Goal: Task Accomplishment & Management: Complete application form

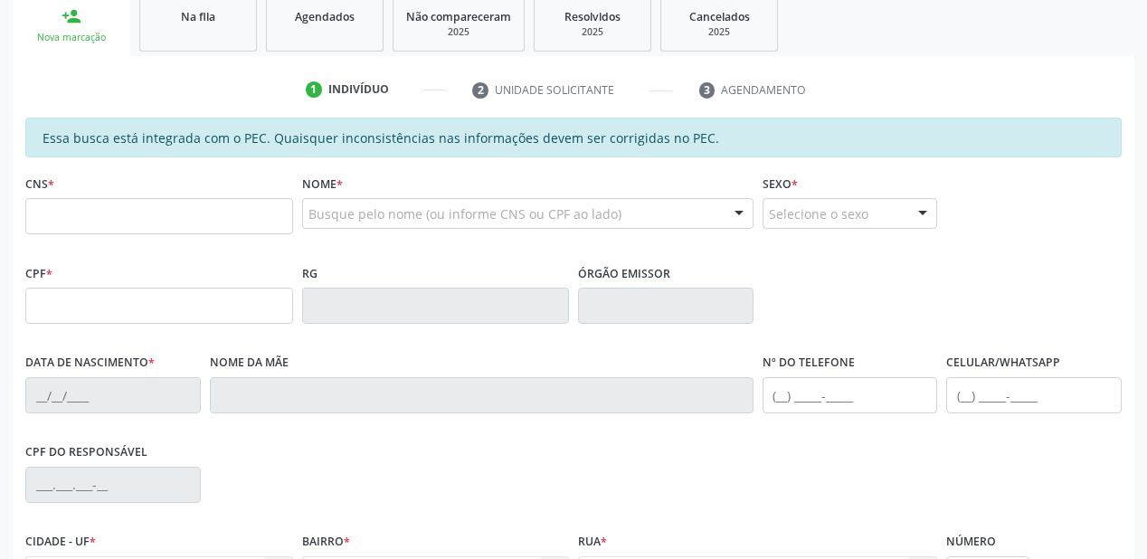
scroll to position [289, 0]
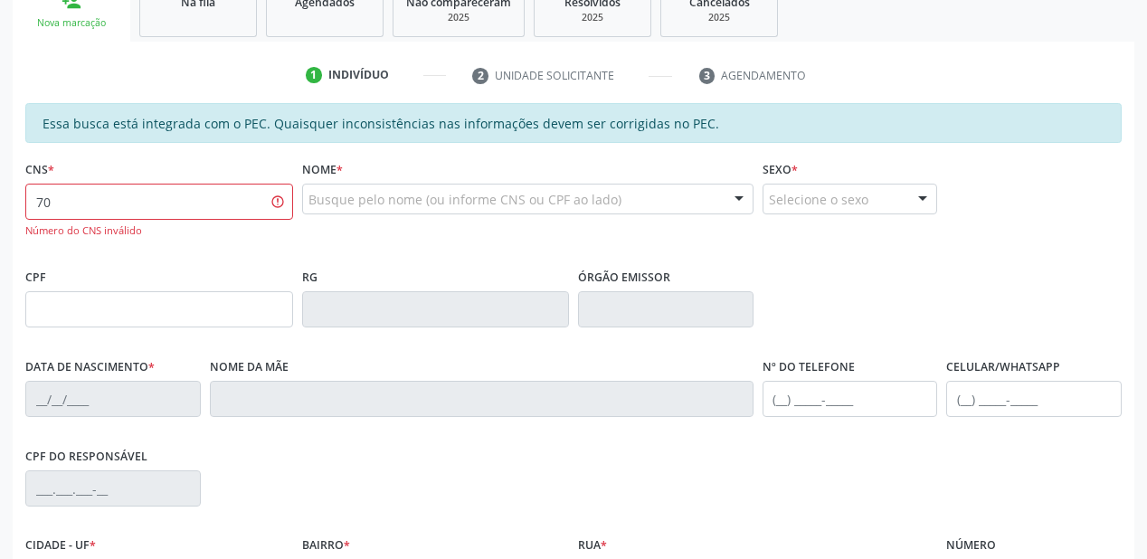
type input "7"
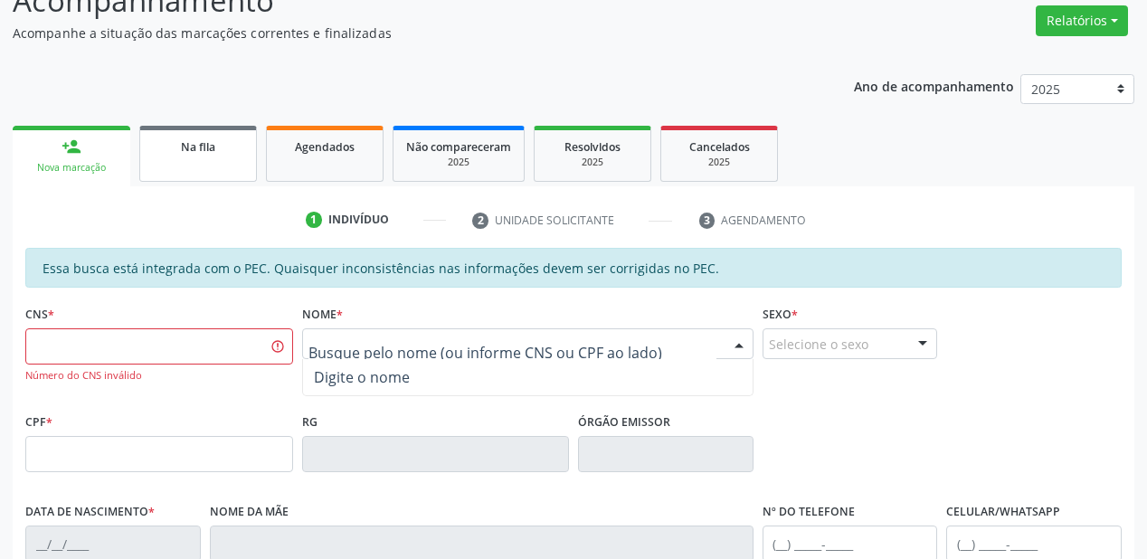
click at [183, 156] on link "Na fila" at bounding box center [198, 154] width 118 height 56
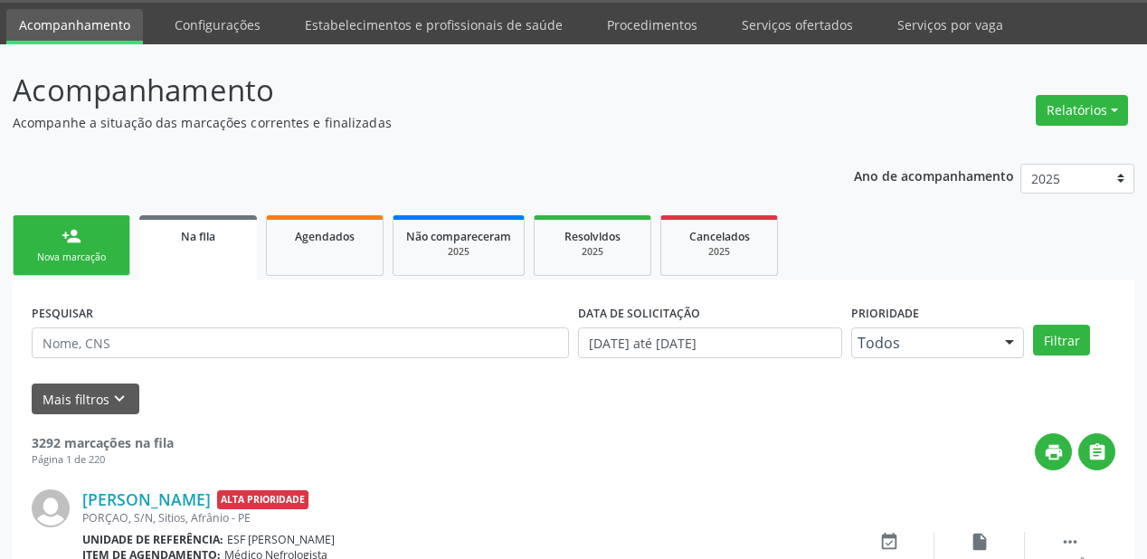
scroll to position [145, 0]
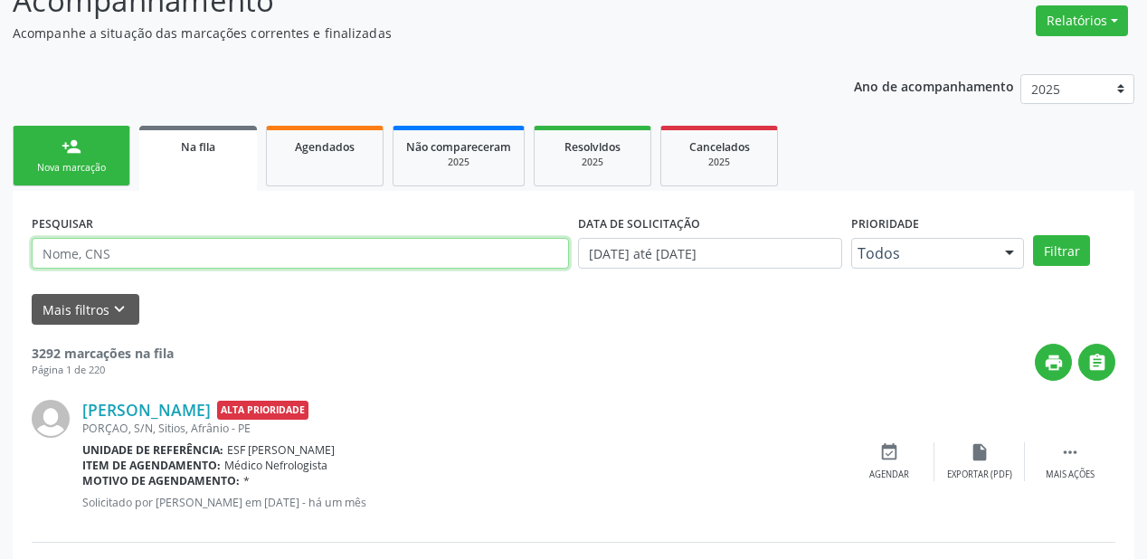
click at [96, 254] on input "text" at bounding box center [300, 253] width 537 height 31
type input "GISLAINE"
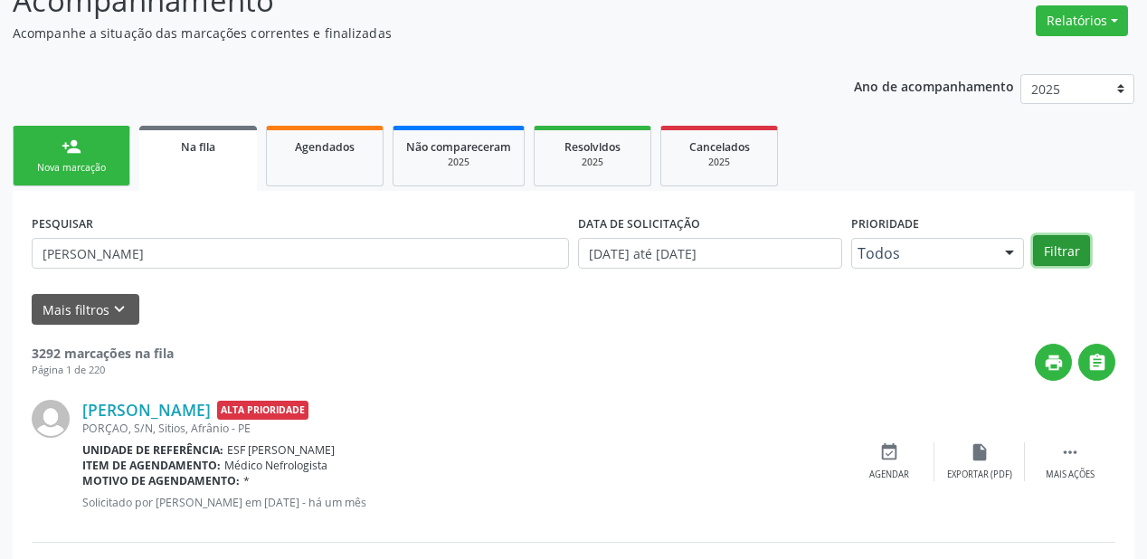
click at [1042, 242] on button "Filtrar" at bounding box center [1061, 250] width 57 height 31
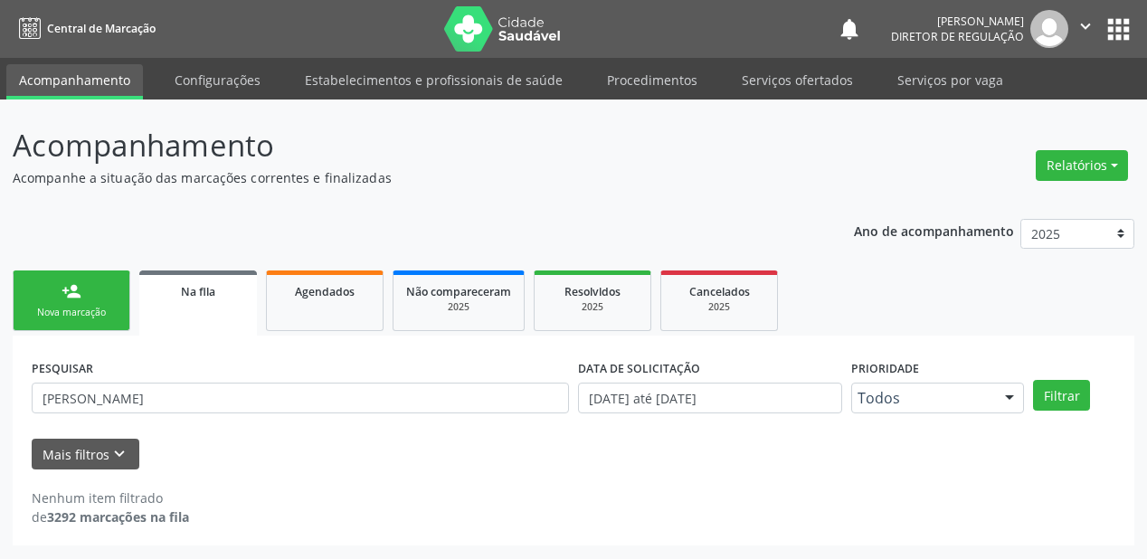
scroll to position [0, 0]
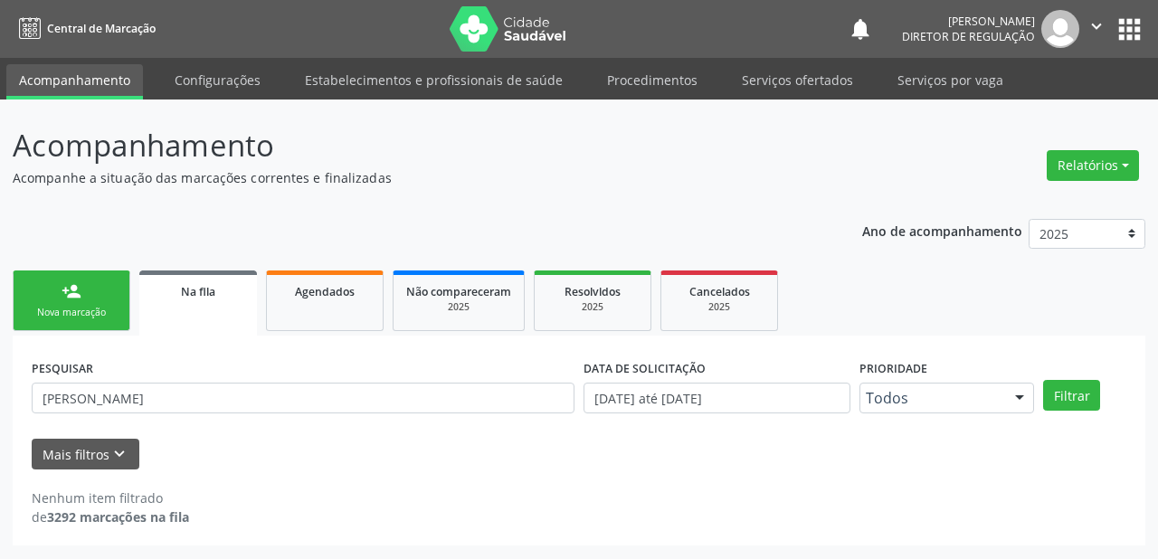
click at [85, 293] on link "person_add Nova marcação" at bounding box center [72, 300] width 118 height 61
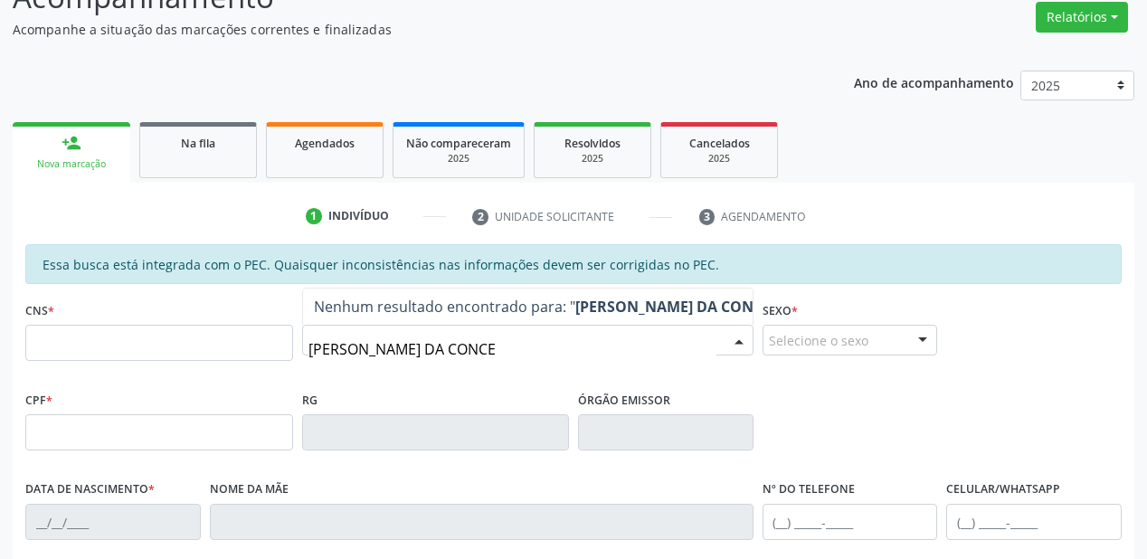
scroll to position [217, 0]
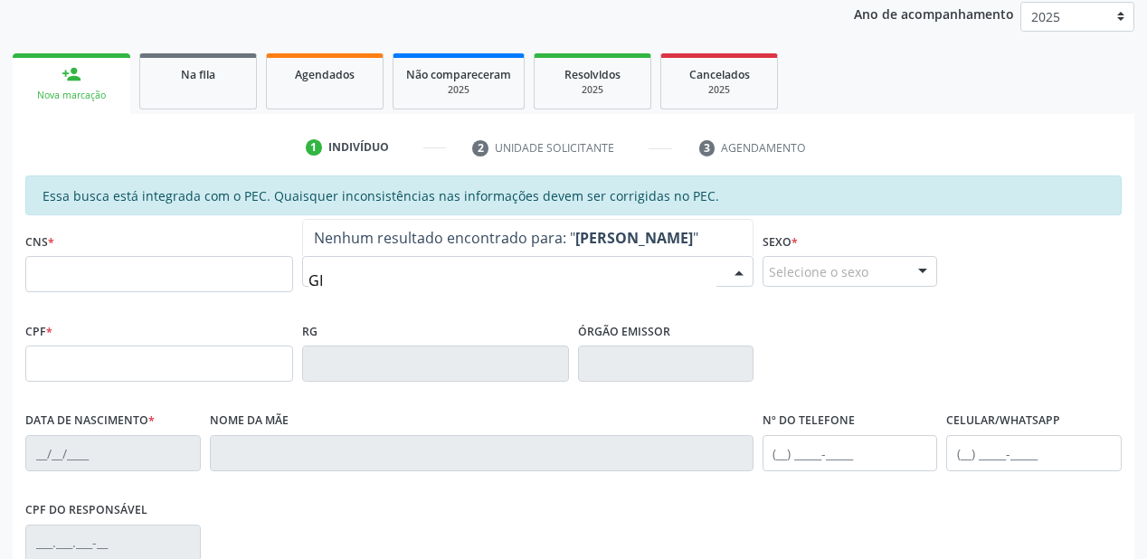
type input "G"
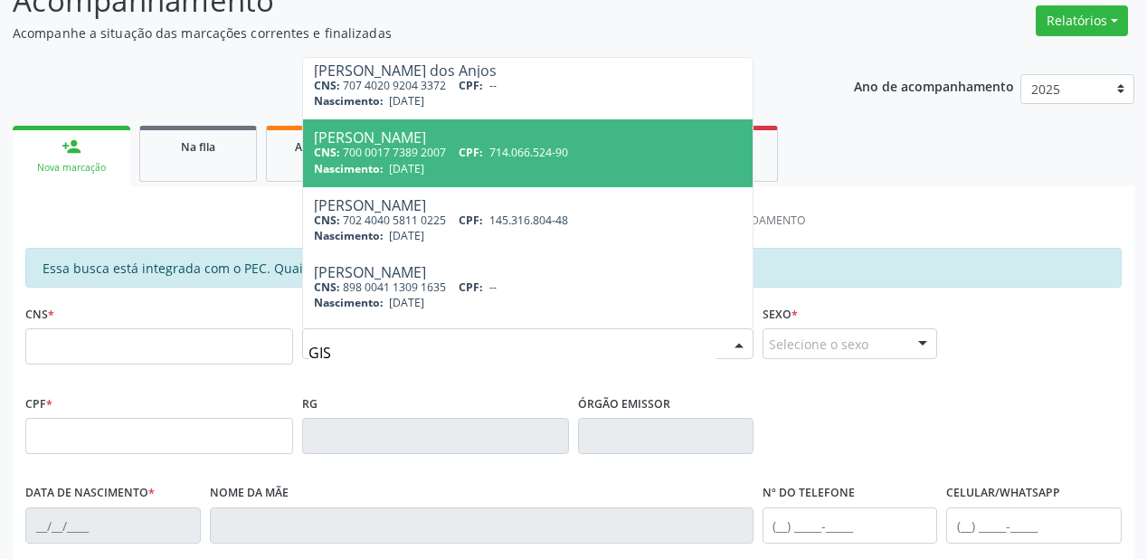
scroll to position [434, 0]
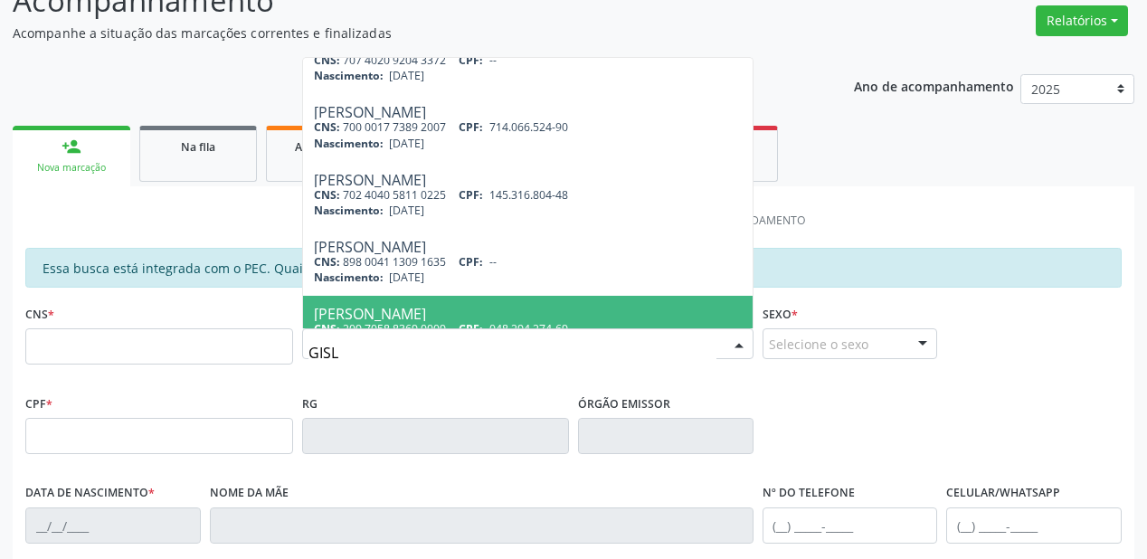
type input "GISLA"
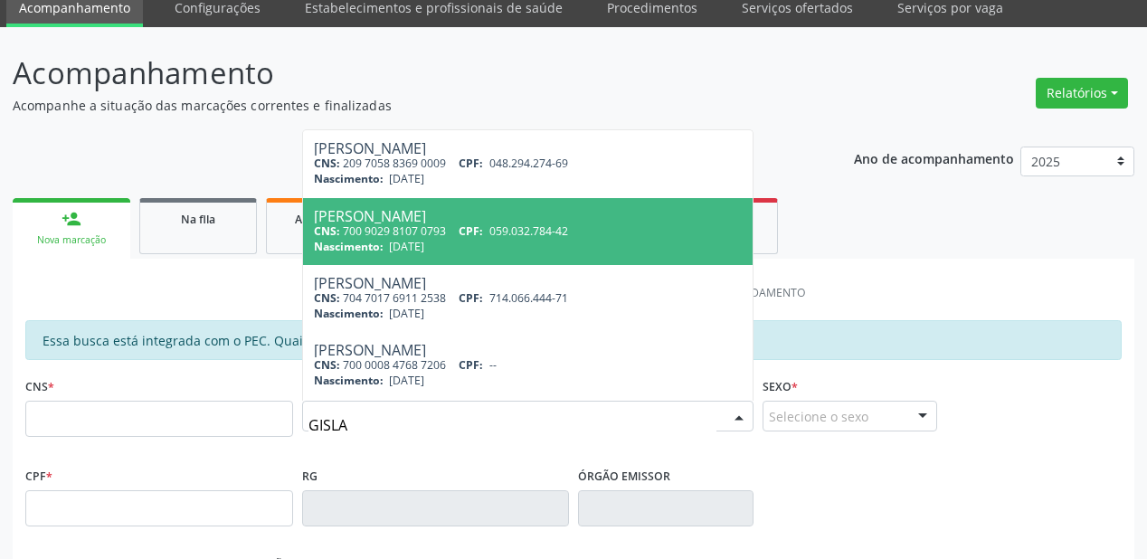
scroll to position [0, 0]
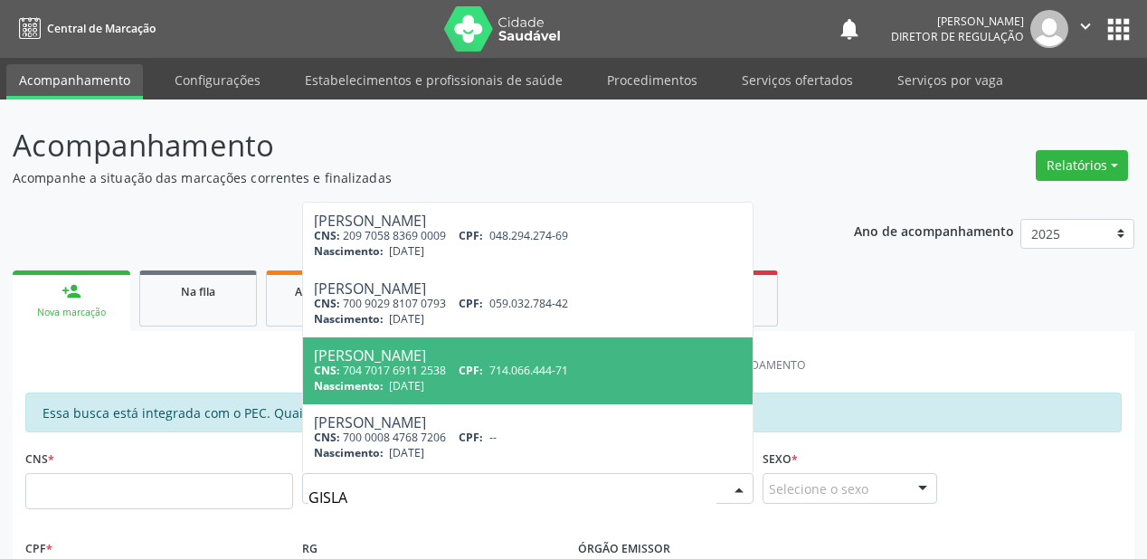
click at [462, 384] on div "Nascimento: 13/12/2009" at bounding box center [528, 385] width 428 height 15
type input "704 7017 6911 2538"
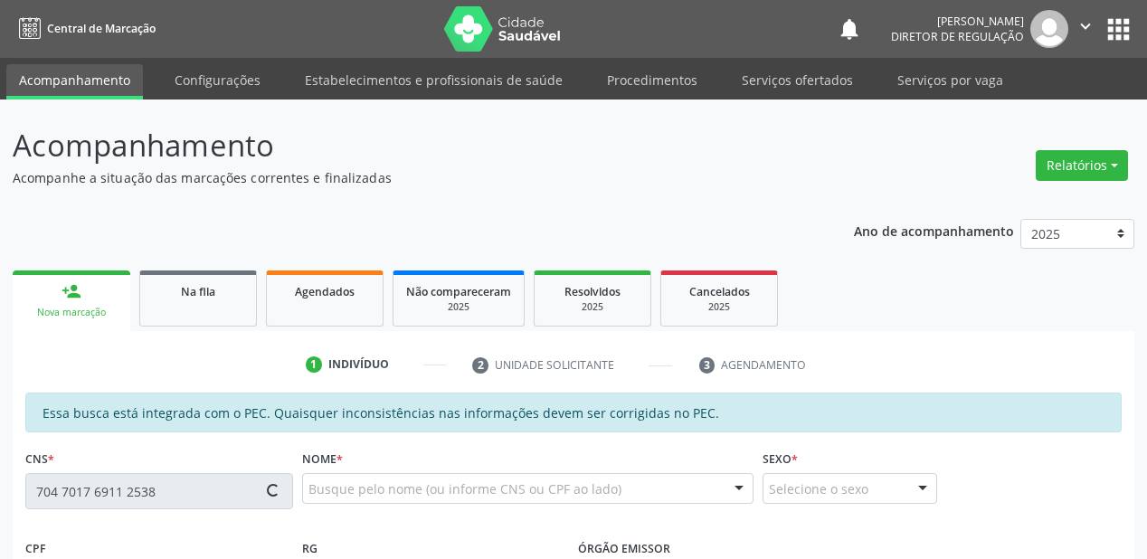
type input "714.066.444-71"
type input "13/12/2009"
type input "Maria dos Passos Conceicao Souza"
type input "(87) 98831-6887"
type input "S/N"
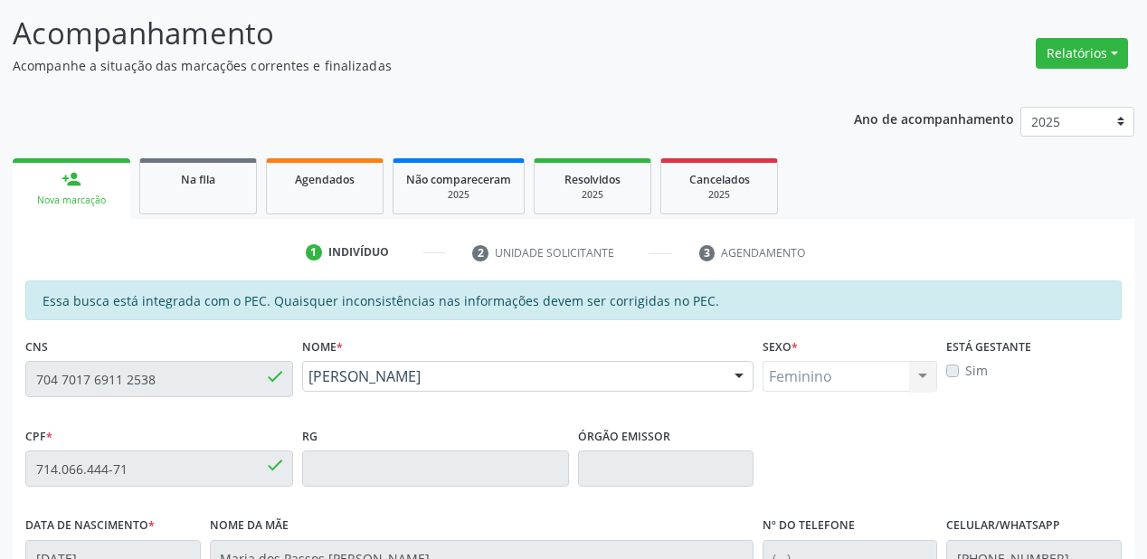
scroll to position [72, 0]
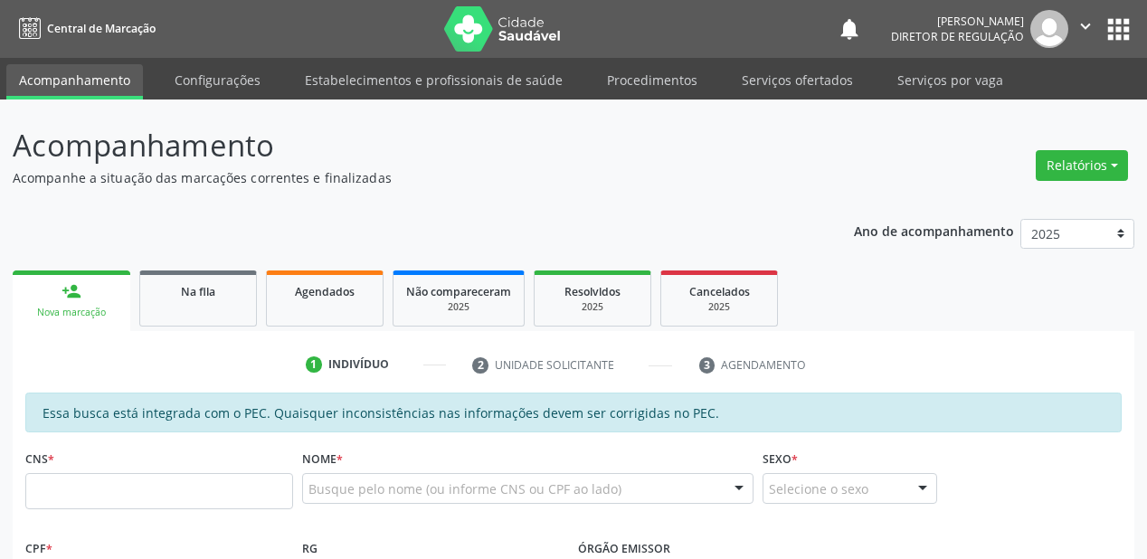
scroll to position [65, 0]
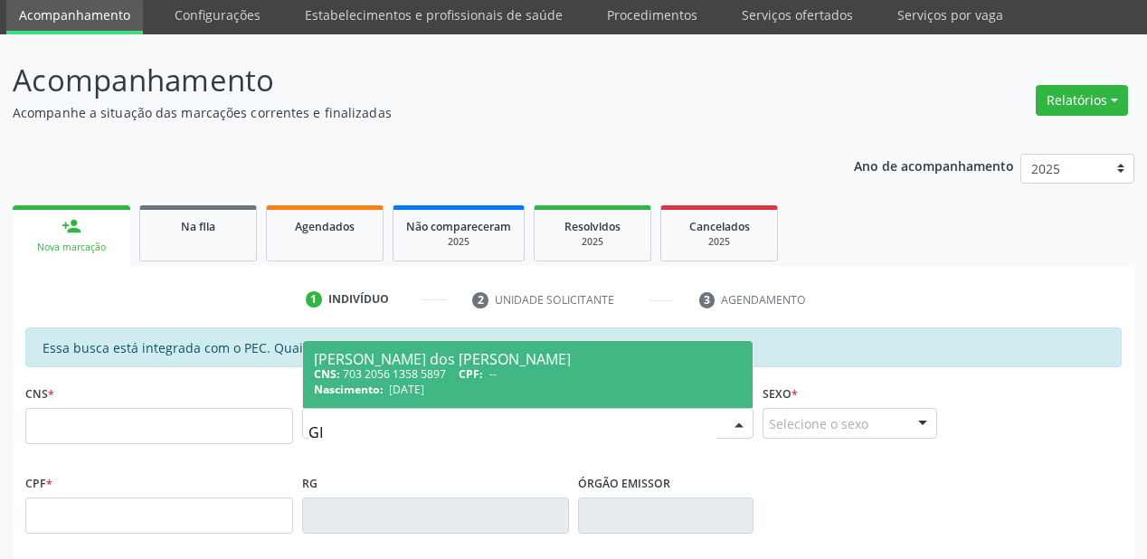
type input "G"
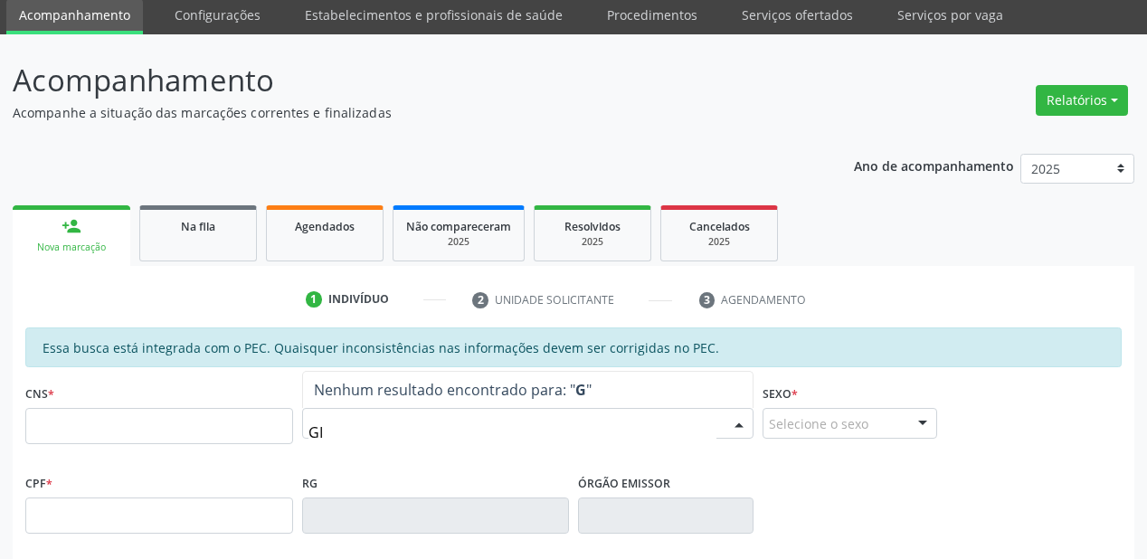
type input "GIS"
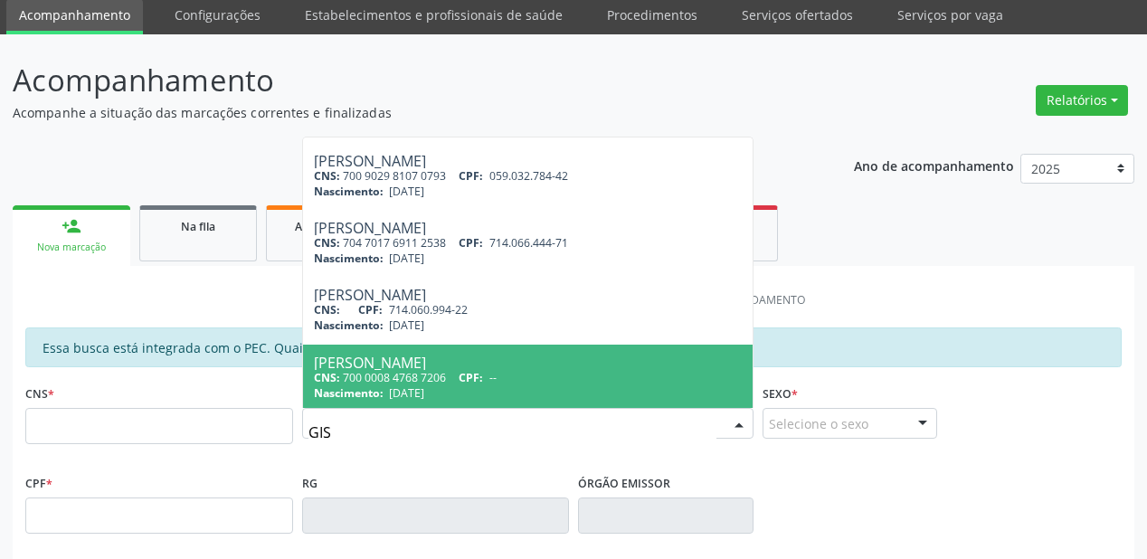
scroll to position [737, 0]
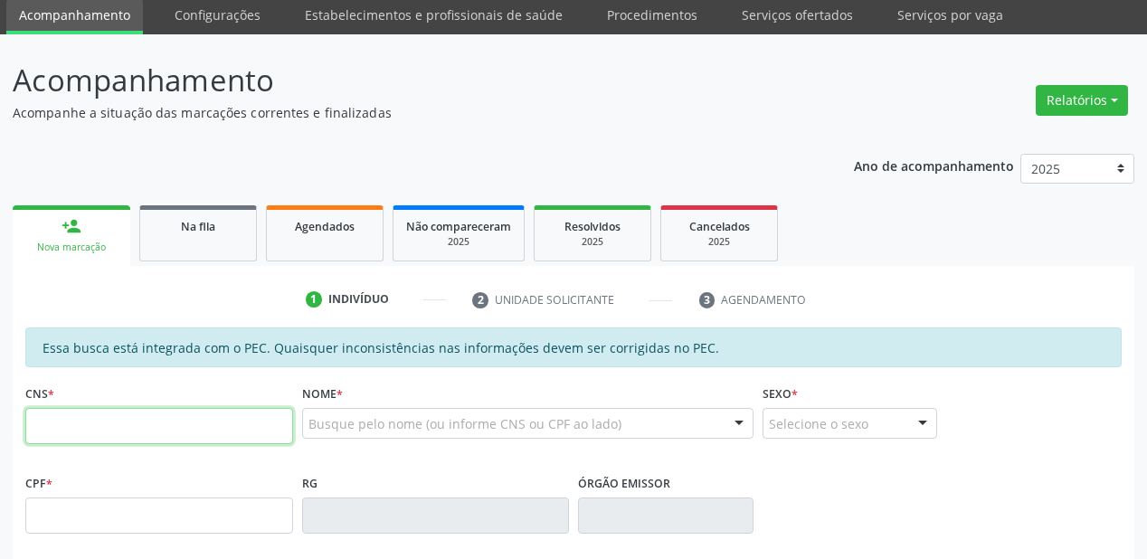
click at [126, 426] on input "text" at bounding box center [159, 426] width 268 height 36
type input "7"
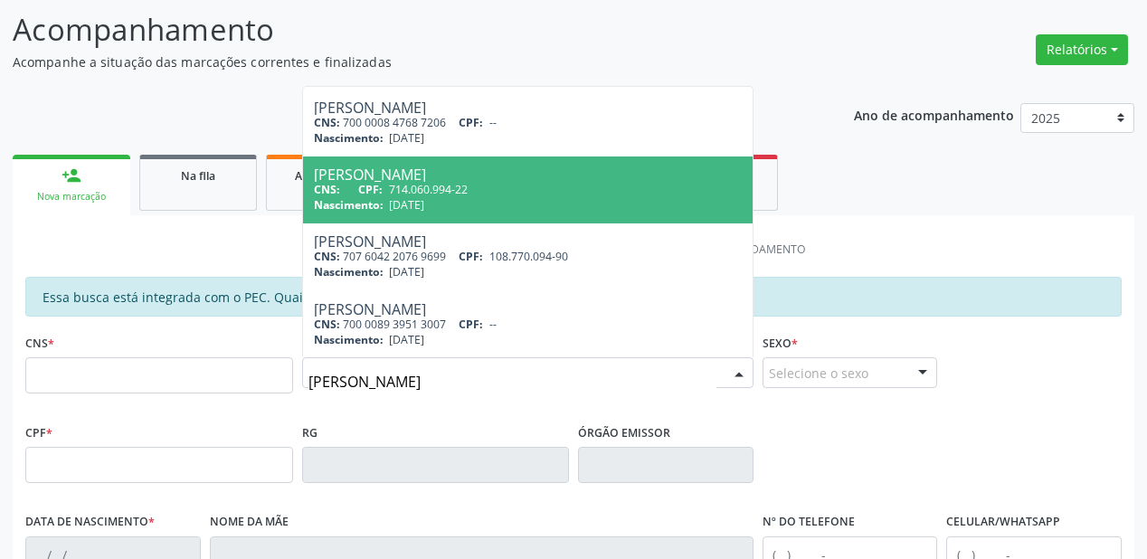
scroll to position [137, 0]
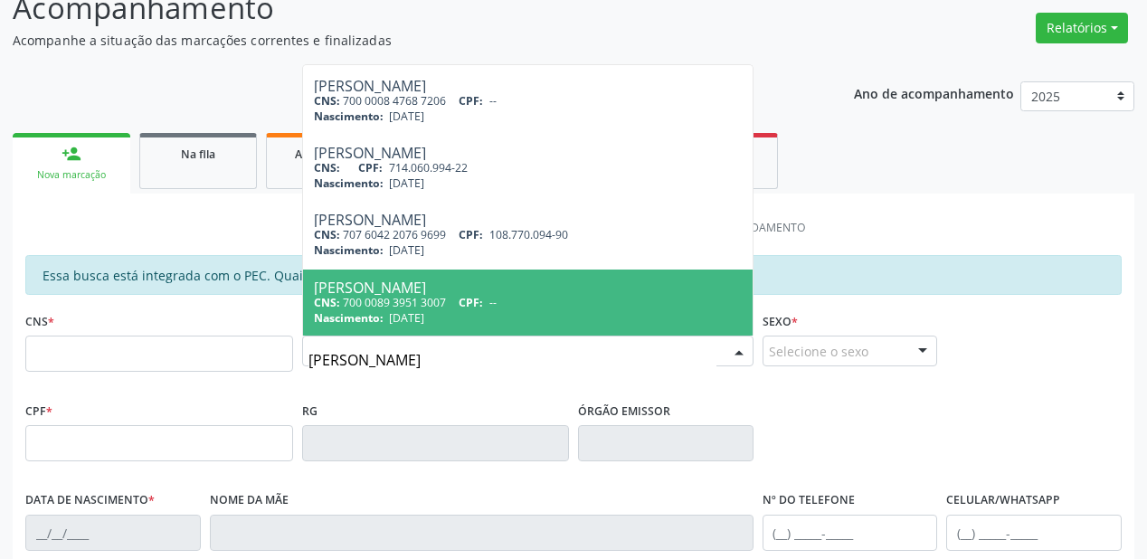
click at [329, 362] on input "GISLAINE" at bounding box center [512, 360] width 408 height 36
type input "GIRLAINE"
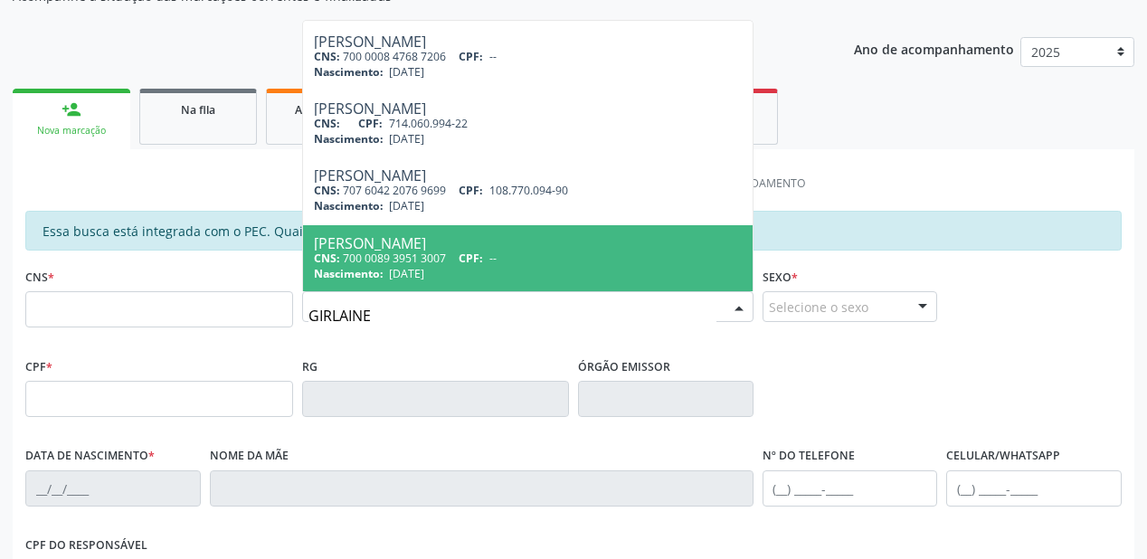
scroll to position [217, 0]
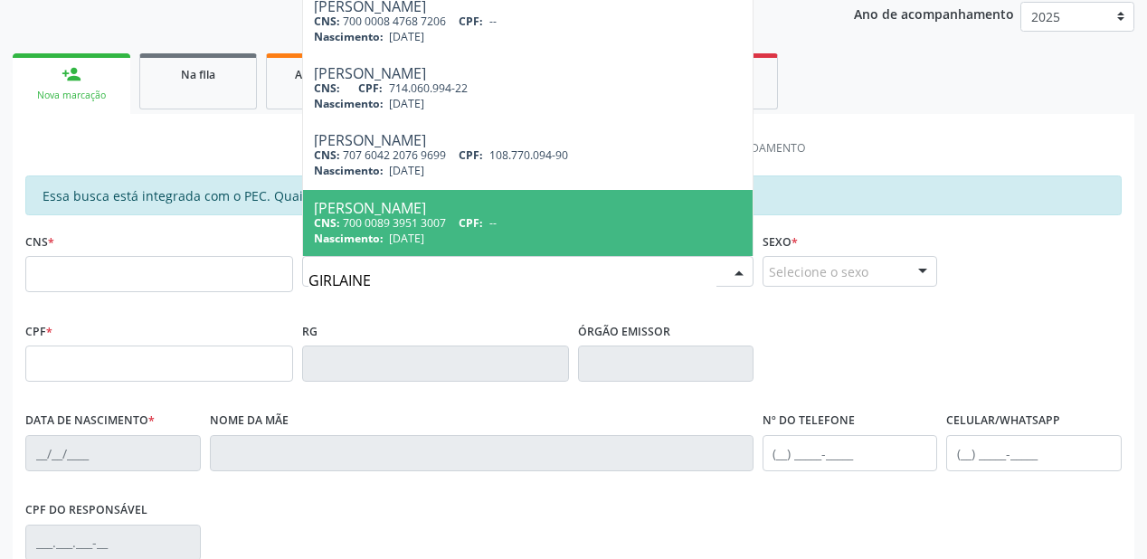
click at [383, 277] on input "GIRLAINE" at bounding box center [512, 280] width 408 height 36
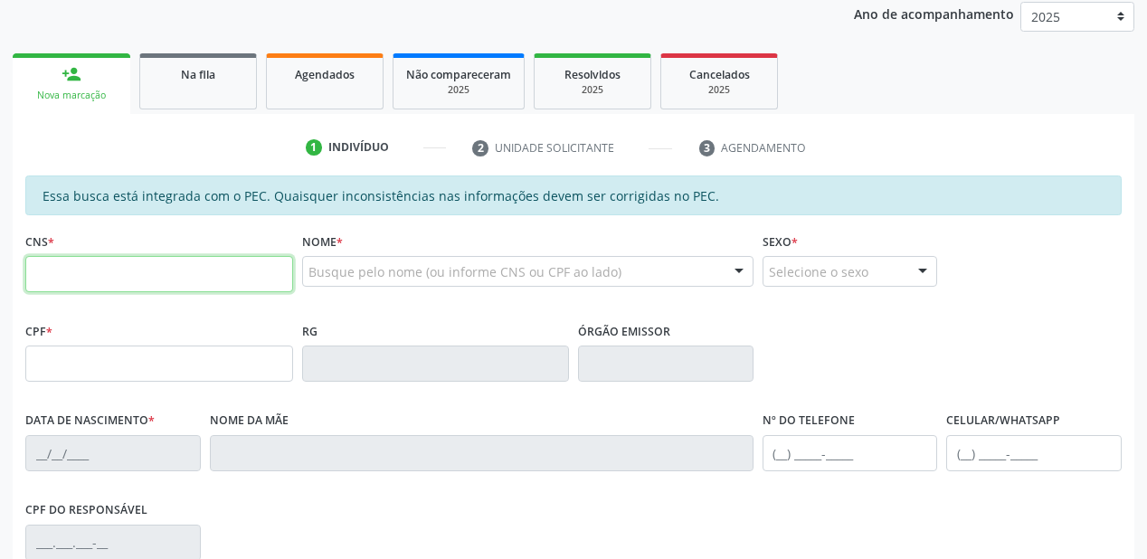
click at [188, 276] on input "text" at bounding box center [159, 274] width 268 height 36
type input "7"
type input "707 6062 8563 6792"
type input "114.399.504-07"
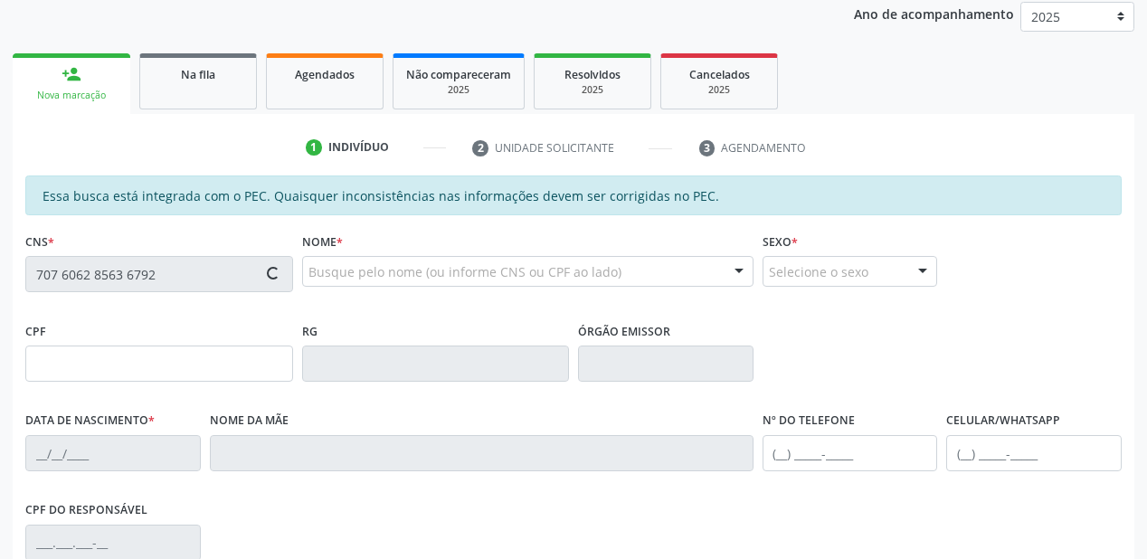
type input "21/08/1994"
type input "Cícera da Conceição Silva"
type input "(87) 98106-3498"
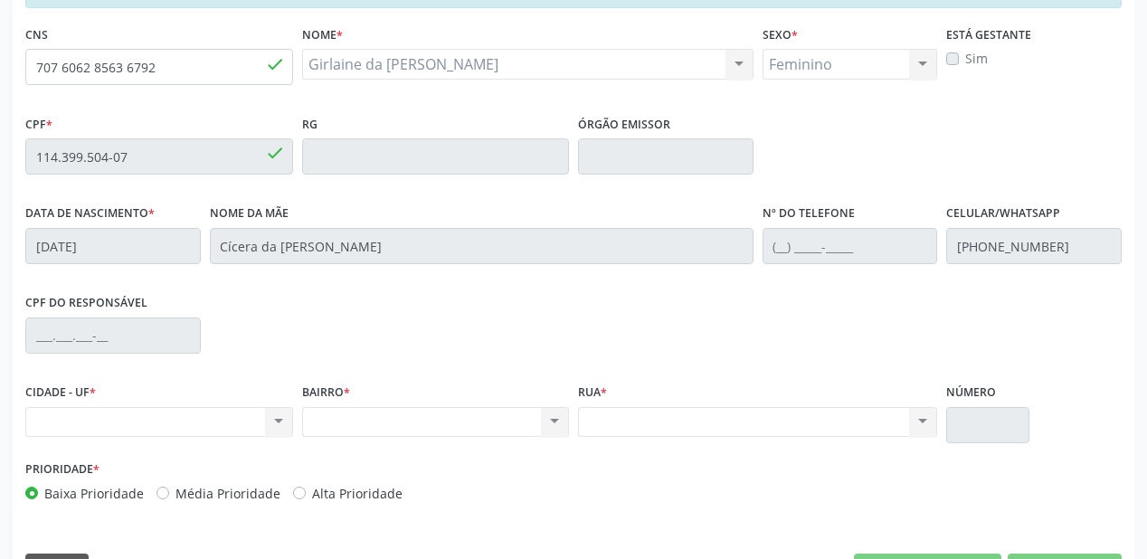
scroll to position [401, 0]
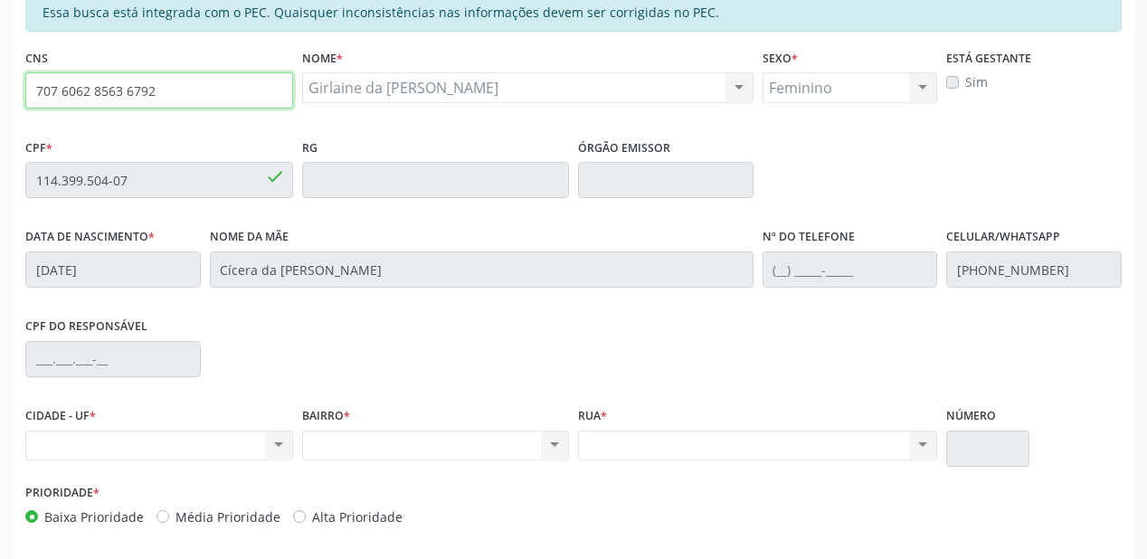
drag, startPoint x: 163, startPoint y: 89, endPoint x: 5, endPoint y: 92, distance: 157.4
click at [5, 92] on div "Acompanhamento Acompanhe a situação das marcações correntes e finalizadas Relat…" at bounding box center [573, 165] width 1147 height 933
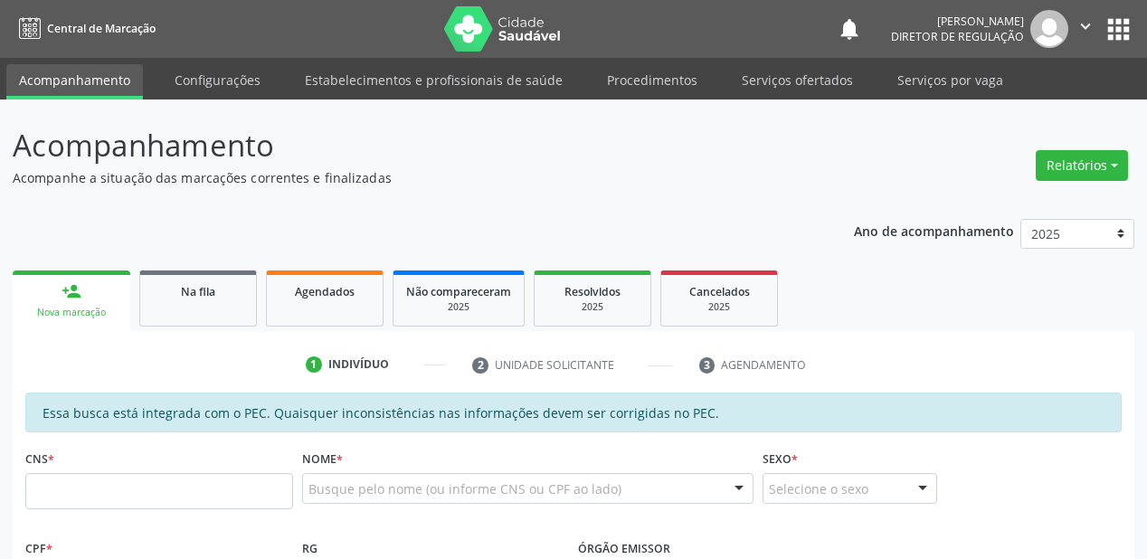
scroll to position [389, 0]
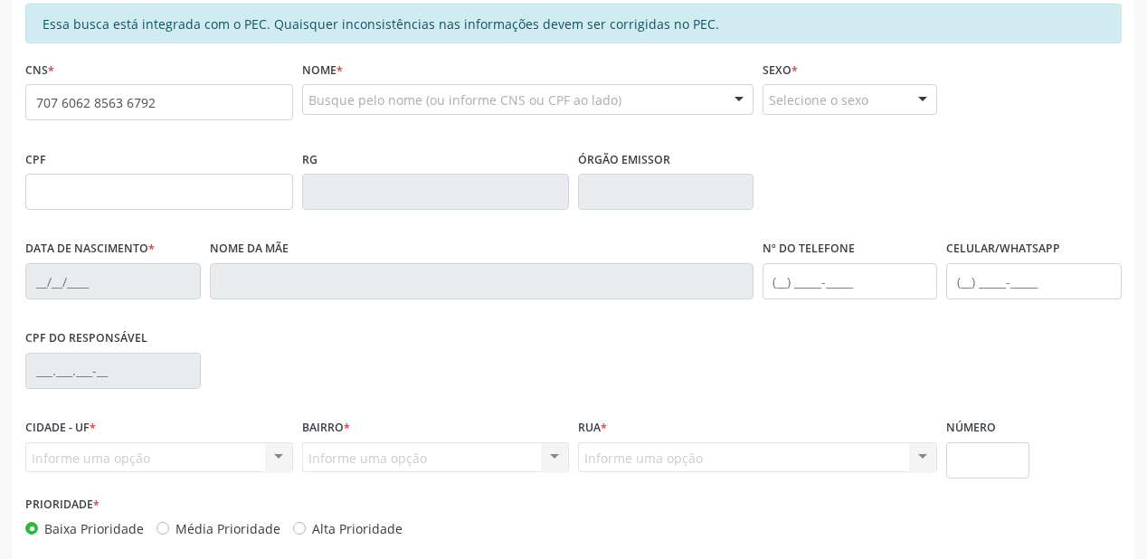
type input "707 6062 8563 6792"
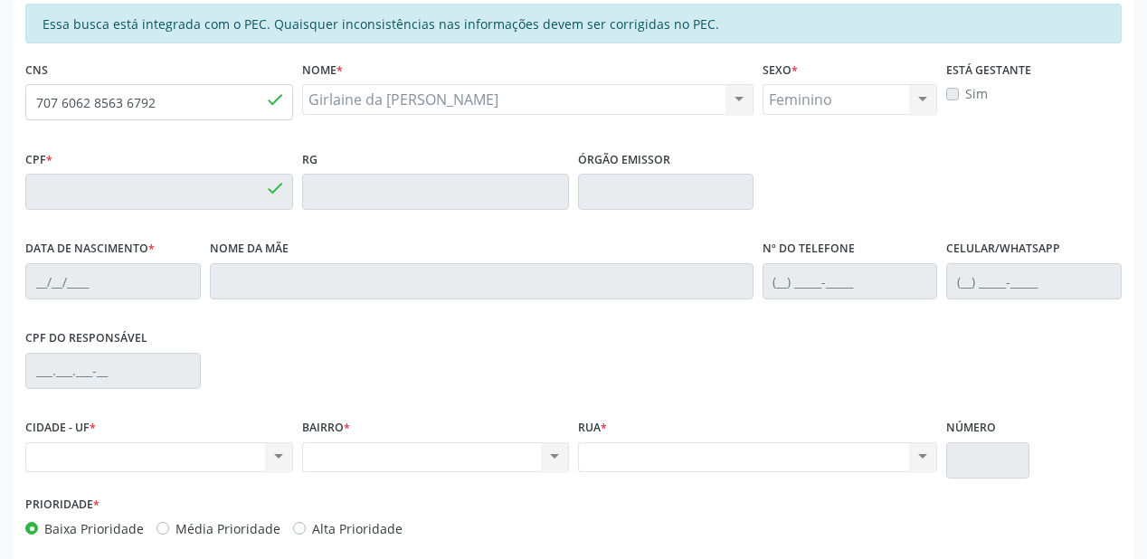
type input "114.399.504-07"
type input "[DATE]"
type input "Cícera da [PERSON_NAME]"
type input "[PHONE_NUMBER]"
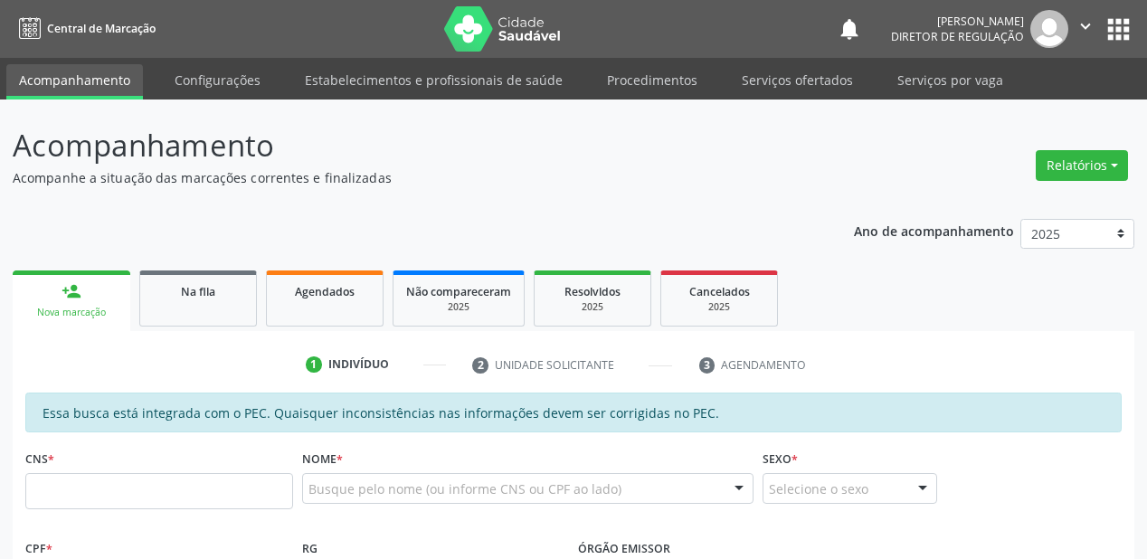
scroll to position [389, 0]
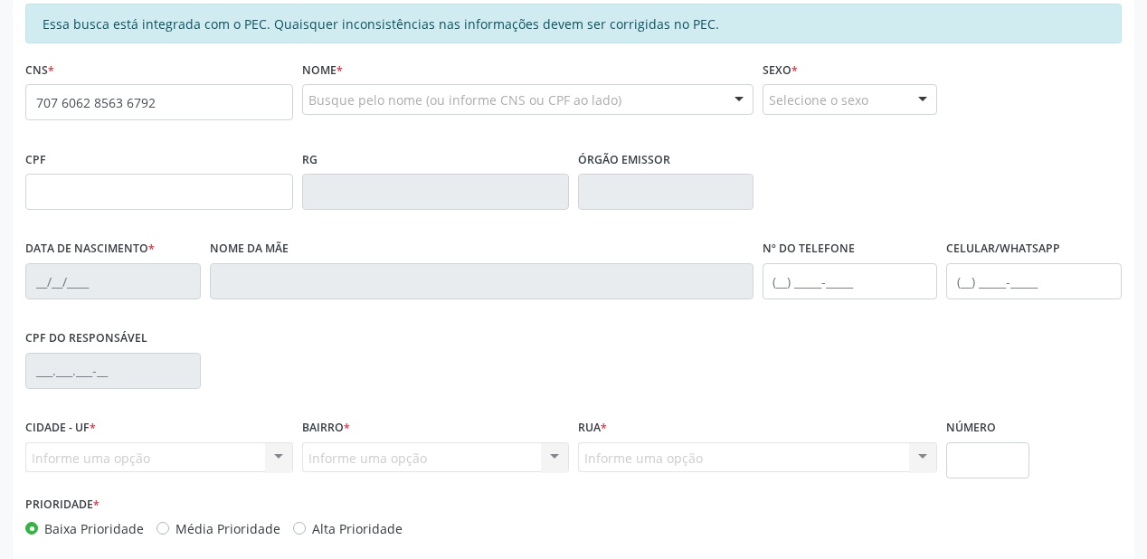
type input "707 6062 8563 6792"
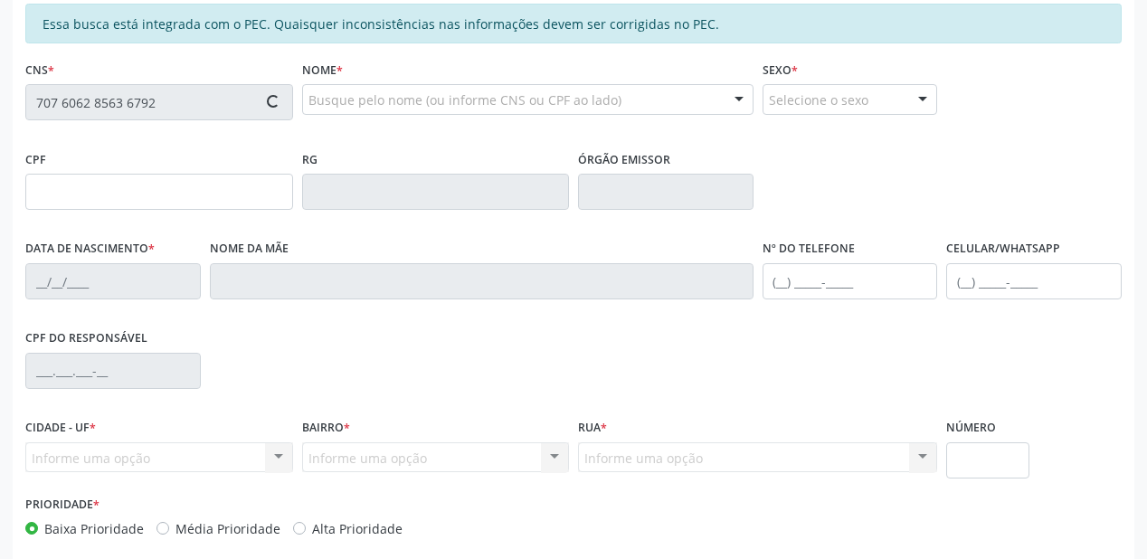
type input "114.399.504-07"
type input "[DATE]"
type input "Cícera da [PERSON_NAME]"
type input "[PHONE_NUMBER]"
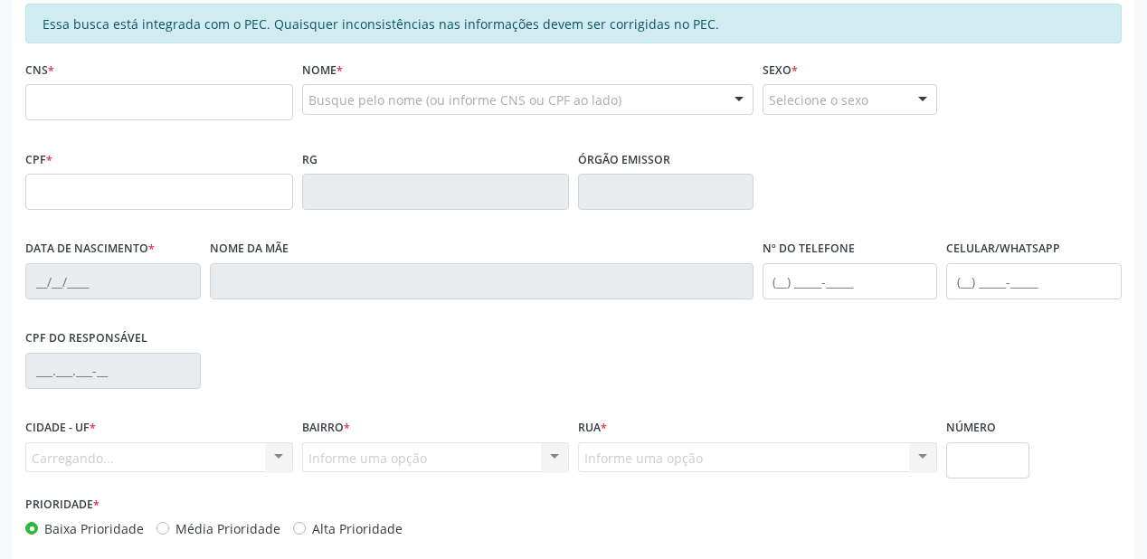
scroll to position [389, 0]
type input "707 6062 8563 6792"
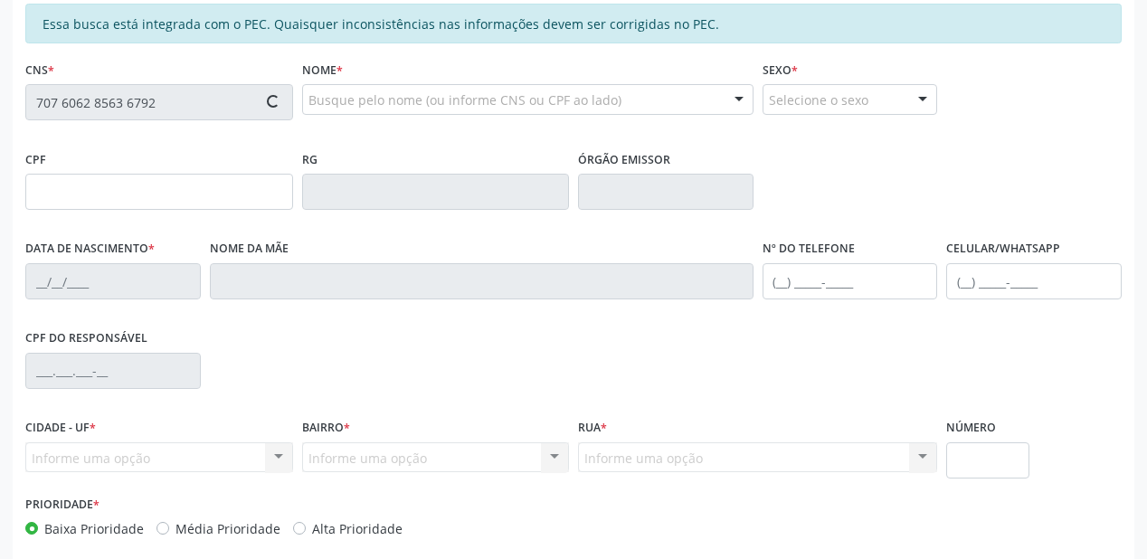
type input "114.399.504-07"
type input "[DATE]"
type input "Cícera da [PERSON_NAME]"
type input "[PHONE_NUMBER]"
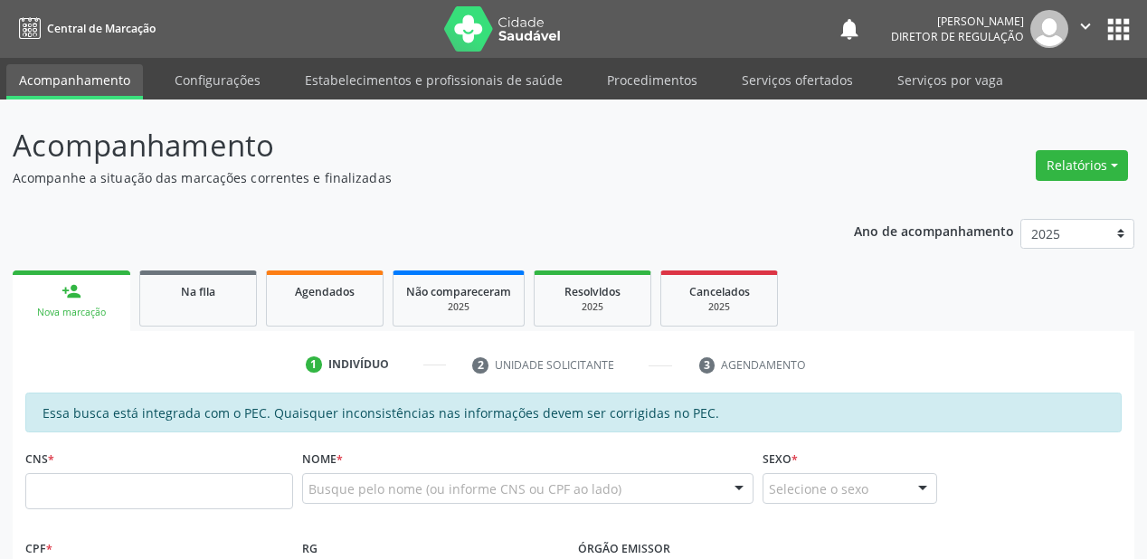
scroll to position [389, 0]
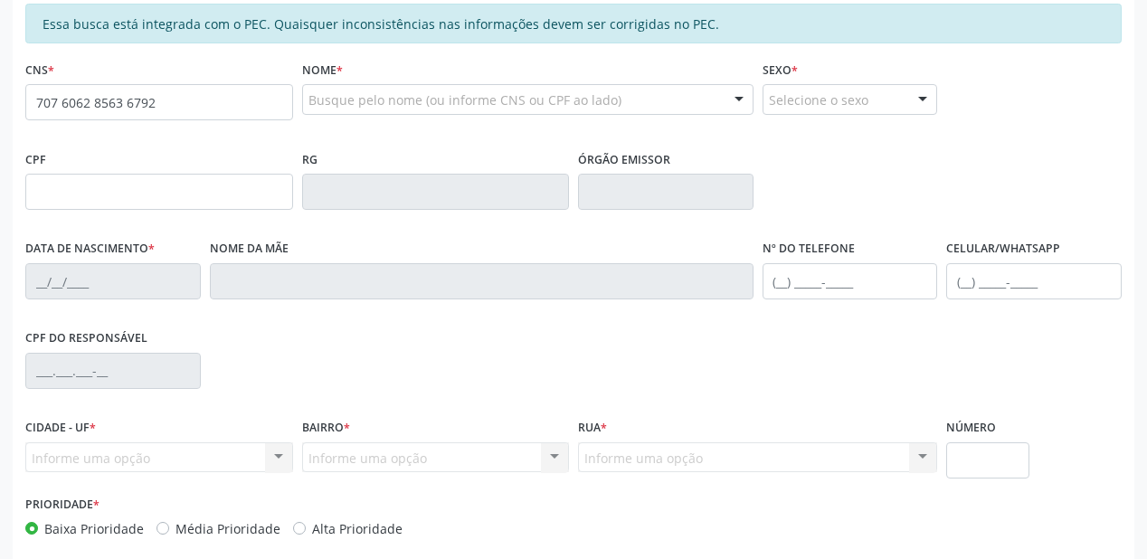
type input "707 6062 8563 6792"
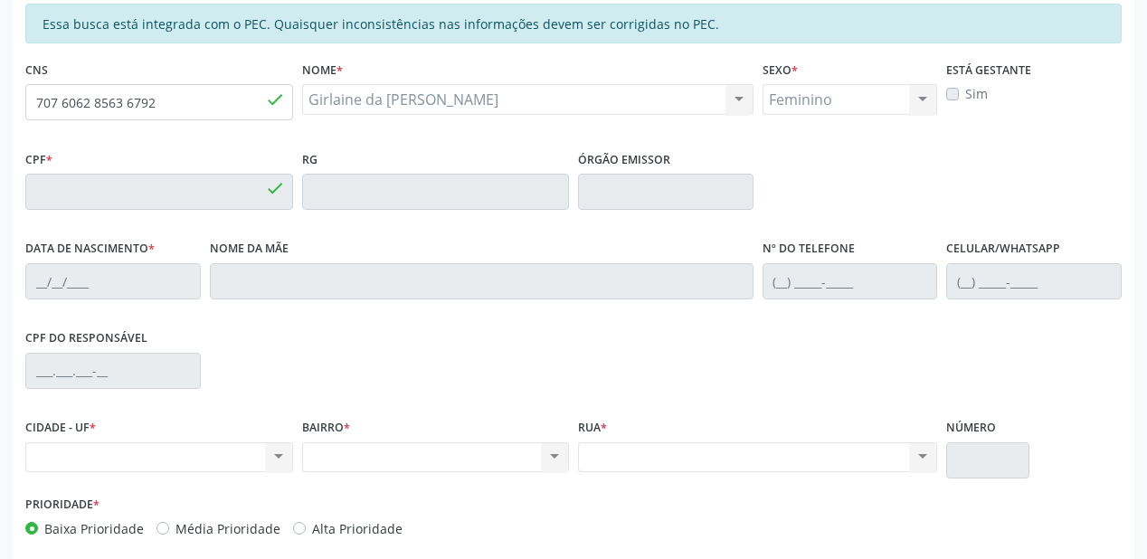
type input "114.399.504-07"
type input "[DATE]"
type input "Cícera da [PERSON_NAME]"
type input "[PHONE_NUMBER]"
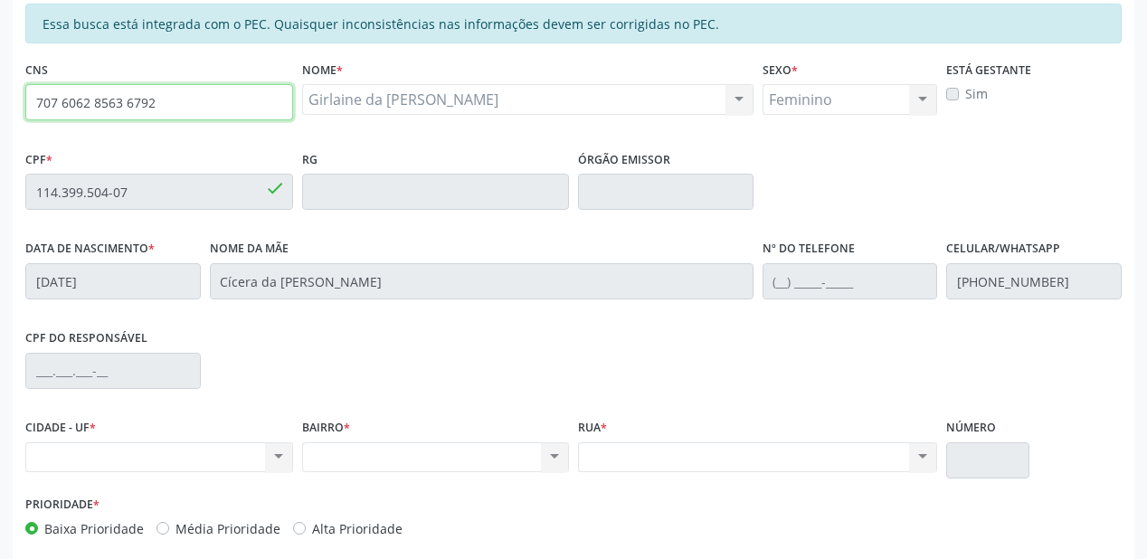
click at [183, 99] on input "707 6062 8563 6792" at bounding box center [159, 102] width 268 height 36
paste input "70 7606 2856 3679"
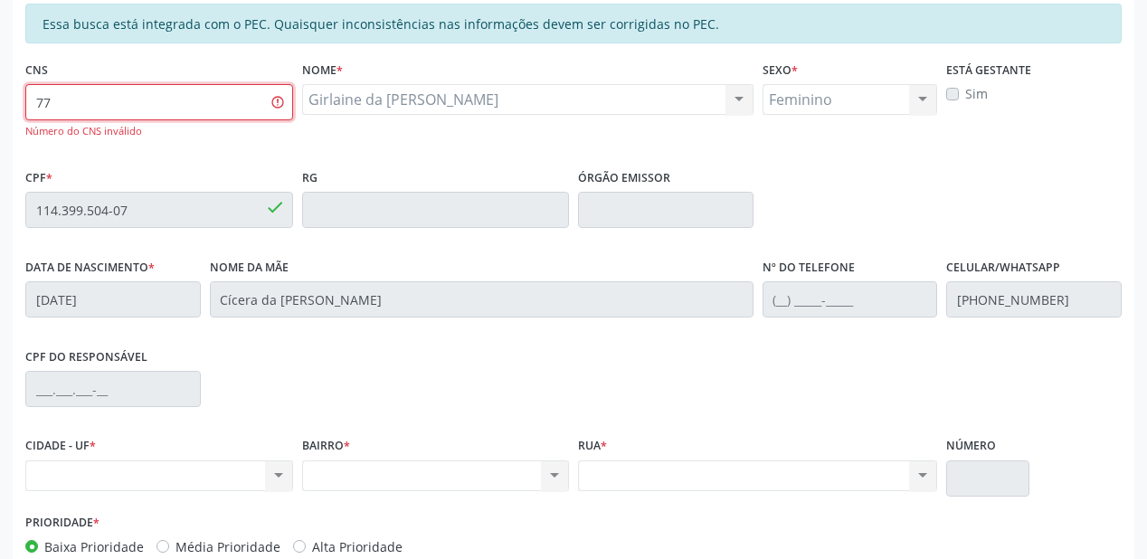
type input "7"
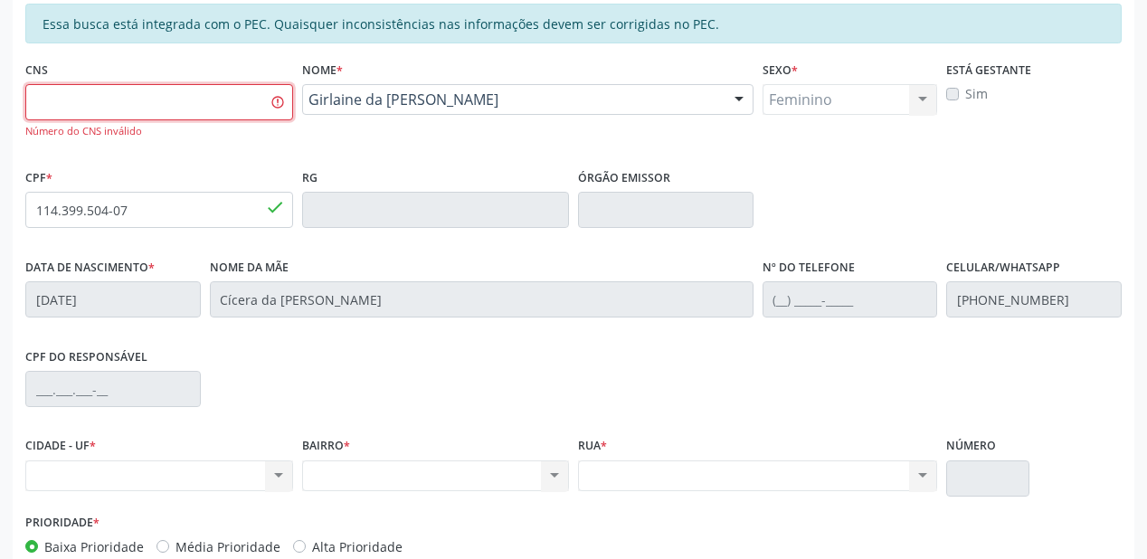
paste input "707 6062 8563 6792"
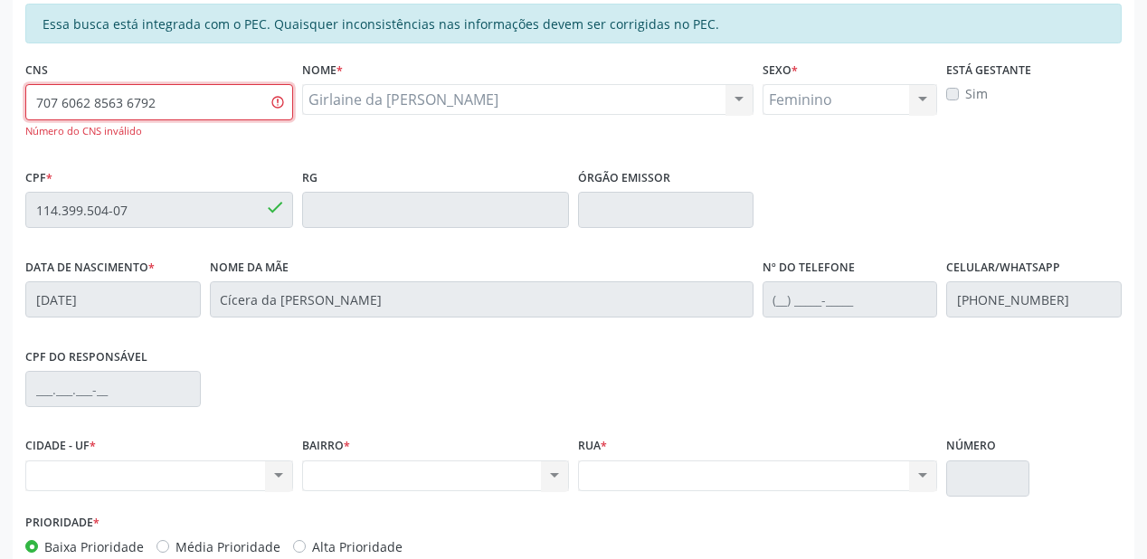
click at [222, 99] on input "707 6062 8563 6792" at bounding box center [159, 102] width 268 height 36
type input "707 6062"
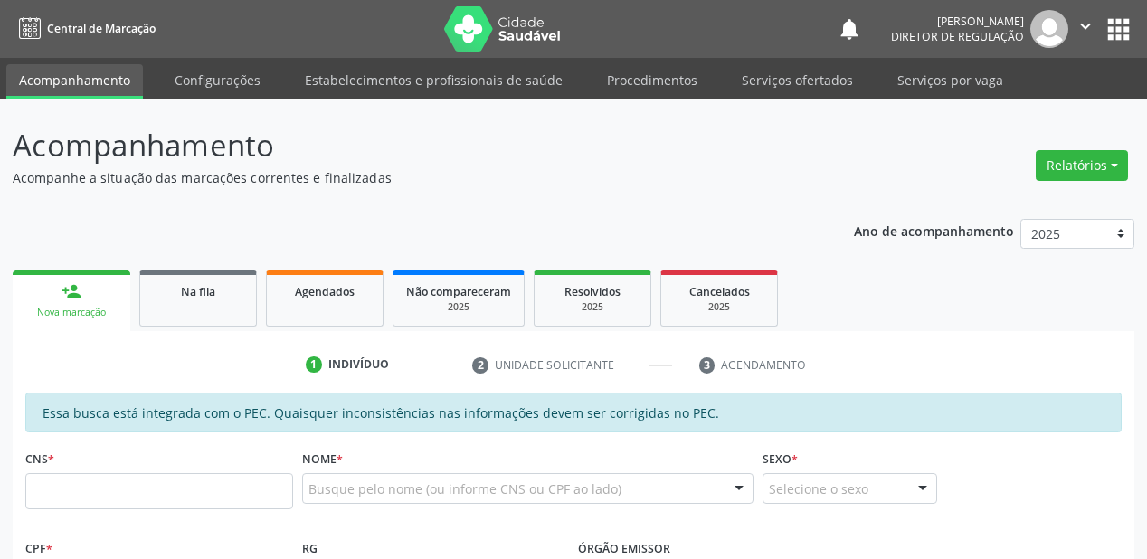
scroll to position [389, 0]
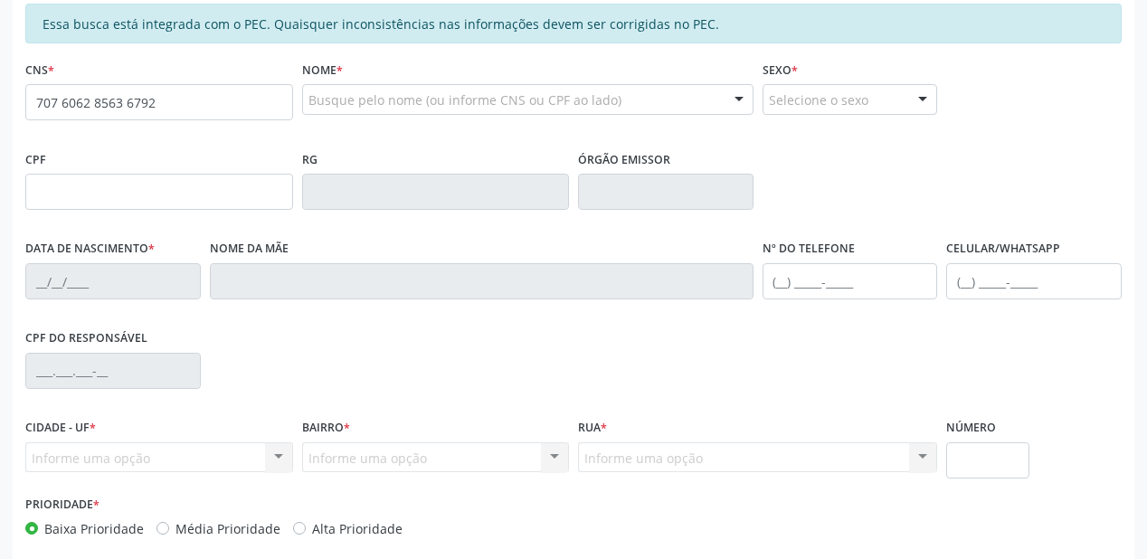
type input "707 6062 8563 6792"
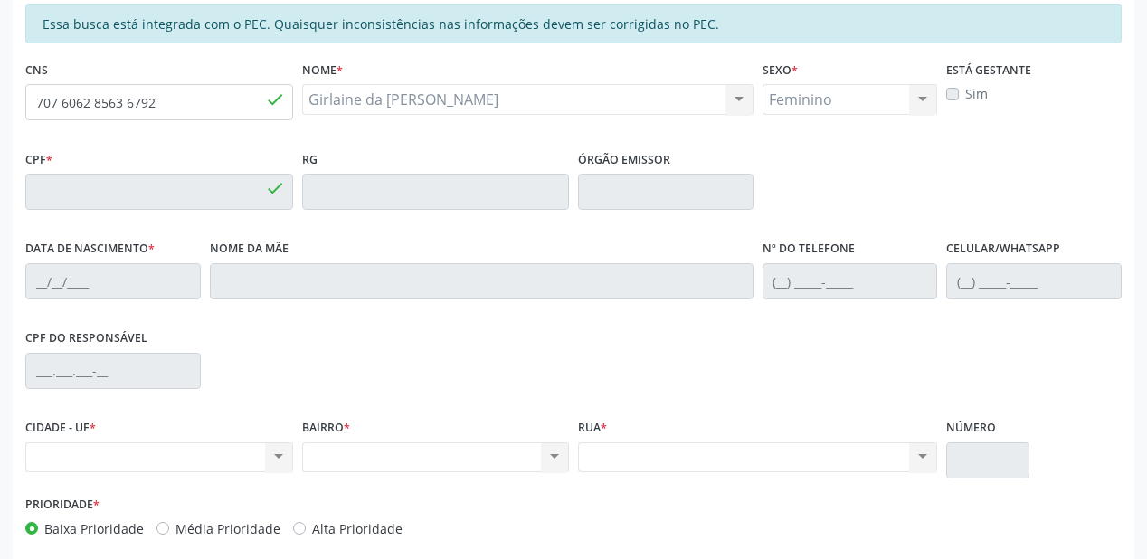
type input "114.399.504-07"
type input "[DATE]"
type input "Cícera da [PERSON_NAME]"
type input "[PHONE_NUMBER]"
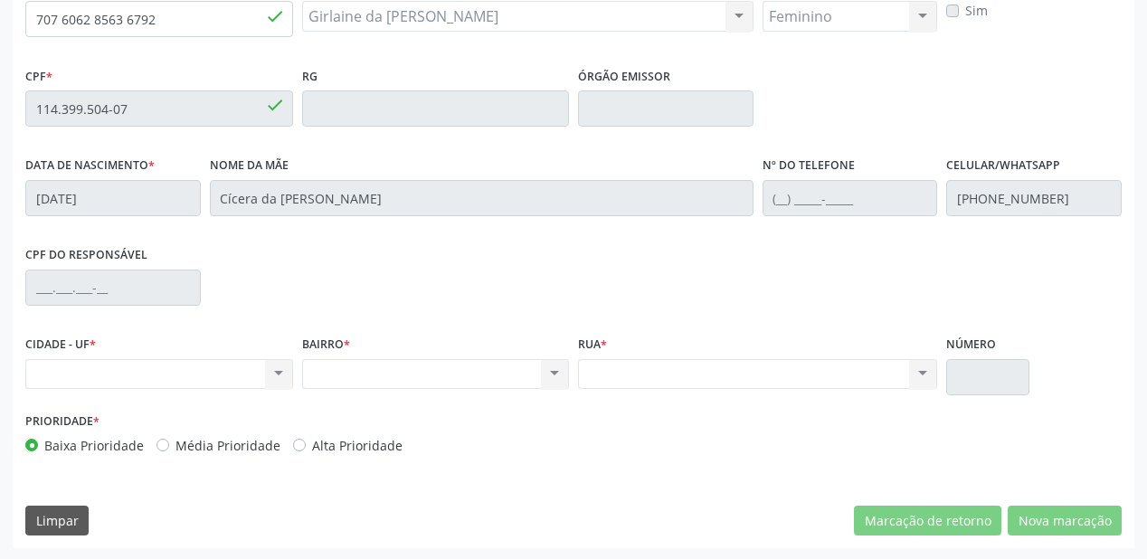
scroll to position [473, 0]
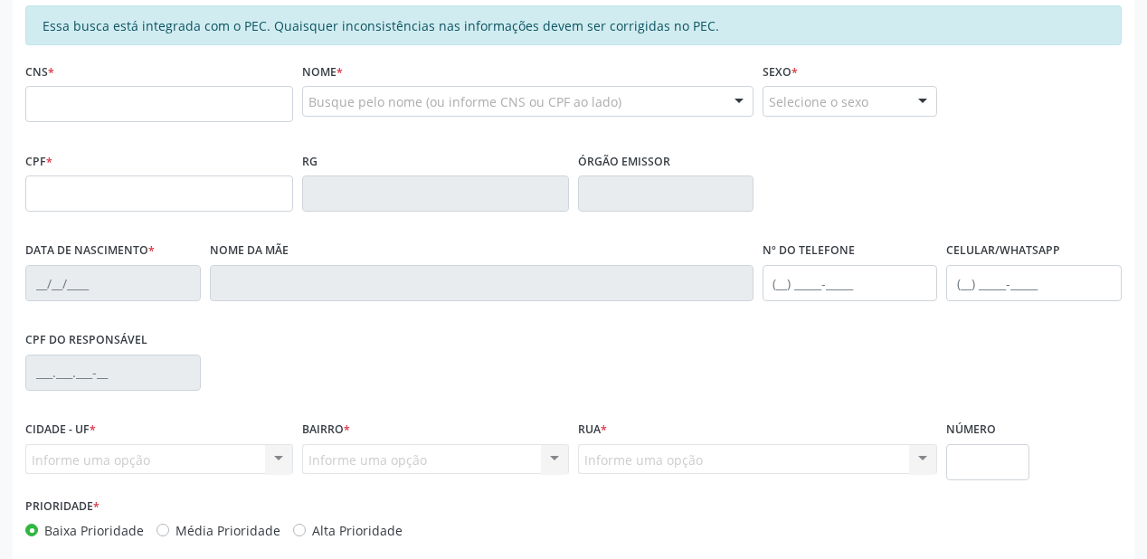
scroll to position [434, 0]
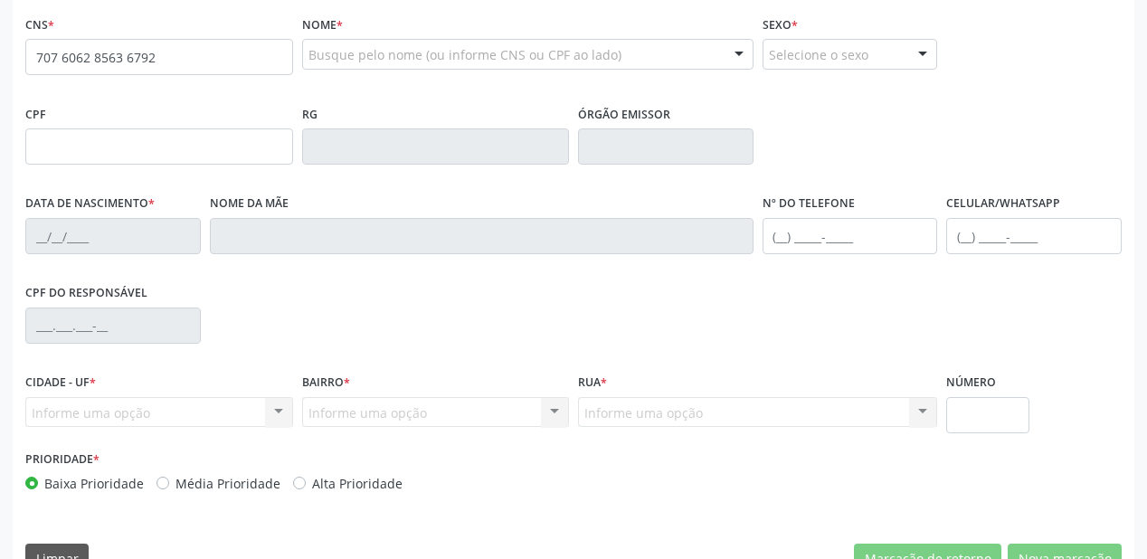
type input "707 6062 8563 6792"
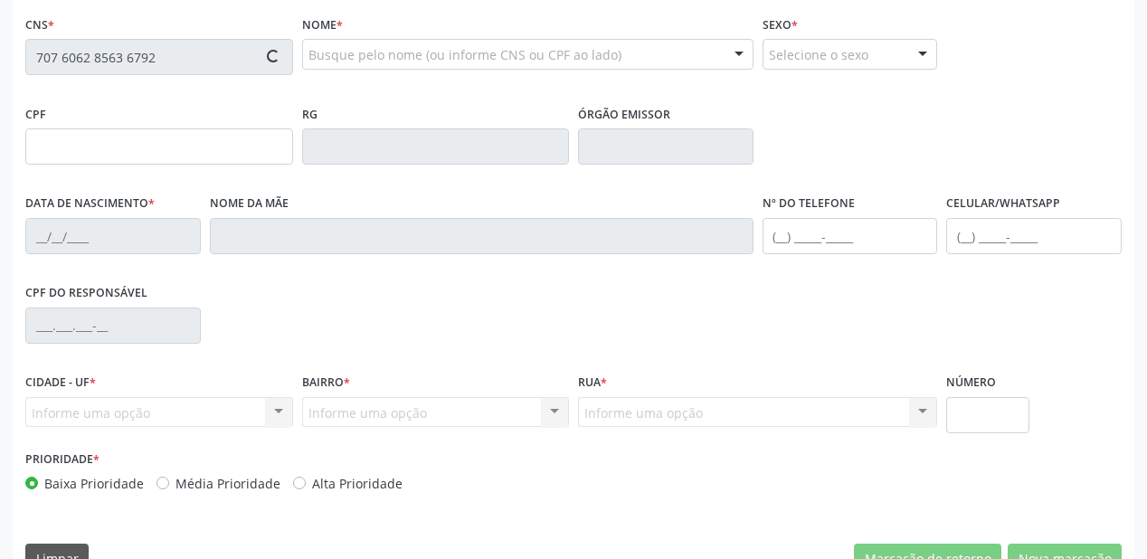
type input "114.399.504-07"
type input "[DATE]"
type input "Cícera da [PERSON_NAME]"
type input "(87) 98106-3498"
type input "S/N"
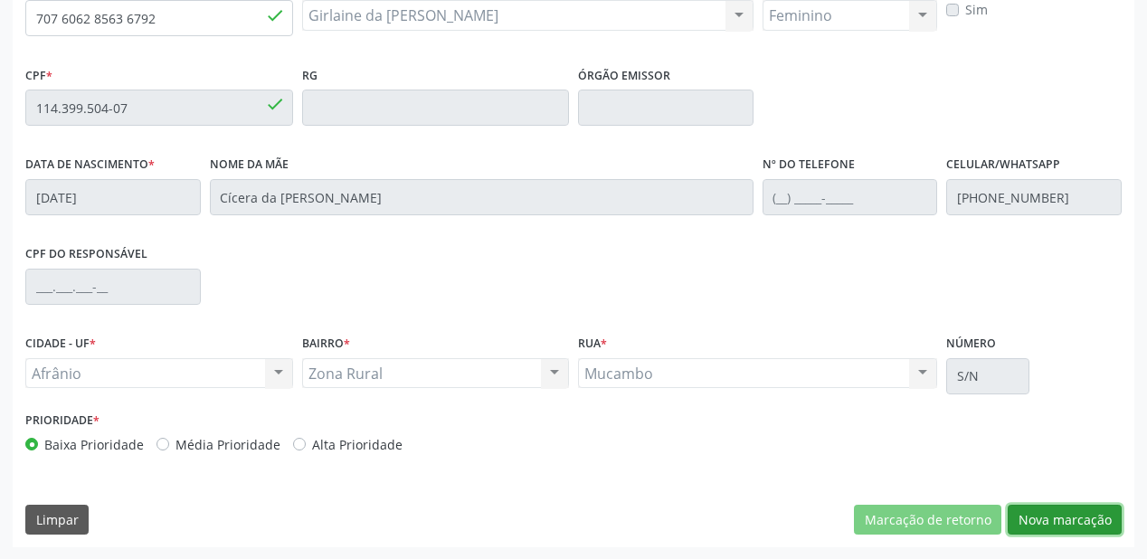
click at [1048, 521] on button "Nova marcação" at bounding box center [1065, 520] width 114 height 31
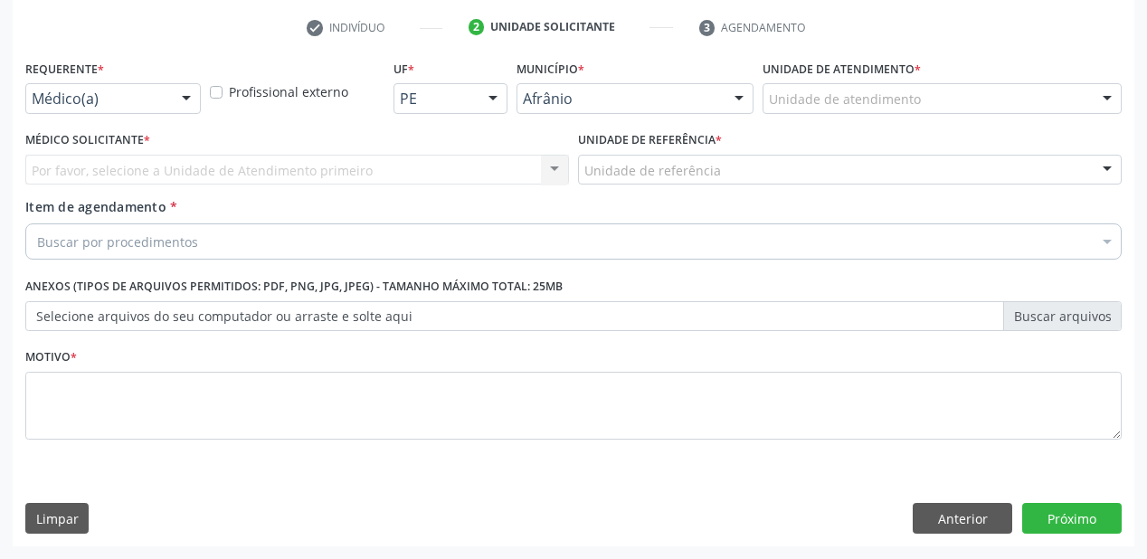
scroll to position [336, 0]
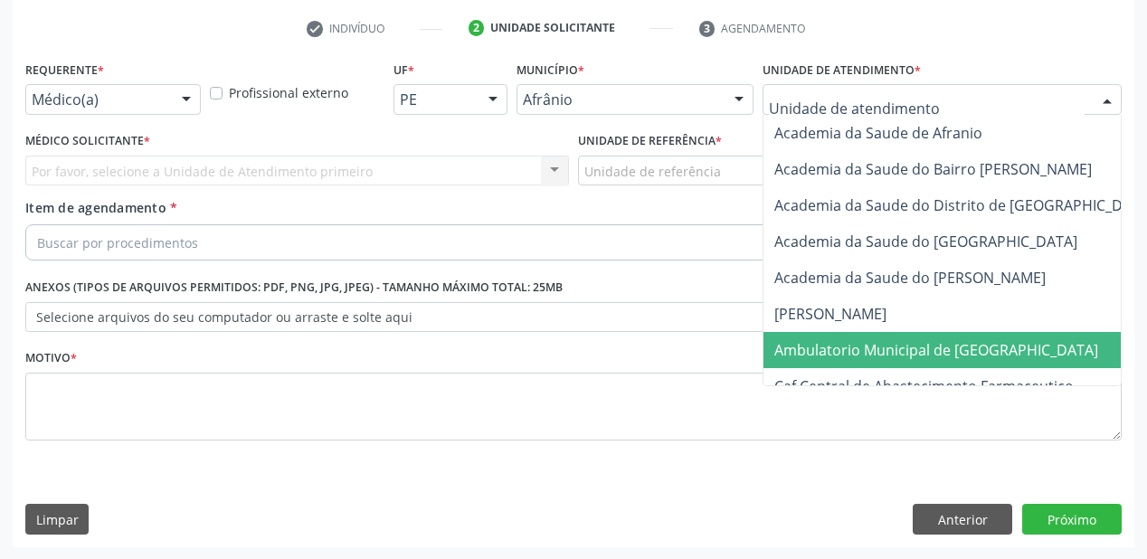
drag, startPoint x: 850, startPoint y: 339, endPoint x: 718, endPoint y: 260, distance: 154.2
click at [850, 340] on span "Ambulatorio Municipal de [GEOGRAPHIC_DATA]" at bounding box center [936, 350] width 324 height 20
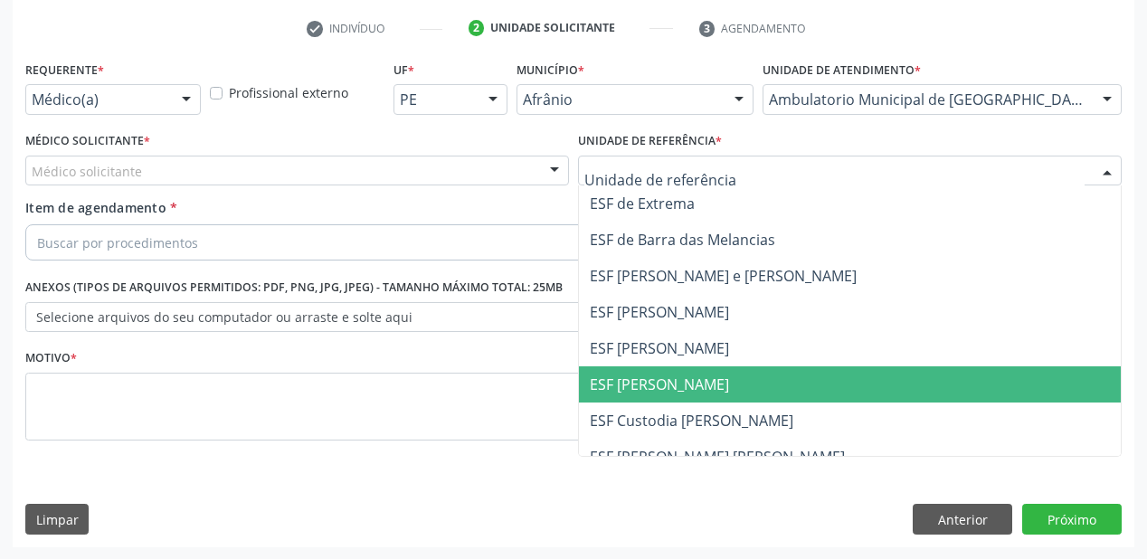
click at [666, 397] on span "ESF [PERSON_NAME]" at bounding box center [850, 384] width 542 height 36
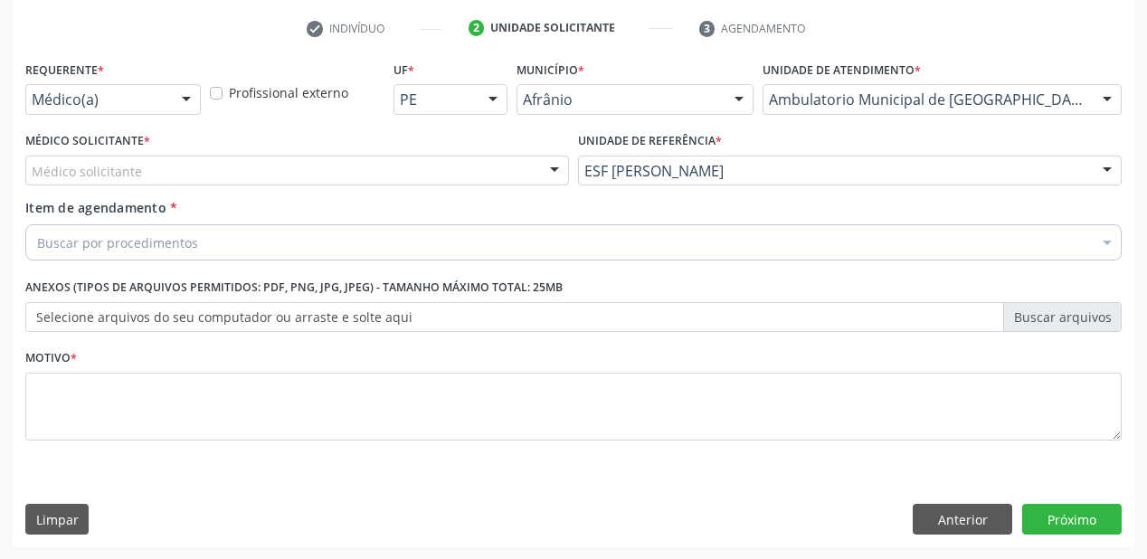
click at [47, 185] on div "Médico Solicitante * Médico solicitante Alysson Rodrigo Ferreira Cavalcanti Bru…" at bounding box center [297, 163] width 553 height 71
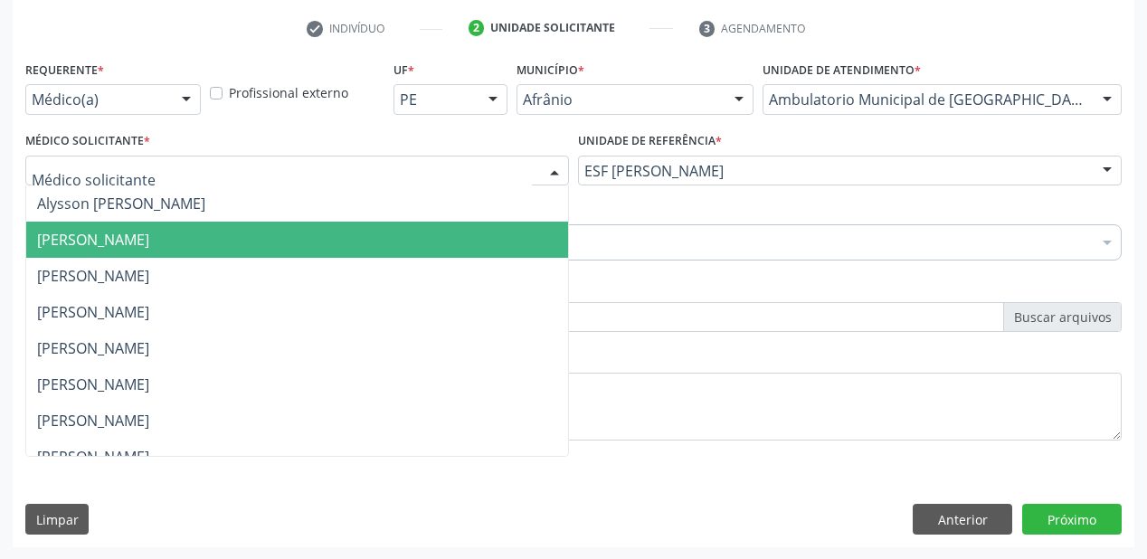
click at [125, 251] on span "Bruno Saraiva Bezerra Medrado" at bounding box center [297, 240] width 542 height 36
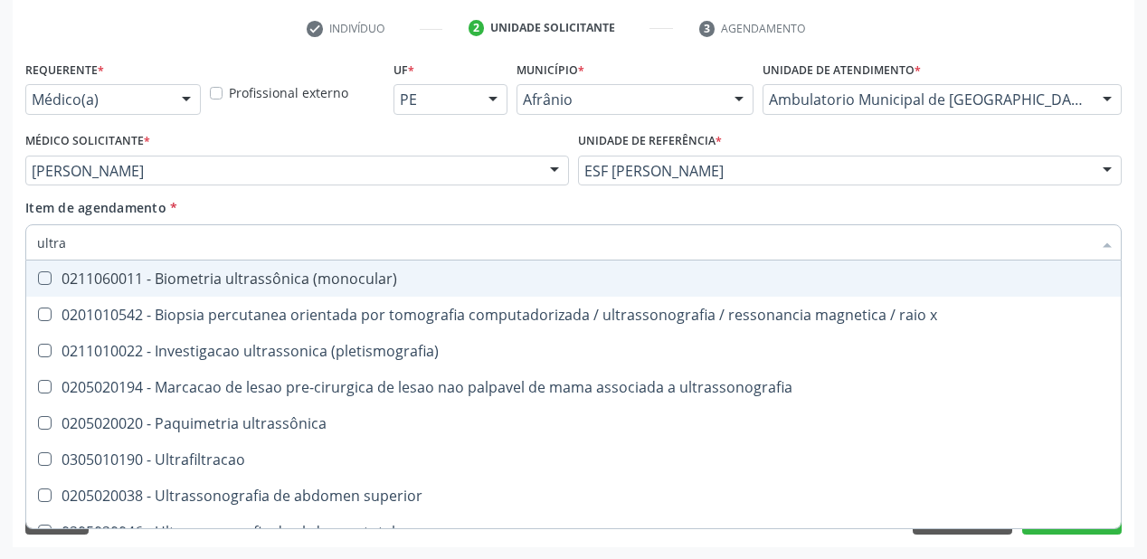
type input "ultras"
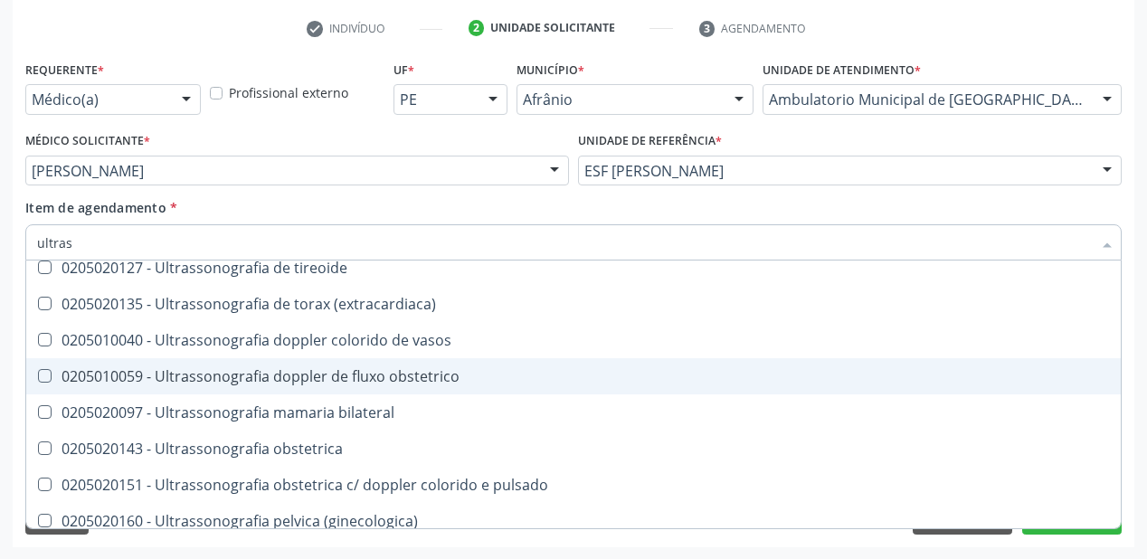
scroll to position [506, 0]
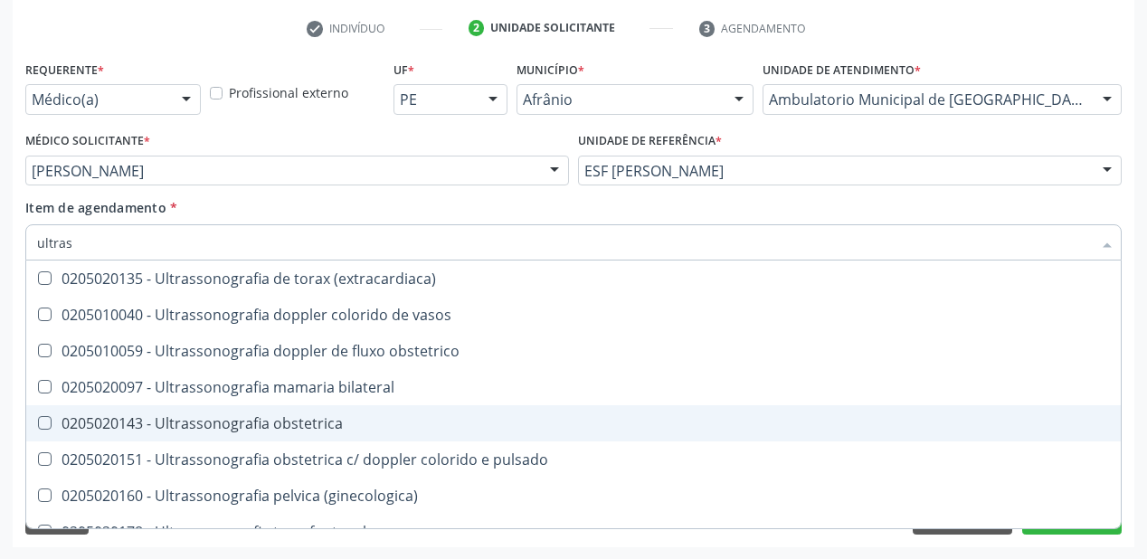
click at [240, 426] on div "0205020143 - Ultrassonografia obstetrica" at bounding box center [573, 423] width 1073 height 14
checkbox obstetrica "true"
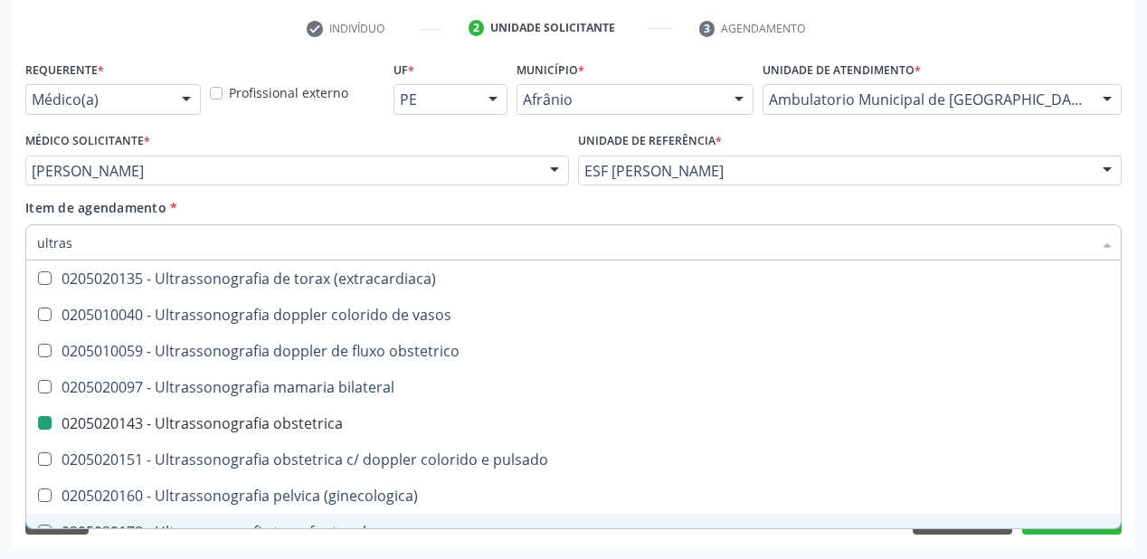
click at [106, 543] on div "Requerente * Médico(a) Médico(a) Enfermeiro(a) Paciente Nenhum resultado encont…" at bounding box center [574, 301] width 1122 height 491
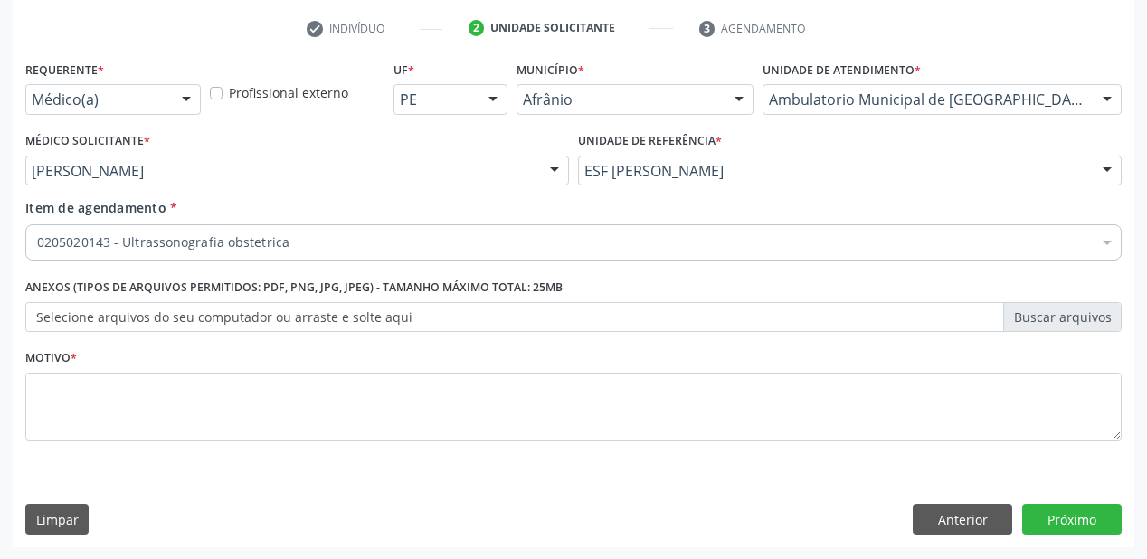
scroll to position [0, 0]
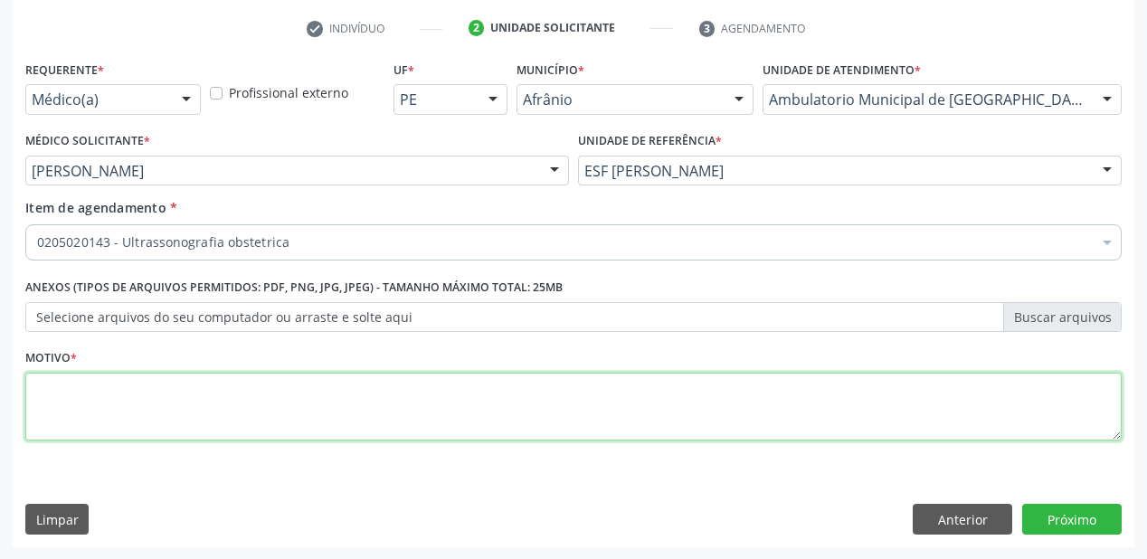
click at [140, 408] on textarea at bounding box center [573, 407] width 1096 height 69
type textarea "*"
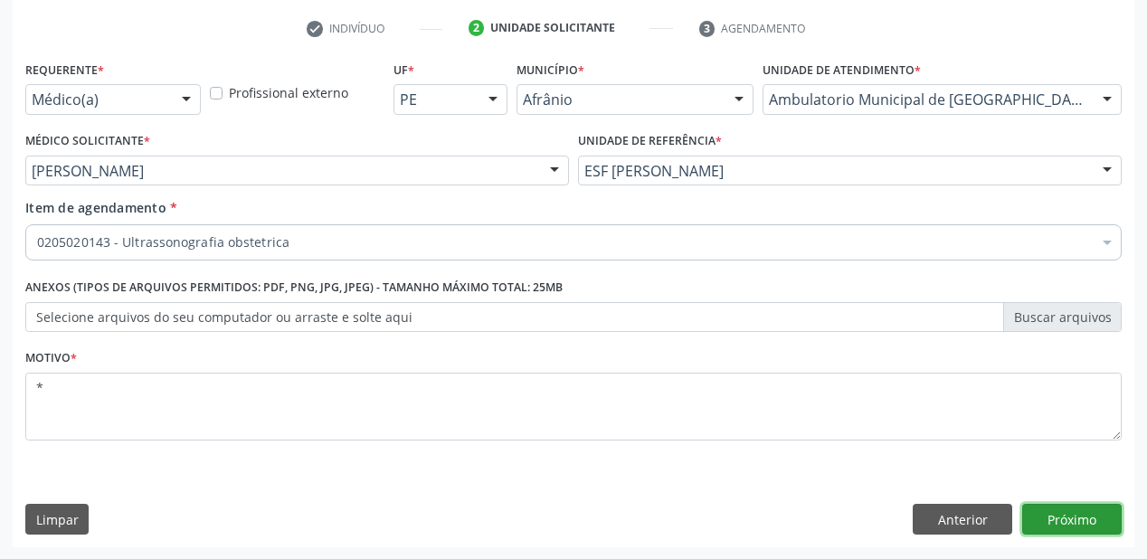
click at [1059, 521] on button "Próximo" at bounding box center [1071, 519] width 99 height 31
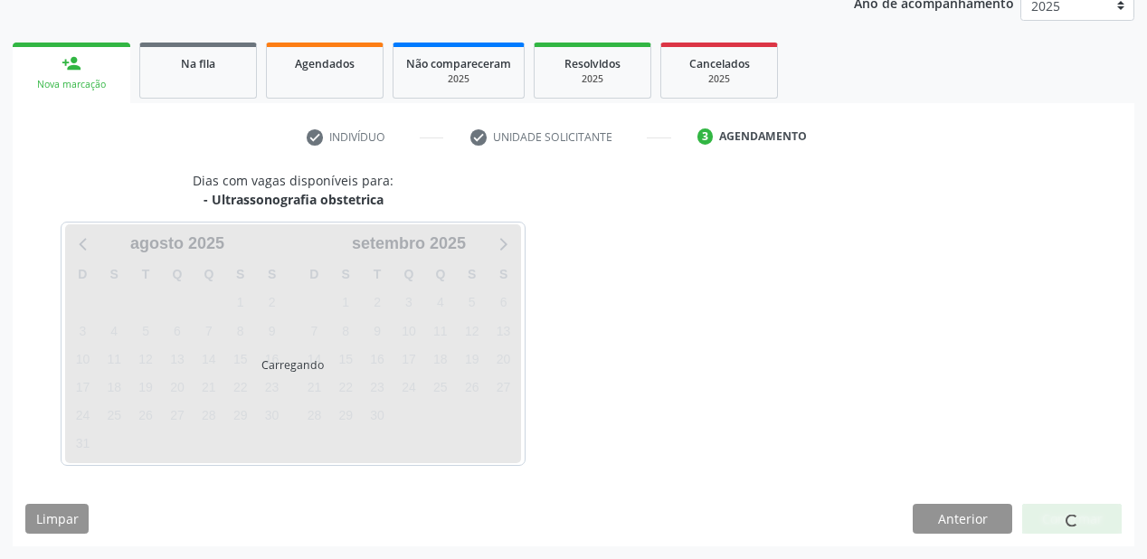
scroll to position [227, 0]
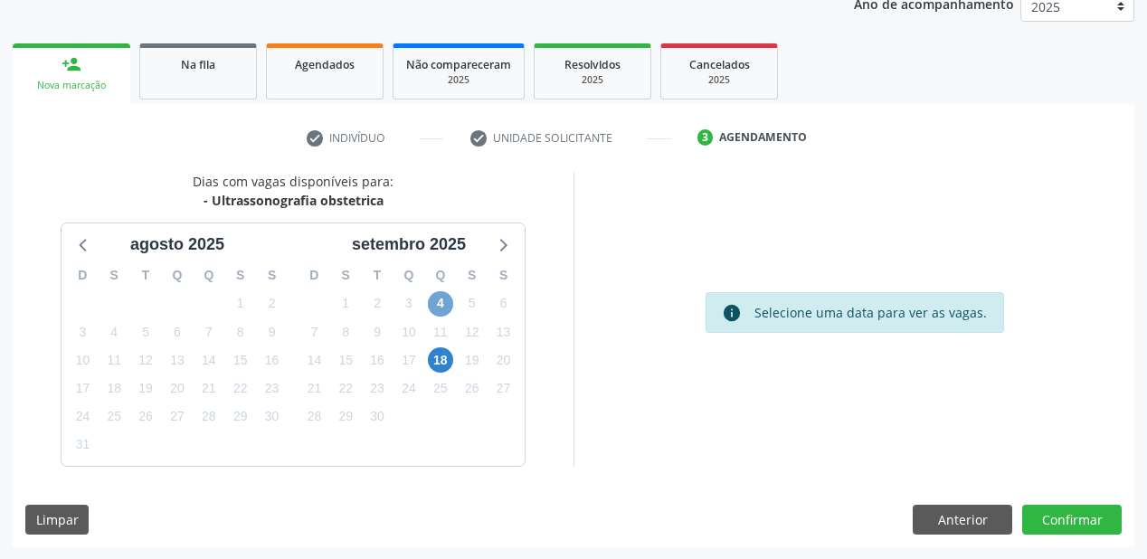
click at [432, 298] on span "4" at bounding box center [440, 303] width 25 height 25
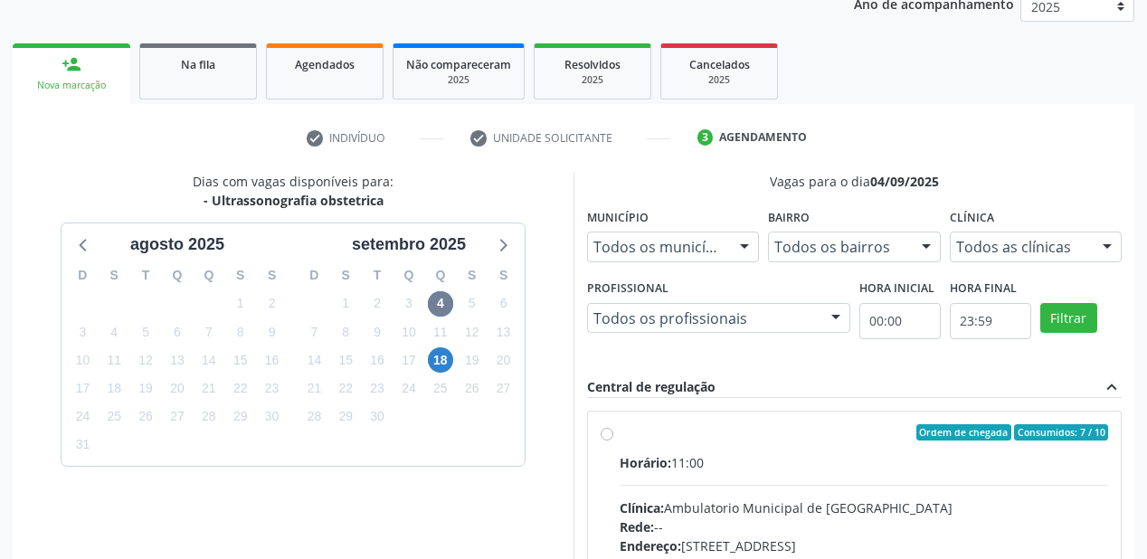
click at [828, 467] on div "Horário: 11:00" at bounding box center [864, 462] width 488 height 19
click at [613, 440] on input "Ordem de chegada Consumidos: 7 / 10 Horário: 11:00 Clínica: Ambulatorio Municip…" at bounding box center [607, 432] width 13 height 16
radio input "true"
click at [828, 467] on div "Horário: 11:00" at bounding box center [864, 462] width 488 height 19
click at [613, 440] on input "Ordem de chegada Consumidos: 7 / 10 Horário: 11:00 Clínica: Ambulatorio Municip…" at bounding box center [607, 432] width 13 height 16
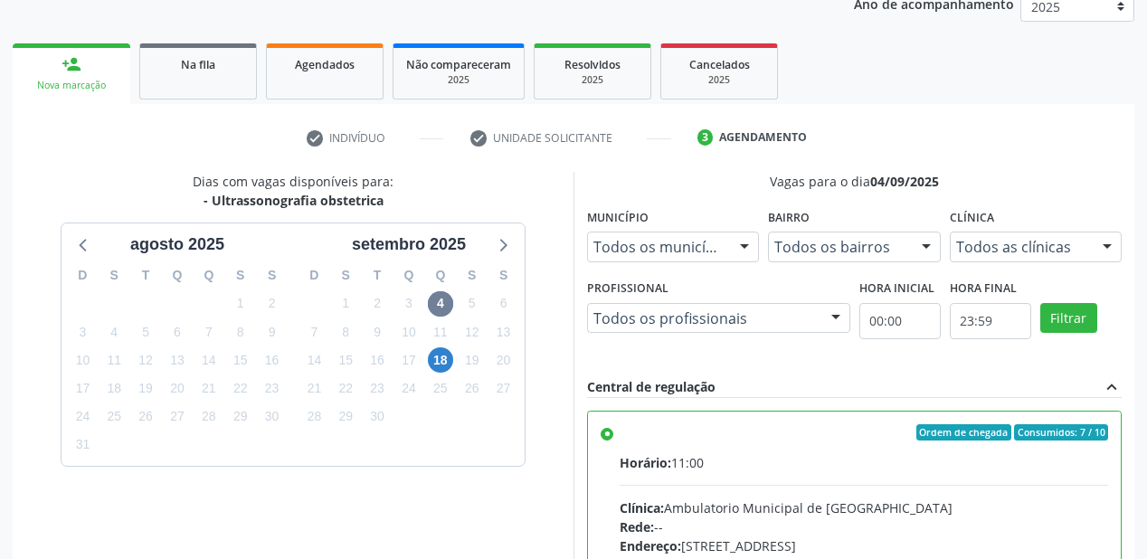
click at [828, 467] on div "Horário: 11:00" at bounding box center [864, 462] width 488 height 19
click at [613, 440] on input "Ordem de chegada Consumidos: 7 / 10 Horário: 11:00 Clínica: Ambulatorio Municip…" at bounding box center [607, 432] width 13 height 16
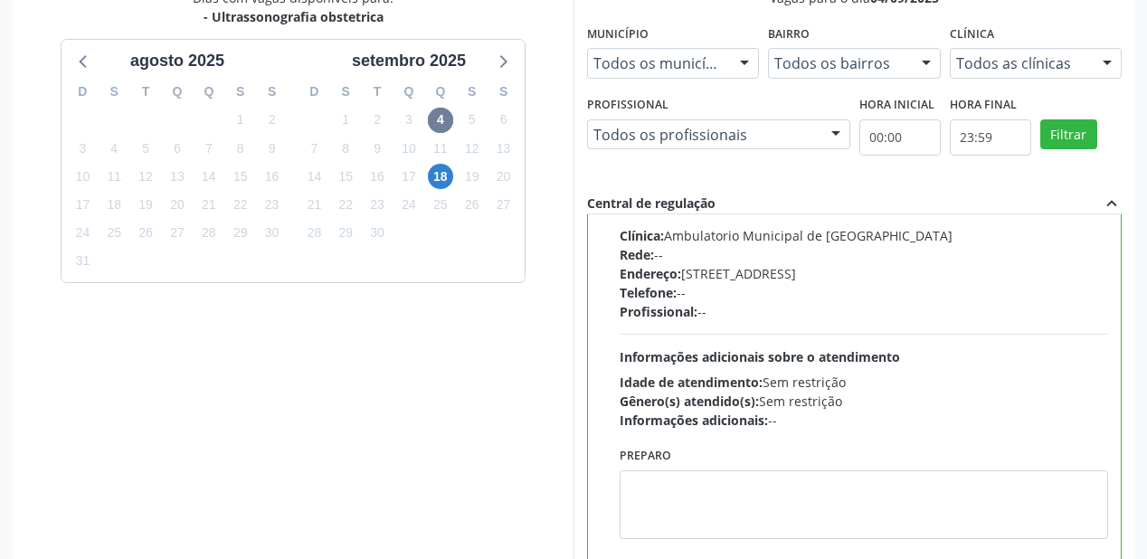
scroll to position [516, 0]
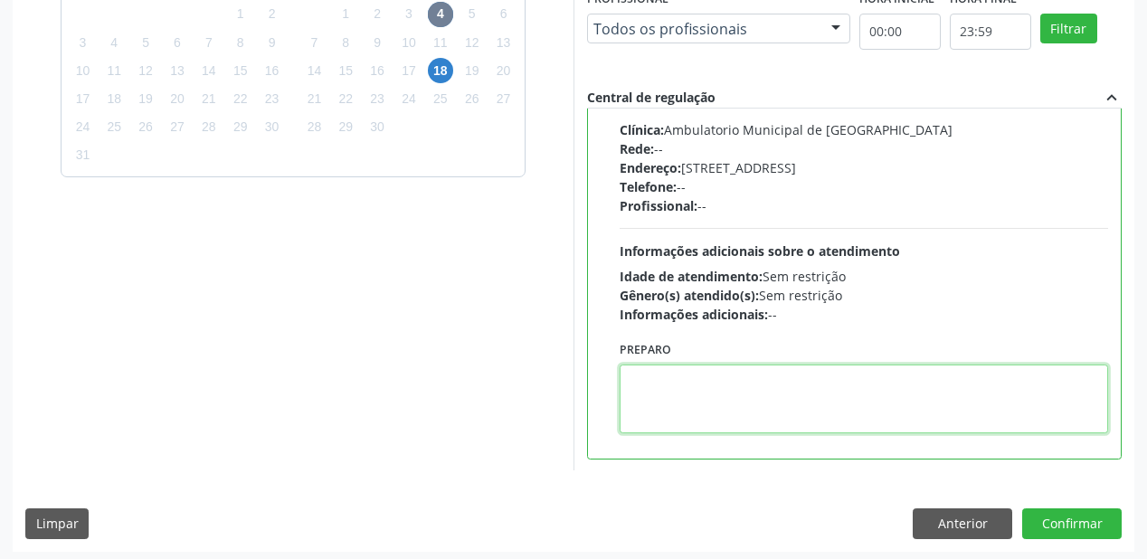
click at [701, 421] on textarea at bounding box center [864, 398] width 488 height 69
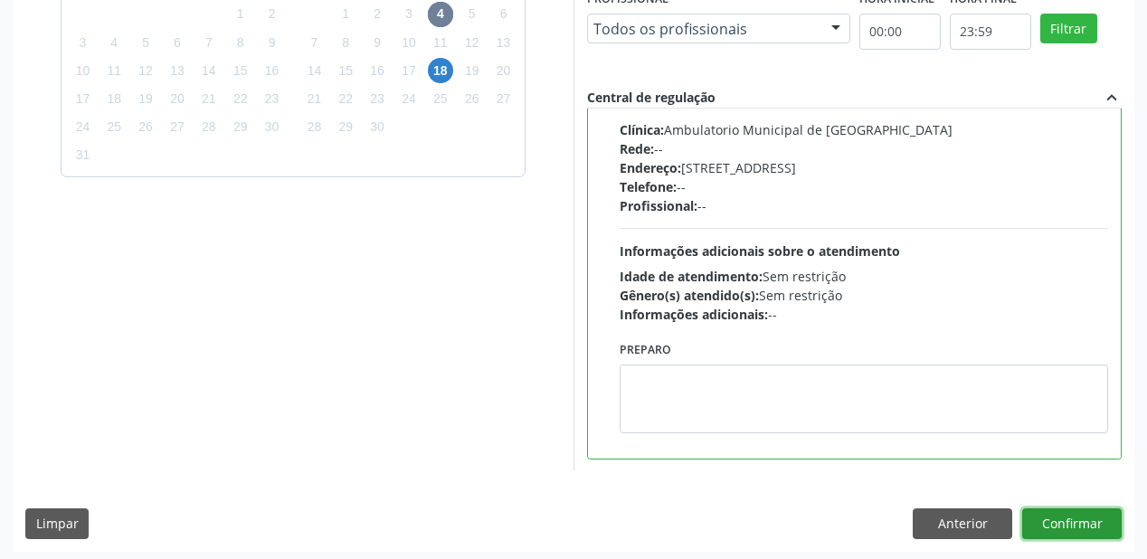
click at [1041, 511] on button "Confirmar" at bounding box center [1071, 523] width 99 height 31
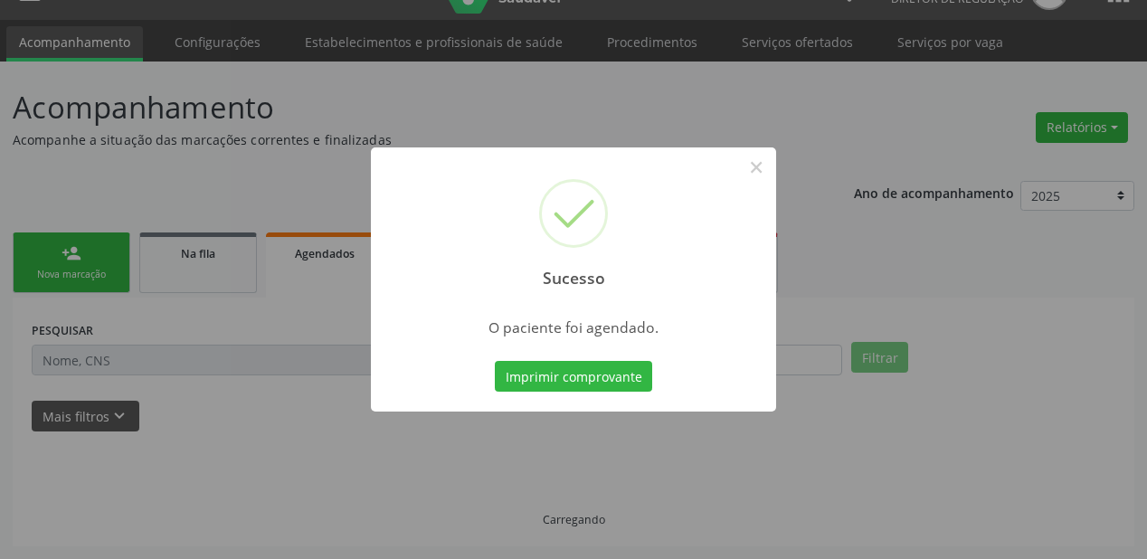
scroll to position [36, 0]
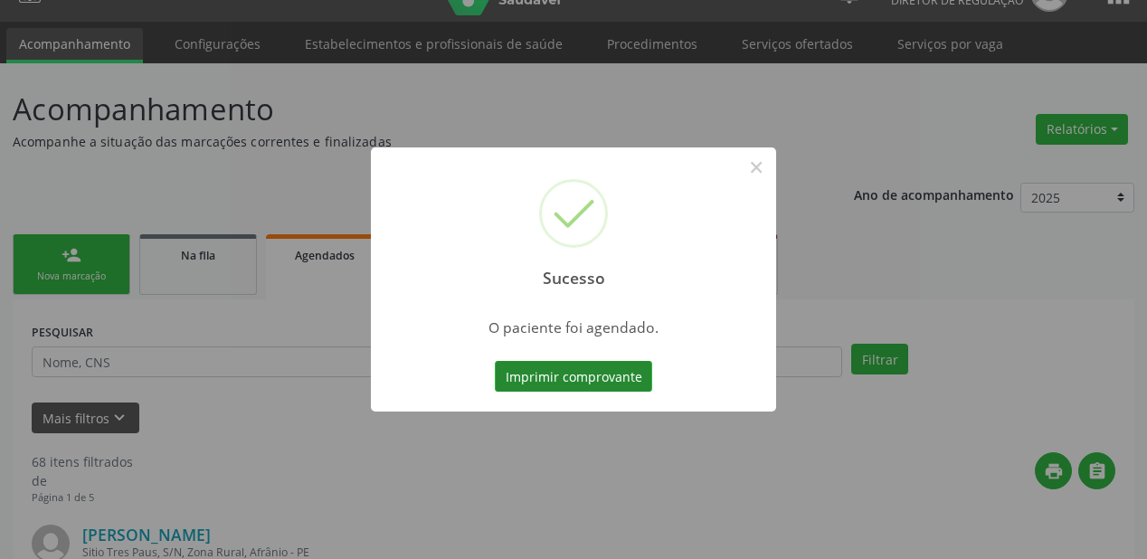
click at [592, 379] on button "Imprimir comprovante" at bounding box center [573, 376] width 157 height 31
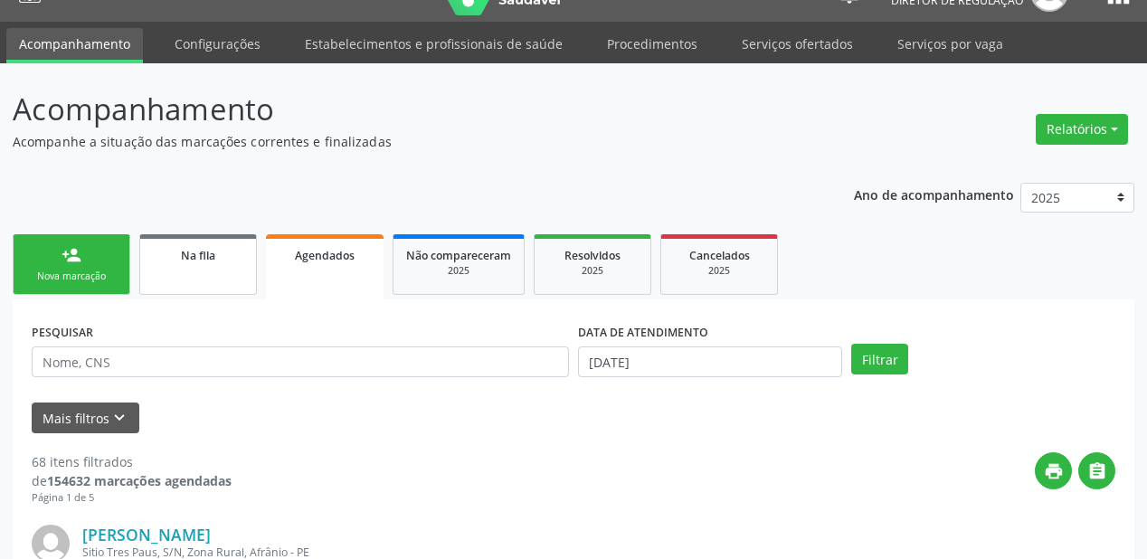
click at [188, 261] on div "Na fila" at bounding box center [198, 254] width 90 height 19
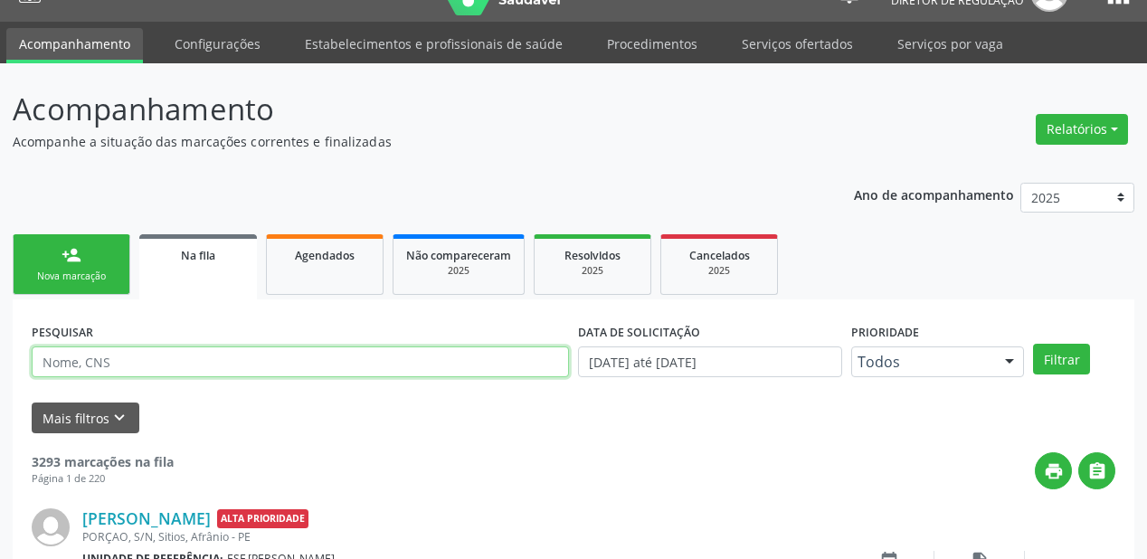
click at [172, 351] on input "text" at bounding box center [300, 361] width 537 height 31
type input "700900953070197"
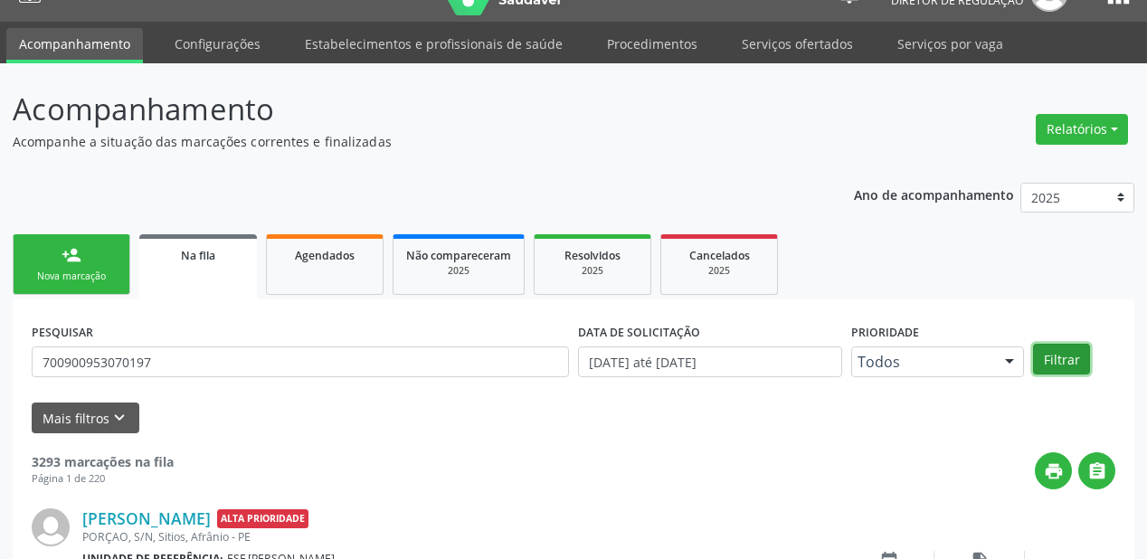
click at [1068, 358] on button "Filtrar" at bounding box center [1061, 359] width 57 height 31
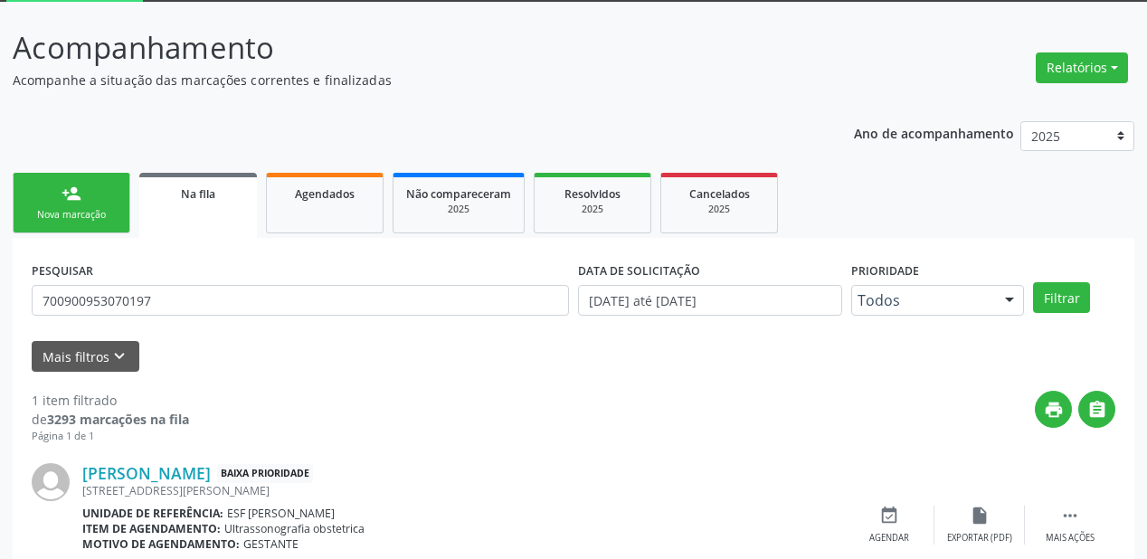
scroll to position [174, 0]
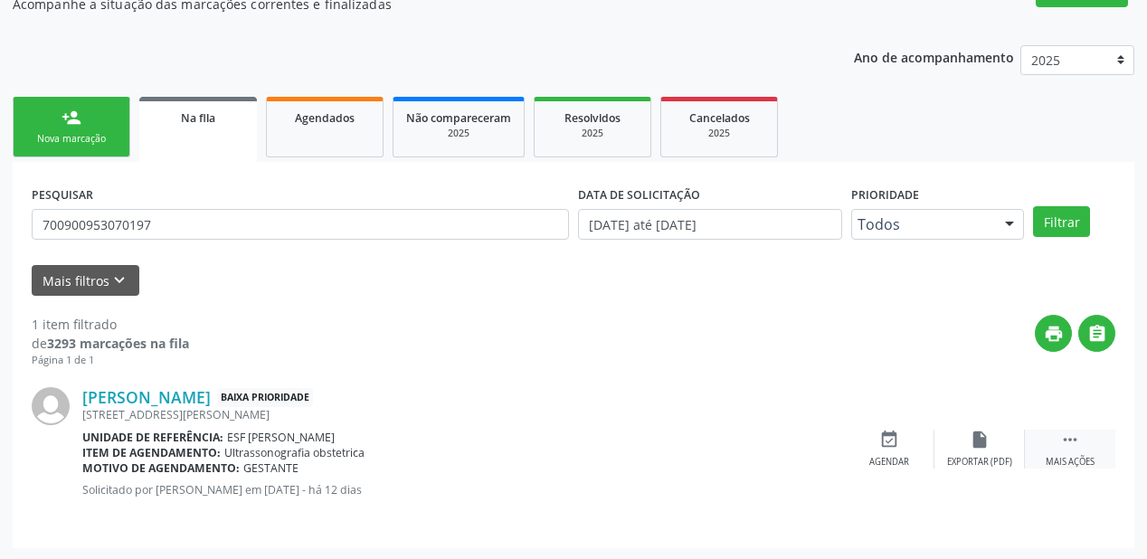
click at [1074, 440] on icon "" at bounding box center [1070, 440] width 20 height 20
click at [626, 433] on icon "event_available" at bounding box center [618, 440] width 20 height 20
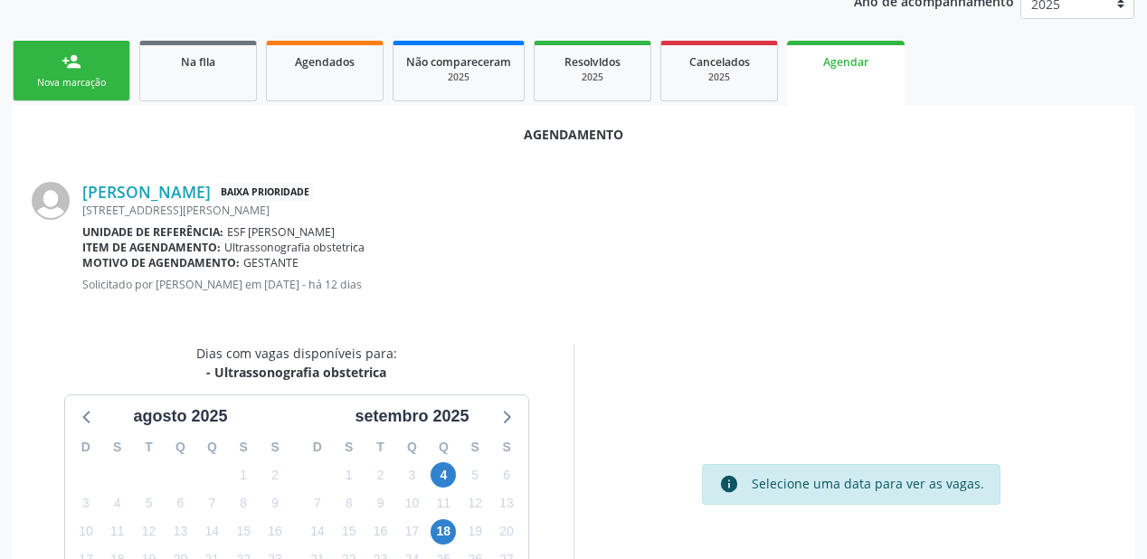
scroll to position [381, 0]
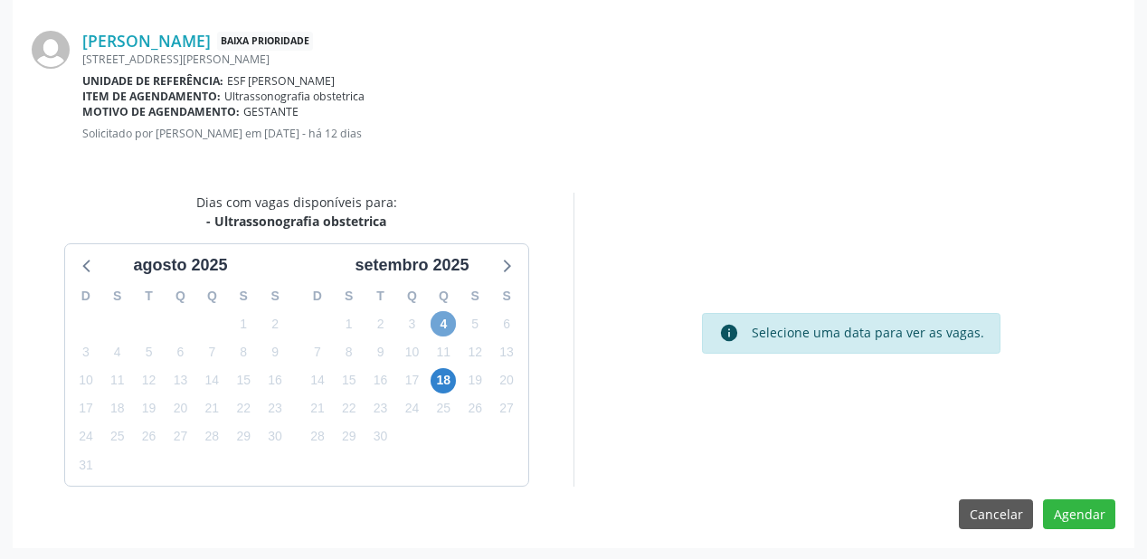
click at [438, 318] on span "4" at bounding box center [443, 323] width 25 height 25
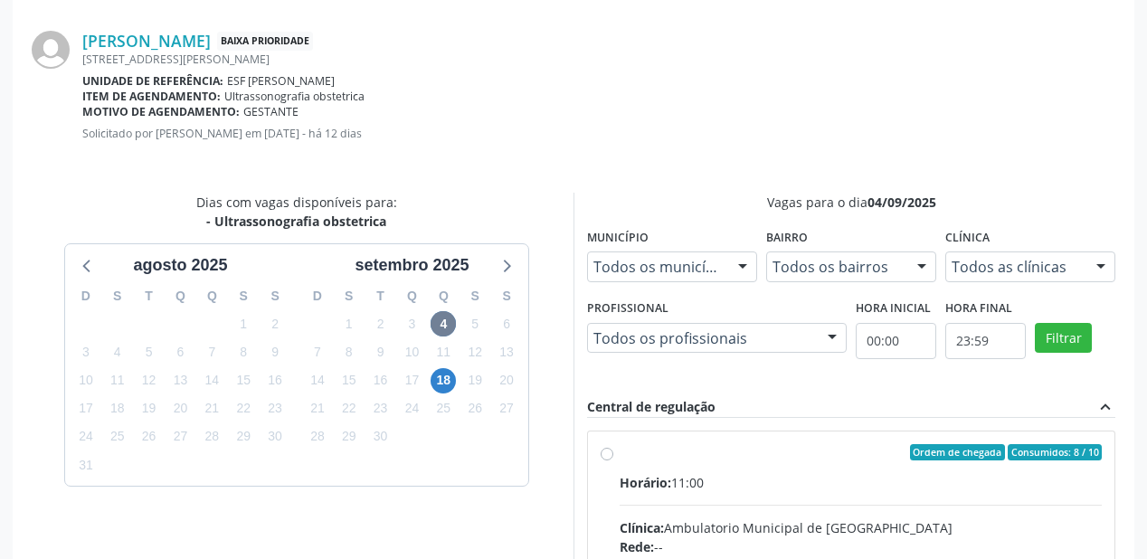
click at [790, 478] on div "Horário: 11:00" at bounding box center [861, 482] width 482 height 19
click at [613, 460] on input "Ordem de chegada Consumidos: 8 / 10 Horário: 11:00 Clínica: Ambulatorio Municip…" at bounding box center [607, 452] width 13 height 16
radio input "true"
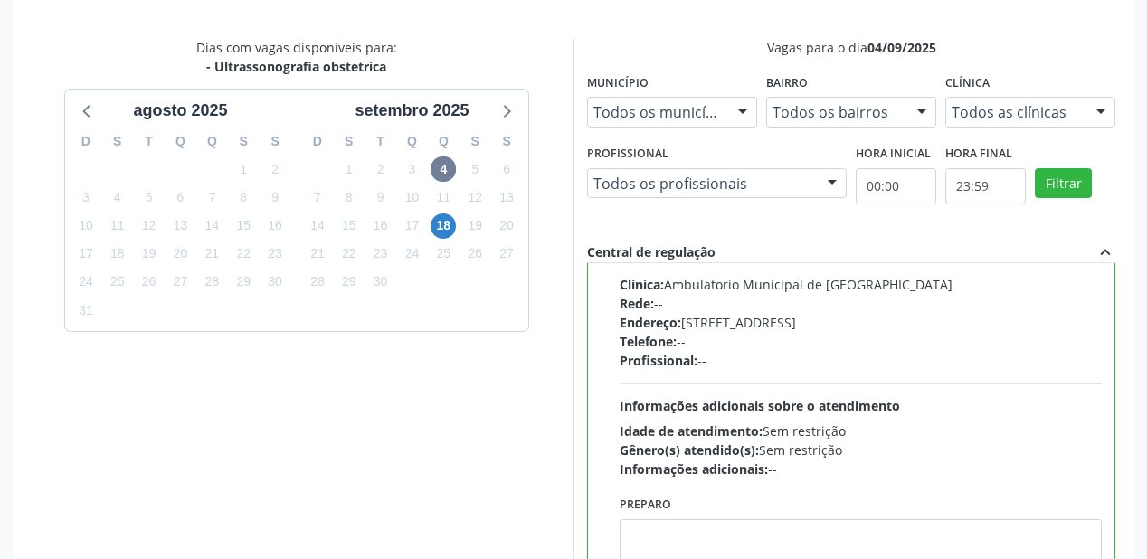
scroll to position [675, 0]
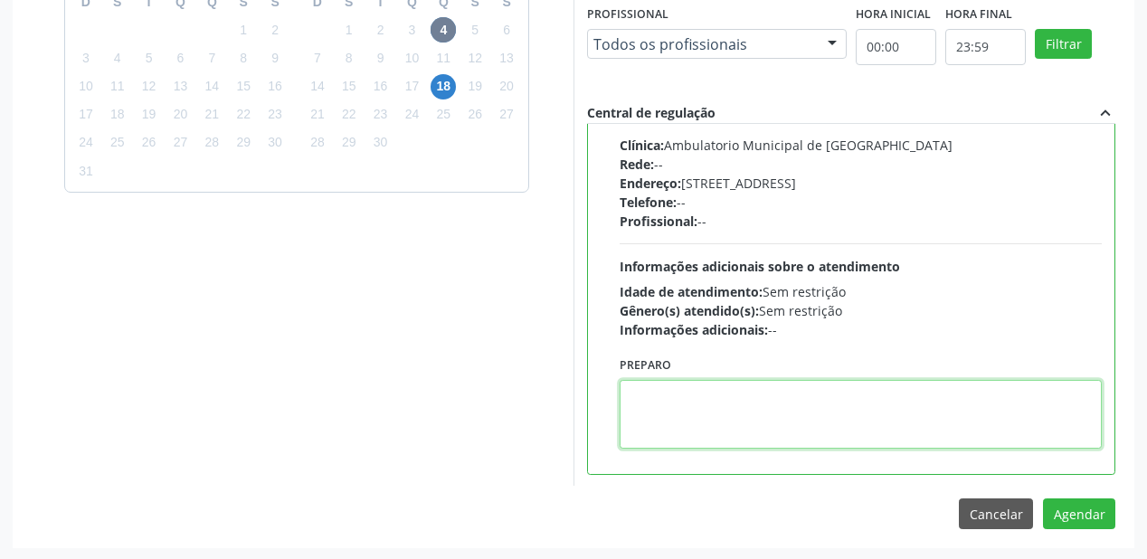
click at [778, 405] on textarea at bounding box center [861, 414] width 482 height 69
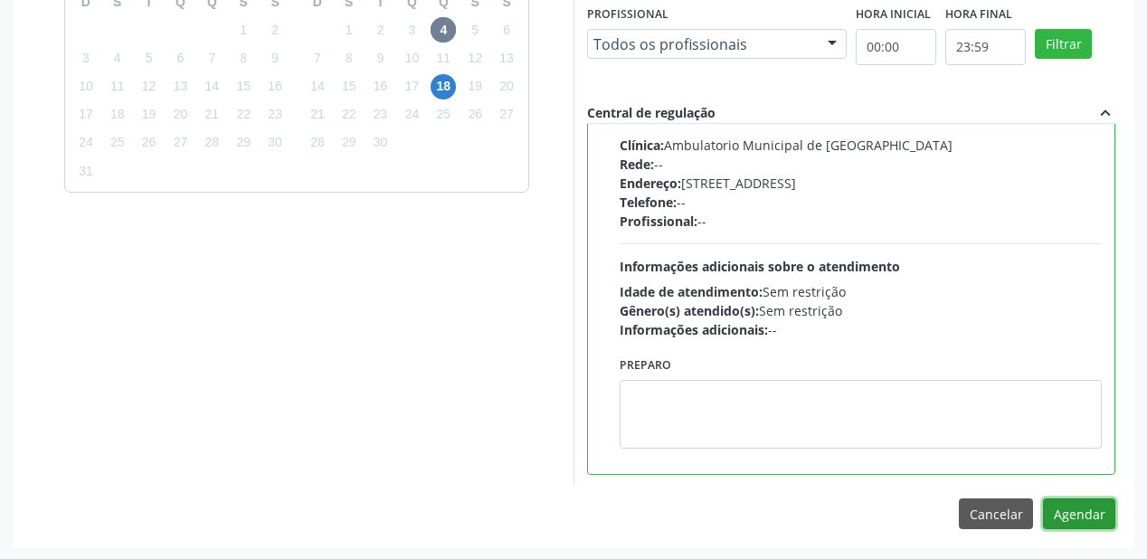
click at [1049, 505] on button "Agendar" at bounding box center [1079, 513] width 72 height 31
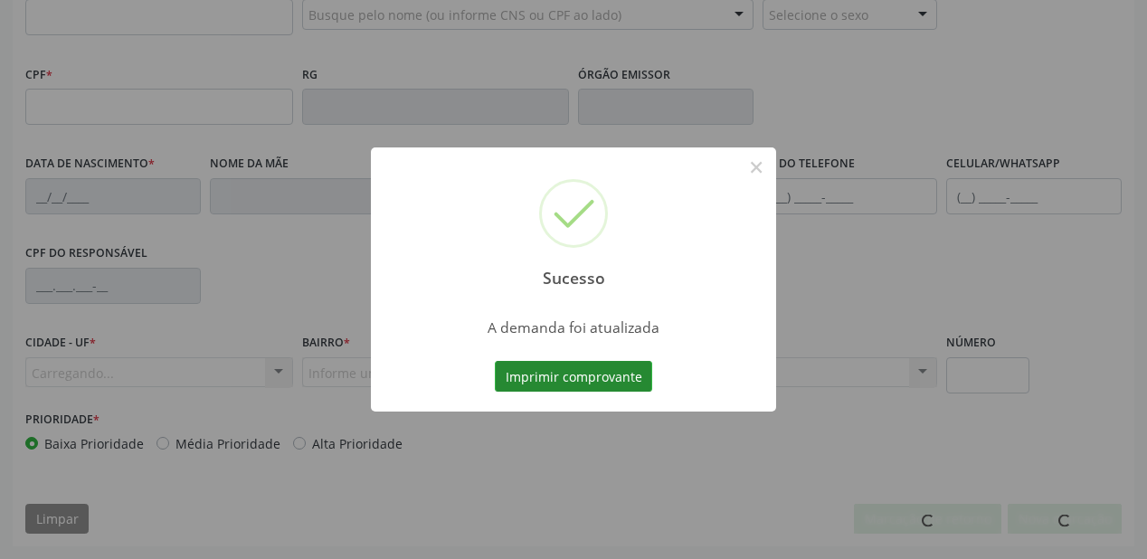
scroll to position [473, 0]
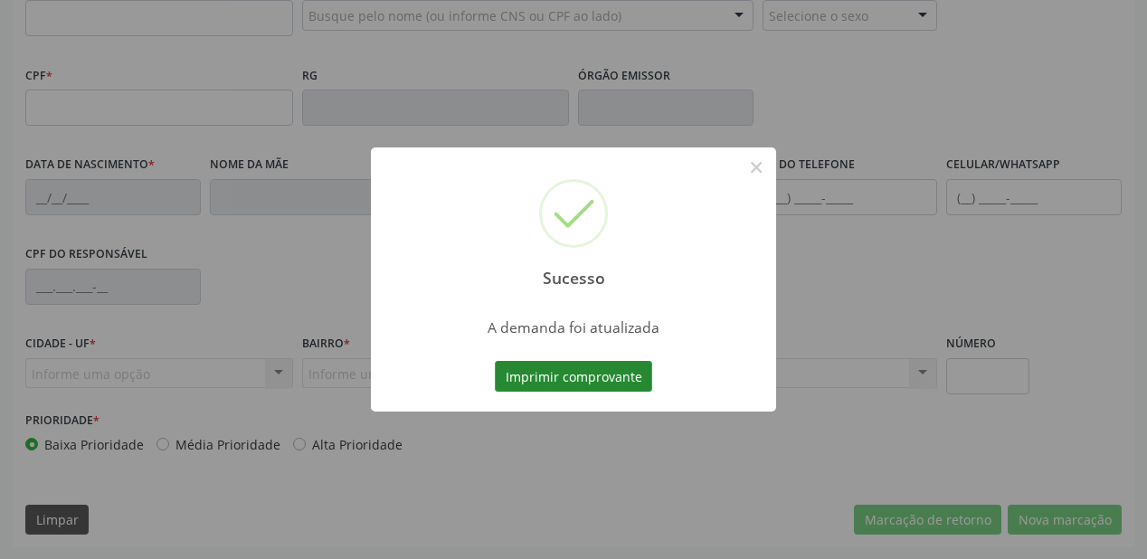
click at [611, 364] on button "Imprimir comprovante" at bounding box center [573, 376] width 157 height 31
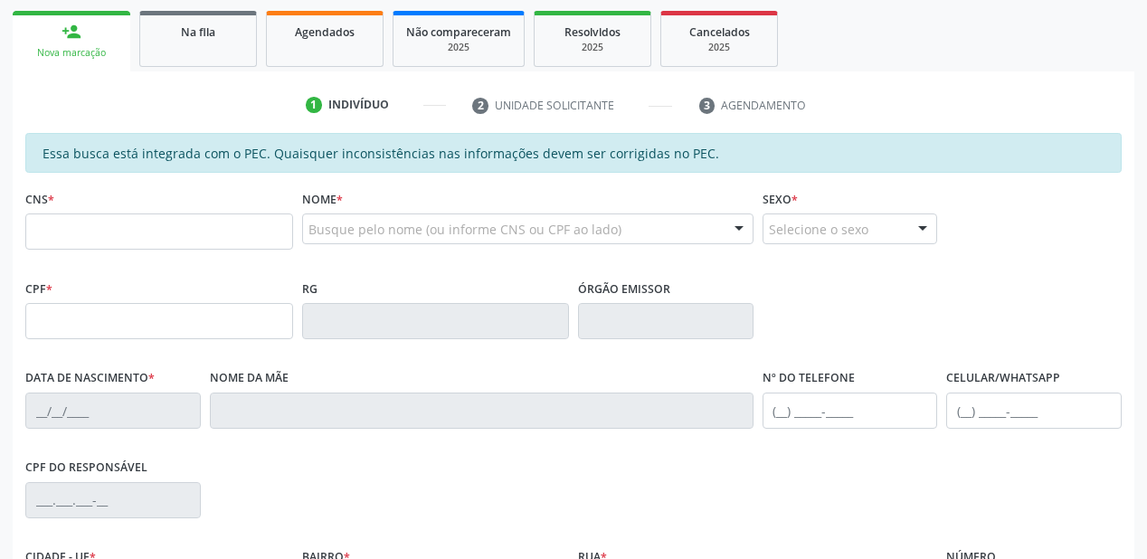
scroll to position [256, 0]
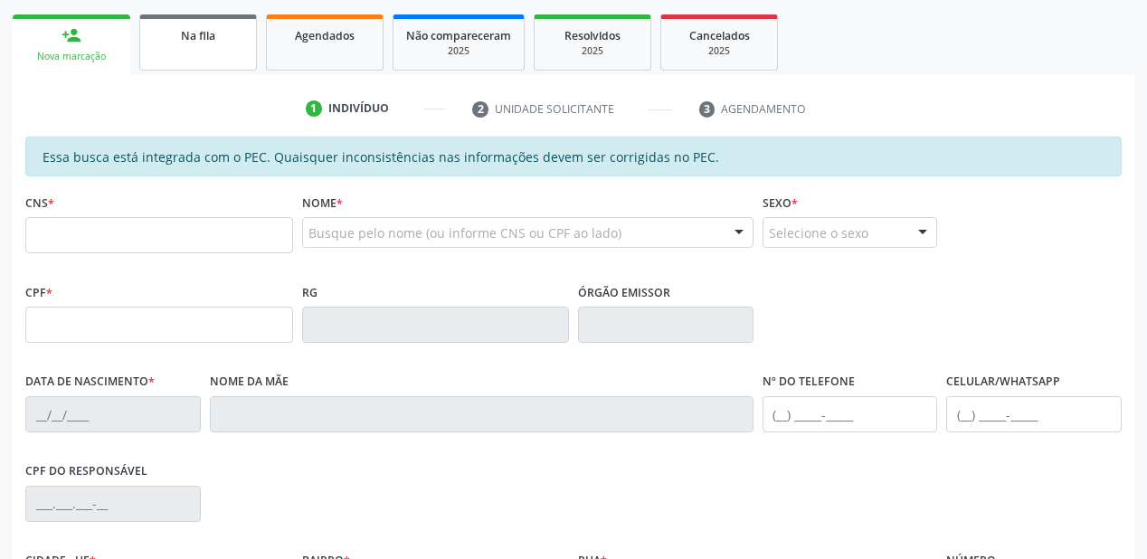
click at [196, 48] on link "Na fila" at bounding box center [198, 42] width 118 height 56
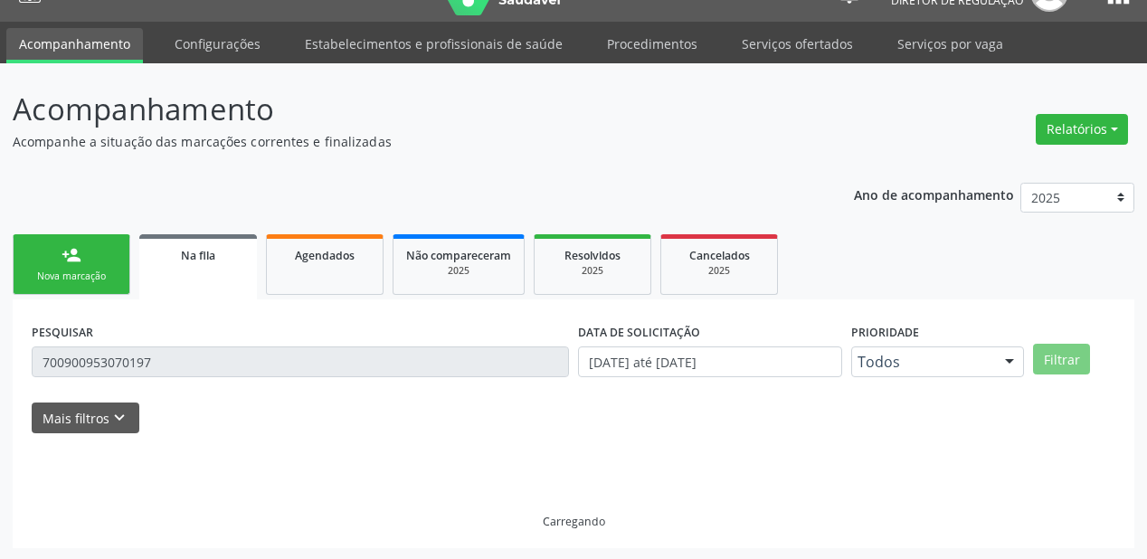
scroll to position [0, 0]
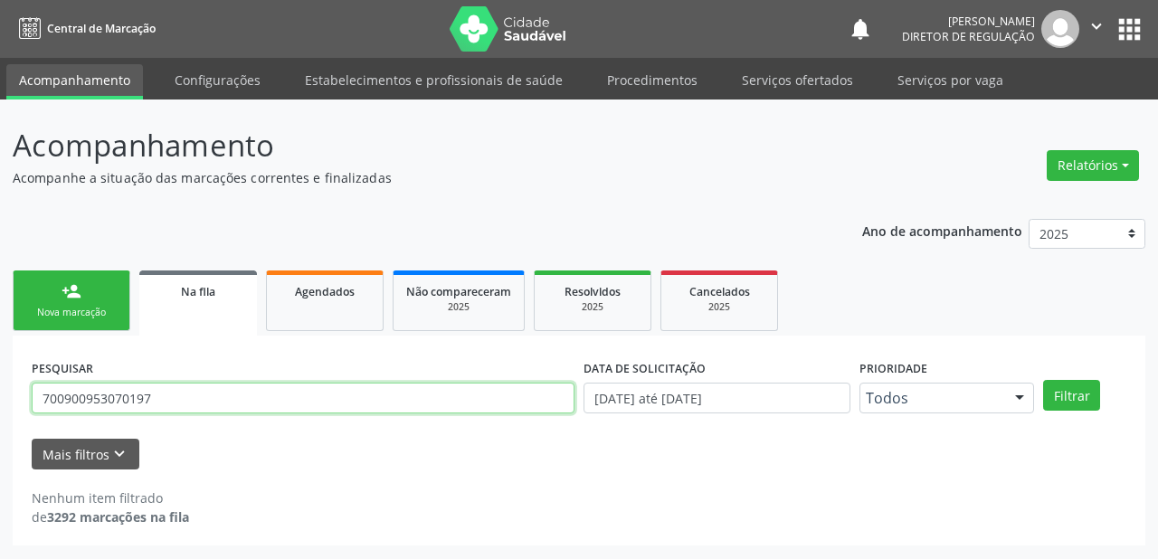
click at [181, 393] on input "700900953070197" at bounding box center [303, 398] width 543 height 31
type input "7"
type input "702608726562346"
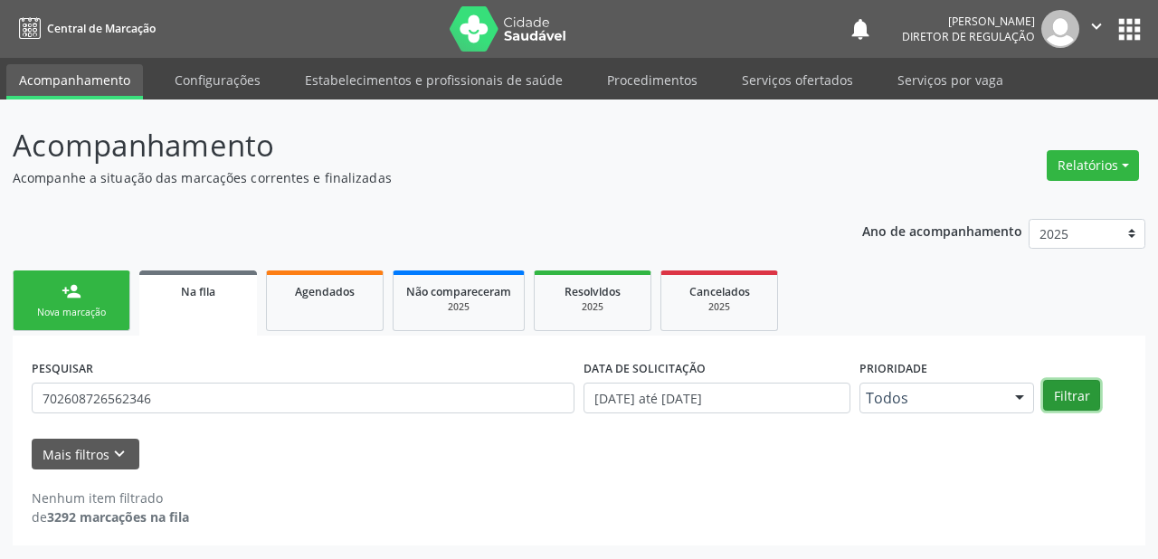
click at [1081, 398] on button "Filtrar" at bounding box center [1071, 395] width 57 height 31
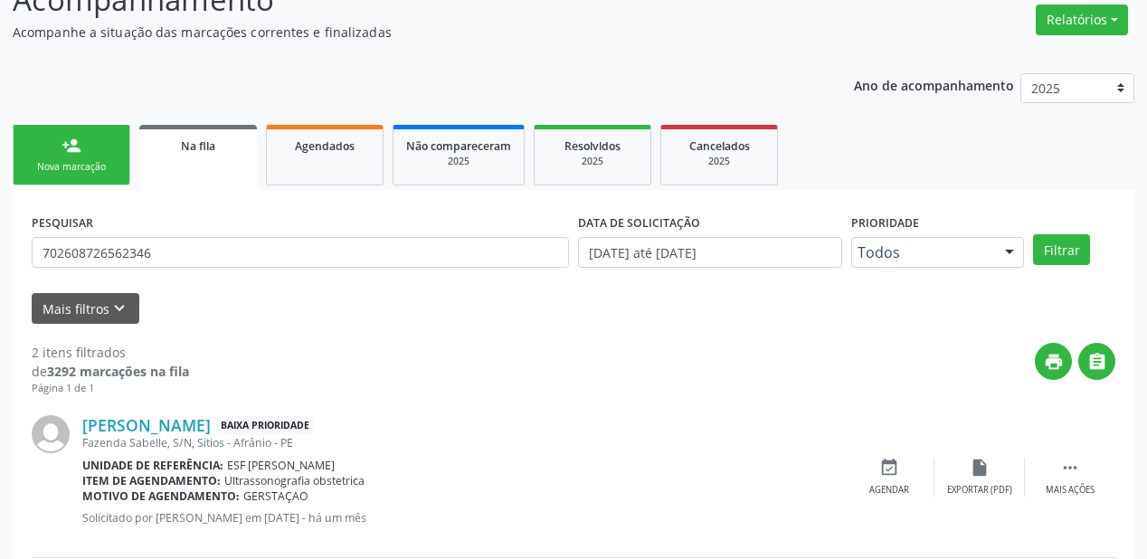
scroll to position [336, 0]
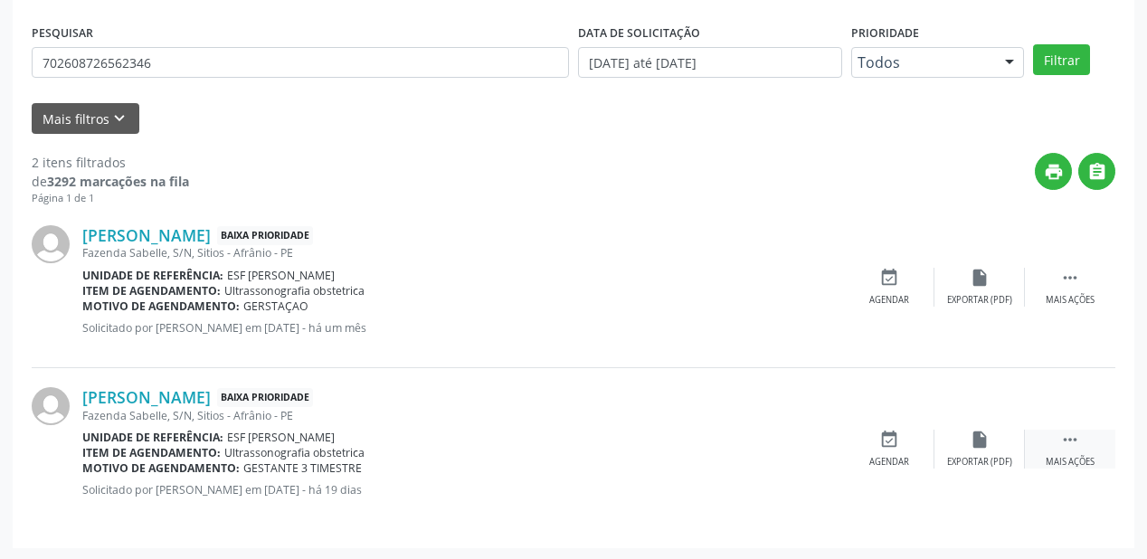
click at [1064, 432] on icon "" at bounding box center [1070, 440] width 20 height 20
click at [608, 452] on div "event_available Agendar" at bounding box center [618, 449] width 90 height 39
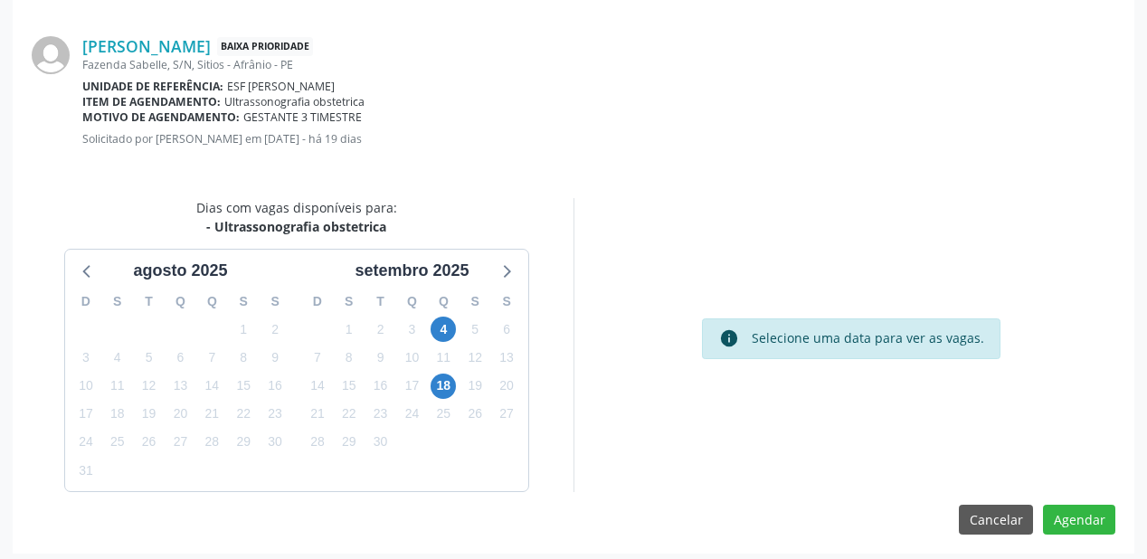
scroll to position [381, 0]
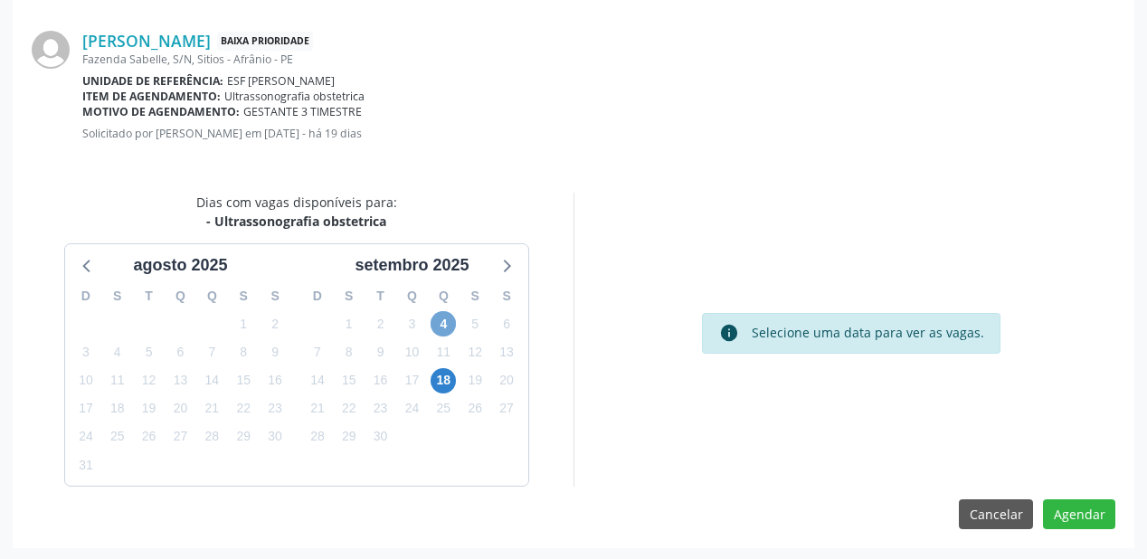
click at [437, 327] on span "4" at bounding box center [443, 323] width 25 height 25
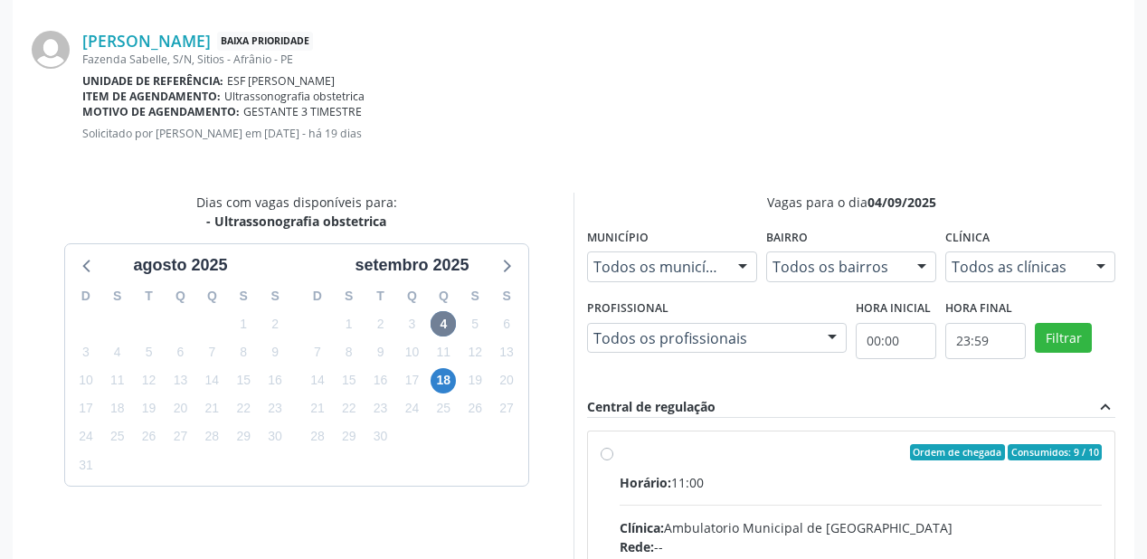
click at [613, 460] on input "Ordem de chegada Consumidos: 9 / 10 Horário: 11:00 Clínica: Ambulatorio Municip…" at bounding box center [607, 452] width 13 height 16
radio input "true"
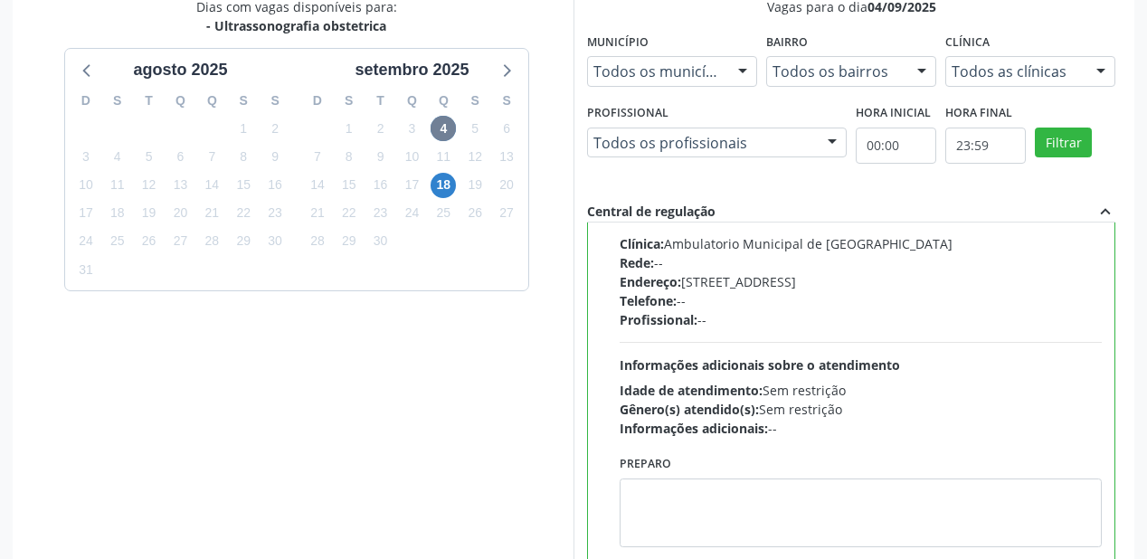
scroll to position [675, 0]
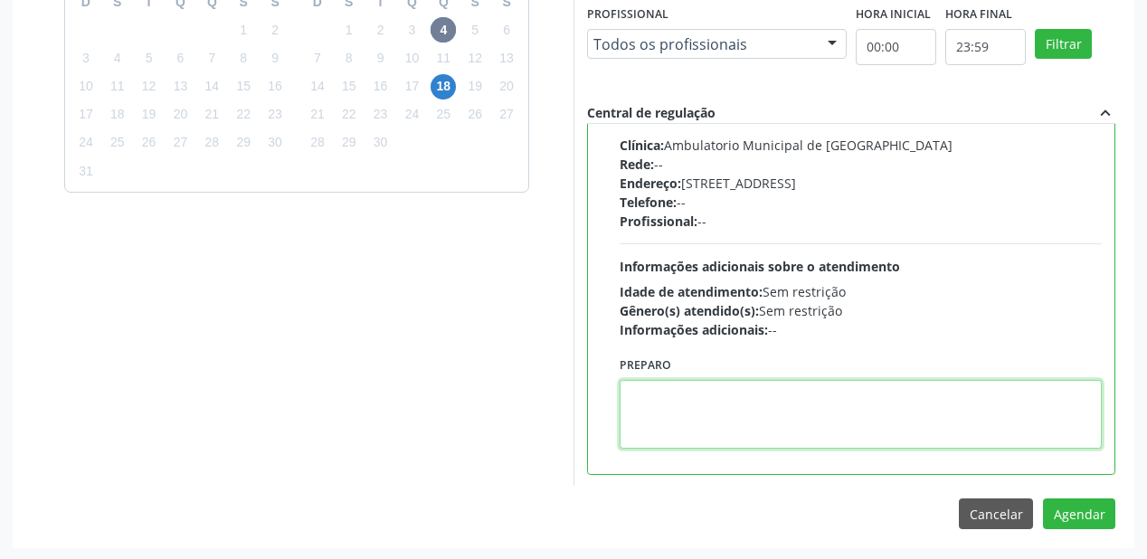
click at [724, 423] on textarea at bounding box center [861, 414] width 482 height 69
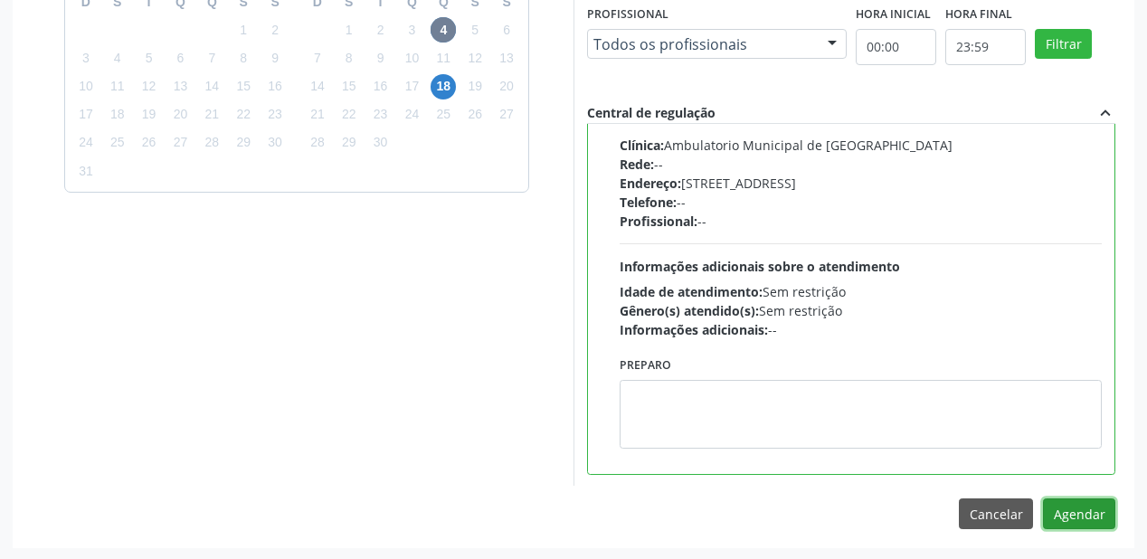
click at [1066, 514] on button "Agendar" at bounding box center [1079, 513] width 72 height 31
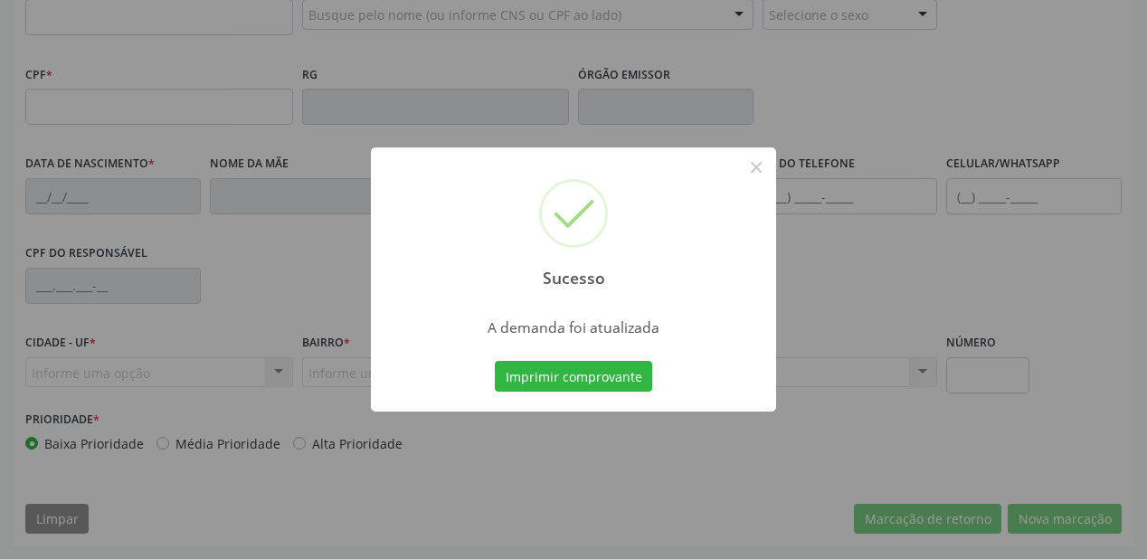
scroll to position [473, 0]
click at [588, 369] on button "Imprimir comprovante" at bounding box center [573, 376] width 157 height 31
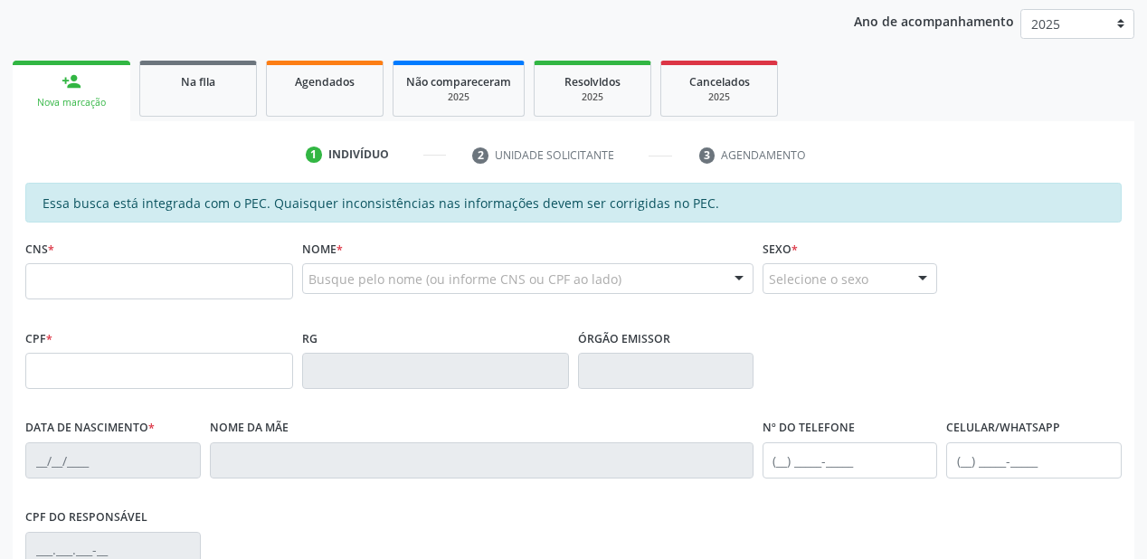
scroll to position [184, 0]
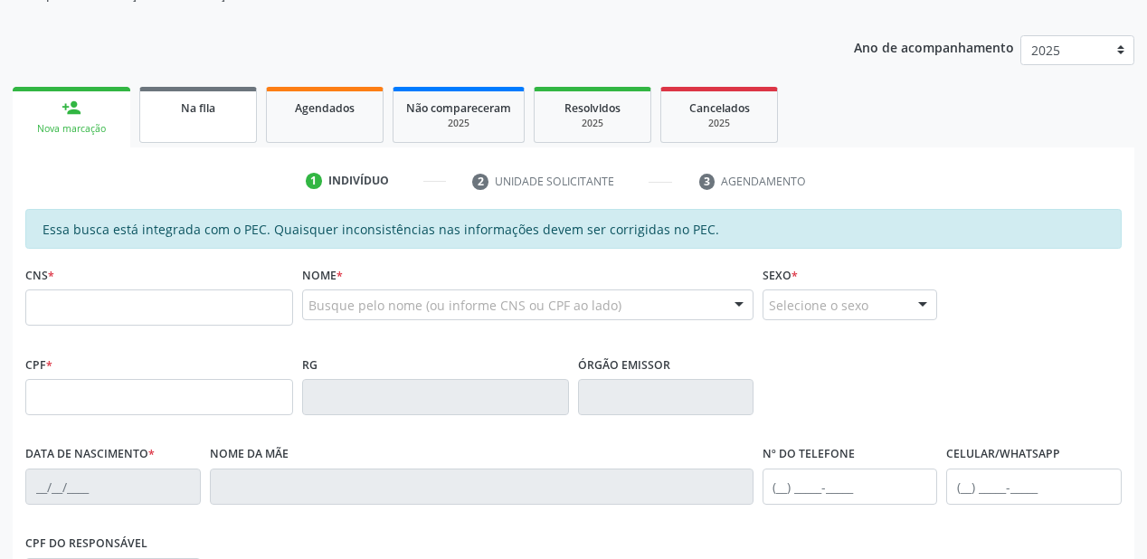
click at [193, 119] on link "Na fila" at bounding box center [198, 115] width 118 height 56
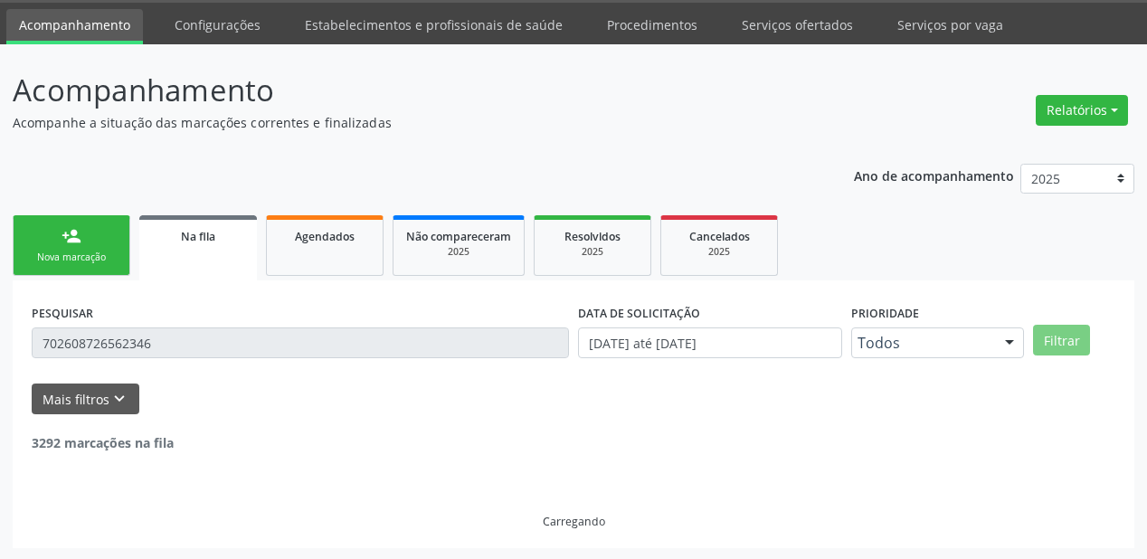
scroll to position [174, 0]
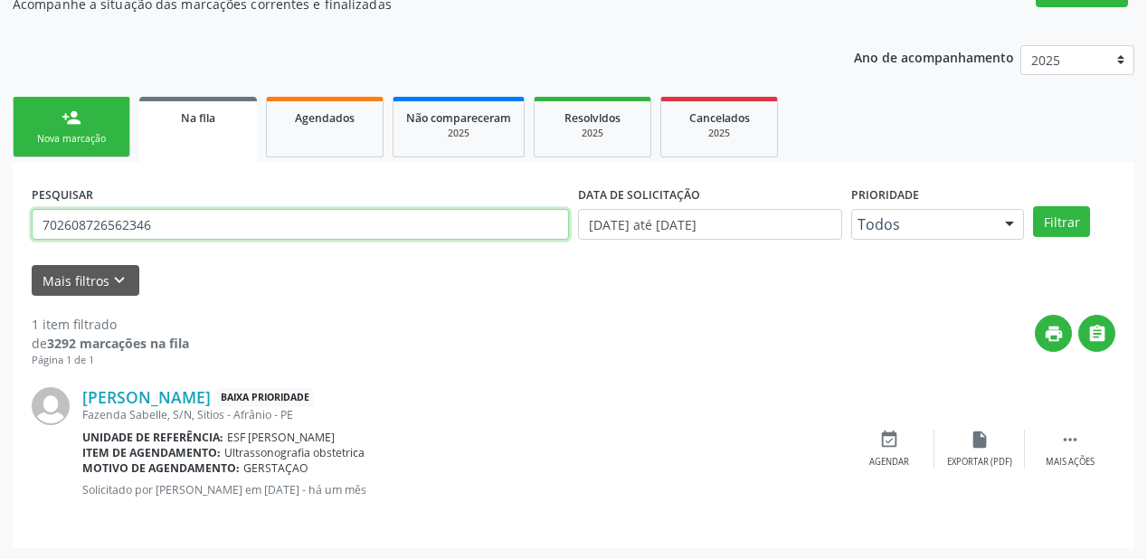
click at [156, 221] on input "702608726562346" at bounding box center [300, 224] width 537 height 31
type input "7"
type input "702804657757664"
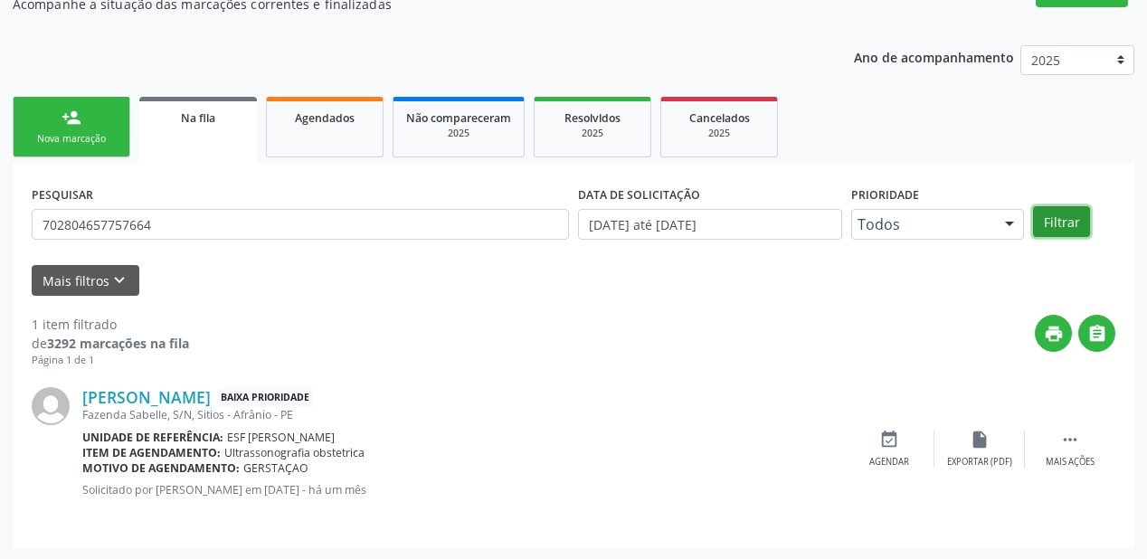
click at [1071, 213] on button "Filtrar" at bounding box center [1061, 221] width 57 height 31
click at [1068, 432] on icon "" at bounding box center [1070, 440] width 20 height 20
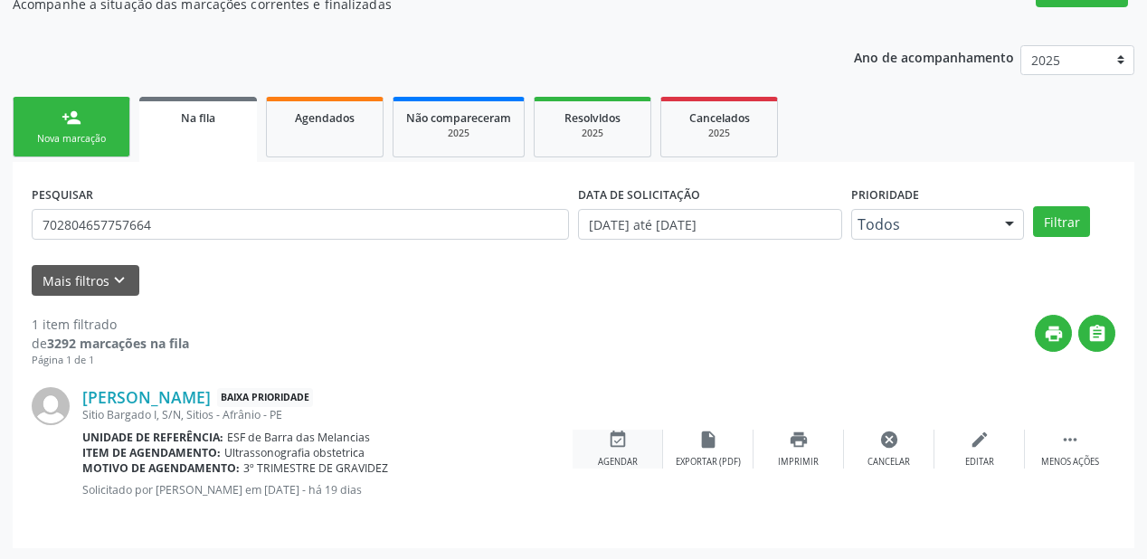
click at [615, 441] on icon "event_available" at bounding box center [618, 440] width 20 height 20
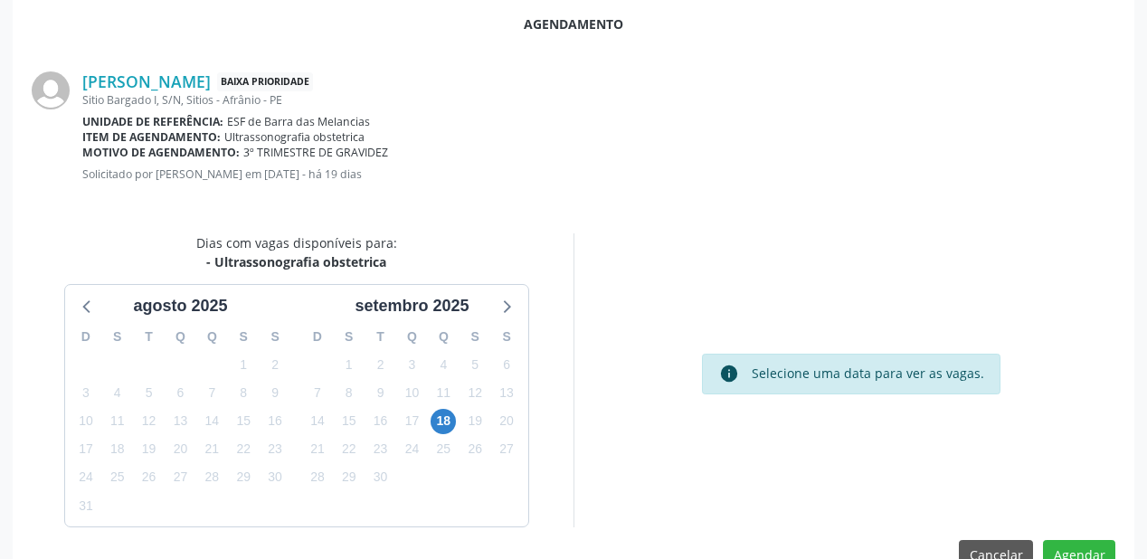
scroll to position [381, 0]
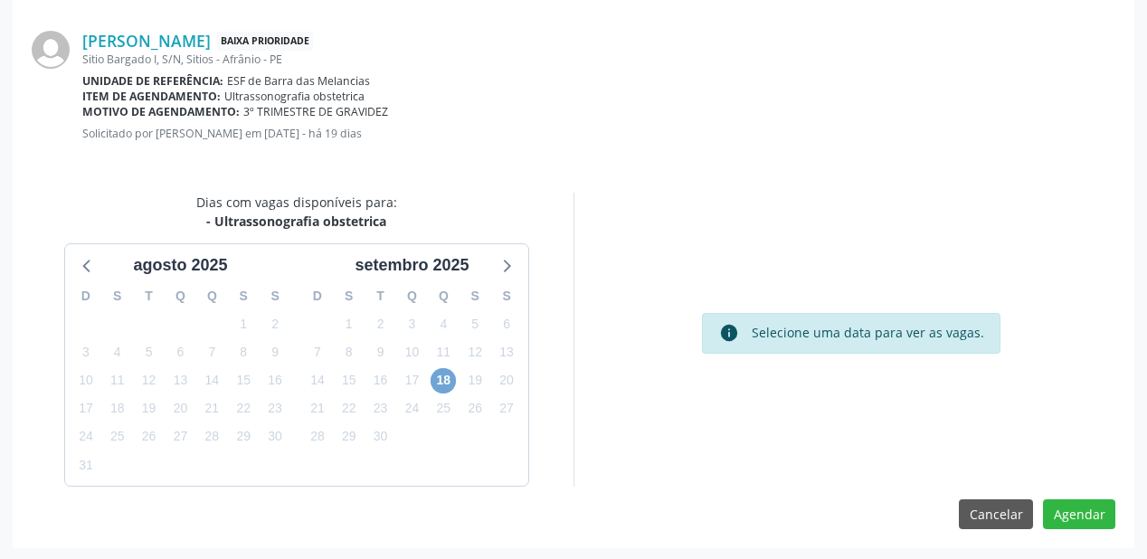
click at [449, 383] on span "18" at bounding box center [443, 380] width 25 height 25
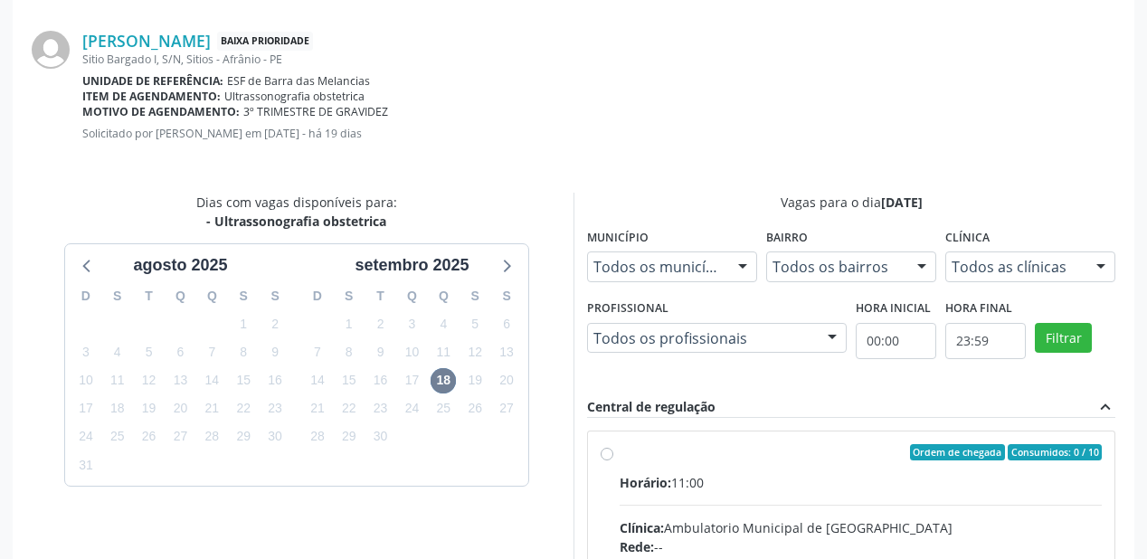
click at [914, 518] on div "Clínica: Ambulatorio Municipal de Saude" at bounding box center [861, 527] width 482 height 19
click at [613, 460] on input "Ordem de chegada Consumidos: 0 / 10 Horário: 11:00 Clínica: Ambulatorio Municip…" at bounding box center [607, 452] width 13 height 16
radio input "true"
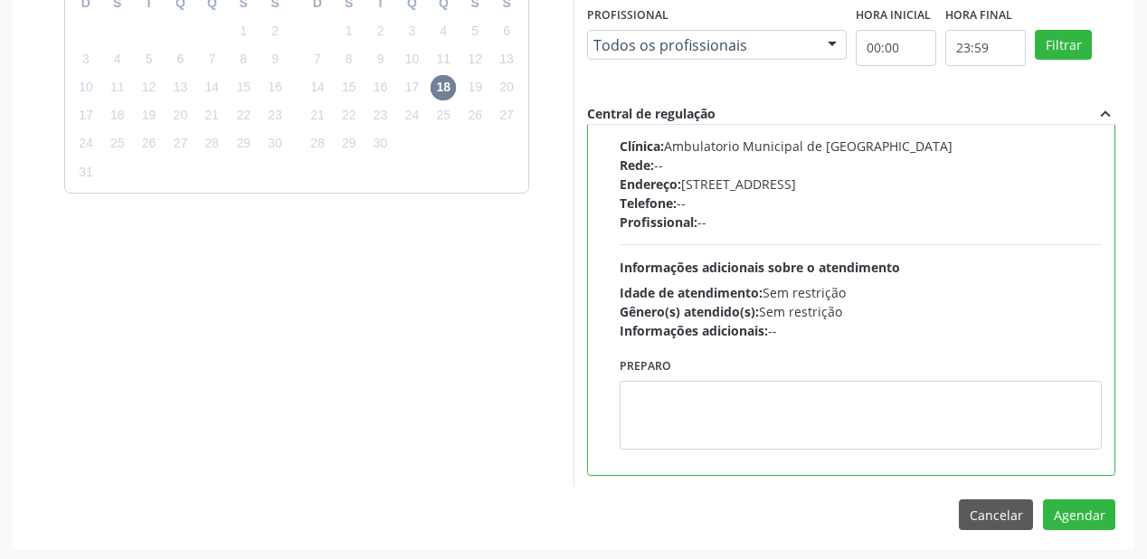
scroll to position [675, 0]
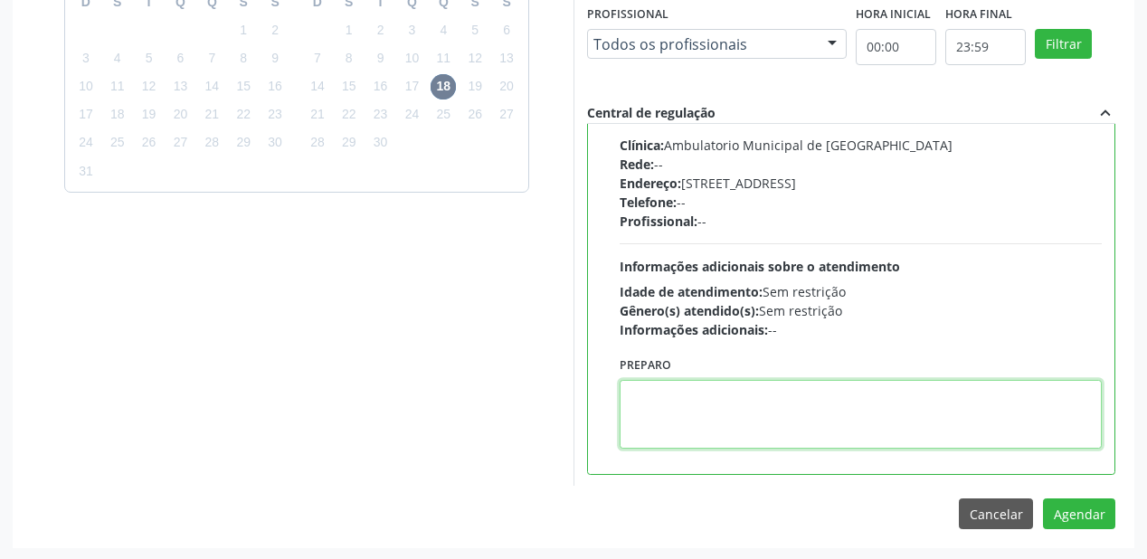
click at [738, 416] on textarea at bounding box center [861, 414] width 482 height 69
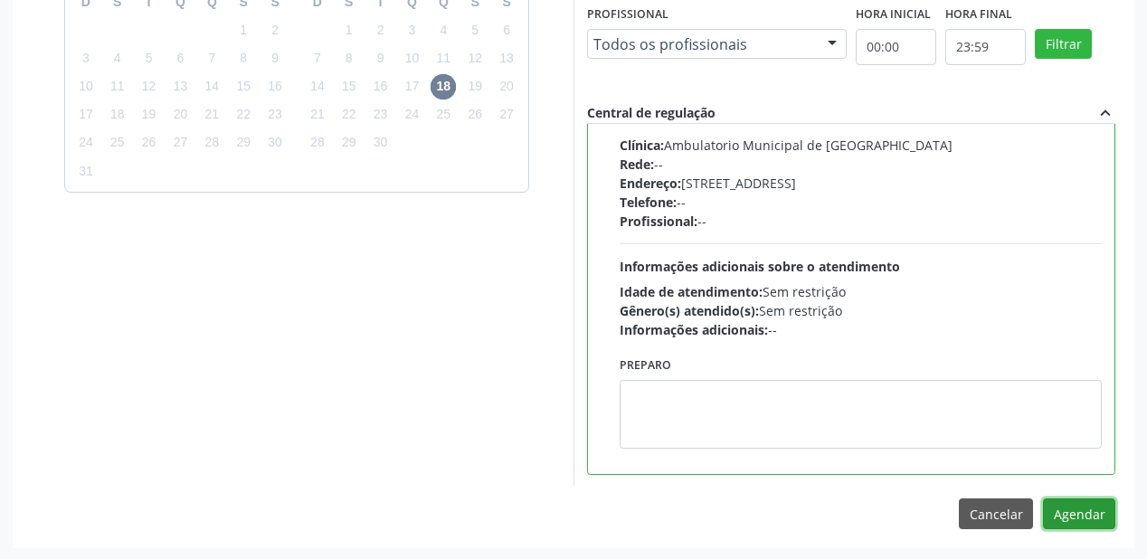
click at [1067, 505] on button "Agendar" at bounding box center [1079, 513] width 72 height 31
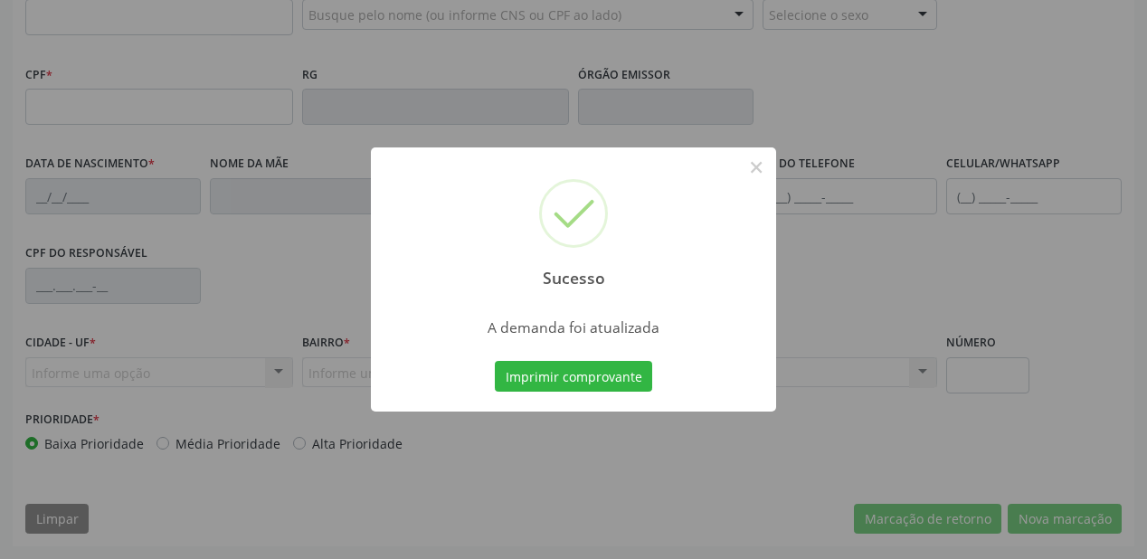
scroll to position [473, 0]
click at [601, 376] on button "Imprimir comprovante" at bounding box center [573, 376] width 157 height 31
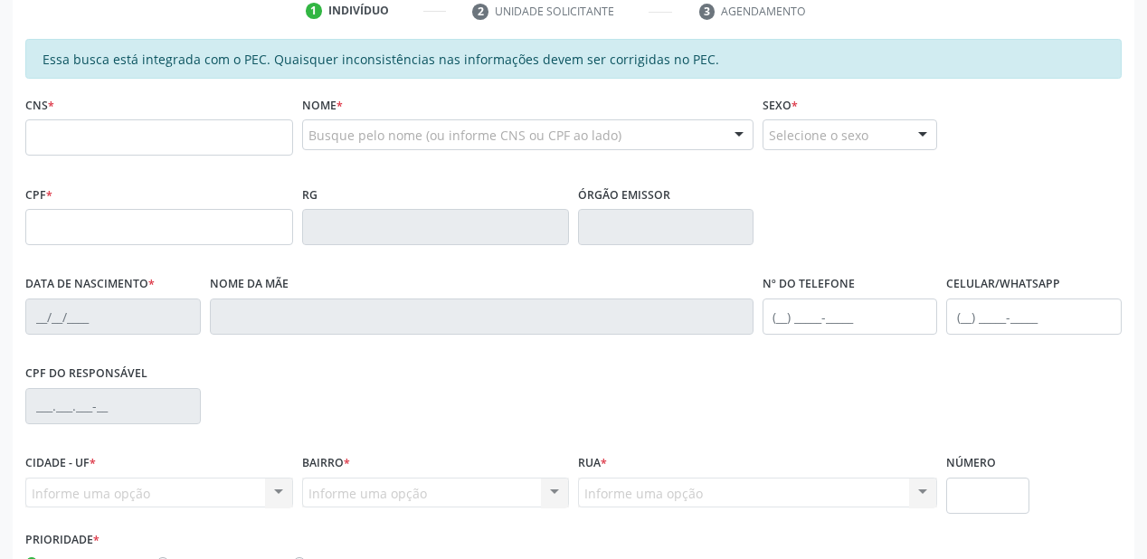
scroll to position [256, 0]
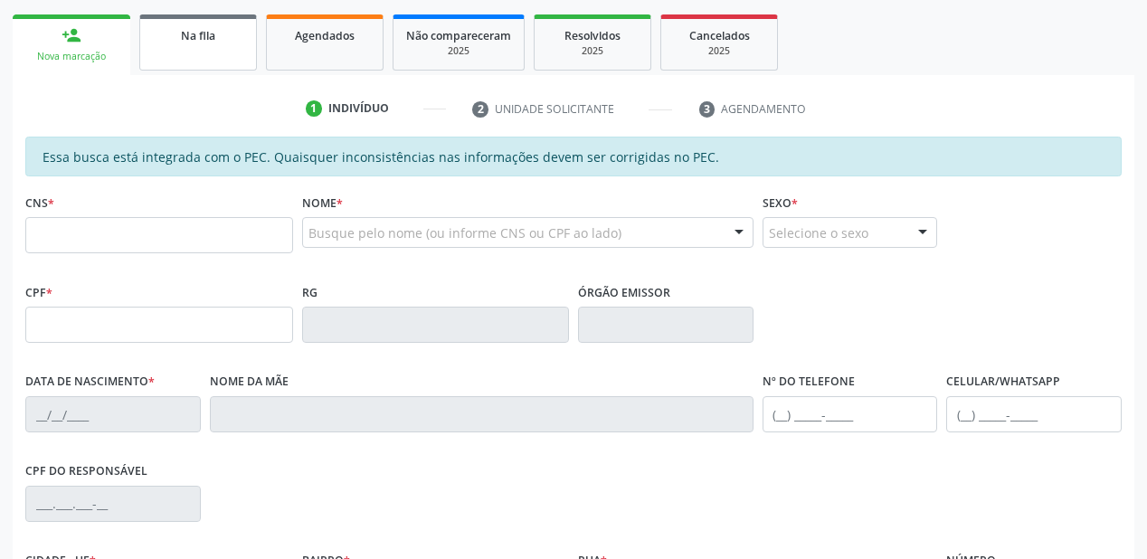
click at [225, 62] on link "Na fila" at bounding box center [198, 42] width 118 height 56
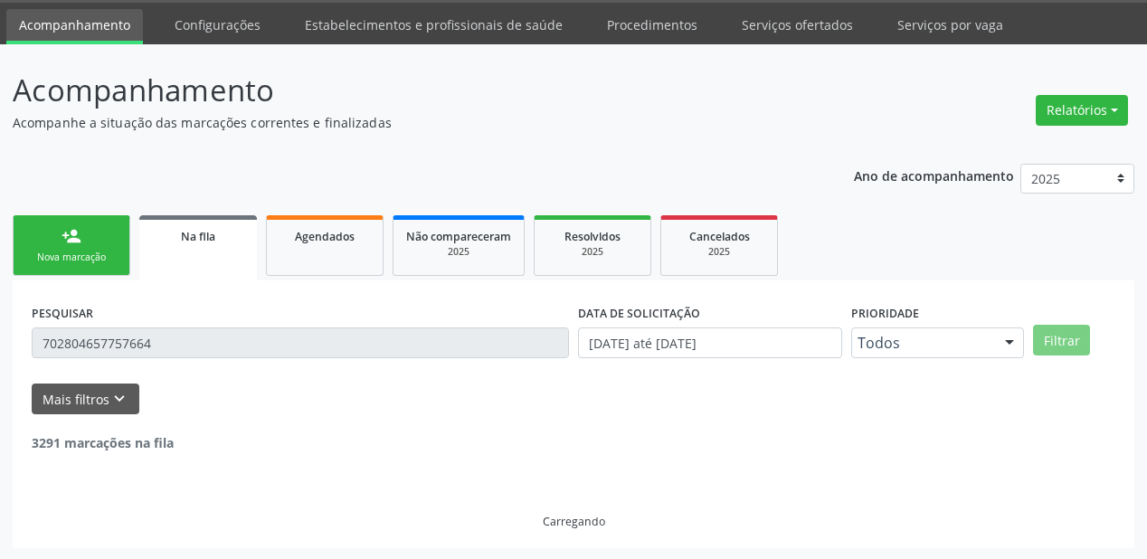
scroll to position [0, 0]
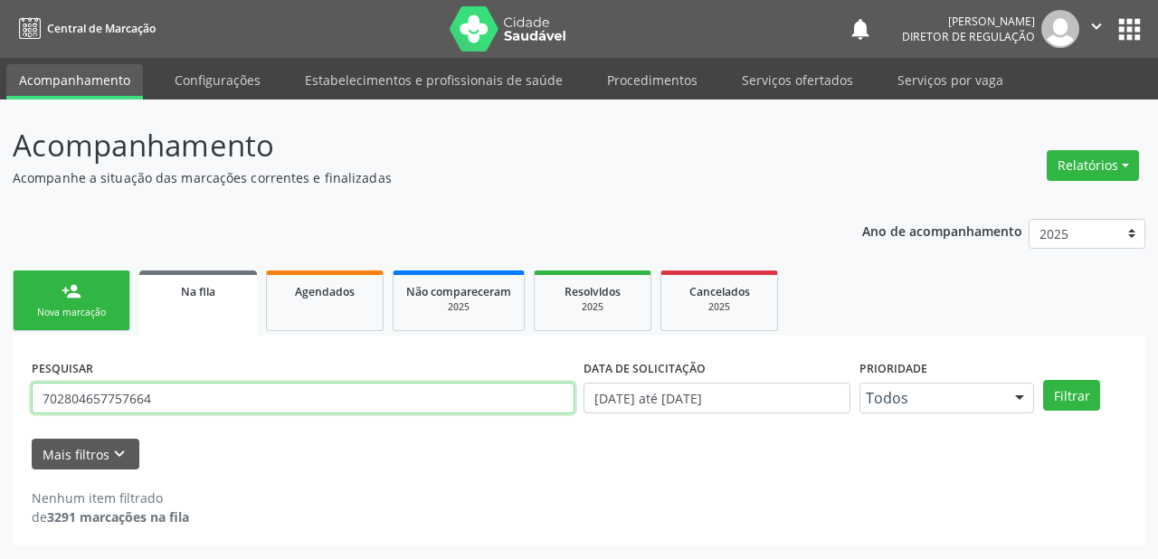
click at [155, 397] on input "702804657757664" at bounding box center [303, 398] width 543 height 31
type input "7"
type input "702602267564543"
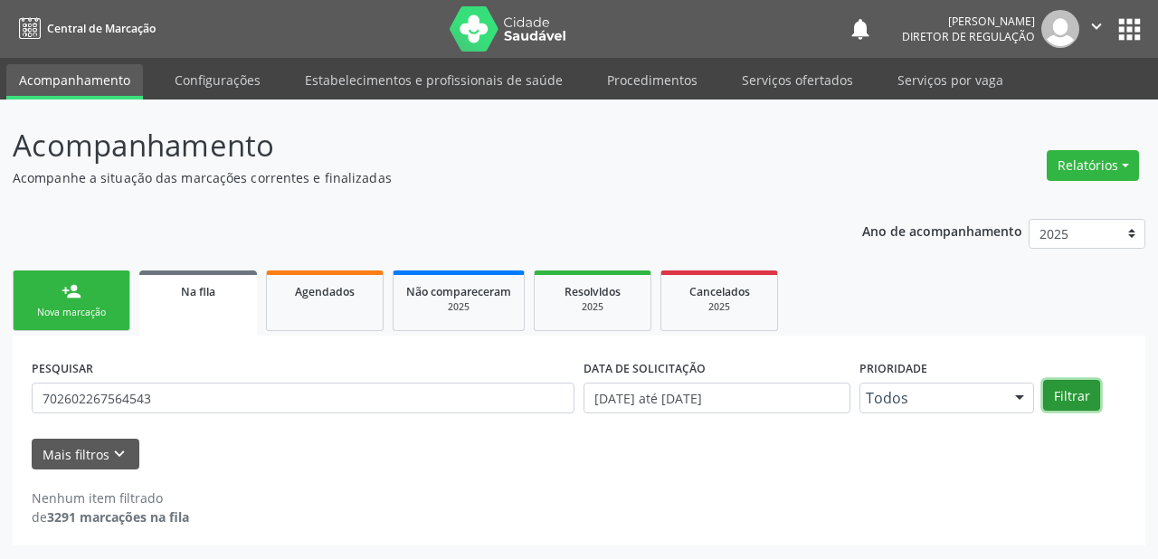
click at [1060, 392] on button "Filtrar" at bounding box center [1071, 395] width 57 height 31
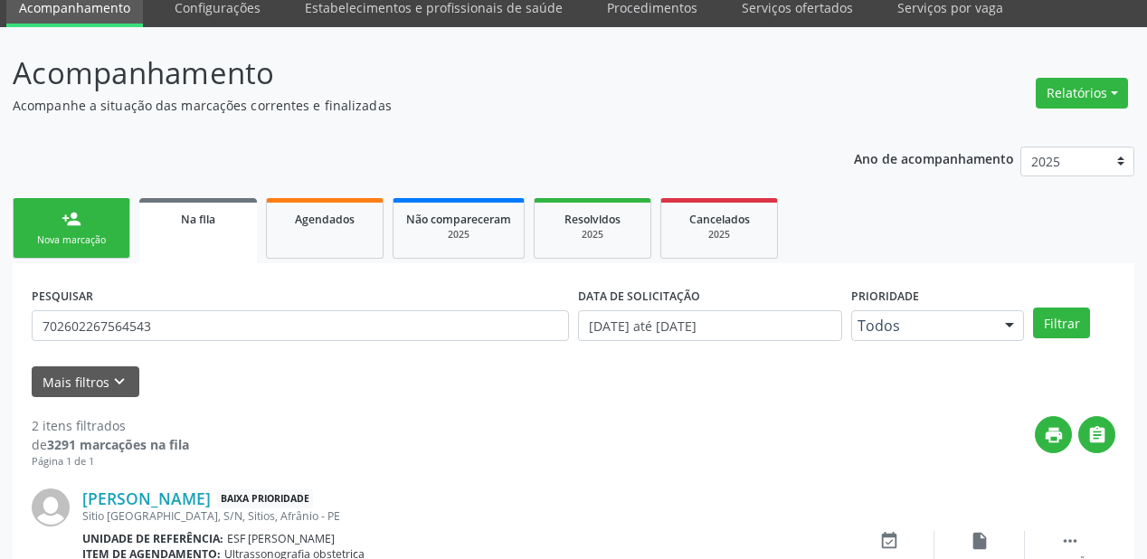
scroll to position [336, 0]
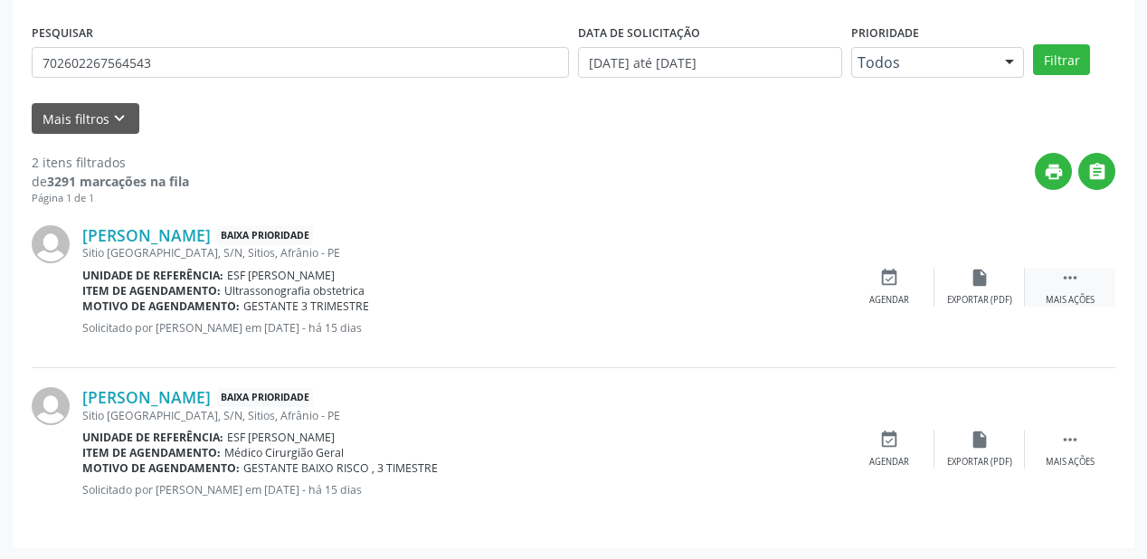
click at [1064, 275] on icon "" at bounding box center [1070, 278] width 20 height 20
click at [638, 293] on div "event_available Agendar" at bounding box center [618, 287] width 90 height 39
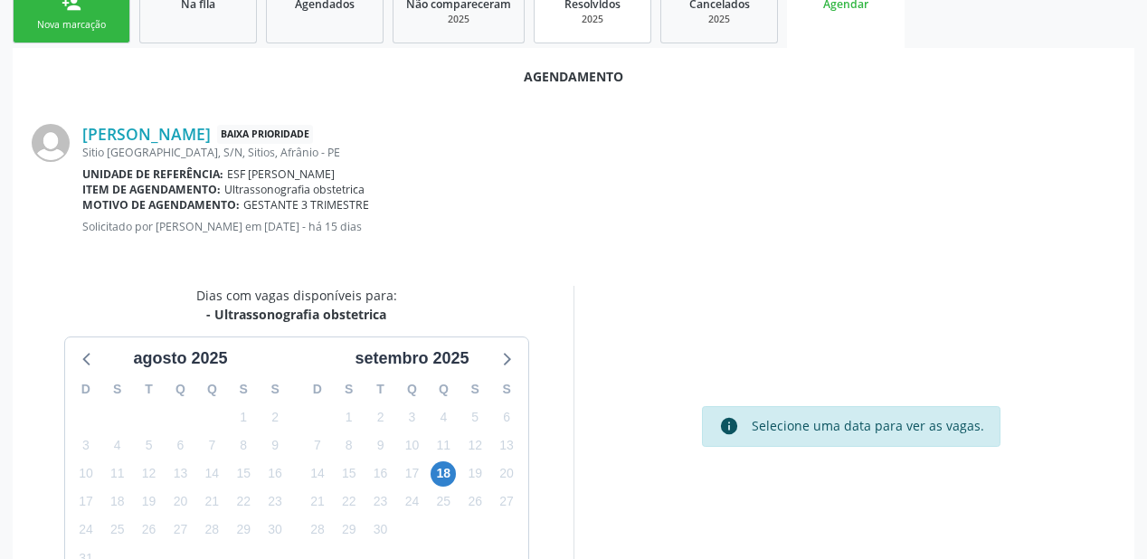
scroll to position [289, 0]
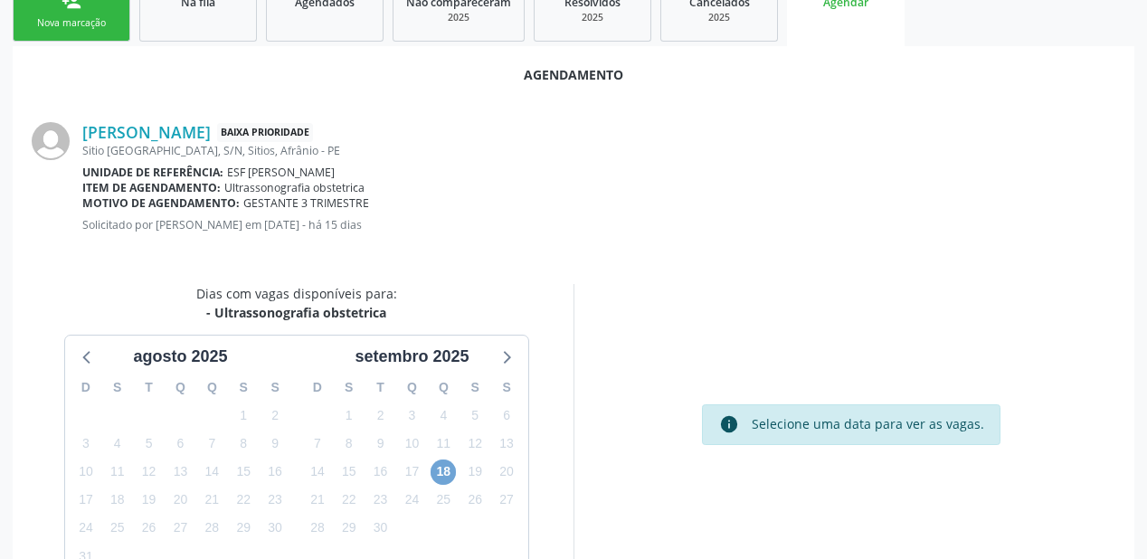
click at [440, 467] on span "18" at bounding box center [443, 471] width 25 height 25
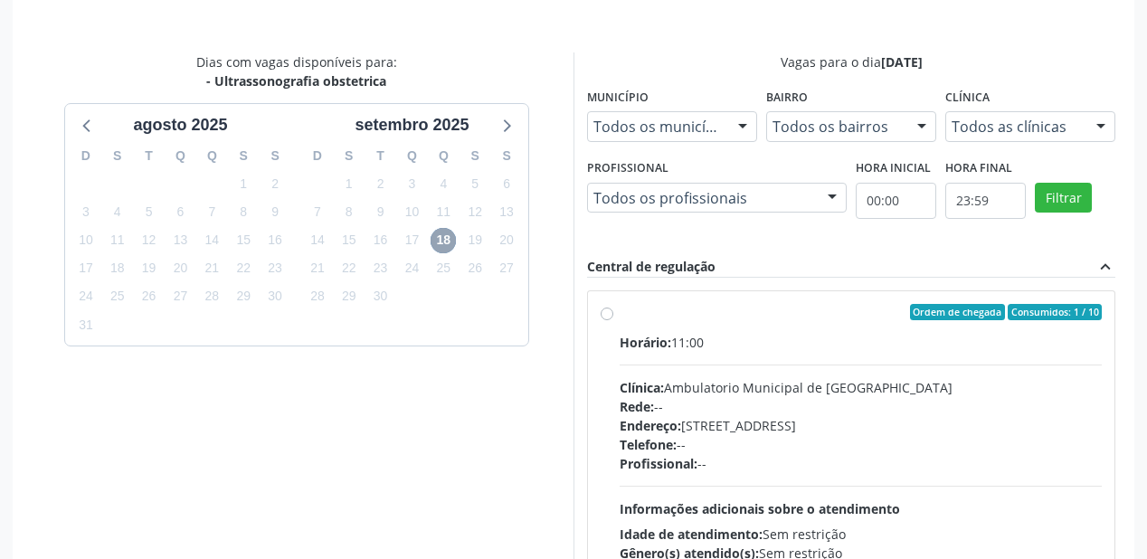
scroll to position [579, 0]
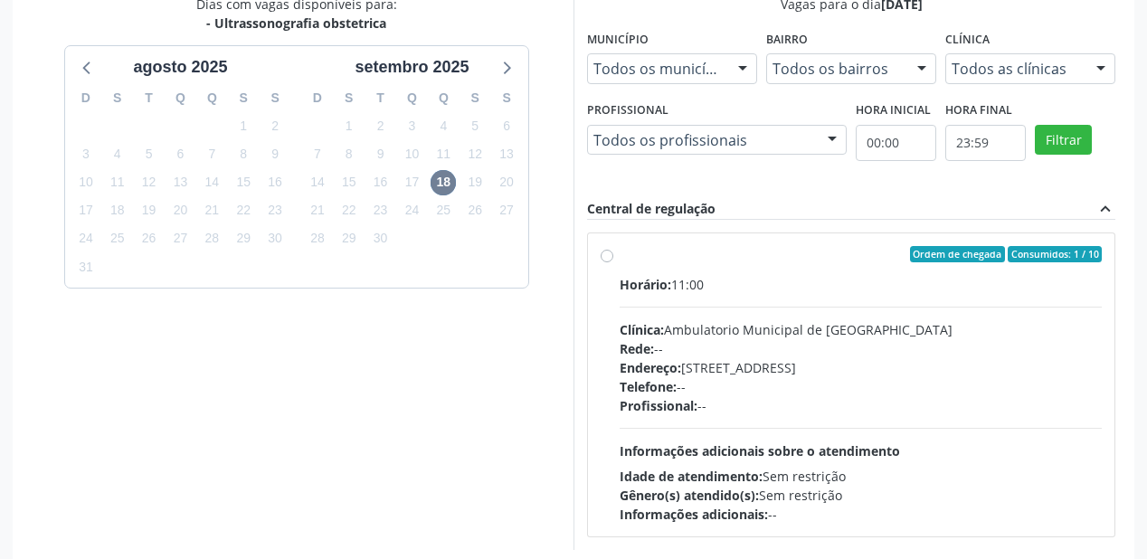
click at [759, 387] on div "Telefone: --" at bounding box center [861, 386] width 482 height 19
click at [613, 262] on input "Ordem de chegada Consumidos: 1 / 10 Horário: 11:00 Clínica: Ambulatorio Municip…" at bounding box center [607, 254] width 13 height 16
radio input "true"
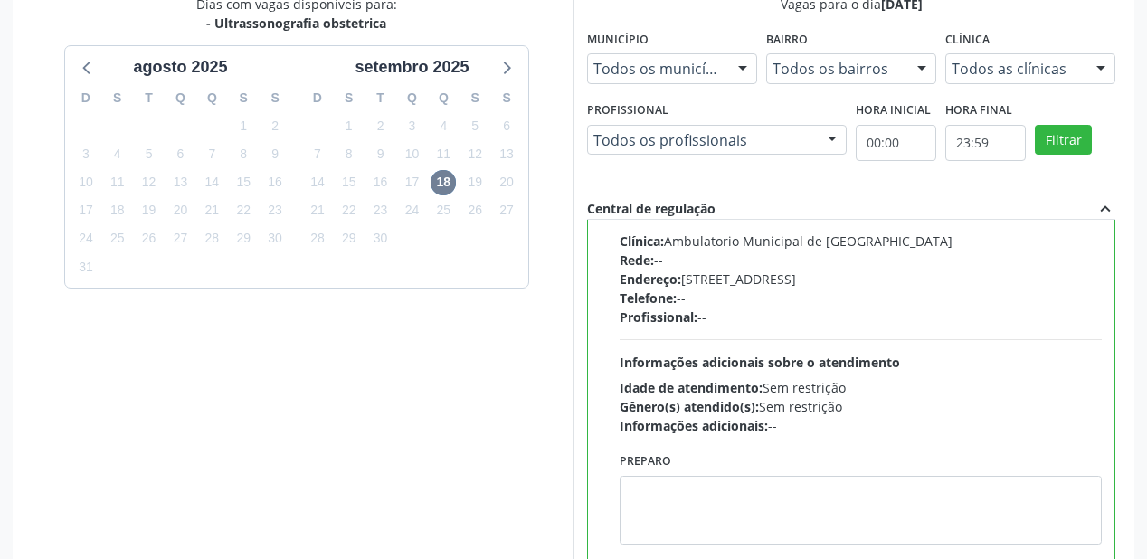
scroll to position [675, 0]
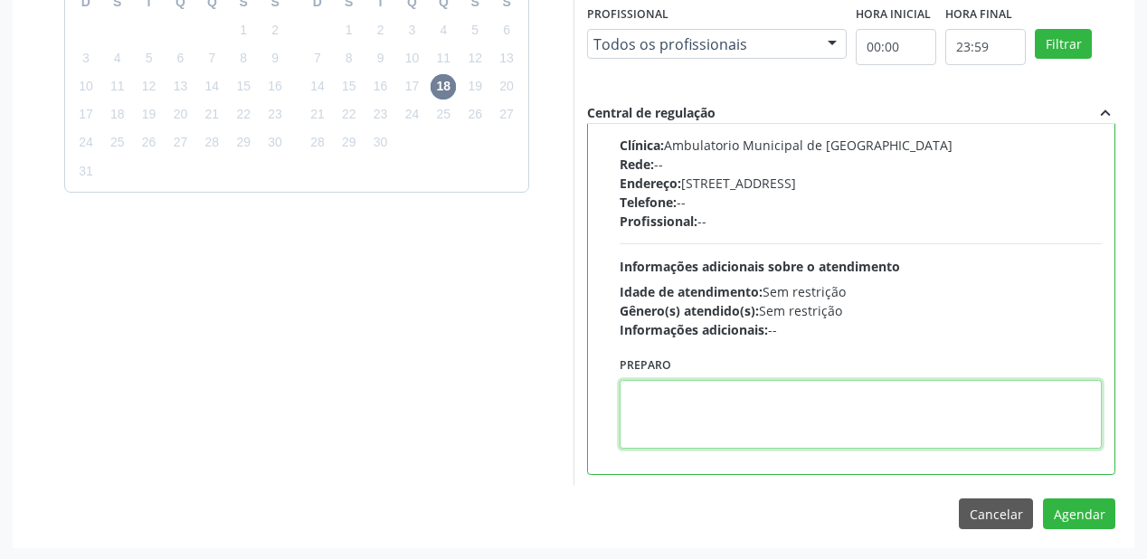
drag, startPoint x: 680, startPoint y: 383, endPoint x: 693, endPoint y: 378, distance: 13.8
click at [680, 383] on textarea at bounding box center [861, 414] width 482 height 69
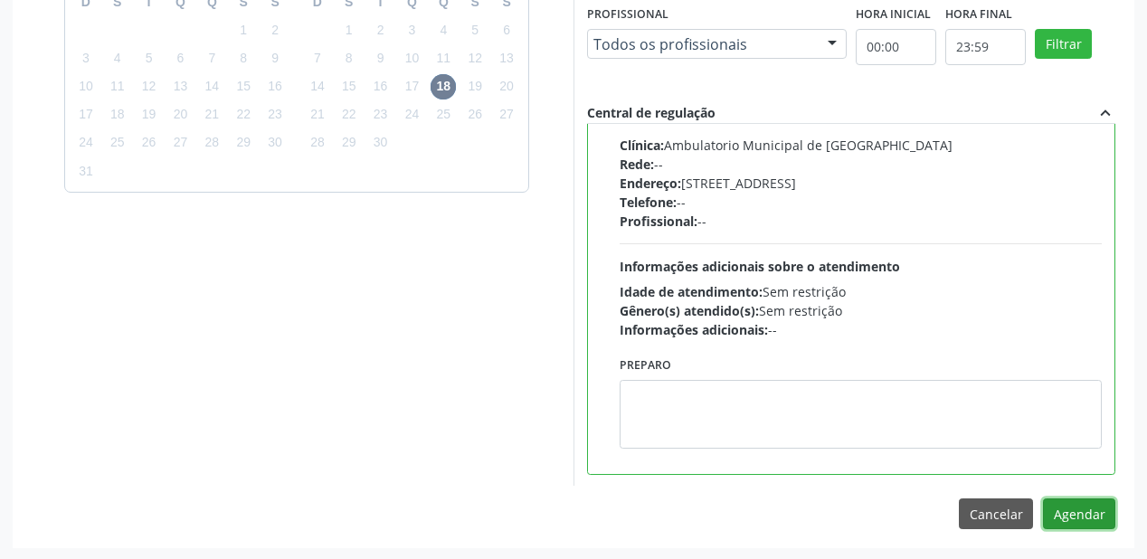
click at [1066, 510] on button "Agendar" at bounding box center [1079, 513] width 72 height 31
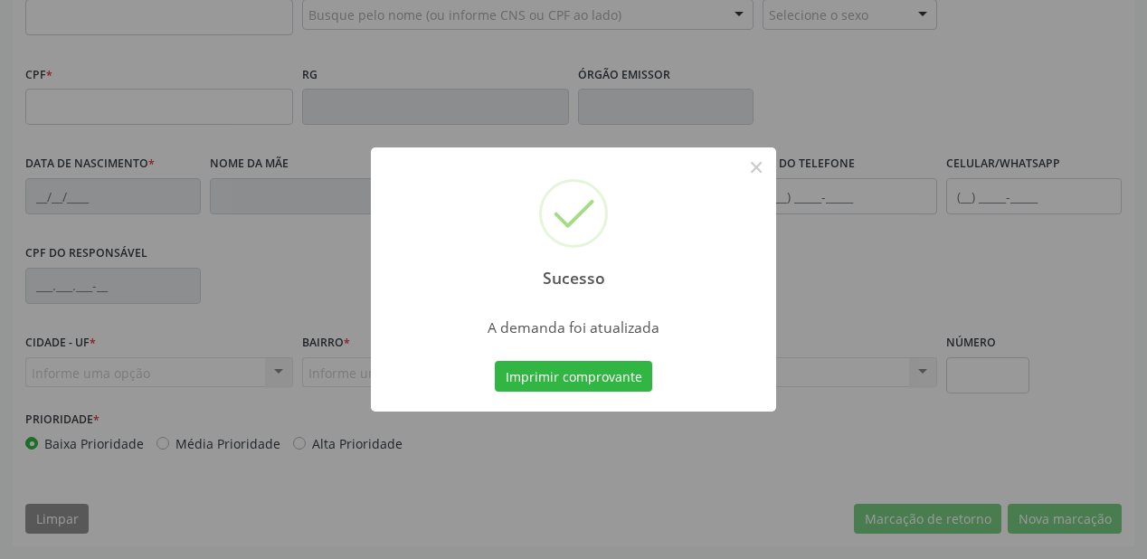
scroll to position [473, 0]
click at [543, 374] on button "Imprimir comprovante" at bounding box center [573, 376] width 157 height 31
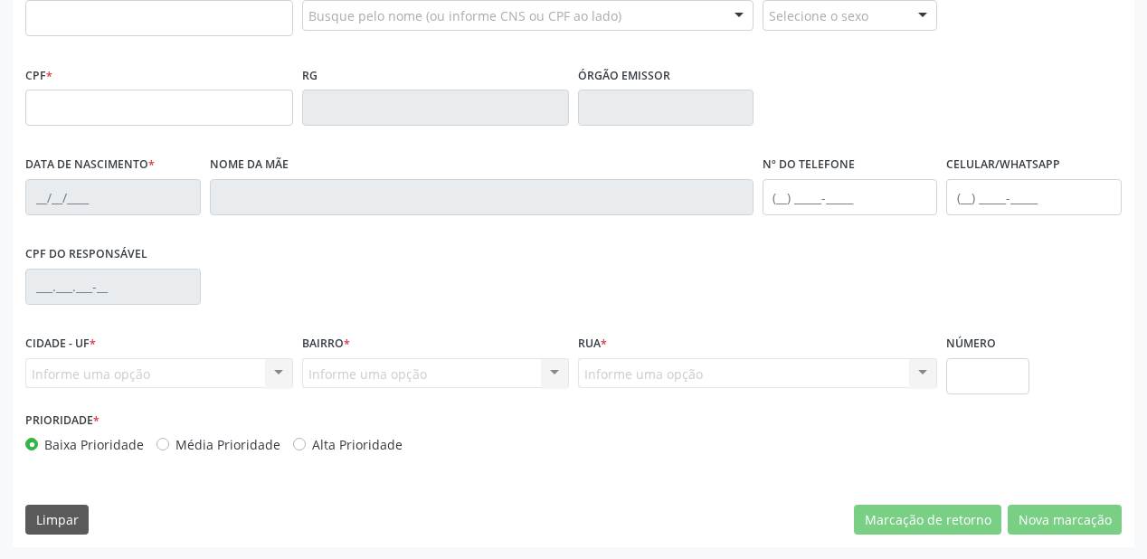
scroll to position [184, 0]
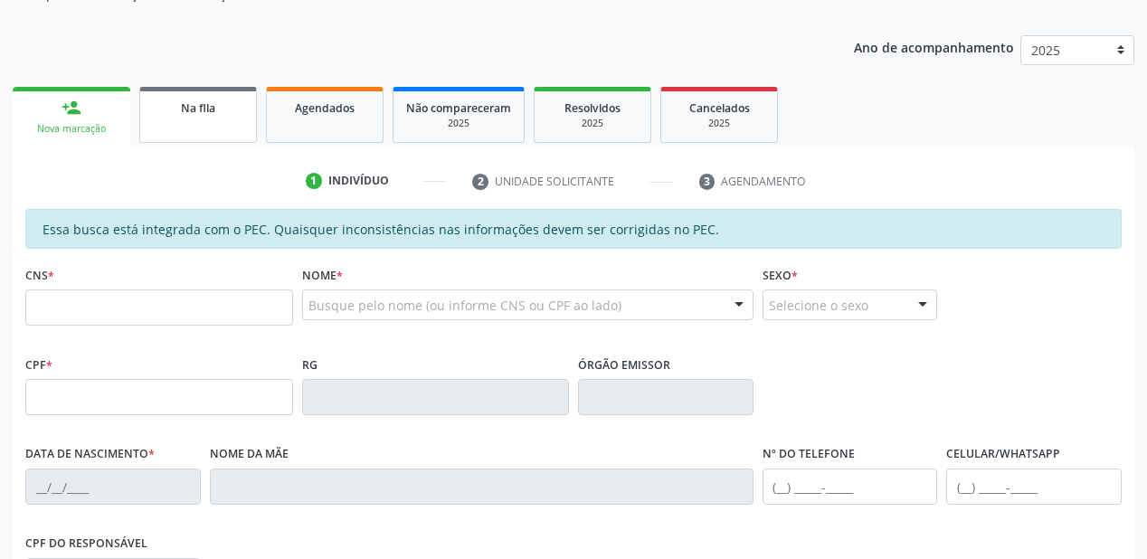
click at [191, 101] on span "Na fila" at bounding box center [198, 107] width 34 height 15
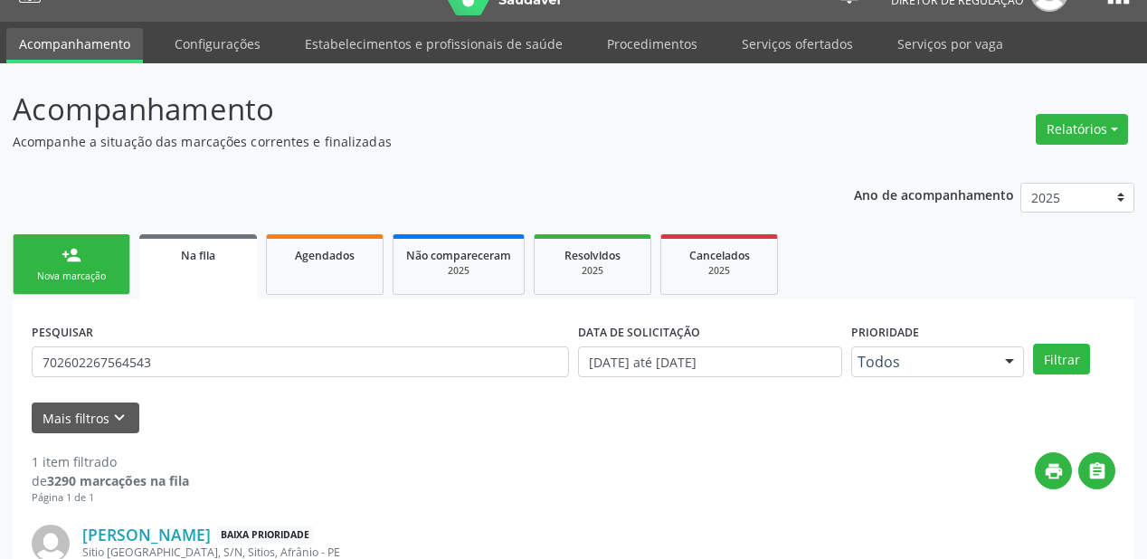
scroll to position [174, 0]
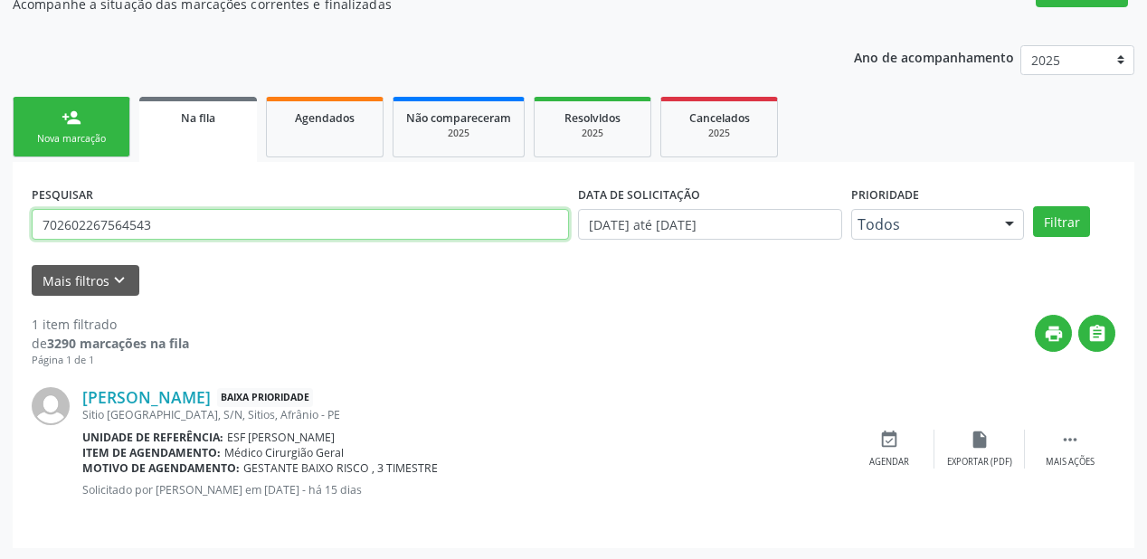
click at [163, 226] on input "702602267564543" at bounding box center [300, 224] width 537 height 31
type input "7"
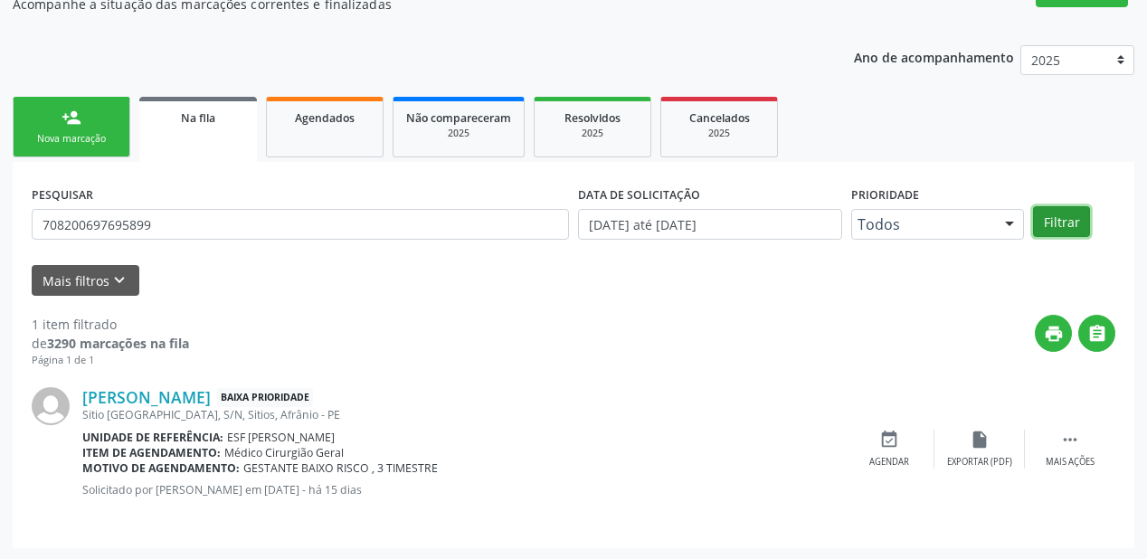
click at [1060, 222] on button "Filtrar" at bounding box center [1061, 221] width 57 height 31
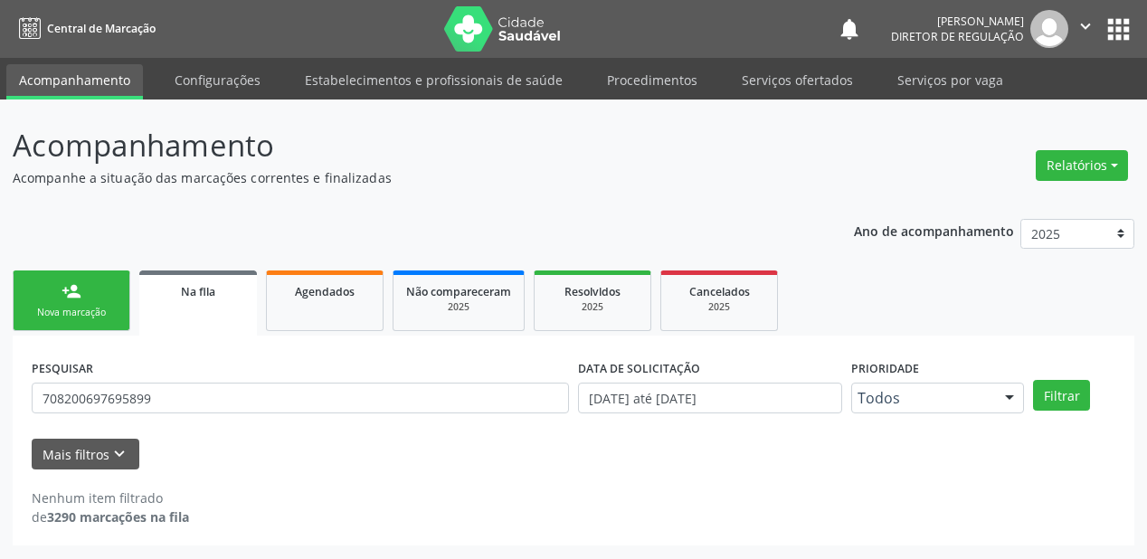
scroll to position [0, 0]
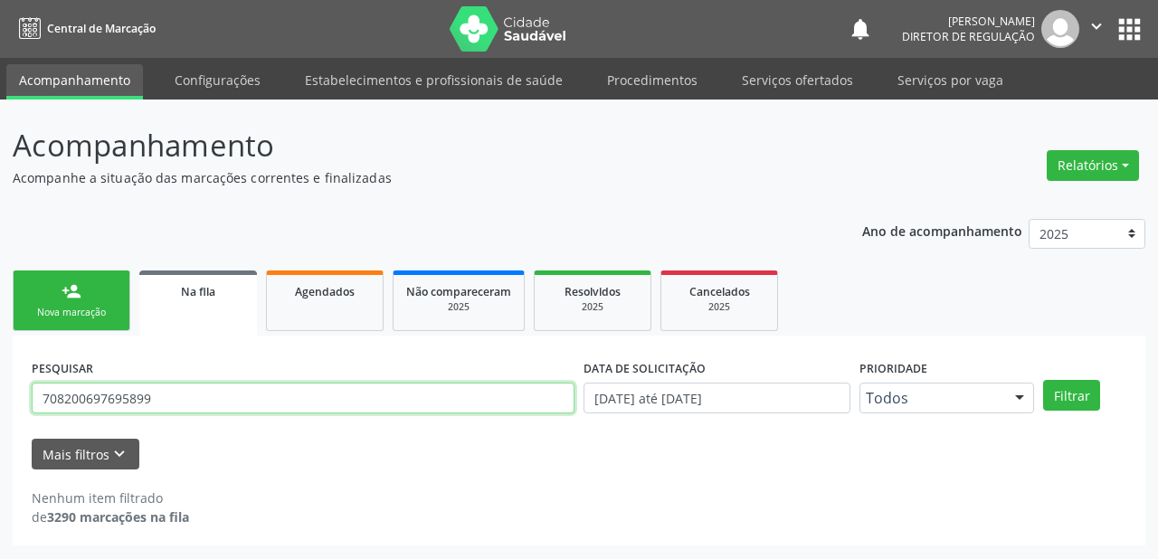
click at [153, 393] on input "708200697695899" at bounding box center [303, 398] width 543 height 31
type input "708200697695849"
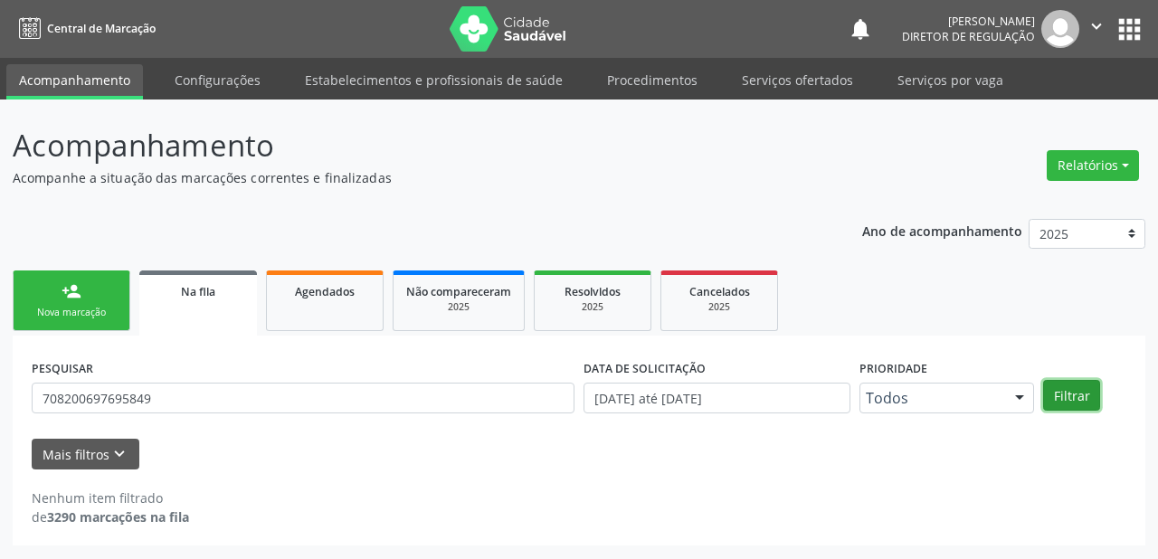
click at [1072, 393] on button "Filtrar" at bounding box center [1071, 395] width 57 height 31
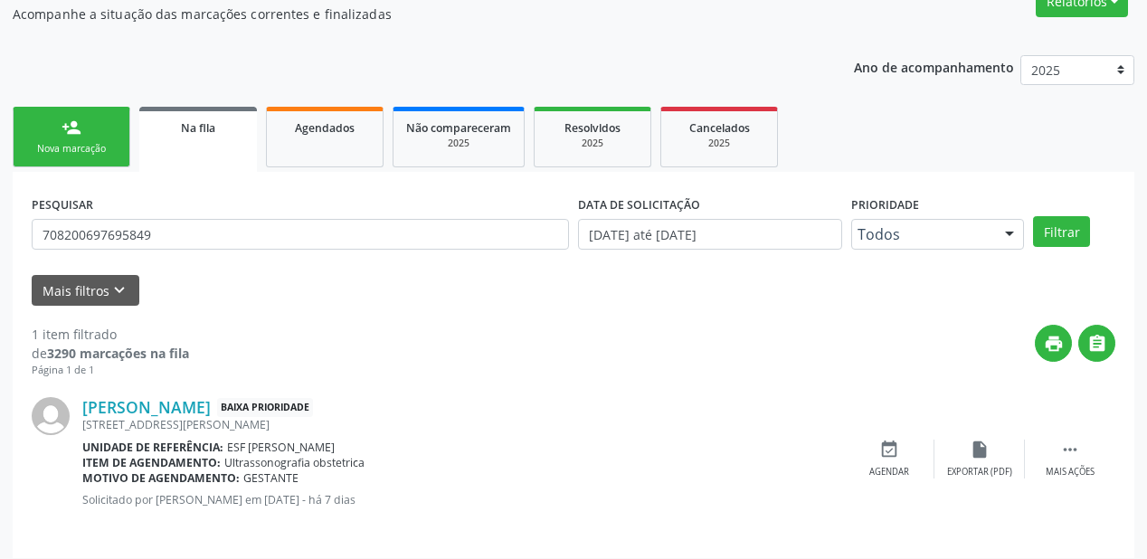
scroll to position [174, 0]
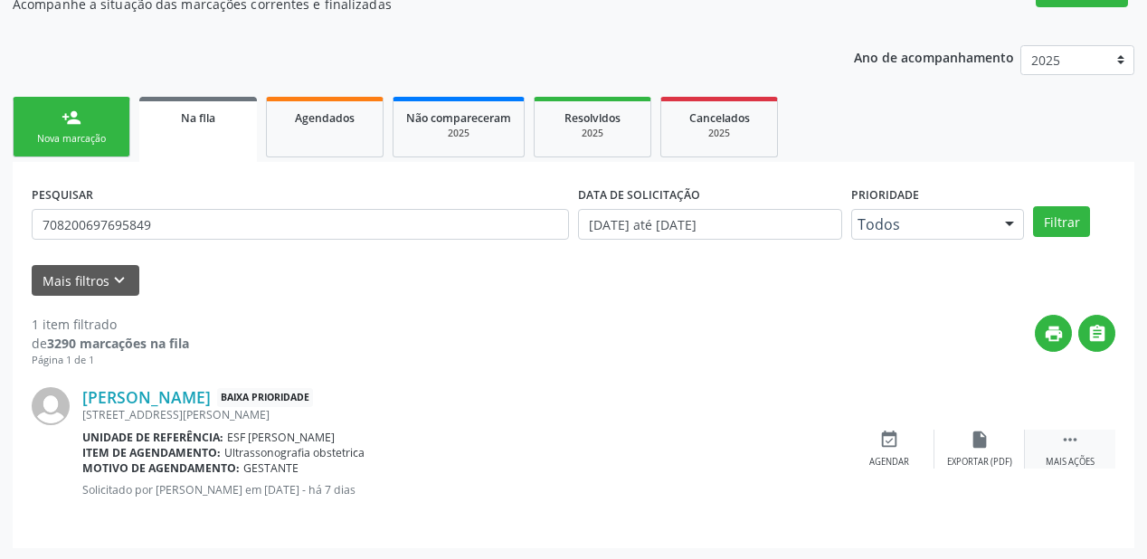
click at [1070, 431] on icon "" at bounding box center [1070, 440] width 20 height 20
click at [611, 443] on icon "event_available" at bounding box center [618, 440] width 20 height 20
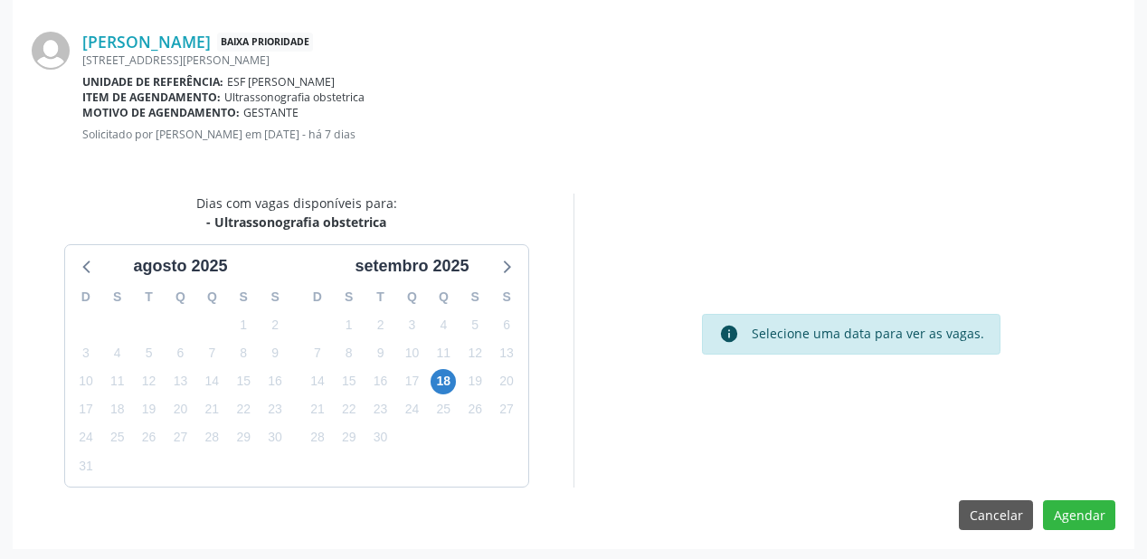
scroll to position [381, 0]
click at [438, 380] on span "18" at bounding box center [443, 380] width 25 height 25
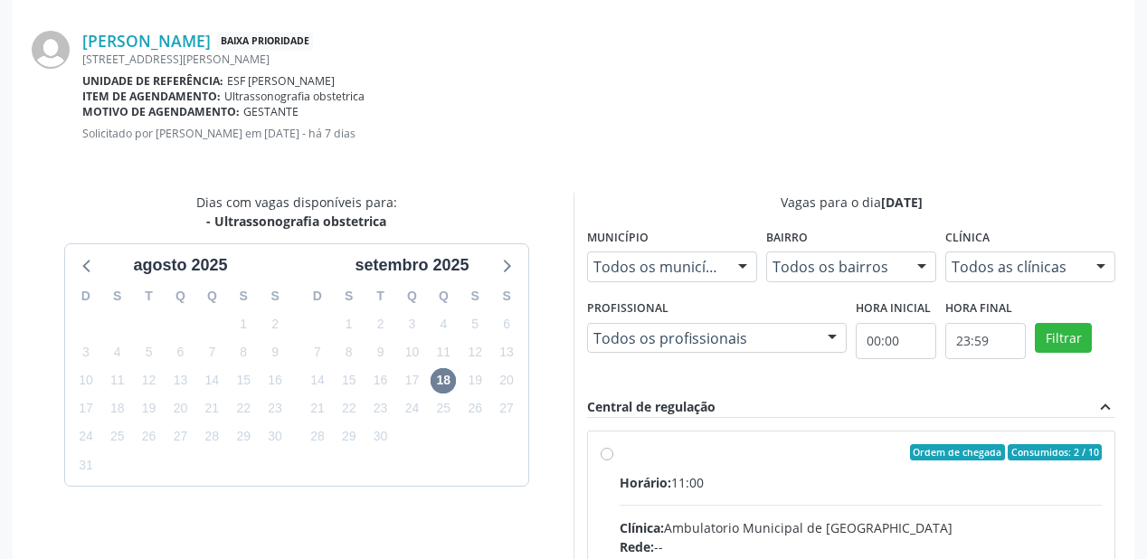
click at [893, 452] on div "Ordem de chegada Consumidos: 2 / 10" at bounding box center [861, 452] width 482 height 16
click at [613, 452] on input "Ordem de chegada Consumidos: 2 / 10 Horário: 11:00 Clínica: Ambulatorio Municip…" at bounding box center [607, 452] width 13 height 16
radio input "true"
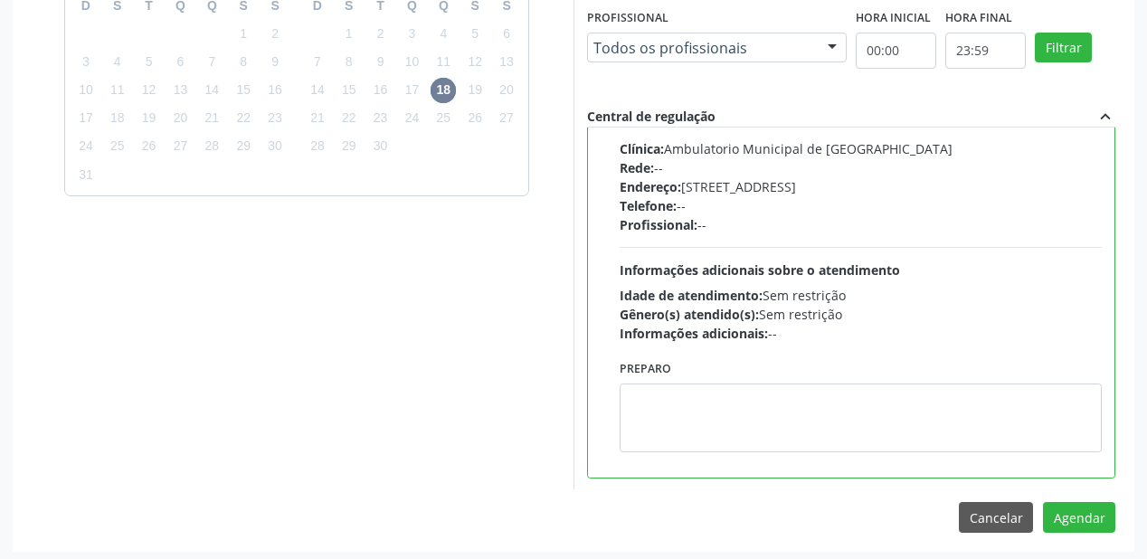
scroll to position [675, 0]
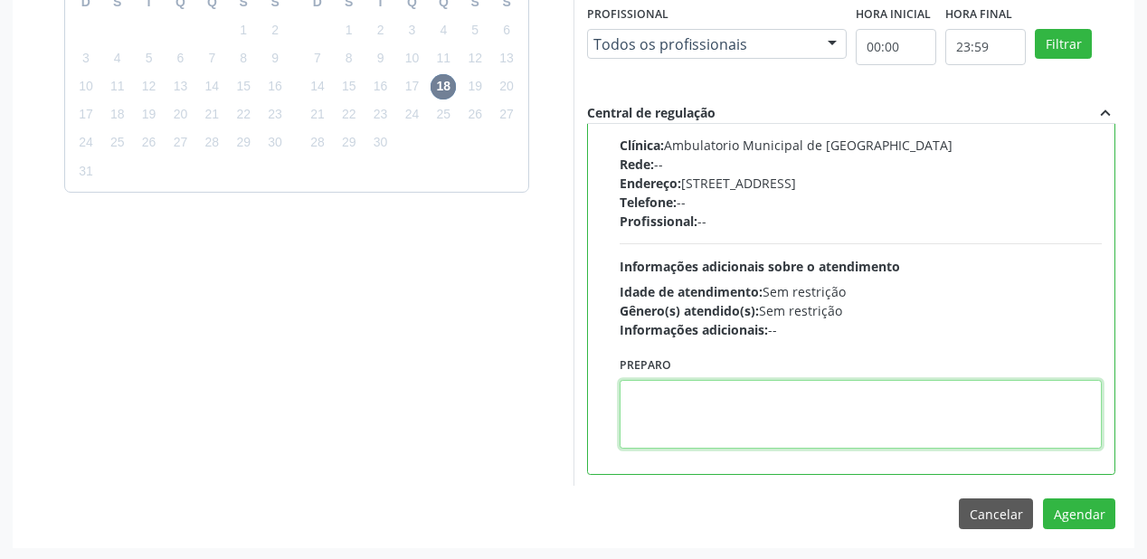
click at [801, 402] on textarea at bounding box center [861, 414] width 482 height 69
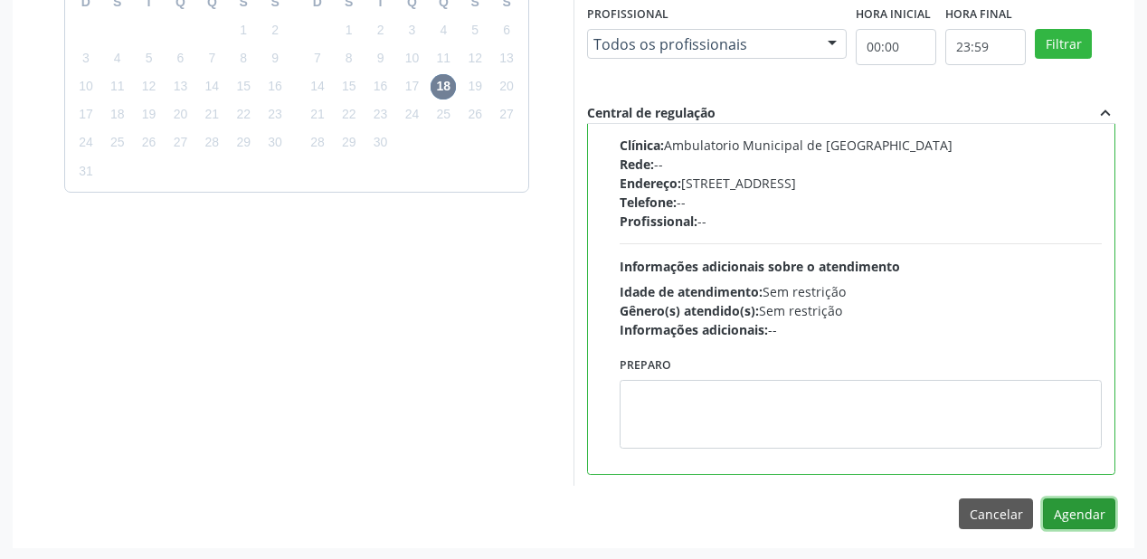
click at [1075, 512] on button "Agendar" at bounding box center [1079, 513] width 72 height 31
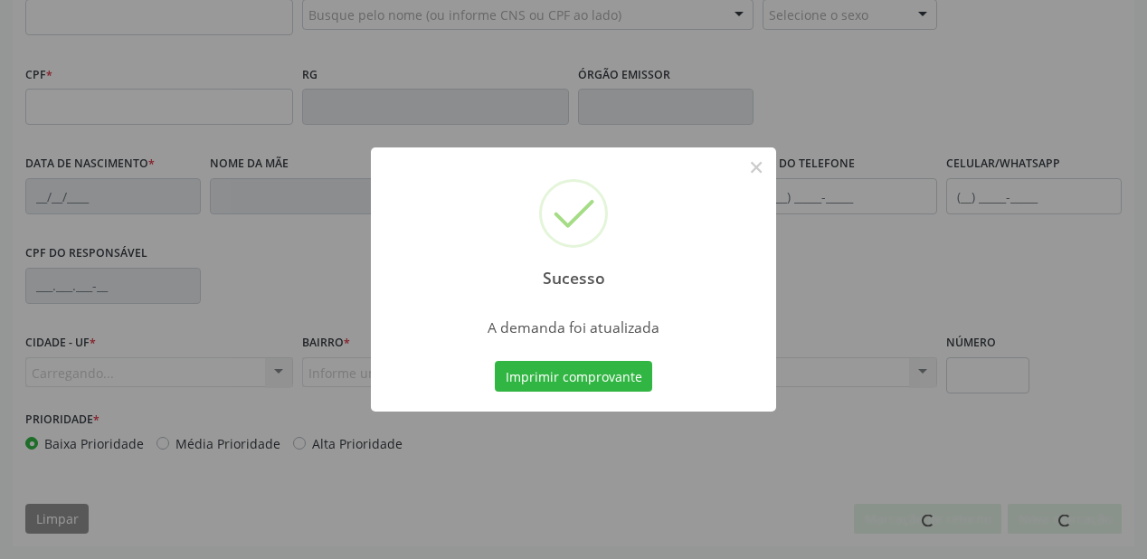
scroll to position [473, 0]
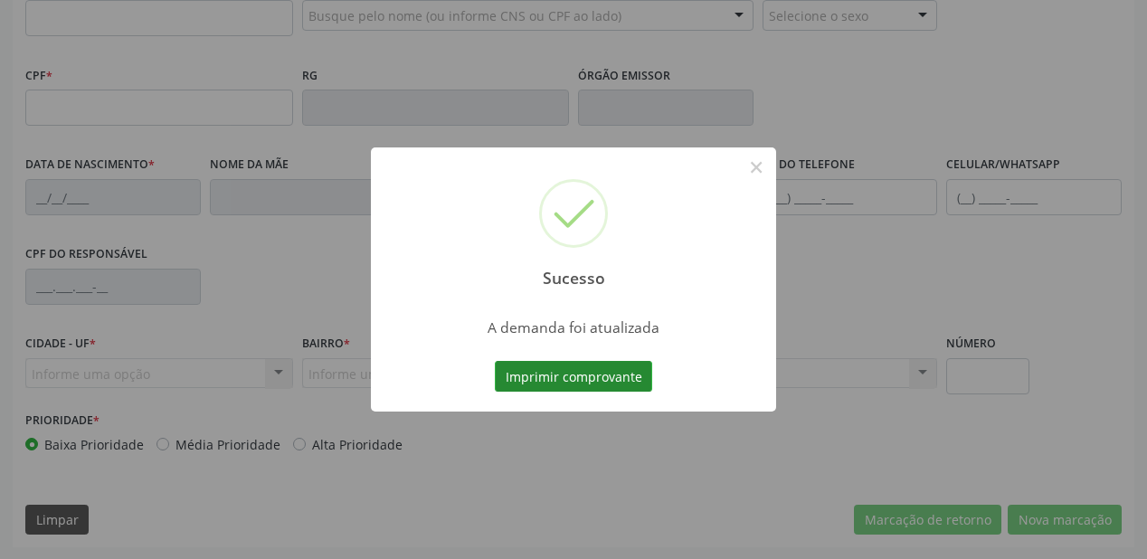
click at [593, 373] on button "Imprimir comprovante" at bounding box center [573, 376] width 157 height 31
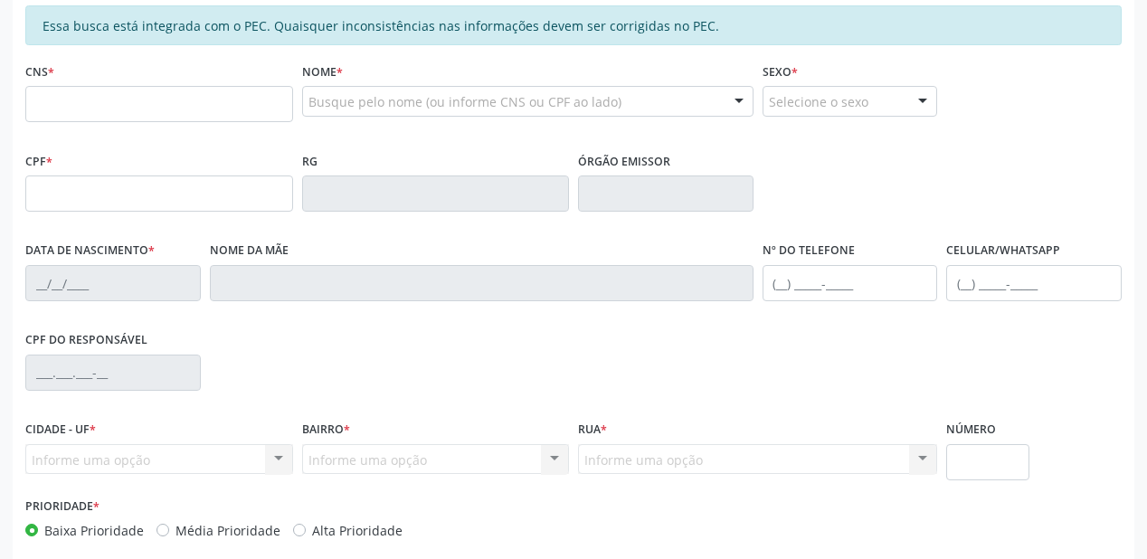
scroll to position [256, 0]
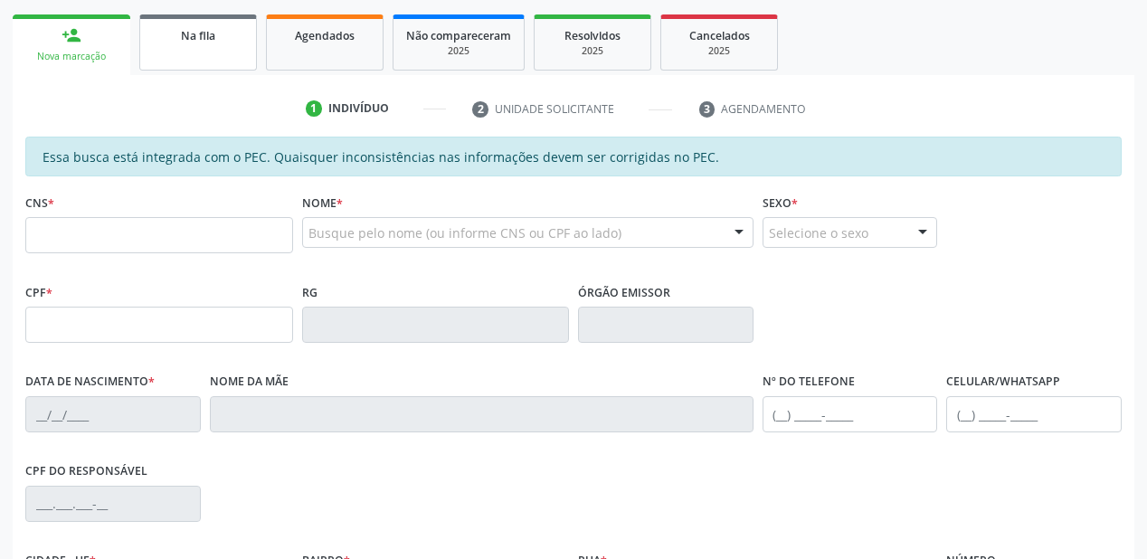
click at [229, 52] on link "Na fila" at bounding box center [198, 42] width 118 height 56
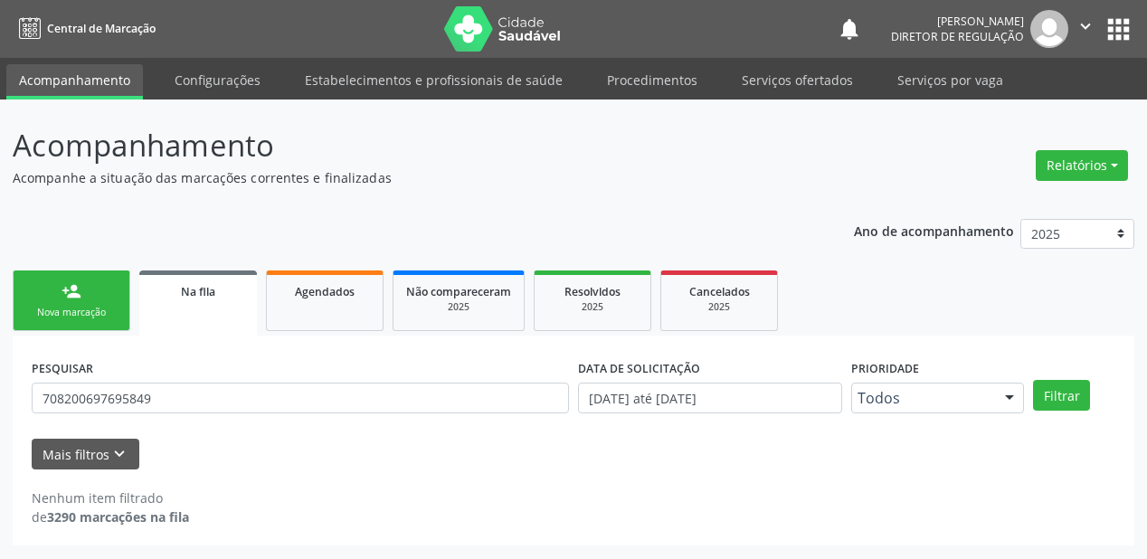
scroll to position [0, 0]
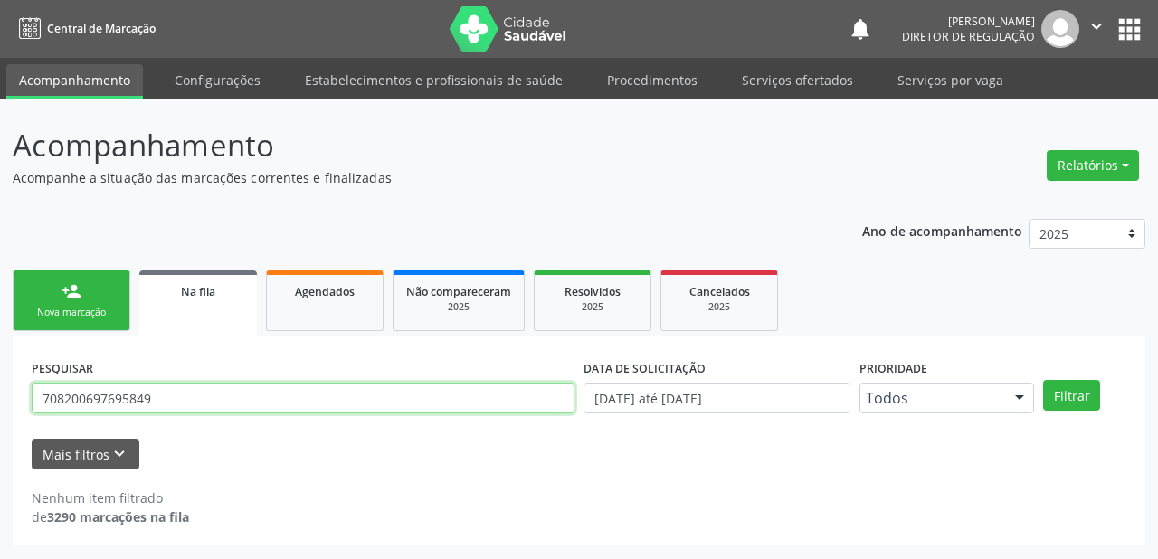
click at [194, 386] on input "708200697695849" at bounding box center [303, 398] width 543 height 31
type input "7"
type input "705005413071553"
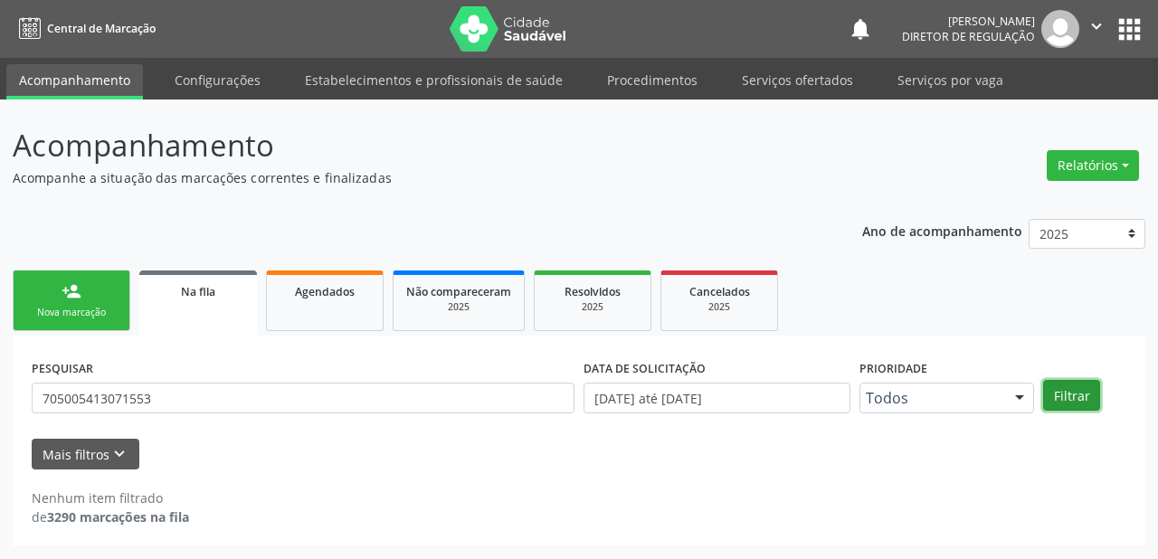
click at [1065, 393] on button "Filtrar" at bounding box center [1071, 395] width 57 height 31
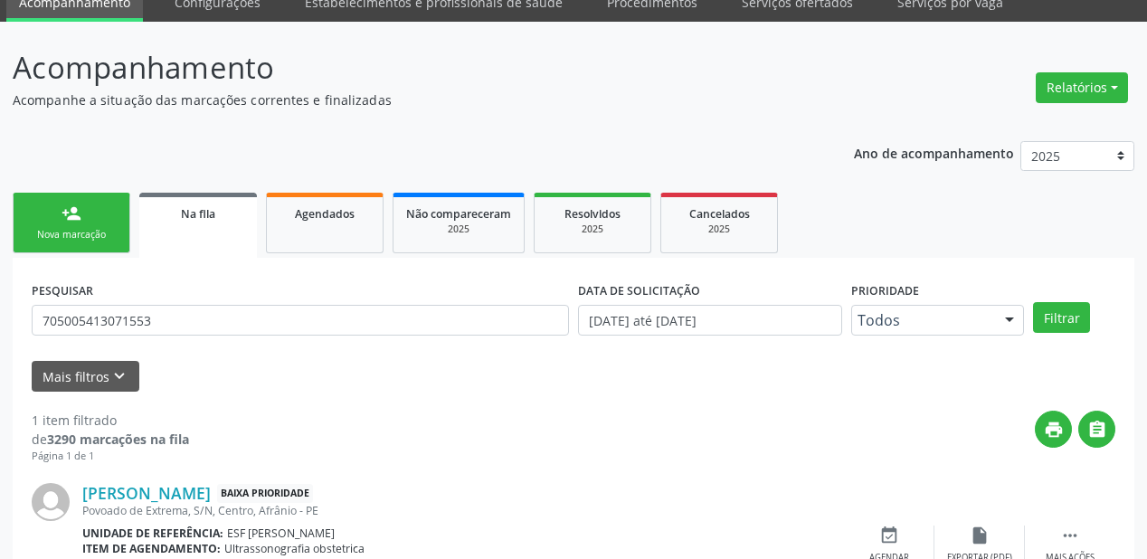
scroll to position [174, 0]
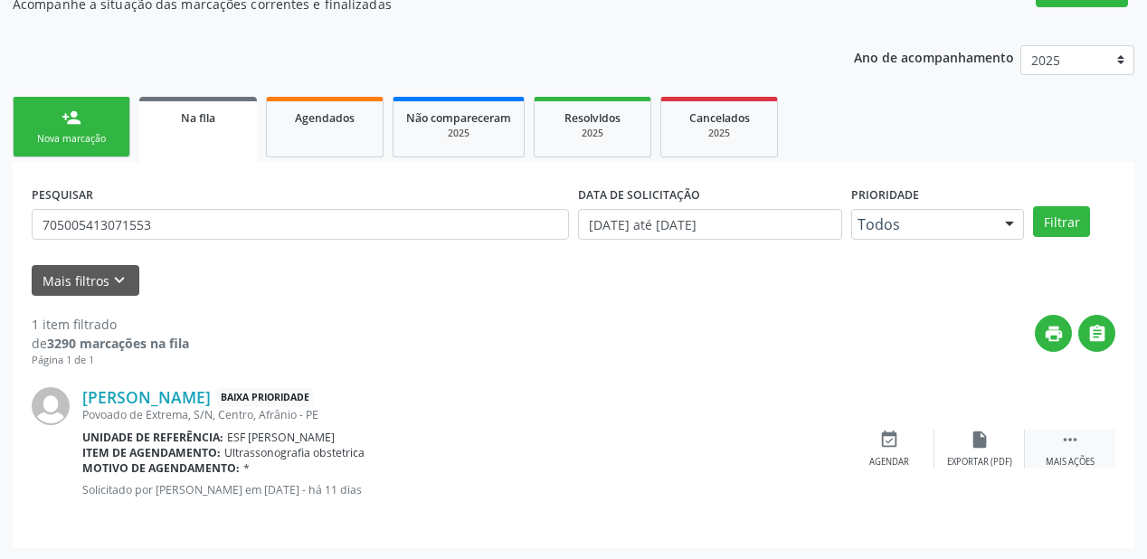
click at [1067, 434] on icon "" at bounding box center [1070, 440] width 20 height 20
click at [617, 436] on icon "event_available" at bounding box center [618, 440] width 20 height 20
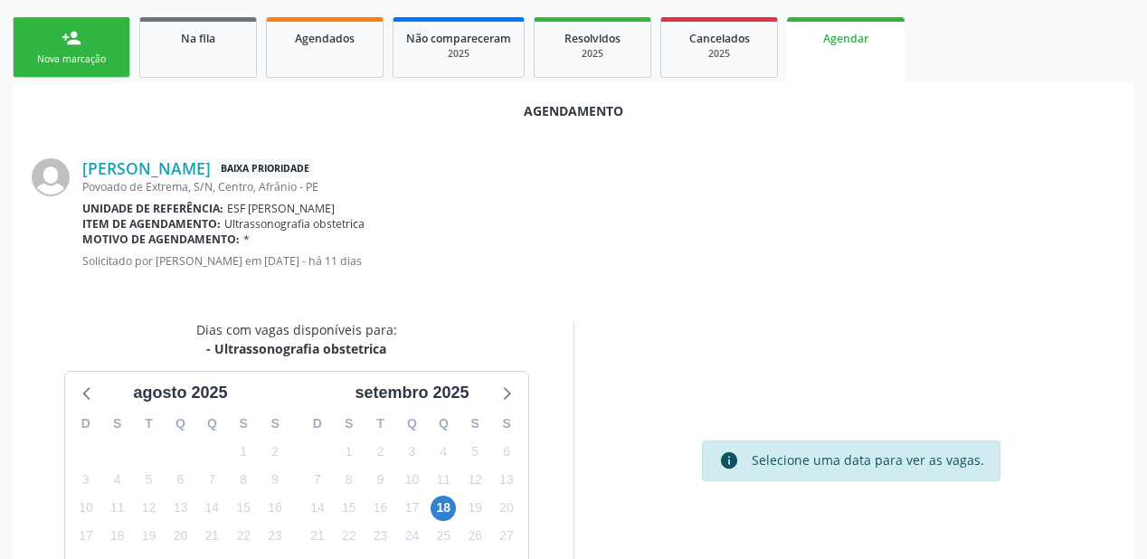
scroll to position [381, 0]
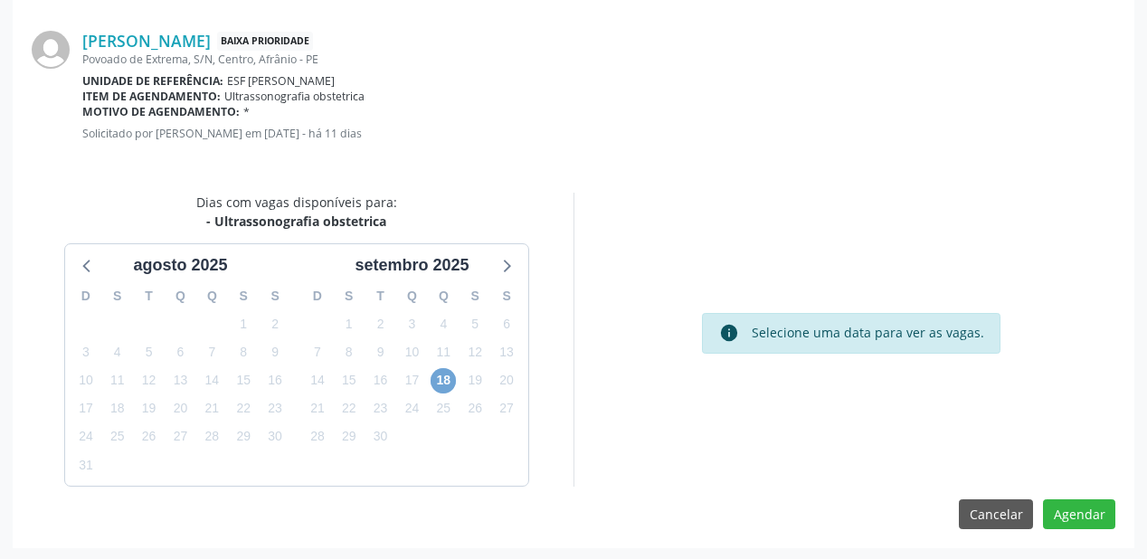
click at [434, 380] on span "18" at bounding box center [443, 380] width 25 height 25
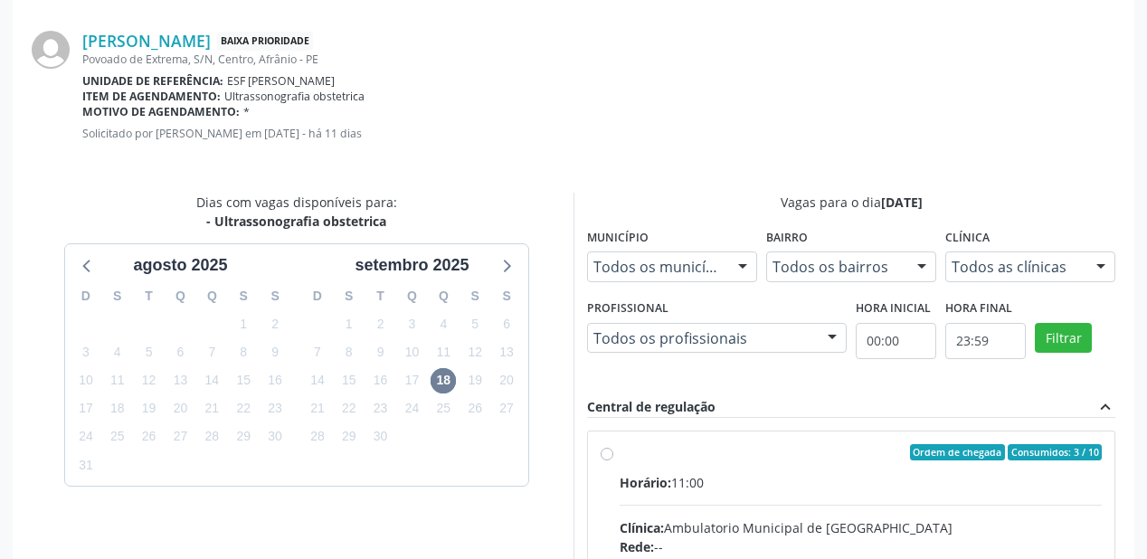
click at [823, 484] on div "Horário: 11:00" at bounding box center [861, 482] width 482 height 19
click at [613, 460] on input "Ordem de chegada Consumidos: 3 / 10 Horário: 11:00 Clínica: Ambulatorio Municip…" at bounding box center [607, 452] width 13 height 16
radio input "true"
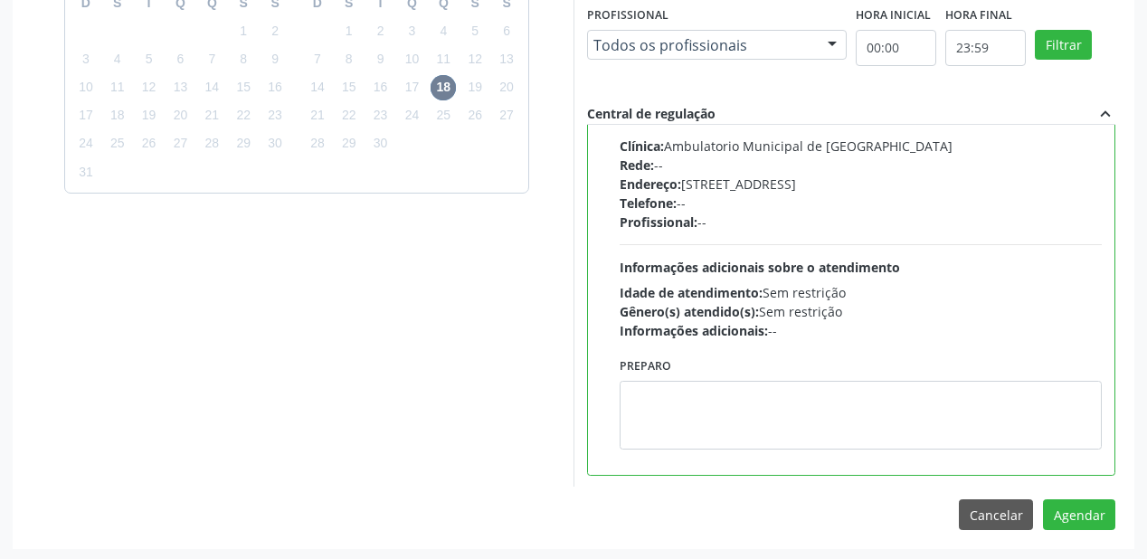
scroll to position [675, 0]
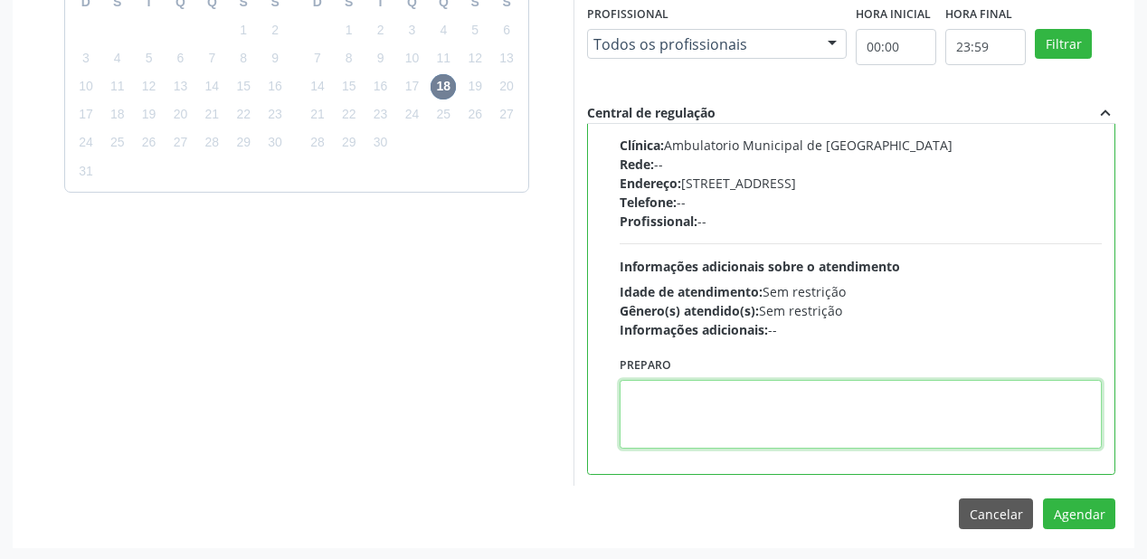
click at [753, 414] on textarea at bounding box center [861, 414] width 482 height 69
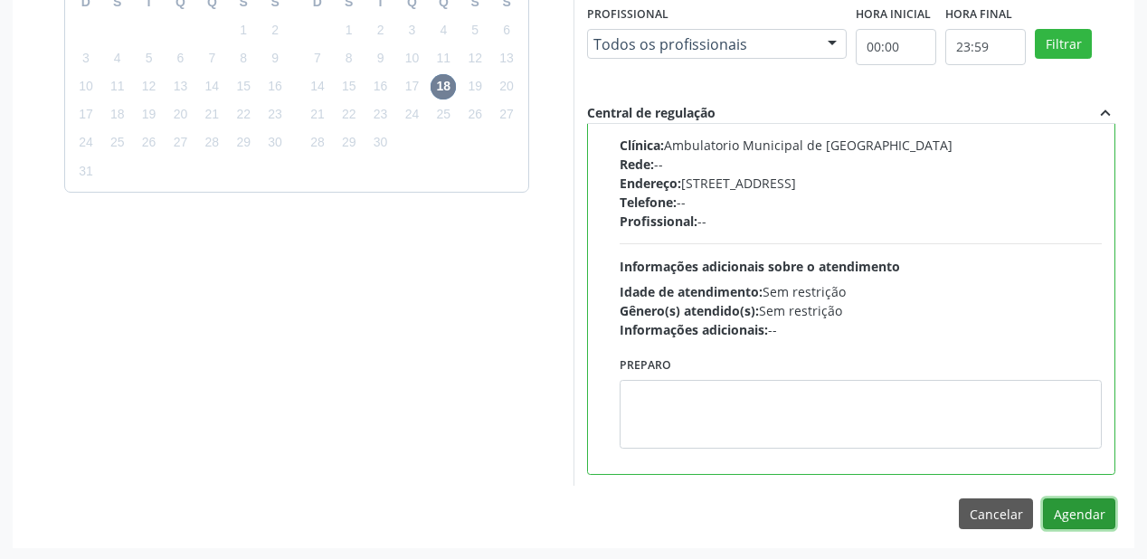
click at [1053, 503] on button "Agendar" at bounding box center [1079, 513] width 72 height 31
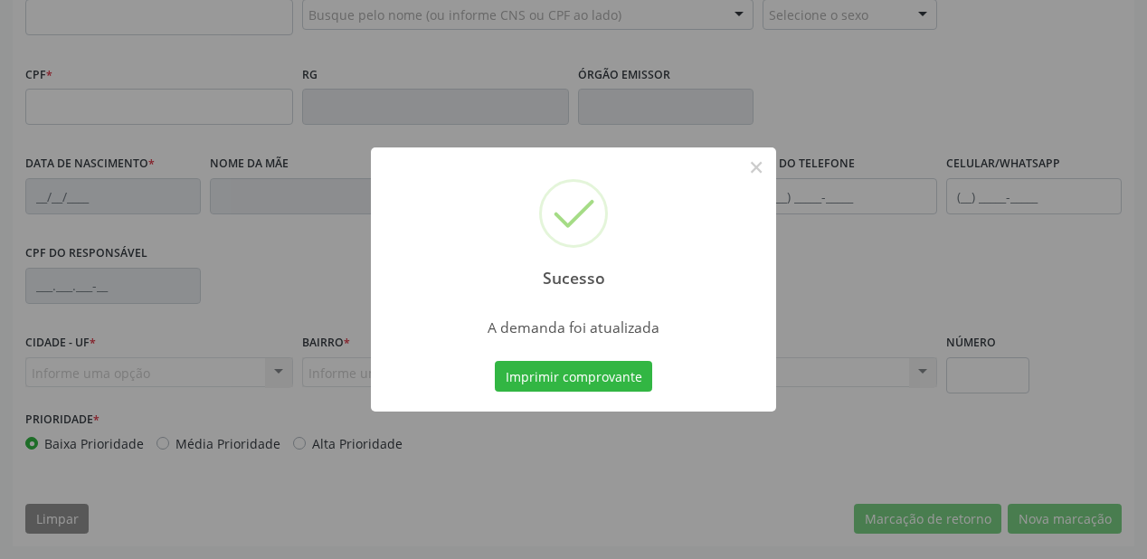
scroll to position [473, 0]
click at [581, 367] on button "Imprimir comprovante" at bounding box center [573, 376] width 157 height 31
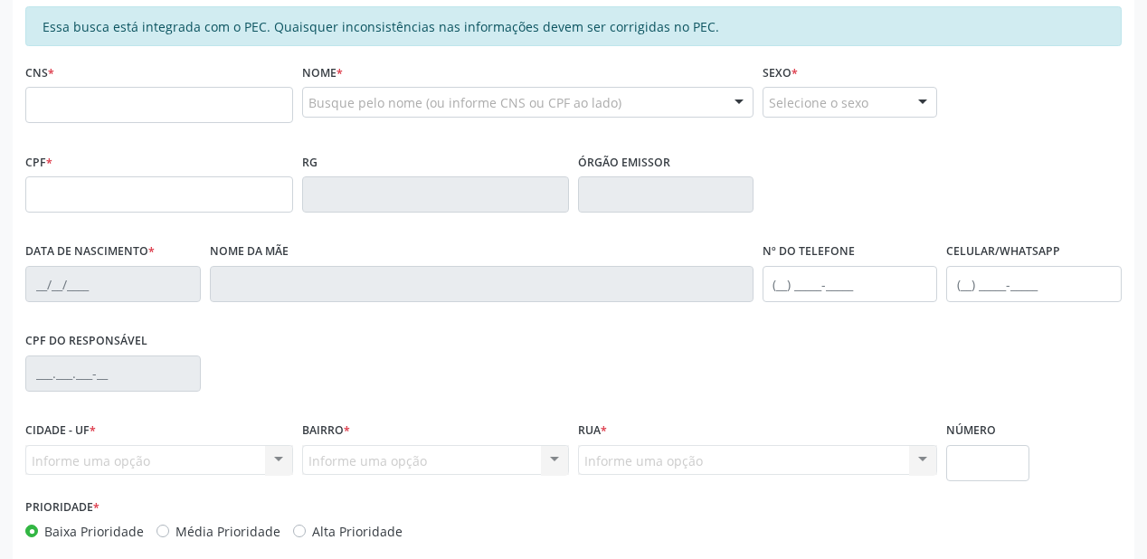
scroll to position [184, 0]
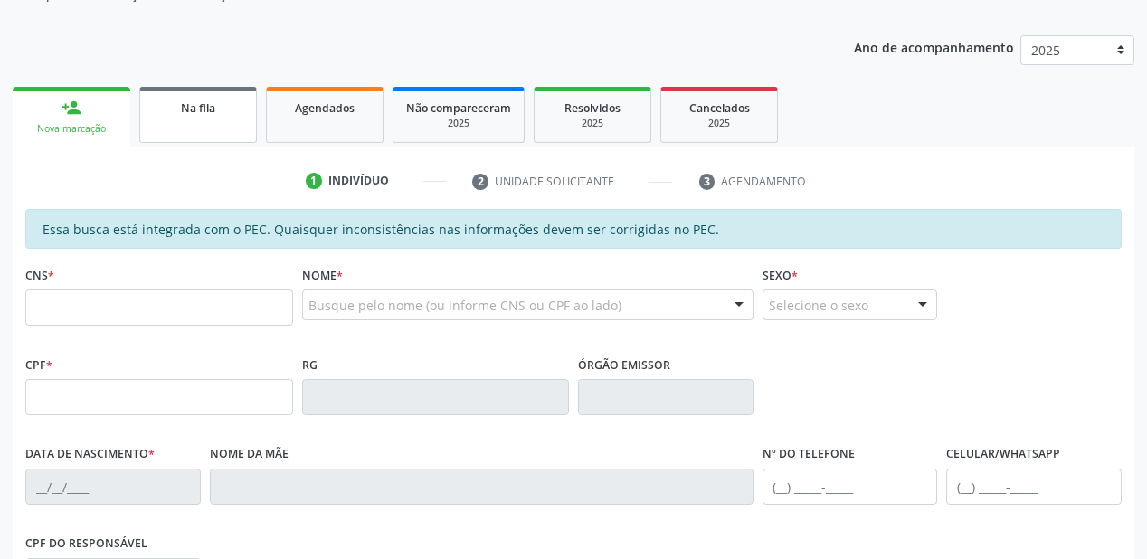
click at [185, 109] on span "Na fila" at bounding box center [198, 107] width 34 height 15
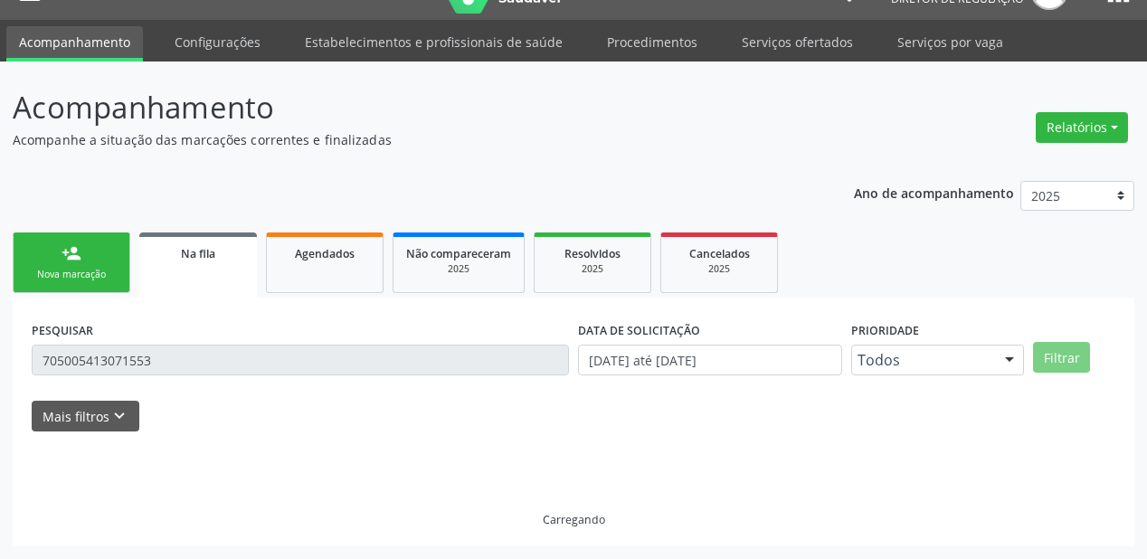
scroll to position [0, 0]
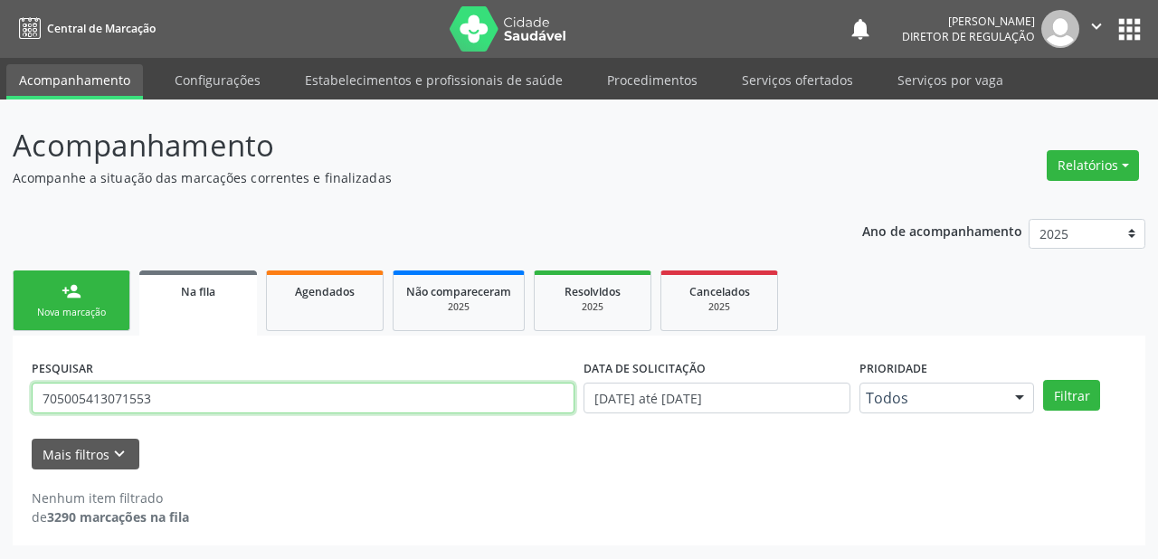
click at [177, 406] on input "705005413071553" at bounding box center [303, 398] width 543 height 31
type input "7"
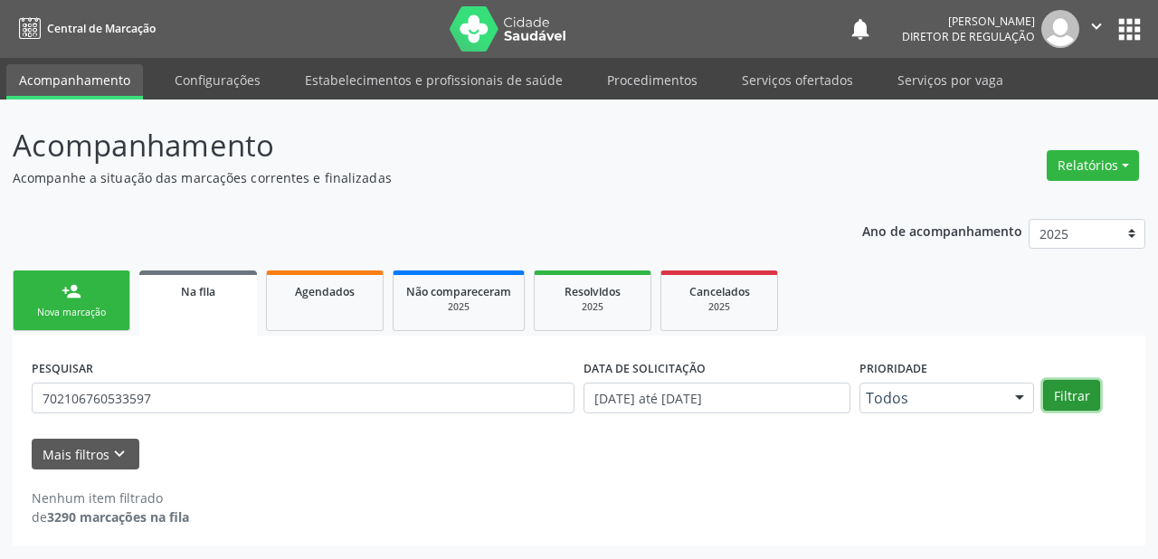
click at [1089, 393] on button "Filtrar" at bounding box center [1071, 395] width 57 height 31
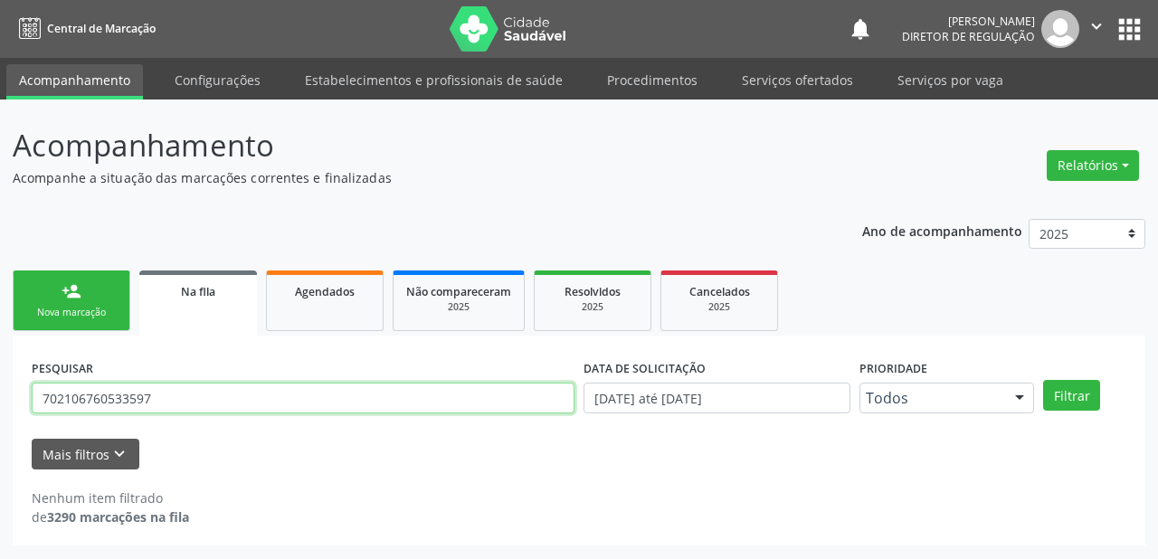
click at [164, 405] on input "702106760533597" at bounding box center [303, 398] width 543 height 31
type input "7"
type input "farnesia"
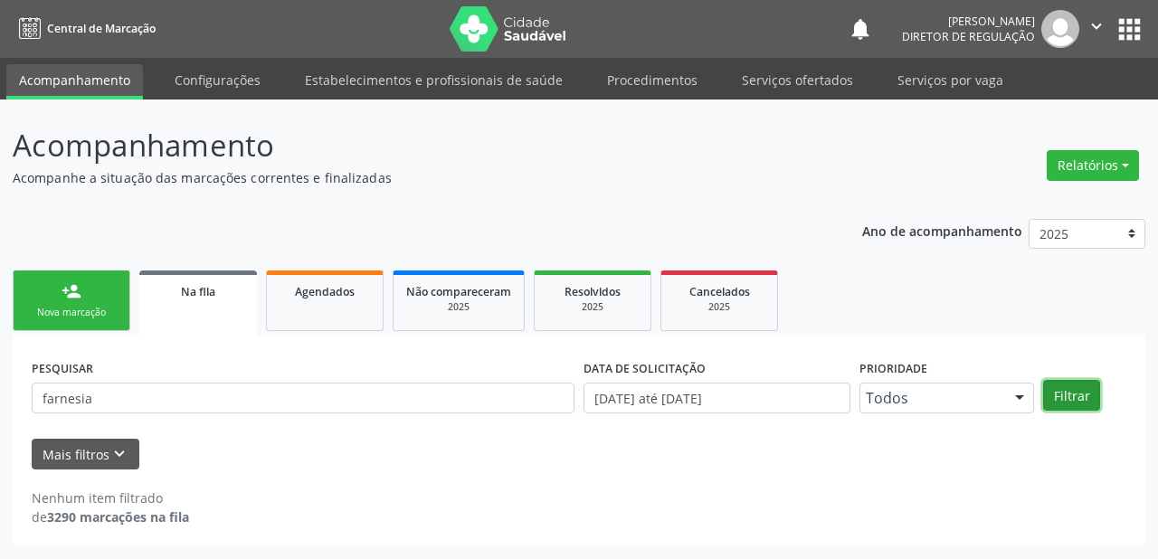
click at [1072, 387] on button "Filtrar" at bounding box center [1071, 395] width 57 height 31
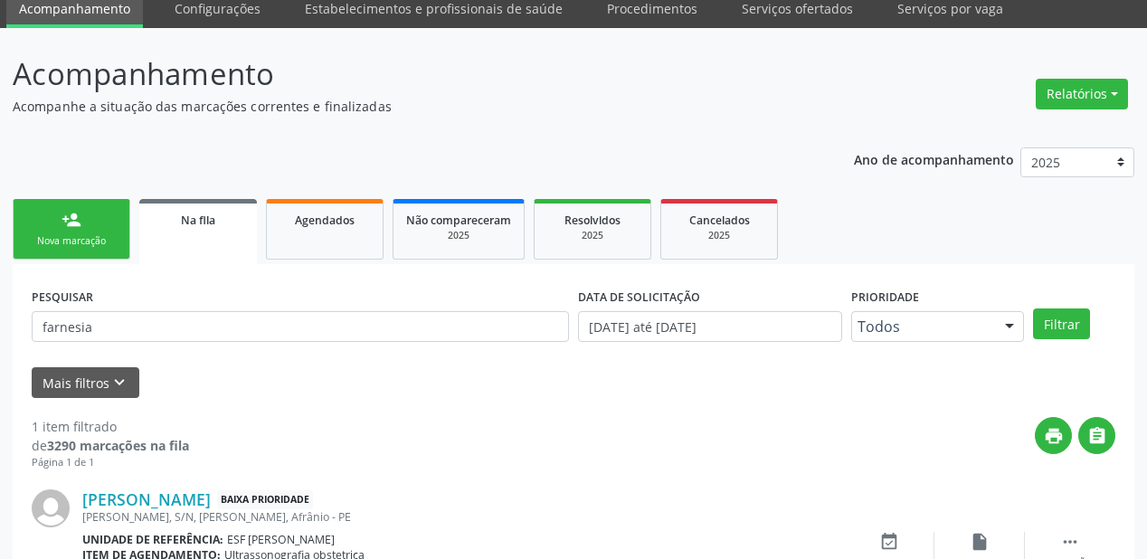
scroll to position [174, 0]
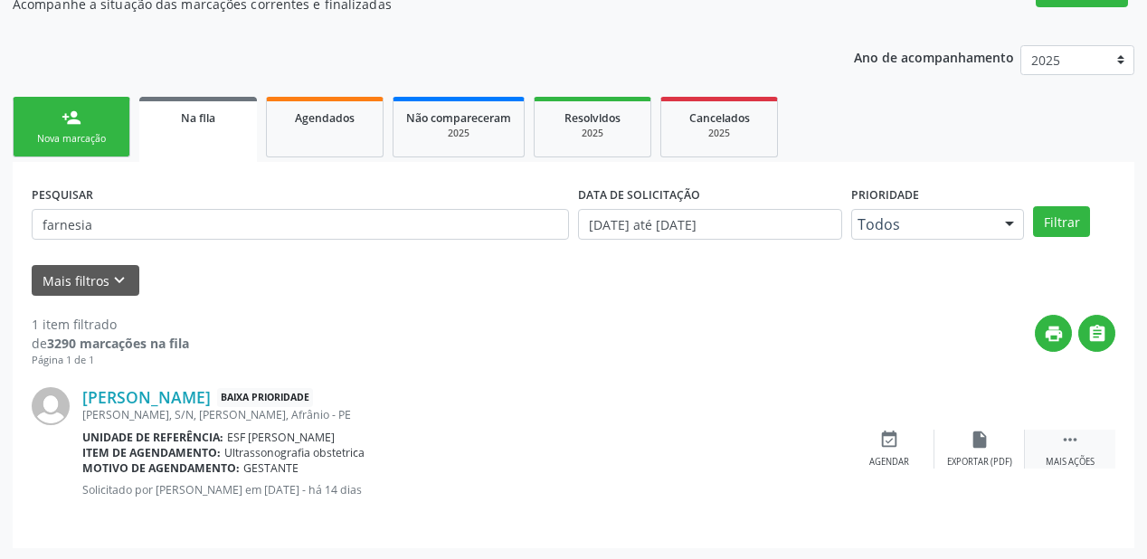
click at [1074, 437] on icon "" at bounding box center [1070, 440] width 20 height 20
click at [611, 445] on icon "event_available" at bounding box center [618, 440] width 20 height 20
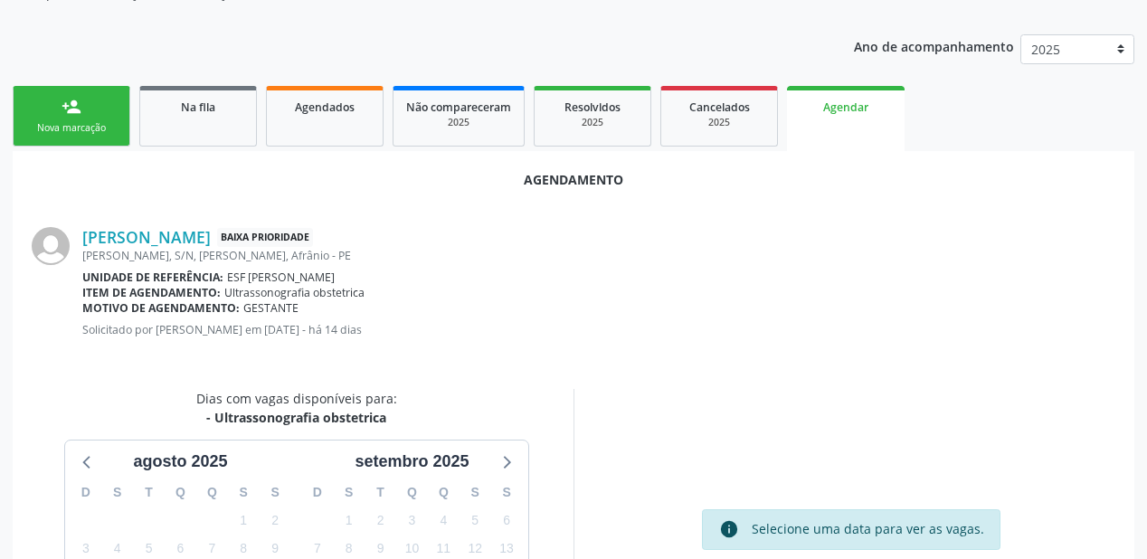
scroll to position [381, 0]
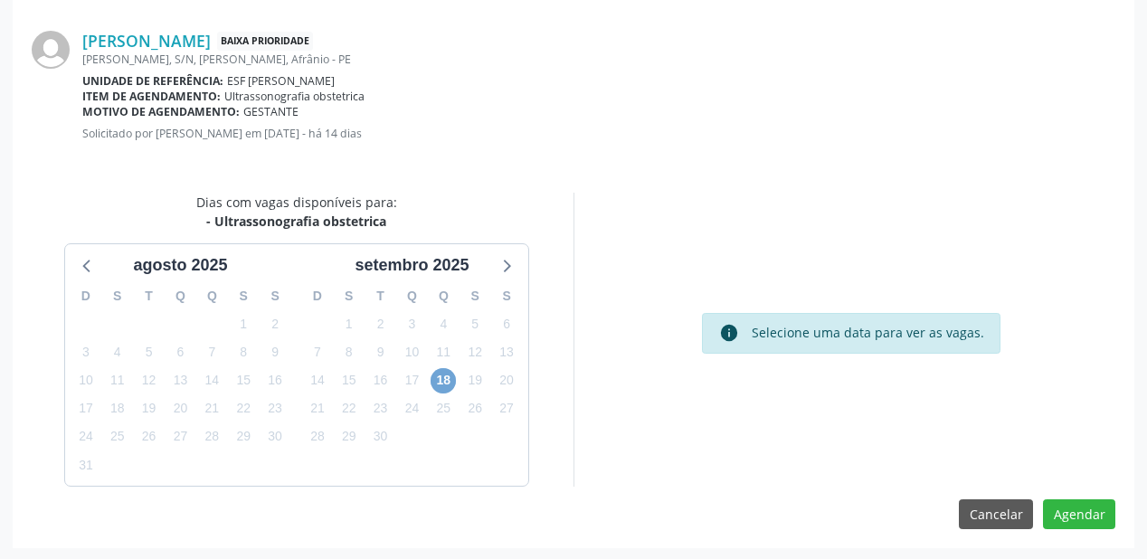
click at [440, 380] on span "18" at bounding box center [443, 380] width 25 height 25
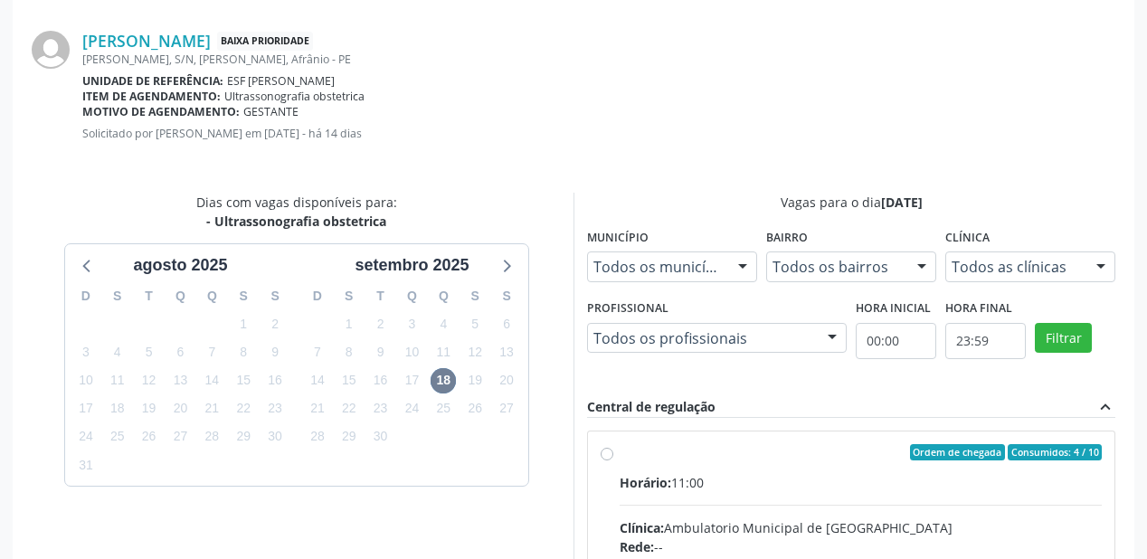
click at [854, 473] on div "Horário: 11:00" at bounding box center [861, 482] width 482 height 19
click at [613, 460] on input "Ordem de chegada Consumidos: 4 / 10 Horário: 11:00 Clínica: Ambulatorio Municip…" at bounding box center [607, 452] width 13 height 16
radio input "true"
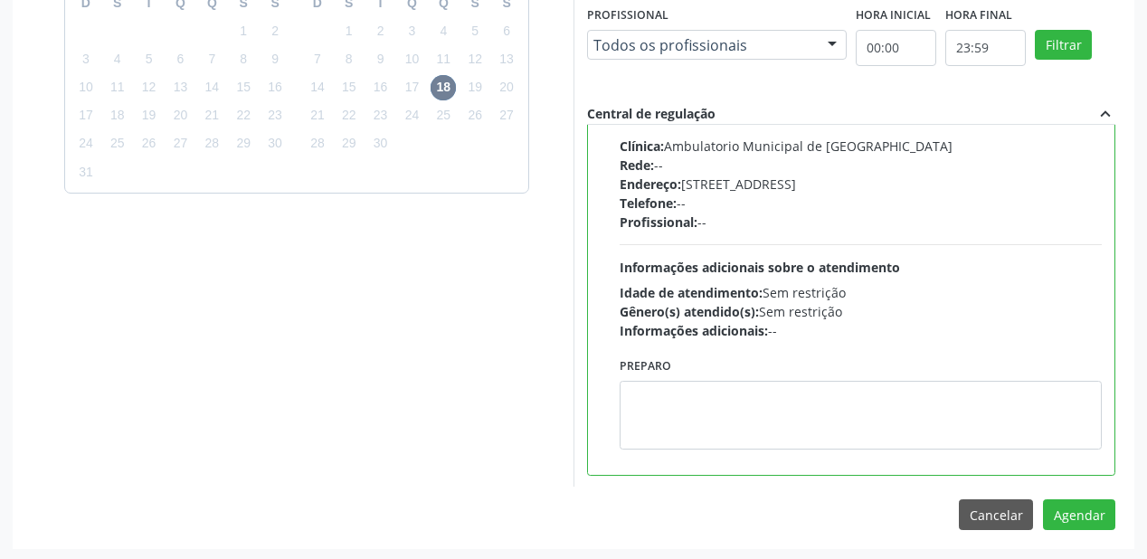
scroll to position [675, 0]
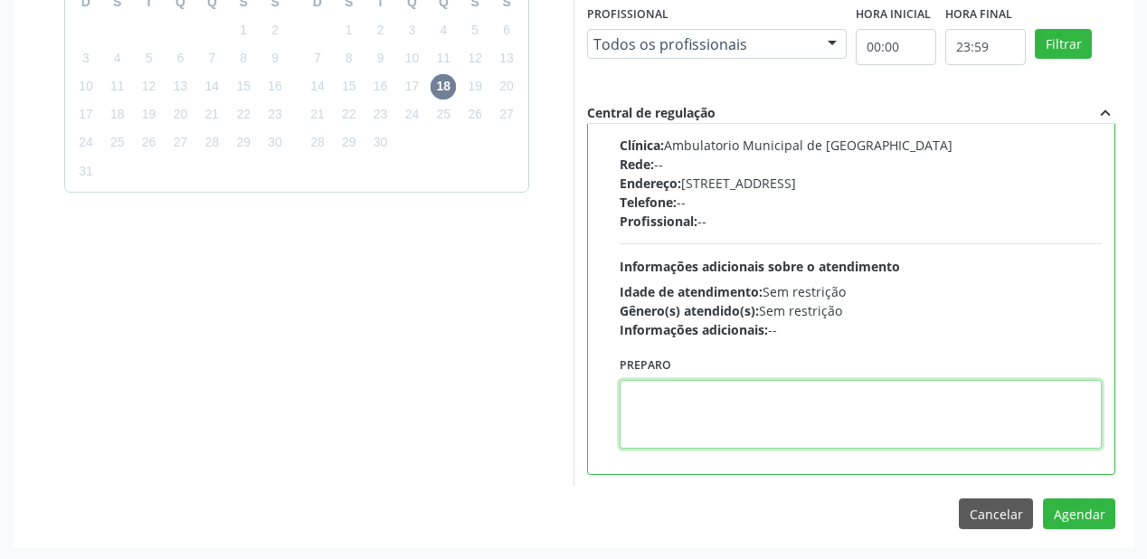
click at [745, 402] on textarea at bounding box center [861, 414] width 482 height 69
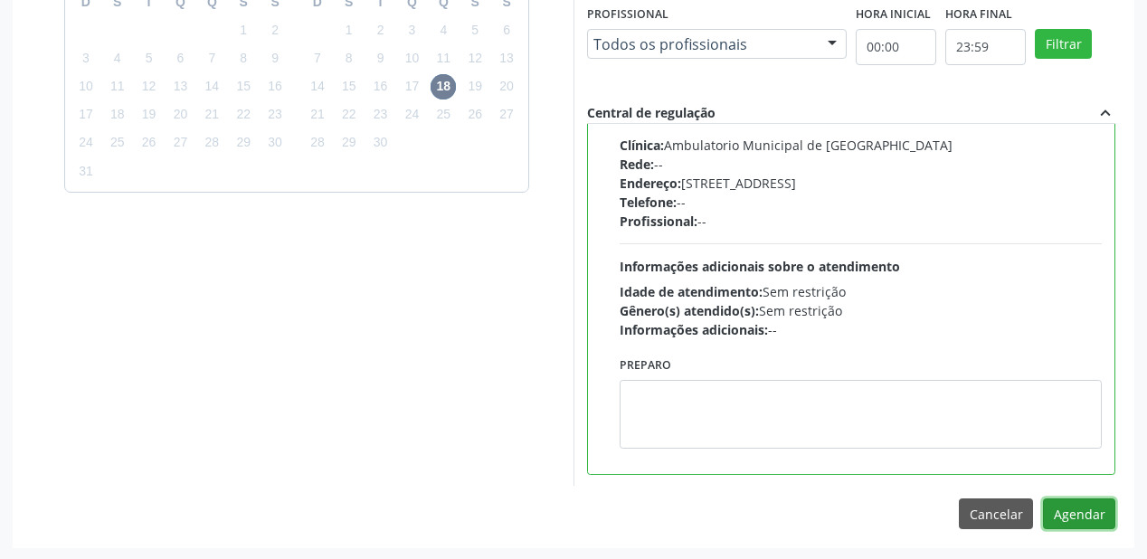
click at [1076, 516] on button "Agendar" at bounding box center [1079, 513] width 72 height 31
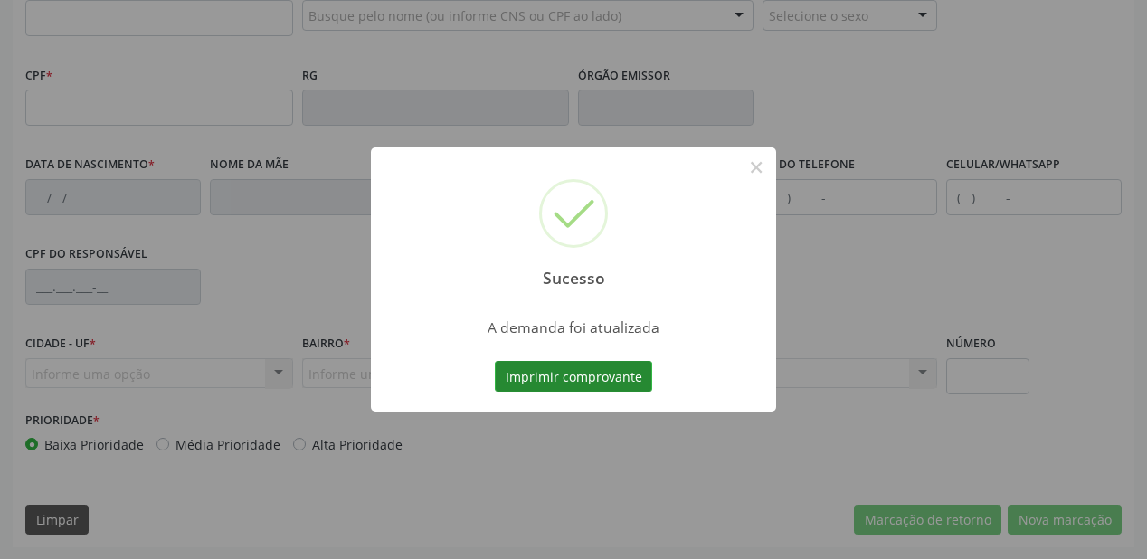
click at [577, 380] on button "Imprimir comprovante" at bounding box center [573, 376] width 157 height 31
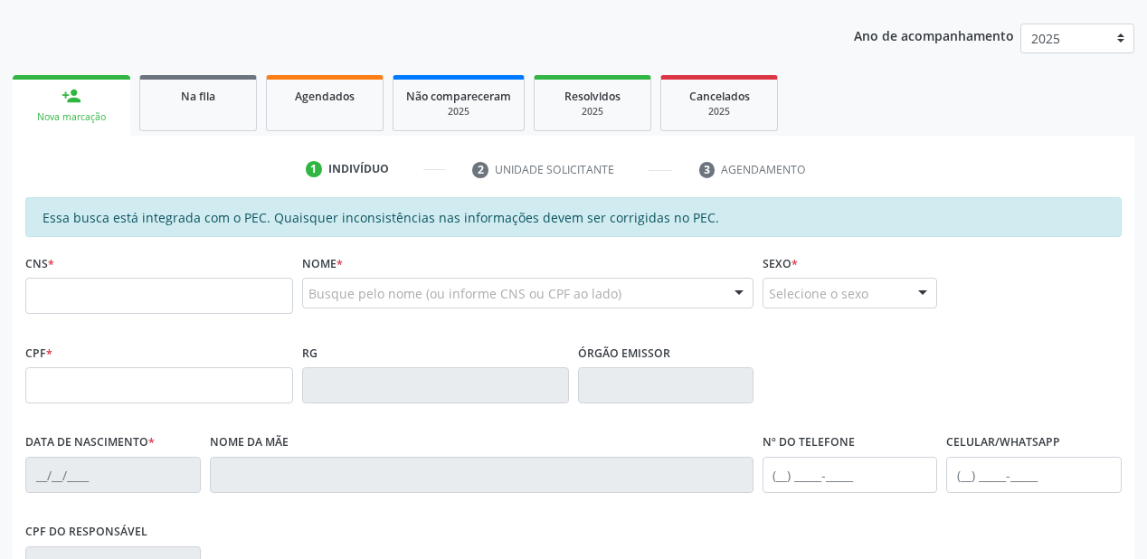
scroll to position [184, 0]
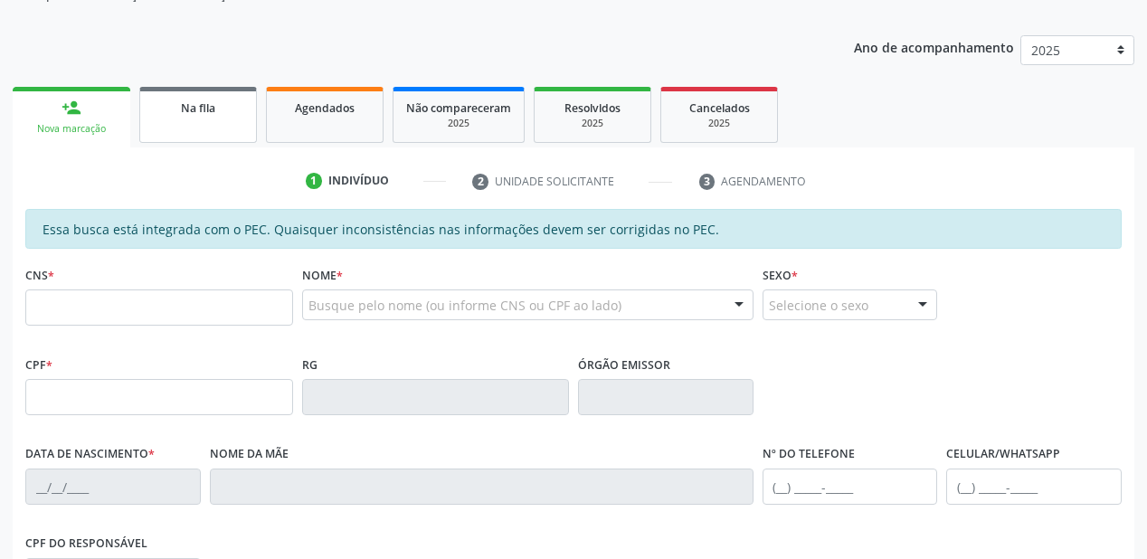
click at [187, 126] on link "Na fila" at bounding box center [198, 115] width 118 height 56
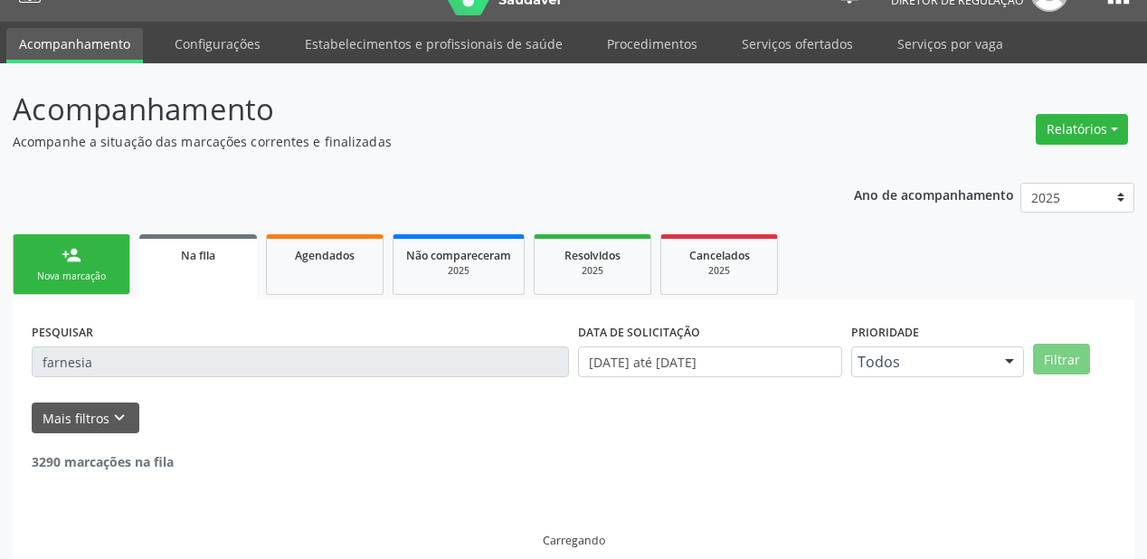
scroll to position [0, 0]
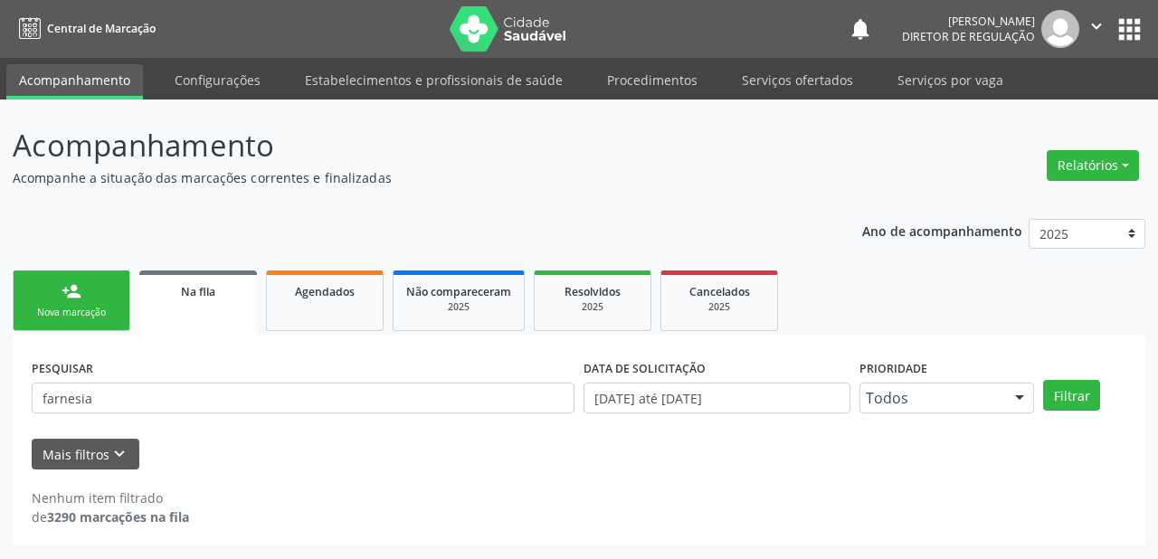
drag, startPoint x: 118, startPoint y: 346, endPoint x: 112, endPoint y: 393, distance: 47.3
click at [118, 357] on div "PESQUISAR farnesia DATA DE SOLICITAÇÃO 01/01/2018 até 26/08/2025 Prioridade Tod…" at bounding box center [579, 441] width 1132 height 210
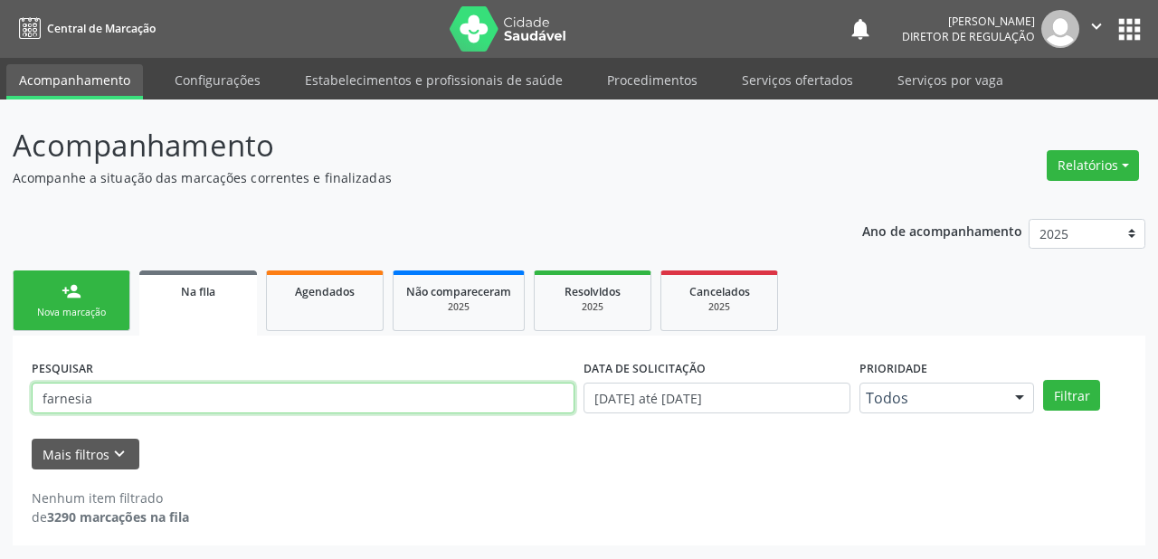
click at [109, 402] on input "farnesia" at bounding box center [303, 398] width 543 height 31
type input "f"
type input "7"
type input "898004188095751"
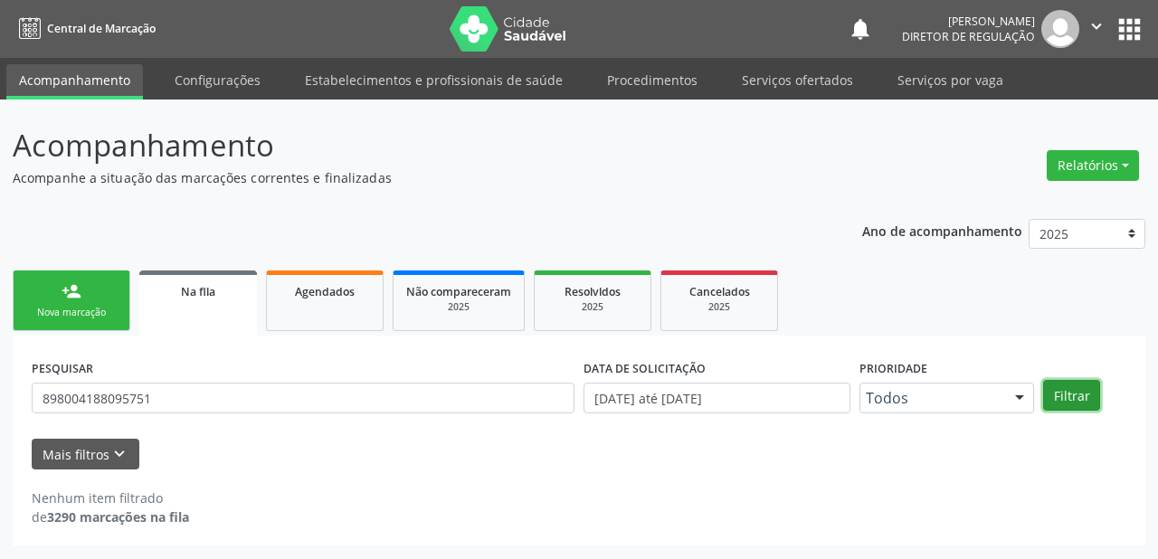
click at [1072, 404] on button "Filtrar" at bounding box center [1071, 395] width 57 height 31
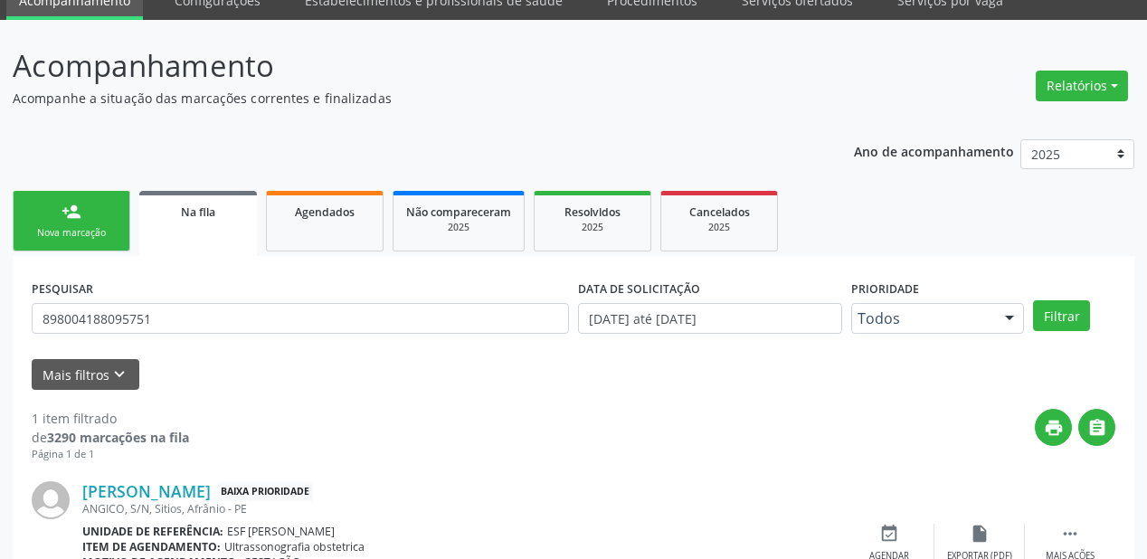
scroll to position [174, 0]
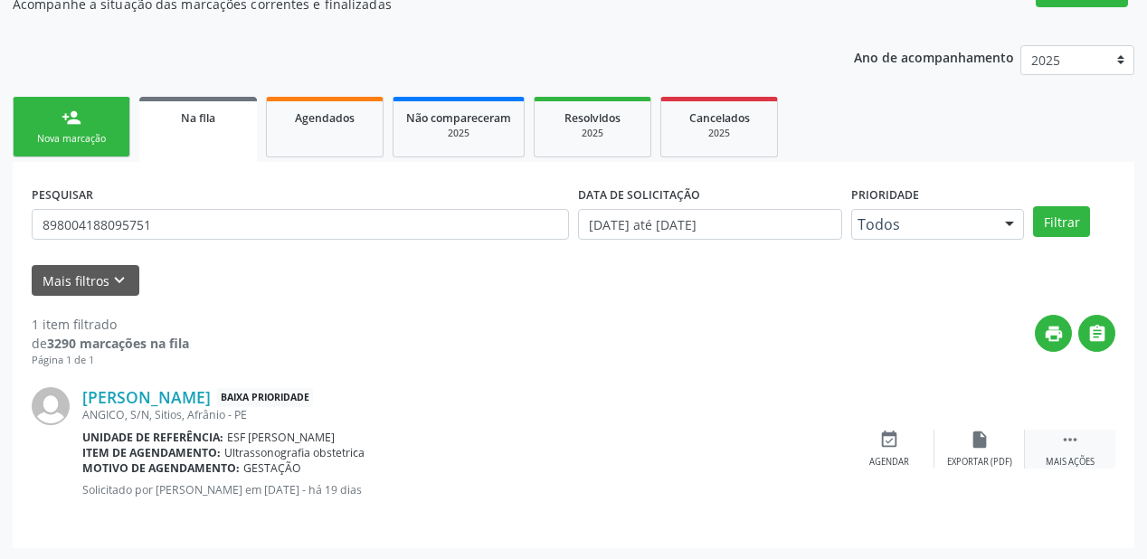
click at [1068, 440] on icon "" at bounding box center [1070, 440] width 20 height 20
click at [633, 450] on div "event_available Agendar" at bounding box center [618, 449] width 90 height 39
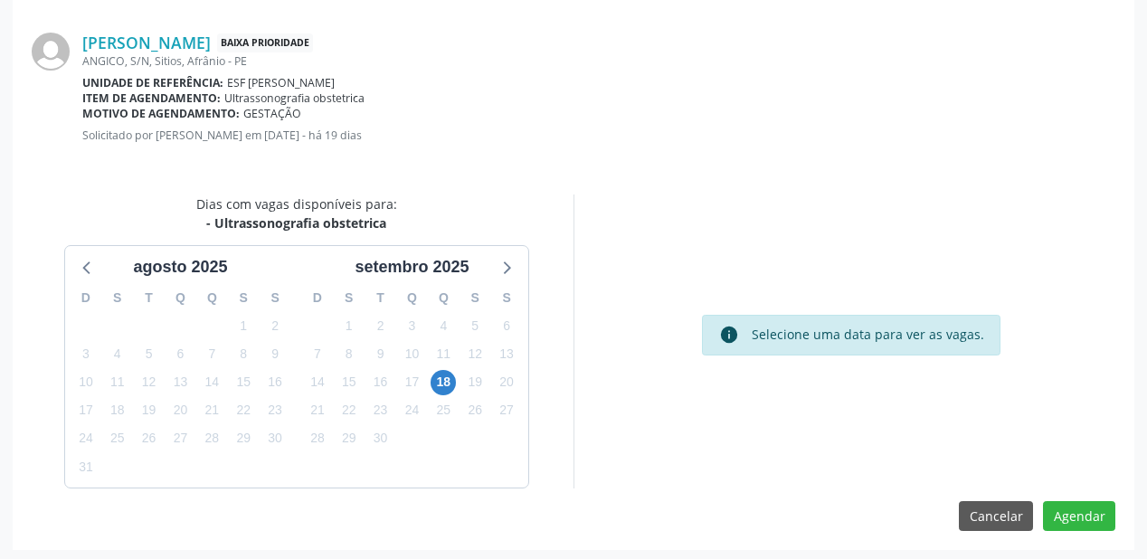
scroll to position [381, 0]
click at [437, 376] on span "18" at bounding box center [443, 380] width 25 height 25
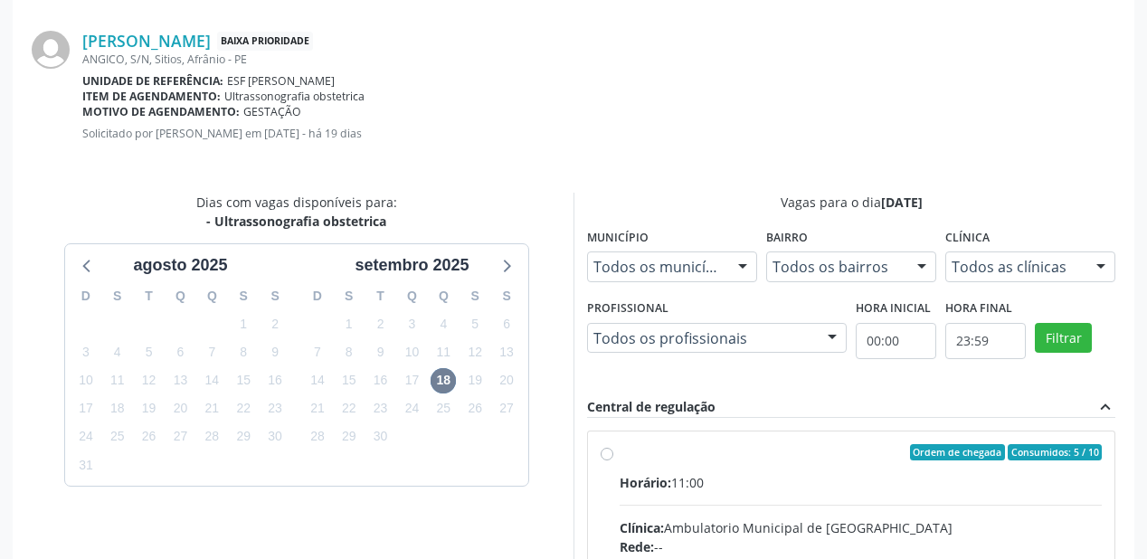
click at [613, 460] on input "Ordem de chegada Consumidos: 5 / 10 Horário: 11:00 Clínica: Ambulatorio Municip…" at bounding box center [607, 452] width 13 height 16
radio input "true"
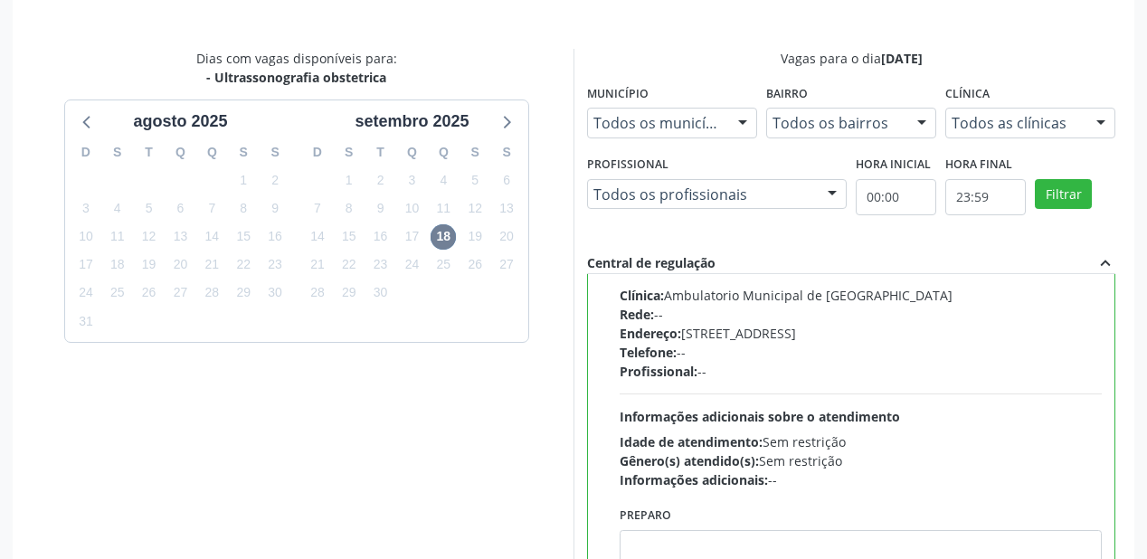
scroll to position [675, 0]
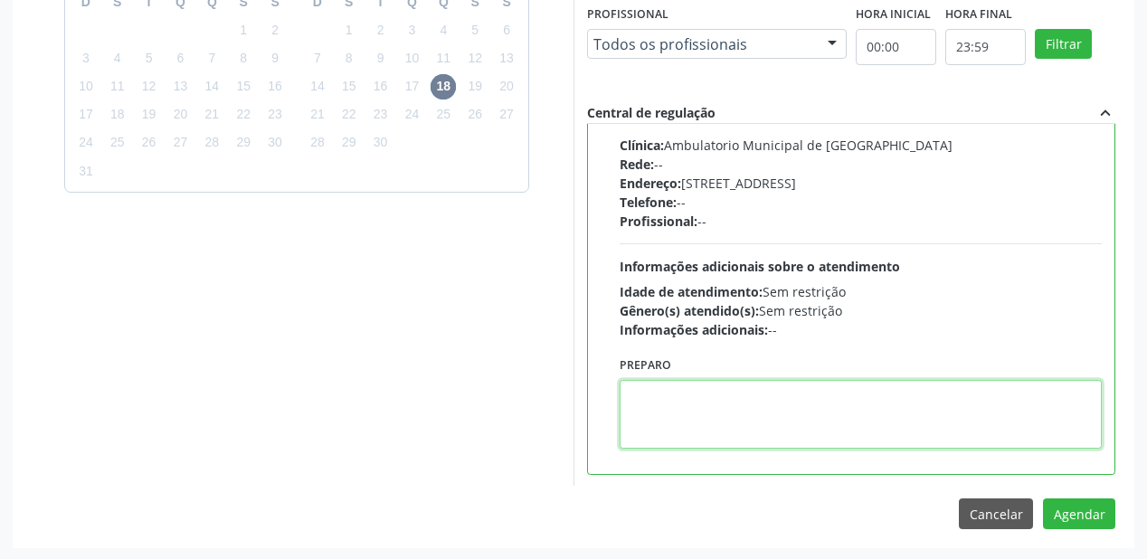
drag, startPoint x: 762, startPoint y: 436, endPoint x: 984, endPoint y: 475, distance: 225.0
click at [764, 434] on textarea at bounding box center [861, 414] width 482 height 69
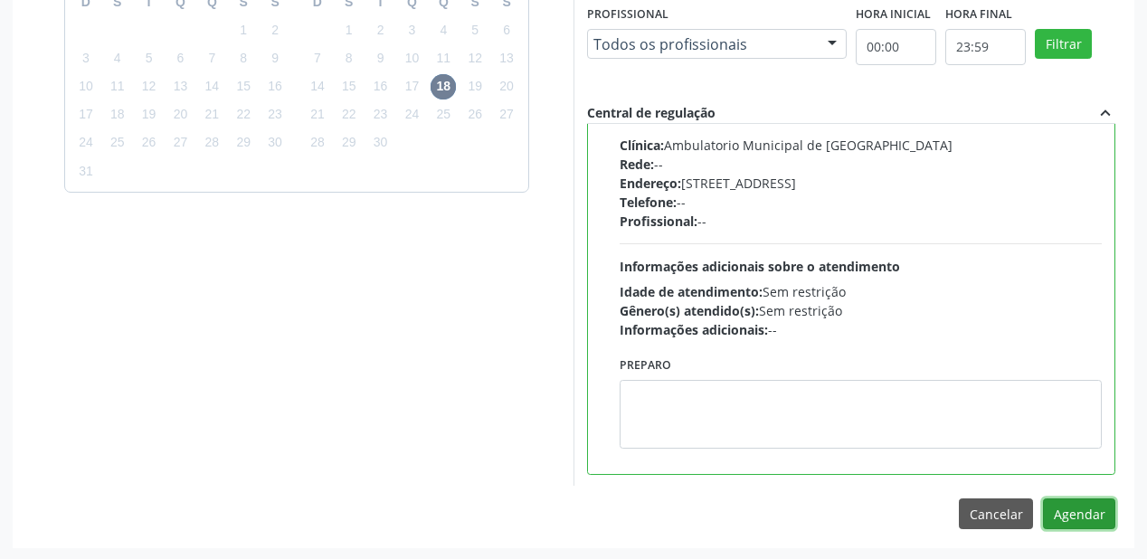
click at [1078, 507] on button "Agendar" at bounding box center [1079, 513] width 72 height 31
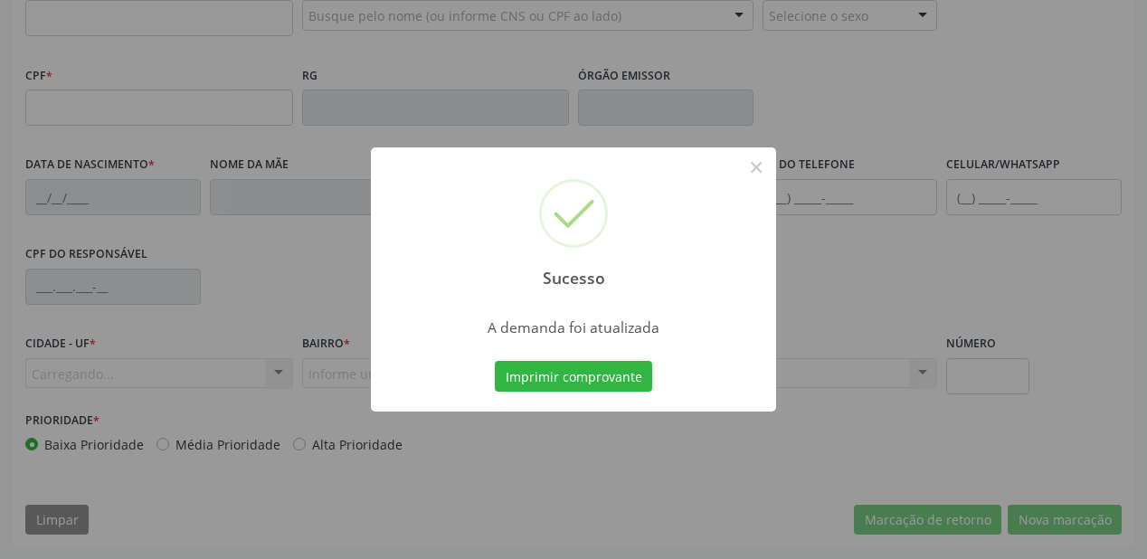
click at [608, 384] on div "Sucesso × A demanda foi atualizada Imprimir comprovante Cancel" at bounding box center [573, 279] width 1147 height 559
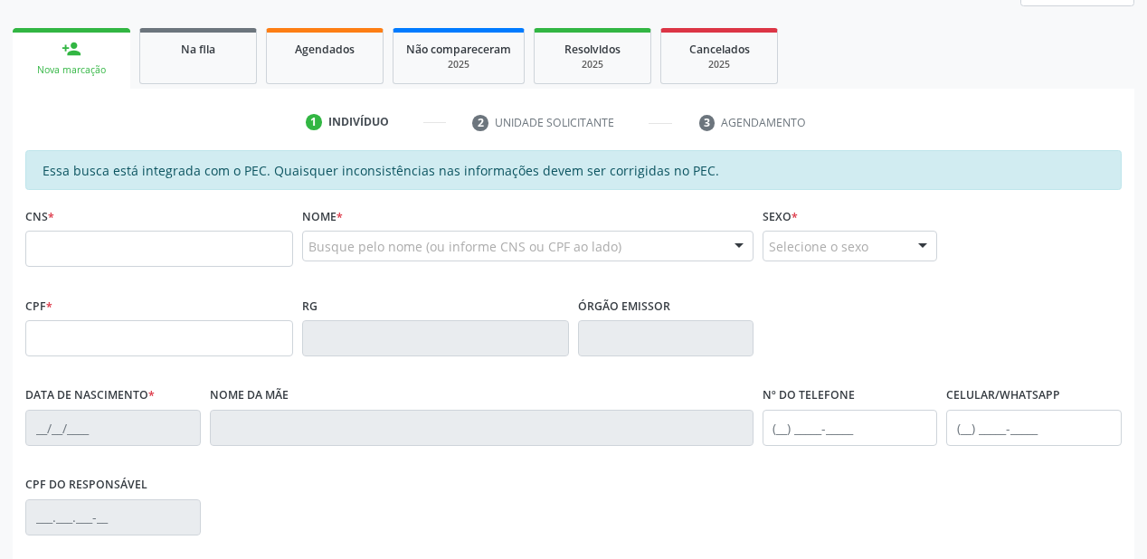
scroll to position [184, 0]
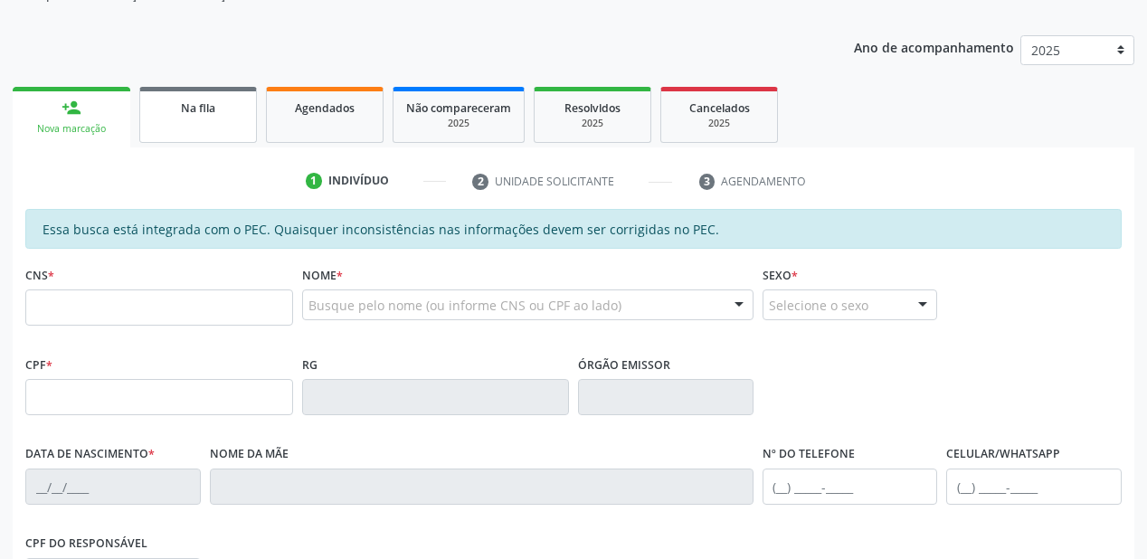
click at [195, 105] on span "Na fila" at bounding box center [198, 107] width 34 height 15
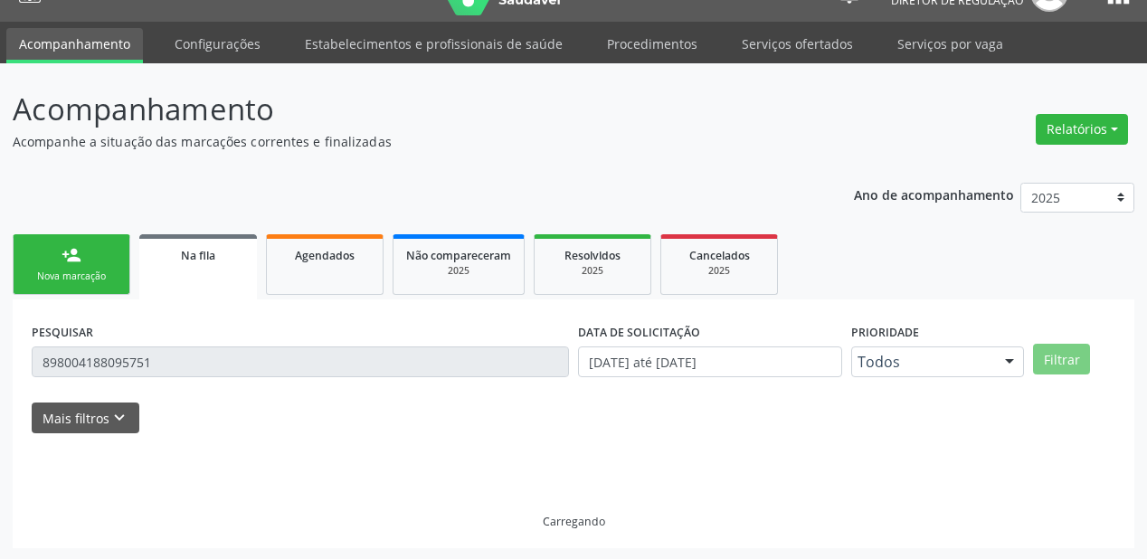
scroll to position [0, 0]
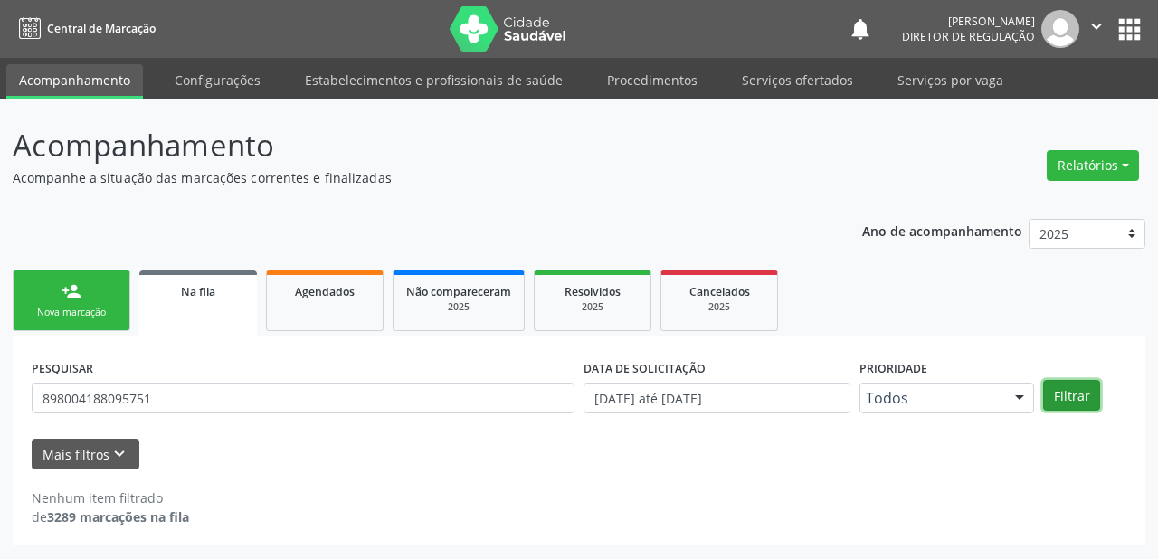
click at [1071, 385] on button "Filtrar" at bounding box center [1071, 395] width 57 height 31
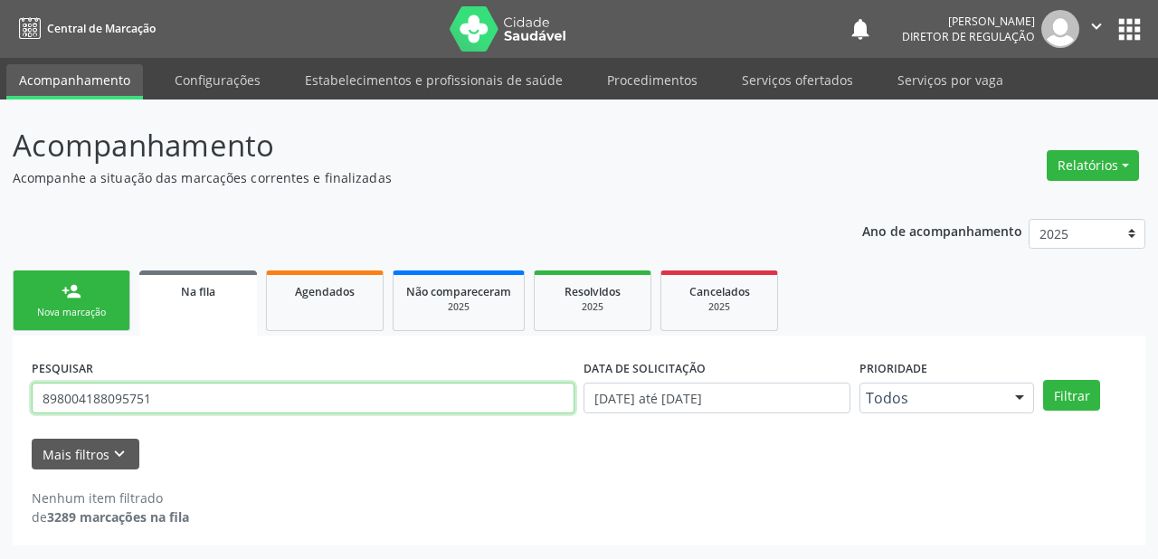
click at [188, 383] on input "898004188095751" at bounding box center [303, 398] width 543 height 31
type input "8"
type input "898004188095751"
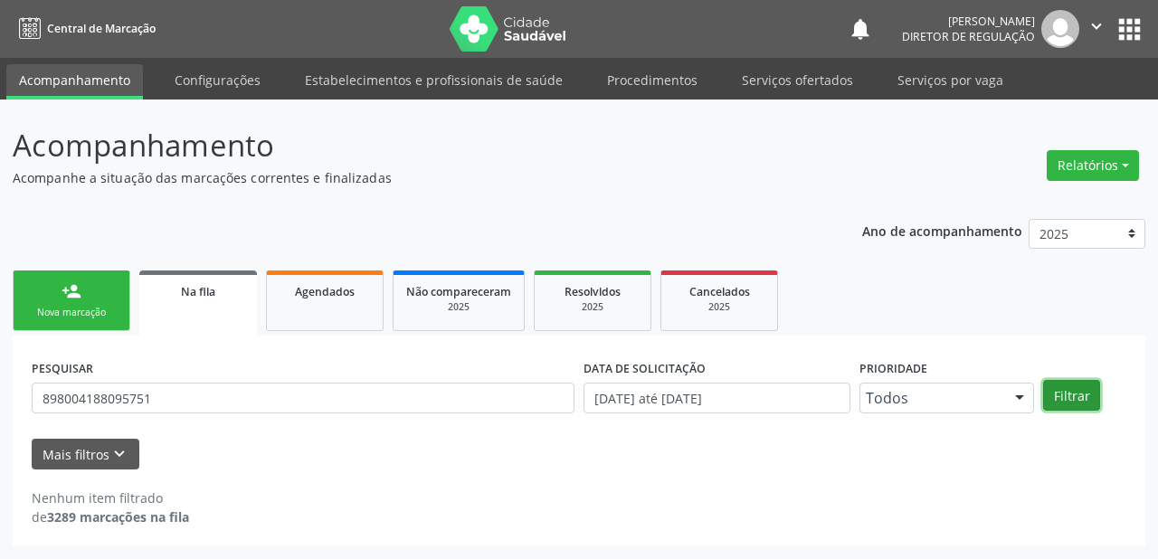
click at [1065, 394] on button "Filtrar" at bounding box center [1071, 395] width 57 height 31
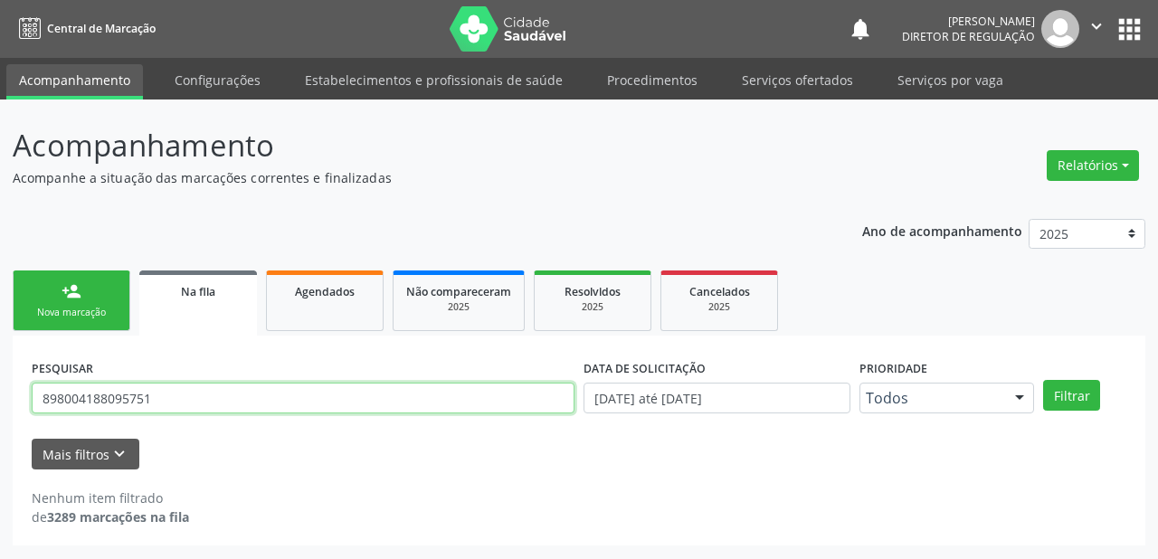
drag, startPoint x: 163, startPoint y: 397, endPoint x: 35, endPoint y: 400, distance: 127.6
click at [35, 400] on input "898004188095751" at bounding box center [303, 398] width 543 height 31
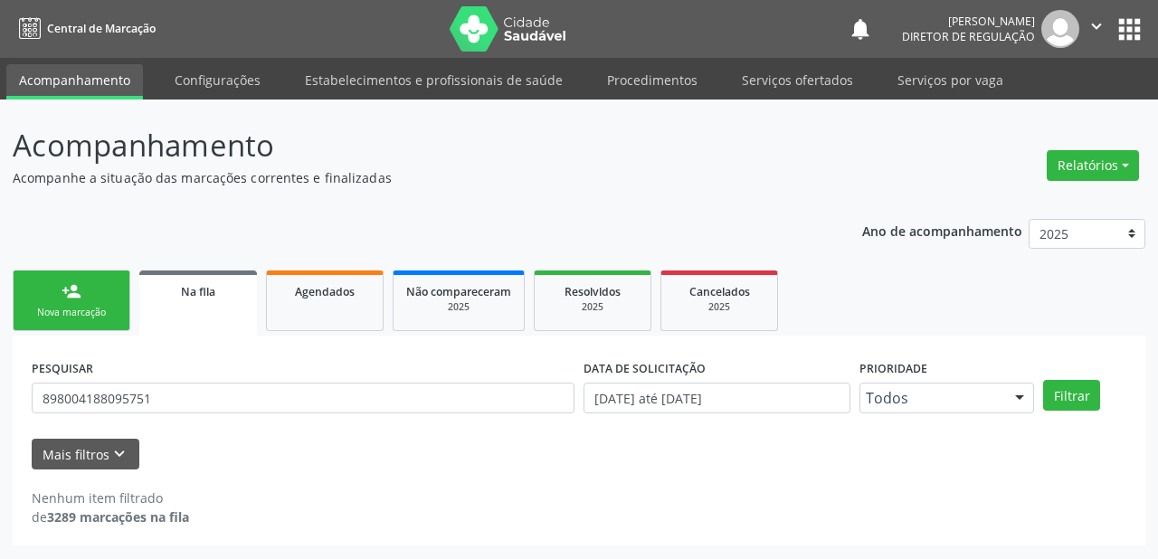
click at [62, 306] on div "Nova marcação" at bounding box center [71, 313] width 90 height 14
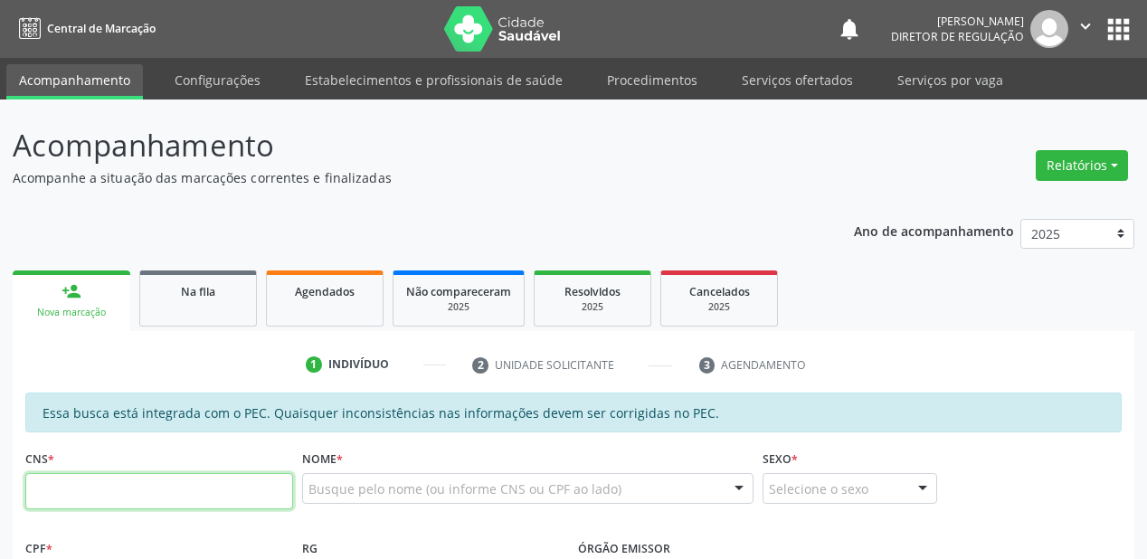
click at [114, 492] on input "text" at bounding box center [159, 491] width 268 height 36
paste input "898 0041 8809 5751"
type input "898 0041 8809 5751"
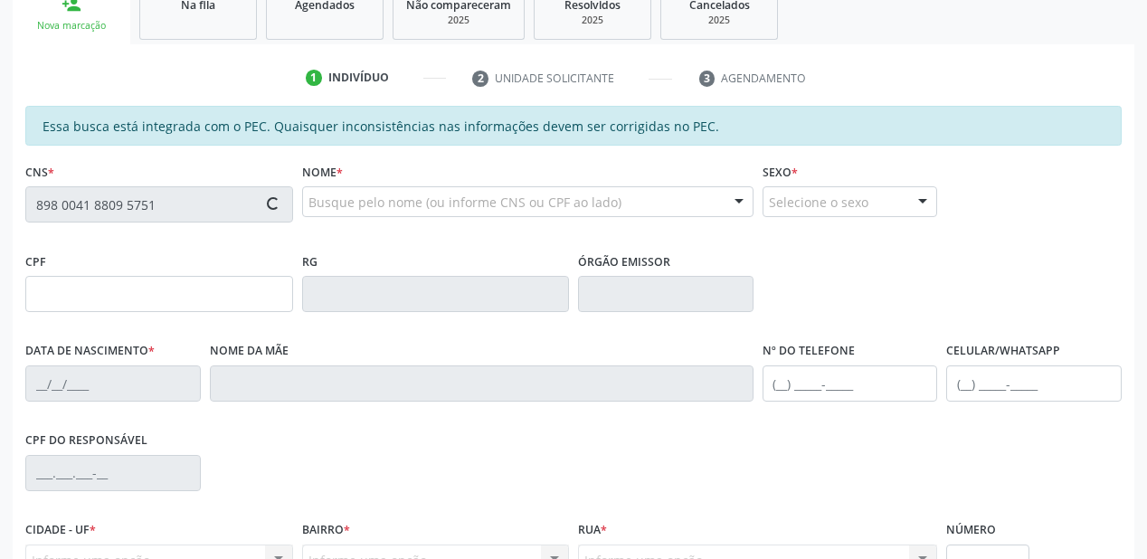
scroll to position [434, 0]
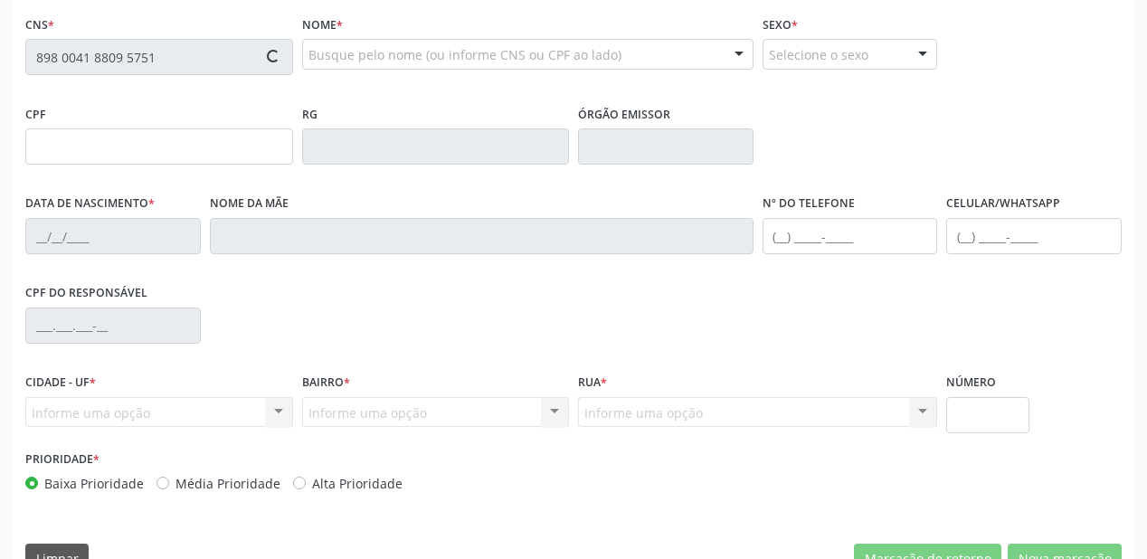
type input "176.059.374-58"
type input "21/06/2007"
type input "Maria do Socorro Coelho de Sousa"
type input "(87) 9922-5349"
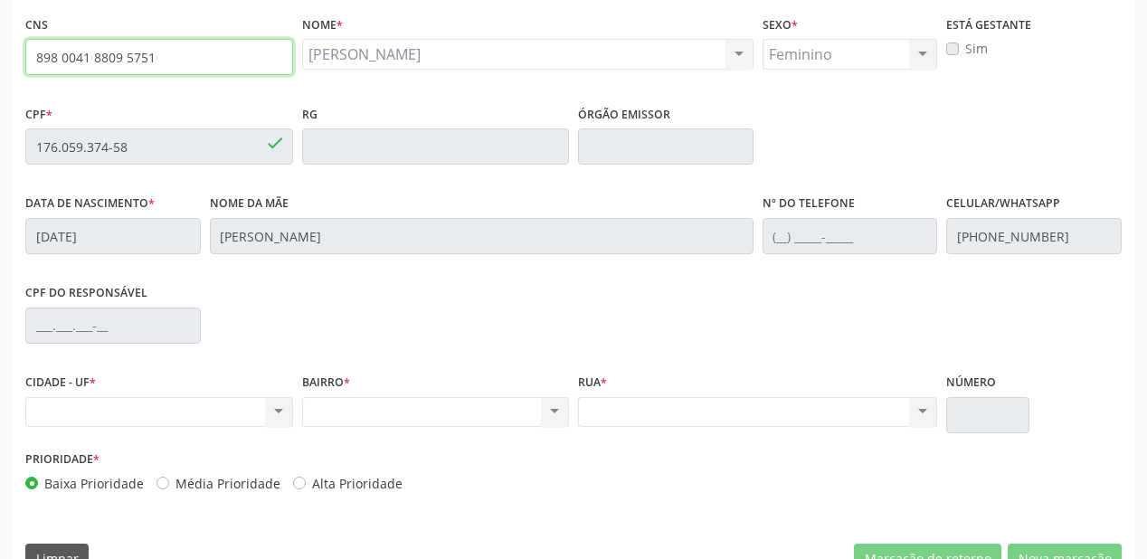
drag, startPoint x: 142, startPoint y: 62, endPoint x: 0, endPoint y: 61, distance: 142.0
click at [0, 61] on div "Acompanhamento Acompanhe a situação das marcações correntes e finalizadas Relat…" at bounding box center [573, 131] width 1147 height 933
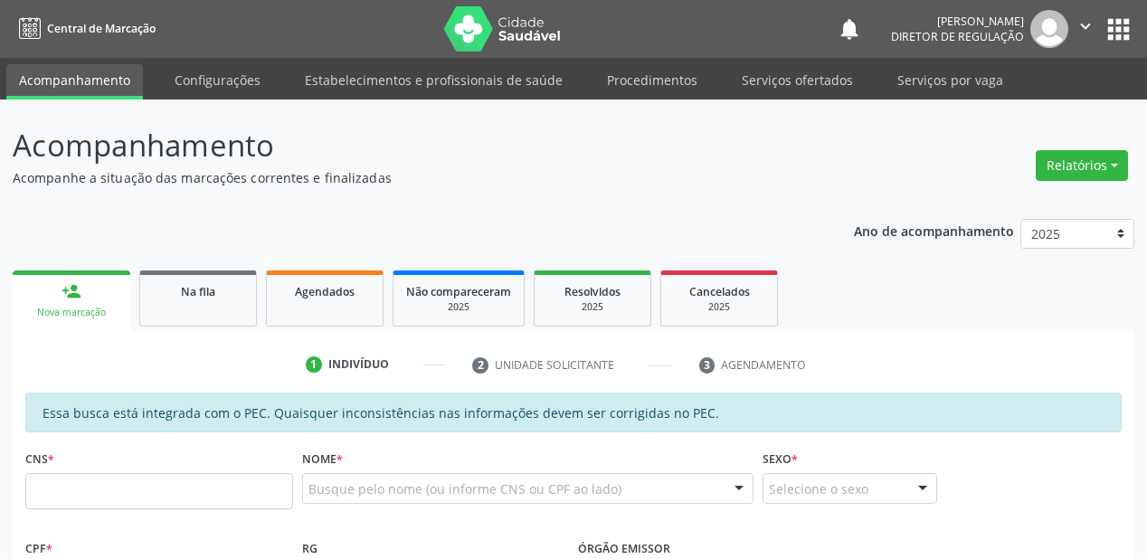
scroll to position [434, 0]
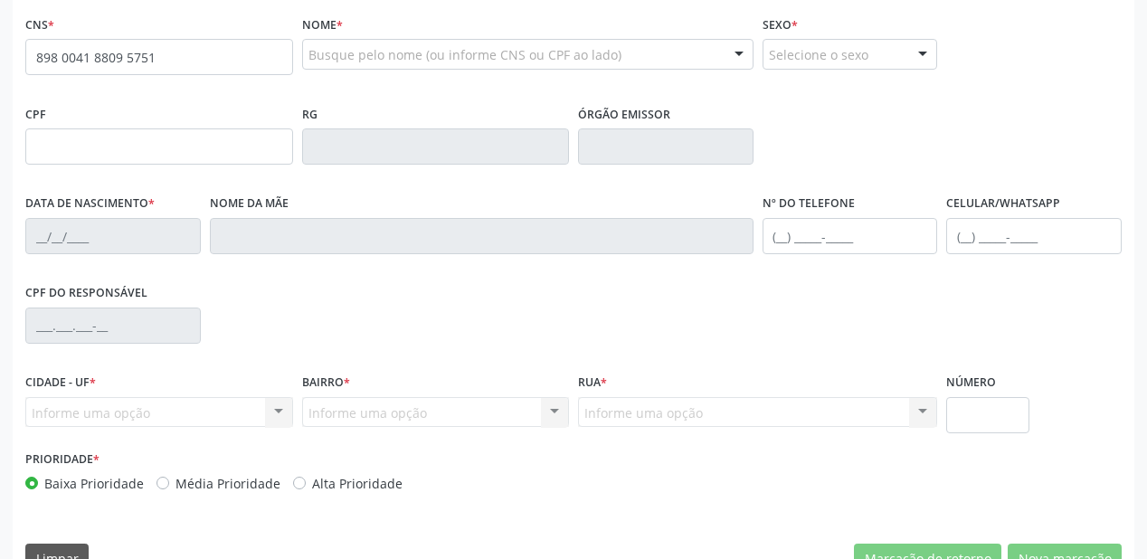
type input "898 0041 8809 5751"
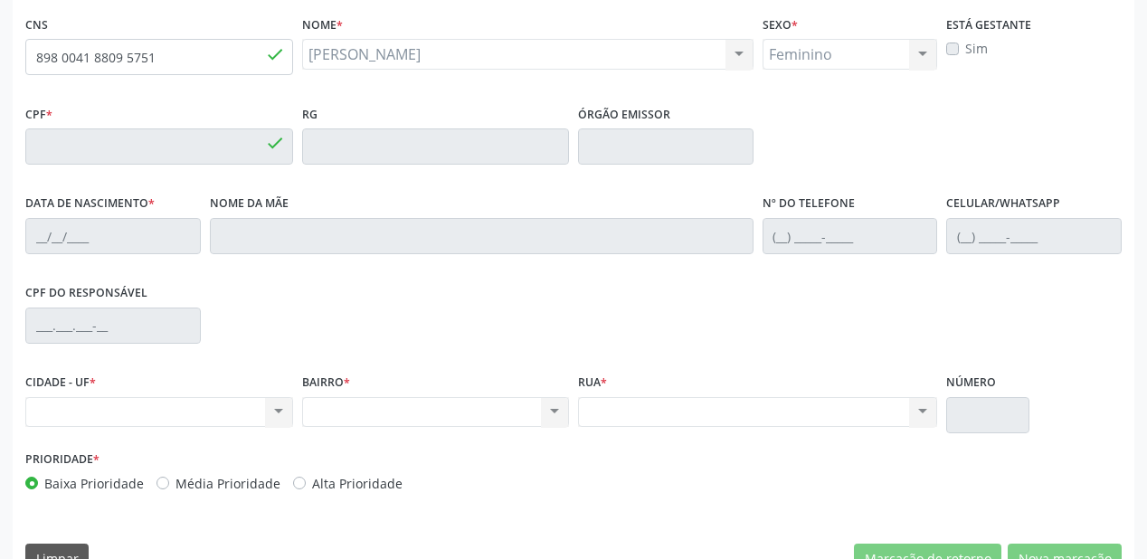
type input "176.059.374-58"
type input "[DATE]"
type input "[PERSON_NAME]"
type input "[PHONE_NUMBER]"
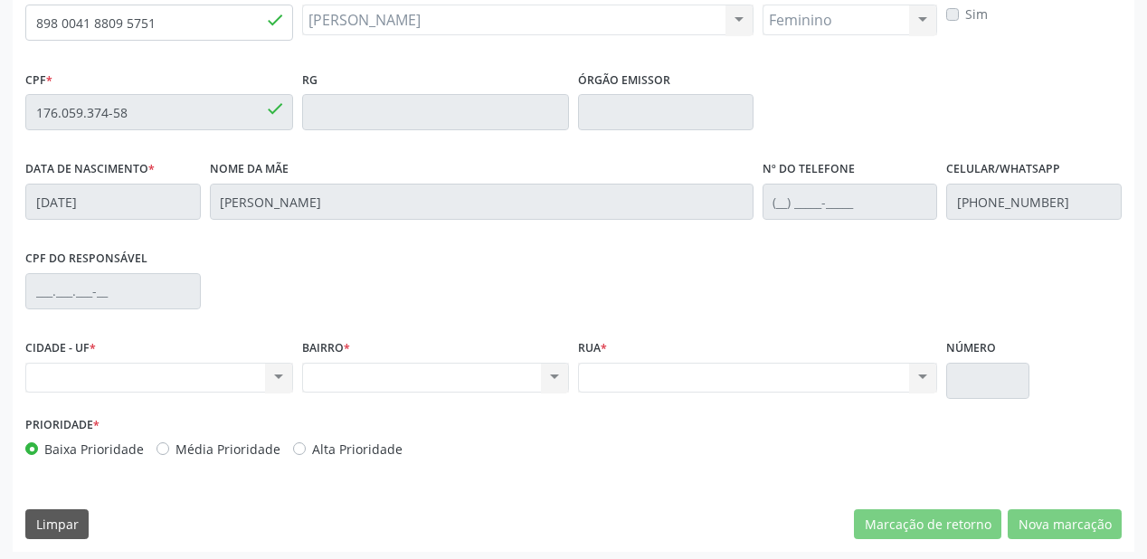
scroll to position [473, 0]
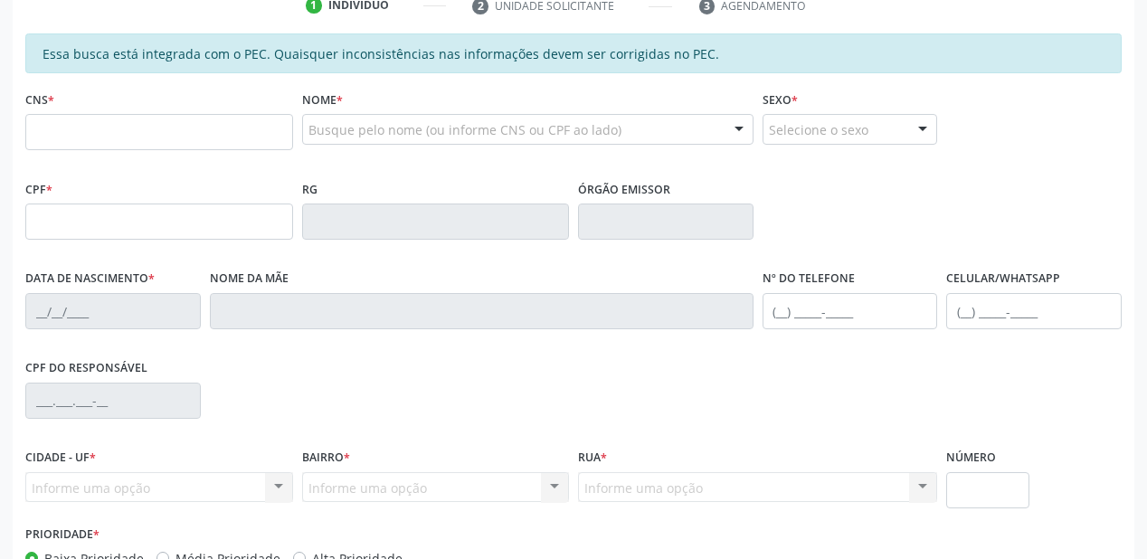
scroll to position [362, 0]
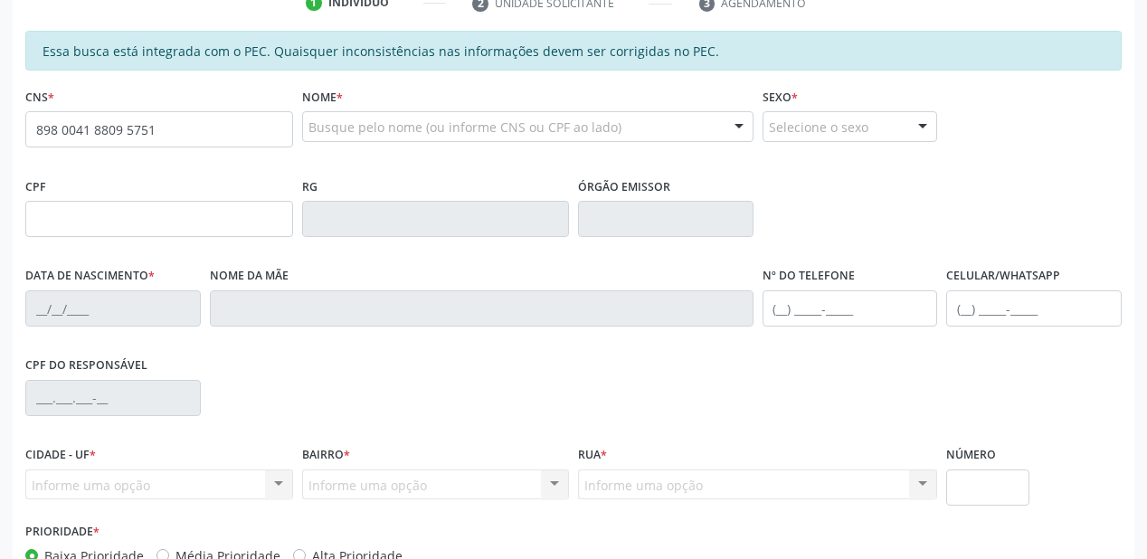
type input "898 0041 8809 5751"
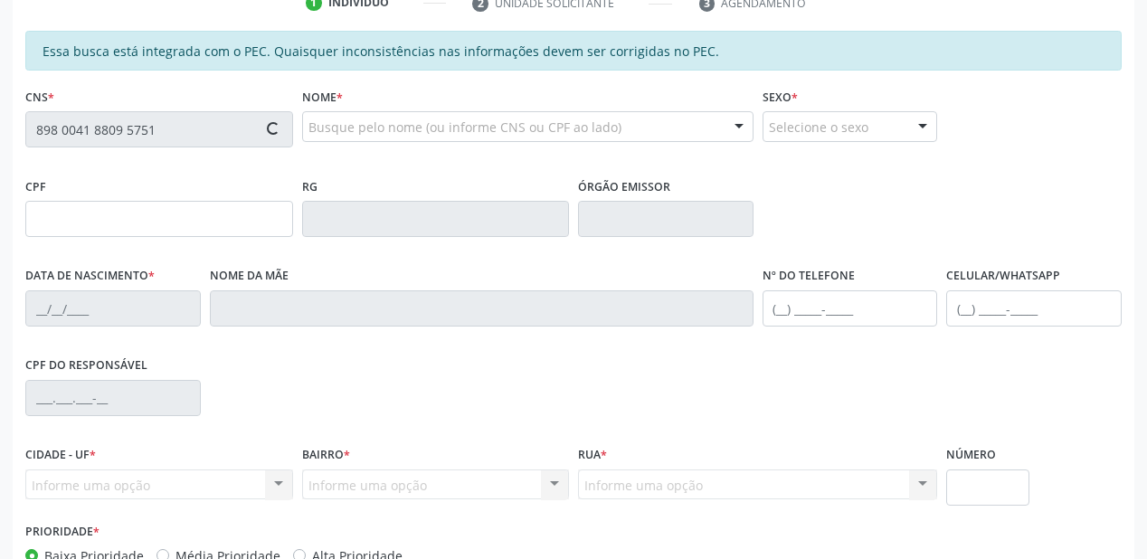
type input "176.059.374-58"
type input "[DATE]"
type input "[PERSON_NAME]"
type input "[PHONE_NUMBER]"
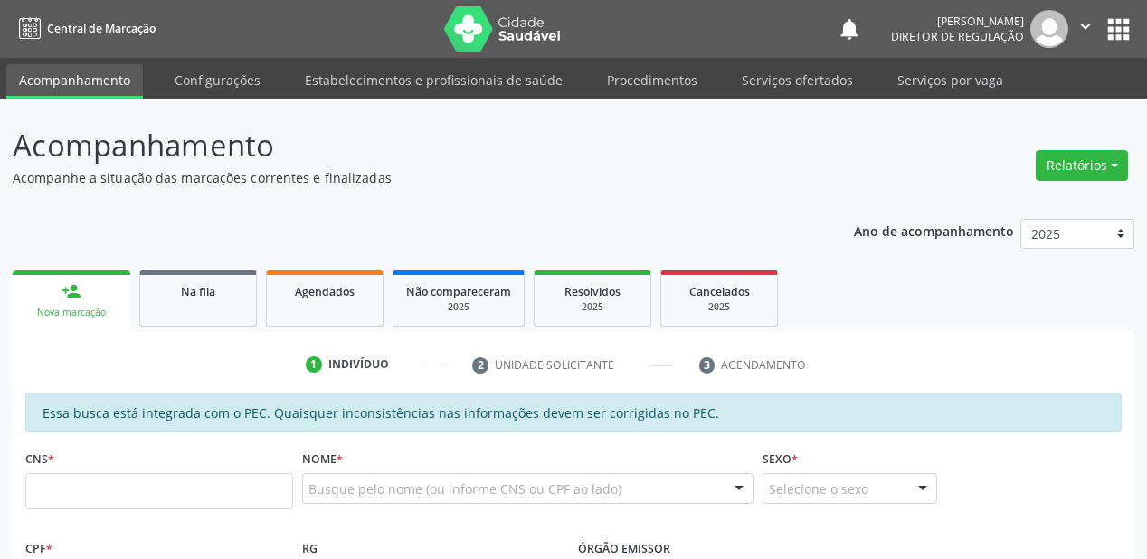
scroll to position [362, 0]
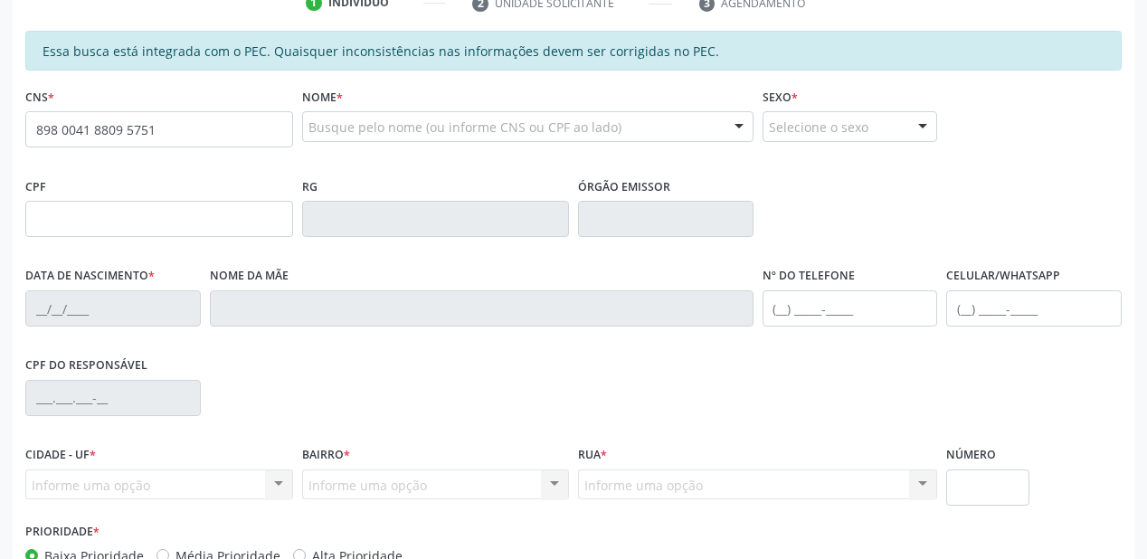
type input "898 0041 8809 5751"
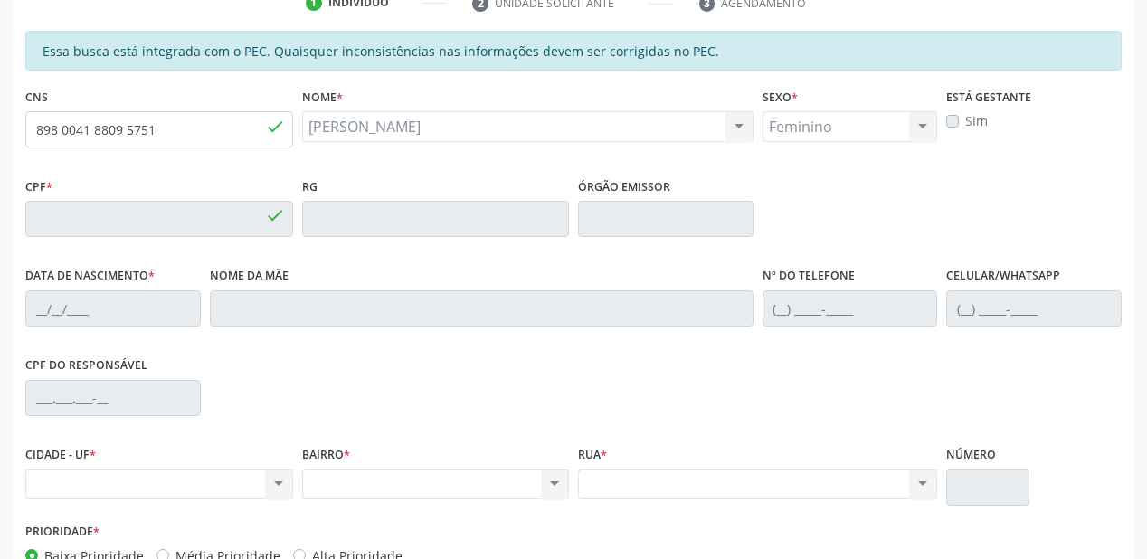
type input "176.059.374-58"
type input "[DATE]"
type input "[PERSON_NAME]"
type input "[PHONE_NUMBER]"
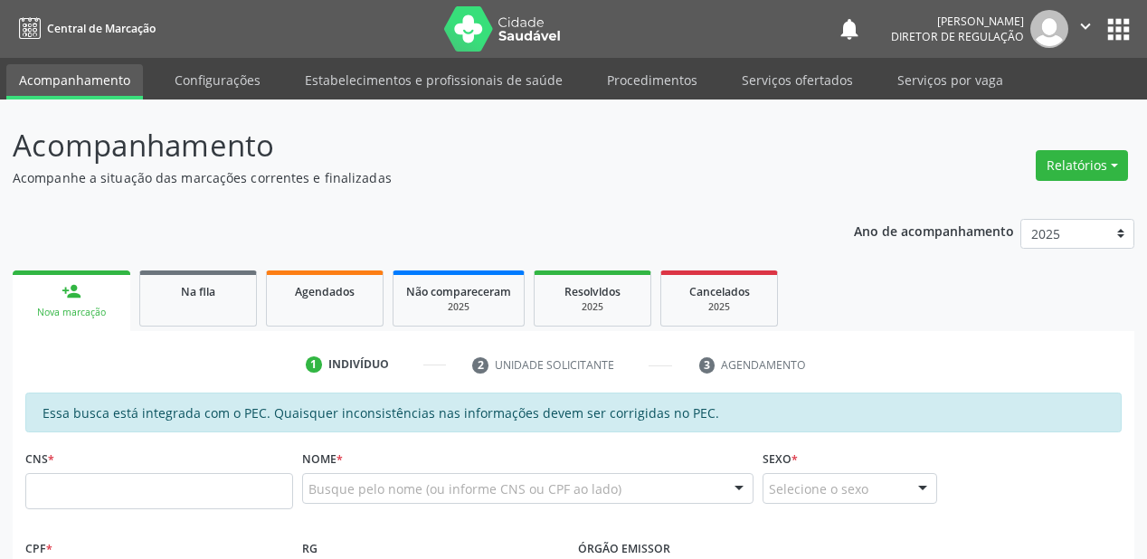
scroll to position [362, 0]
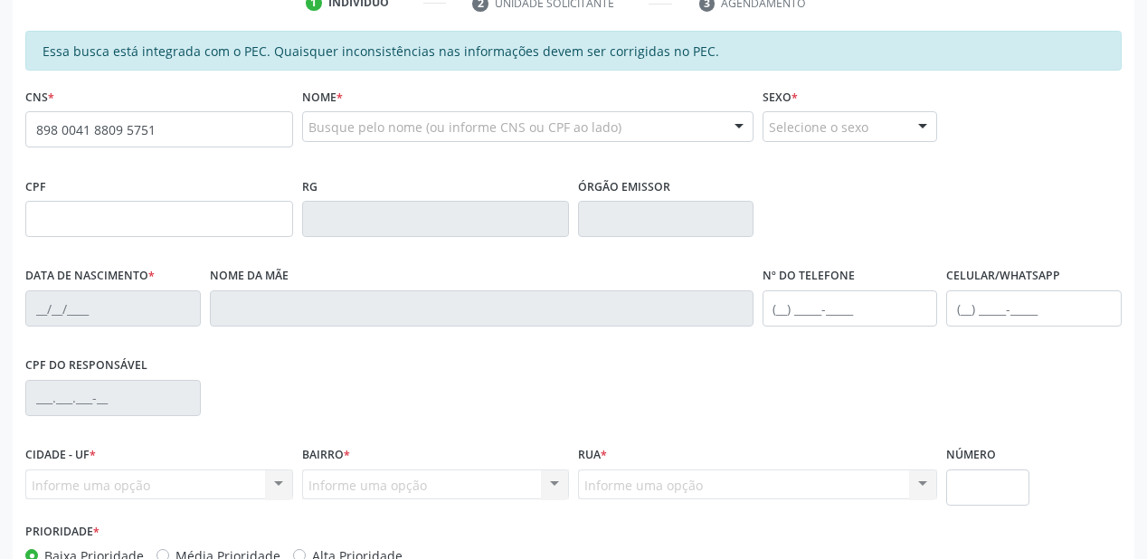
type input "898 0041 8809 5751"
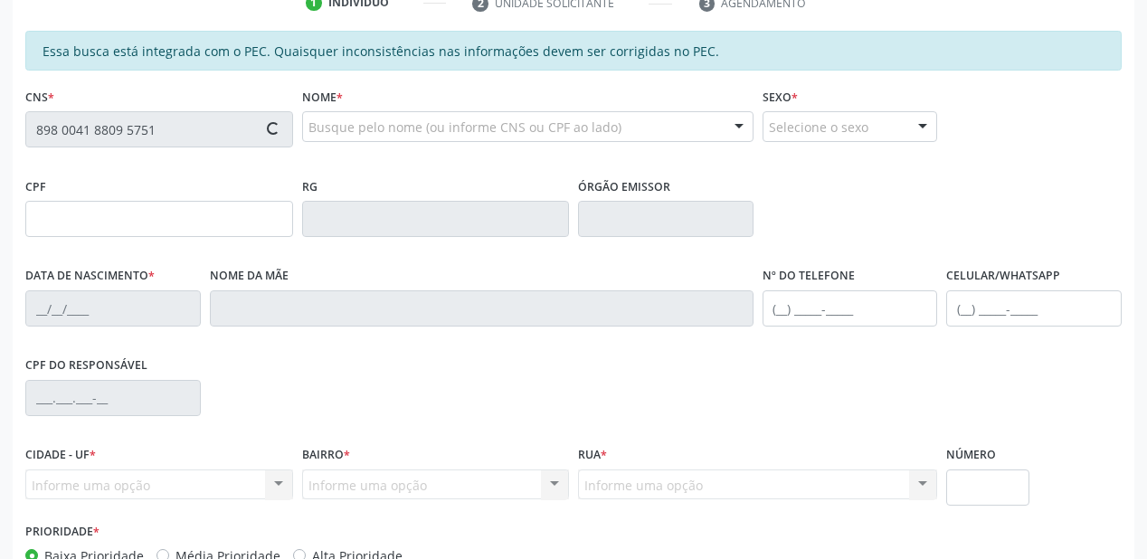
type input "176.059.374-58"
type input "[DATE]"
type input "[PERSON_NAME]"
type input "[PHONE_NUMBER]"
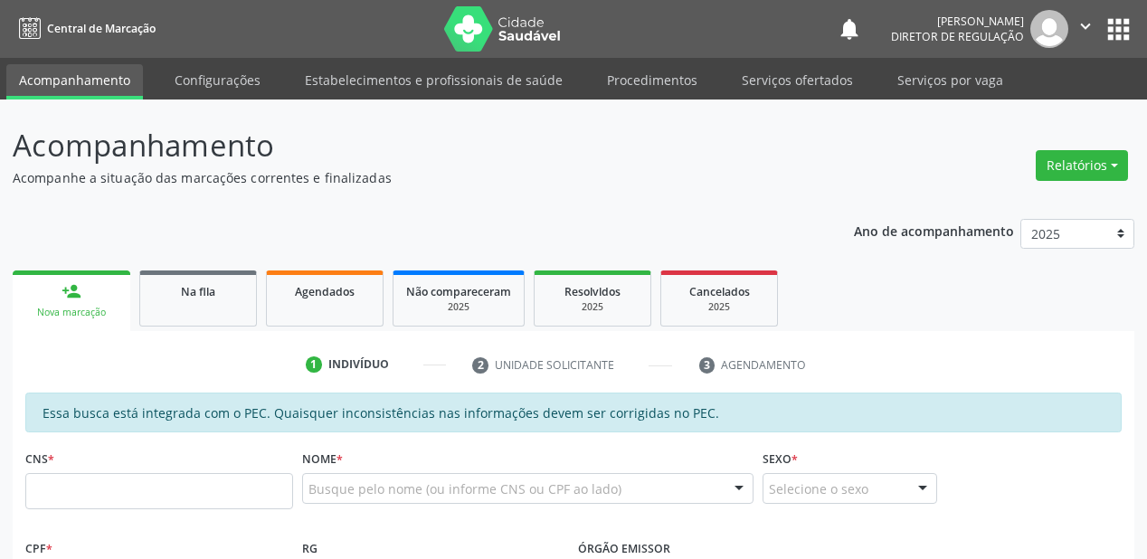
scroll to position [362, 0]
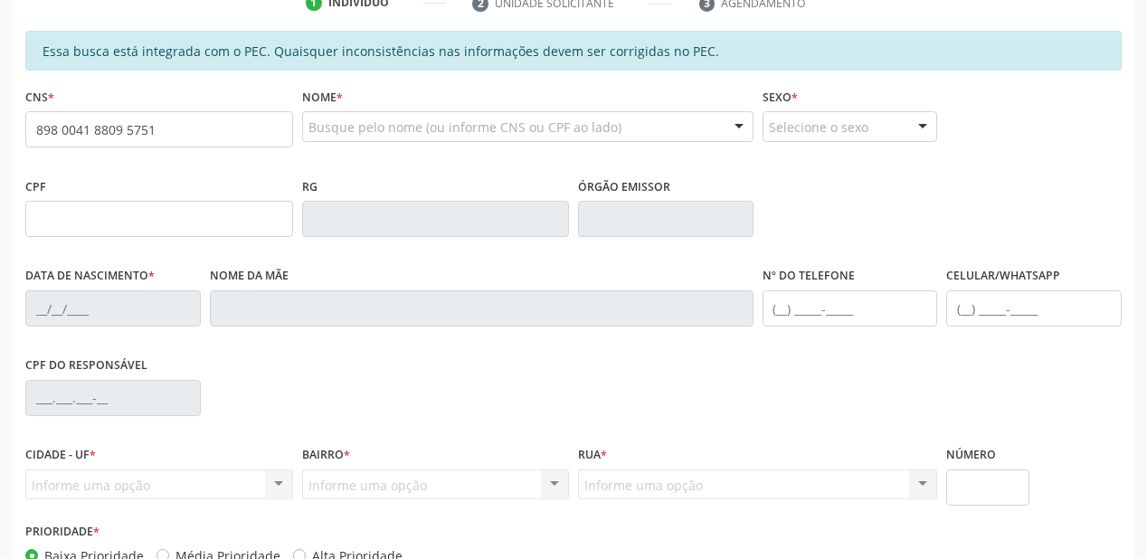
type input "898 0041 8809 5751"
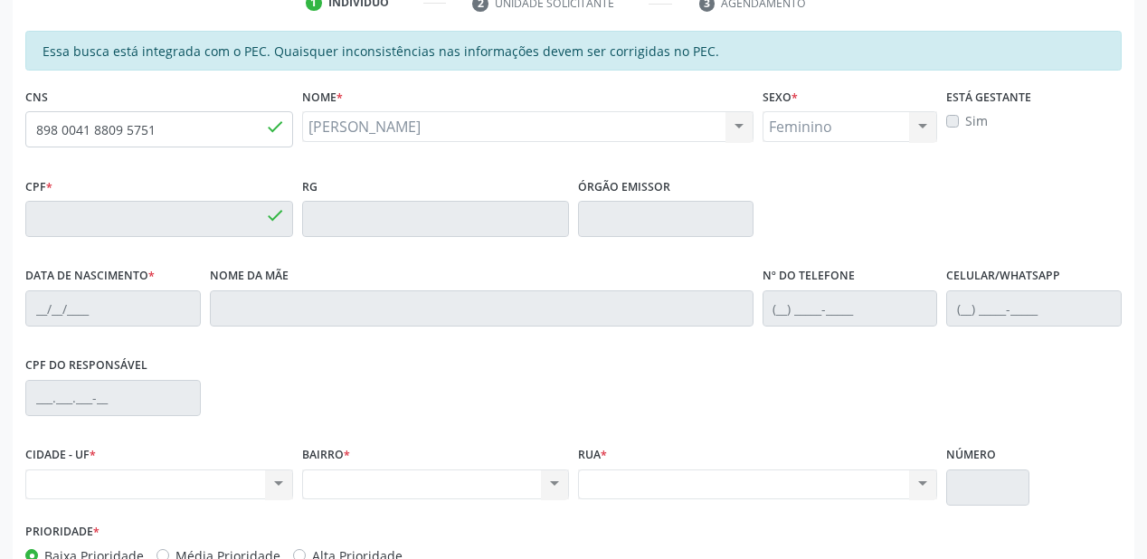
type input "176.059.374-58"
type input "[DATE]"
type input "[PERSON_NAME]"
type input "[PHONE_NUMBER]"
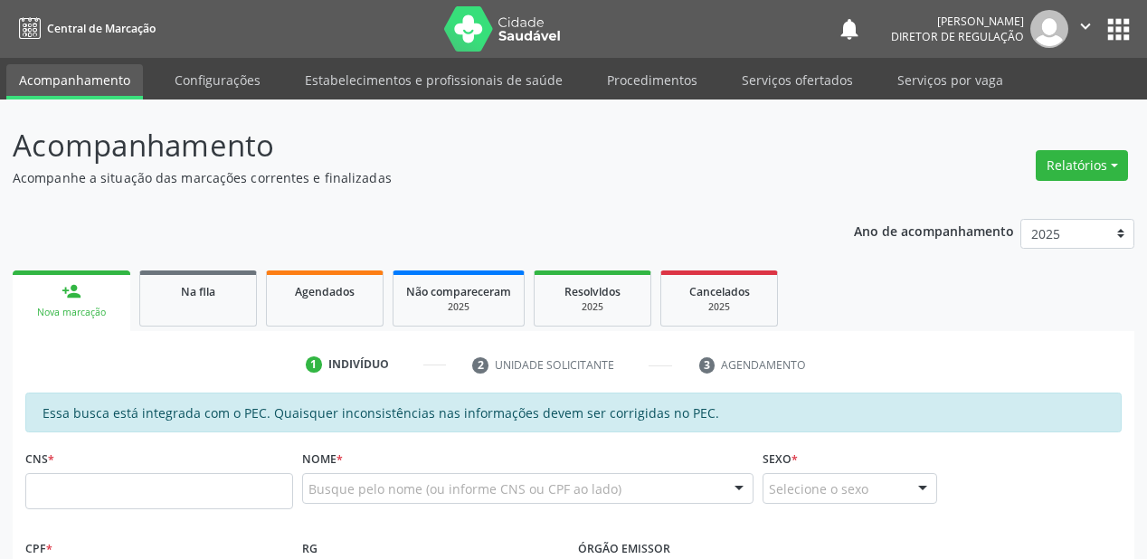
scroll to position [362, 0]
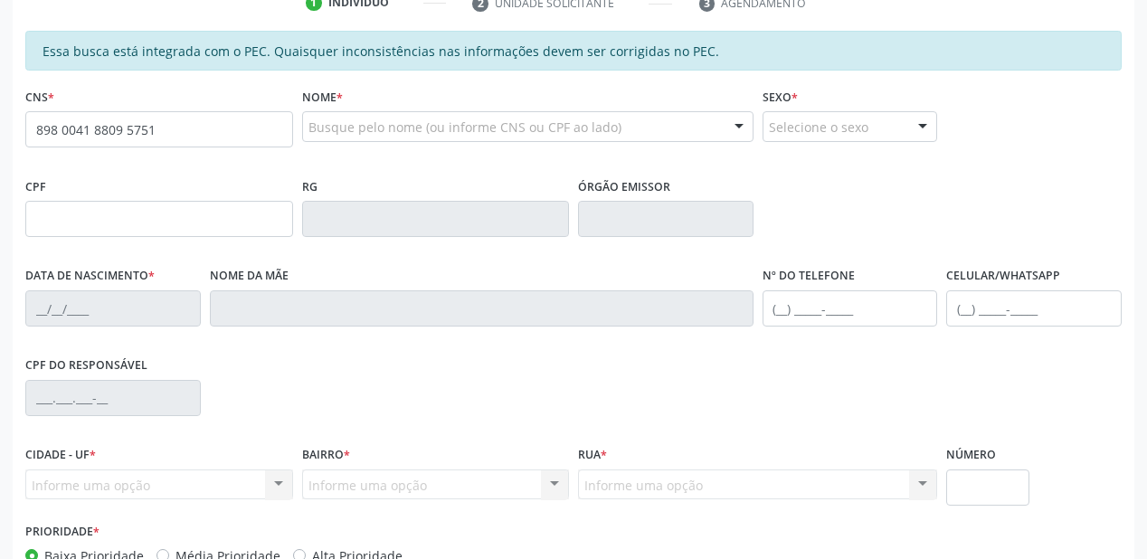
type input "898 0041 8809 5751"
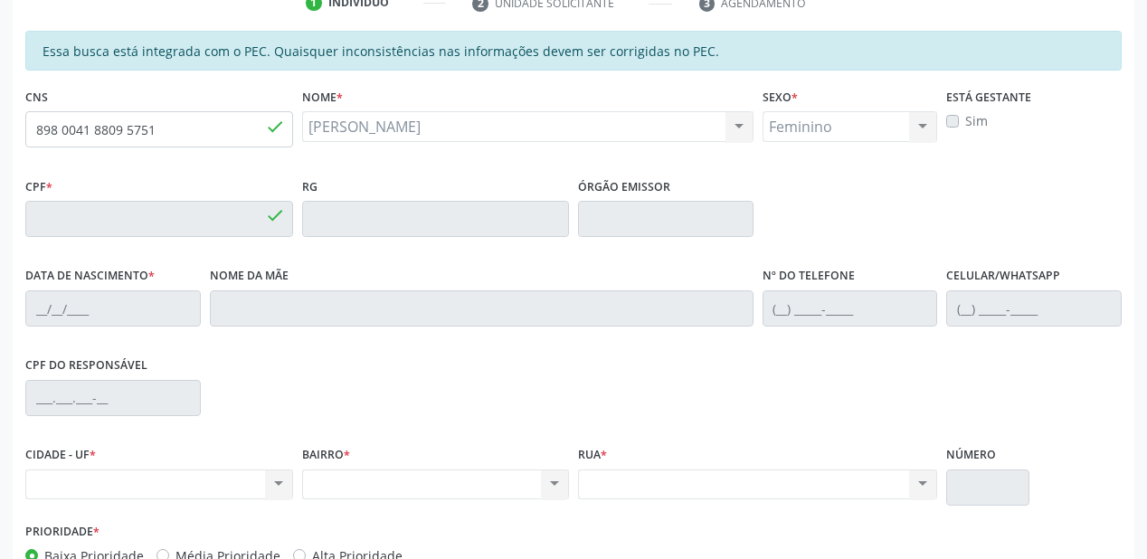
type input "176.059.374-58"
type input "[DATE]"
type input "[PERSON_NAME]"
type input "[PHONE_NUMBER]"
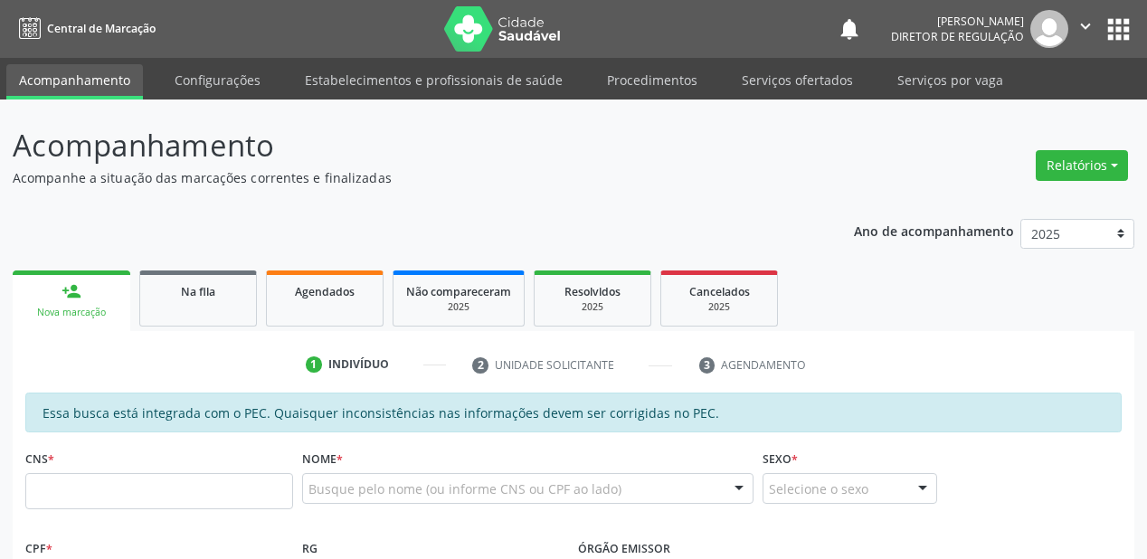
scroll to position [362, 0]
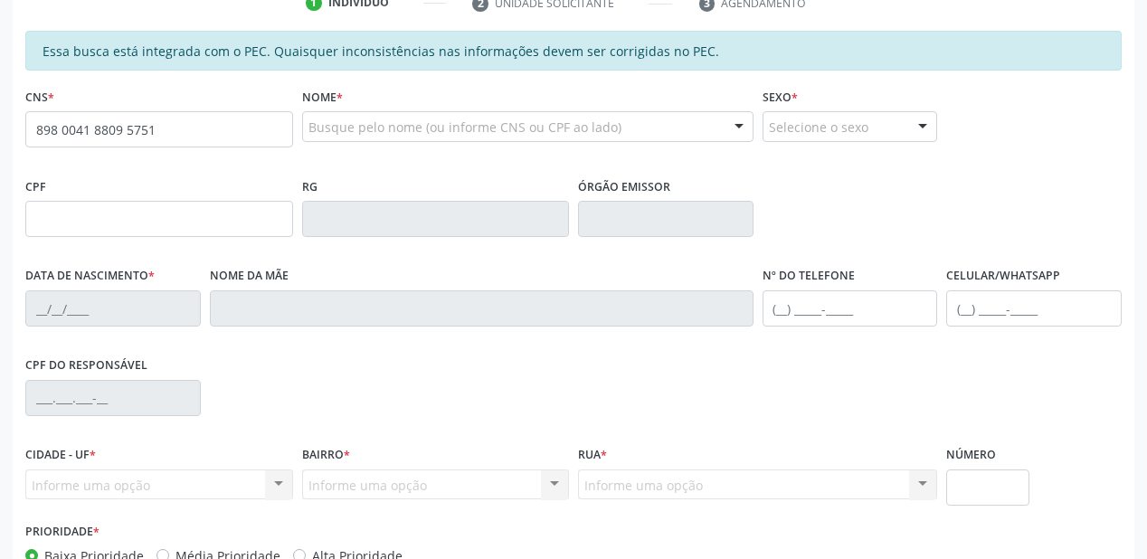
type input "898 0041 8809 5751"
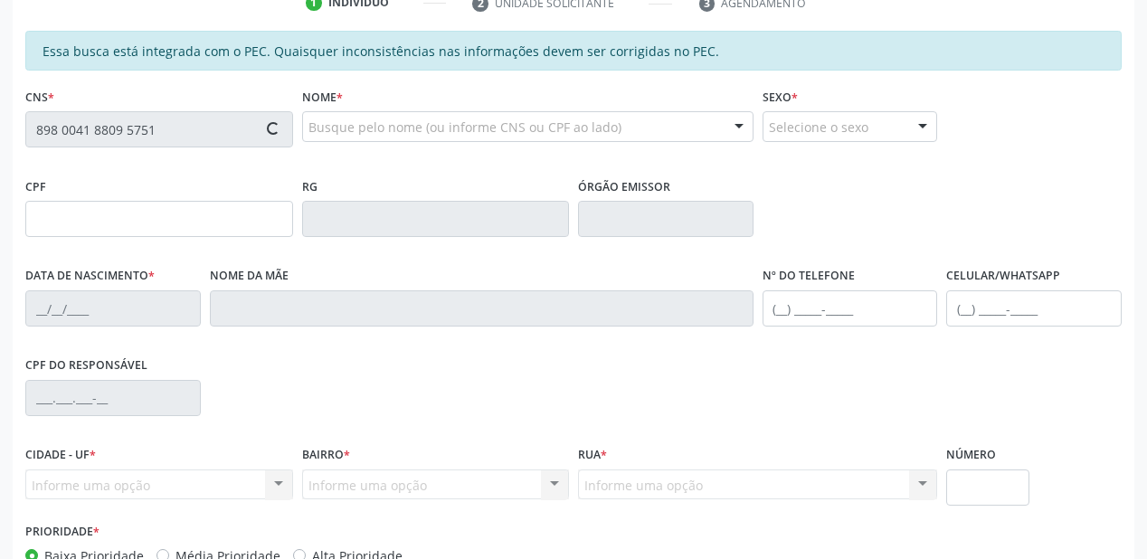
type input "176.059.374-58"
type input "21/06/2007"
type input "Maria do Socorro Coelho de Sousa"
type input "(87) 9922-5349"
type input "S/N"
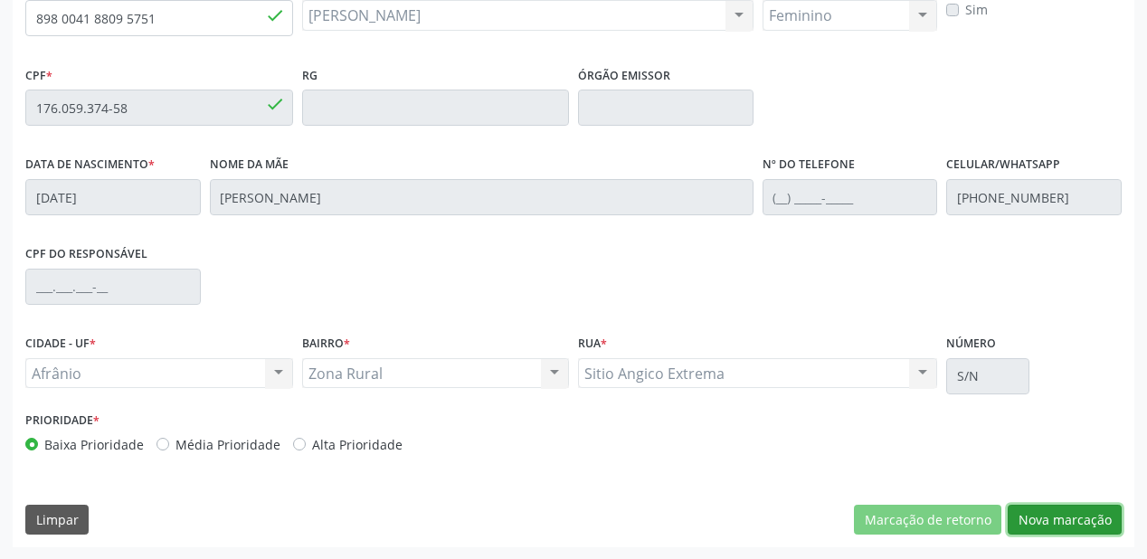
click at [1071, 521] on button "Nova marcação" at bounding box center [1065, 520] width 114 height 31
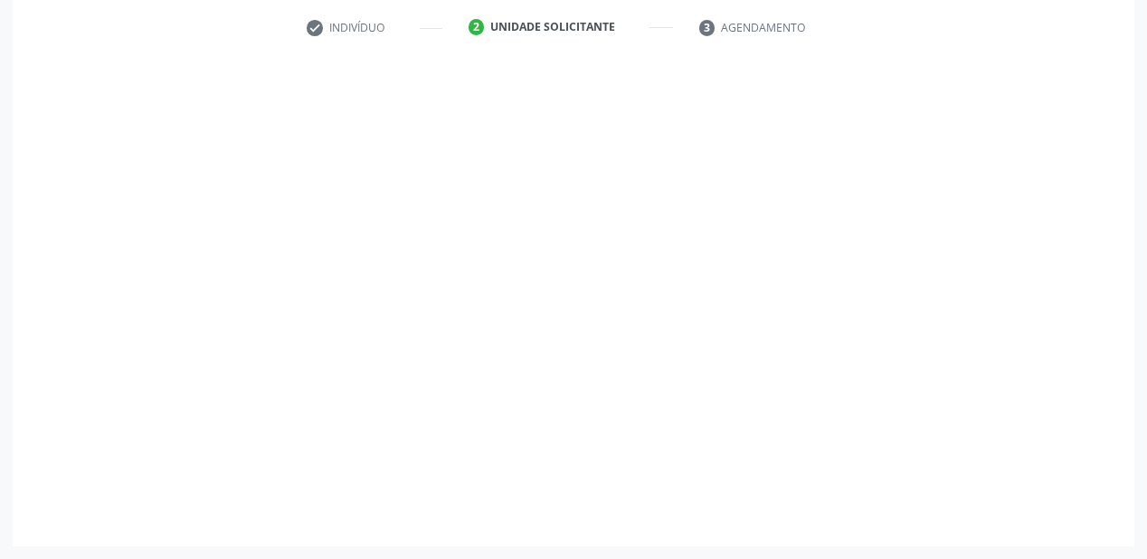
scroll to position [336, 0]
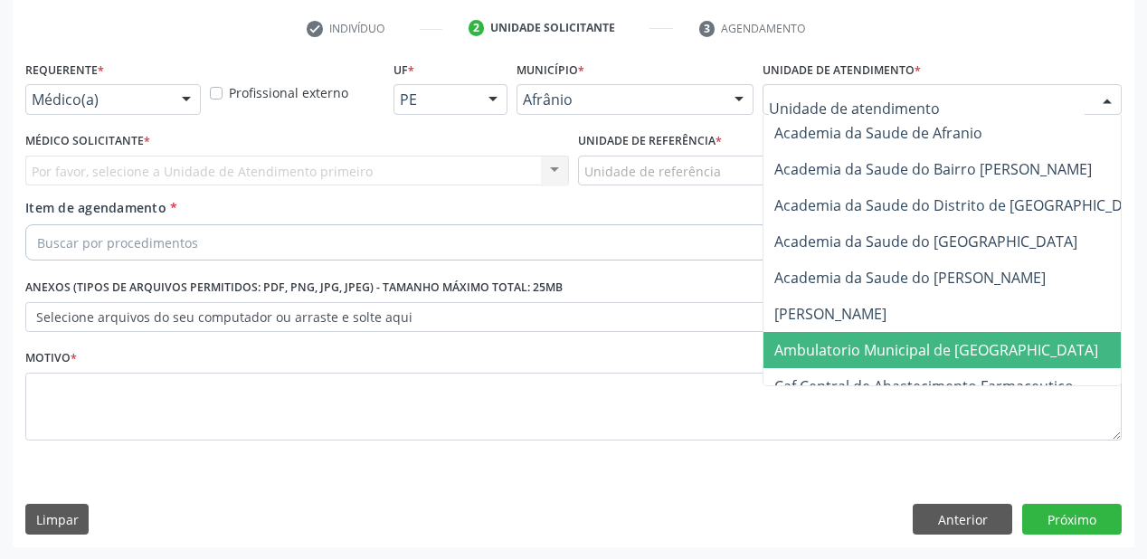
click at [847, 355] on span "Ambulatorio Municipal de [GEOGRAPHIC_DATA]" at bounding box center [936, 350] width 324 height 20
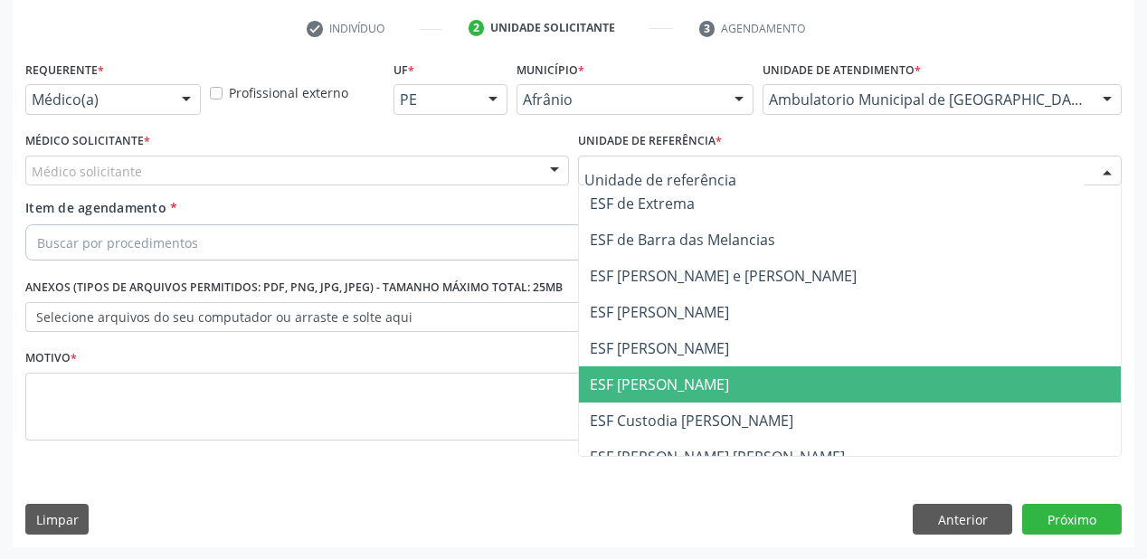
click at [624, 385] on span "ESF [PERSON_NAME]" at bounding box center [659, 384] width 139 height 20
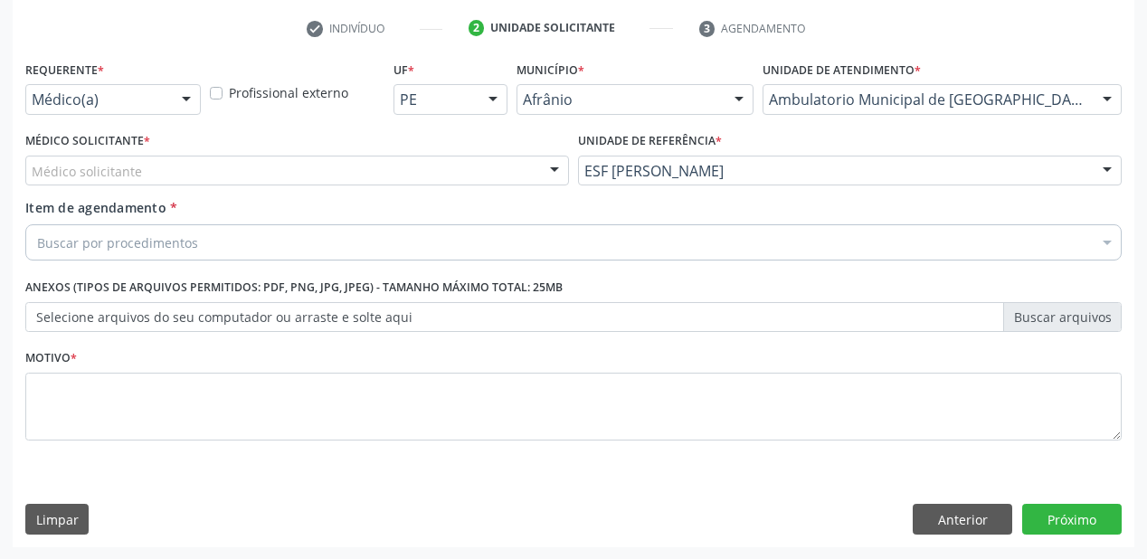
click at [72, 185] on div "Médico Solicitante * Médico solicitante Alysson Rodrigo Ferreira Cavalcanti Bru…" at bounding box center [297, 163] width 553 height 71
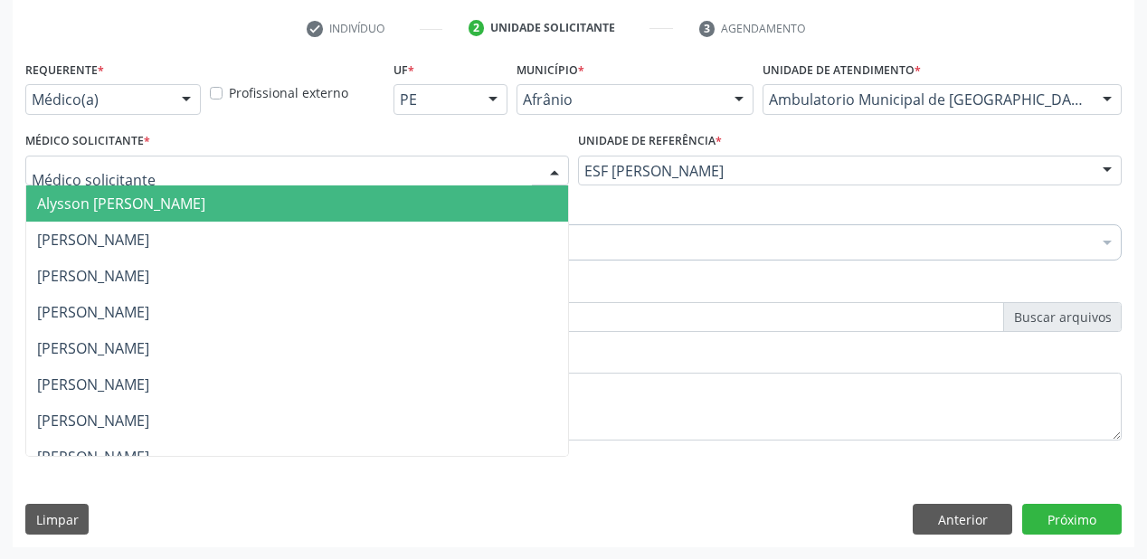
click at [78, 206] on span "Alysson [PERSON_NAME]" at bounding box center [121, 204] width 168 height 20
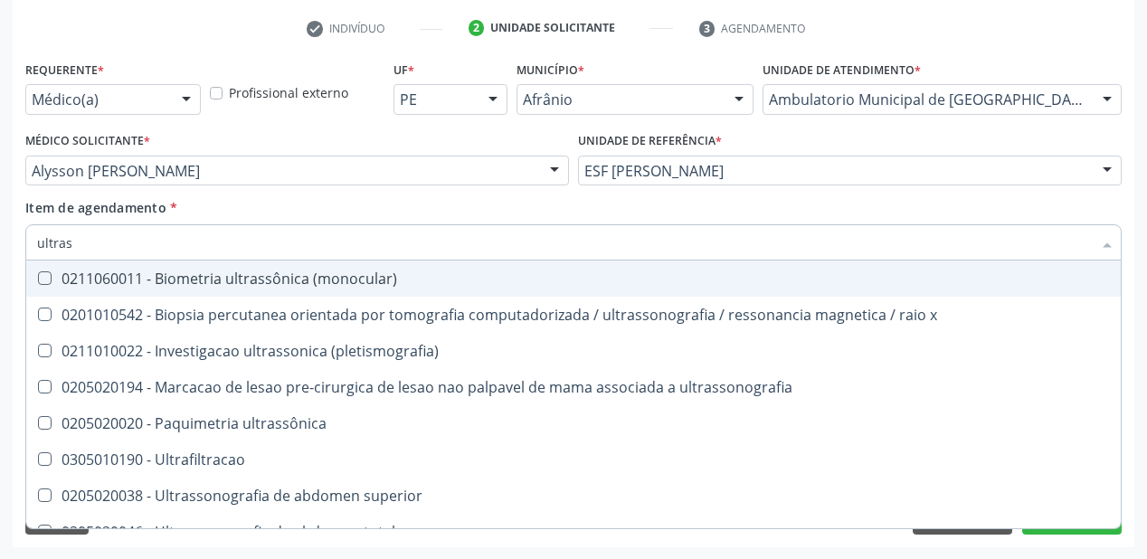
type input "ultrass"
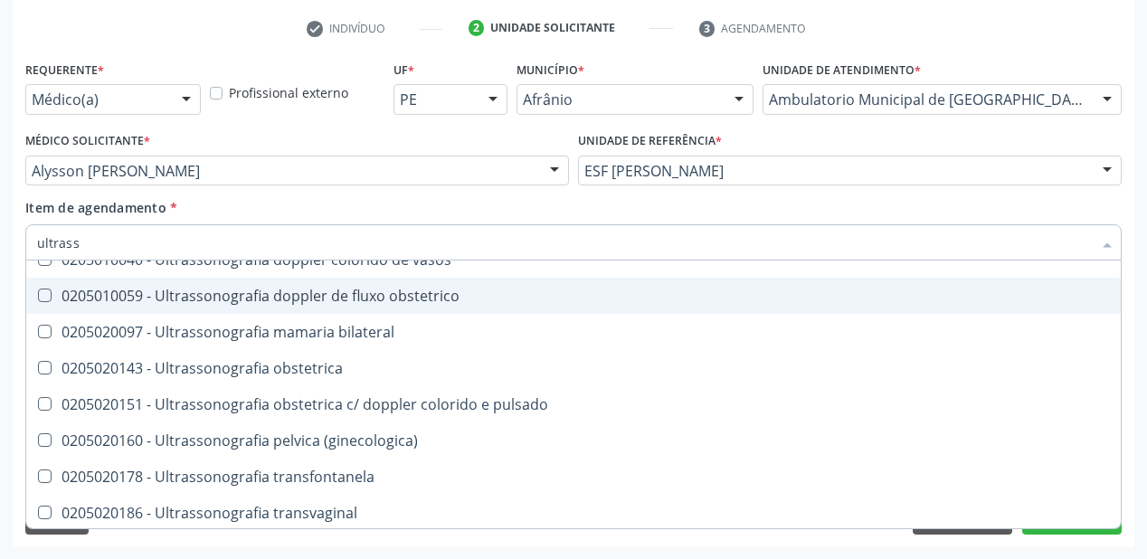
scroll to position [564, 0]
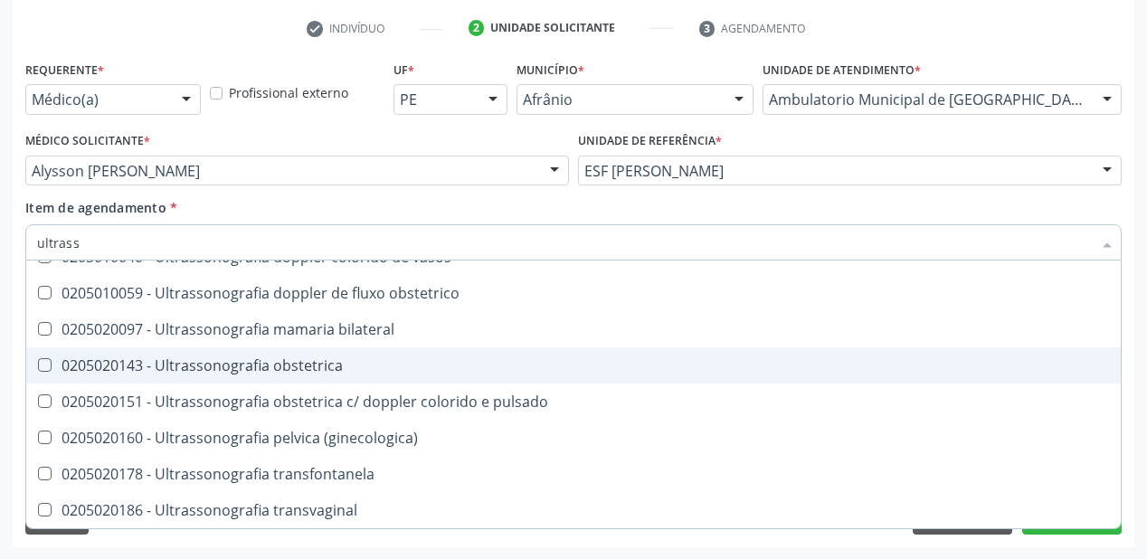
click at [242, 374] on span "0205020143 - Ultrassonografia obstetrica" at bounding box center [573, 365] width 1094 height 36
checkbox obstetrica "true"
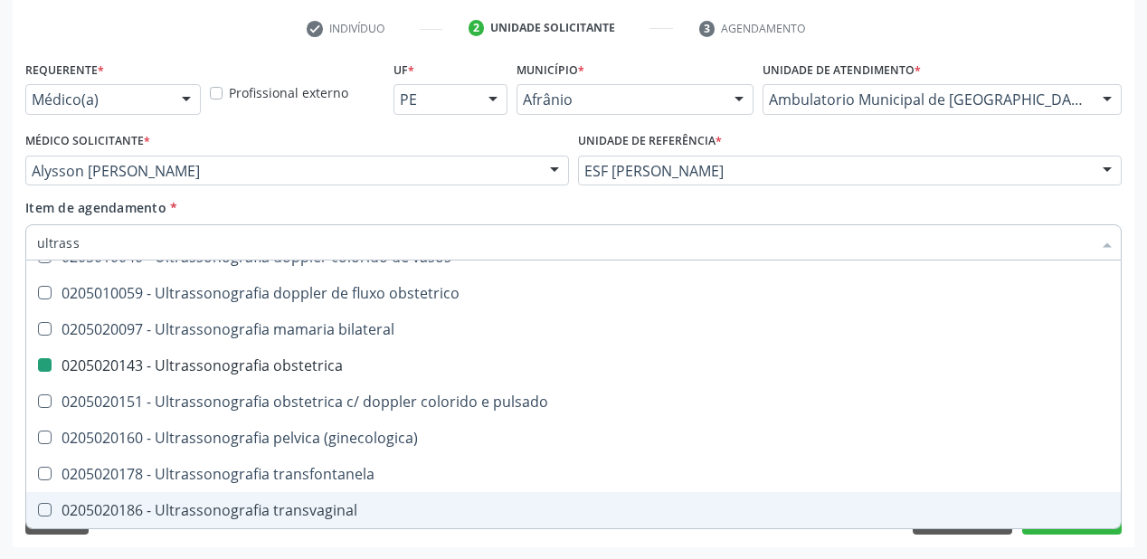
click at [148, 548] on div "Acompanhamento Acompanhe a situação das marcações correntes e finalizadas Relat…" at bounding box center [573, 161] width 1147 height 797
checkbox x "true"
checkbox obstetrica "false"
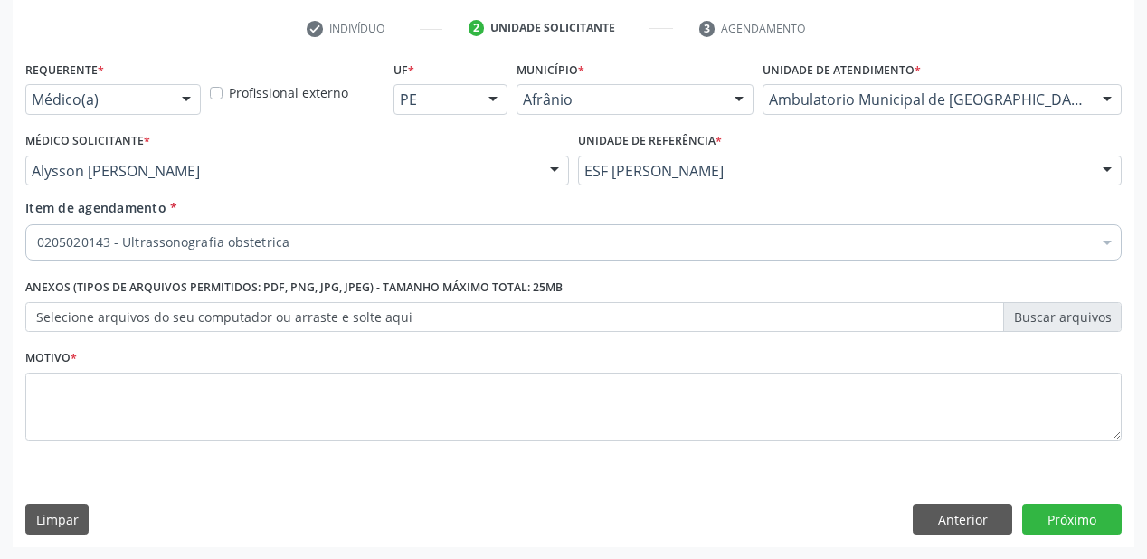
scroll to position [0, 0]
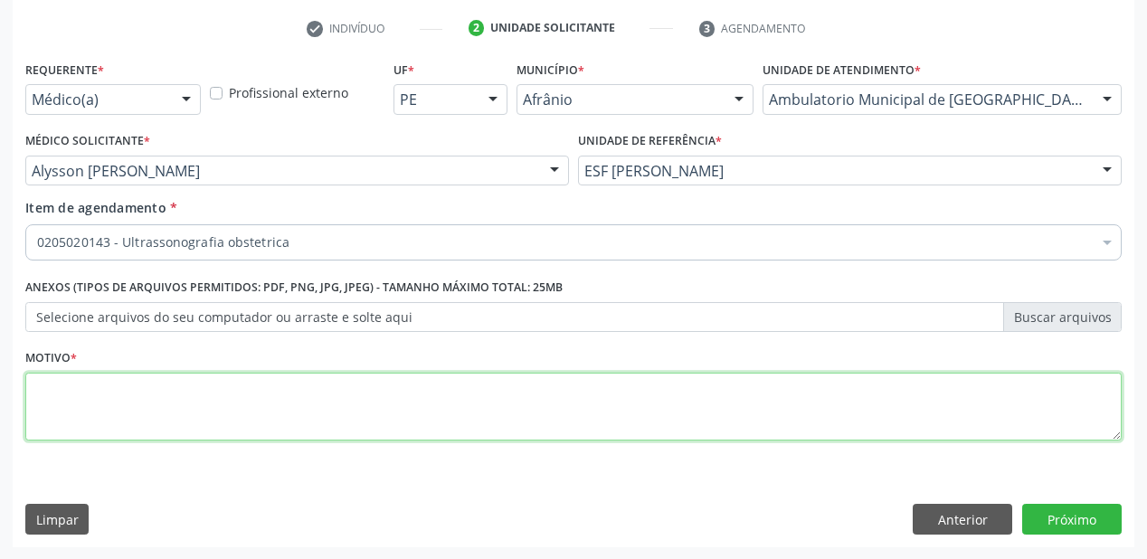
click at [88, 417] on textarea at bounding box center [573, 407] width 1096 height 69
type textarea "*"
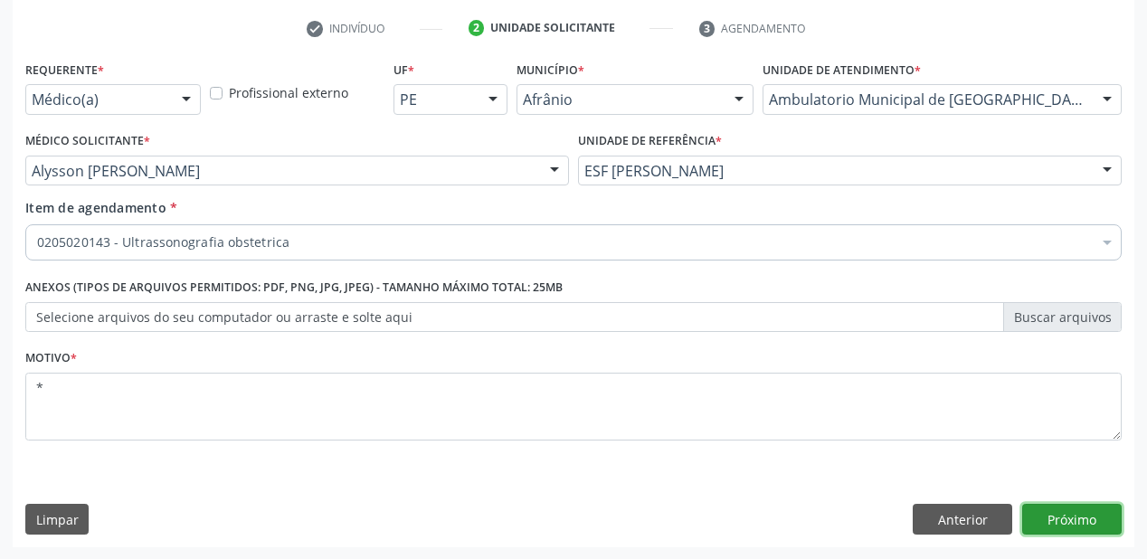
click at [1060, 515] on button "Próximo" at bounding box center [1071, 519] width 99 height 31
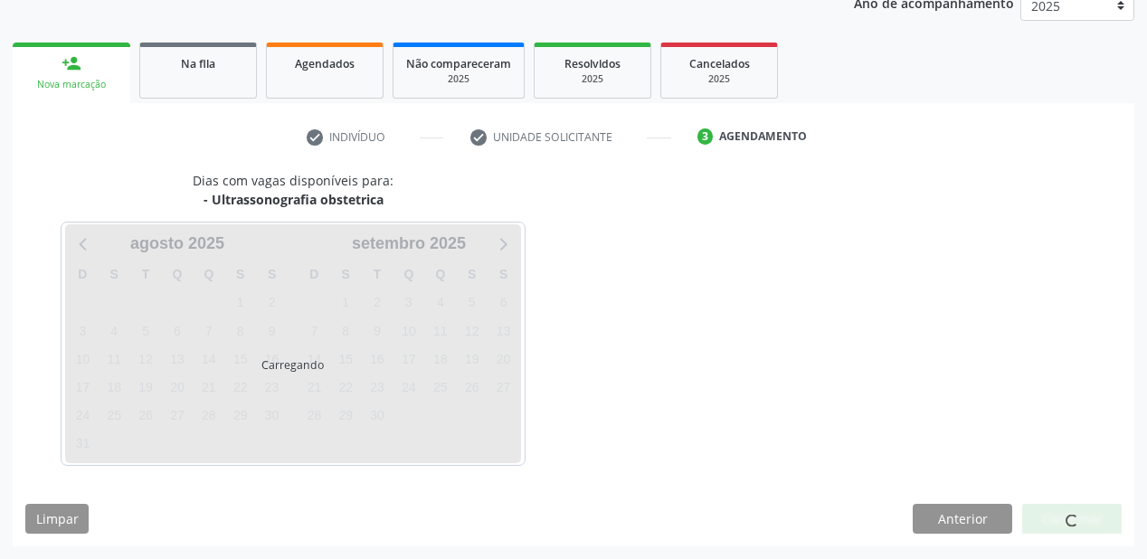
scroll to position [227, 0]
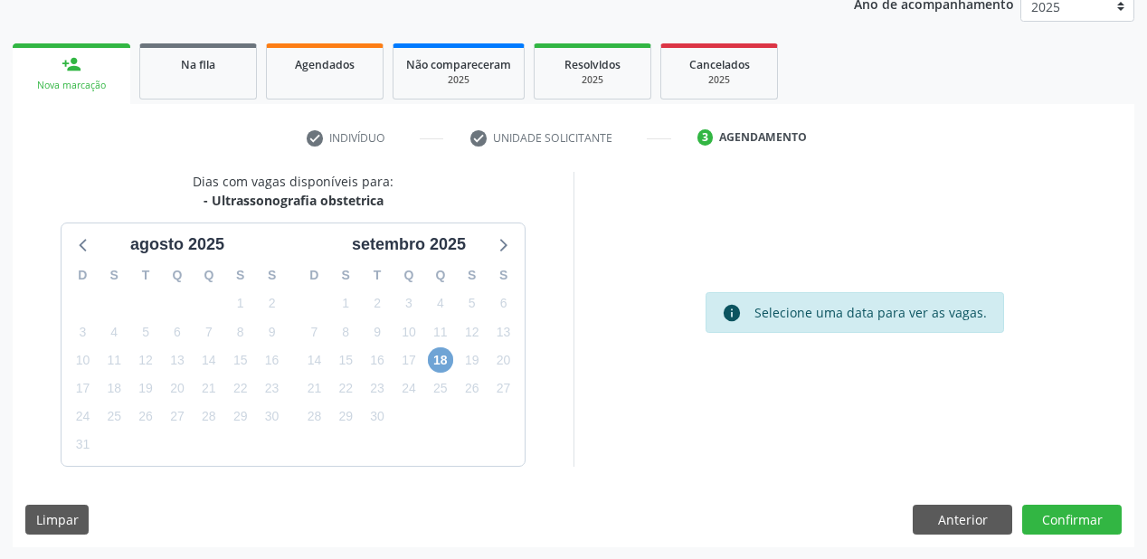
click at [449, 362] on span "18" at bounding box center [440, 359] width 25 height 25
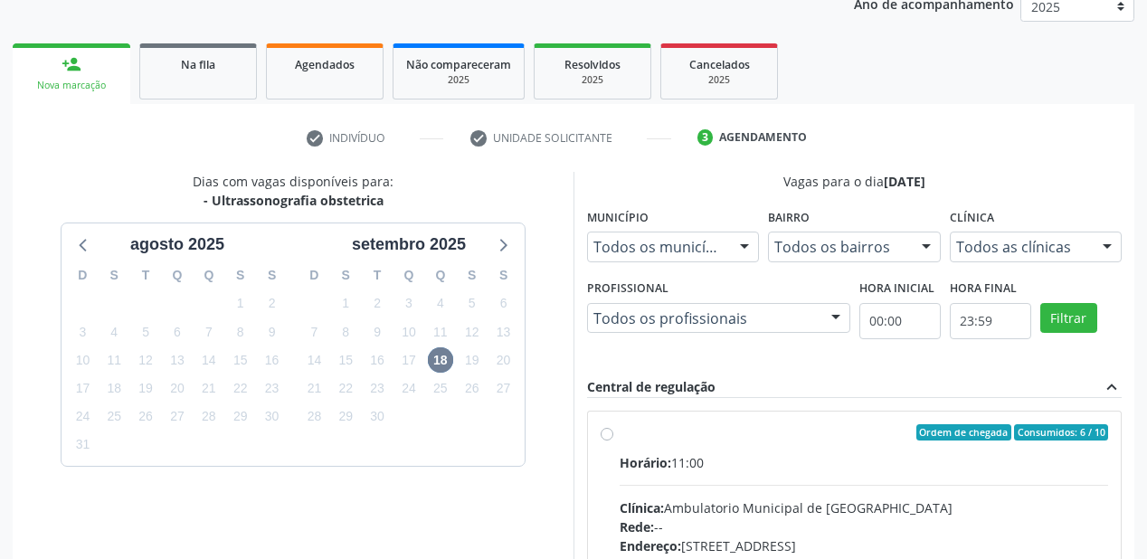
click at [613, 440] on input "Ordem de chegada Consumidos: 6 / 10 Horário: 11:00 Clínica: Ambulatorio Municip…" at bounding box center [607, 432] width 13 height 16
radio input "true"
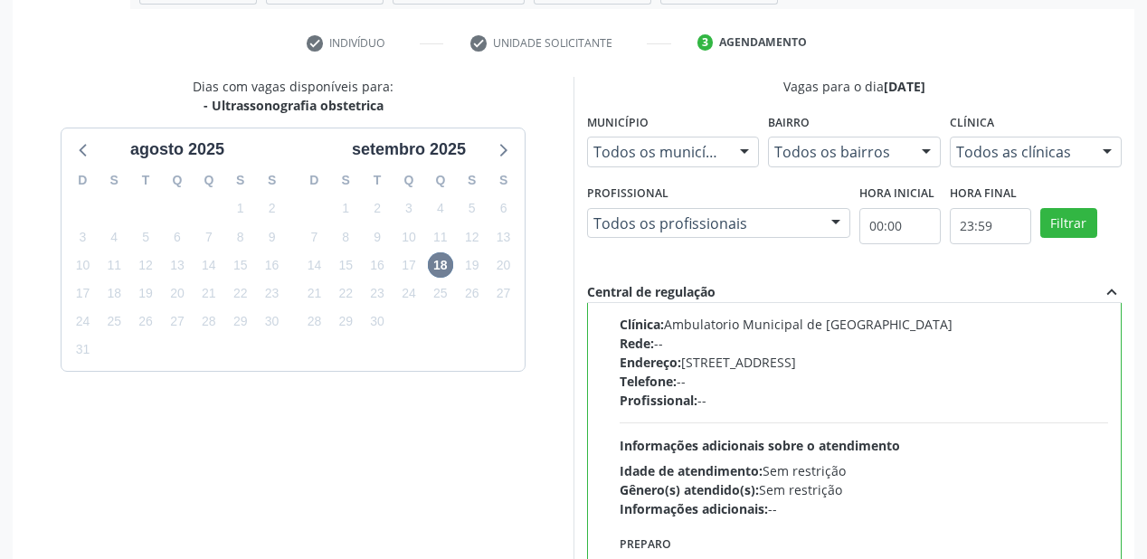
scroll to position [521, 0]
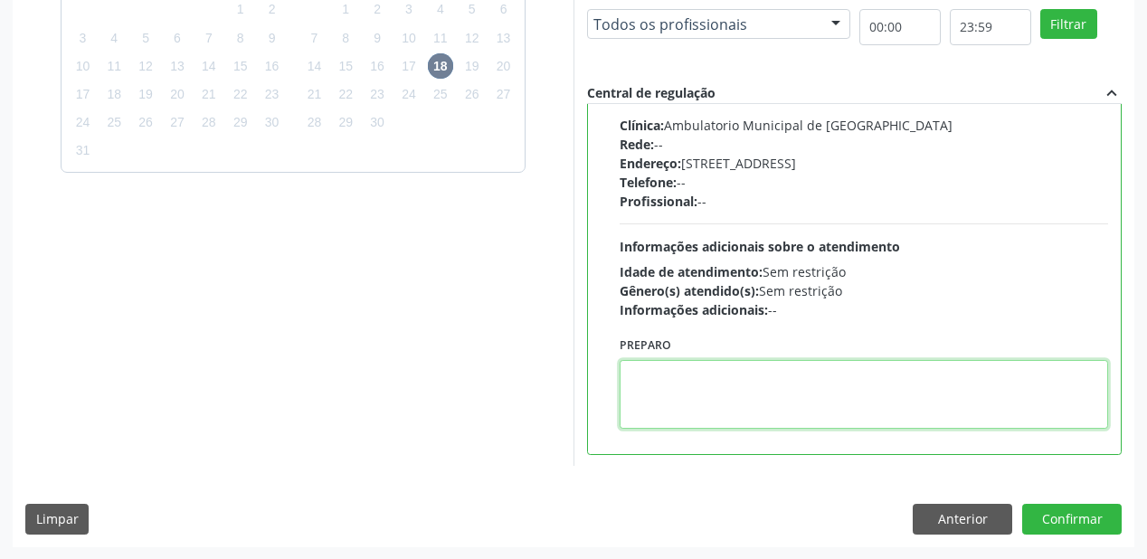
click at [742, 414] on textarea at bounding box center [864, 394] width 488 height 69
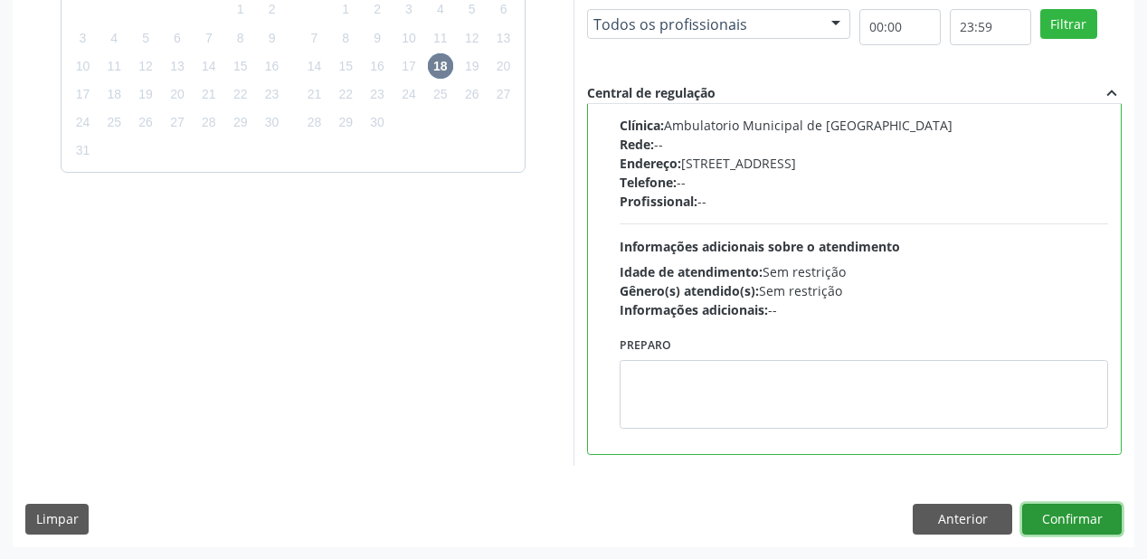
click at [1047, 511] on button "Confirmar" at bounding box center [1071, 519] width 99 height 31
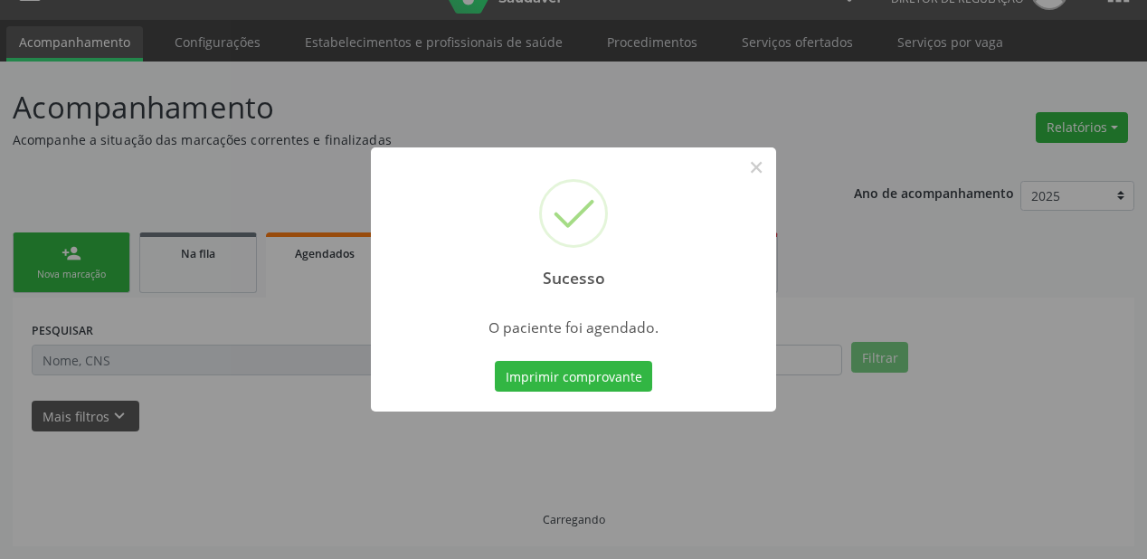
scroll to position [36, 0]
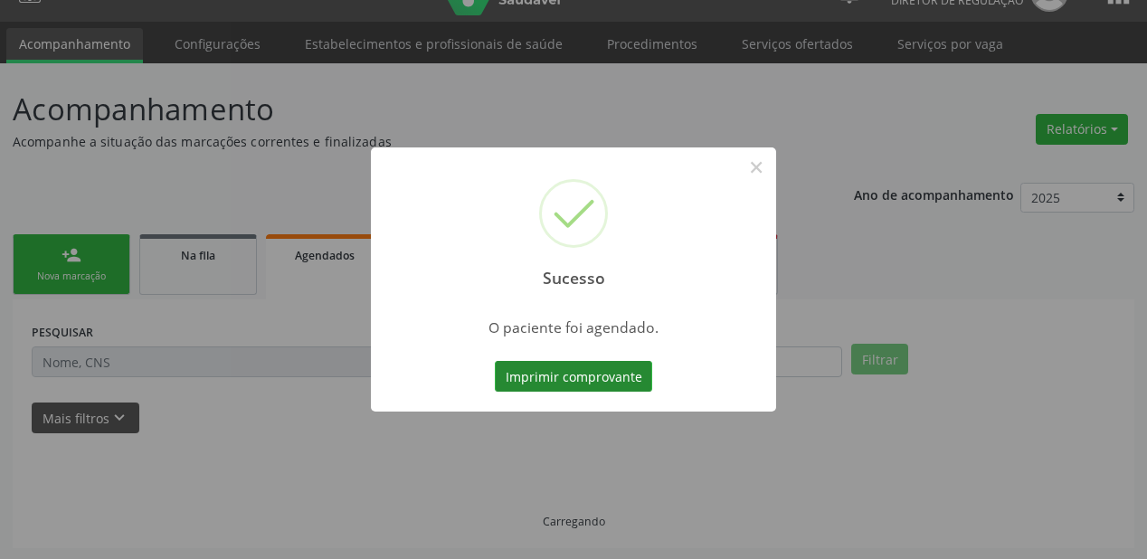
click at [567, 376] on button "Imprimir comprovante" at bounding box center [573, 376] width 157 height 31
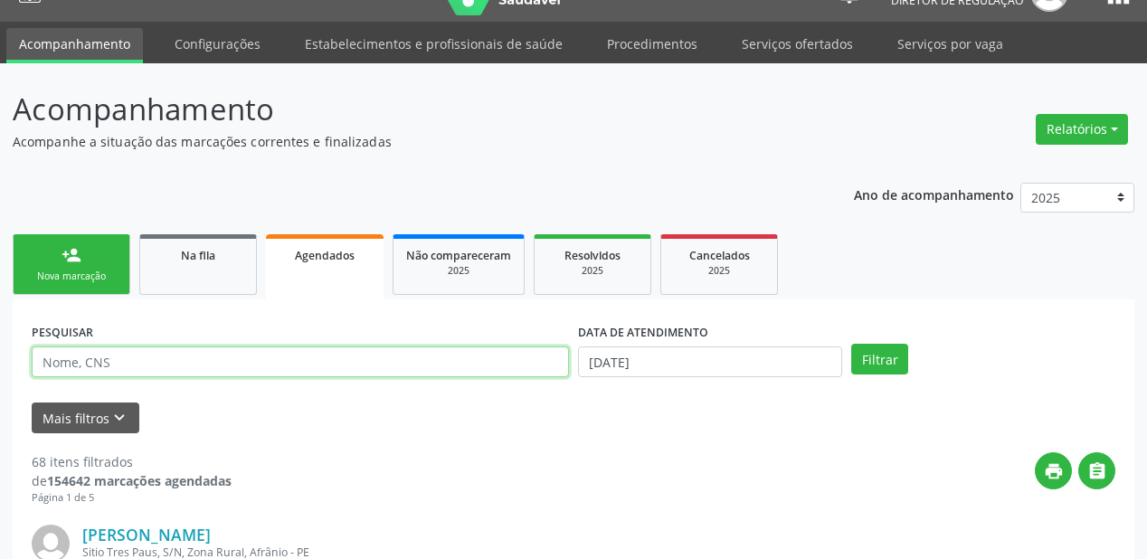
click at [83, 359] on input "text" at bounding box center [300, 361] width 537 height 31
drag, startPoint x: 163, startPoint y: 369, endPoint x: 8, endPoint y: 362, distance: 154.8
type input "700008978641207"
click at [226, 263] on link "Na fila" at bounding box center [198, 264] width 118 height 61
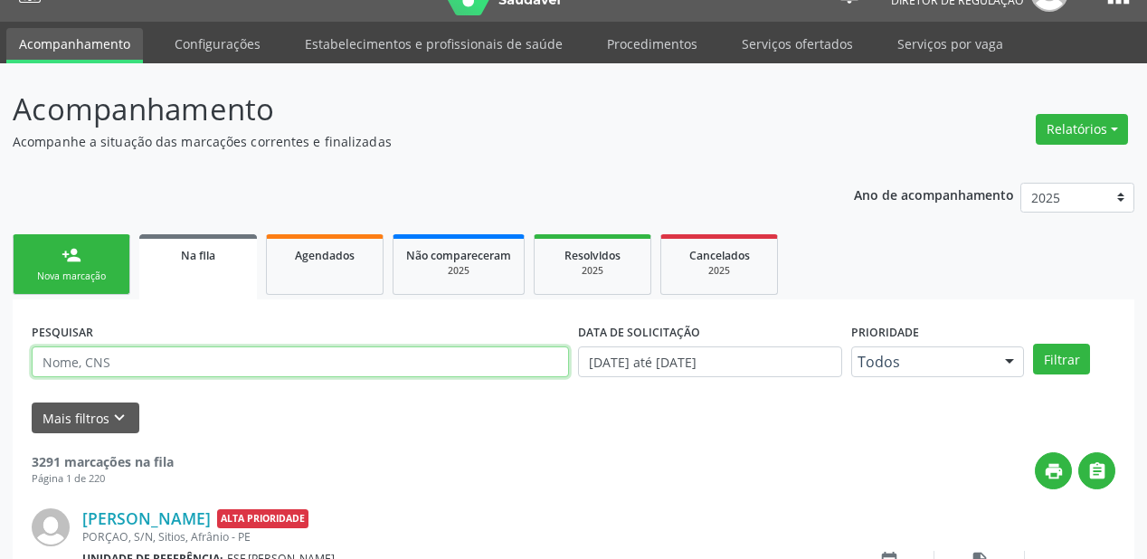
click at [116, 357] on input "text" at bounding box center [300, 361] width 537 height 31
paste input "700008978641207"
type input "700008978641207"
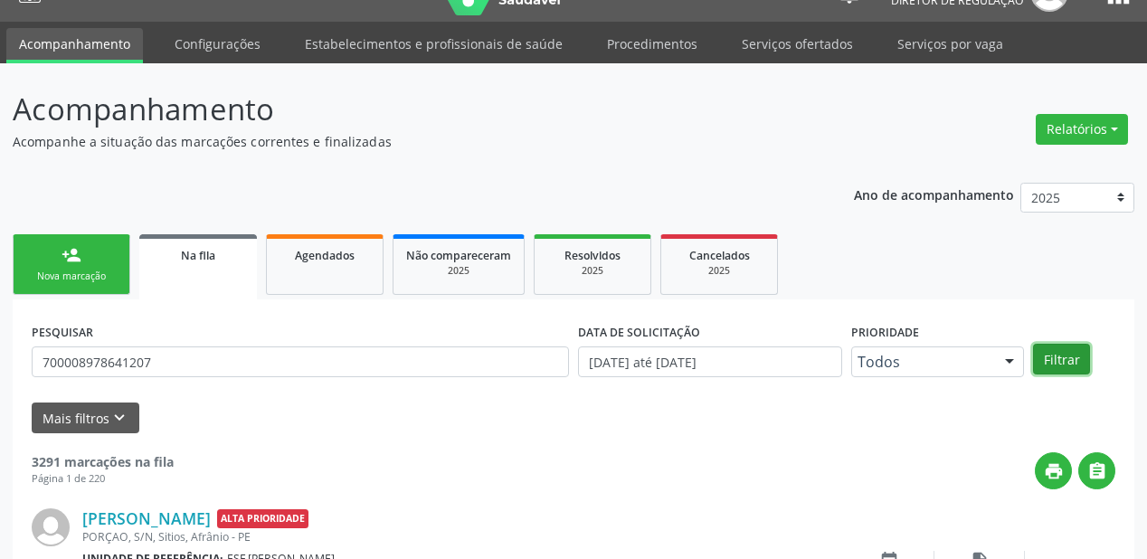
click at [1055, 352] on button "Filtrar" at bounding box center [1061, 359] width 57 height 31
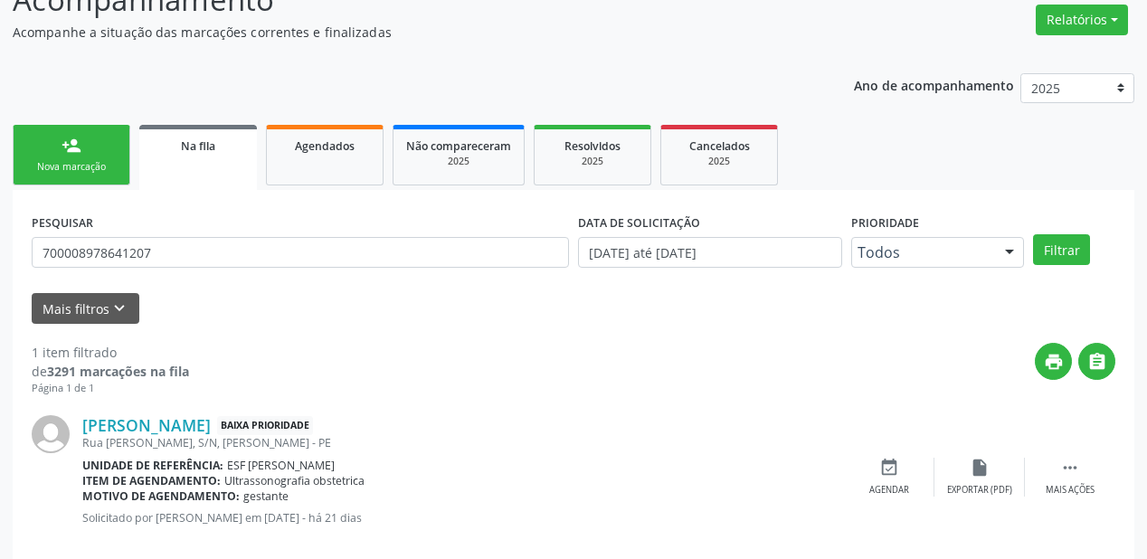
scroll to position [174, 0]
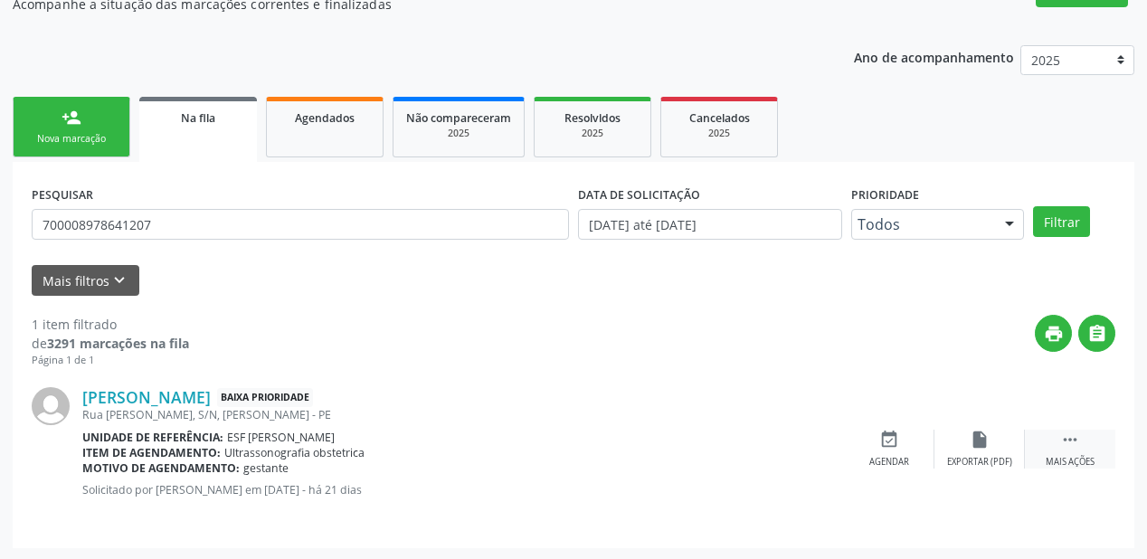
click at [1080, 438] on div " Mais ações" at bounding box center [1070, 449] width 90 height 39
click at [611, 436] on icon "event_available" at bounding box center [618, 440] width 20 height 20
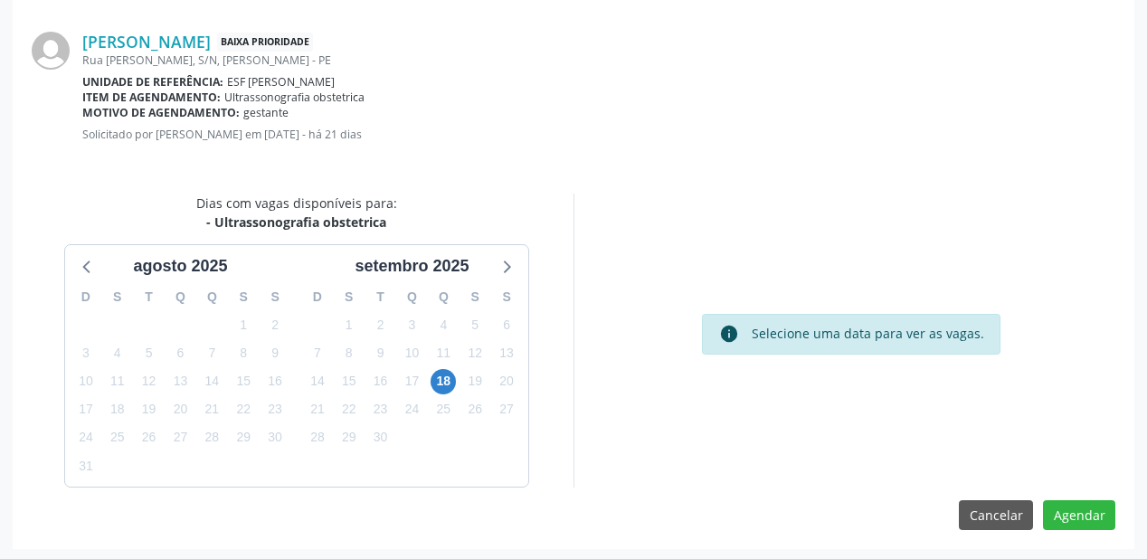
scroll to position [381, 0]
click at [440, 384] on span "18" at bounding box center [443, 380] width 25 height 25
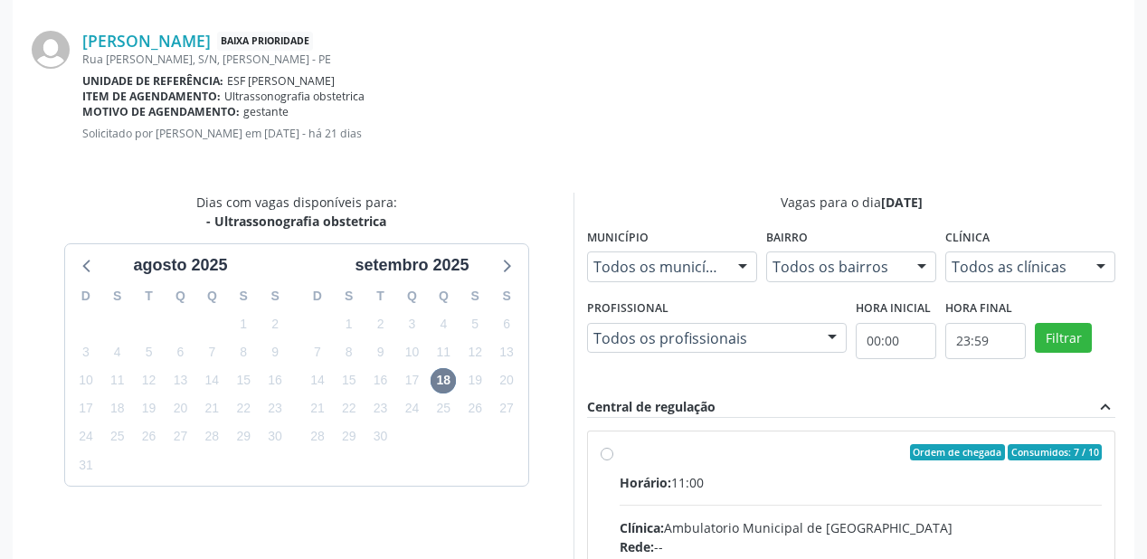
radio input "true"
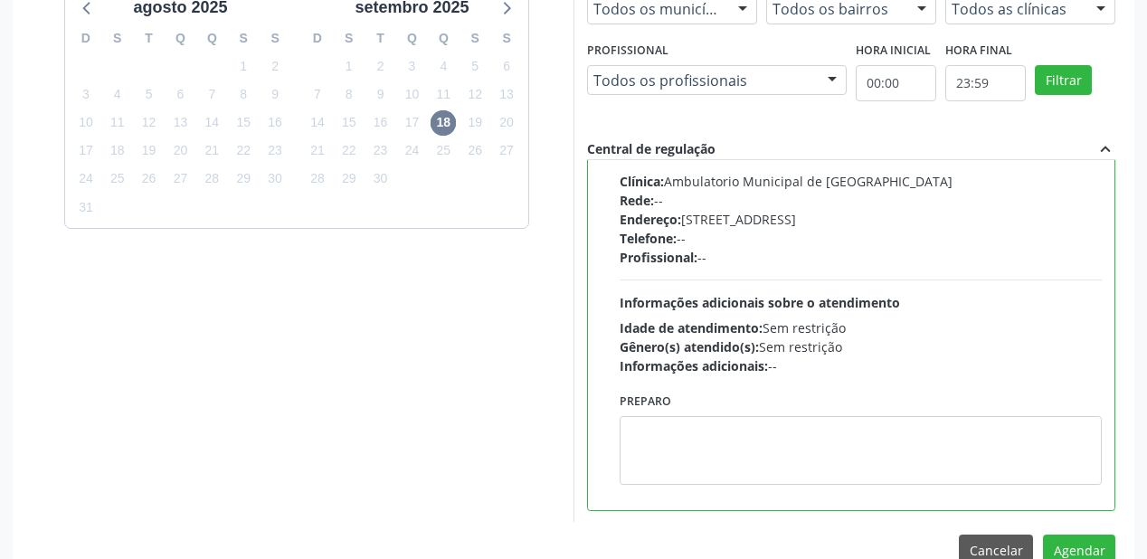
scroll to position [675, 0]
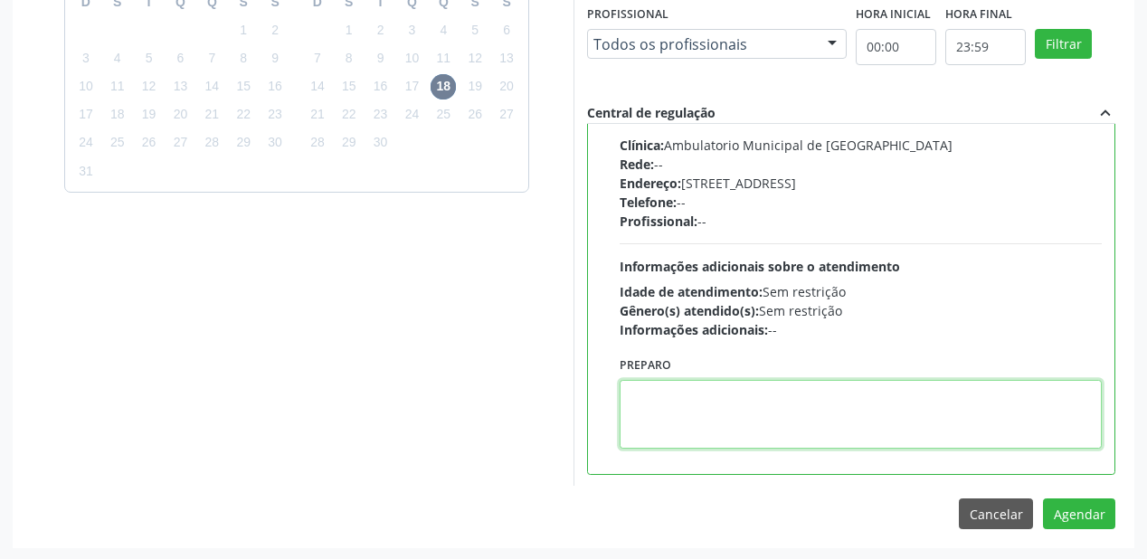
click at [748, 412] on textarea at bounding box center [861, 414] width 482 height 69
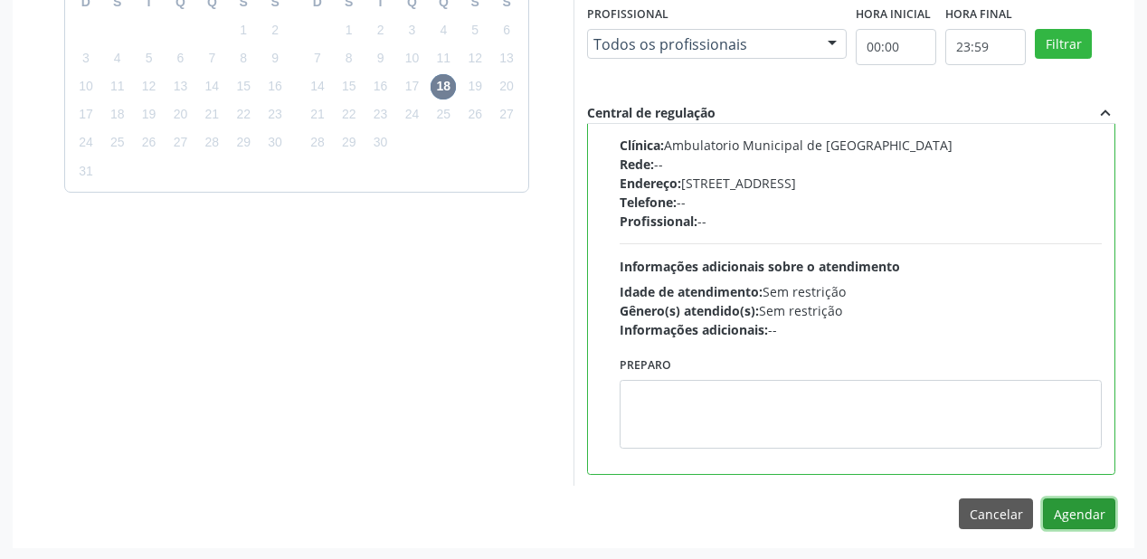
click at [1065, 518] on button "Agendar" at bounding box center [1079, 513] width 72 height 31
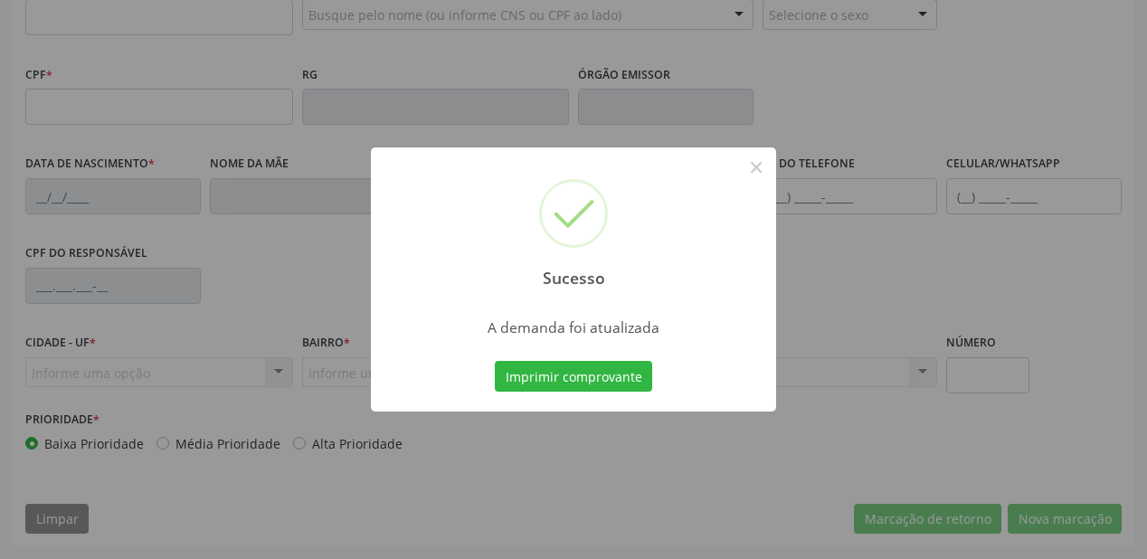
scroll to position [473, 0]
click at [576, 373] on button "Imprimir comprovante" at bounding box center [573, 376] width 157 height 31
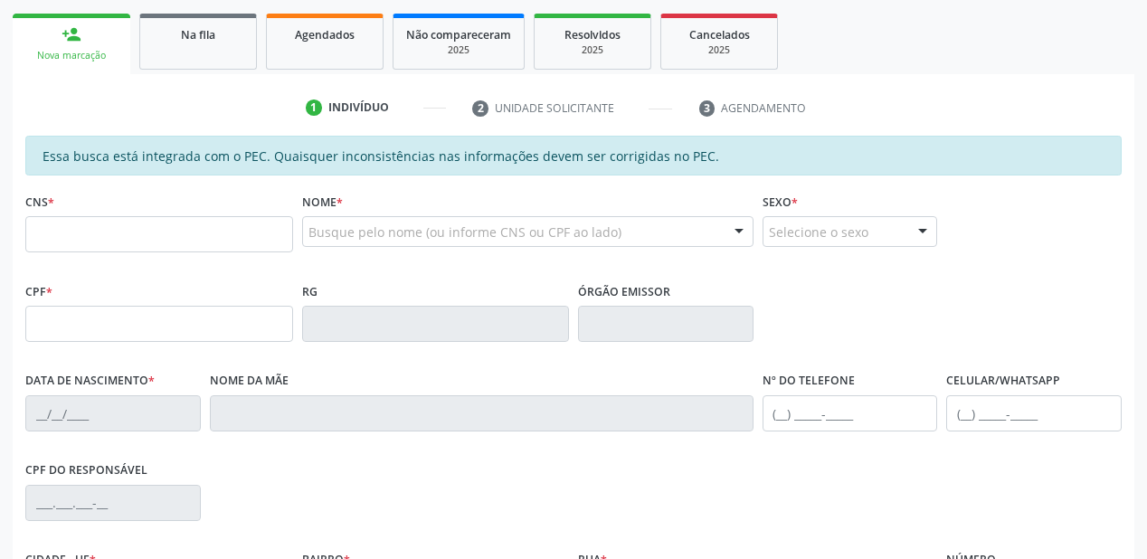
scroll to position [256, 0]
click at [194, 50] on link "Na fila" at bounding box center [198, 42] width 118 height 56
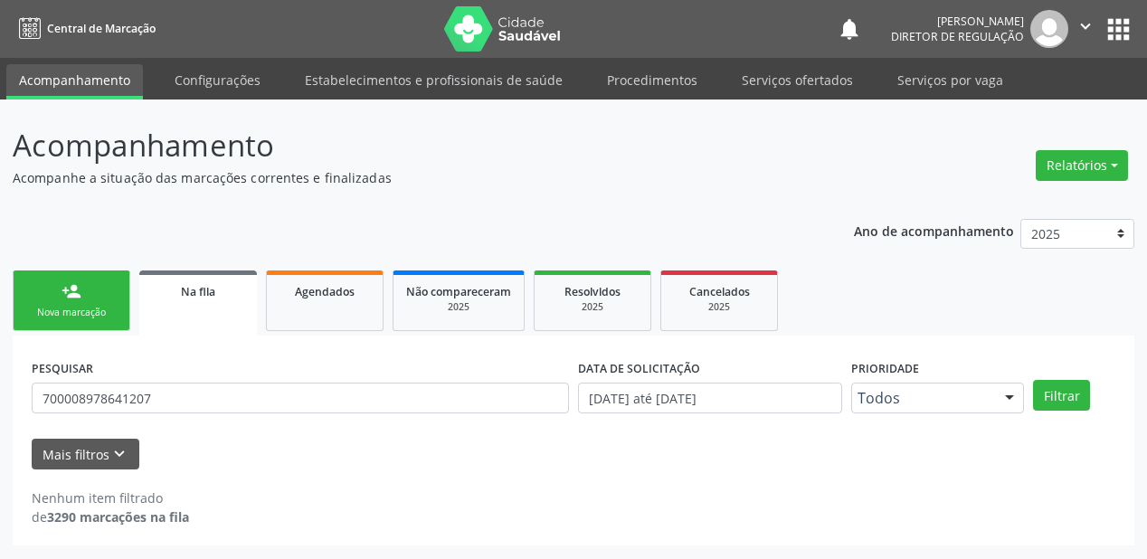
scroll to position [0, 0]
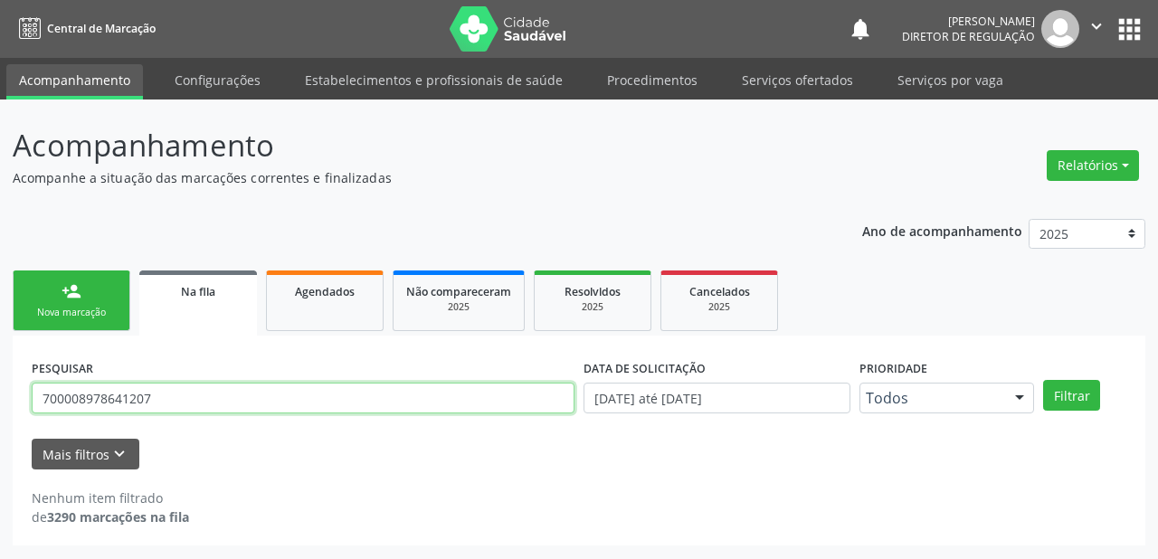
click at [170, 393] on input "700008978641207" at bounding box center [303, 398] width 543 height 31
type input "7"
type input "703405294653015"
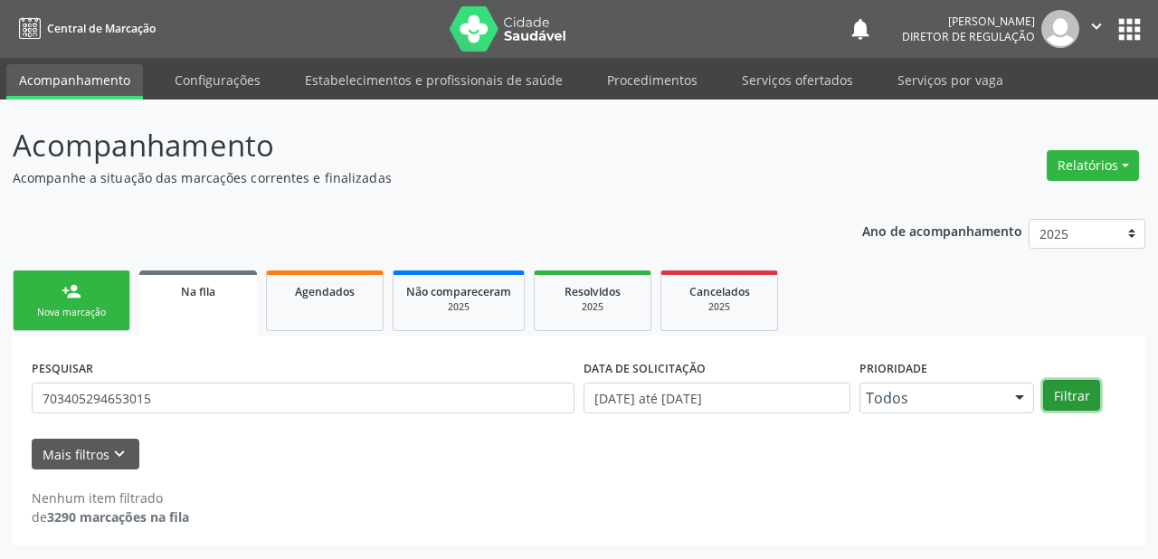
click at [1065, 394] on button "Filtrar" at bounding box center [1071, 395] width 57 height 31
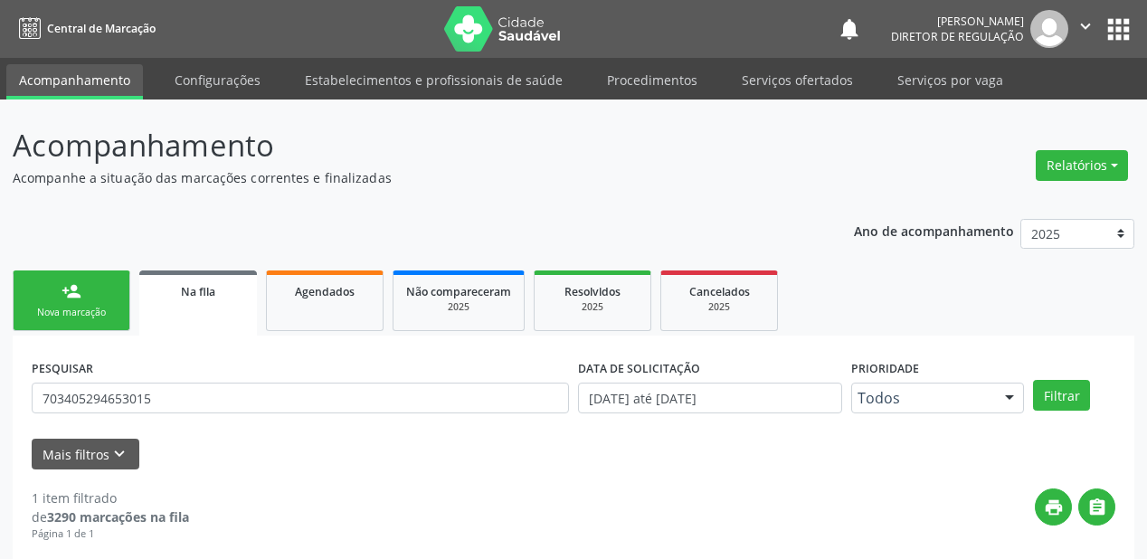
scroll to position [174, 0]
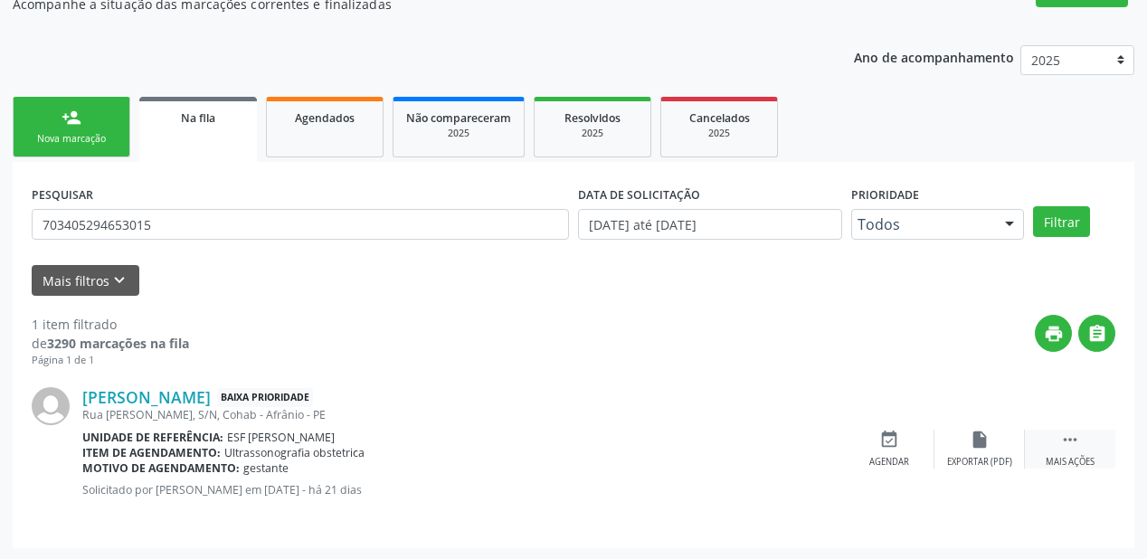
click at [1060, 431] on icon "" at bounding box center [1070, 440] width 20 height 20
click at [627, 456] on div "Agendar" at bounding box center [618, 462] width 40 height 13
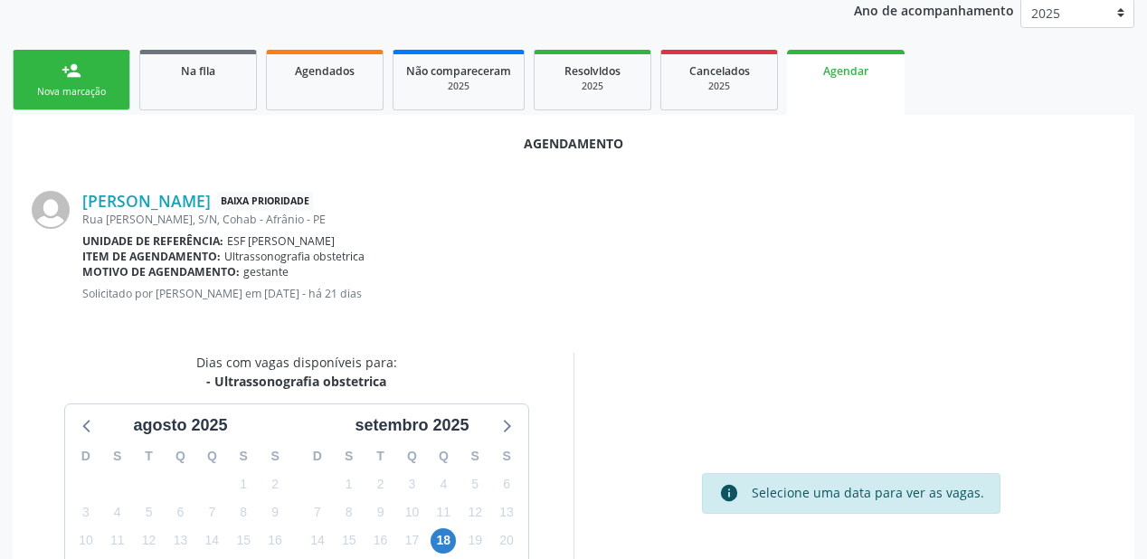
scroll to position [338, 0]
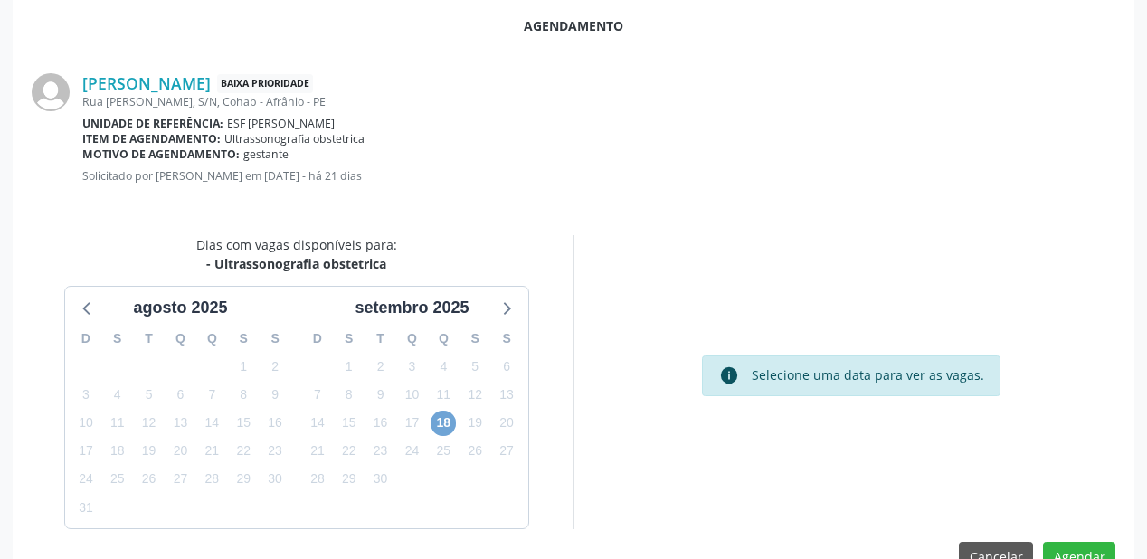
click at [440, 419] on span "18" at bounding box center [443, 423] width 25 height 25
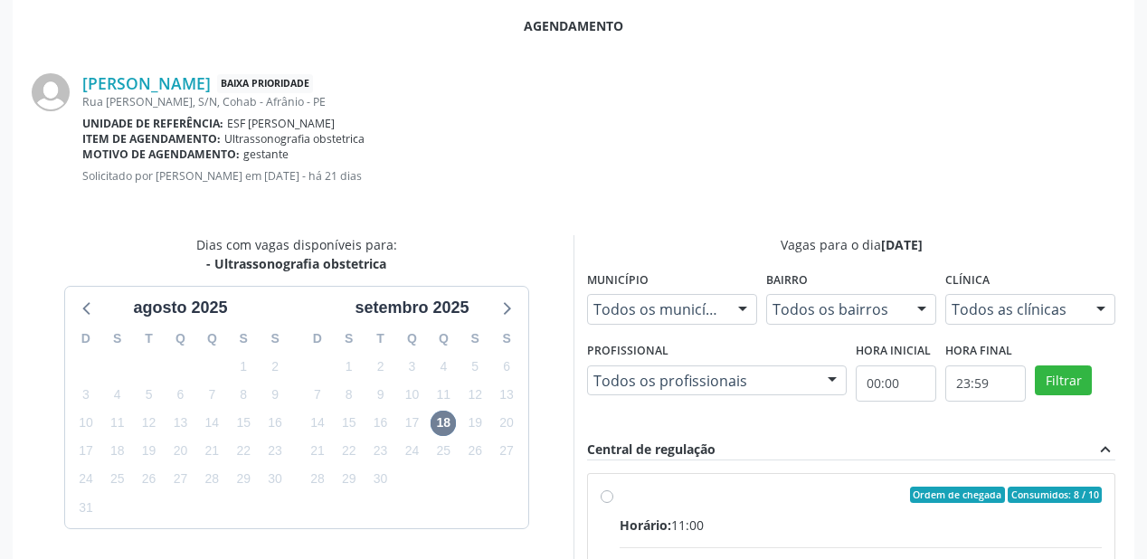
click at [796, 499] on div "Ordem de chegada Consumidos: 8 / 10" at bounding box center [861, 495] width 482 height 16
click at [613, 499] on input "Ordem de chegada Consumidos: 8 / 10 Horário: 11:00 Clínica: Ambulatorio Municip…" at bounding box center [607, 495] width 13 height 16
radio input "true"
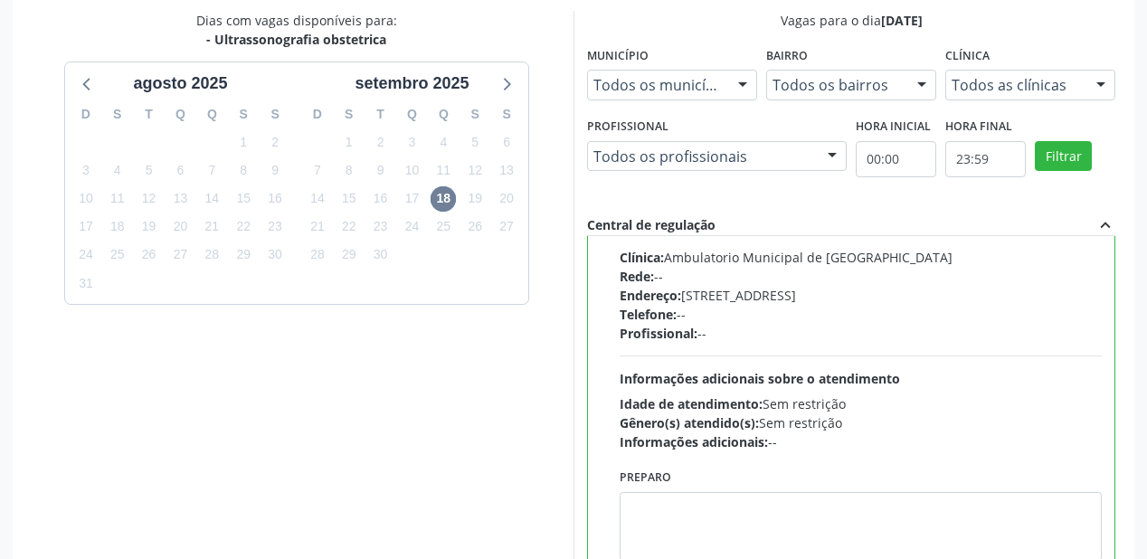
scroll to position [675, 0]
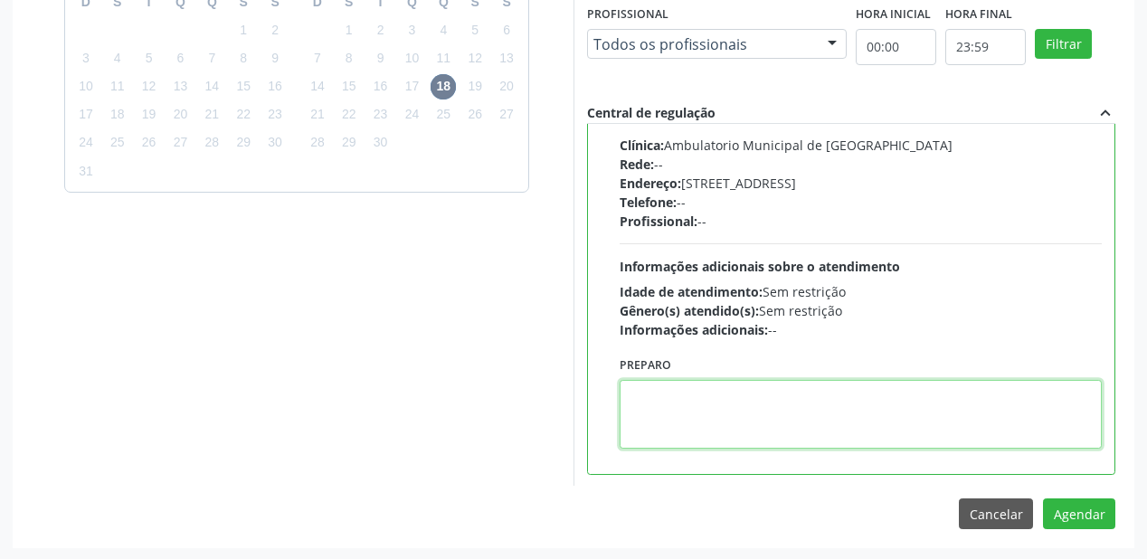
click at [728, 422] on textarea at bounding box center [861, 414] width 482 height 69
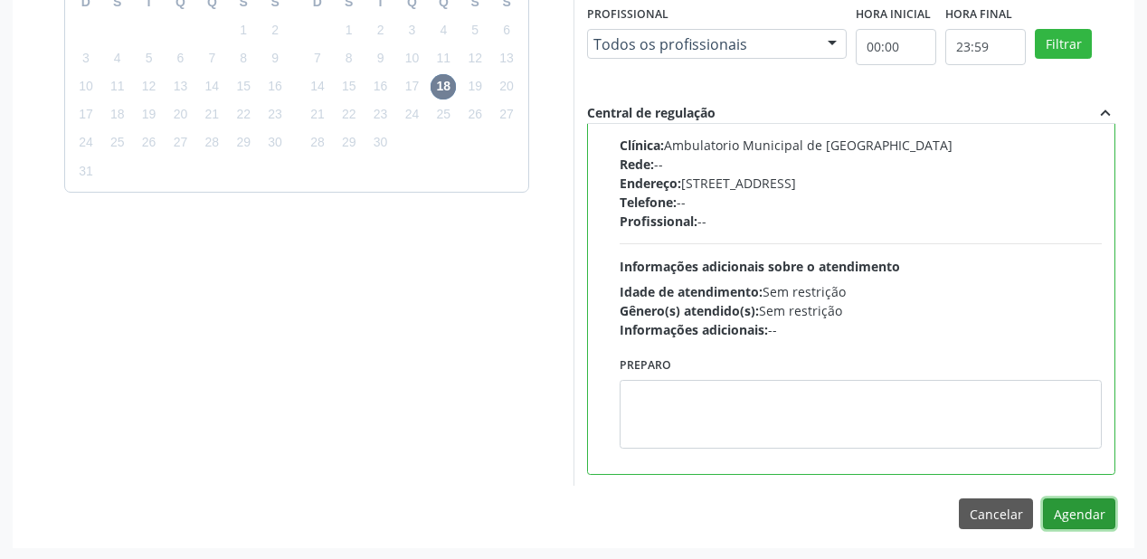
click at [1061, 513] on button "Agendar" at bounding box center [1079, 513] width 72 height 31
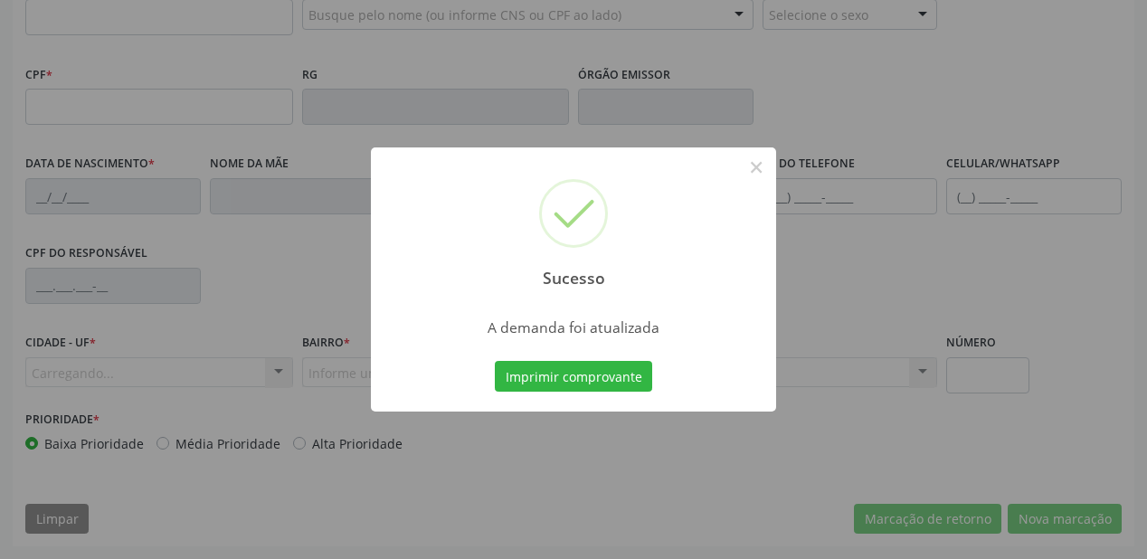
scroll to position [473, 0]
click at [594, 368] on button "Imprimir comprovante" at bounding box center [573, 376] width 157 height 31
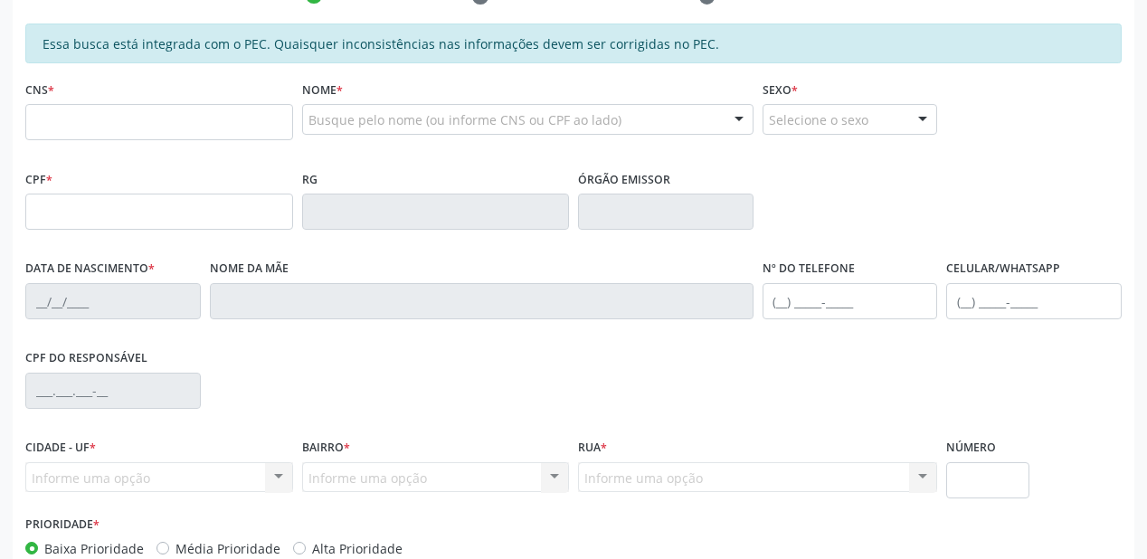
scroll to position [256, 0]
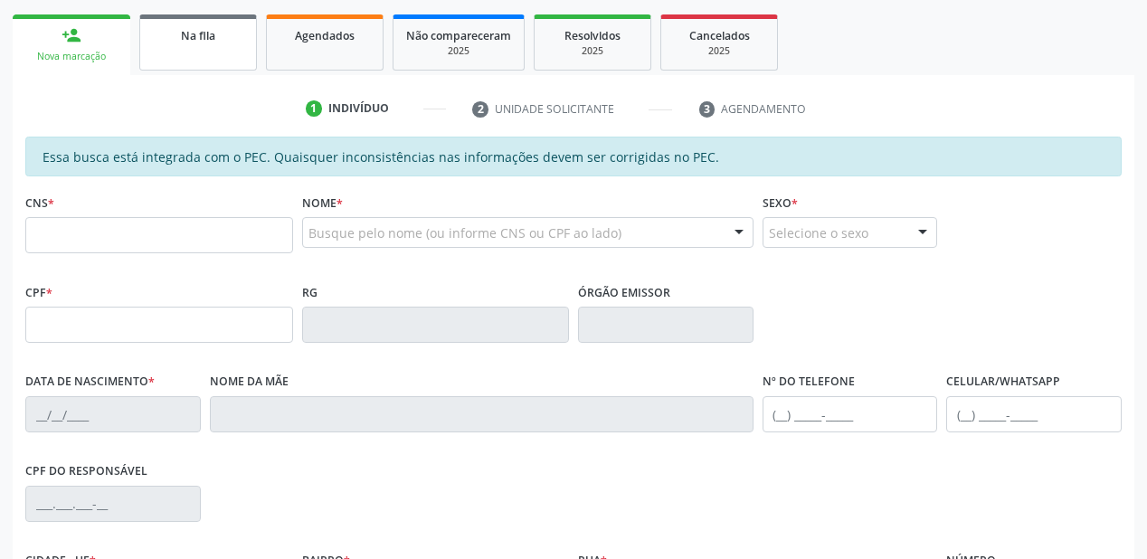
click at [215, 30] on div "Na fila" at bounding box center [198, 34] width 90 height 19
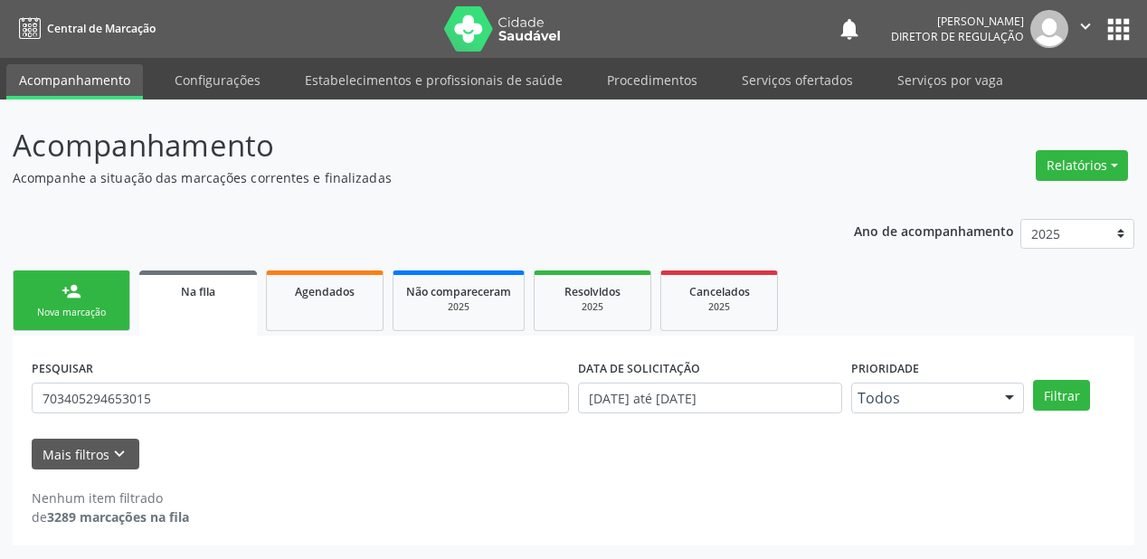
scroll to position [0, 0]
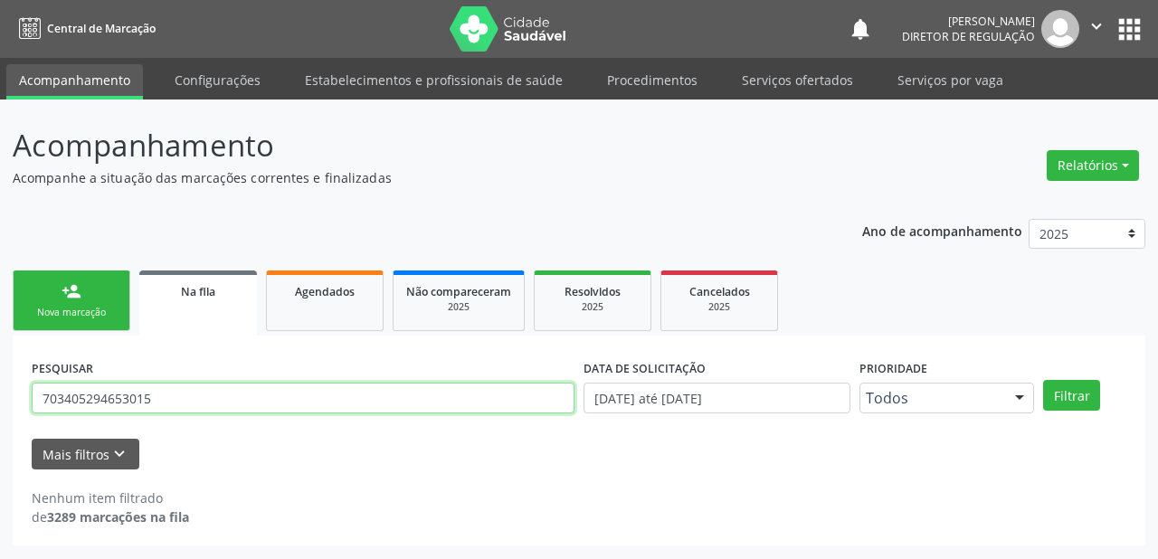
click at [181, 400] on input "703405294653015" at bounding box center [303, 398] width 543 height 31
type input "7"
type input "708602027769484"
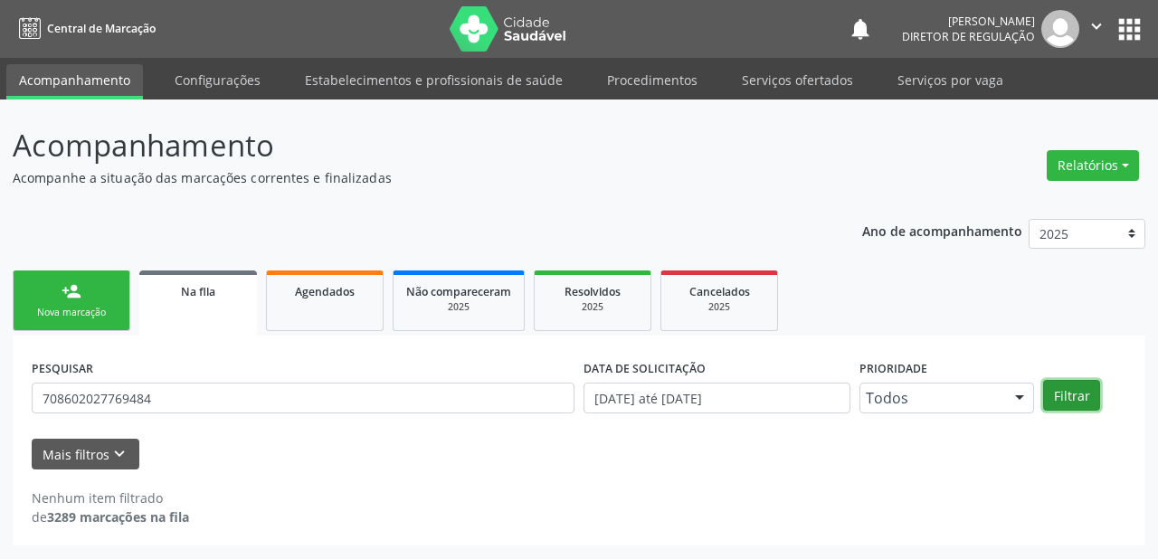
click at [1076, 403] on button "Filtrar" at bounding box center [1071, 395] width 57 height 31
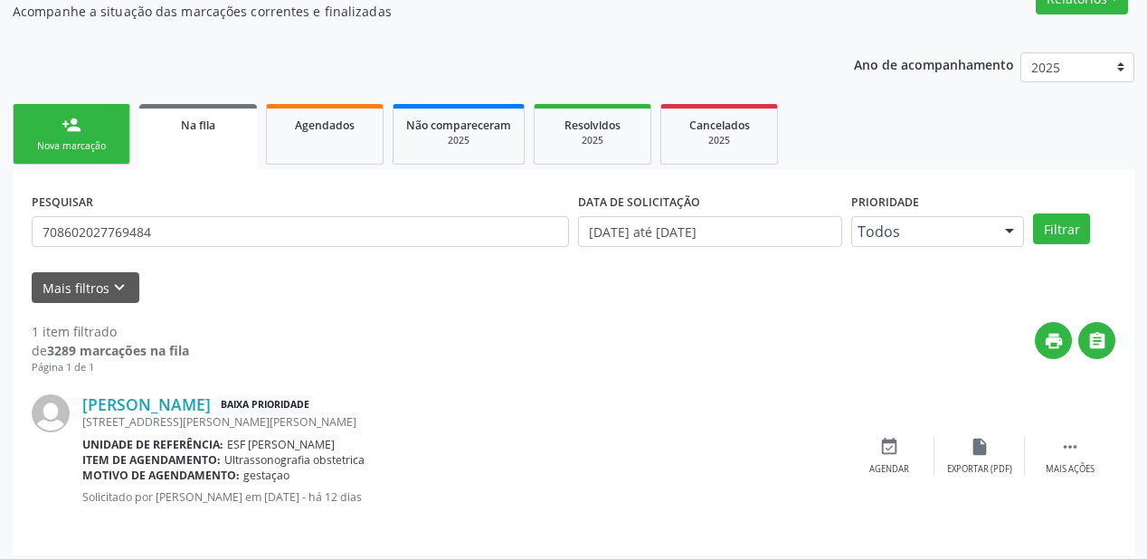
scroll to position [174, 0]
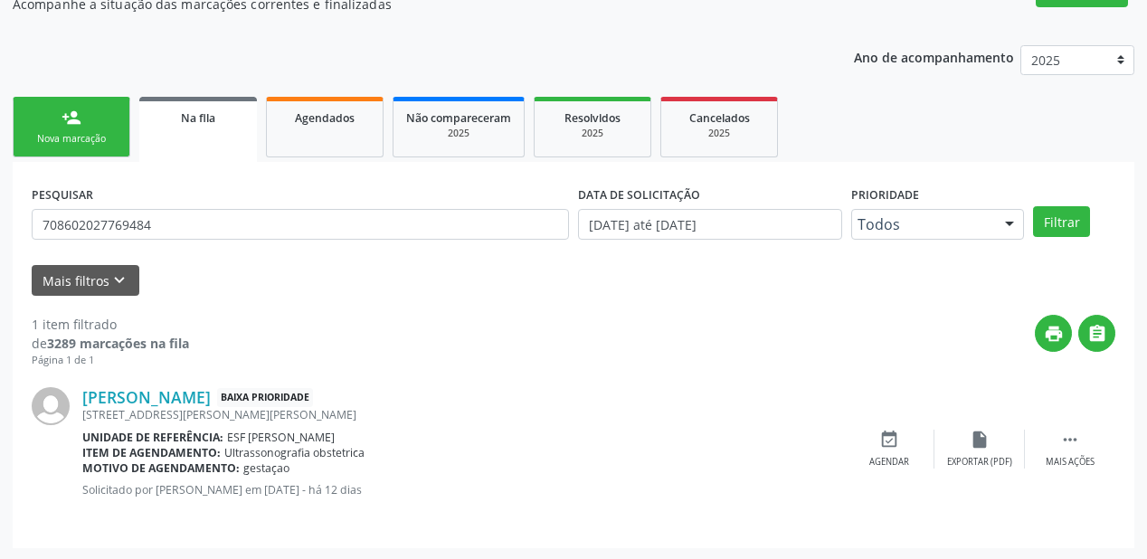
drag, startPoint x: 1067, startPoint y: 434, endPoint x: 938, endPoint y: 418, distance: 130.4
click at [1064, 435] on icon "" at bounding box center [1070, 440] width 20 height 20
click at [628, 438] on div "event_available Agendar" at bounding box center [618, 449] width 90 height 39
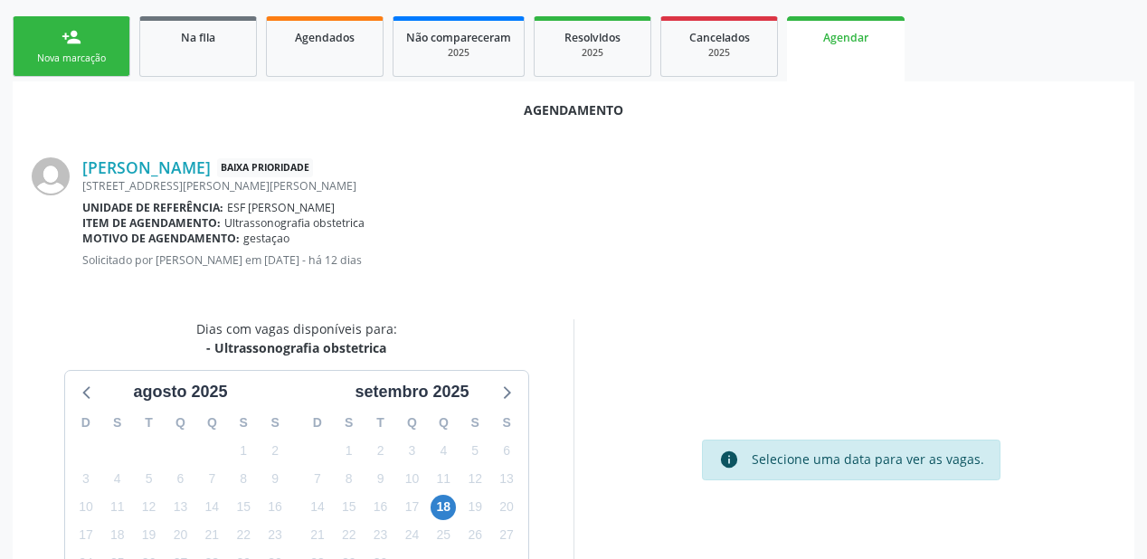
scroll to position [381, 0]
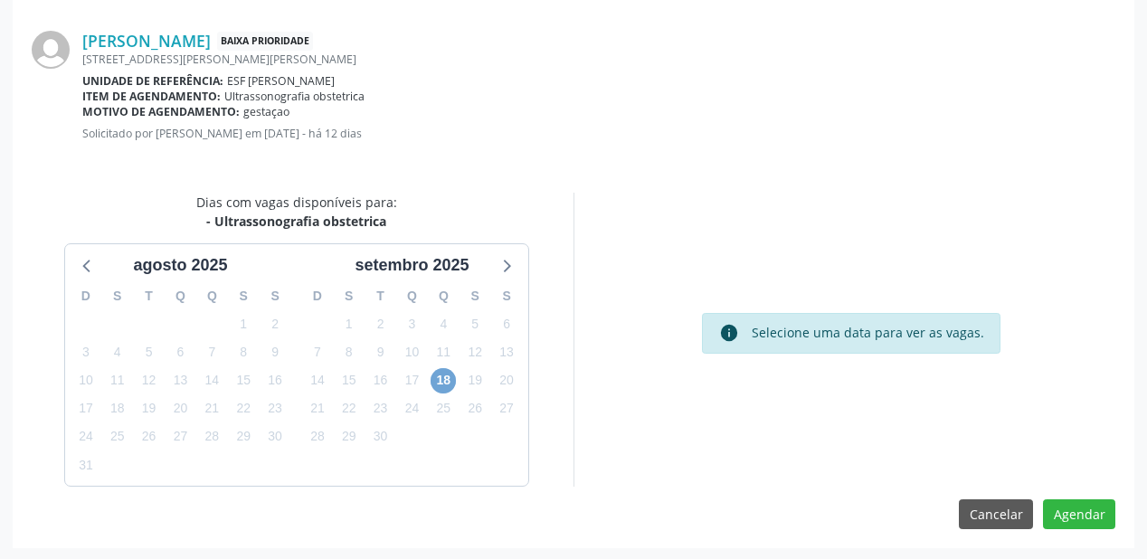
click at [436, 387] on span "18" at bounding box center [443, 380] width 25 height 25
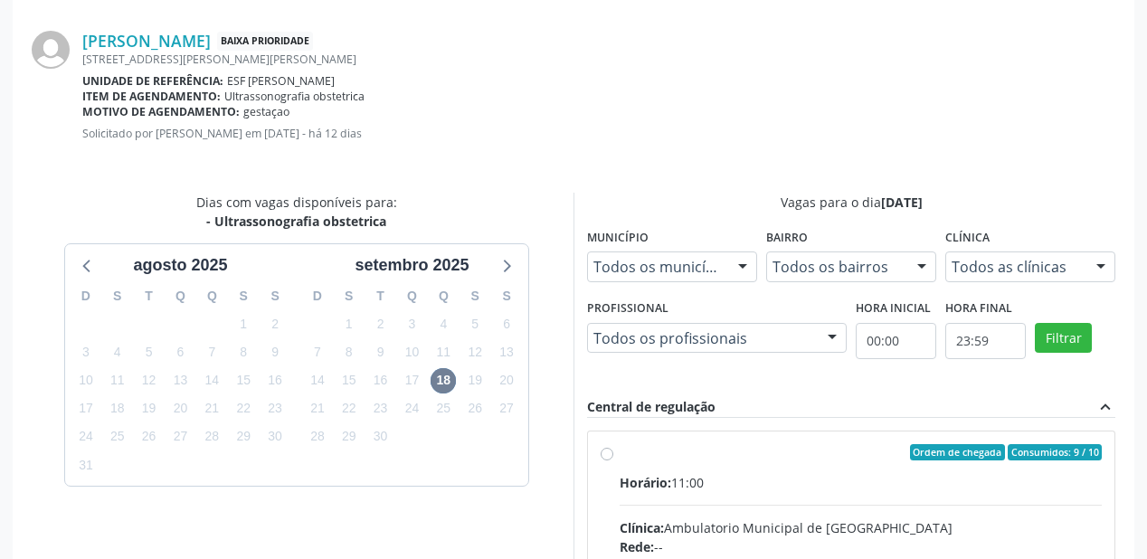
click at [863, 518] on div "Clínica: Ambulatorio Municipal de Saude" at bounding box center [861, 527] width 482 height 19
click at [613, 460] on input "Ordem de chegada Consumidos: 9 / 10 Horário: 11:00 Clínica: Ambulatorio Municip…" at bounding box center [607, 452] width 13 height 16
radio input "true"
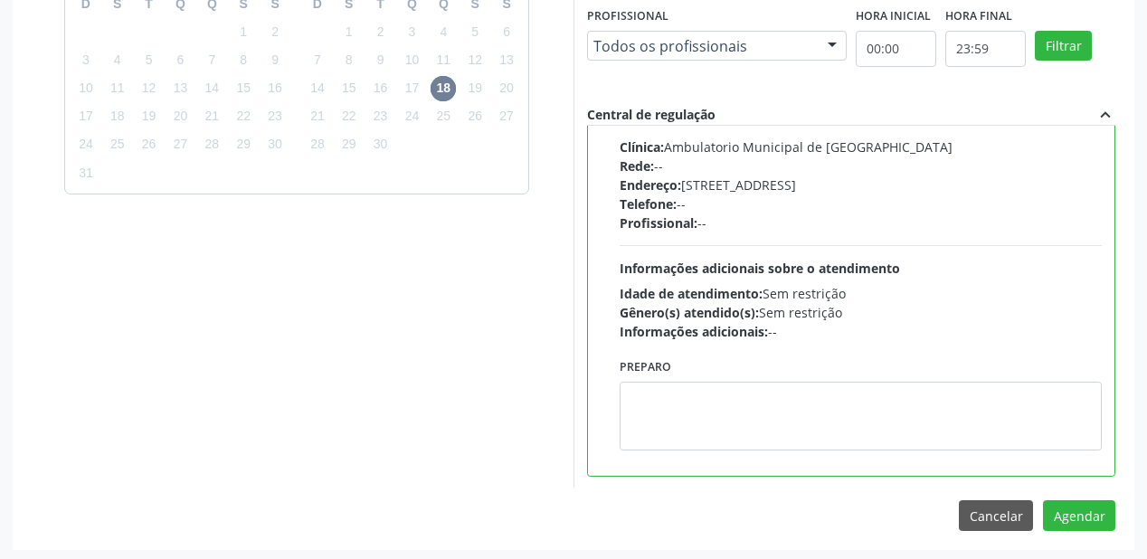
scroll to position [675, 0]
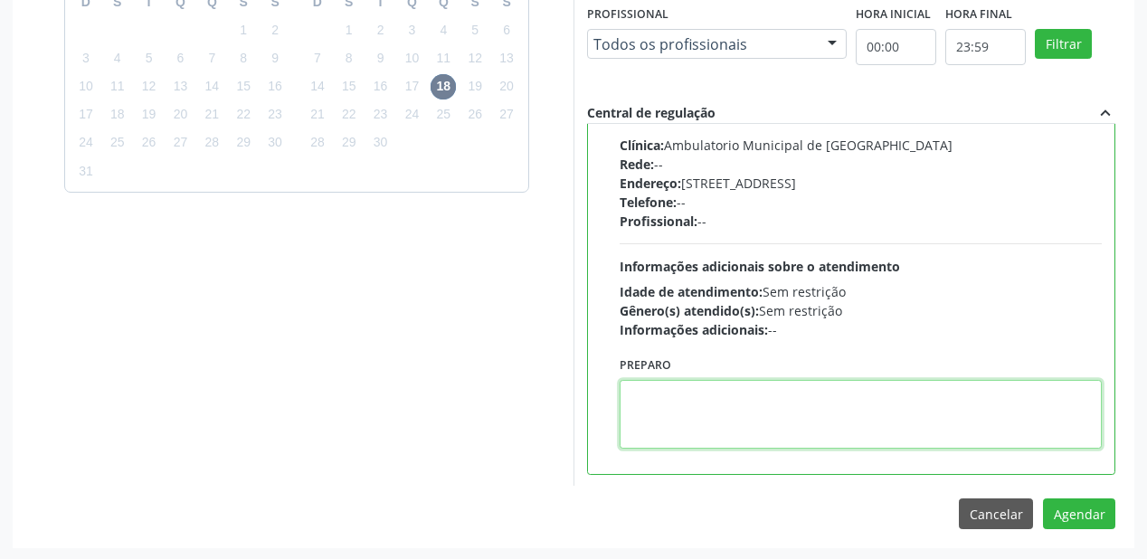
click at [763, 415] on textarea at bounding box center [861, 414] width 482 height 69
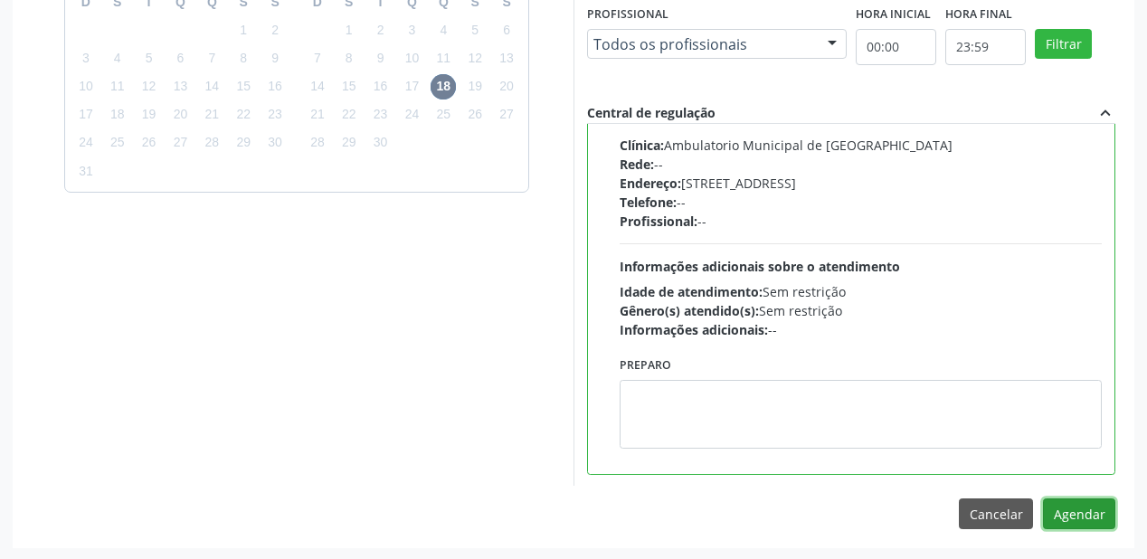
click at [1056, 517] on button "Agendar" at bounding box center [1079, 513] width 72 height 31
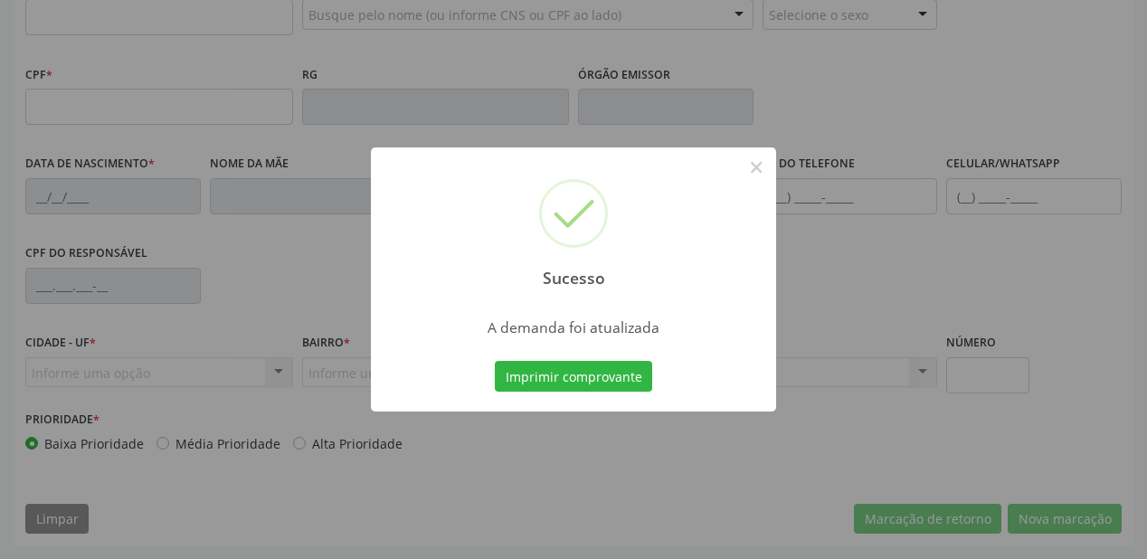
scroll to position [473, 0]
click at [557, 373] on button "Imprimir comprovante" at bounding box center [573, 376] width 157 height 31
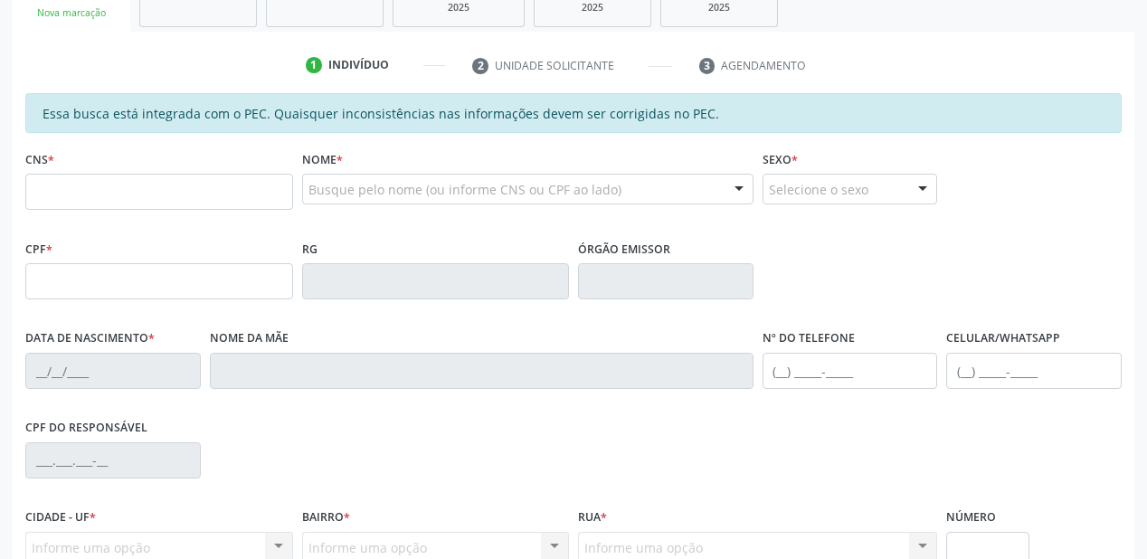
scroll to position [256, 0]
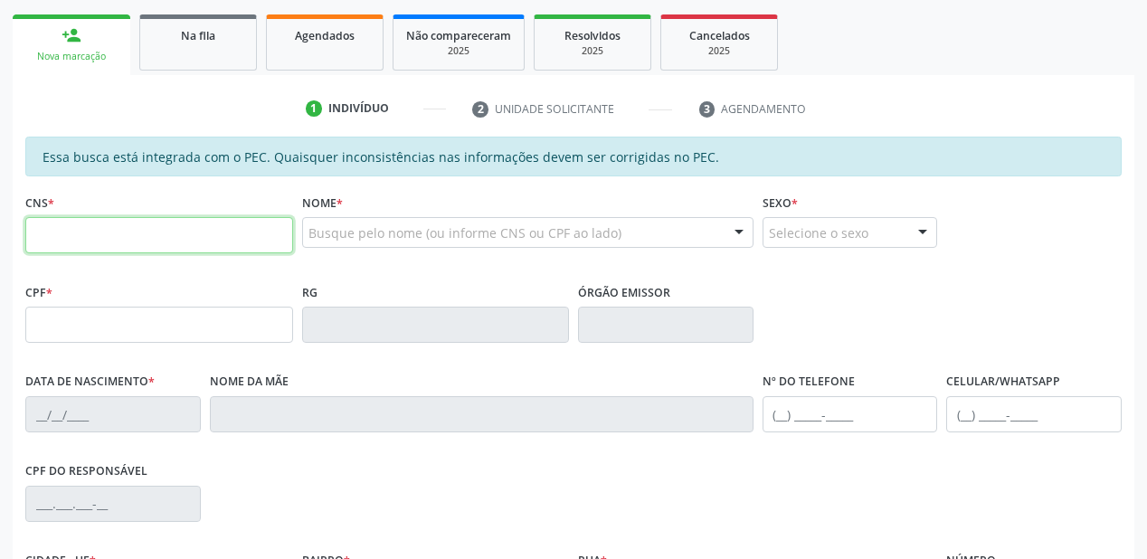
click at [128, 232] on input "text" at bounding box center [159, 235] width 268 height 36
type input "701 8062 5518 1079"
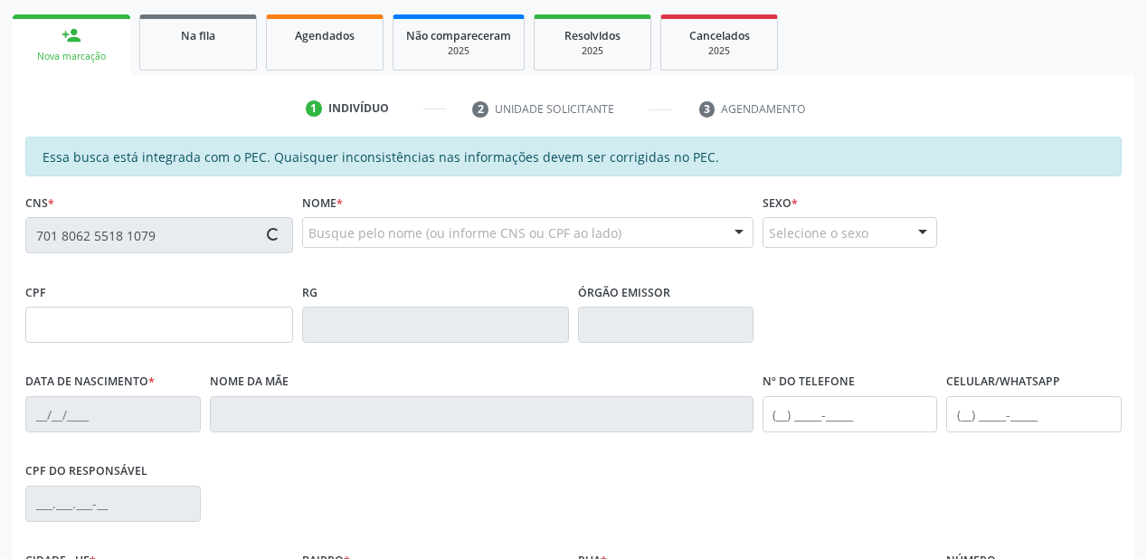
type input "062.119.854-44"
type input "30/04/1985"
type input "Maria da Luz de Lacerda Barros"
type input "(87) 9823-1404"
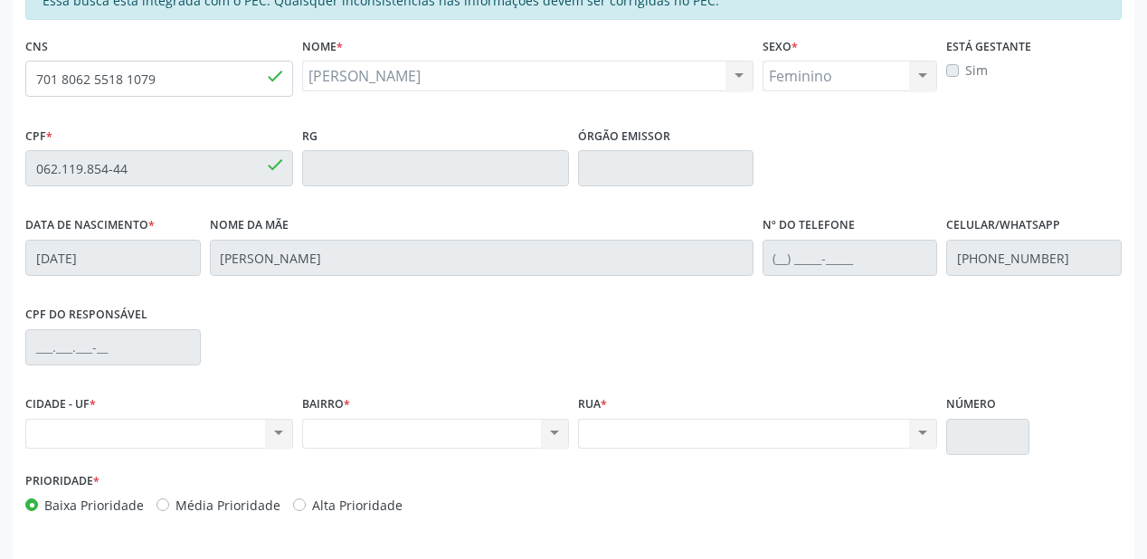
scroll to position [328, 0]
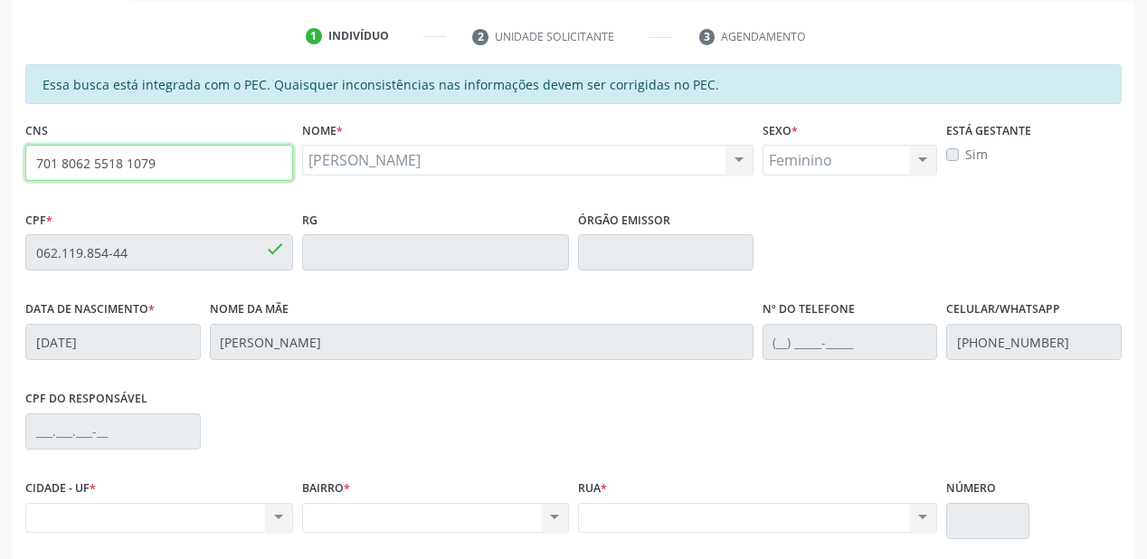
drag, startPoint x: 156, startPoint y: 158, endPoint x: 14, endPoint y: 173, distance: 142.7
click at [14, 173] on div "Essa busca está integrada com o PEC. Quaisquer inconsistências nas informações …" at bounding box center [574, 378] width 1122 height 628
click at [205, 163] on input "701 8062 5518 1079" at bounding box center [159, 163] width 268 height 36
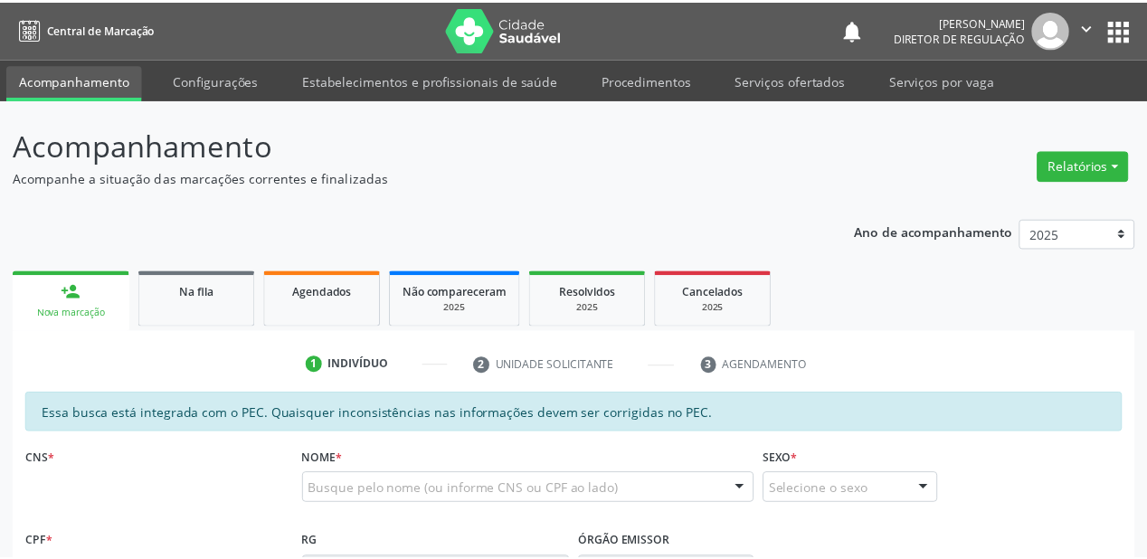
scroll to position [328, 0]
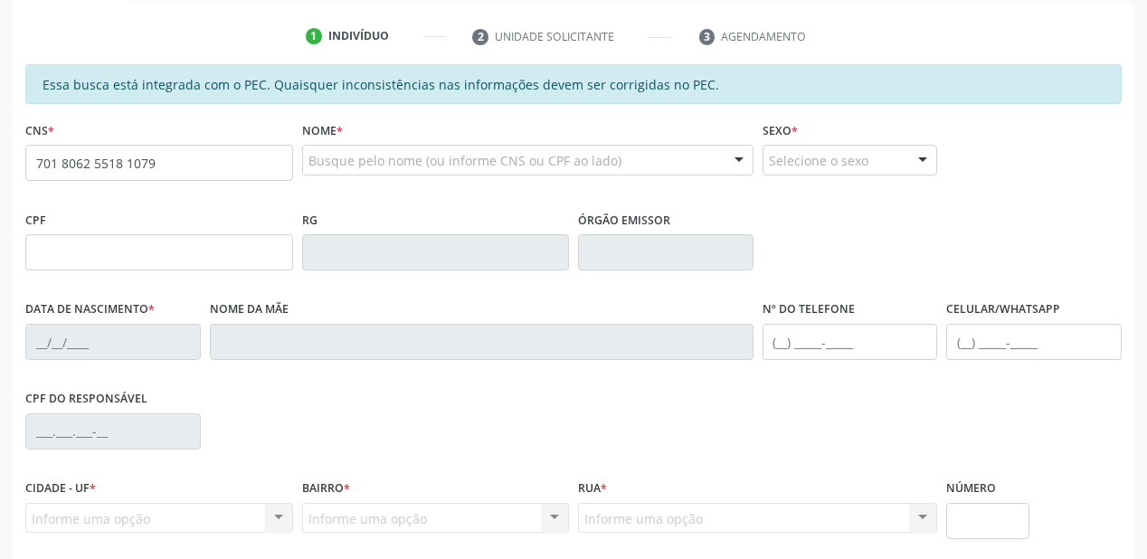
type input "701 8062 5518 1079"
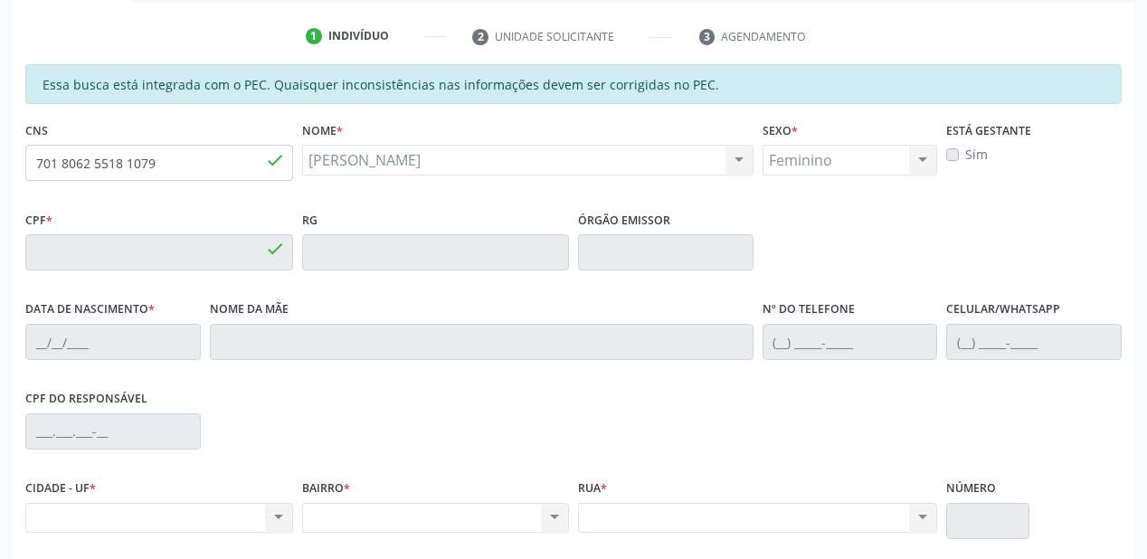
type input "[DATE]"
type input "[PERSON_NAME]"
type input "[PHONE_NUMBER]"
type input "062.119.854-44"
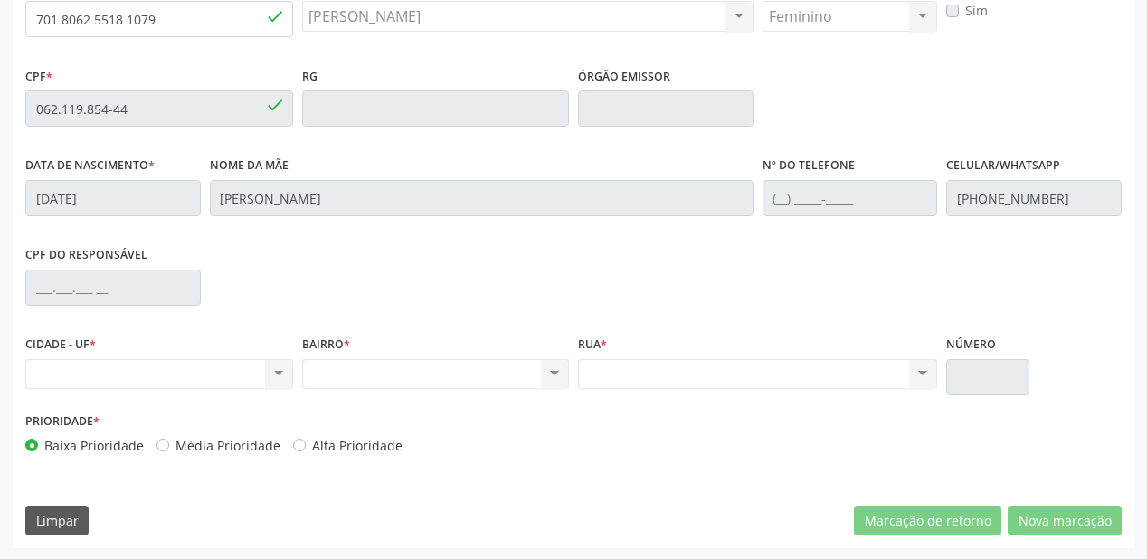
scroll to position [473, 0]
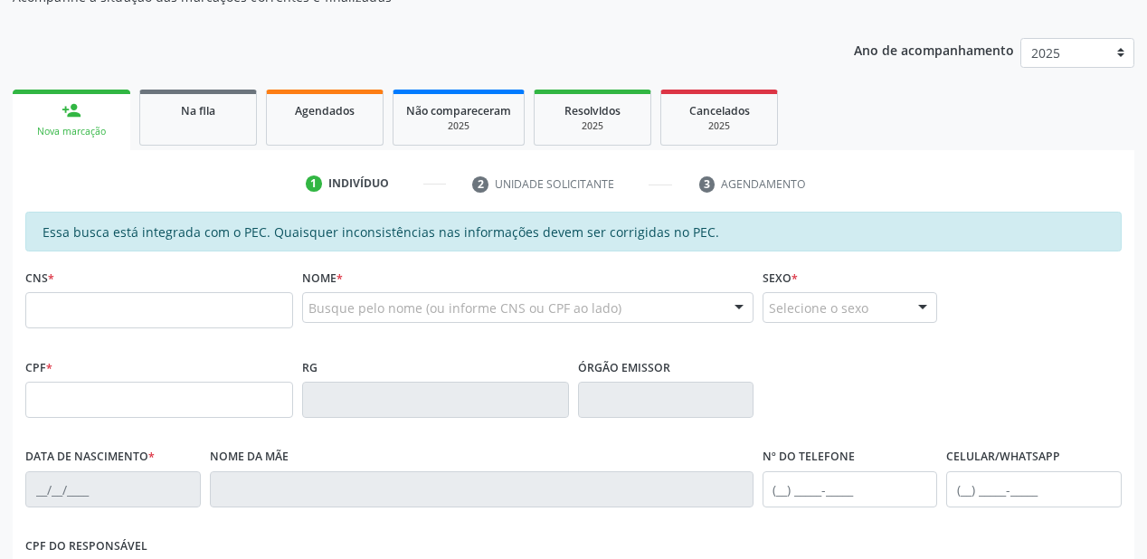
scroll to position [217, 0]
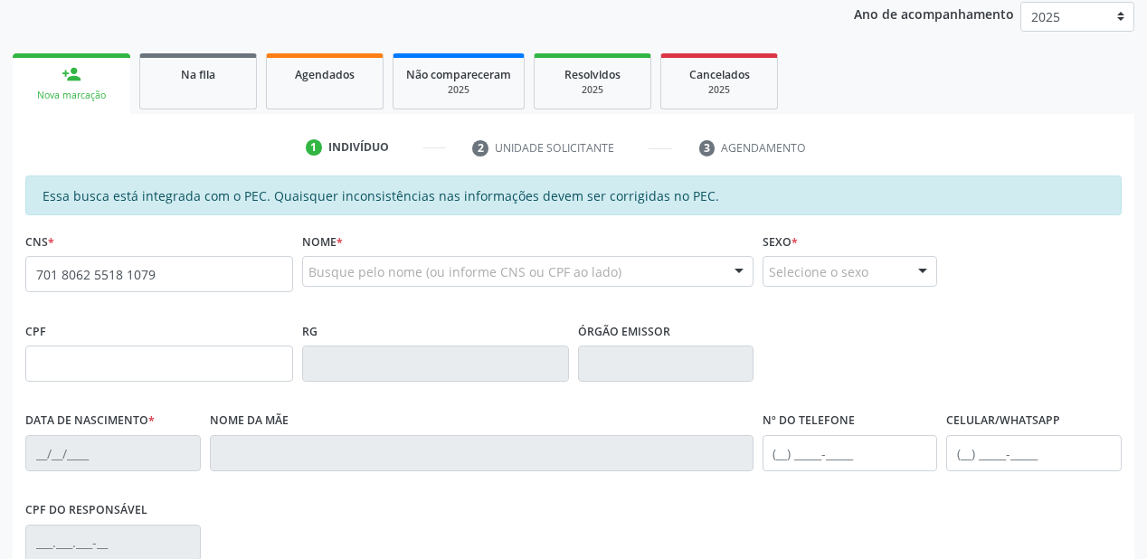
type input "701 8062 5518 1079"
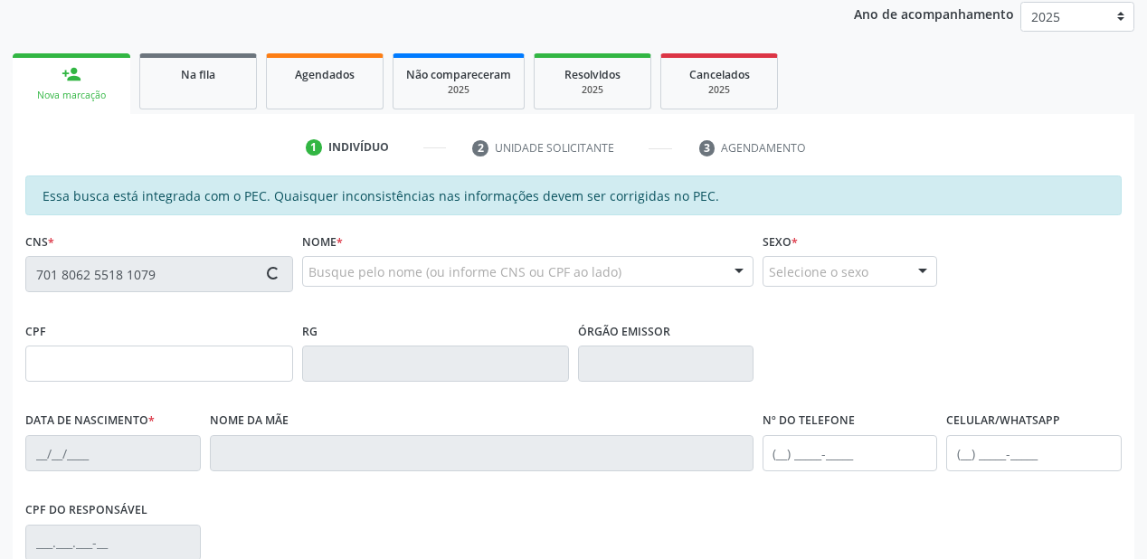
type input "062.119.854-44"
type input "[DATE]"
type input "[PERSON_NAME]"
type input "[PHONE_NUMBER]"
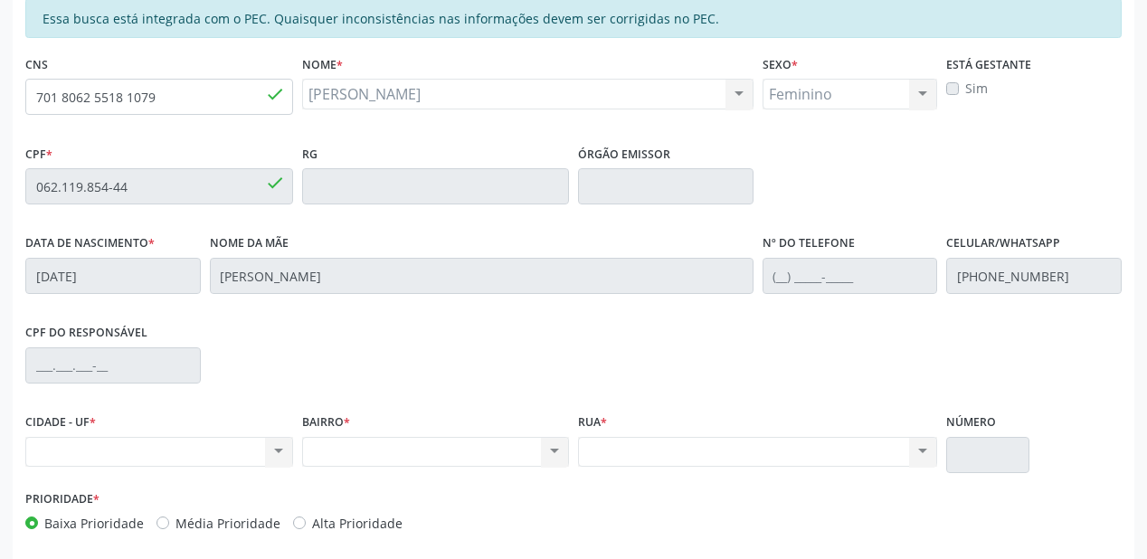
scroll to position [473, 0]
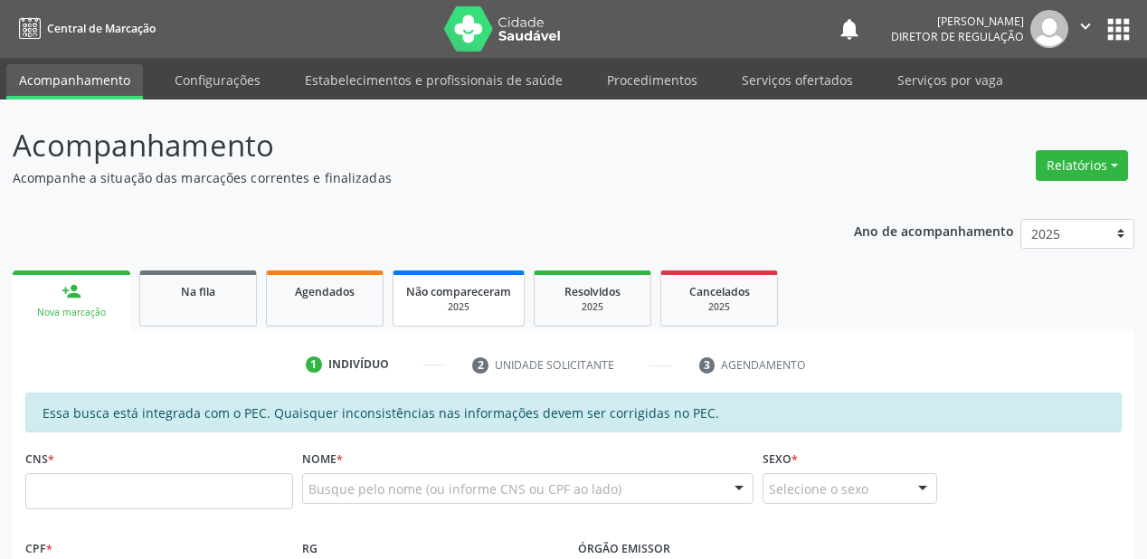
scroll to position [362, 0]
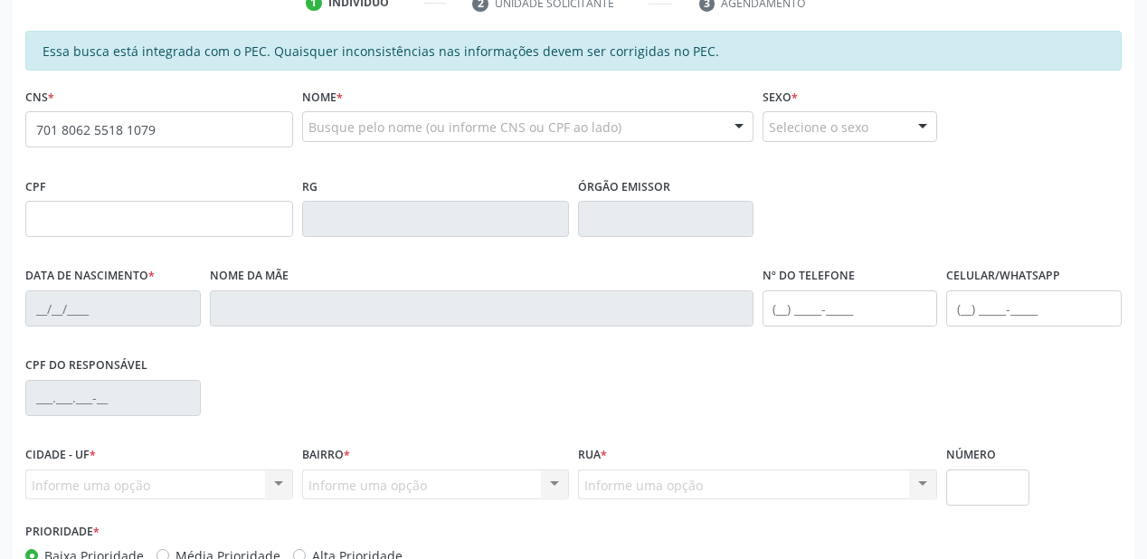
type input "701 8062 5518 1079"
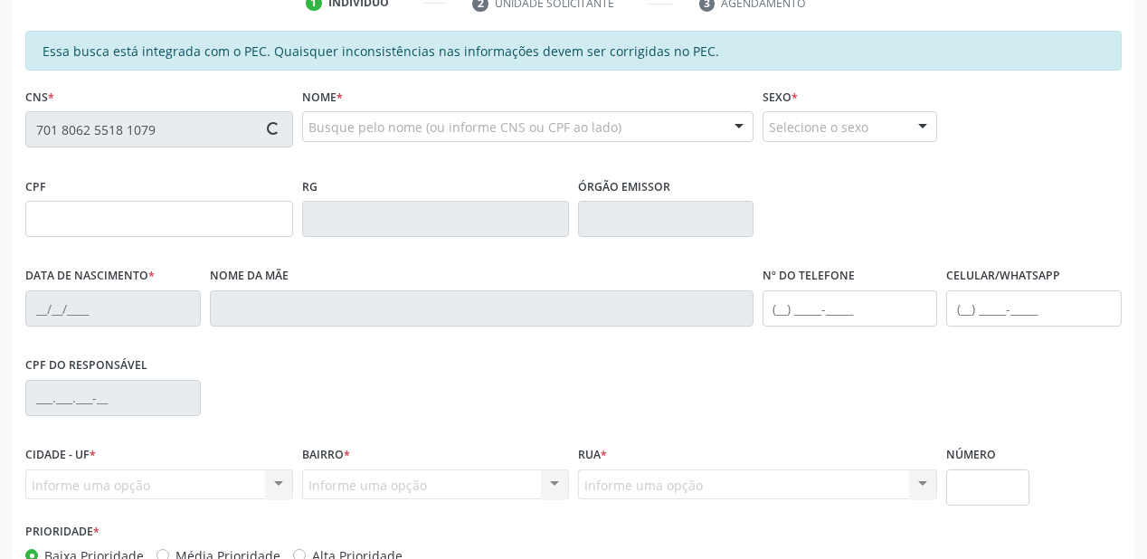
type input "062.119.854-44"
type input "[DATE]"
type input "[PERSON_NAME]"
type input "[PHONE_NUMBER]"
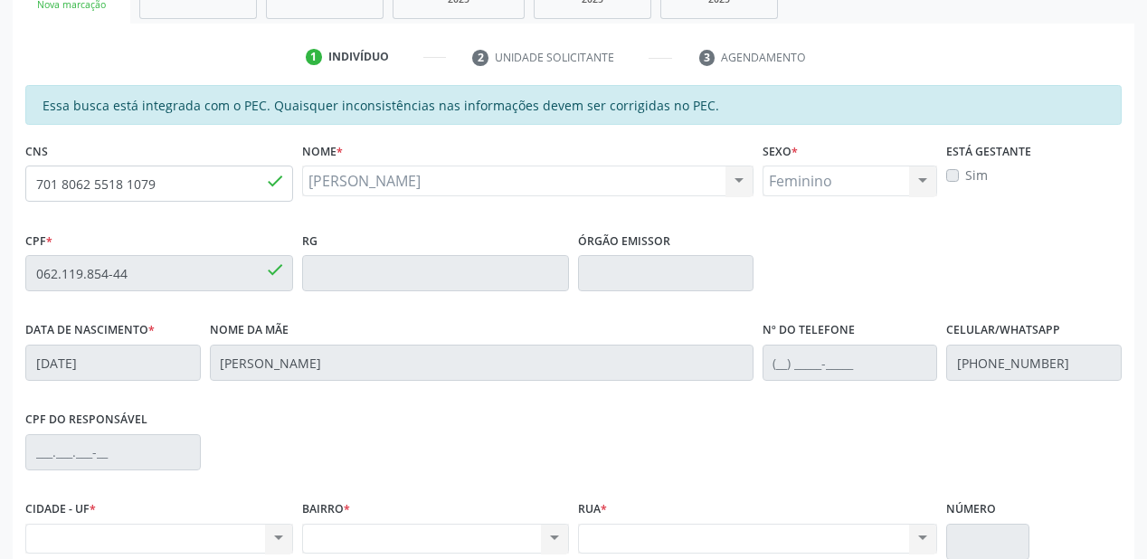
scroll to position [184, 0]
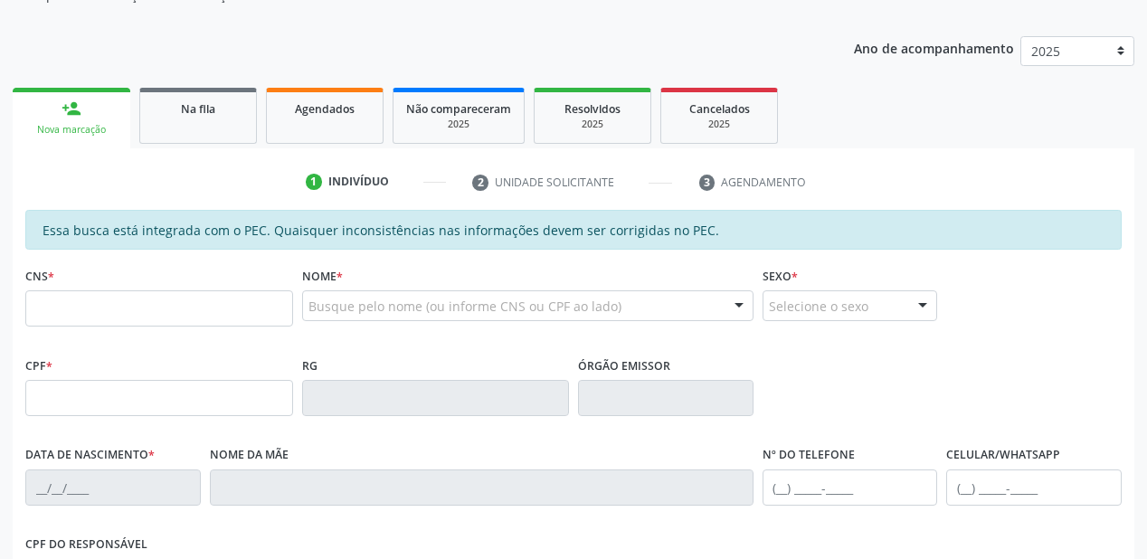
scroll to position [183, 0]
type input "701 8062 5518 1079"
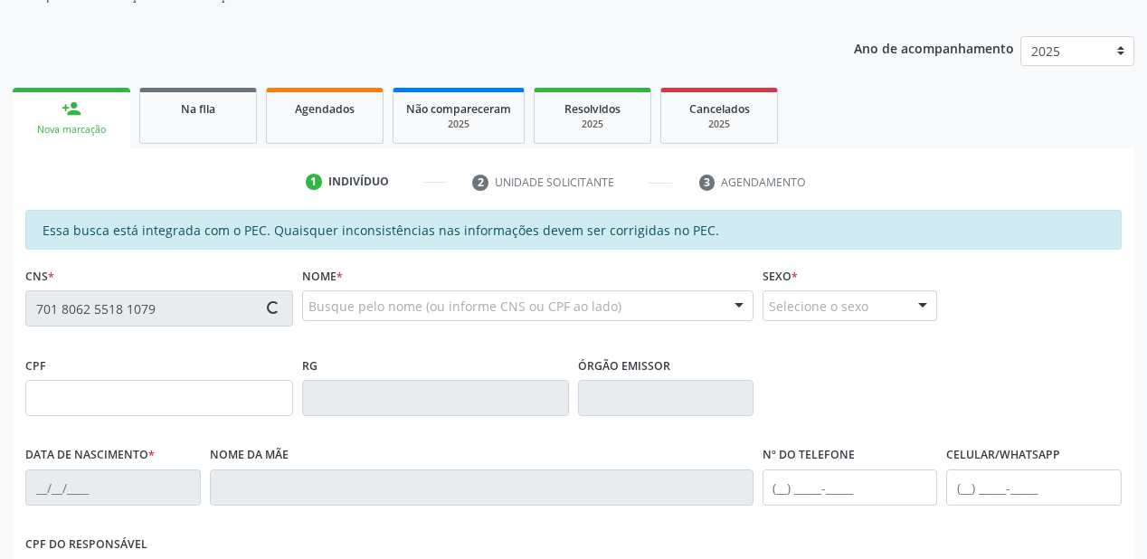
type input "062.119.854-44"
type input "30/04/1985"
type input "Maria da Luz de Lacerda Barros"
type input "(87) 9823-1404"
type input "S/N"
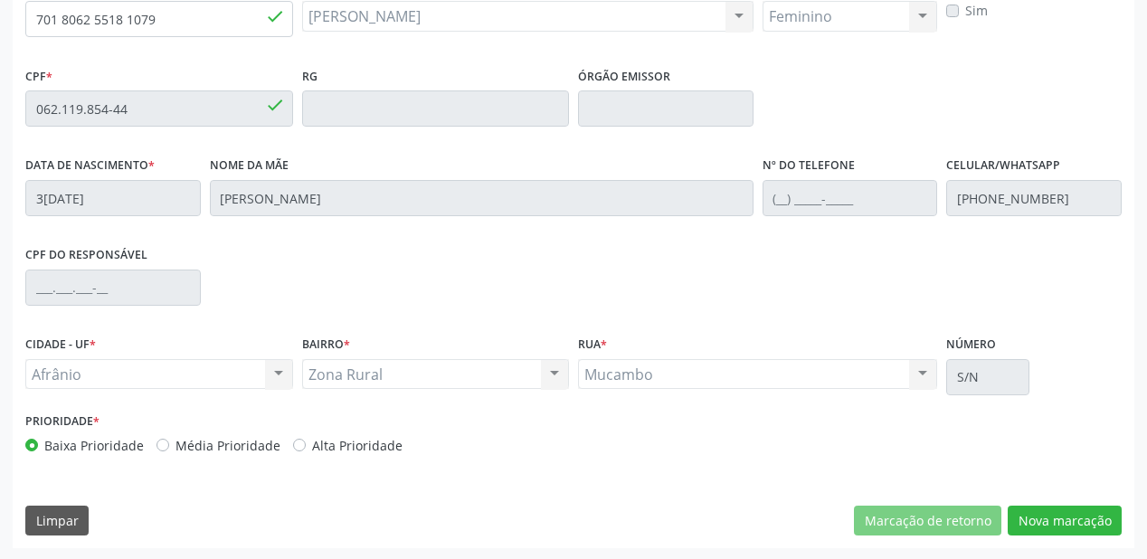
scroll to position [473, 0]
click at [1075, 521] on button "Nova marcação" at bounding box center [1065, 520] width 114 height 31
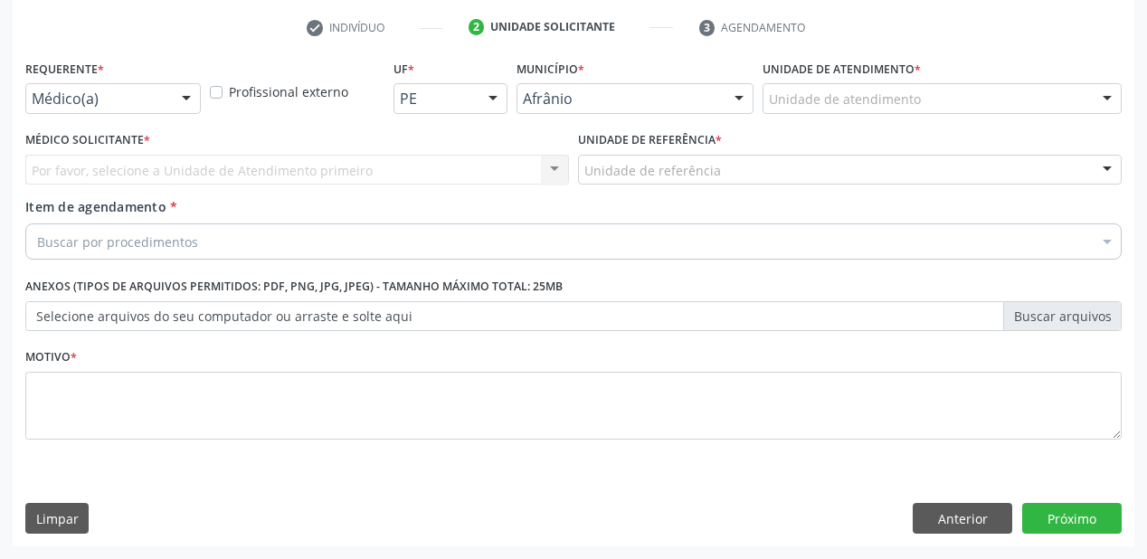
scroll to position [336, 0]
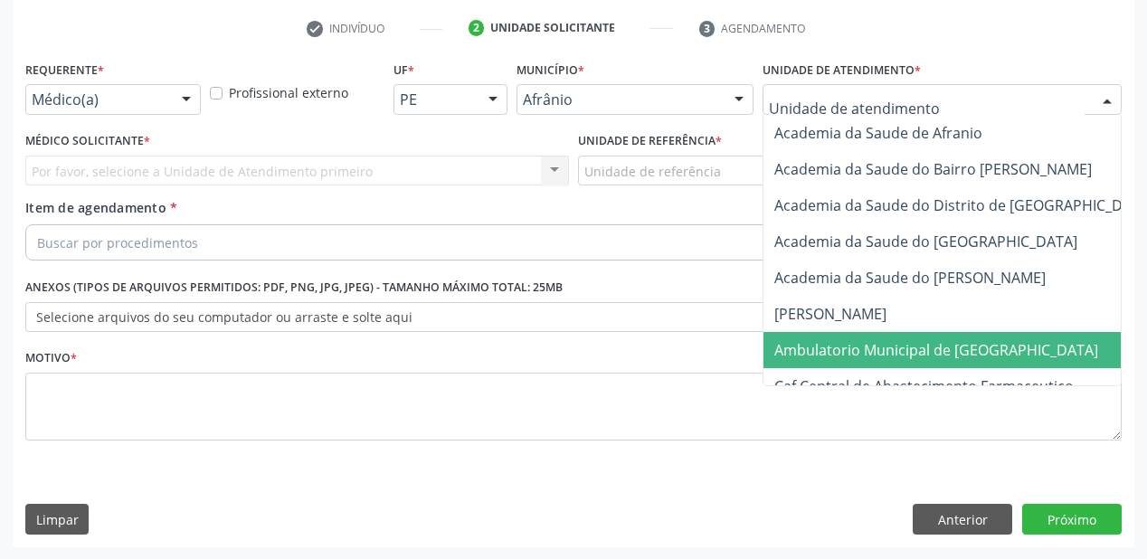
click at [797, 344] on span "Ambulatorio Municipal de [GEOGRAPHIC_DATA]" at bounding box center [936, 350] width 324 height 20
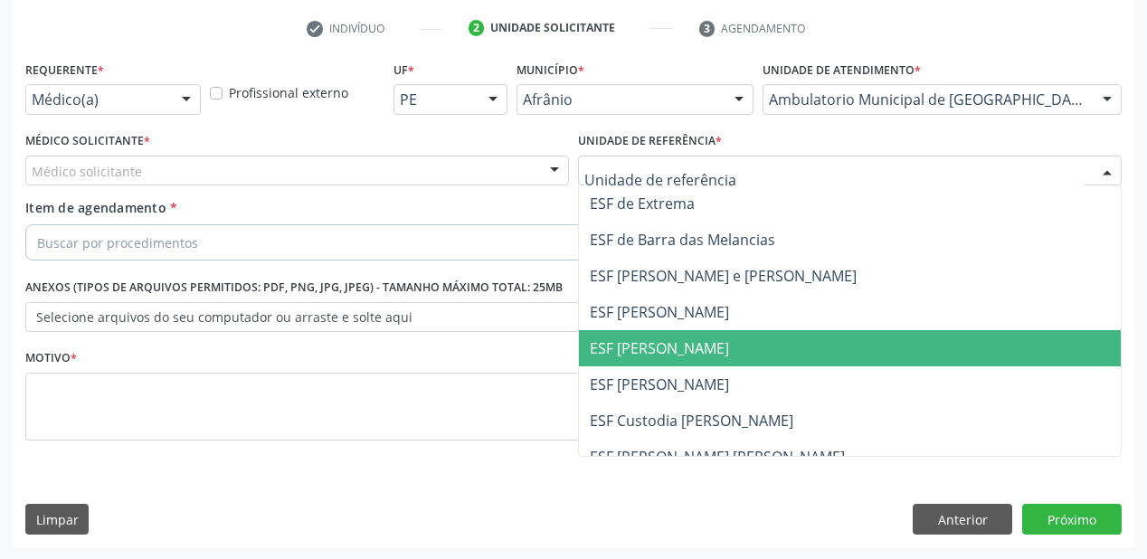
click at [641, 346] on span "ESF [PERSON_NAME]" at bounding box center [659, 348] width 139 height 20
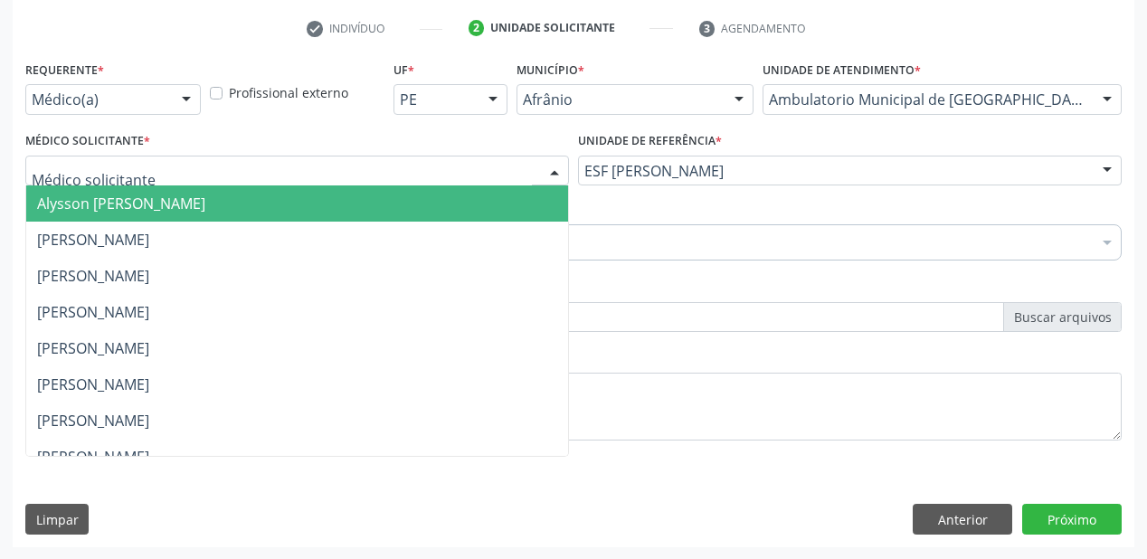
drag, startPoint x: 119, startPoint y: 181, endPoint x: 119, endPoint y: 203, distance: 21.7
click at [118, 181] on div at bounding box center [297, 171] width 544 height 31
click at [119, 204] on span "Alysson [PERSON_NAME]" at bounding box center [121, 204] width 168 height 20
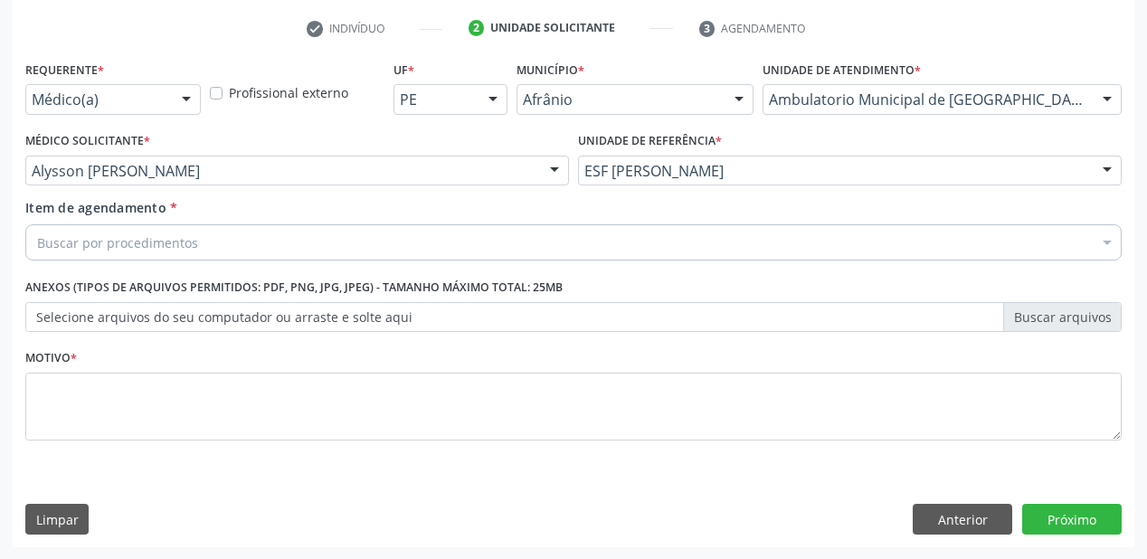
click at [106, 225] on div "Buscar por procedimentos" at bounding box center [573, 242] width 1096 height 36
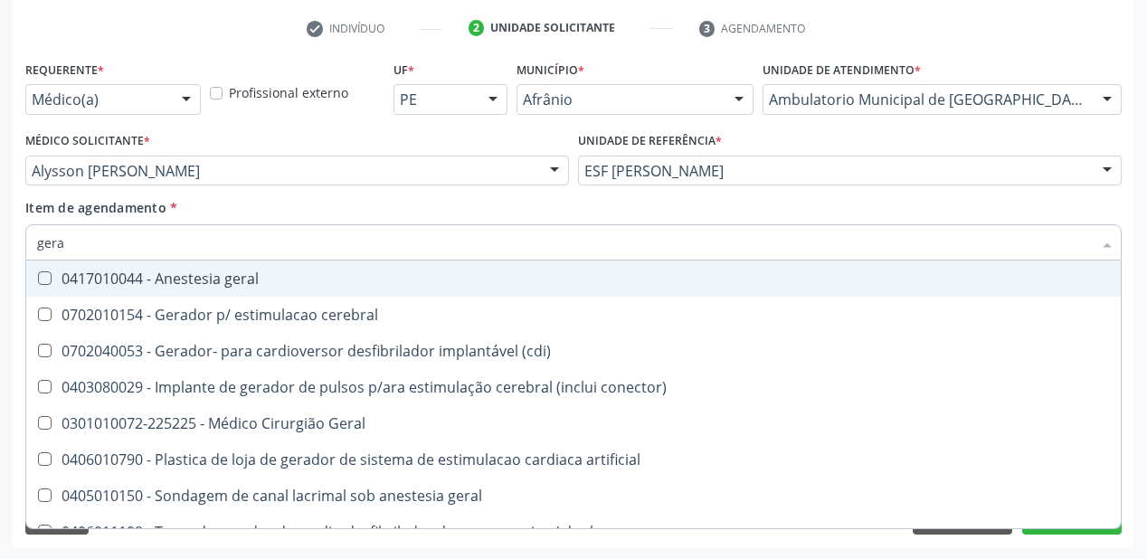
type input "geral"
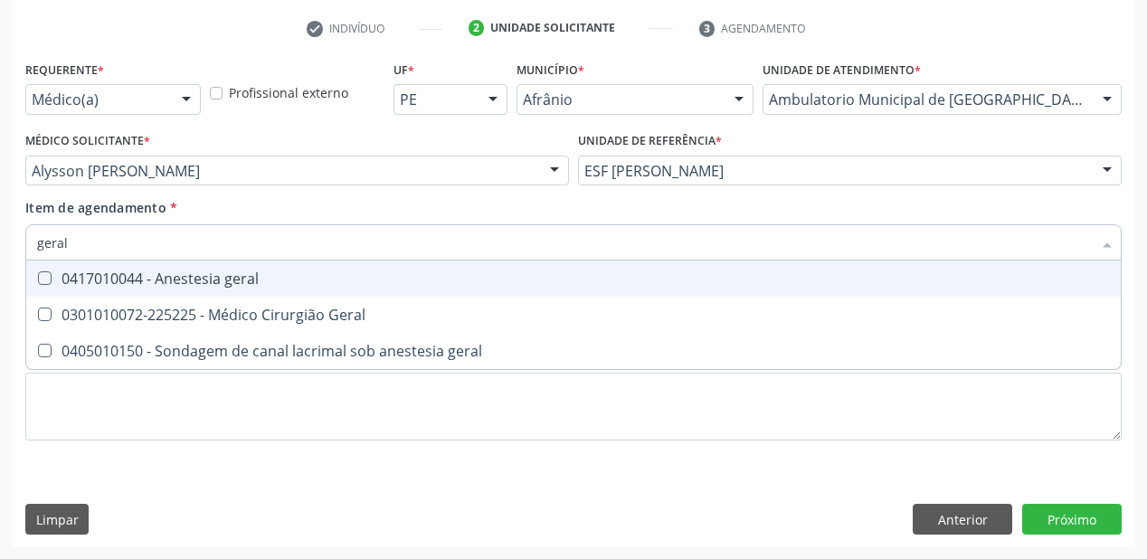
drag, startPoint x: 29, startPoint y: 246, endPoint x: 18, endPoint y: 250, distance: 11.4
click at [18, 250] on div "Requerente * Médico(a) Médico(a) Enfermeiro(a) Paciente Nenhum resultado encont…" at bounding box center [574, 301] width 1122 height 491
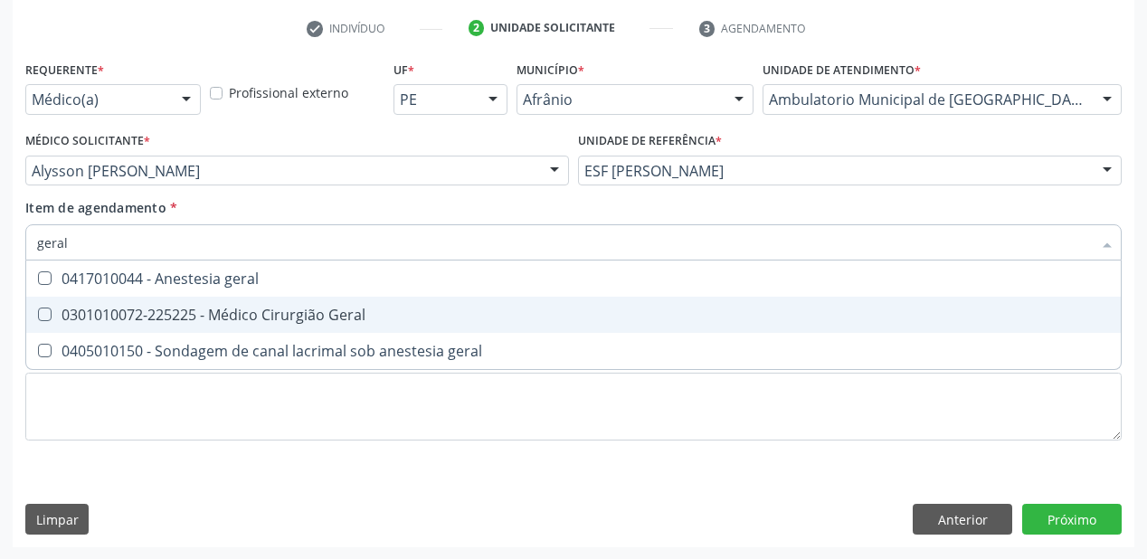
click at [134, 301] on span "0301010072-225225 - Médico Cirurgião Geral" at bounding box center [573, 315] width 1094 height 36
checkbox Geral "true"
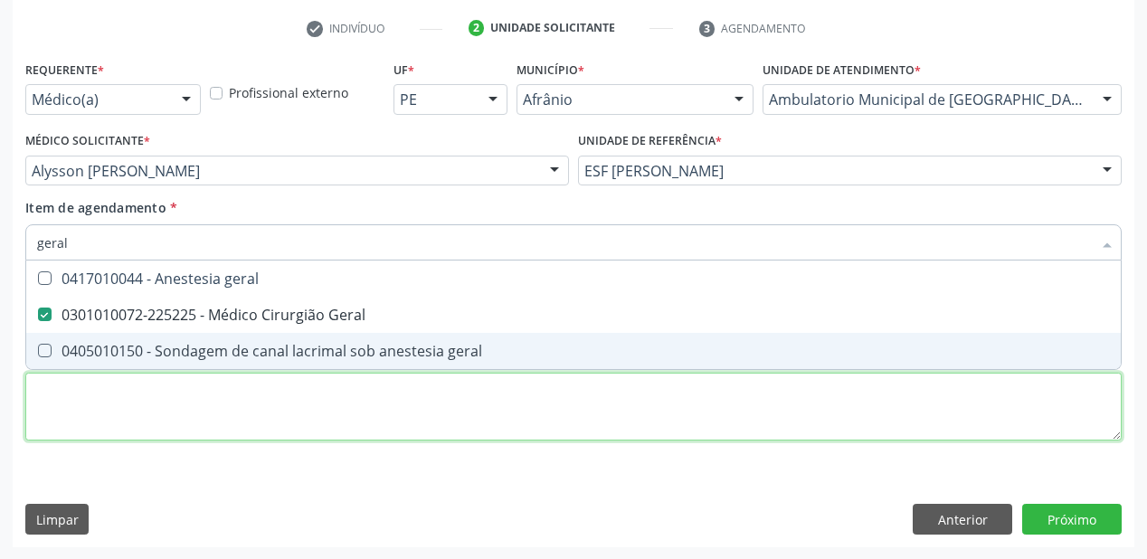
click at [101, 394] on div "Requerente * Médico(a) Médico(a) Enfermeiro(a) Paciente Nenhum resultado encont…" at bounding box center [573, 261] width 1096 height 410
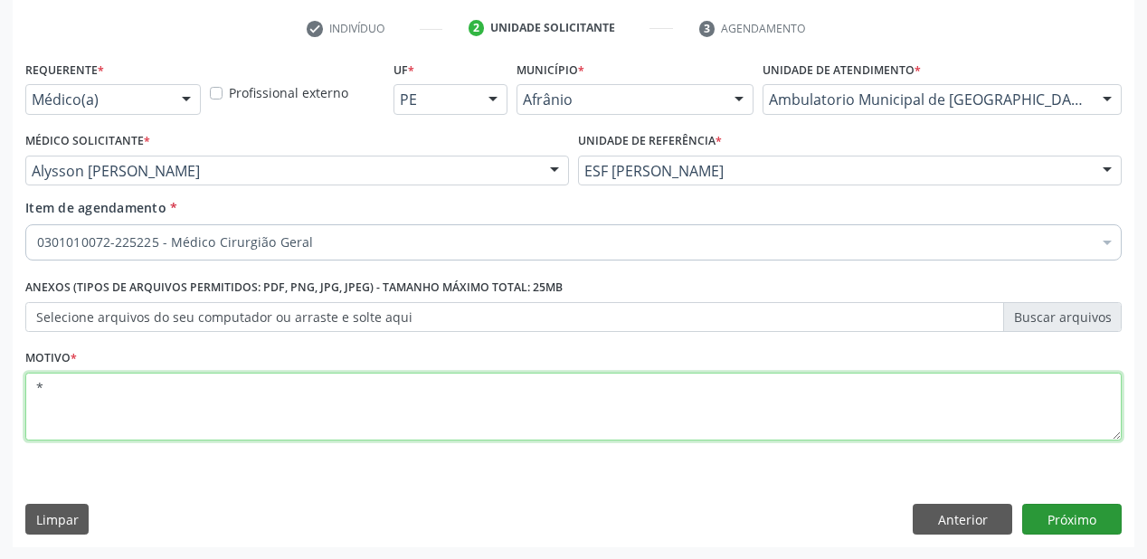
type textarea "*"
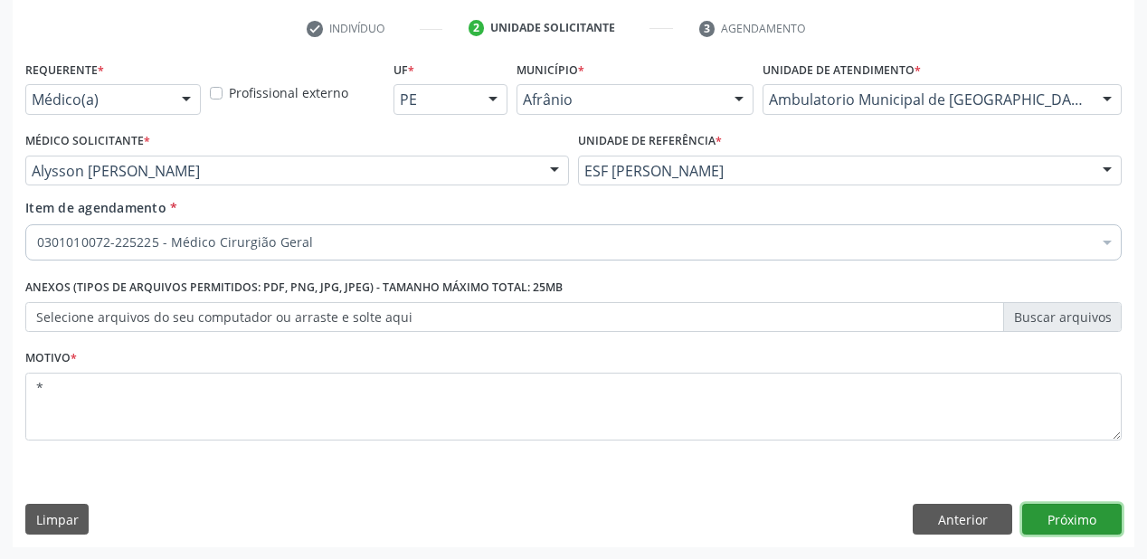
click at [1071, 517] on button "Próximo" at bounding box center [1071, 519] width 99 height 31
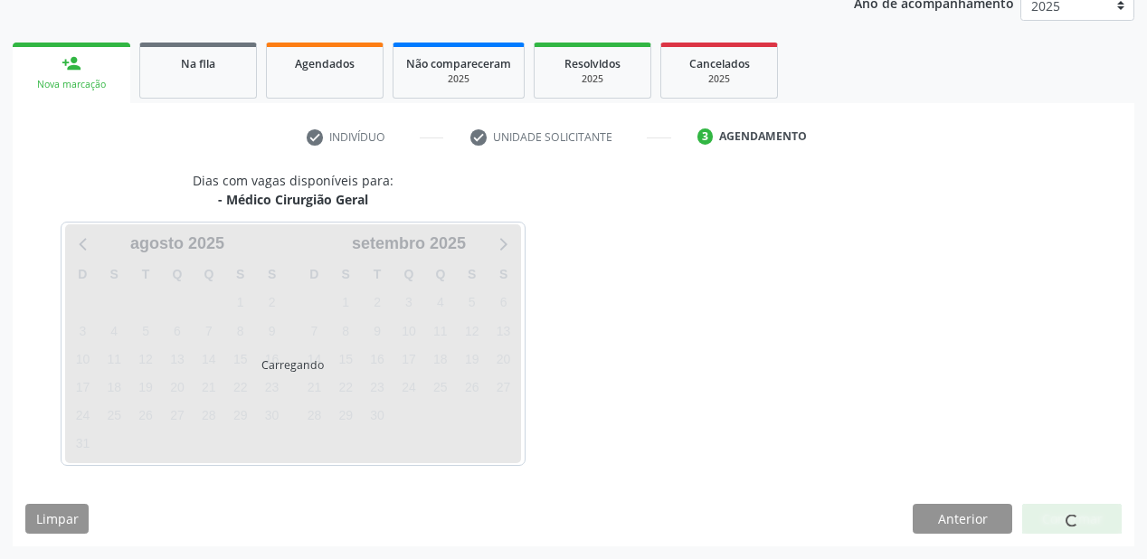
scroll to position [227, 0]
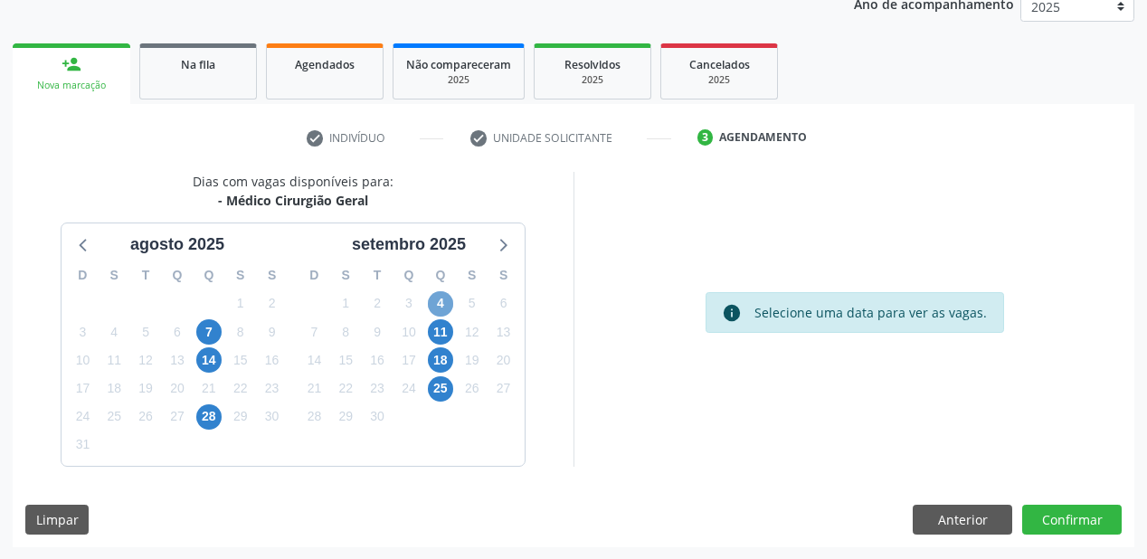
click at [437, 297] on span "4" at bounding box center [440, 303] width 25 height 25
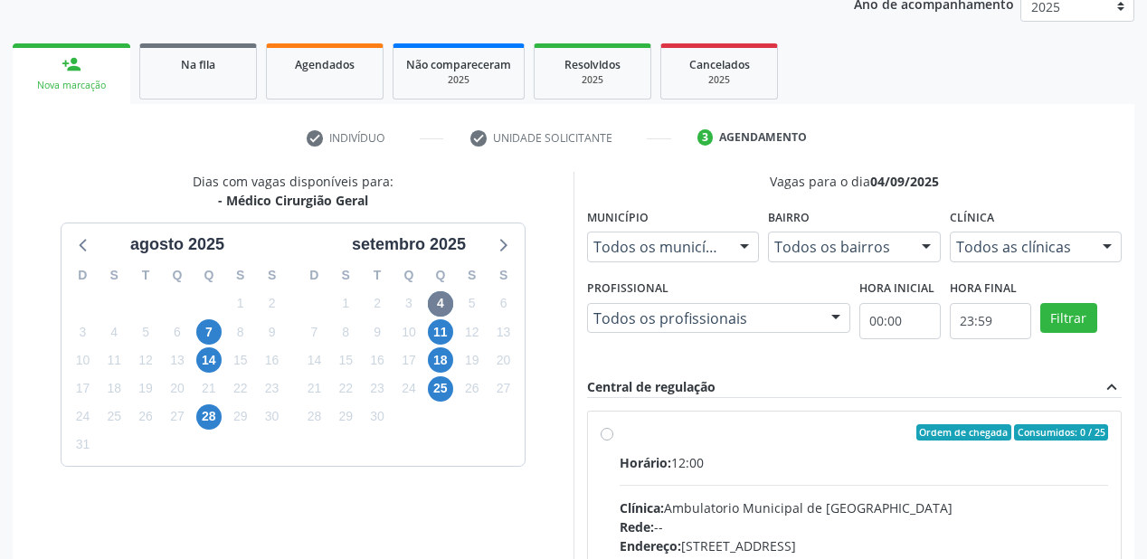
click at [876, 498] on div "Clínica: Ambulatorio Municipal de Saude" at bounding box center [864, 507] width 488 height 19
click at [613, 440] on input "Ordem de chegada Consumidos: 0 / 25 Horário: 12:00 Clínica: Ambulatorio Municip…" at bounding box center [607, 432] width 13 height 16
radio input "true"
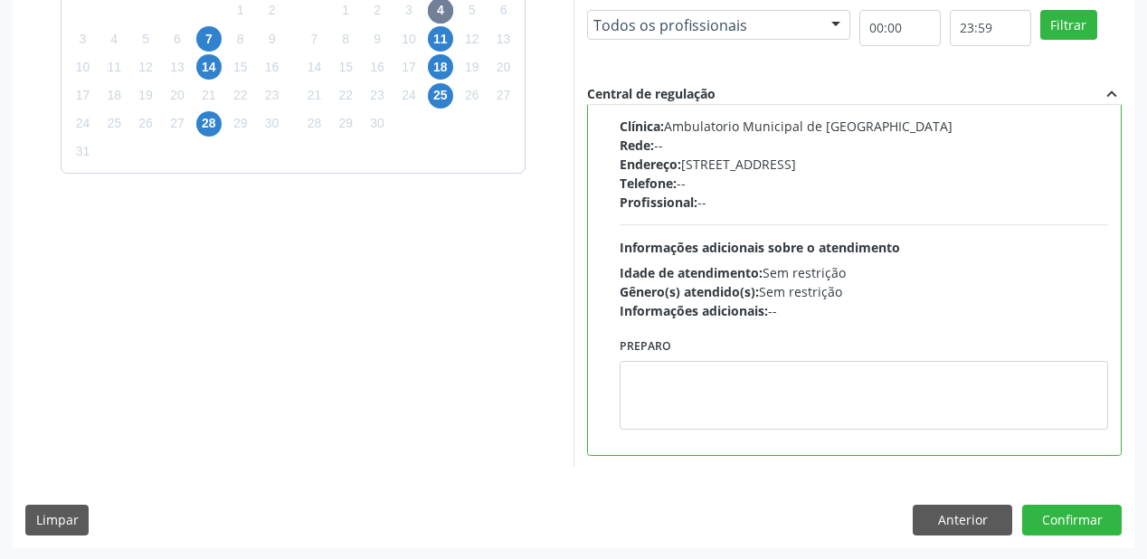
scroll to position [521, 0]
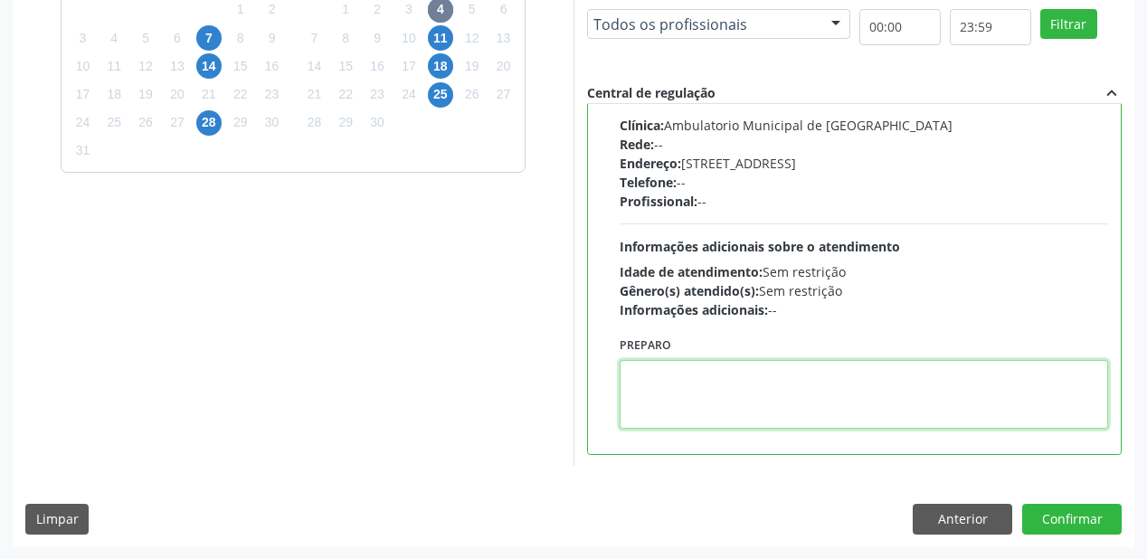
click at [918, 418] on textarea at bounding box center [864, 394] width 488 height 69
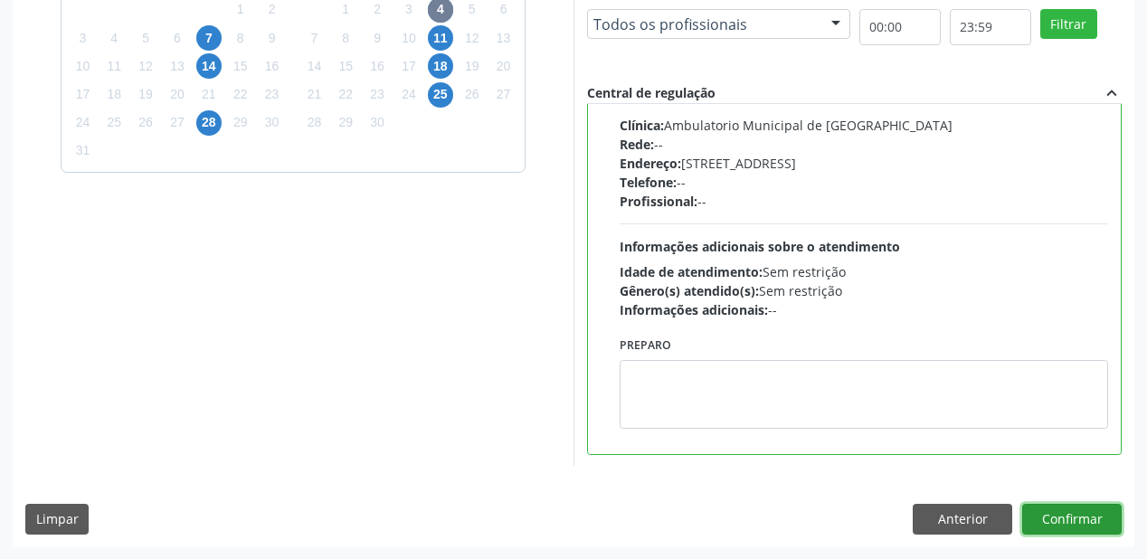
click at [1065, 517] on button "Confirmar" at bounding box center [1071, 519] width 99 height 31
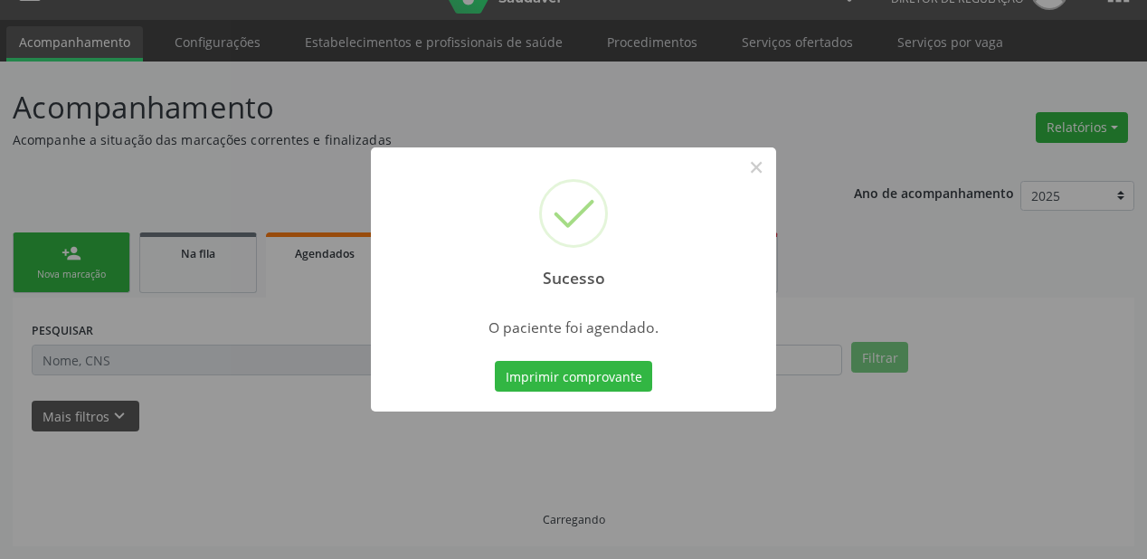
scroll to position [36, 0]
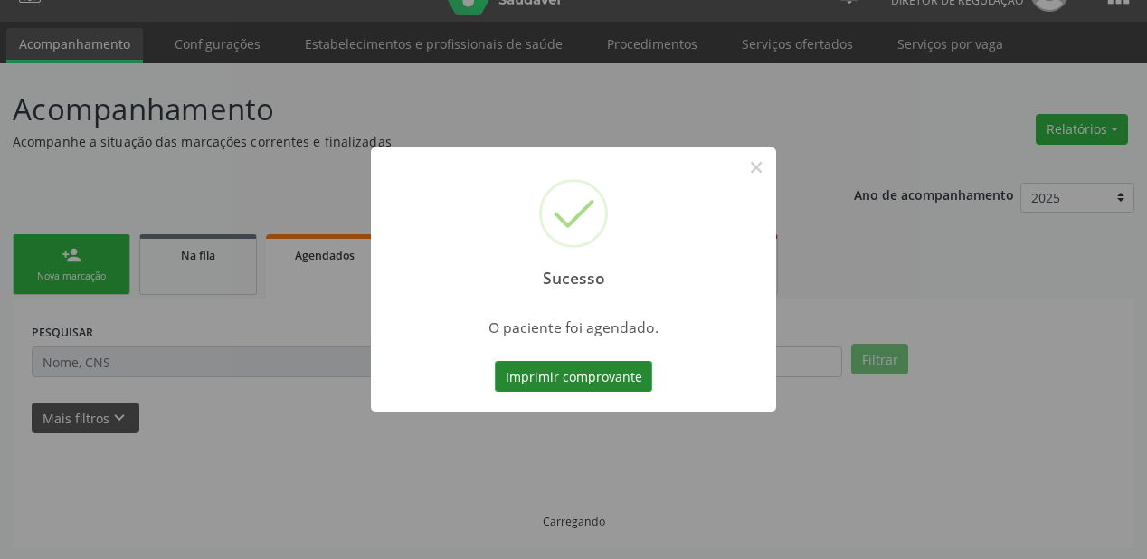
click at [557, 376] on button "Imprimir comprovante" at bounding box center [573, 376] width 157 height 31
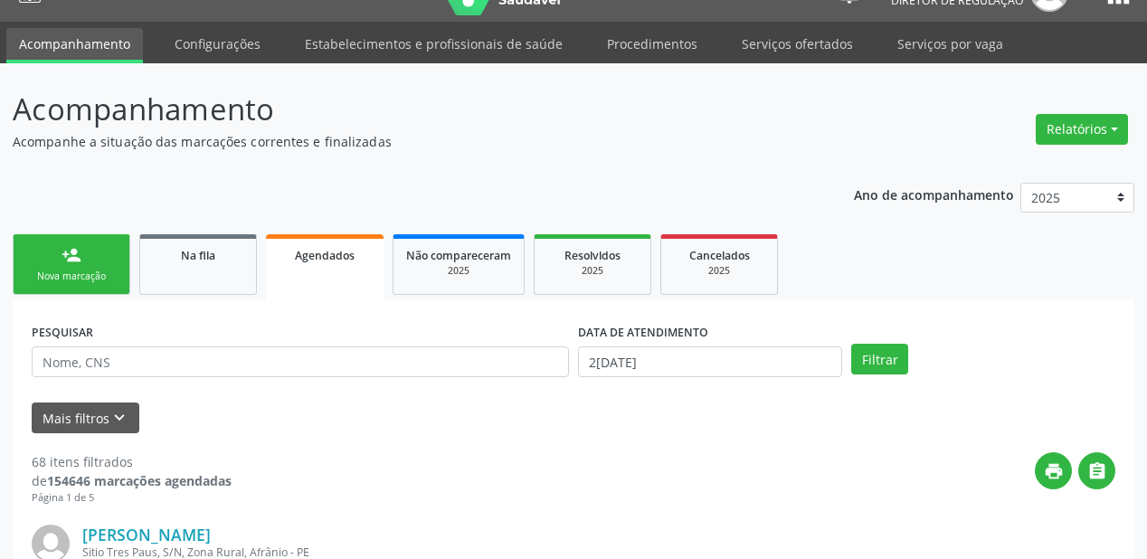
click at [71, 267] on link "person_add Nova marcação" at bounding box center [72, 264] width 118 height 61
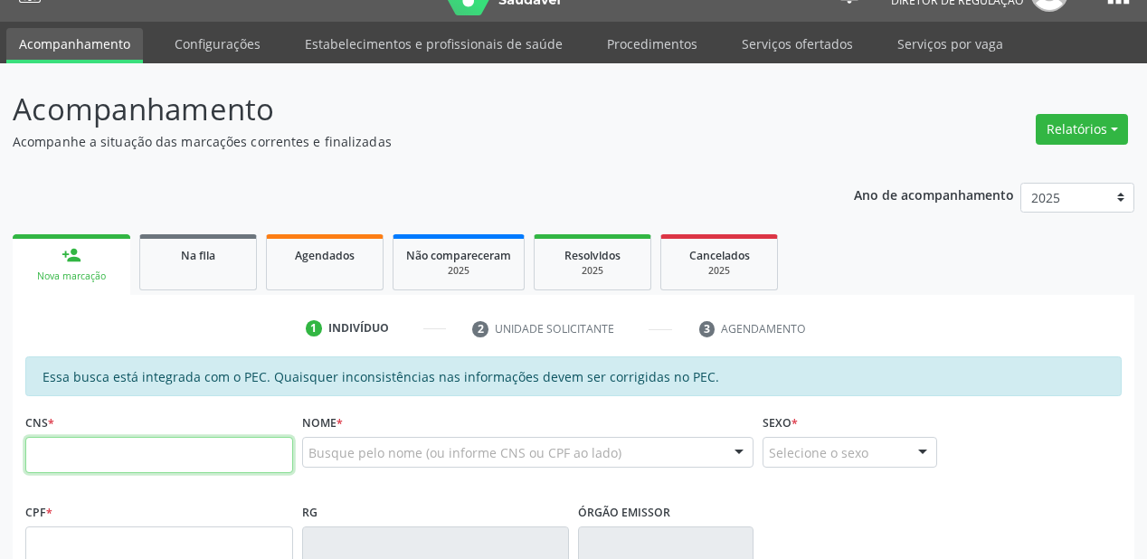
click at [101, 445] on input "text" at bounding box center [159, 455] width 268 height 36
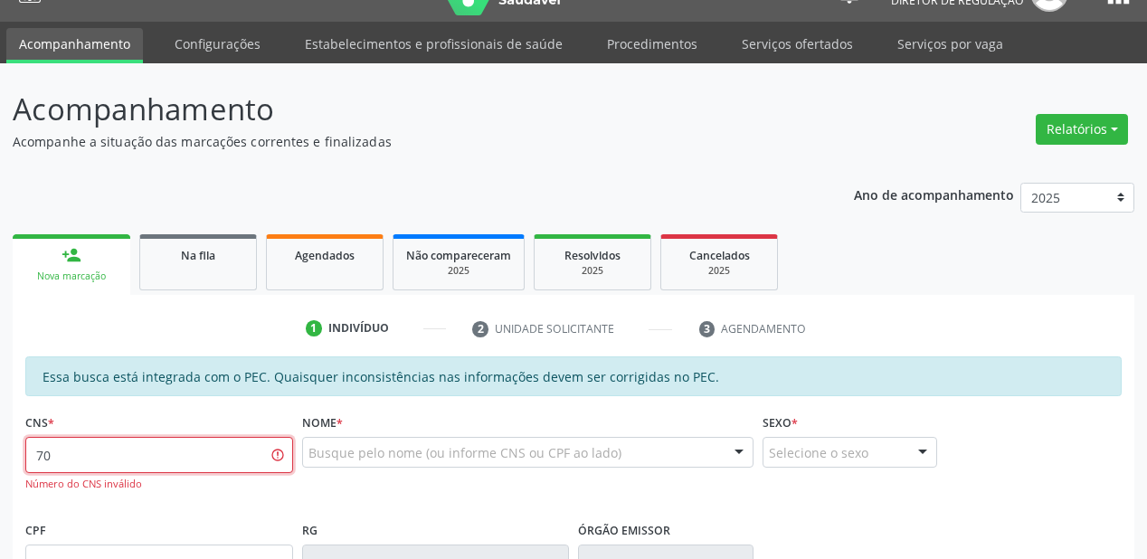
type input "7"
type input "700 0088 2679 9413"
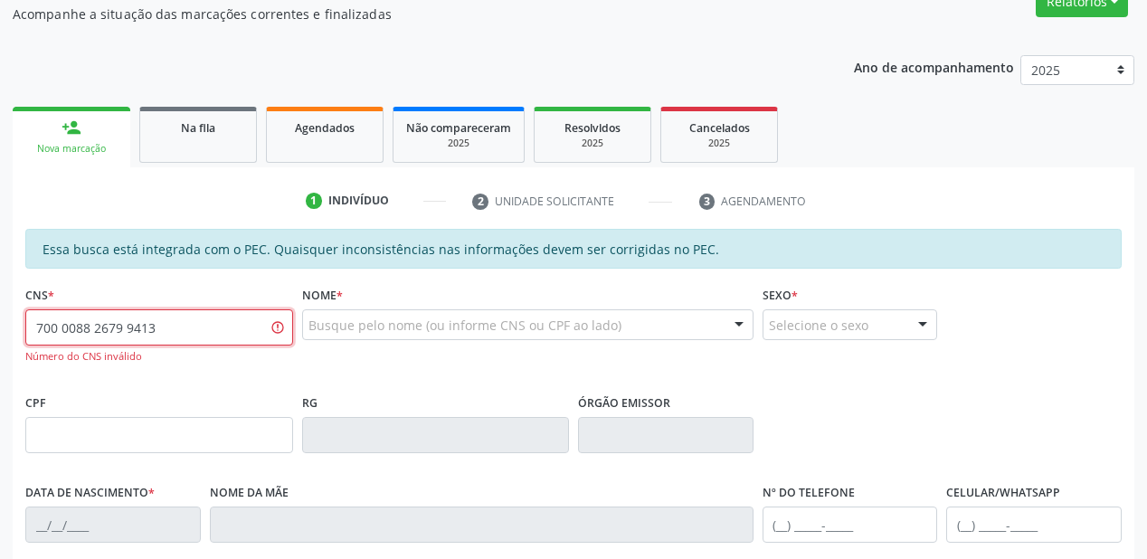
scroll to position [470, 0]
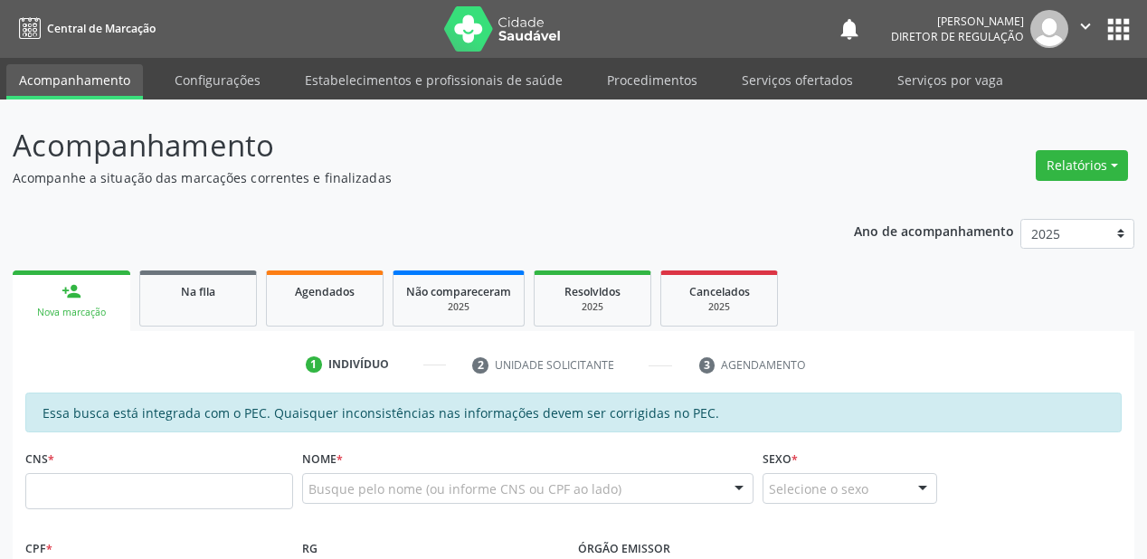
scroll to position [362, 0]
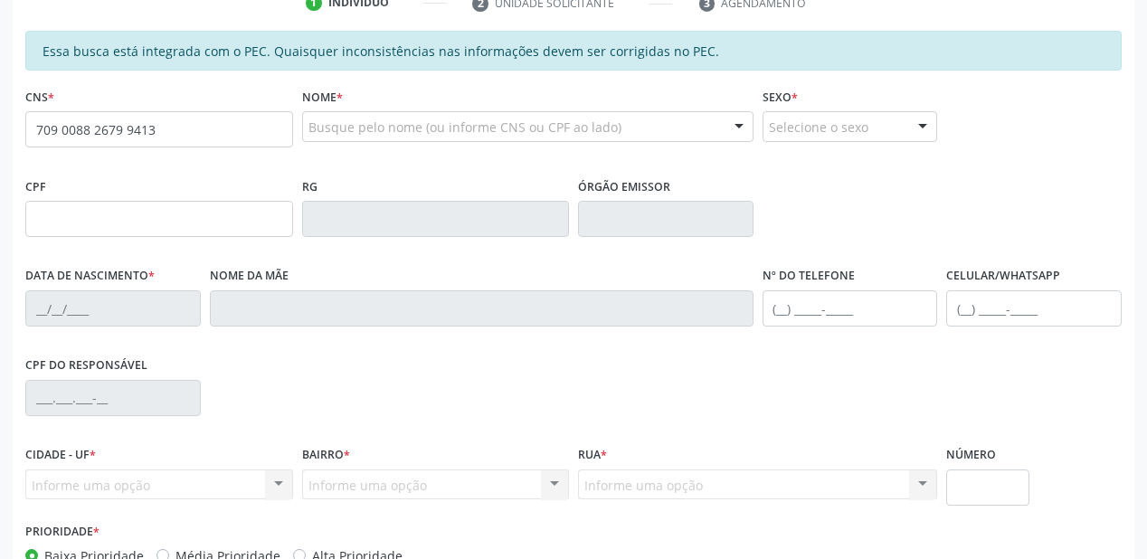
type input "709 0088 2679 9413"
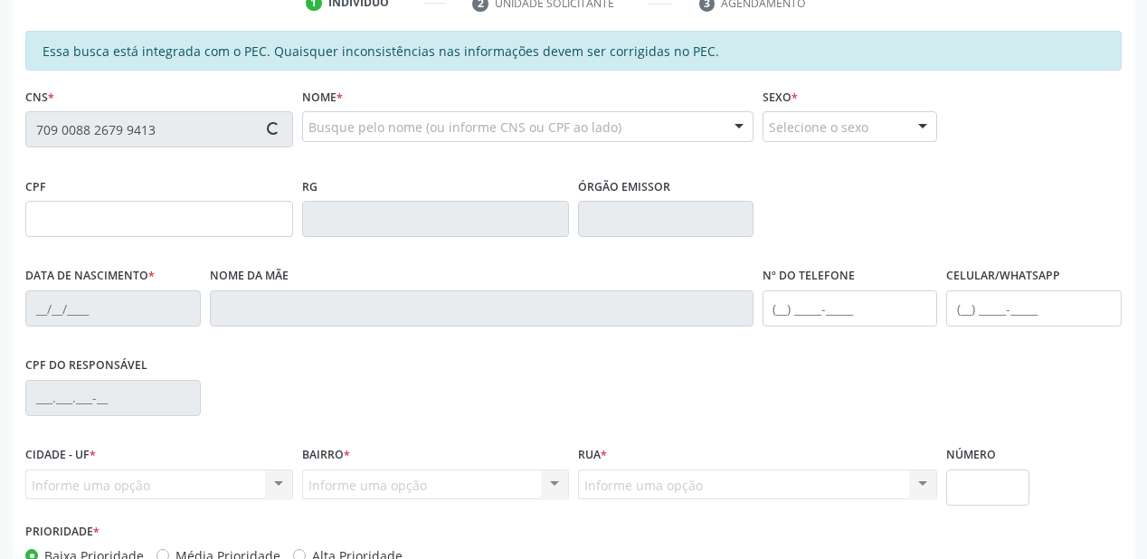
type input "096.630.304-02"
type input "[DATE]"
type input "[PERSON_NAME]"
type input "[PHONE_NUMBER]"
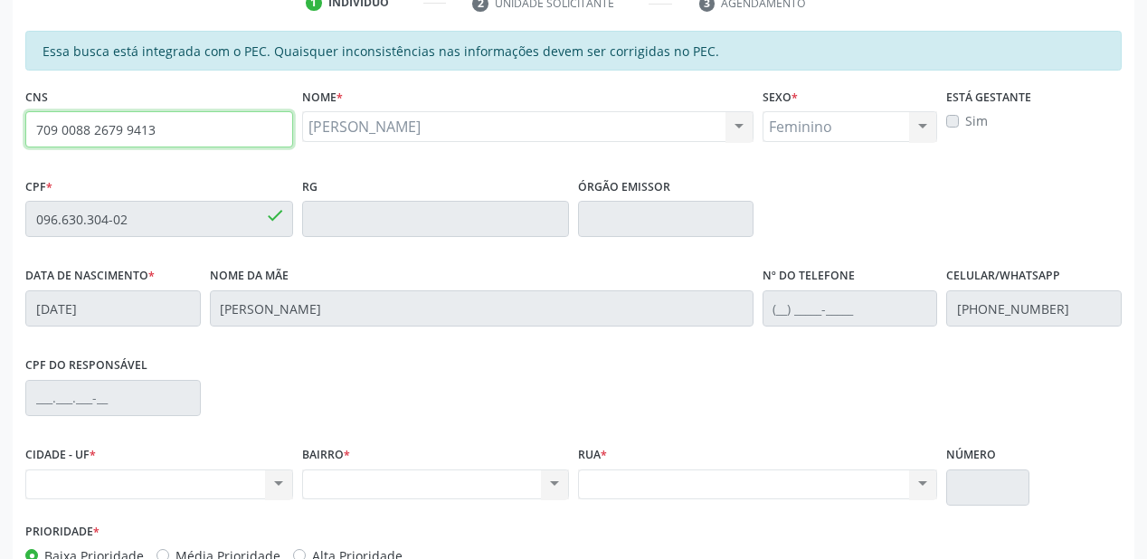
drag, startPoint x: 166, startPoint y: 136, endPoint x: 0, endPoint y: 136, distance: 166.4
click at [0, 136] on div "Acompanhamento Acompanhe a situação das marcações correntes e finalizadas Relat…" at bounding box center [573, 204] width 1147 height 933
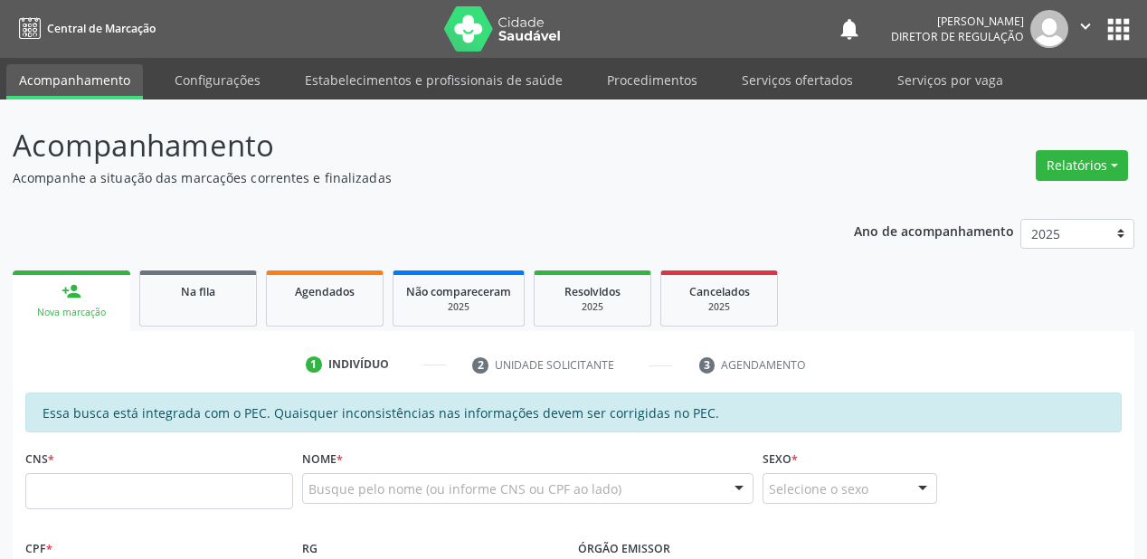
scroll to position [362, 0]
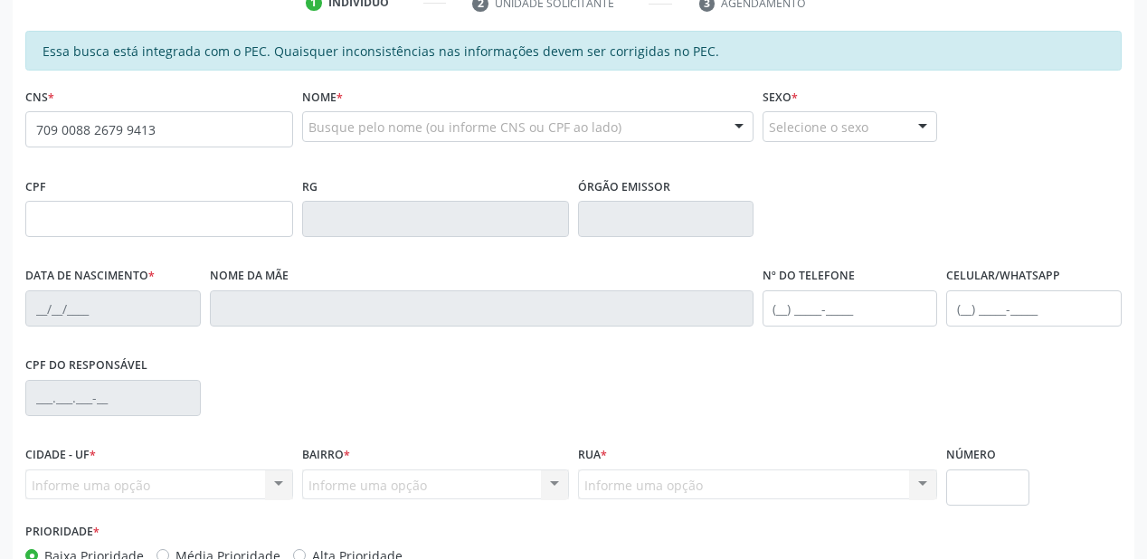
type input "709 0088 2679 9413"
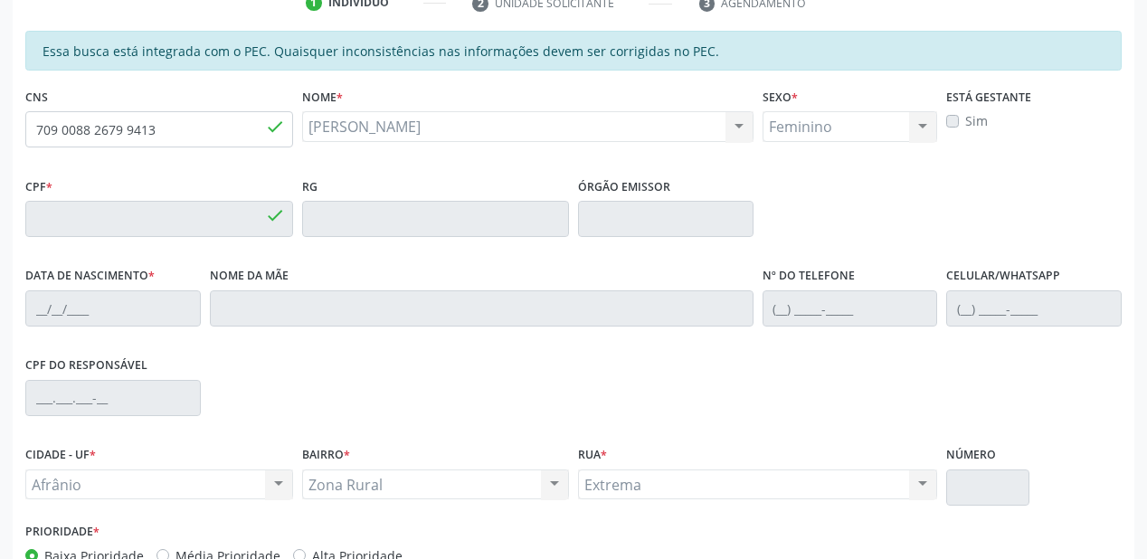
type input "096.630.304-02"
type input "[DATE]"
type input "[PERSON_NAME]"
type input "[PHONE_NUMBER]"
type input "S/N"
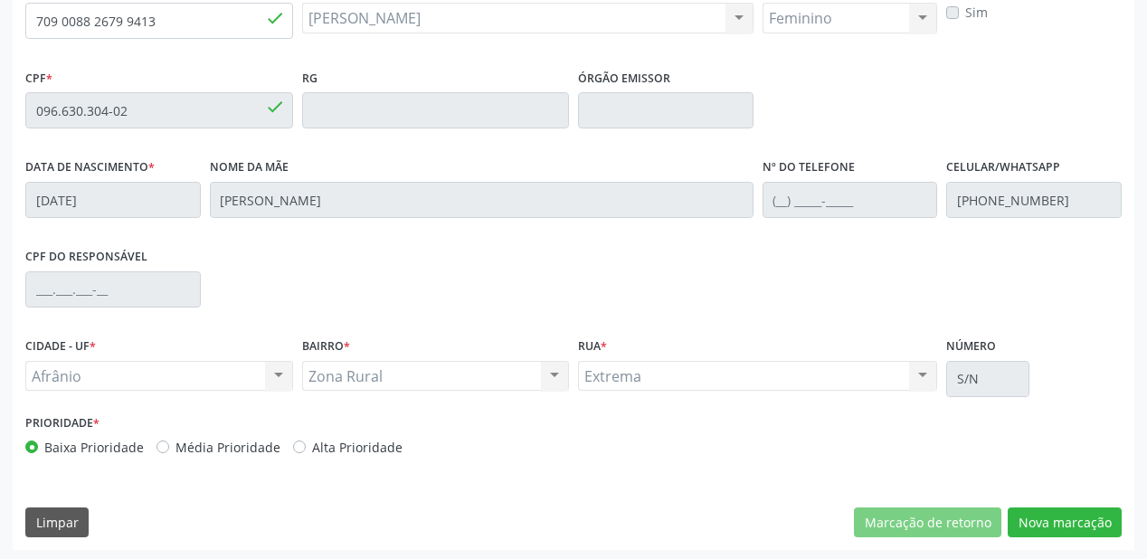
scroll to position [473, 0]
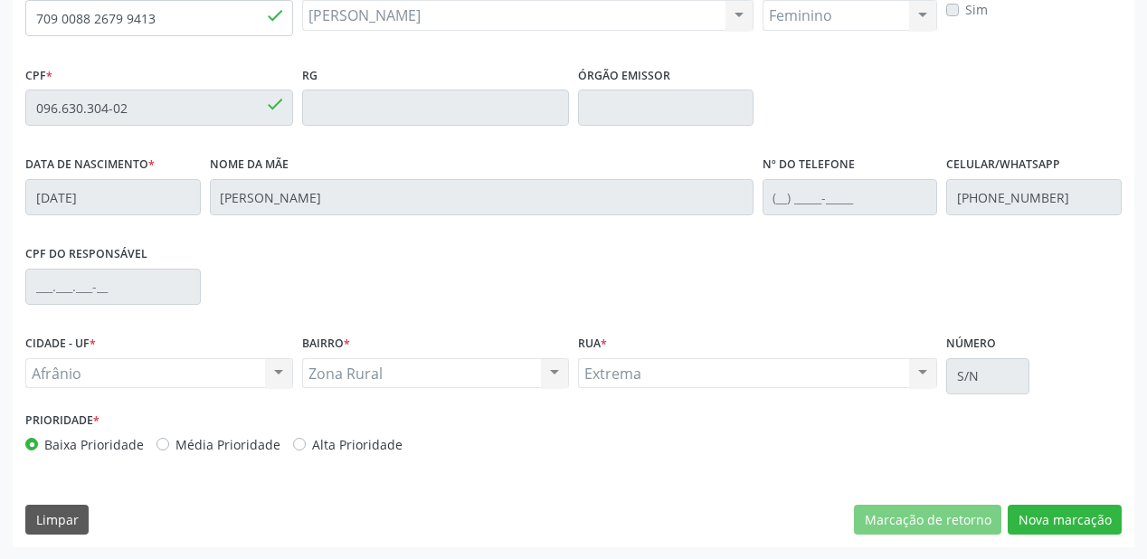
click at [659, 378] on div "Extrema Extrema Nenhum resultado encontrado para: " " Não há nenhuma opção para…" at bounding box center [757, 373] width 359 height 31
click at [1040, 525] on button "Nova marcação" at bounding box center [1065, 520] width 114 height 31
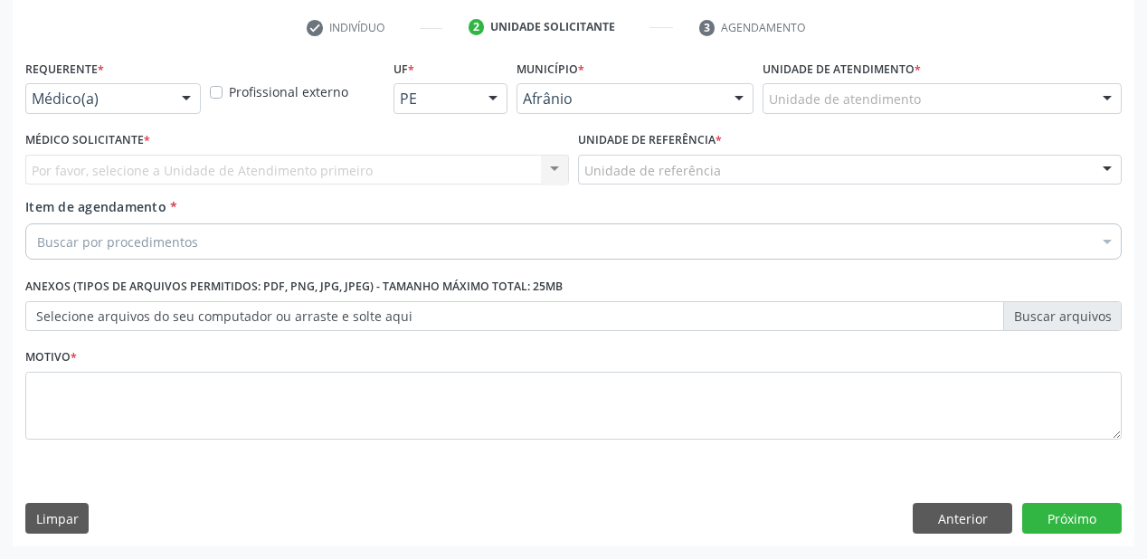
scroll to position [336, 0]
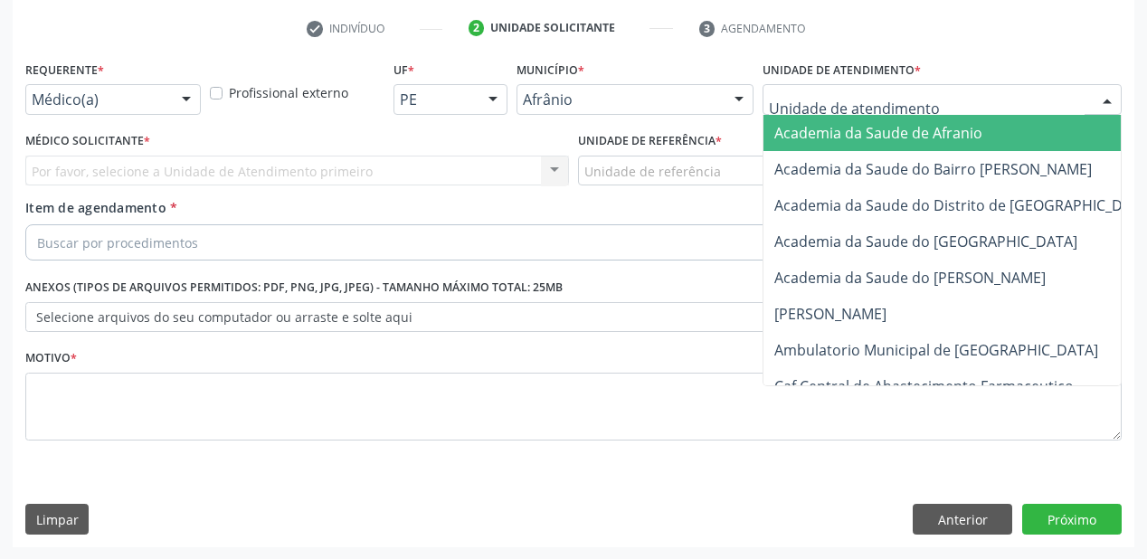
click at [806, 88] on div at bounding box center [941, 99] width 359 height 31
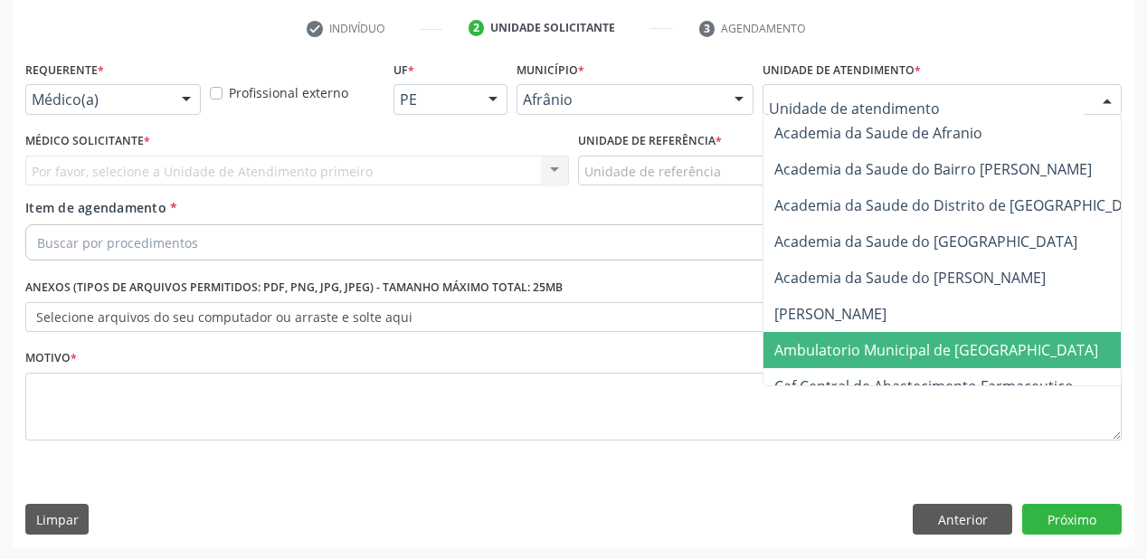
drag, startPoint x: 828, startPoint y: 340, endPoint x: 704, endPoint y: 249, distance: 153.9
click at [821, 333] on span "Ambulatorio Municipal de [GEOGRAPHIC_DATA]" at bounding box center [983, 350] width 441 height 36
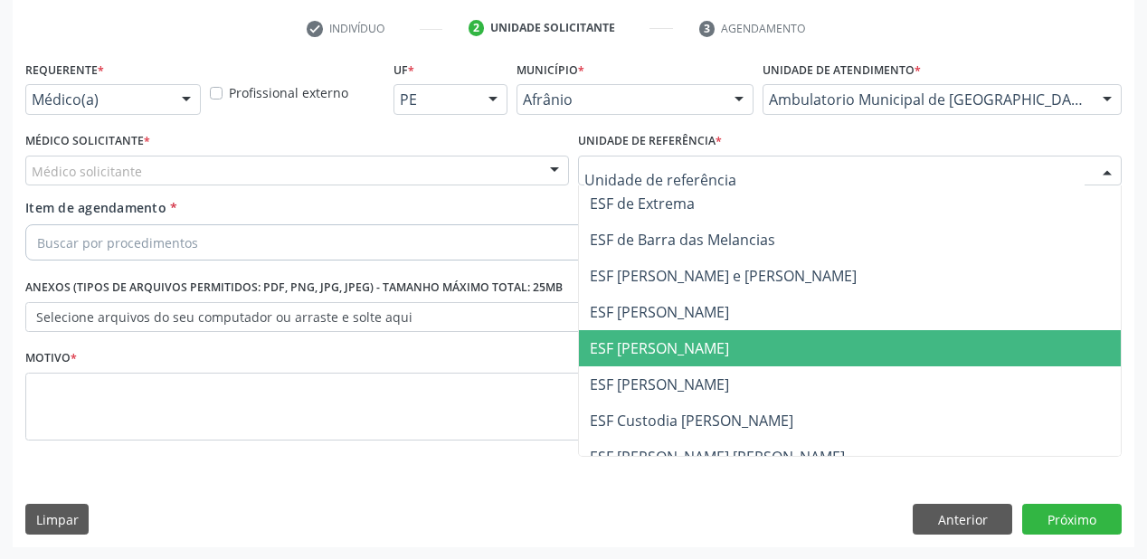
click at [618, 335] on span "ESF [PERSON_NAME]" at bounding box center [850, 348] width 542 height 36
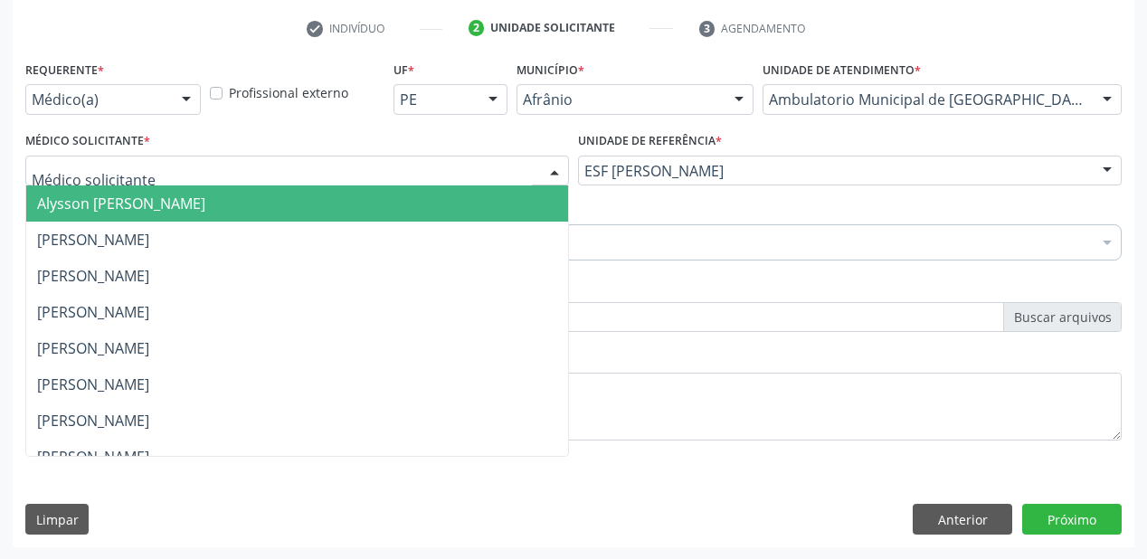
drag, startPoint x: 163, startPoint y: 169, endPoint x: 166, endPoint y: 195, distance: 26.5
click at [163, 169] on div at bounding box center [297, 171] width 544 height 31
drag, startPoint x: 166, startPoint y: 197, endPoint x: 171, endPoint y: 220, distance: 23.1
click at [169, 199] on span "Alysson [PERSON_NAME]" at bounding box center [121, 204] width 168 height 20
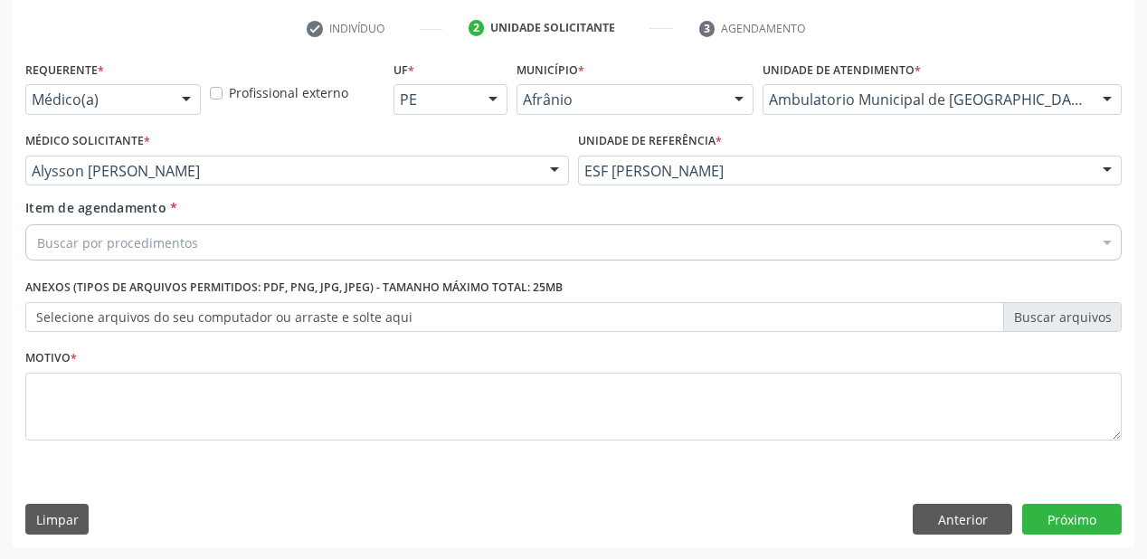
click at [166, 229] on div "Buscar por procedimentos" at bounding box center [573, 242] width 1096 height 36
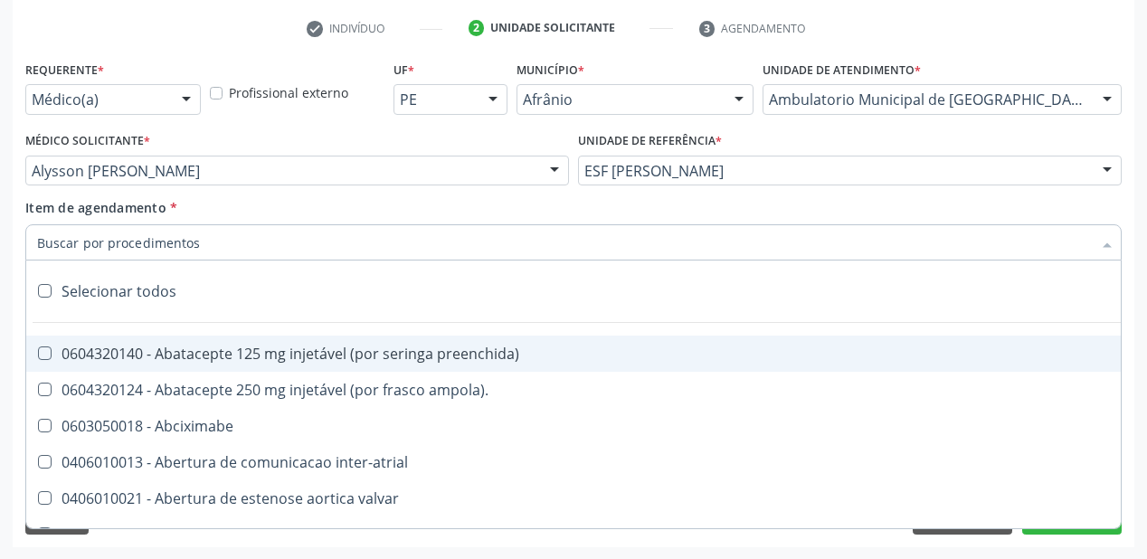
paste input "709 0088 2679 9413"
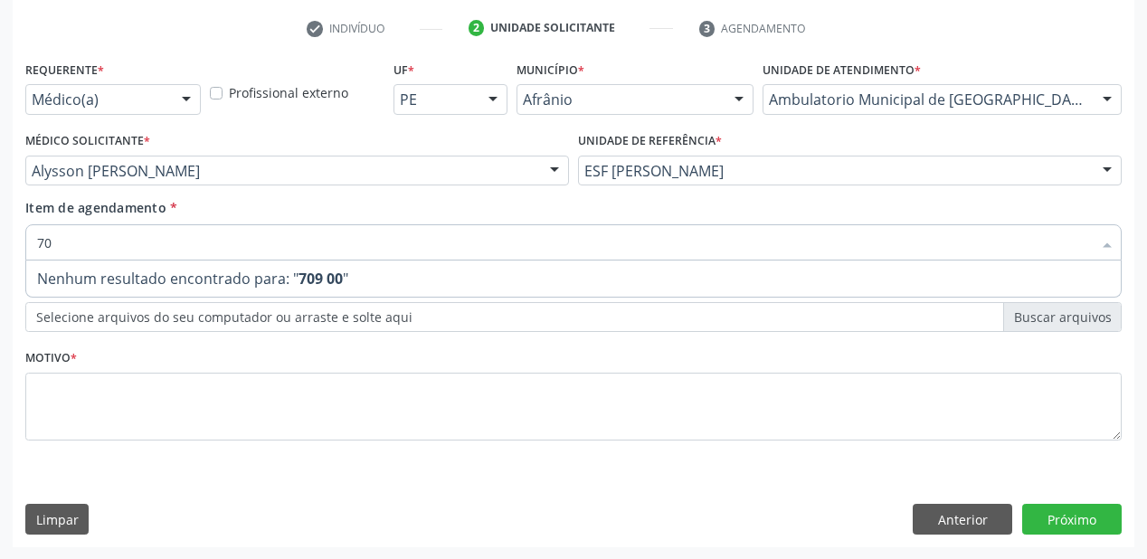
type input "7"
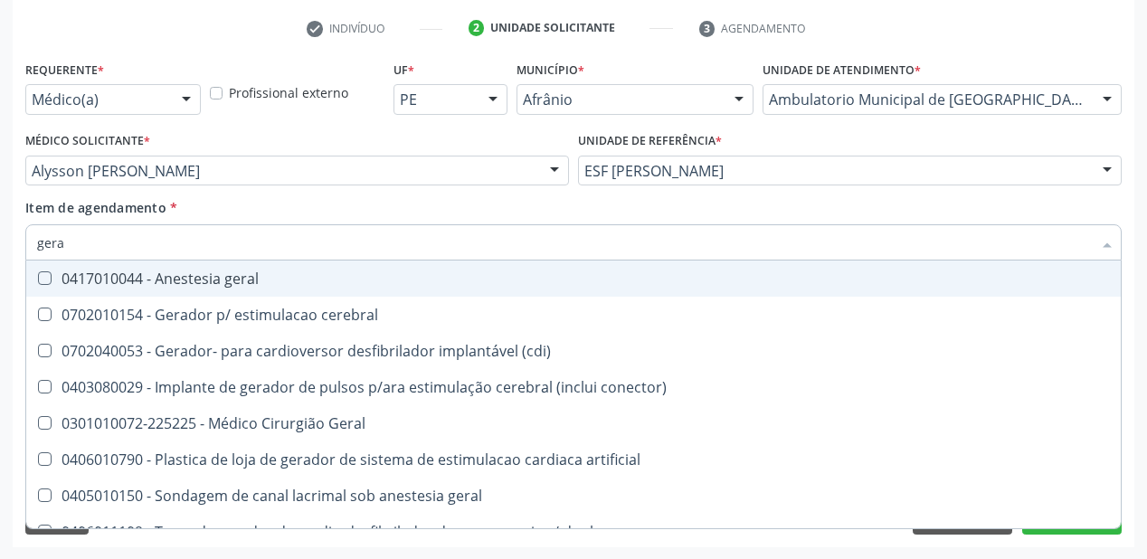
type input "geral"
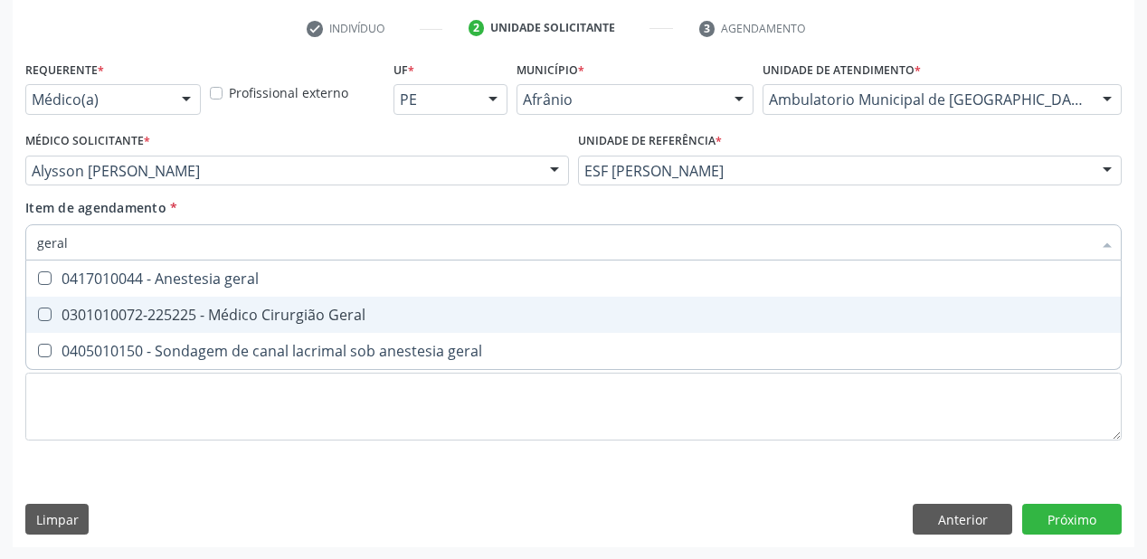
click at [118, 326] on span "0301010072-225225 - Médico Cirurgião Geral" at bounding box center [573, 315] width 1094 height 36
checkbox Geral "true"
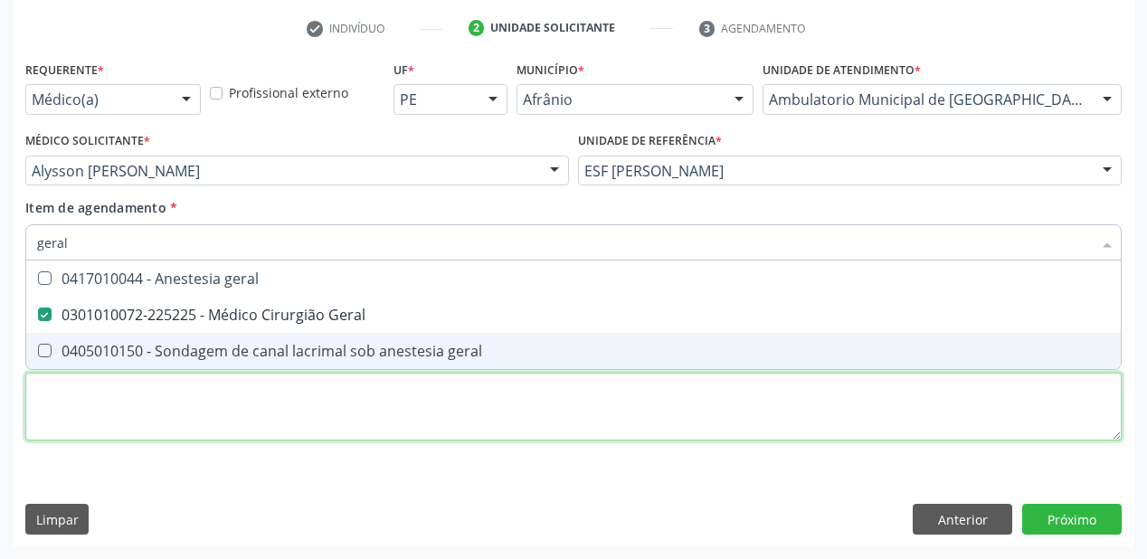
click at [68, 416] on div "Requerente * Médico(a) Médico(a) Enfermeiro(a) Paciente Nenhum resultado encont…" at bounding box center [573, 261] width 1096 height 410
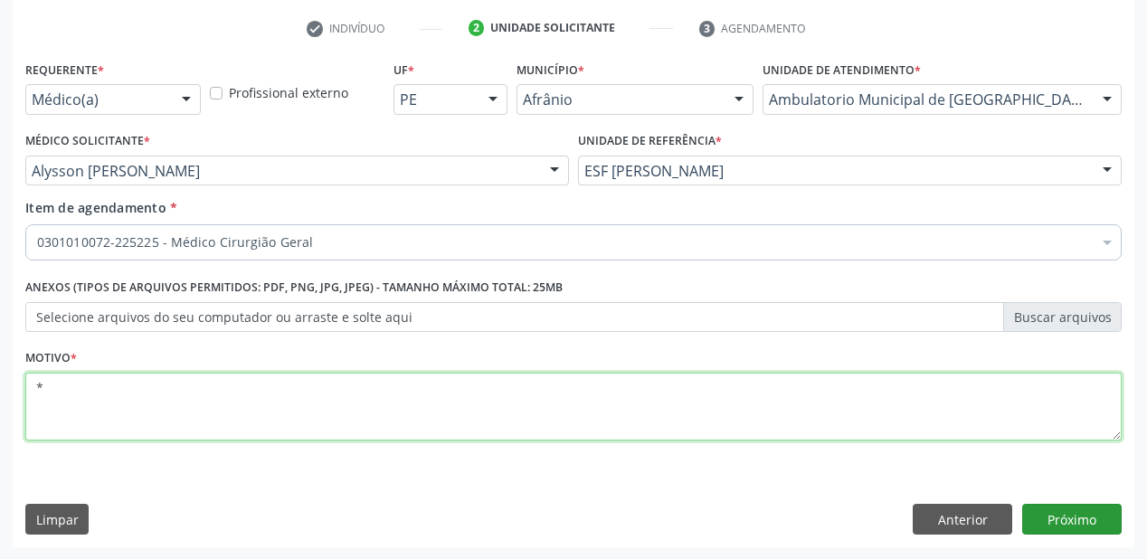
type textarea "*"
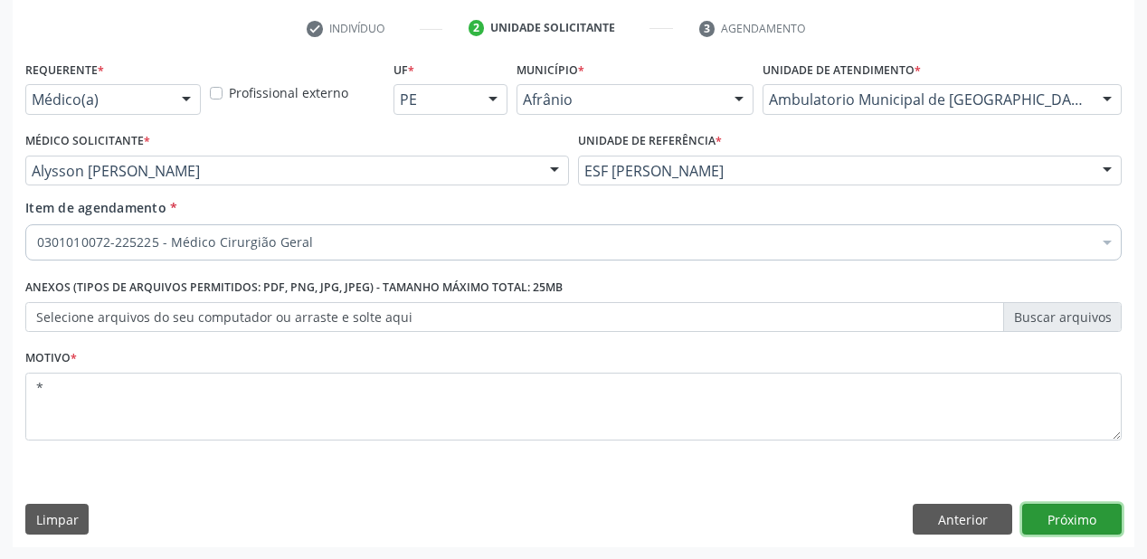
click at [1067, 522] on button "Próximo" at bounding box center [1071, 519] width 99 height 31
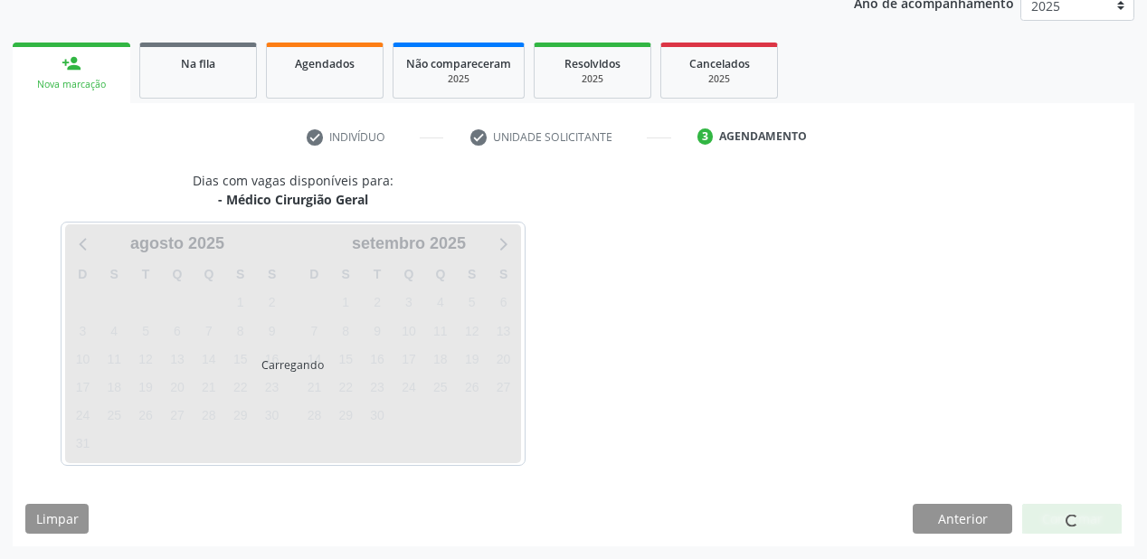
scroll to position [227, 0]
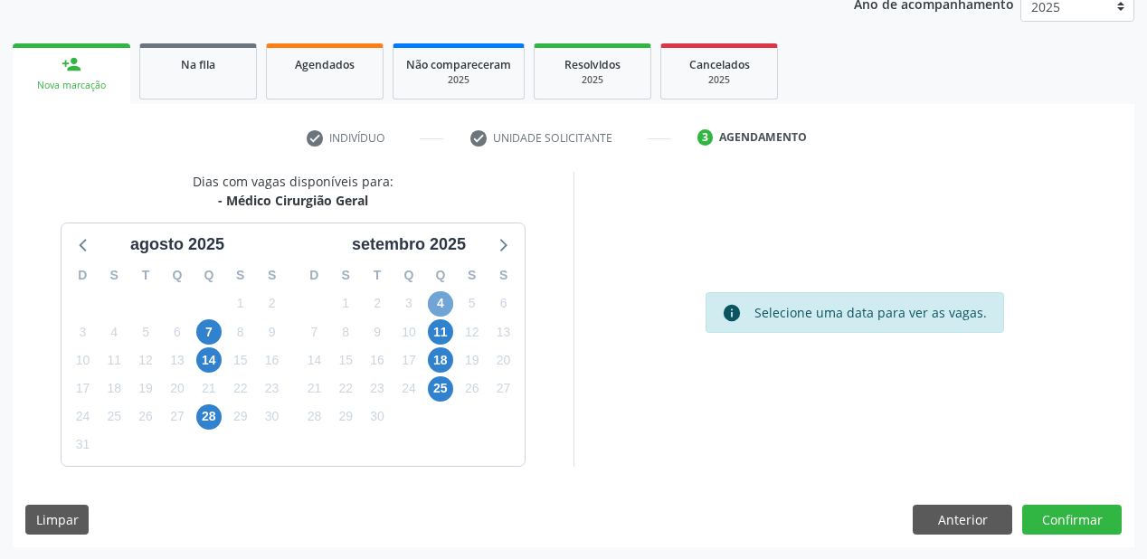
click at [441, 301] on span "4" at bounding box center [440, 303] width 25 height 25
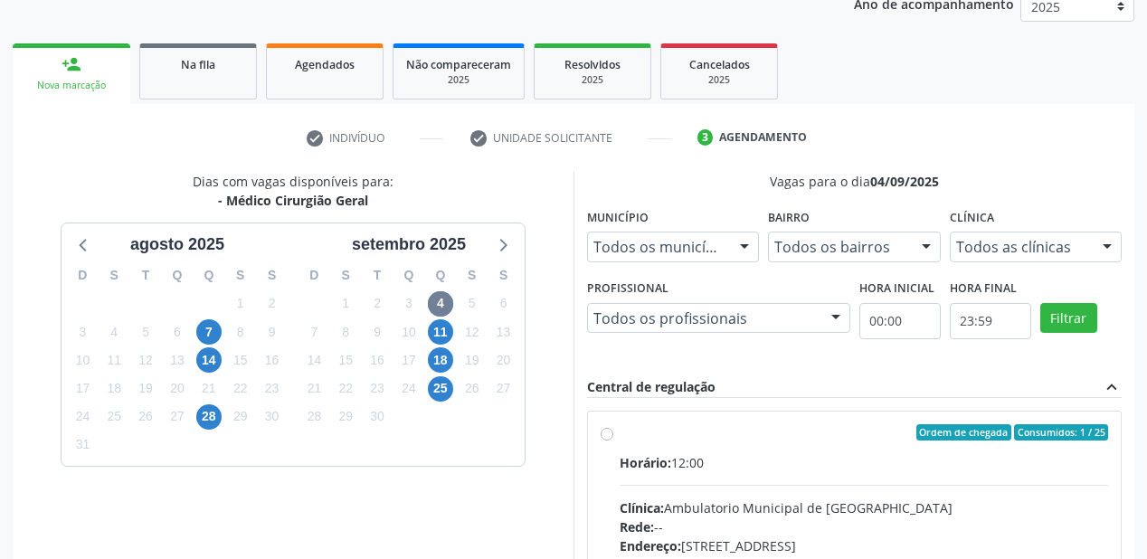
click at [834, 456] on div "Horário: 12:00" at bounding box center [864, 462] width 488 height 19
click at [613, 440] on input "Ordem de chegada Consumidos: 1 / 25 Horário: 12:00 Clínica: Ambulatorio Municip…" at bounding box center [607, 432] width 13 height 16
radio input "true"
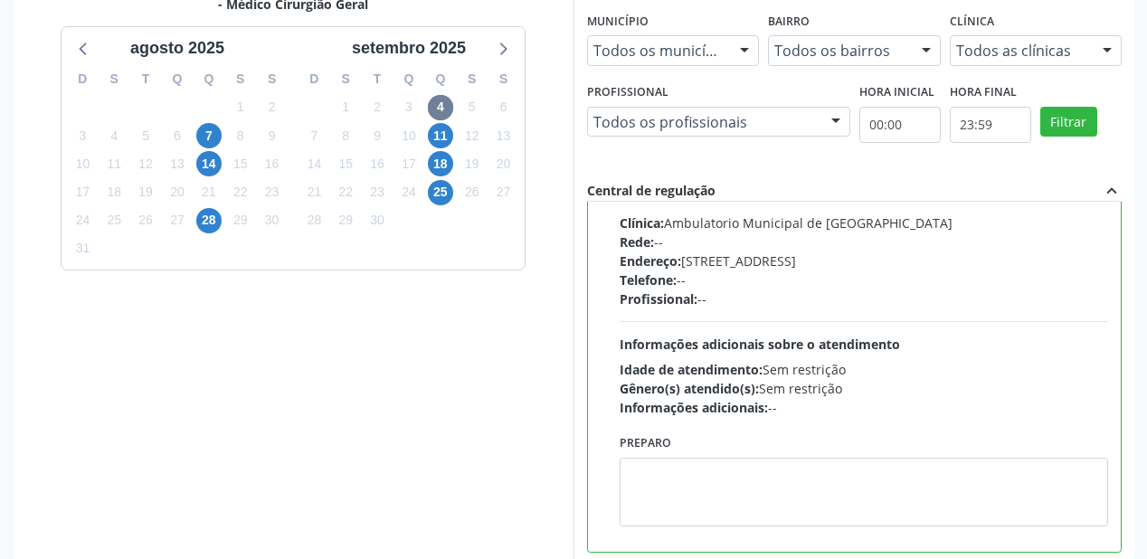
scroll to position [516, 0]
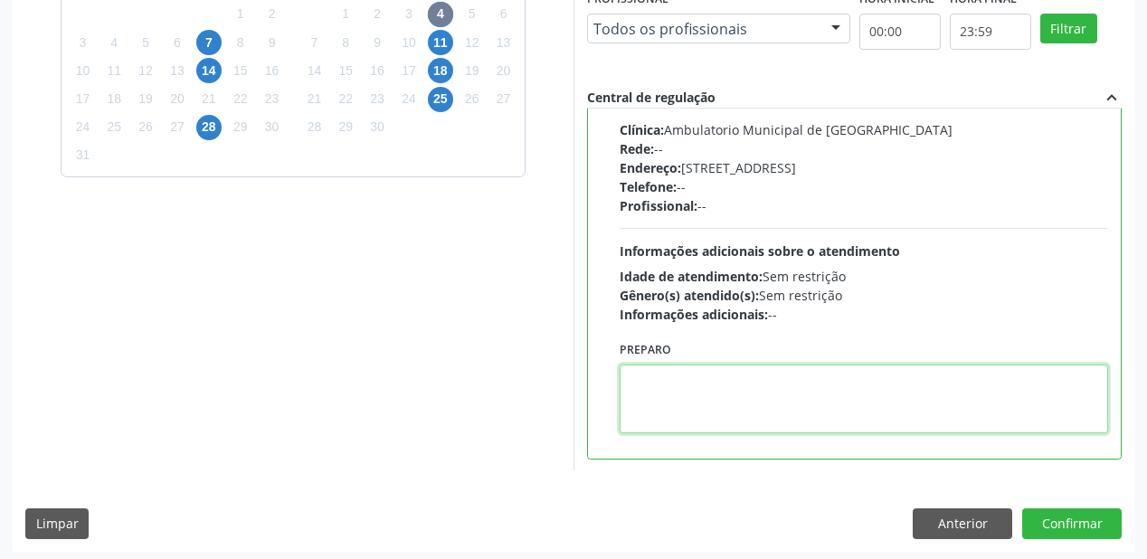
click at [745, 409] on textarea at bounding box center [864, 398] width 488 height 69
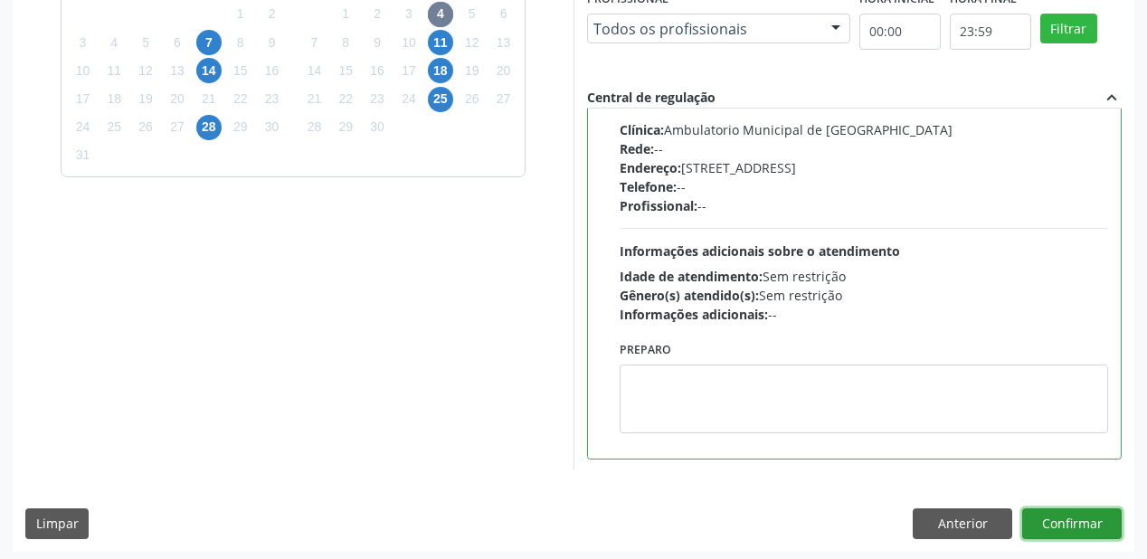
click at [1046, 525] on button "Confirmar" at bounding box center [1071, 523] width 99 height 31
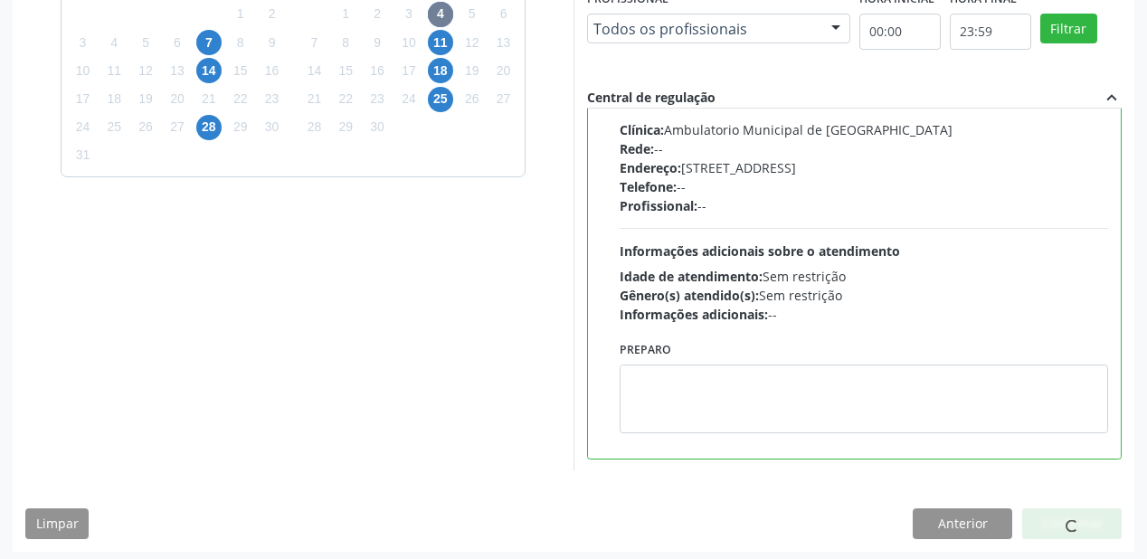
scroll to position [36, 0]
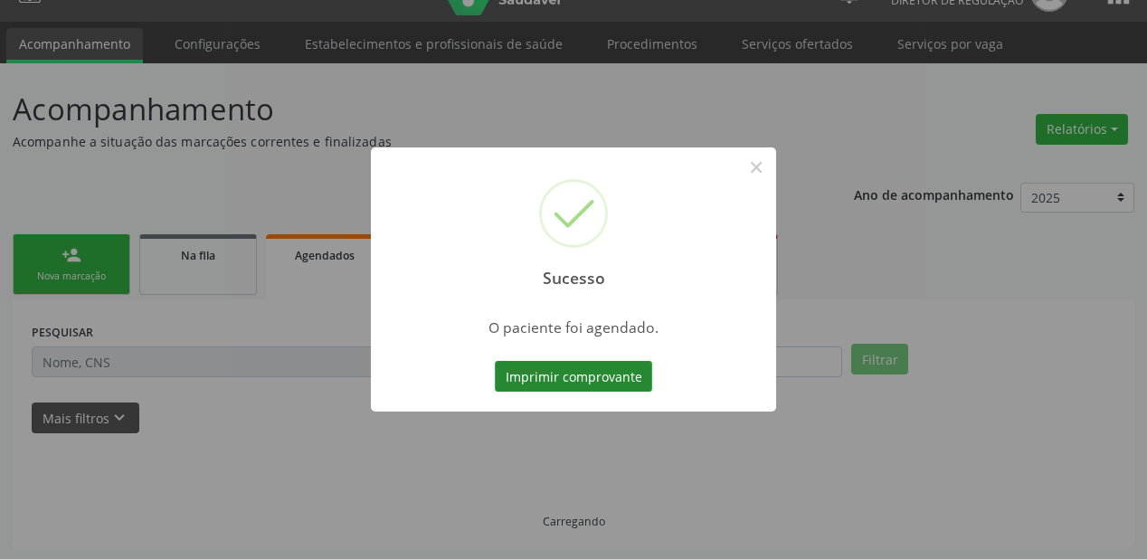
click at [586, 382] on button "Imprimir comprovante" at bounding box center [573, 376] width 157 height 31
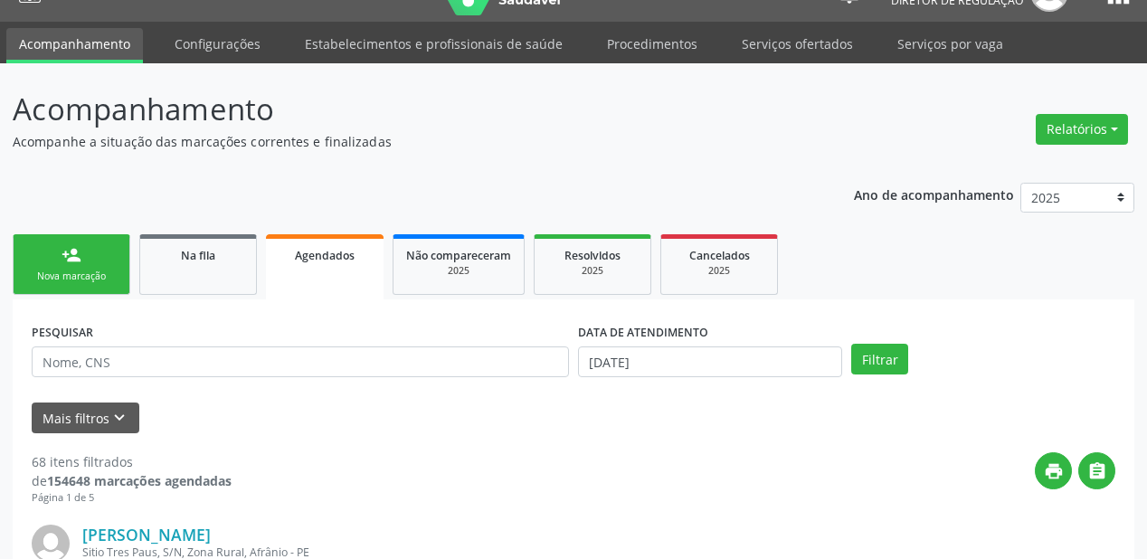
click at [90, 270] on div "Nova marcação" at bounding box center [71, 277] width 90 height 14
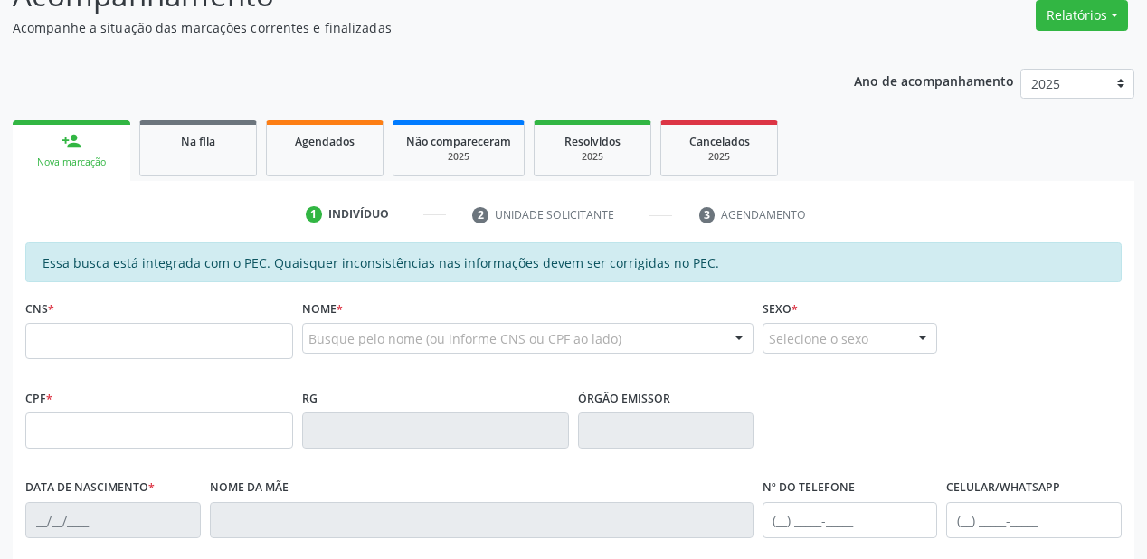
scroll to position [326, 0]
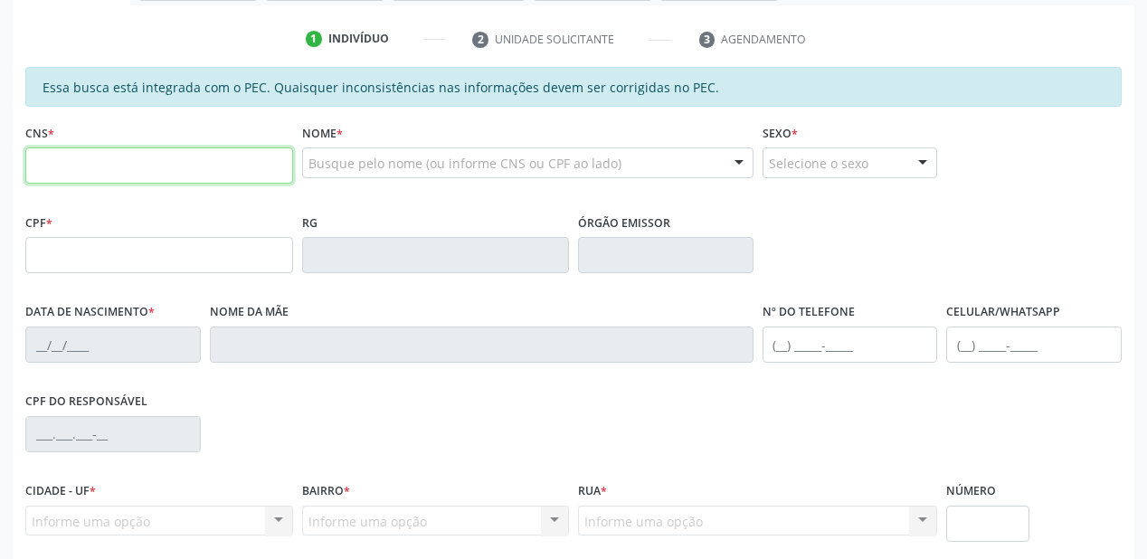
click at [72, 177] on input "text" at bounding box center [159, 165] width 268 height 36
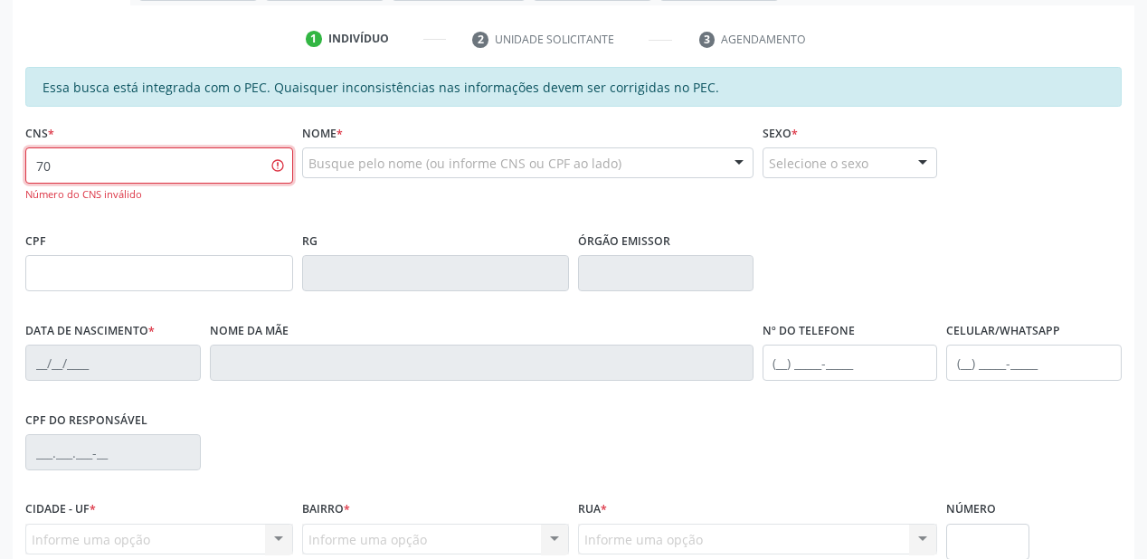
type input "7"
type input "705 0010 6486 5459"
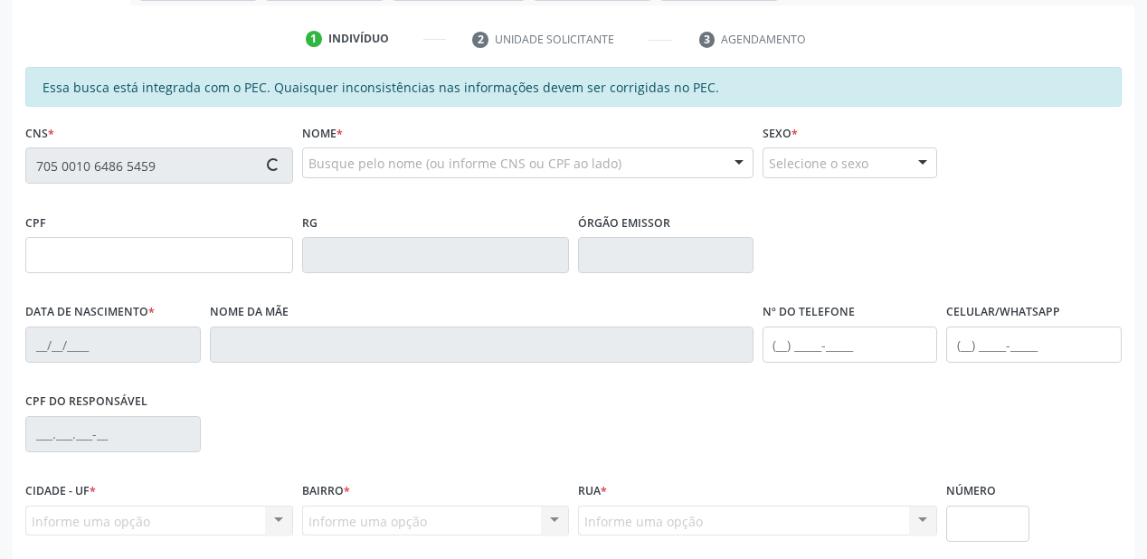
type input "043.898.844-25"
type input "[DATE]"
type input "[PERSON_NAME] da Conceicao"
type input "[PHONE_NUMBER]"
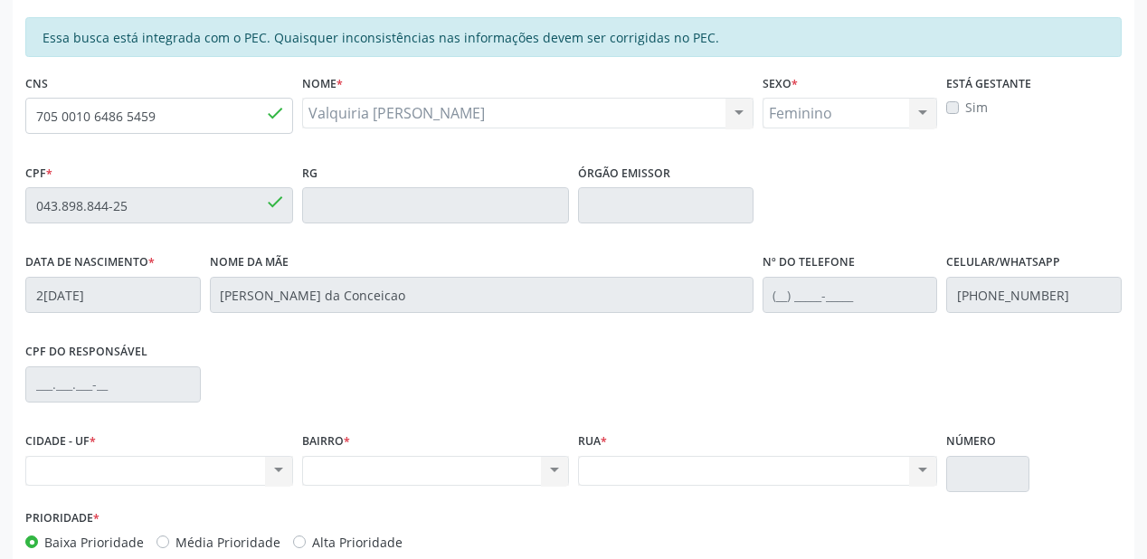
scroll to position [473, 0]
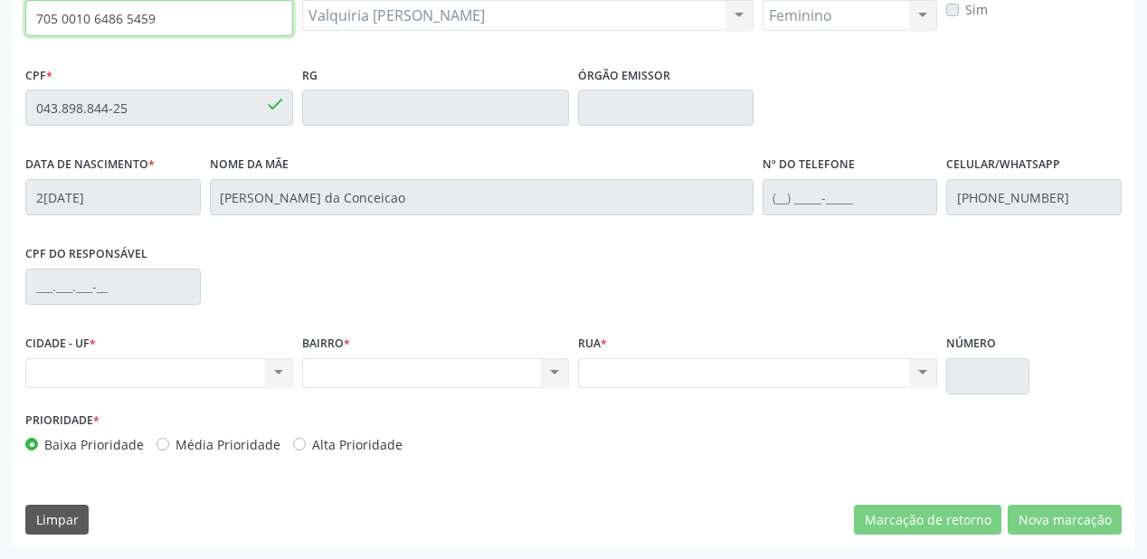
drag, startPoint x: 142, startPoint y: 18, endPoint x: 35, endPoint y: 22, distance: 106.8
click at [35, 22] on input "705 0010 6486 5459" at bounding box center [159, 18] width 268 height 36
click at [181, 20] on input "705 0010 6486 5459" at bounding box center [159, 18] width 268 height 36
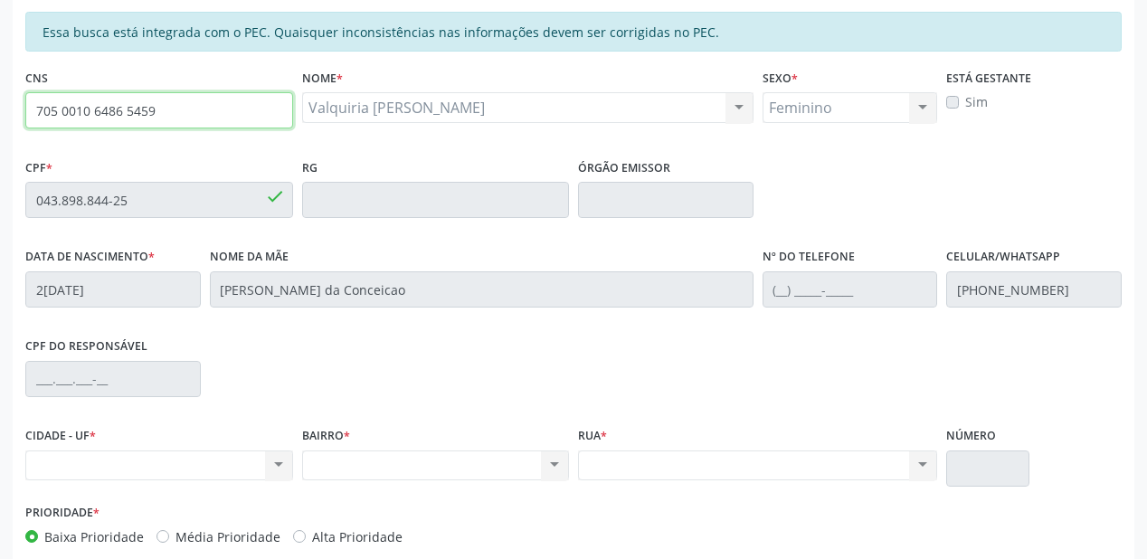
drag, startPoint x: 181, startPoint y: 20, endPoint x: 0, endPoint y: 8, distance: 181.3
click at [0, 8] on div "Acompanhamento Acompanhe a situação das marcações correntes e finalizadas Relat…" at bounding box center [573, 185] width 1147 height 933
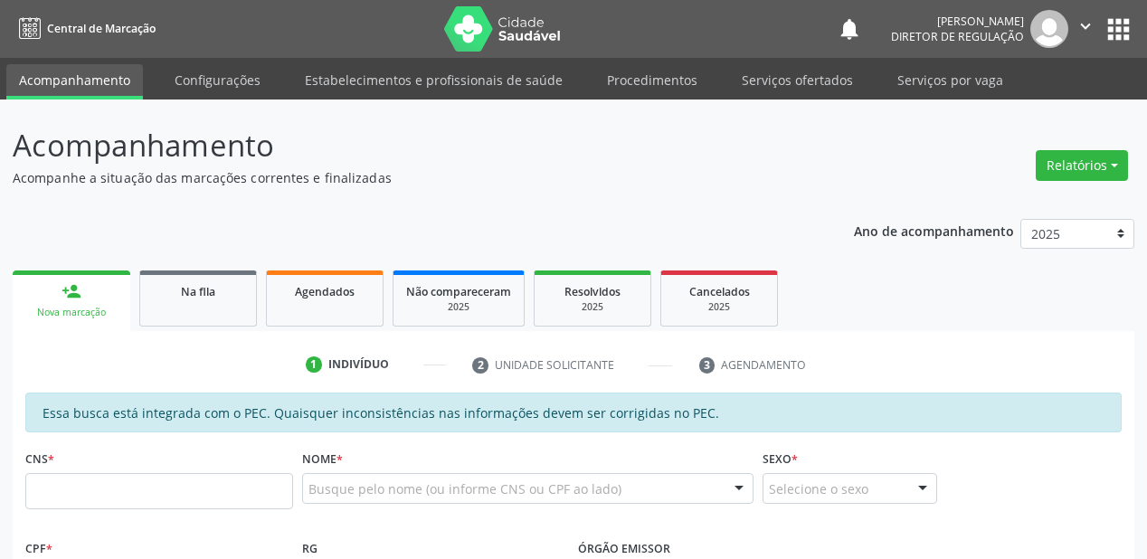
scroll to position [412, 0]
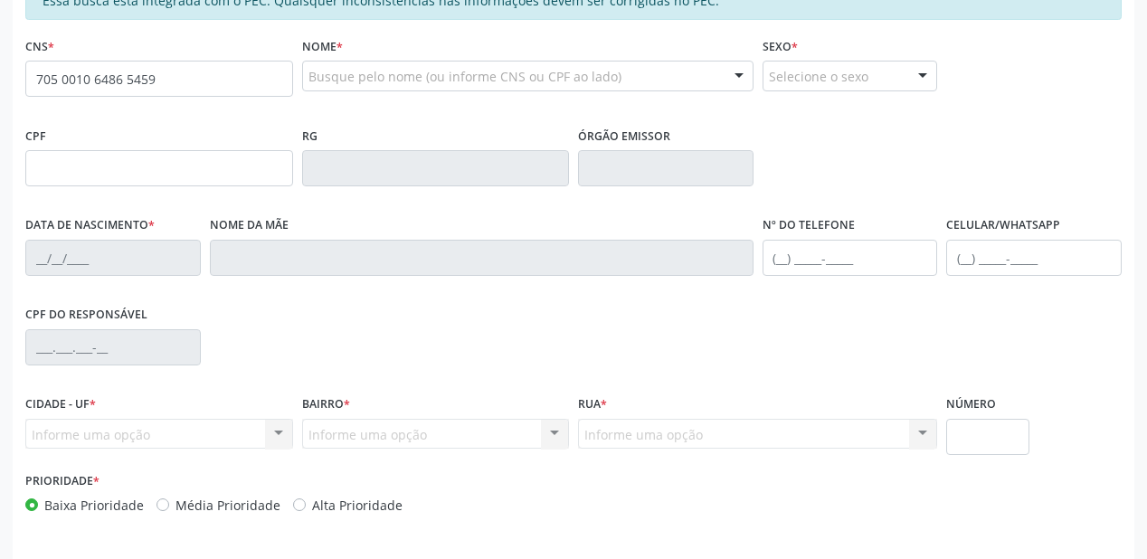
type input "705 0010 6486 5459"
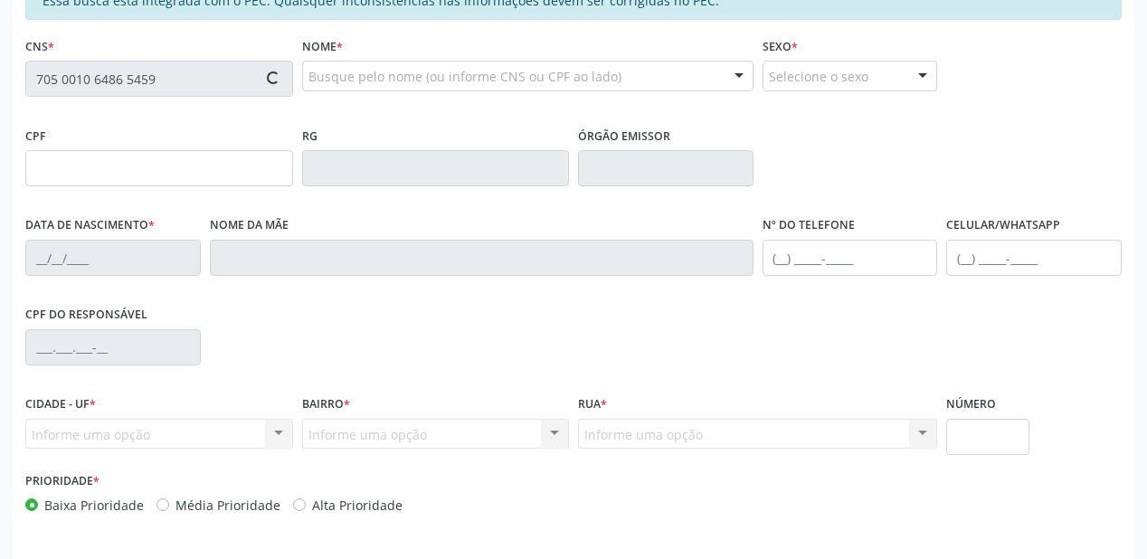
type input "043.898.844-25"
type input "[DATE]"
type input "[PERSON_NAME] da Conceicao"
type input "[PHONE_NUMBER]"
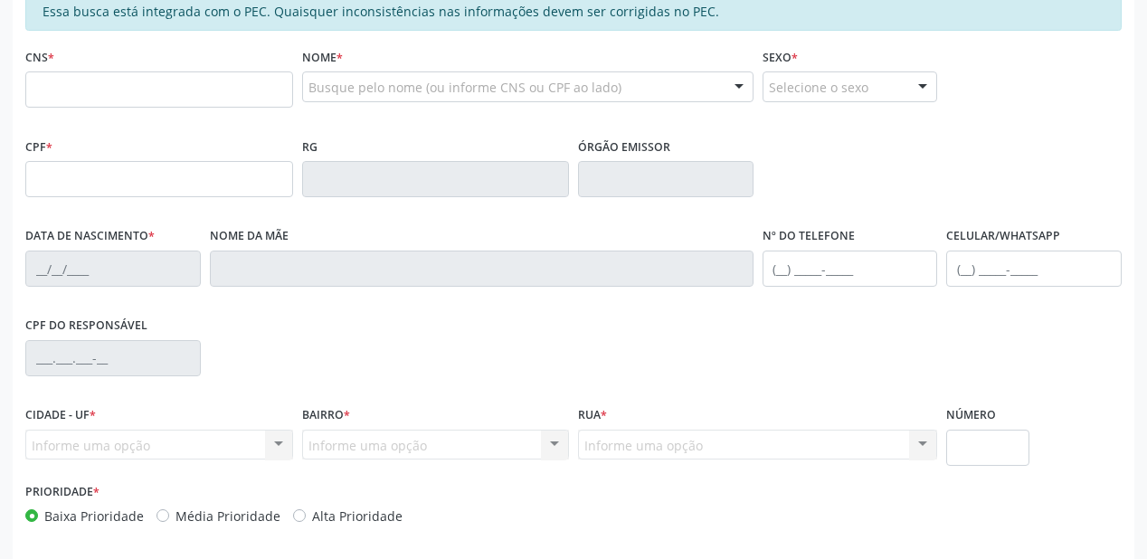
scroll to position [402, 0]
type input "705 0010 6486 5459"
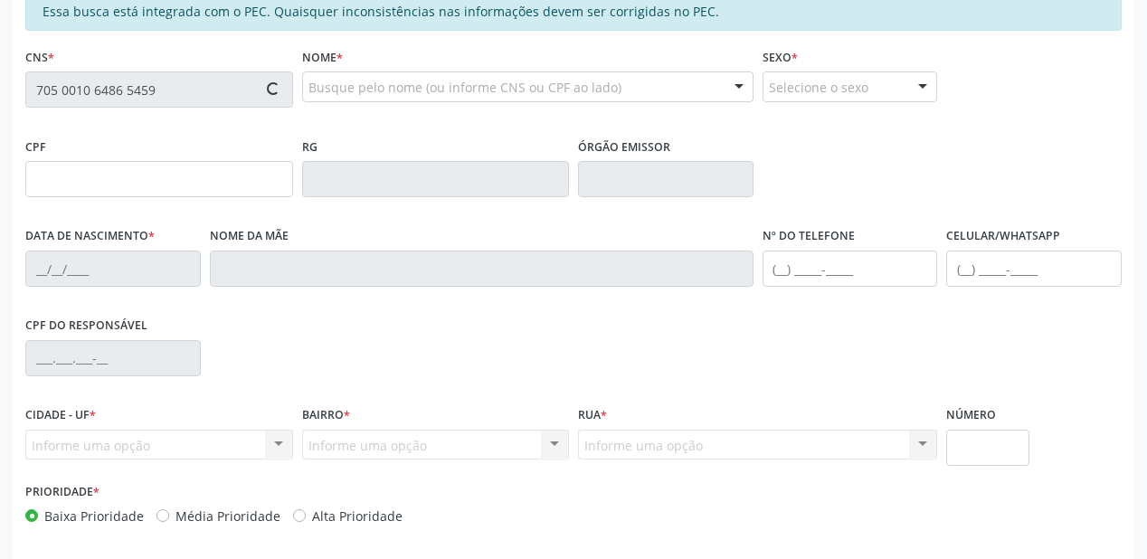
type input "043.898.844-25"
type input "[DATE]"
type input "[PERSON_NAME] da Conceicao"
type input "[PHONE_NUMBER]"
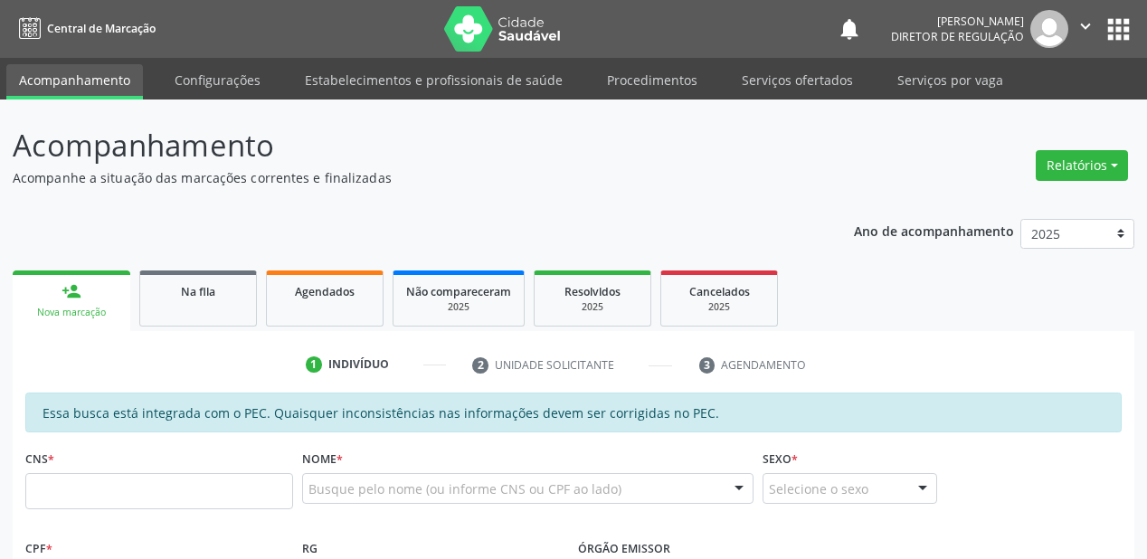
scroll to position [391, 0]
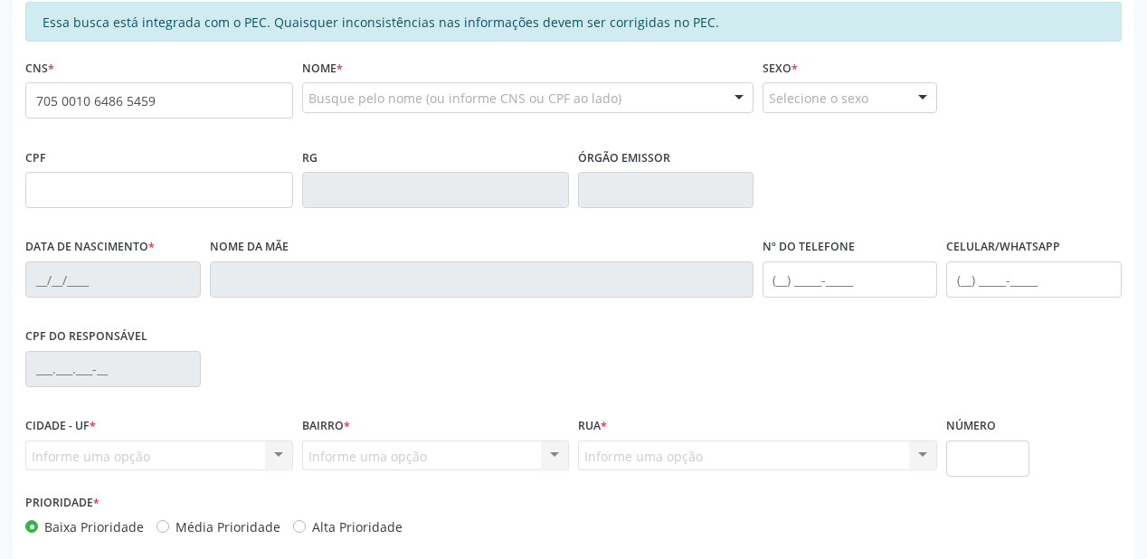
type input "705 0010 6486 5459"
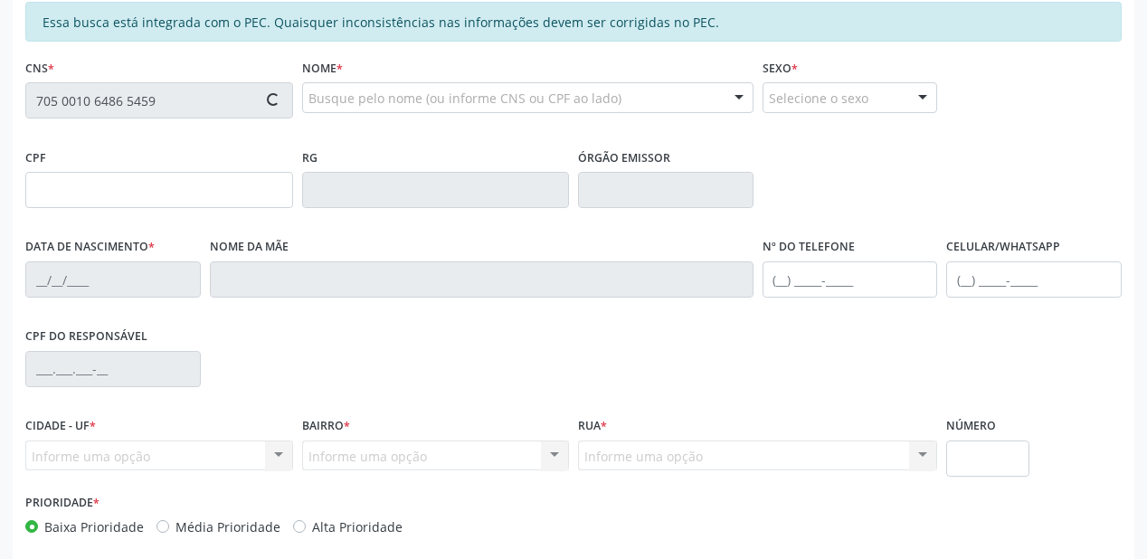
type input "043.898.844-25"
type input "[DATE]"
type input "[PERSON_NAME] da Conceicao"
type input "[PHONE_NUMBER]"
type input "S/N"
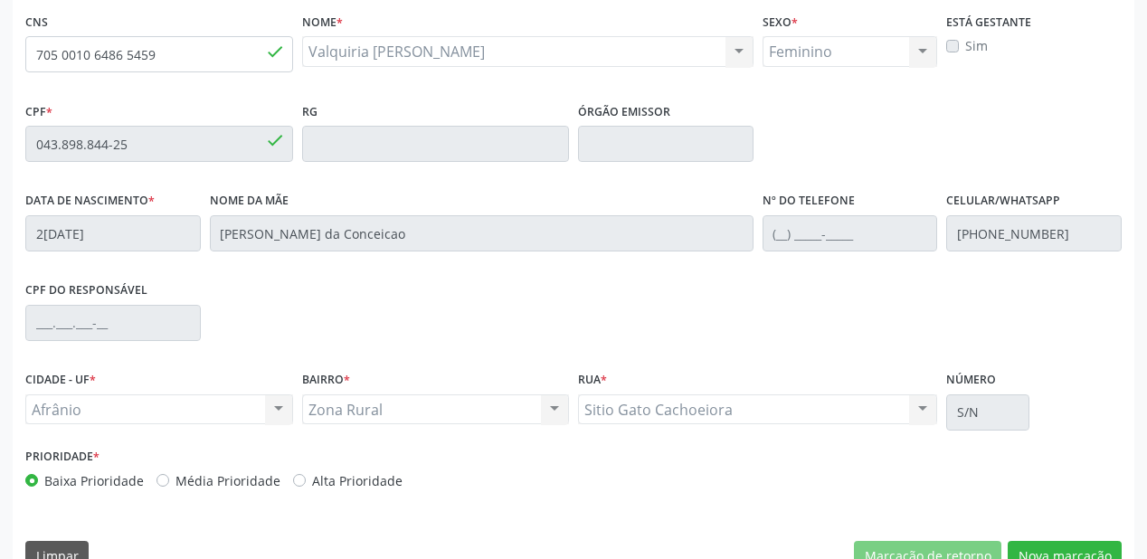
scroll to position [473, 0]
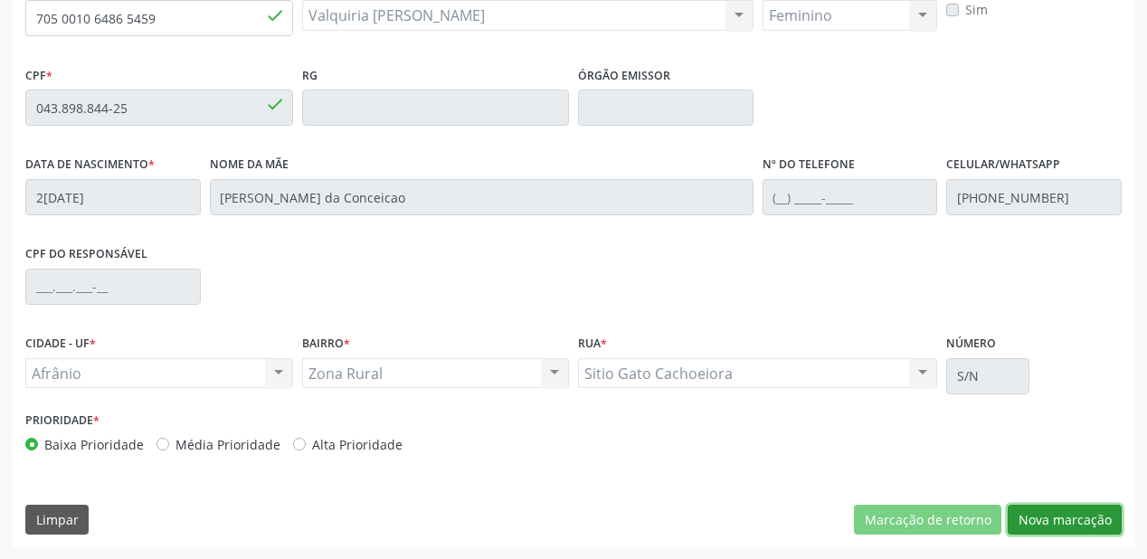
click at [1051, 521] on button "Nova marcação" at bounding box center [1065, 520] width 114 height 31
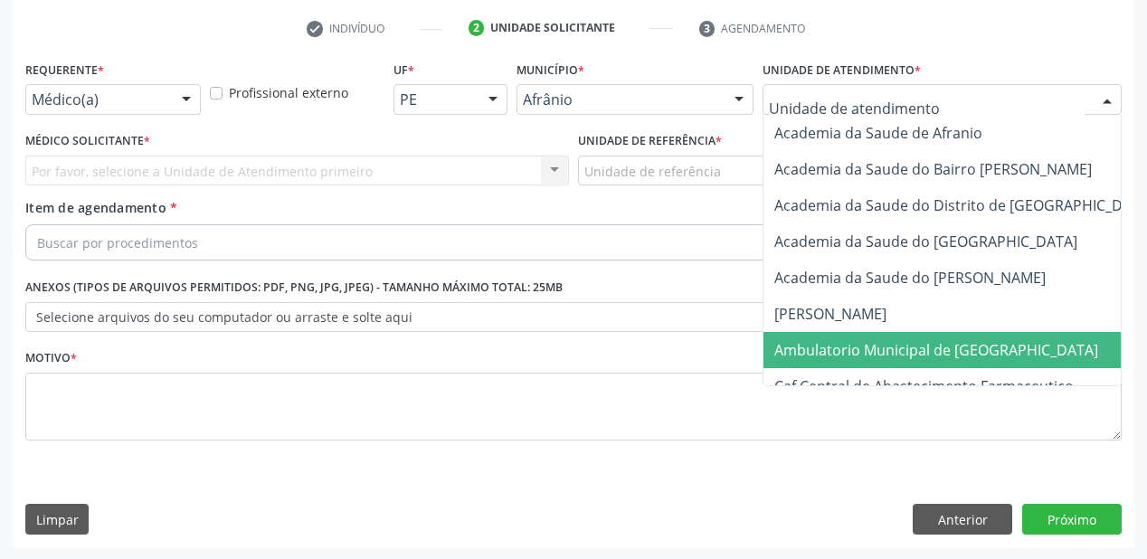
click at [847, 346] on span "Ambulatorio Municipal de [GEOGRAPHIC_DATA]" at bounding box center [936, 350] width 324 height 20
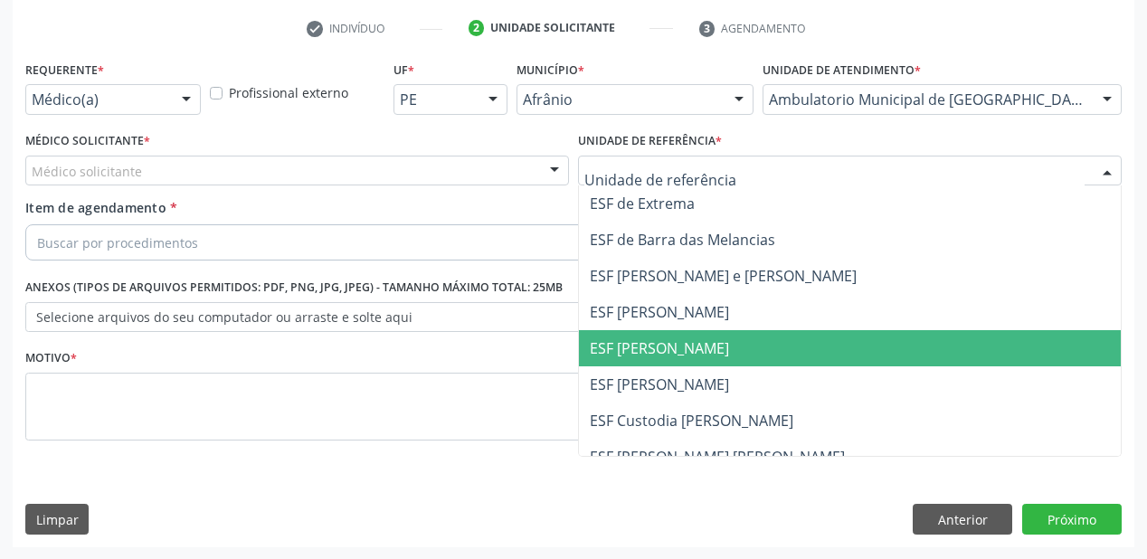
click at [669, 352] on span "ESF [PERSON_NAME]" at bounding box center [659, 348] width 139 height 20
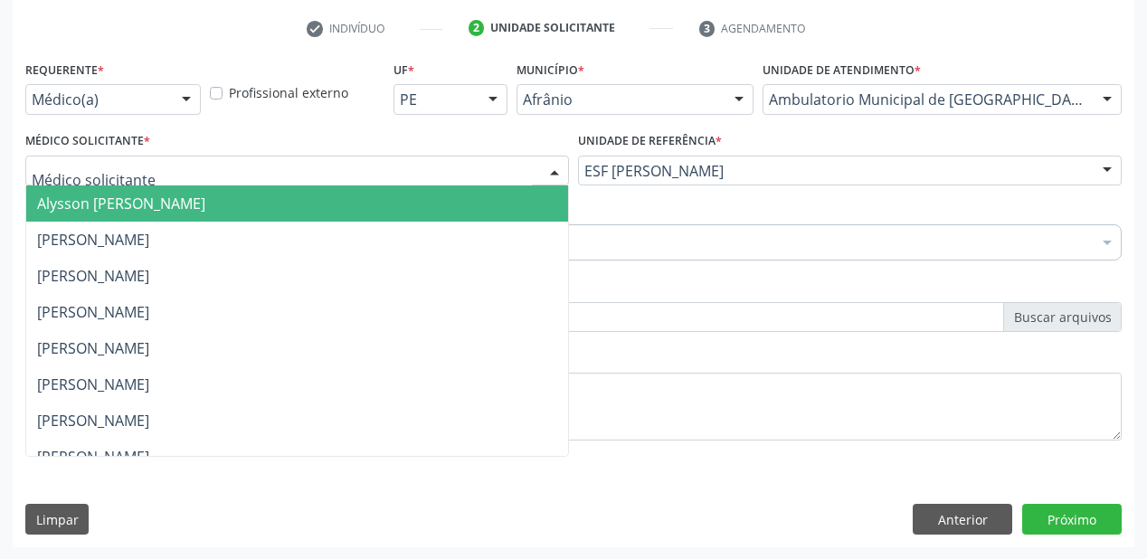
click at [101, 201] on span "Alysson [PERSON_NAME]" at bounding box center [121, 204] width 168 height 20
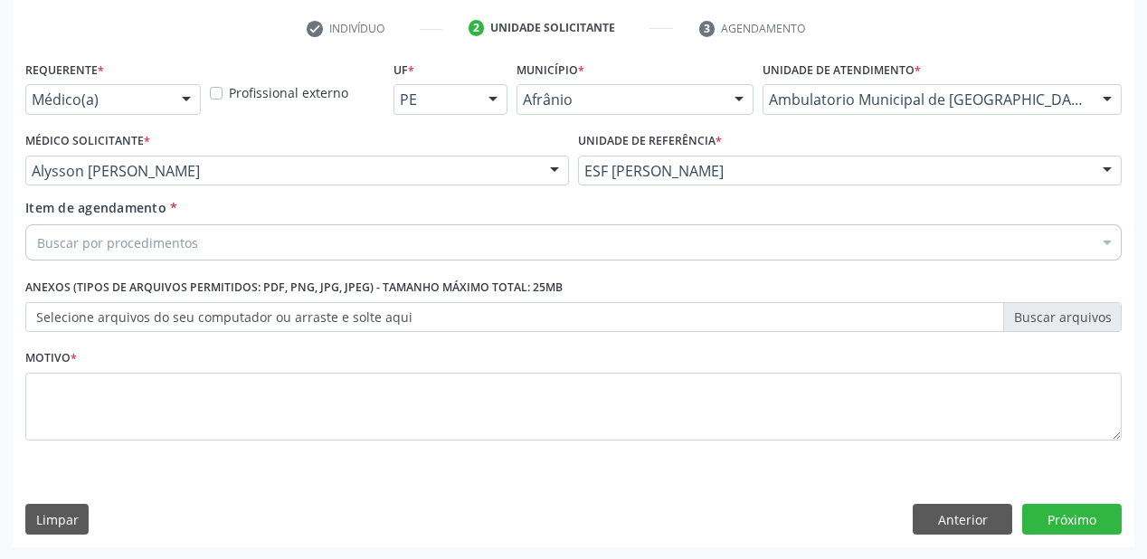
click at [100, 227] on div "Buscar por procedimentos" at bounding box center [573, 242] width 1096 height 36
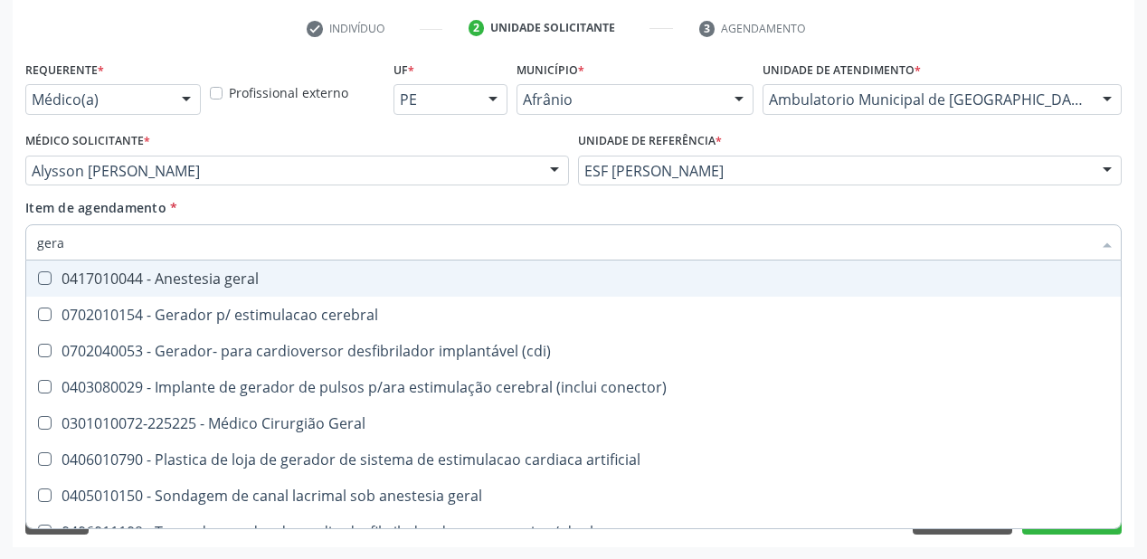
type input "geral"
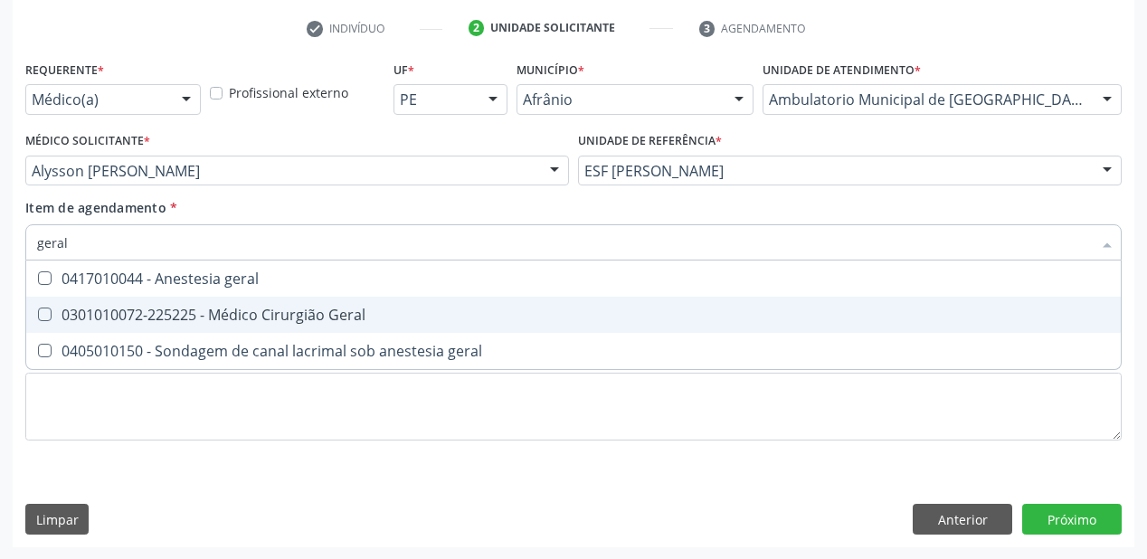
click at [111, 322] on div "0301010072-225225 - Médico Cirurgião Geral" at bounding box center [573, 315] width 1073 height 14
checkbox Geral "true"
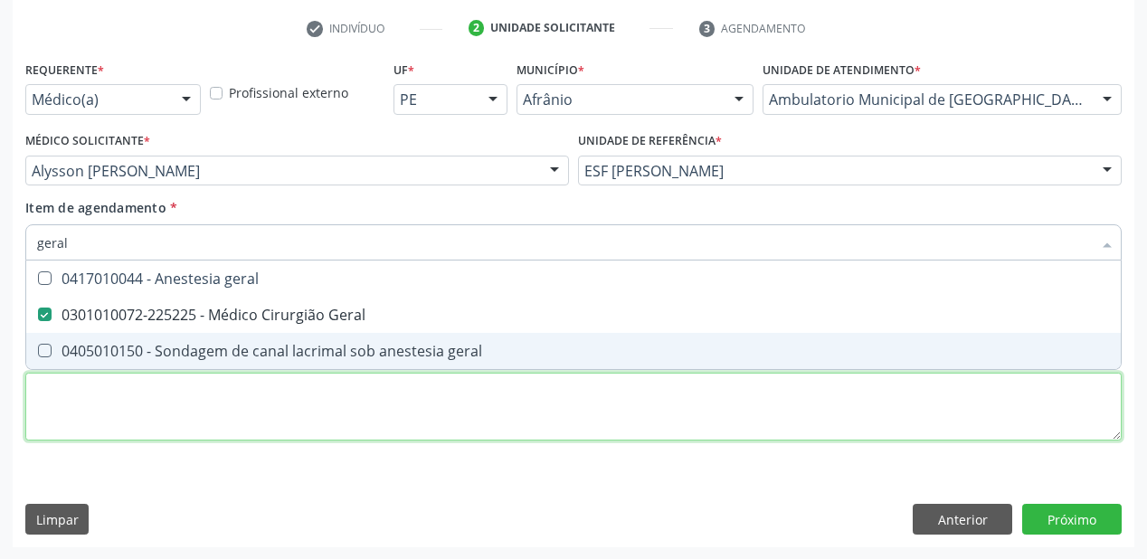
click at [98, 403] on div "Requerente * Médico(a) Médico(a) Enfermeiro(a) Paciente Nenhum resultado encont…" at bounding box center [573, 261] width 1096 height 410
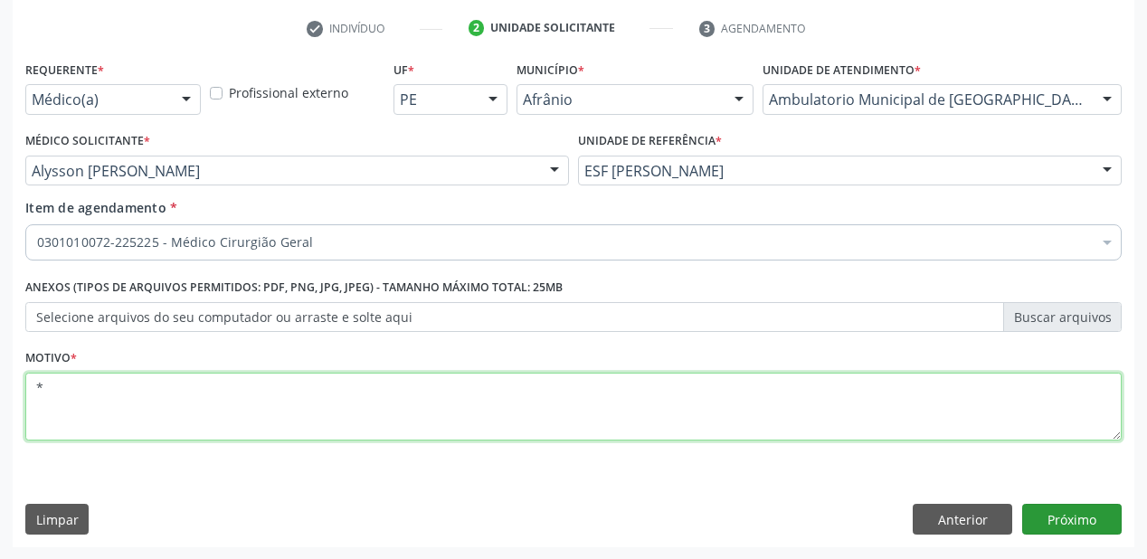
type textarea "*"
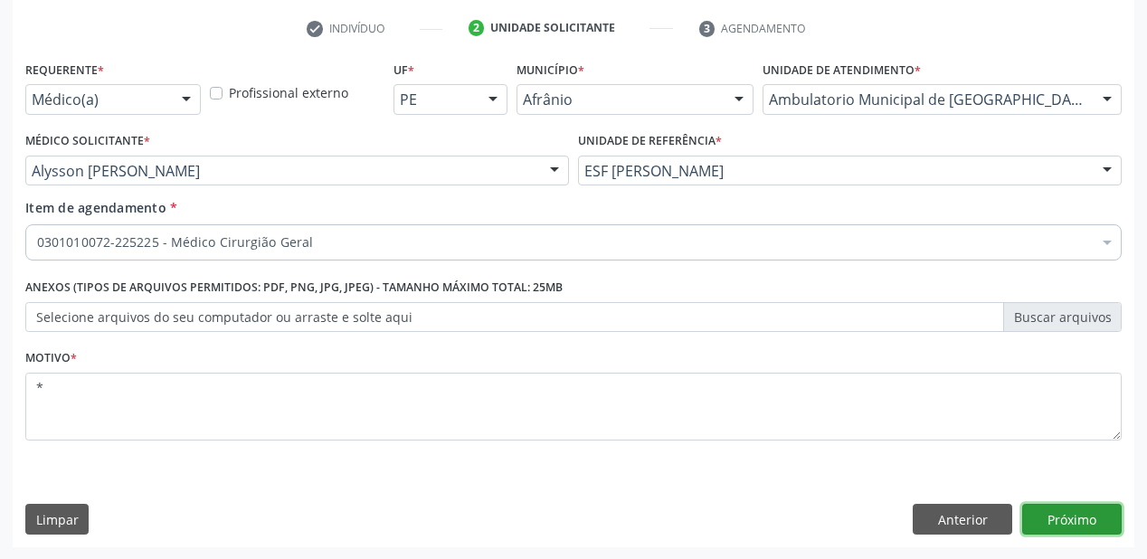
click at [1067, 515] on button "Próximo" at bounding box center [1071, 519] width 99 height 31
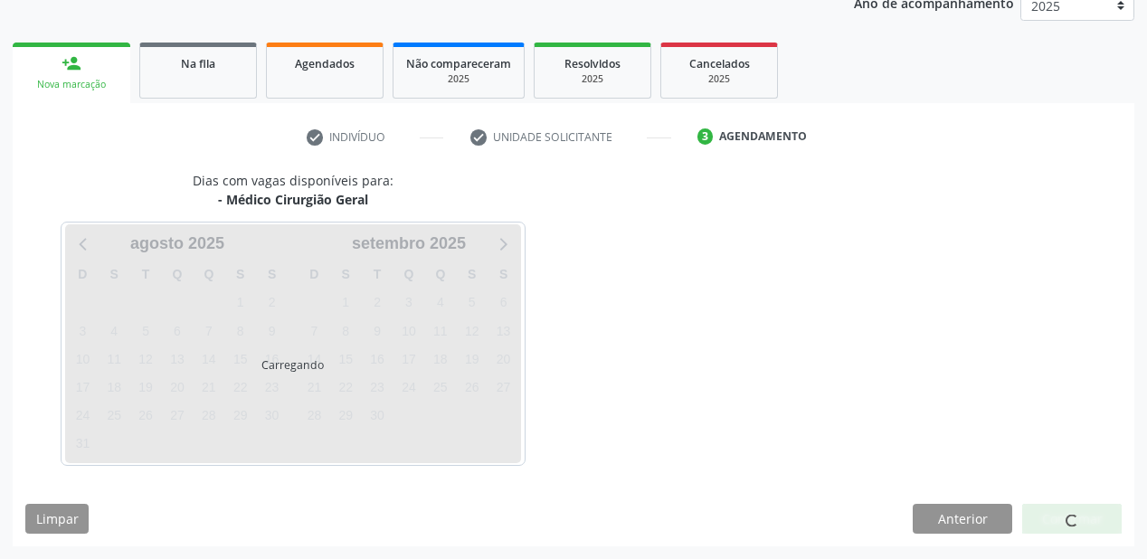
scroll to position [227, 0]
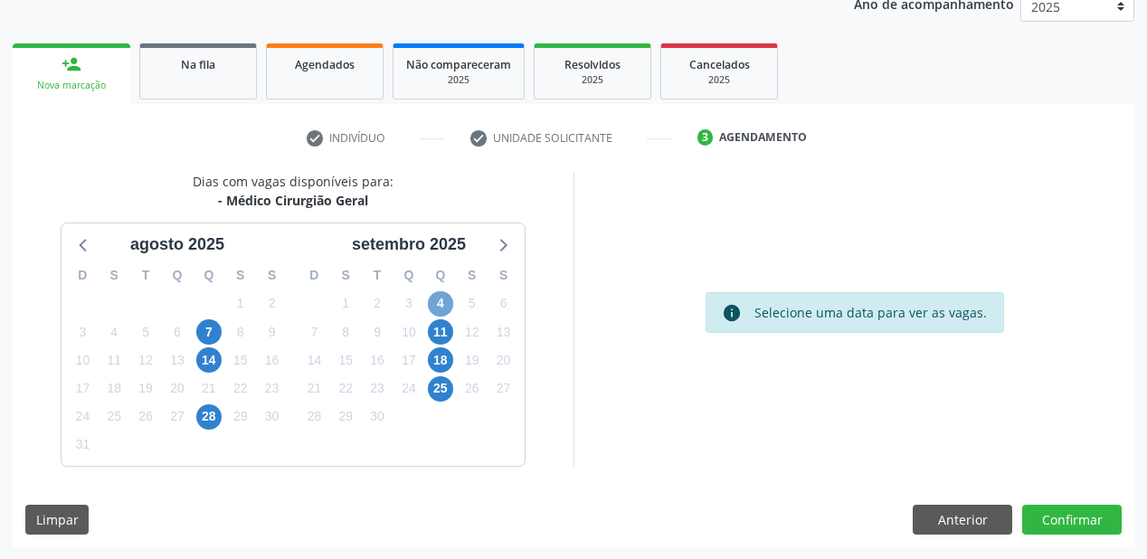
click at [445, 300] on span "4" at bounding box center [440, 303] width 25 height 25
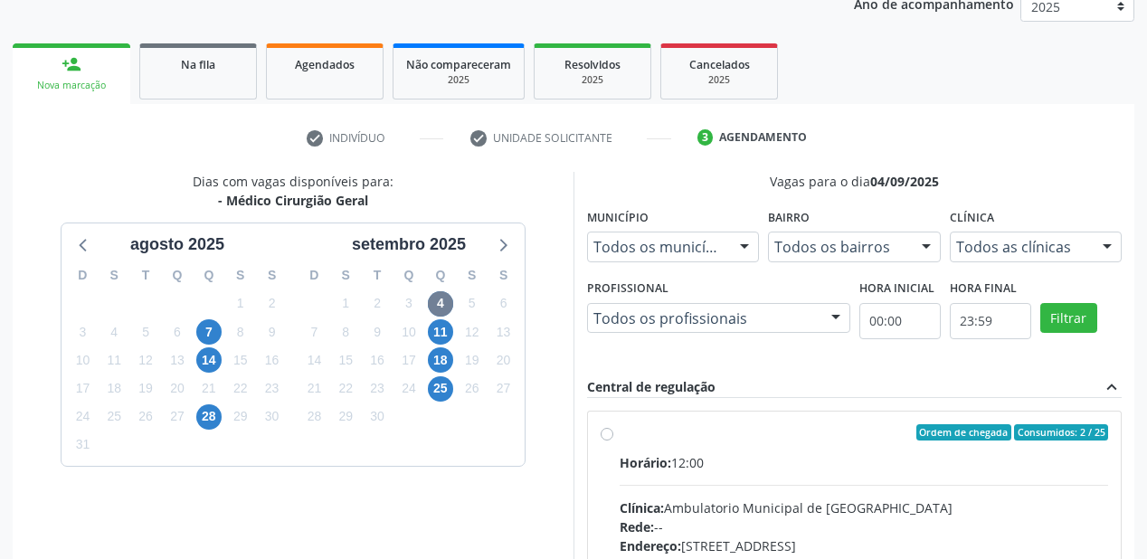
click at [678, 445] on label "Ordem de chegada Consumidos: 2 / 25 Horário: 12:00 Clínica: Ambulatorio Municip…" at bounding box center [864, 563] width 488 height 278
click at [613, 440] on input "Ordem de chegada Consumidos: 2 / 25 Horário: 12:00 Clínica: Ambulatorio Municip…" at bounding box center [607, 432] width 13 height 16
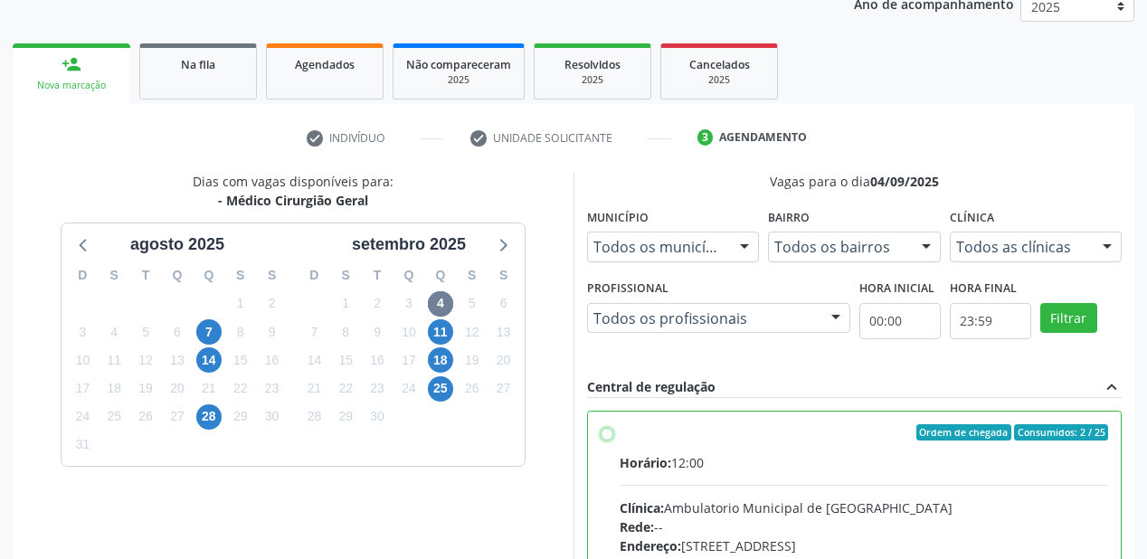
radio input "true"
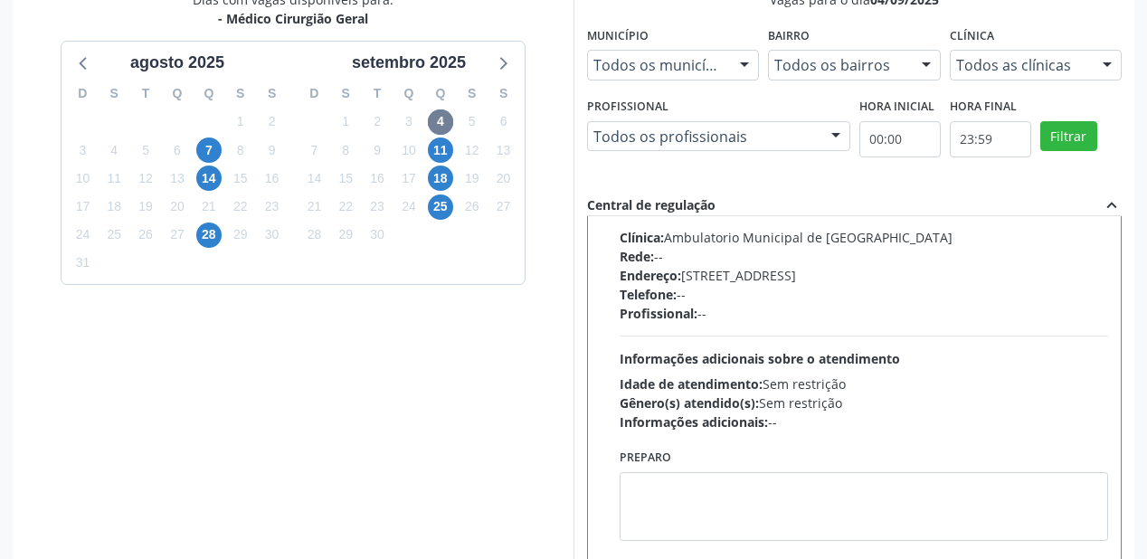
scroll to position [521, 0]
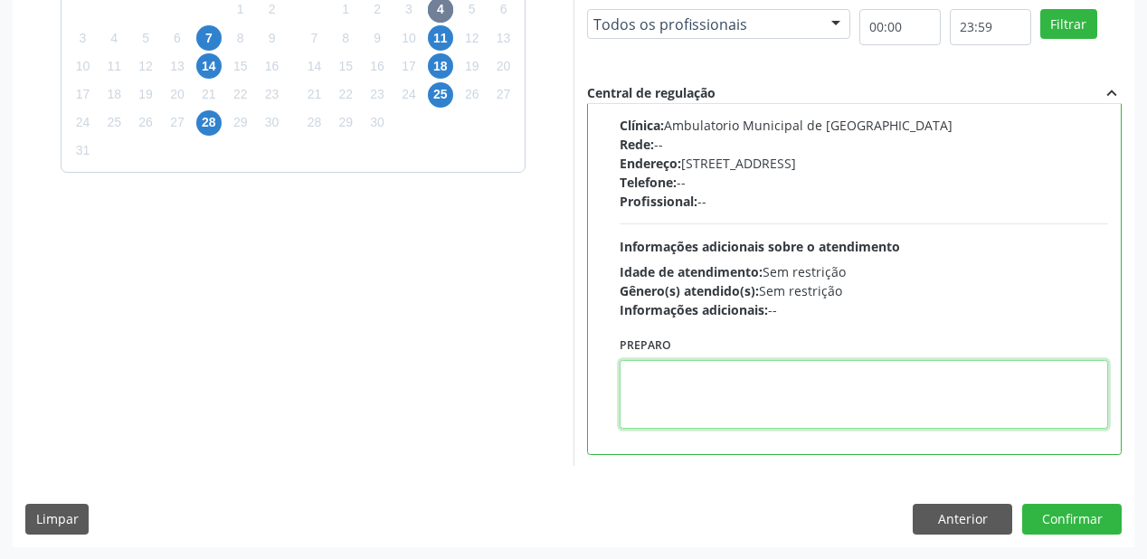
click at [620, 378] on textarea at bounding box center [864, 394] width 488 height 69
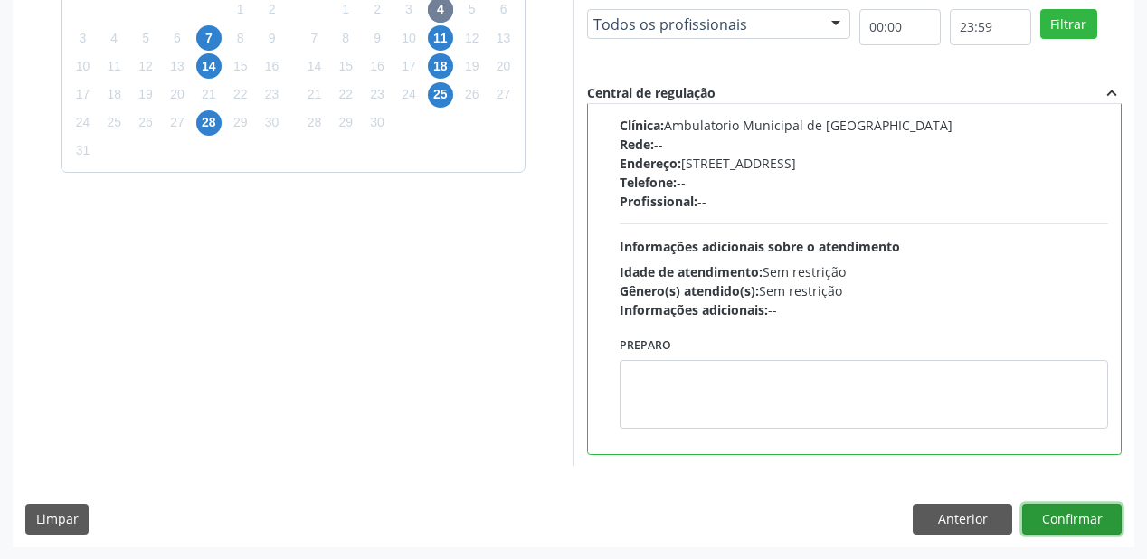
click at [1039, 517] on button "Confirmar" at bounding box center [1071, 519] width 99 height 31
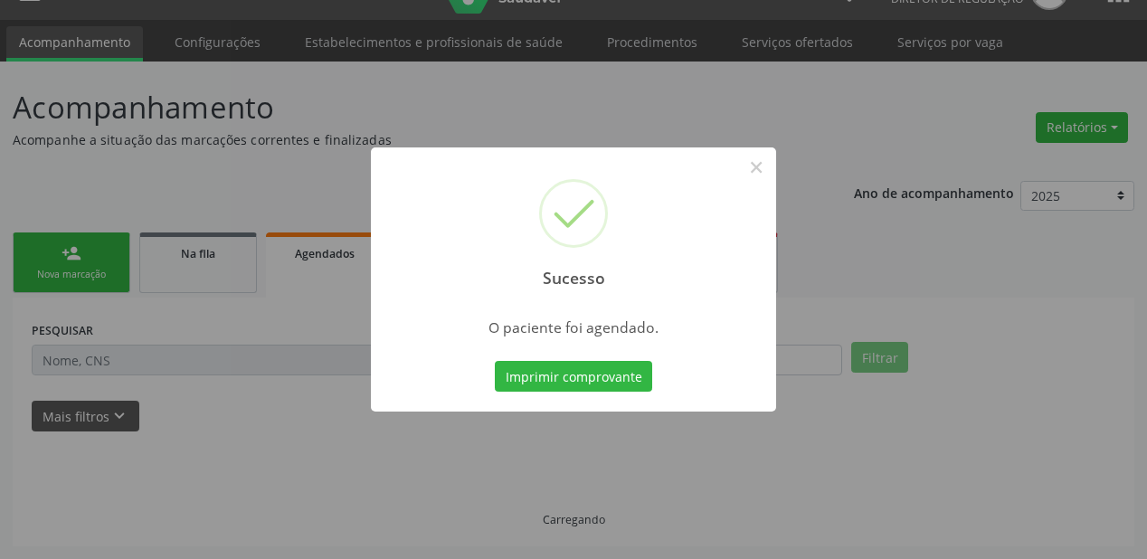
scroll to position [36, 0]
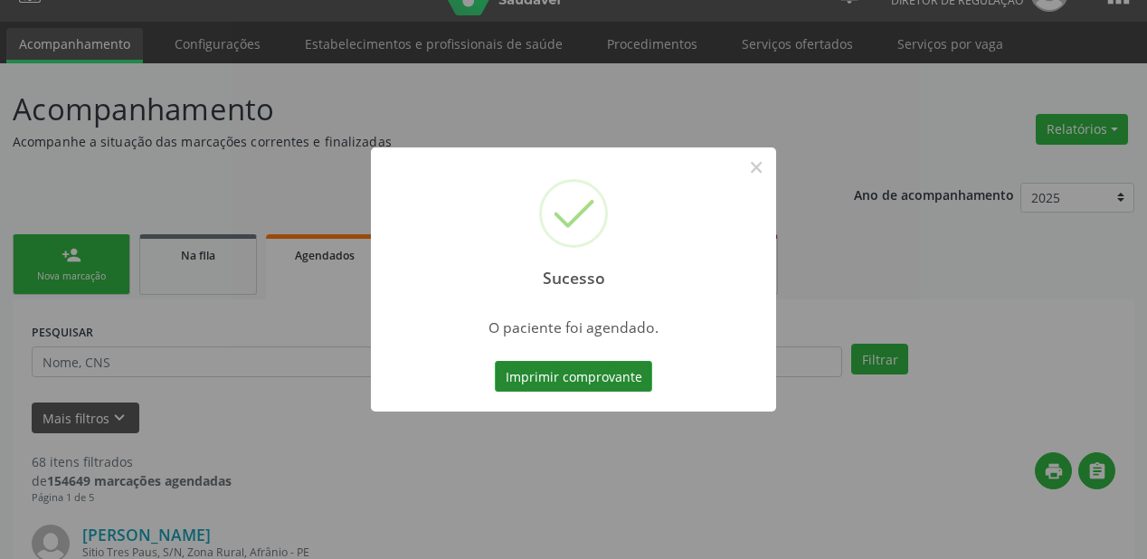
click at [598, 365] on button "Imprimir comprovante" at bounding box center [573, 376] width 157 height 31
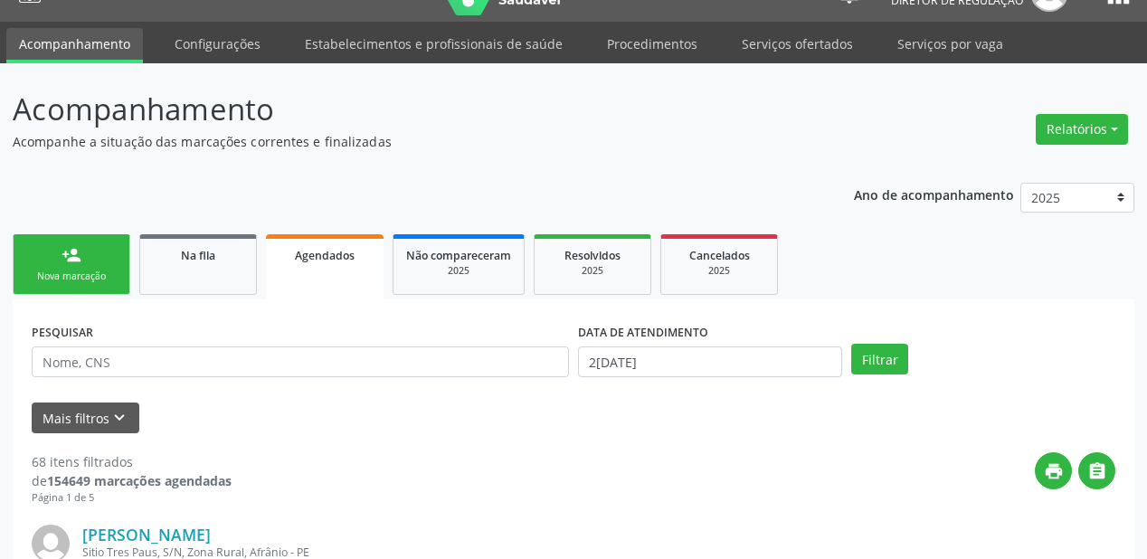
click at [99, 263] on link "person_add Nova marcação" at bounding box center [72, 264] width 118 height 61
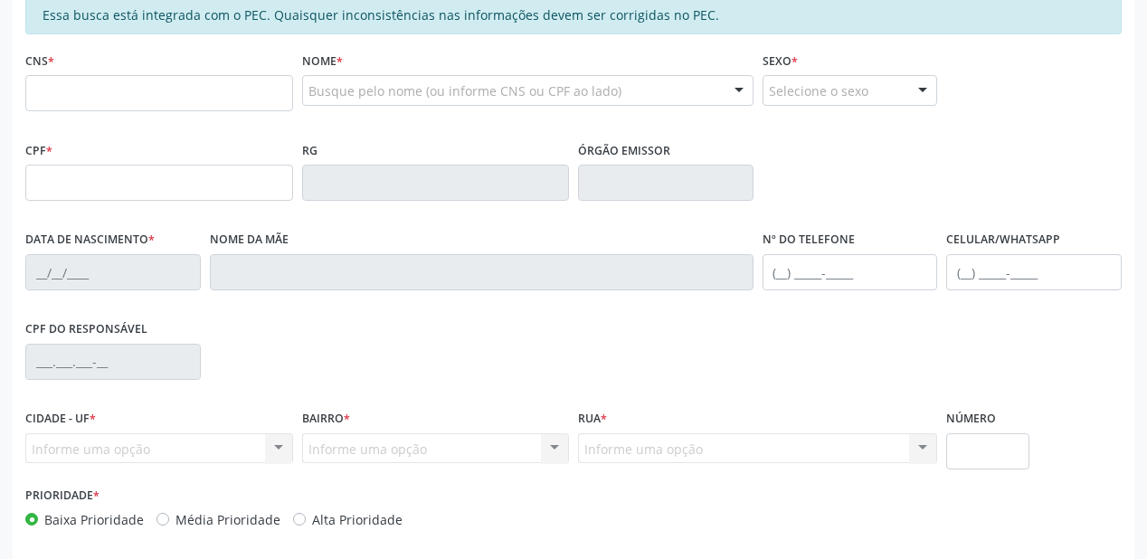
scroll to position [398, 0]
click at [91, 94] on input "text" at bounding box center [159, 93] width 268 height 36
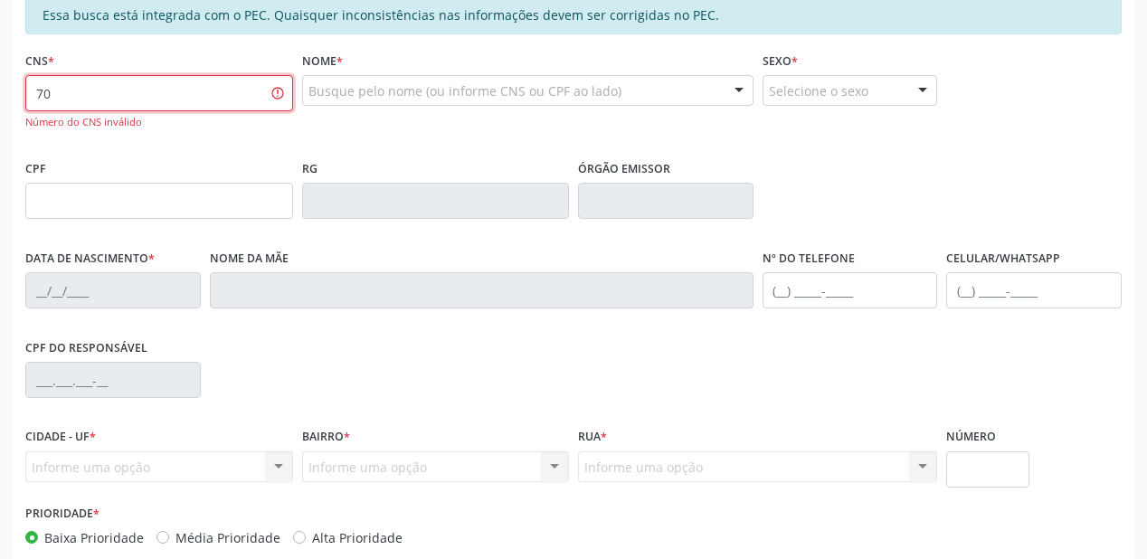
type input "7"
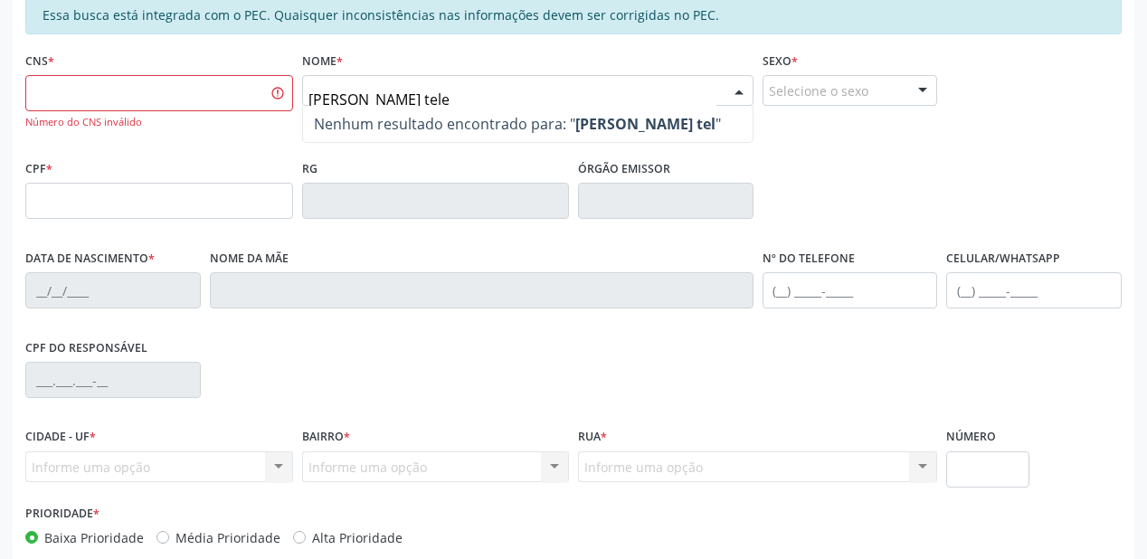
type input "juscelina rodrigues teles"
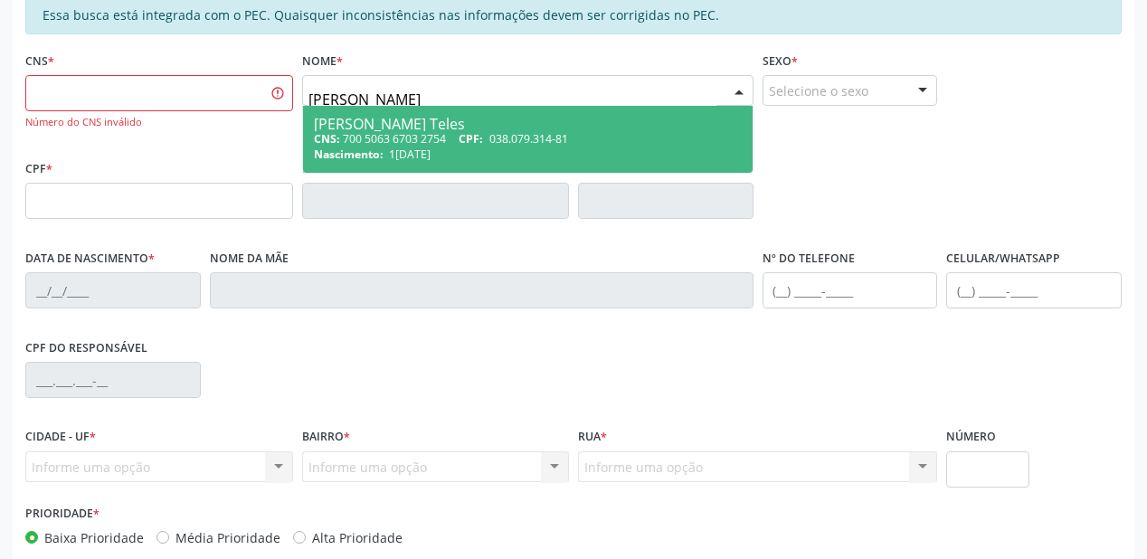
click at [470, 132] on span "CPF:" at bounding box center [471, 138] width 24 height 15
type input "700 5063 6703 2754"
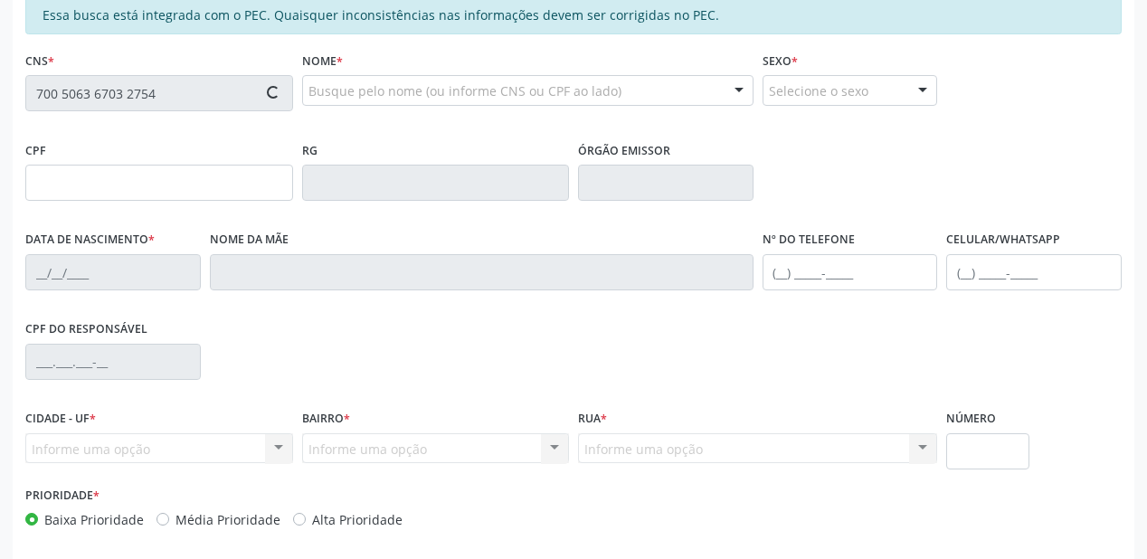
type input "038.079.314-81"
type input "18/01/1971"
type input "Maria Quintina Rodrigues Lima"
type input "(87) 98849-4325"
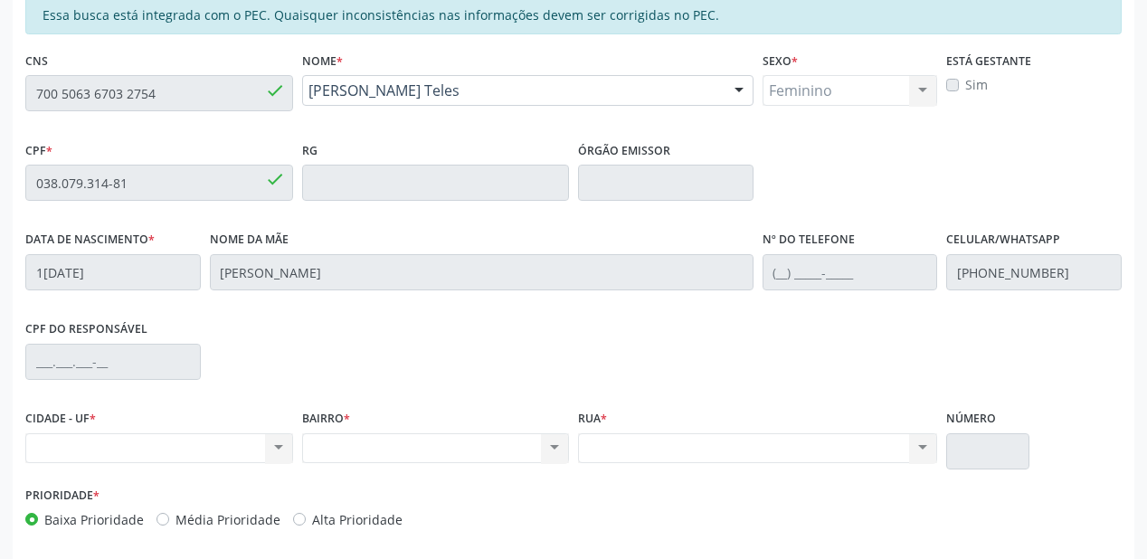
click at [0, 80] on div "Acompanhamento Acompanhe a situação das marcações correntes e finalizadas Relat…" at bounding box center [573, 168] width 1147 height 933
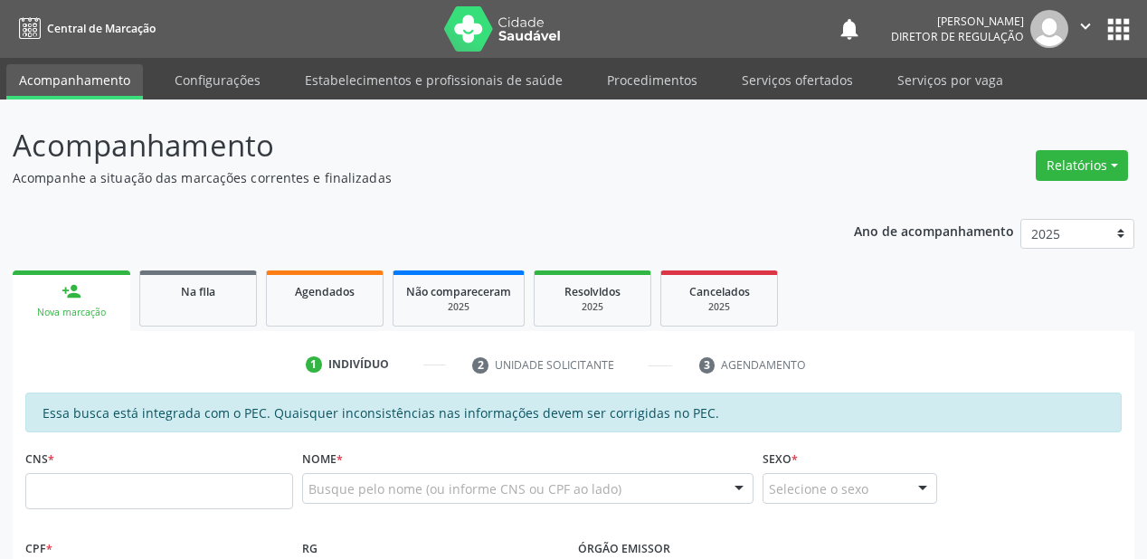
scroll to position [459, 0]
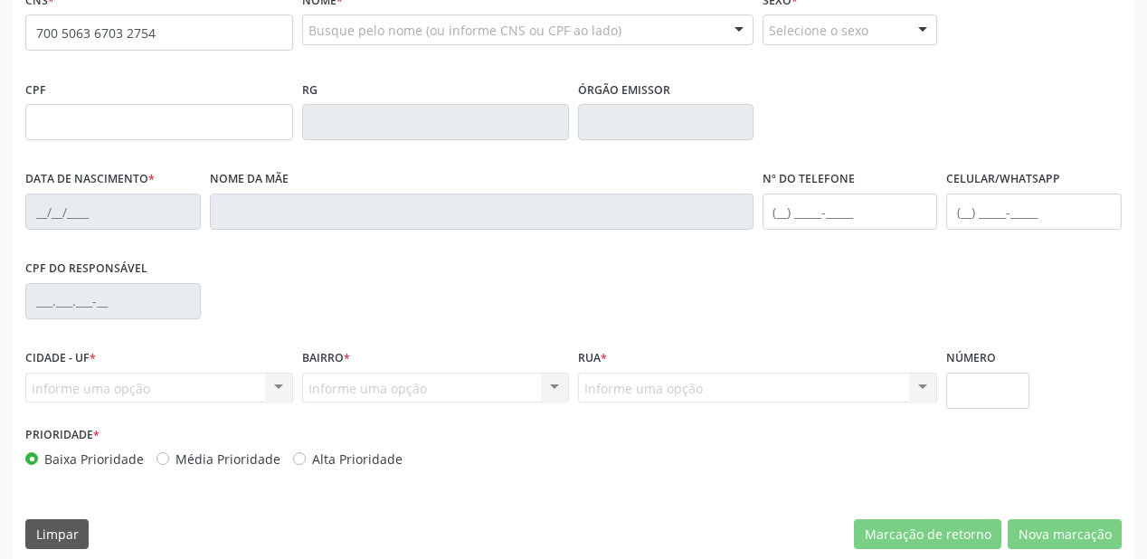
type input "700 5063 6703 2754"
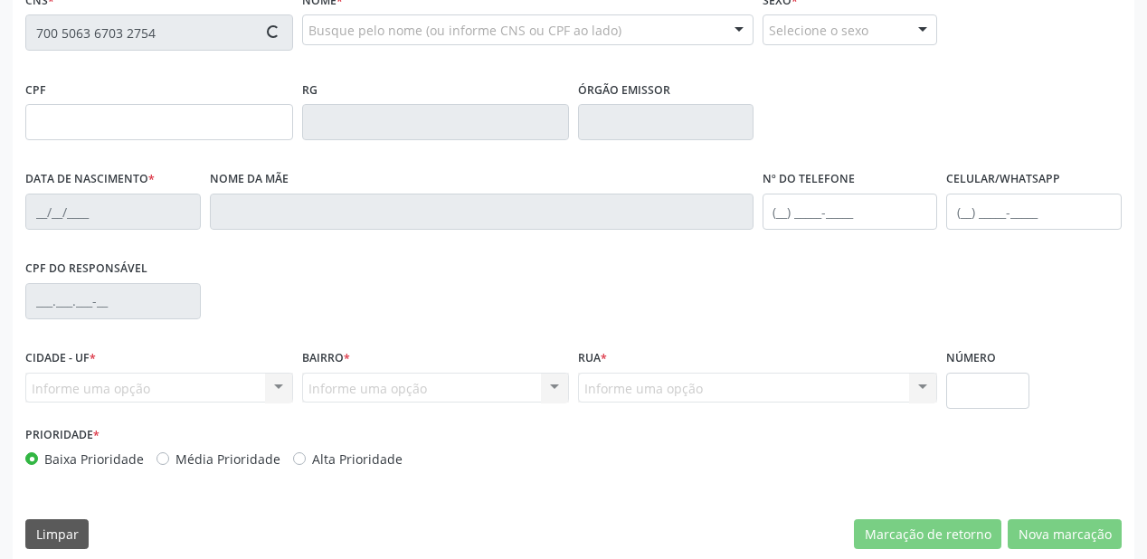
type input "038.079.314-81"
type input "[DATE]"
type input "[PERSON_NAME]"
type input "[PHONE_NUMBER]"
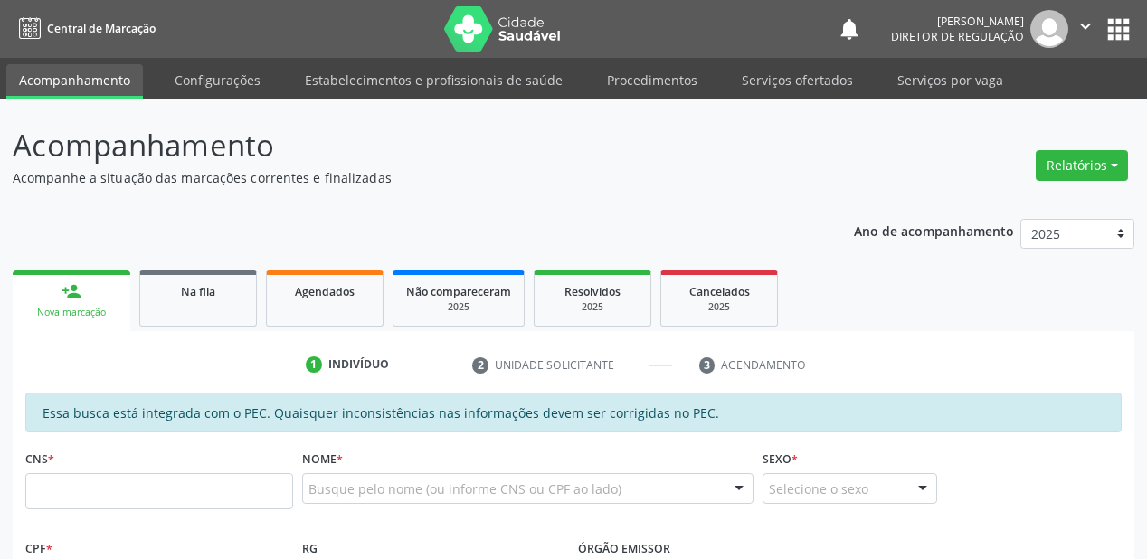
scroll to position [362, 0]
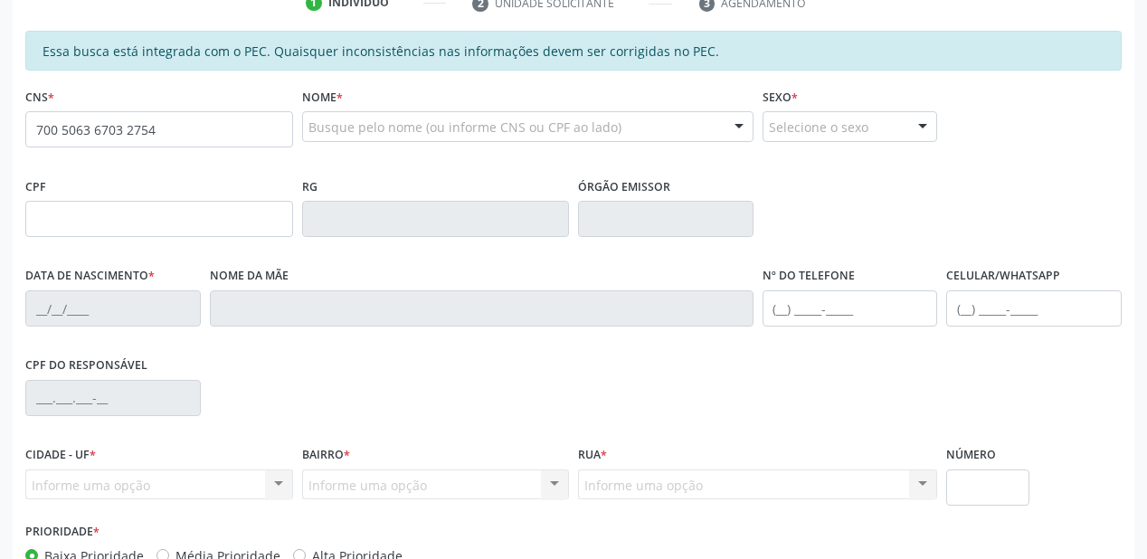
type input "700 5063 6703 2754"
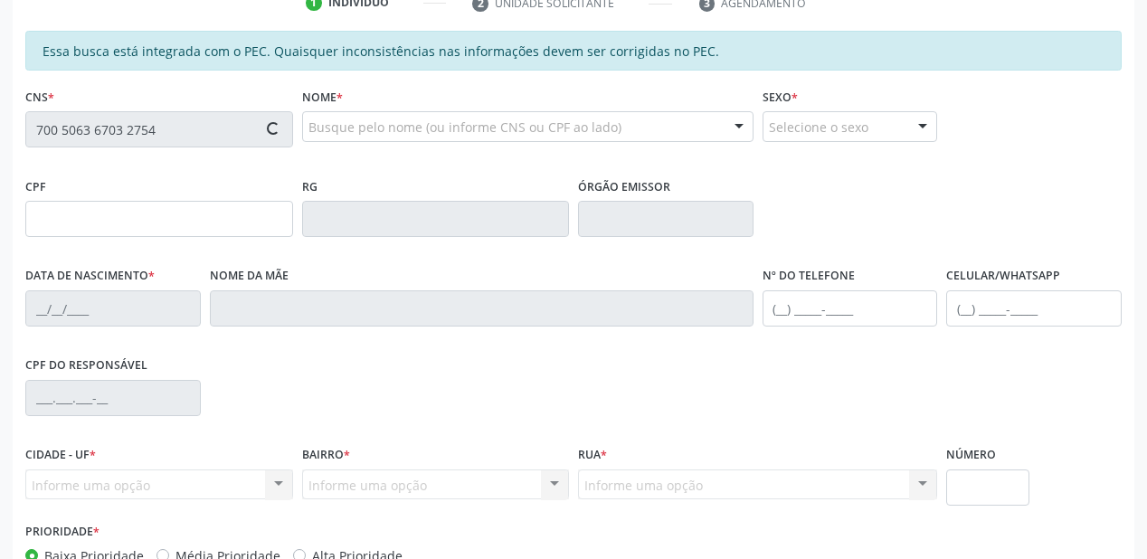
type input "038.079.314-81"
type input "[DATE]"
type input "[PERSON_NAME]"
type input "[PHONE_NUMBER]"
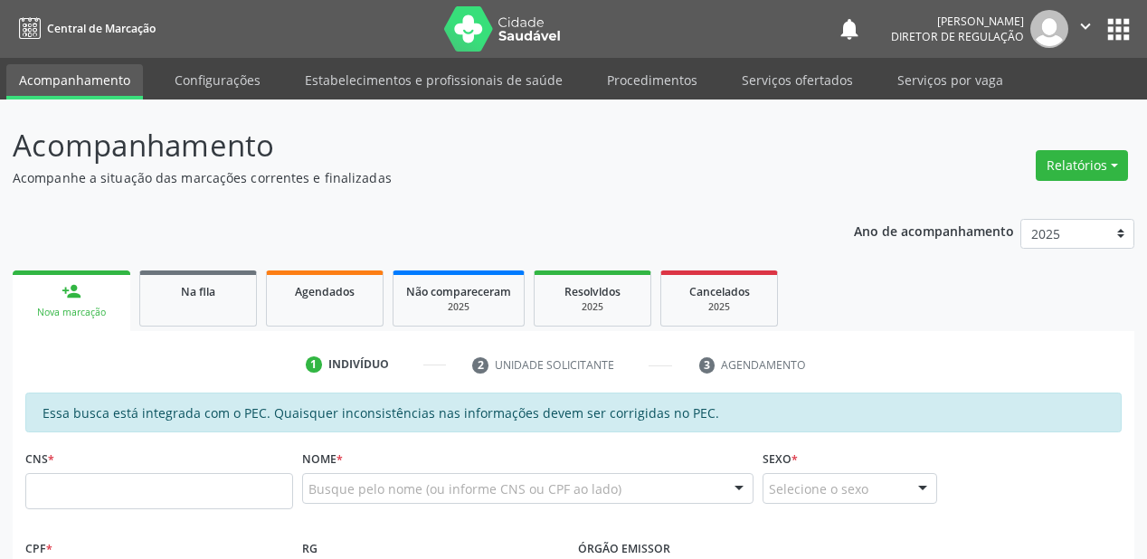
scroll to position [362, 0]
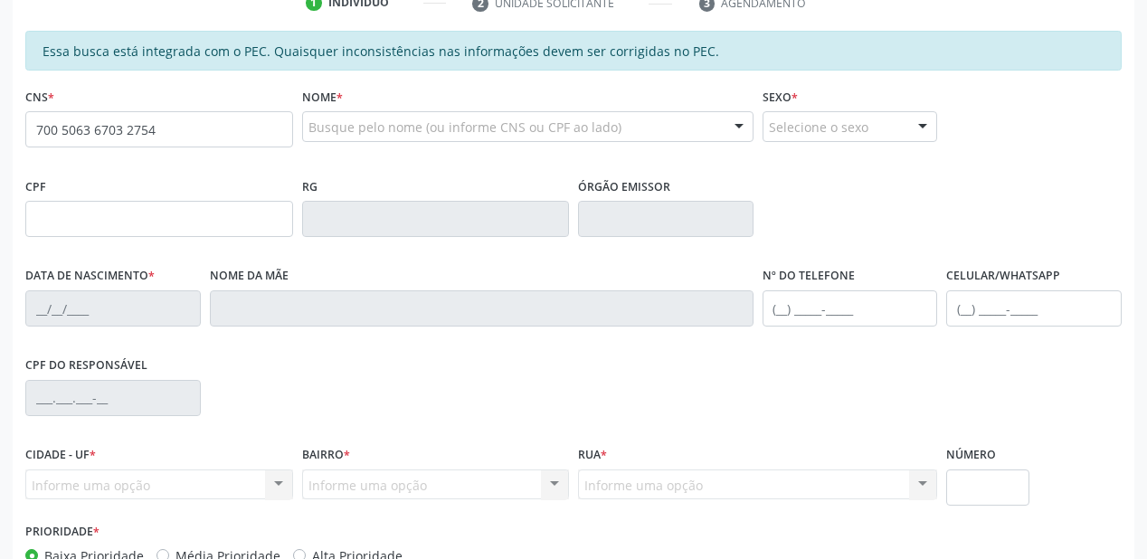
type input "700 5063 6703 2754"
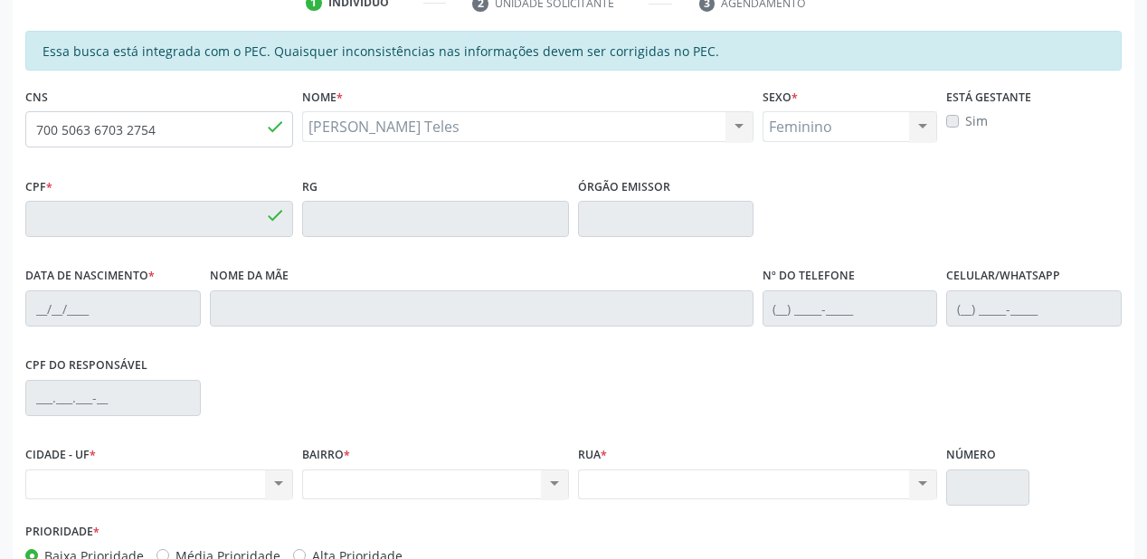
type input "038.079.314-81"
type input "[DATE]"
type input "[PERSON_NAME]"
type input "[PHONE_NUMBER]"
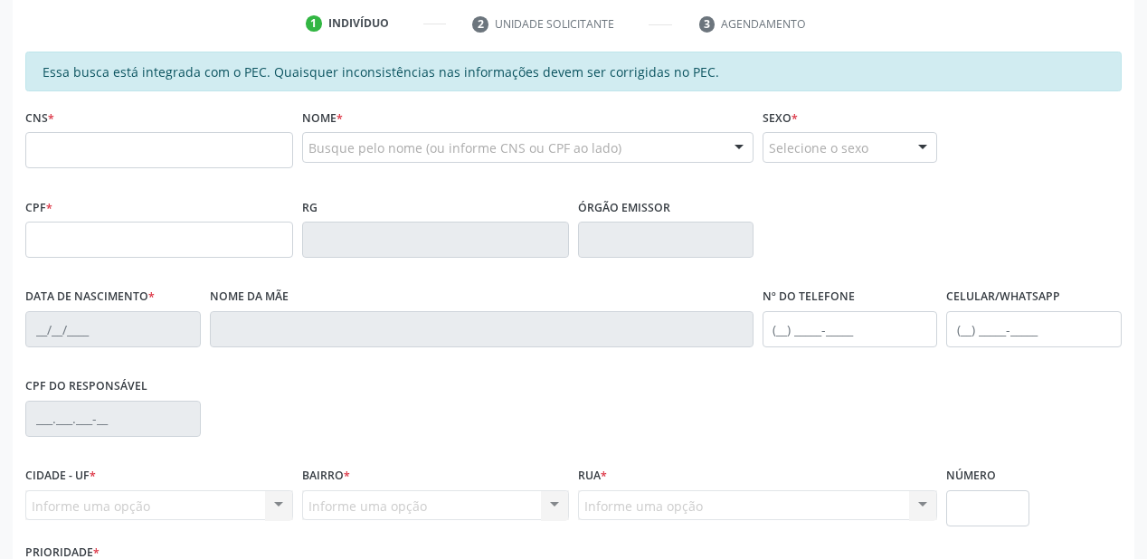
scroll to position [328, 0]
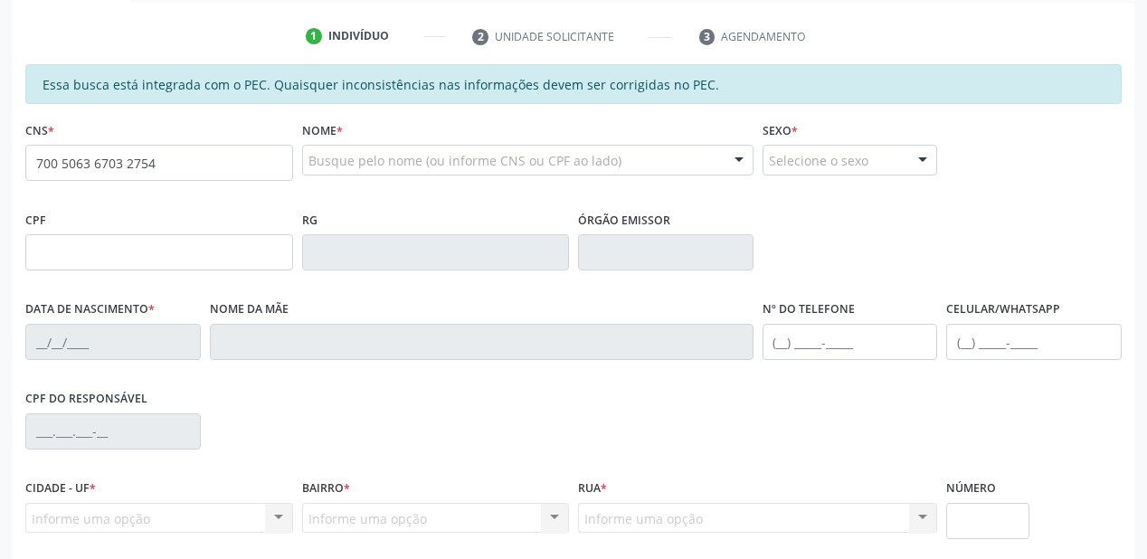
type input "700 5063 6703 2754"
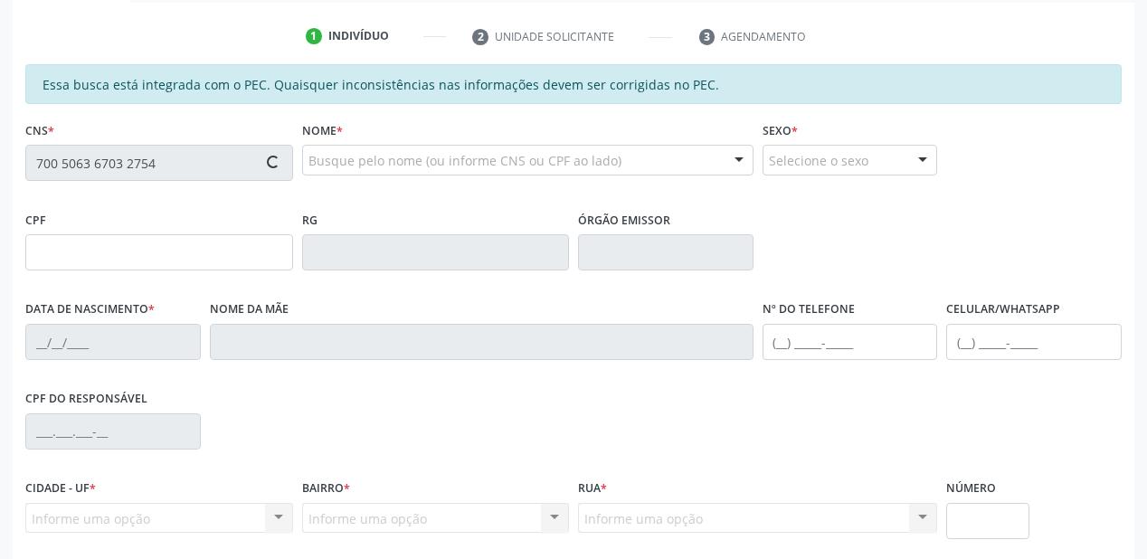
type input "038.079.314-81"
type input "[DATE]"
type input "[PERSON_NAME]"
type input "[PHONE_NUMBER]"
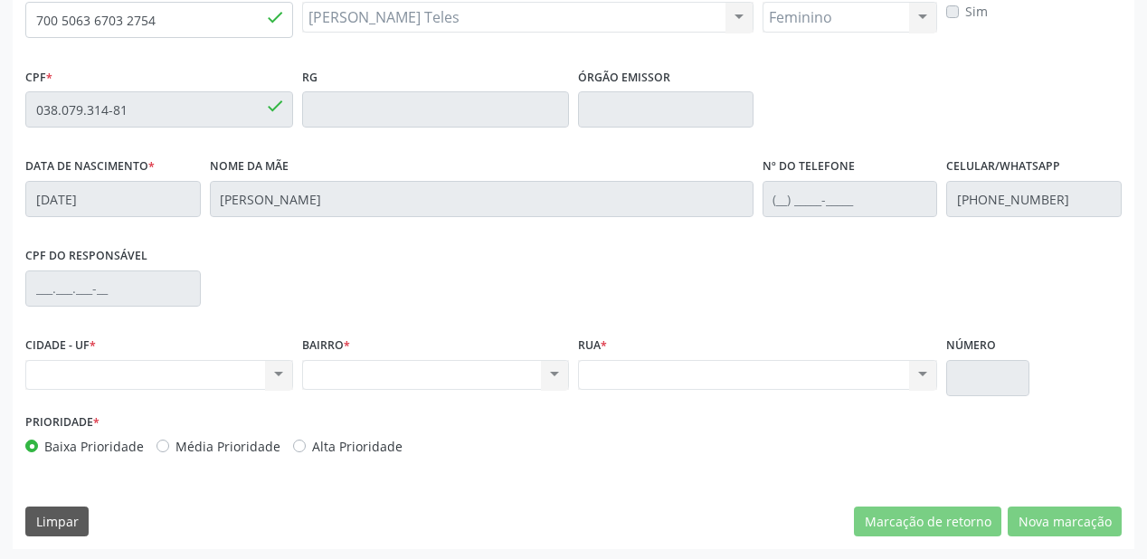
scroll to position [473, 0]
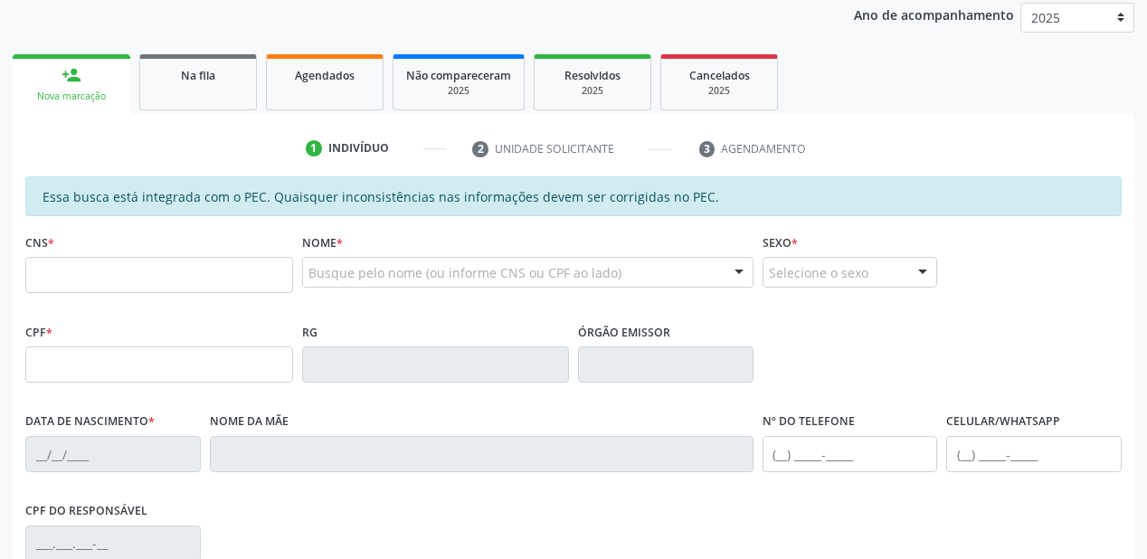
scroll to position [217, 0]
type input "700 5063 6703 2754"
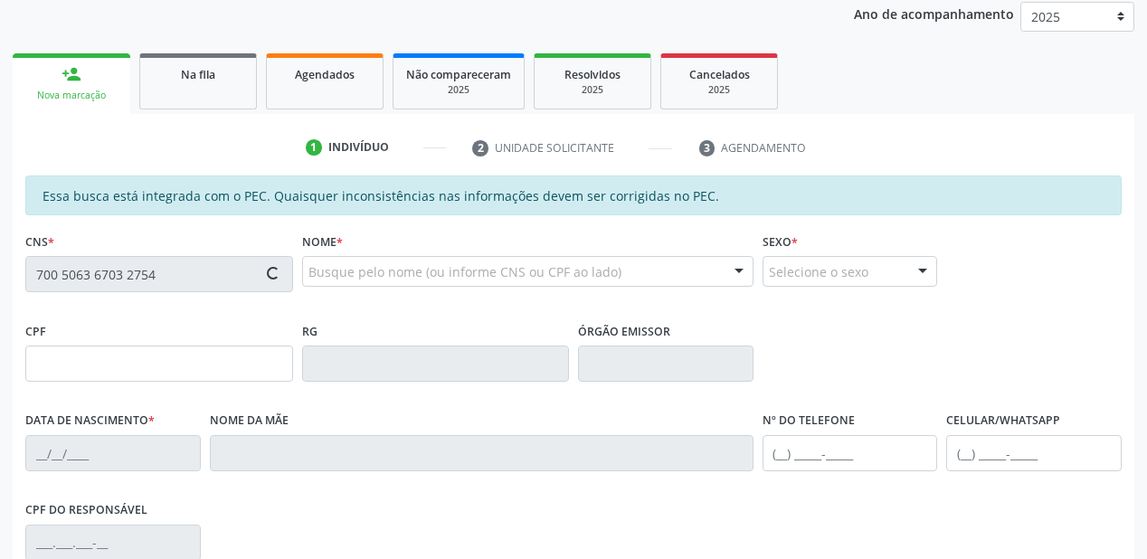
type input "038.079.314-81"
type input "[DATE]"
type input "[PERSON_NAME]"
type input "[PHONE_NUMBER]"
type input "S/N"
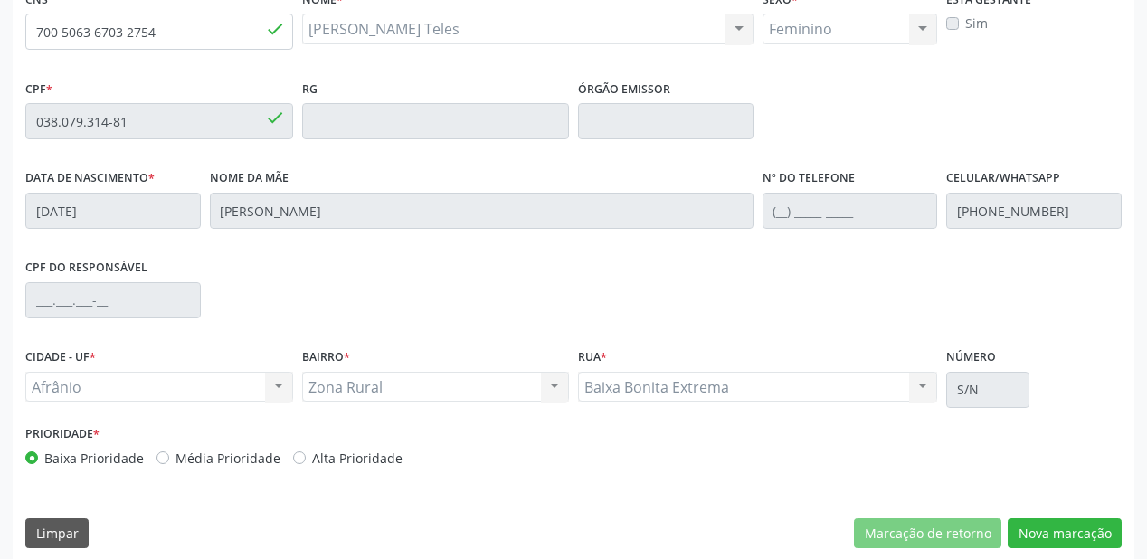
scroll to position [473, 0]
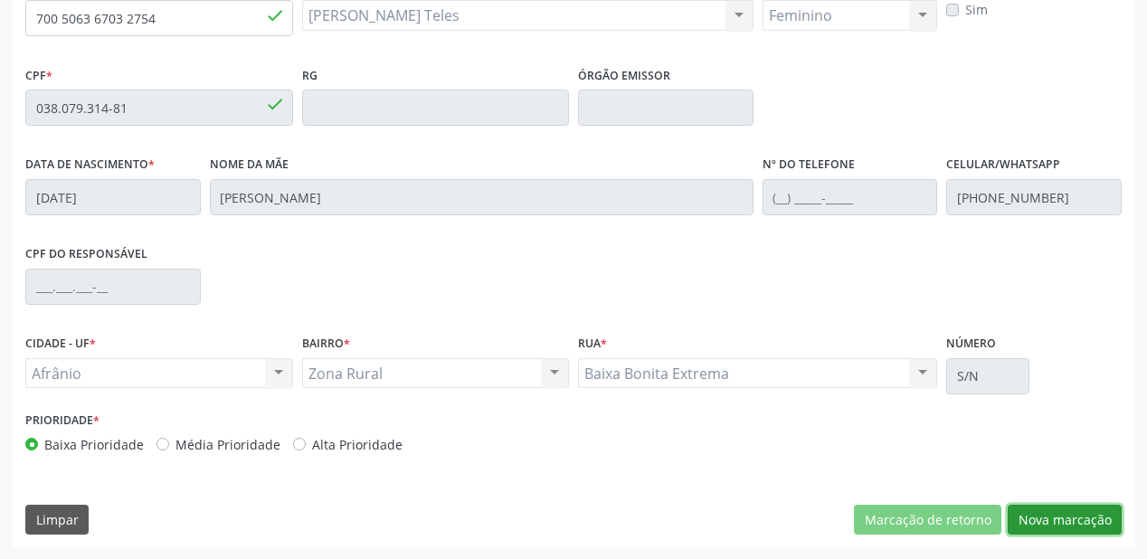
click at [1038, 508] on button "Nova marcação" at bounding box center [1065, 520] width 114 height 31
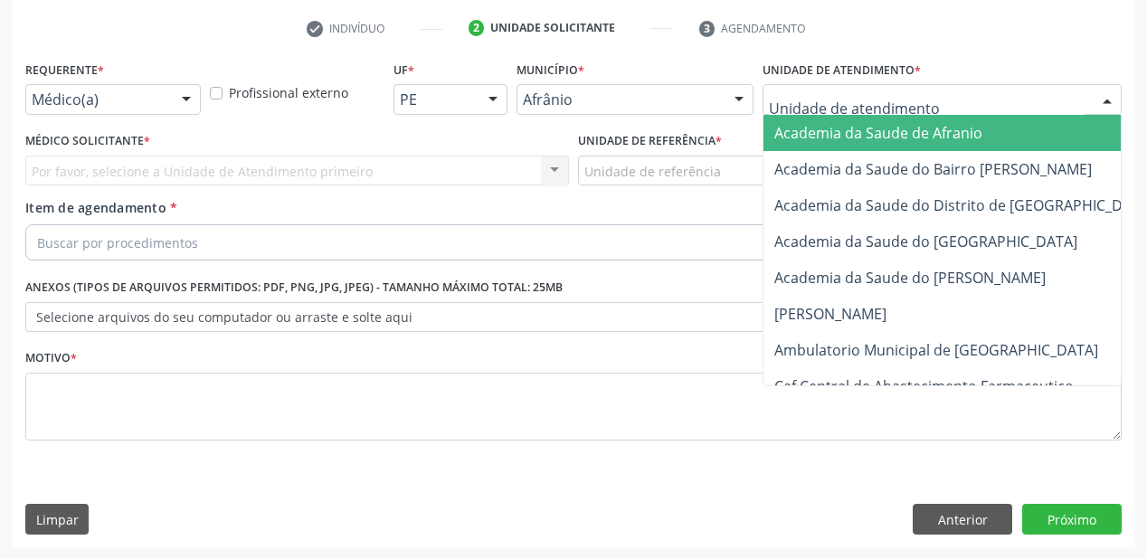
click at [803, 112] on div at bounding box center [941, 99] width 359 height 31
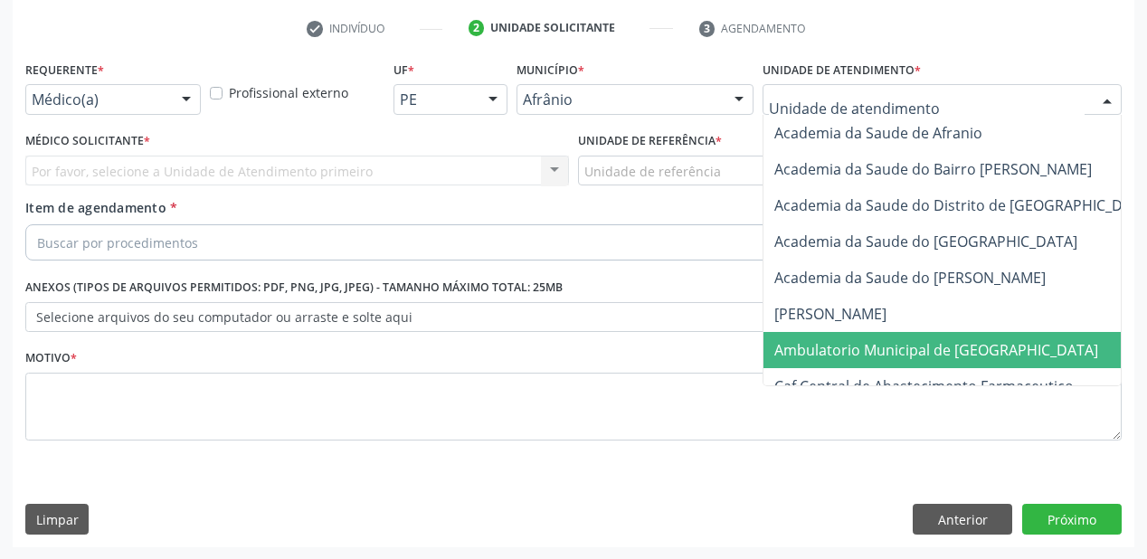
click at [832, 340] on span "Ambulatorio Municipal de [GEOGRAPHIC_DATA]" at bounding box center [936, 350] width 324 height 20
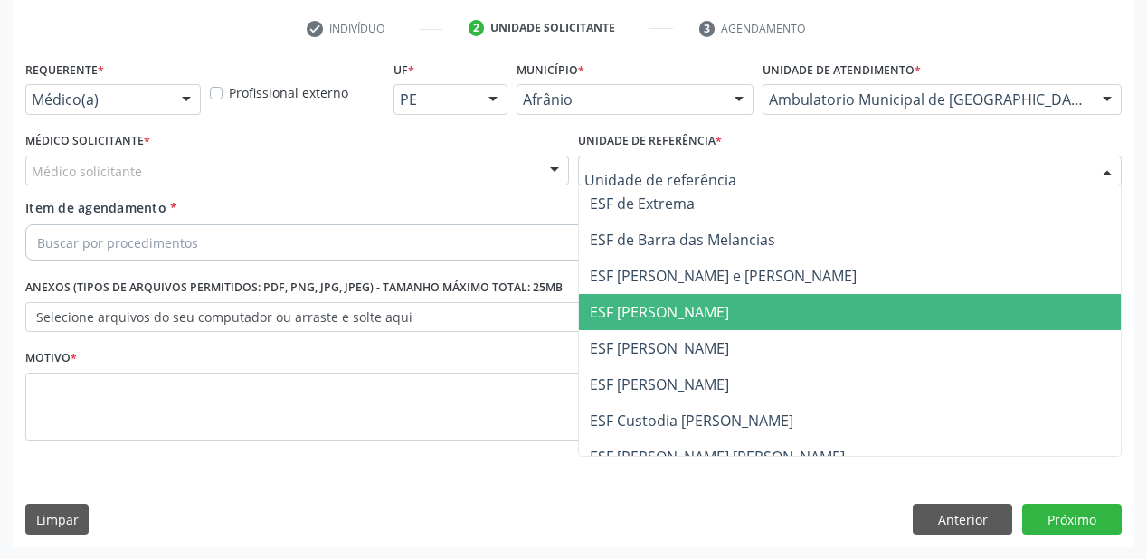
click at [622, 303] on span "ESF [PERSON_NAME]" at bounding box center [659, 312] width 139 height 20
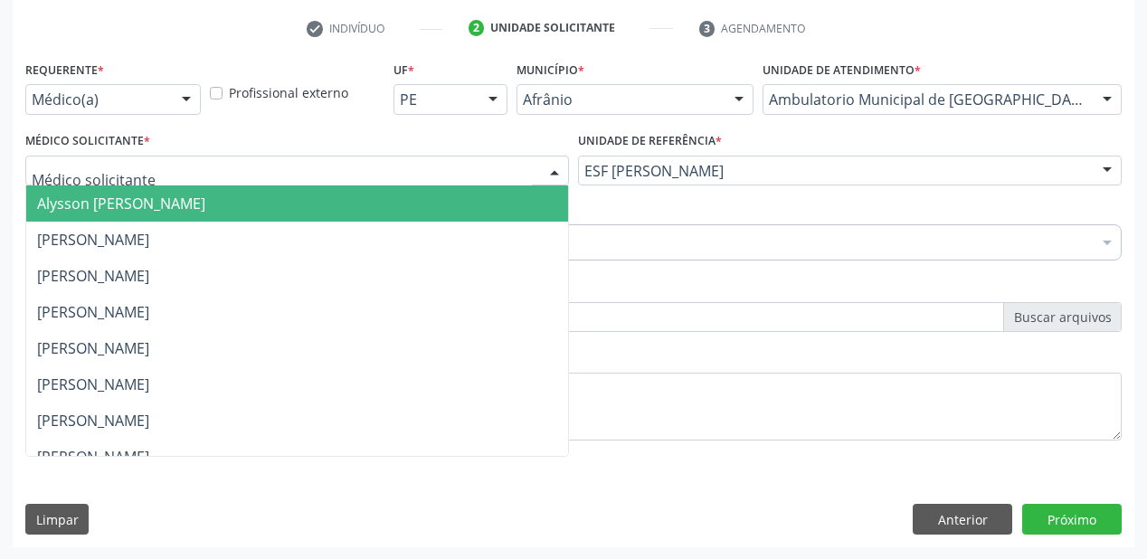
click at [66, 199] on span "Alysson [PERSON_NAME]" at bounding box center [121, 204] width 168 height 20
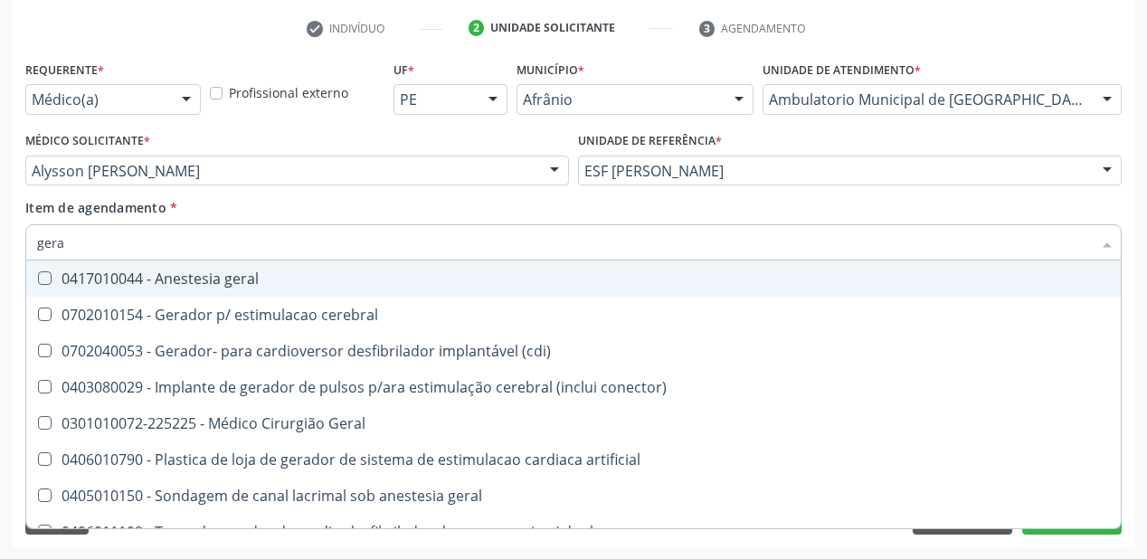
type input "geral"
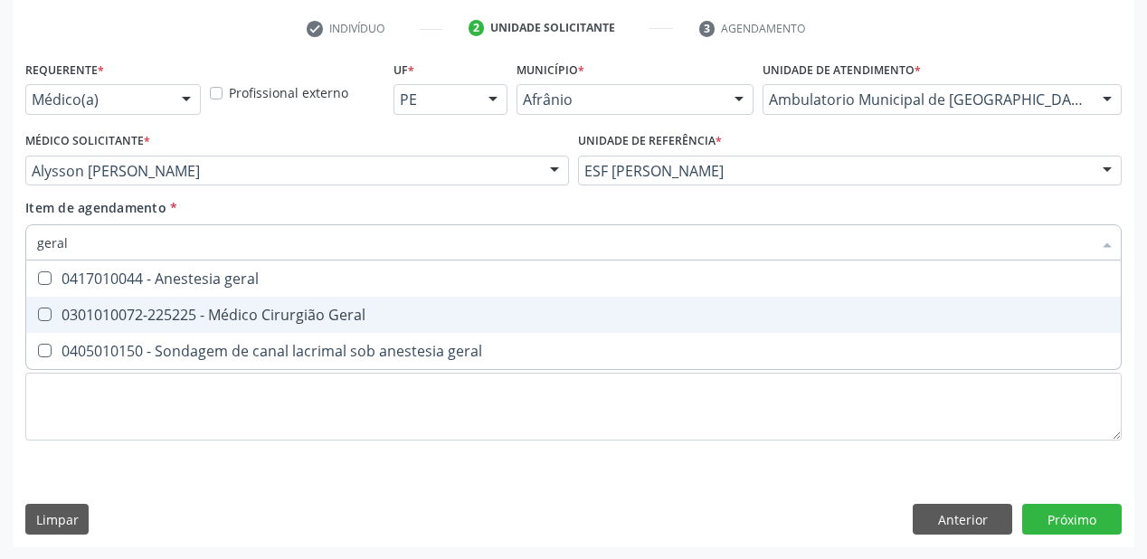
click at [100, 315] on div "0301010072-225225 - Médico Cirurgião Geral" at bounding box center [573, 315] width 1073 height 14
checkbox Geral "true"
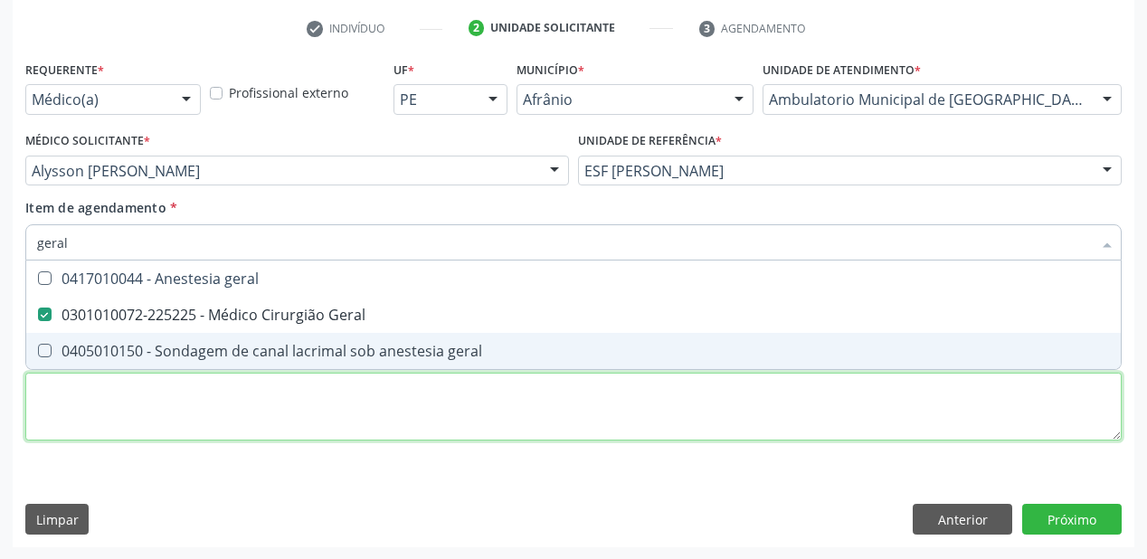
click at [94, 391] on div "Requerente * Médico(a) Médico(a) Enfermeiro(a) Paciente Nenhum resultado encont…" at bounding box center [573, 261] width 1096 height 410
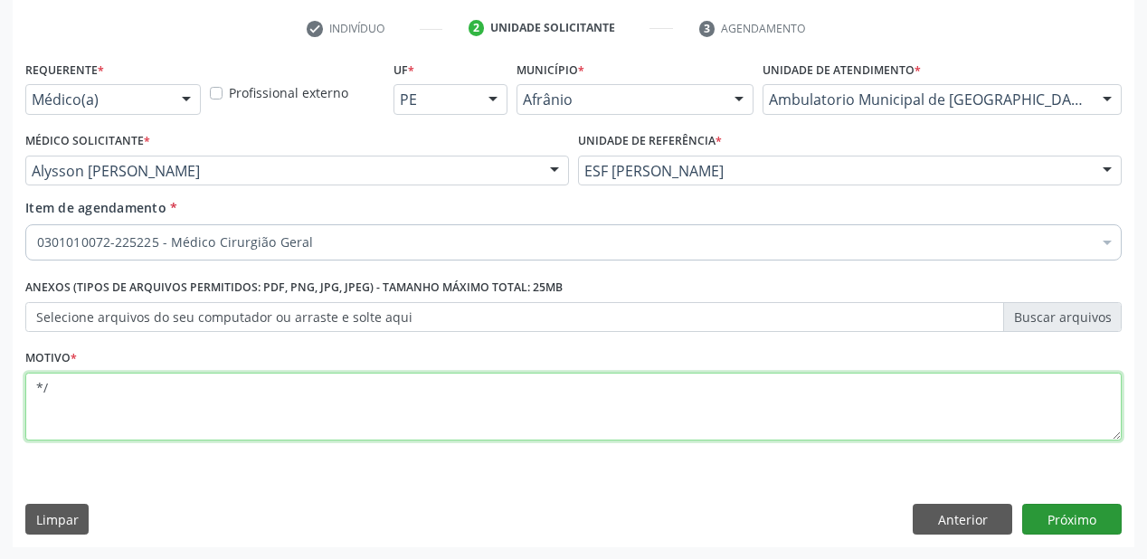
type textarea "*/"
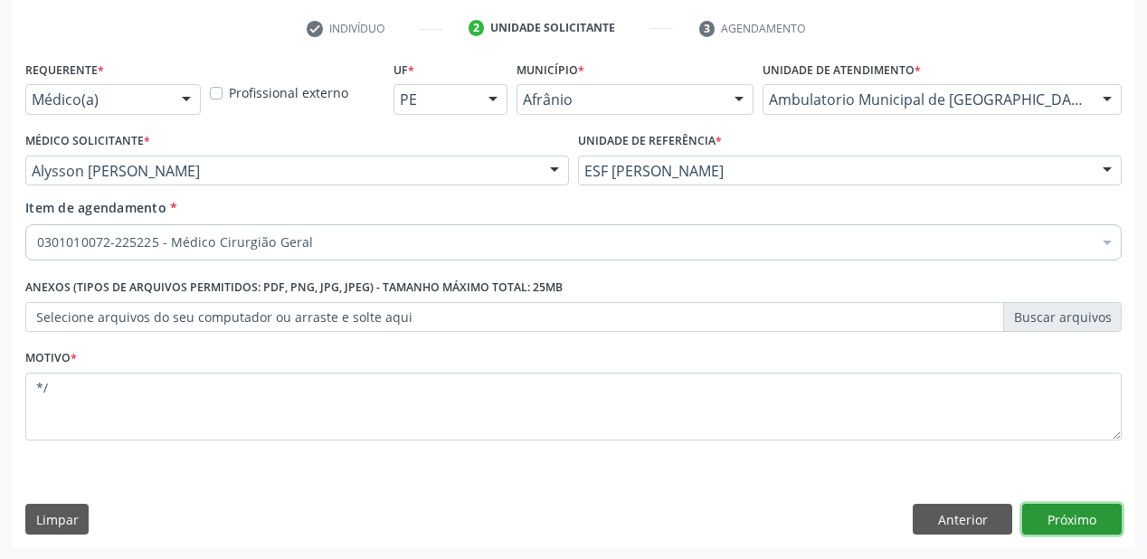
click at [1054, 514] on button "Próximo" at bounding box center [1071, 519] width 99 height 31
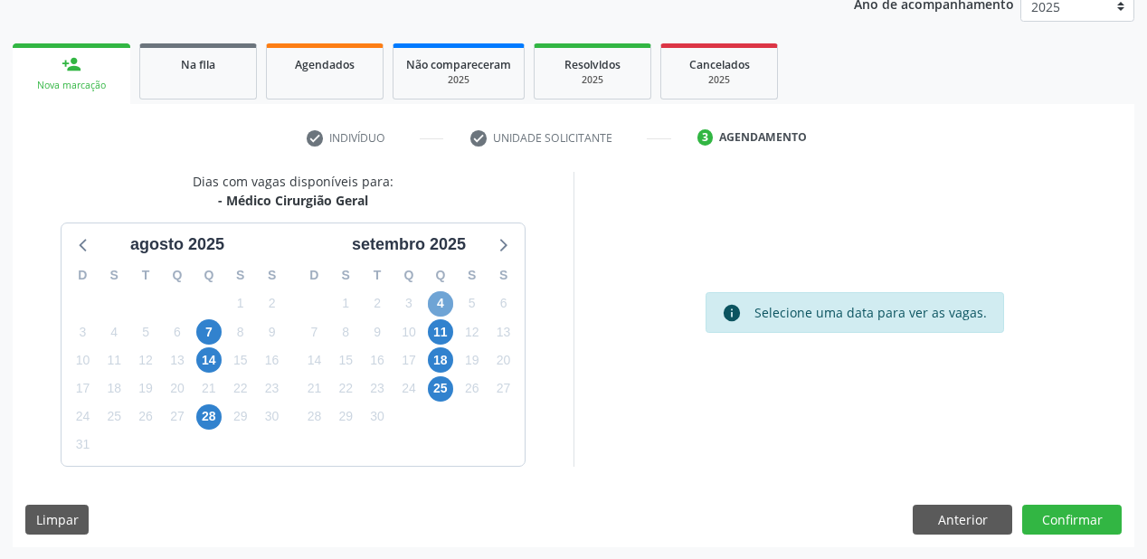
click at [431, 301] on span "4" at bounding box center [440, 303] width 25 height 25
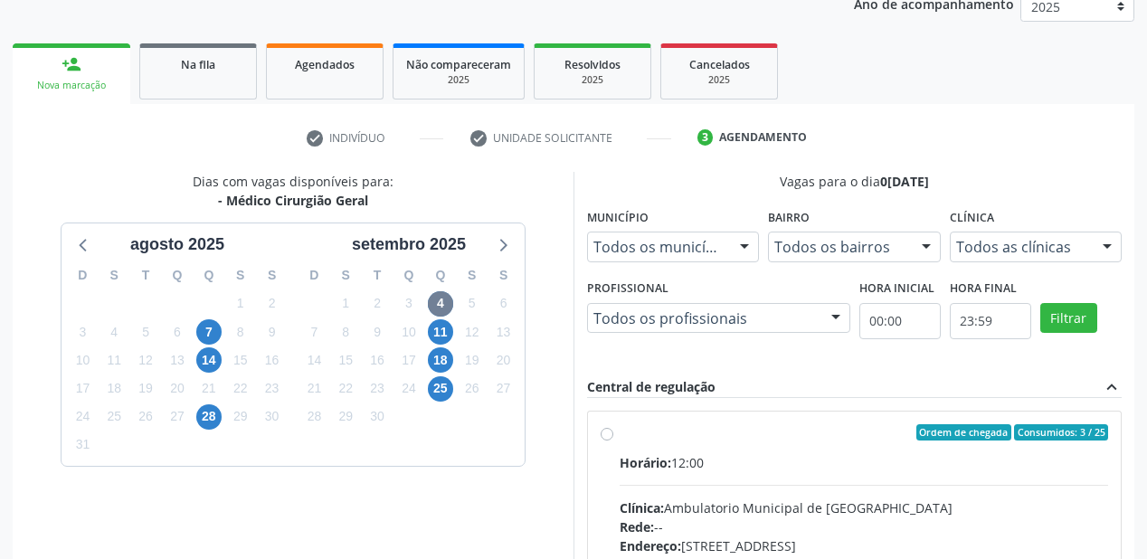
click at [756, 441] on label "Ordem de chegada Consumidos: 3 / 25 Horário: 12:00 Clínica: Ambulatorio Municip…" at bounding box center [864, 563] width 488 height 278
radio input "true"
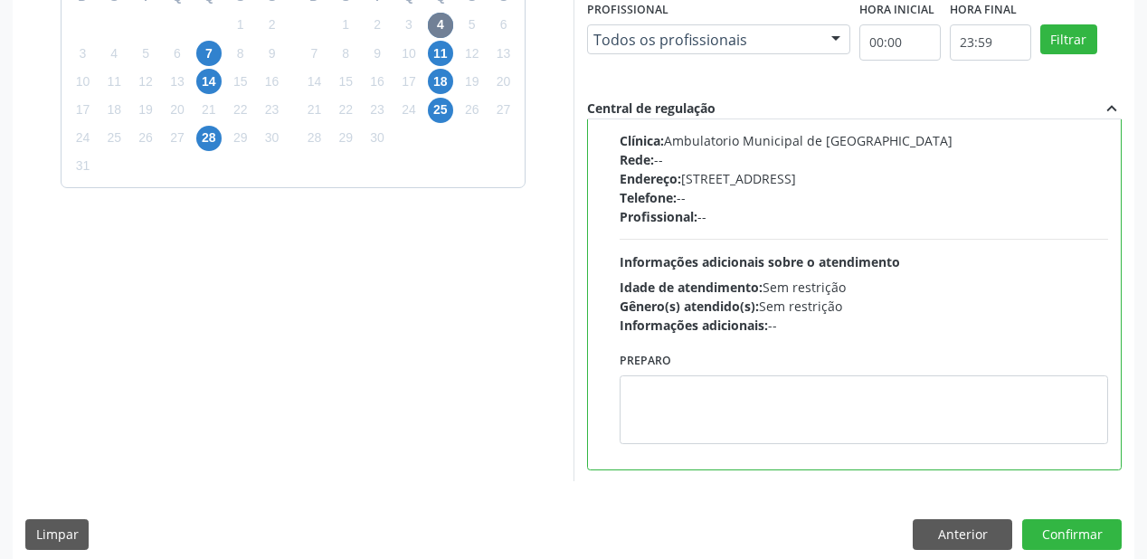
scroll to position [521, 0]
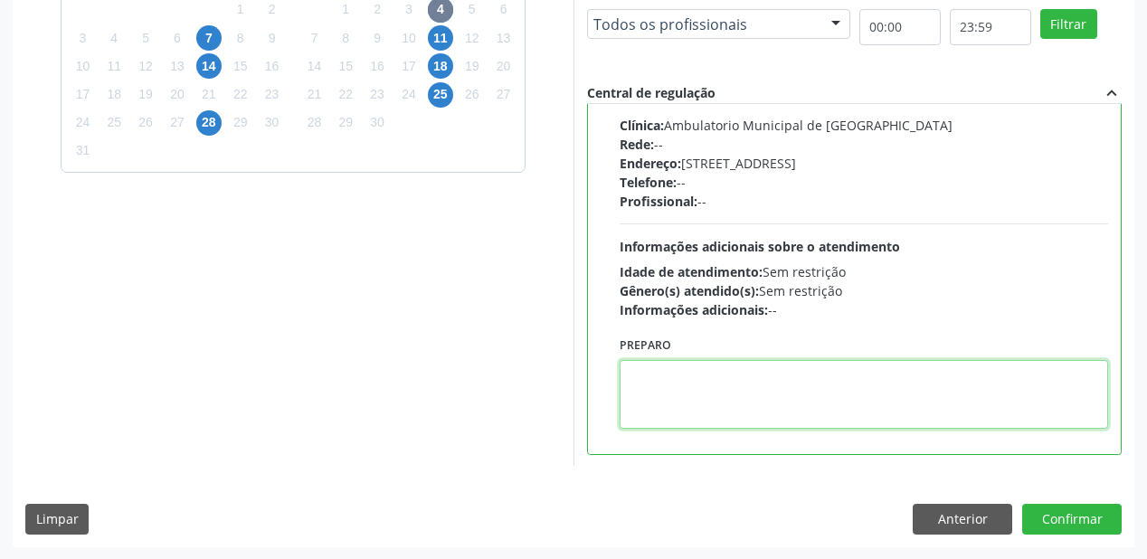
click at [705, 385] on textarea at bounding box center [864, 394] width 488 height 69
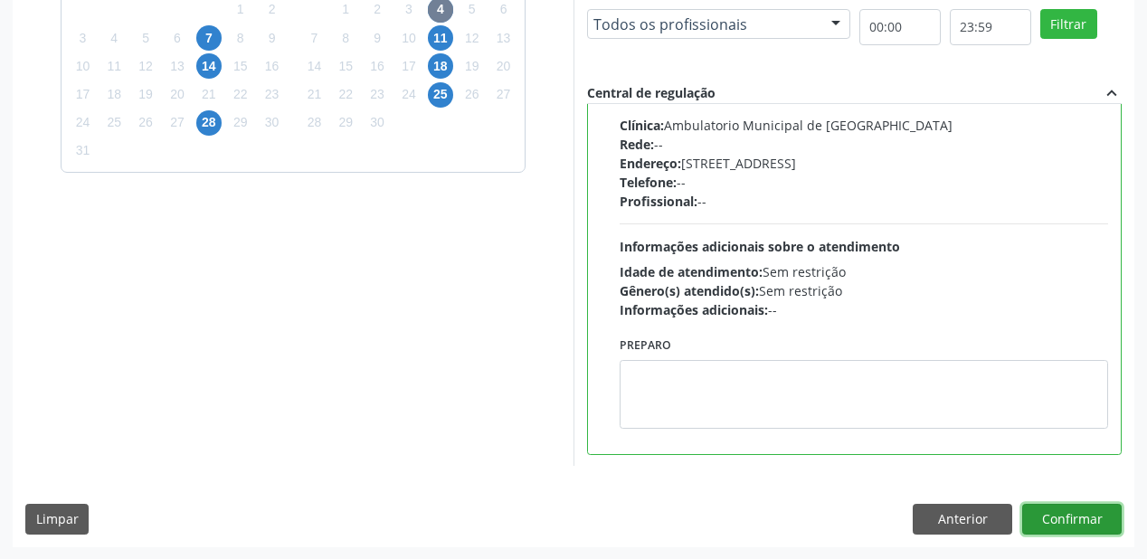
click at [1046, 517] on button "Confirmar" at bounding box center [1071, 519] width 99 height 31
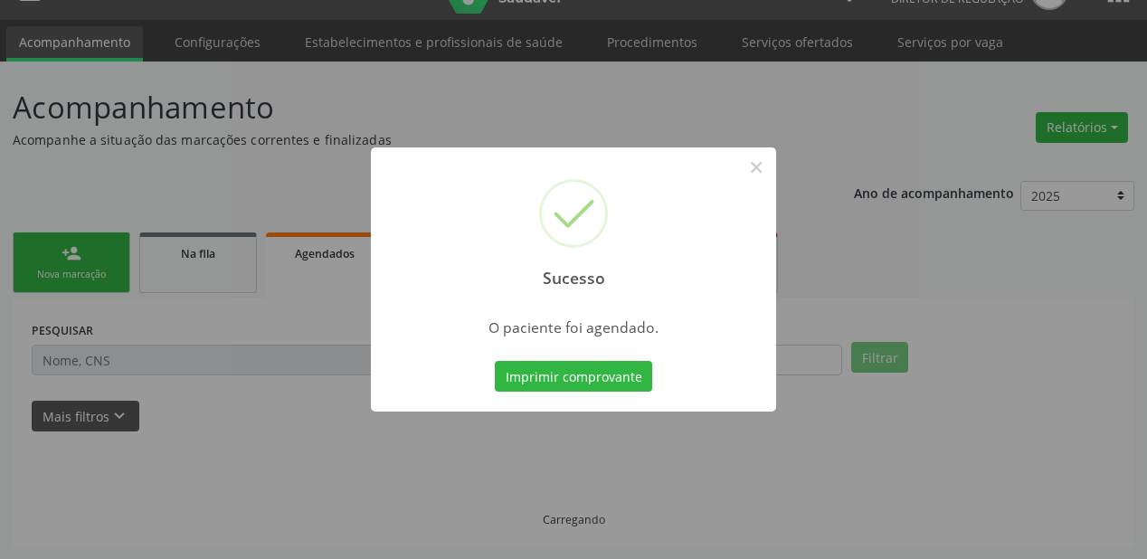
scroll to position [36, 0]
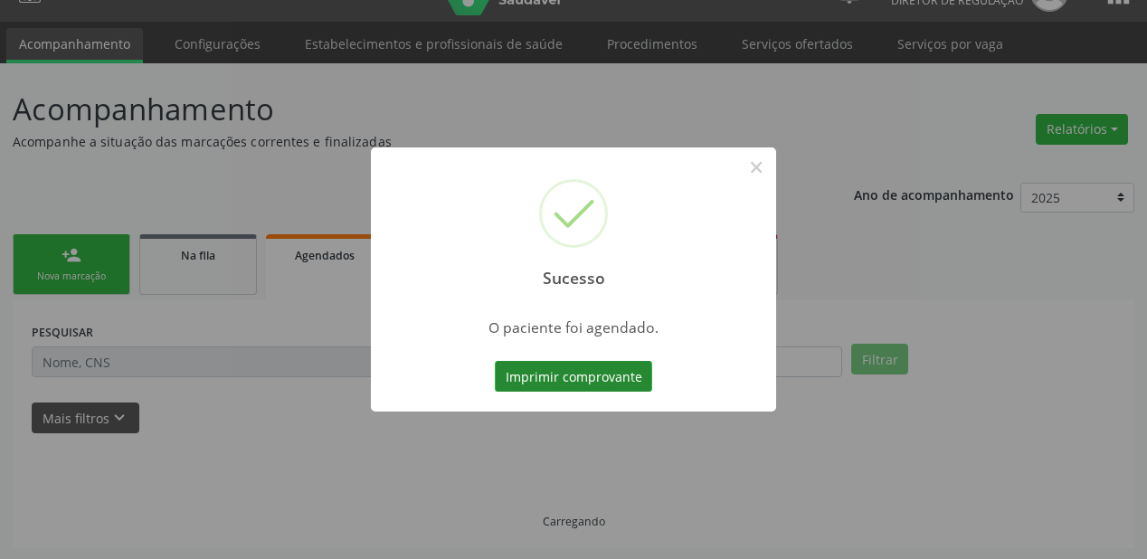
click at [532, 366] on button "Imprimir comprovante" at bounding box center [573, 376] width 157 height 31
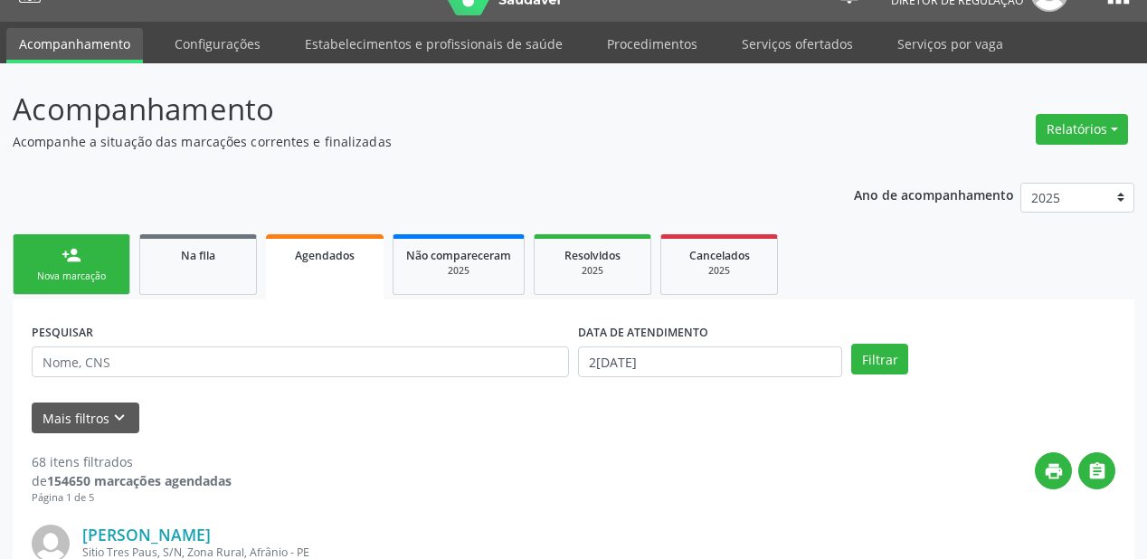
click at [79, 255] on div "person_add" at bounding box center [72, 255] width 20 height 20
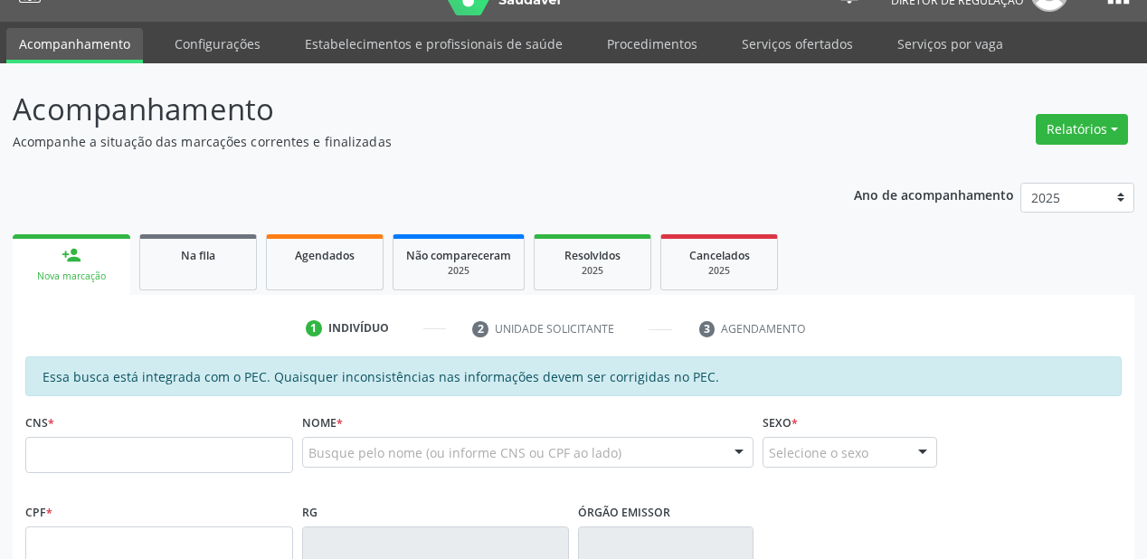
click at [65, 431] on div "CNS *" at bounding box center [159, 441] width 268 height 64
click at [74, 466] on input "text" at bounding box center [159, 455] width 268 height 36
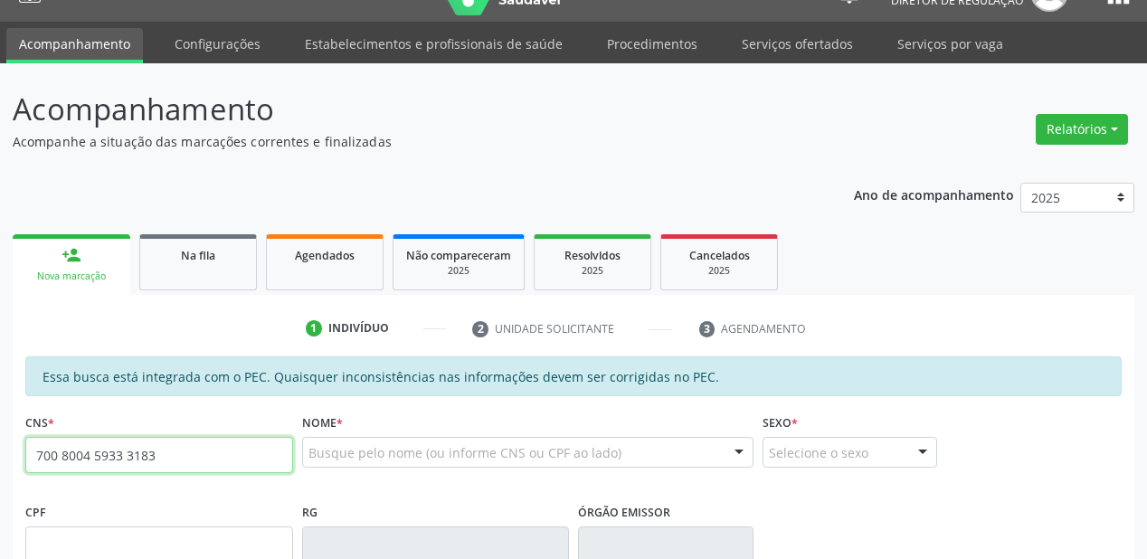
type input "700 8004 5933 3183"
type input "16/02/2003"
type input "Ana Izabel Rodrigues Melo"
type input "(87) 98862-7303"
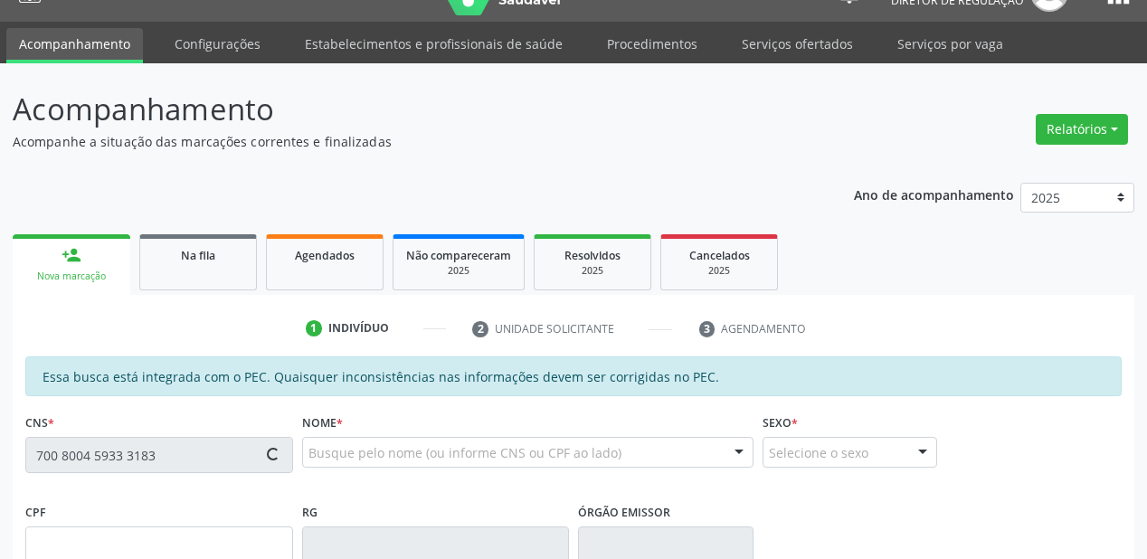
type input "155"
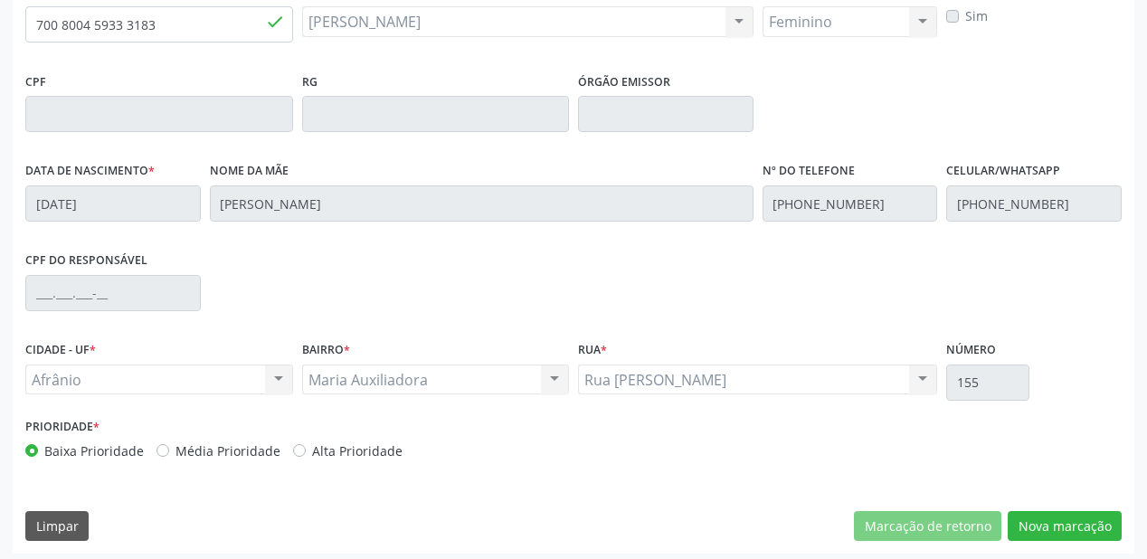
scroll to position [473, 0]
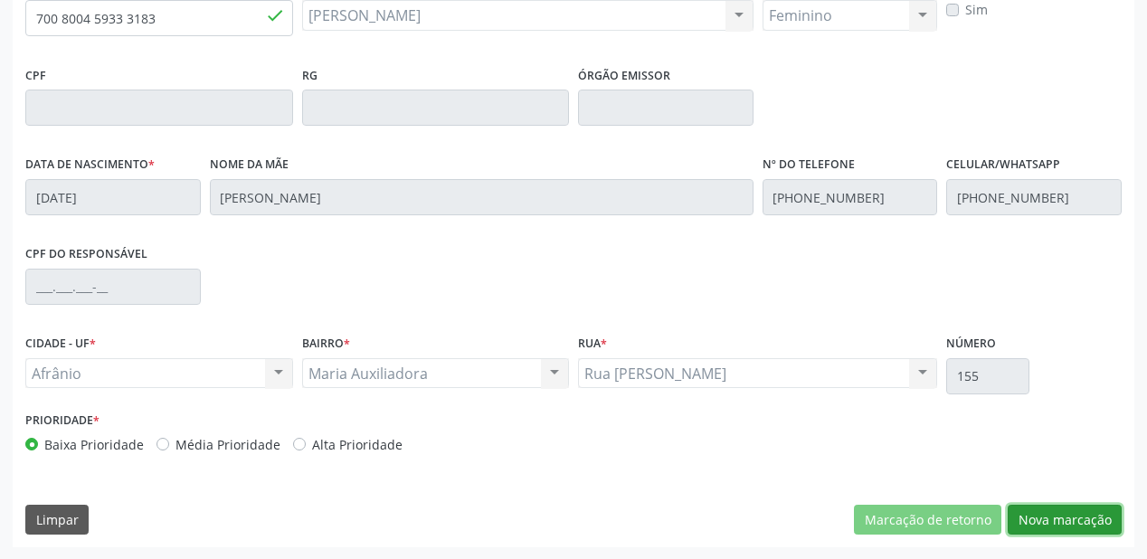
click at [1073, 522] on button "Nova marcação" at bounding box center [1065, 520] width 114 height 31
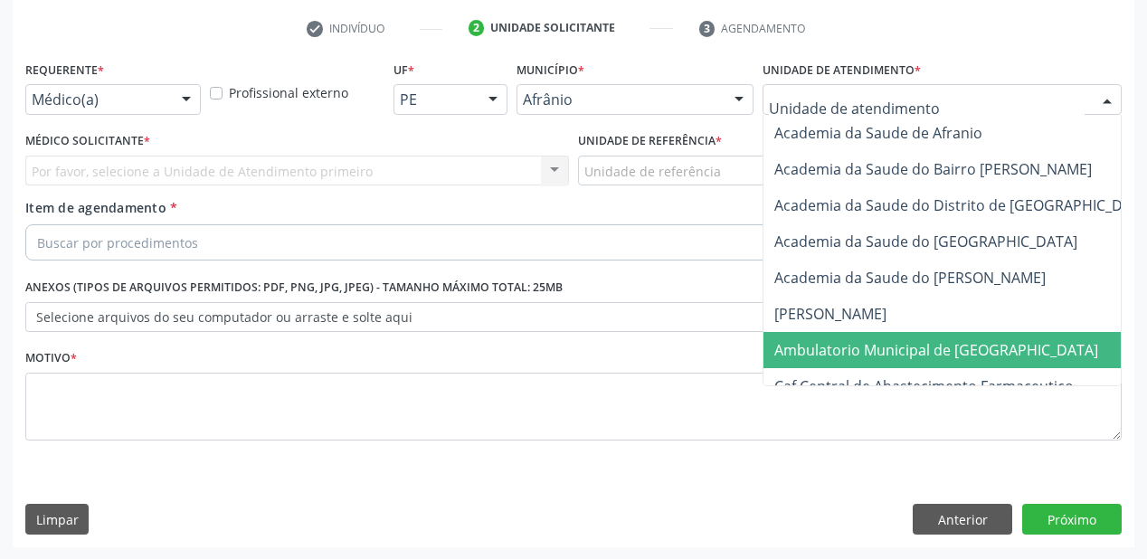
click at [840, 351] on span "Ambulatorio Municipal de [GEOGRAPHIC_DATA]" at bounding box center [936, 350] width 324 height 20
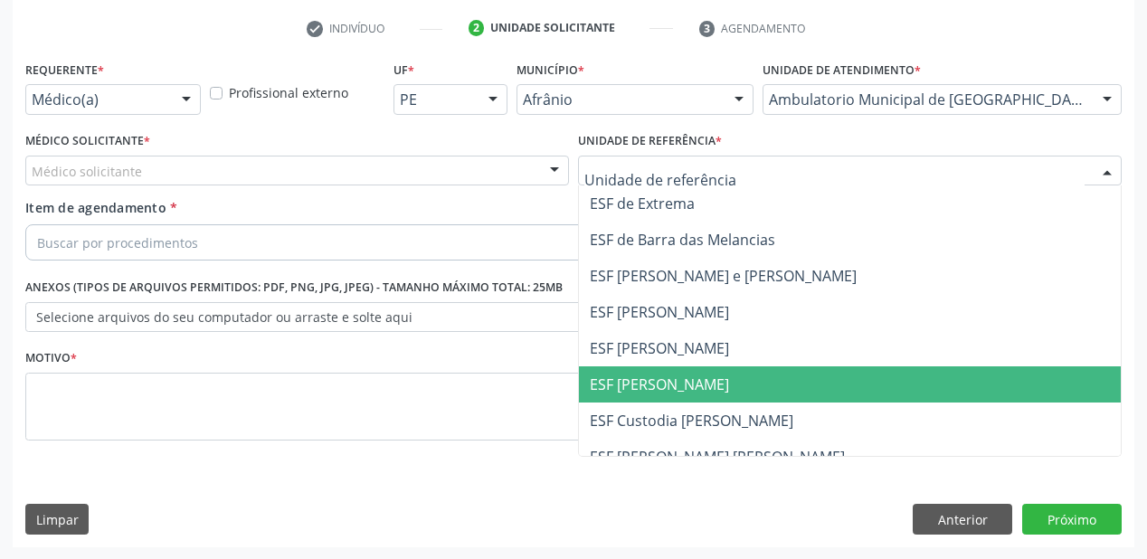
click at [593, 366] on span "ESF [PERSON_NAME]" at bounding box center [850, 384] width 542 height 36
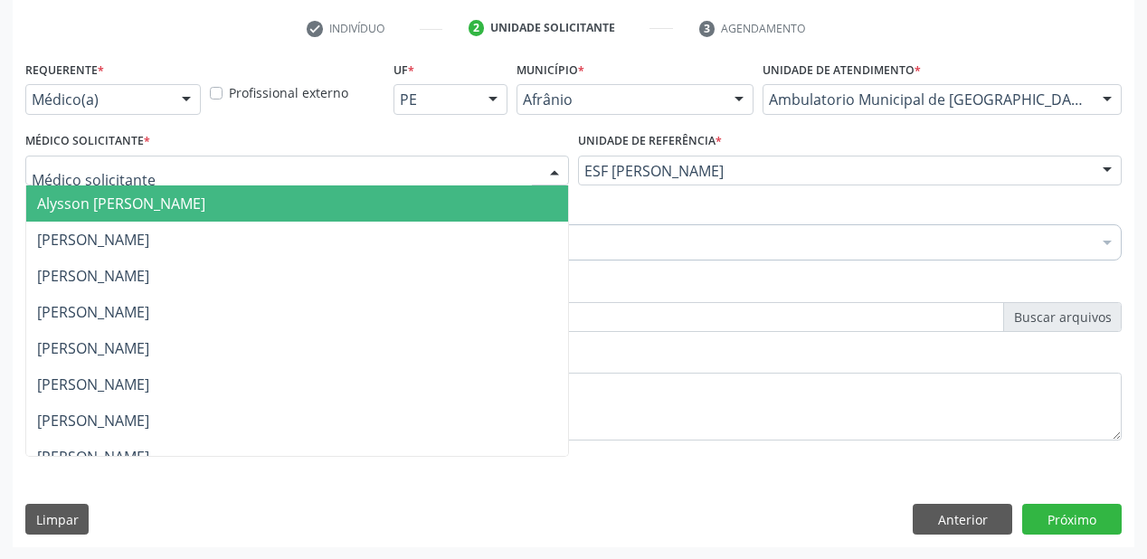
drag, startPoint x: 117, startPoint y: 169, endPoint x: 118, endPoint y: 195, distance: 26.2
click at [118, 195] on span "Alysson [PERSON_NAME]" at bounding box center [121, 204] width 168 height 20
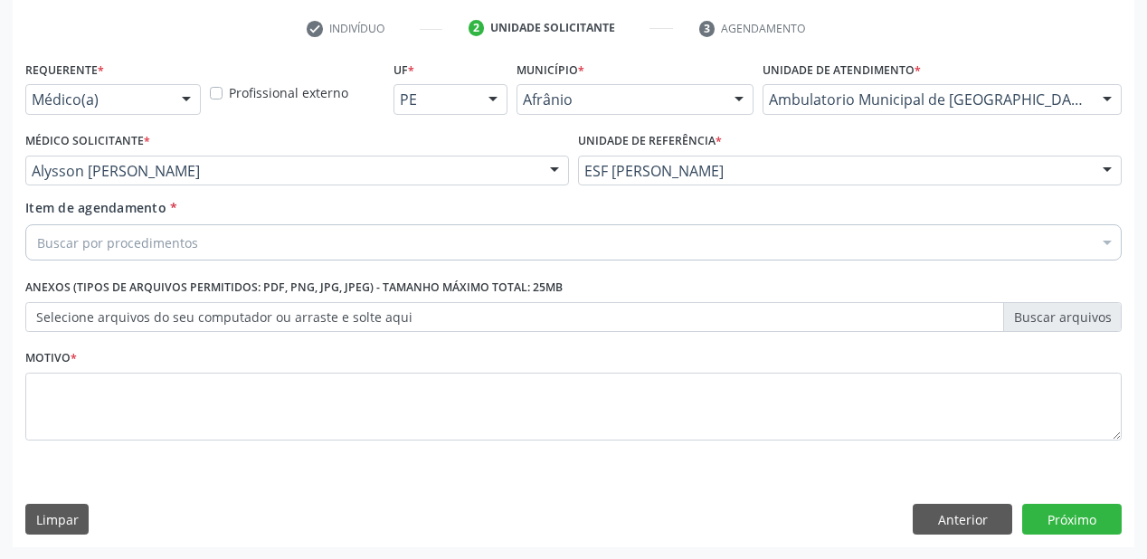
click at [119, 223] on div "Item de agendamento * Buscar por procedimentos Selecionar todos 0604320140 - Ab…" at bounding box center [573, 226] width 1096 height 57
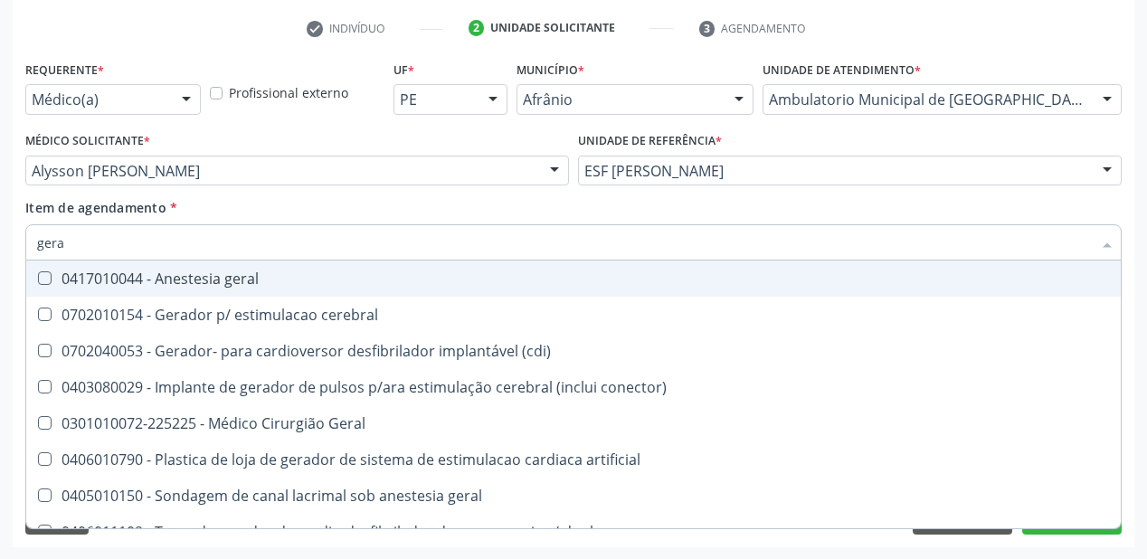
type input "geral"
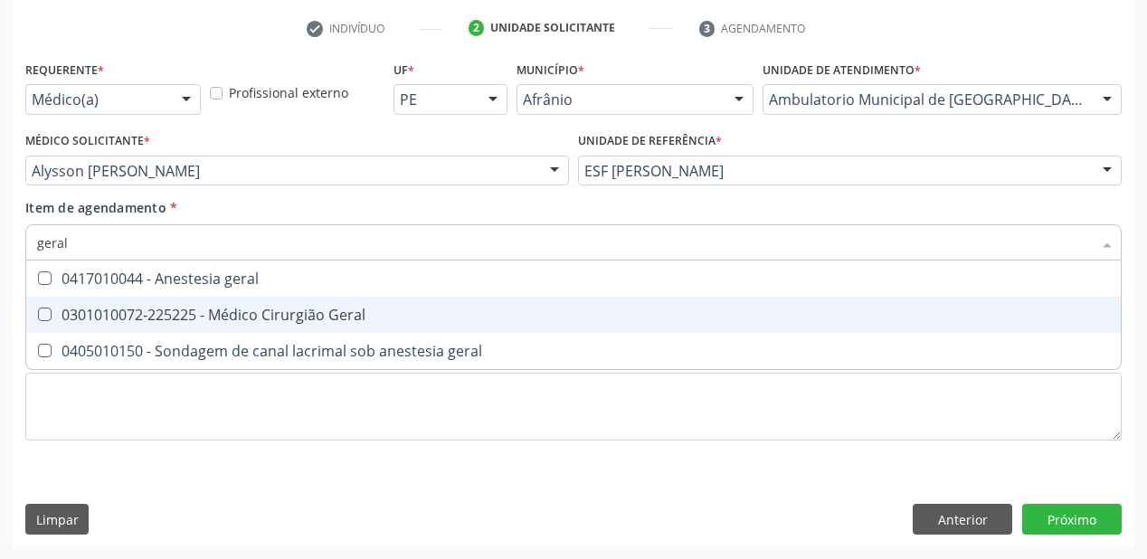
click at [156, 321] on div "0301010072-225225 - Médico Cirurgião Geral" at bounding box center [573, 315] width 1073 height 14
checkbox Geral "true"
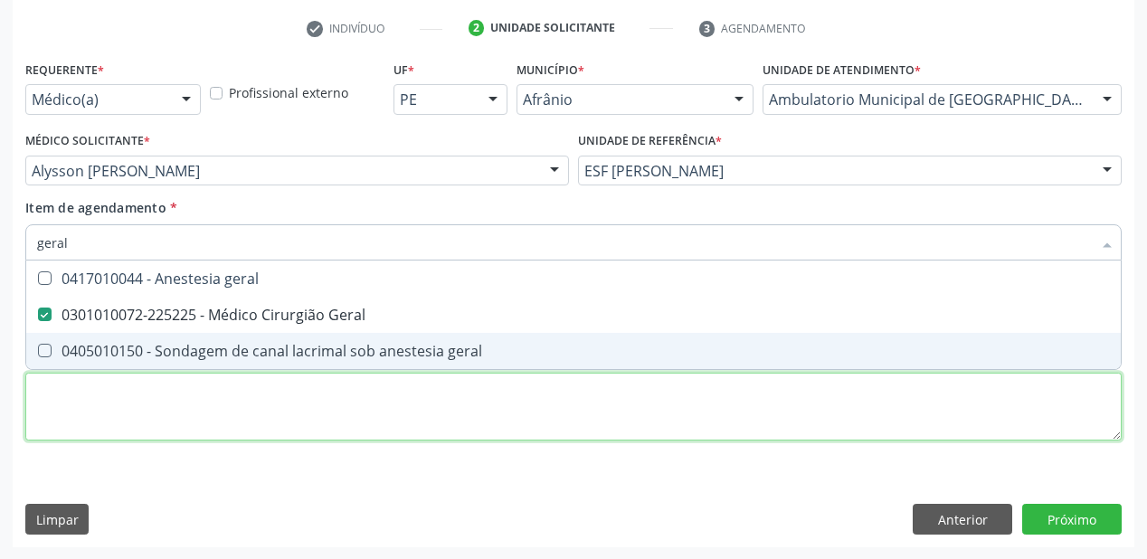
click at [96, 403] on div "Requerente * Médico(a) Médico(a) Enfermeiro(a) Paciente Nenhum resultado encont…" at bounding box center [573, 261] width 1096 height 410
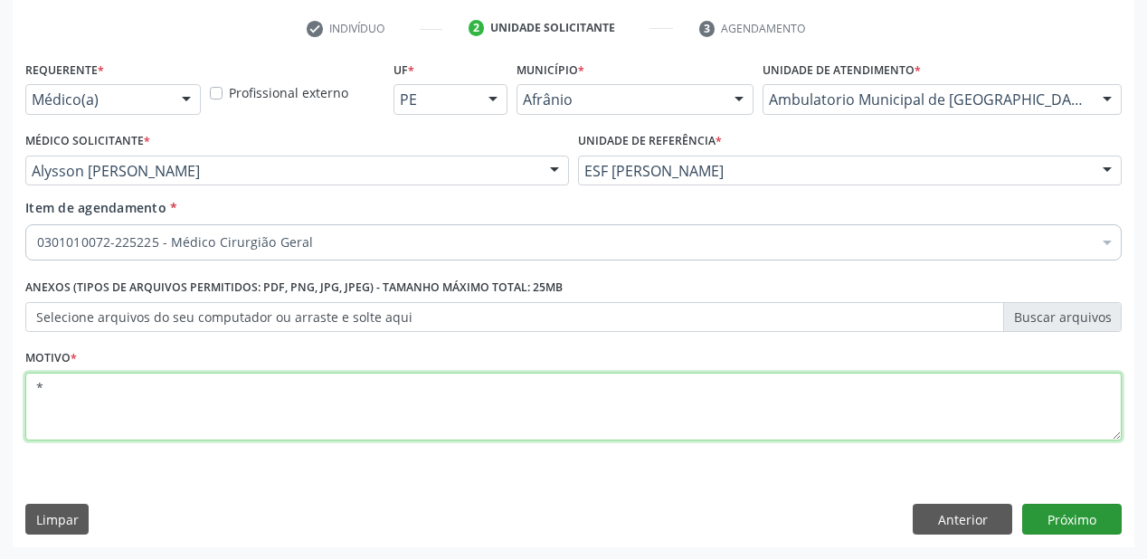
type textarea "*"
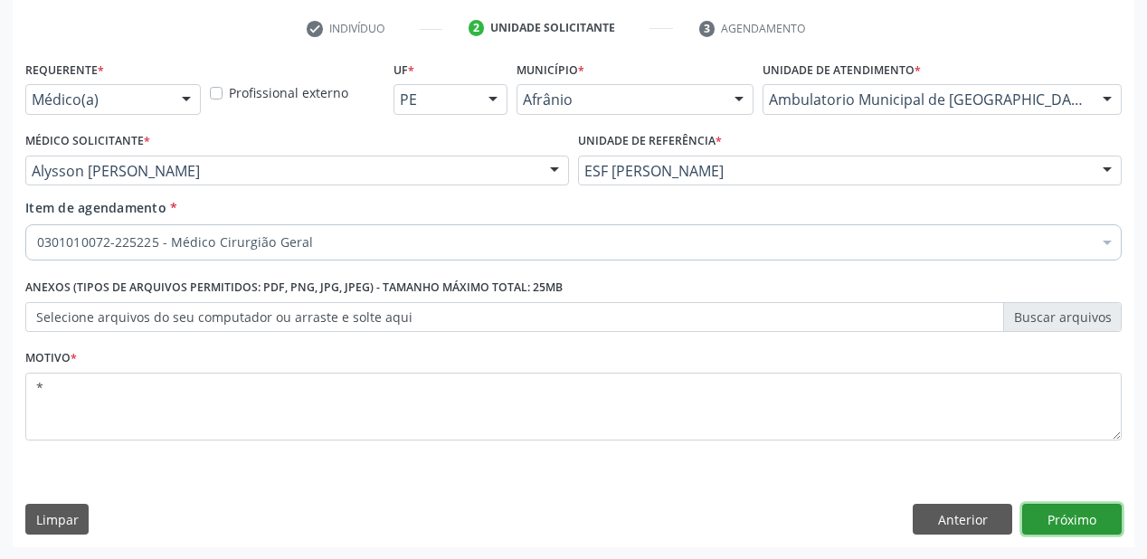
click at [1055, 521] on button "Próximo" at bounding box center [1071, 519] width 99 height 31
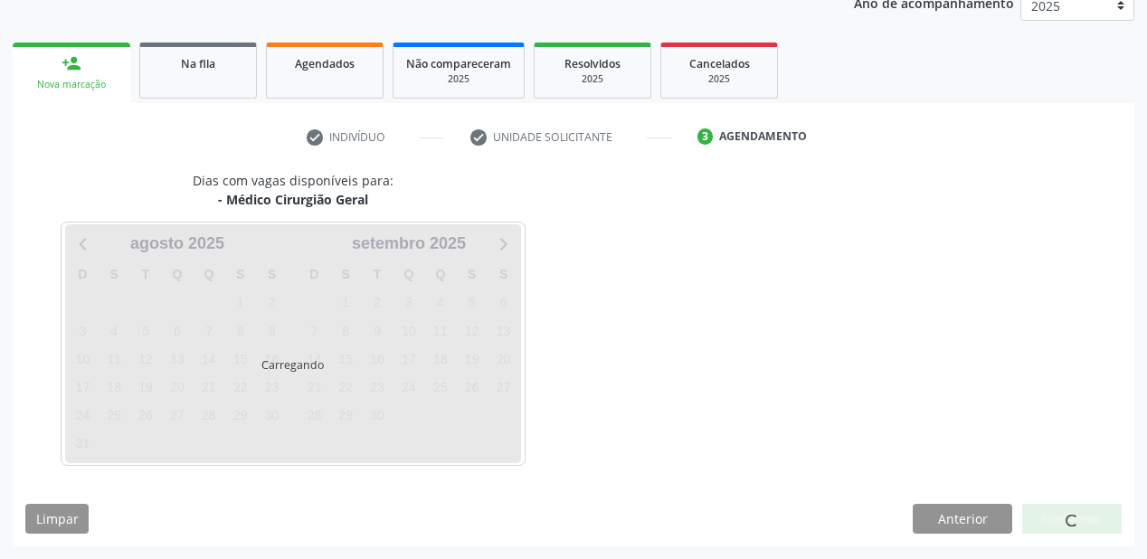
scroll to position [227, 0]
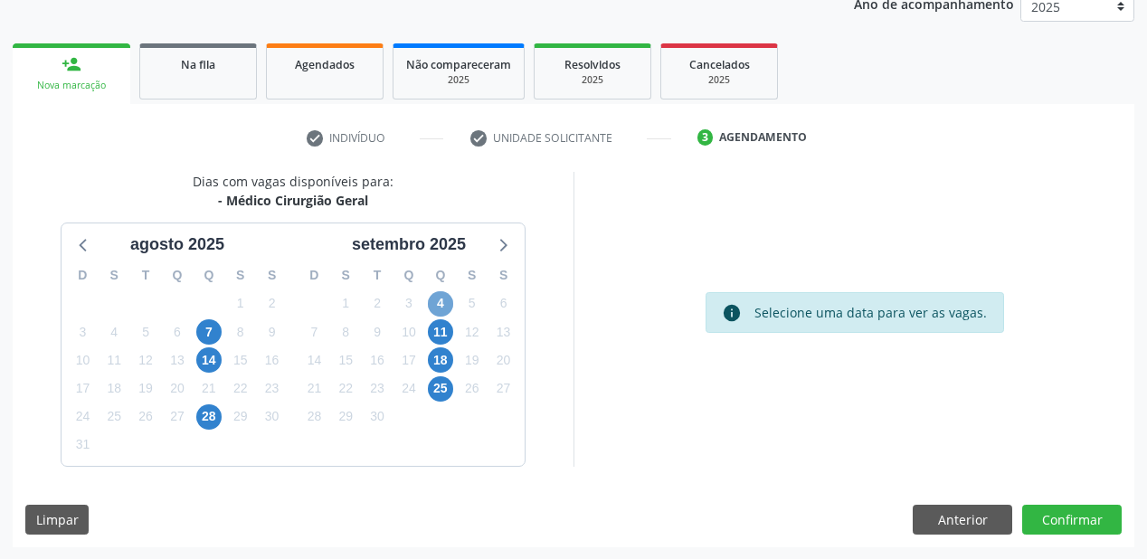
click at [443, 305] on span "4" at bounding box center [440, 303] width 25 height 25
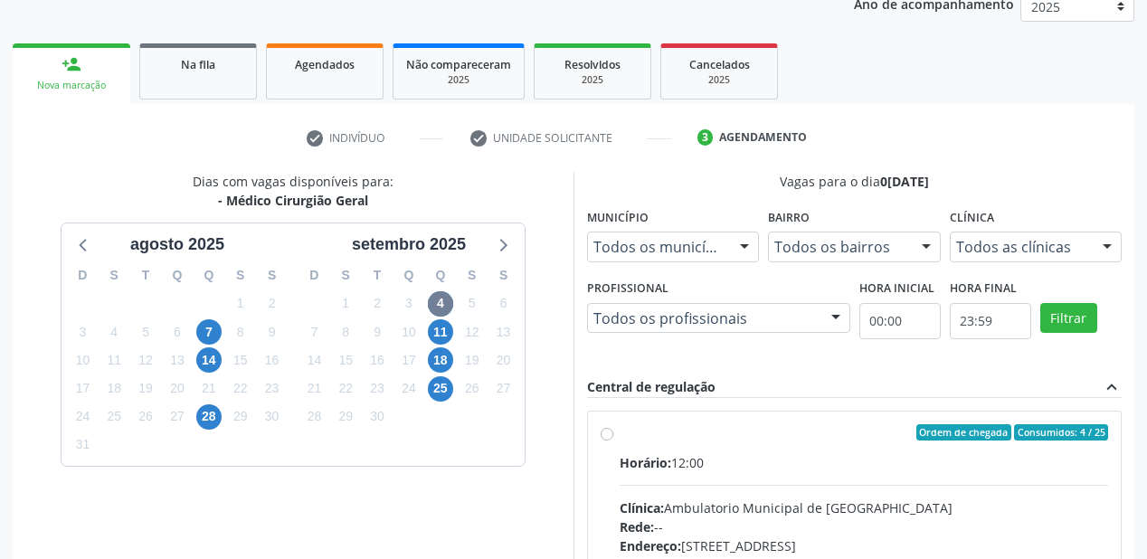
click at [854, 463] on div "Horário: 12:00" at bounding box center [864, 462] width 488 height 19
click at [613, 440] on input "Ordem de chegada Consumidos: 4 / 25 Horário: 12:00 Clínica: Ambulatorio Municip…" at bounding box center [607, 432] width 13 height 16
radio input "true"
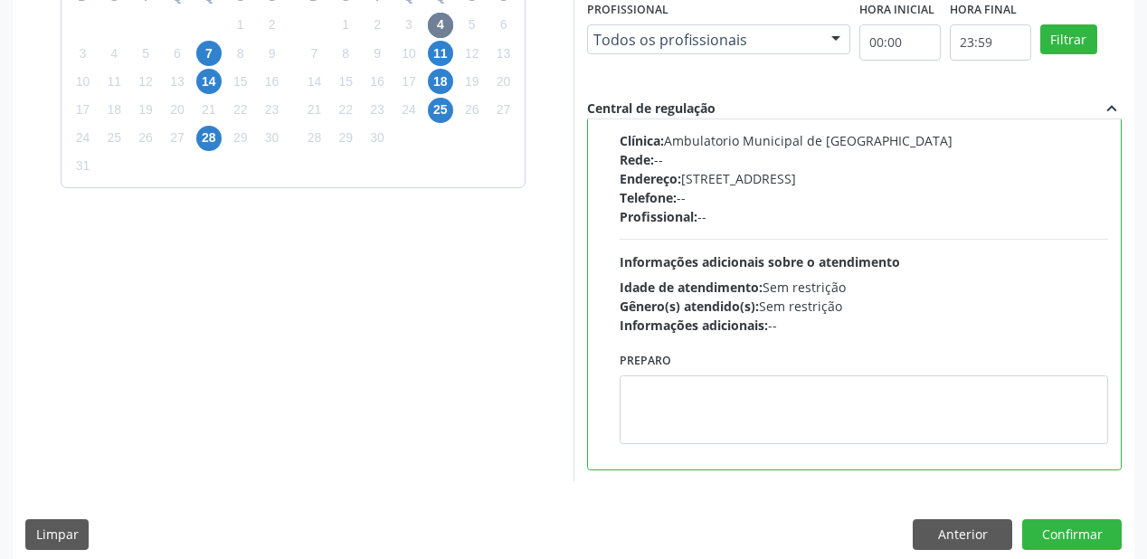
scroll to position [521, 0]
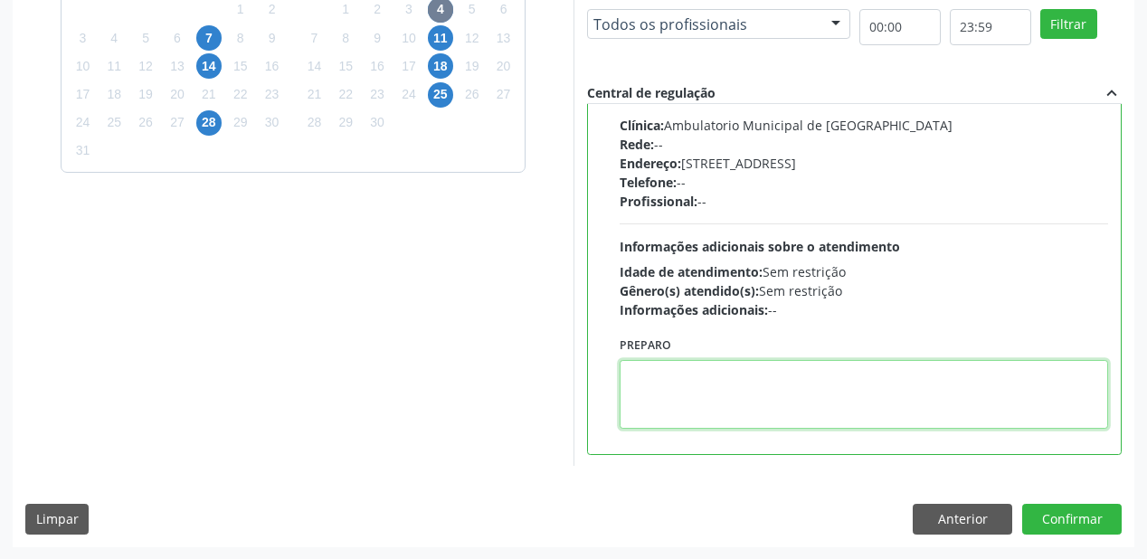
click at [792, 380] on textarea at bounding box center [864, 394] width 488 height 69
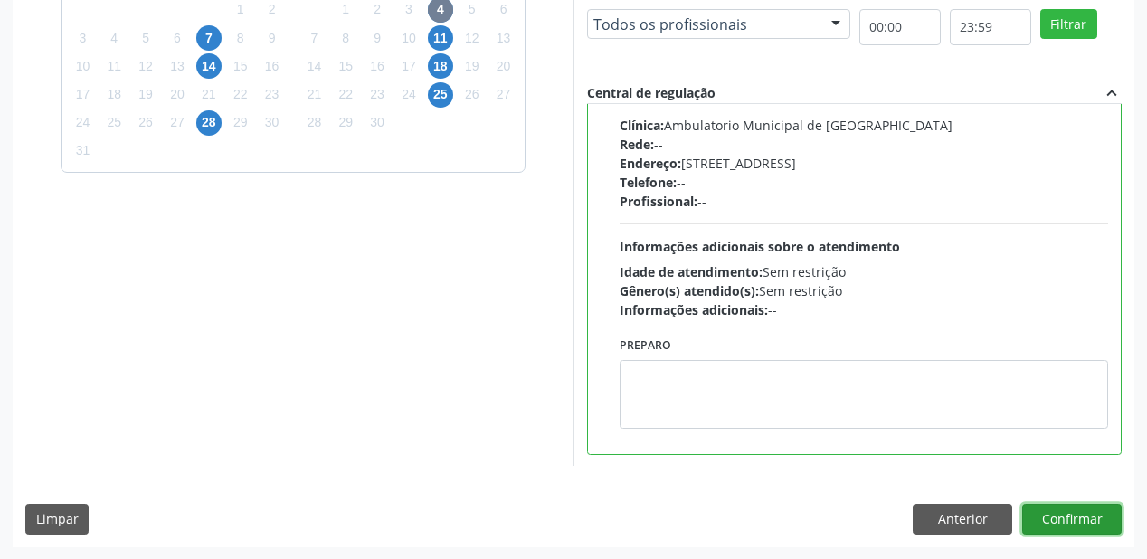
click at [1087, 521] on button "Confirmar" at bounding box center [1071, 519] width 99 height 31
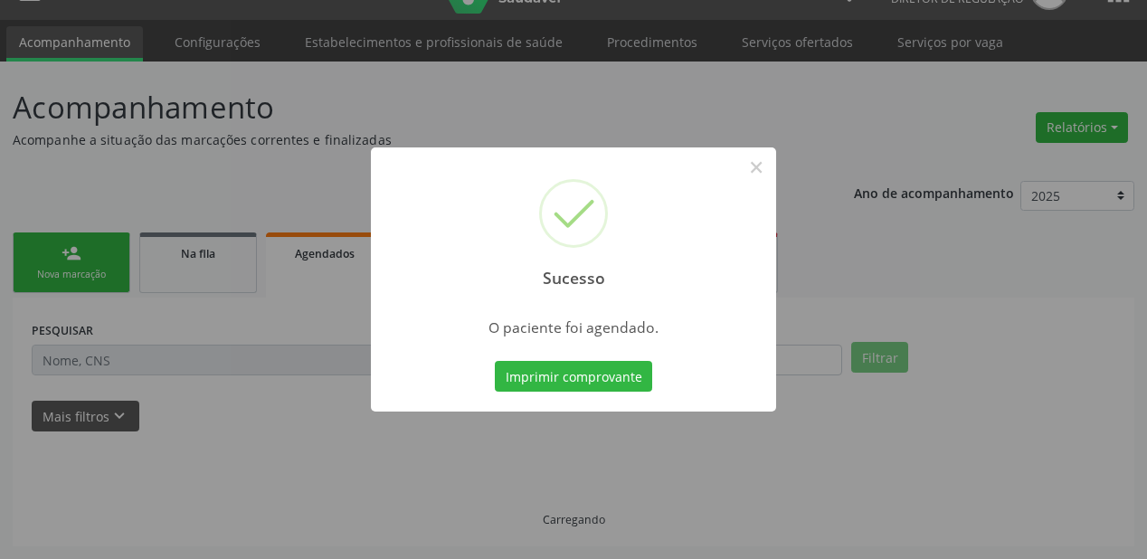
scroll to position [36, 0]
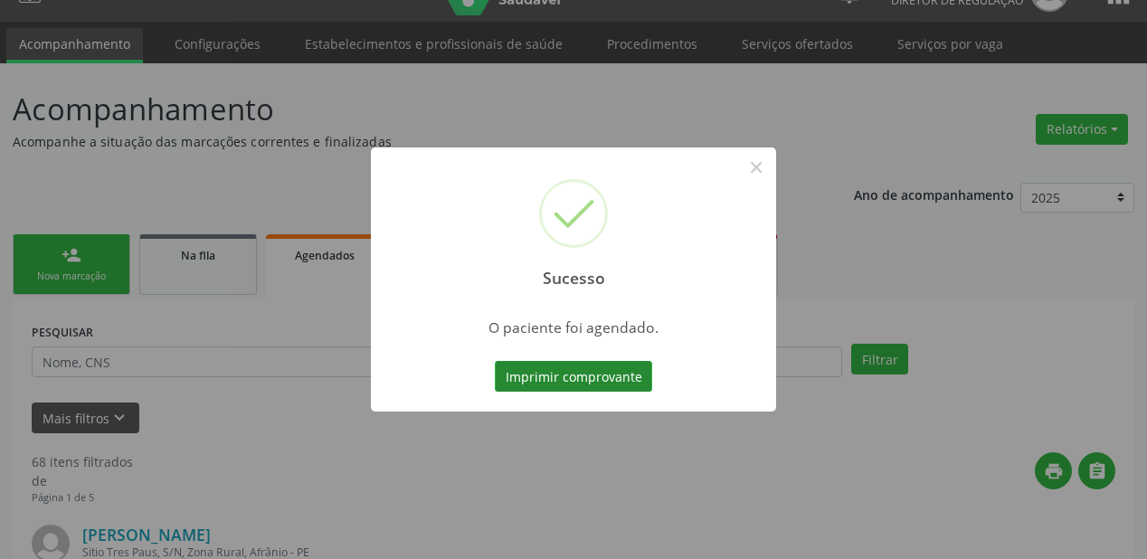
click at [589, 367] on button "Imprimir comprovante" at bounding box center [573, 376] width 157 height 31
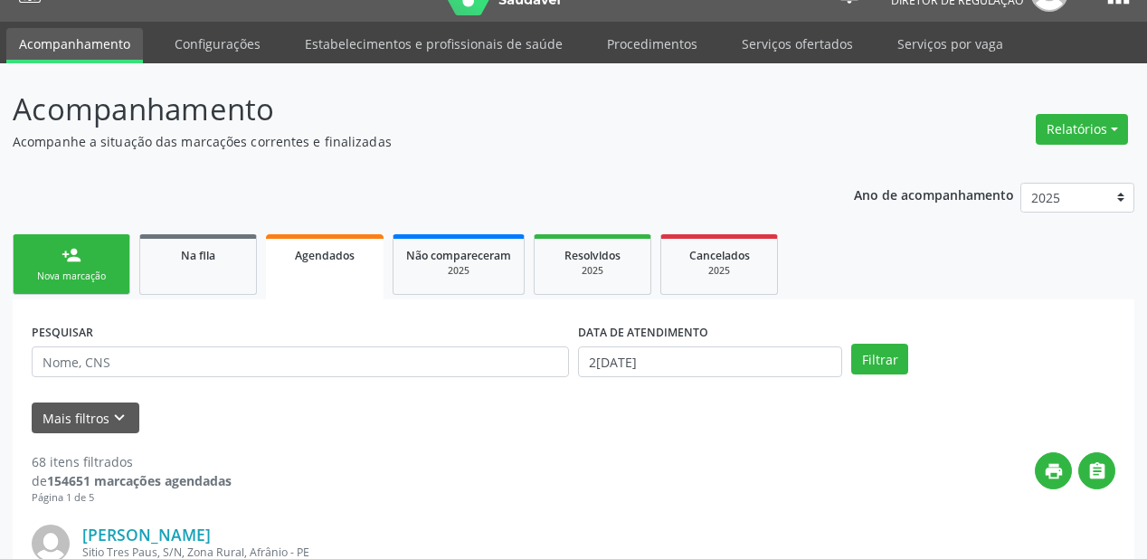
click at [72, 274] on div "Nova marcação" at bounding box center [71, 277] width 90 height 14
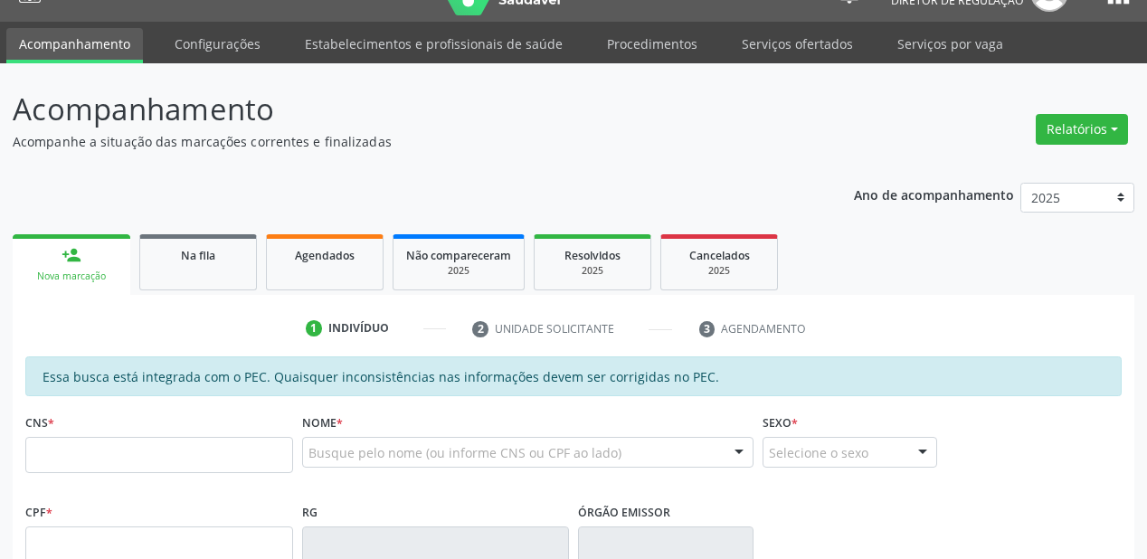
click at [91, 429] on div "CNS *" at bounding box center [159, 441] width 268 height 64
click at [80, 443] on input "text" at bounding box center [159, 455] width 268 height 36
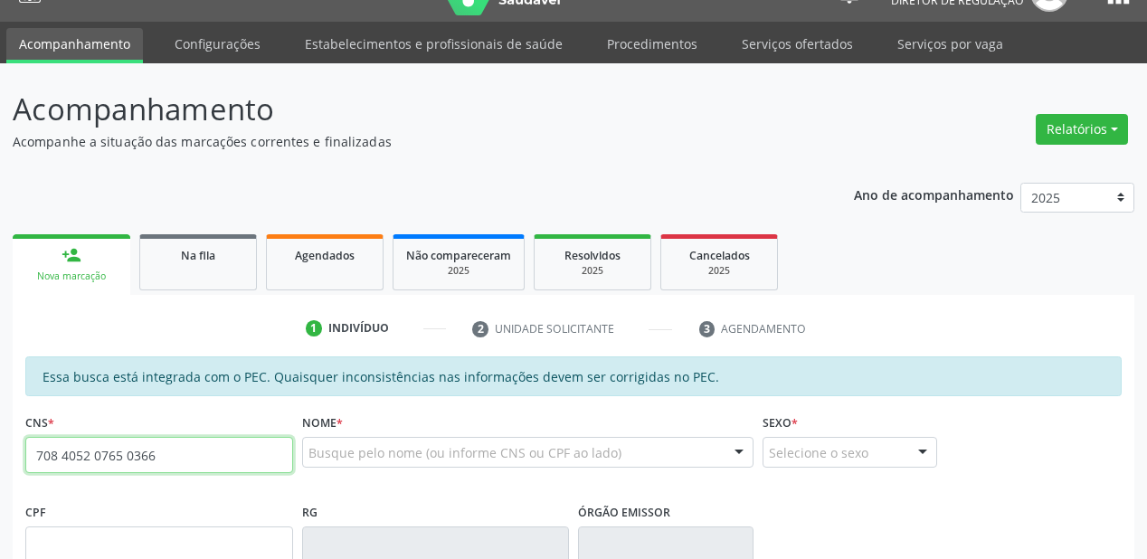
type input "708 4052 0765 0366"
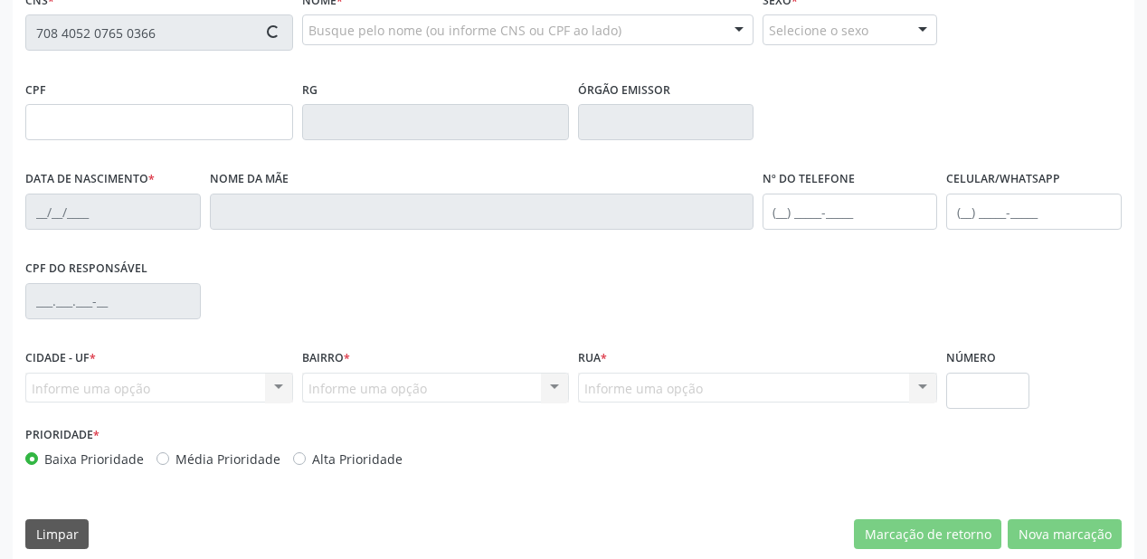
type input "026.267.164-64"
type input "07/07/1962"
type input "Luzia Santana da Silva"
type input "(87) 98871-8053"
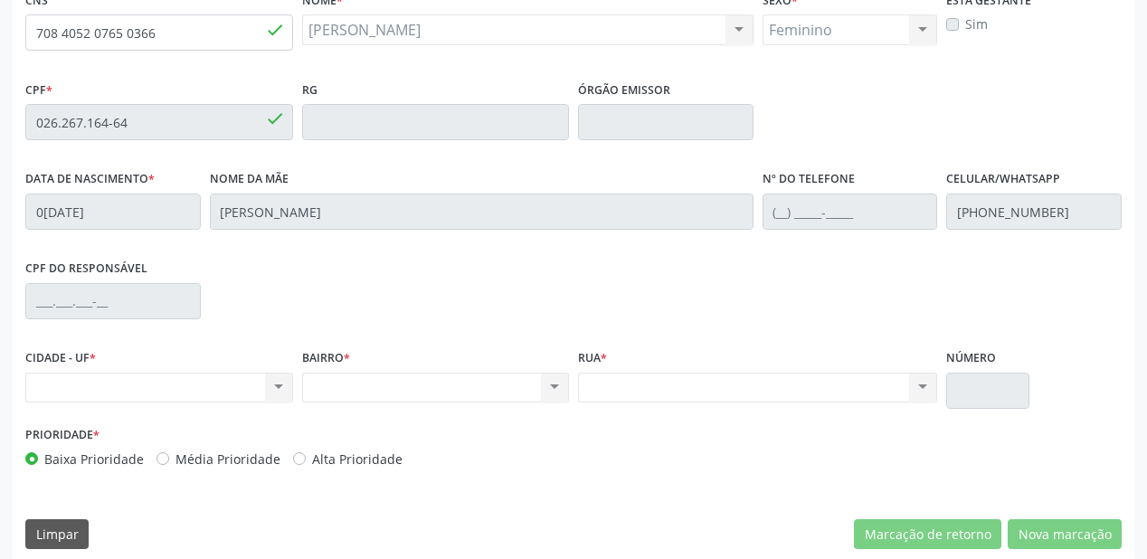
scroll to position [470, 0]
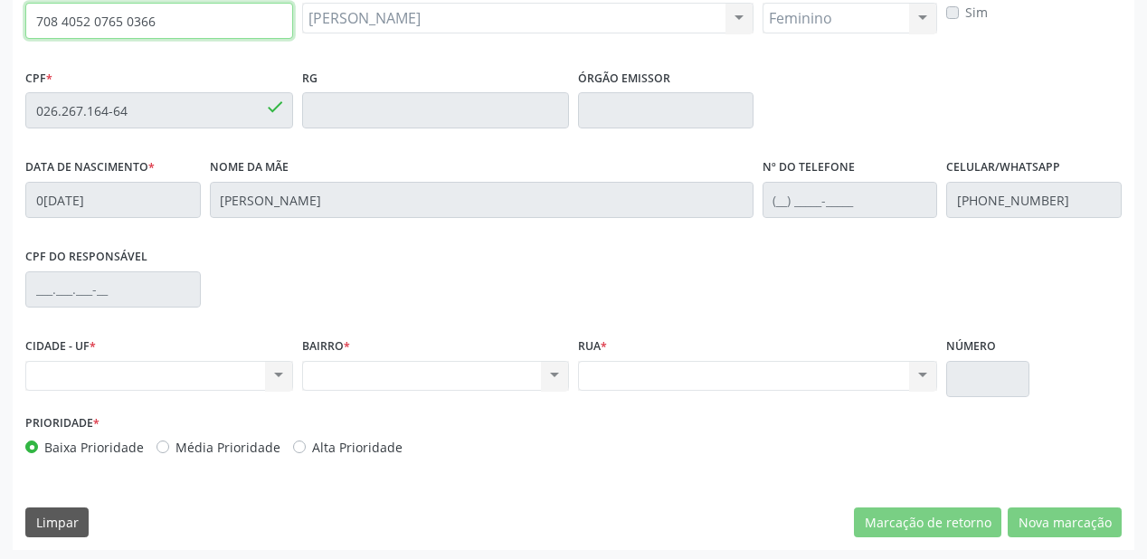
drag, startPoint x: 181, startPoint y: 22, endPoint x: 40, endPoint y: 22, distance: 141.1
click at [40, 22] on input "708 4052 0765 0366" at bounding box center [159, 21] width 268 height 36
click at [29, 24] on input "708 4052 0765 0366" at bounding box center [159, 21] width 268 height 36
drag, startPoint x: 159, startPoint y: 22, endPoint x: 0, endPoint y: 19, distance: 159.2
click at [0, 19] on div "Acompanhamento Acompanhe a situação das marcações correntes e finalizadas Relat…" at bounding box center [573, 95] width 1147 height 933
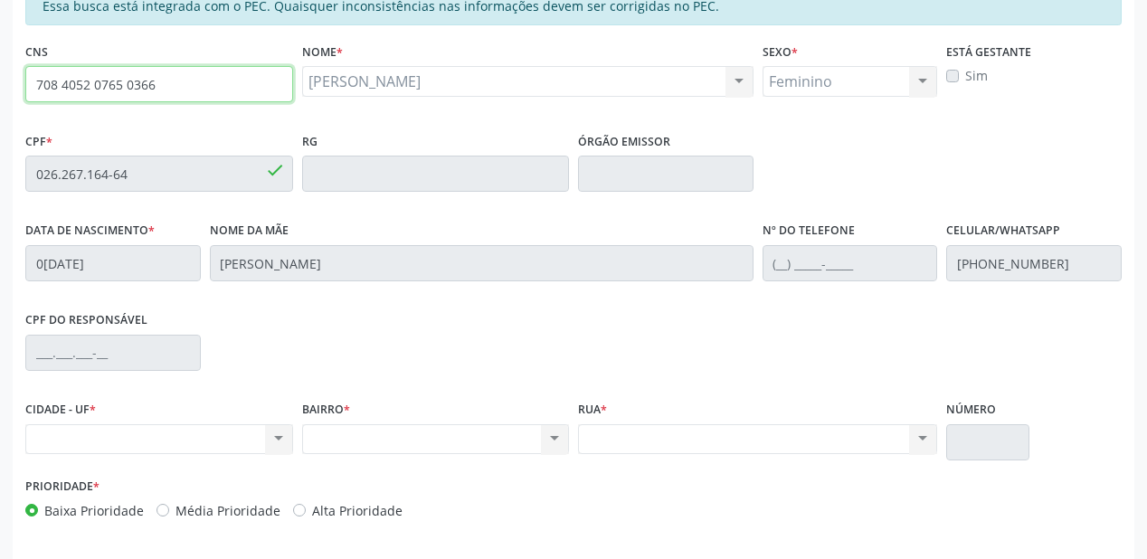
scroll to position [326, 0]
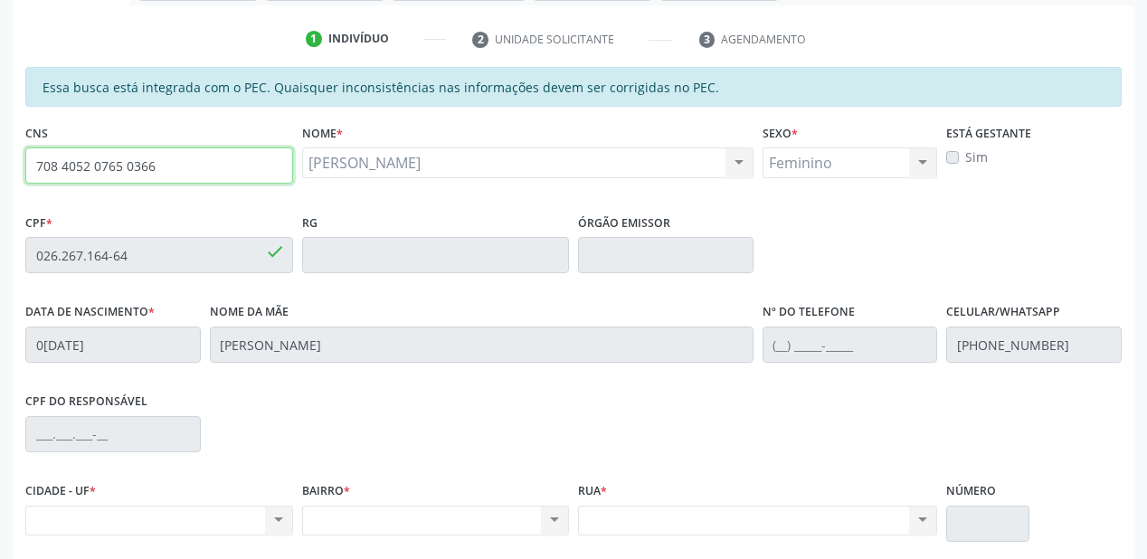
click at [179, 158] on input "708 4052 0765 0366" at bounding box center [159, 165] width 268 height 36
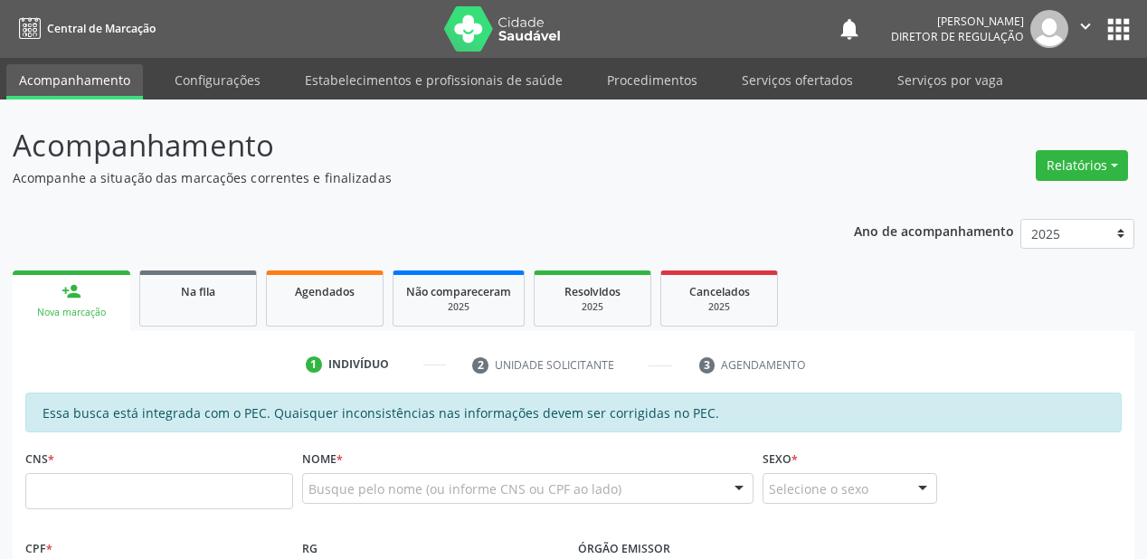
scroll to position [326, 0]
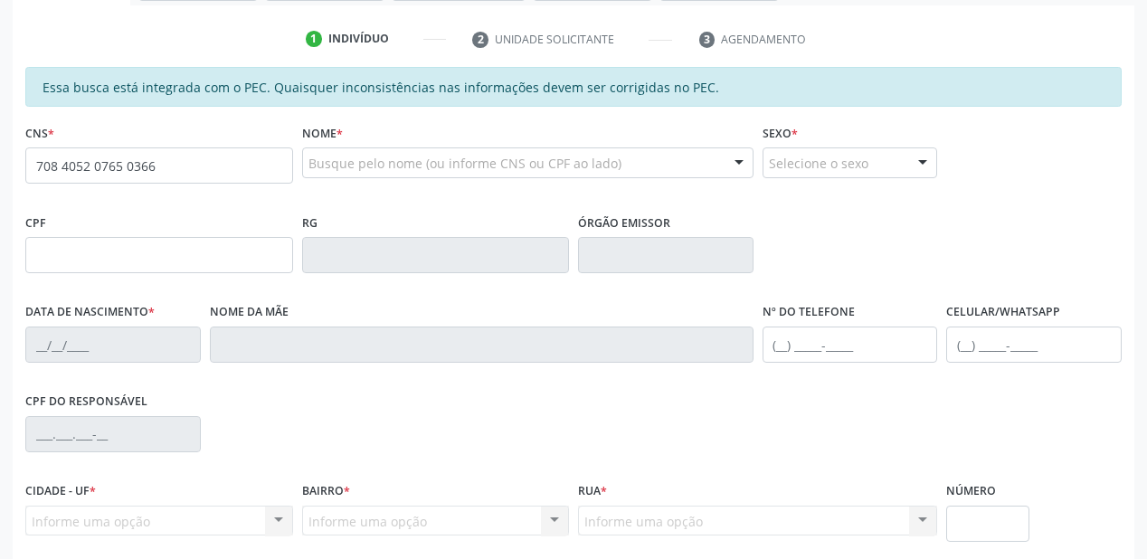
type input "708 4052 0765 0366"
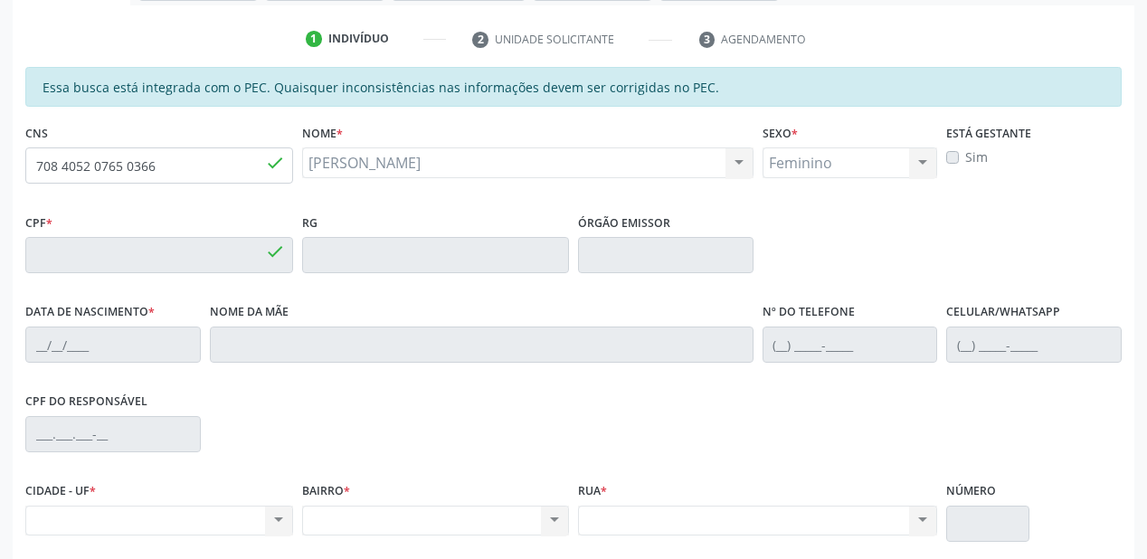
type input "026.267.164-64"
type input "[DATE]"
type input "[PERSON_NAME]"
type input "[PHONE_NUMBER]"
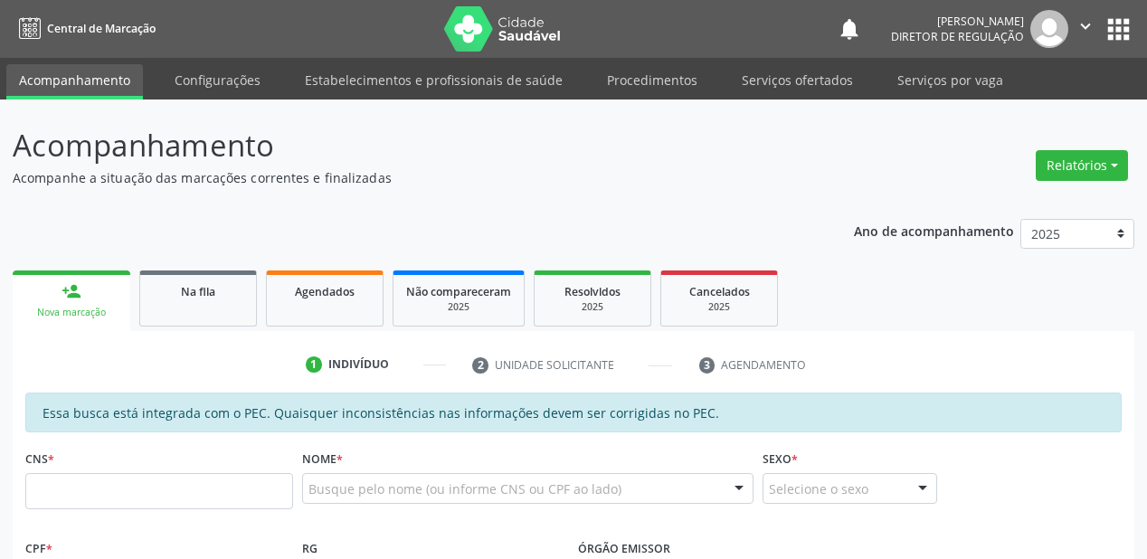
scroll to position [326, 0]
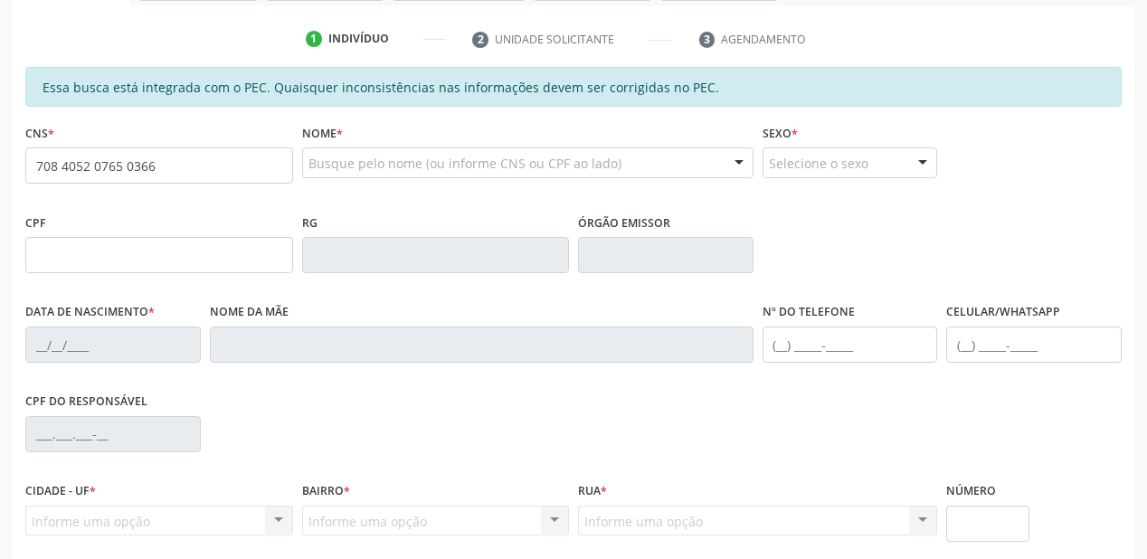
type input "708 4052 0765 0366"
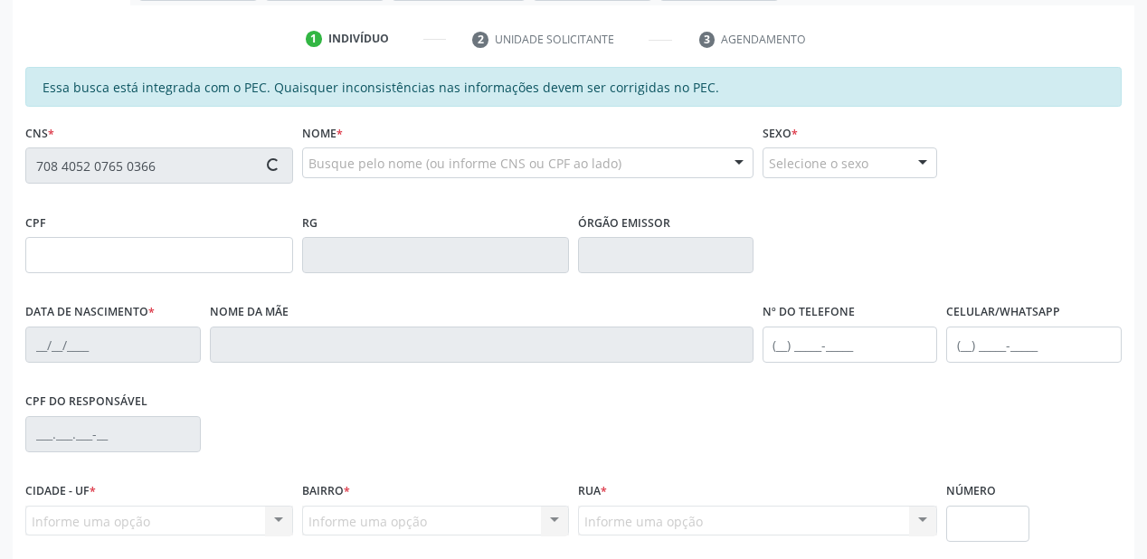
type input "026.267.164-64"
type input "[DATE]"
type input "[PERSON_NAME]"
type input "[PHONE_NUMBER]"
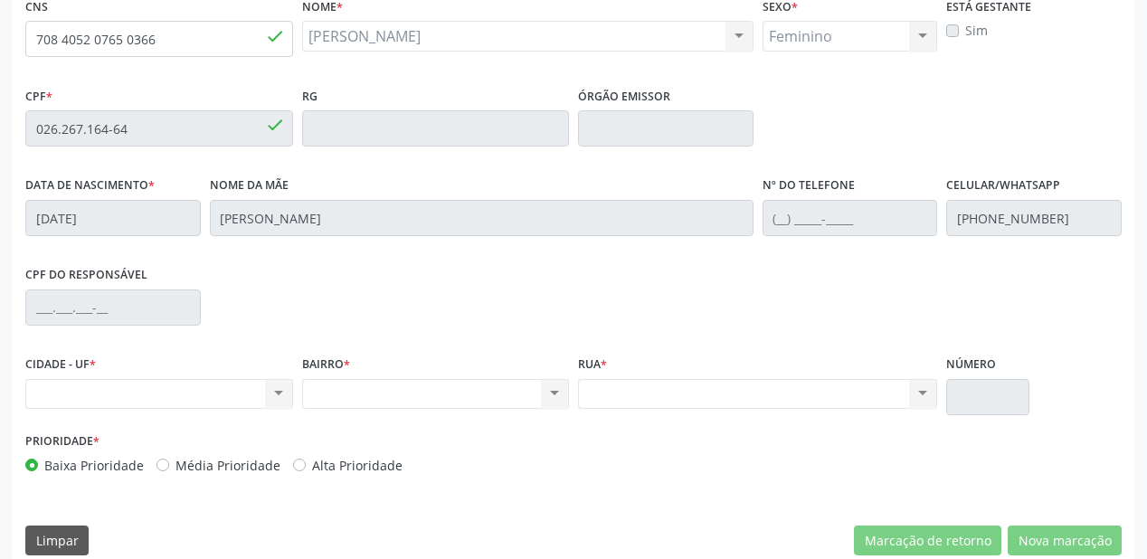
scroll to position [473, 0]
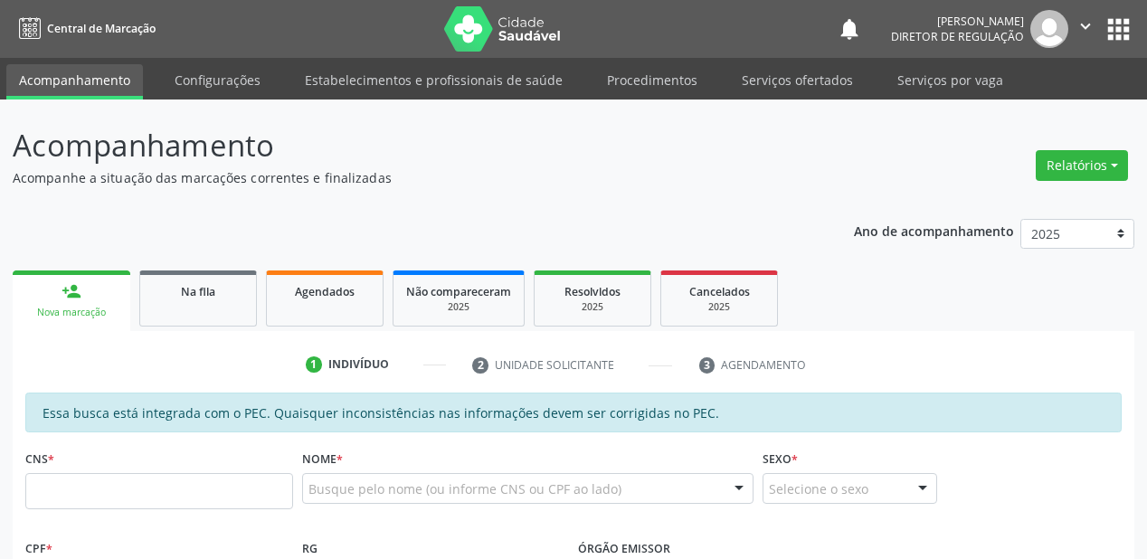
scroll to position [289, 0]
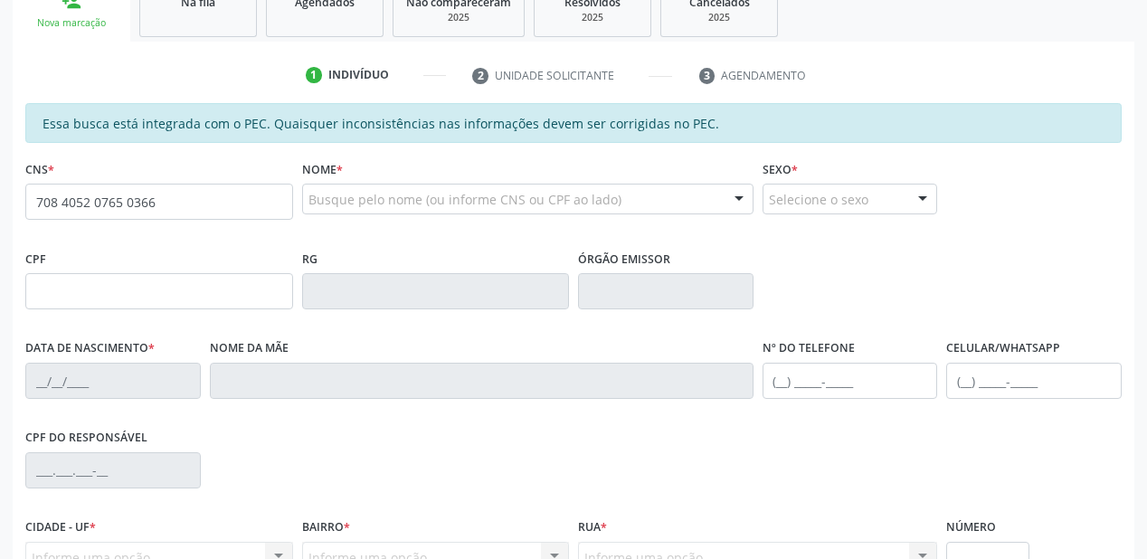
type input "708 4052 0765 0366"
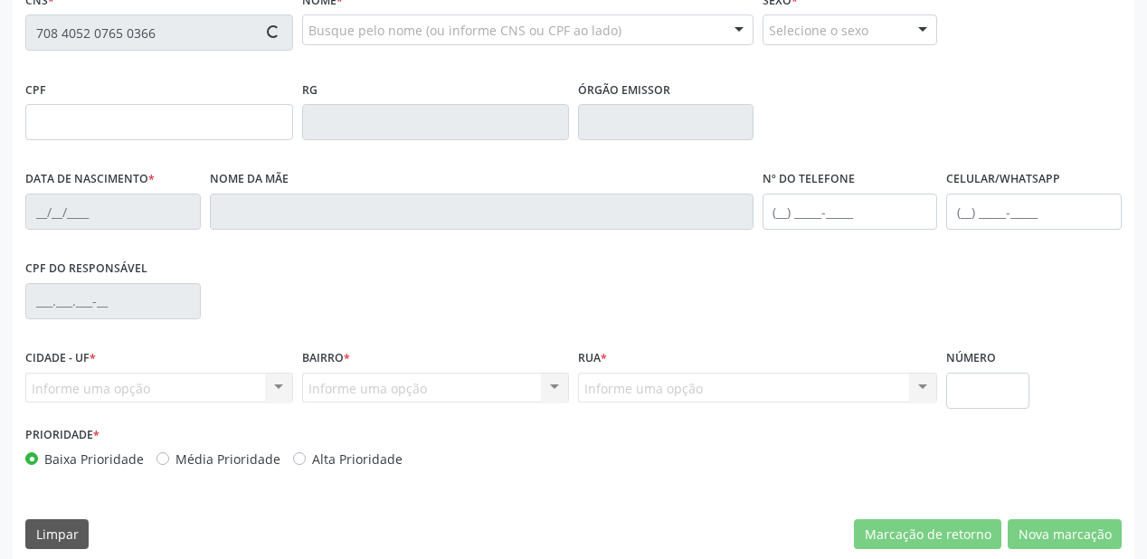
type input "026.267.164-64"
type input "[DATE]"
type input "[PERSON_NAME]"
type input "[PHONE_NUMBER]"
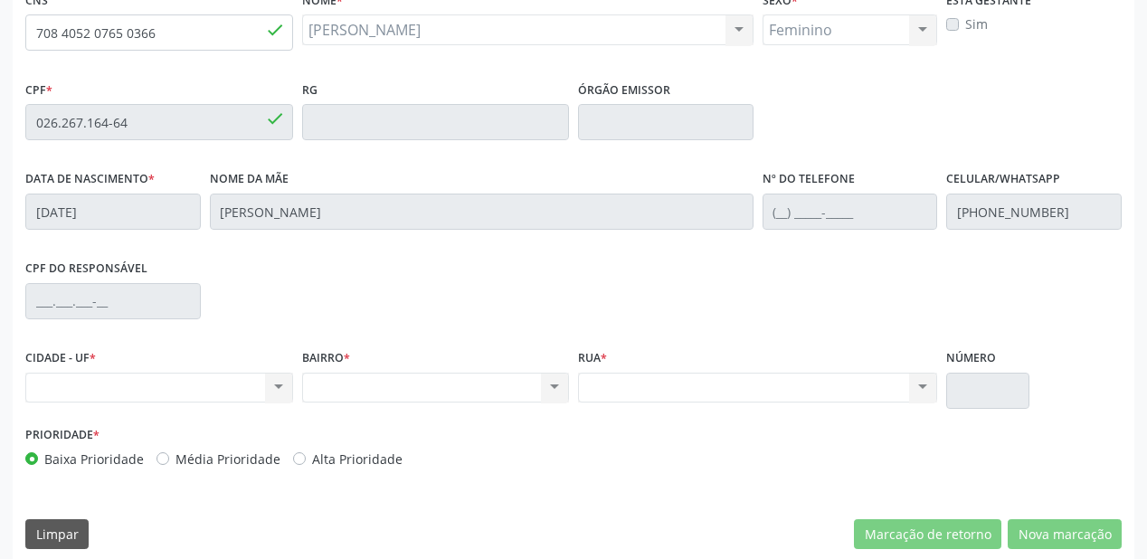
scroll to position [473, 0]
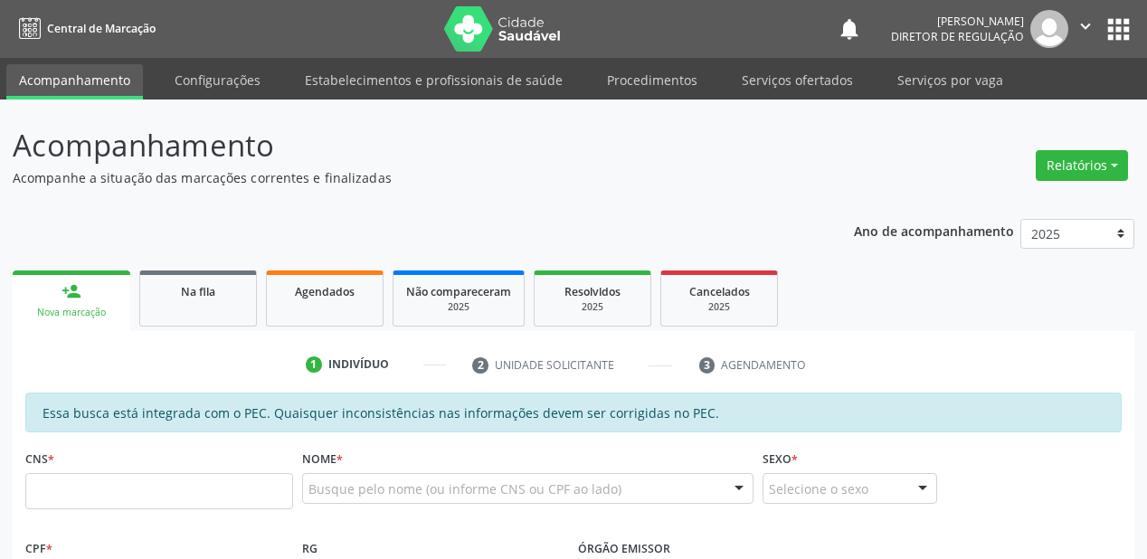
scroll to position [217, 0]
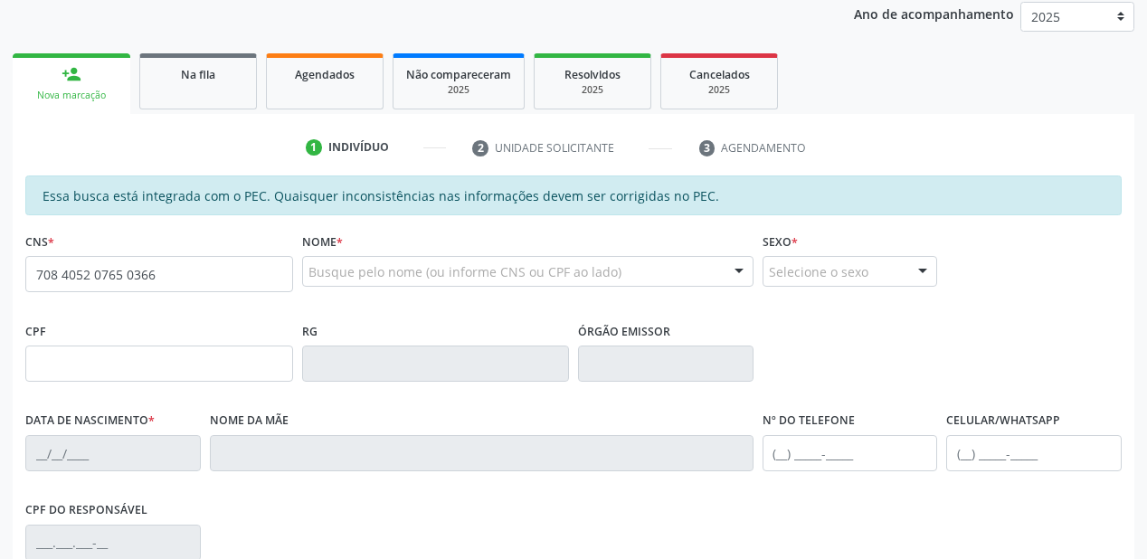
type input "708 4052 0765 0366"
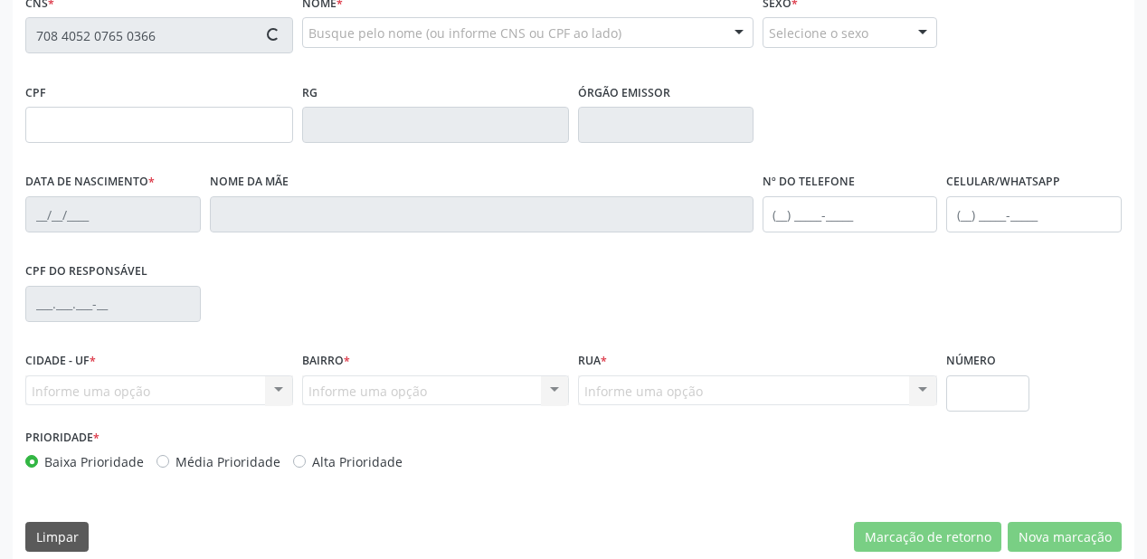
scroll to position [473, 0]
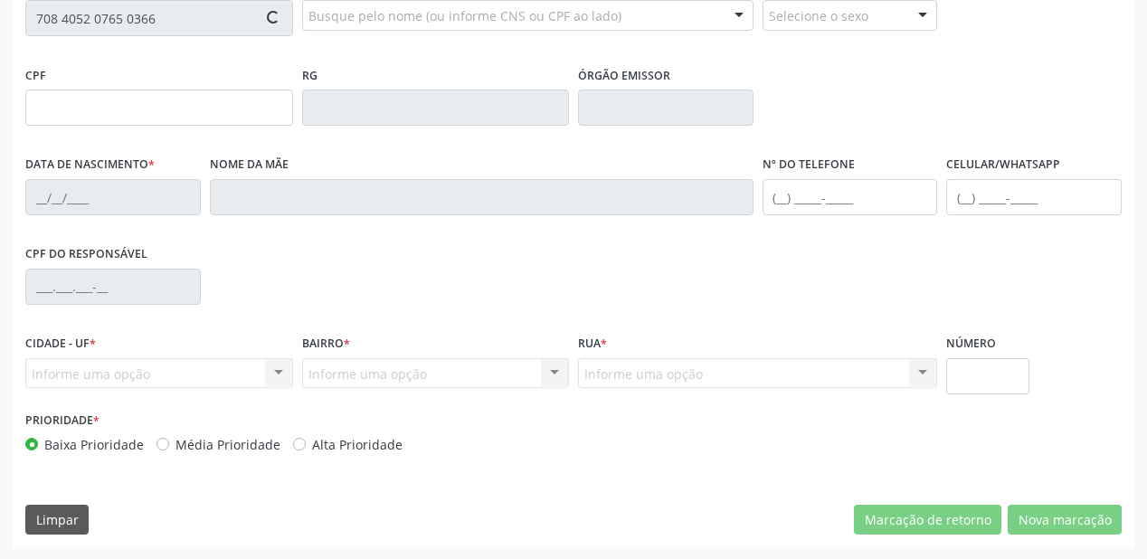
type input "026.267.164-64"
type input "[DATE]"
type input "[PERSON_NAME]"
type input "[PHONE_NUMBER]"
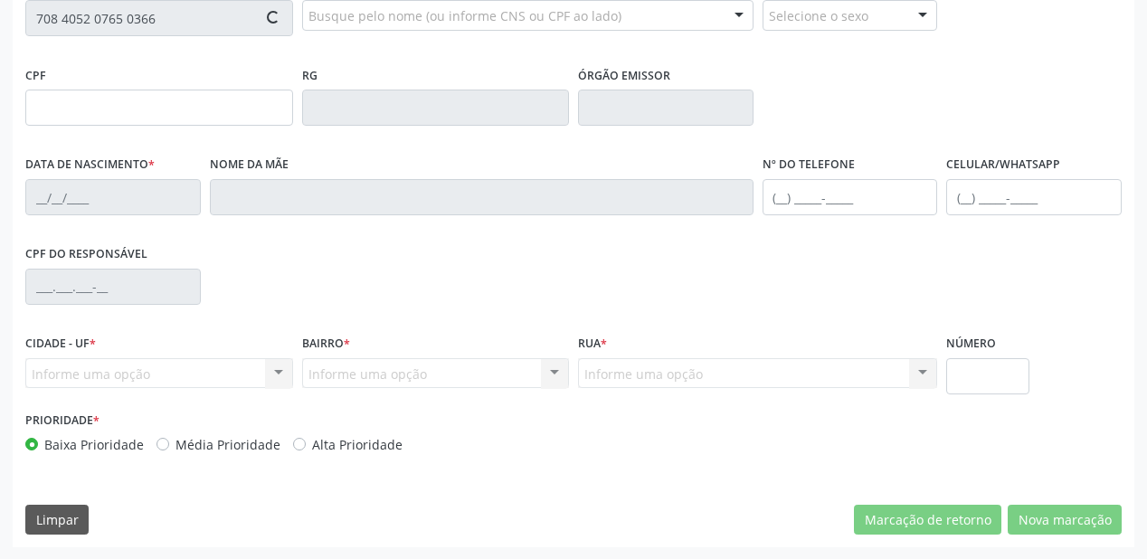
type input "S/N"
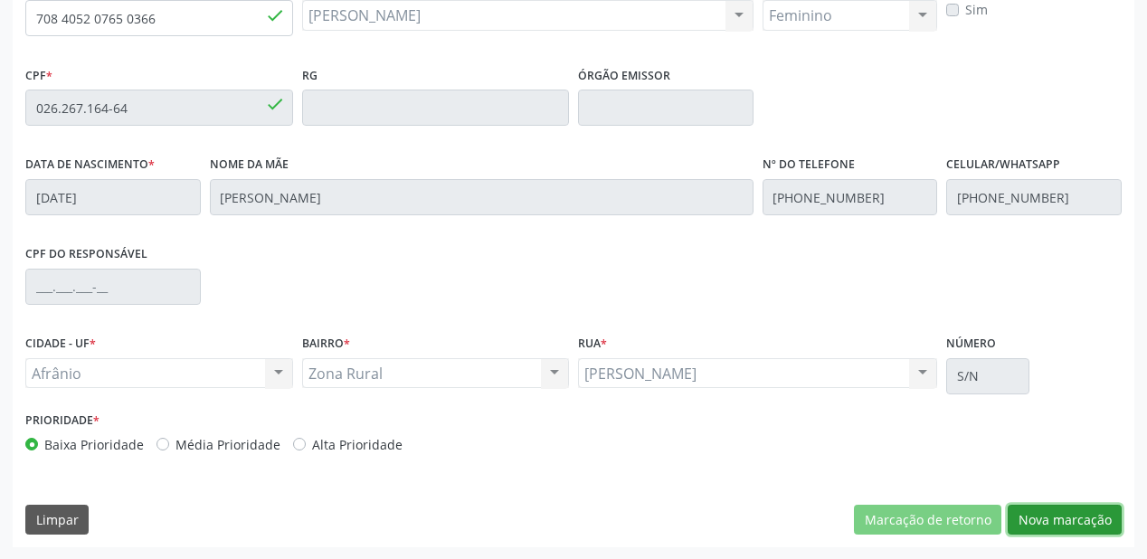
click at [1035, 512] on button "Nova marcação" at bounding box center [1065, 520] width 114 height 31
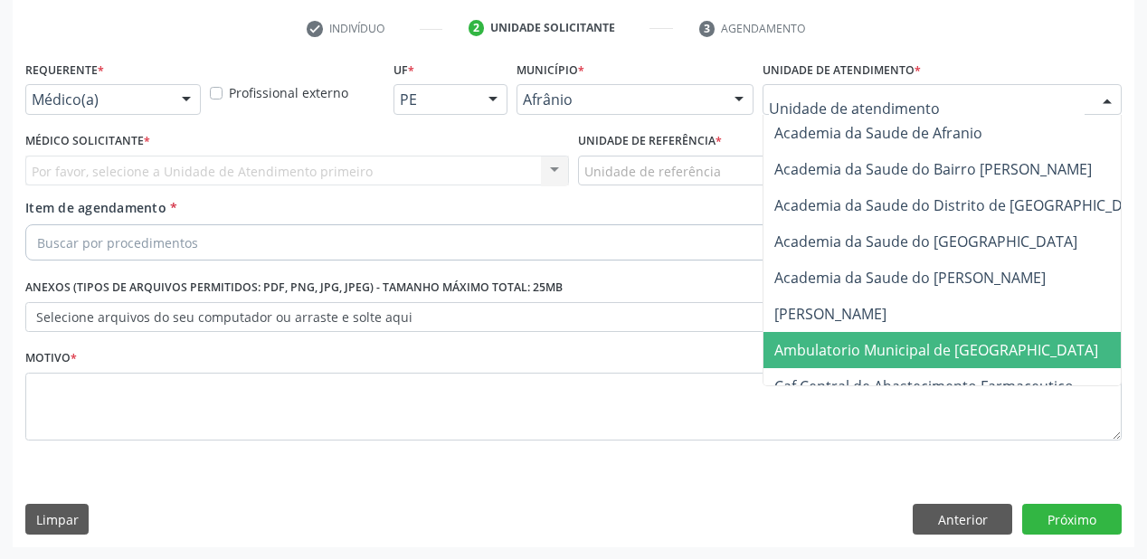
click at [853, 354] on span "Ambulatorio Municipal de [GEOGRAPHIC_DATA]" at bounding box center [936, 350] width 324 height 20
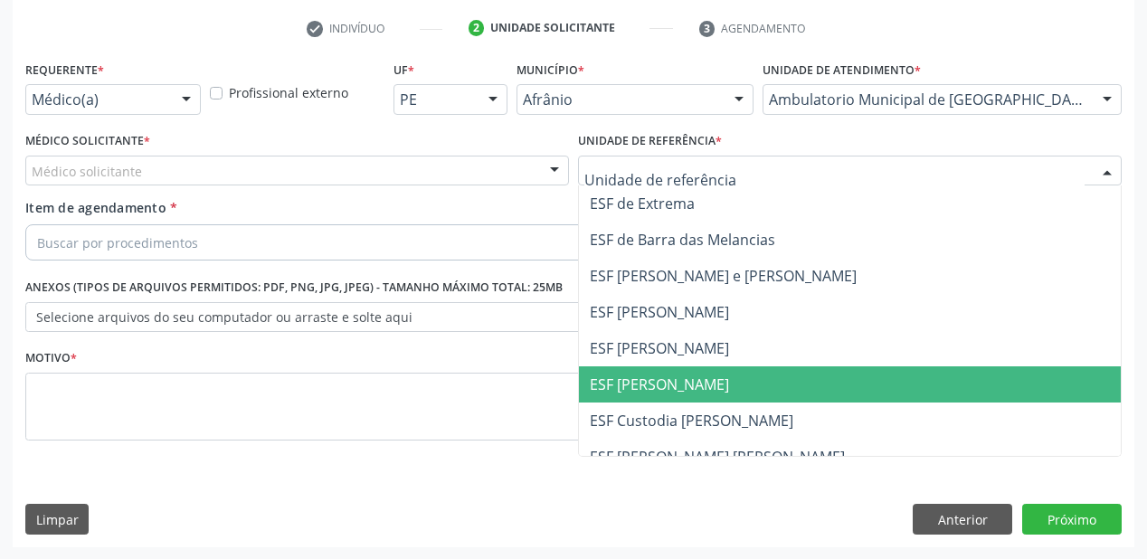
click at [651, 366] on span "ESF [PERSON_NAME]" at bounding box center [850, 384] width 542 height 36
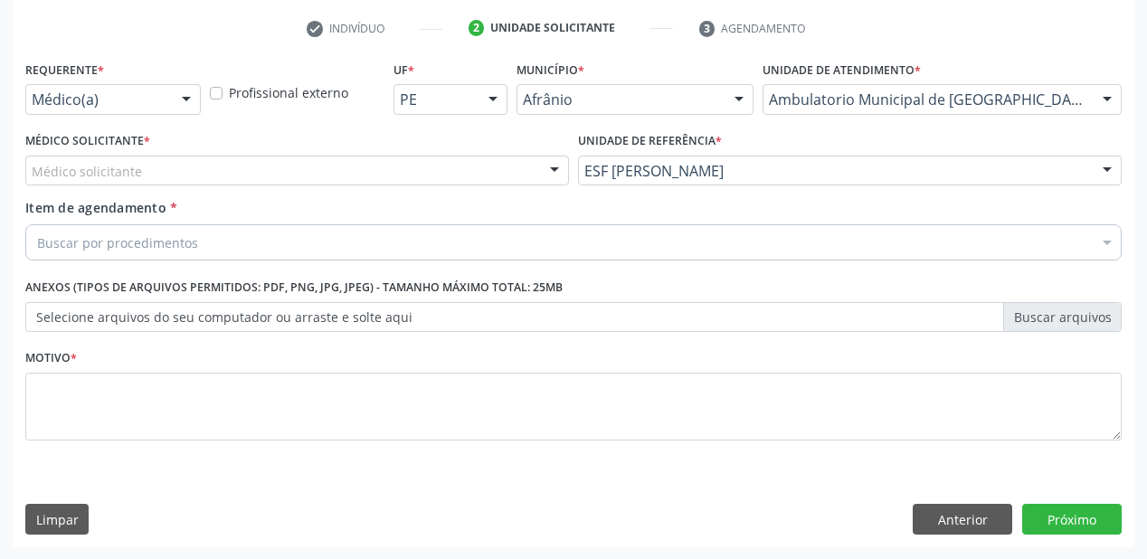
drag, startPoint x: 107, startPoint y: 170, endPoint x: 100, endPoint y: 196, distance: 27.0
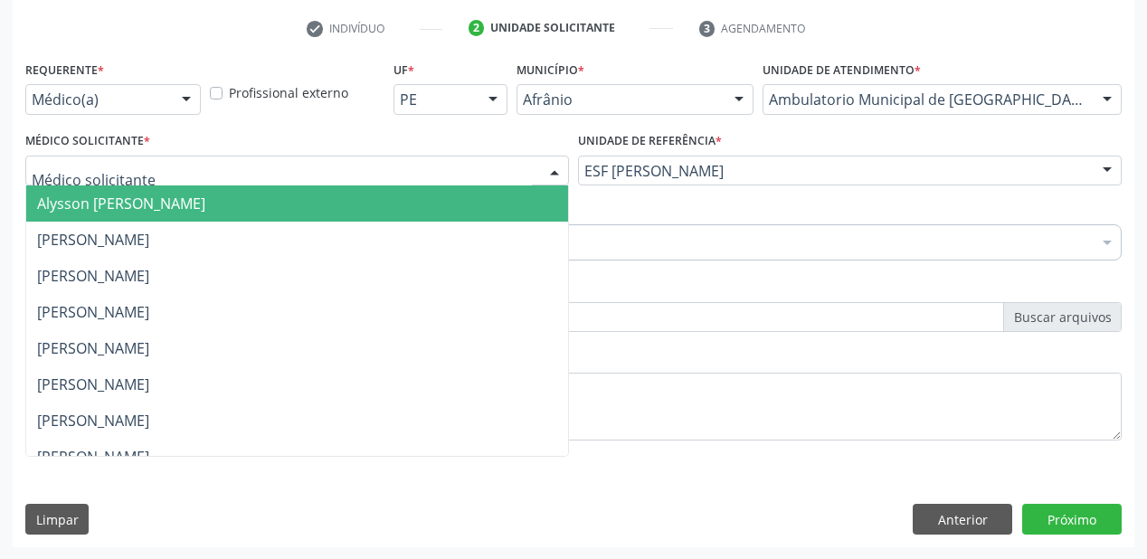
click at [100, 203] on span "Alysson [PERSON_NAME]" at bounding box center [121, 204] width 168 height 20
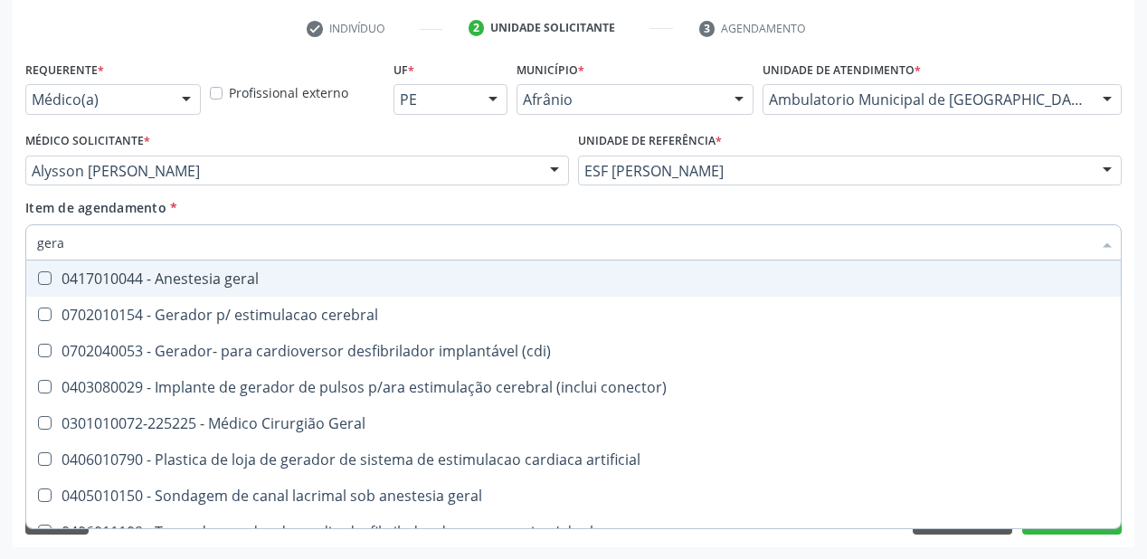
type input "geral"
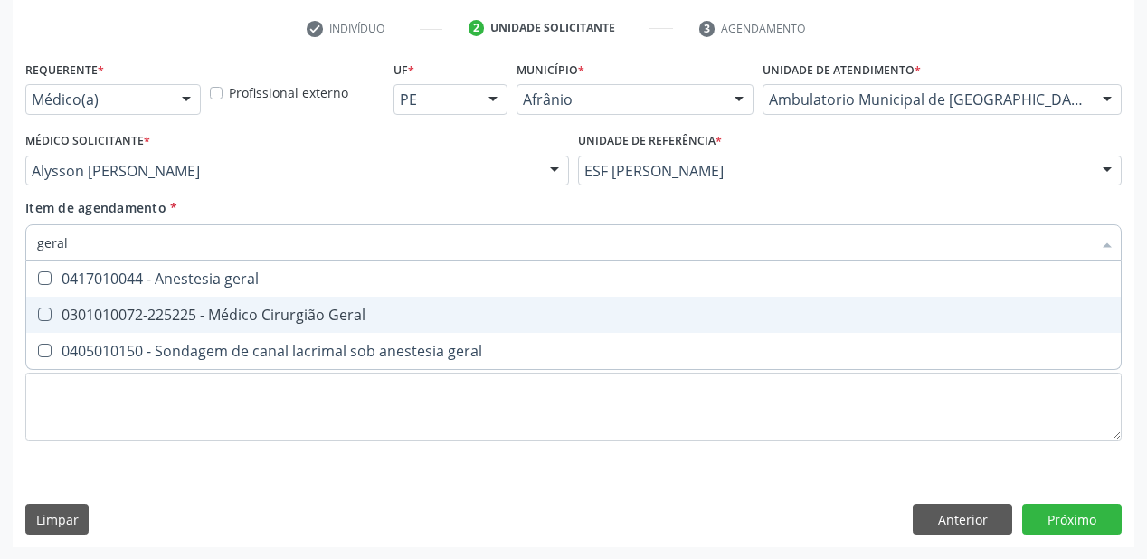
click at [131, 311] on div "0301010072-225225 - Médico Cirurgião Geral" at bounding box center [573, 315] width 1073 height 14
checkbox Geral "true"
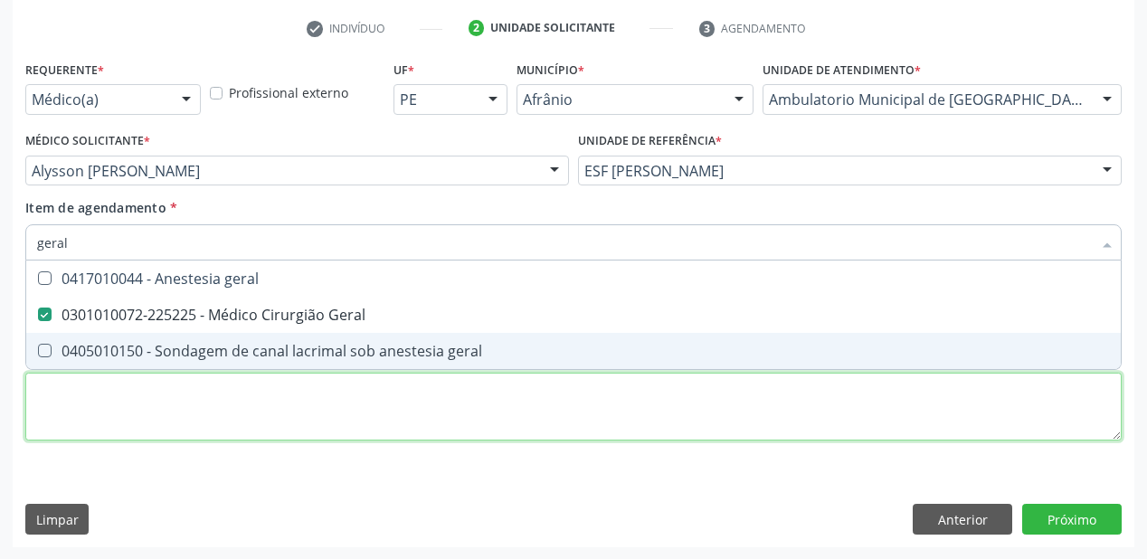
click at [126, 422] on div "Requerente * Médico(a) Médico(a) Enfermeiro(a) Paciente Nenhum resultado encont…" at bounding box center [573, 261] width 1096 height 410
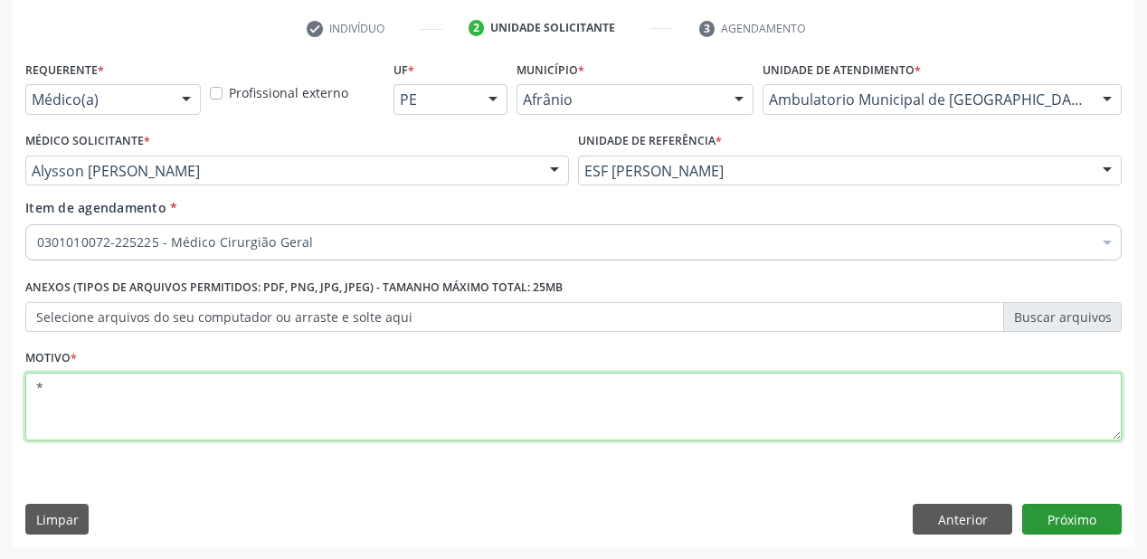
type textarea "*"
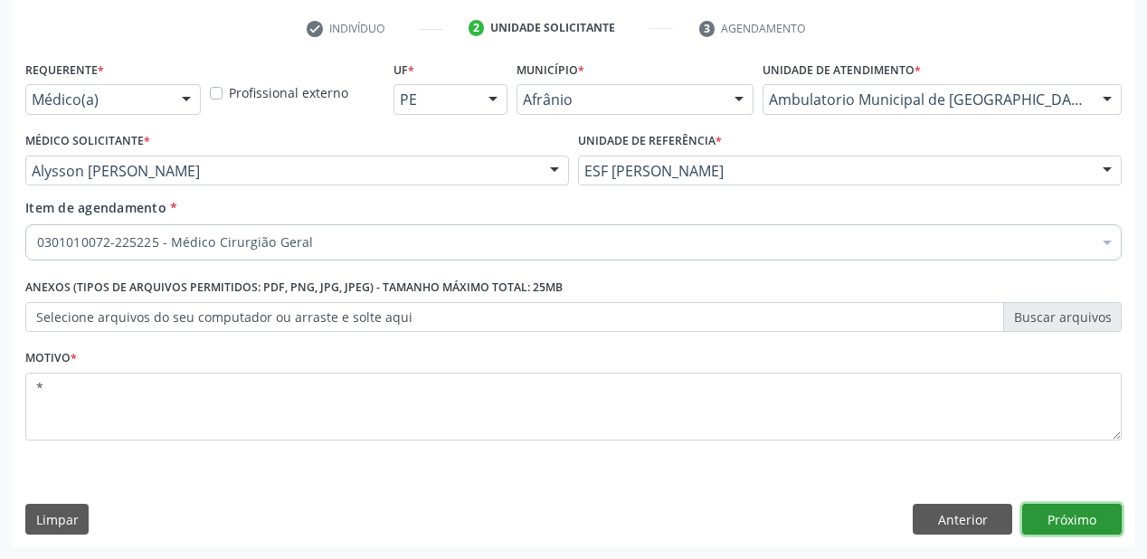
click at [1058, 525] on button "Próximo" at bounding box center [1071, 519] width 99 height 31
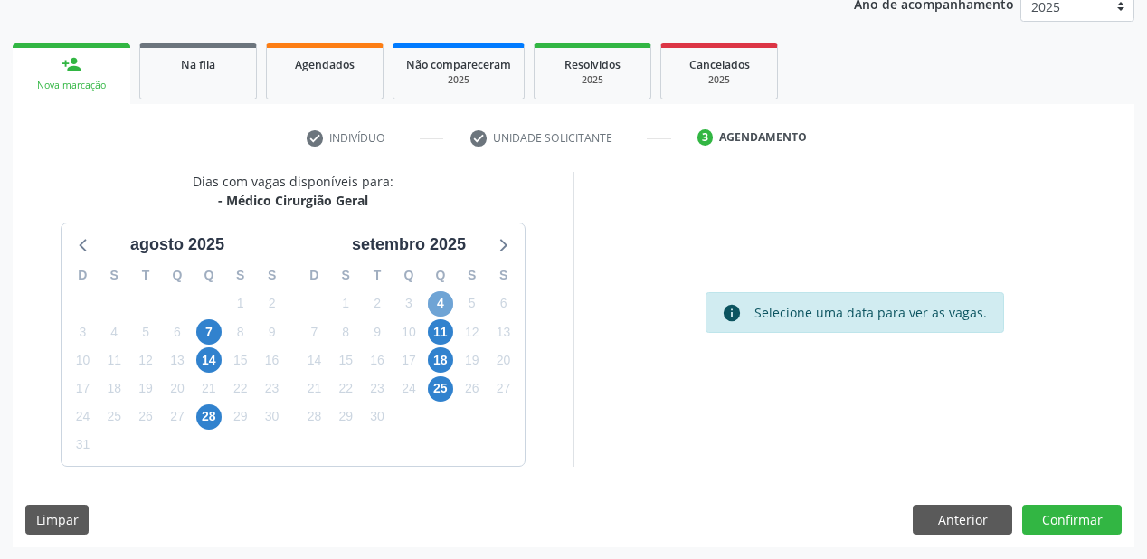
click at [449, 299] on span "4" at bounding box center [440, 303] width 25 height 25
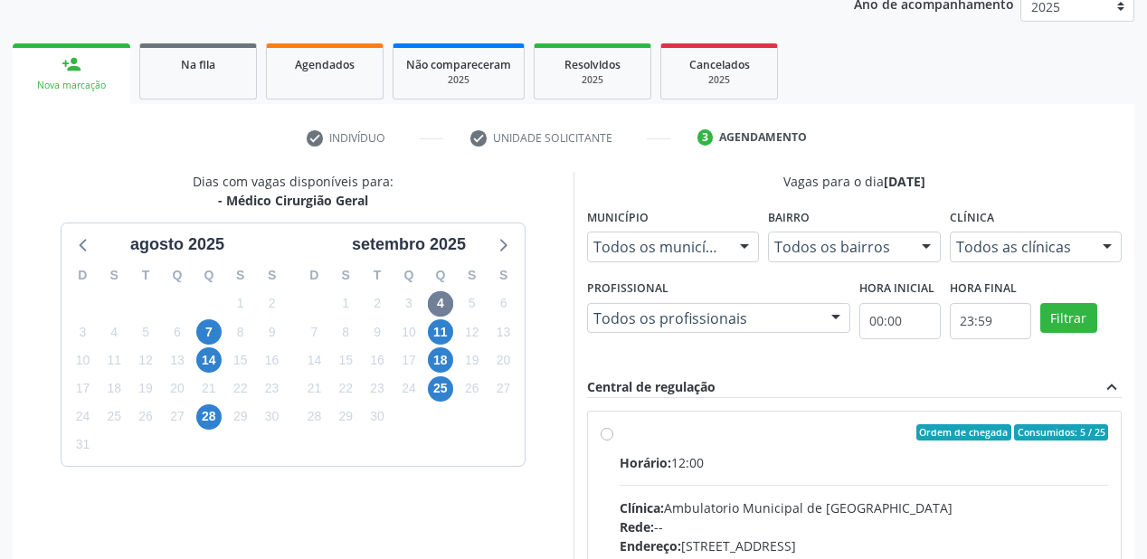
click at [807, 401] on div "Ordem de chegada Consumidos: 5 / 25 Horário: 12:00 Clínica: Ambulatorio Municip…" at bounding box center [854, 563] width 535 height 330
click at [768, 445] on label "Ordem de chegada Consumidos: 5 / 25 Horário: 12:00 Clínica: Ambulatorio Municip…" at bounding box center [864, 563] width 488 height 278
click at [613, 440] on input "Ordem de chegada Consumidos: 5 / 25 Horário: 12:00 Clínica: Ambulatorio Municip…" at bounding box center [607, 432] width 13 height 16
radio input "true"
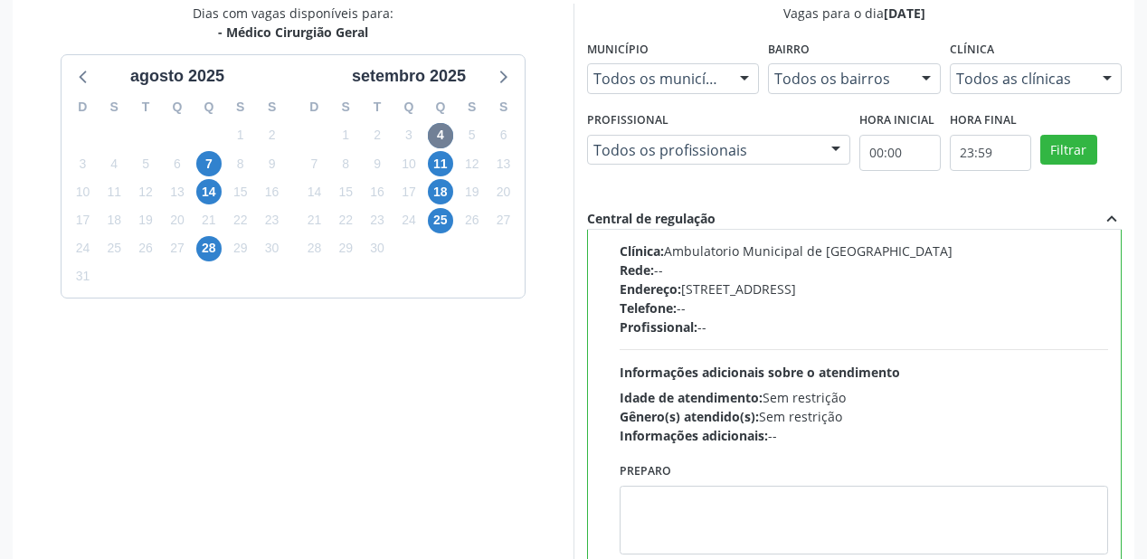
scroll to position [521, 0]
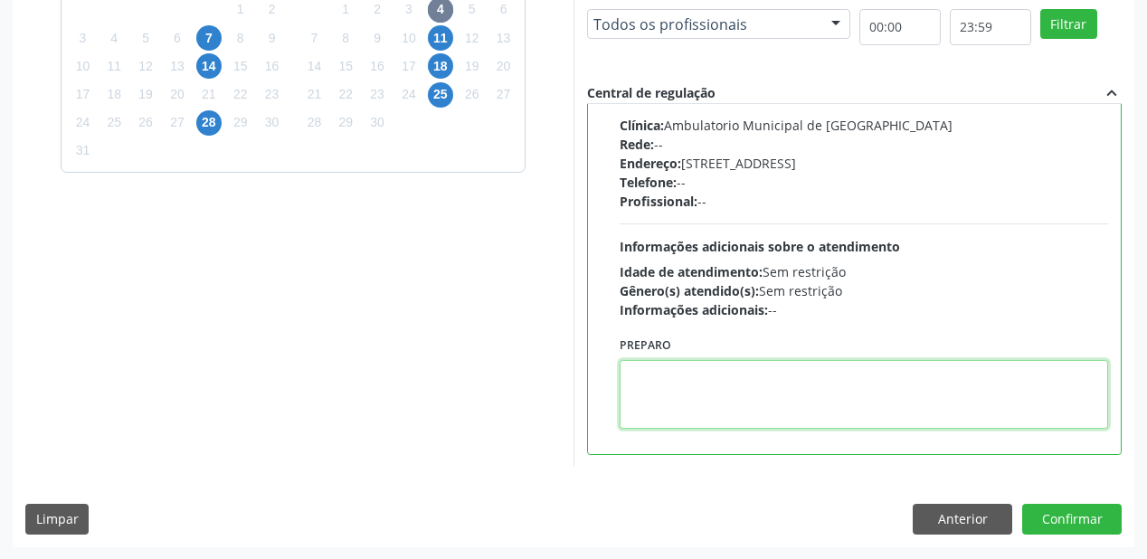
click at [745, 410] on textarea at bounding box center [864, 394] width 488 height 69
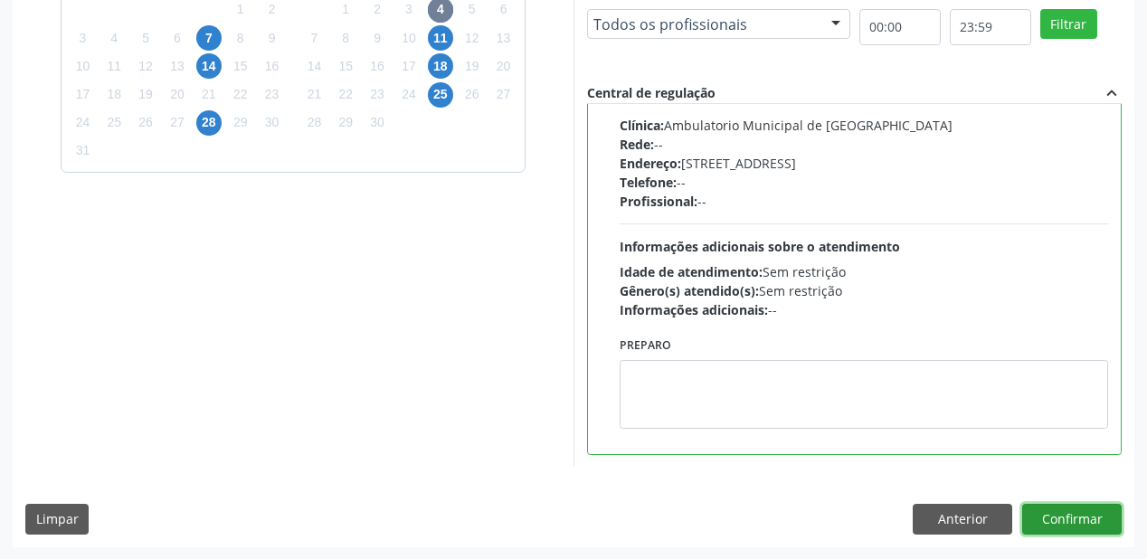
click at [1054, 523] on button "Confirmar" at bounding box center [1071, 519] width 99 height 31
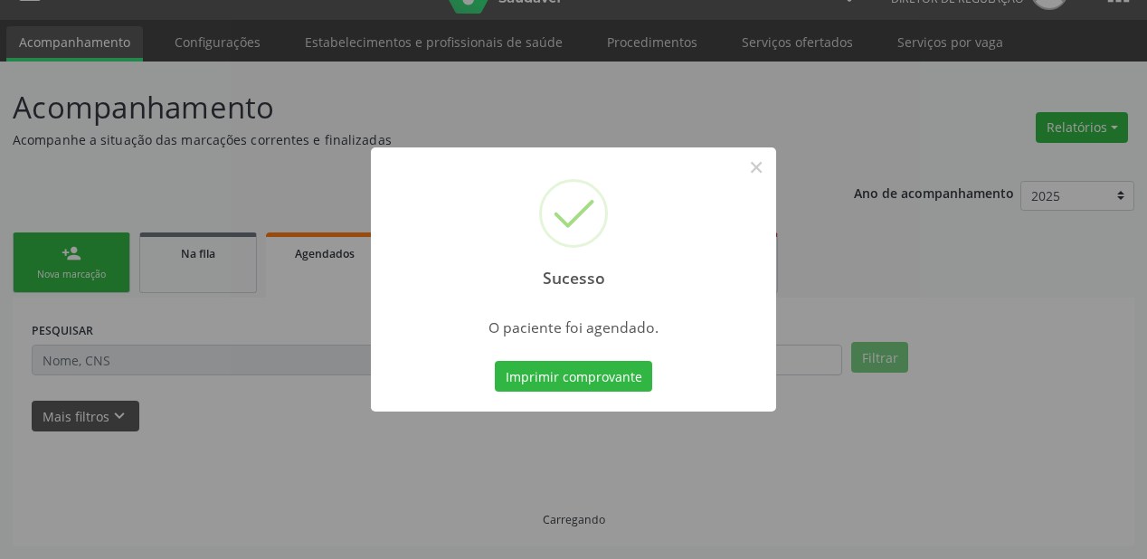
scroll to position [36, 0]
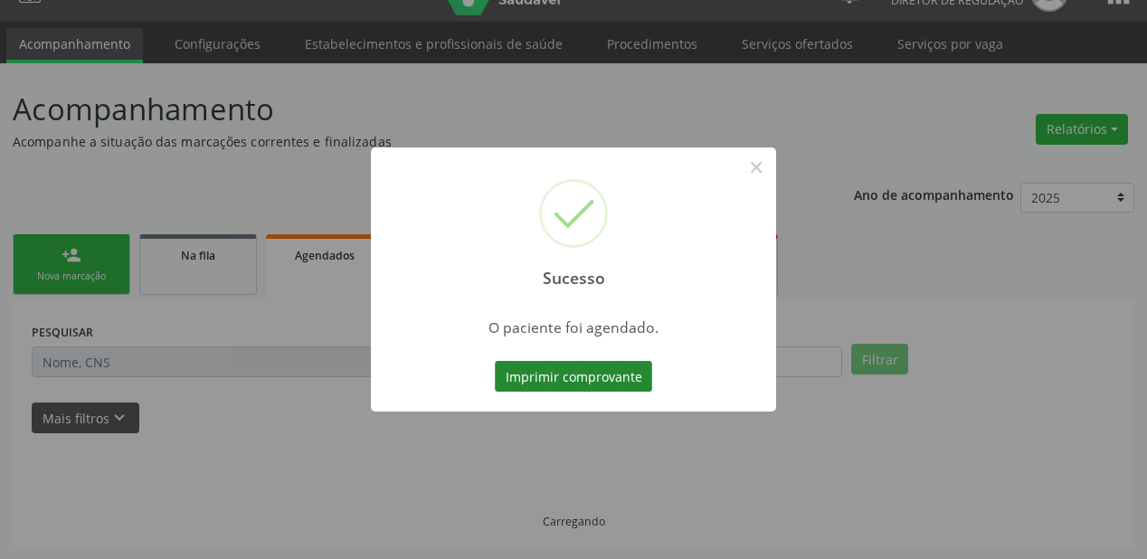
click at [577, 380] on button "Imprimir comprovante" at bounding box center [573, 376] width 157 height 31
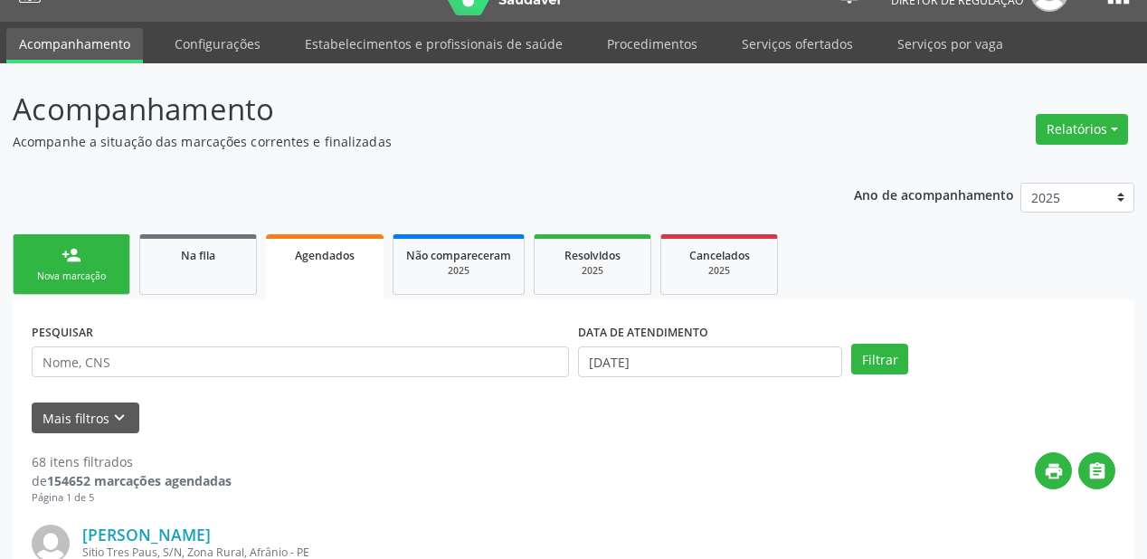
click at [92, 256] on link "person_add Nova marcação" at bounding box center [72, 264] width 118 height 61
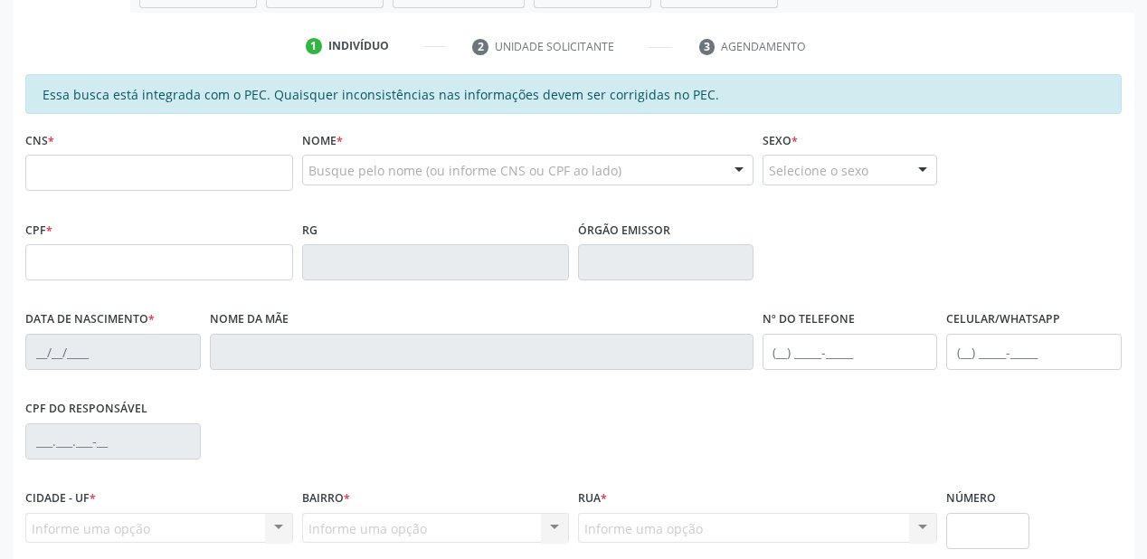
scroll to position [326, 0]
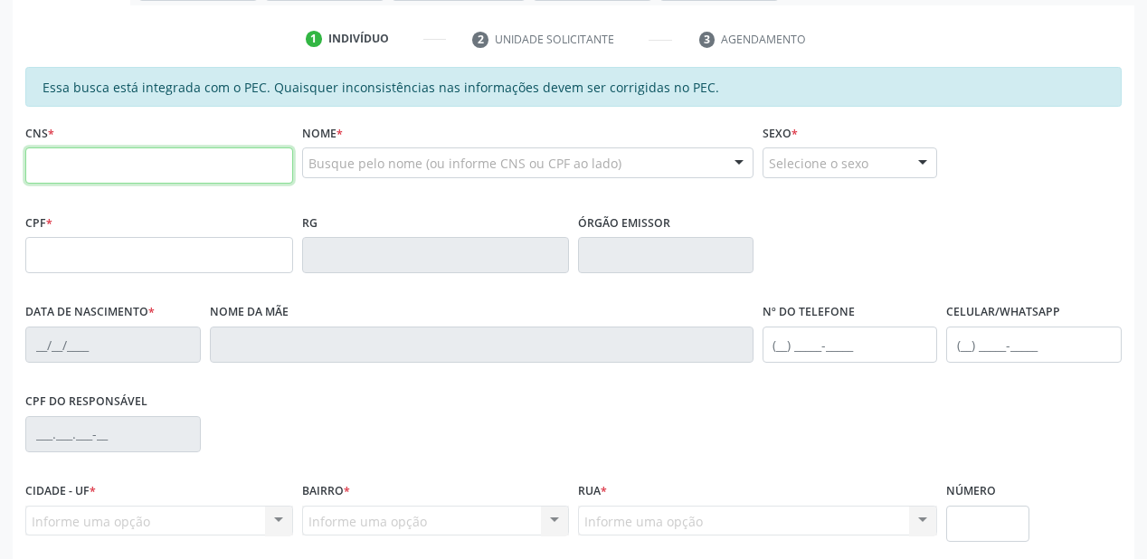
click at [87, 176] on input "text" at bounding box center [159, 165] width 268 height 36
type input "704 6026 0166 2125"
type input "077.980.954-89"
type input "26/05/1980"
type input "Mari da Luz de Lacerda Barros"
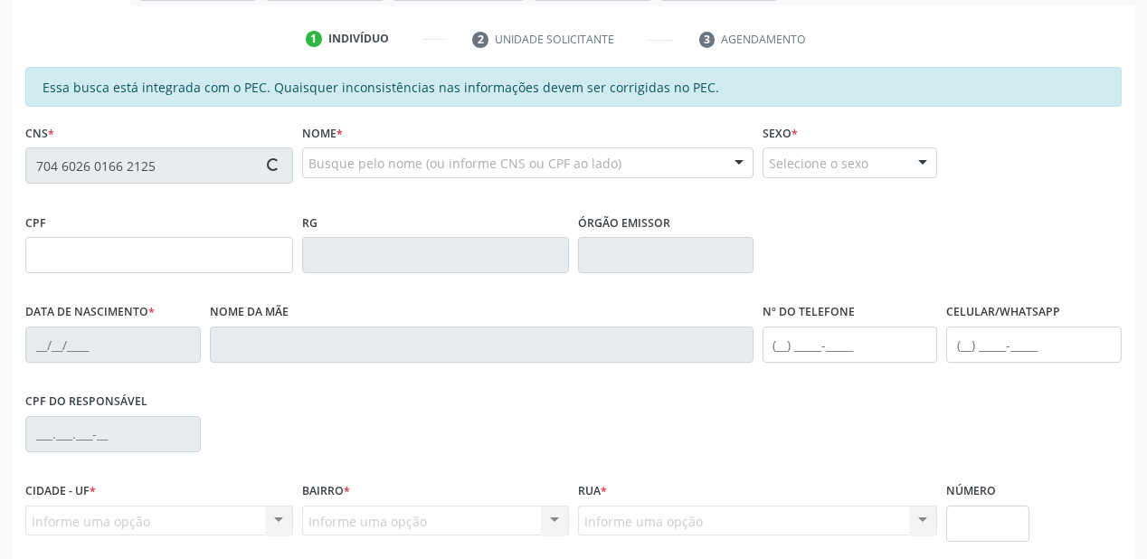
type input "(87) 98161-0758"
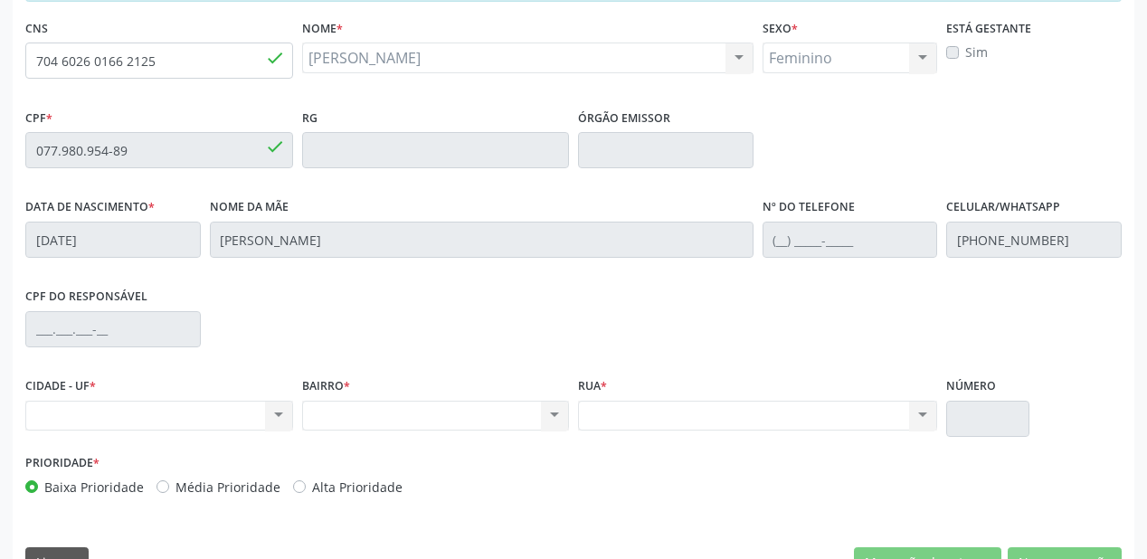
scroll to position [473, 0]
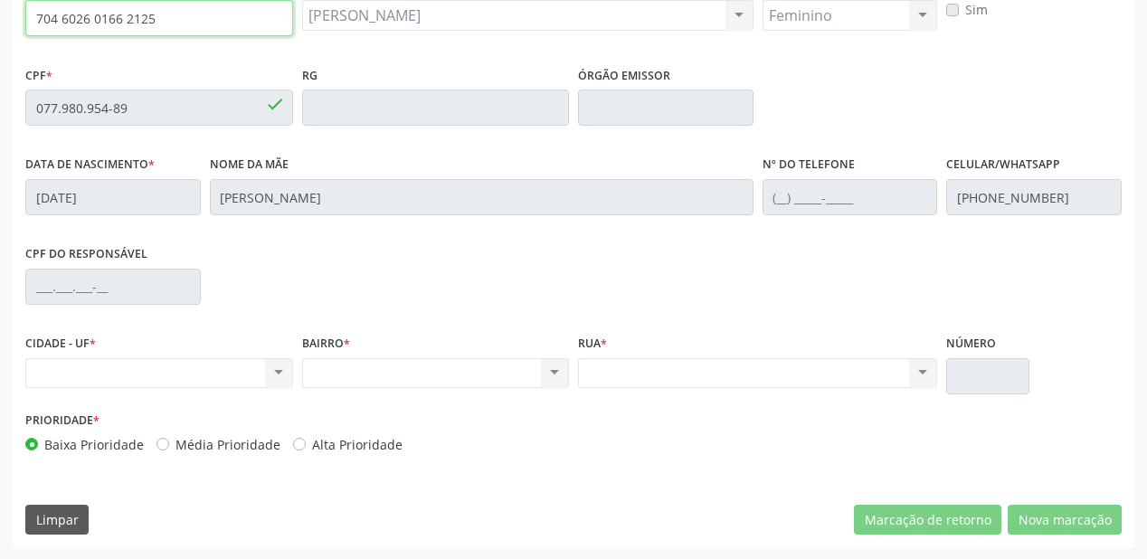
drag, startPoint x: 172, startPoint y: 21, endPoint x: 0, endPoint y: 24, distance: 171.9
click at [0, 24] on div "Acompanhamento Acompanhe a situação das marcações correntes e finalizadas Relat…" at bounding box center [573, 92] width 1147 height 933
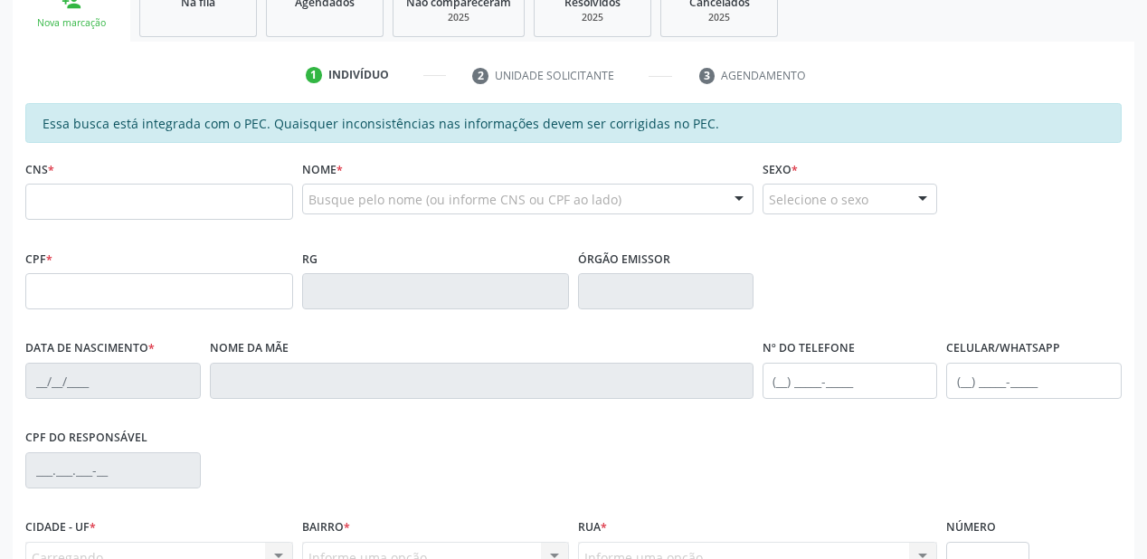
scroll to position [289, 0]
type input "704 6026 0166 2125"
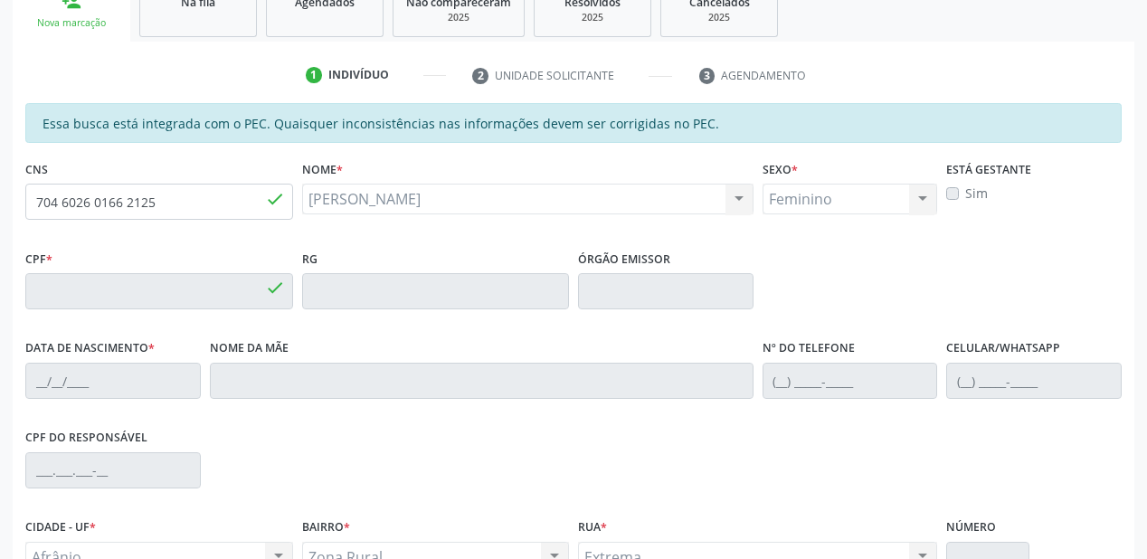
type input "077.980.954-89"
type input "[DATE]"
type input "[PERSON_NAME]"
type input "[PHONE_NUMBER]"
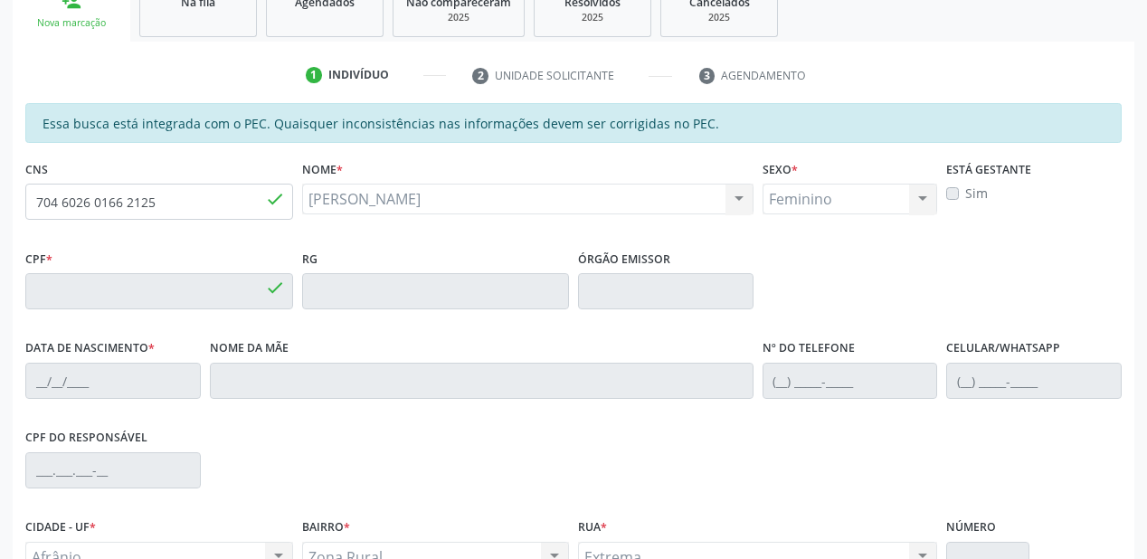
type input "S/N"
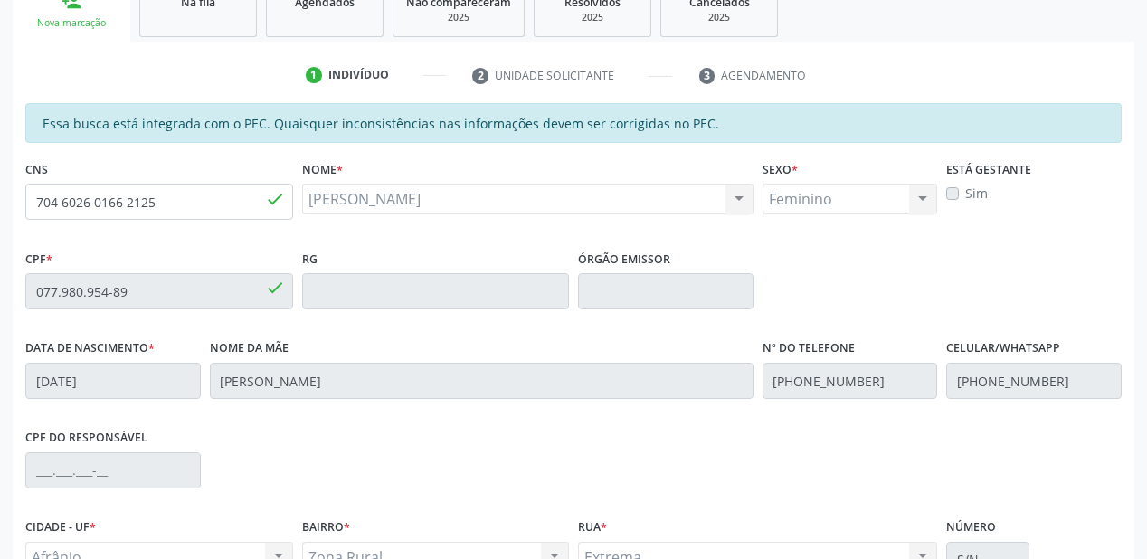
scroll to position [473, 0]
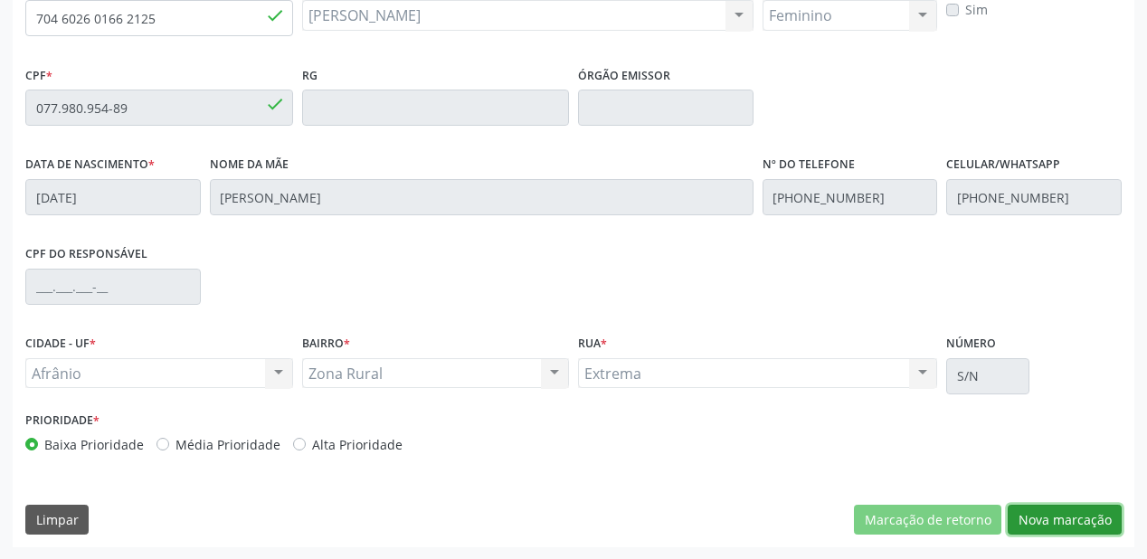
click at [1068, 532] on button "Nova marcação" at bounding box center [1065, 520] width 114 height 31
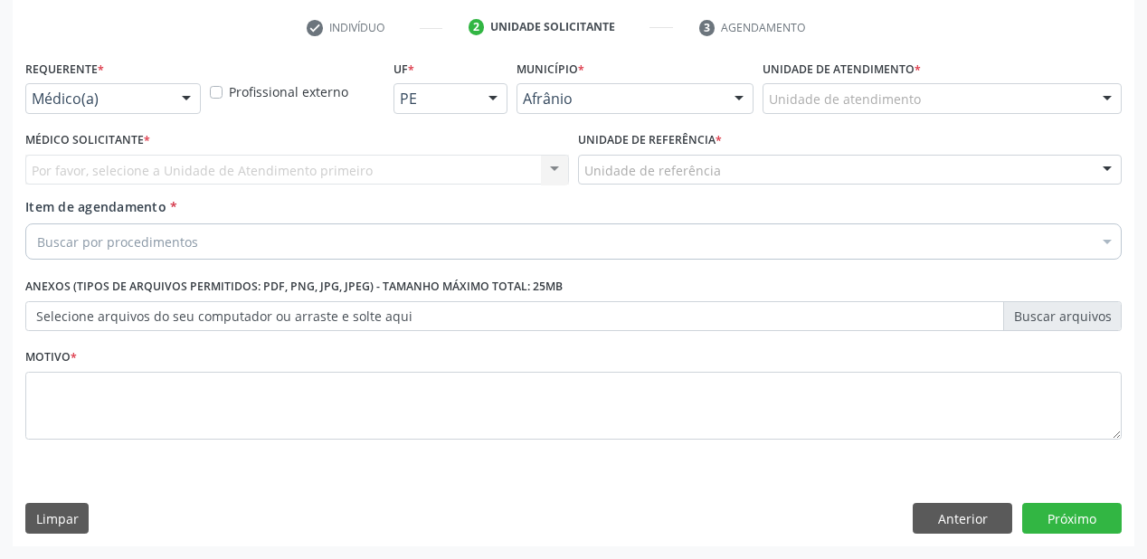
scroll to position [336, 0]
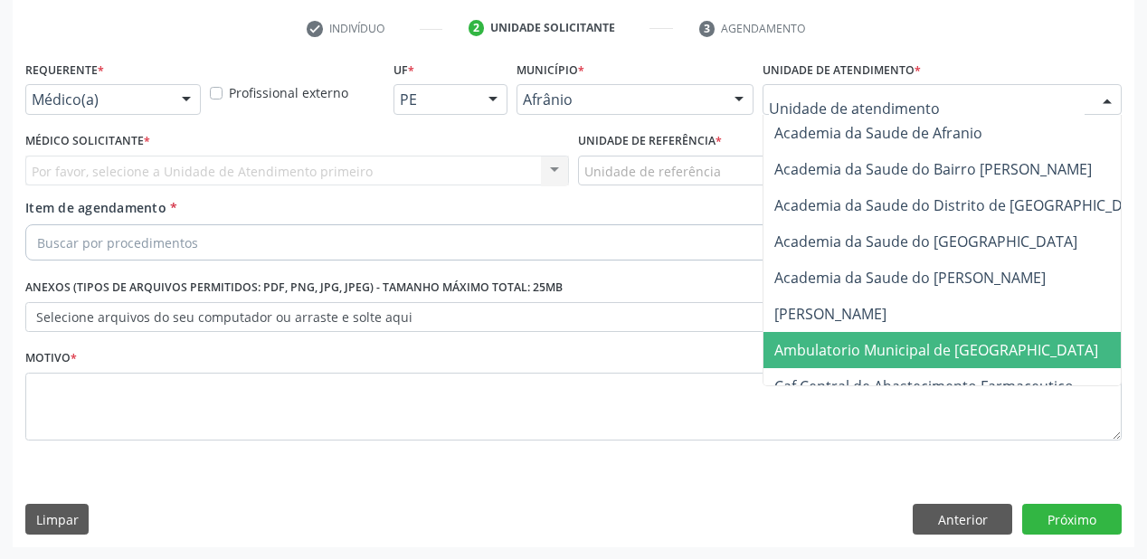
drag, startPoint x: 846, startPoint y: 358, endPoint x: 745, endPoint y: 279, distance: 127.6
click at [844, 359] on span "Ambulatorio Municipal de [GEOGRAPHIC_DATA]" at bounding box center [983, 350] width 441 height 36
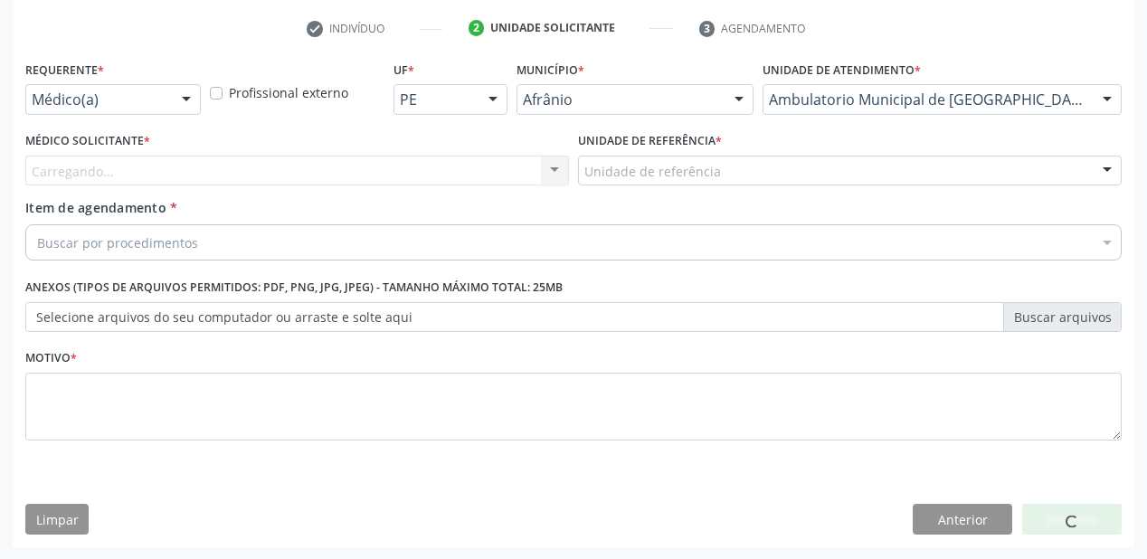
drag, startPoint x: 653, startPoint y: 177, endPoint x: 654, endPoint y: 233, distance: 56.1
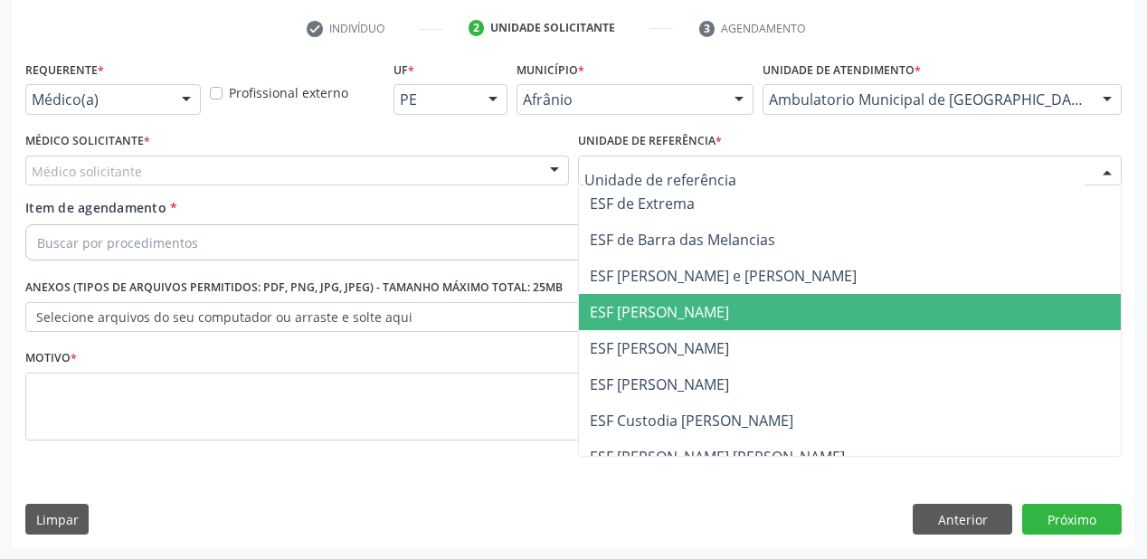
click at [648, 304] on span "ESF [PERSON_NAME]" at bounding box center [659, 312] width 139 height 20
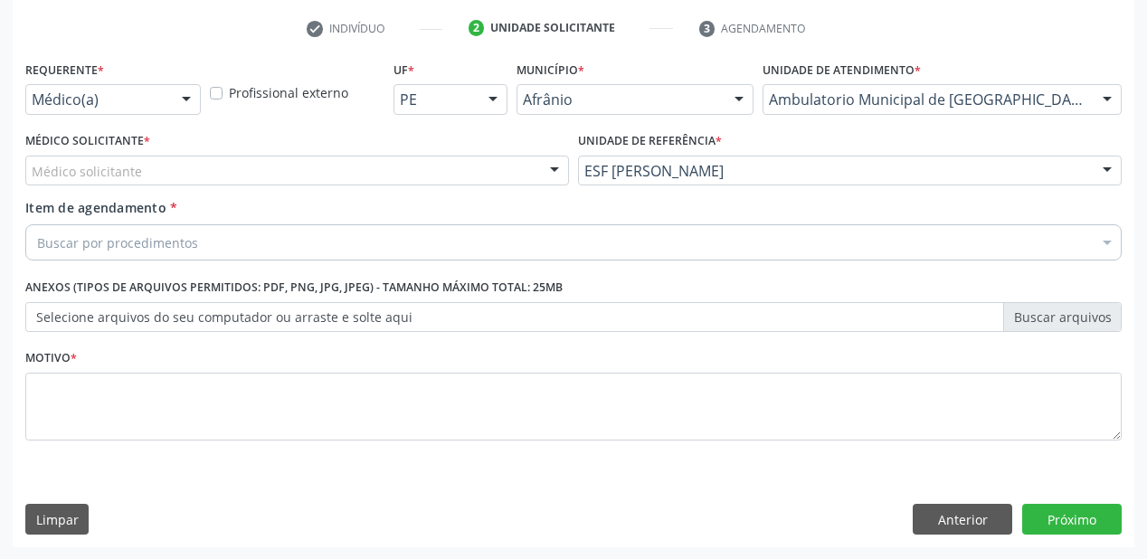
drag, startPoint x: 148, startPoint y: 168, endPoint x: 147, endPoint y: 185, distance: 17.3
click at [147, 172] on div "Médico solicitante" at bounding box center [297, 171] width 544 height 31
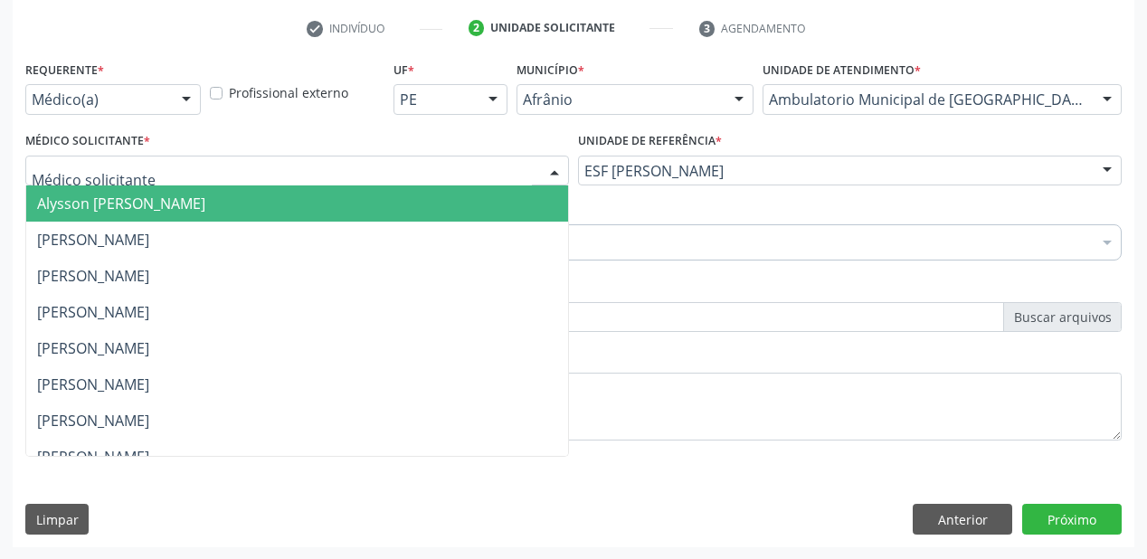
click at [146, 198] on span "Alysson [PERSON_NAME]" at bounding box center [121, 204] width 168 height 20
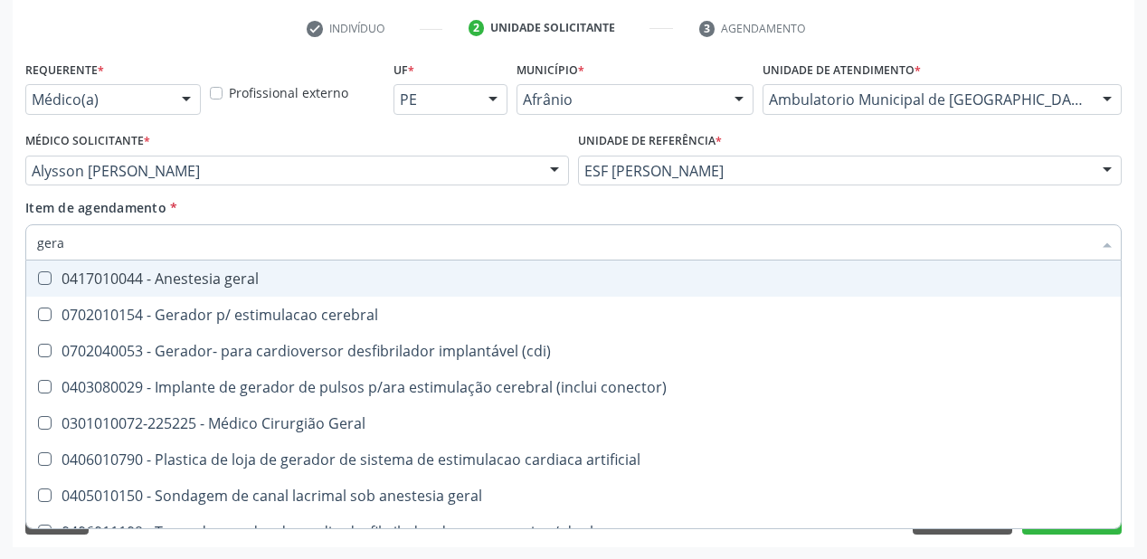
type input "geral"
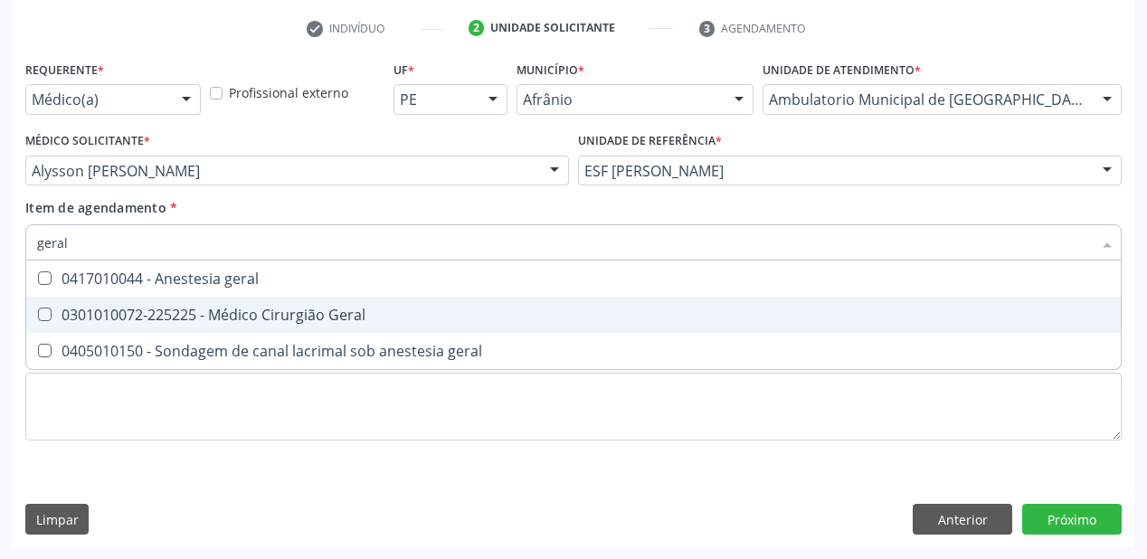
click at [123, 318] on div "0301010072-225225 - Médico Cirurgião Geral" at bounding box center [573, 315] width 1073 height 14
checkbox Geral "true"
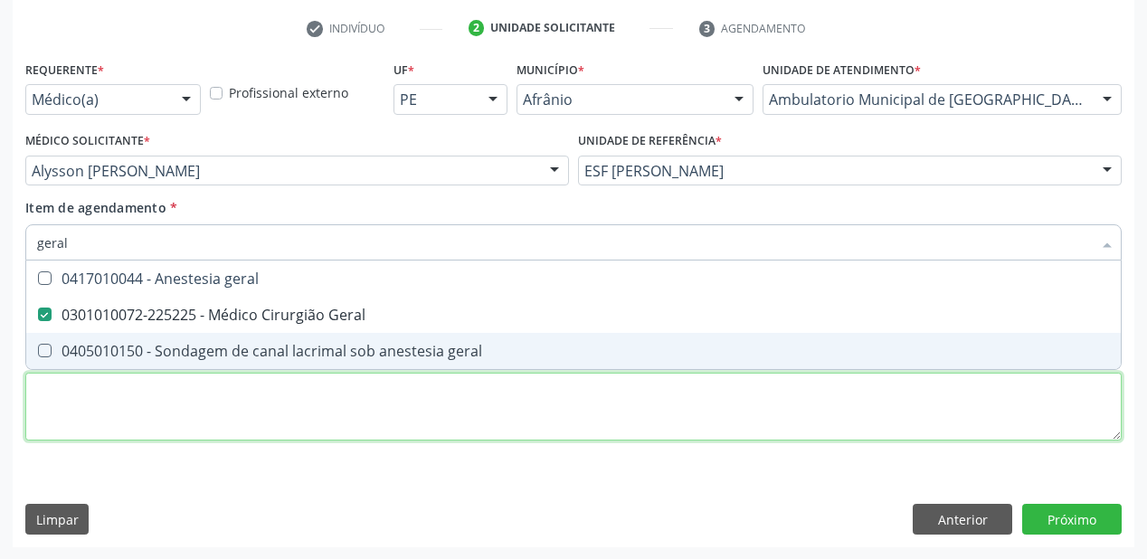
click at [95, 420] on div "Requerente * Médico(a) Médico(a) Enfermeiro(a) Paciente Nenhum resultado encont…" at bounding box center [573, 261] width 1096 height 410
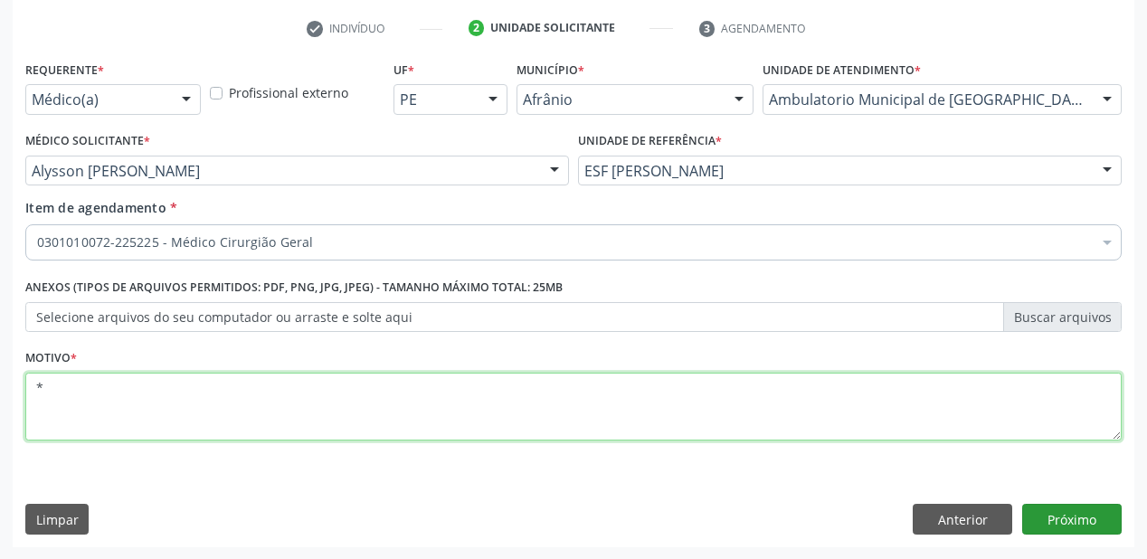
type textarea "*"
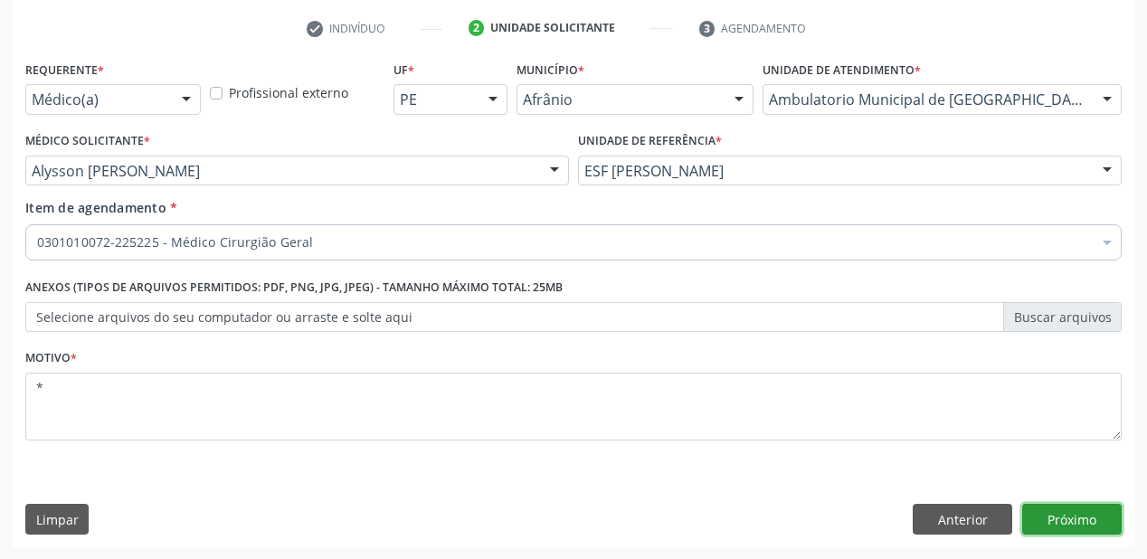
click at [1039, 516] on button "Próximo" at bounding box center [1071, 519] width 99 height 31
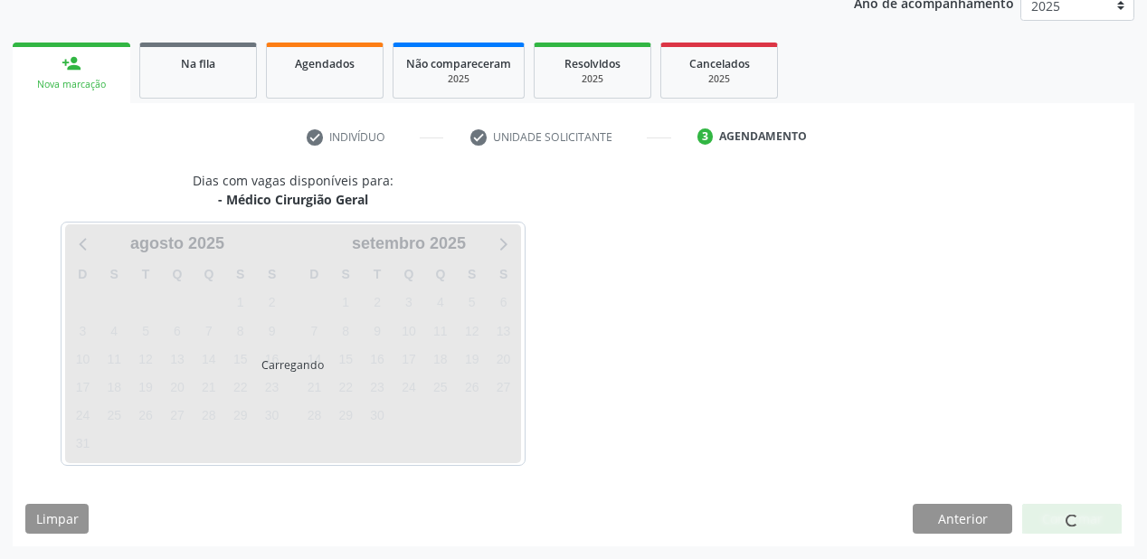
scroll to position [227, 0]
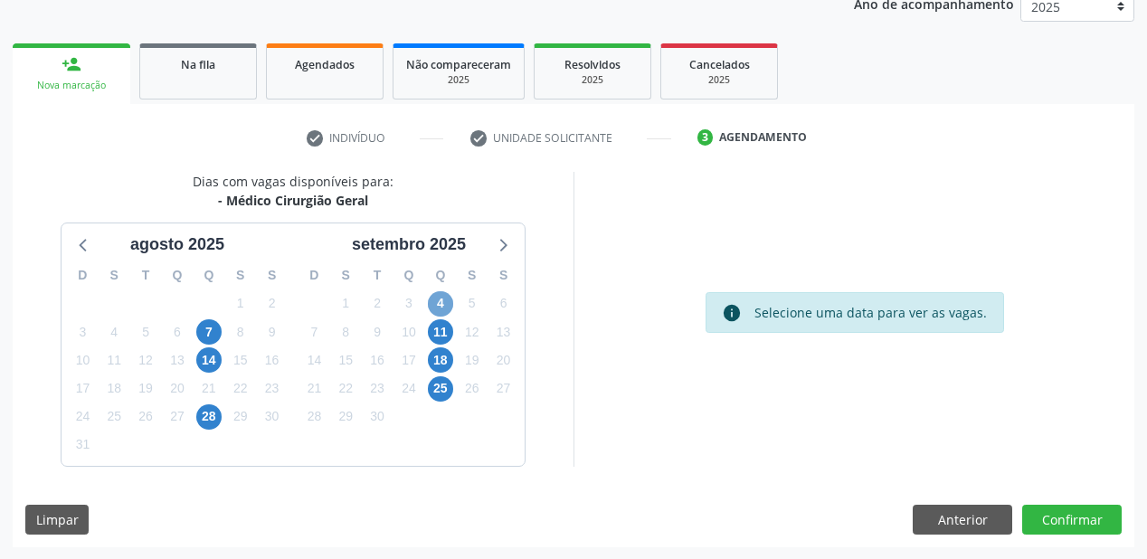
click at [440, 300] on span "4" at bounding box center [440, 303] width 25 height 25
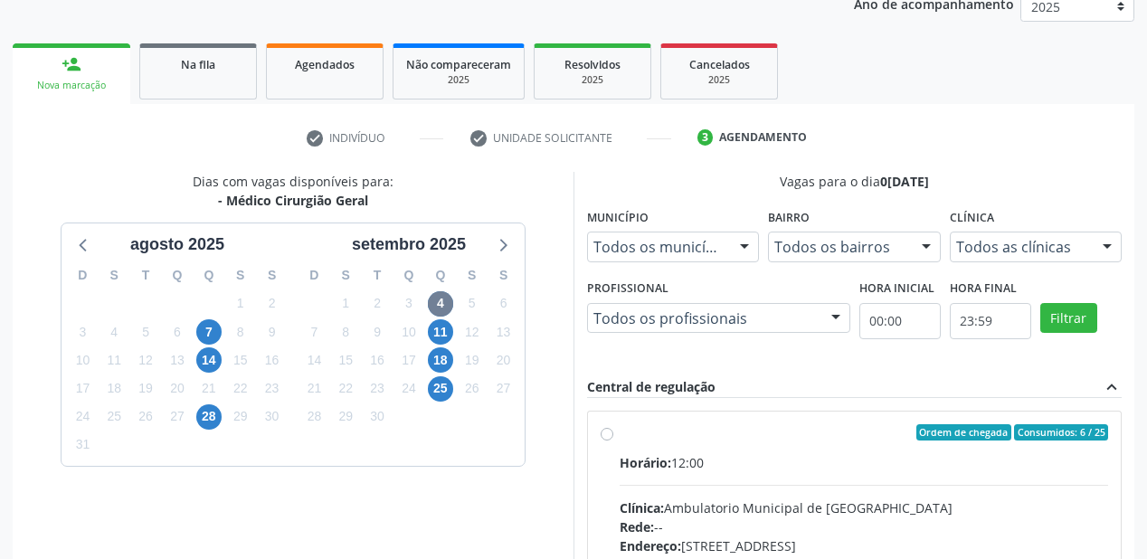
click at [751, 467] on div "Horário: 12:00" at bounding box center [864, 462] width 488 height 19
click at [613, 440] on input "Ordem de chegada Consumidos: 6 / 25 Horário: 12:00 Clínica: Ambulatorio Municip…" at bounding box center [607, 432] width 13 height 16
radio input "true"
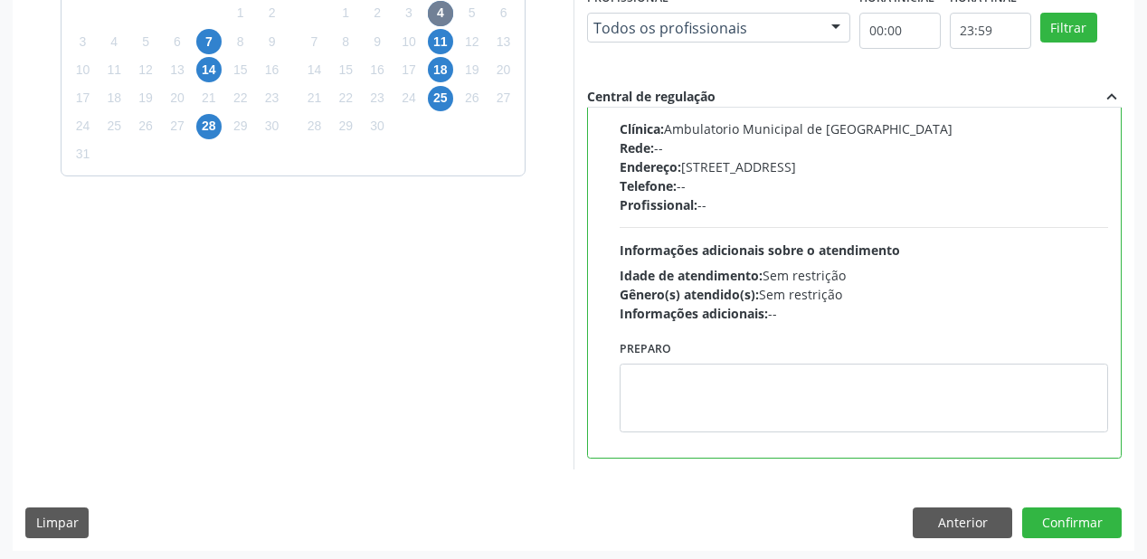
scroll to position [521, 0]
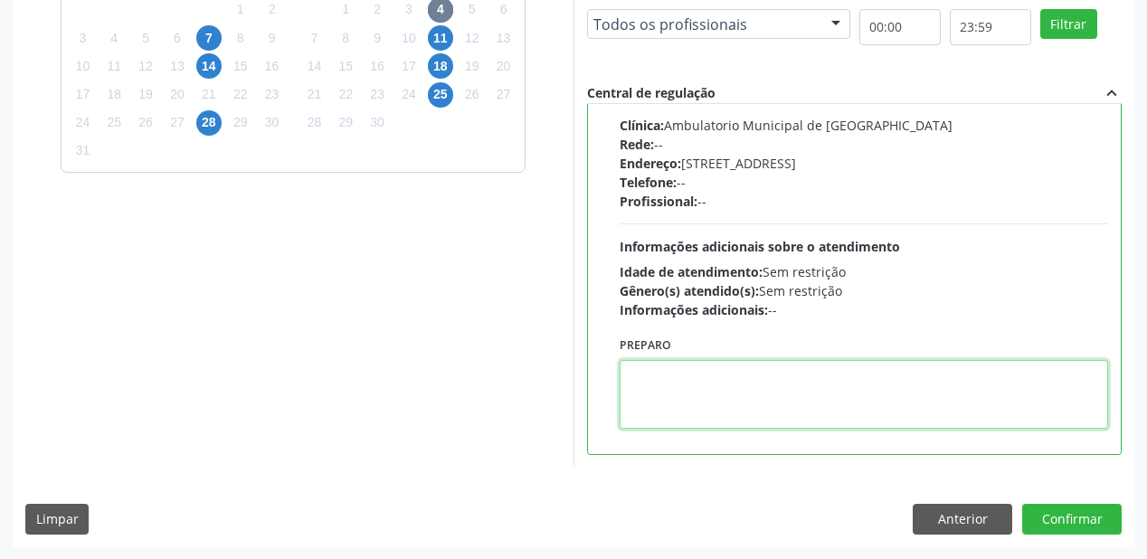
click at [690, 409] on textarea at bounding box center [864, 394] width 488 height 69
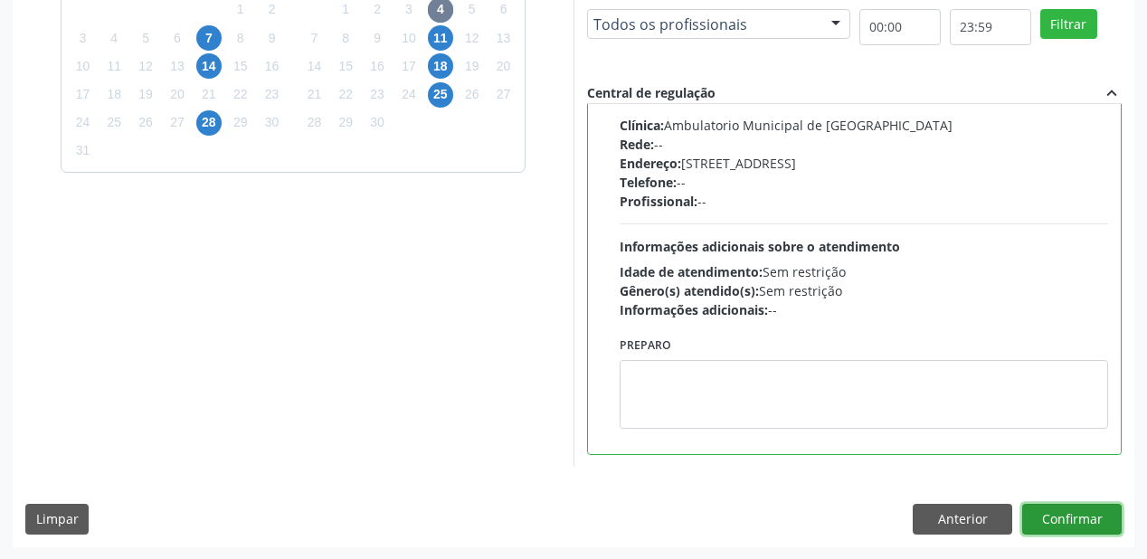
click at [1045, 516] on button "Confirmar" at bounding box center [1071, 519] width 99 height 31
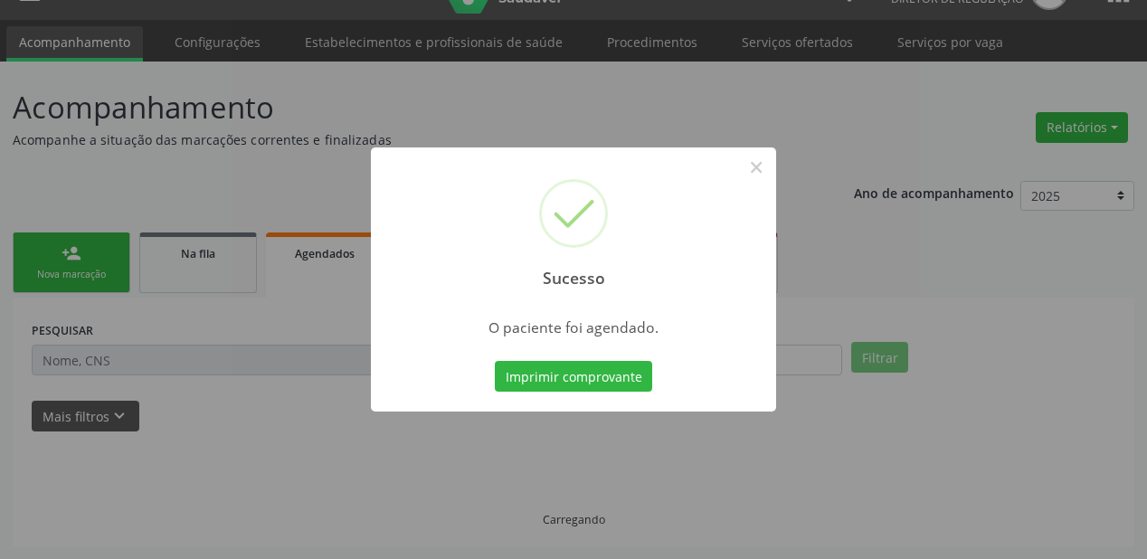
scroll to position [36, 0]
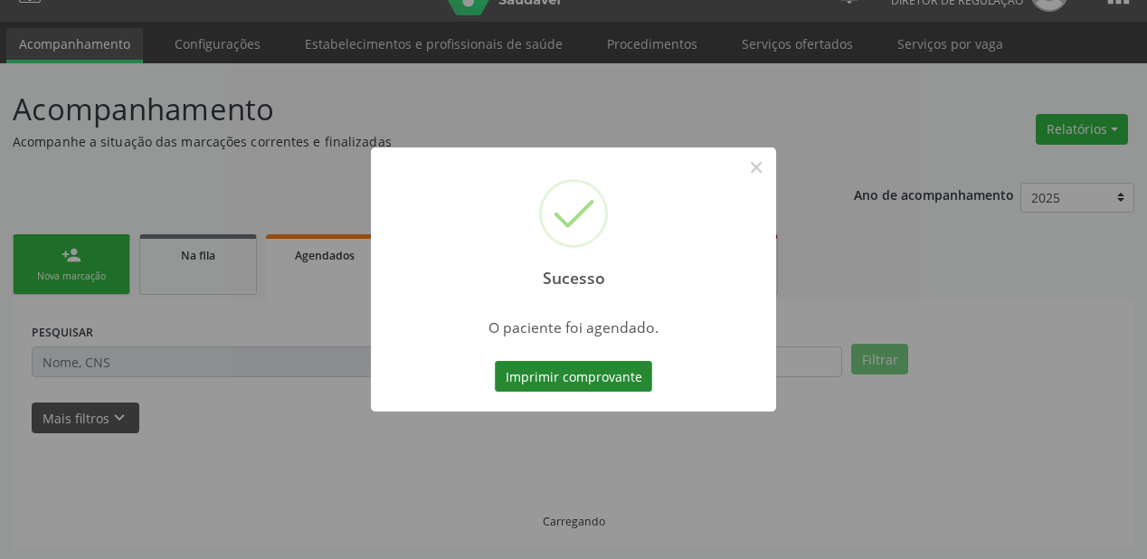
click at [610, 377] on button "Imprimir comprovante" at bounding box center [573, 376] width 157 height 31
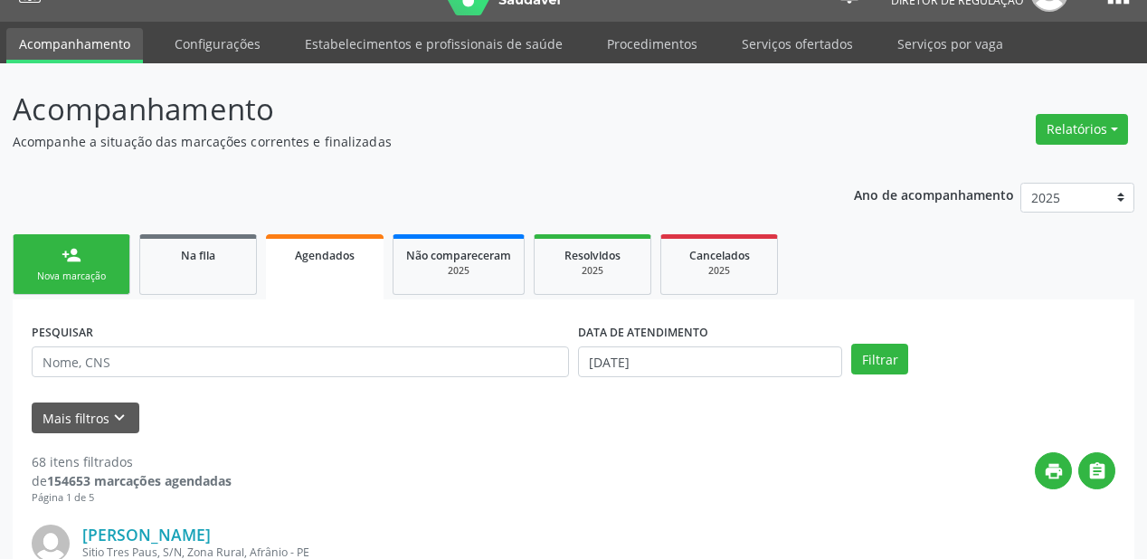
click at [99, 275] on div "Nova marcação" at bounding box center [71, 277] width 90 height 14
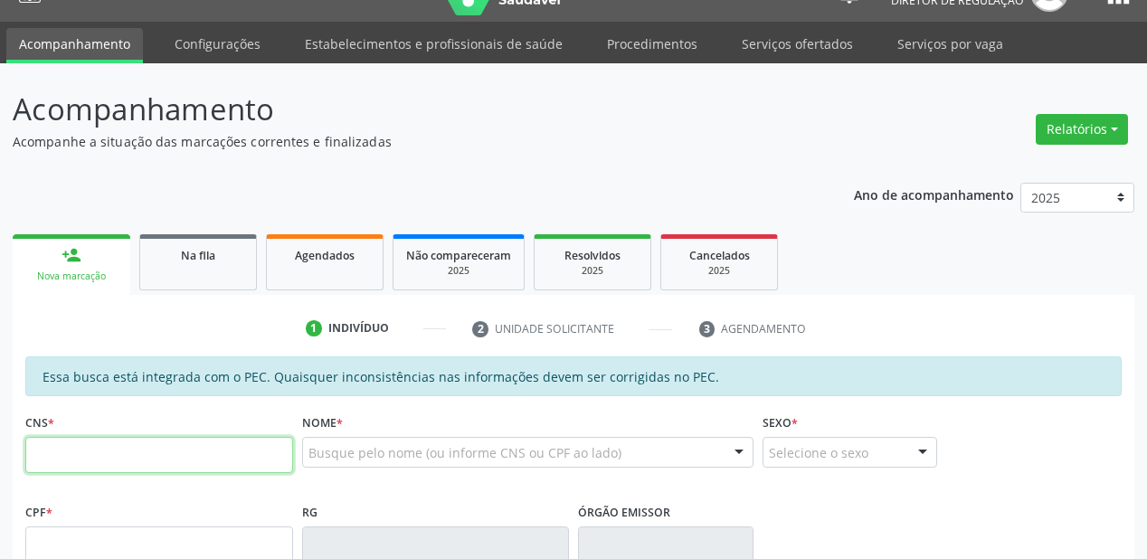
click at [145, 444] on input "text" at bounding box center [159, 455] width 268 height 36
type input "700 2034 0326 2920"
type input "036.513.604-23"
type input "10/02/1967"
type input "[PERSON_NAME]"
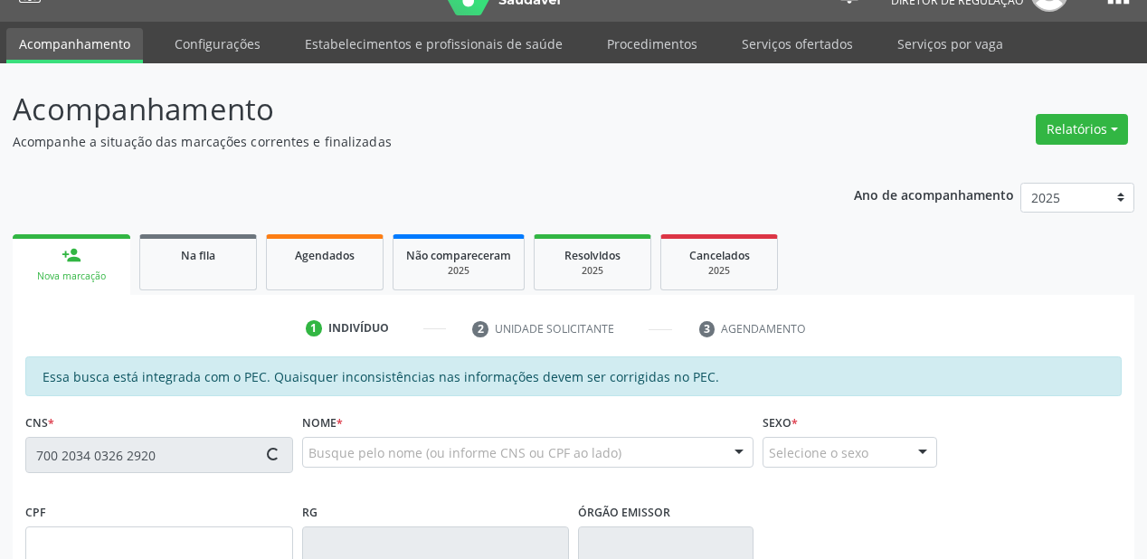
type input "[PHONE_NUMBER]"
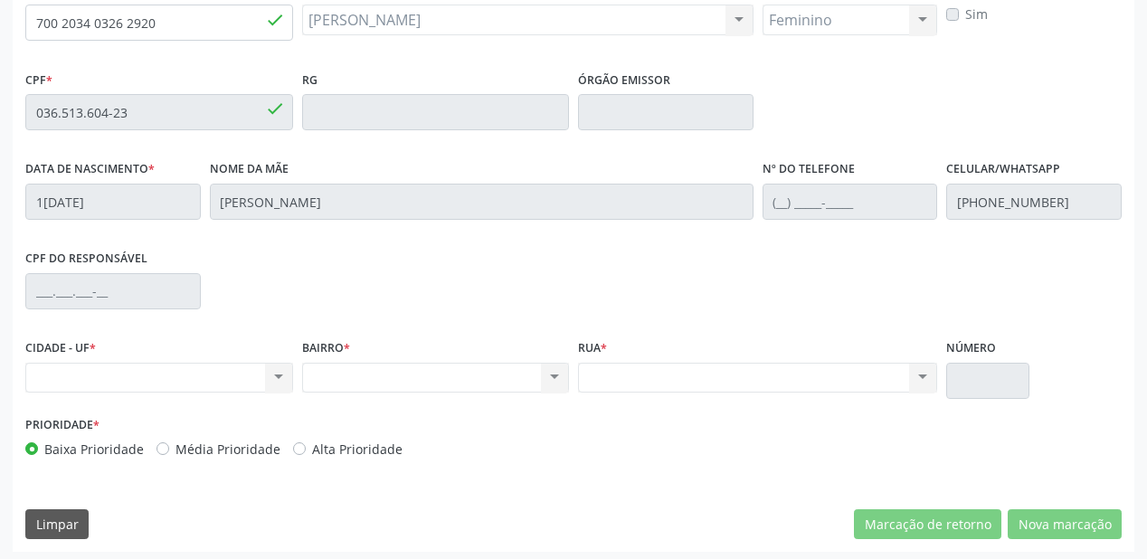
scroll to position [473, 0]
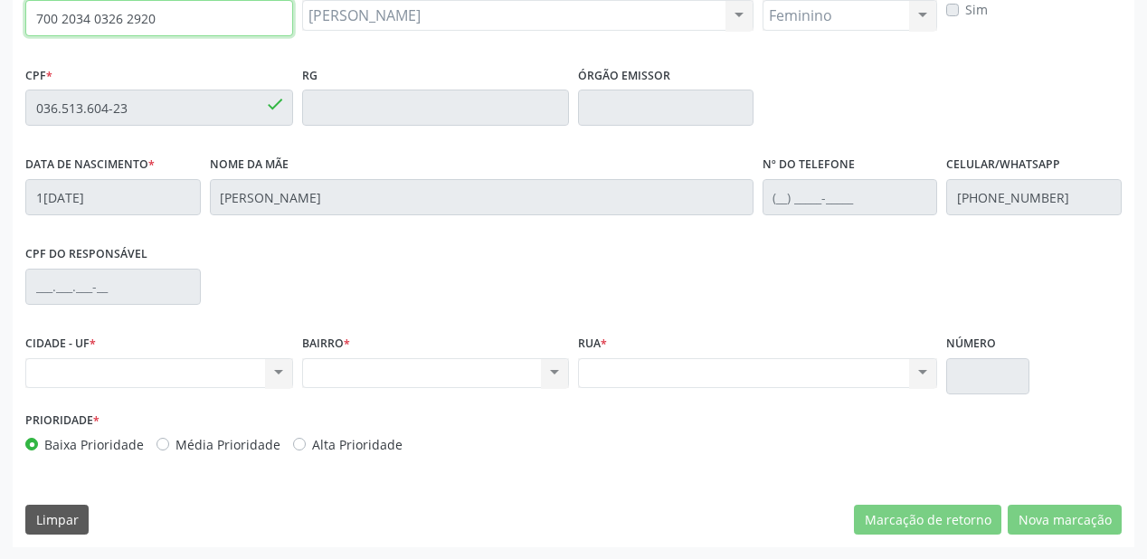
click at [151, 24] on input "700 2034 0326 2920" at bounding box center [159, 18] width 268 height 36
drag, startPoint x: 151, startPoint y: 23, endPoint x: 0, endPoint y: 23, distance: 151.0
click at [0, 23] on div "Acompanhamento Acompanhe a situação das marcações correntes e finalizadas Relat…" at bounding box center [573, 92] width 1147 height 933
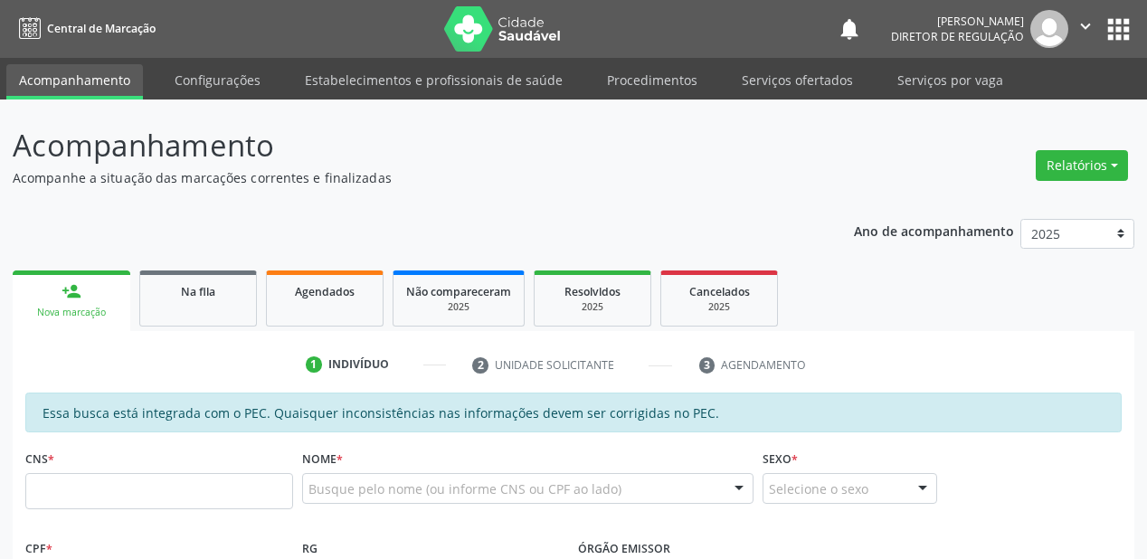
scroll to position [422, 0]
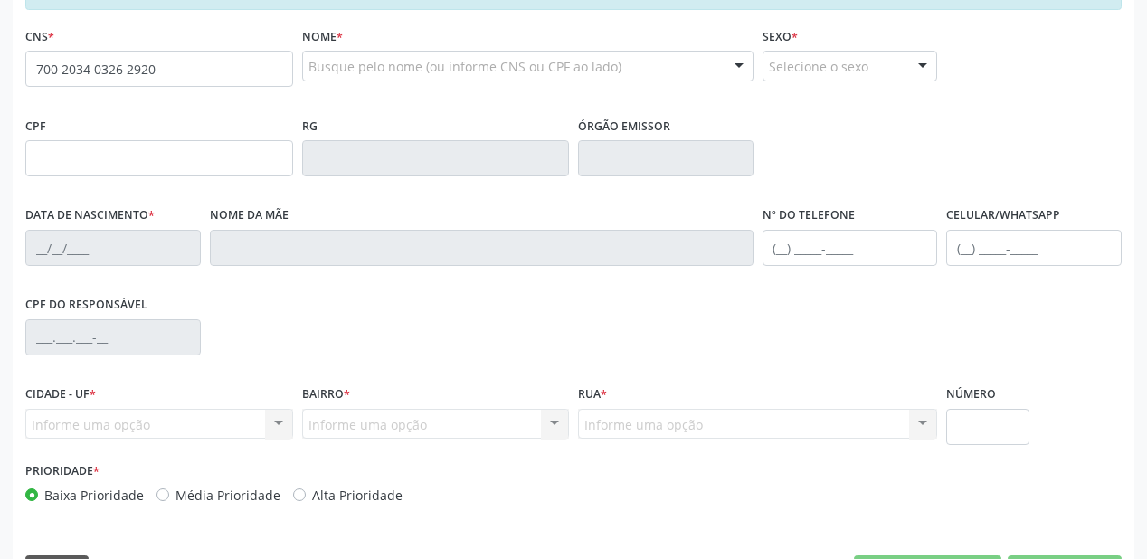
type input "700 2034 0326 2920"
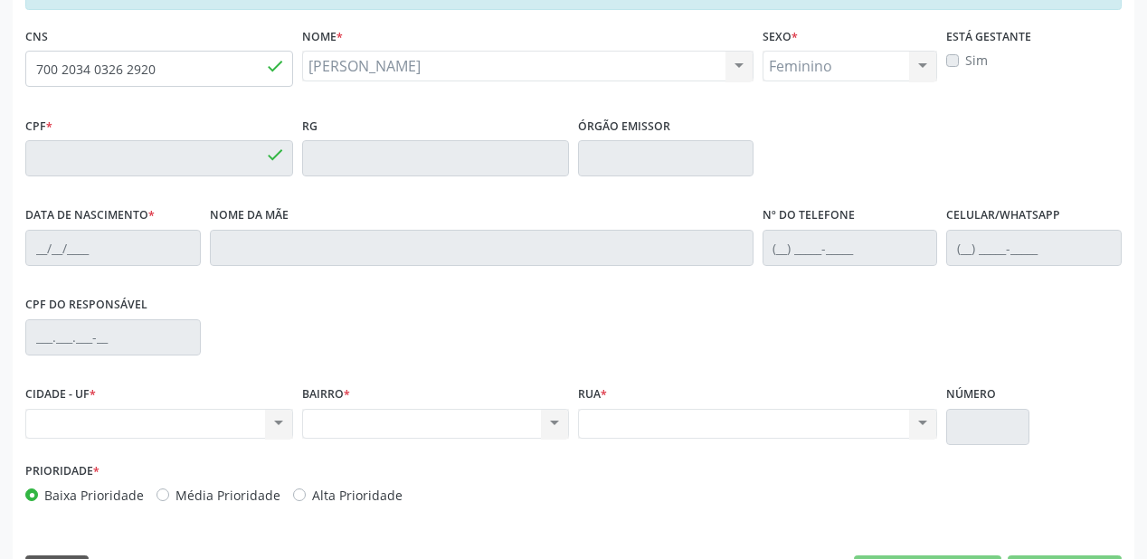
type input "036.513.604-23"
type input "[DATE]"
type input "[PERSON_NAME]"
type input "[PHONE_NUMBER]"
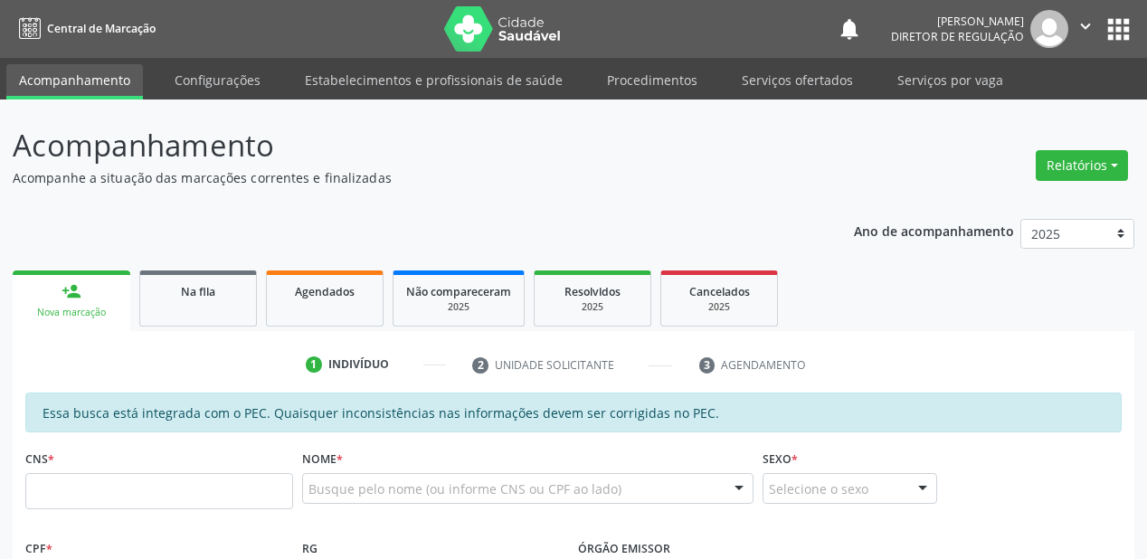
scroll to position [473, 0]
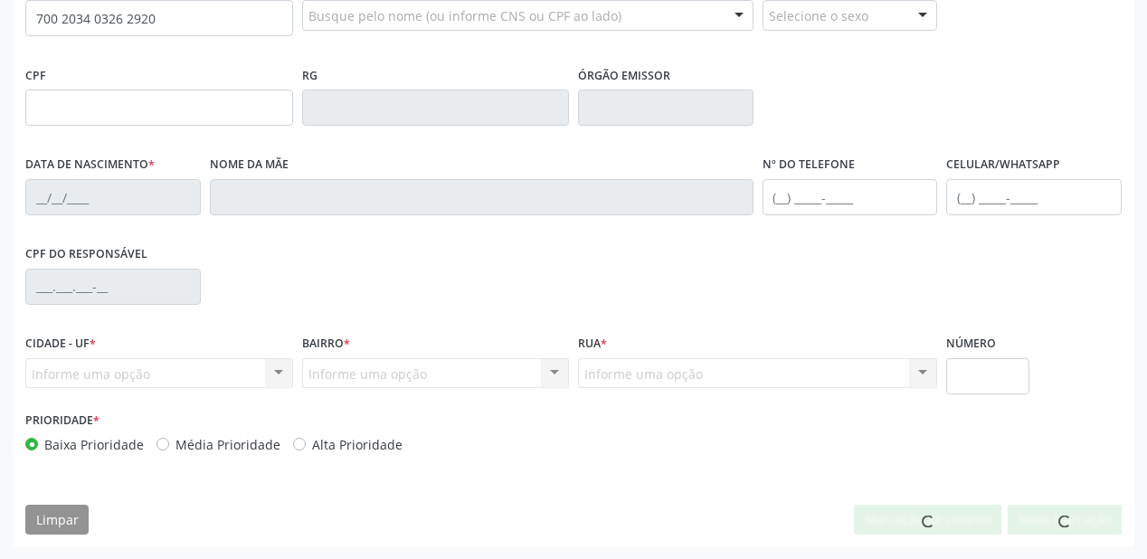
type input "700 2034 0326 2920"
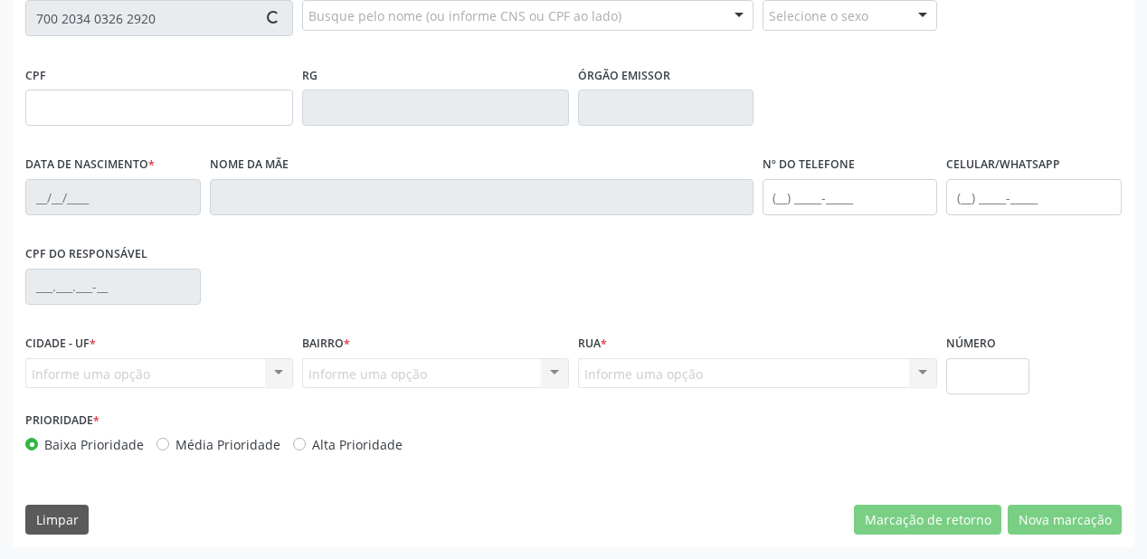
type input "036.513.604-23"
type input "[DATE]"
type input "[PERSON_NAME]"
type input "[PHONE_NUMBER]"
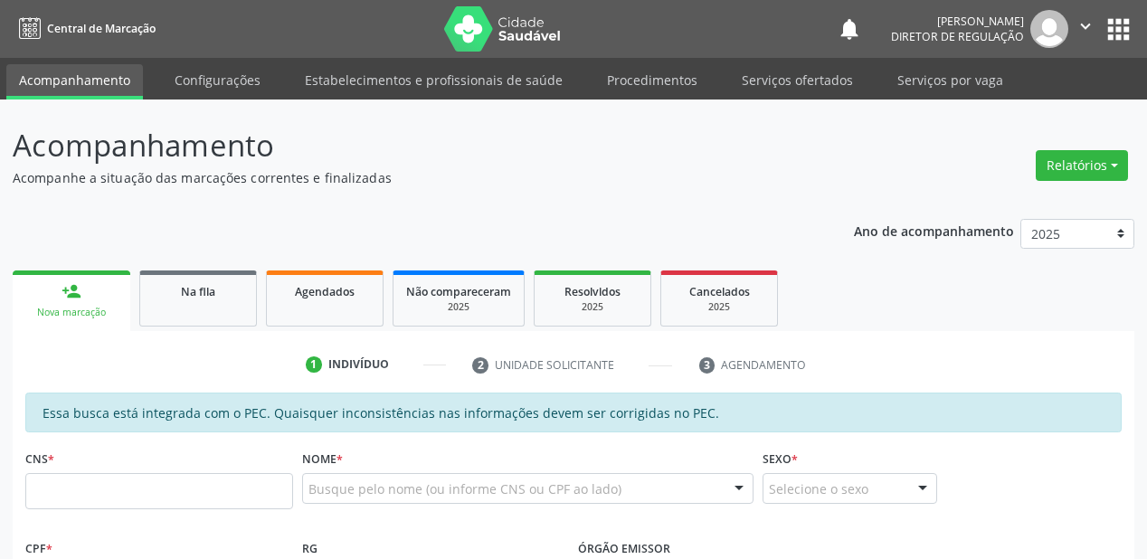
scroll to position [289, 0]
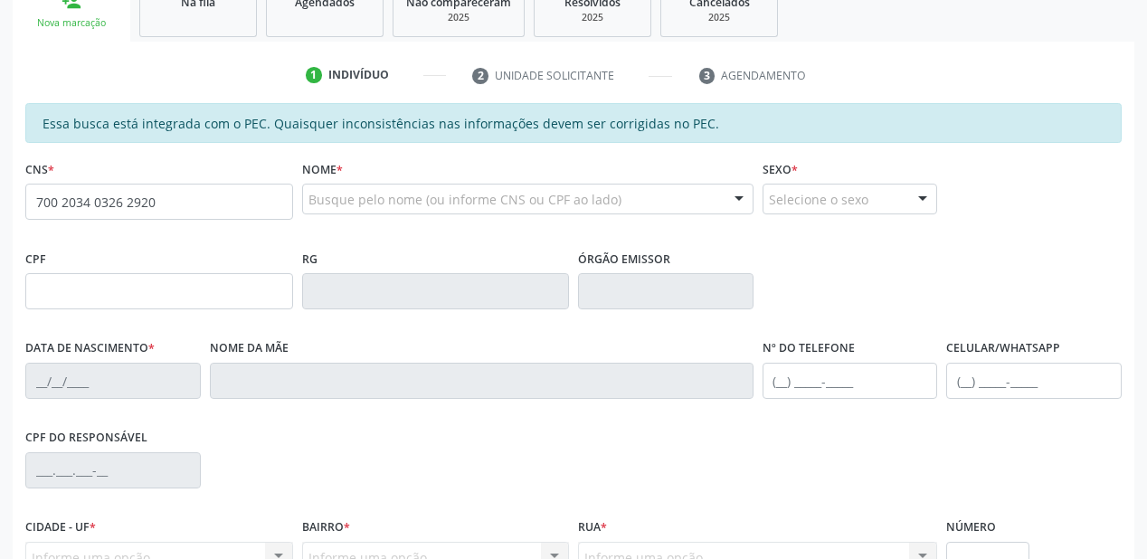
type input "700 2034 0326 2920"
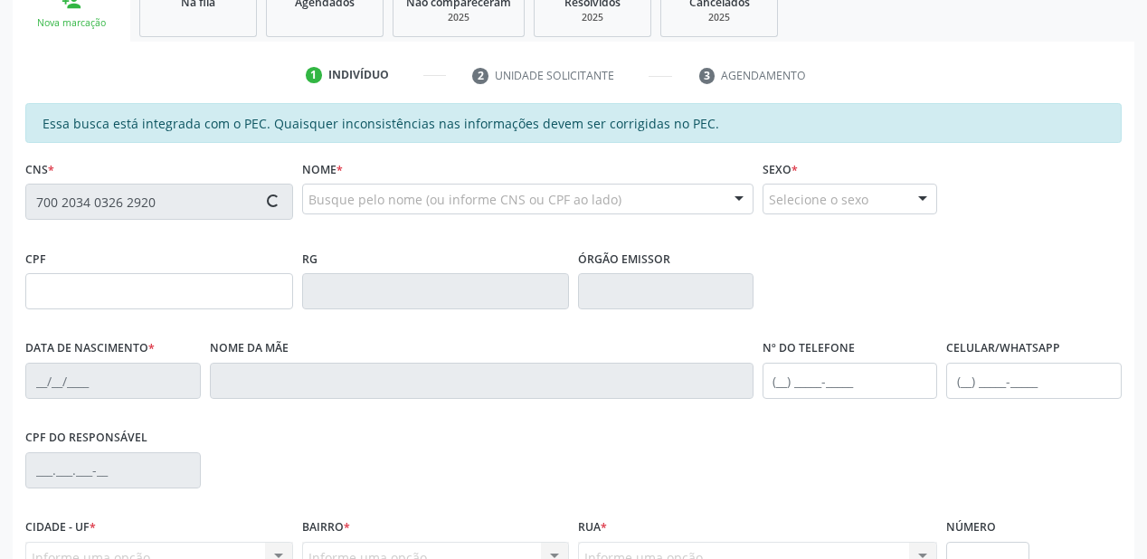
type input "036.513.604-23"
type input "[DATE]"
type input "[PERSON_NAME]"
type input "[PHONE_NUMBER]"
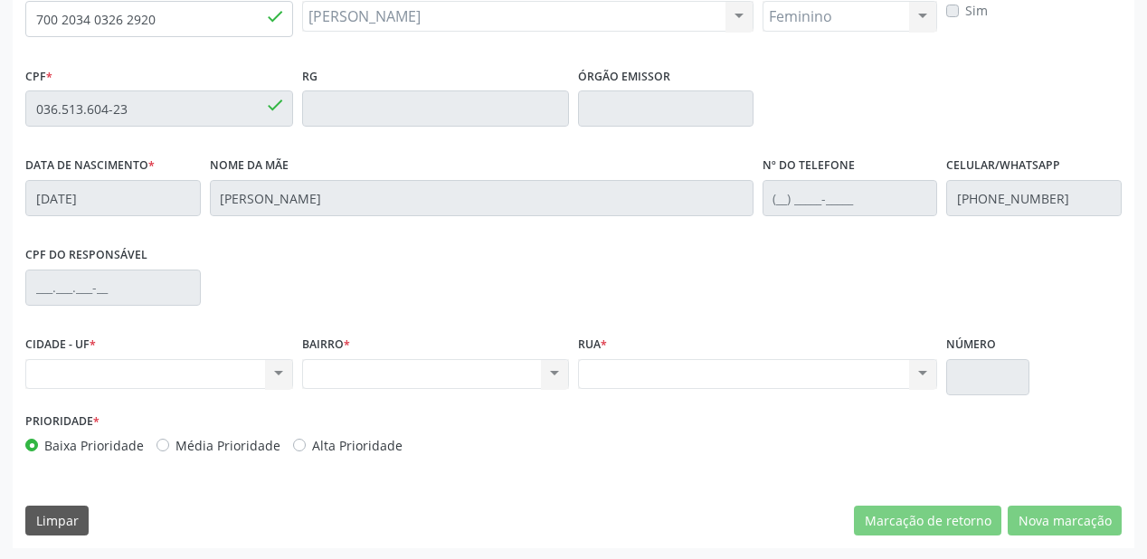
scroll to position [473, 0]
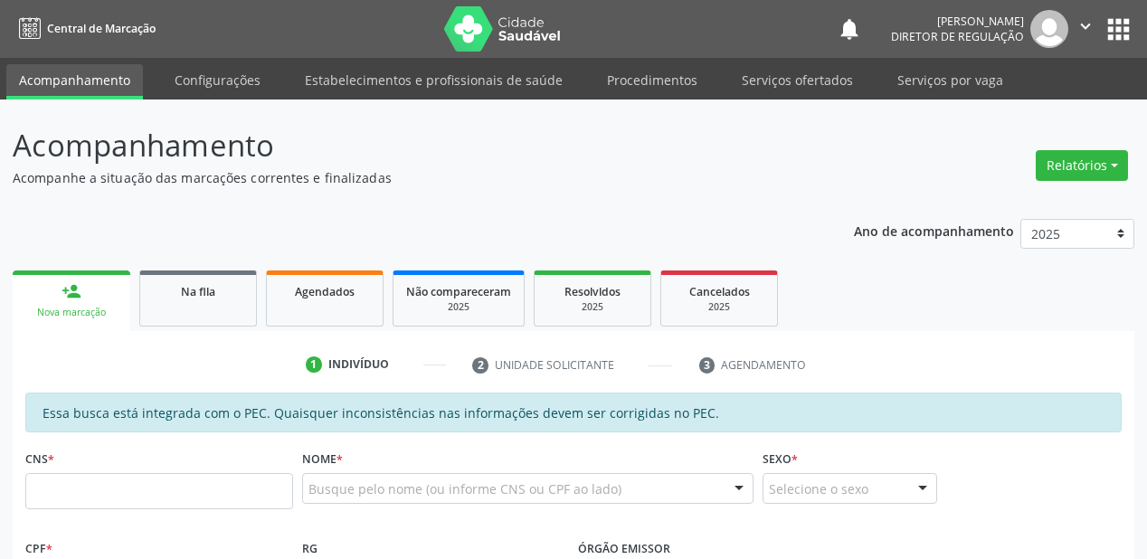
scroll to position [289, 0]
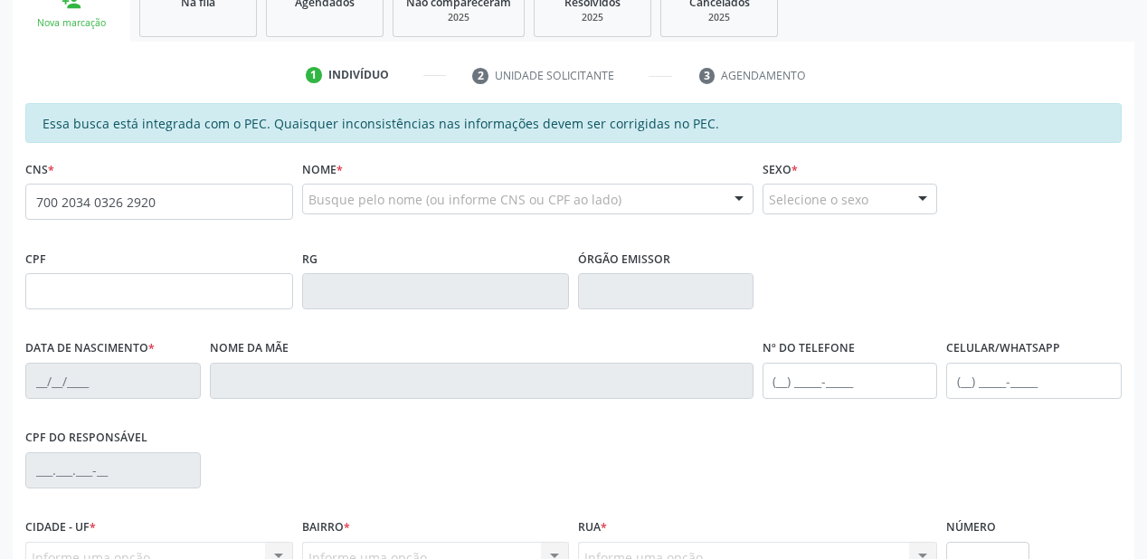
type input "700 2034 0326 2920"
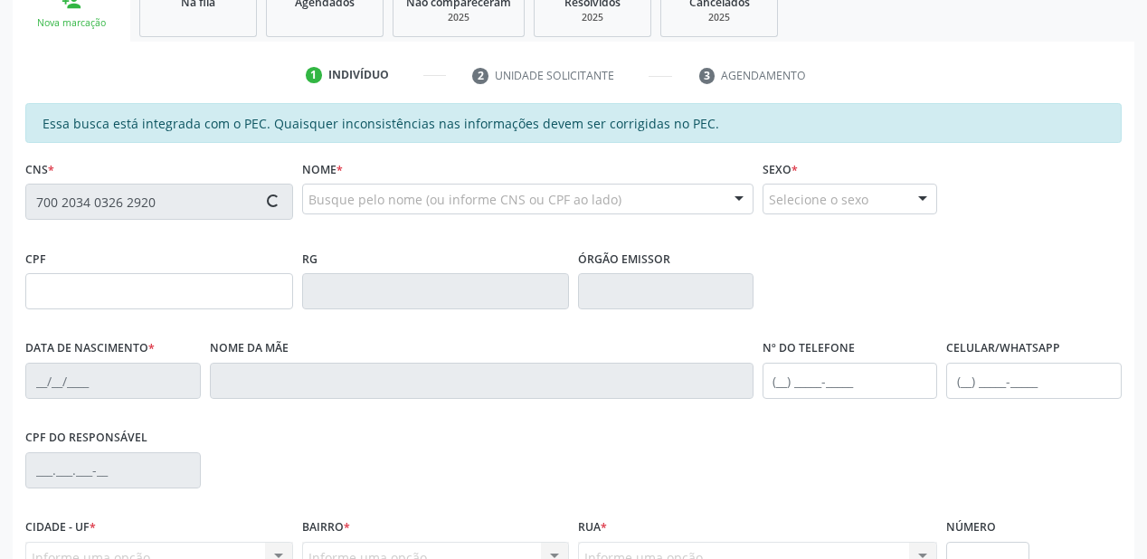
scroll to position [315, 0]
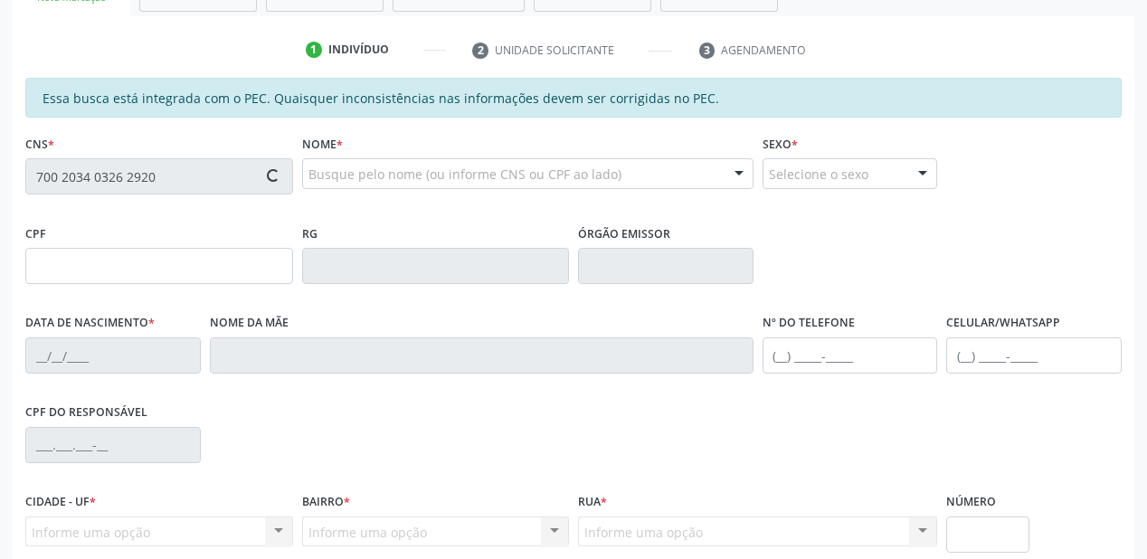
type input "036.513.604-23"
type input "[DATE]"
type input "[PERSON_NAME]"
type input "[PHONE_NUMBER]"
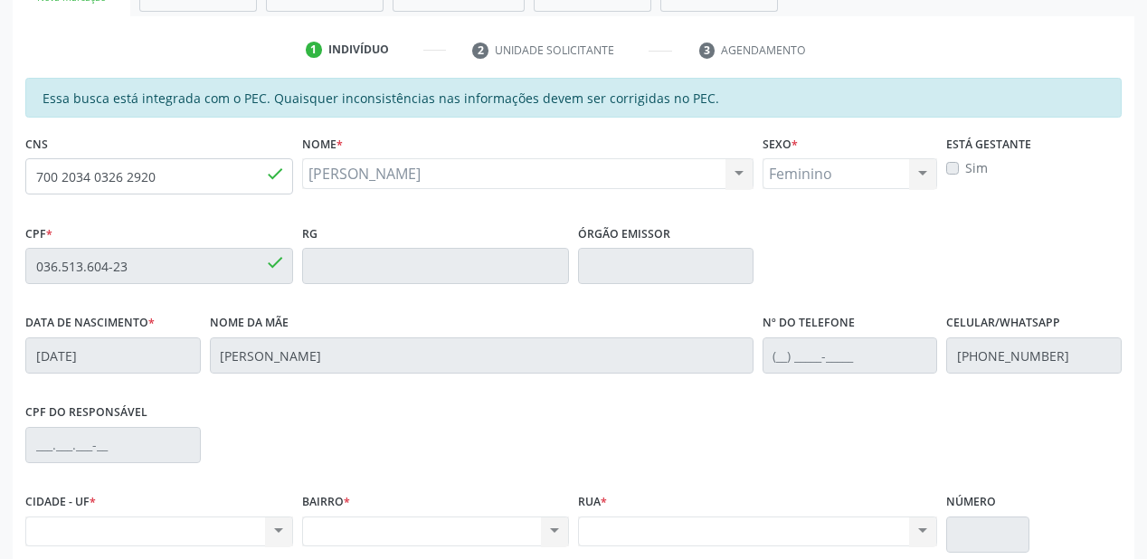
scroll to position [434, 0]
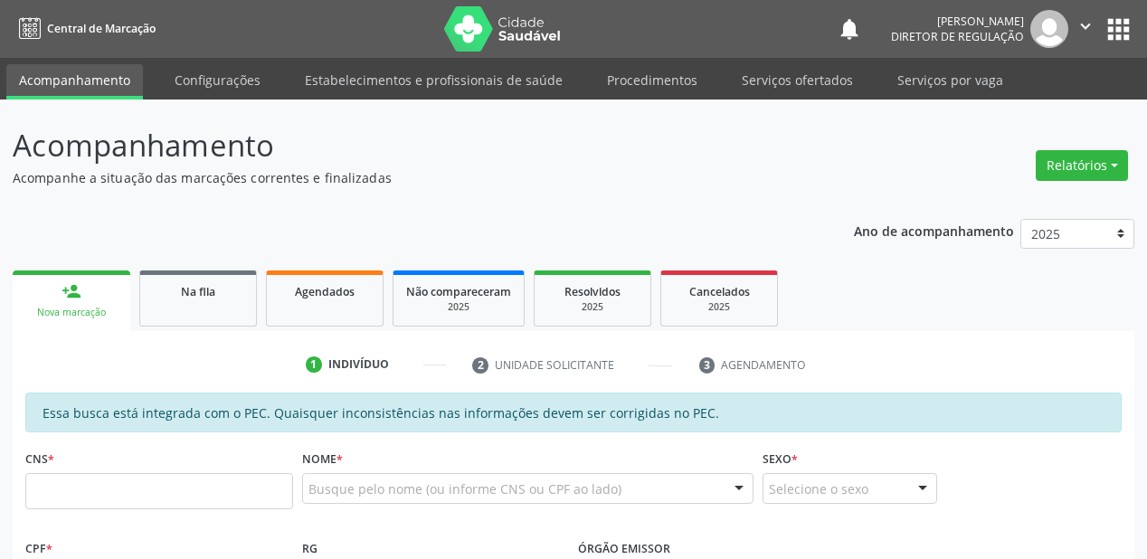
scroll to position [362, 0]
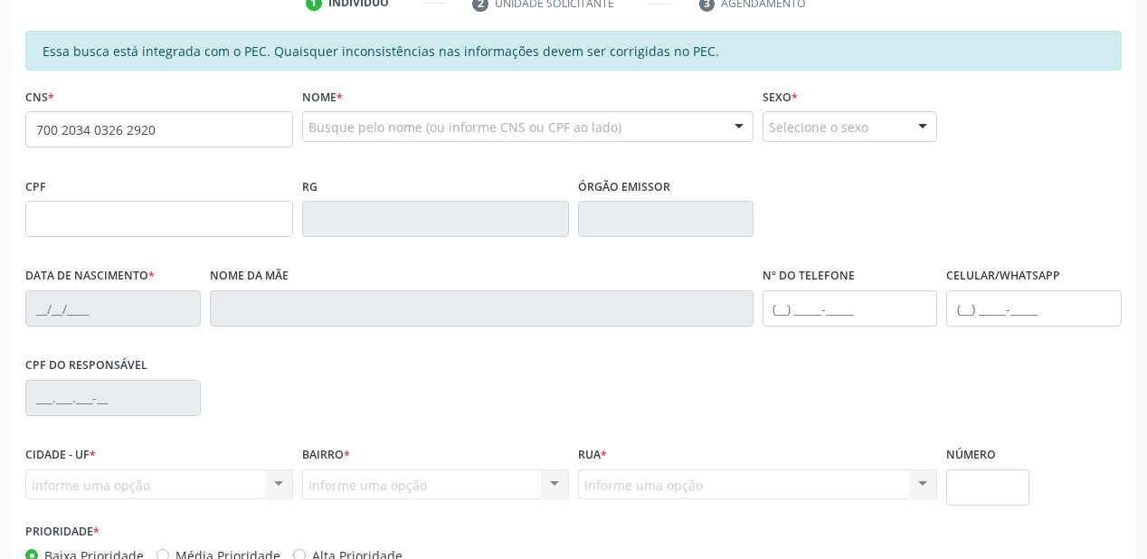
type input "700 2034 0326 2920"
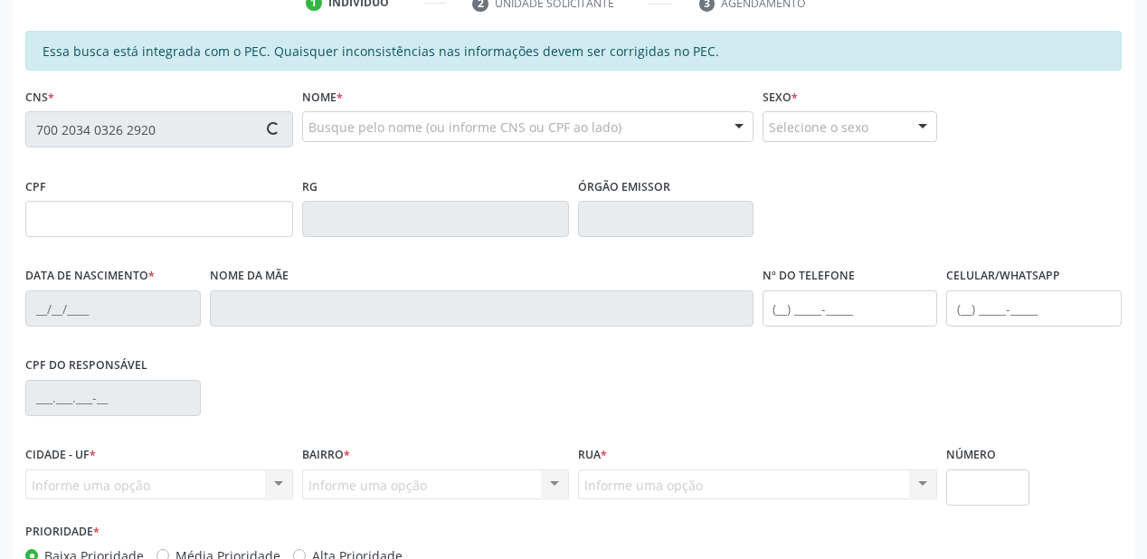
type input "036.513.604-23"
type input "[DATE]"
type input "[PERSON_NAME]"
type input "[PHONE_NUMBER]"
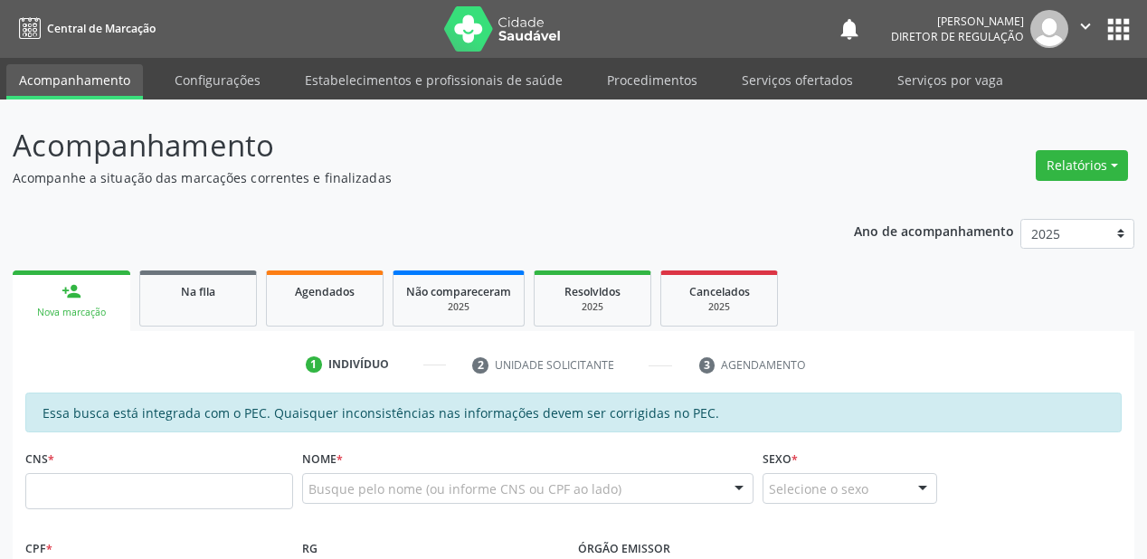
scroll to position [362, 0]
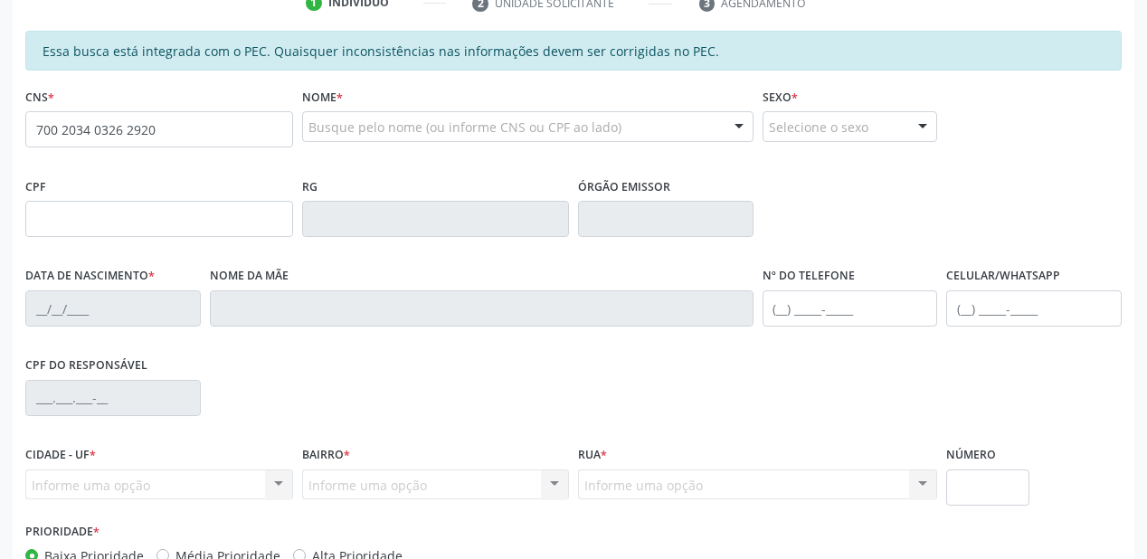
type input "700 2034 0326 2920"
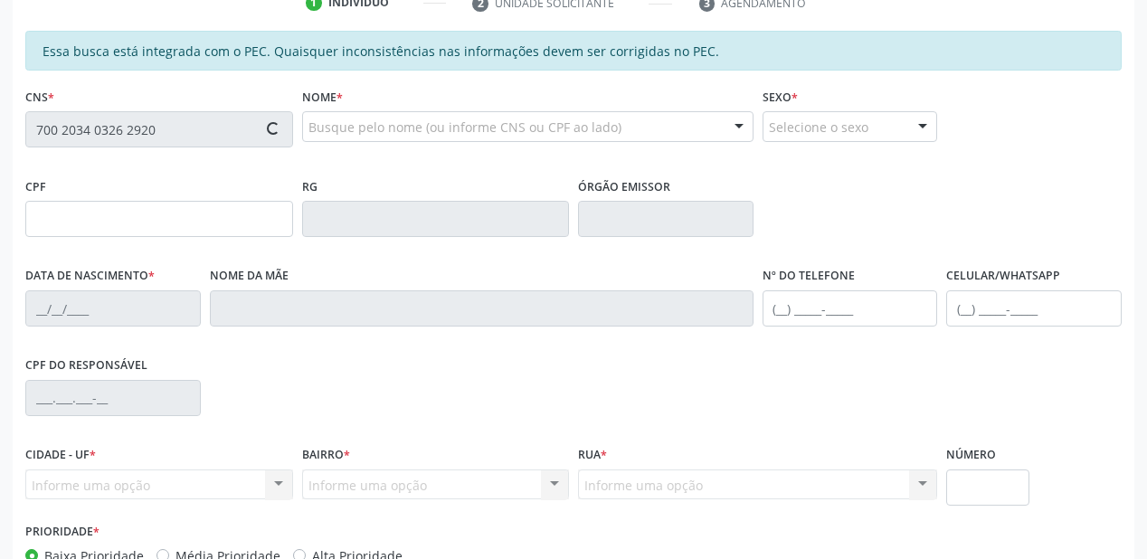
type input "036.513.604-23"
type input "10/02/1967"
type input "[PERSON_NAME]"
type input "[PHONE_NUMBER]"
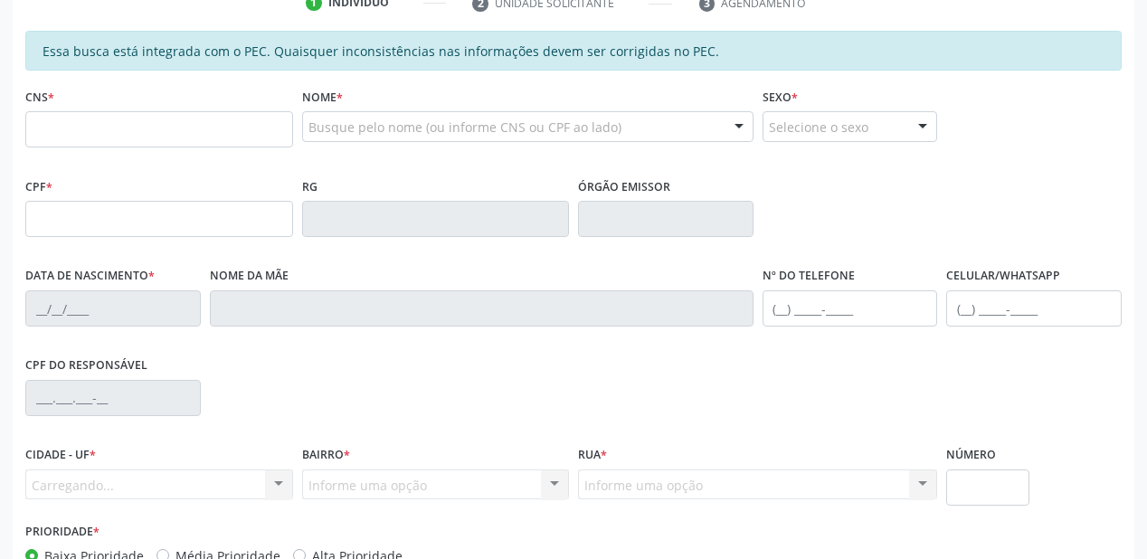
scroll to position [362, 0]
type input "700 2034 0326 2920"
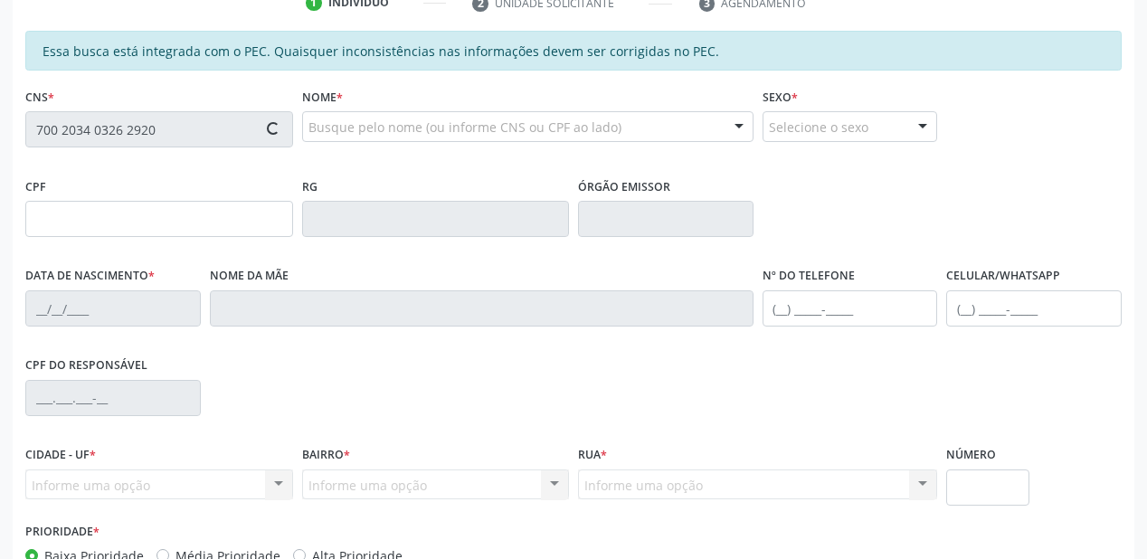
type input "036.513.604-23"
type input "10/02/1967"
type input "Josefa Martina Rodrigues"
type input "(87) 9808-7761"
type input "S/N"
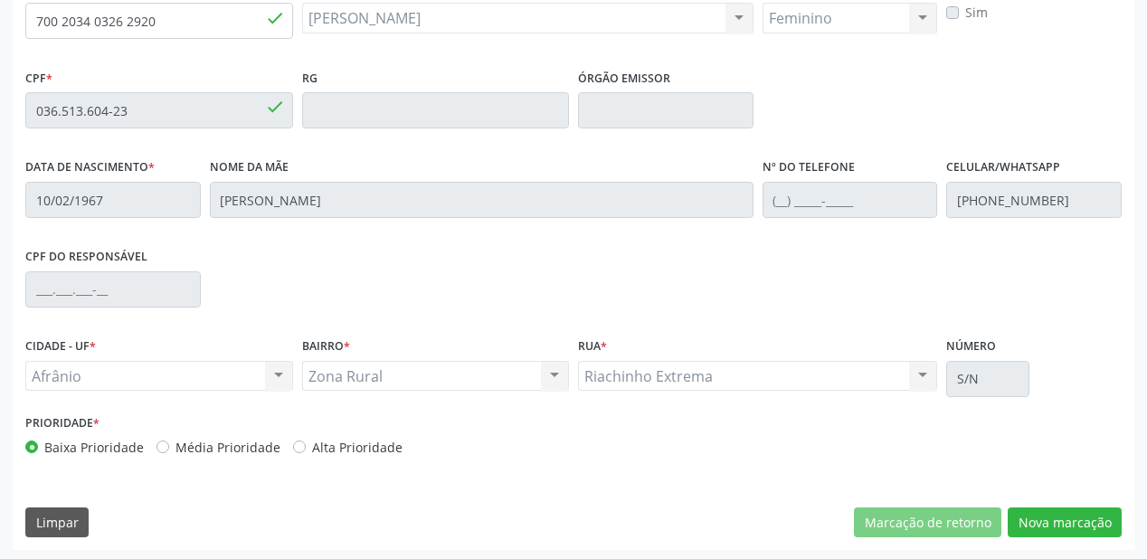
scroll to position [473, 0]
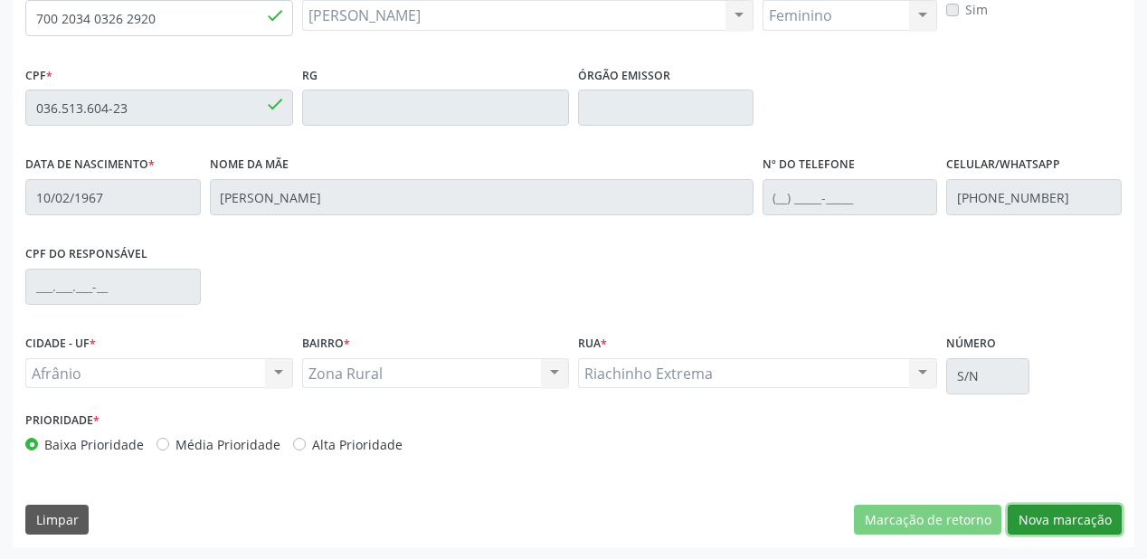
drag, startPoint x: 1055, startPoint y: 513, endPoint x: 1029, endPoint y: 500, distance: 29.1
click at [1056, 513] on button "Nova marcação" at bounding box center [1065, 520] width 114 height 31
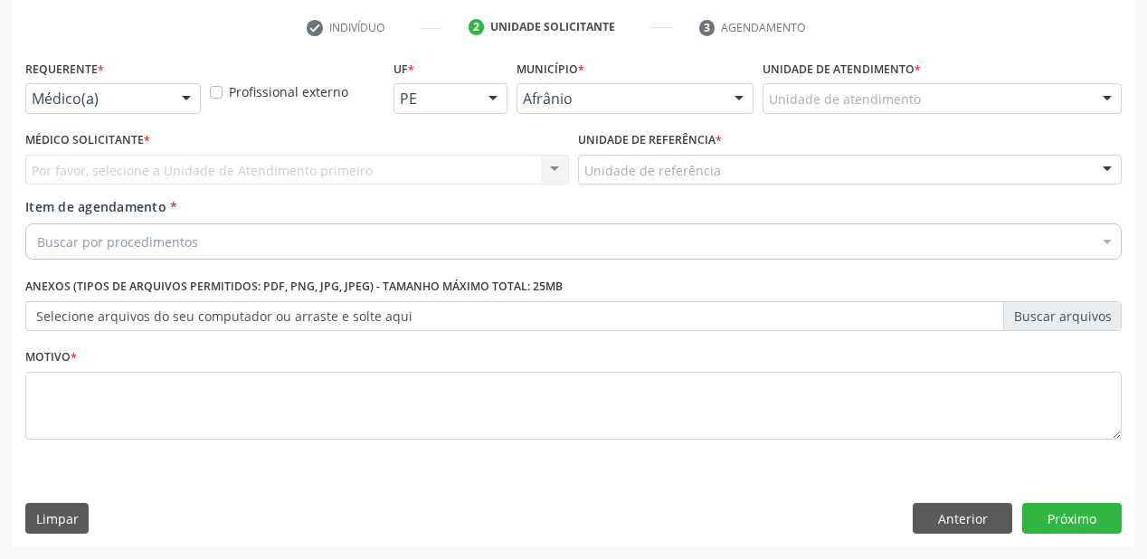
scroll to position [336, 0]
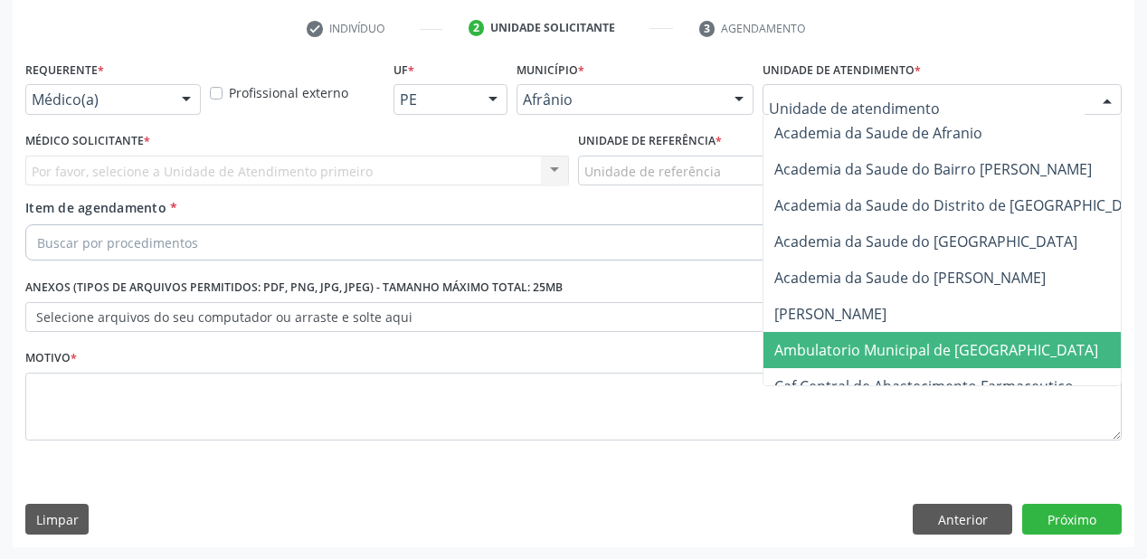
drag, startPoint x: 805, startPoint y: 350, endPoint x: 688, endPoint y: 267, distance: 143.3
click at [799, 347] on span "Ambulatorio Municipal de [GEOGRAPHIC_DATA]" at bounding box center [936, 350] width 324 height 20
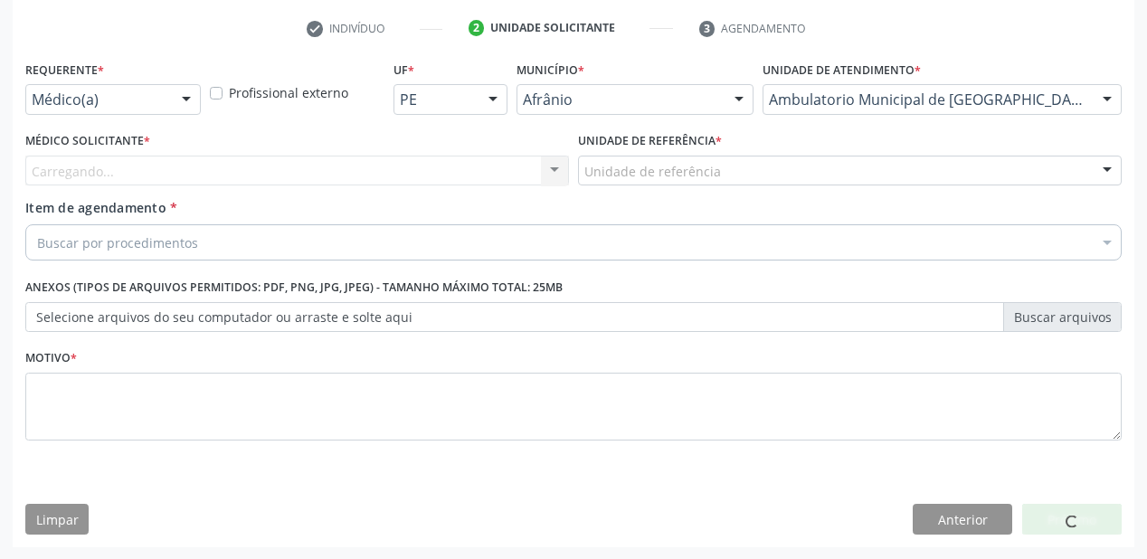
drag, startPoint x: 605, startPoint y: 160, endPoint x: 606, endPoint y: 220, distance: 59.7
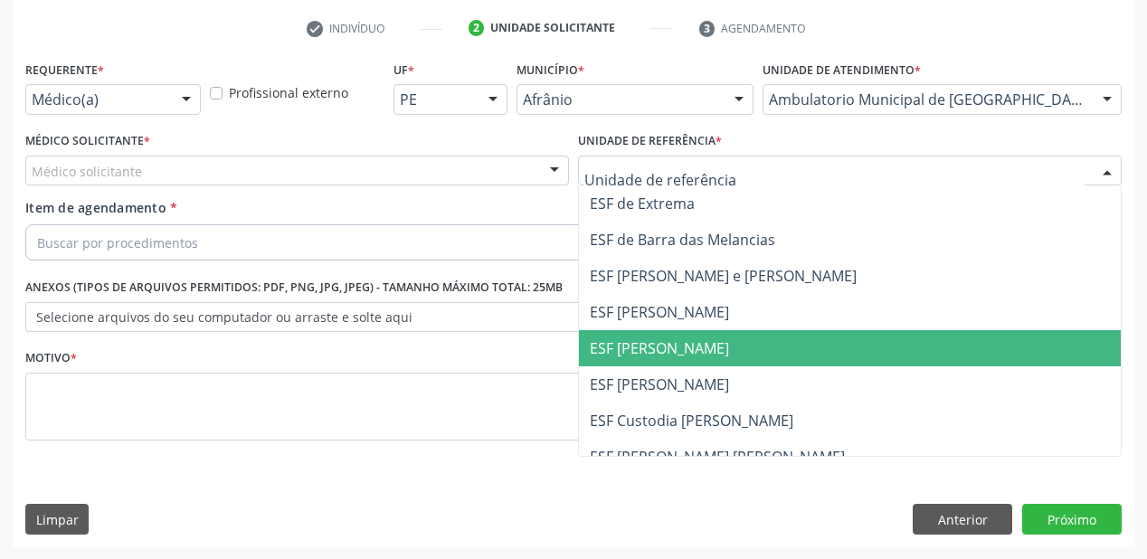
click at [628, 338] on span "ESF [PERSON_NAME]" at bounding box center [659, 348] width 139 height 20
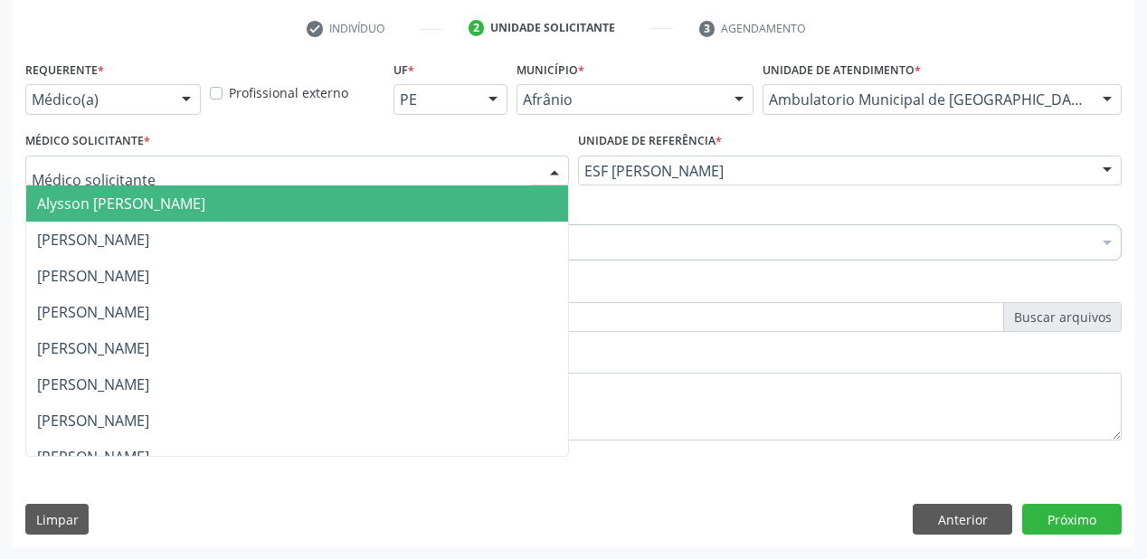
drag, startPoint x: 142, startPoint y: 170, endPoint x: 136, endPoint y: 204, distance: 34.9
click at [141, 174] on div at bounding box center [297, 171] width 544 height 31
click at [136, 204] on span "Alysson [PERSON_NAME]" at bounding box center [121, 204] width 168 height 20
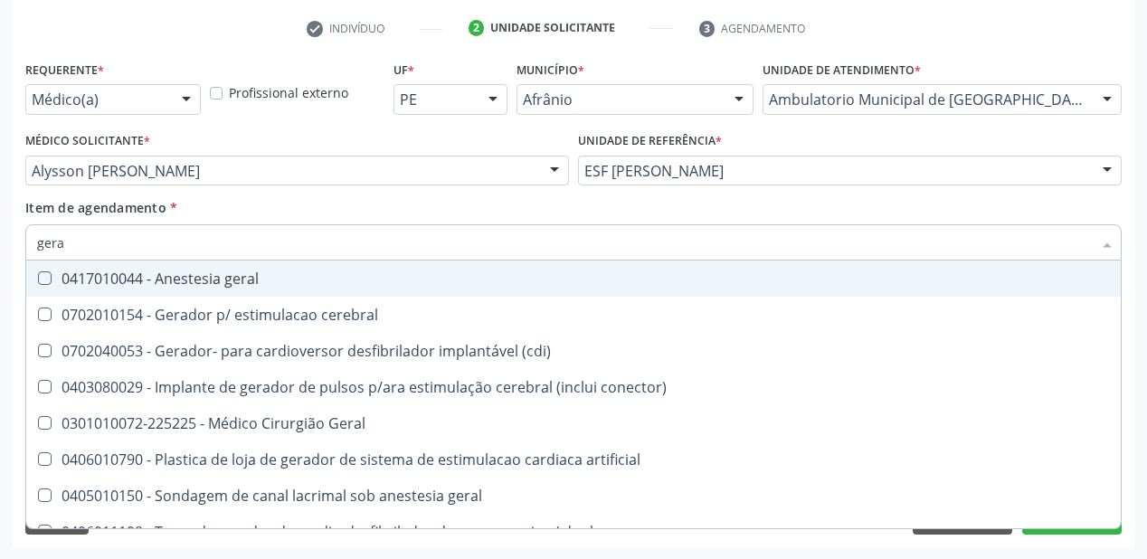
type input "geral"
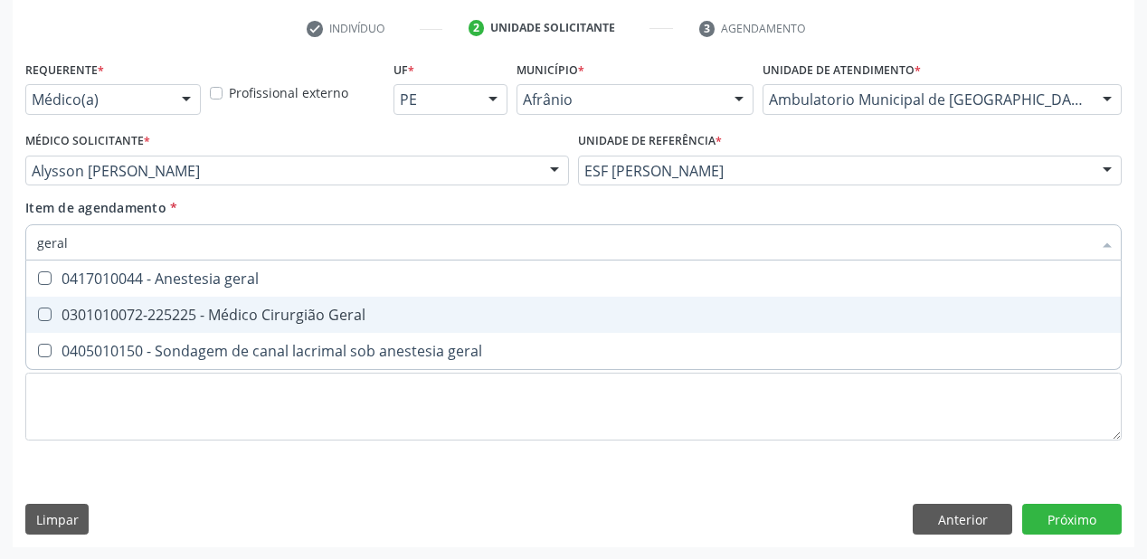
click at [118, 322] on div "0301010072-225225 - Médico Cirurgião Geral" at bounding box center [573, 315] width 1073 height 14
checkbox Geral "true"
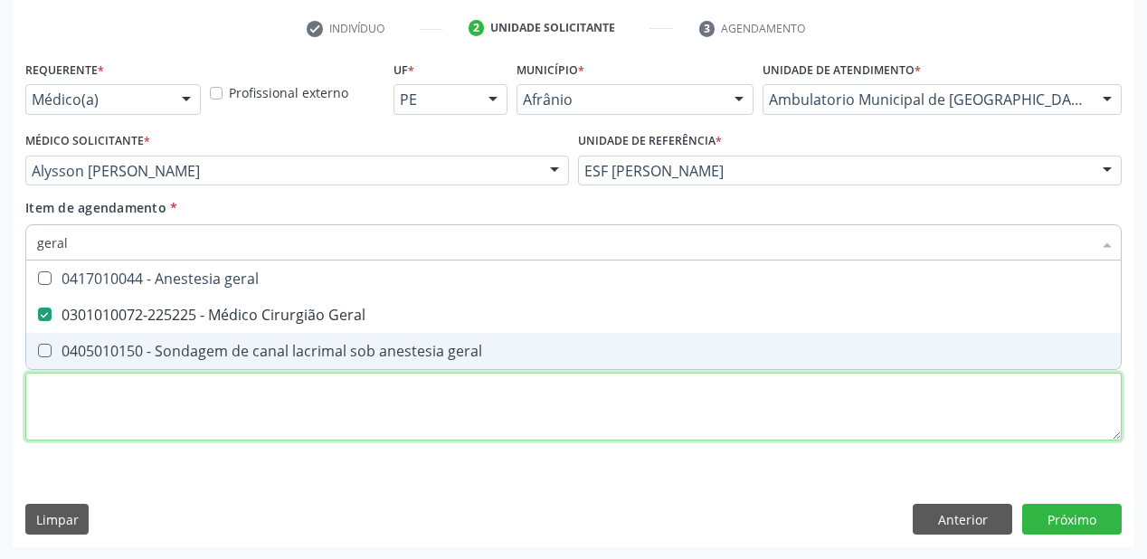
click at [99, 421] on div "Requerente * Médico(a) Médico(a) Enfermeiro(a) Paciente Nenhum resultado encont…" at bounding box center [573, 261] width 1096 height 410
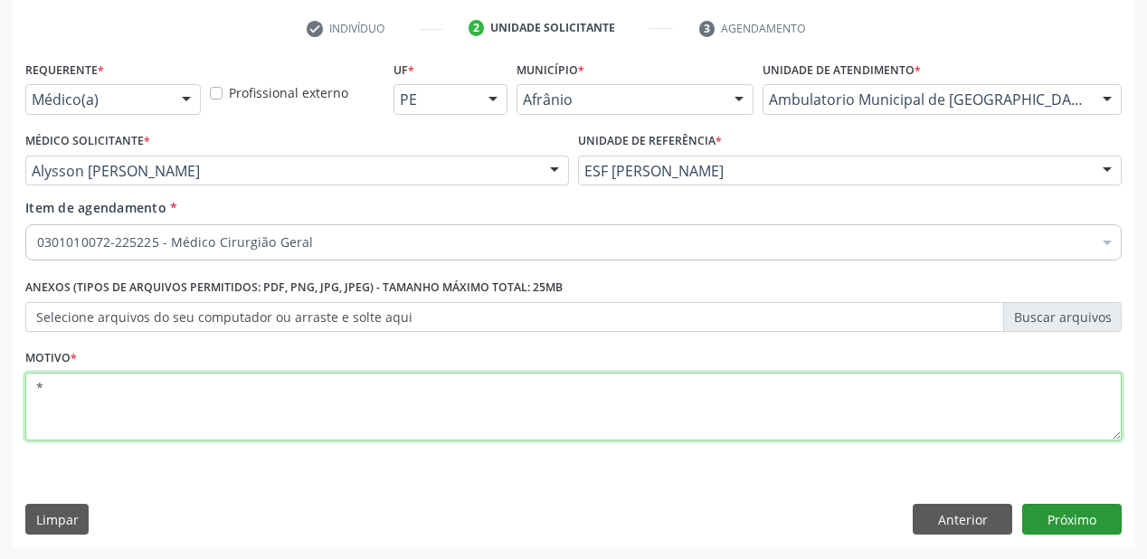
type textarea "*"
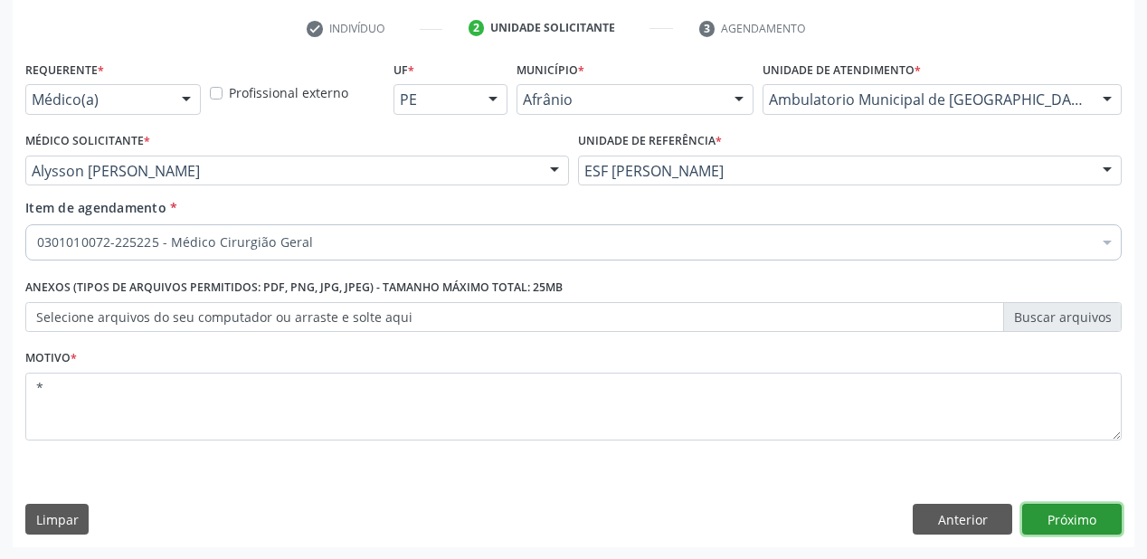
click at [1077, 519] on button "Próximo" at bounding box center [1071, 519] width 99 height 31
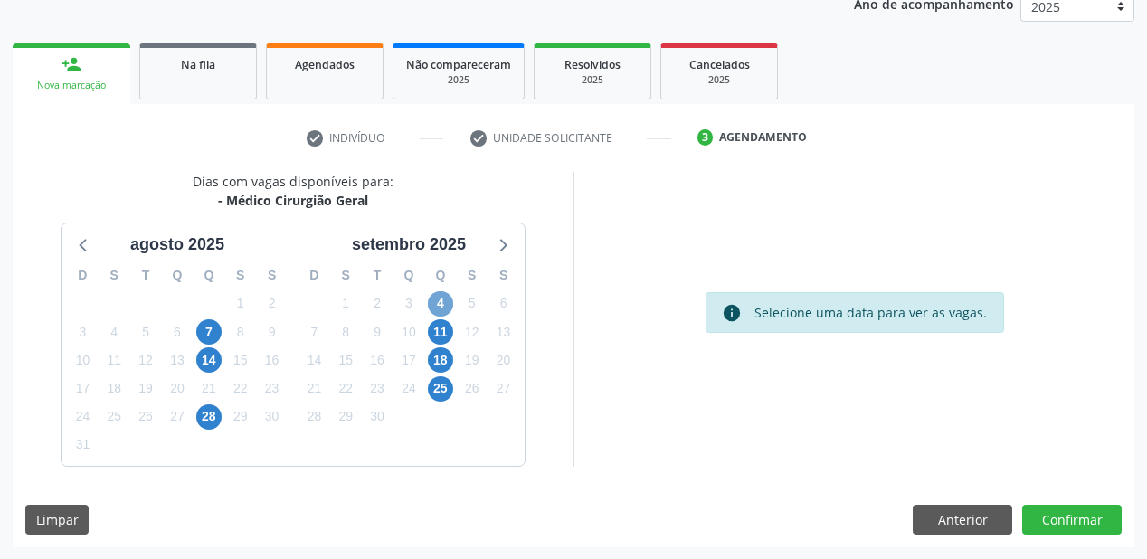
click at [448, 299] on span "4" at bounding box center [440, 303] width 25 height 25
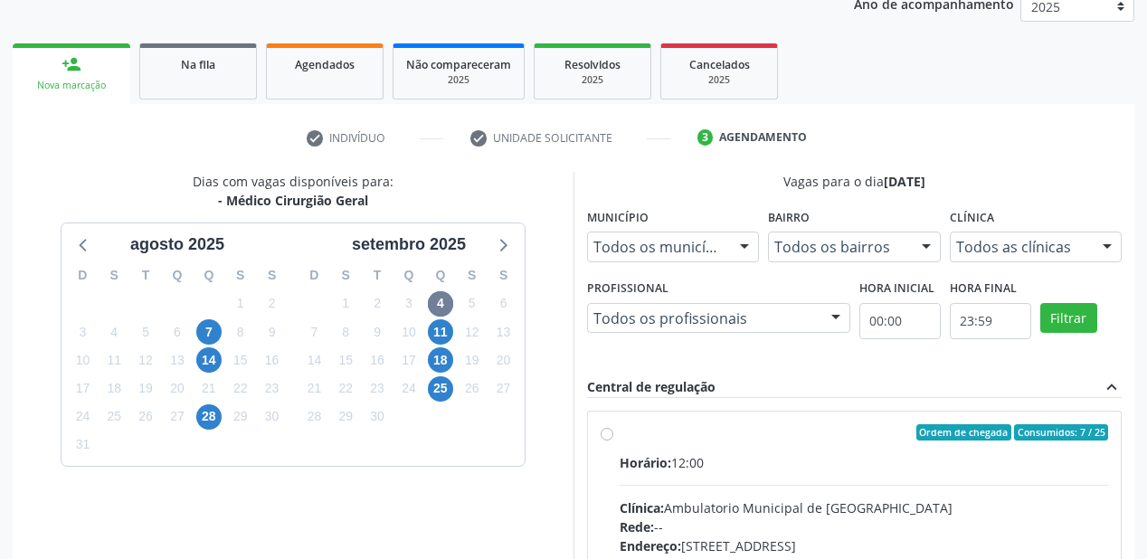
click at [818, 456] on div "Horário: 12:00" at bounding box center [864, 462] width 488 height 19
click at [613, 440] on input "Ordem de chegada Consumidos: 7 / 25 Horário: 12:00 Clínica: Ambulatorio Municip…" at bounding box center [607, 432] width 13 height 16
radio input "true"
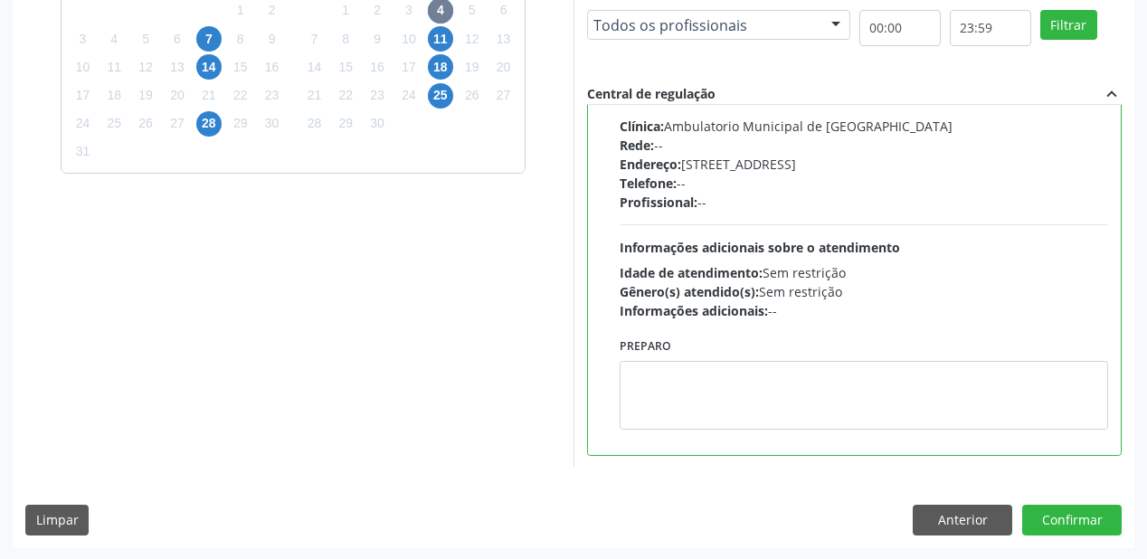
scroll to position [521, 0]
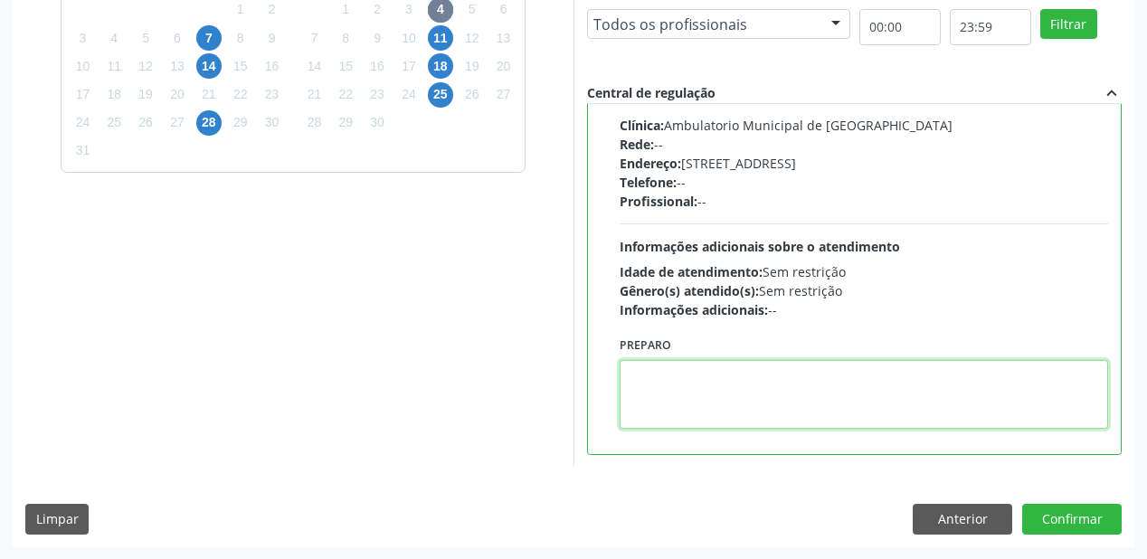
click at [774, 419] on textarea at bounding box center [864, 394] width 488 height 69
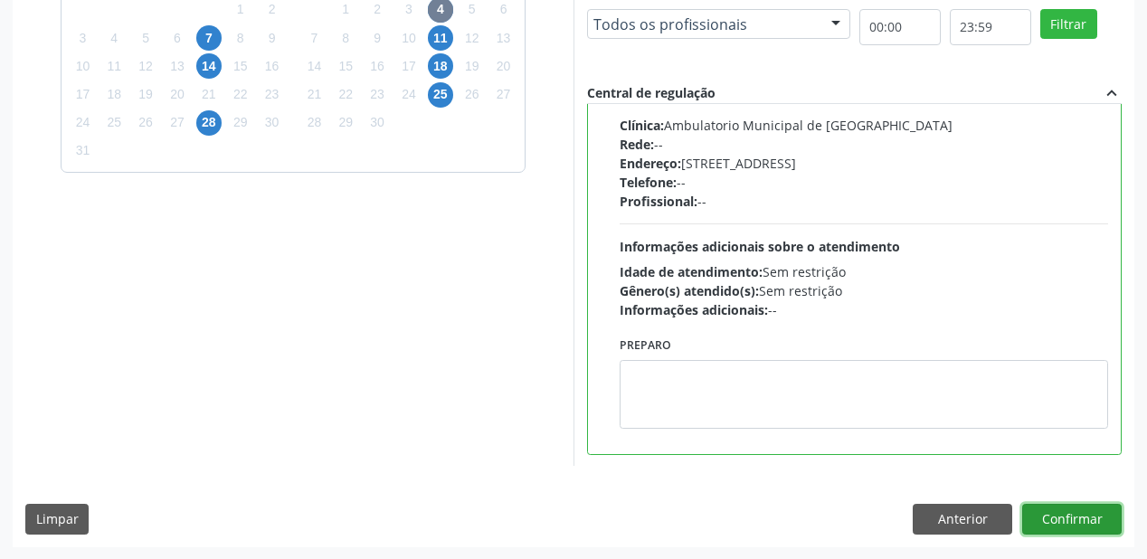
click at [1046, 521] on button "Confirmar" at bounding box center [1071, 519] width 99 height 31
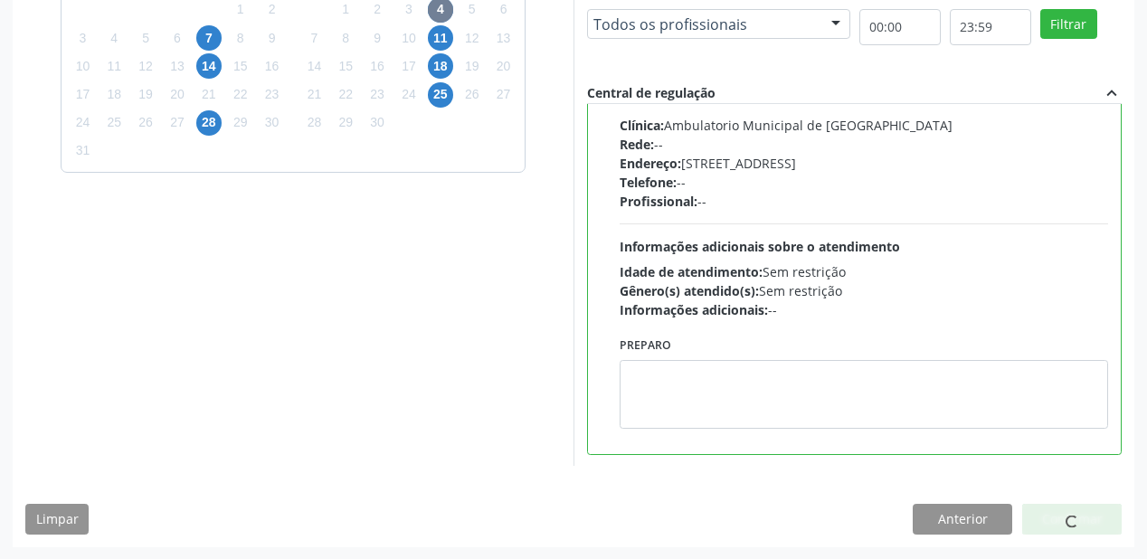
scroll to position [36, 0]
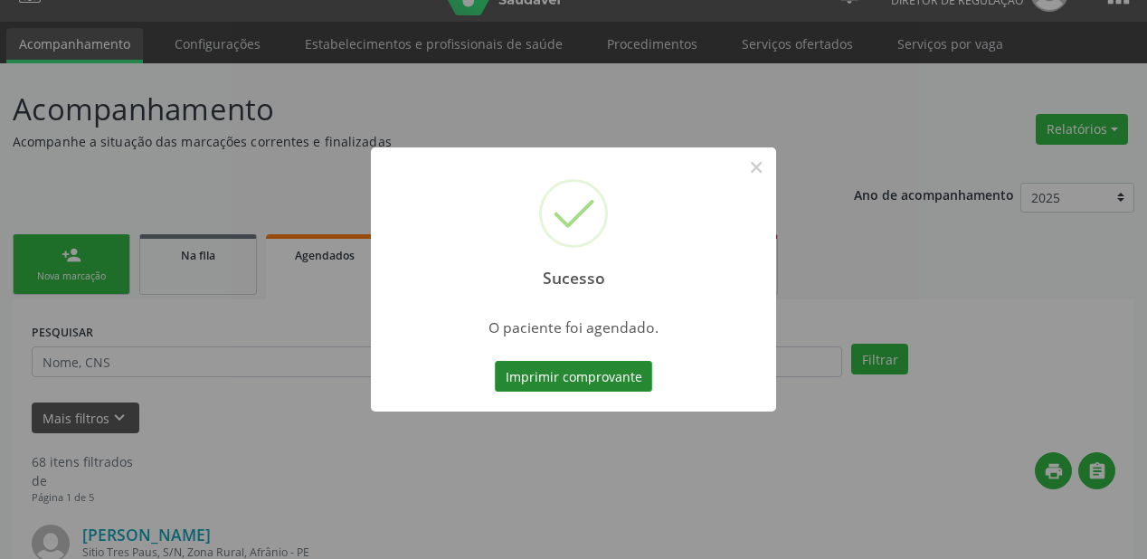
click at [589, 381] on button "Imprimir comprovante" at bounding box center [573, 376] width 157 height 31
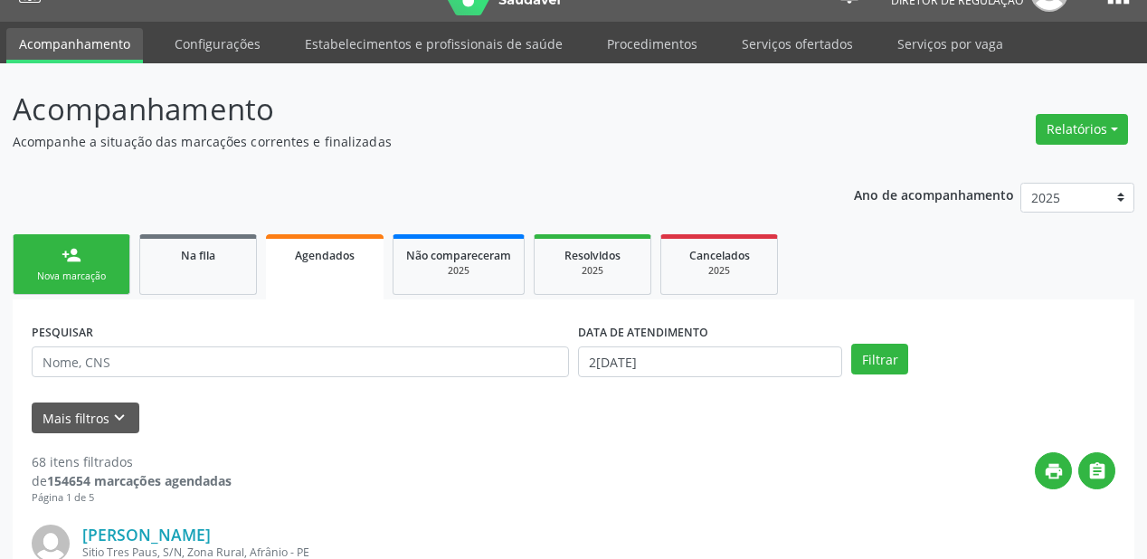
click at [57, 277] on div "Nova marcação" at bounding box center [71, 277] width 90 height 14
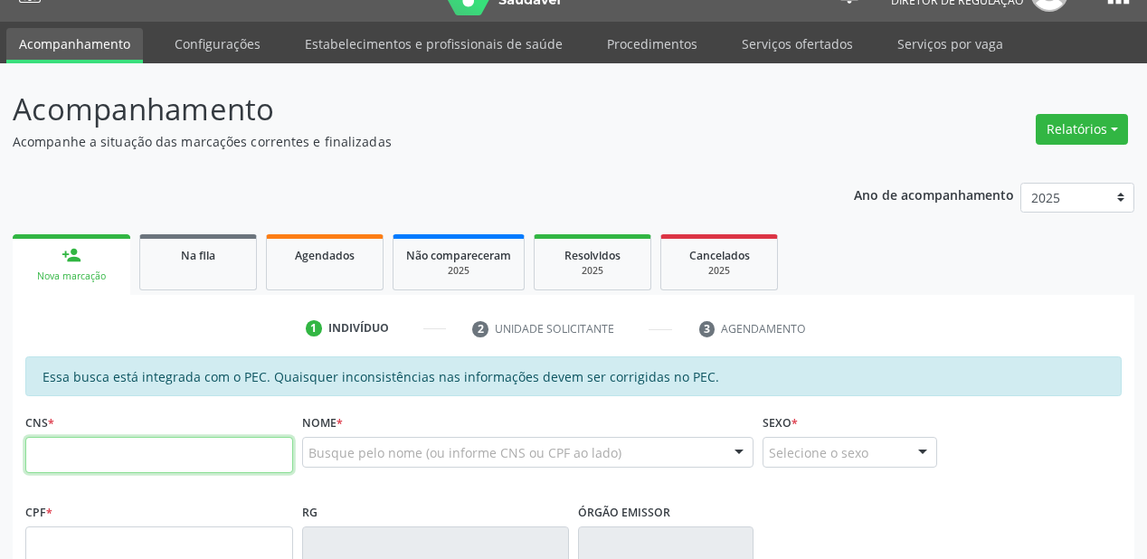
click at [97, 455] on input "text" at bounding box center [159, 455] width 268 height 36
type input "705 0046 6916 3553"
type input "375.843.754-72"
type input "27/04/1961"
type input "Joana de Souza Coelho"
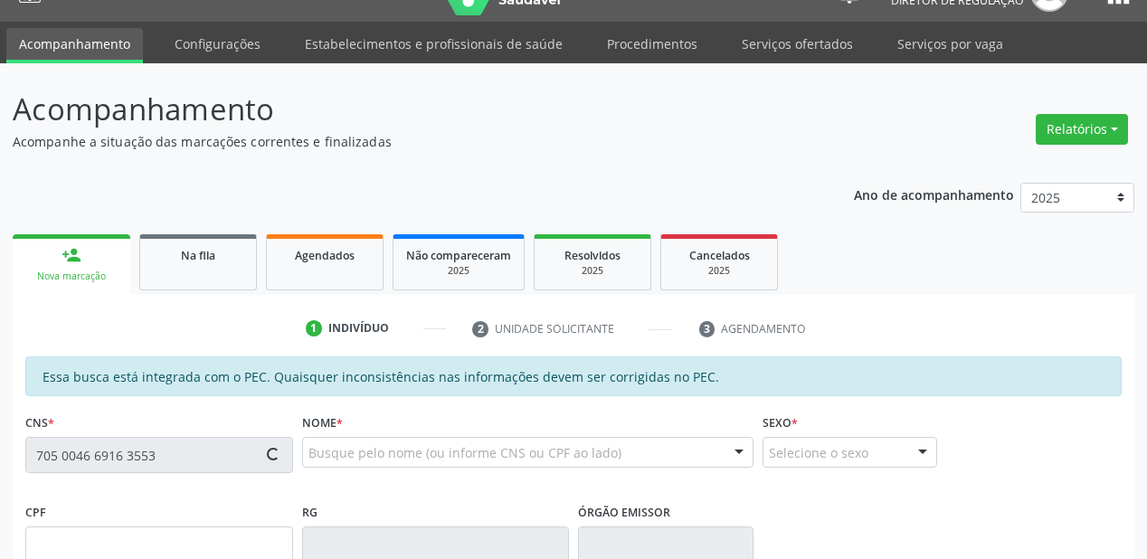
type input "(87) 98833-1716"
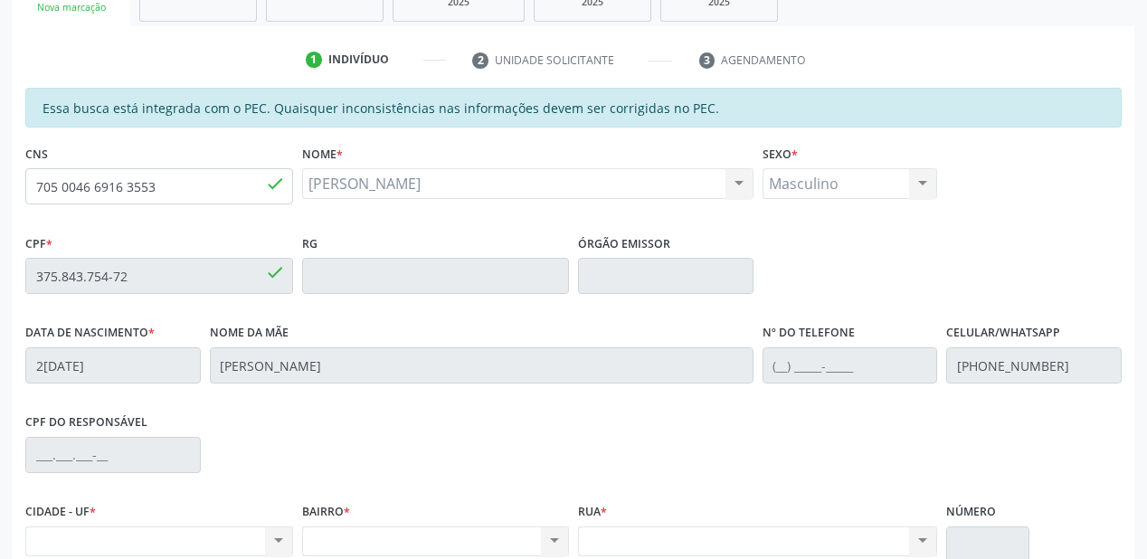
scroll to position [256, 0]
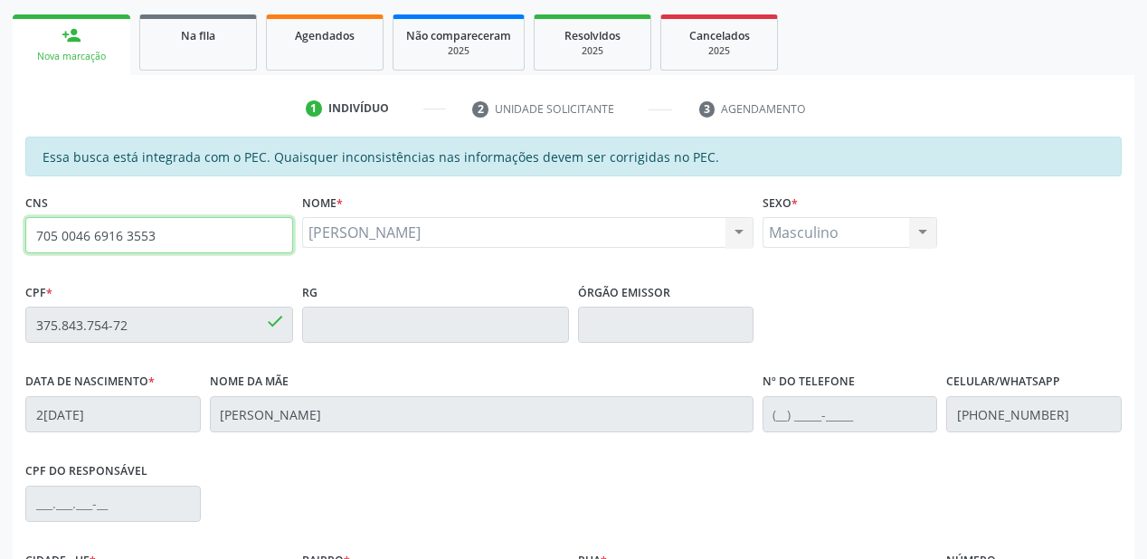
drag, startPoint x: 169, startPoint y: 240, endPoint x: 22, endPoint y: 246, distance: 147.6
click at [22, 246] on div "CNS 705 0046 6916 3553 done" at bounding box center [159, 234] width 277 height 90
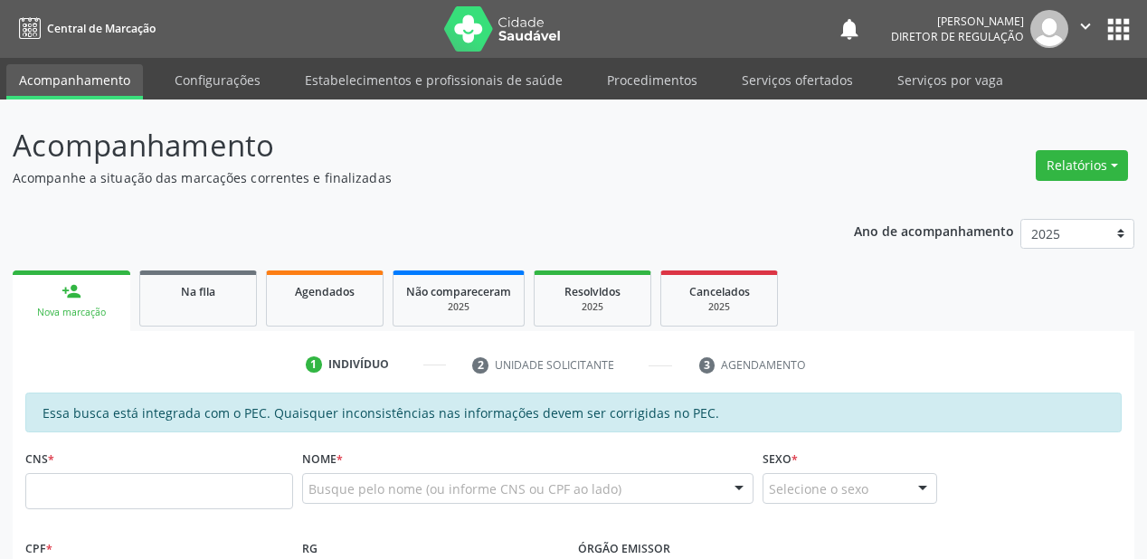
scroll to position [316, 0]
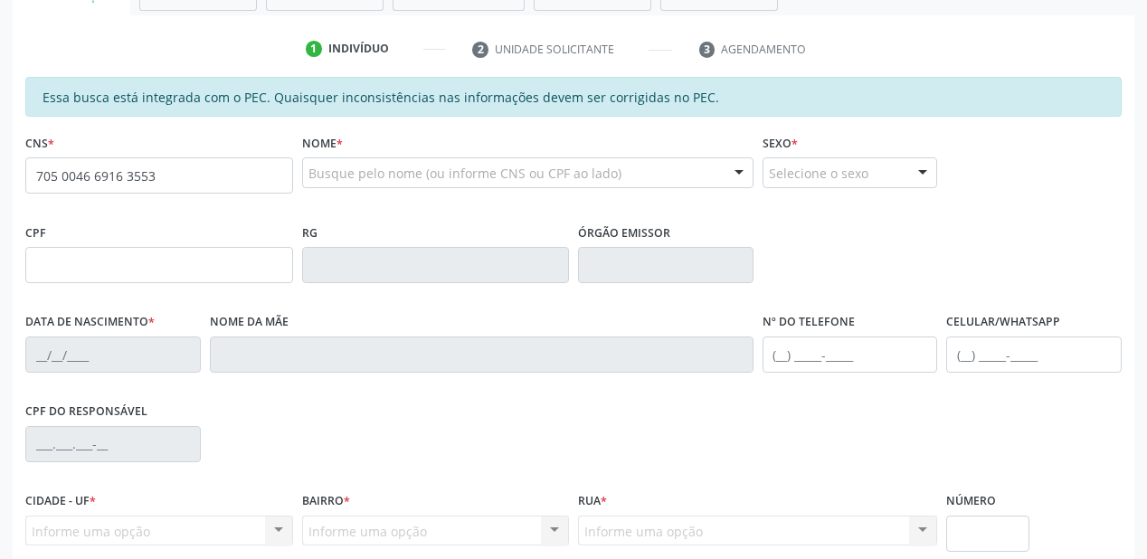
type input "705 0046 6916 3553"
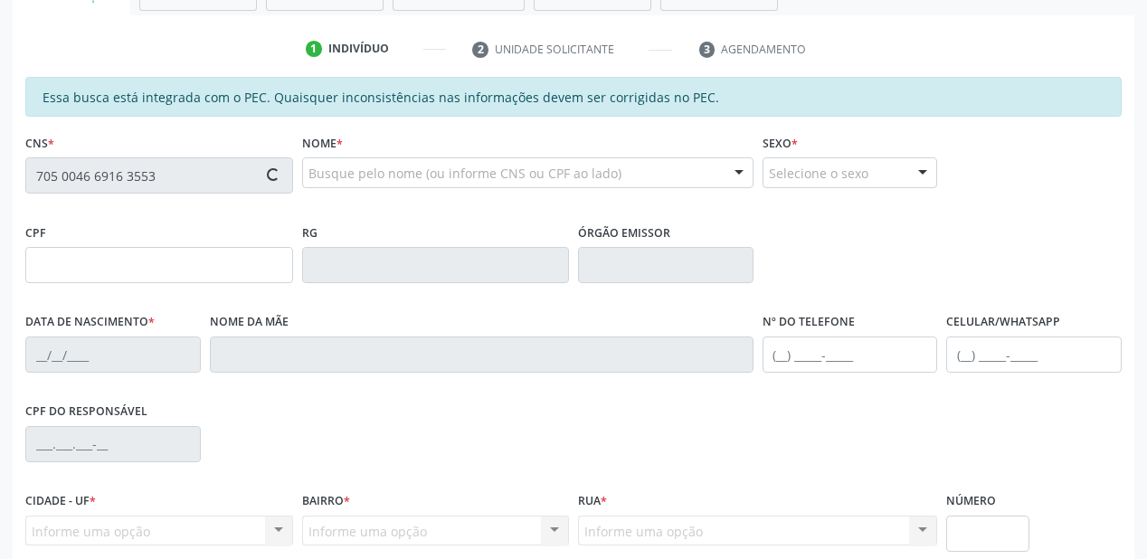
type input "375.843.754-72"
type input "[DATE]"
type input "[PERSON_NAME]"
type input "[PHONE_NUMBER]"
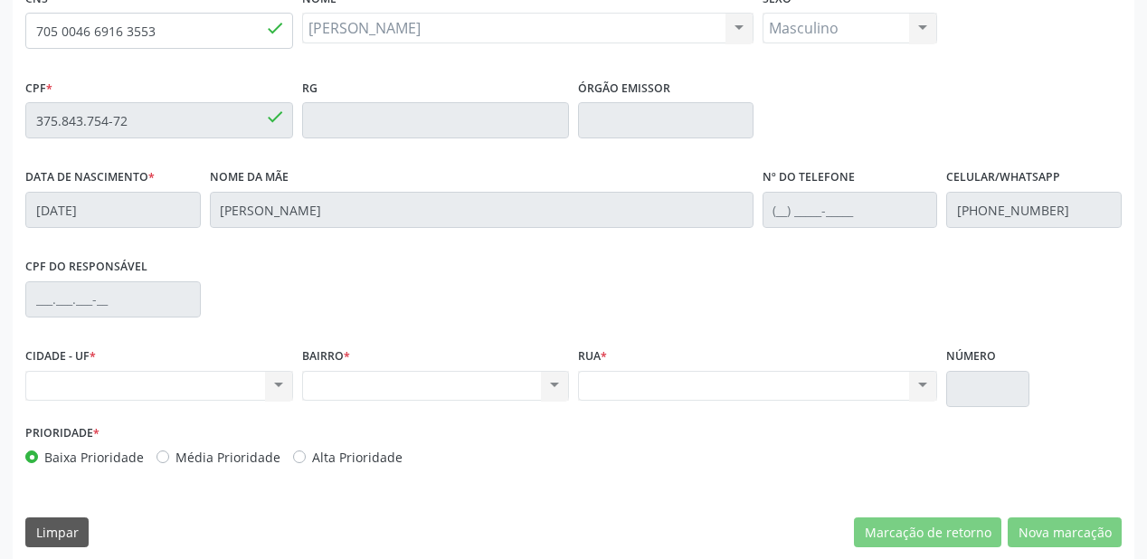
scroll to position [473, 0]
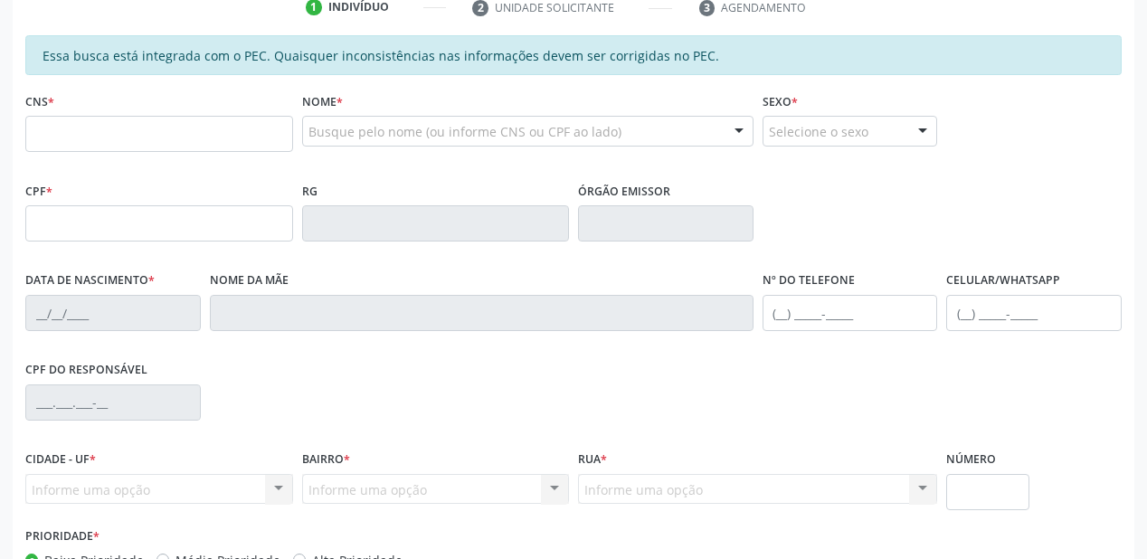
scroll to position [362, 0]
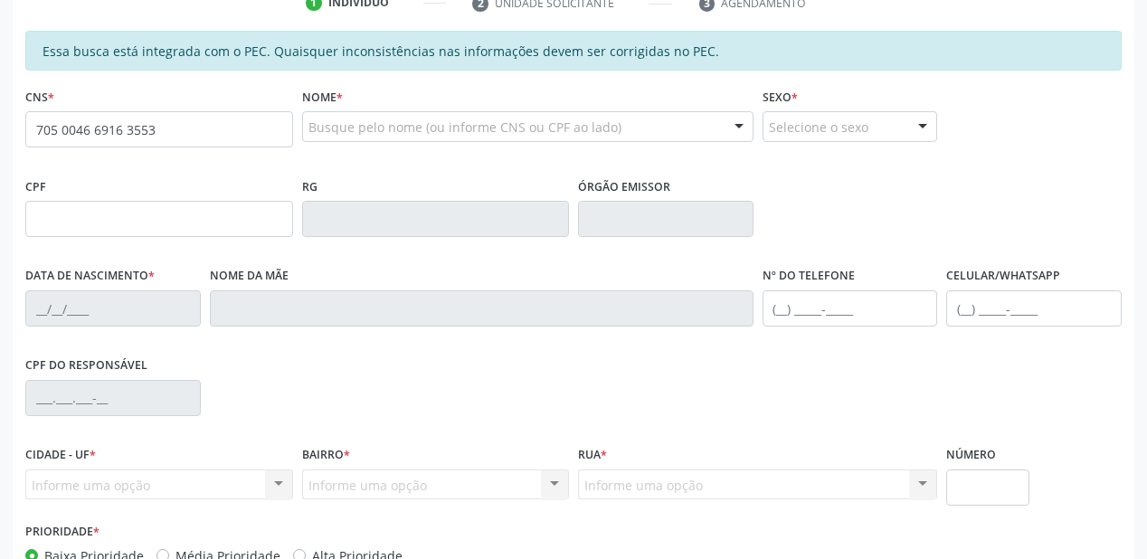
type input "705 0046 6916 3553"
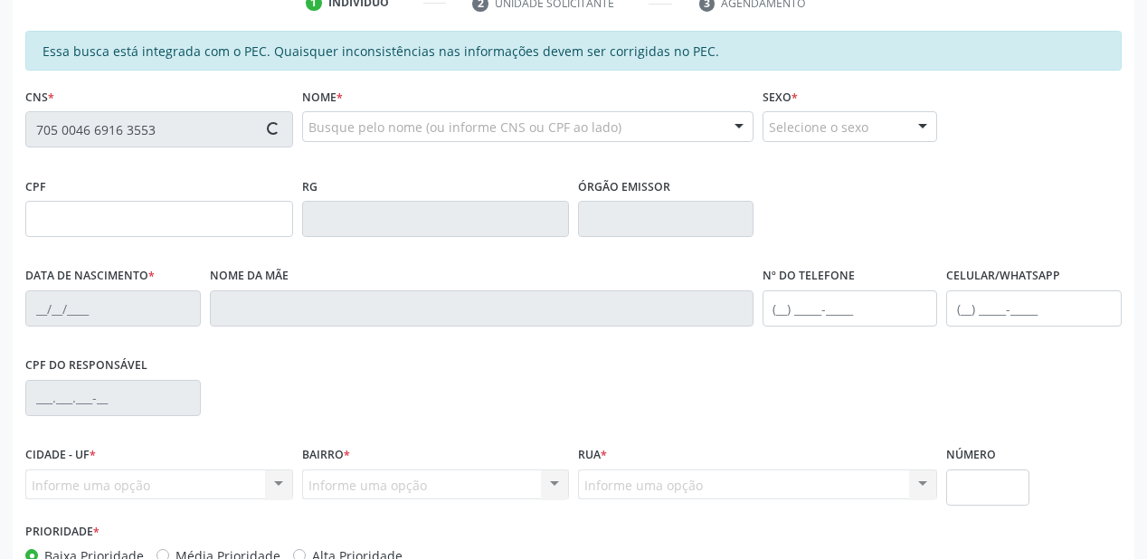
type input "375.843.754-72"
type input "[DATE]"
type input "[PERSON_NAME]"
type input "[PHONE_NUMBER]"
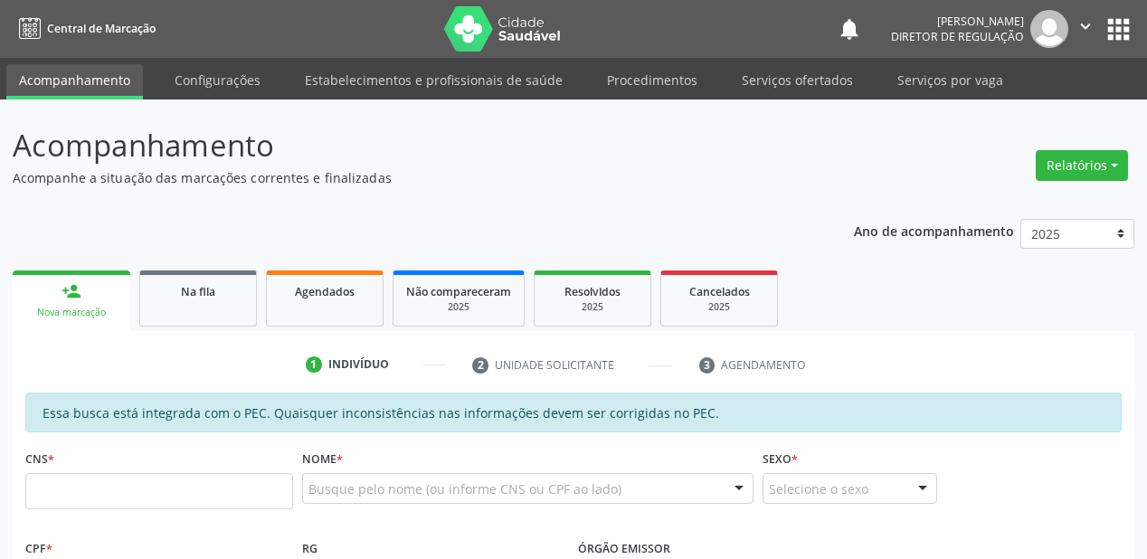
scroll to position [362, 0]
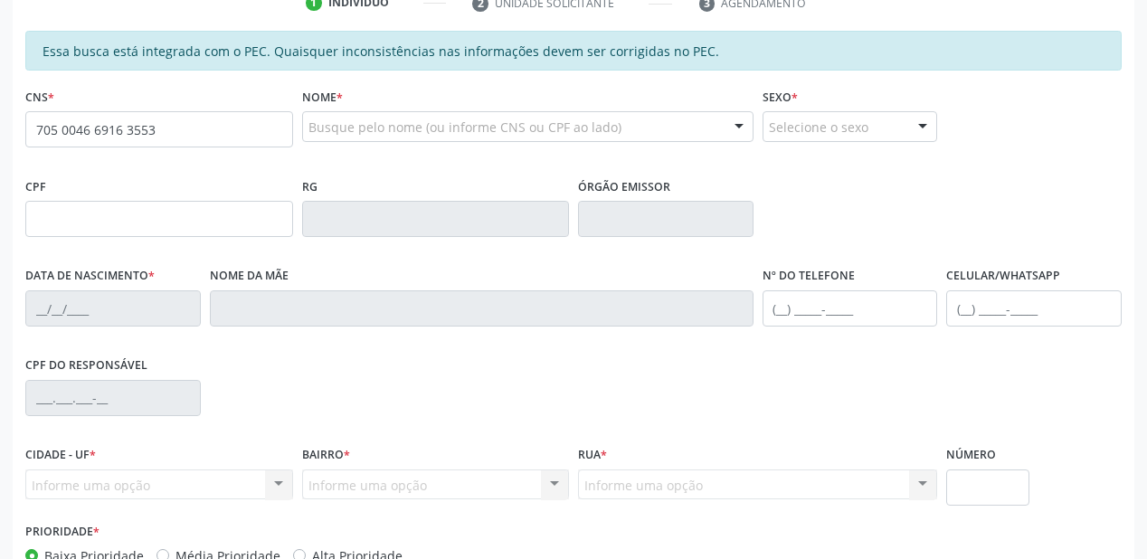
type input "705 0046 6916 3553"
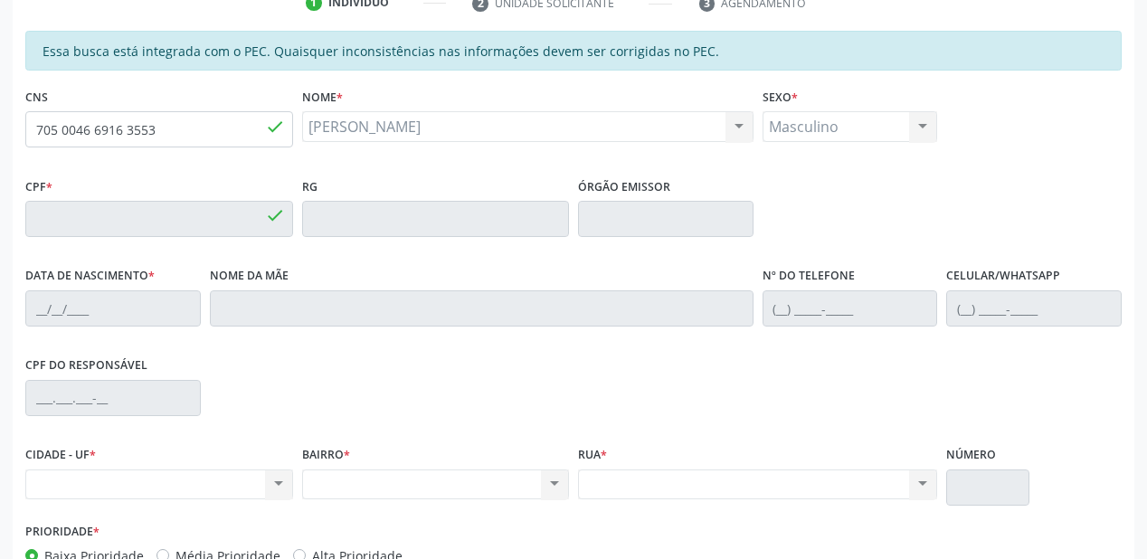
type input "375.843.754-72"
type input "2[DATE]"
type input "Joana de Souza Coelho"
type input "(87) 98833-1716"
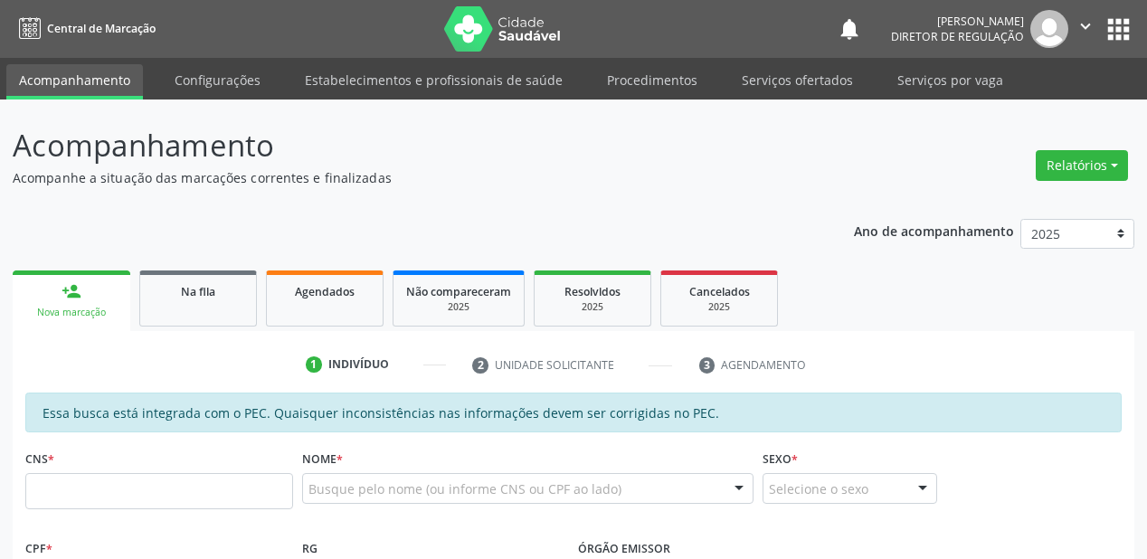
scroll to position [362, 0]
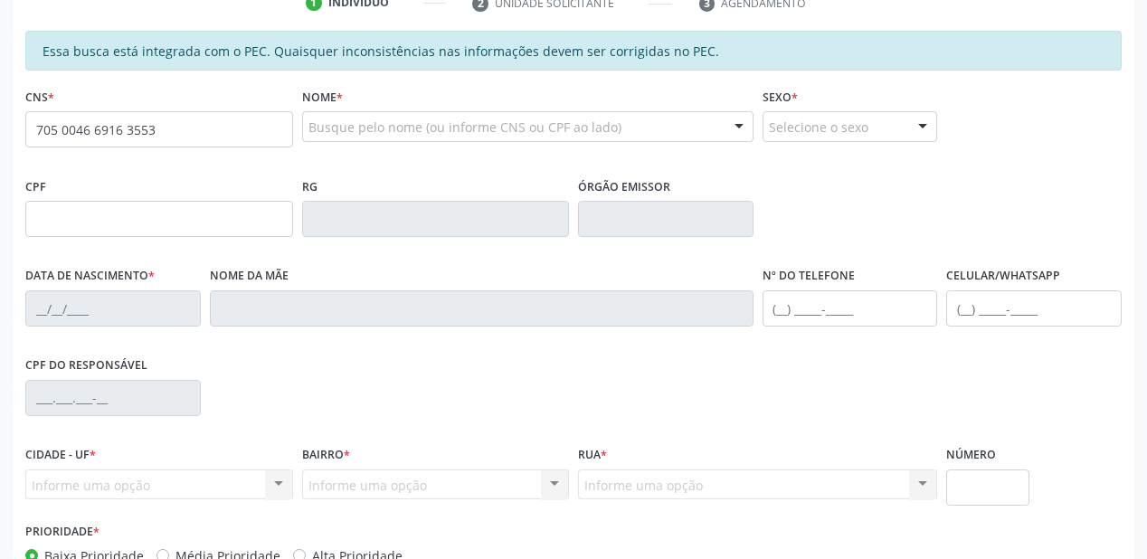
type input "705 0046 6916 3553"
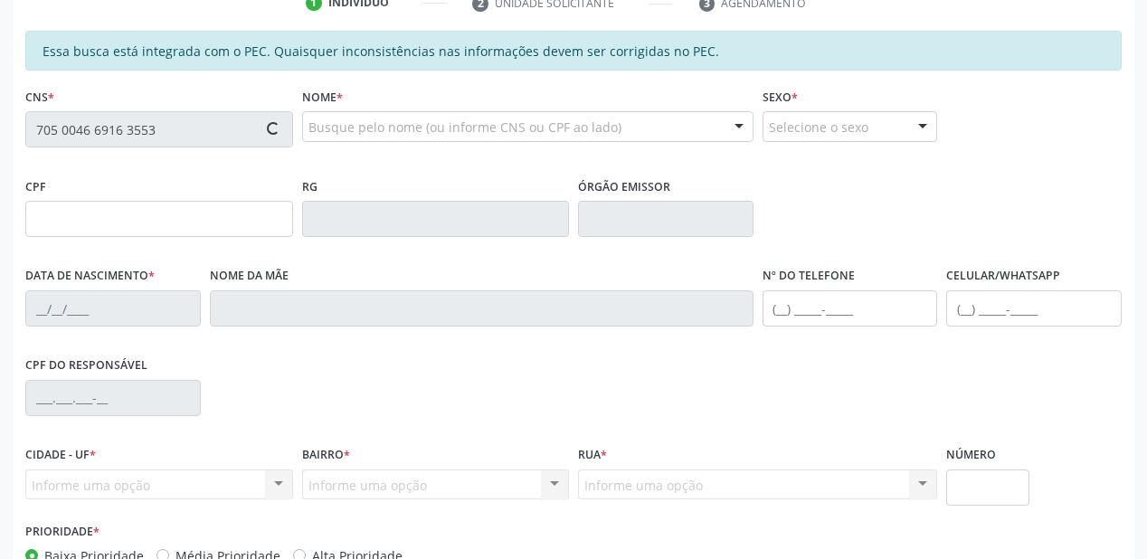
type input "375.843.754-72"
type input "27/04/1961"
type input "Joana de Souza Coelho"
type input "(87) 98833-1716"
type input "S/N"
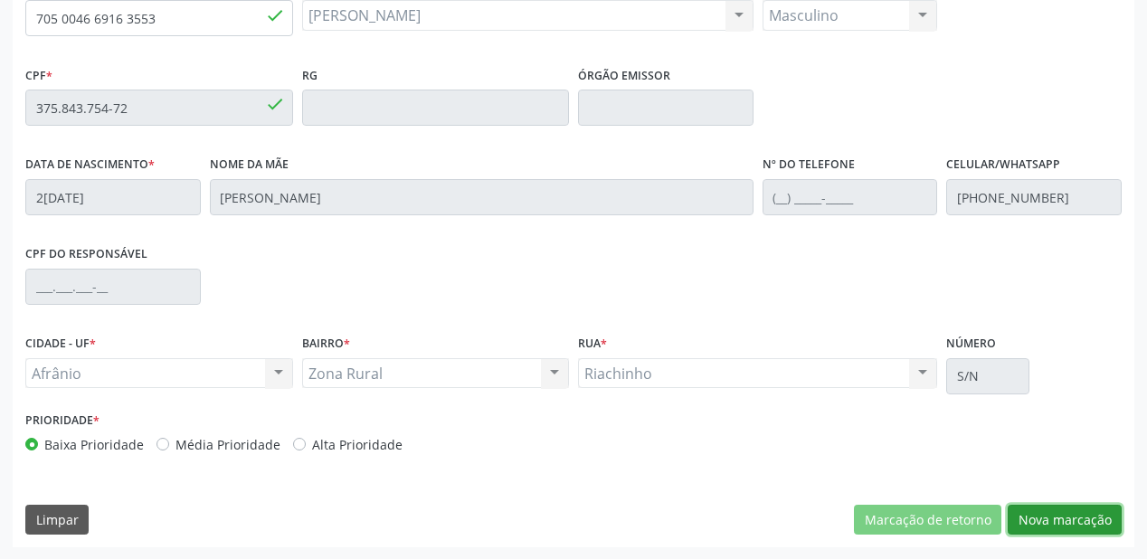
click at [1035, 510] on button "Nova marcação" at bounding box center [1065, 520] width 114 height 31
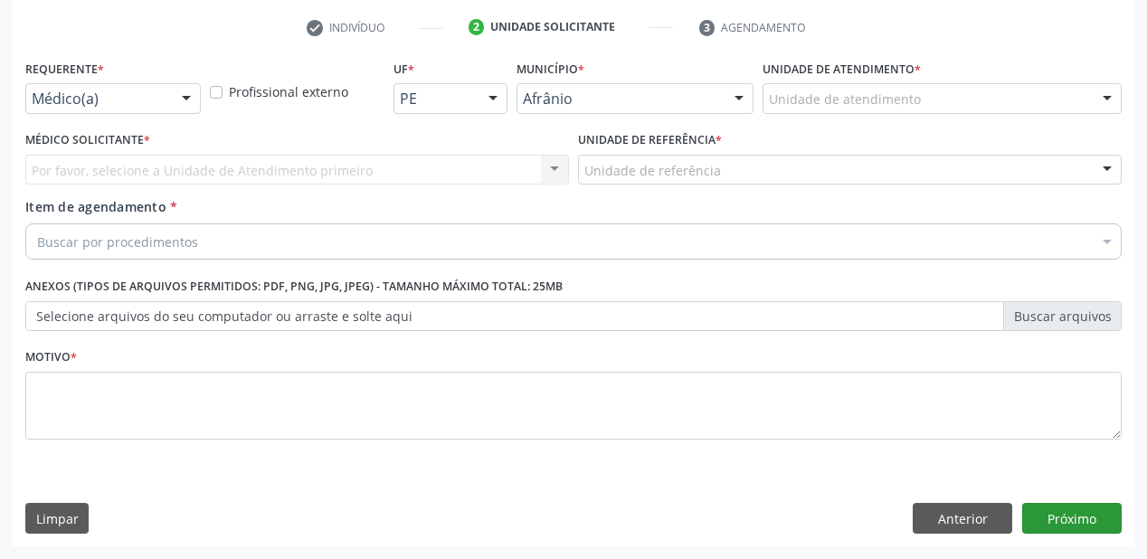
scroll to position [336, 0]
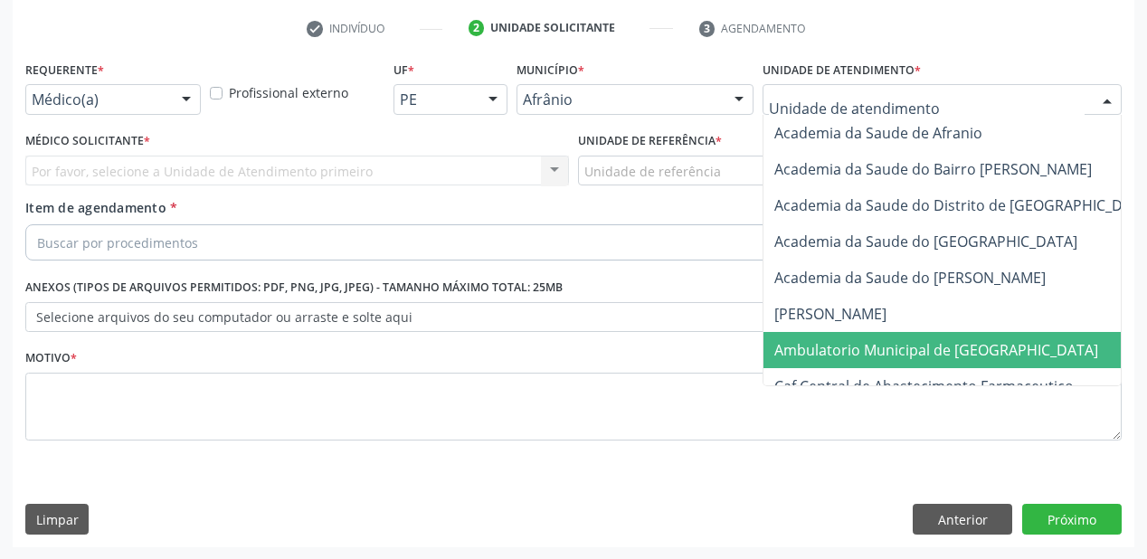
click at [856, 346] on span "Ambulatorio Municipal de [GEOGRAPHIC_DATA]" at bounding box center [936, 350] width 324 height 20
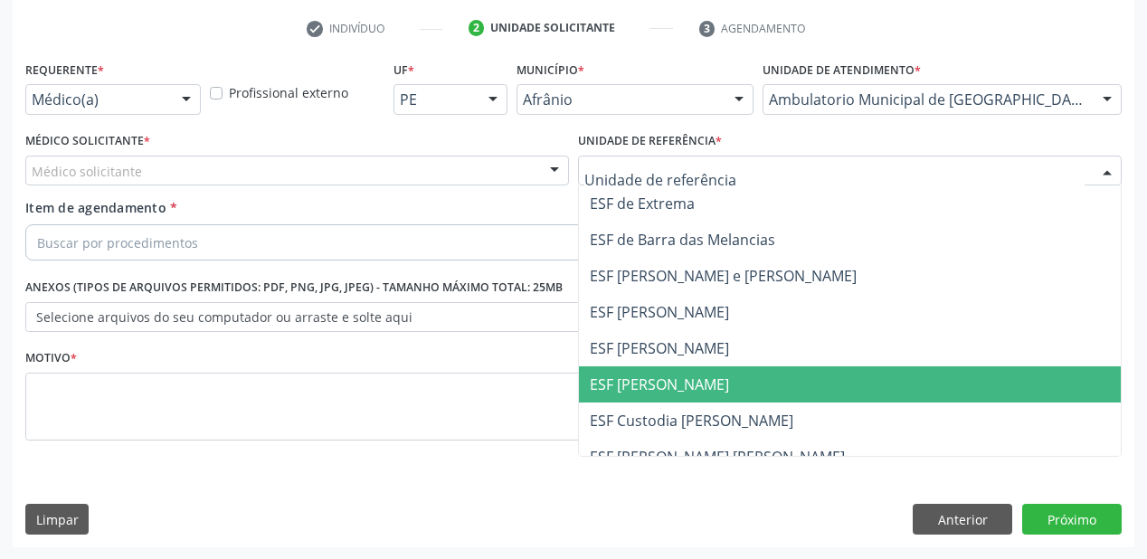
click at [655, 389] on span "ESF [PERSON_NAME]" at bounding box center [659, 384] width 139 height 20
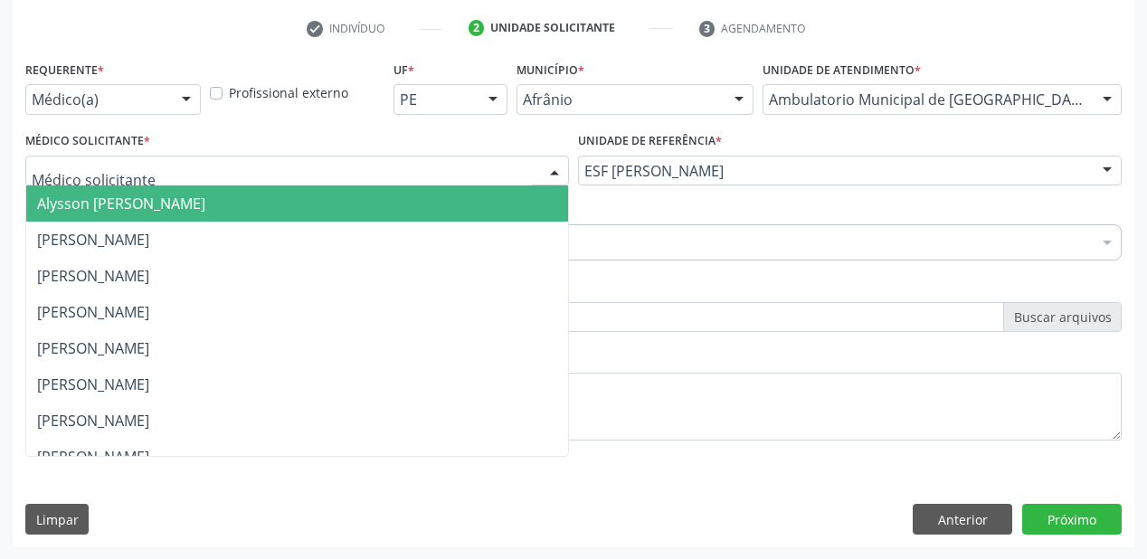
click at [93, 219] on span "Alysson [PERSON_NAME]" at bounding box center [297, 203] width 542 height 36
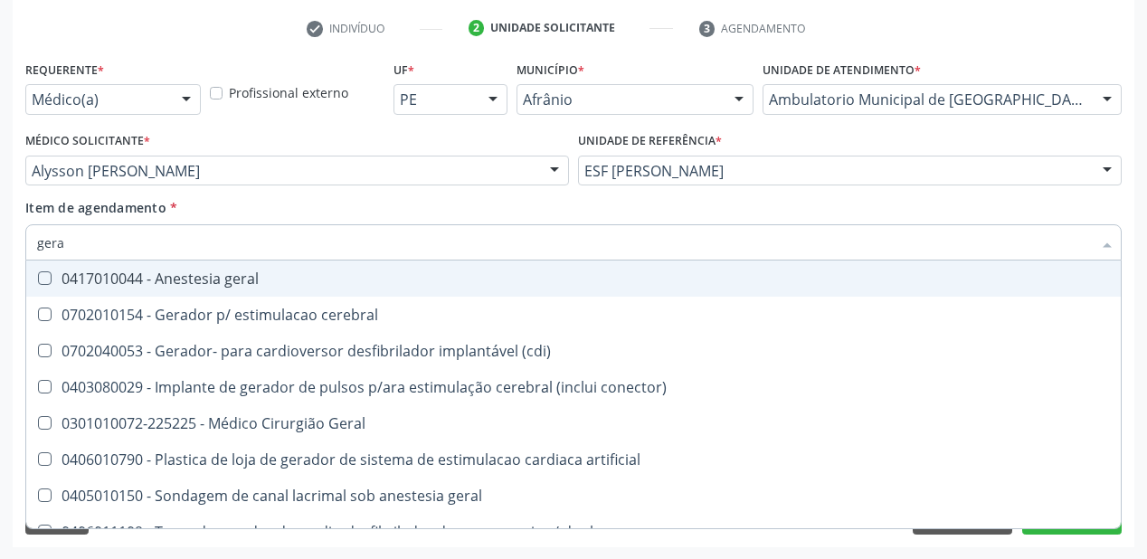
type input "geral"
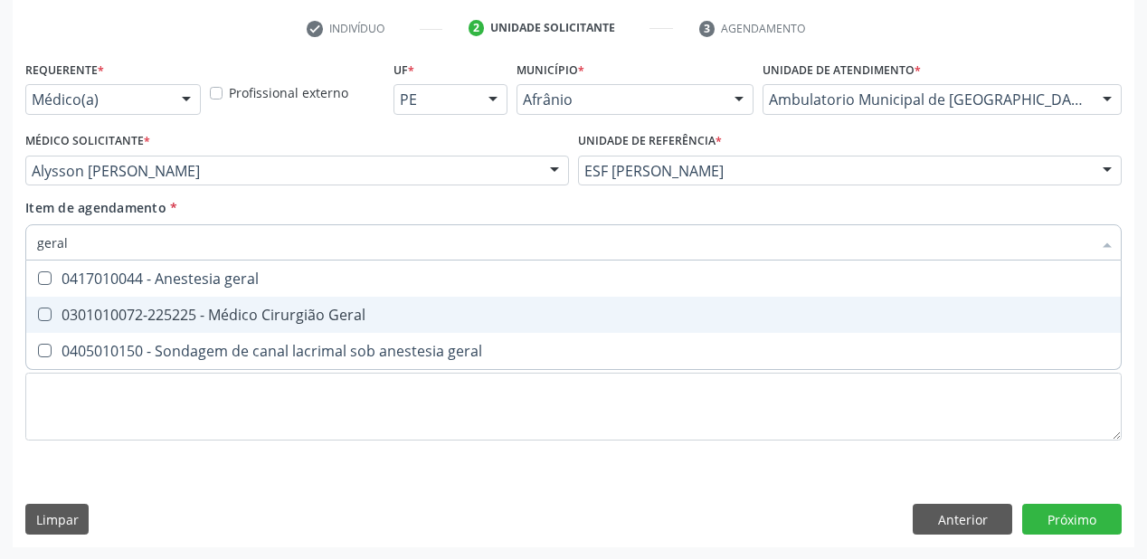
click at [90, 310] on div "0301010072-225225 - Médico Cirurgião Geral" at bounding box center [573, 315] width 1073 height 14
checkbox Geral "true"
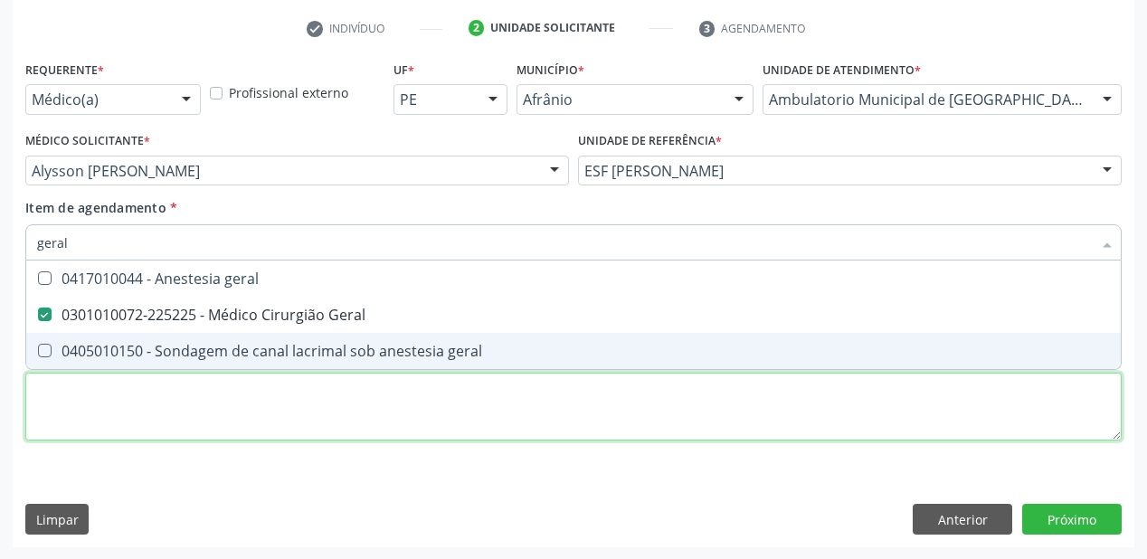
click at [87, 402] on div "Requerente * Médico(a) Médico(a) Enfermeiro(a) Paciente Nenhum resultado encont…" at bounding box center [573, 261] width 1096 height 410
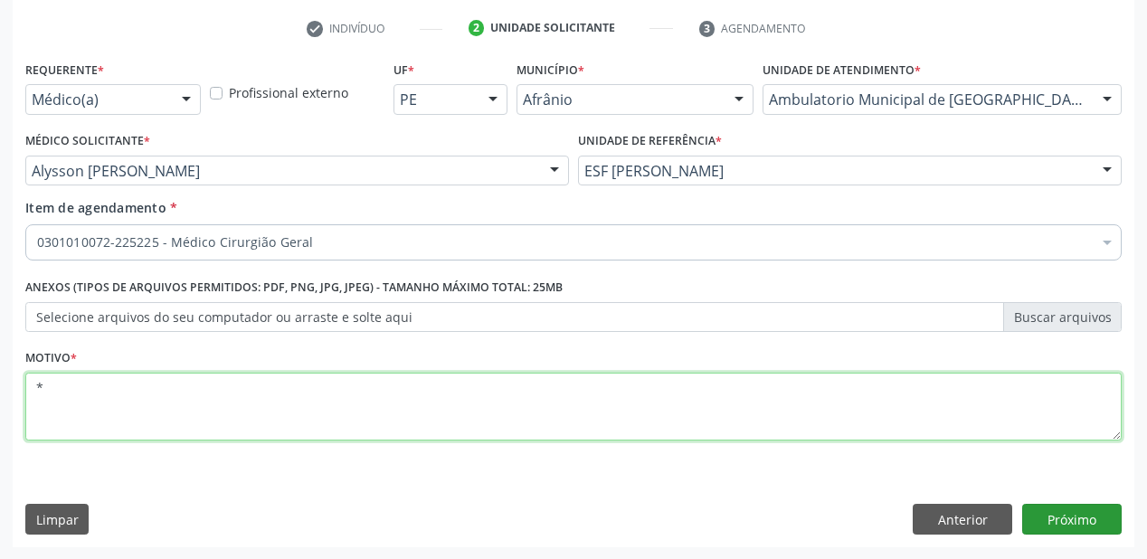
type textarea "*"
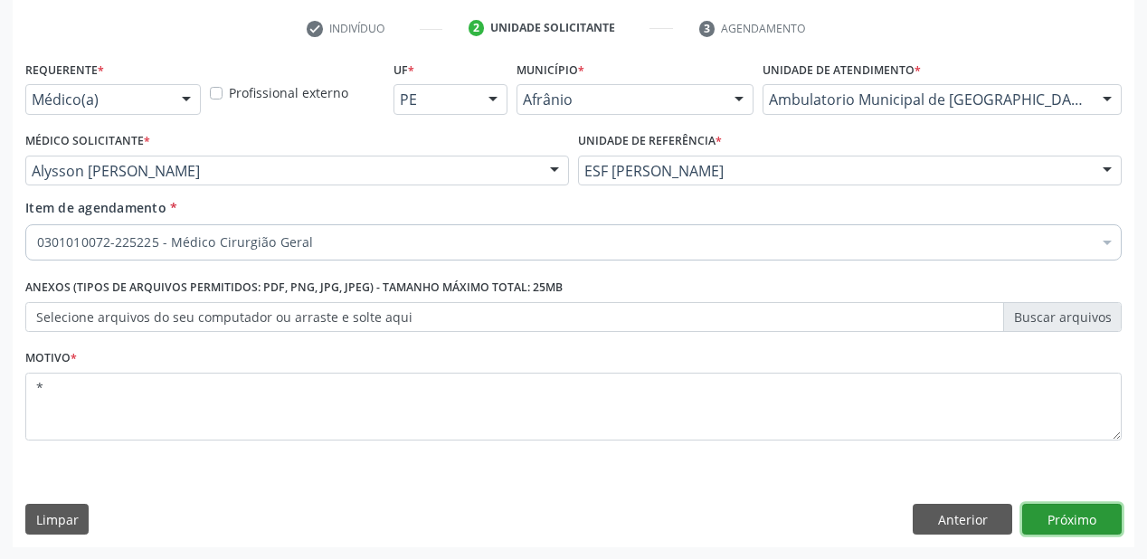
click at [1049, 516] on button "Próximo" at bounding box center [1071, 519] width 99 height 31
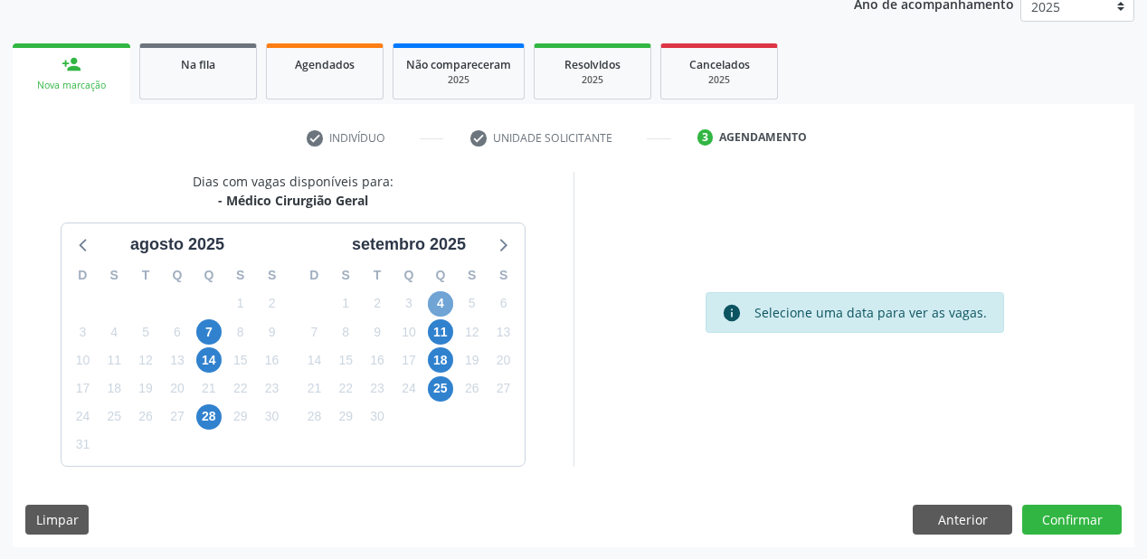
click at [438, 299] on span "4" at bounding box center [440, 303] width 25 height 25
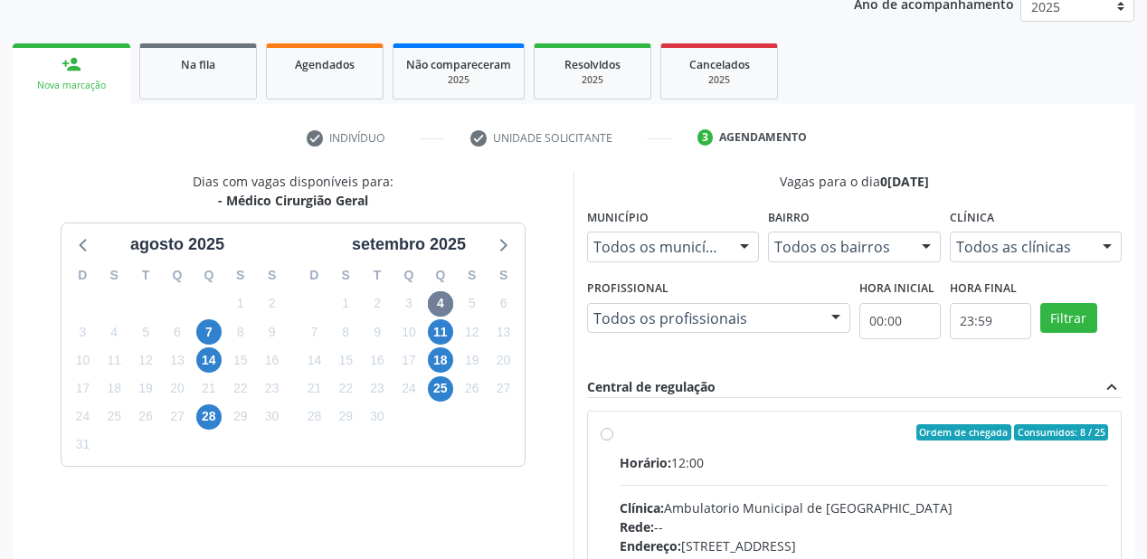
click at [874, 456] on div "Horário: 12:00" at bounding box center [864, 462] width 488 height 19
click at [613, 440] on input "Ordem de chegada Consumidos: 8 / 25 Horário: 12:00 Clínica: Ambulatorio Municip…" at bounding box center [607, 432] width 13 height 16
radio input "true"
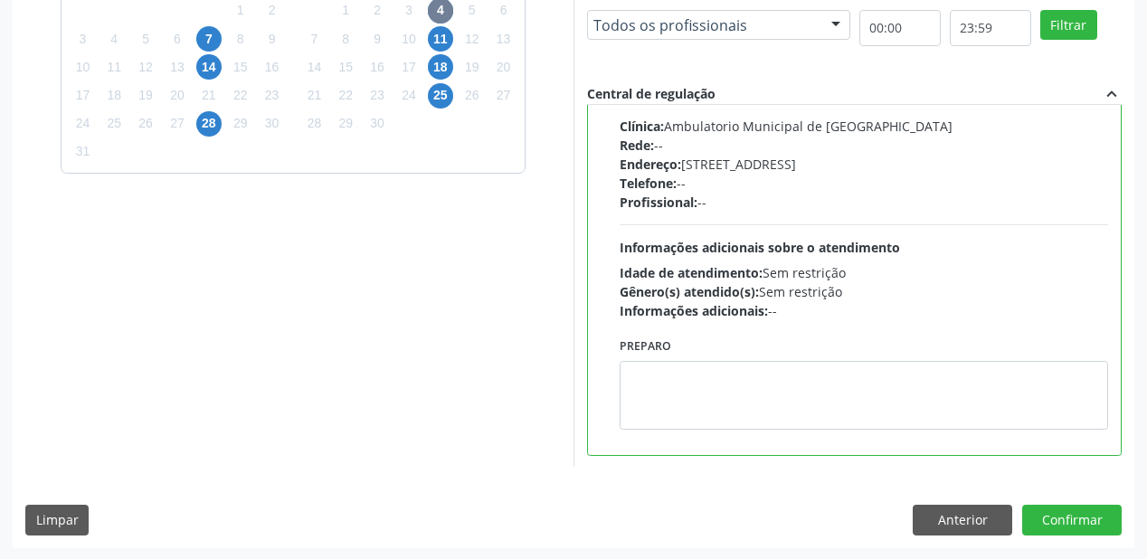
scroll to position [521, 0]
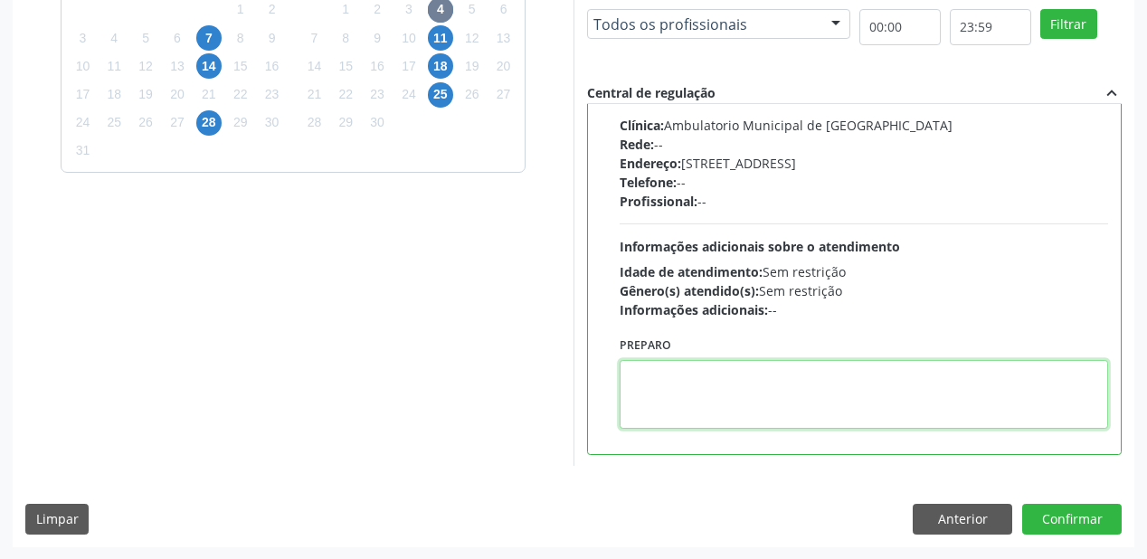
click at [765, 397] on textarea at bounding box center [864, 394] width 488 height 69
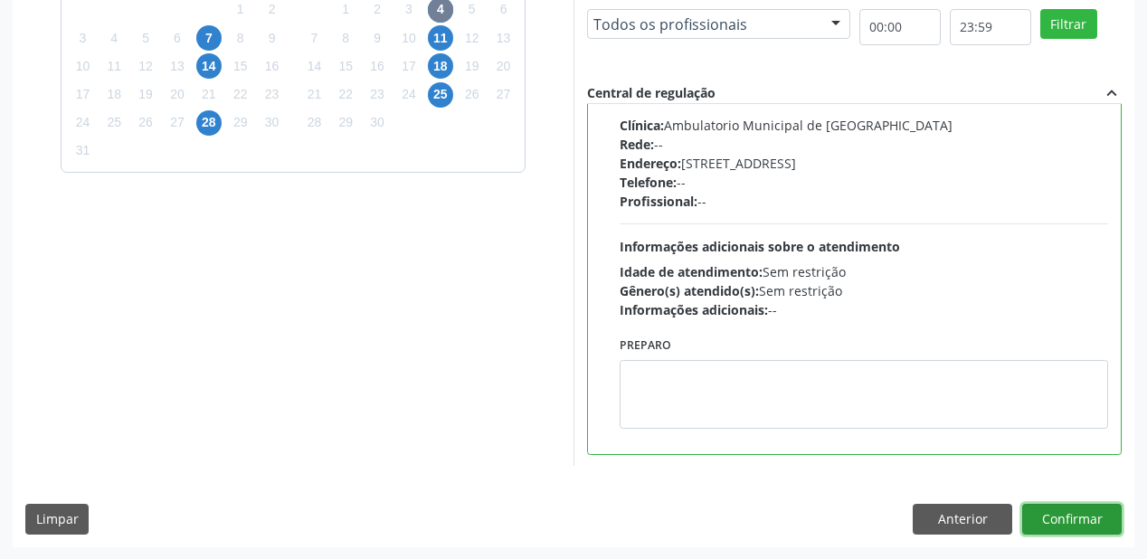
click at [1086, 514] on button "Confirmar" at bounding box center [1071, 519] width 99 height 31
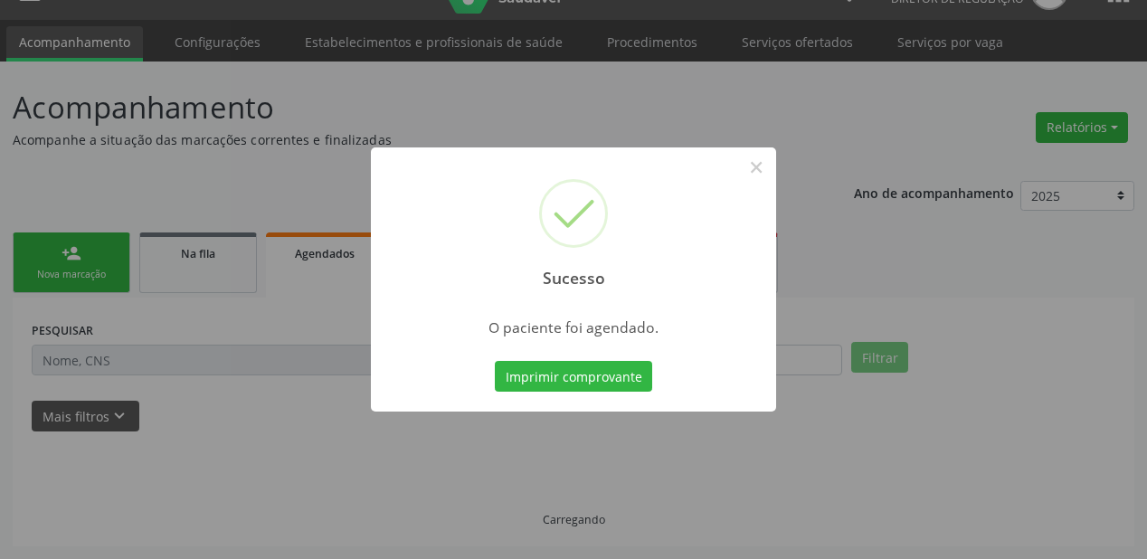
scroll to position [36, 0]
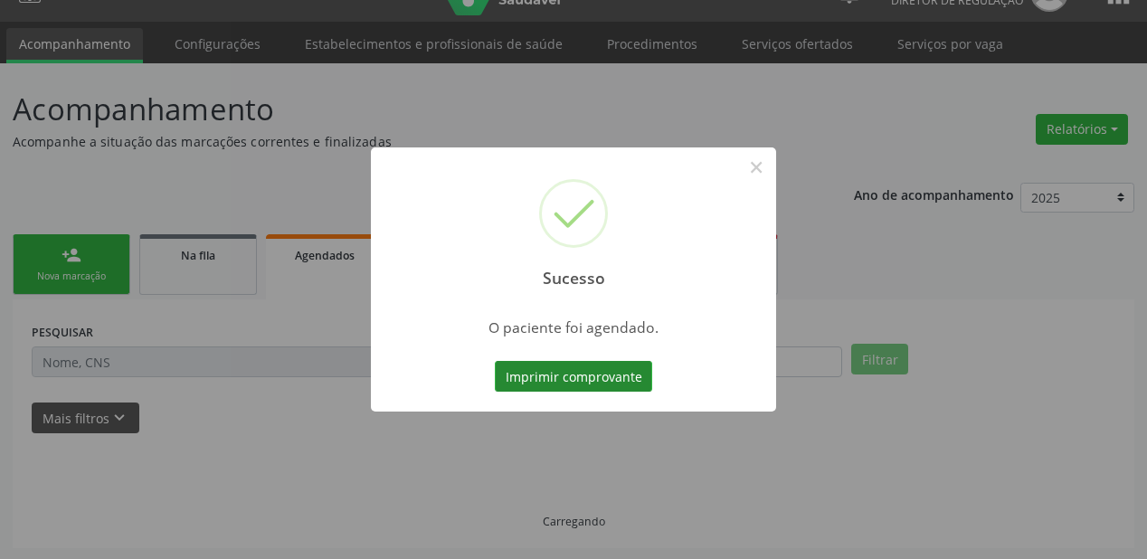
click at [525, 373] on button "Imprimir comprovante" at bounding box center [573, 376] width 157 height 31
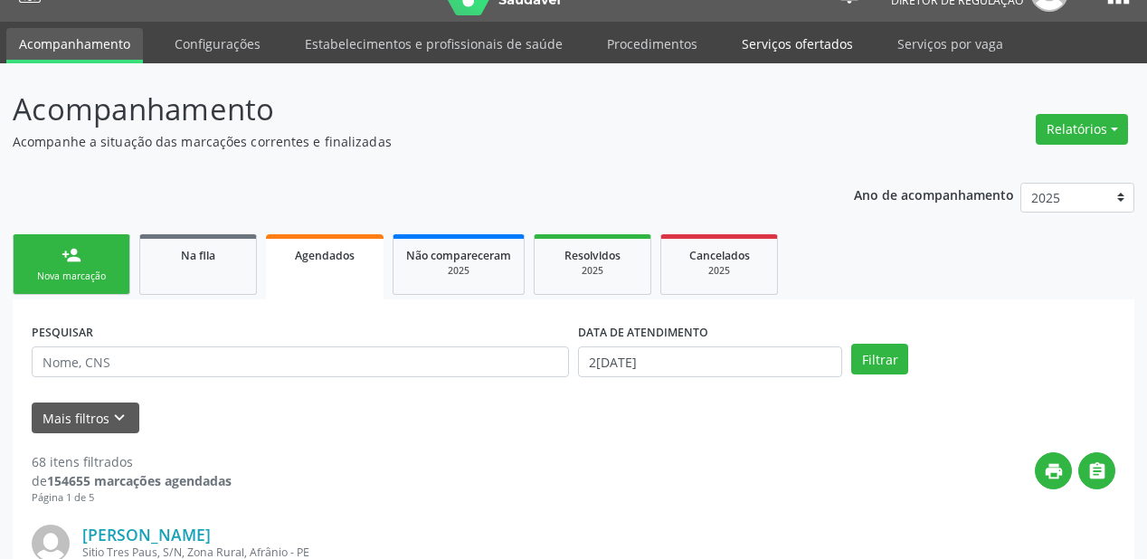
click at [776, 46] on link "Serviços ofertados" at bounding box center [797, 44] width 137 height 32
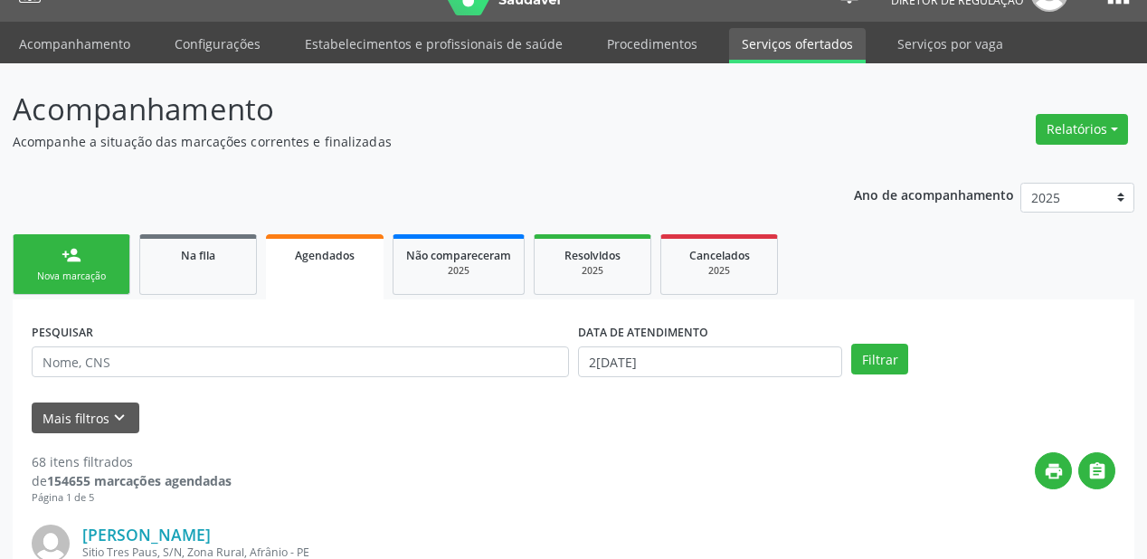
click at [776, 46] on link "Serviços ofertados" at bounding box center [797, 45] width 137 height 35
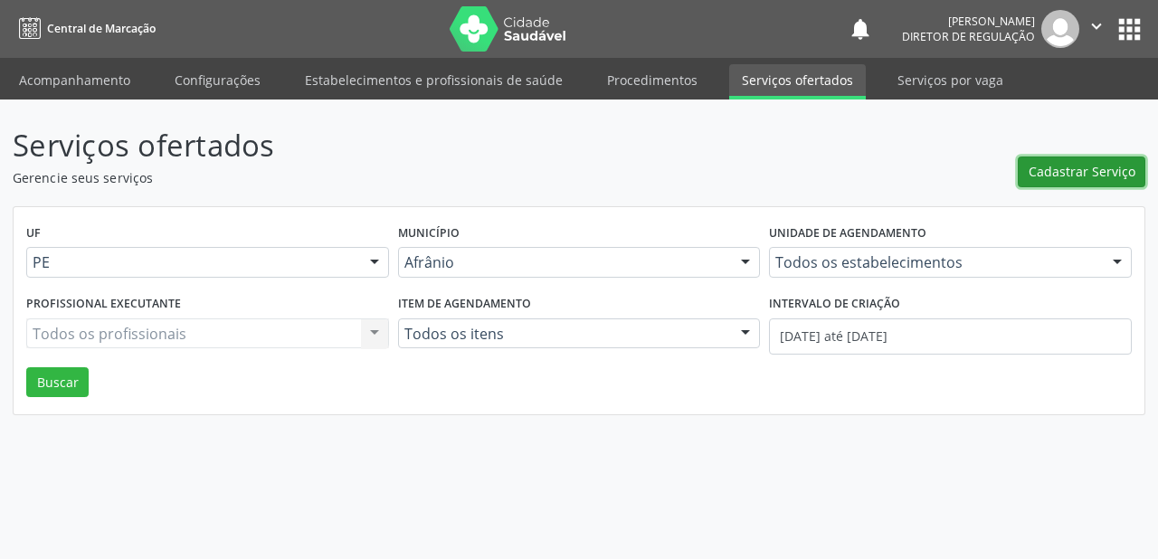
click at [1052, 166] on span "Cadastrar Serviço" at bounding box center [1081, 171] width 107 height 19
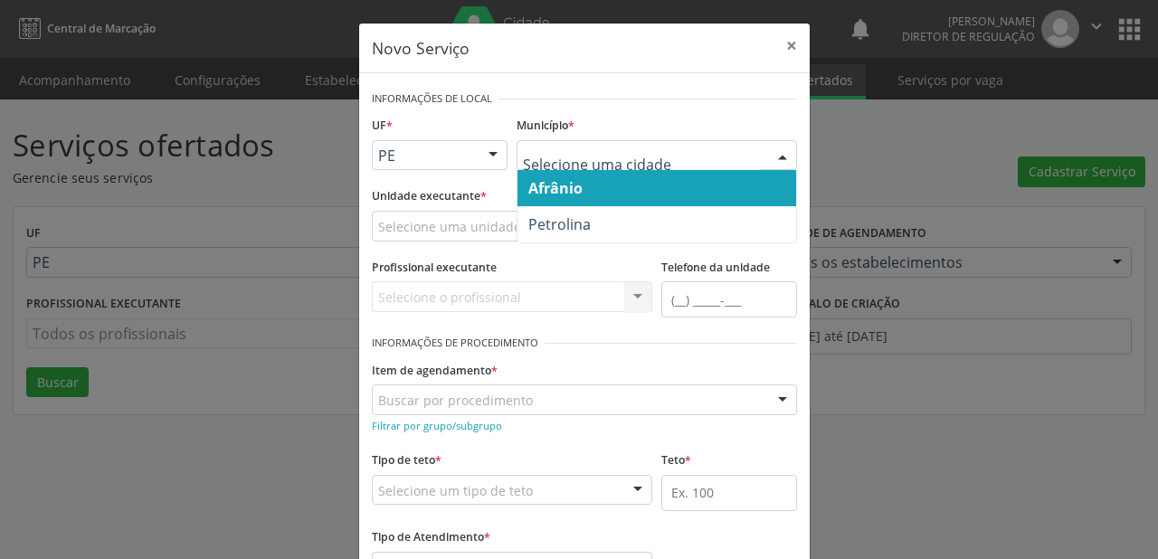
click at [564, 185] on span "Afrânio" at bounding box center [555, 188] width 54 height 20
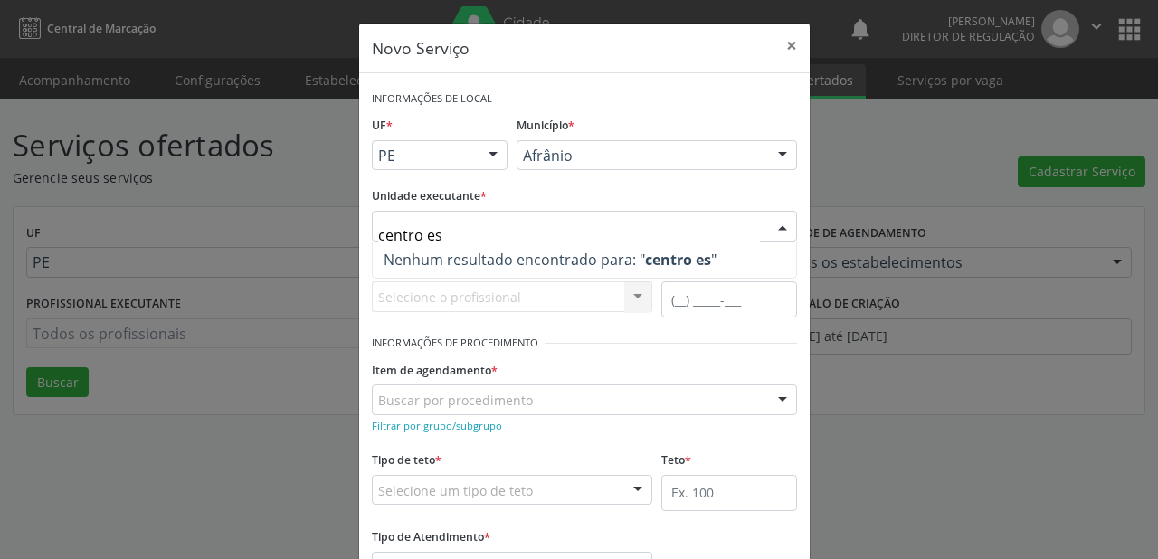
click at [436, 230] on input "centro es" at bounding box center [569, 235] width 382 height 36
type input "centro"
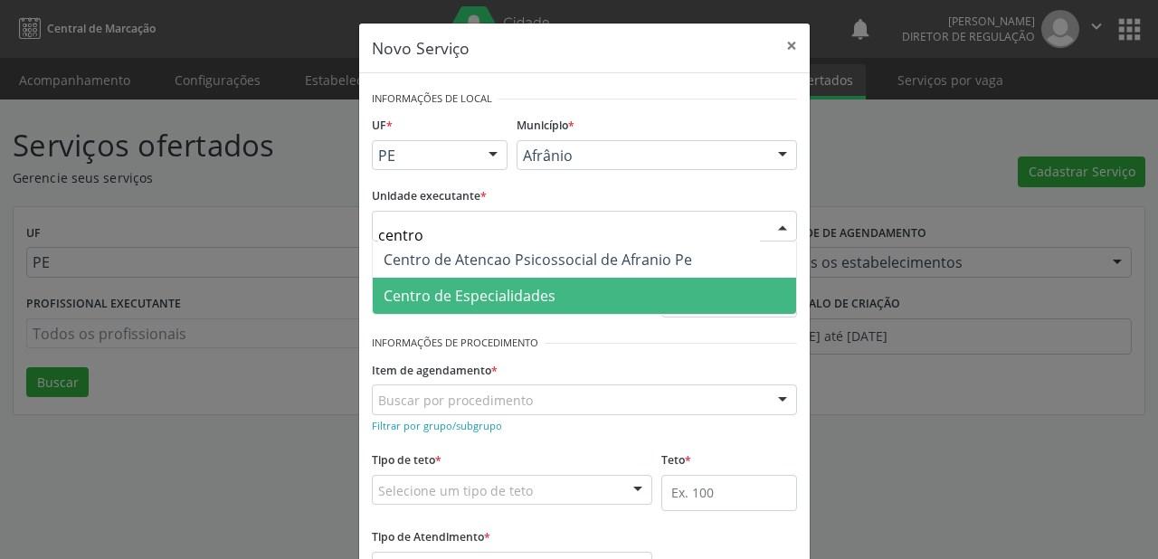
click at [428, 299] on span "Centro de Especialidades" at bounding box center [469, 296] width 172 height 20
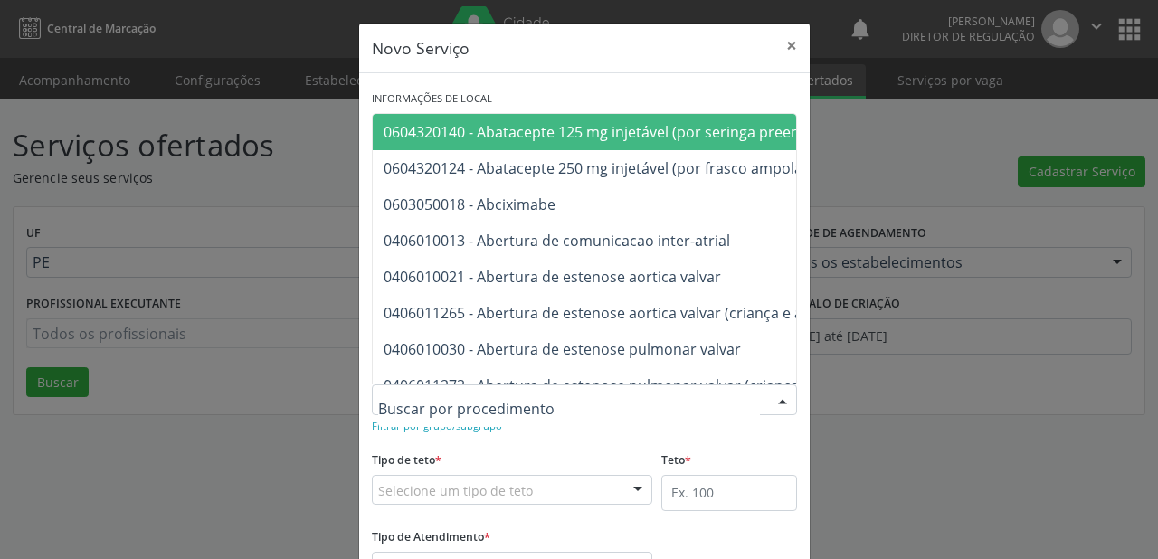
click at [409, 389] on div at bounding box center [584, 399] width 425 height 31
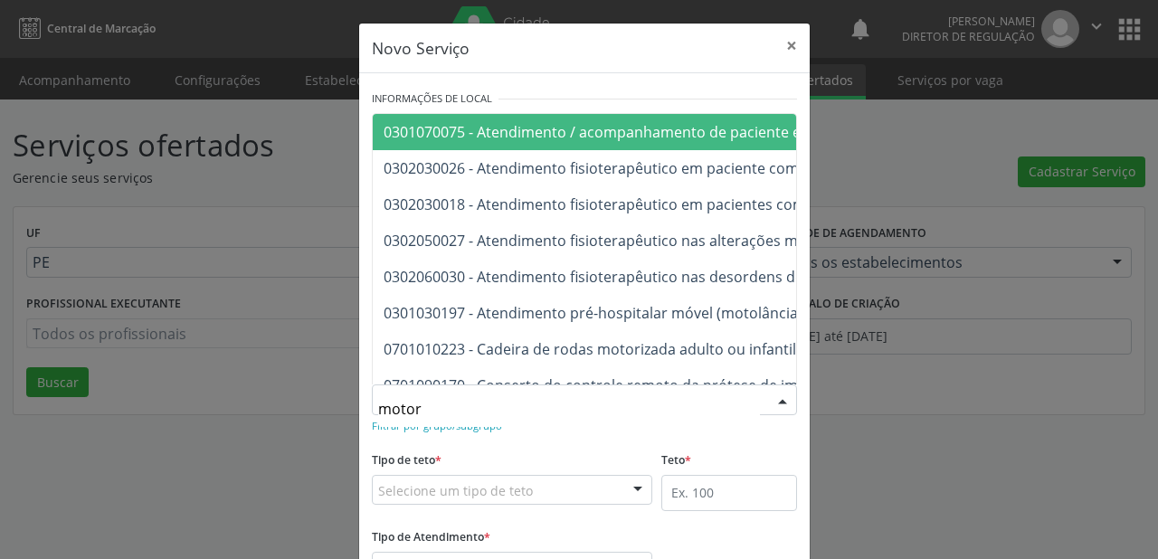
type input "motora"
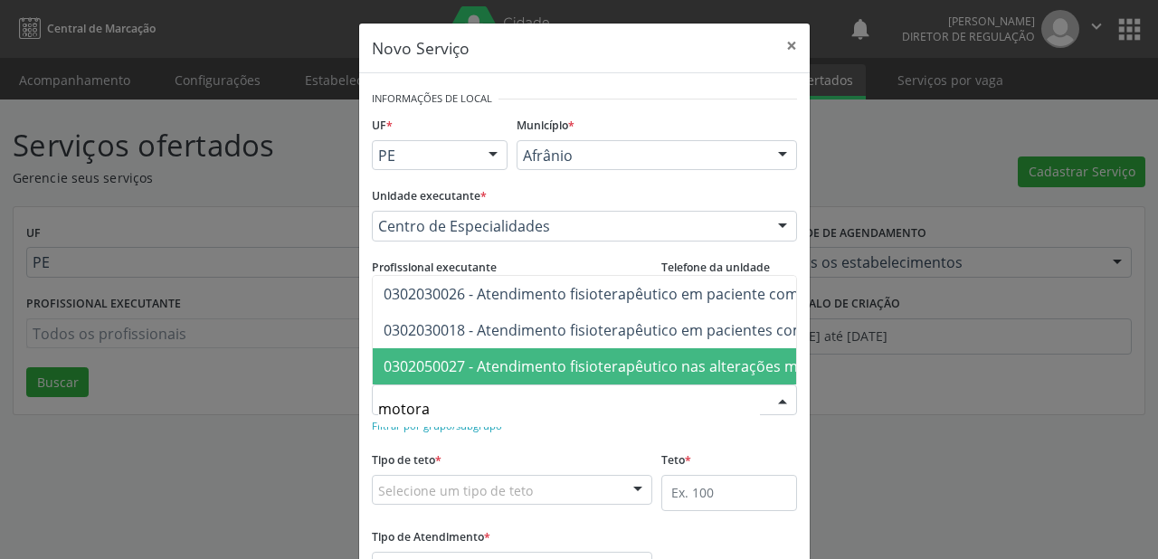
click at [440, 360] on span "0302050027 - Atendimento fisioterapêutico nas alterações motoras" at bounding box center [612, 366] width 459 height 20
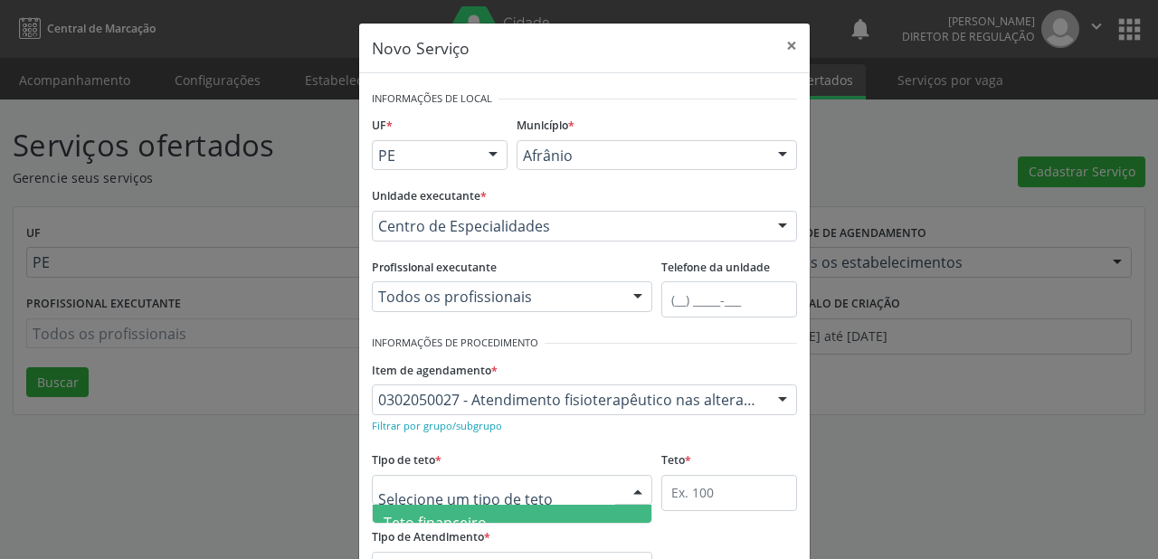
scroll to position [54, 0]
click at [420, 511] on span "Teto físico" at bounding box center [418, 505] width 70 height 20
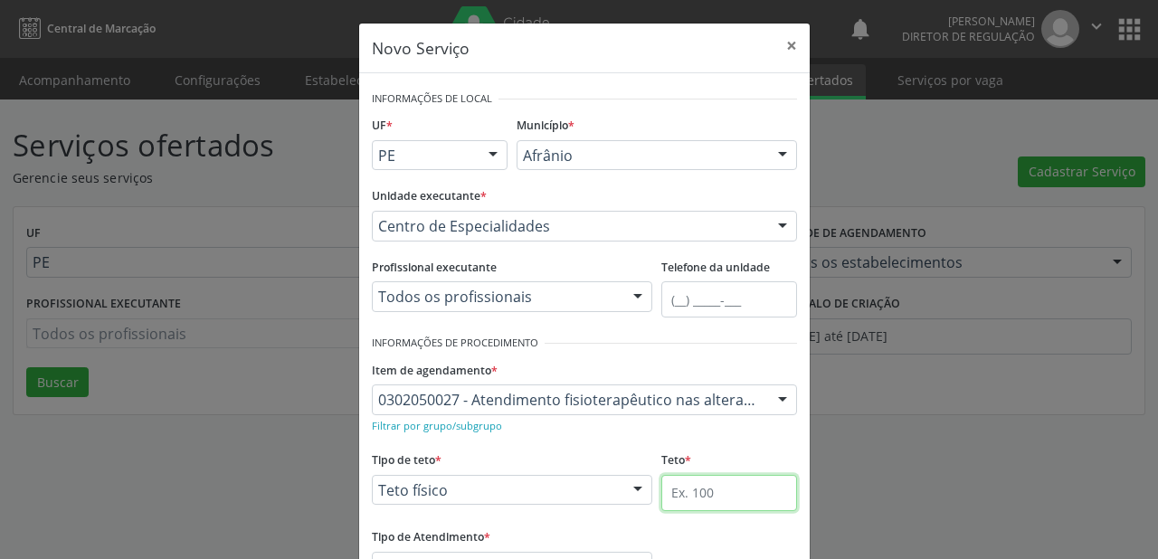
click at [665, 488] on input "text" at bounding box center [729, 493] width 136 height 36
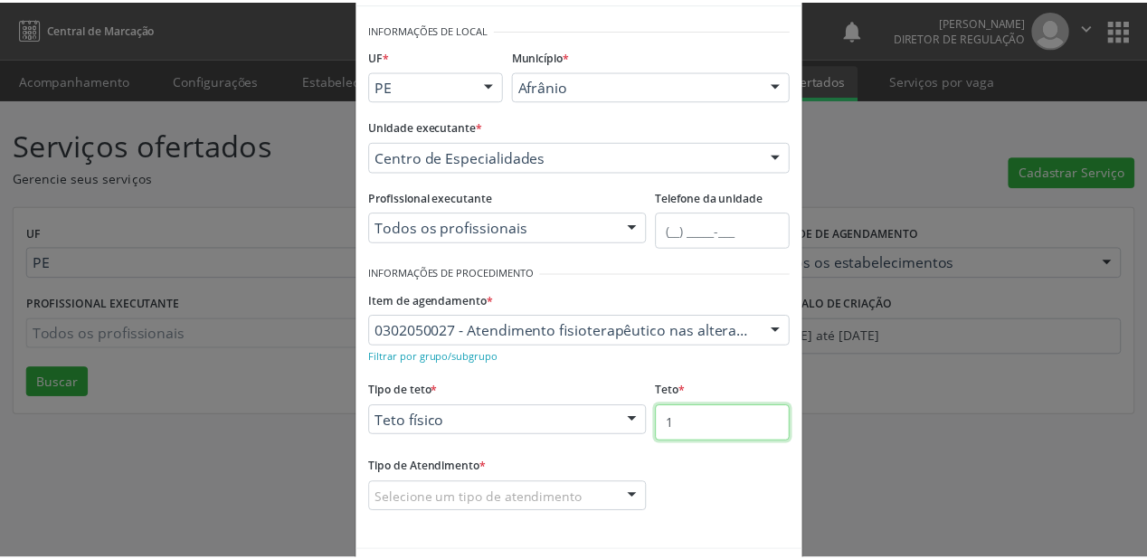
scroll to position [137, 0]
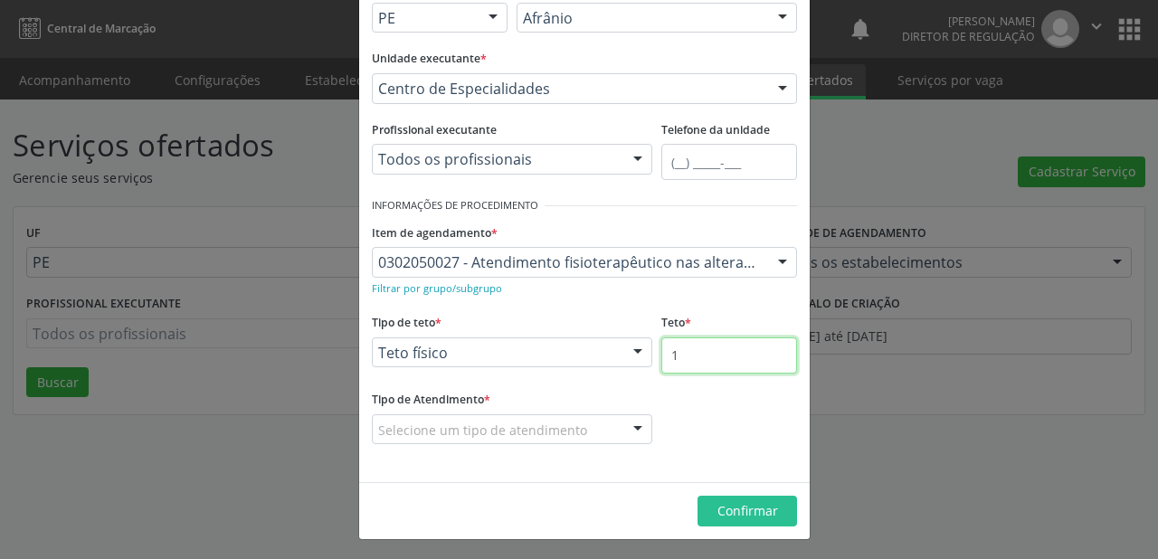
type input "1"
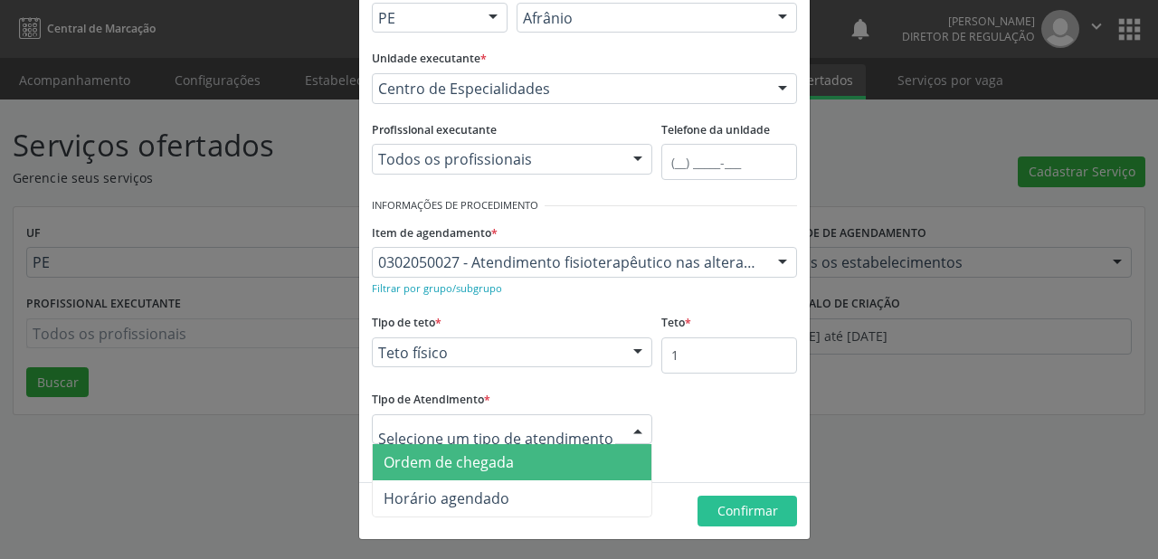
click at [439, 457] on span "Ordem de chegada" at bounding box center [448, 462] width 130 height 20
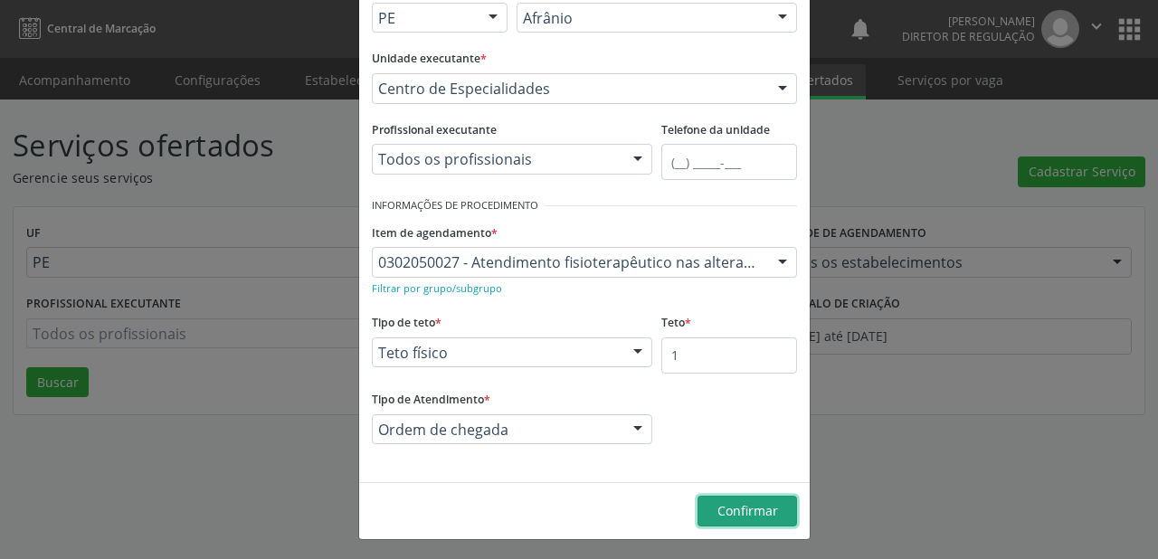
click at [727, 514] on span "Confirmar" at bounding box center [747, 510] width 61 height 17
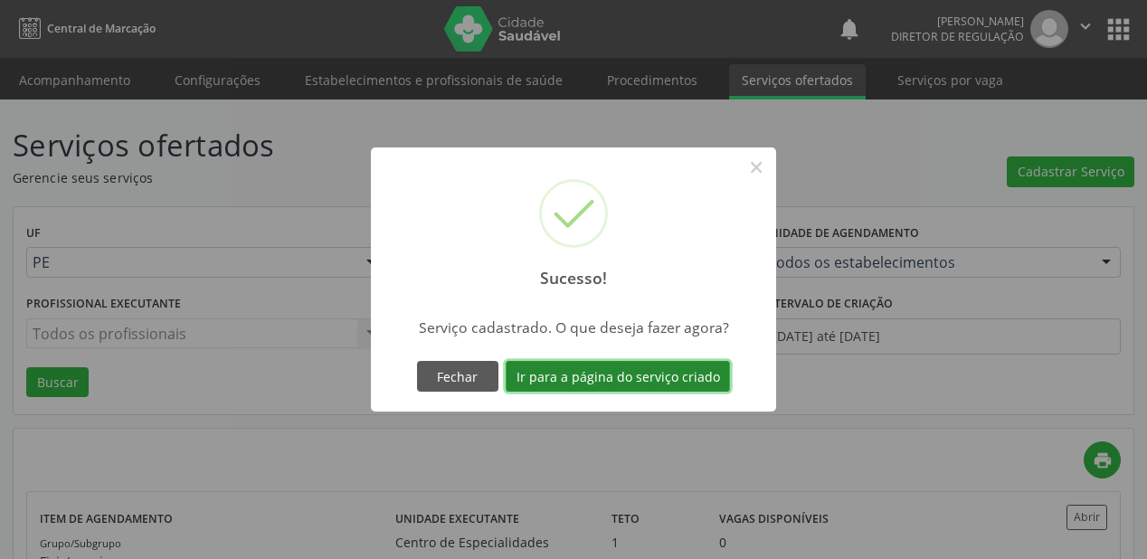
click at [645, 385] on button "Ir para a página do serviço criado" at bounding box center [618, 376] width 224 height 31
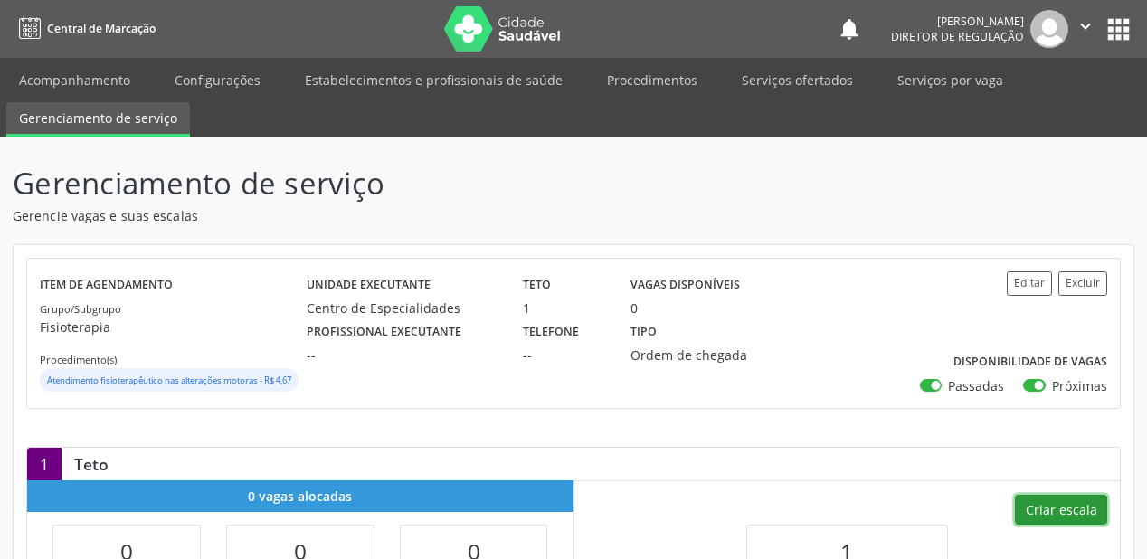
click at [1051, 517] on button "Criar escala" at bounding box center [1061, 510] width 92 height 31
select select "7"
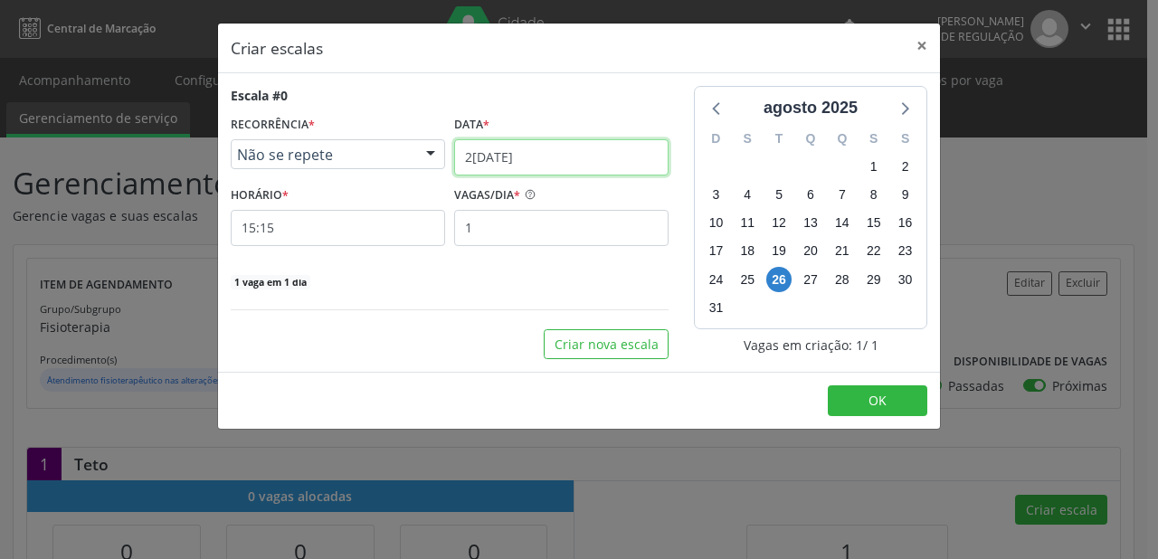
click at [487, 151] on input "26/08/2025" at bounding box center [561, 157] width 214 height 36
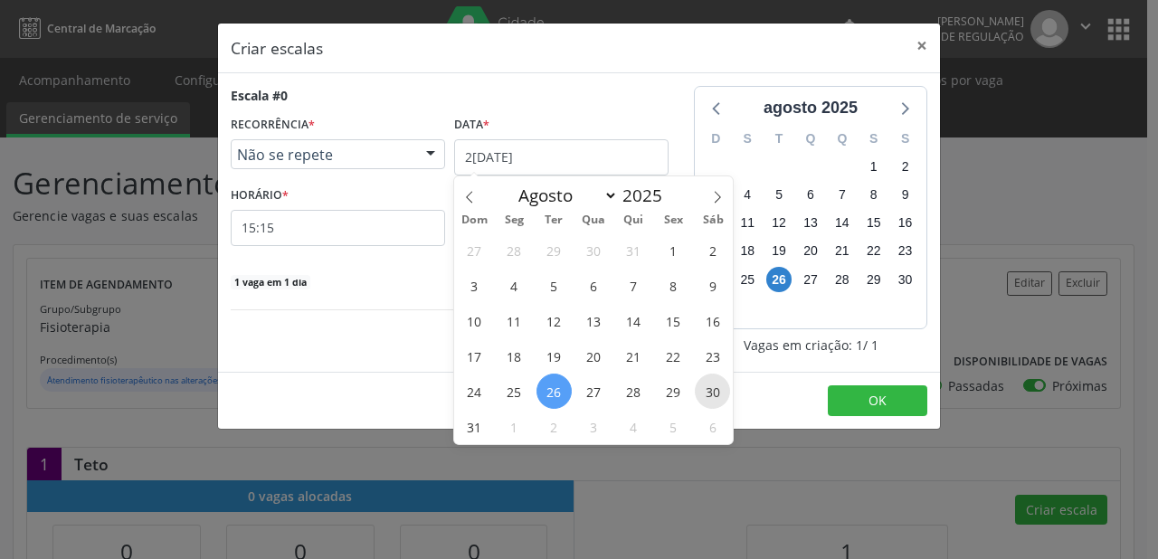
click at [714, 383] on span "30" at bounding box center [712, 391] width 35 height 35
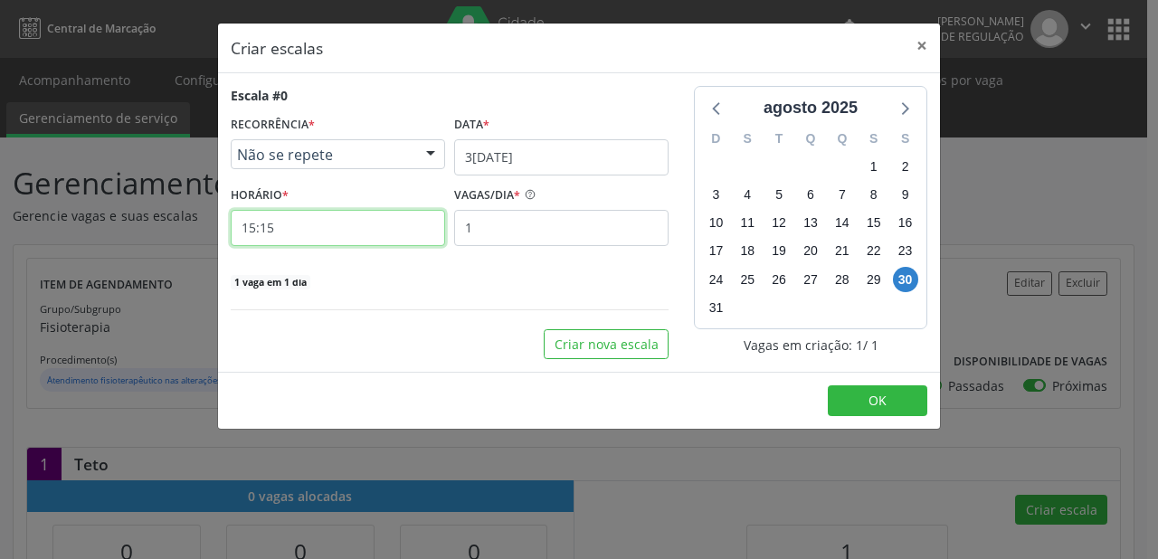
click at [287, 223] on input "15:15" at bounding box center [338, 228] width 214 height 36
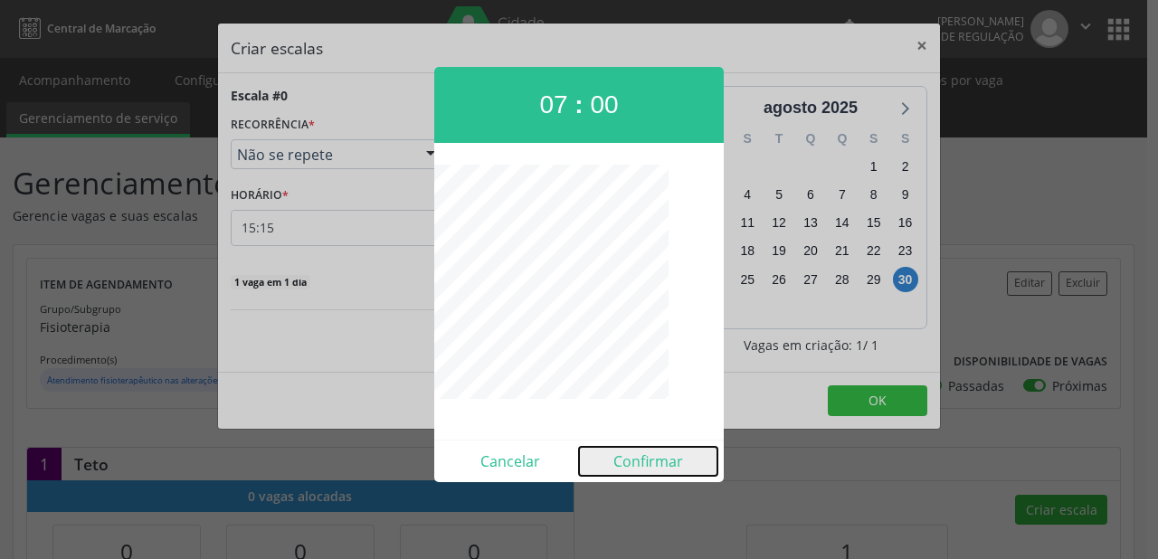
click at [648, 459] on button "Confirmar" at bounding box center [648, 461] width 138 height 29
type input "07:00"
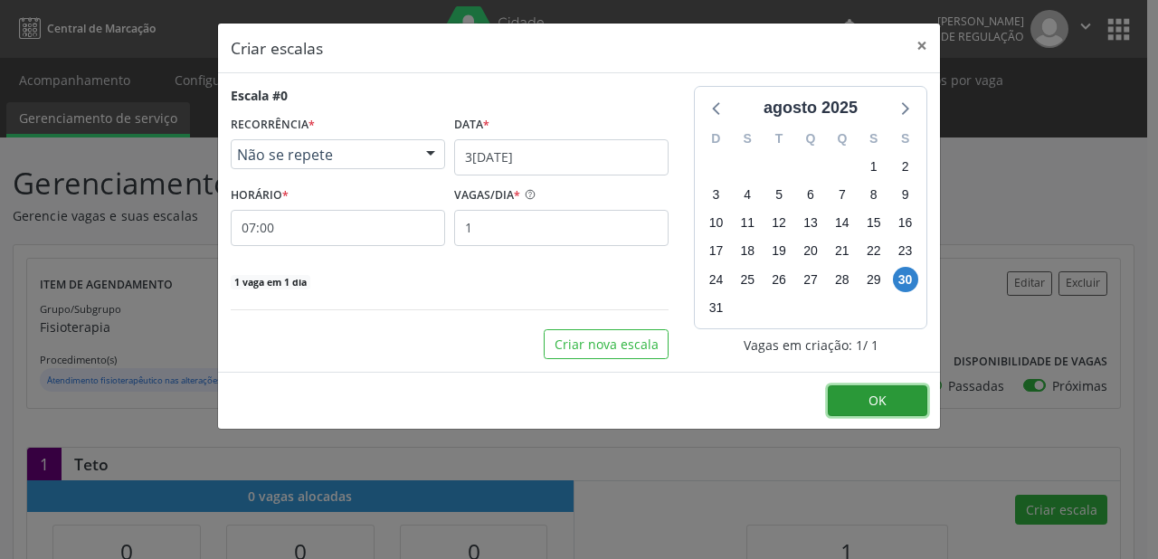
click at [874, 395] on span "OK" at bounding box center [877, 400] width 18 height 17
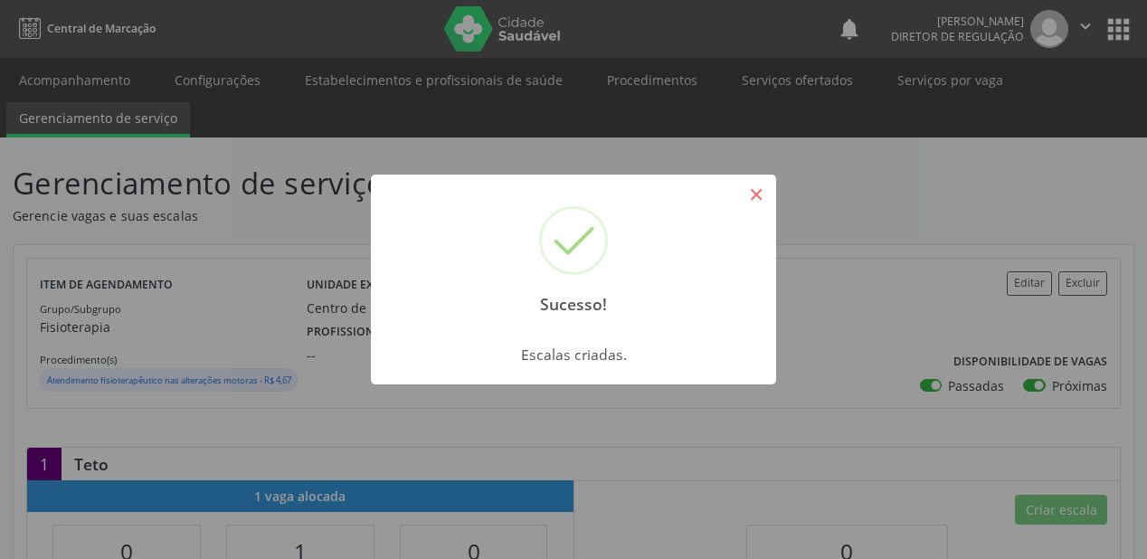
click at [750, 194] on button "×" at bounding box center [756, 194] width 31 height 31
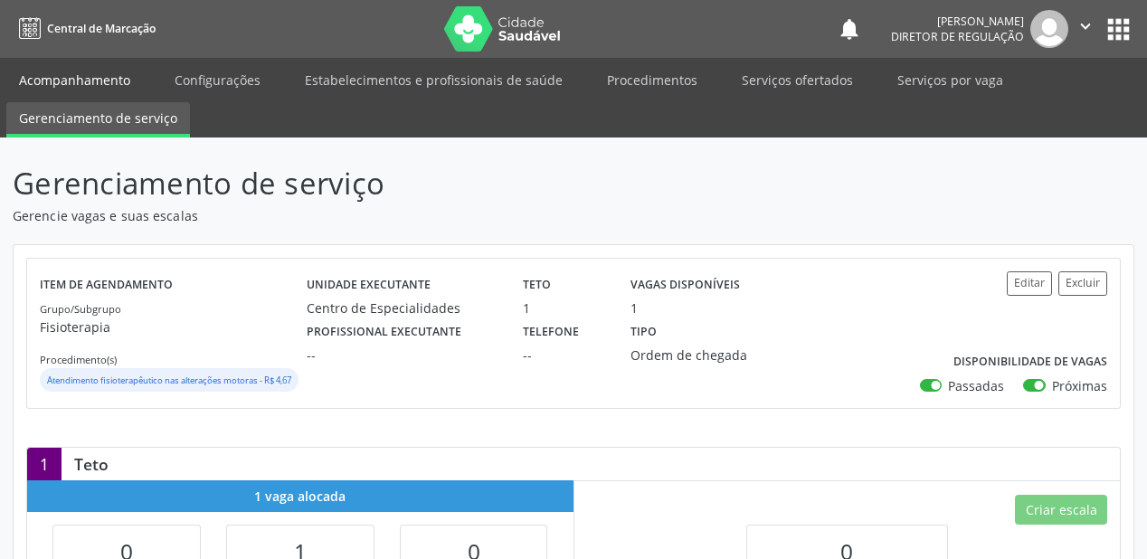
click at [111, 69] on link "Acompanhamento" at bounding box center [74, 80] width 137 height 32
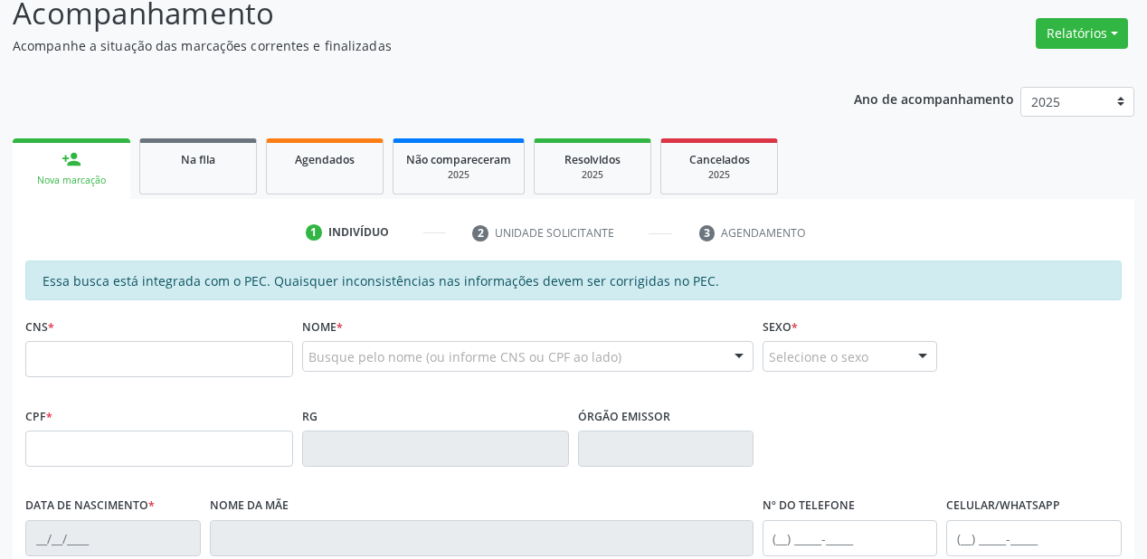
scroll to position [289, 0]
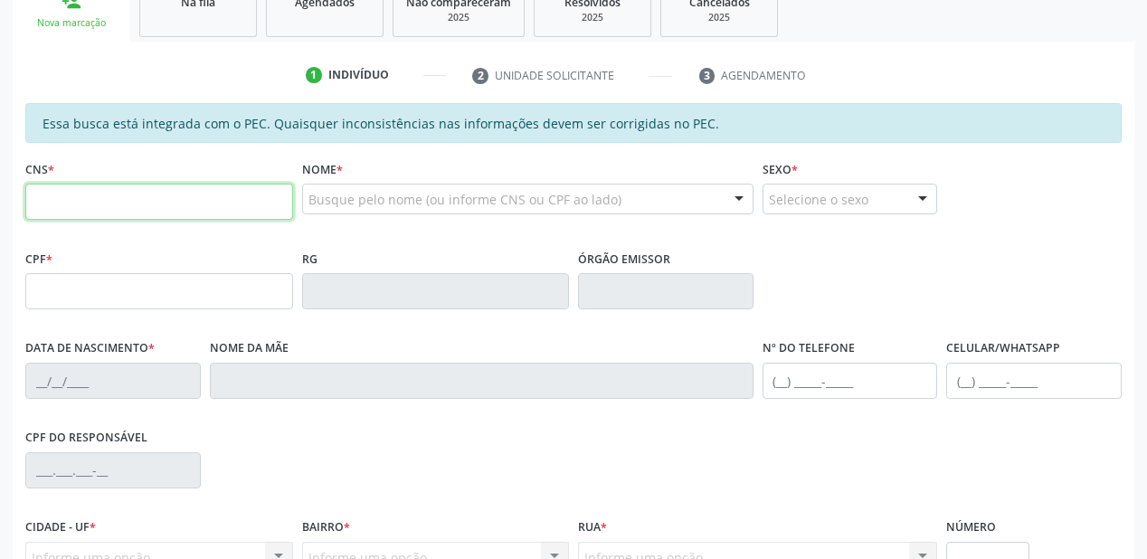
click at [63, 192] on input "text" at bounding box center [159, 202] width 268 height 36
type input "702 4065 7214 8324"
type input "013.362.753-59"
type input "17/09/1986"
type input "Teresa Raimunda de Sousa Costa"
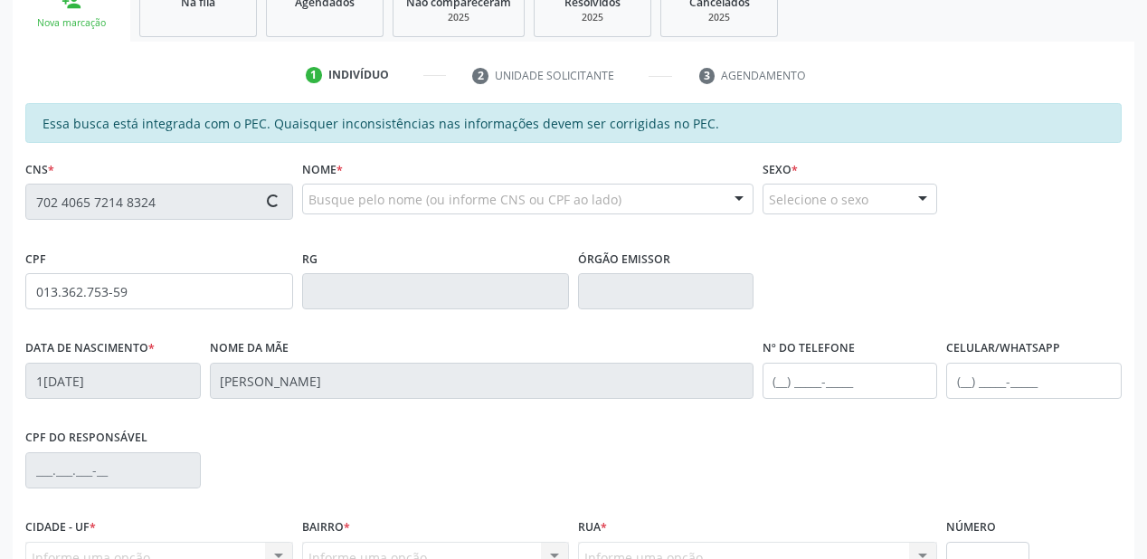
type input "(87) 98128-7964"
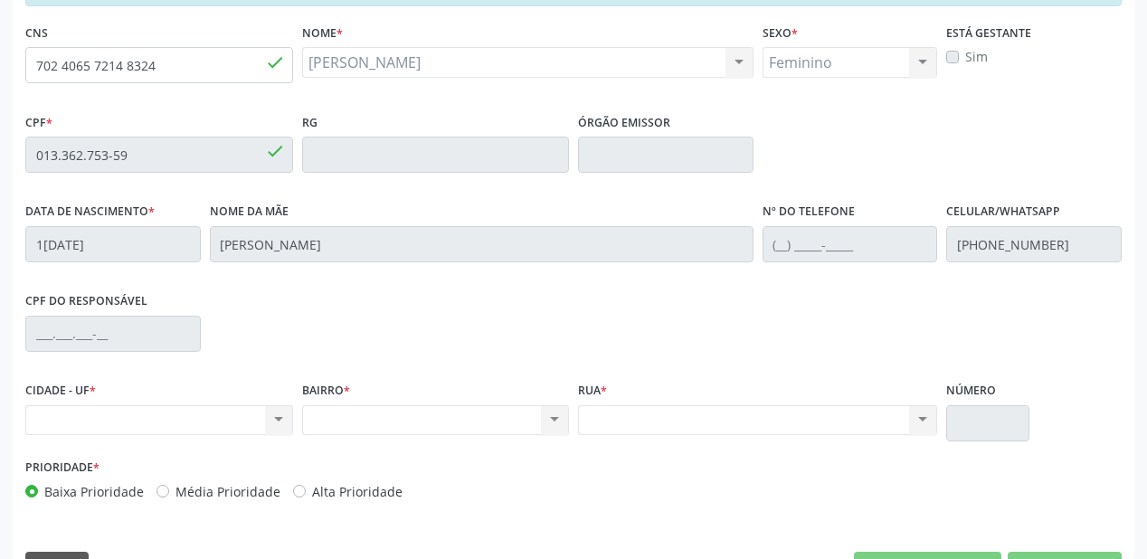
scroll to position [401, 0]
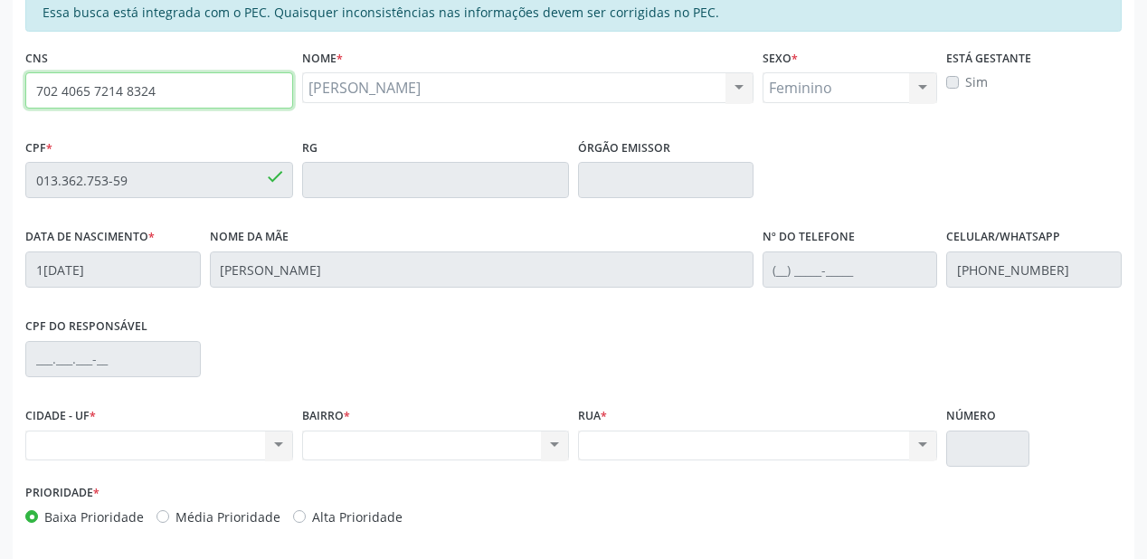
drag, startPoint x: 156, startPoint y: 85, endPoint x: 0, endPoint y: 90, distance: 155.6
click at [0, 90] on div "Acompanhamento Acompanhe a situação das marcações correntes e finalizadas Relat…" at bounding box center [573, 165] width 1147 height 933
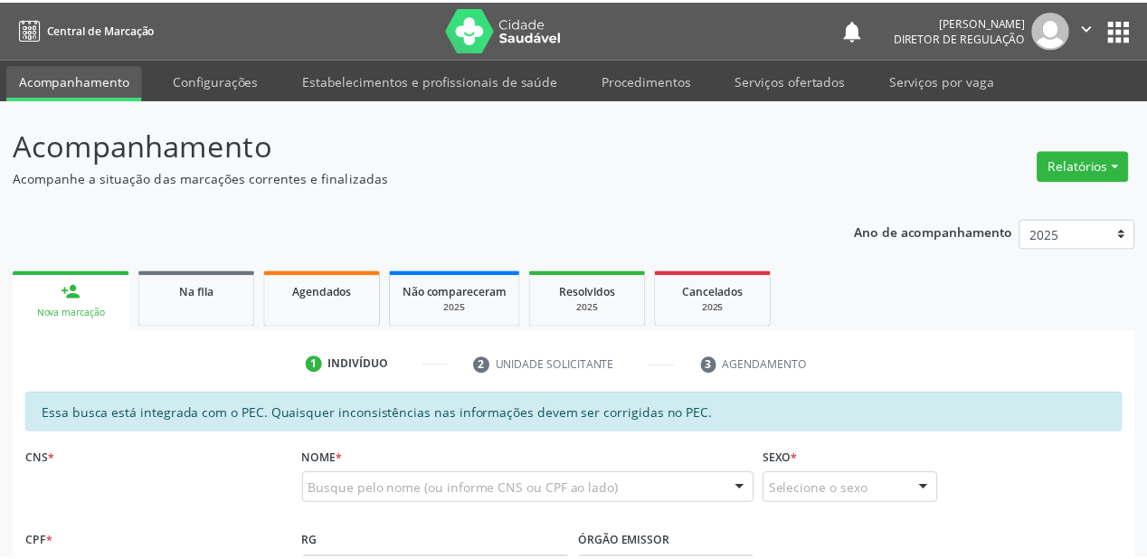
scroll to position [460, 0]
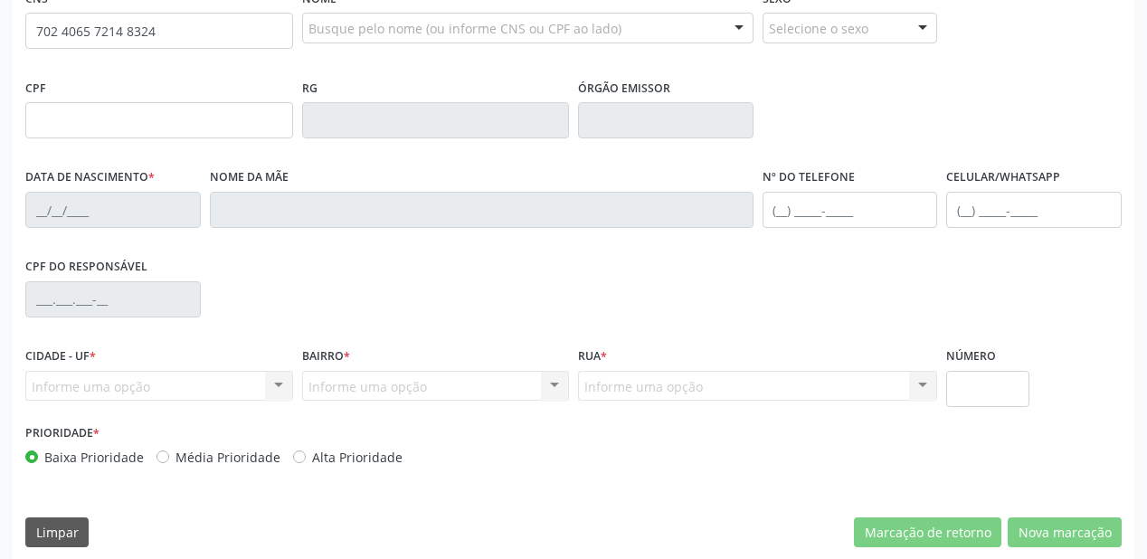
type input "702 4065 7214 8324"
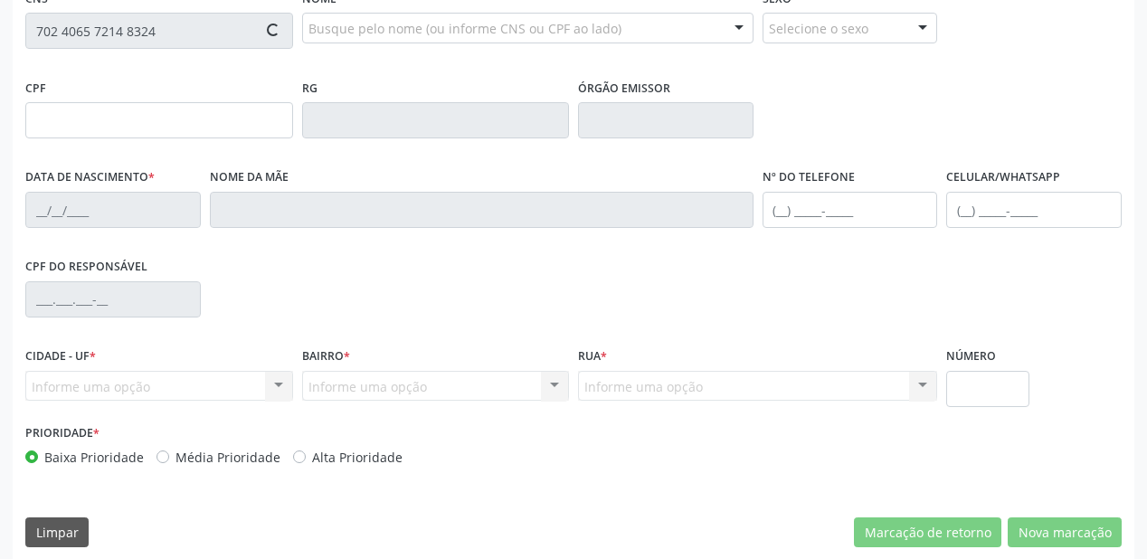
type input "[DATE]"
type input "[PERSON_NAME]"
type input "[PHONE_NUMBER]"
type input "013.362.753-59"
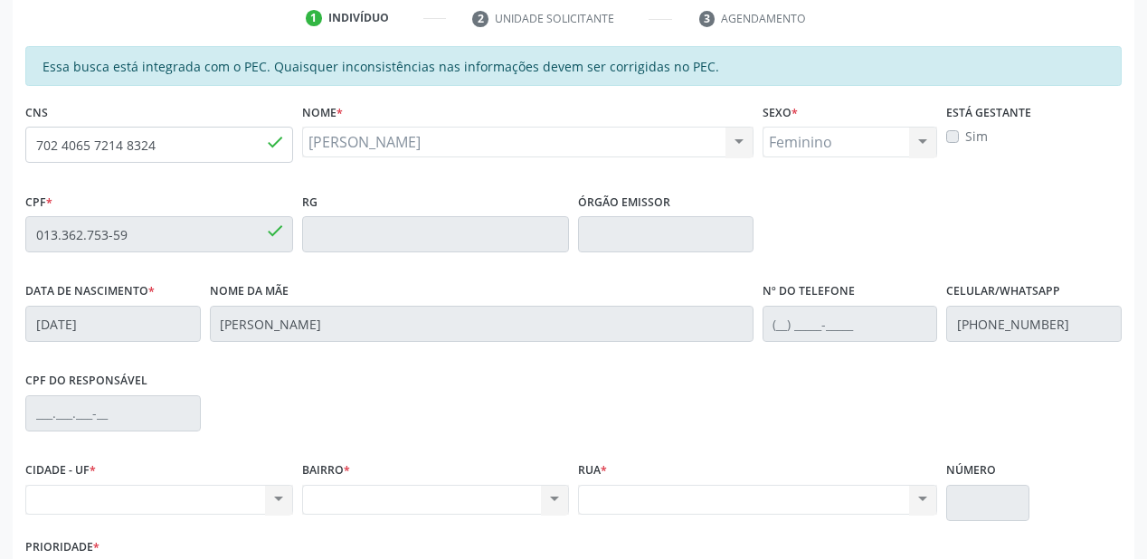
scroll to position [328, 0]
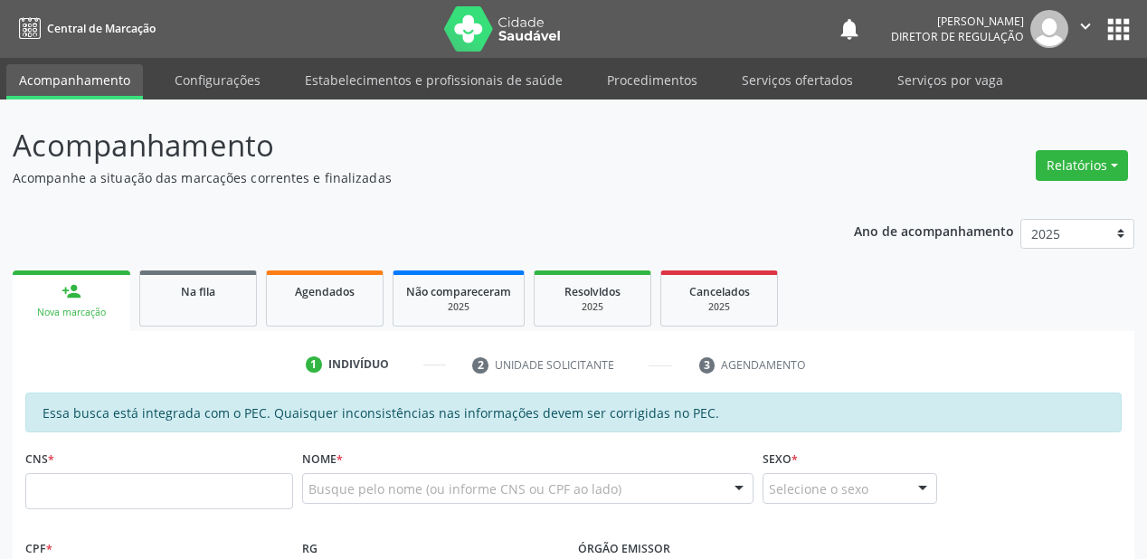
scroll to position [388, 0]
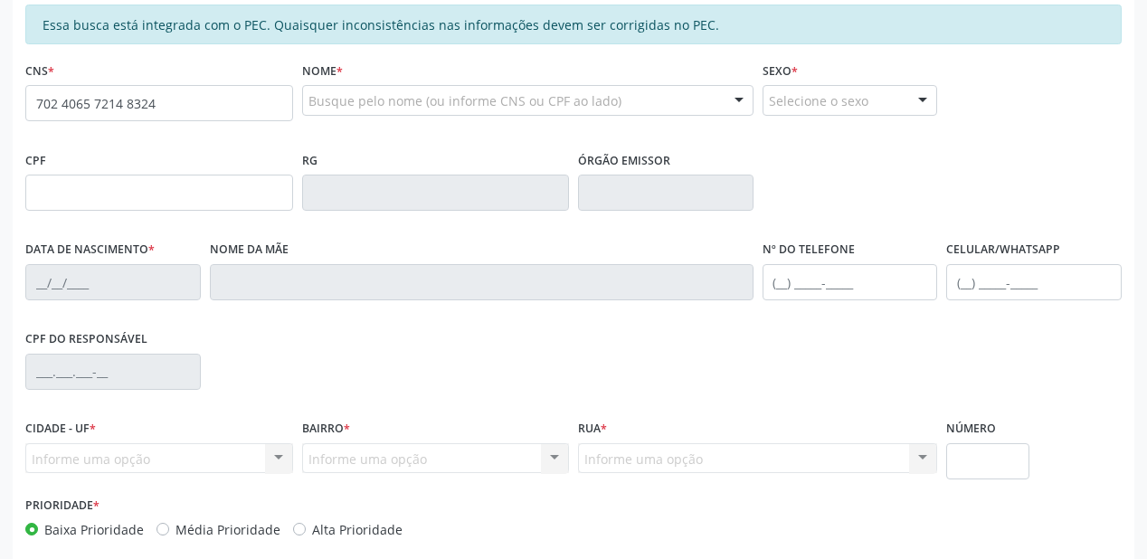
type input "702 4065 7214 8324"
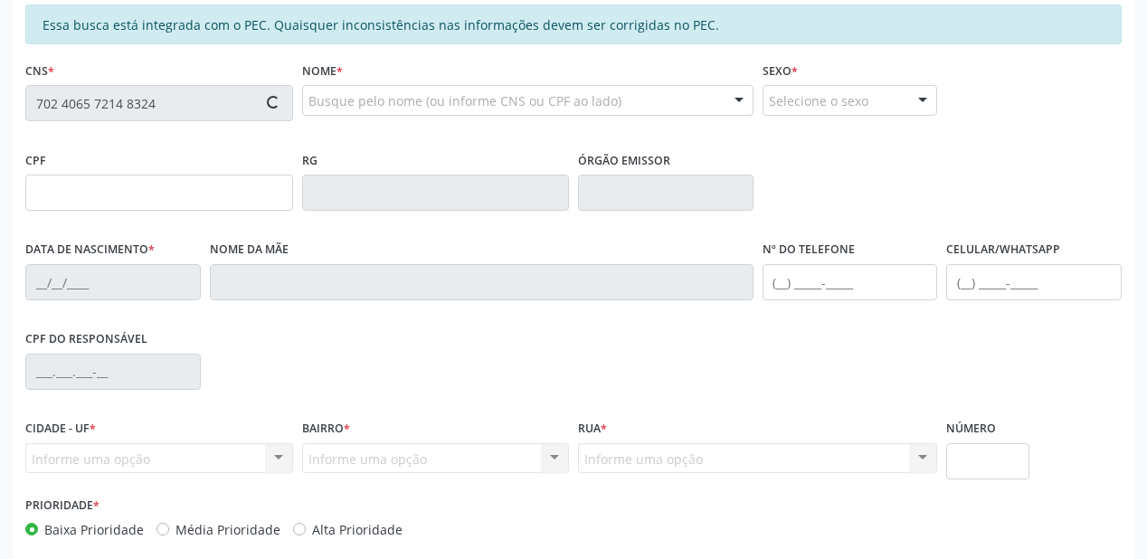
type input "013.362.753-59"
type input "1[DATE]"
type input "Teresa Raimunda de Sousa Costa"
type input "(87) 98128-7964"
type input "S/N"
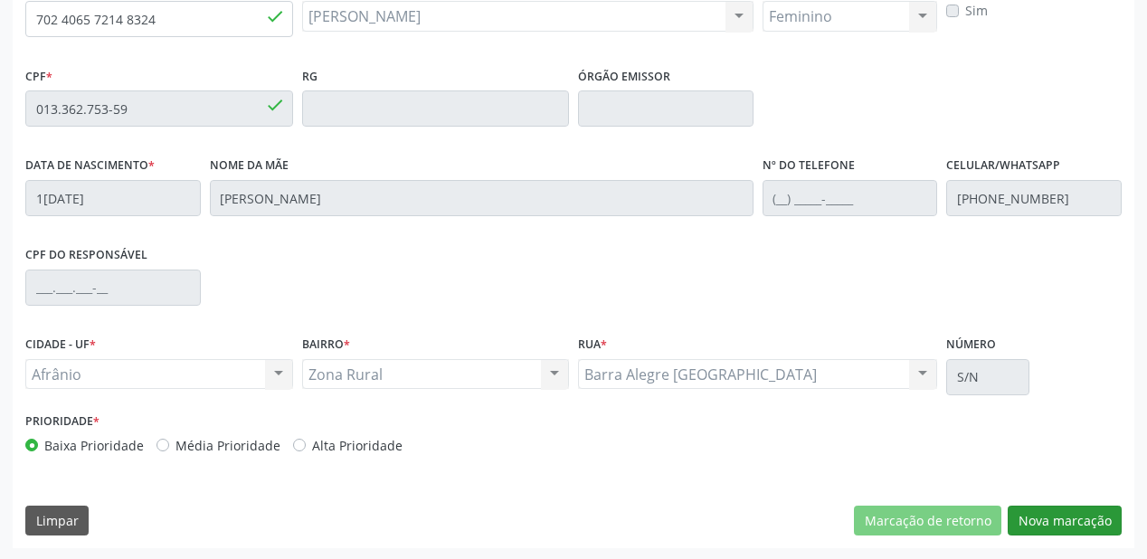
scroll to position [473, 0]
click at [1055, 521] on button "Nova marcação" at bounding box center [1065, 520] width 114 height 31
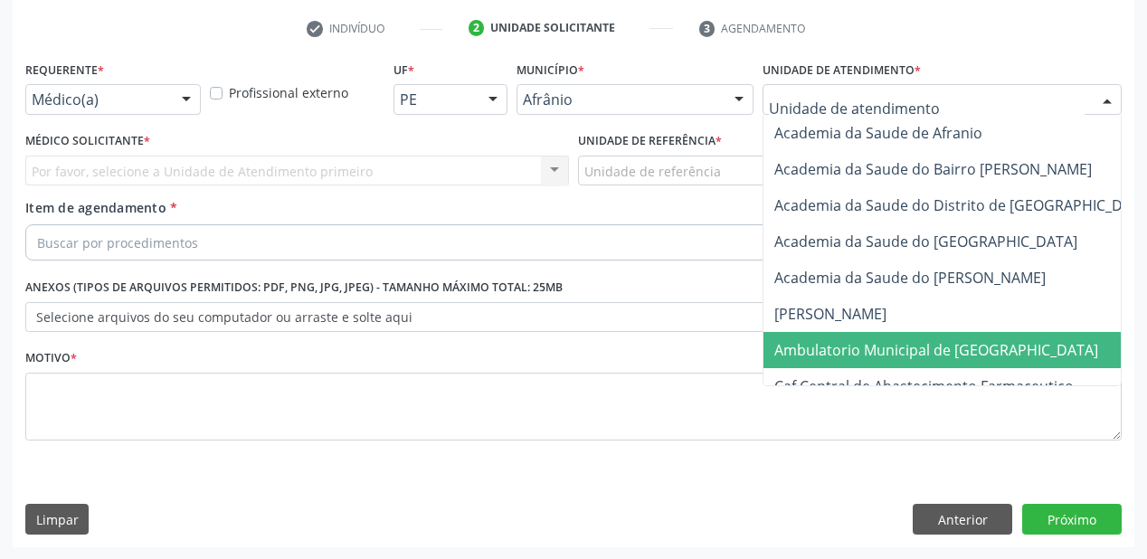
click at [830, 340] on span "Ambulatorio Municipal de [GEOGRAPHIC_DATA]" at bounding box center [936, 350] width 324 height 20
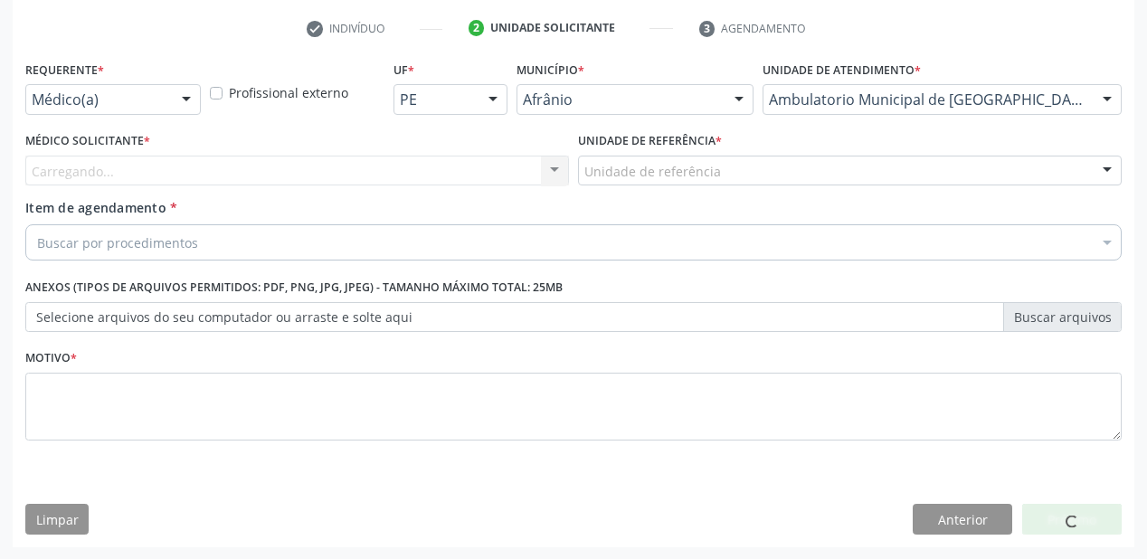
click at [662, 188] on div "Unidade de referência * Unidade de referência ESF de Extrema ESF de Barra das M…" at bounding box center [849, 163] width 553 height 71
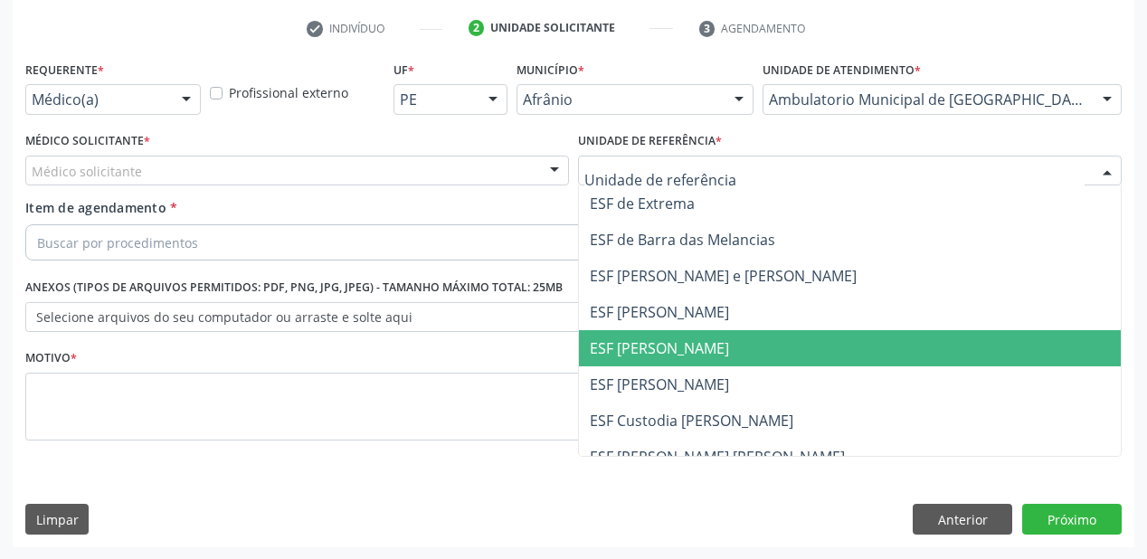
click at [678, 346] on span "ESF [PERSON_NAME]" at bounding box center [659, 348] width 139 height 20
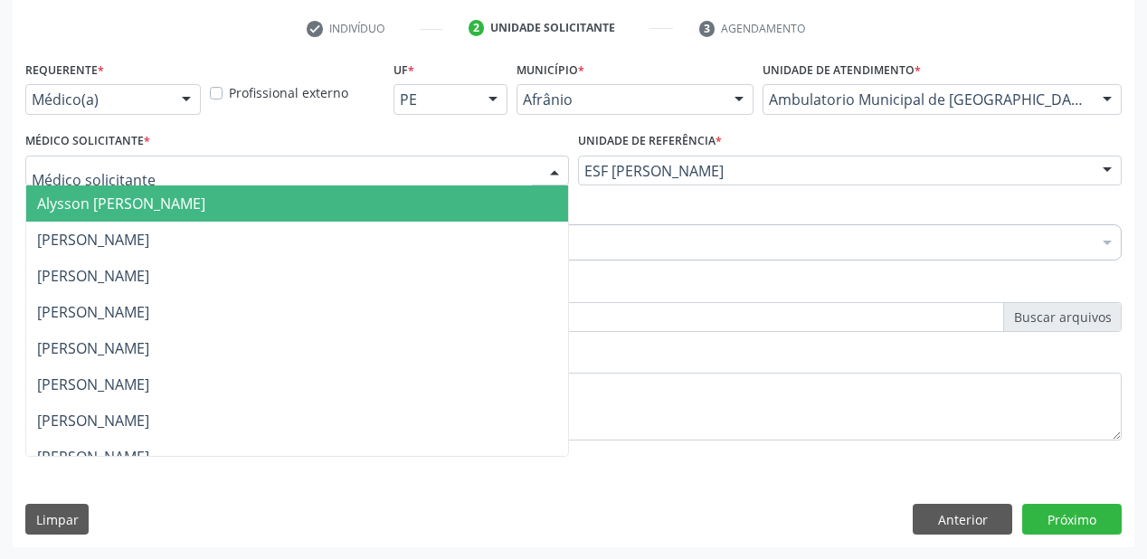
click at [154, 174] on div at bounding box center [297, 171] width 544 height 31
click at [151, 192] on span "Alysson [PERSON_NAME]" at bounding box center [297, 203] width 542 height 36
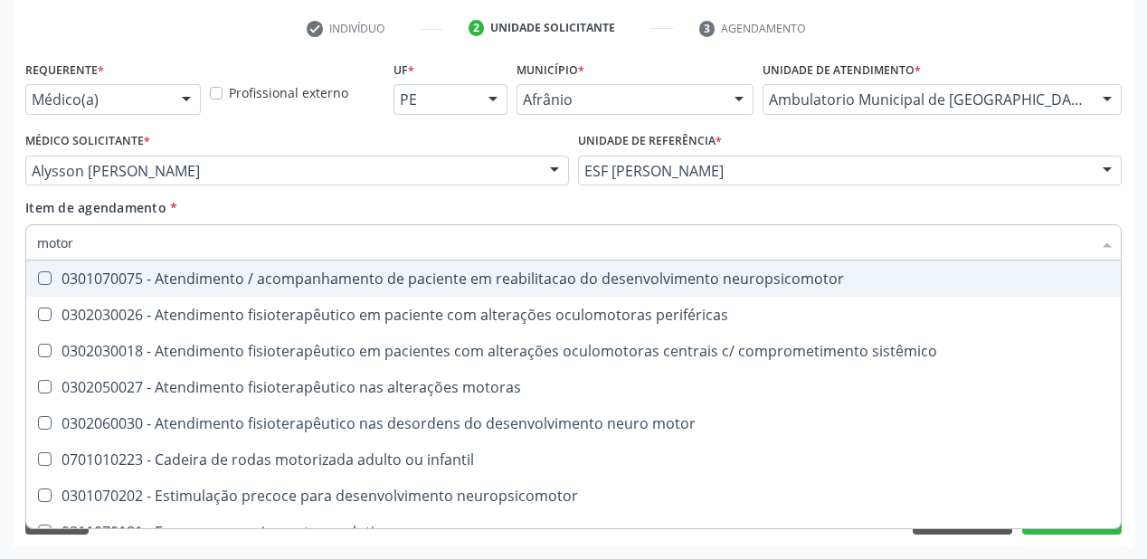
type input "motora"
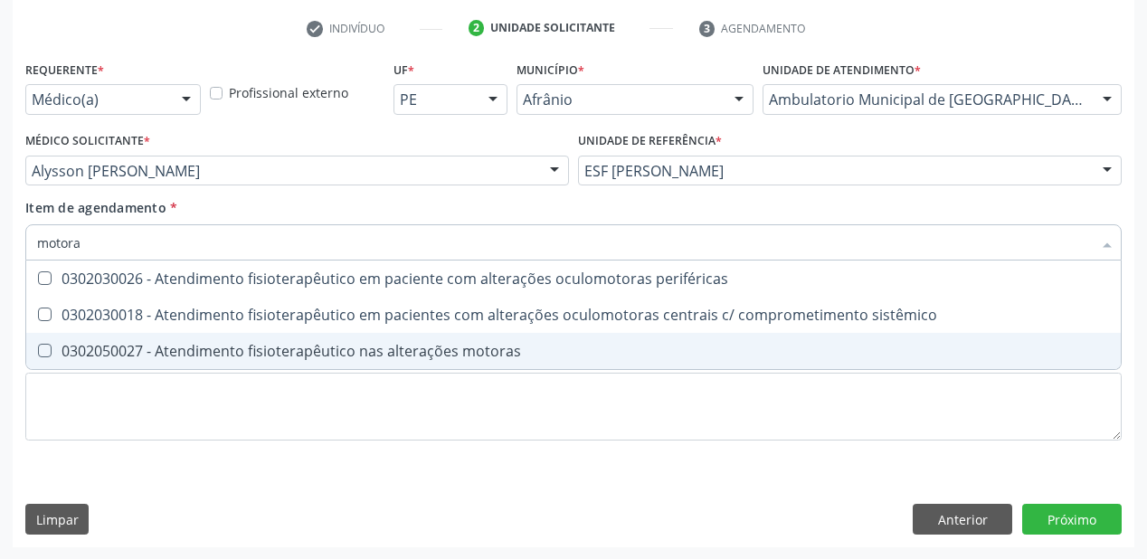
click at [145, 344] on div "0302050027 - Atendimento fisioterapêutico nas alterações motoras" at bounding box center [573, 351] width 1073 height 14
checkbox motoras "true"
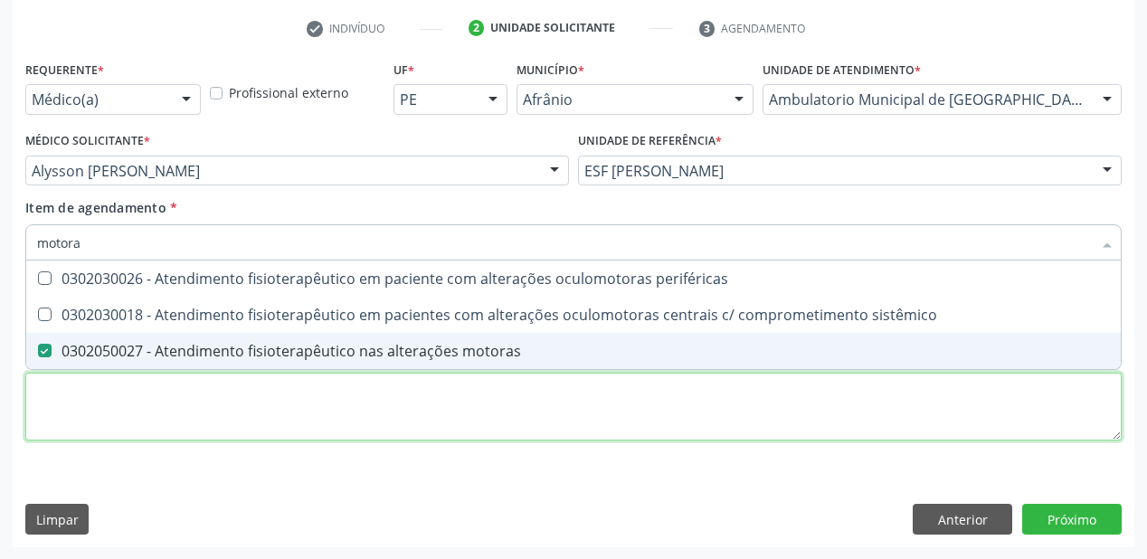
click at [85, 405] on div "Requerente * Médico(a) Médico(a) Enfermeiro(a) Paciente Nenhum resultado encont…" at bounding box center [573, 261] width 1096 height 410
checkbox sistêmico "true"
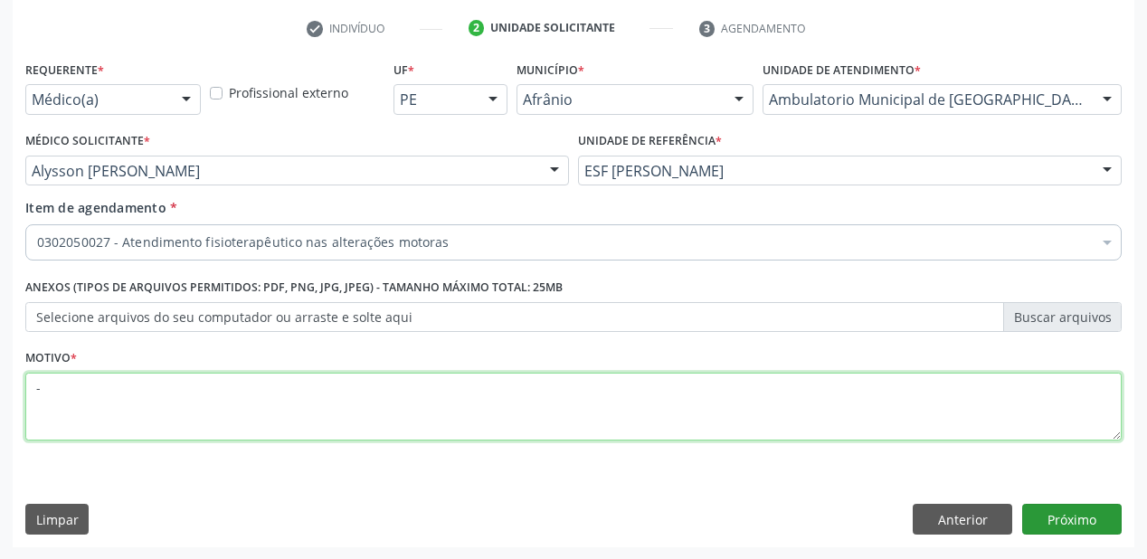
type textarea "-"
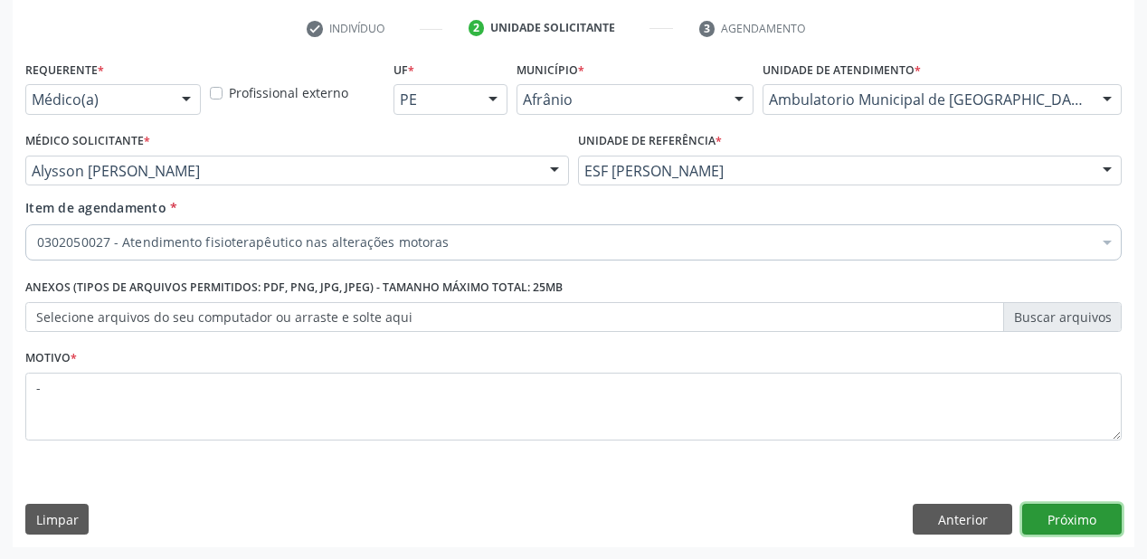
click at [1067, 514] on button "Próximo" at bounding box center [1071, 519] width 99 height 31
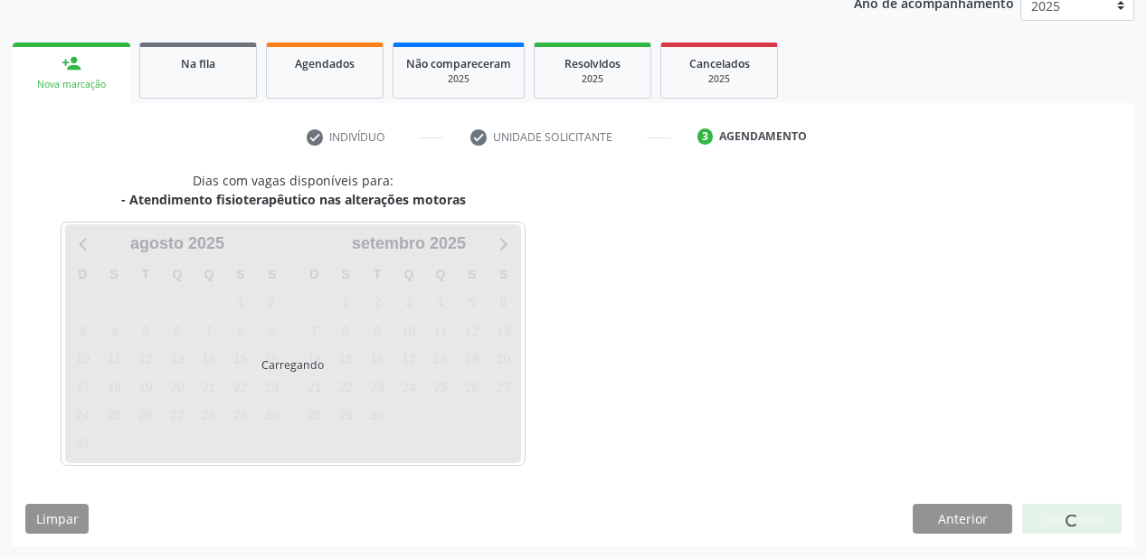
scroll to position [227, 0]
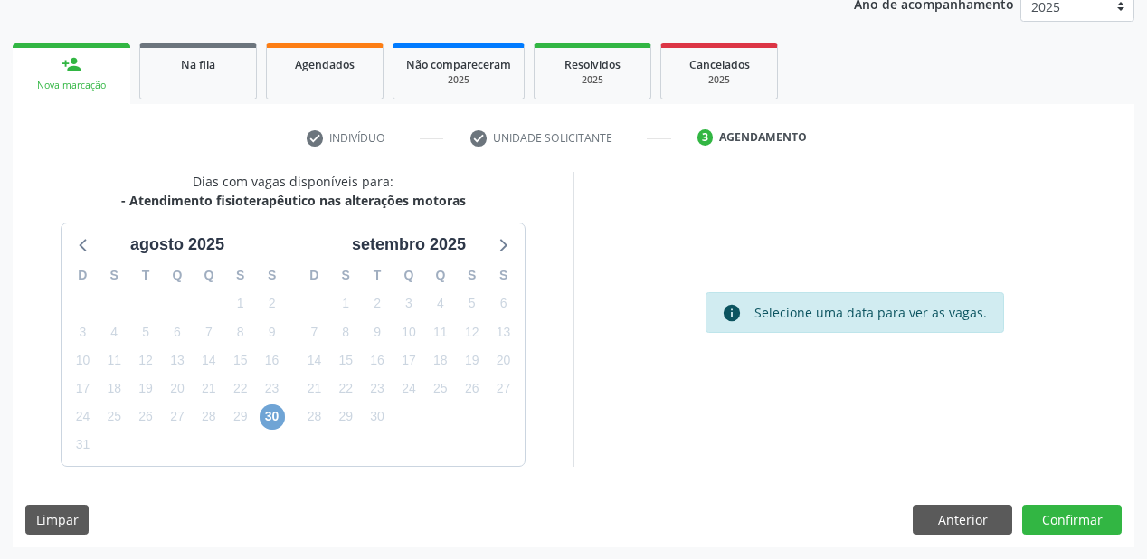
click at [277, 413] on span "30" at bounding box center [272, 416] width 25 height 25
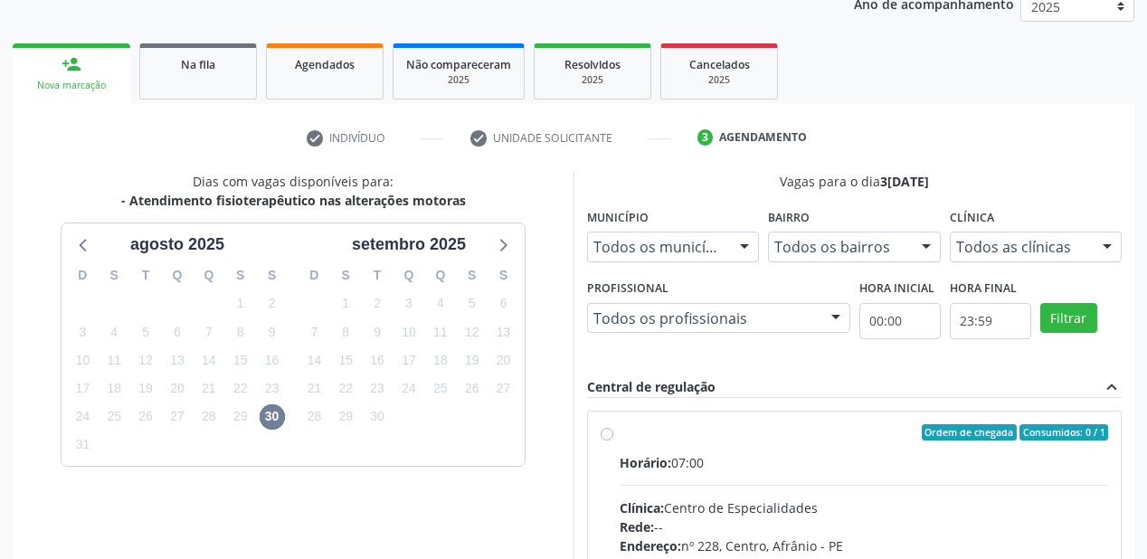
click at [613, 440] on input "Ordem de chegada Consumidos: 0 / 1 Horário: 07:00 Clínica: Centro de Especialid…" at bounding box center [607, 432] width 13 height 16
radio input "true"
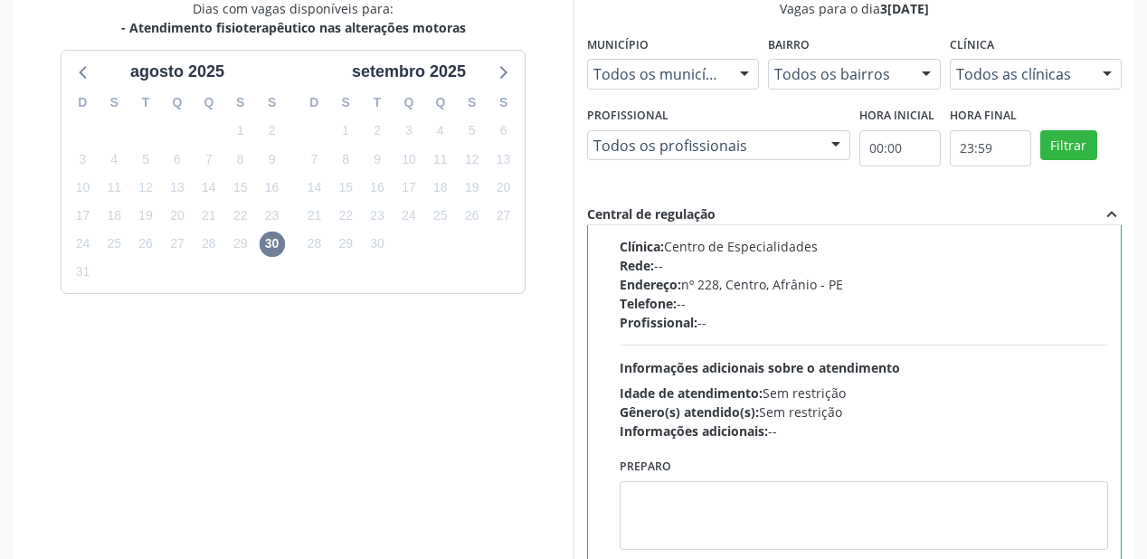
scroll to position [521, 0]
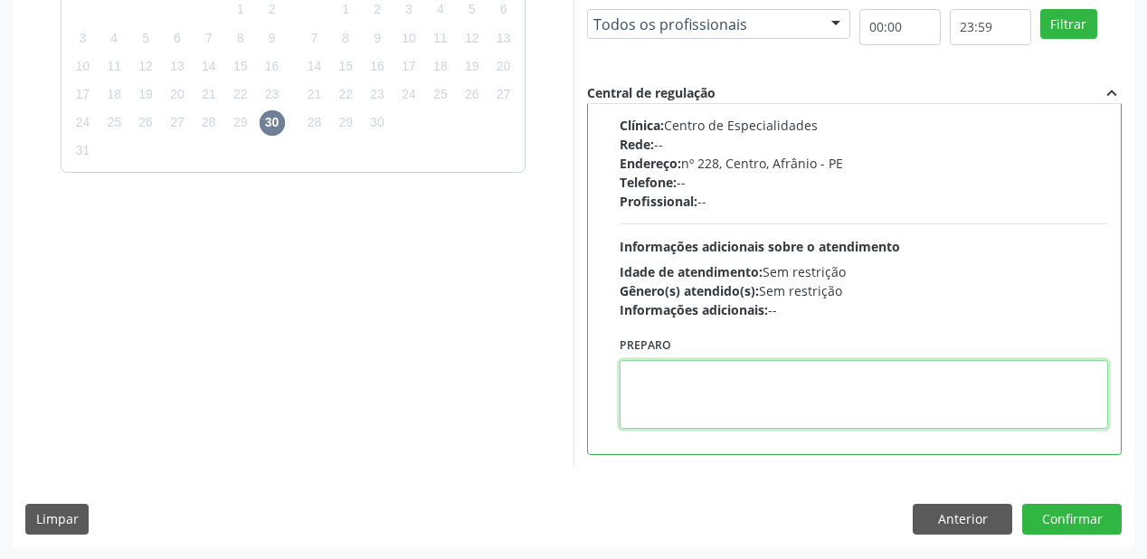
click at [721, 365] on textarea at bounding box center [864, 394] width 488 height 69
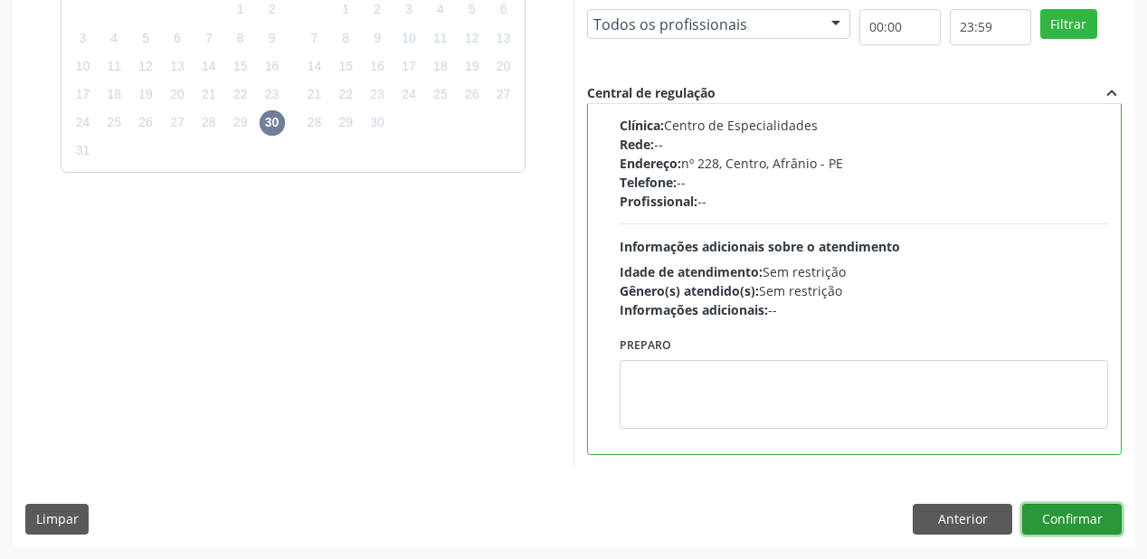
click at [1032, 517] on button "Confirmar" at bounding box center [1071, 519] width 99 height 31
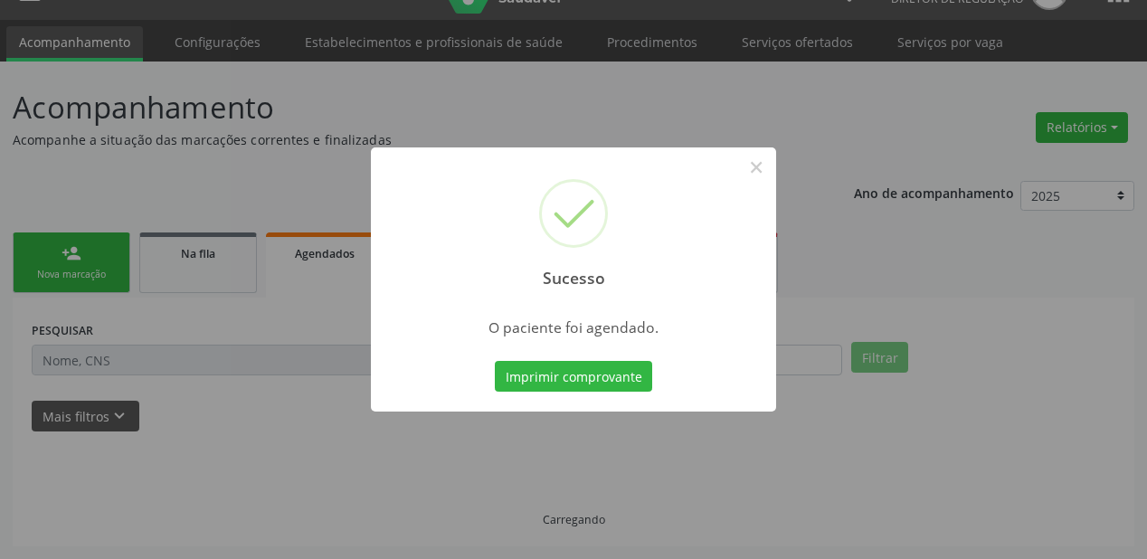
scroll to position [36, 0]
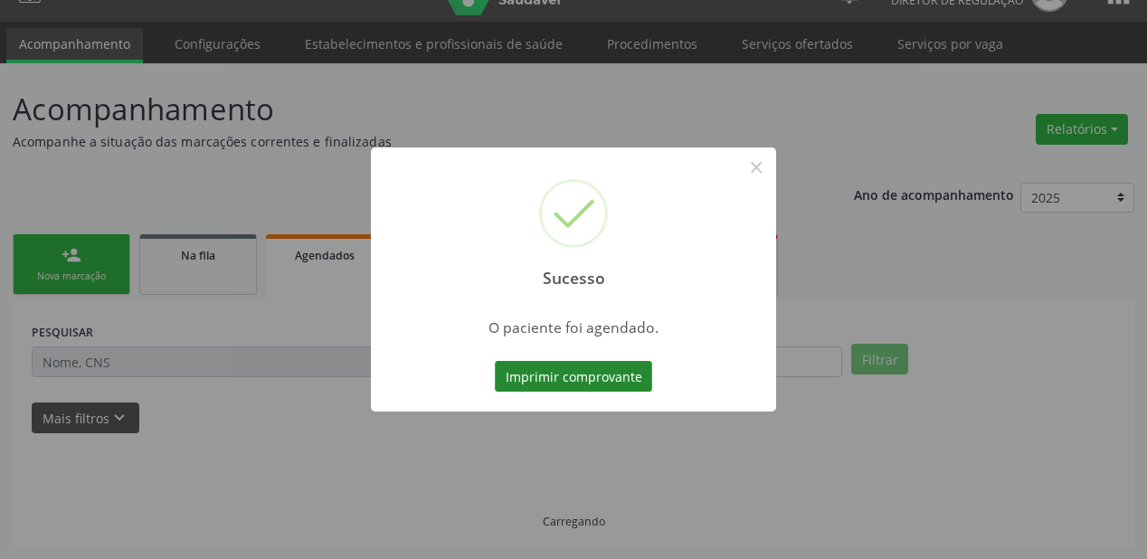
click at [570, 374] on button "Imprimir comprovante" at bounding box center [573, 376] width 157 height 31
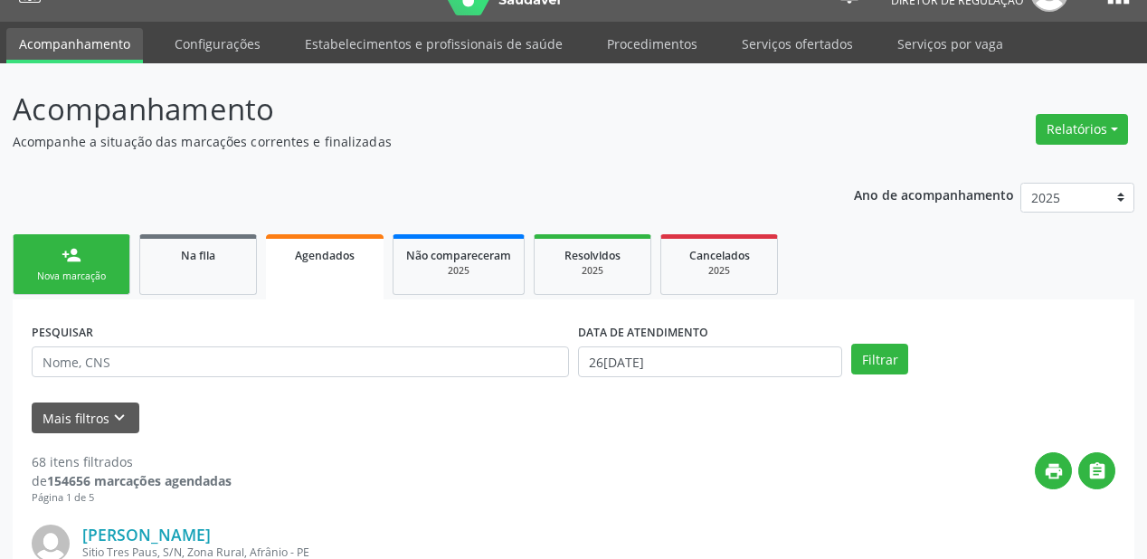
click at [102, 258] on link "person_add Nova marcação" at bounding box center [72, 264] width 118 height 61
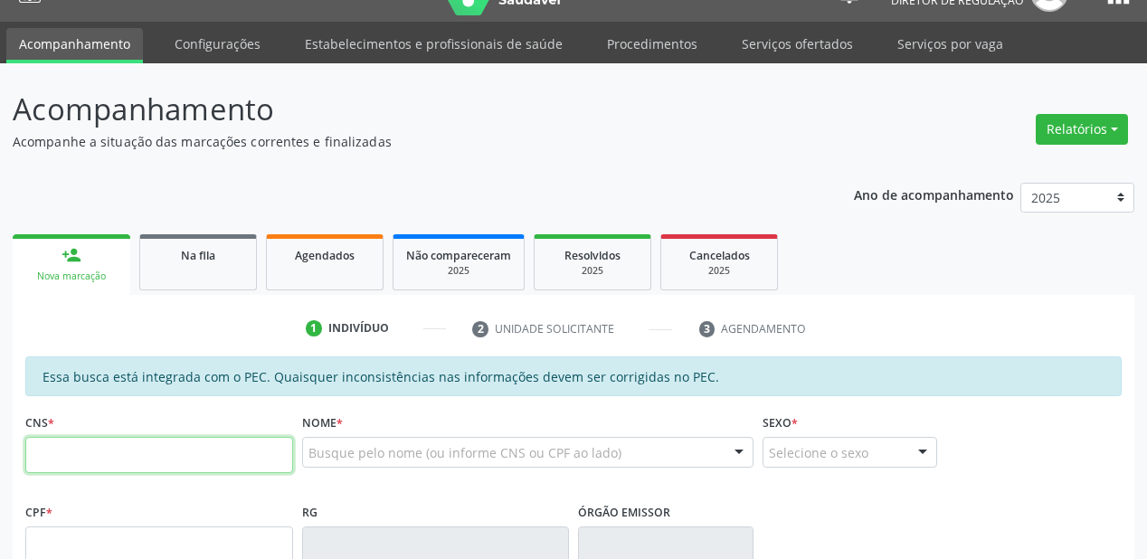
click at [113, 457] on input "text" at bounding box center [159, 455] width 268 height 36
type input "701 2070 8608 1214"
type input "714.068.614-99"
type input "[DATE]"
type input "[PERSON_NAME]"
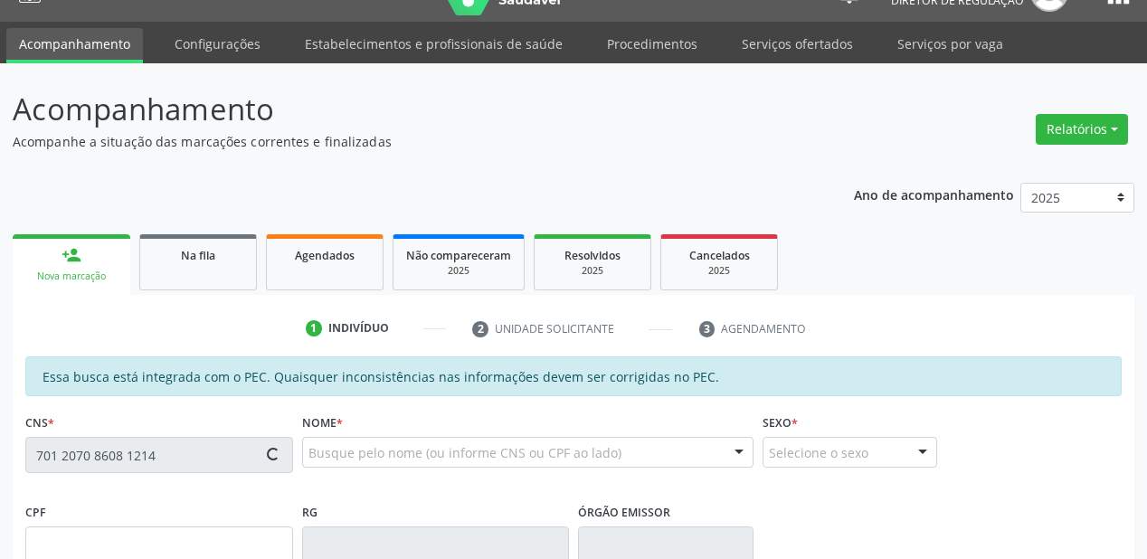
type input "[PHONE_NUMBER]"
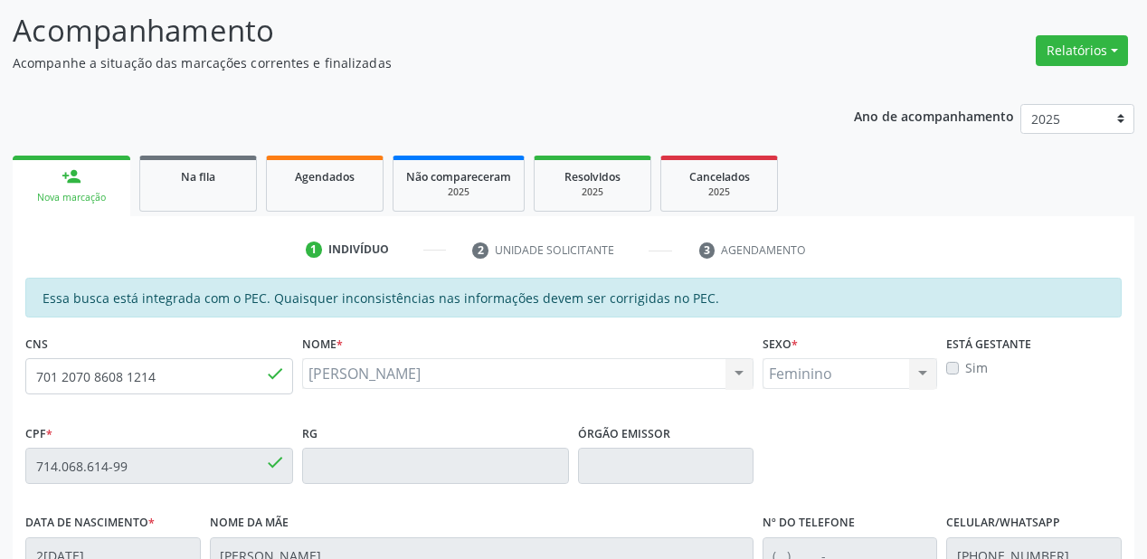
scroll to position [398, 0]
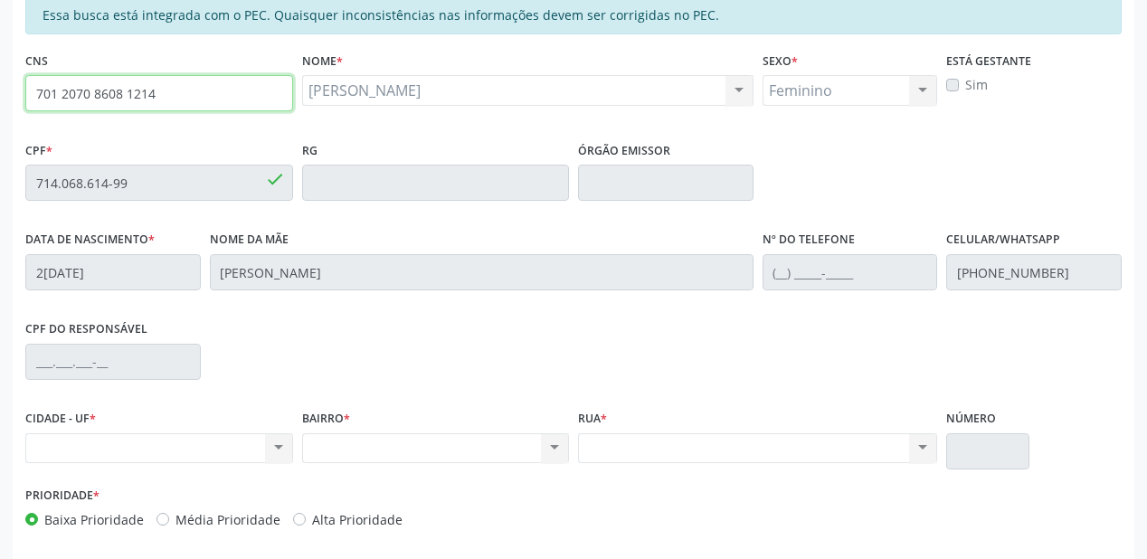
drag, startPoint x: 173, startPoint y: 99, endPoint x: 0, endPoint y: 116, distance: 173.6
click at [0, 116] on div "Acompanhamento Acompanhe a situação das marcações correntes e finalizadas Relat…" at bounding box center [573, 168] width 1147 height 933
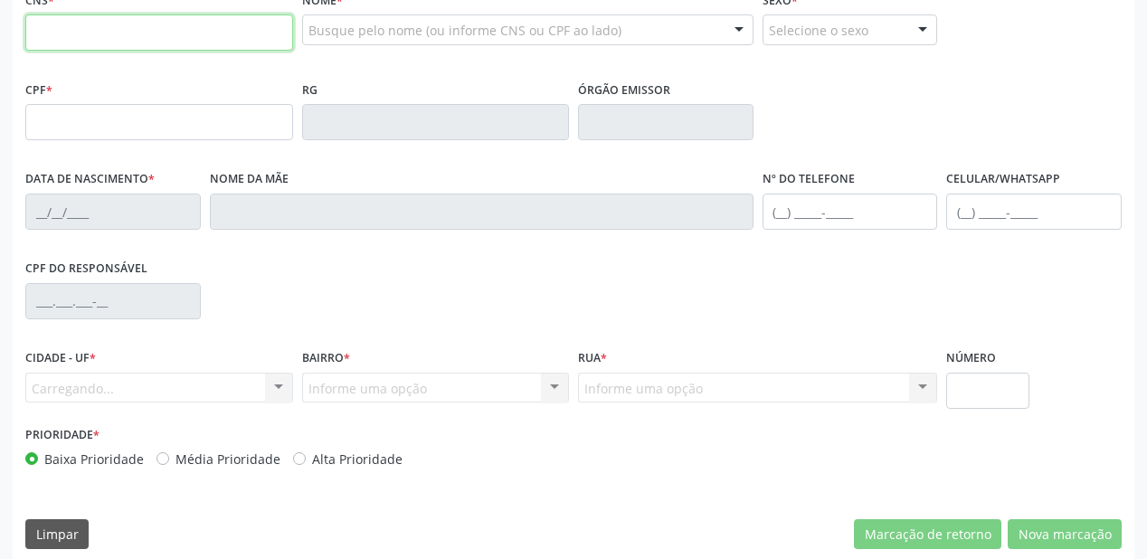
scroll to position [459, 0]
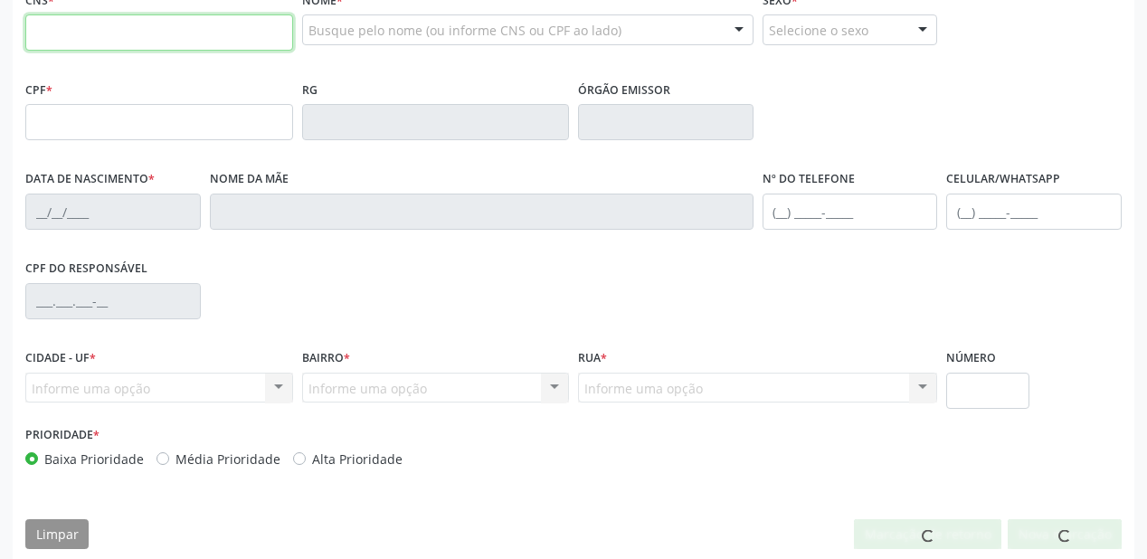
paste input "701 2070 8608 1214"
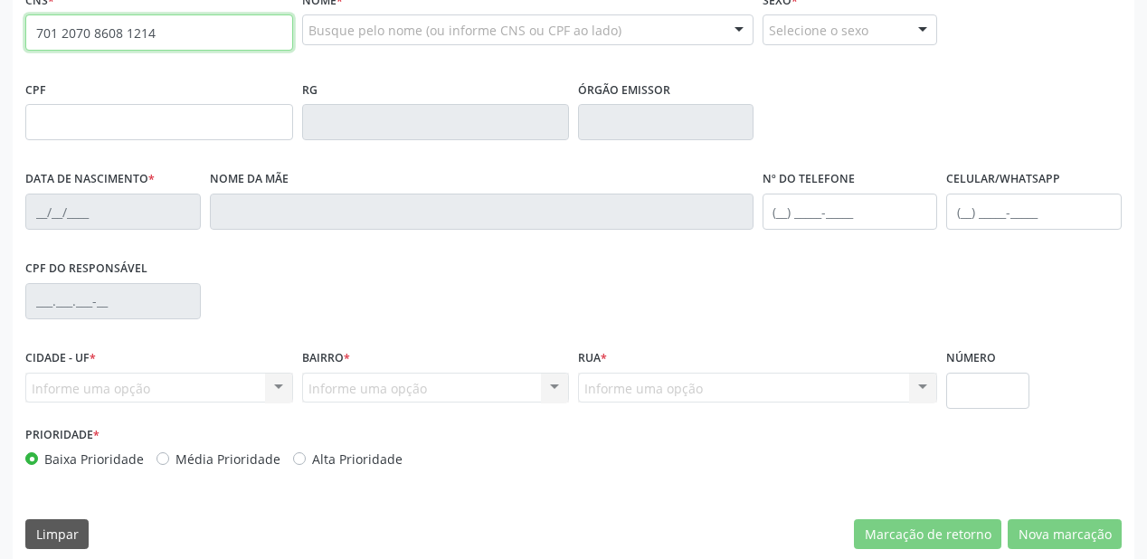
type input "701 2070 8608 1214"
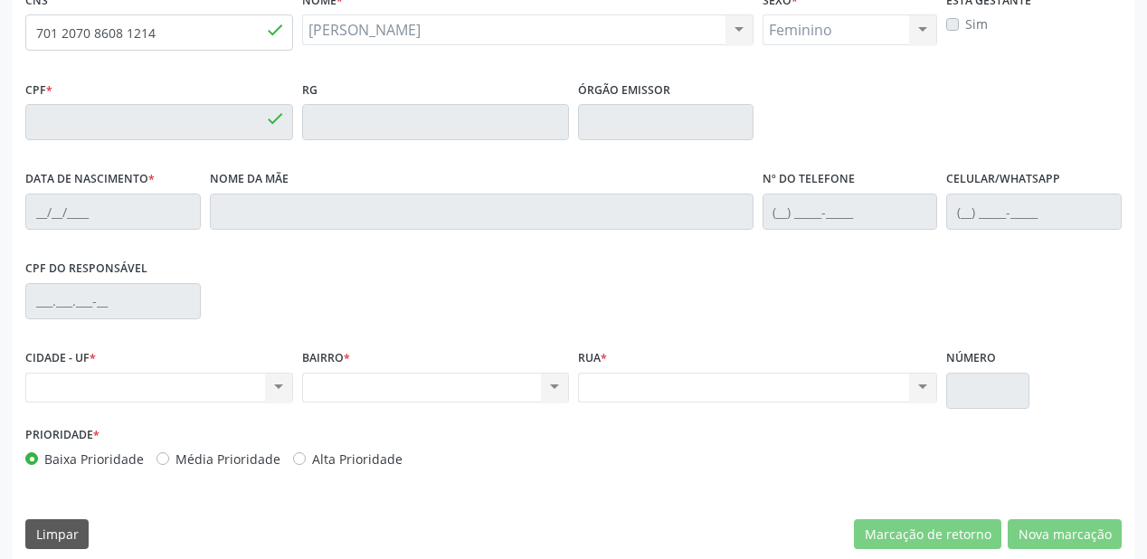
type input "714.068.614-99"
type input "[DATE]"
type input "[PERSON_NAME]"
type input "[PHONE_NUMBER]"
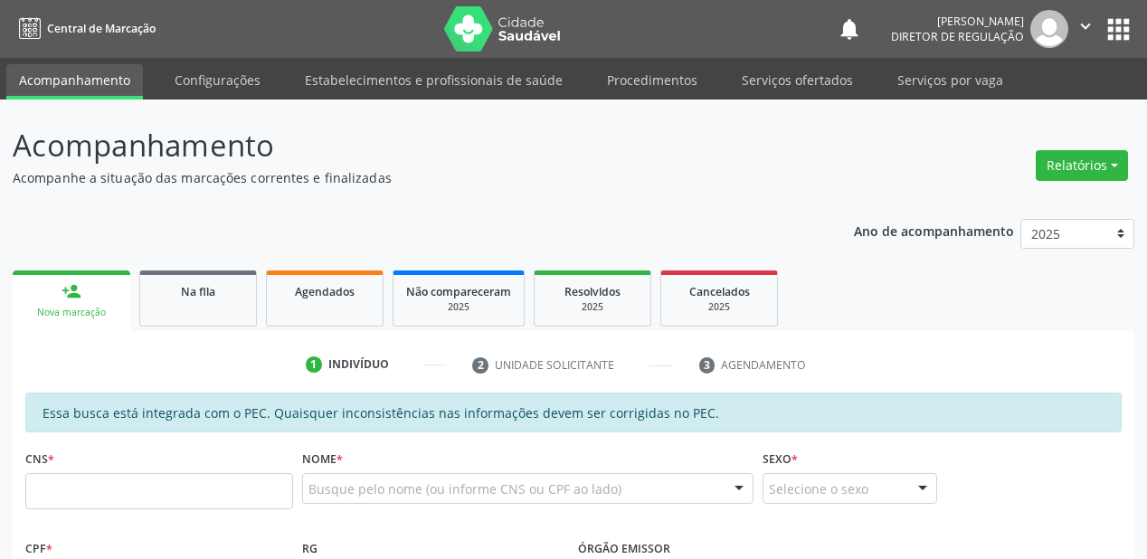
scroll to position [289, 0]
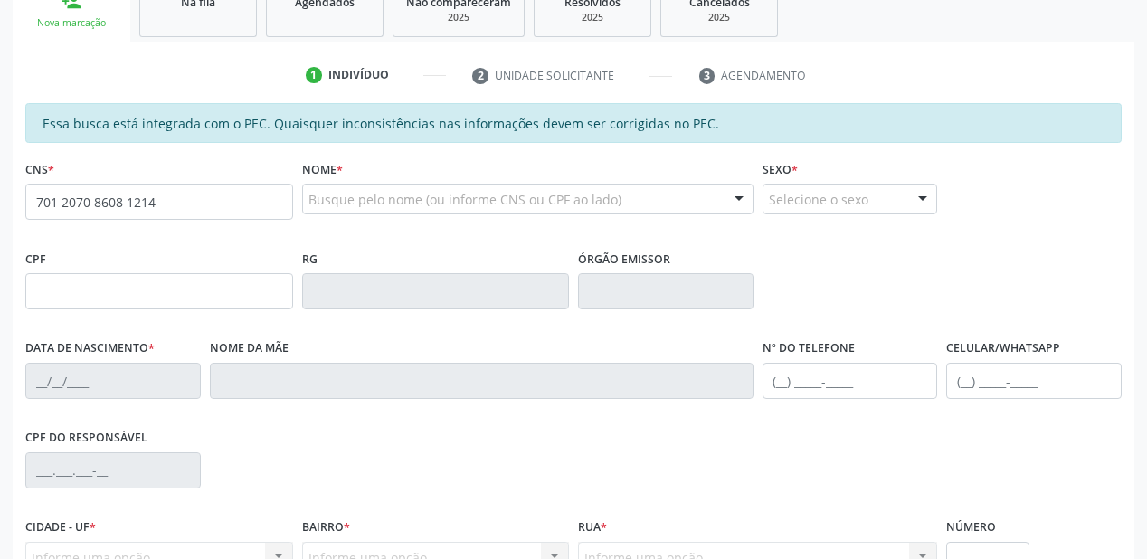
type input "701 2070 8608 1214"
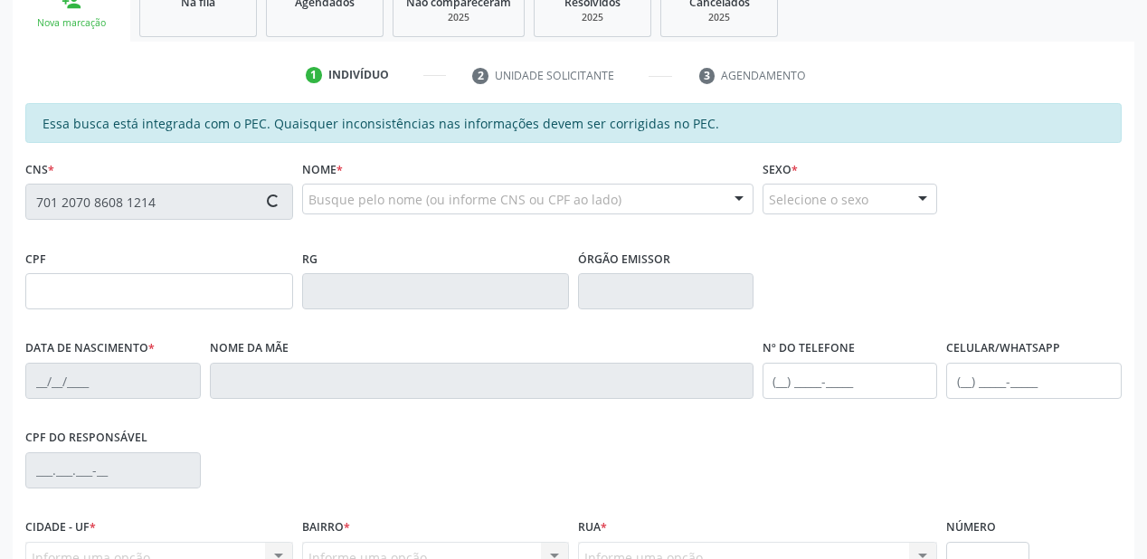
type input "714.068.614-99"
type input "[DATE]"
type input "[PERSON_NAME]"
type input "[PHONE_NUMBER]"
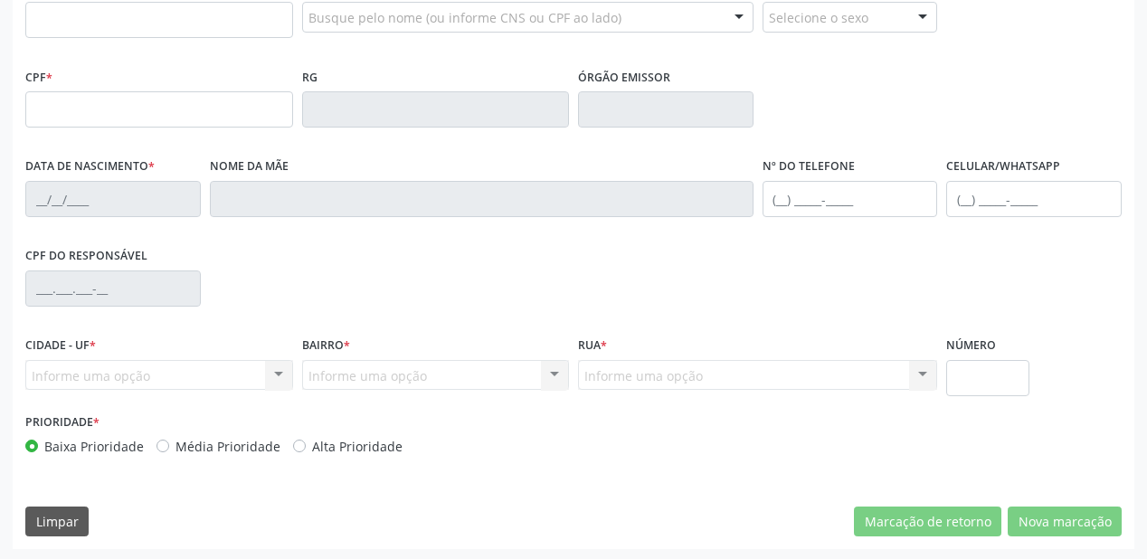
scroll to position [473, 0]
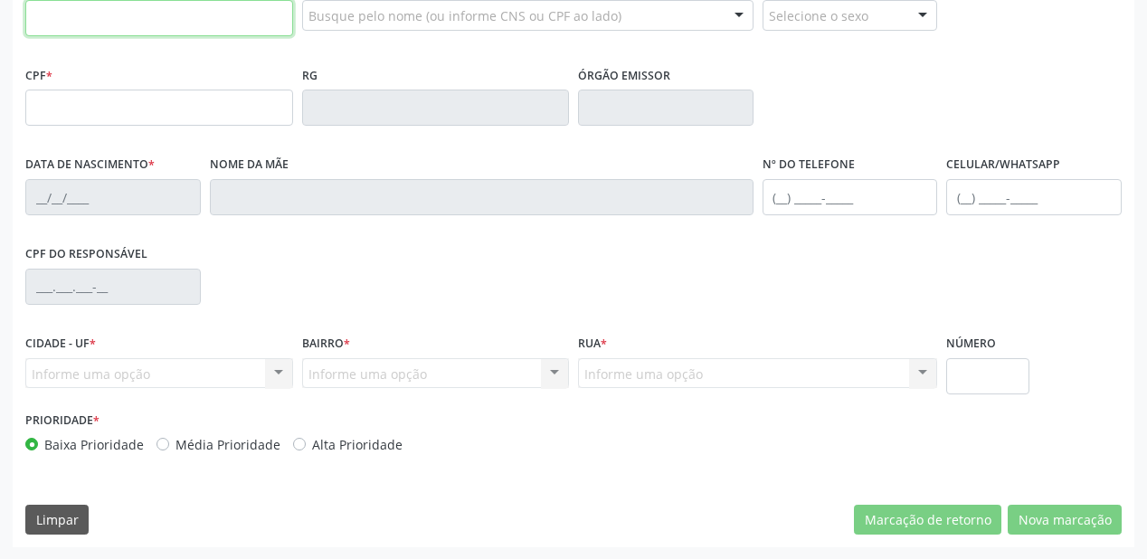
paste input "701 2070 8608 1214"
type input "701 2070 8608 1214"
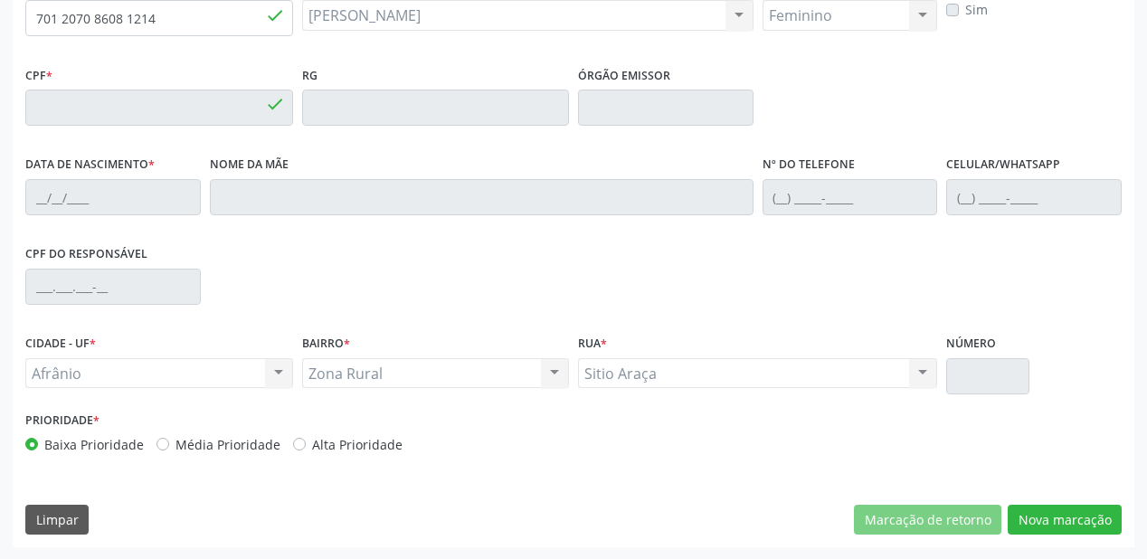
type input "714.068.614-99"
type input "[DATE]"
type input "[PERSON_NAME]"
type input "[PHONE_NUMBER]"
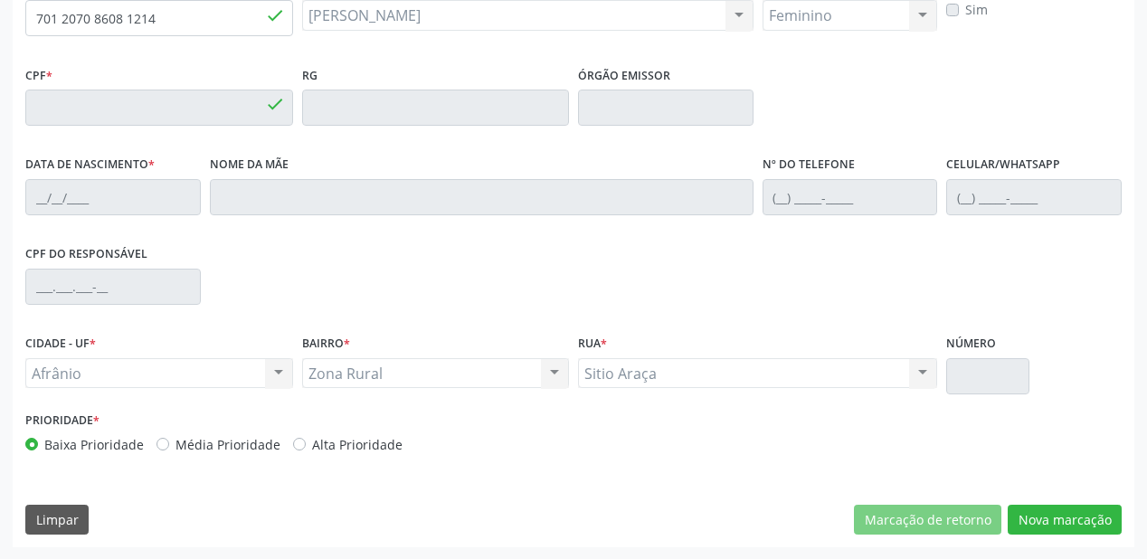
type input "S/N"
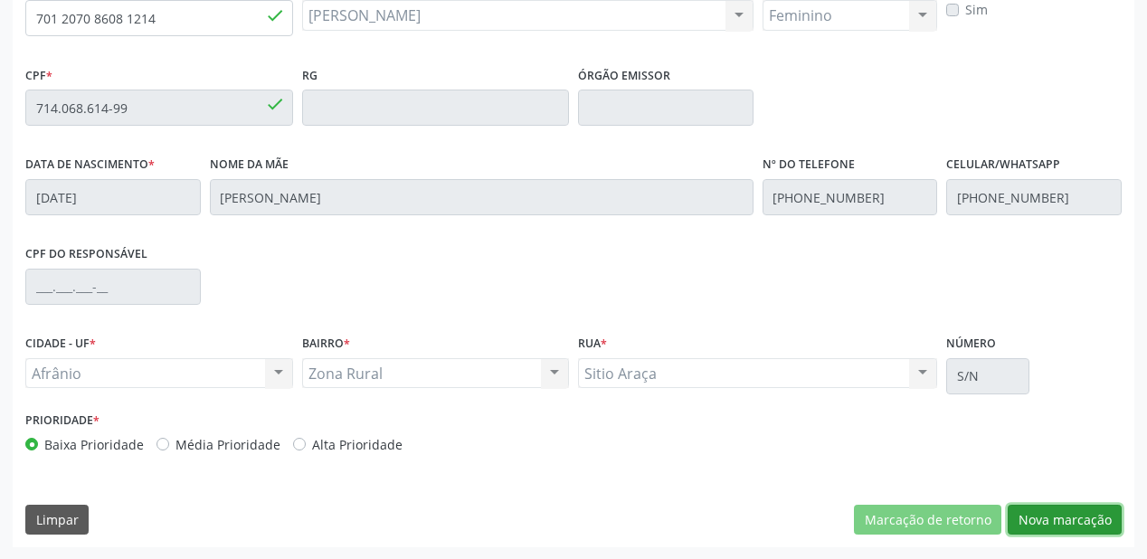
click at [1037, 526] on button "Nova marcação" at bounding box center [1065, 520] width 114 height 31
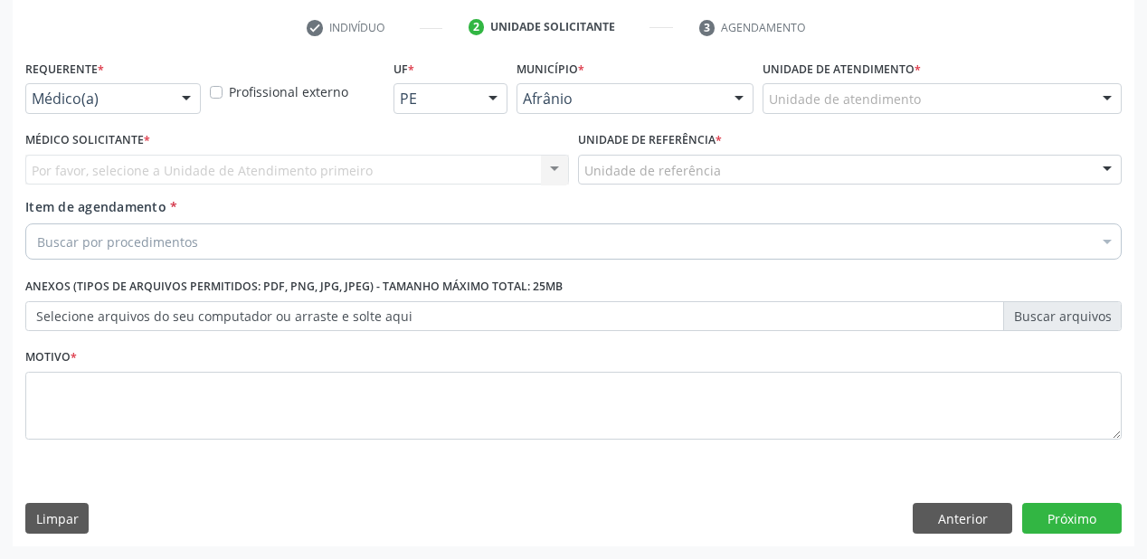
scroll to position [336, 0]
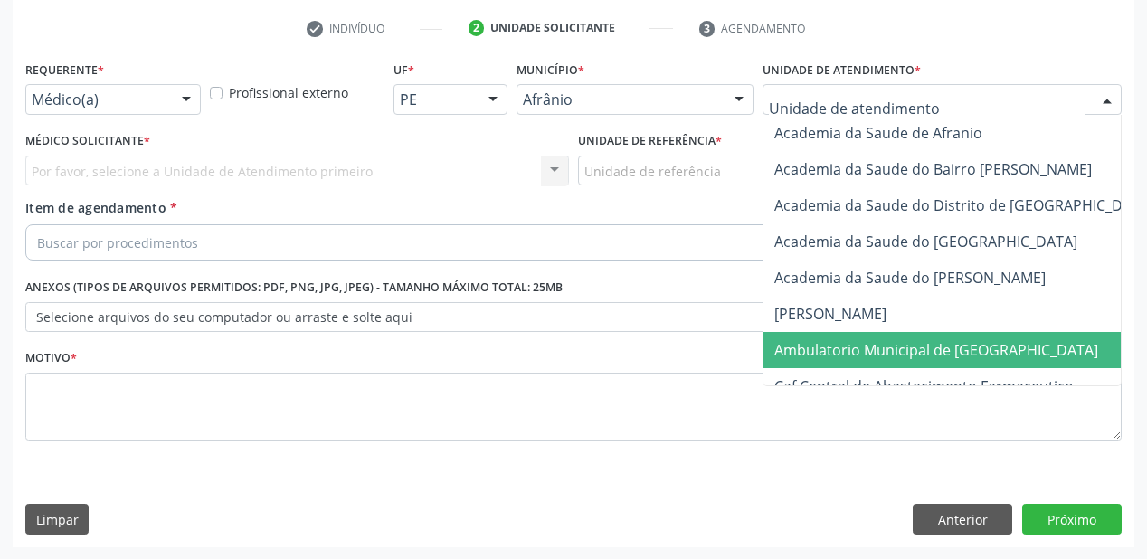
drag, startPoint x: 804, startPoint y: 344, endPoint x: 695, endPoint y: 235, distance: 154.1
click at [799, 340] on span "Ambulatorio Municipal de [GEOGRAPHIC_DATA]" at bounding box center [936, 350] width 324 height 20
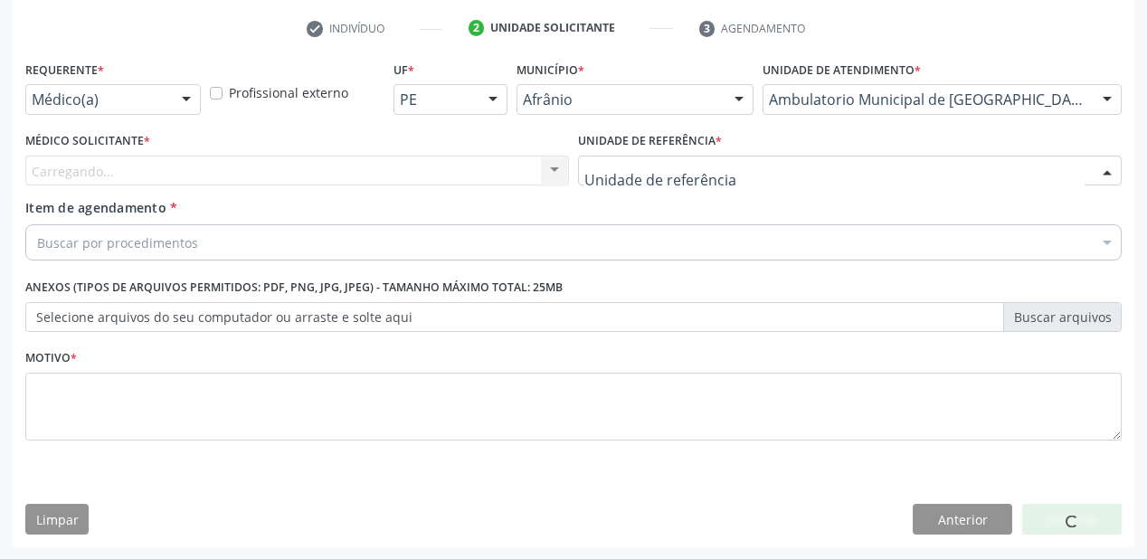
drag, startPoint x: 630, startPoint y: 171, endPoint x: 626, endPoint y: 258, distance: 86.9
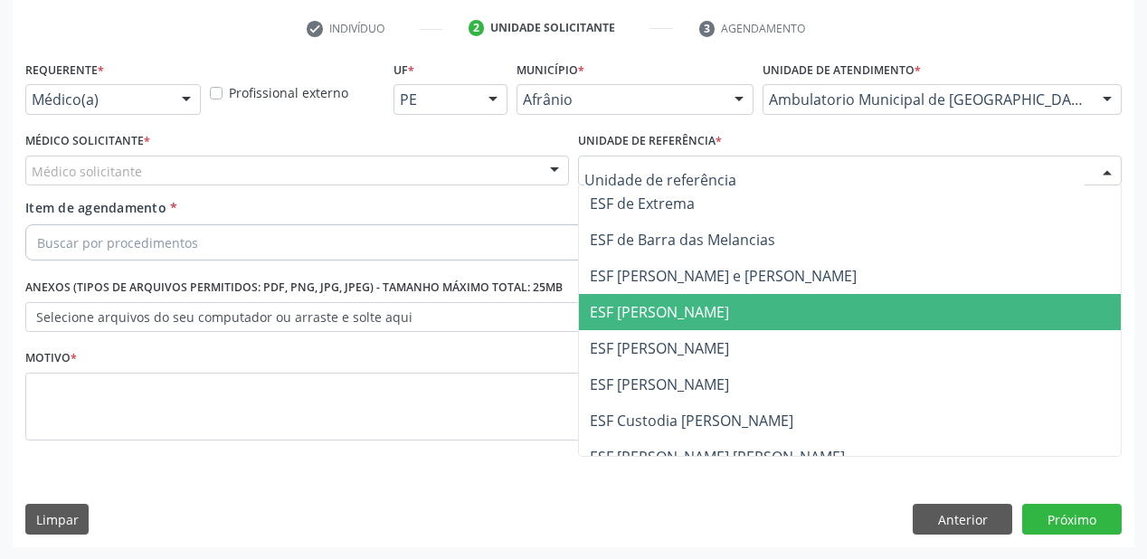
click at [626, 327] on span "ESF [PERSON_NAME]" at bounding box center [850, 312] width 542 height 36
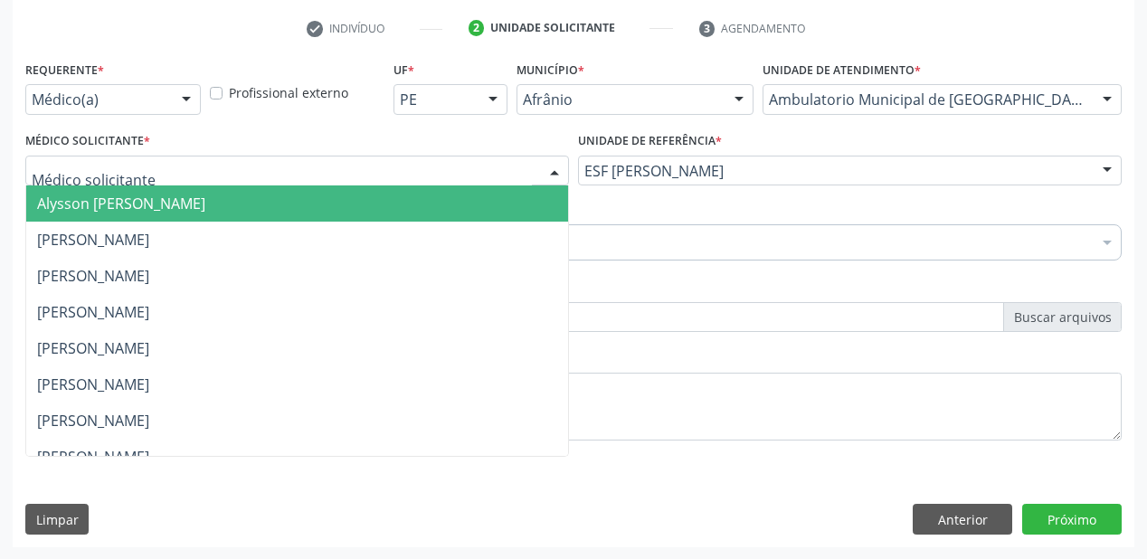
drag, startPoint x: 124, startPoint y: 163, endPoint x: 119, endPoint y: 210, distance: 47.2
click at [119, 210] on span "Alysson [PERSON_NAME]" at bounding box center [121, 204] width 168 height 20
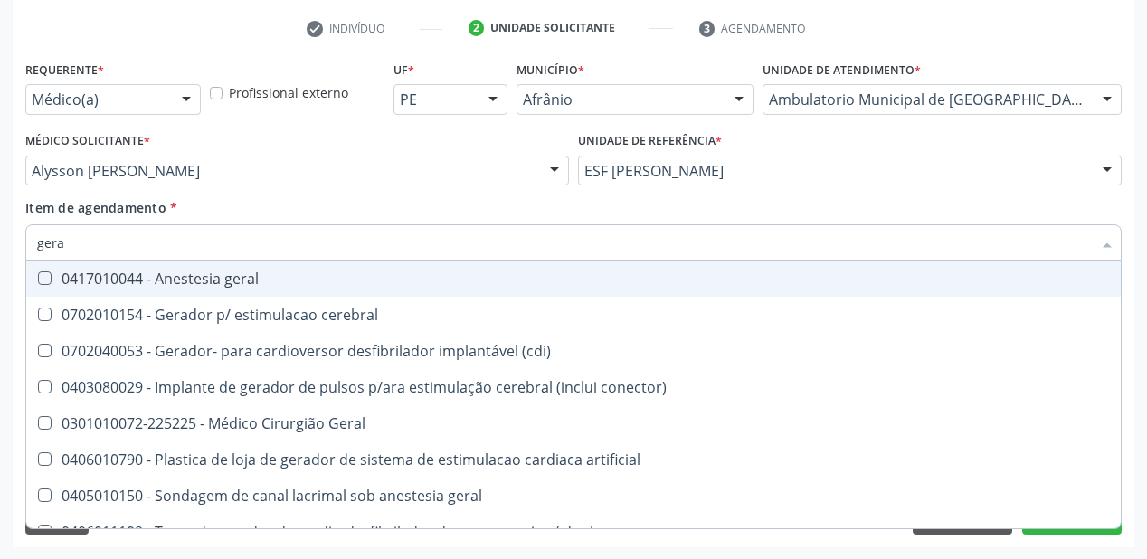
type input "geral"
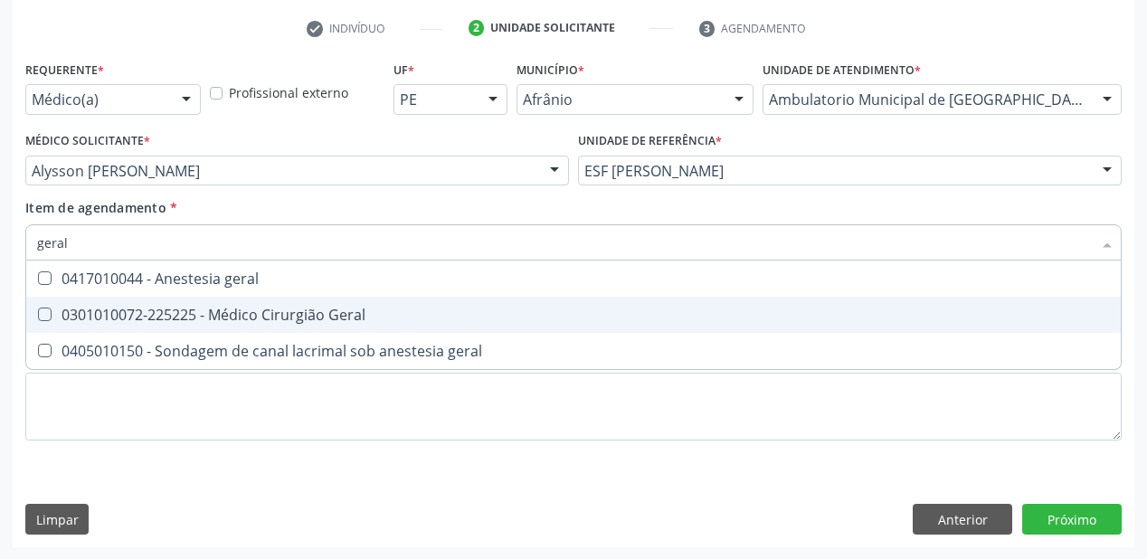
click at [176, 320] on div "0301010072-225225 - Médico Cirurgião Geral" at bounding box center [573, 315] width 1073 height 14
checkbox Geral "true"
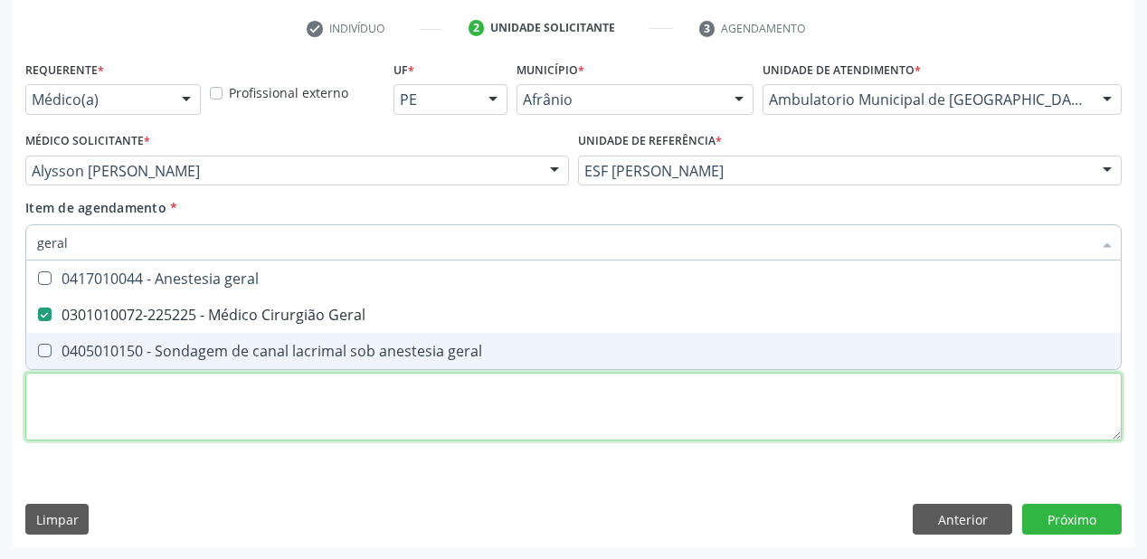
click at [105, 410] on div "Requerente * Médico(a) Médico(a) Enfermeiro(a) Paciente Nenhum resultado encont…" at bounding box center [573, 261] width 1096 height 410
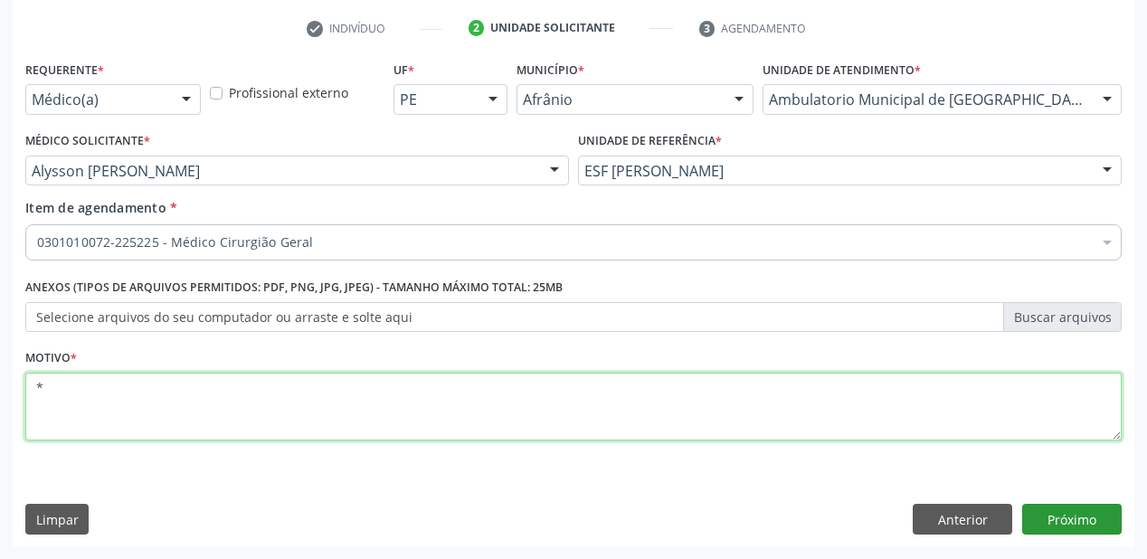
type textarea "*"
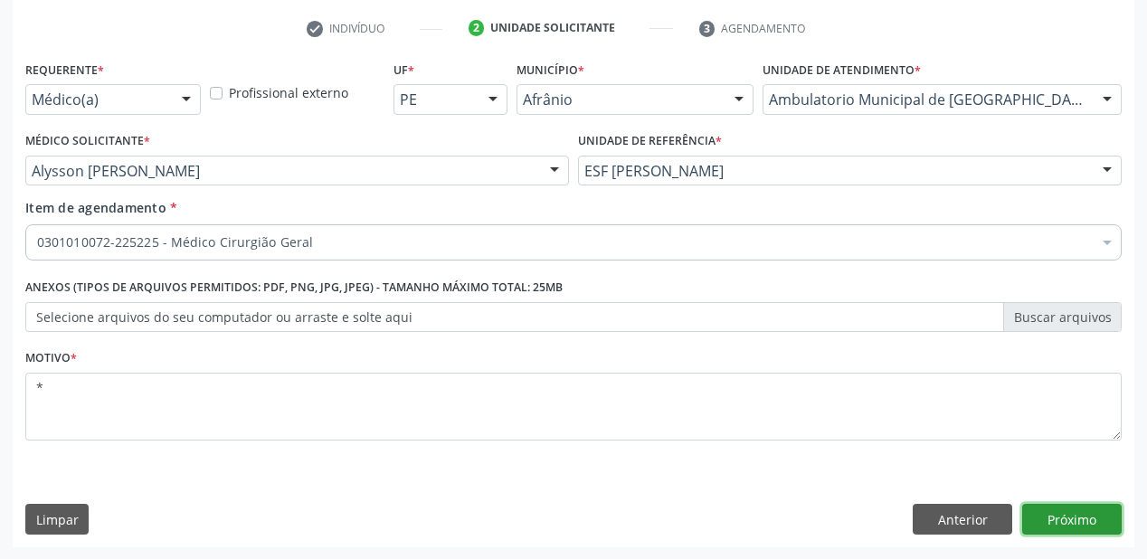
click at [1058, 525] on button "Próximo" at bounding box center [1071, 519] width 99 height 31
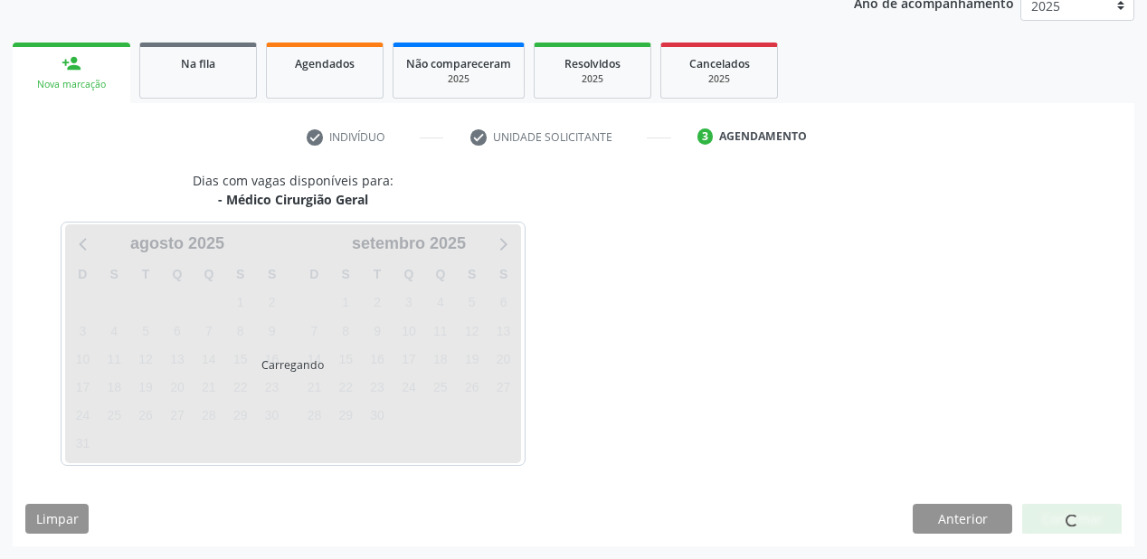
scroll to position [227, 0]
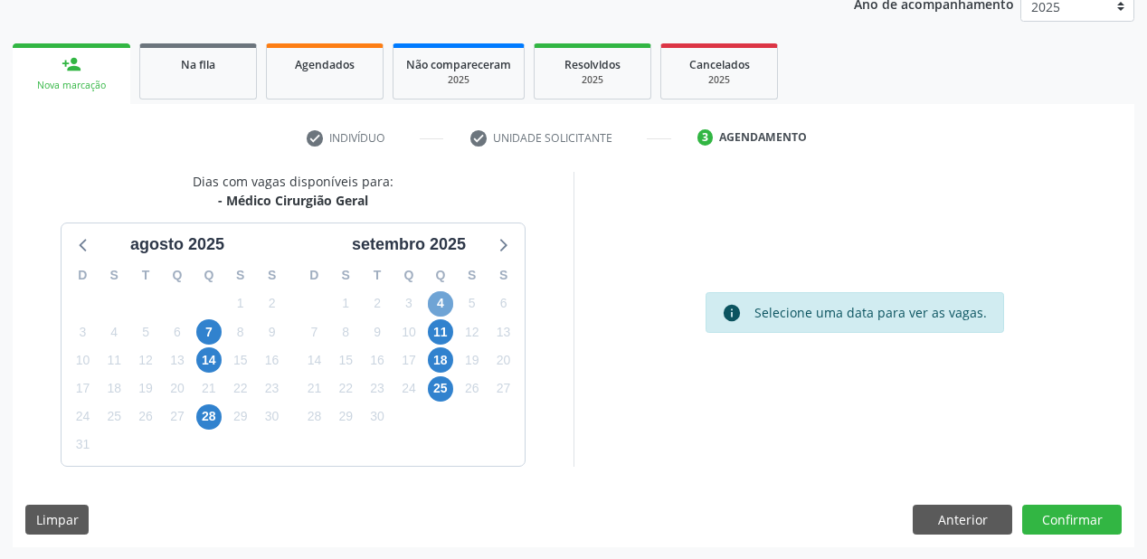
click at [438, 301] on span "4" at bounding box center [440, 303] width 25 height 25
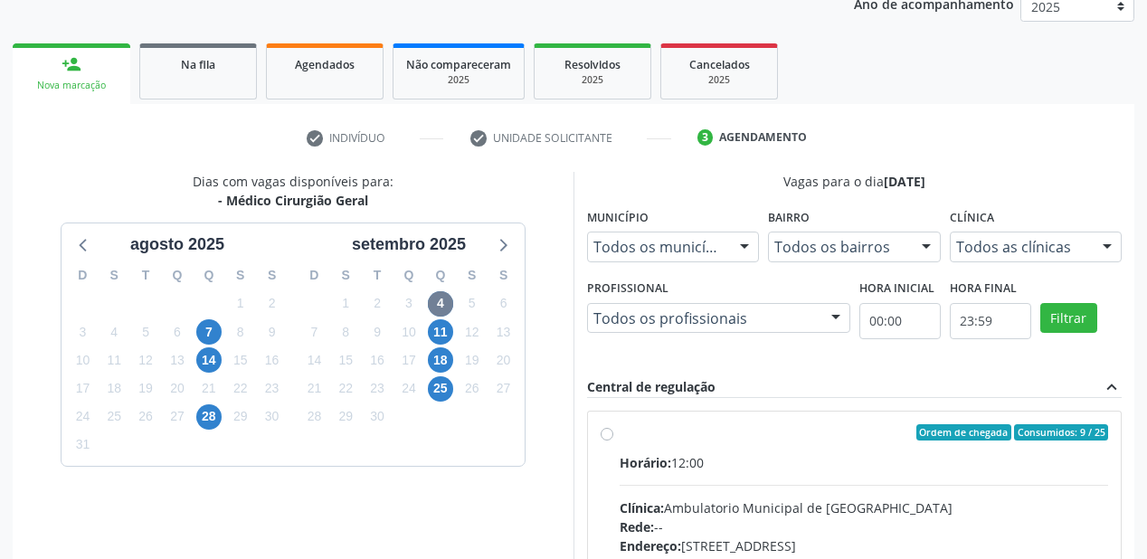
click at [613, 440] on input "Ordem de chegada Consumidos: 9 / 25 Horário: 12:00 Clínica: Ambulatorio Municip…" at bounding box center [607, 432] width 13 height 16
radio input "true"
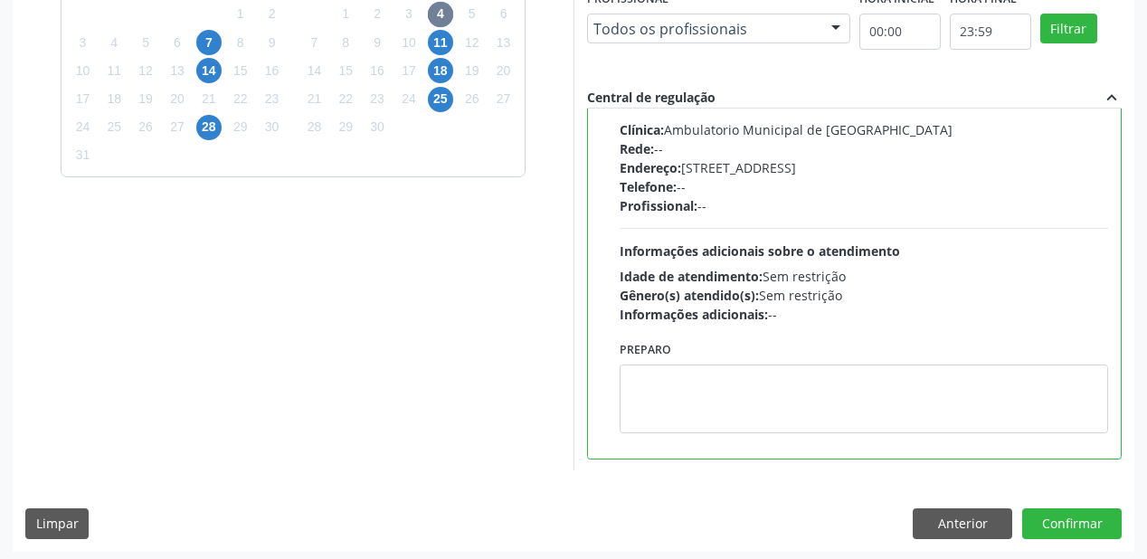
scroll to position [521, 0]
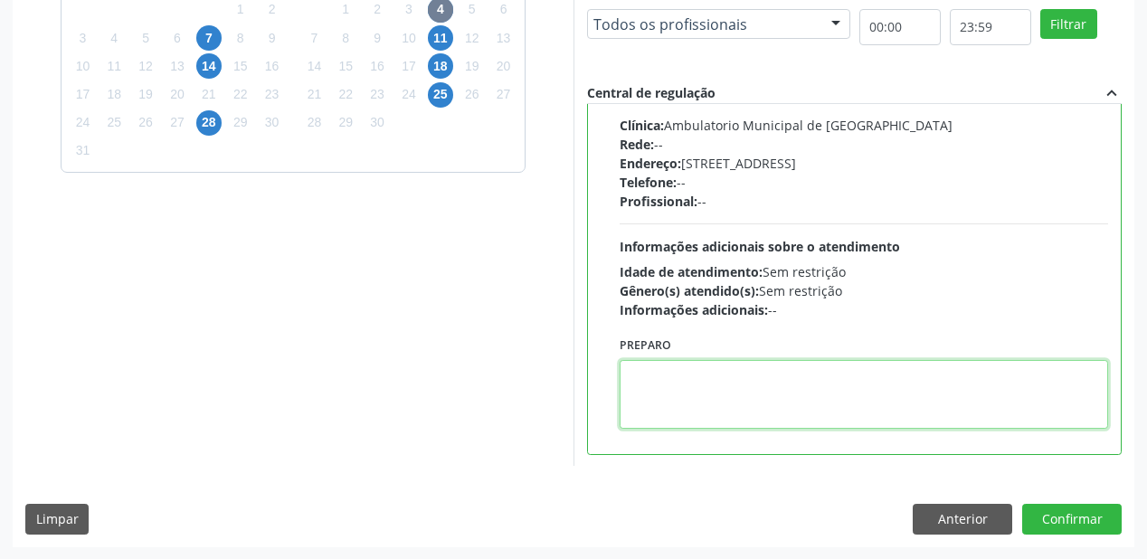
click at [746, 409] on textarea at bounding box center [864, 394] width 488 height 69
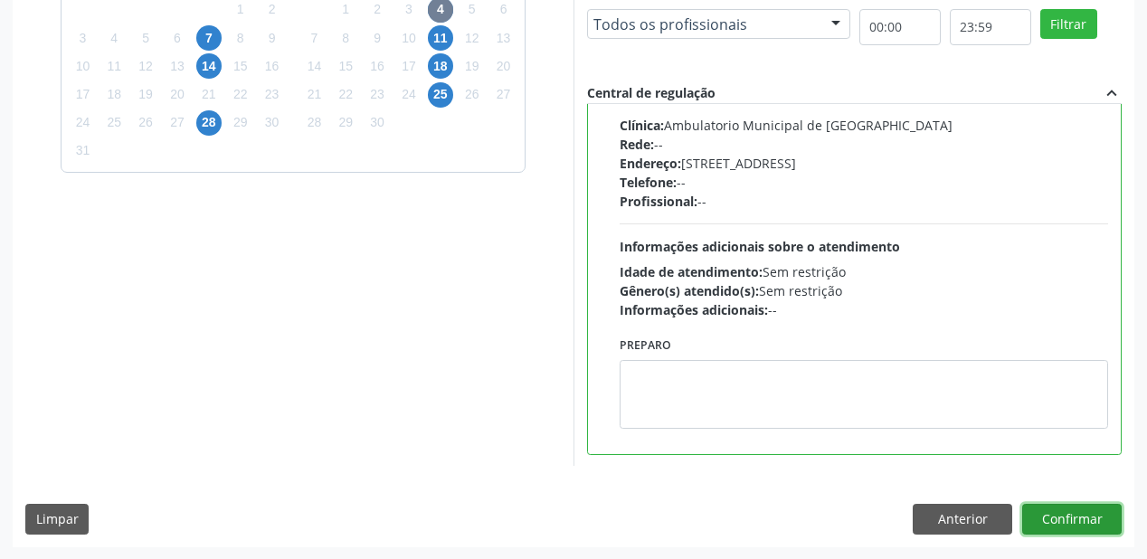
click at [1046, 517] on button "Confirmar" at bounding box center [1071, 519] width 99 height 31
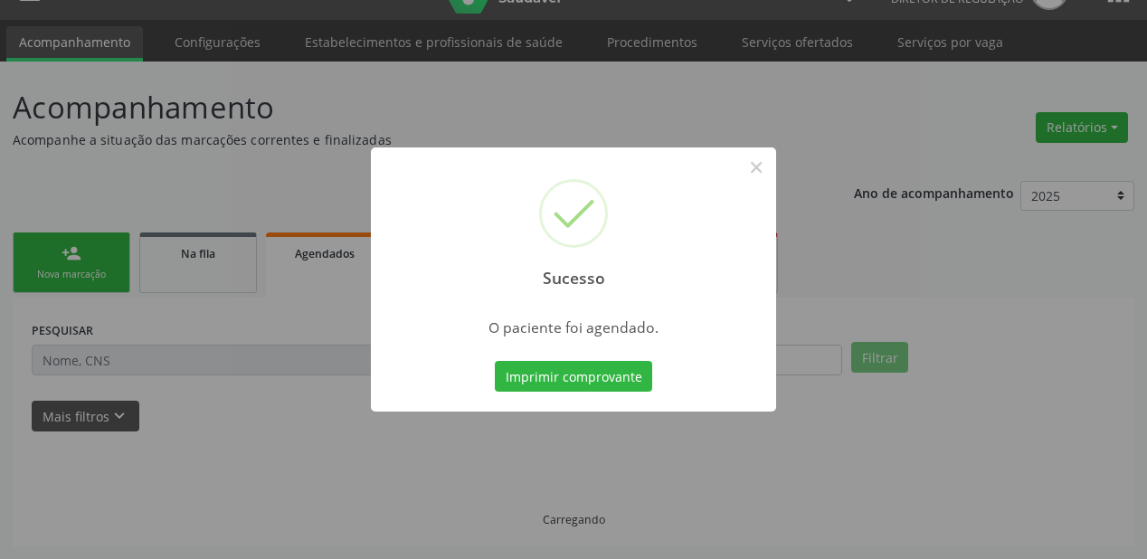
scroll to position [36, 0]
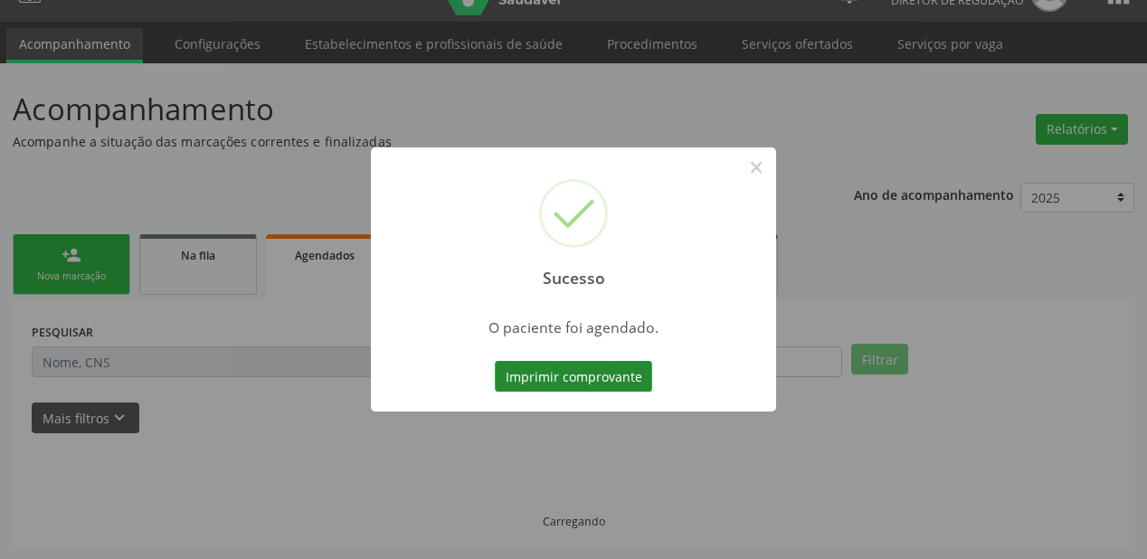
click at [592, 371] on button "Imprimir comprovante" at bounding box center [573, 376] width 157 height 31
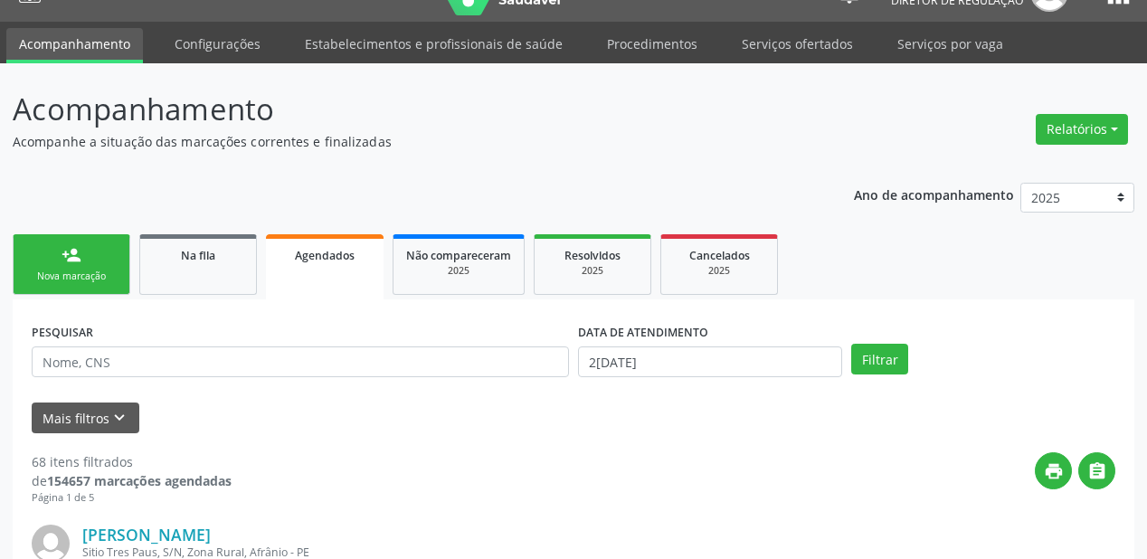
click at [83, 289] on link "person_add Nova marcação" at bounding box center [72, 264] width 118 height 61
click at [86, 276] on div "Nova marcação" at bounding box center [71, 277] width 90 height 14
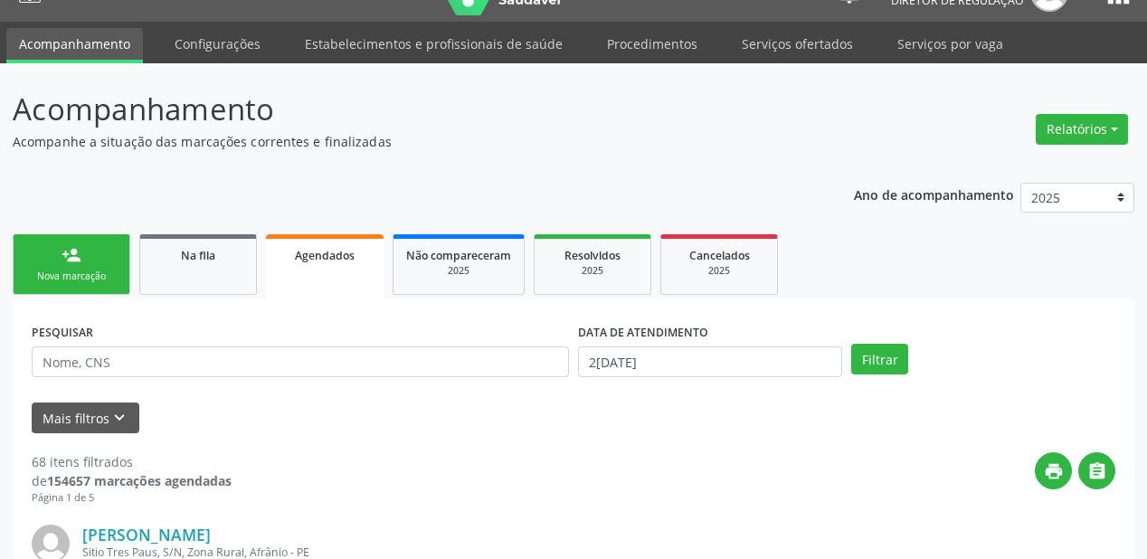
click at [86, 276] on div "Nova marcação" at bounding box center [71, 277] width 90 height 14
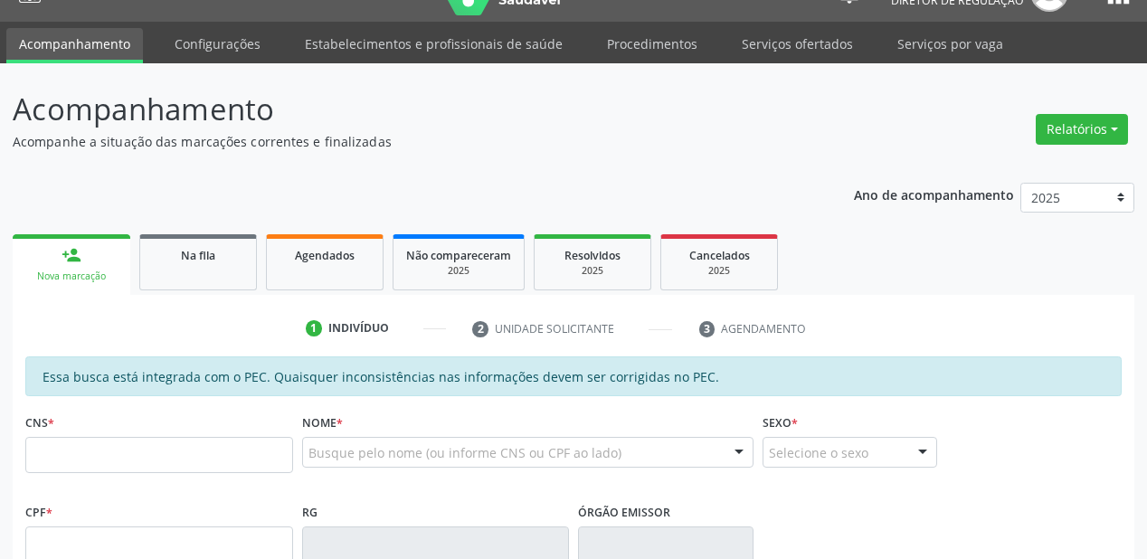
drag, startPoint x: 95, startPoint y: 408, endPoint x: 91, endPoint y: 417, distance: 9.7
click at [94, 413] on div "CNS *" at bounding box center [159, 441] width 268 height 64
click at [73, 470] on input "text" at bounding box center [159, 455] width 268 height 36
type input "7"
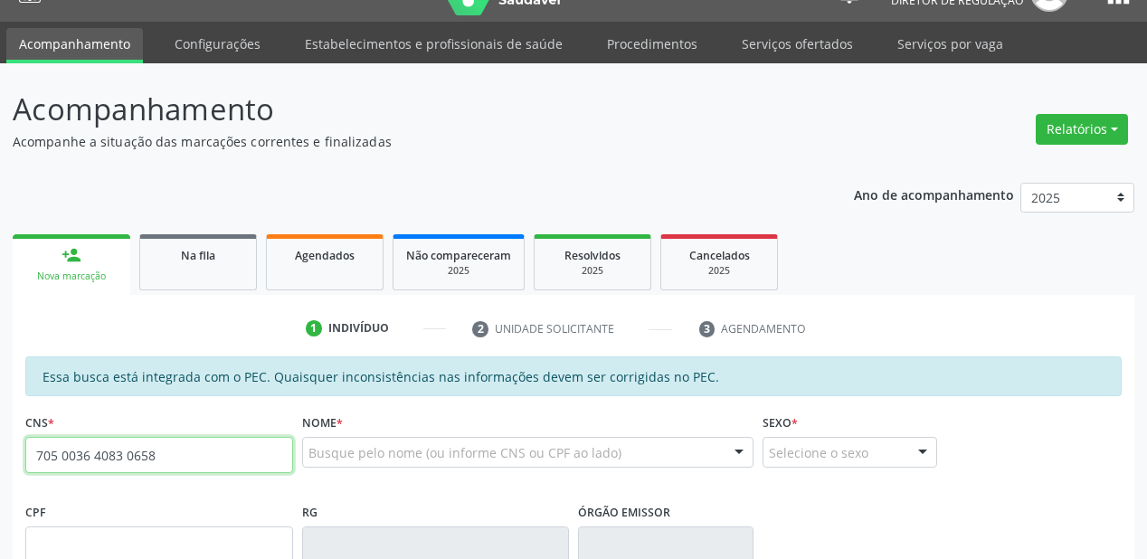
type input "705 0036 4083 0658"
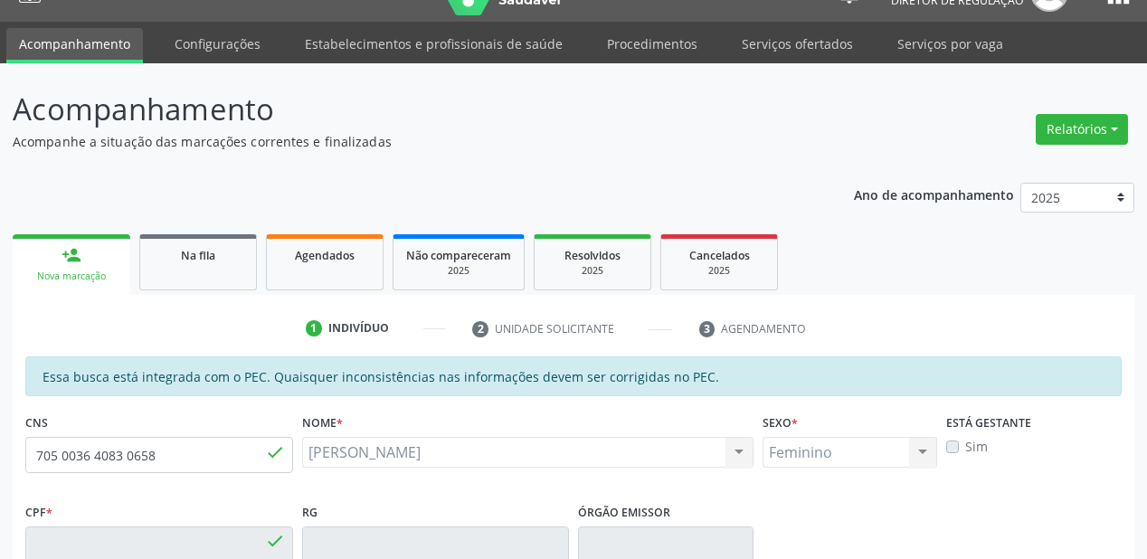
type input "029.198.664-19"
type input "01/05/1974"
type input "Raimunda da Silva Coelho"
type input "(87) 98864-5098"
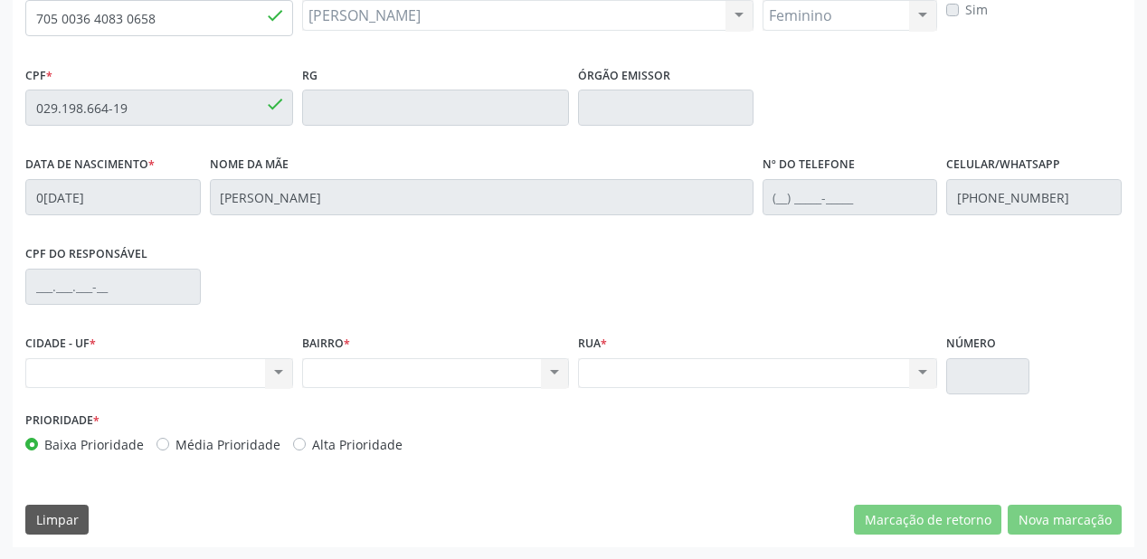
scroll to position [328, 0]
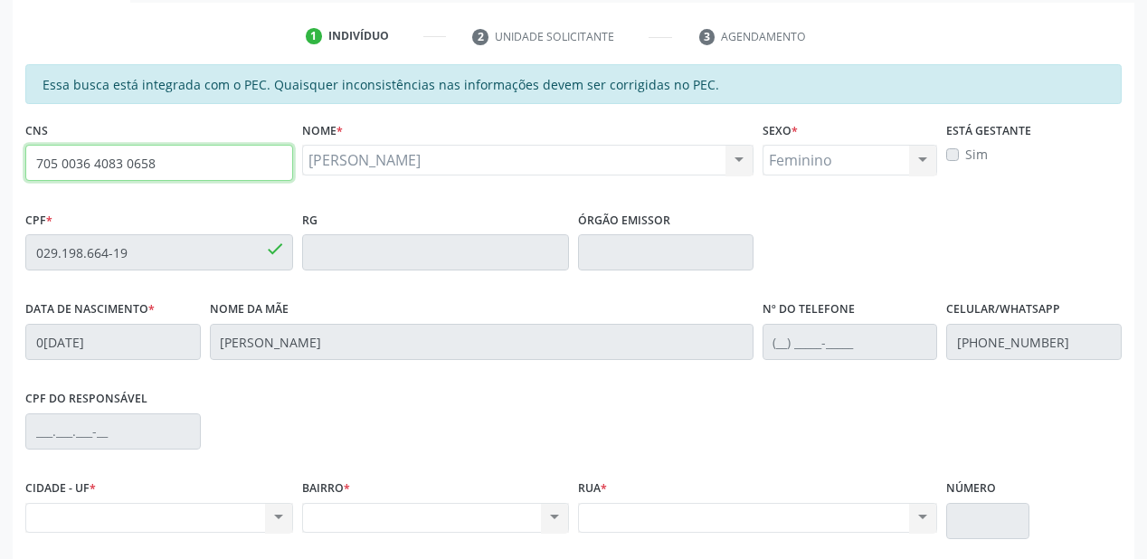
drag, startPoint x: 162, startPoint y: 168, endPoint x: 0, endPoint y: 180, distance: 162.3
click at [0, 180] on div "Acompanhamento Acompanhe a situação das marcações correntes e finalizadas Relat…" at bounding box center [573, 237] width 1147 height 933
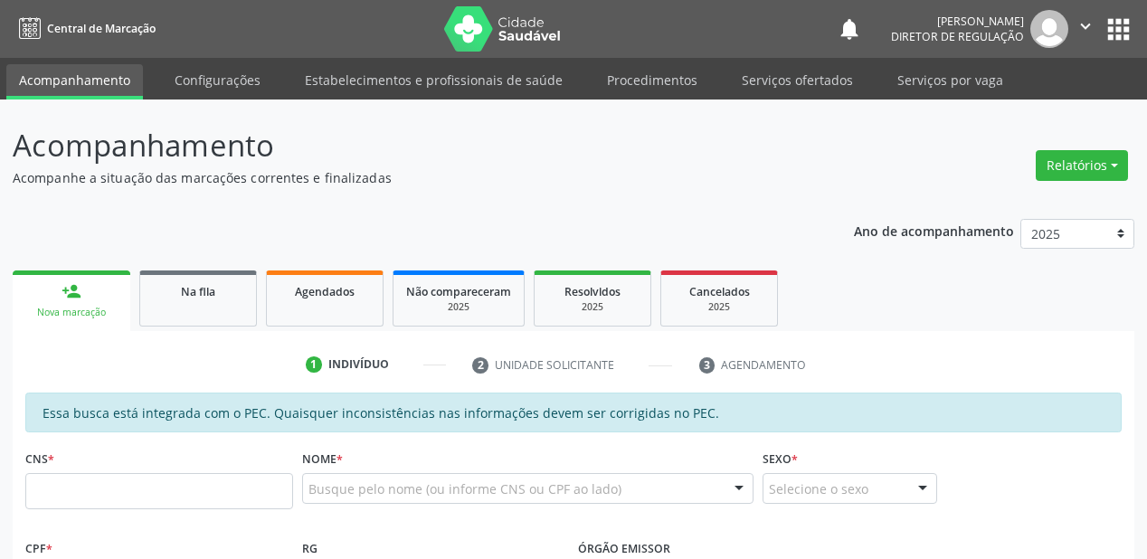
scroll to position [328, 0]
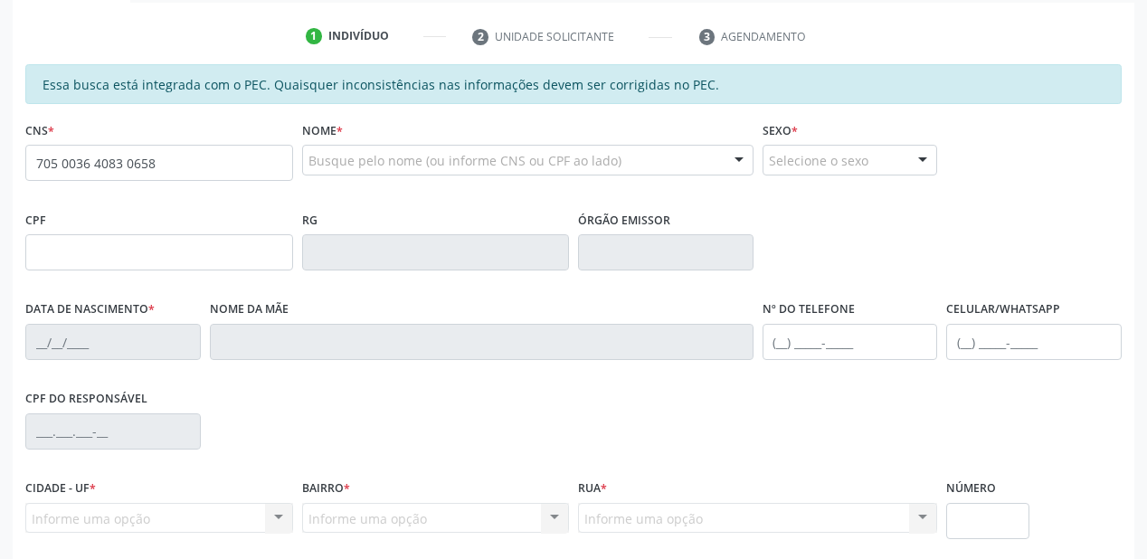
type input "705 0036 4083 0658"
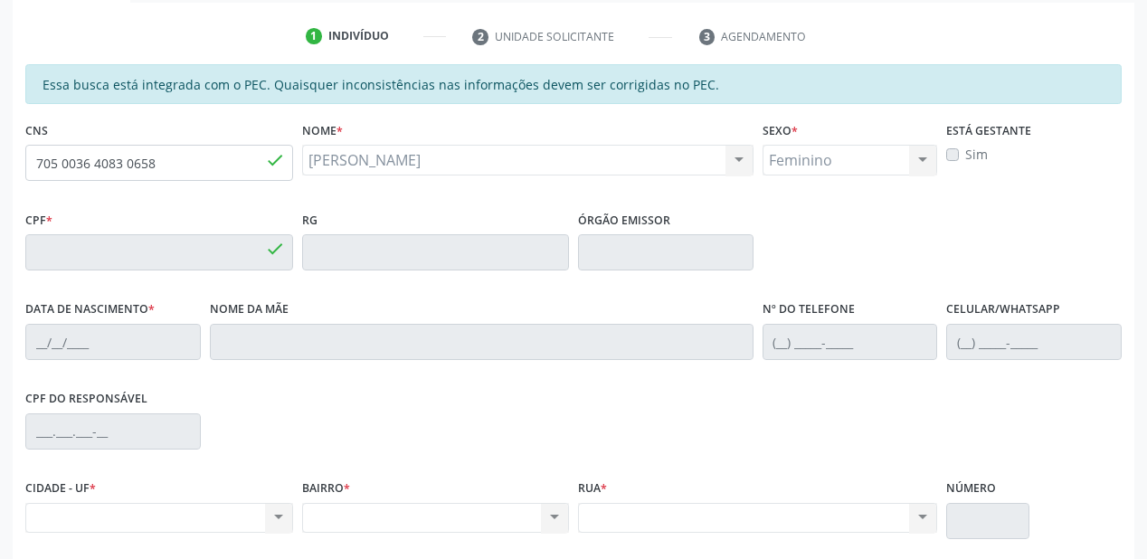
type input "029.198.664-19"
type input "[DATE]"
type input "[PERSON_NAME]"
type input "(87) 98864-5098"
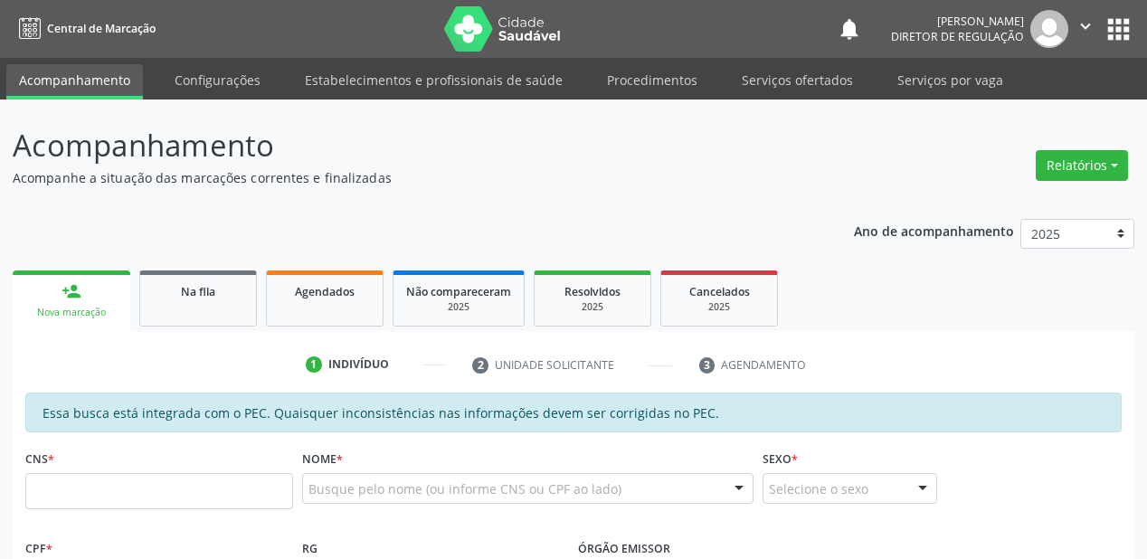
scroll to position [328, 0]
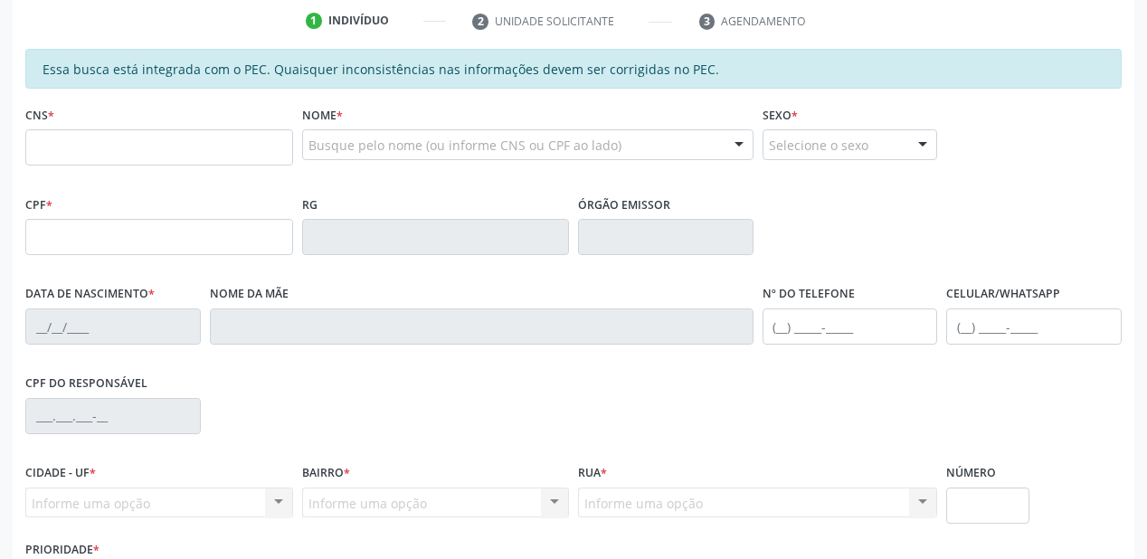
scroll to position [362, 0]
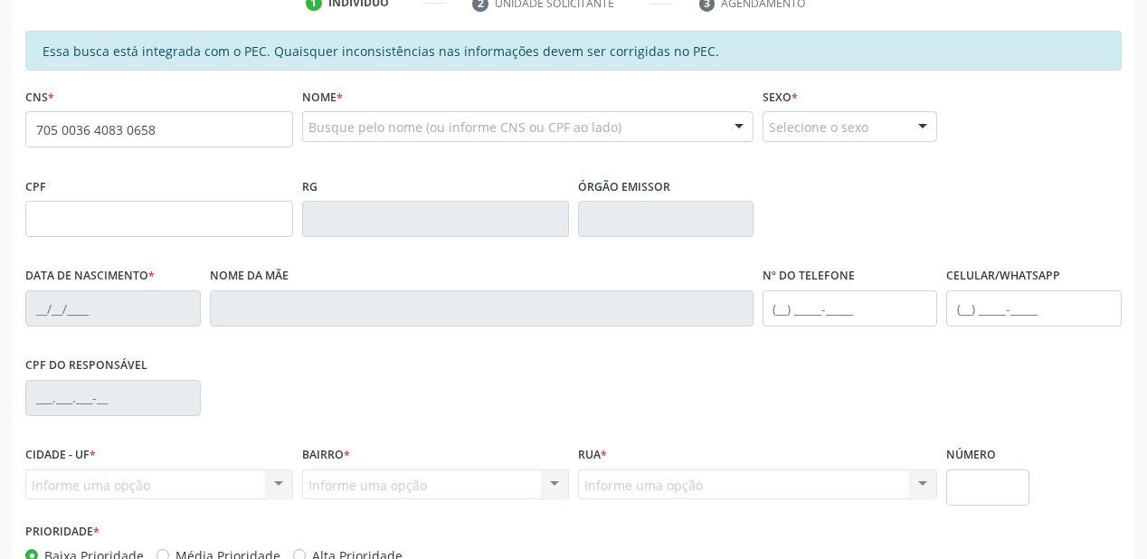
type input "705 0036 4083 0658"
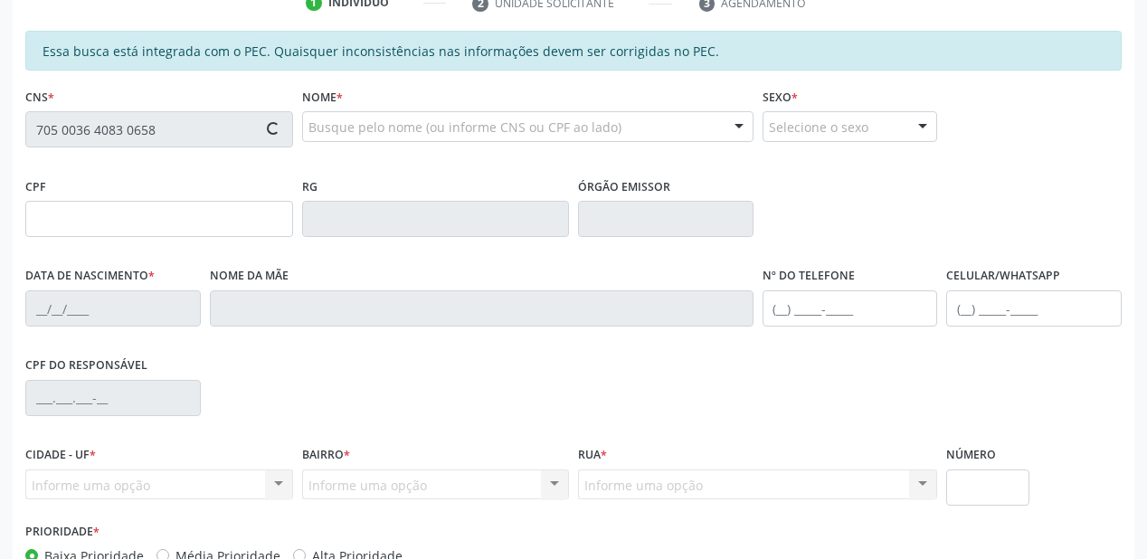
type input "029.198.664-19"
type input "[DATE]"
type input "[PERSON_NAME]"
type input "[PHONE_NUMBER]"
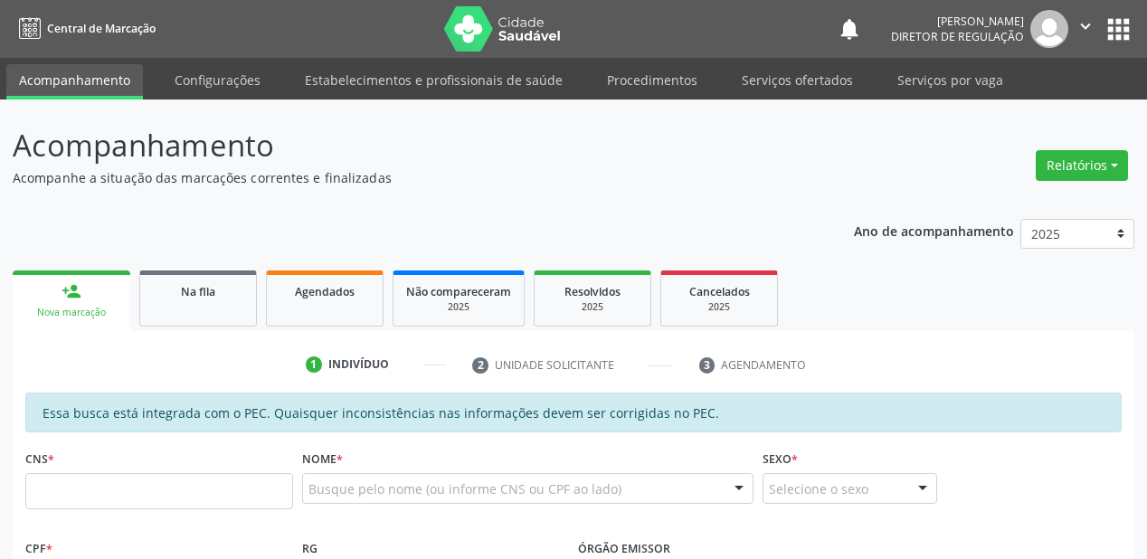
scroll to position [362, 0]
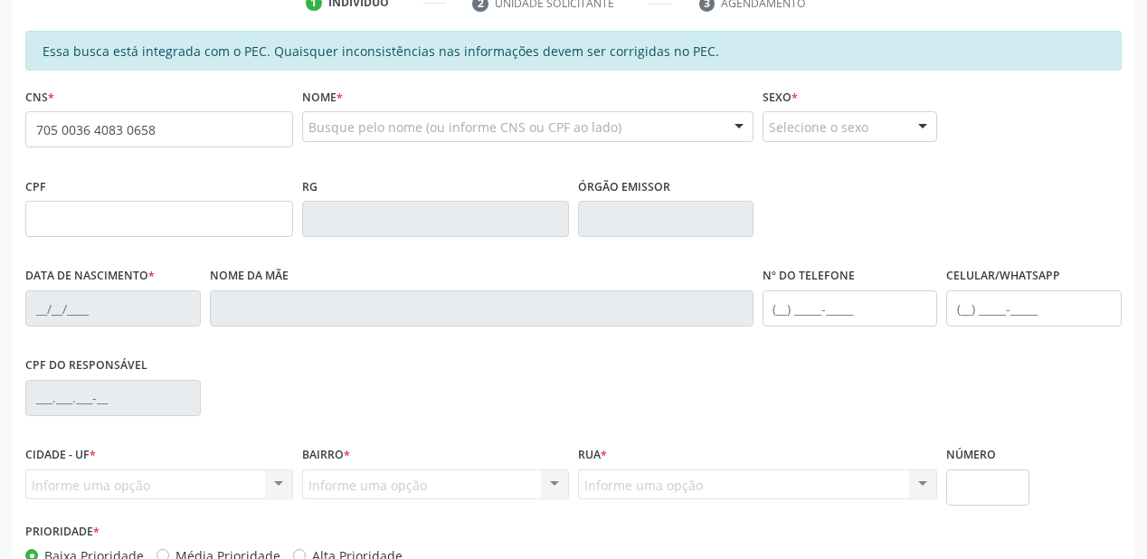
type input "705 0036 4083 0658"
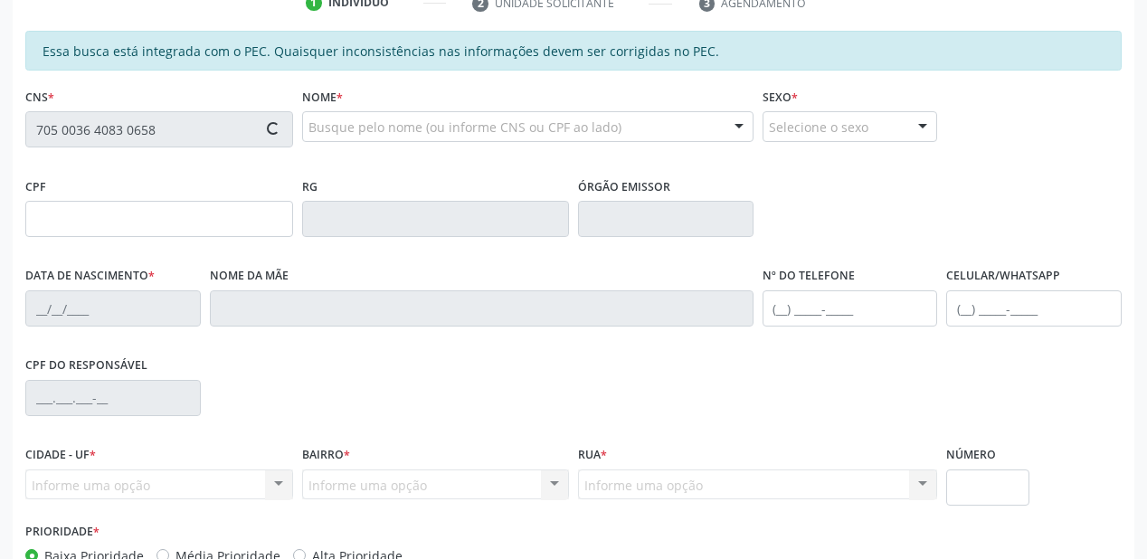
type input "029.198.664-19"
type input "[DATE]"
type input "[PERSON_NAME]"
type input "[PHONE_NUMBER]"
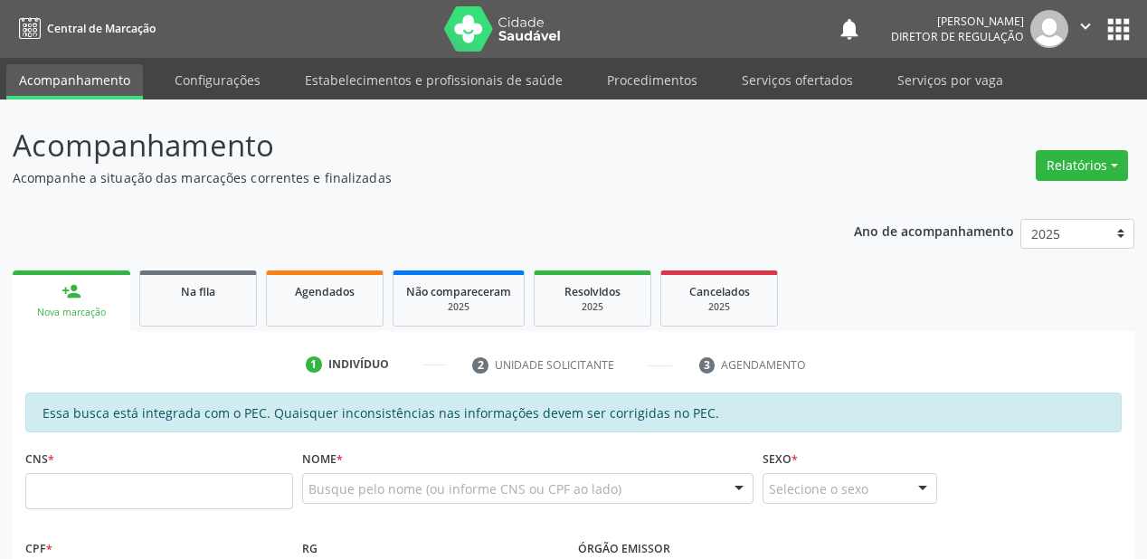
scroll to position [362, 0]
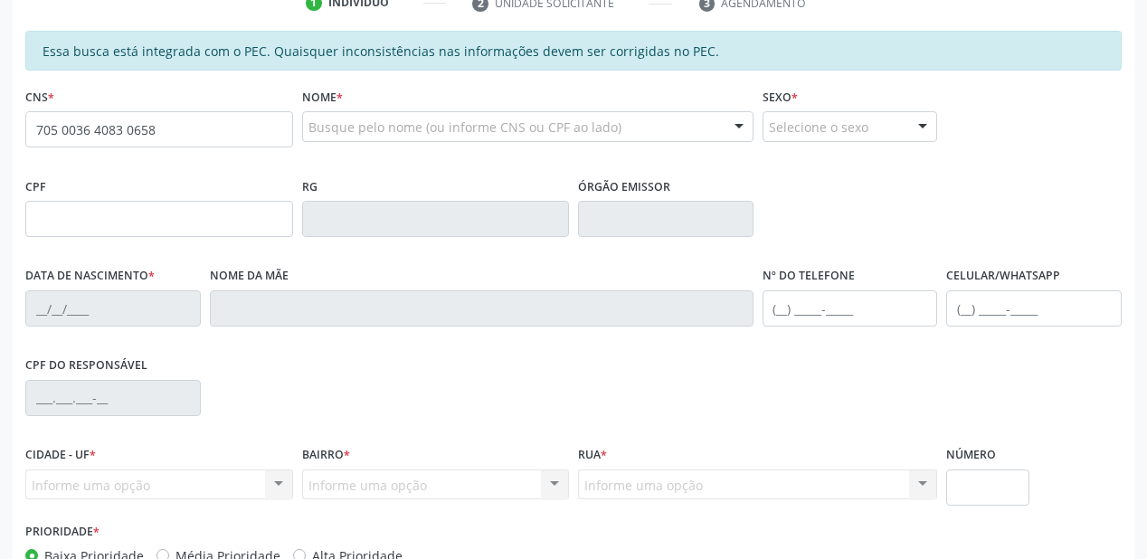
type input "705 0036 4083 0658"
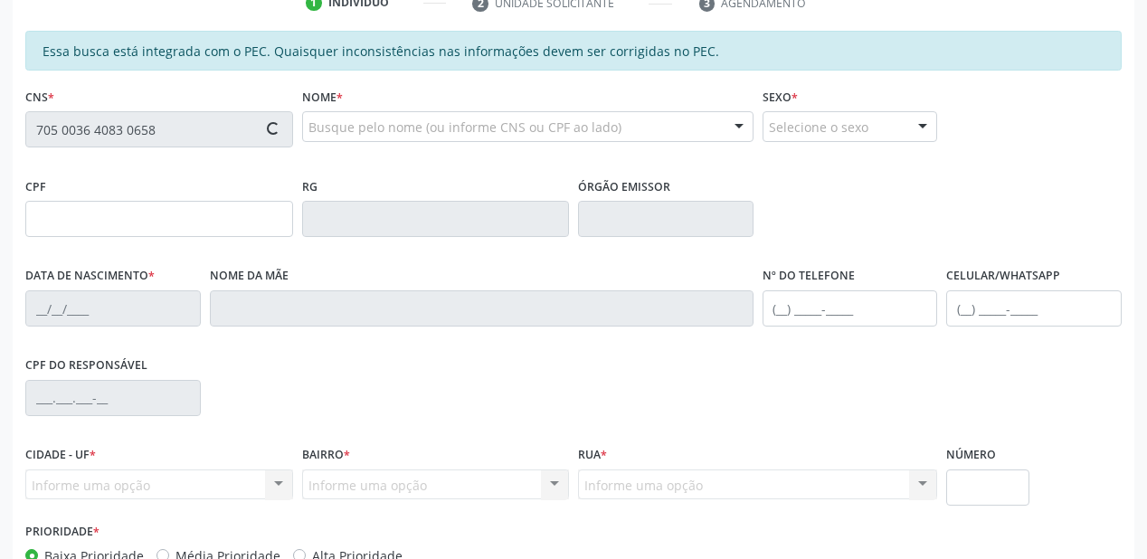
type input "029.198.664-19"
type input "[DATE]"
type input "[PERSON_NAME]"
type input "[PHONE_NUMBER]"
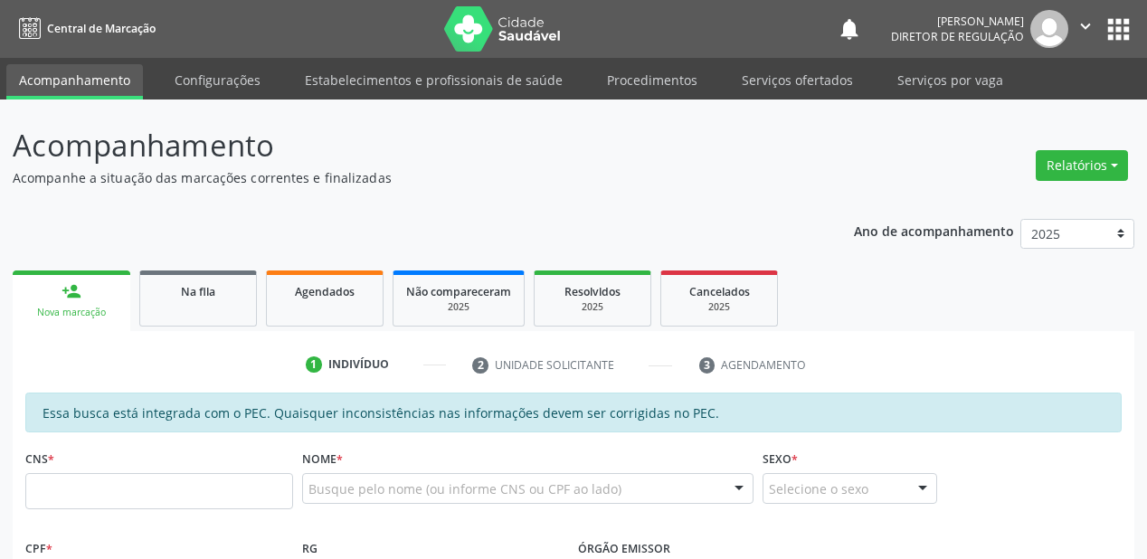
scroll to position [362, 0]
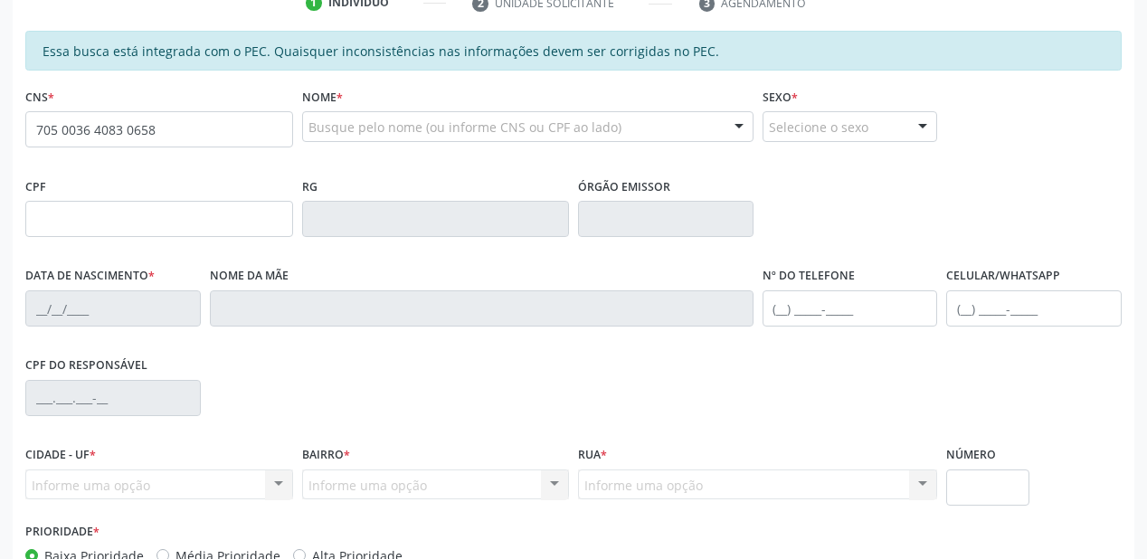
type input "705 0036 4083 0658"
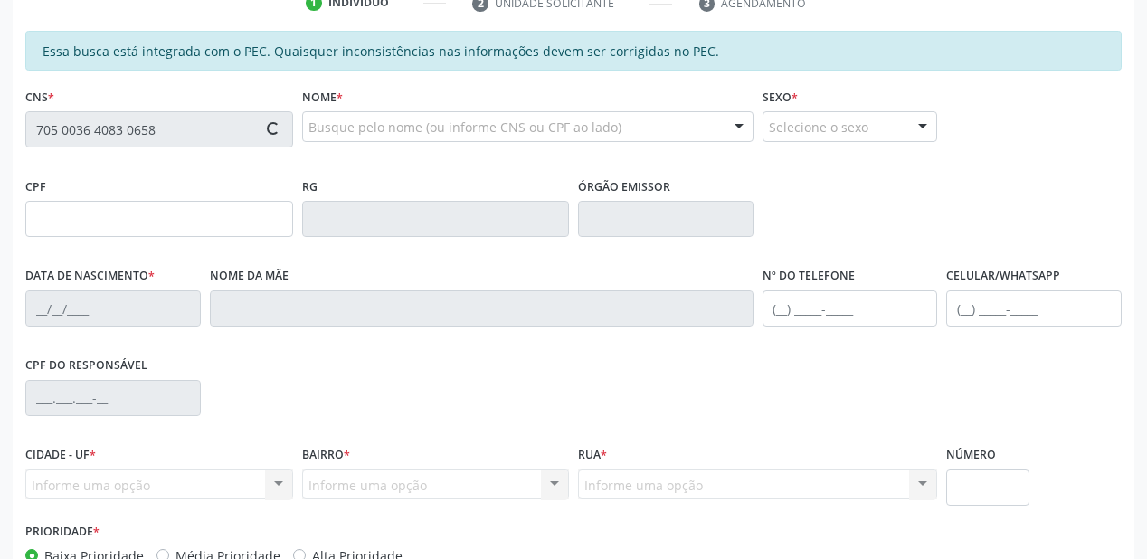
type input "029.198.664-19"
type input "[DATE]"
type input "[PERSON_NAME]"
type input "[PHONE_NUMBER]"
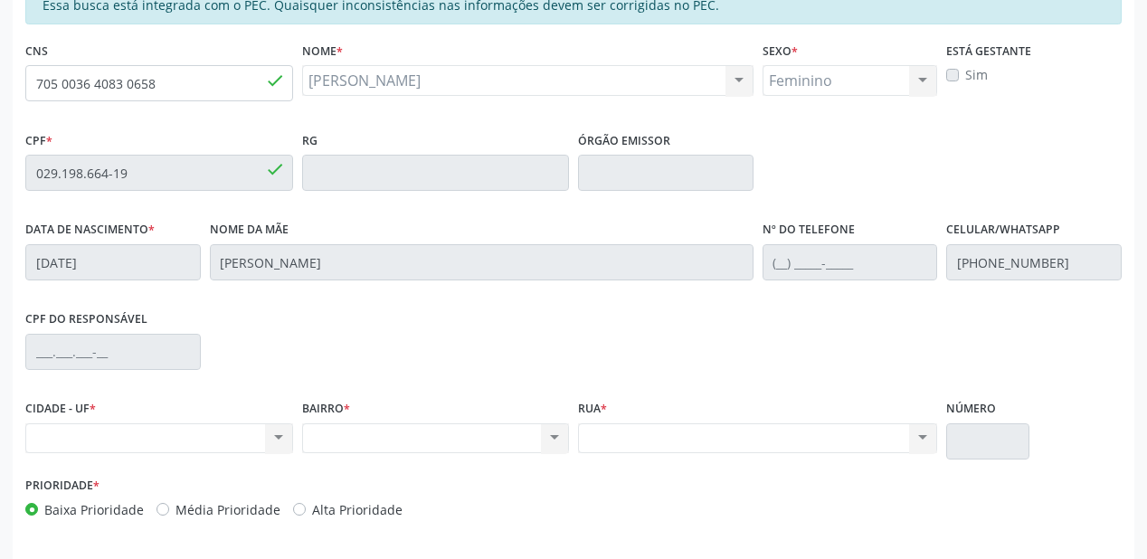
scroll to position [434, 0]
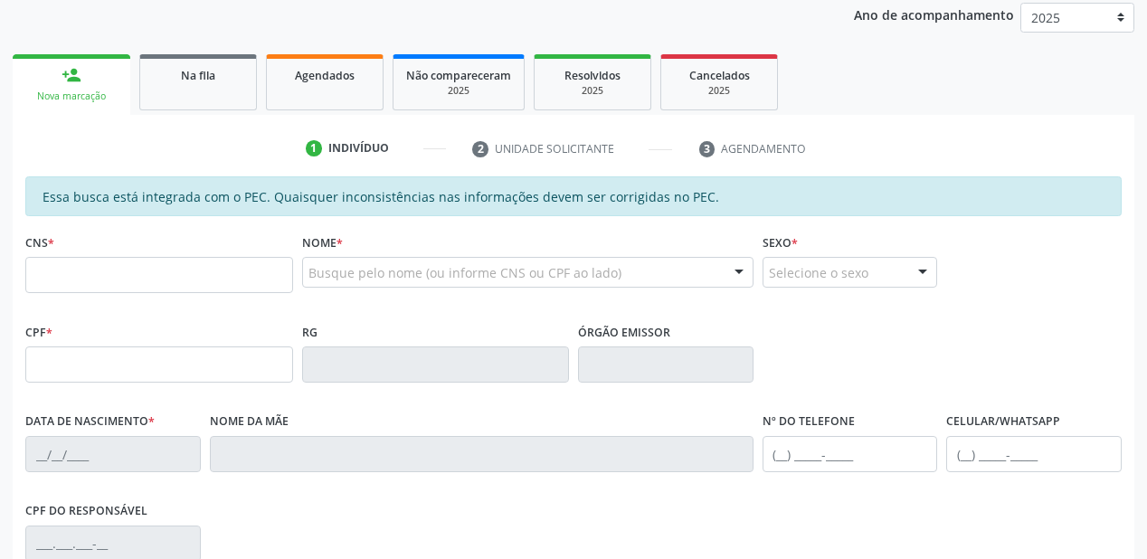
scroll to position [217, 0]
type input "705 0036 4083 0658"
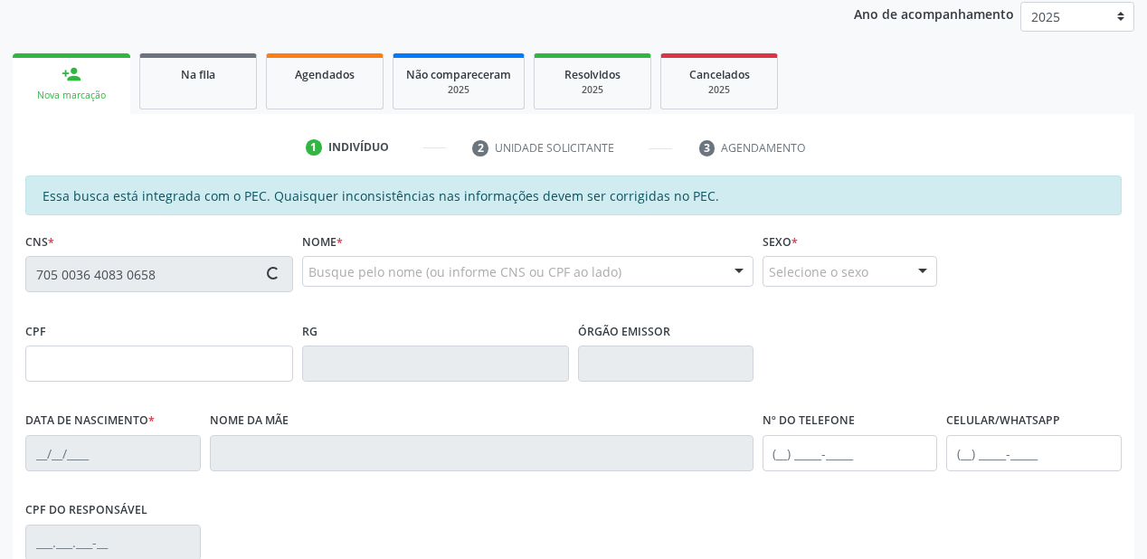
type input "029.198.664-19"
type input "01/05/1974"
type input "Raimunda da Silva Coelho"
type input "(87) 98864-5098"
type input "S/N"
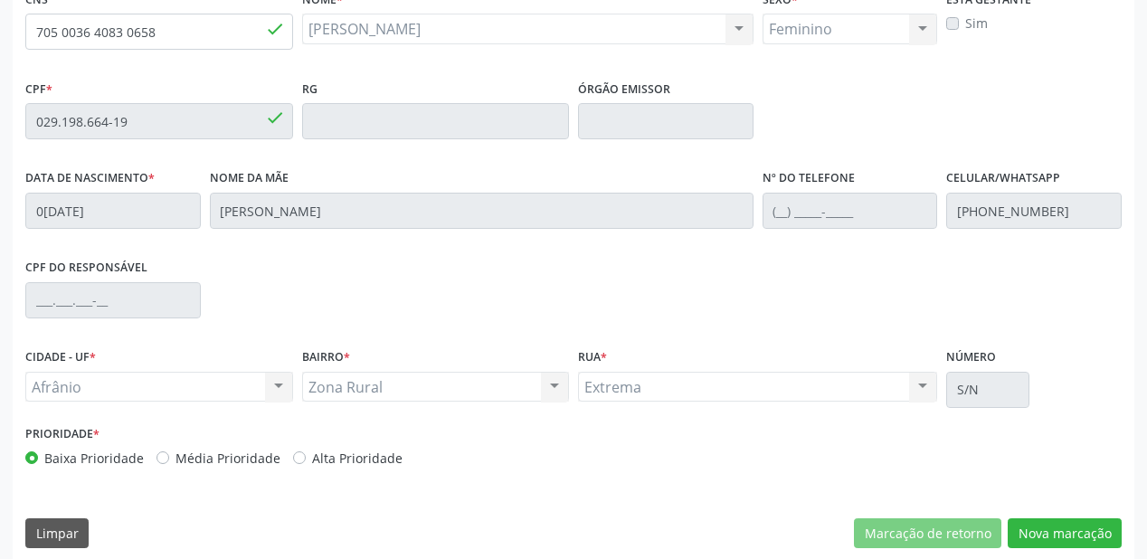
scroll to position [473, 0]
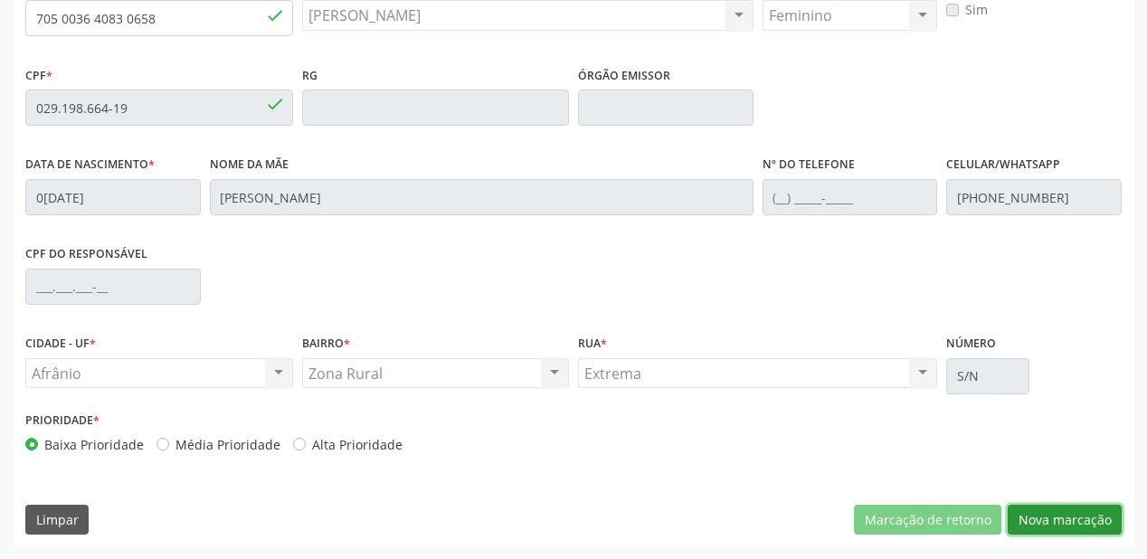
click at [1069, 509] on button "Nova marcação" at bounding box center [1065, 520] width 114 height 31
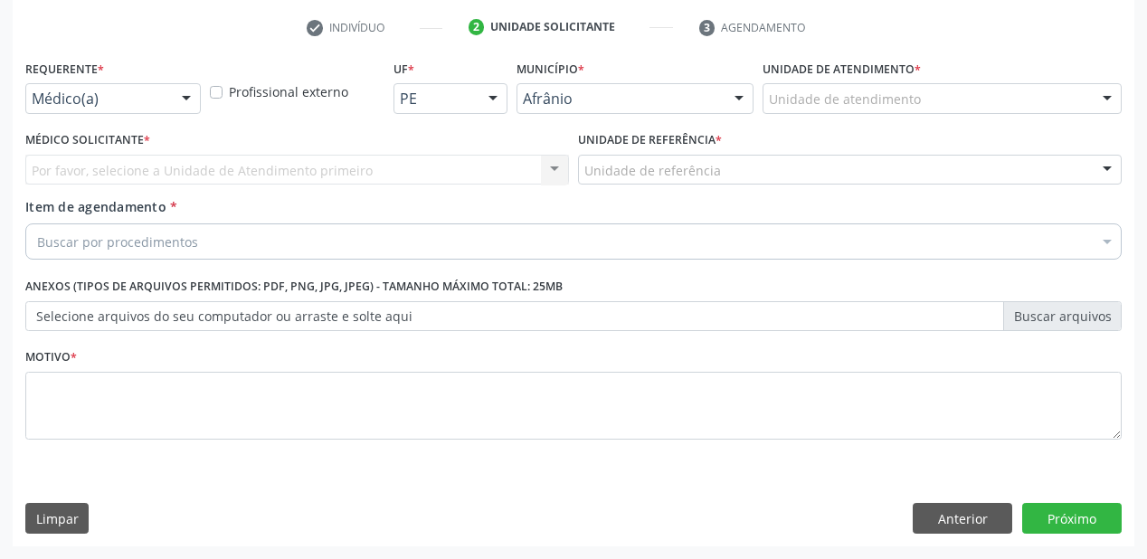
scroll to position [336, 0]
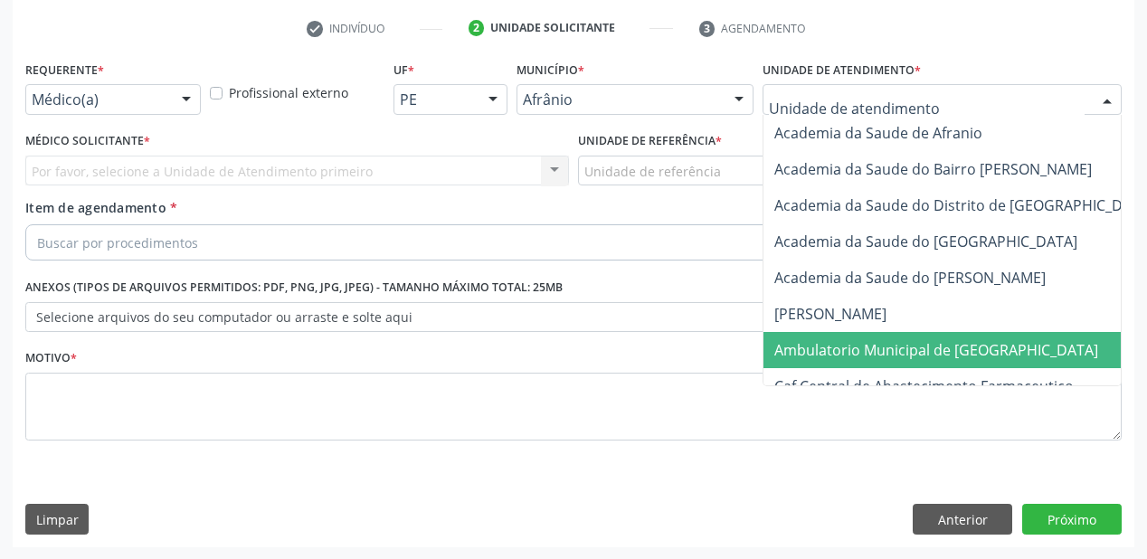
click at [838, 349] on span "Ambulatorio Municipal de [GEOGRAPHIC_DATA]" at bounding box center [936, 350] width 324 height 20
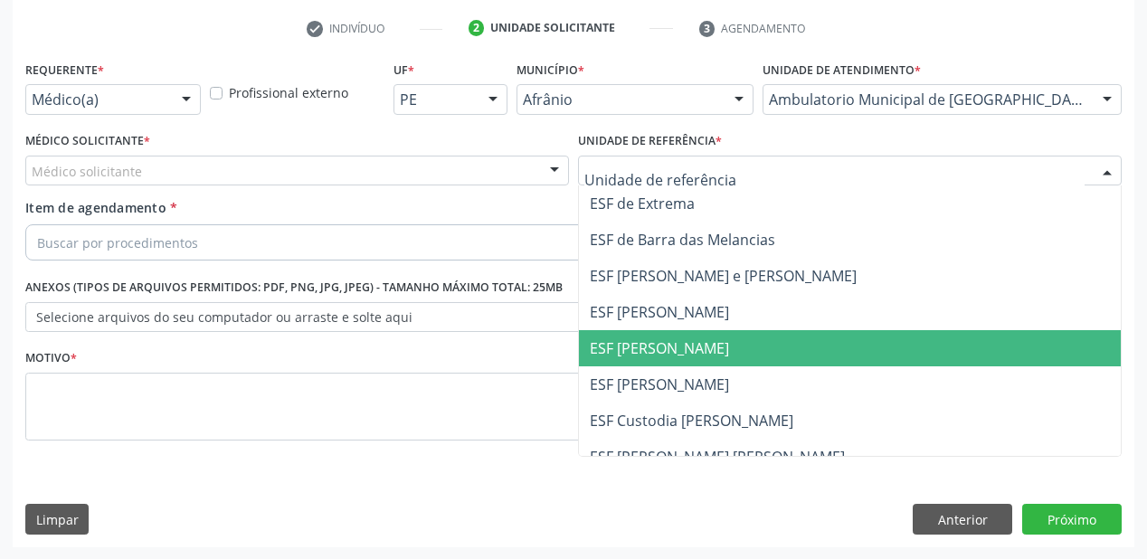
click at [637, 356] on span "ESF [PERSON_NAME]" at bounding box center [659, 348] width 139 height 20
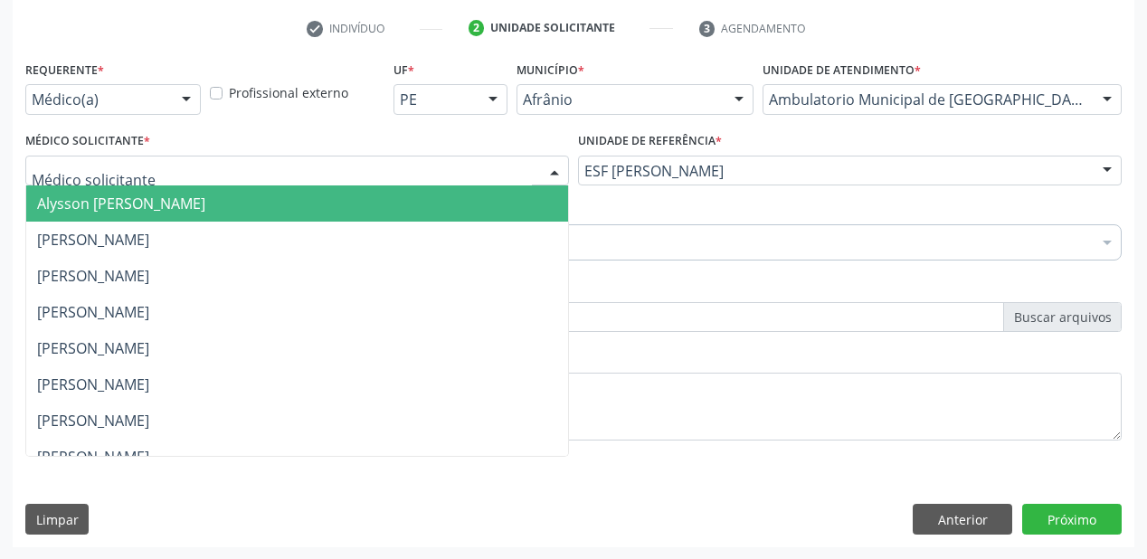
click at [81, 204] on span "Alysson [PERSON_NAME]" at bounding box center [121, 204] width 168 height 20
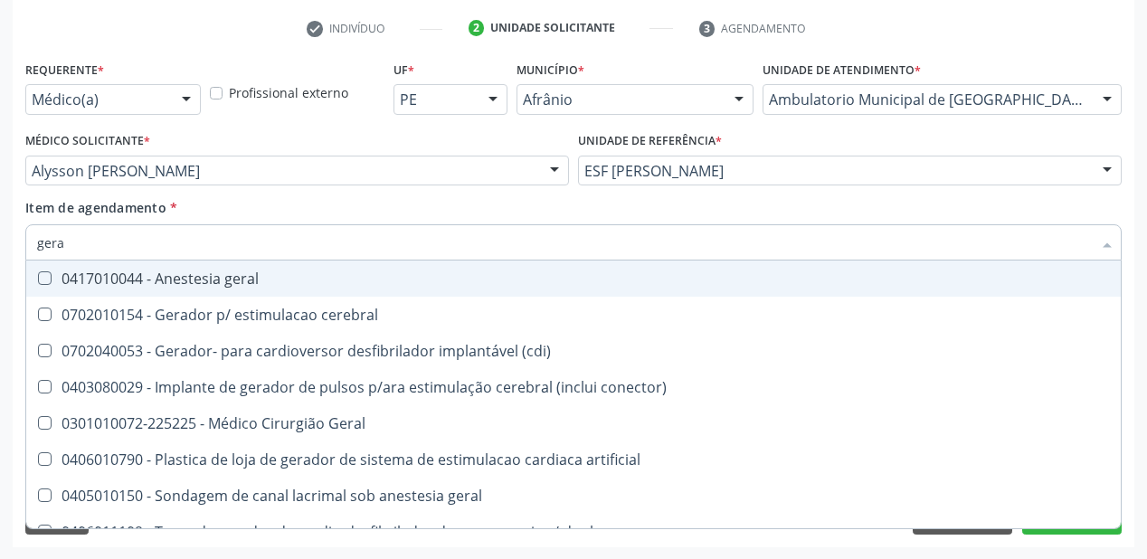
type input "geral"
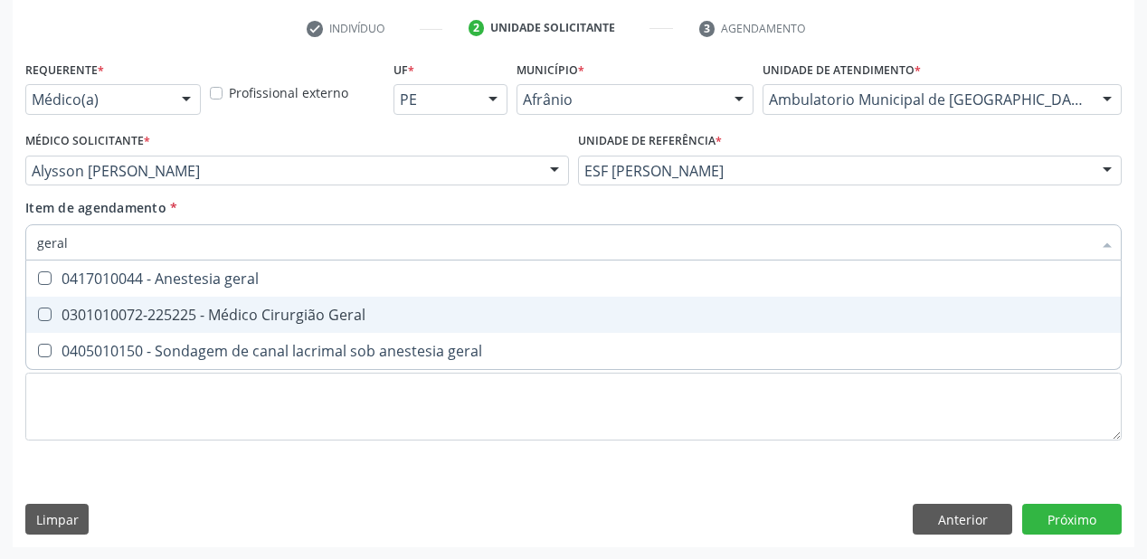
click at [156, 324] on span "0301010072-225225 - Médico Cirurgião Geral" at bounding box center [573, 315] width 1094 height 36
checkbox Geral "true"
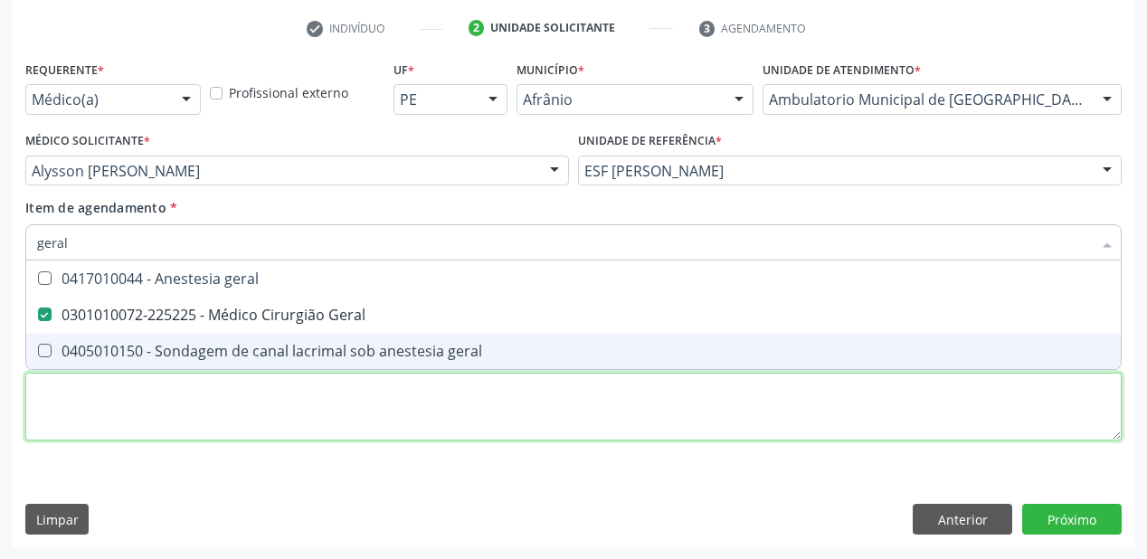
click at [94, 413] on div "Requerente * Médico(a) Médico(a) Enfermeiro(a) Paciente Nenhum resultado encont…" at bounding box center [573, 261] width 1096 height 410
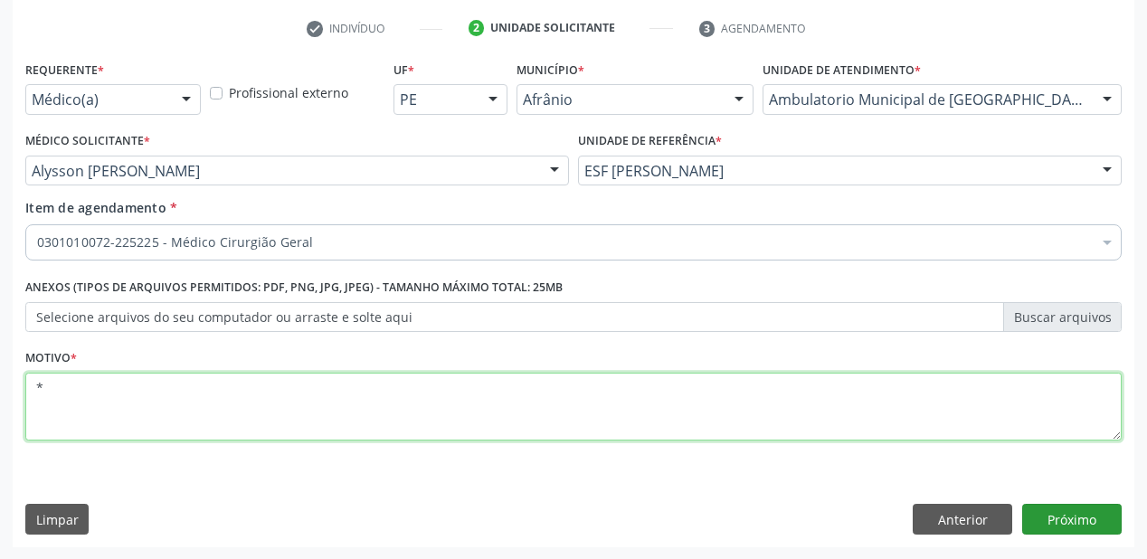
type textarea "*"
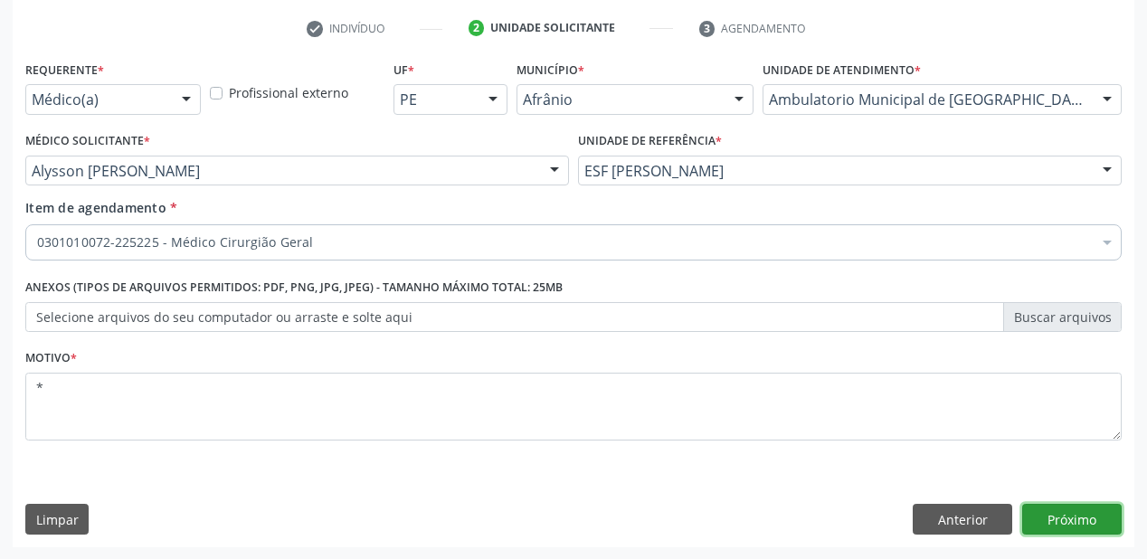
click at [1054, 507] on button "Próximo" at bounding box center [1071, 519] width 99 height 31
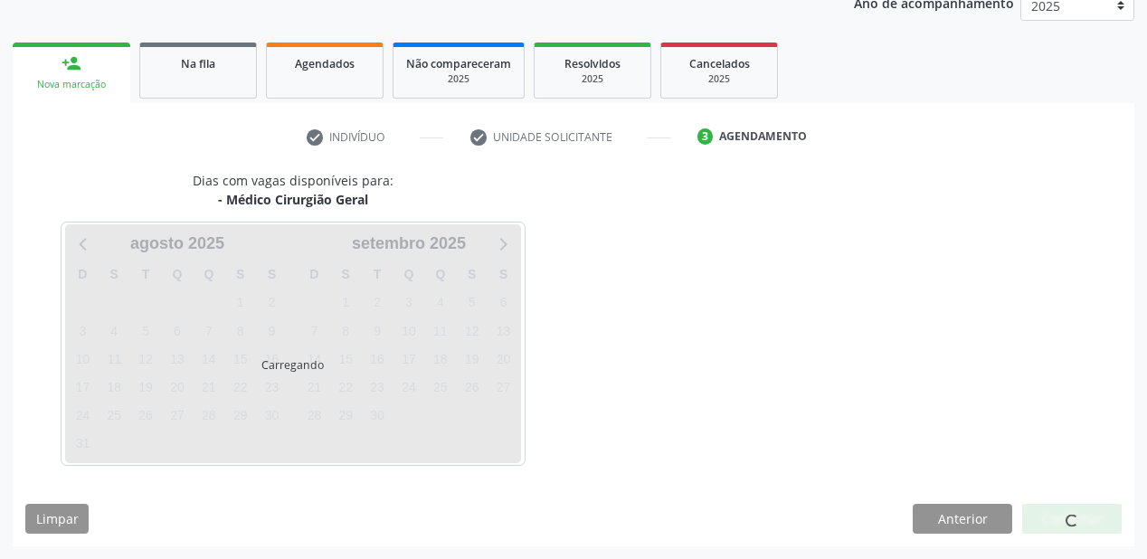
scroll to position [227, 0]
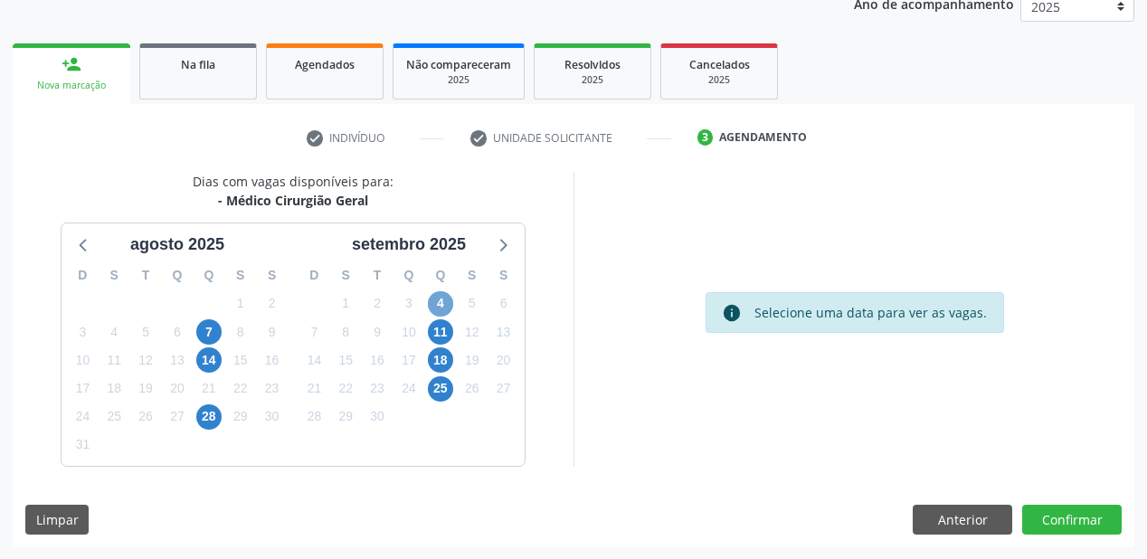
click at [435, 299] on span "4" at bounding box center [440, 303] width 25 height 25
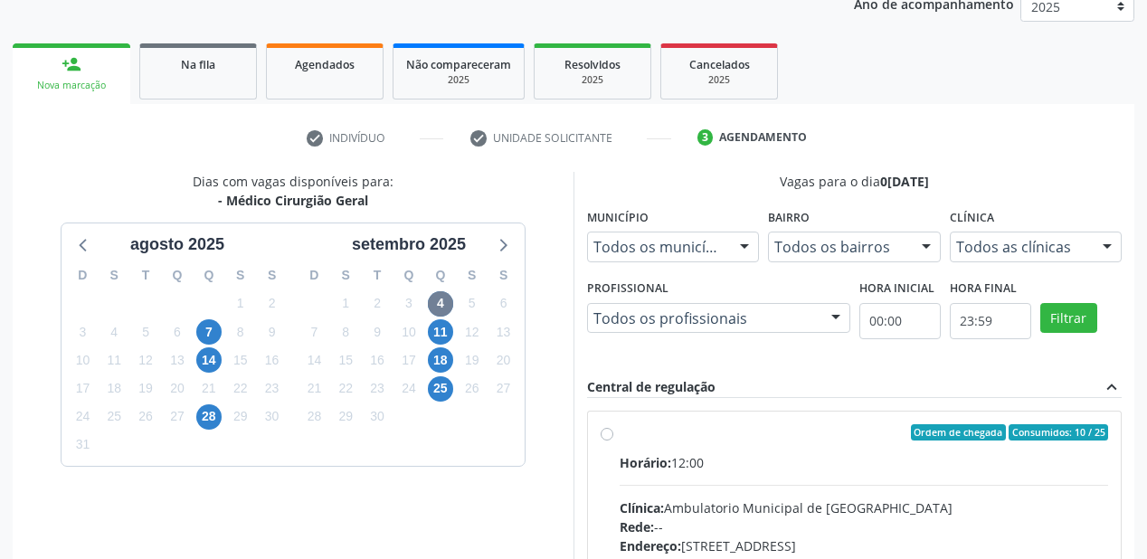
click at [613, 440] on input "Ordem de chegada Consumidos: 10 / 25 Horário: 12:00 Clínica: Ambulatorio Munici…" at bounding box center [607, 432] width 13 height 16
radio input "true"
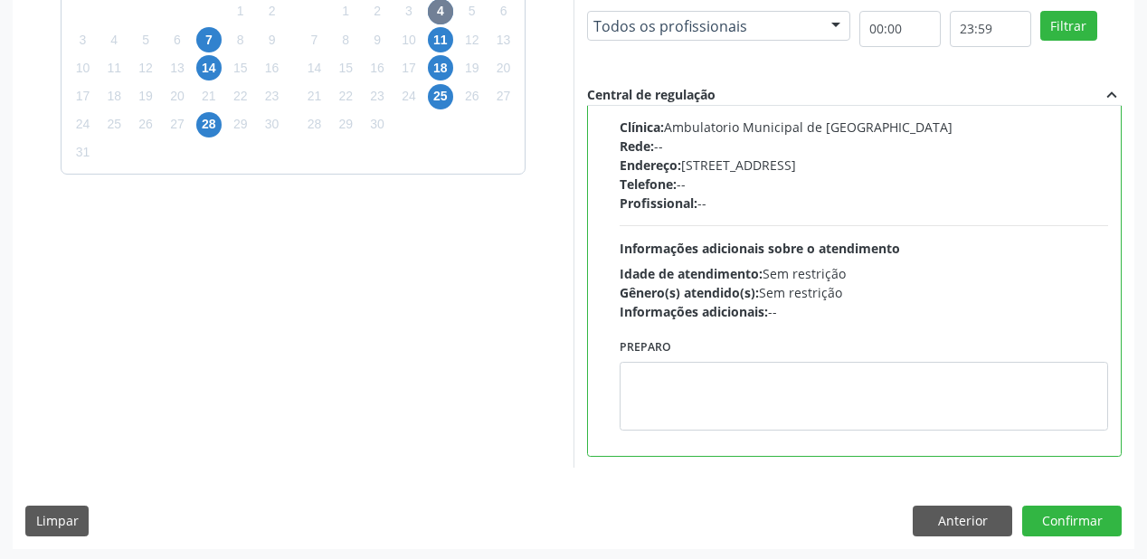
scroll to position [521, 0]
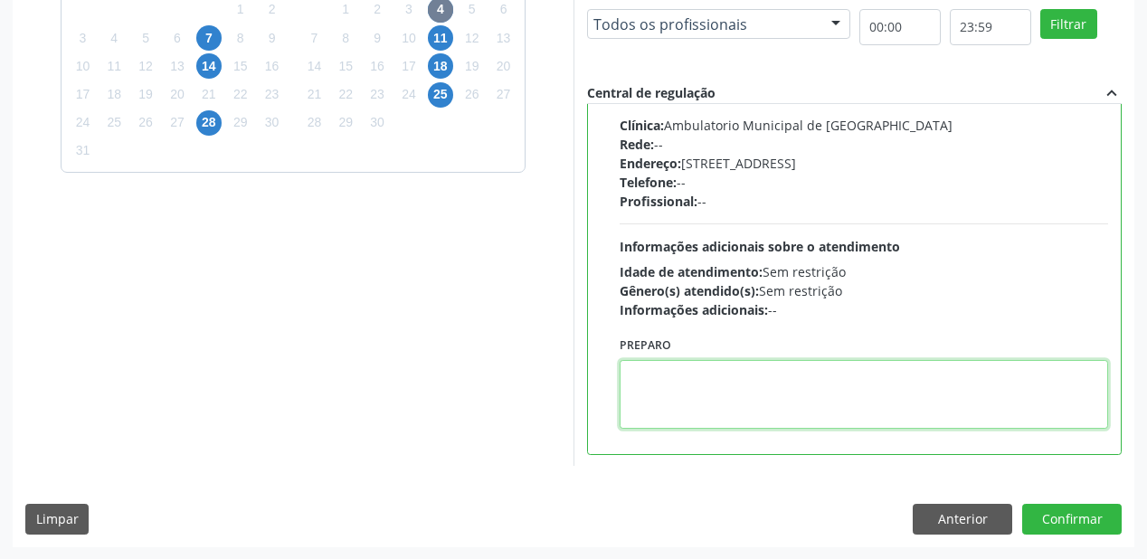
click at [724, 393] on textarea at bounding box center [864, 394] width 488 height 69
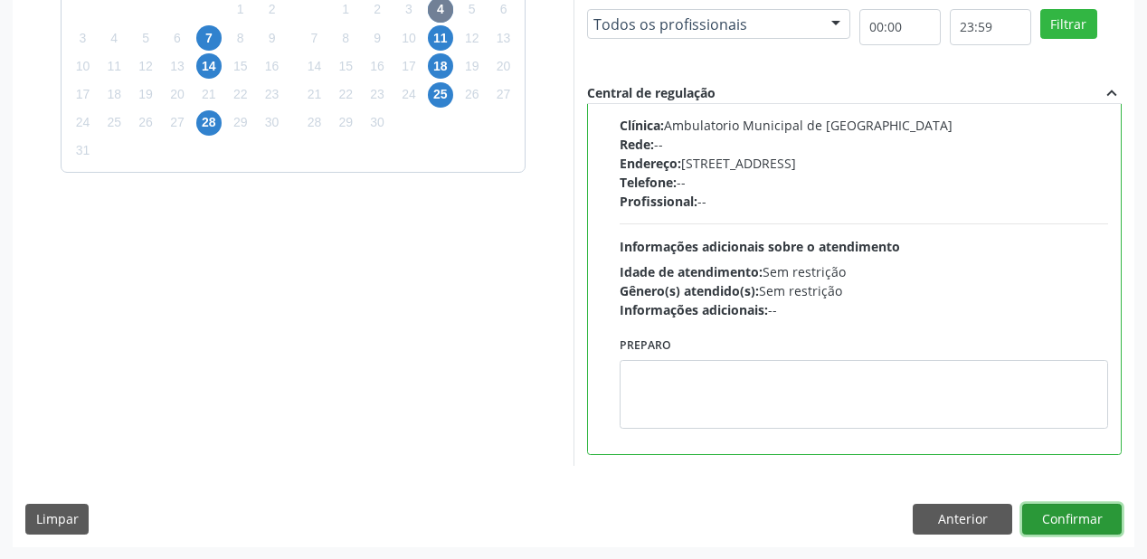
click at [1029, 508] on button "Confirmar" at bounding box center [1071, 519] width 99 height 31
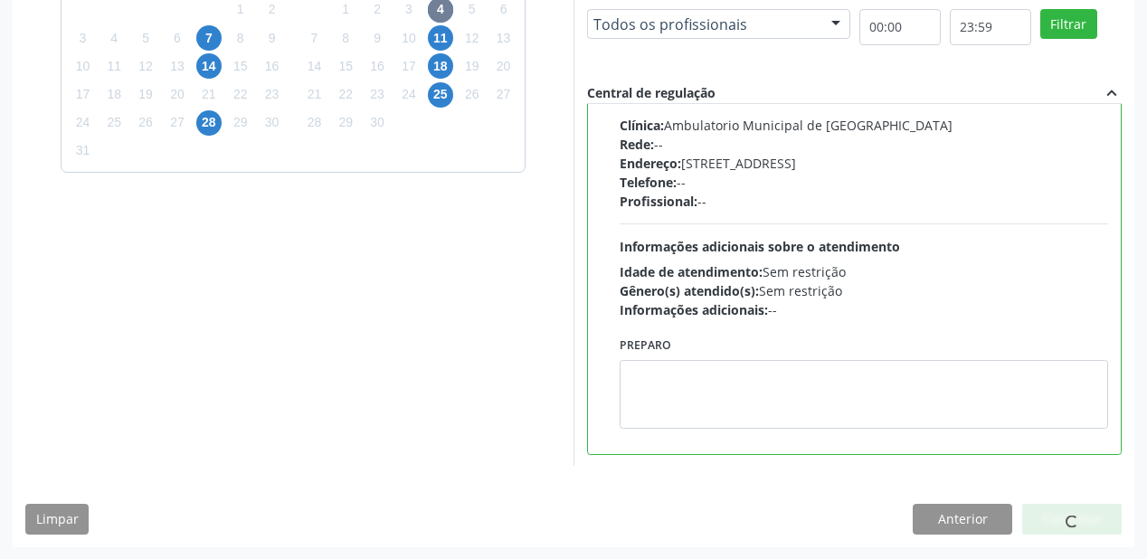
scroll to position [36, 0]
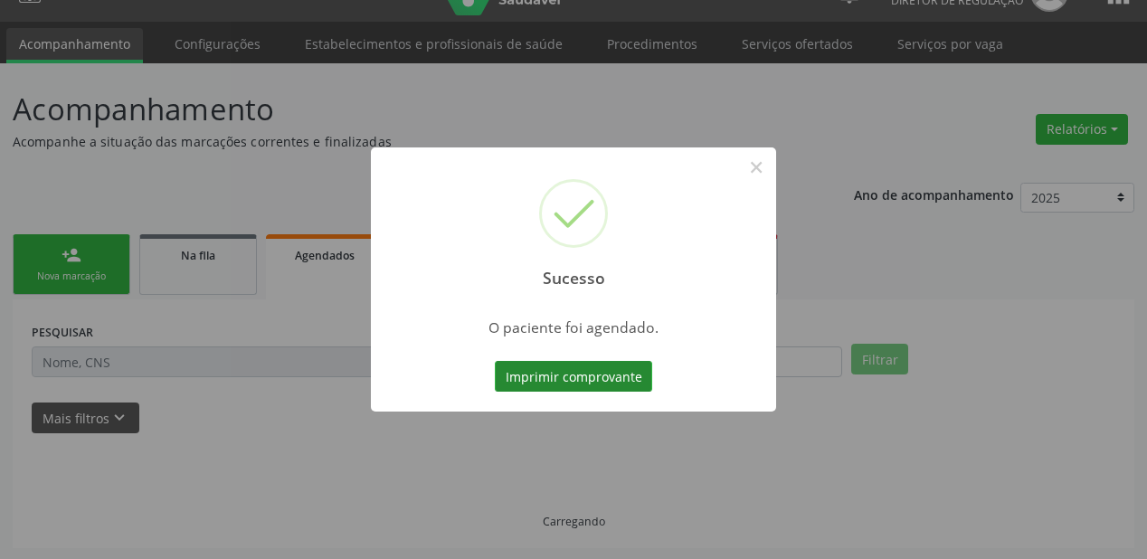
click at [599, 379] on button "Imprimir comprovante" at bounding box center [573, 376] width 157 height 31
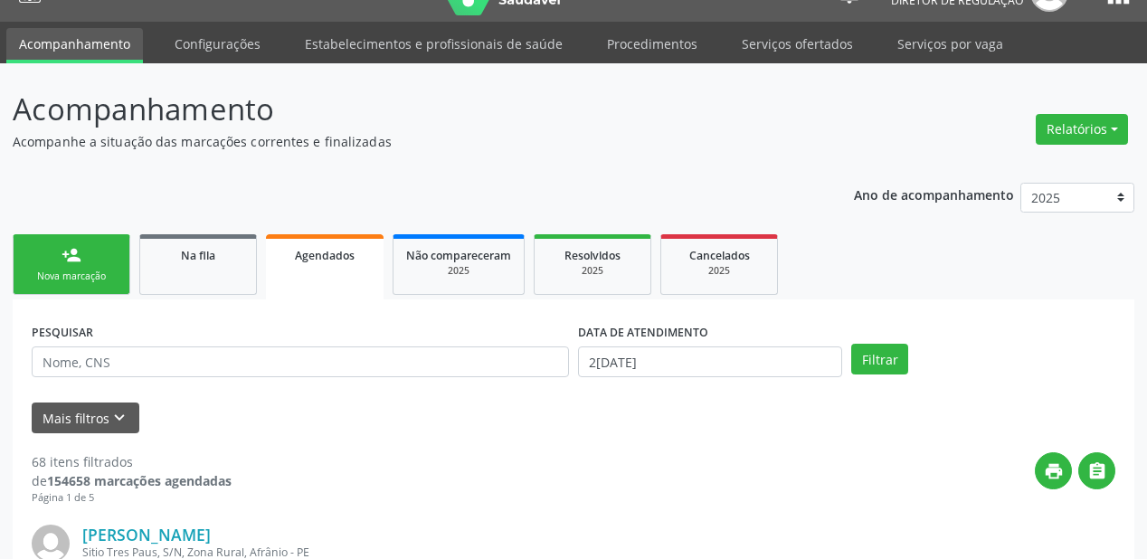
click at [65, 257] on div "person_add" at bounding box center [72, 255] width 20 height 20
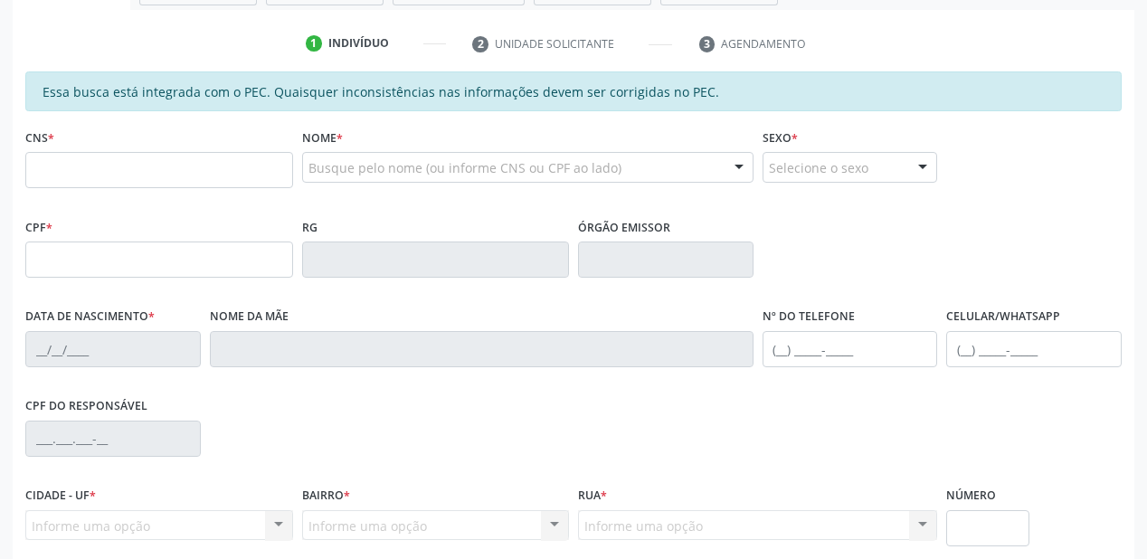
scroll to position [326, 0]
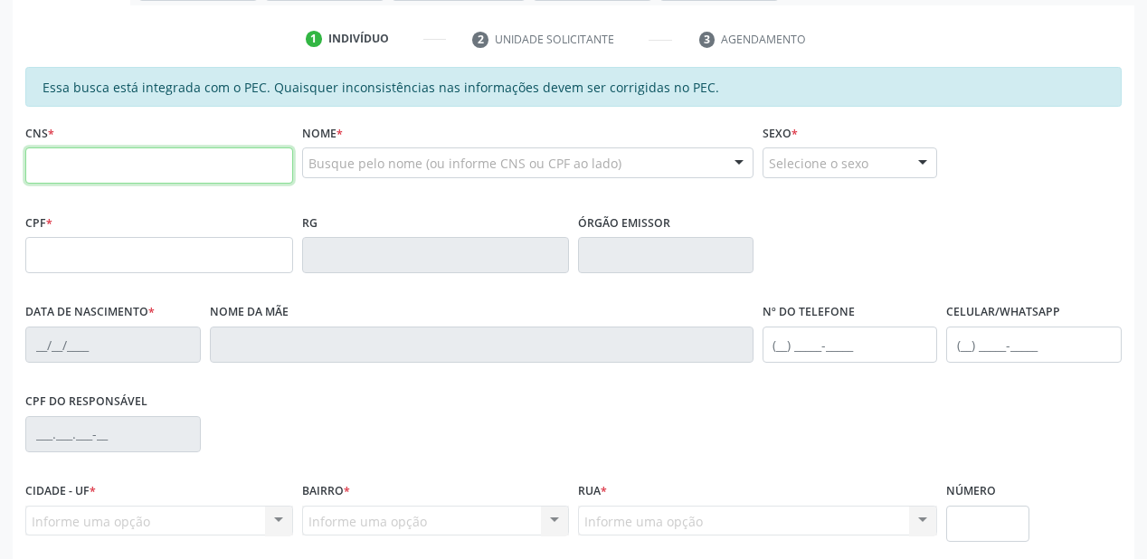
click at [70, 149] on input "text" at bounding box center [159, 165] width 268 height 36
type input "706 5093 9477 7996"
type input "038.277.094-31"
type input "28/04/1971"
type input "Albina de Macedo Rodrigues"
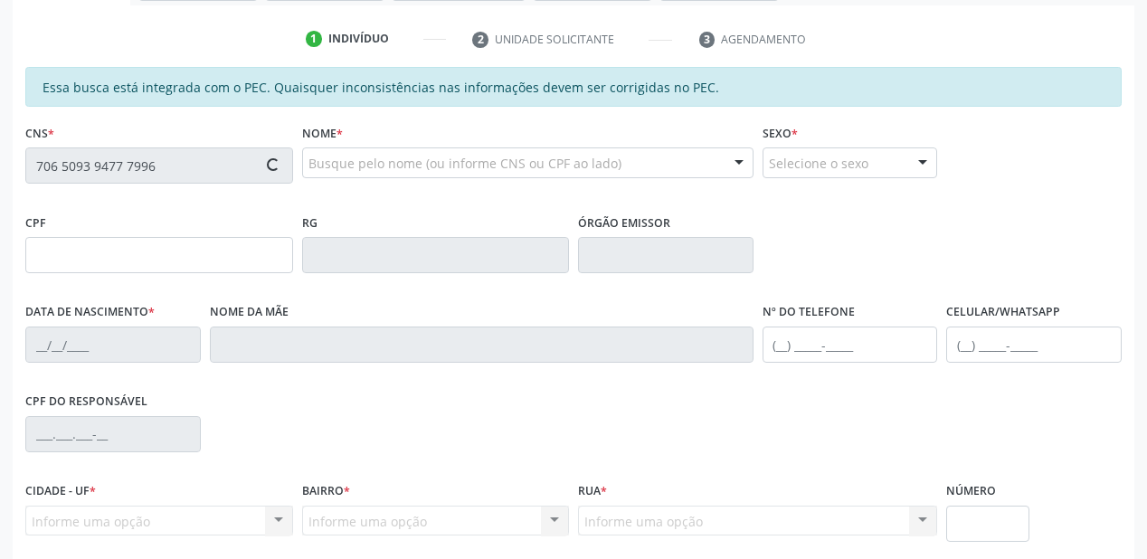
type input "(87) 98171-1524"
type input "S/N"
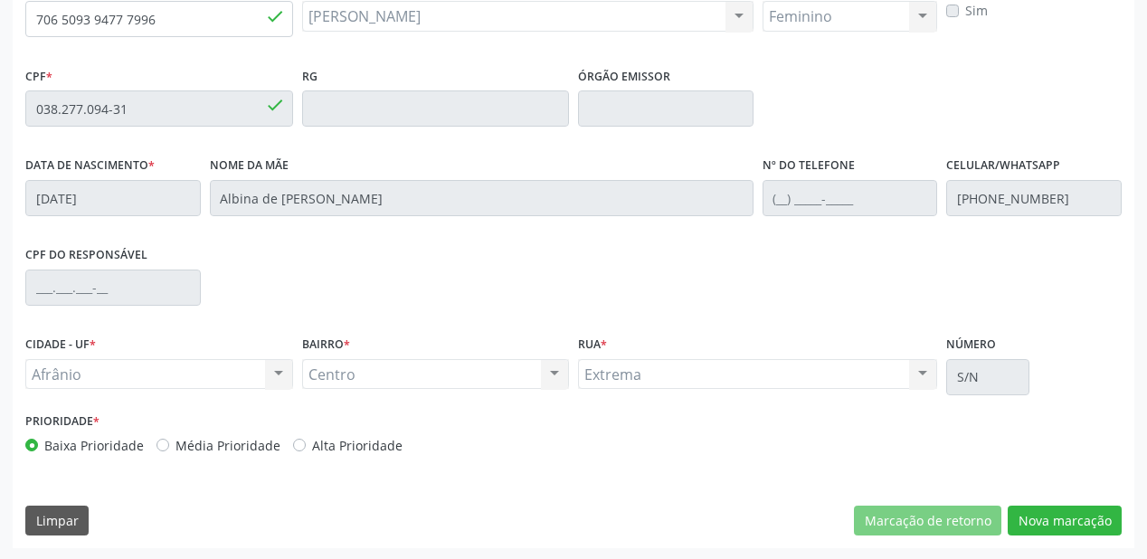
scroll to position [473, 0]
click at [1048, 522] on button "Nova marcação" at bounding box center [1065, 520] width 114 height 31
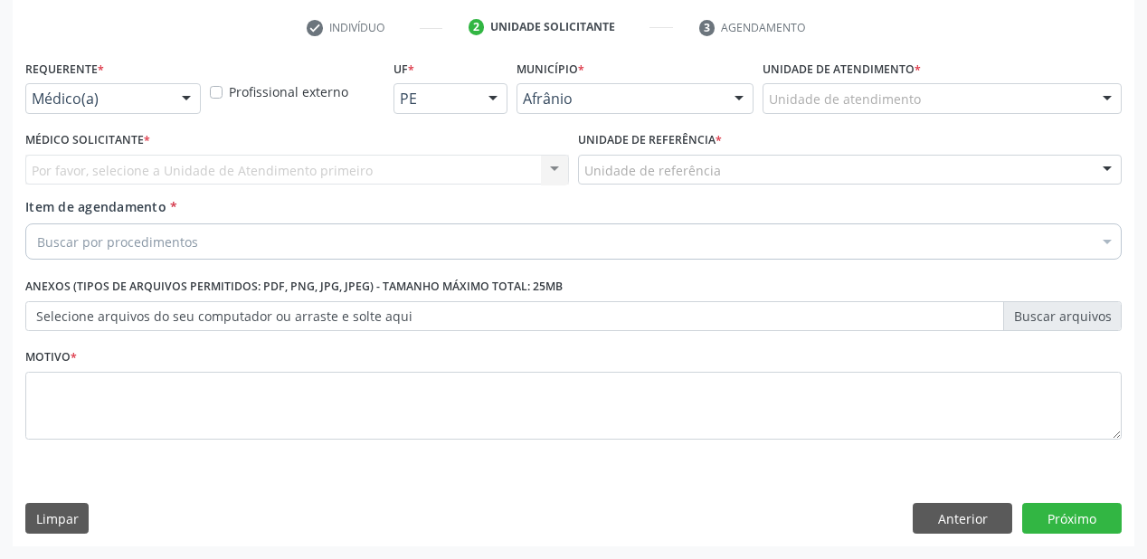
scroll to position [336, 0]
click at [787, 128] on div "Unidade de referência * Unidade de referência ESF de Extrema ESF de Barra das M…" at bounding box center [850, 157] width 544 height 58
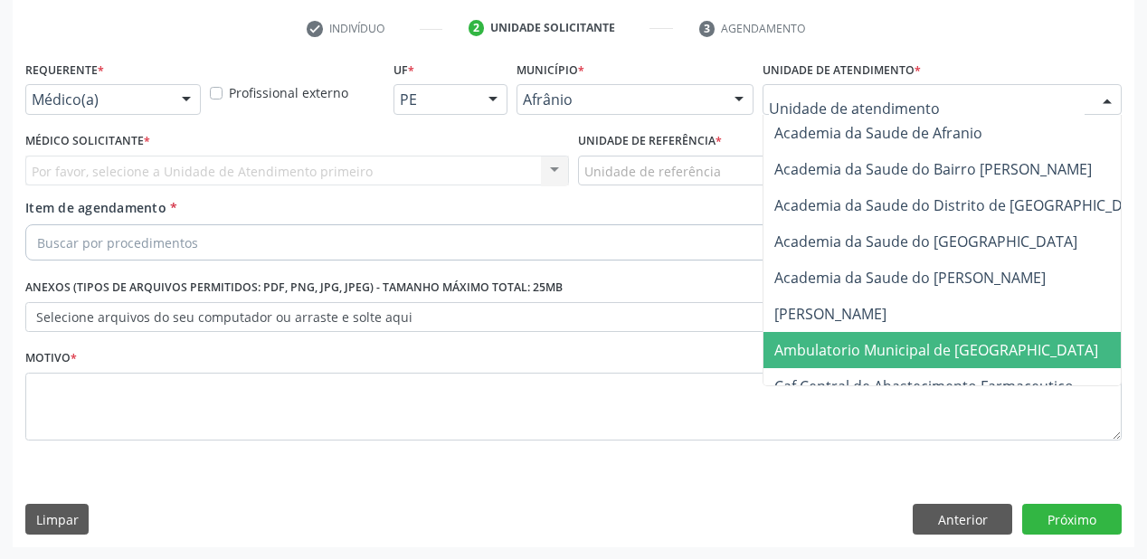
click at [830, 344] on span "Ambulatorio Municipal de [GEOGRAPHIC_DATA]" at bounding box center [936, 350] width 324 height 20
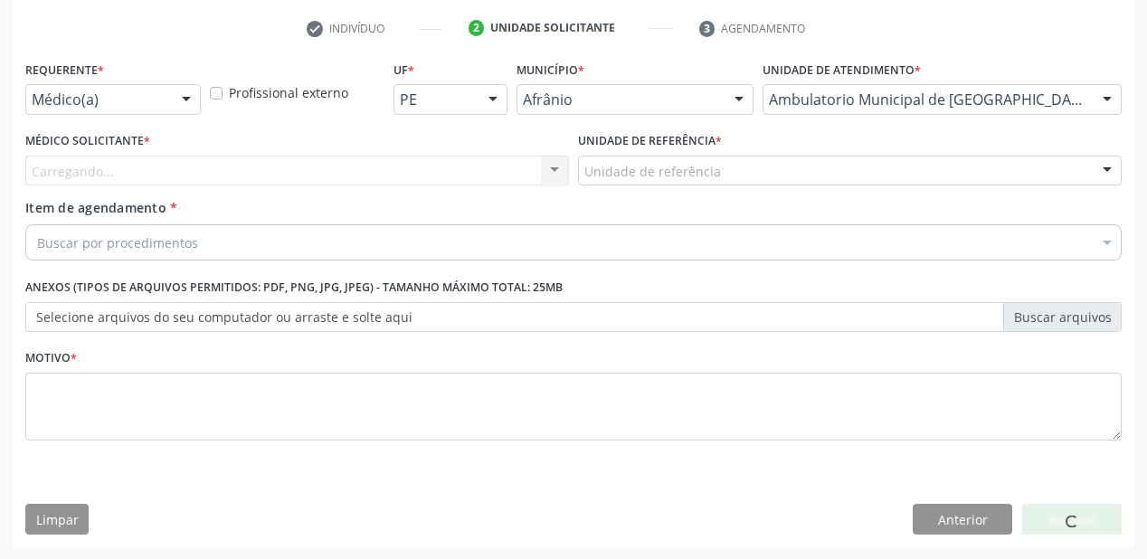
drag, startPoint x: 615, startPoint y: 173, endPoint x: 630, endPoint y: 253, distance: 81.8
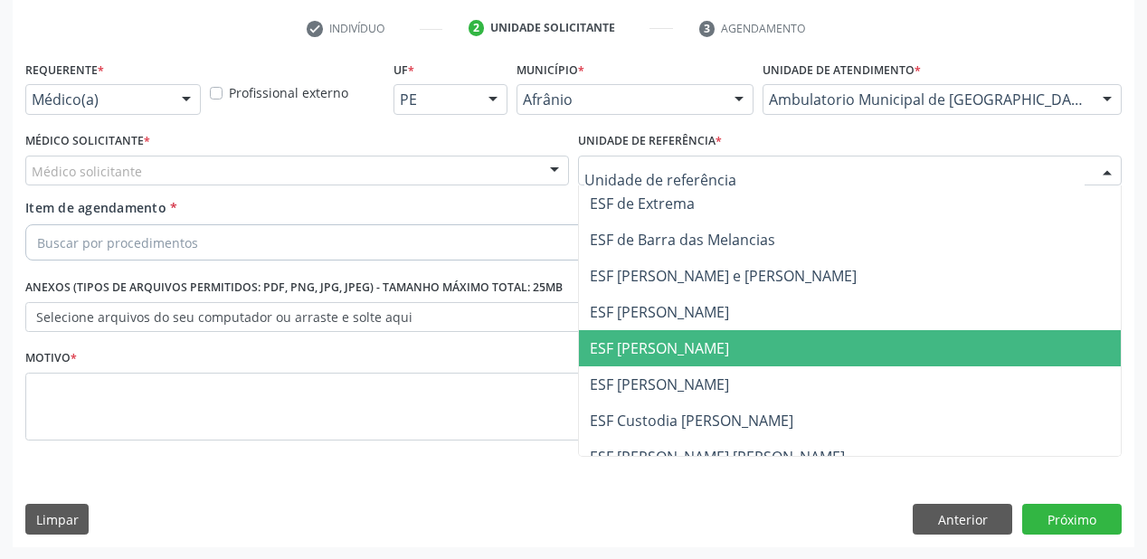
click at [630, 338] on span "ESF [PERSON_NAME]" at bounding box center [659, 348] width 139 height 20
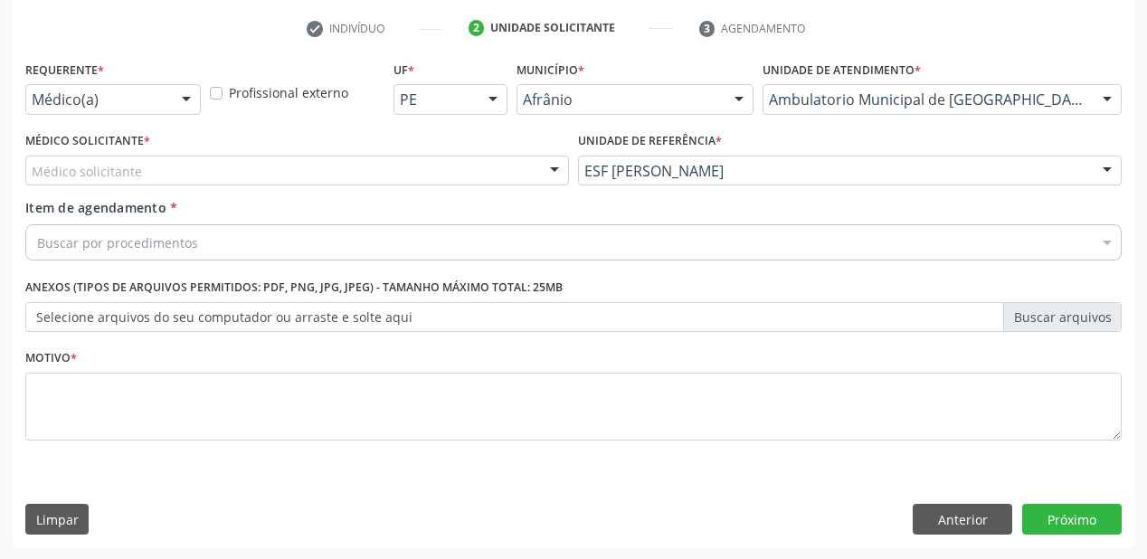
drag, startPoint x: 96, startPoint y: 172, endPoint x: 96, endPoint y: 205, distance: 33.5
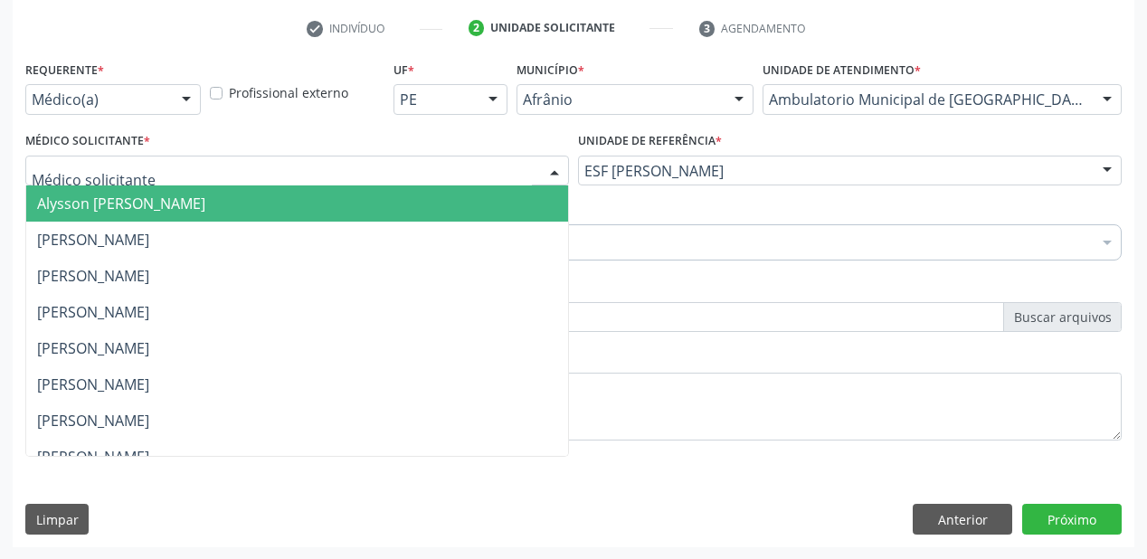
drag, startPoint x: 96, startPoint y: 208, endPoint x: 98, endPoint y: 221, distance: 12.8
click at [98, 210] on span "Alysson [PERSON_NAME]" at bounding box center [121, 204] width 168 height 20
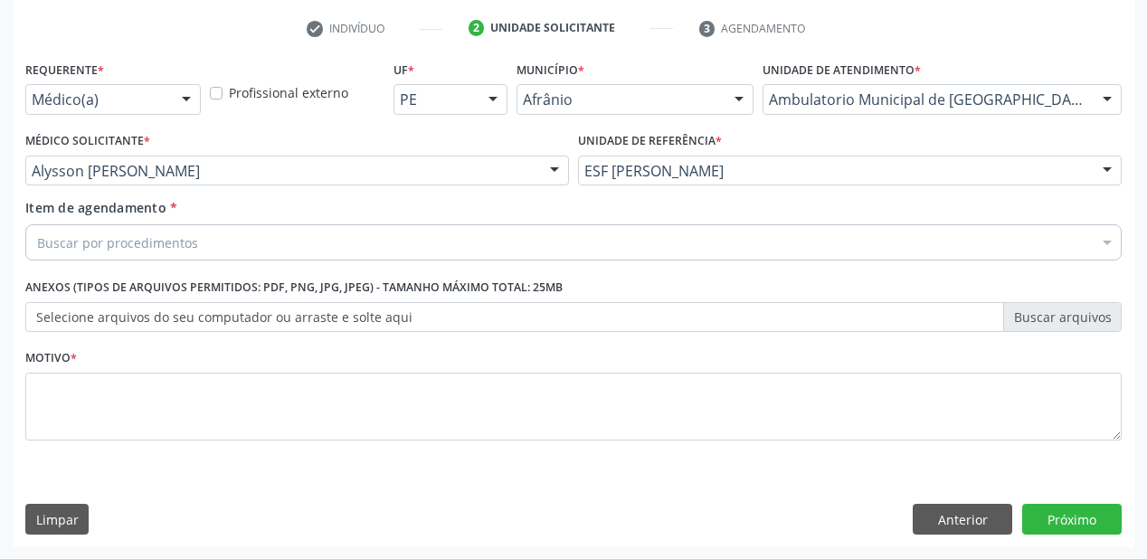
click at [96, 228] on div "Buscar por procedimentos" at bounding box center [573, 242] width 1096 height 36
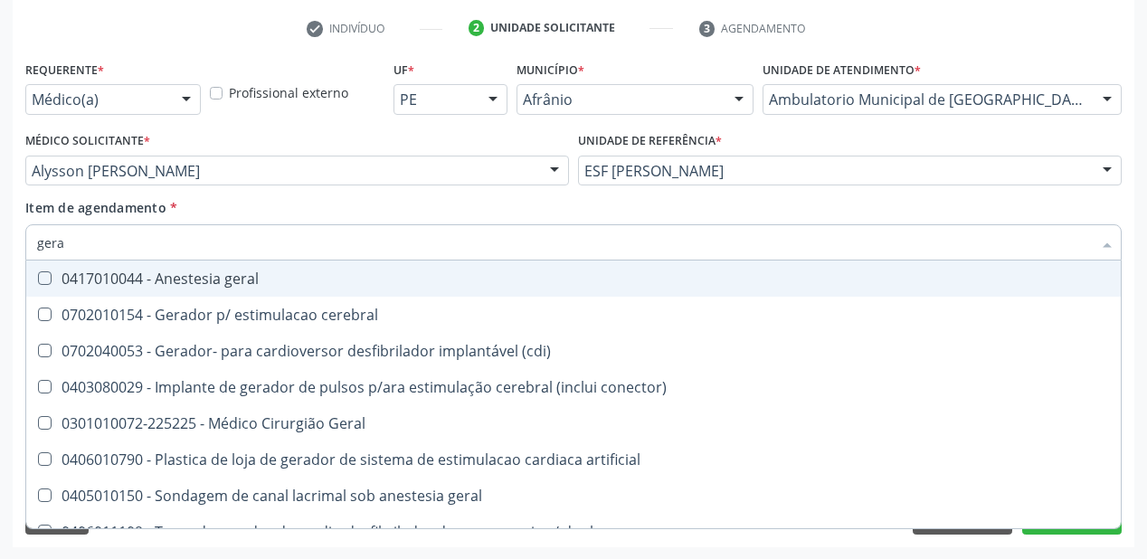
type input "geral"
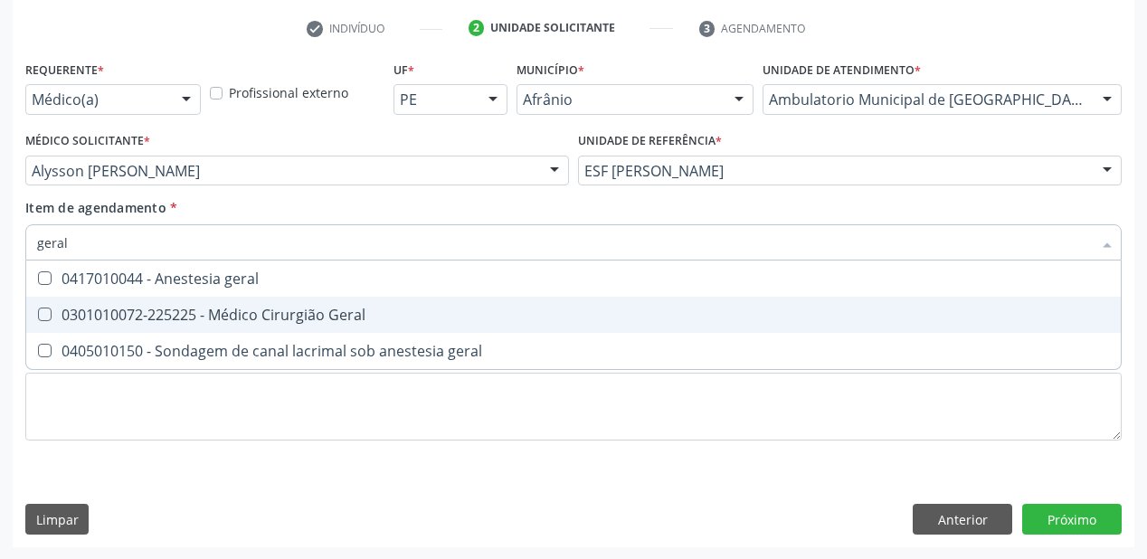
click at [90, 324] on span "0301010072-225225 - Médico Cirurgião Geral" at bounding box center [573, 315] width 1094 height 36
checkbox Geral "true"
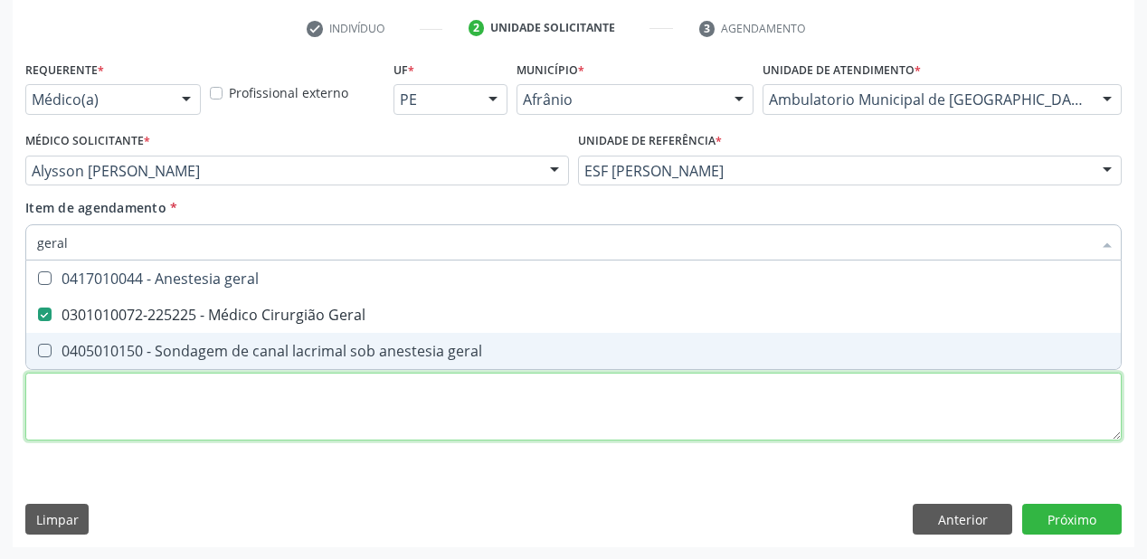
click at [68, 394] on div "Requerente * Médico(a) Médico(a) Enfermeiro(a) Paciente Nenhum resultado encont…" at bounding box center [573, 261] width 1096 height 410
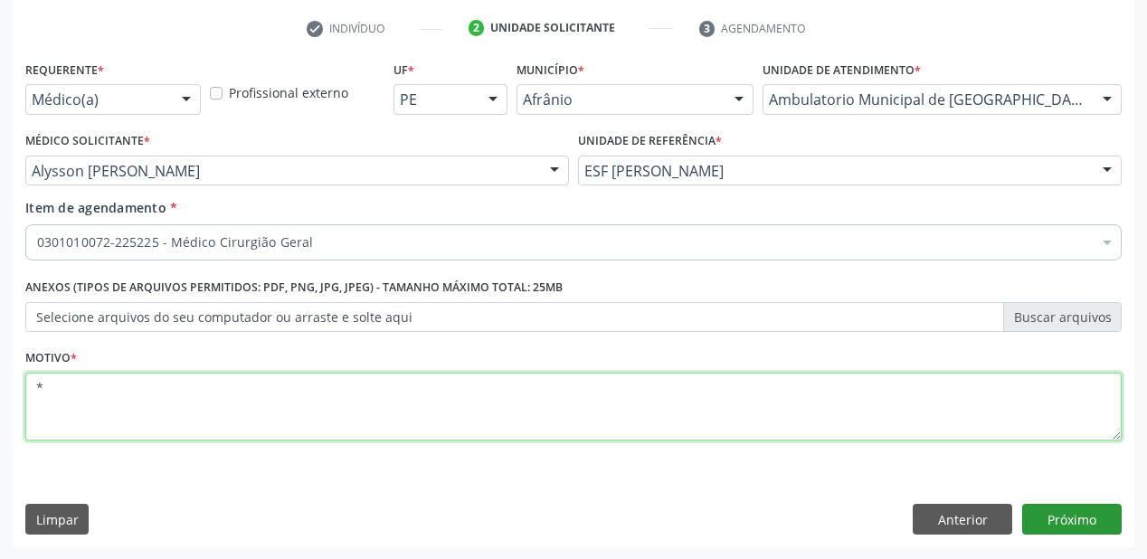
type textarea "*"
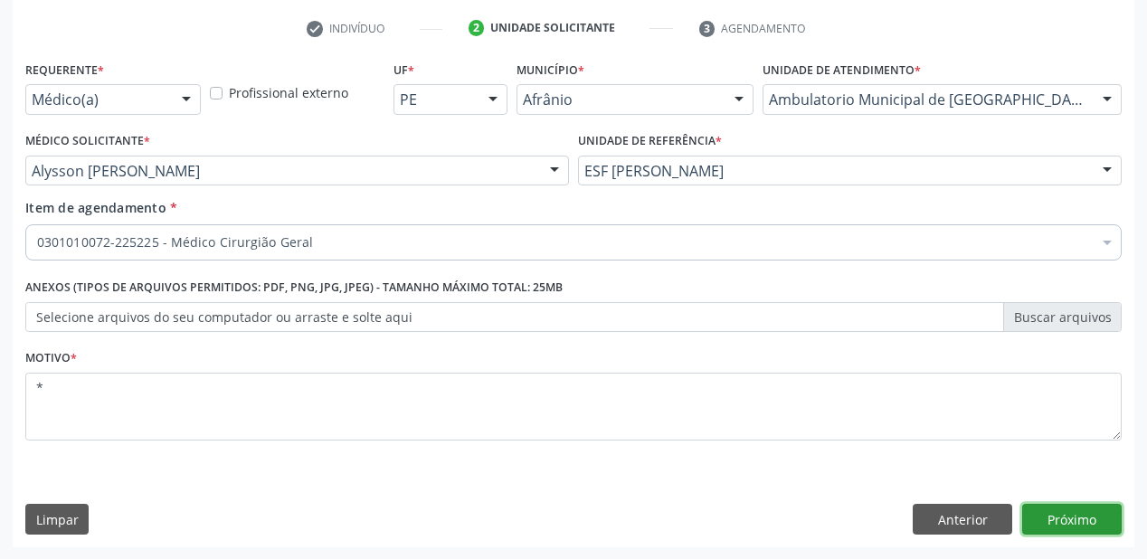
click at [1065, 523] on button "Próximo" at bounding box center [1071, 519] width 99 height 31
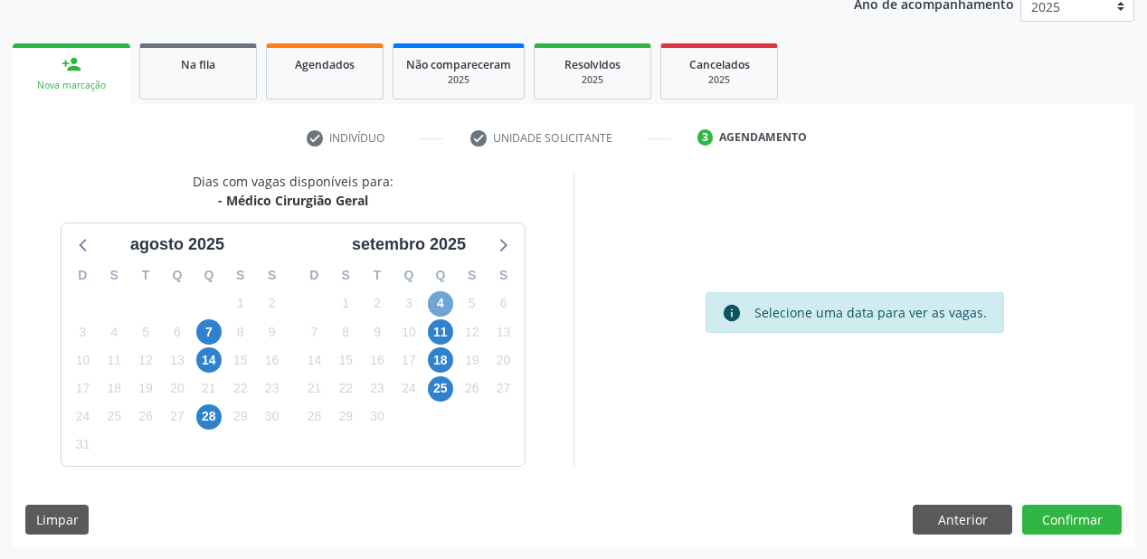
click at [439, 295] on span "4" at bounding box center [440, 303] width 25 height 25
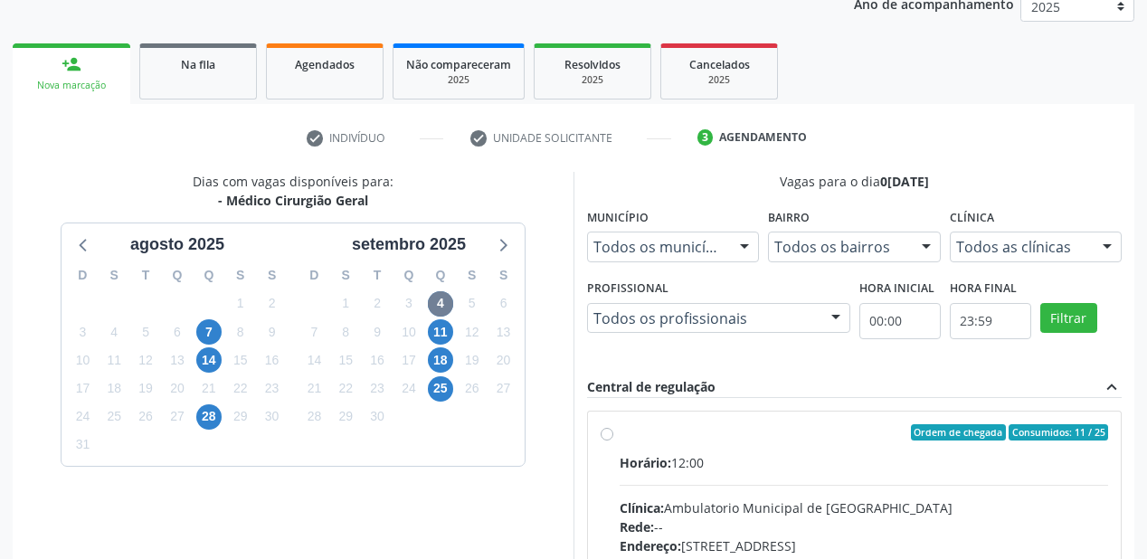
click at [613, 440] on input "Ordem de chegada Consumidos: 11 / 25 Horário: 12:00 Clínica: Ambulatorio Munici…" at bounding box center [607, 432] width 13 height 16
radio input "true"
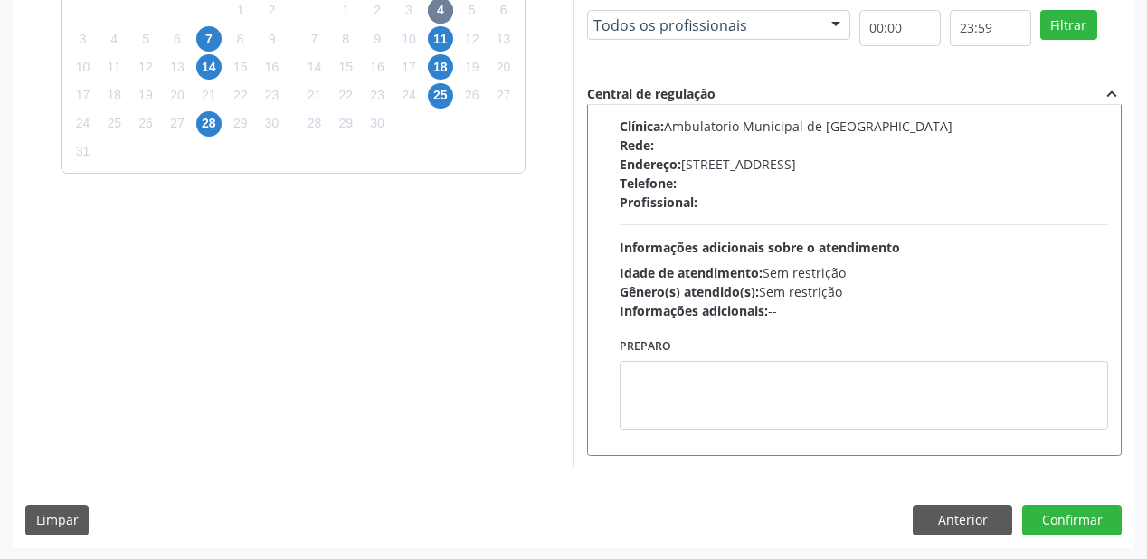
scroll to position [521, 0]
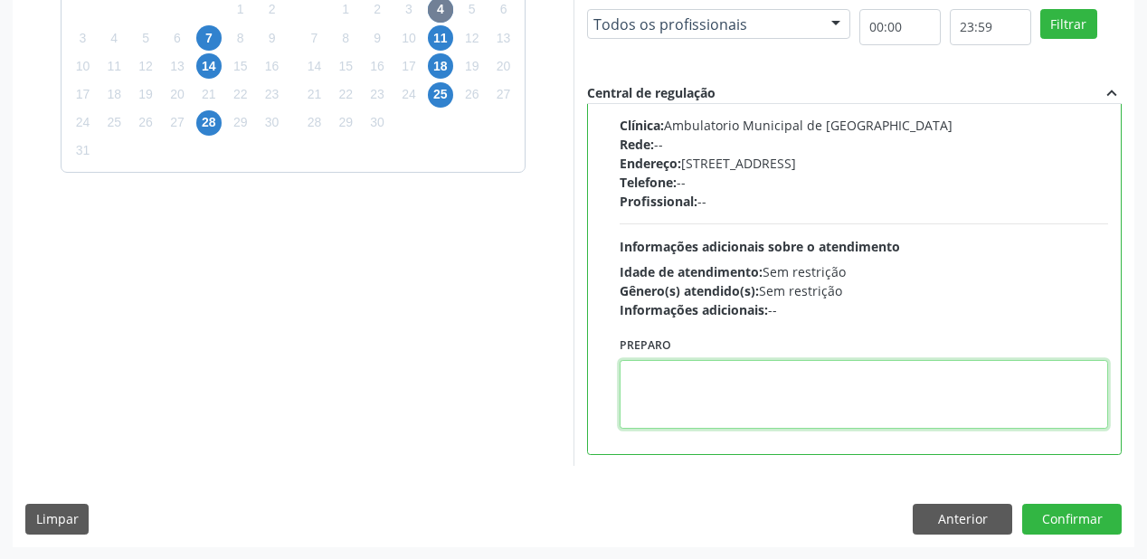
click at [809, 402] on textarea at bounding box center [864, 394] width 488 height 69
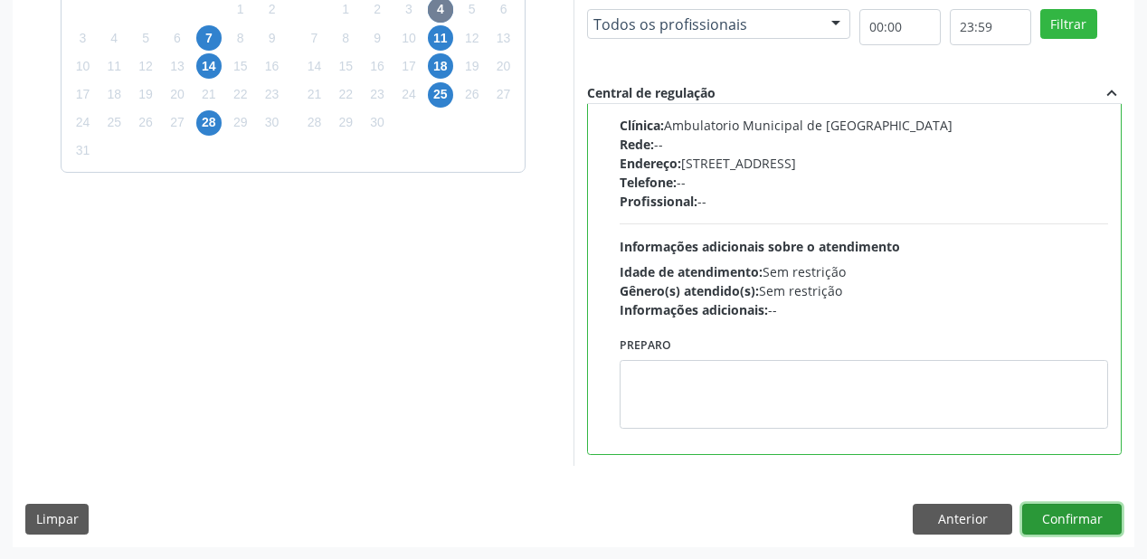
click at [1024, 512] on button "Confirmar" at bounding box center [1071, 519] width 99 height 31
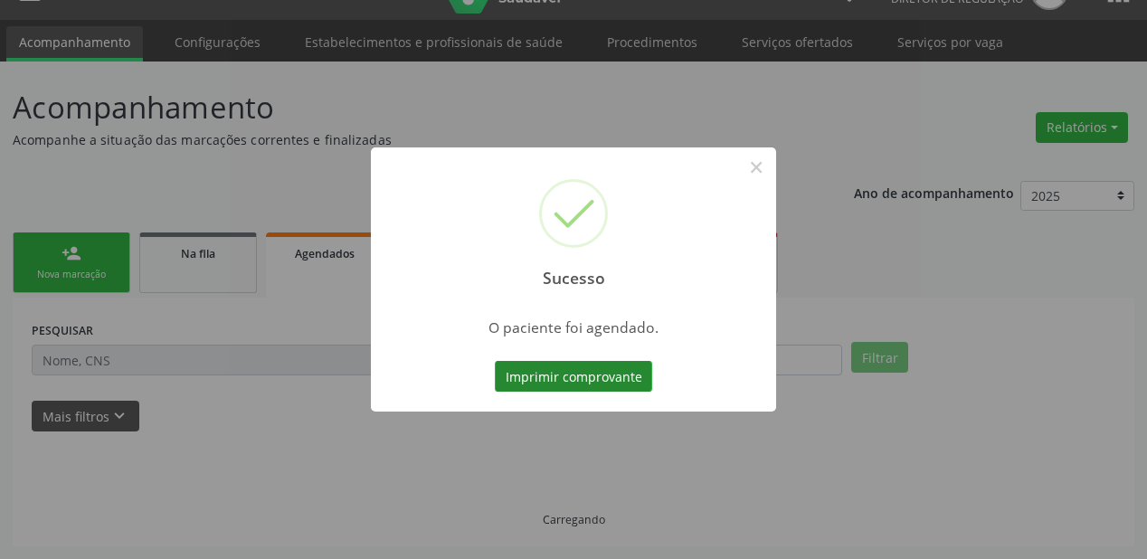
scroll to position [36, 0]
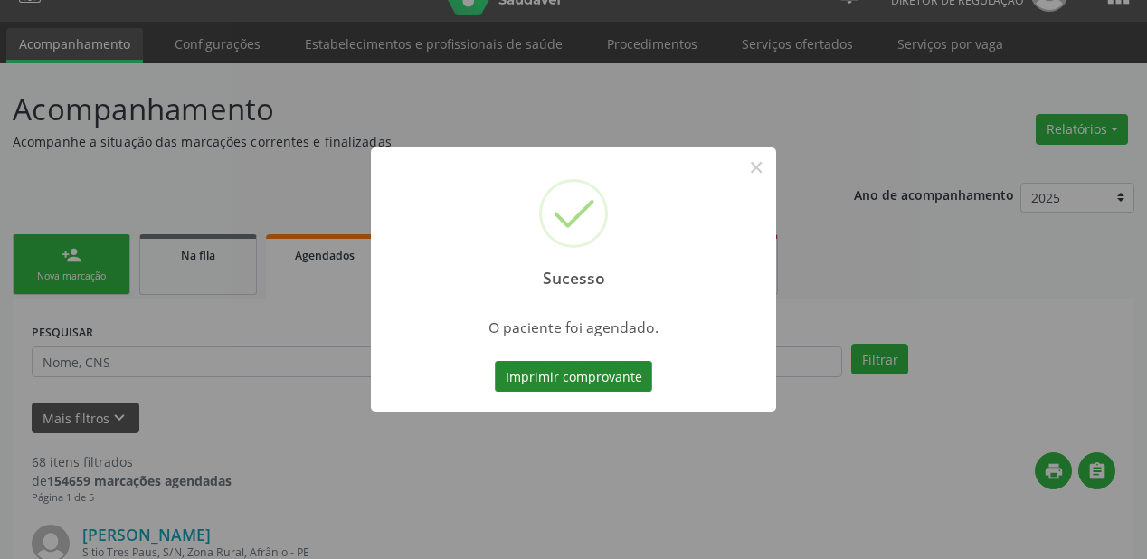
click at [584, 370] on button "Imprimir comprovante" at bounding box center [573, 376] width 157 height 31
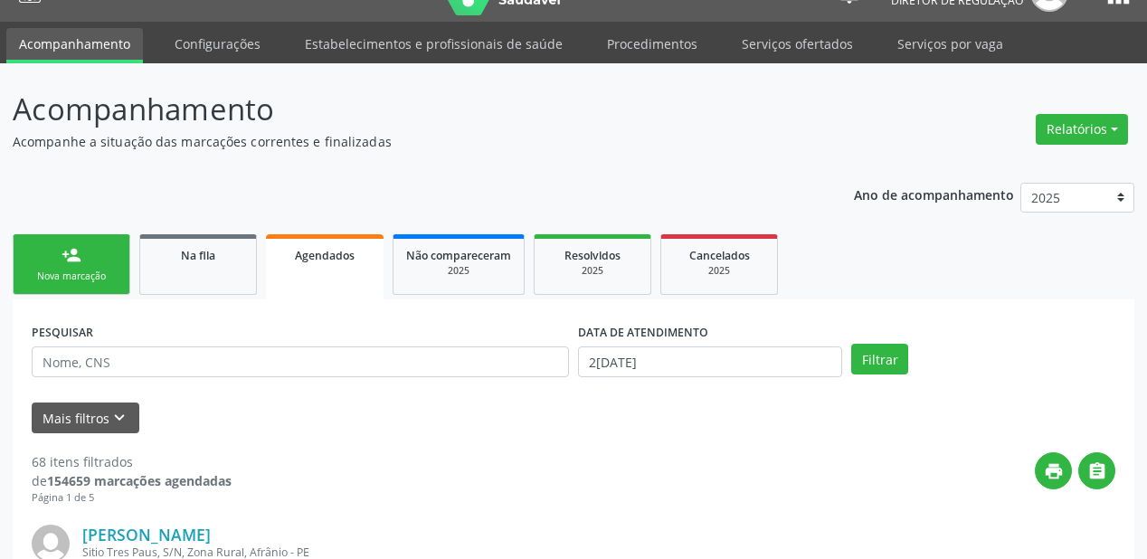
click at [63, 265] on link "person_add Nova marcação" at bounding box center [72, 264] width 118 height 61
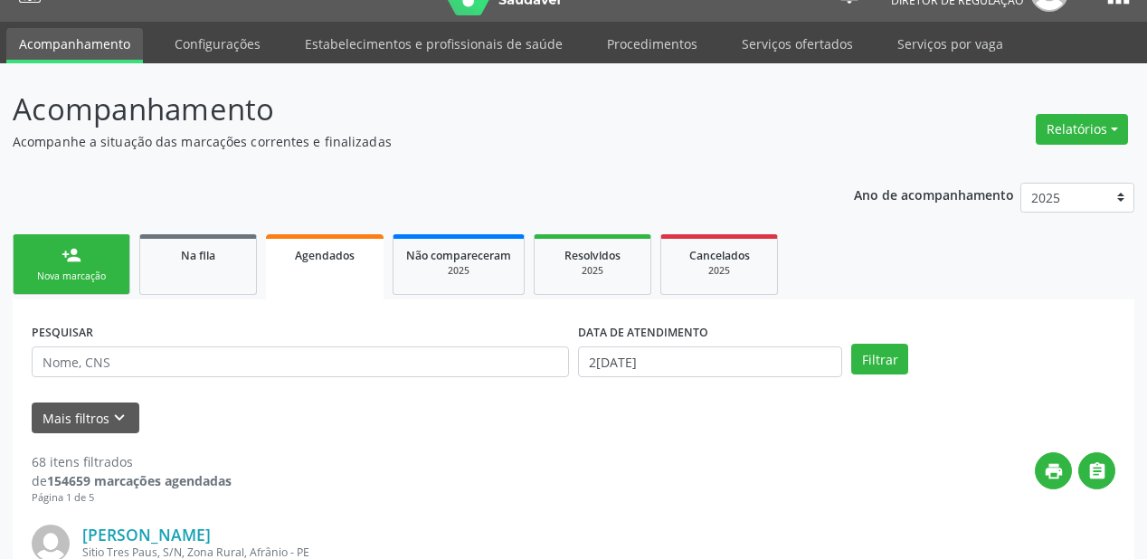
click at [63, 265] on link "person_add Nova marcação" at bounding box center [72, 264] width 118 height 61
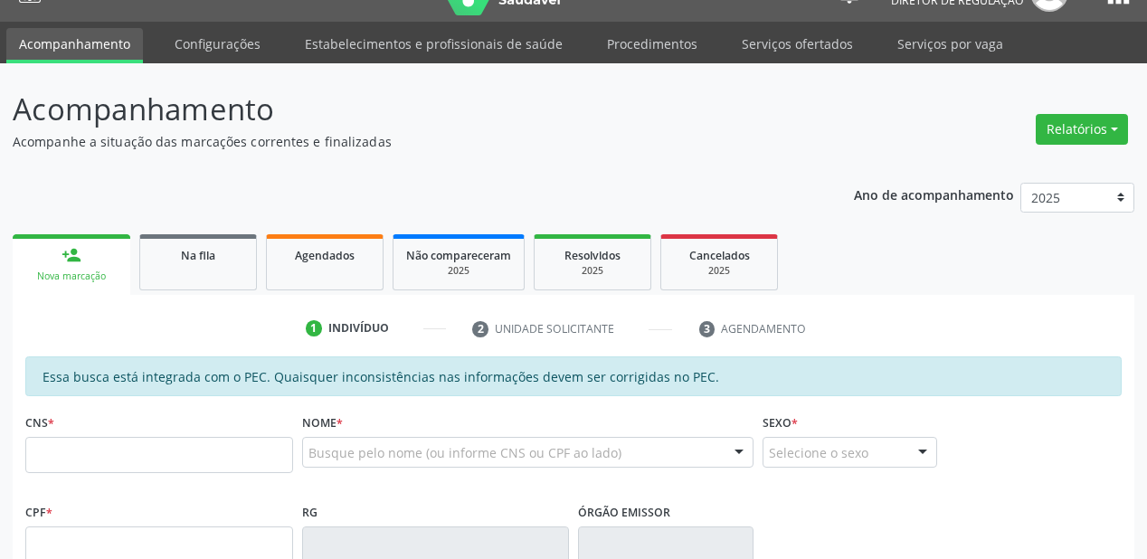
click at [76, 446] on div "CNS *" at bounding box center [159, 441] width 268 height 64
click at [76, 446] on input "text" at bounding box center [159, 455] width 268 height 36
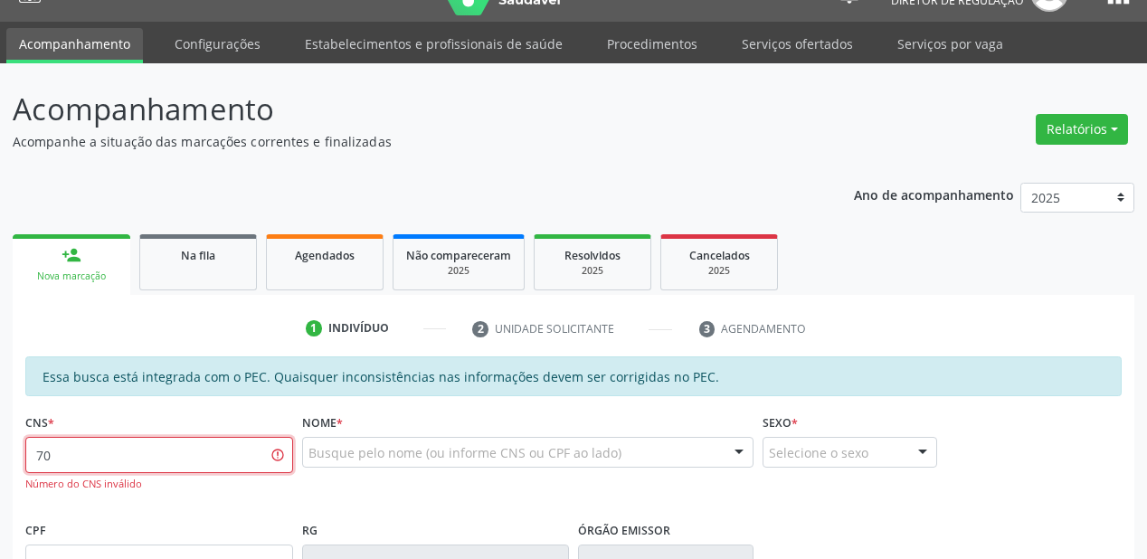
type input "7"
type input "702 8006 5735 7662"
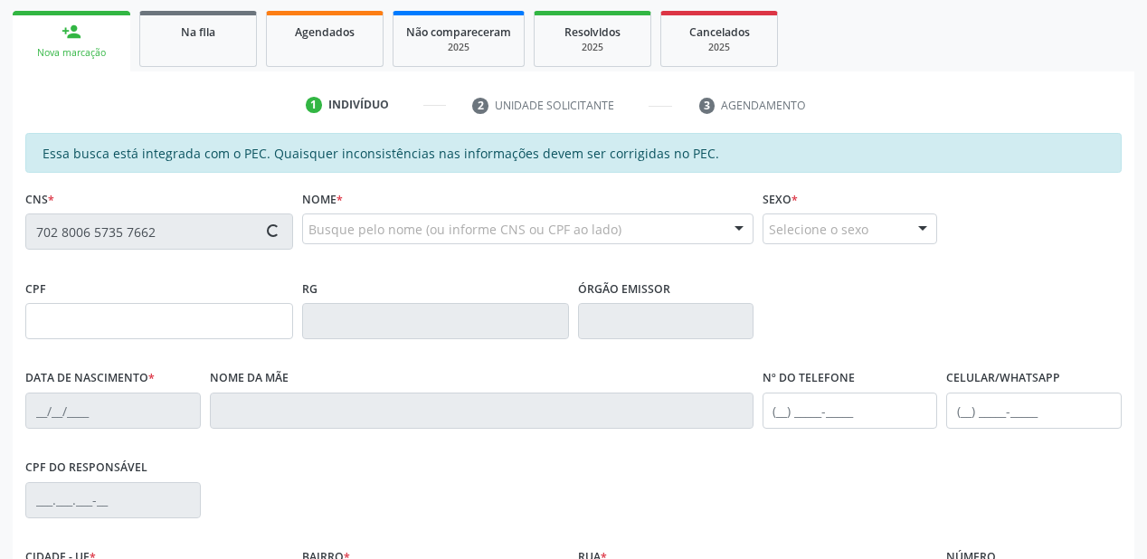
type input "021.273.804-60"
type input "29/01/1978"
type input "Vitalina Perpetua Rodrigues"
type input "(87) 8812-3358"
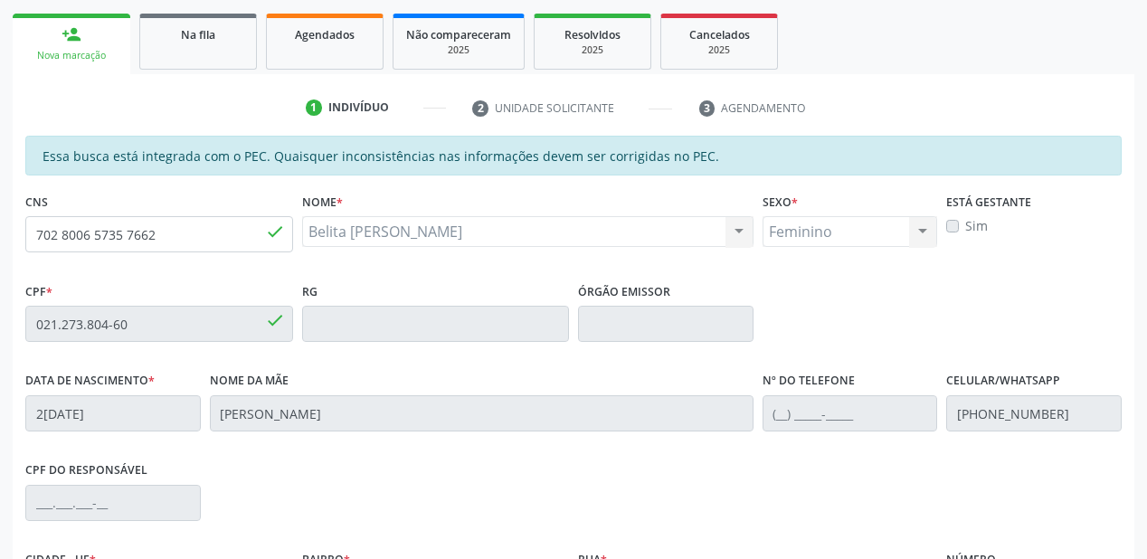
scroll to position [256, 0]
drag, startPoint x: 176, startPoint y: 240, endPoint x: 0, endPoint y: 242, distance: 176.4
click at [0, 242] on div "Acompanhamento Acompanhe a situação das marcações correntes e finalizadas Relat…" at bounding box center [573, 310] width 1147 height 933
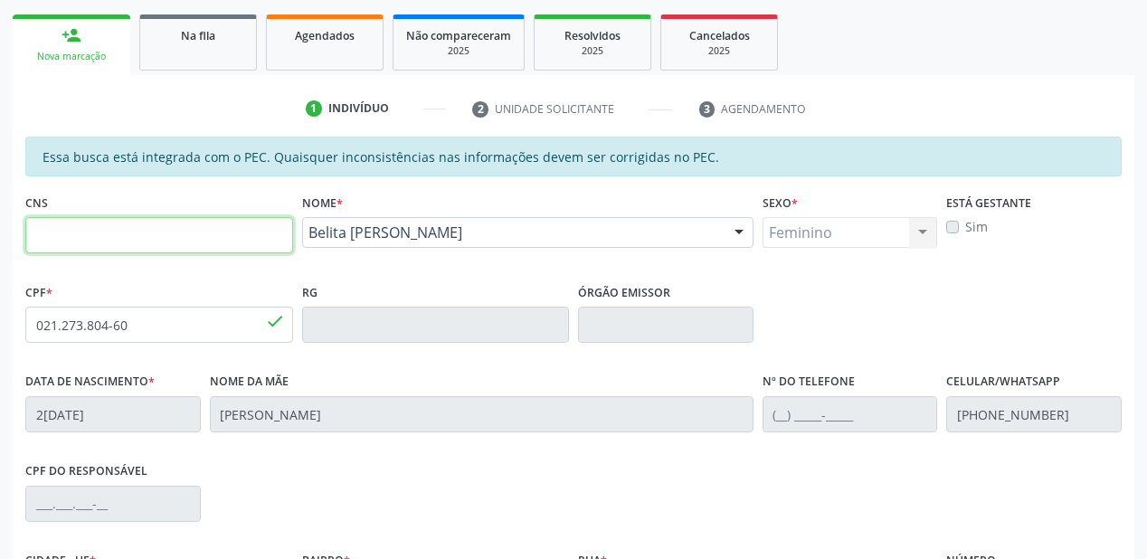
paste input "702 8006 5735 7662"
type input "702 8006 5735 7662"
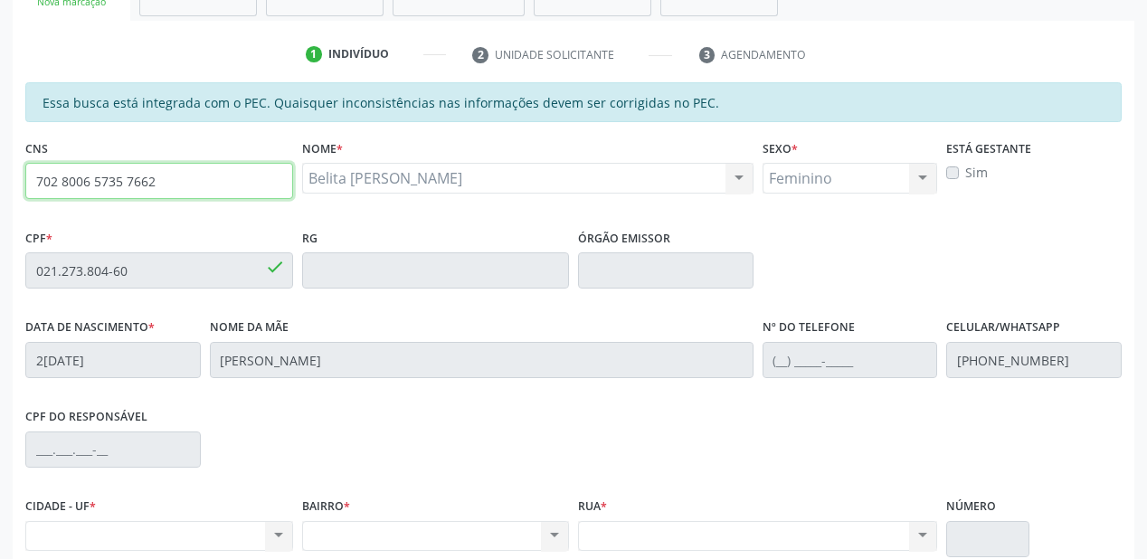
scroll to position [473, 0]
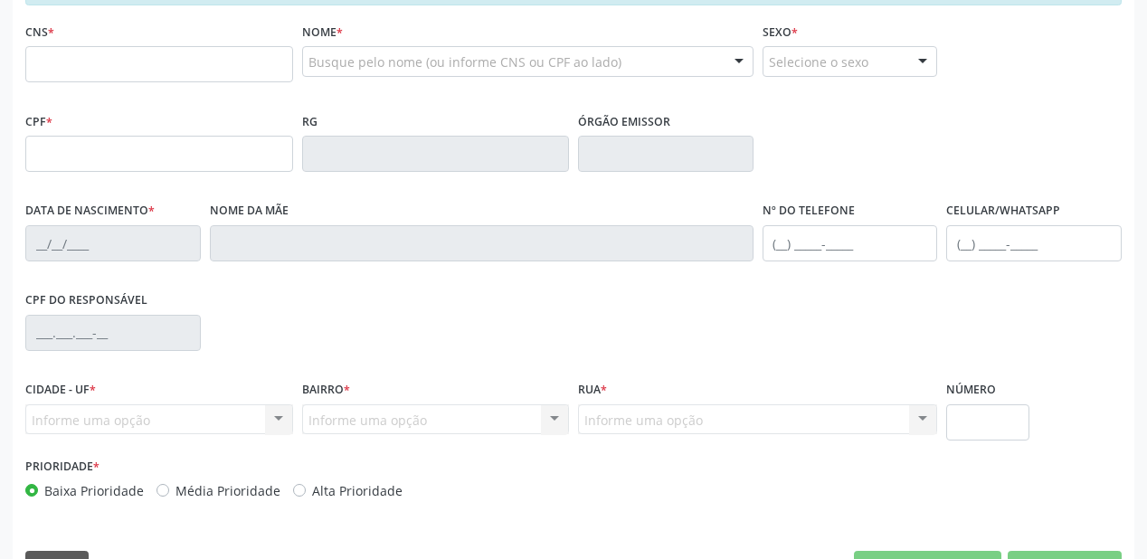
scroll to position [401, 0]
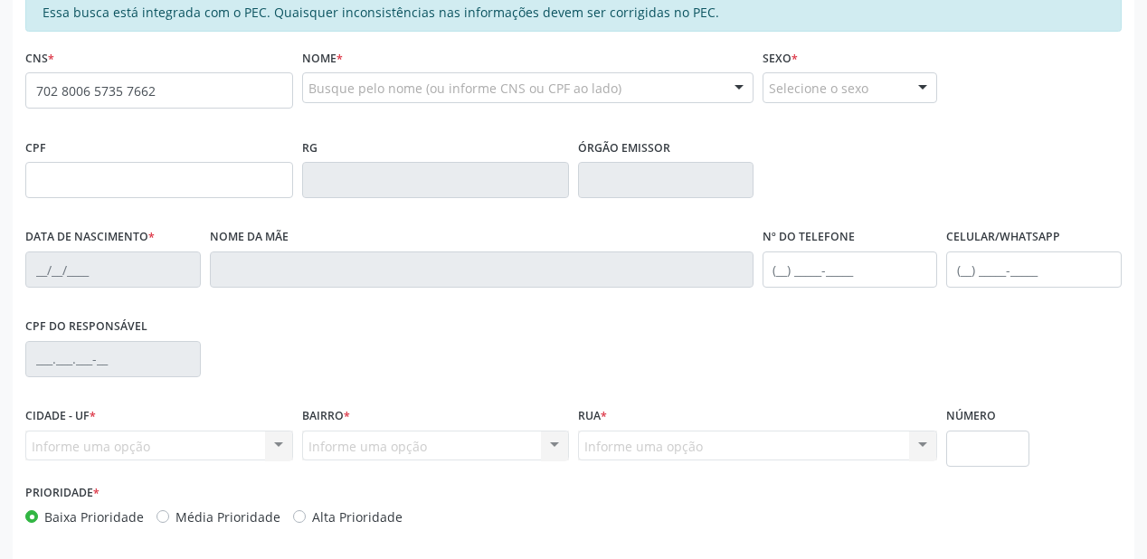
type input "702 8006 5735 7662"
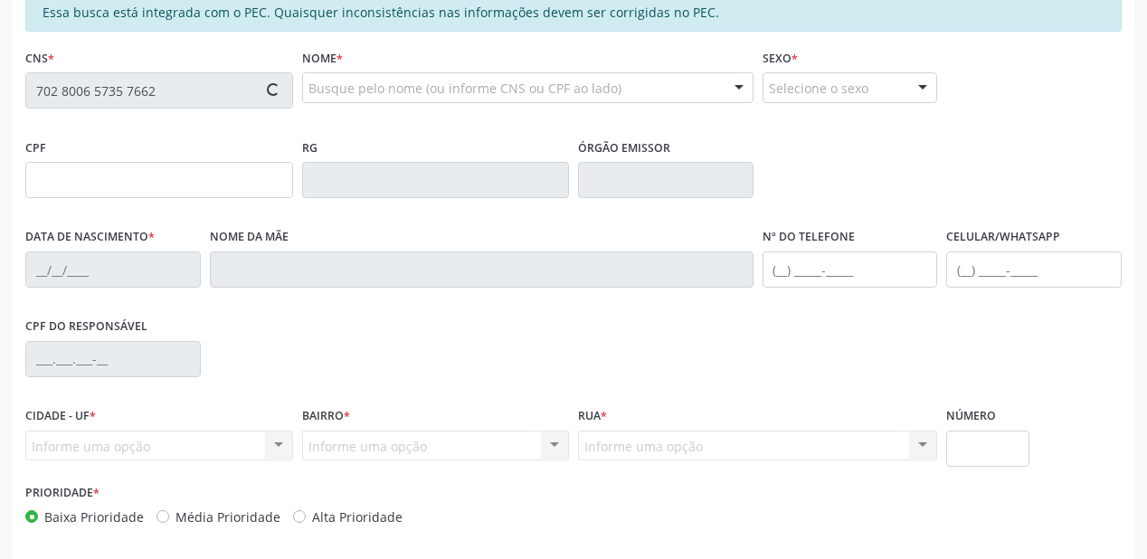
type input "021.273.804-60"
type input "2[DATE]"
type input "[PERSON_NAME]"
type input "[PHONE_NUMBER]"
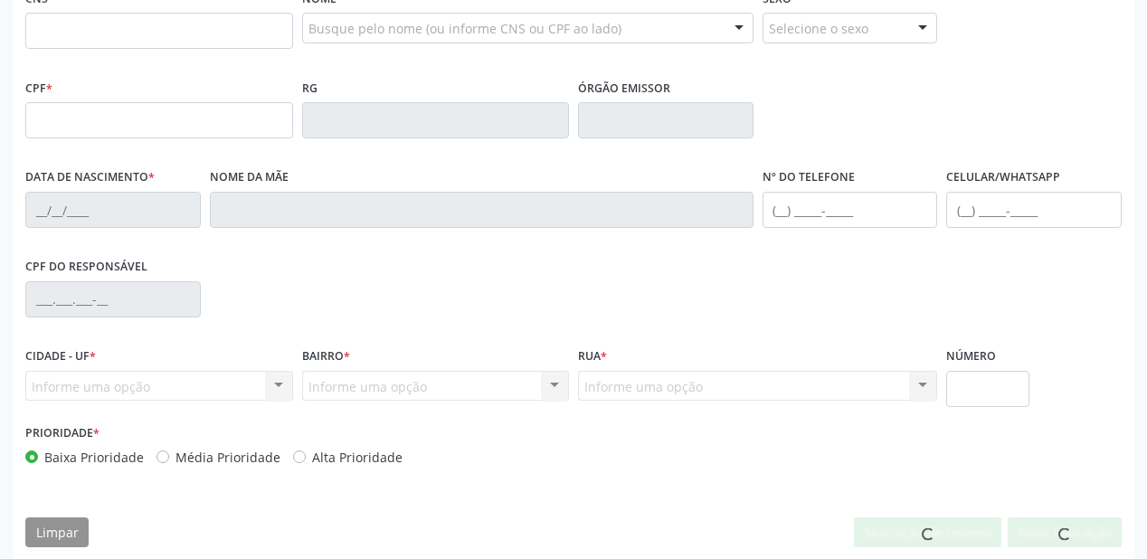
scroll to position [460, 0]
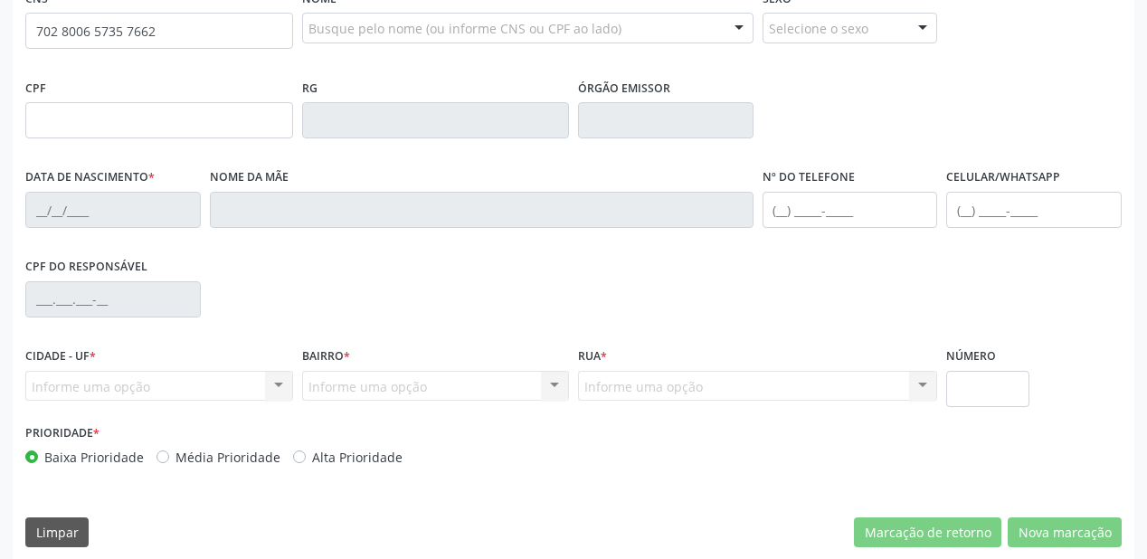
type input "702 8006 5735 7662"
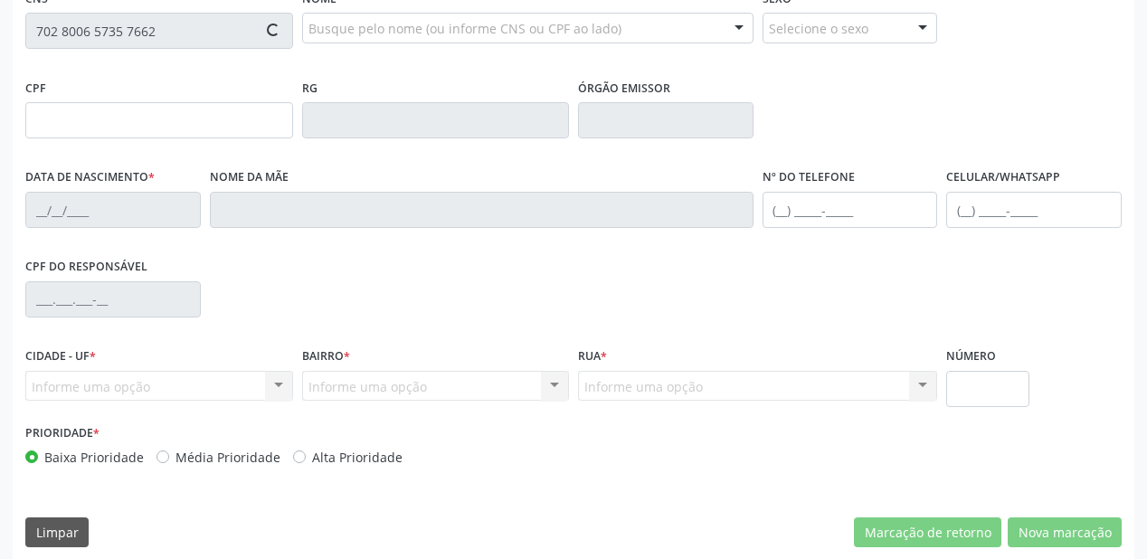
type input "021.273.804-60"
type input "[DATE]"
type input "[PERSON_NAME]"
type input "[PHONE_NUMBER]"
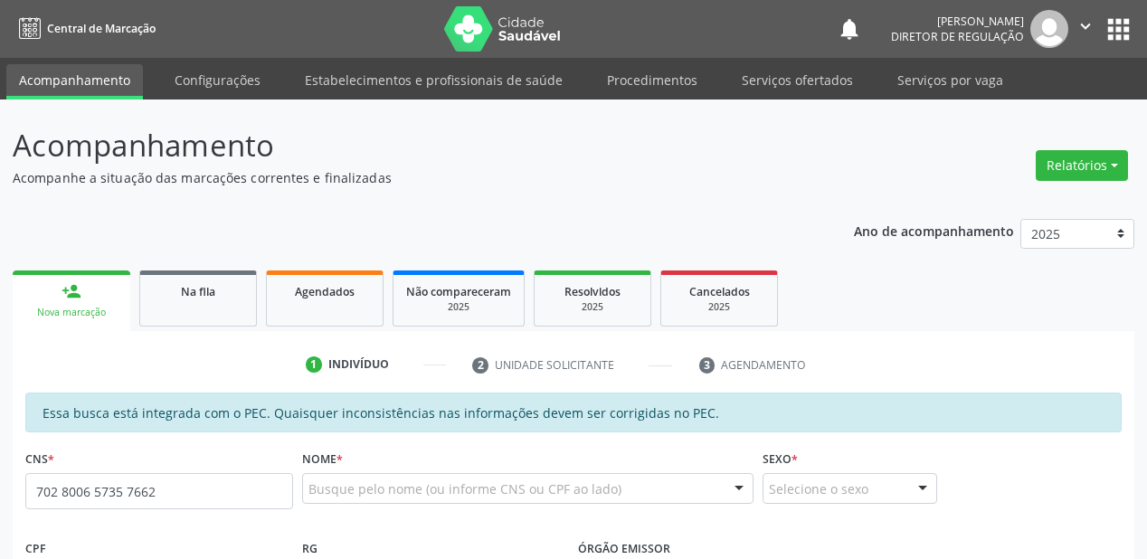
type input "702 8006 5735 7662"
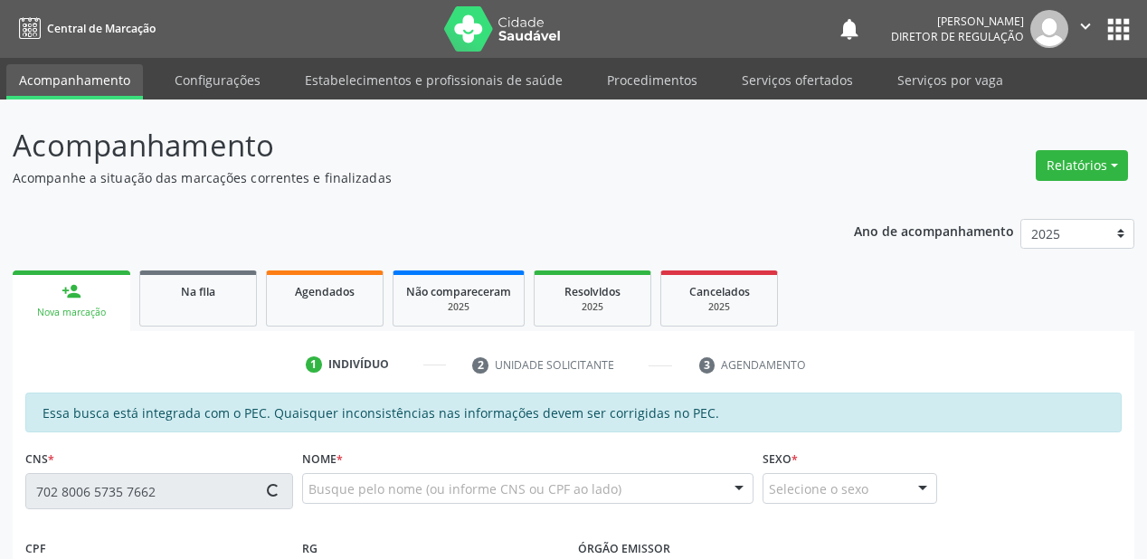
type input "021.273.804-60"
type input "[DATE]"
type input "[PERSON_NAME]"
type input "[PHONE_NUMBER]"
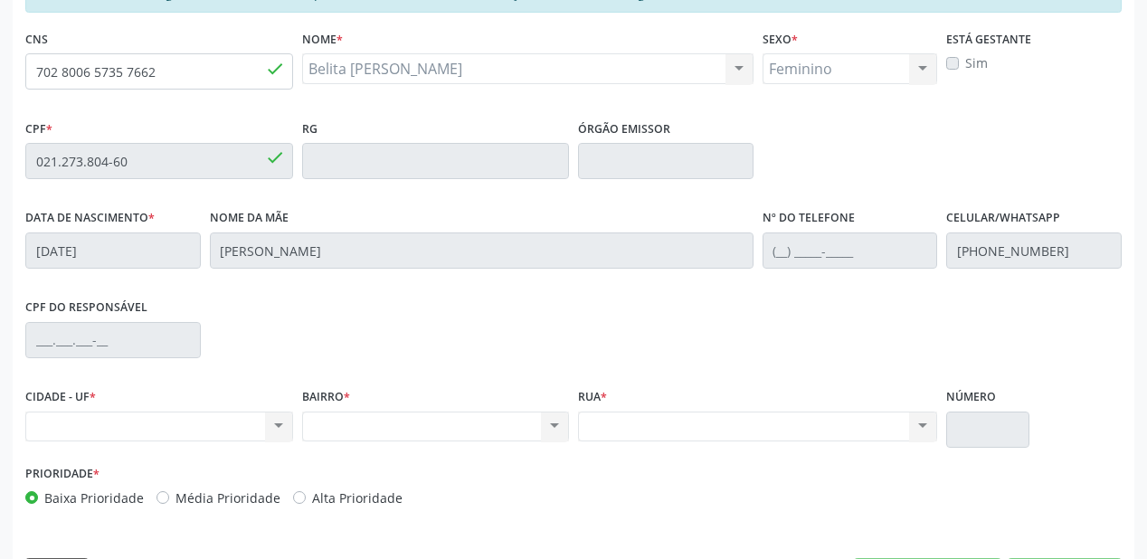
scroll to position [434, 0]
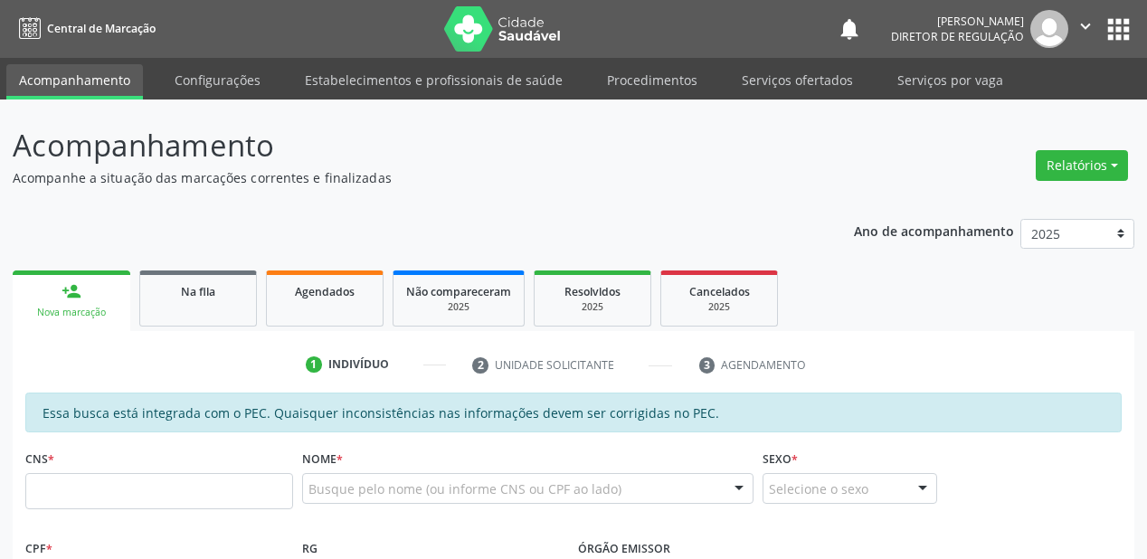
scroll to position [362, 0]
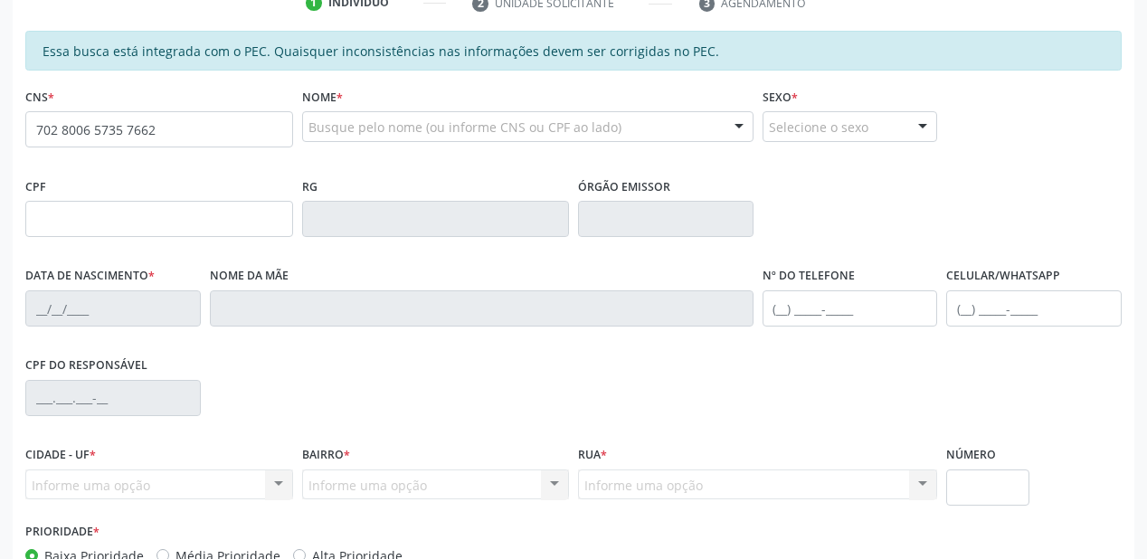
type input "702 8006 5735 7662"
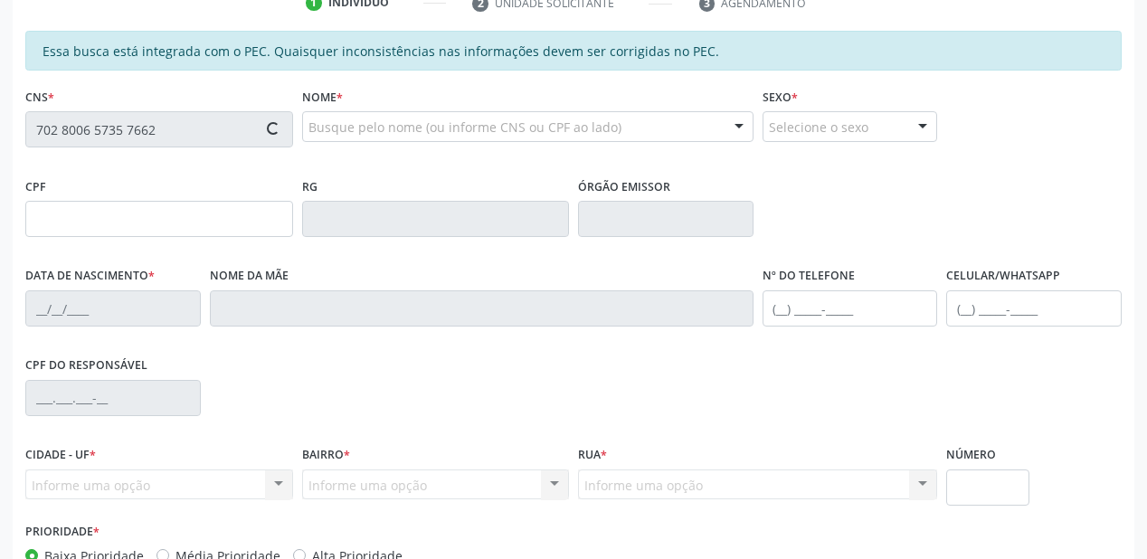
type input "021.273.804-60"
type input "[DATE]"
type input "[PERSON_NAME]"
type input "[PHONE_NUMBER]"
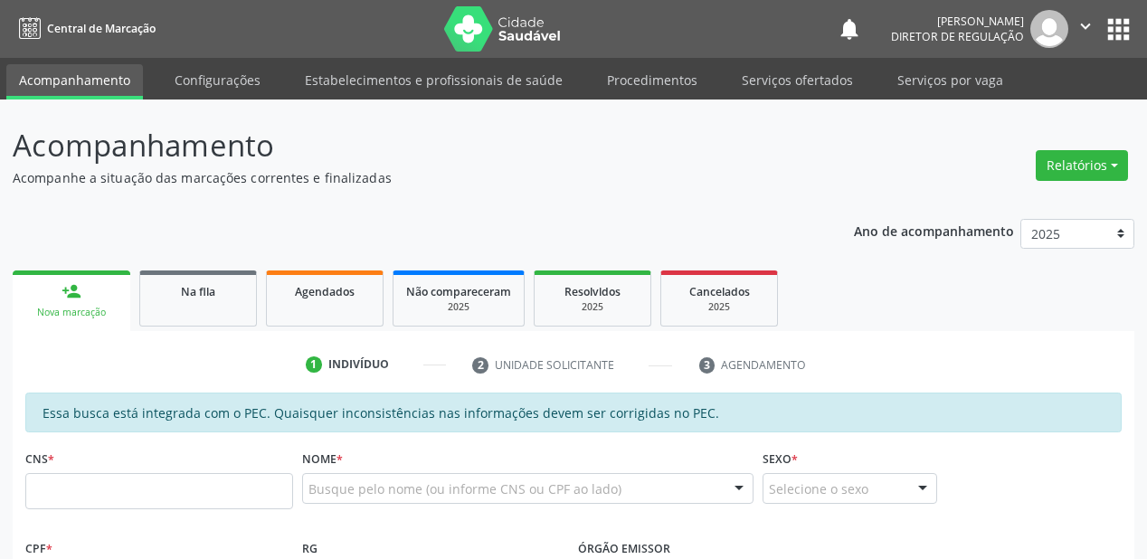
scroll to position [362, 0]
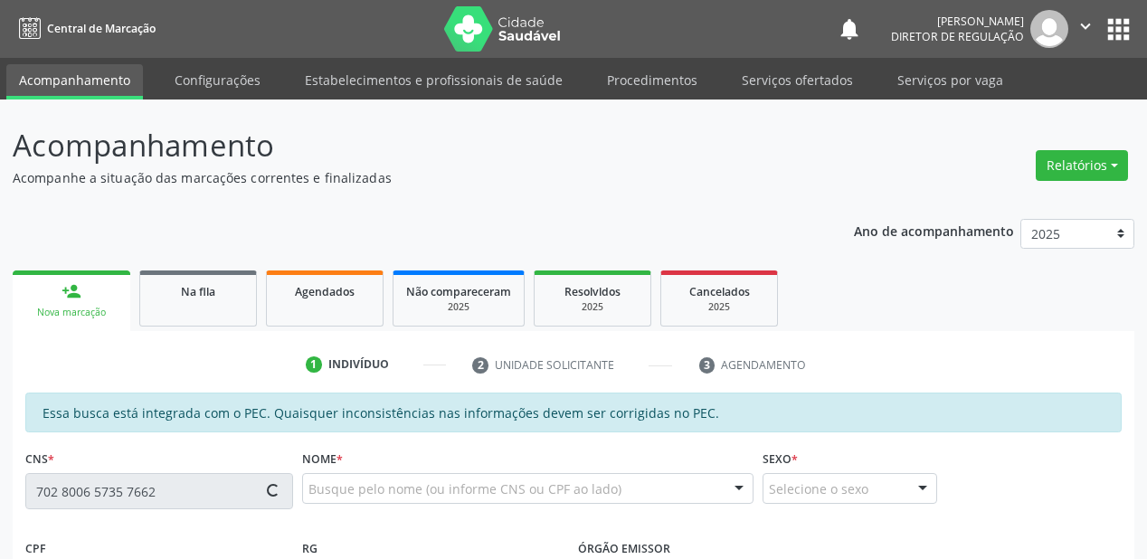
scroll to position [362, 0]
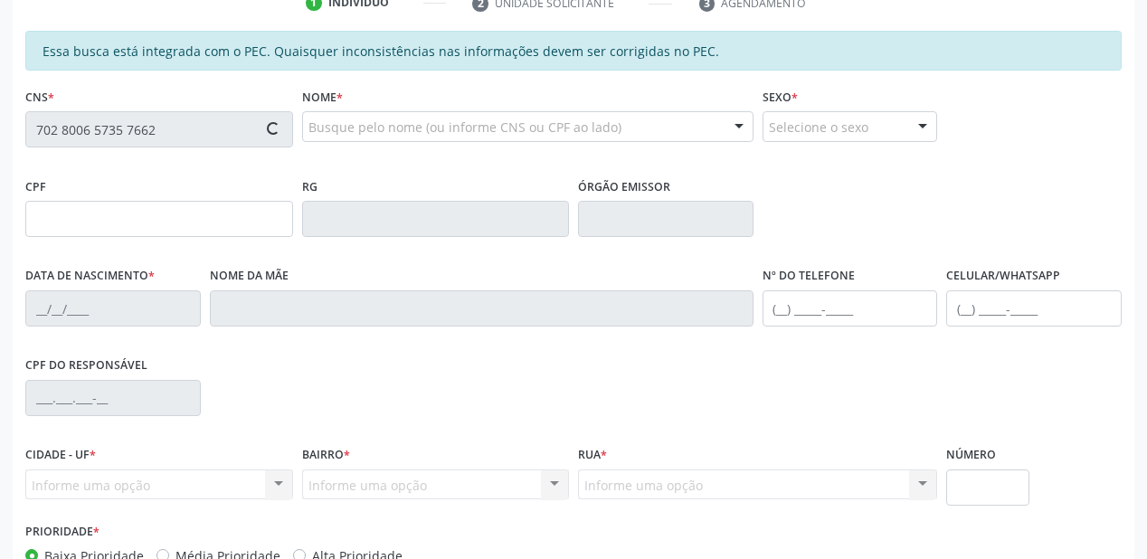
type input "021.273.804-60"
type input "[DATE]"
type input "[PERSON_NAME]"
type input "[PHONE_NUMBER]"
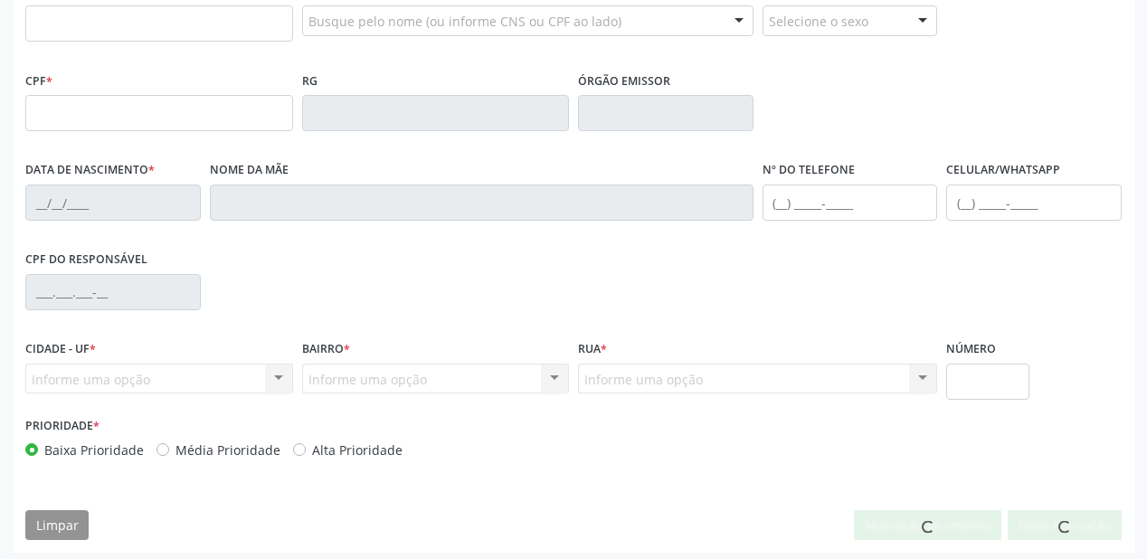
scroll to position [473, 0]
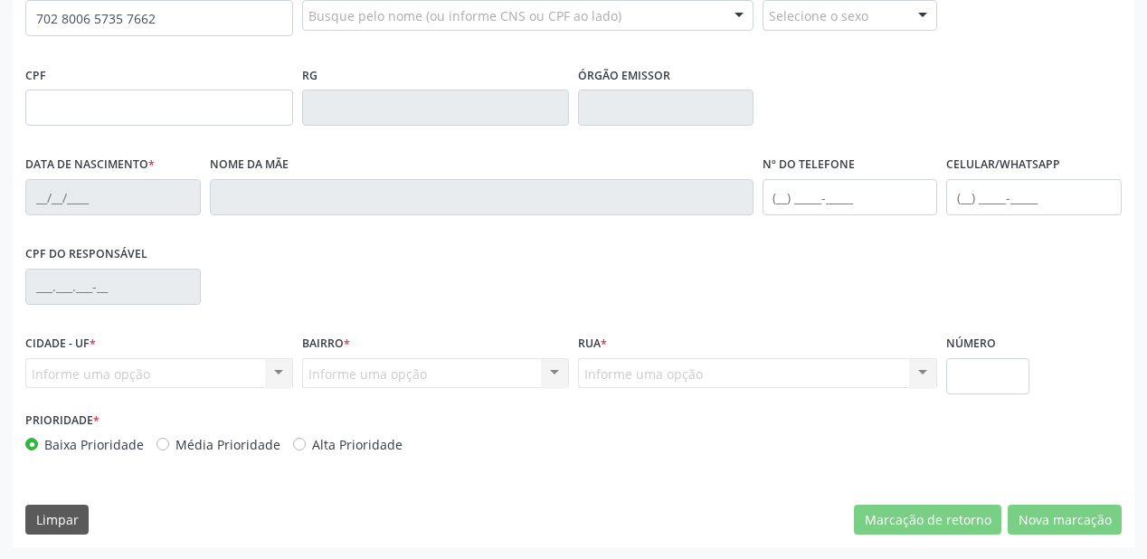
type input "702 8006 5735 7662"
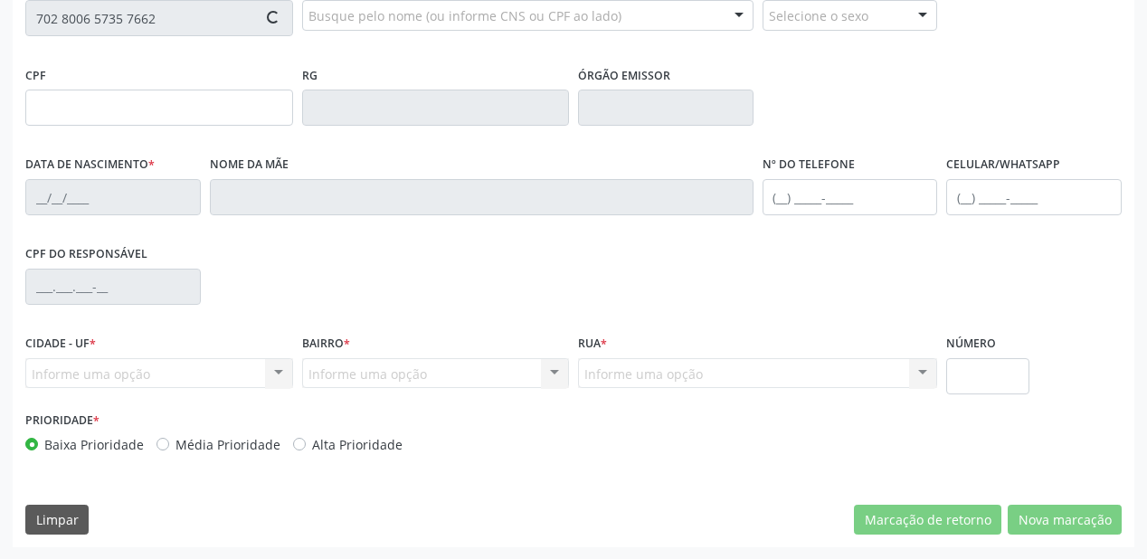
type input "021.273.804-60"
type input "29/01/1978"
type input "Vitalina Perpetua Rodrigues"
type input "(87) 8812-3358"
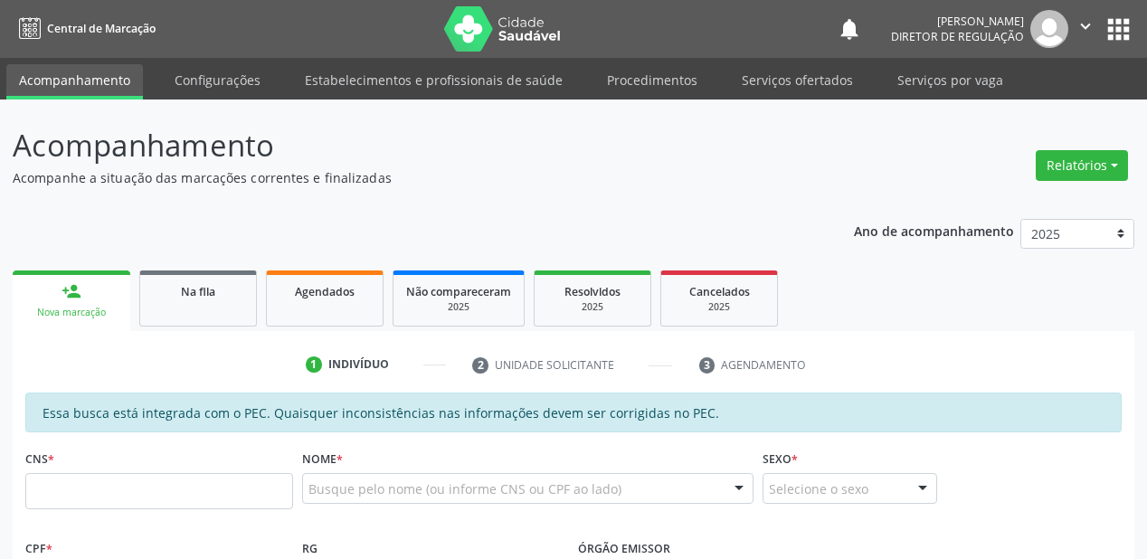
scroll to position [289, 0]
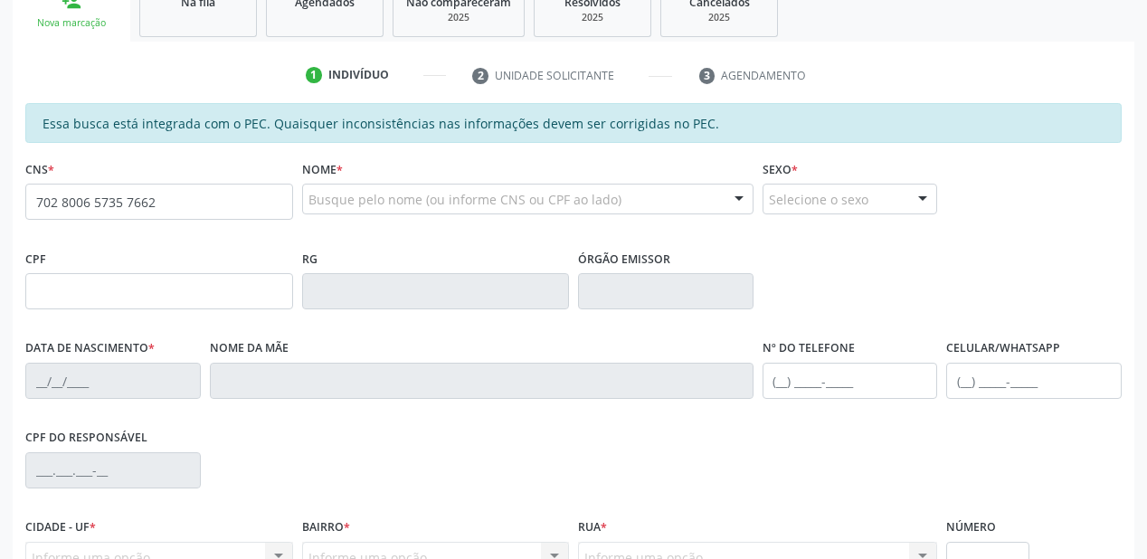
type input "702 8006 5735 7662"
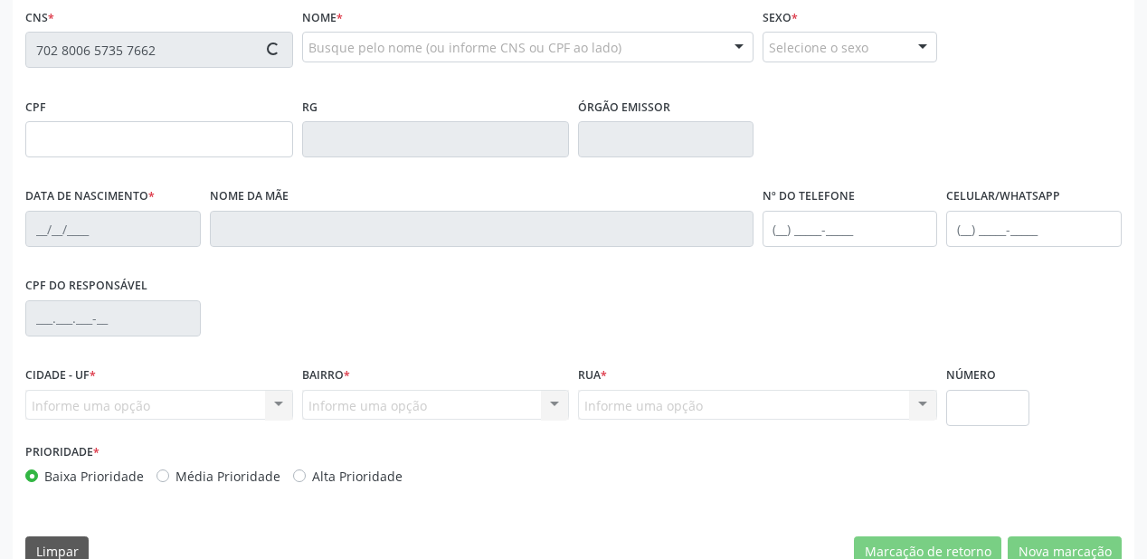
type input "021.273.804-60"
type input "2[DATE]"
type input "[PERSON_NAME]"
type input "[PHONE_NUMBER]"
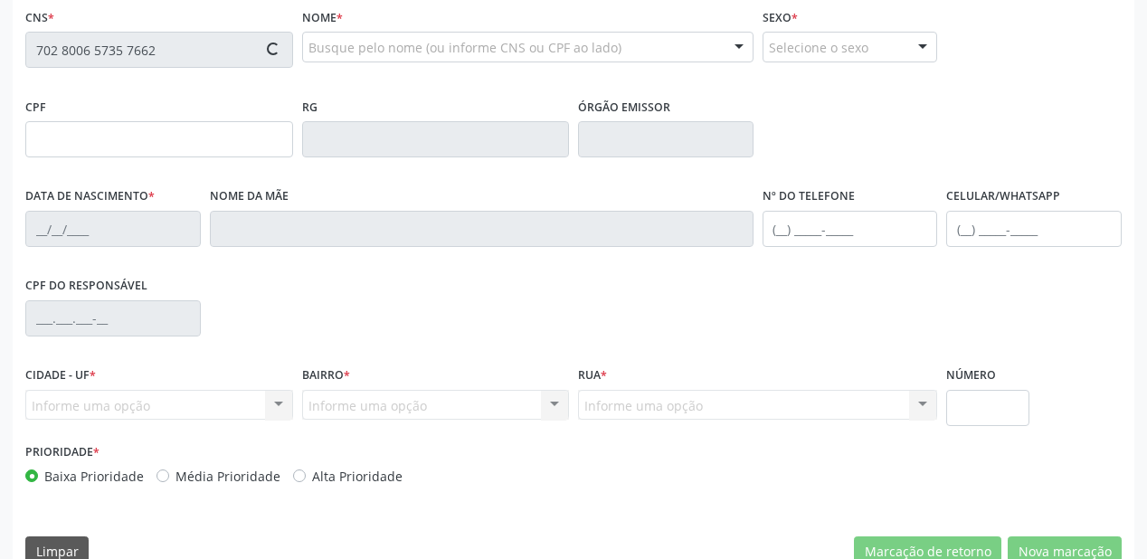
type input "S/N"
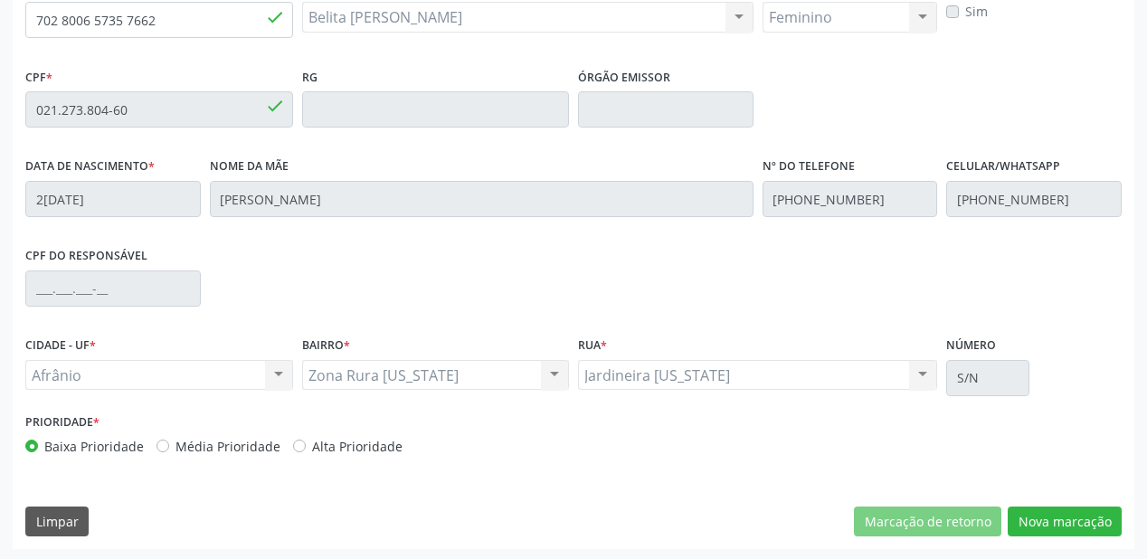
scroll to position [473, 0]
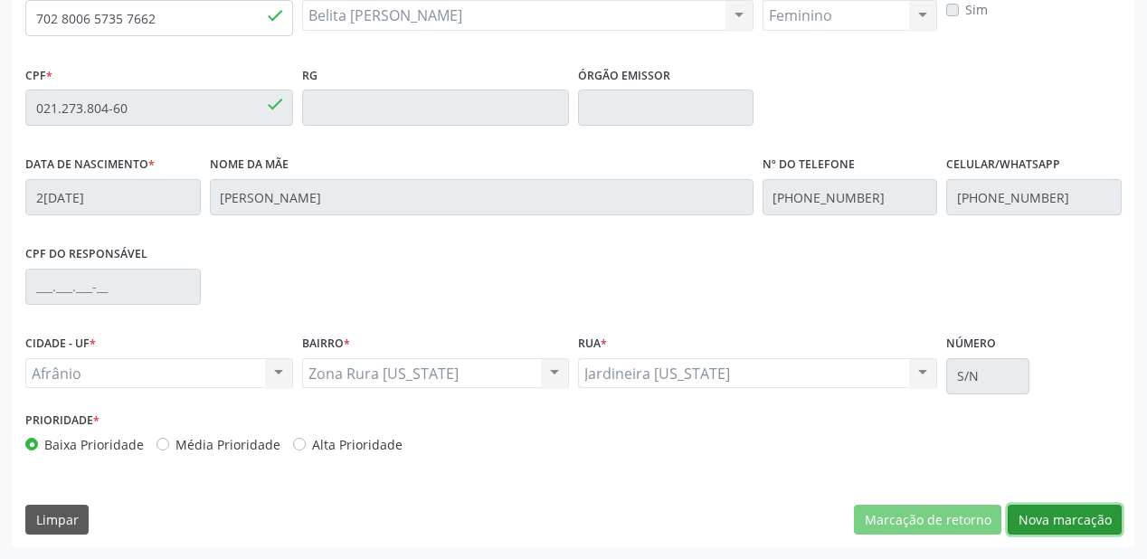
click at [1032, 516] on button "Nova marcação" at bounding box center [1065, 520] width 114 height 31
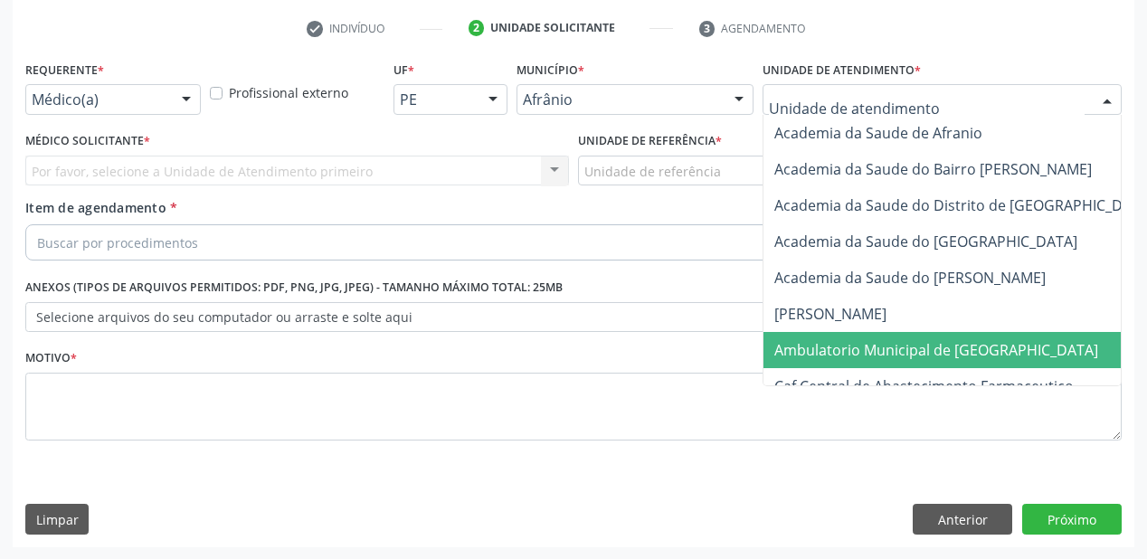
click at [799, 347] on span "Ambulatorio Municipal de [GEOGRAPHIC_DATA]" at bounding box center [936, 350] width 324 height 20
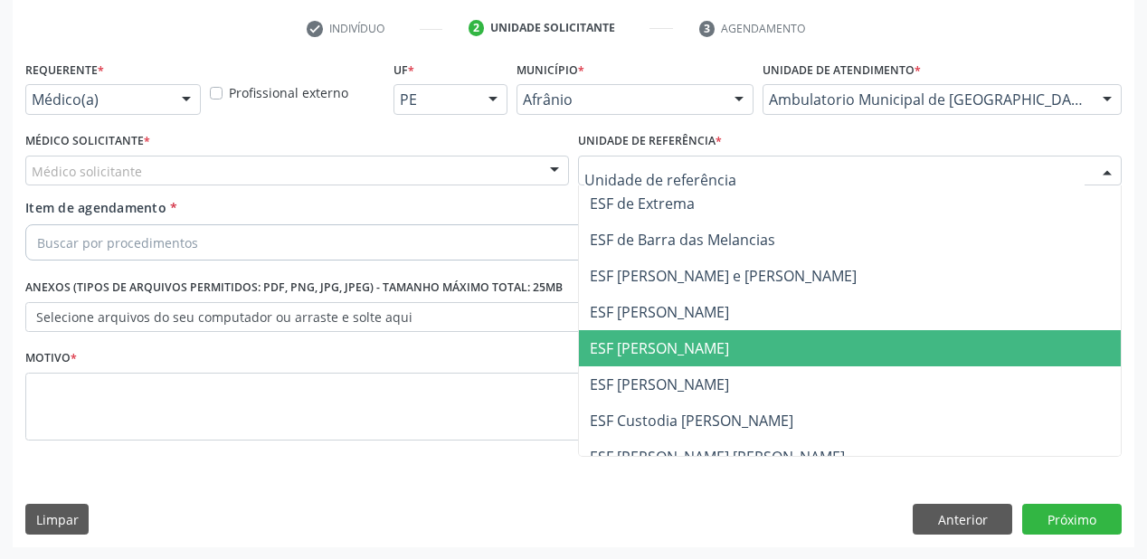
click at [626, 364] on span "ESF [PERSON_NAME]" at bounding box center [850, 348] width 542 height 36
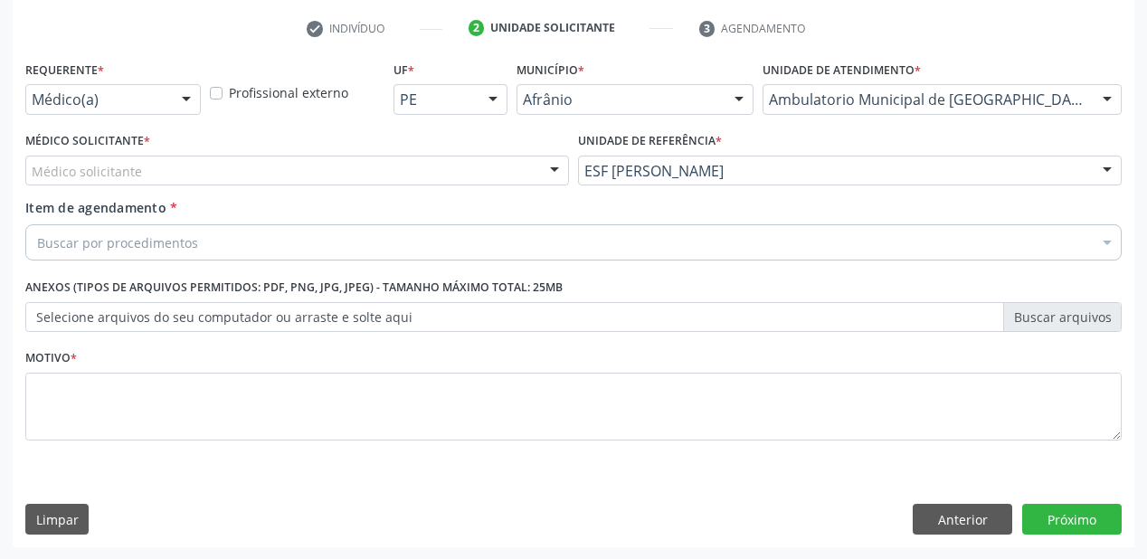
drag, startPoint x: 122, startPoint y: 169, endPoint x: 129, endPoint y: 200, distance: 31.6
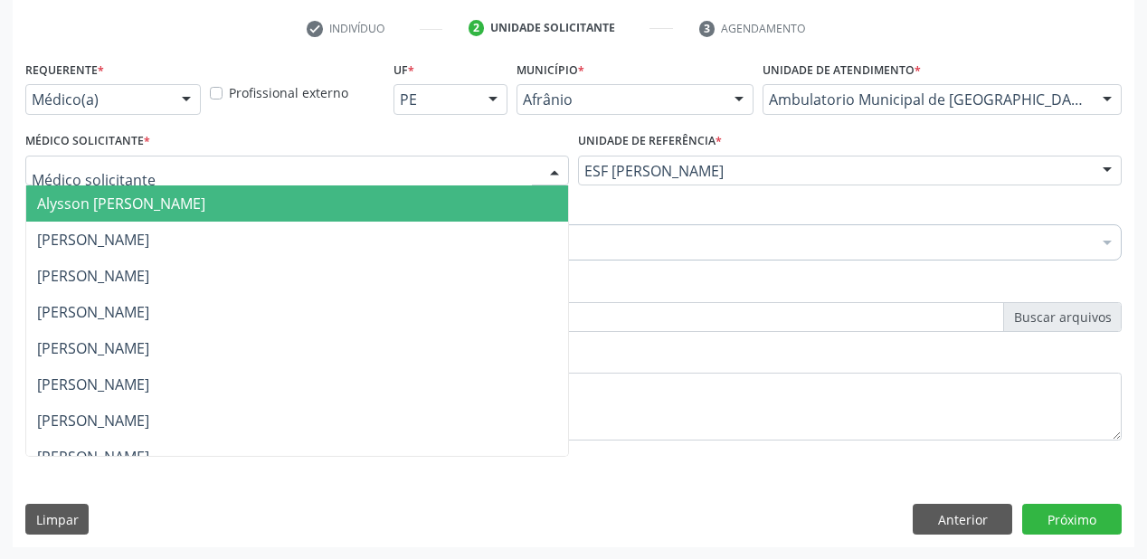
click at [129, 201] on span "Alysson [PERSON_NAME]" at bounding box center [121, 204] width 168 height 20
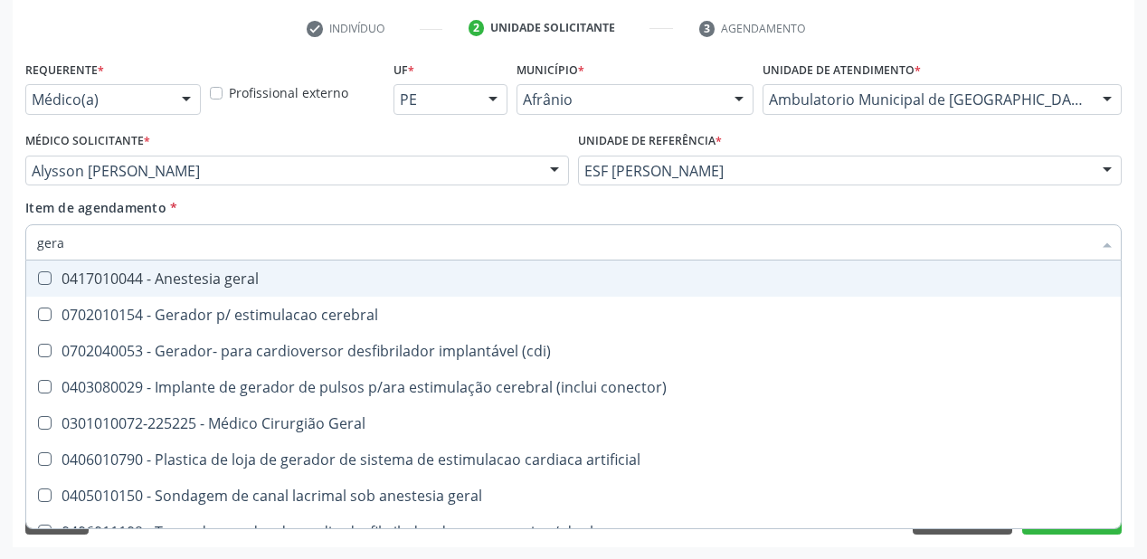
type input "geral"
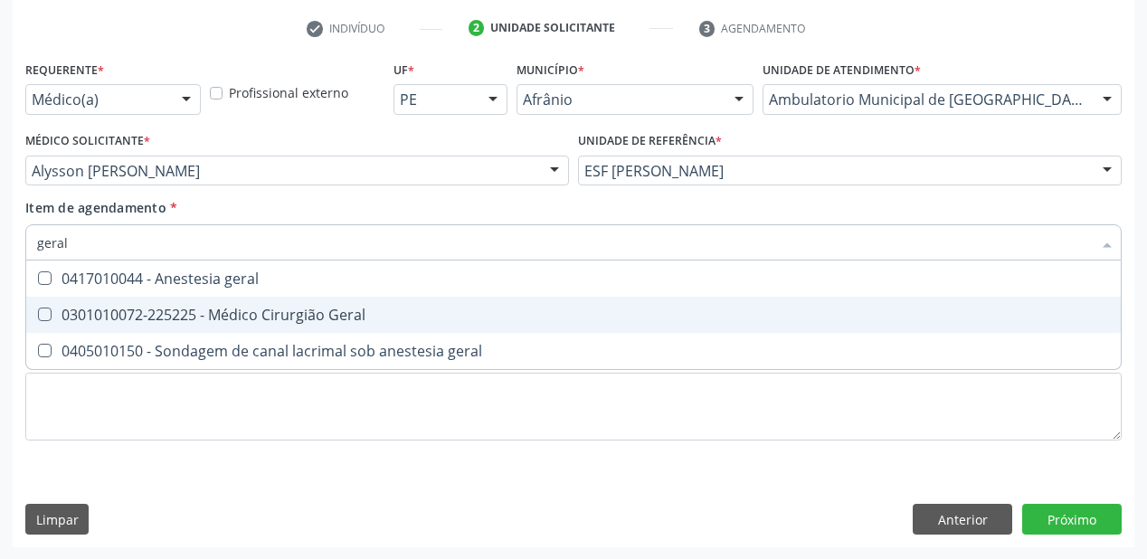
click at [149, 315] on div "0301010072-225225 - Médico Cirurgião Geral" at bounding box center [573, 315] width 1073 height 14
checkbox Geral "true"
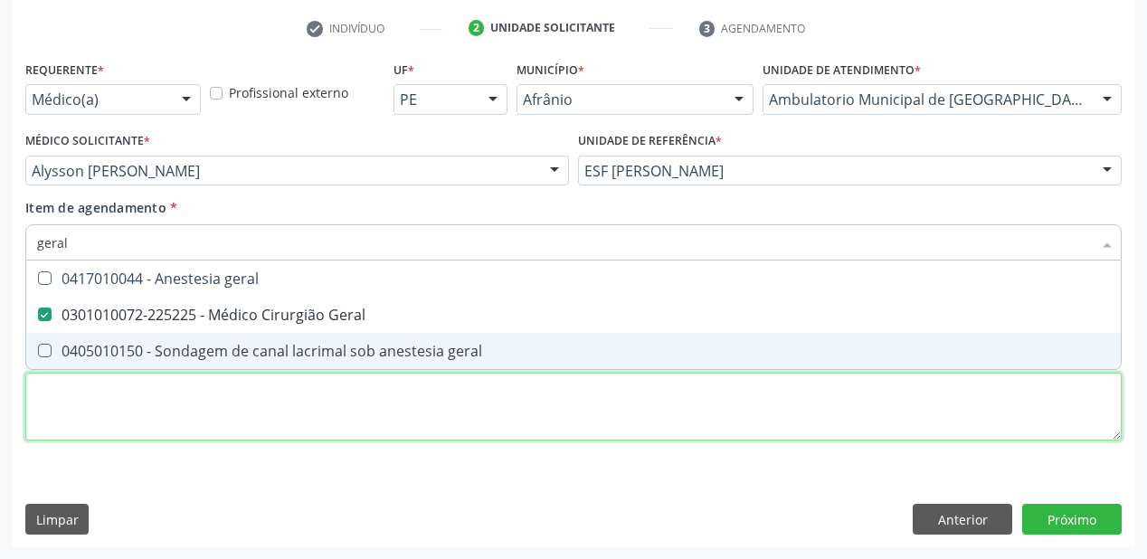
click at [120, 409] on div "Requerente * Médico(a) Médico(a) Enfermeiro(a) Paciente Nenhum resultado encont…" at bounding box center [573, 261] width 1096 height 410
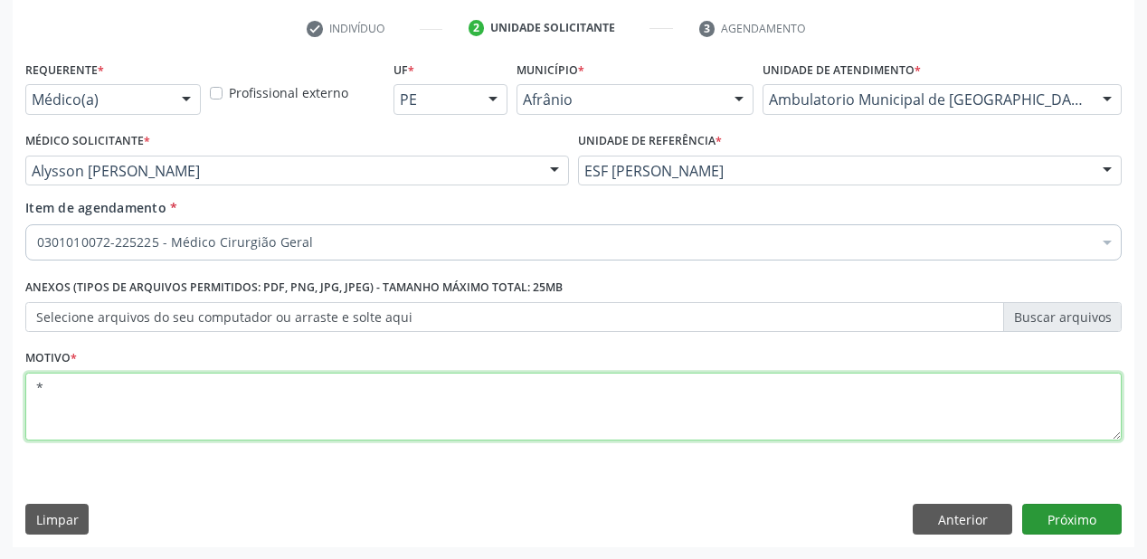
type textarea "*"
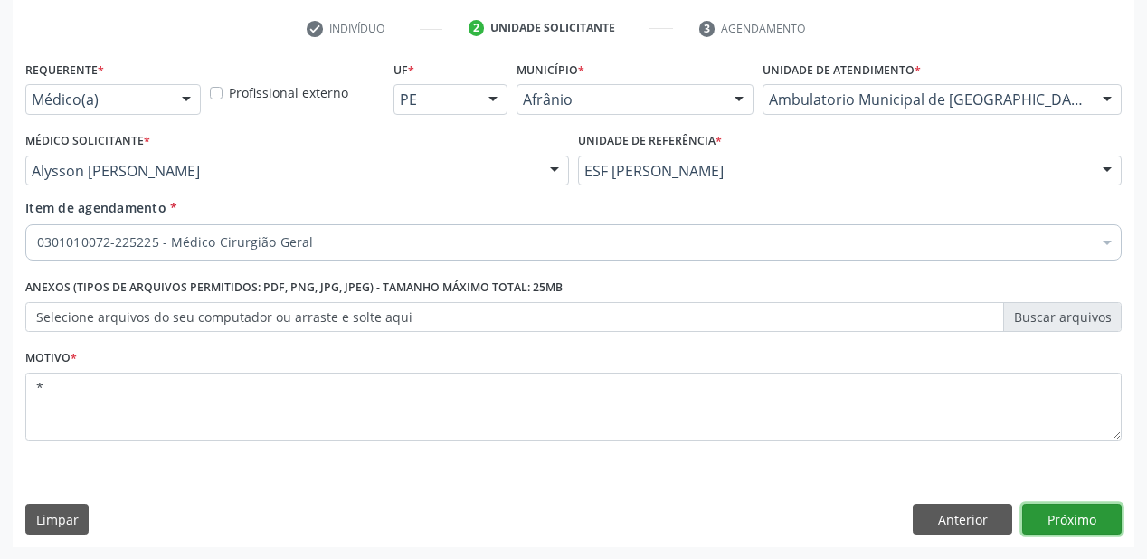
click at [1070, 513] on button "Próximo" at bounding box center [1071, 519] width 99 height 31
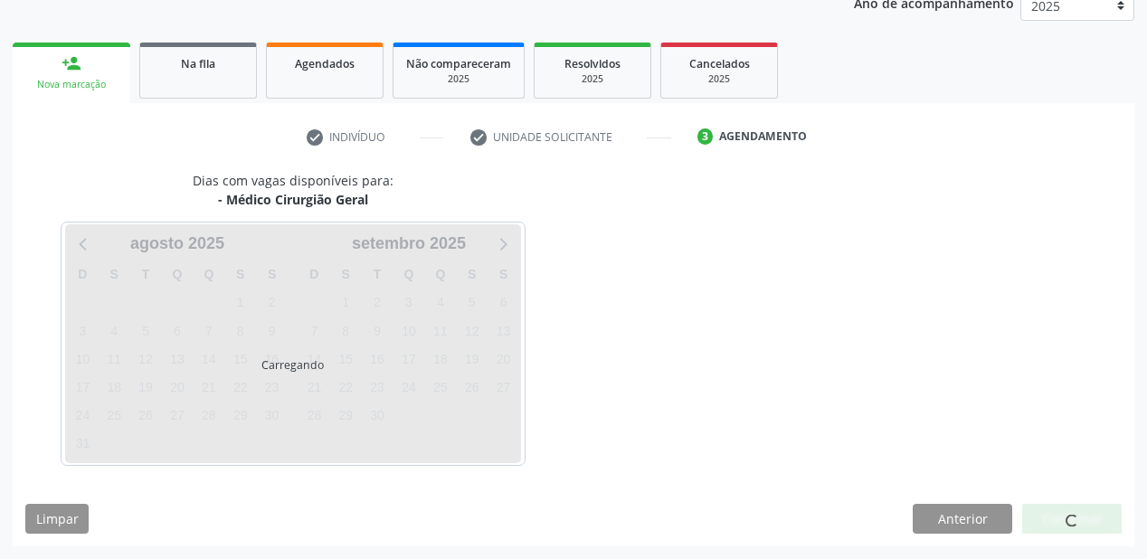
scroll to position [227, 0]
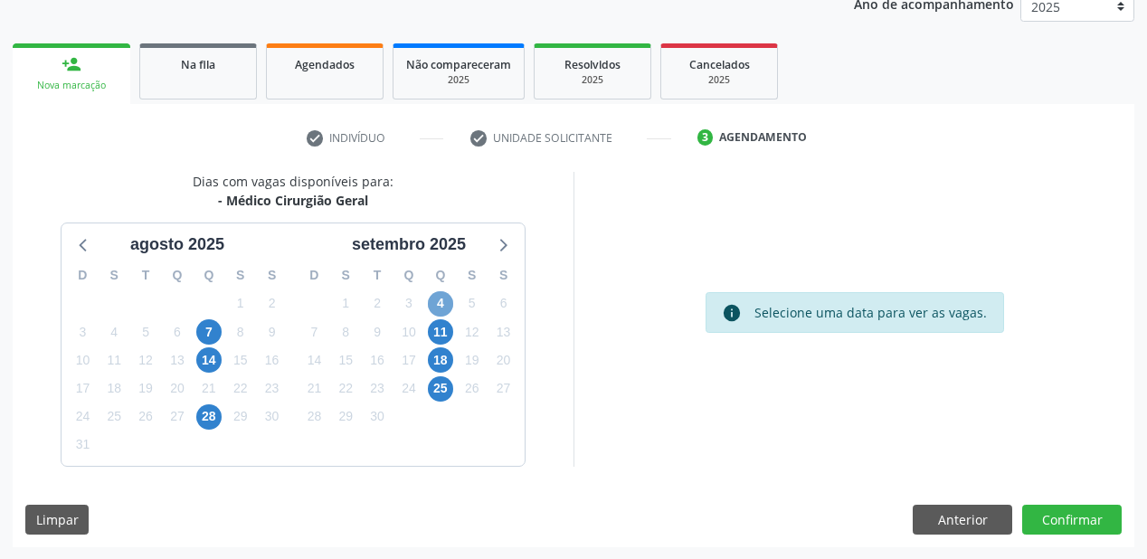
click at [441, 304] on span "4" at bounding box center [440, 303] width 25 height 25
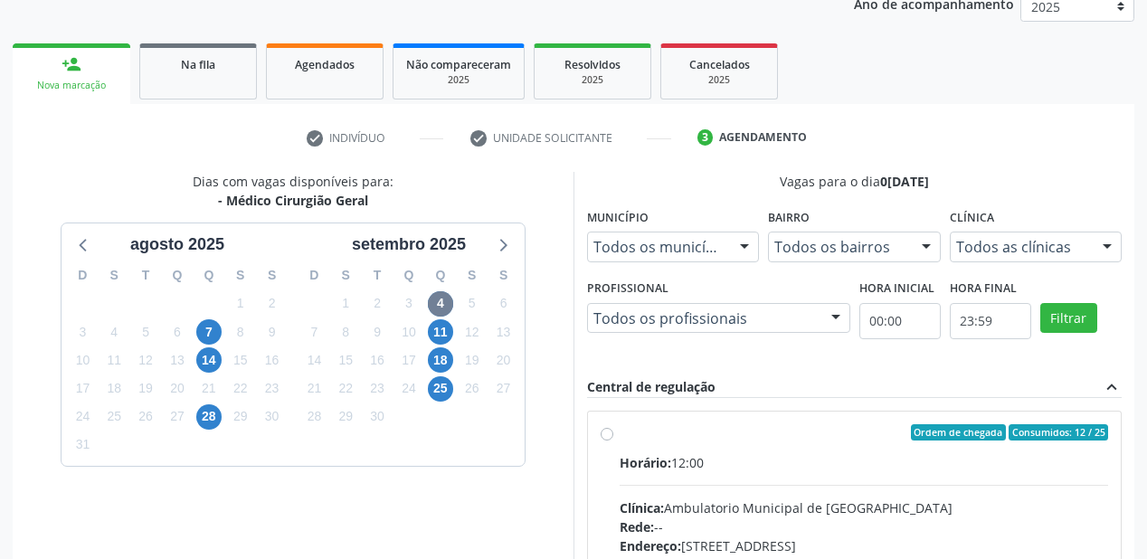
click at [833, 438] on div "Ordem de chegada Consumidos: 12 / 25" at bounding box center [864, 432] width 488 height 16
click at [613, 438] on input "Ordem de chegada Consumidos: 12 / 25 Horário: 12:00 Clínica: Ambulatorio Munici…" at bounding box center [607, 432] width 13 height 16
radio input "true"
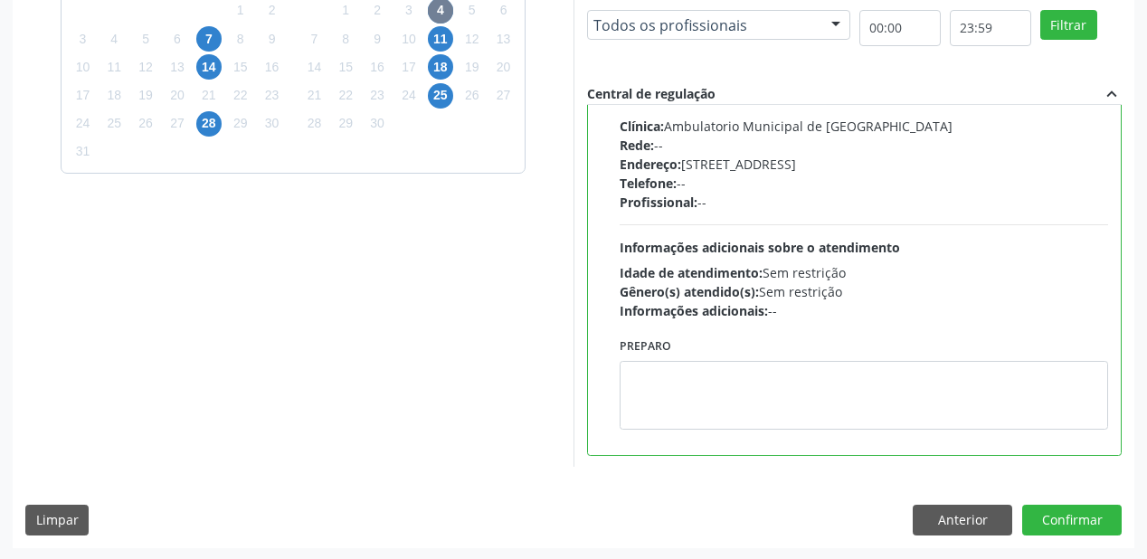
scroll to position [521, 0]
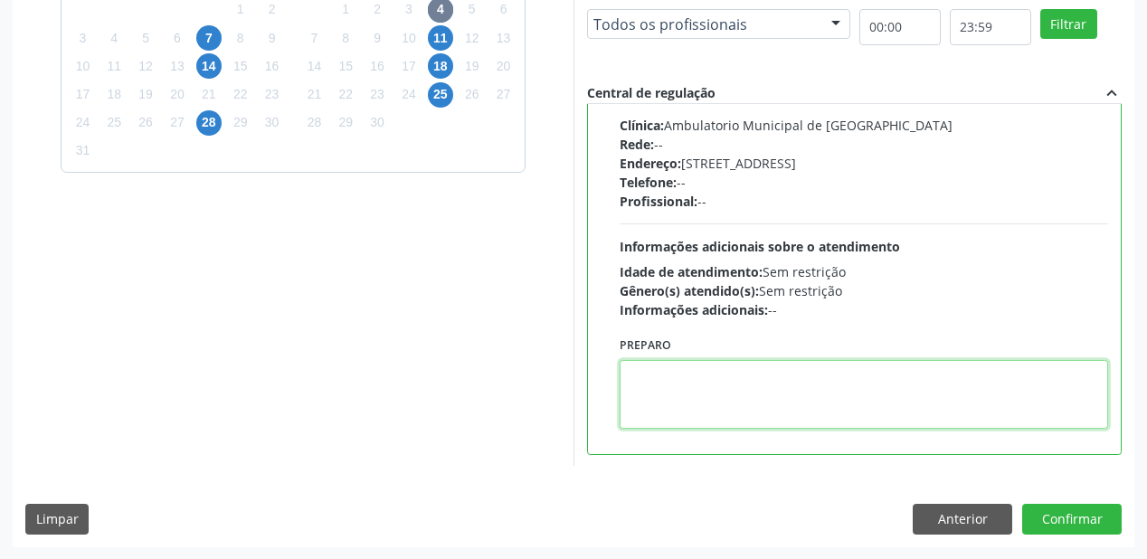
click at [729, 418] on textarea at bounding box center [864, 394] width 488 height 69
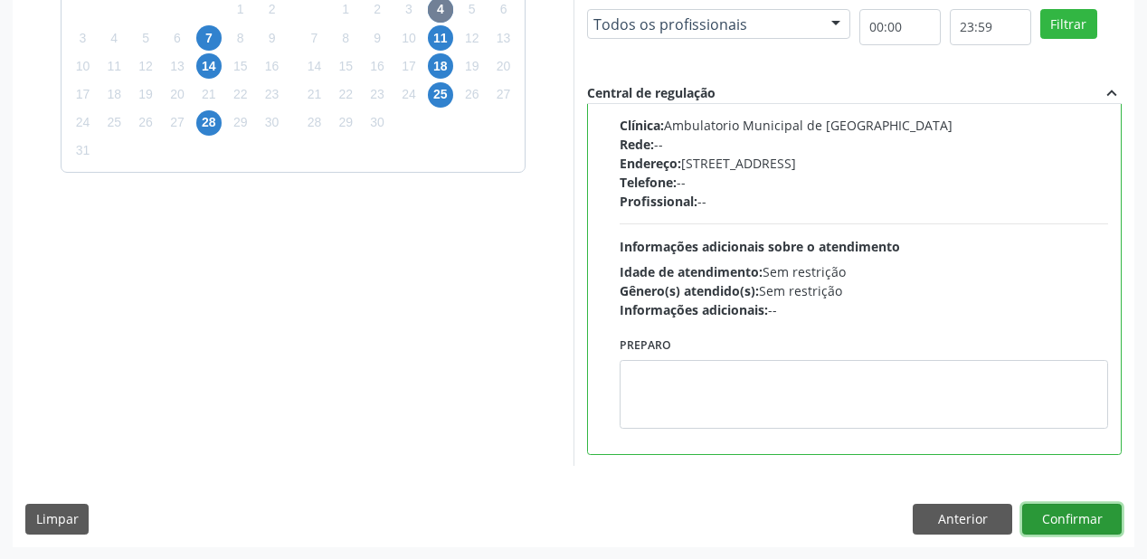
click at [1048, 510] on button "Confirmar" at bounding box center [1071, 519] width 99 height 31
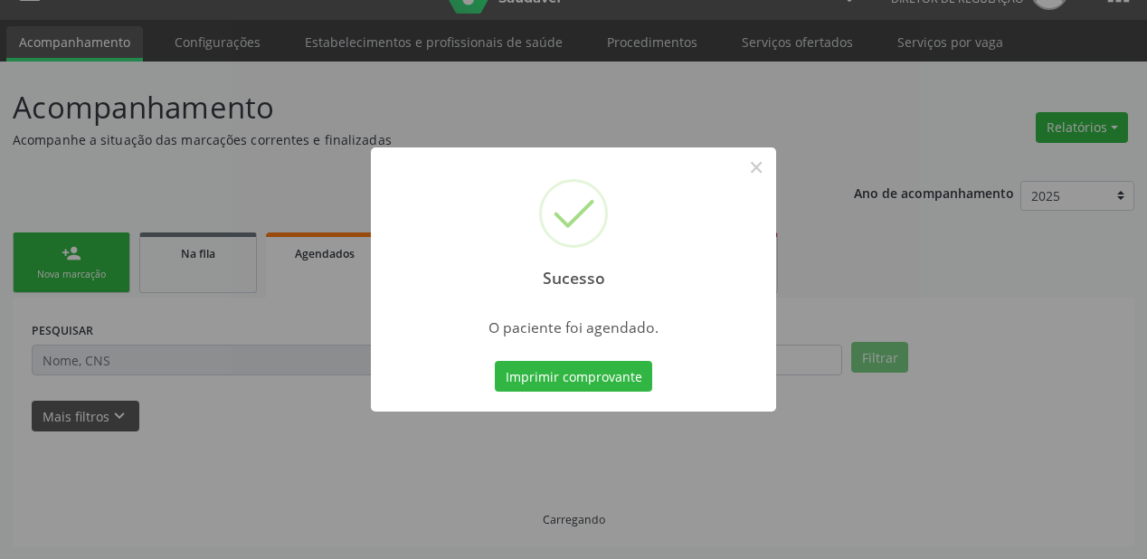
scroll to position [36, 0]
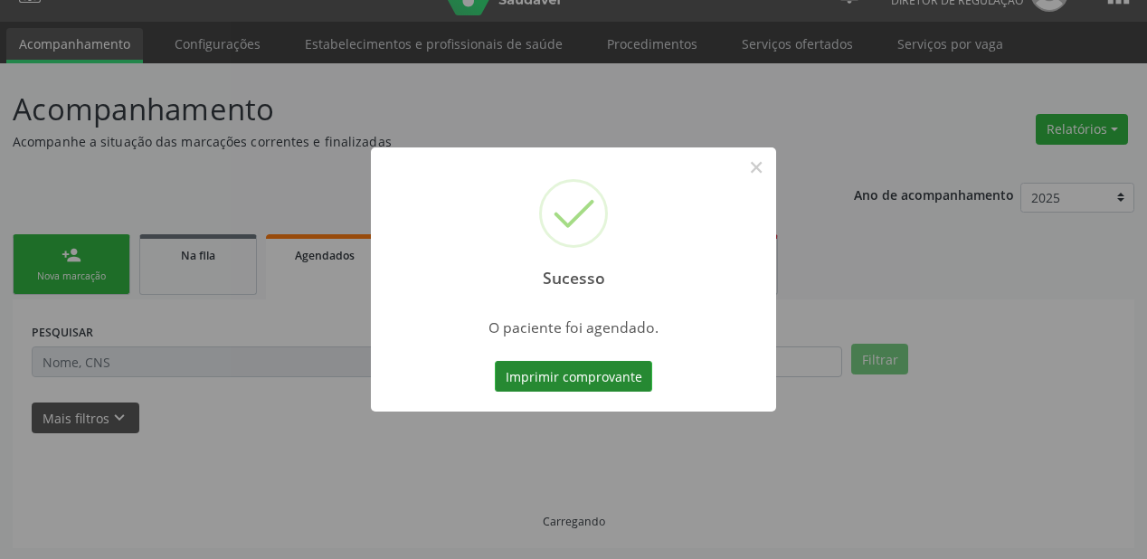
click at [564, 374] on button "Imprimir comprovante" at bounding box center [573, 376] width 157 height 31
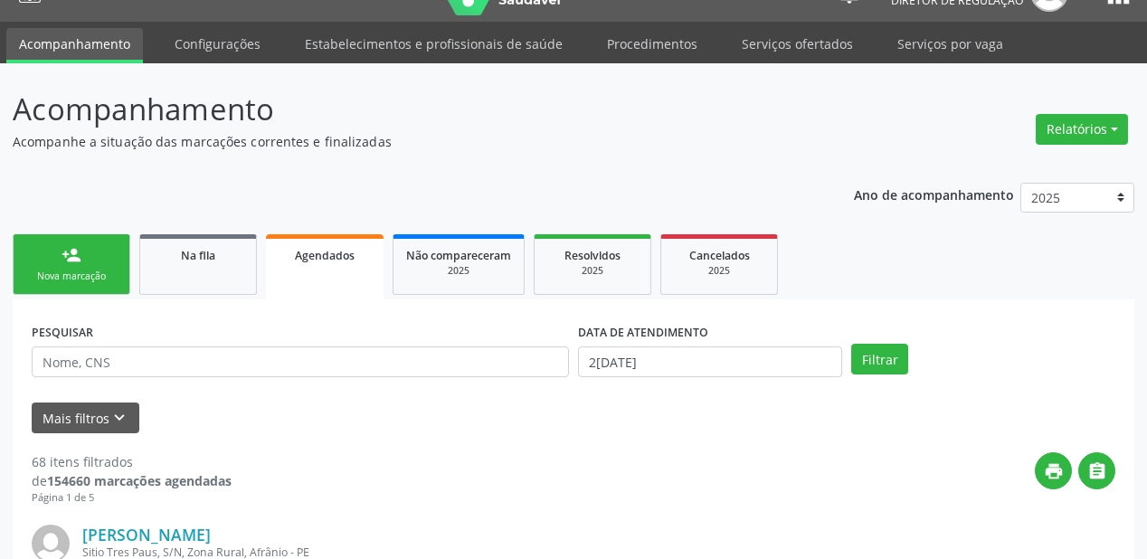
click at [73, 271] on div "Nova marcação" at bounding box center [71, 277] width 90 height 14
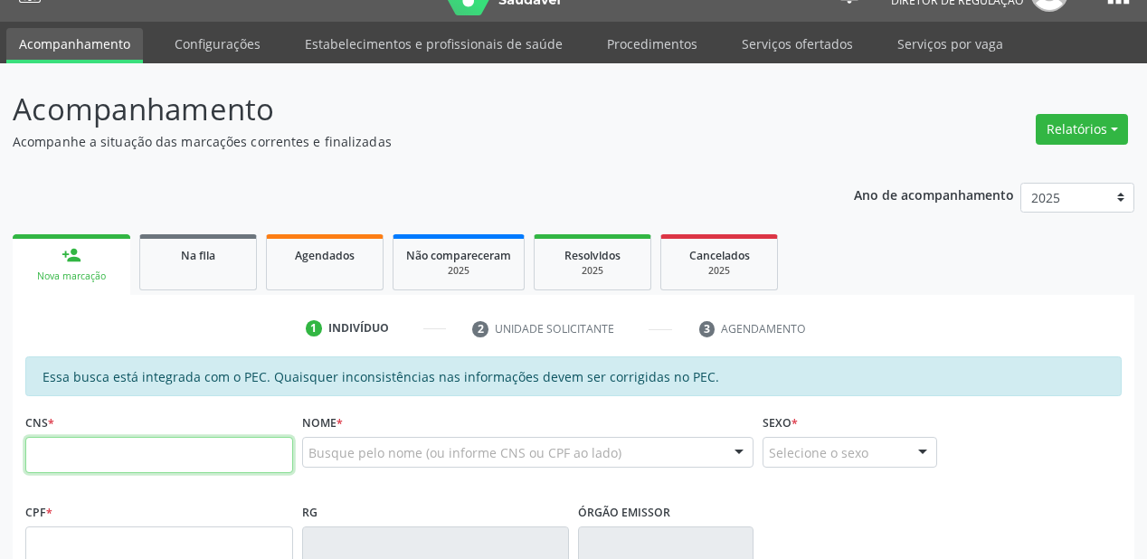
click at [84, 443] on input "text" at bounding box center [159, 455] width 268 height 36
type input "703 0048 5791 3878"
type input "985.269.444-87"
type input "30/05/1973"
type input "Maria Fernandes Porto"
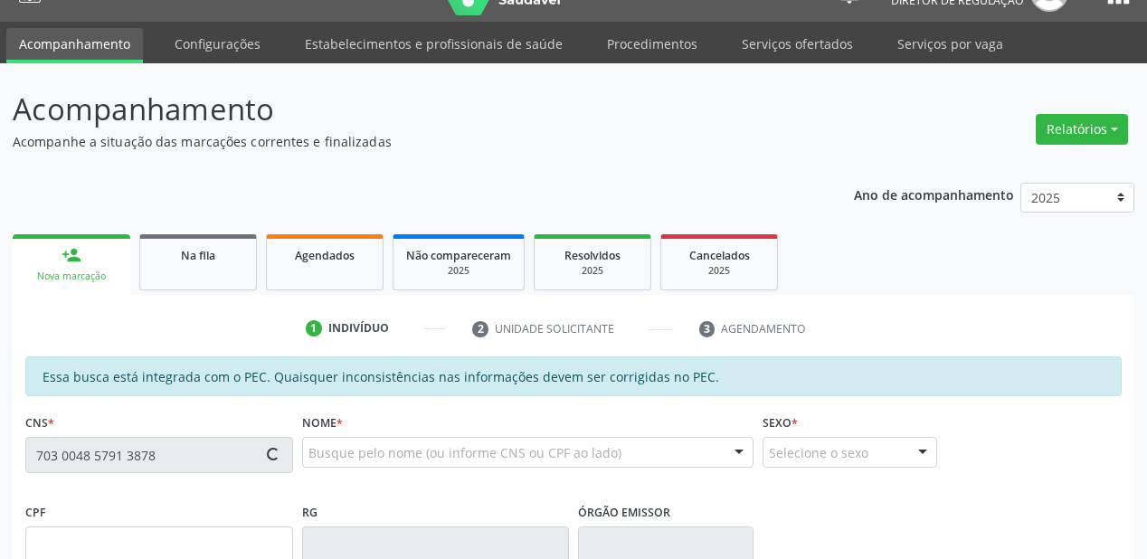
type input "(87) 98803-1742"
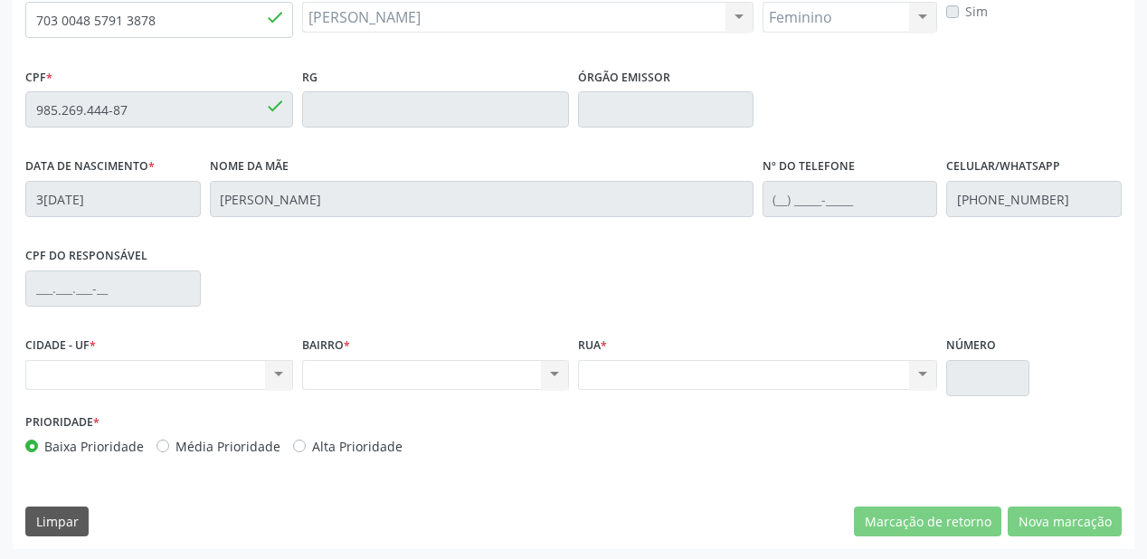
scroll to position [473, 0]
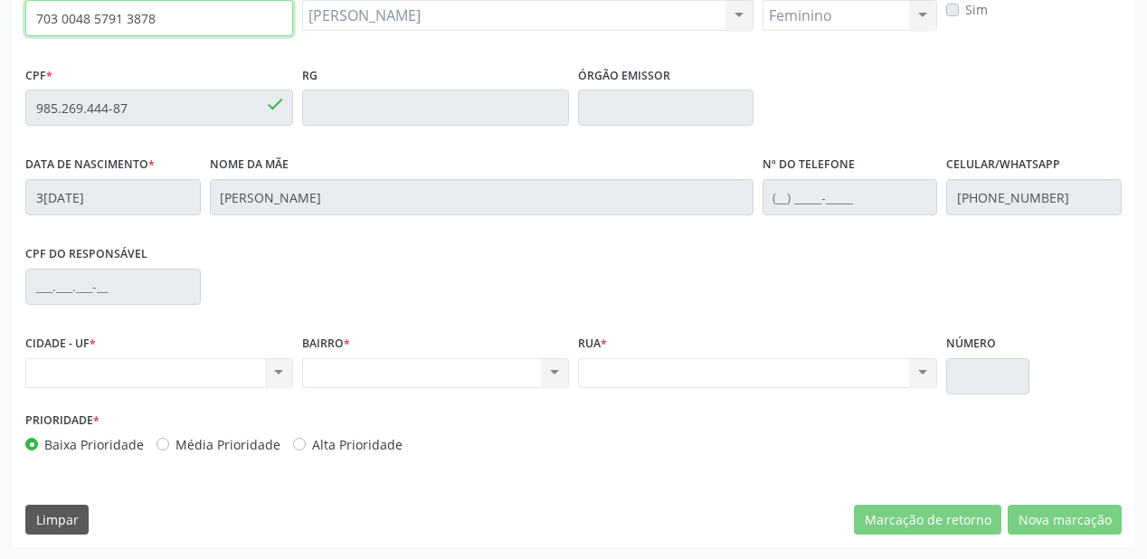
drag, startPoint x: 161, startPoint y: 24, endPoint x: 6, endPoint y: 27, distance: 154.7
click at [6, 27] on div "Acompanhamento Acompanhe a situação das marcações correntes e finalizadas Relat…" at bounding box center [573, 92] width 1147 height 933
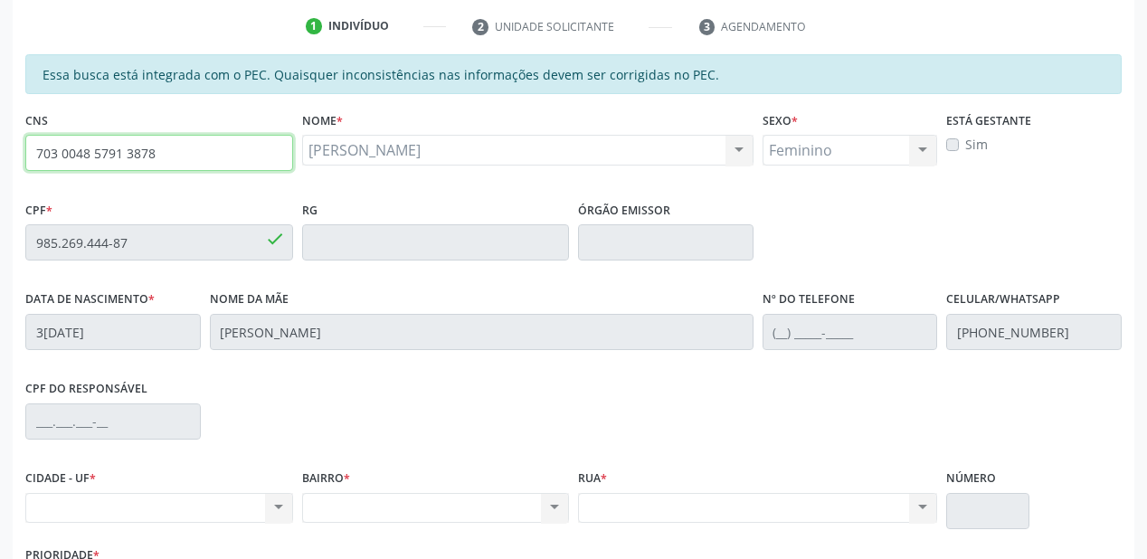
scroll to position [328, 0]
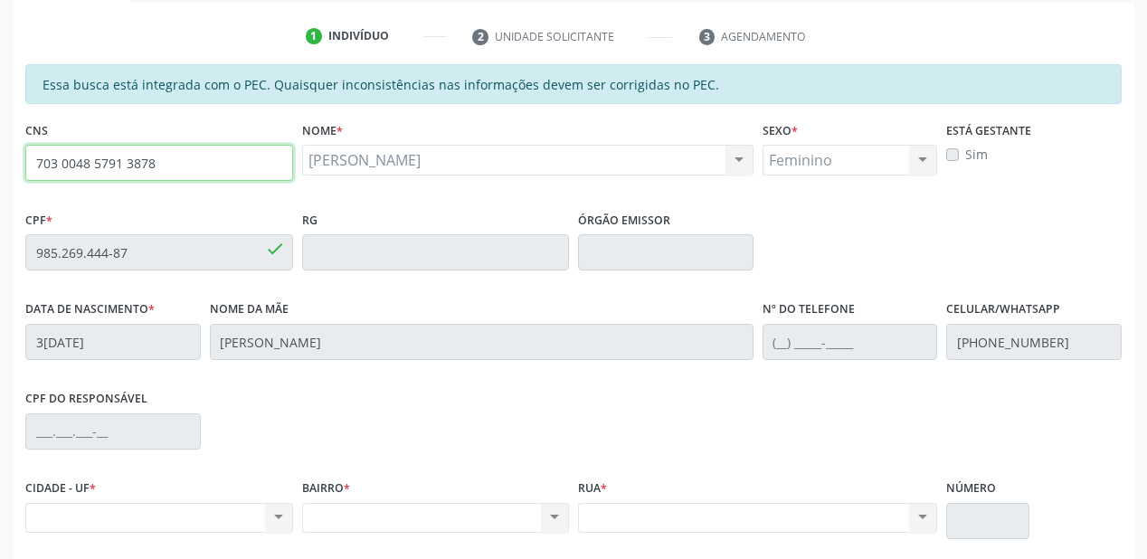
click at [181, 166] on input "703 0048 5791 3878" at bounding box center [159, 163] width 268 height 36
type input "7"
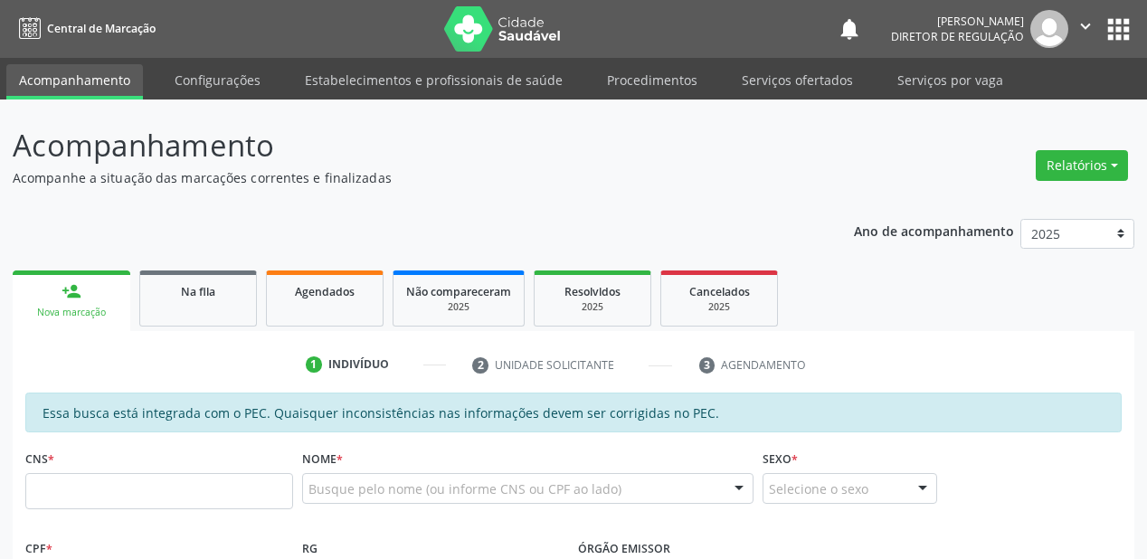
scroll to position [328, 0]
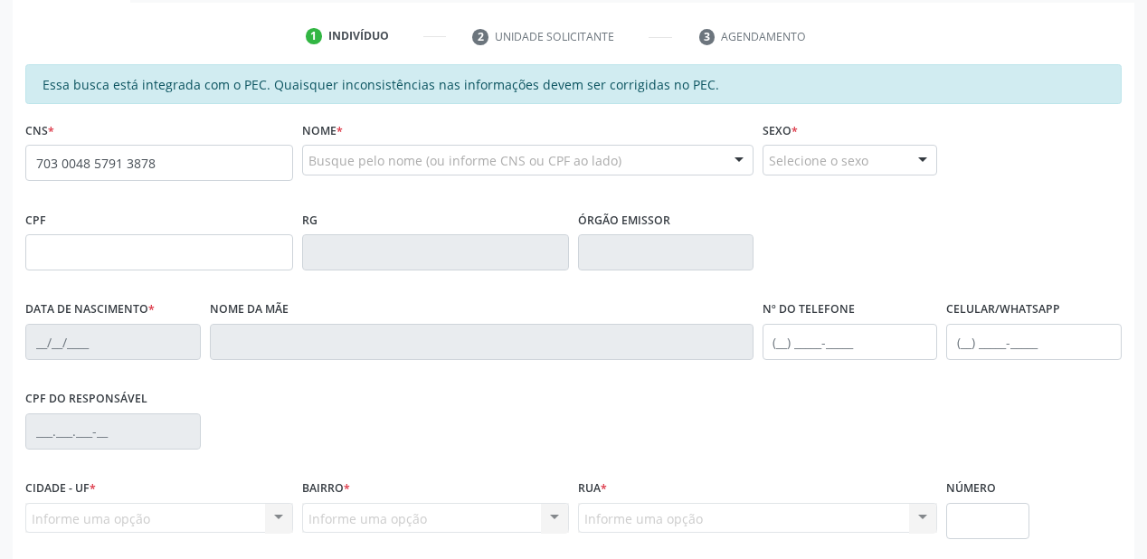
type input "703 0048 5791 3878"
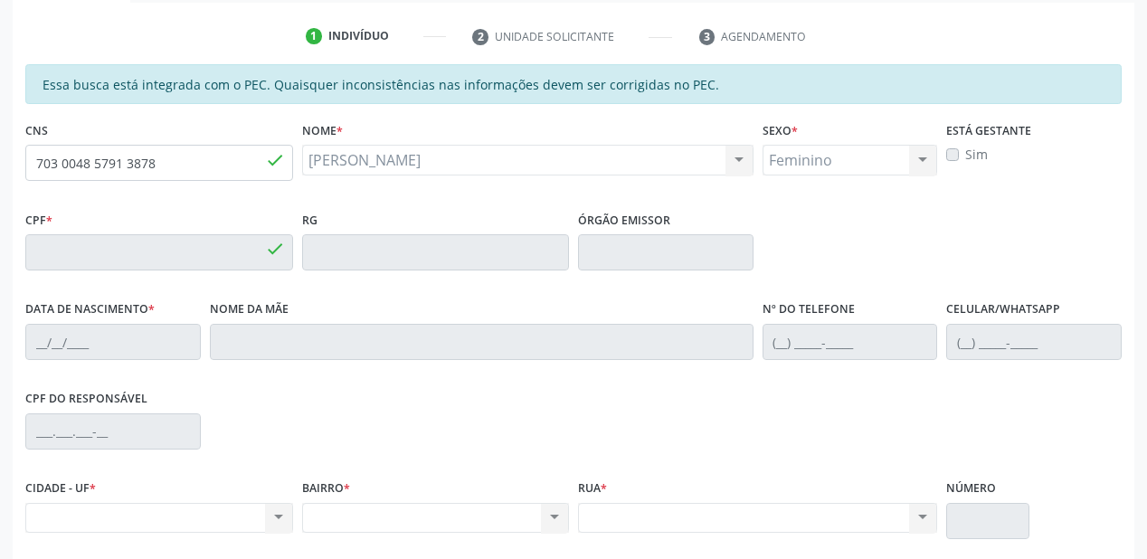
type input "985.269.444-87"
type input "[DATE]"
type input "[PERSON_NAME]"
type input "[PHONE_NUMBER]"
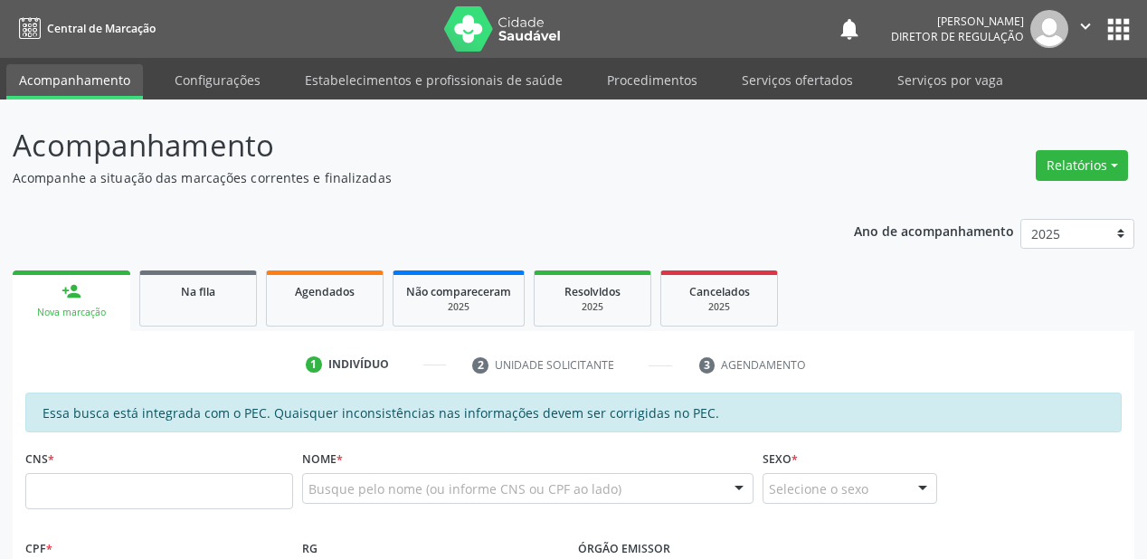
scroll to position [289, 0]
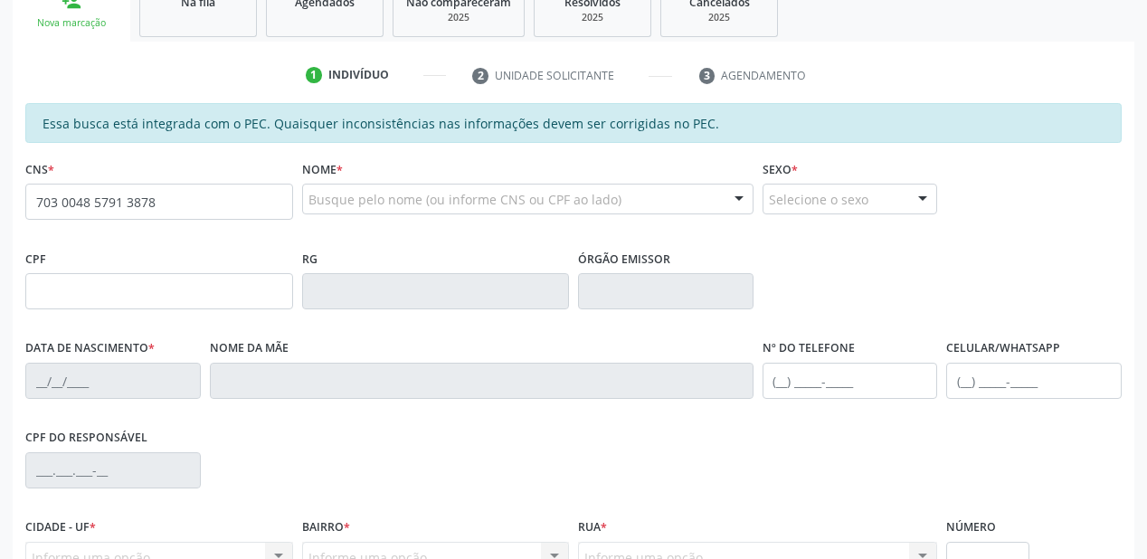
type input "703 0048 5791 3878"
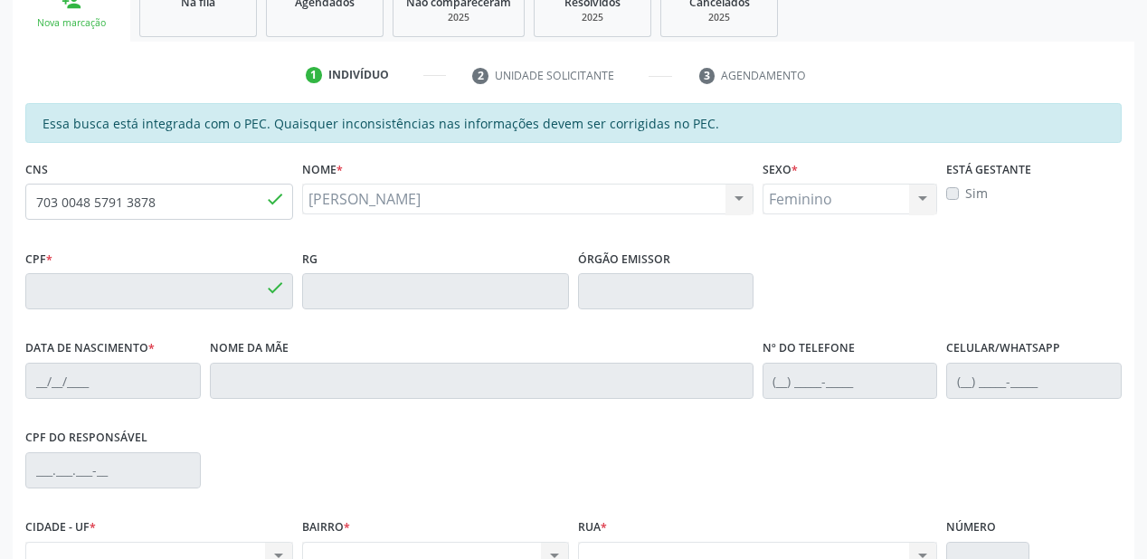
type input "985.269.444-87"
type input "3[DATE]"
type input "[PERSON_NAME]"
type input "[PHONE_NUMBER]"
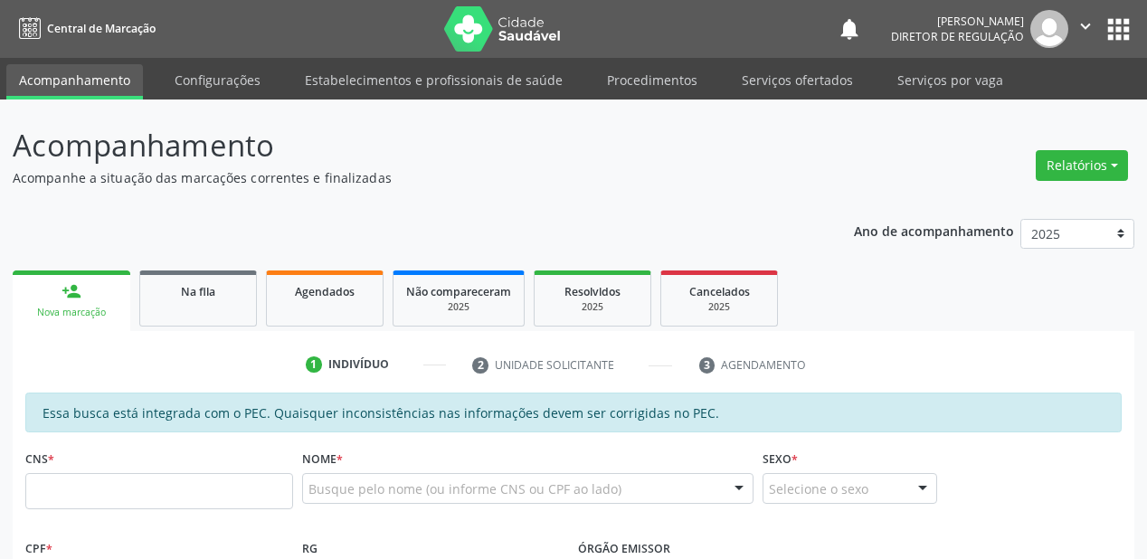
scroll to position [289, 0]
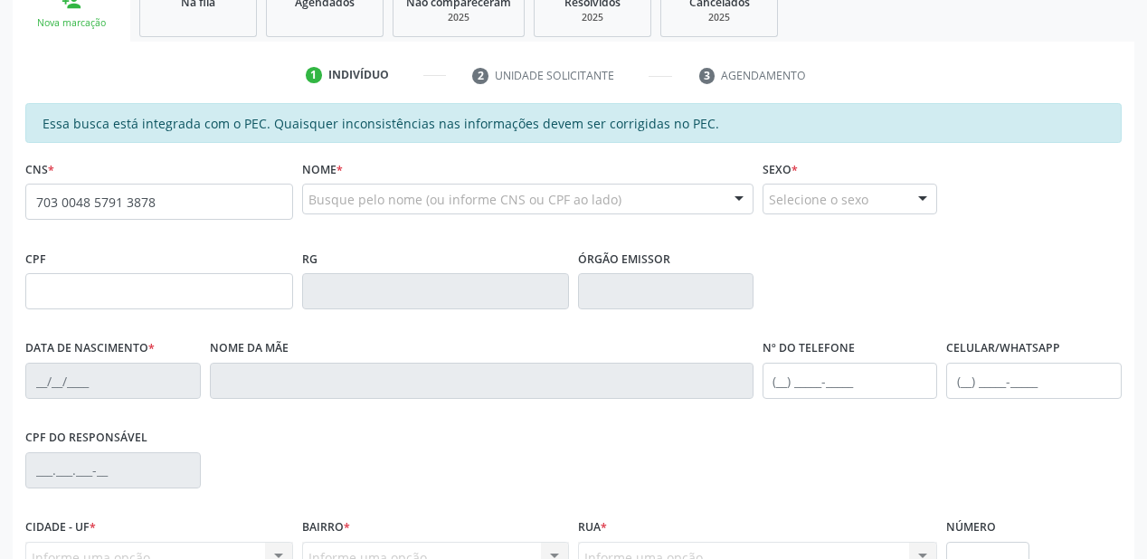
type input "703 0048 5791 3878"
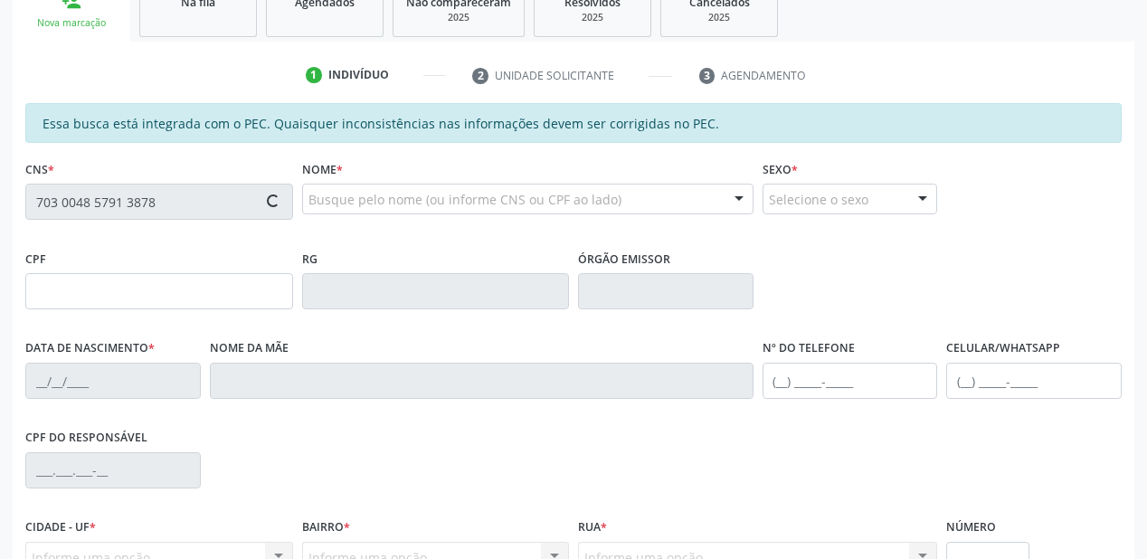
type input "985.269.444-87"
type input "3[DATE]"
type input "[PERSON_NAME]"
type input "[PHONE_NUMBER]"
type input "S/N"
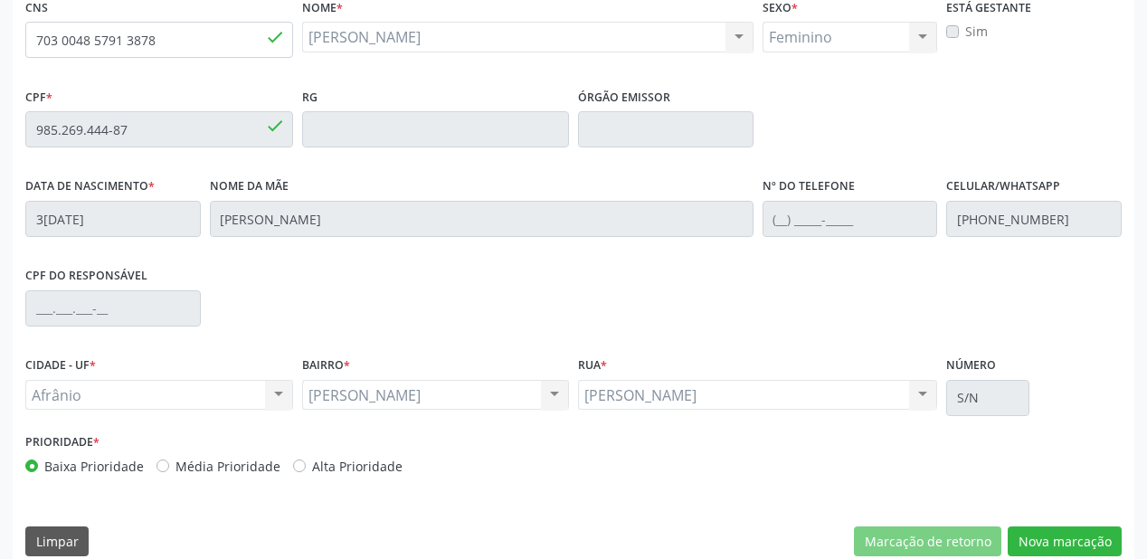
scroll to position [473, 0]
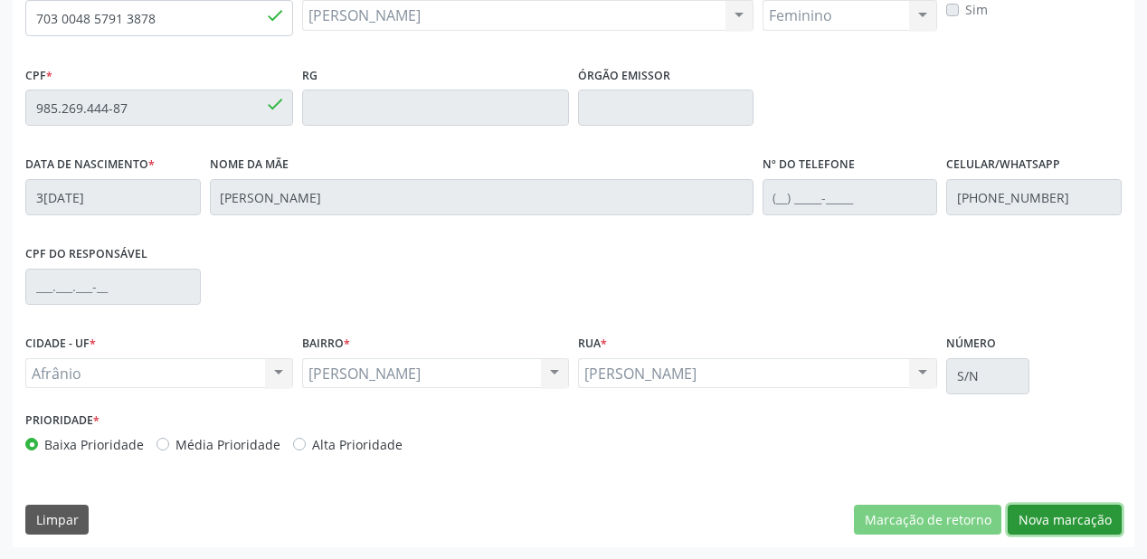
click at [1065, 520] on button "Nova marcação" at bounding box center [1065, 520] width 114 height 31
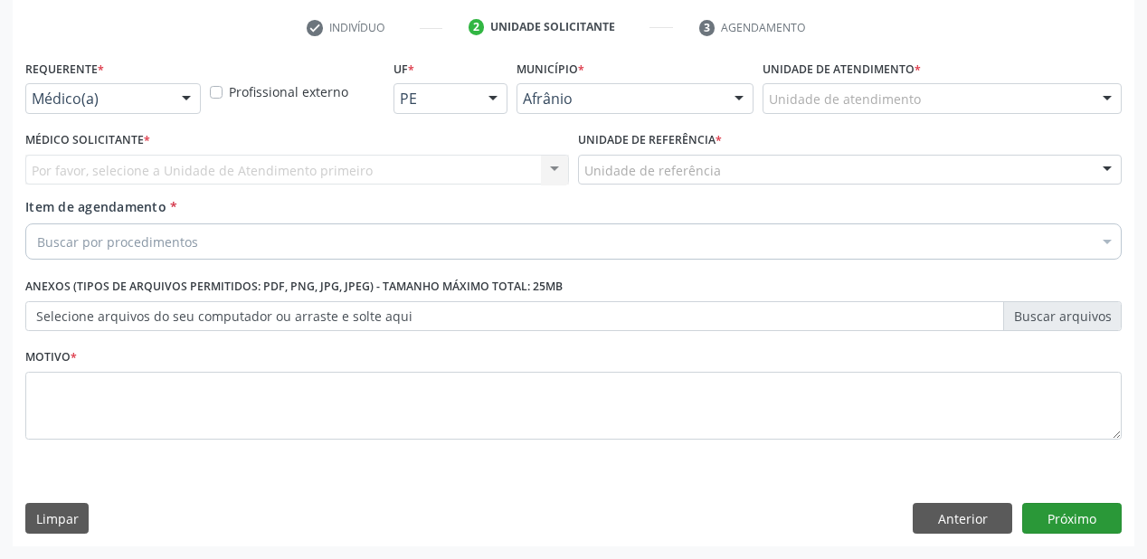
scroll to position [336, 0]
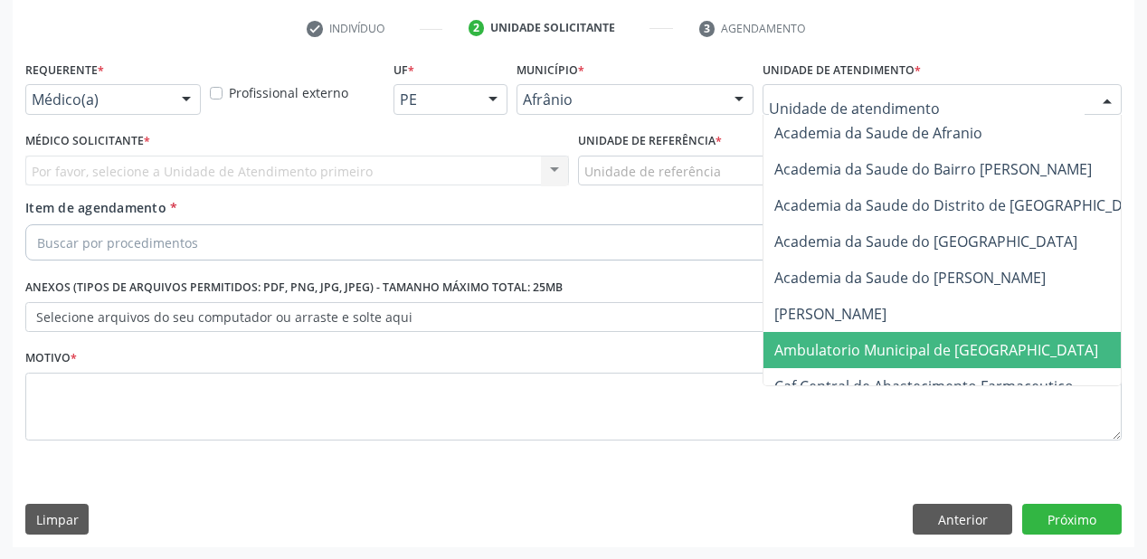
click at [837, 360] on span "Ambulatorio Municipal de [GEOGRAPHIC_DATA]" at bounding box center [983, 350] width 441 height 36
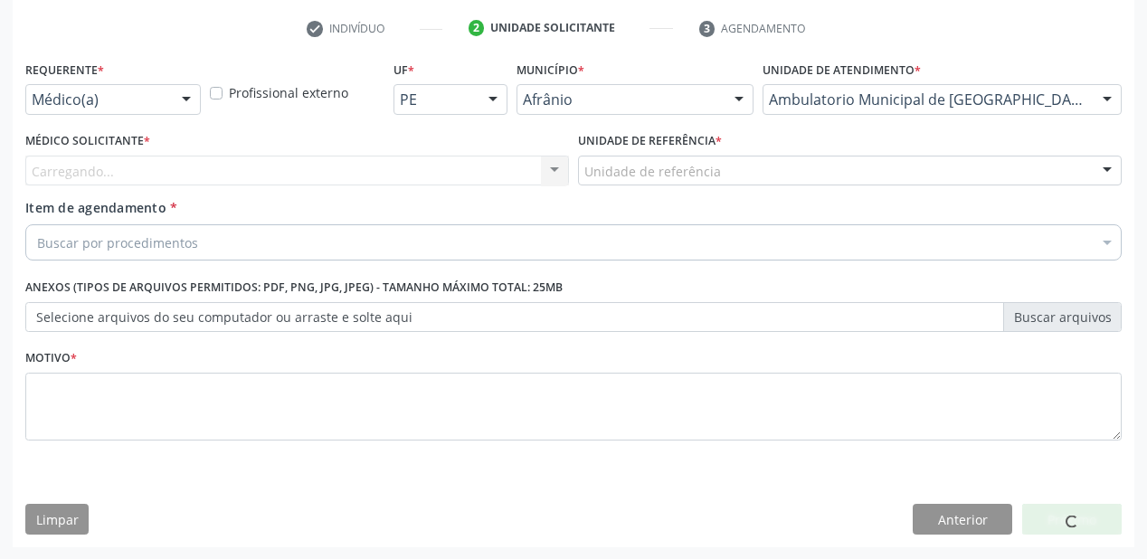
click at [661, 180] on div "Unidade de referência" at bounding box center [850, 171] width 544 height 31
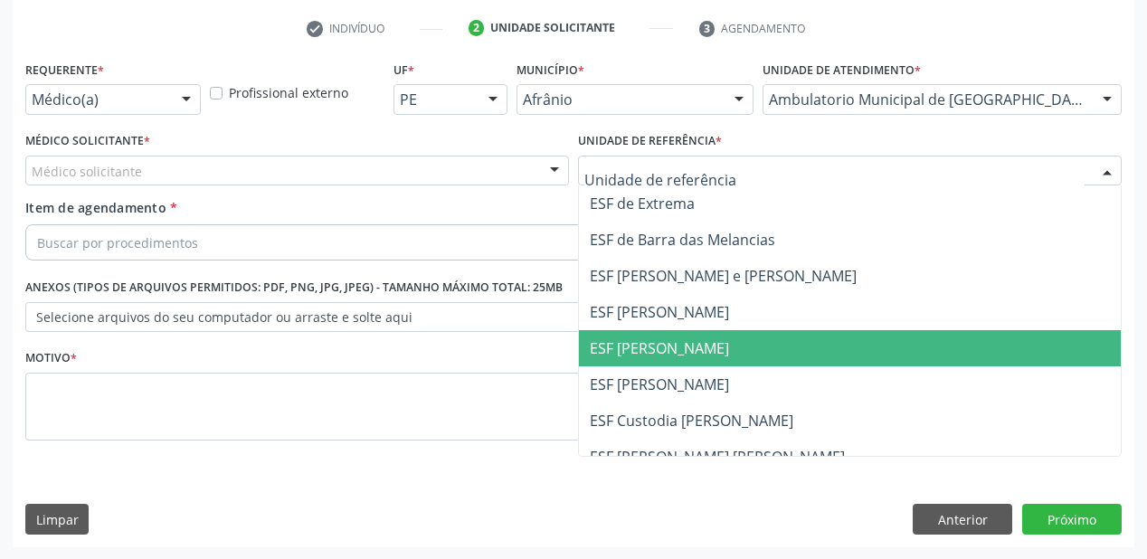
drag, startPoint x: 686, startPoint y: 364, endPoint x: 655, endPoint y: 350, distance: 33.6
click at [685, 364] on span "ESF [PERSON_NAME]" at bounding box center [850, 348] width 542 height 36
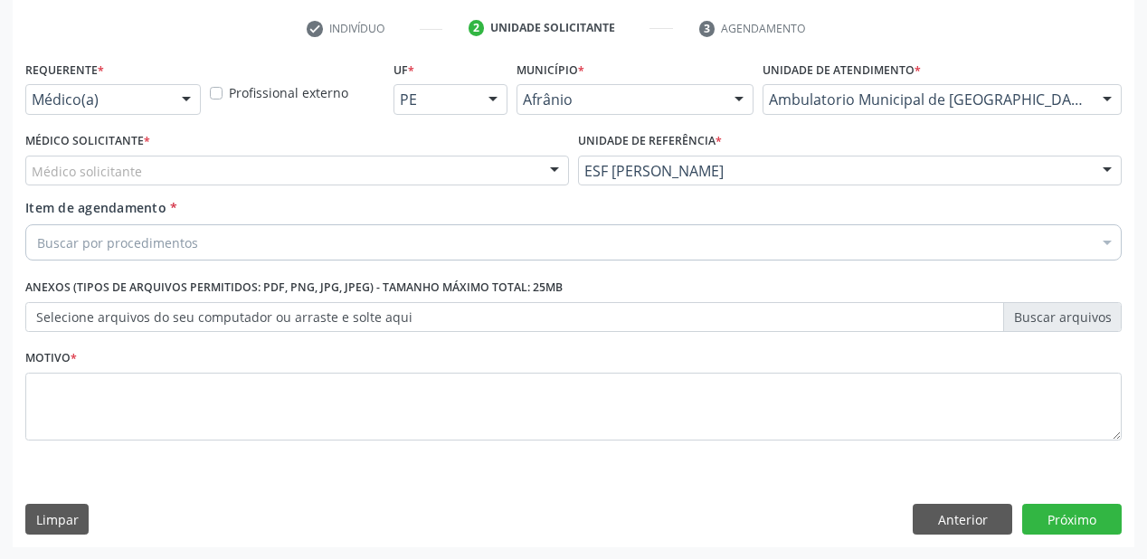
drag, startPoint x: 41, startPoint y: 169, endPoint x: 47, endPoint y: 183, distance: 15.0
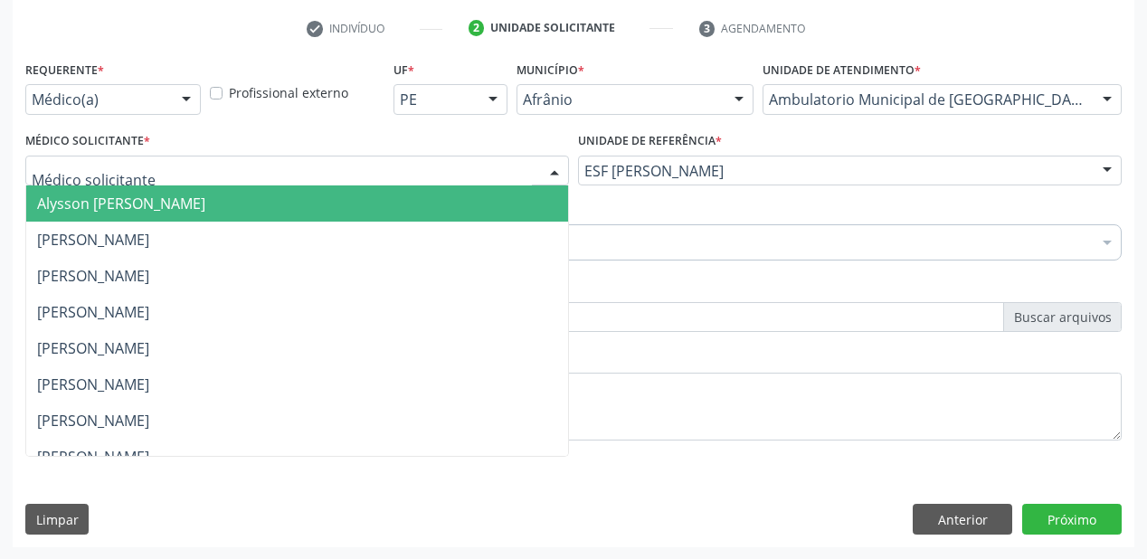
drag, startPoint x: 62, startPoint y: 204, endPoint x: 69, endPoint y: 232, distance: 27.9
click at [63, 205] on span "Alysson [PERSON_NAME]" at bounding box center [121, 204] width 168 height 20
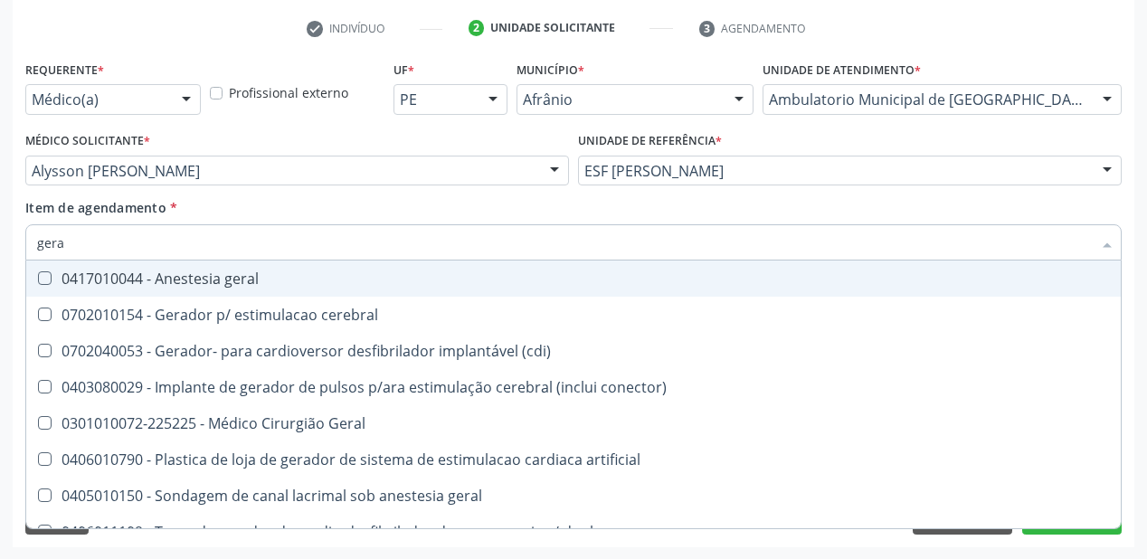
type input "geral"
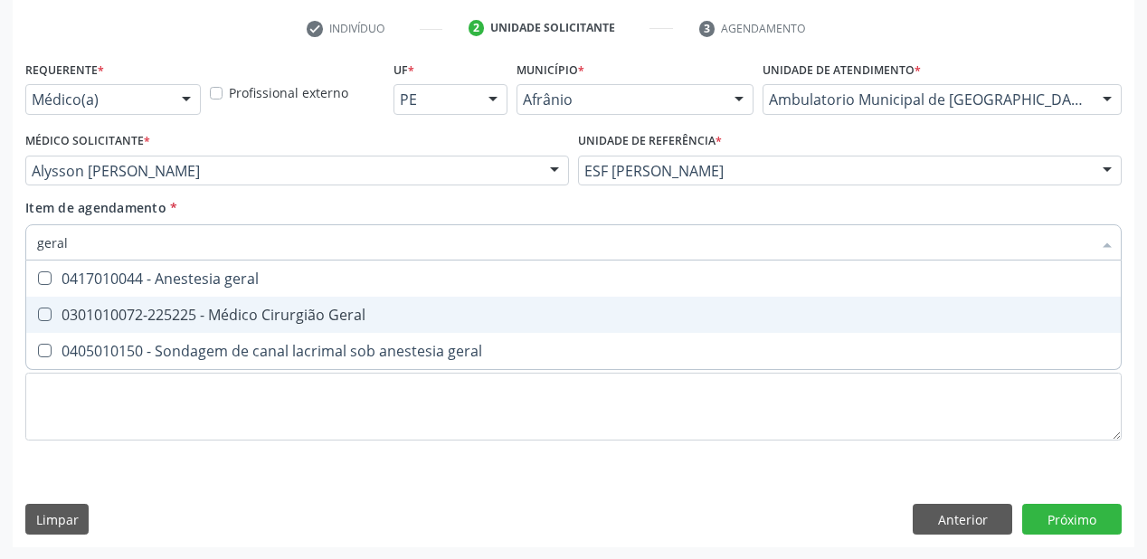
click at [107, 311] on div "0301010072-225225 - Médico Cirurgião Geral" at bounding box center [573, 315] width 1073 height 14
checkbox Geral "true"
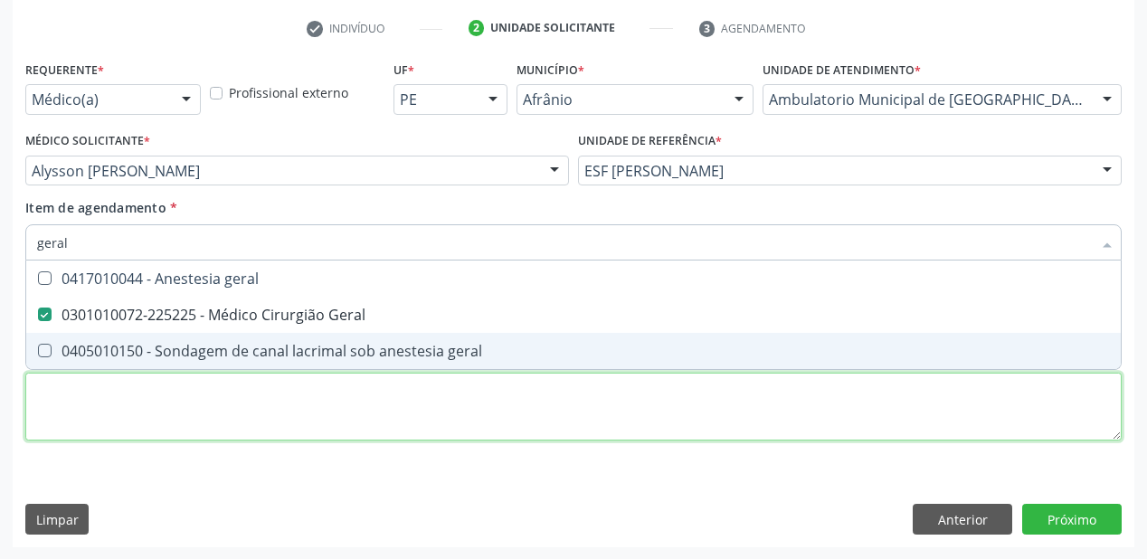
click at [100, 412] on div "Requerente * Médico(a) Médico(a) Enfermeiro(a) Paciente Nenhum resultado encont…" at bounding box center [573, 261] width 1096 height 410
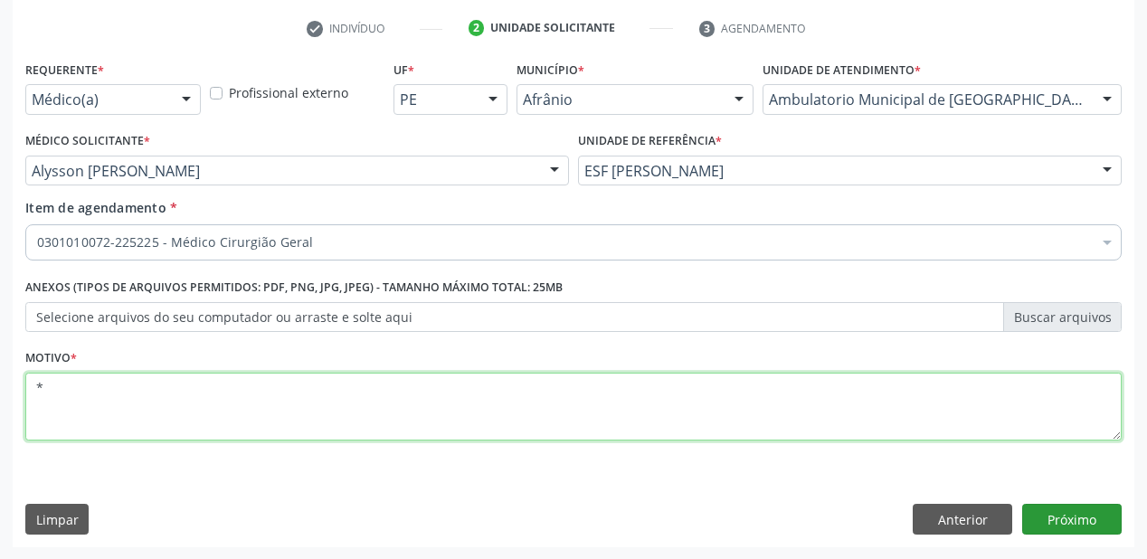
type textarea "*"
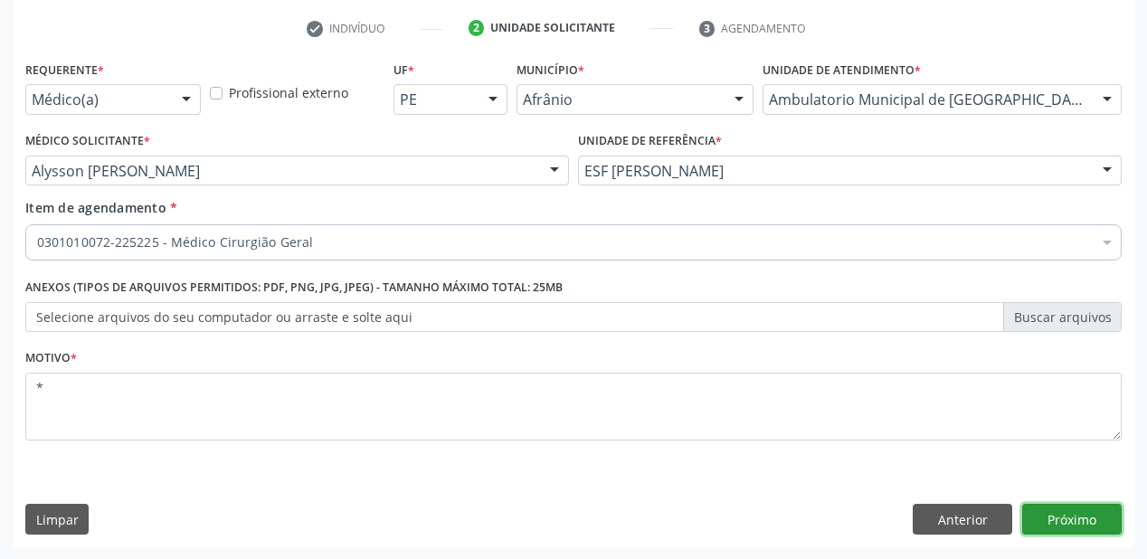
click at [1074, 513] on button "Próximo" at bounding box center [1071, 519] width 99 height 31
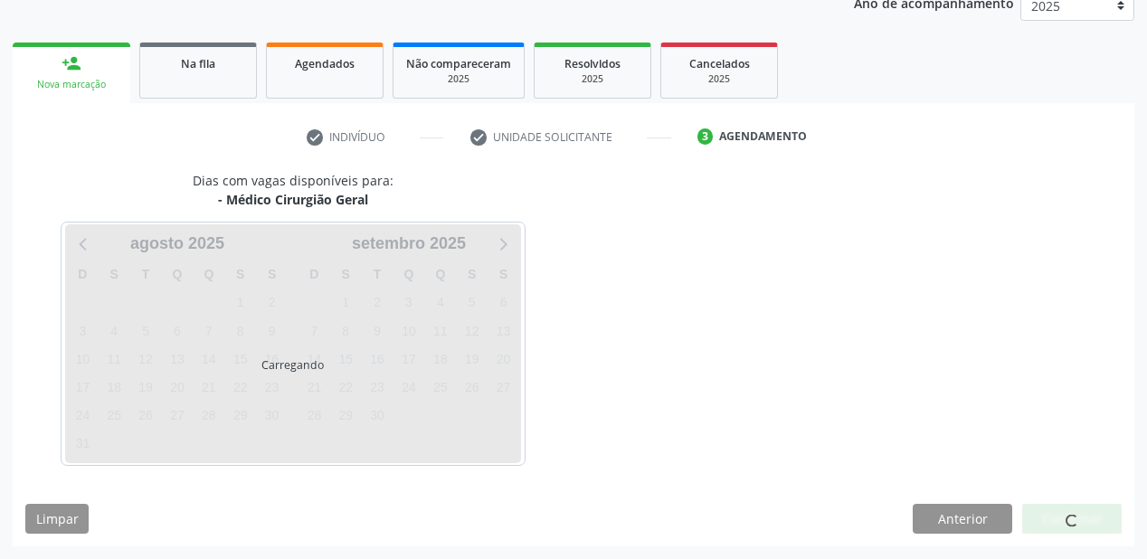
scroll to position [227, 0]
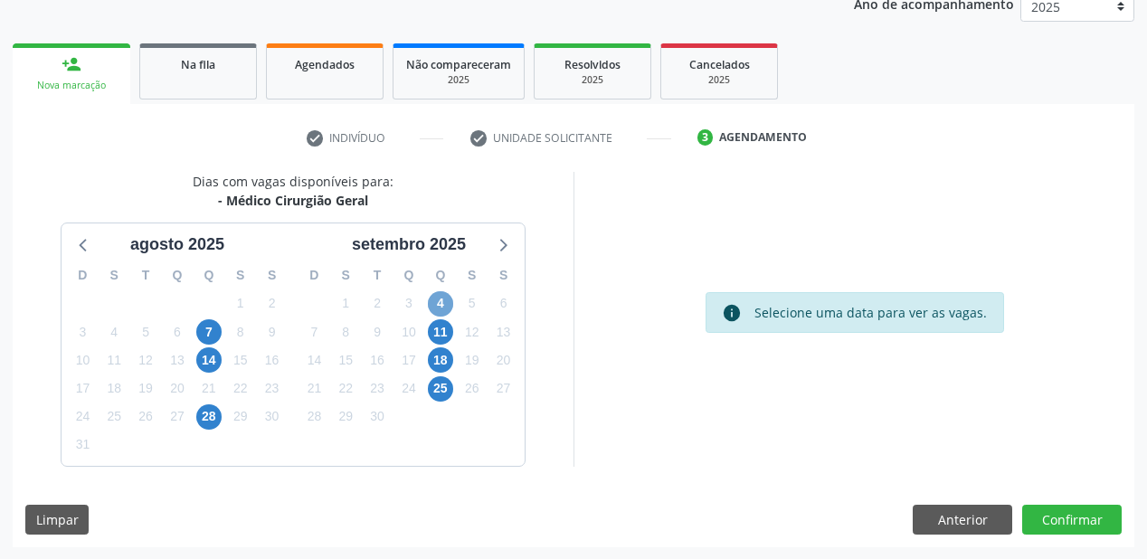
click at [440, 308] on span "4" at bounding box center [440, 303] width 25 height 25
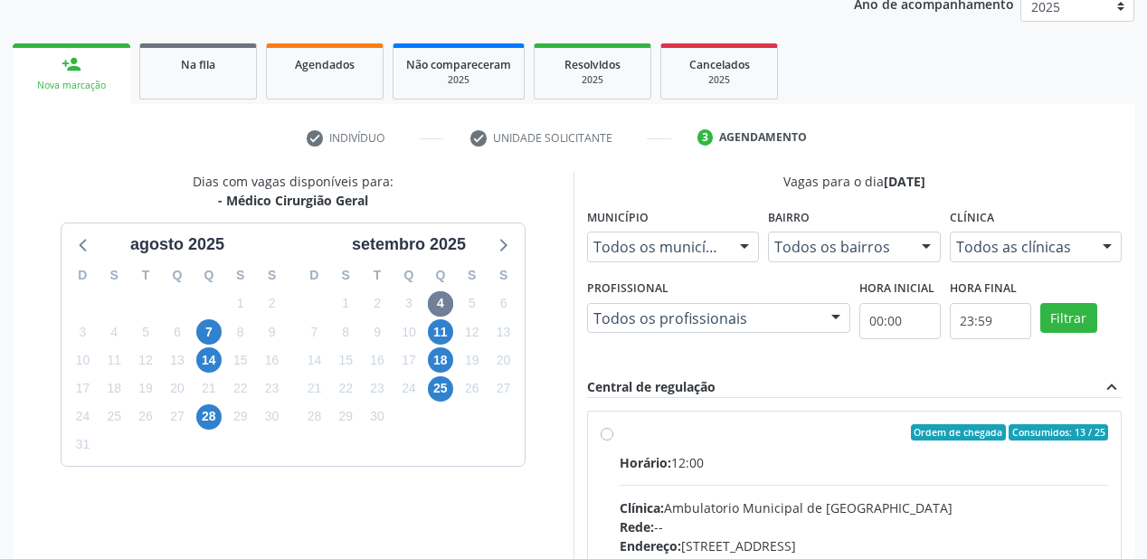
click at [613, 440] on input "Ordem de chegada Consumidos: 13 / 25 Horário: 12:00 Clínica: Ambulatorio Munici…" at bounding box center [607, 432] width 13 height 16
radio input "true"
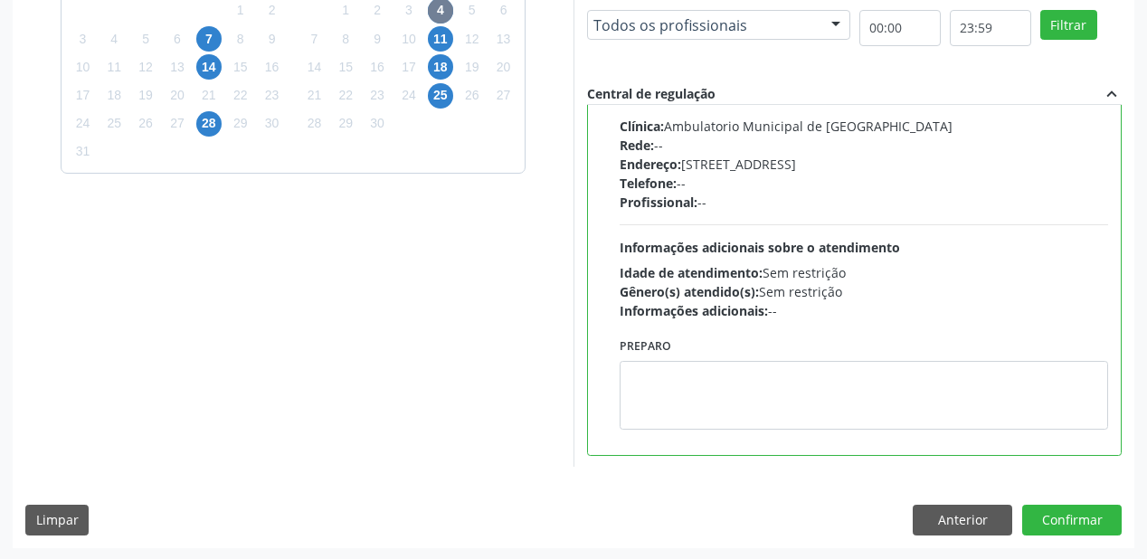
scroll to position [521, 0]
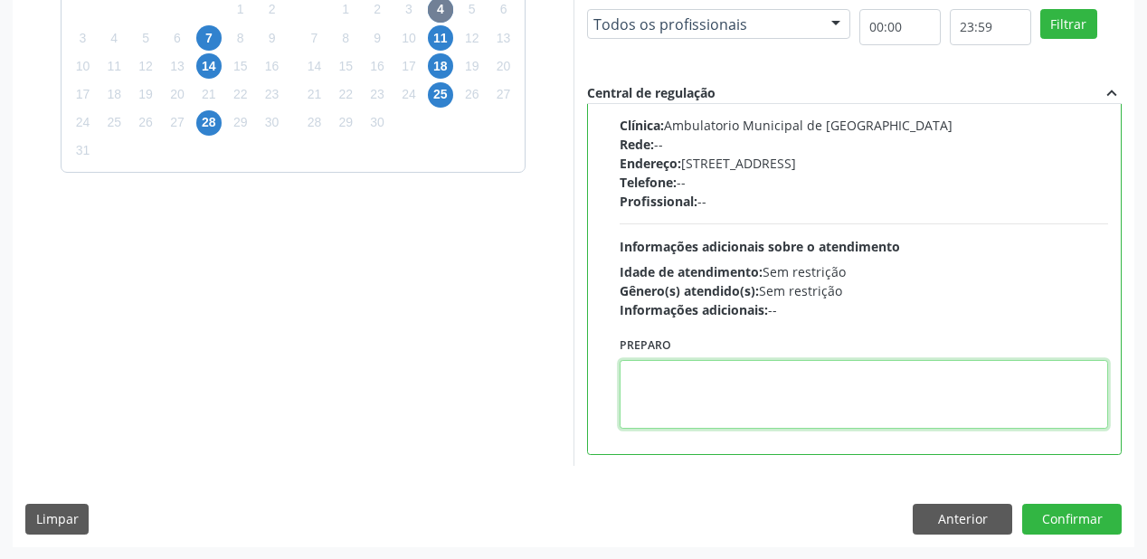
click at [821, 413] on textarea at bounding box center [864, 394] width 488 height 69
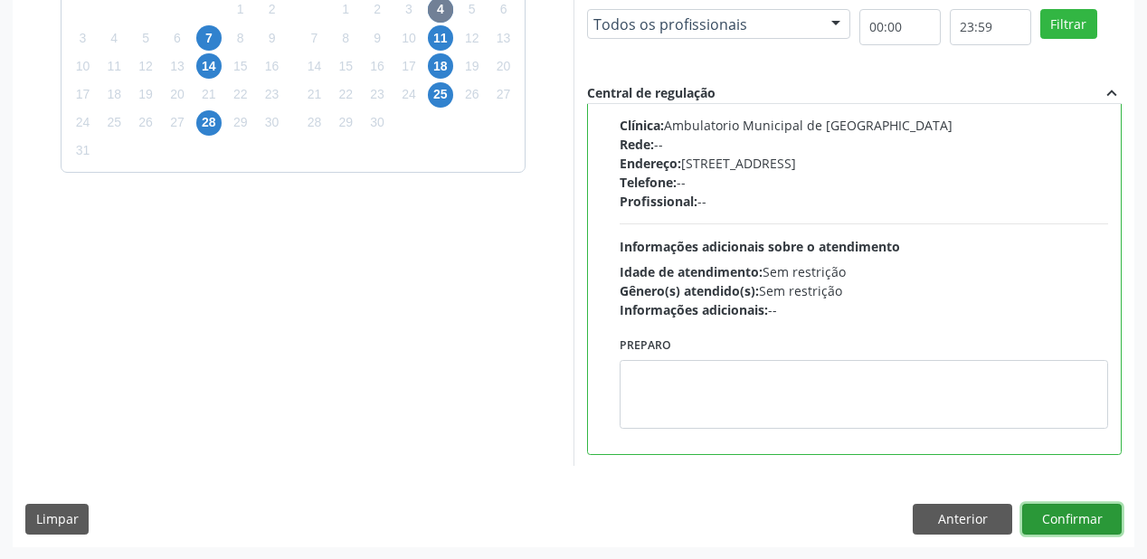
click at [1058, 526] on button "Confirmar" at bounding box center [1071, 519] width 99 height 31
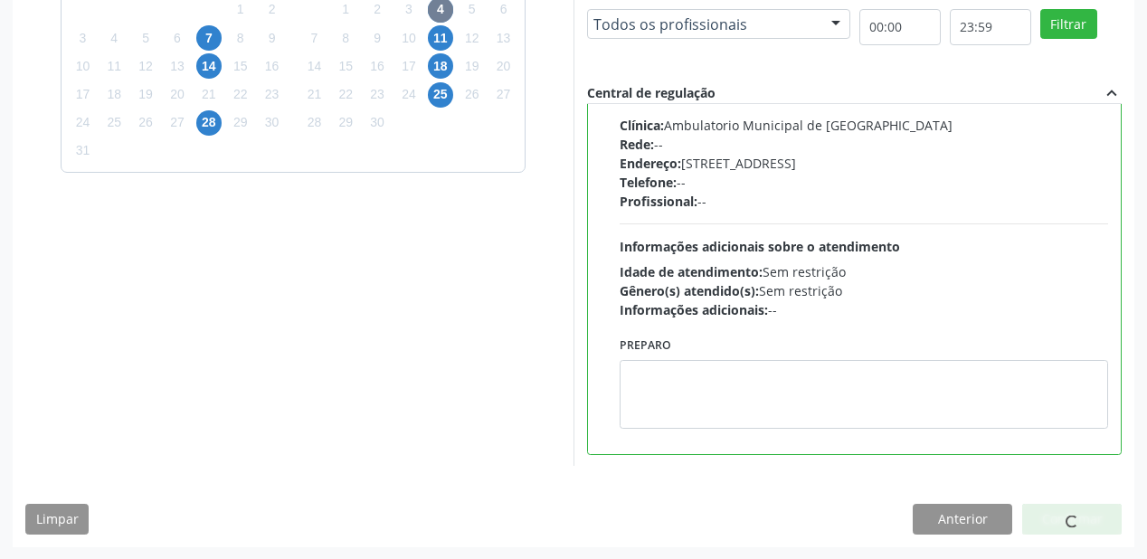
scroll to position [36, 0]
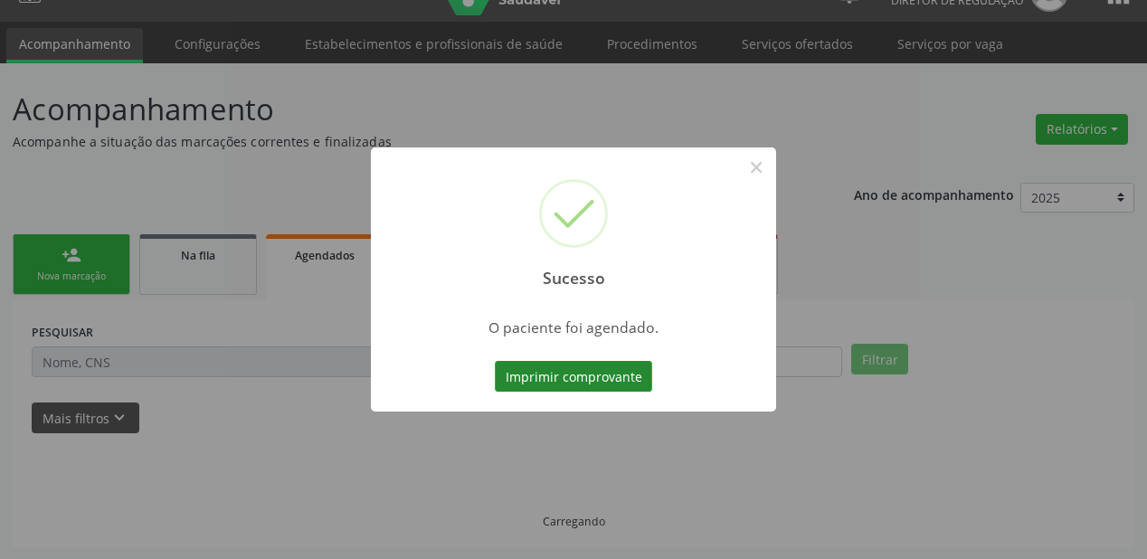
click at [584, 372] on button "Imprimir comprovante" at bounding box center [573, 376] width 157 height 31
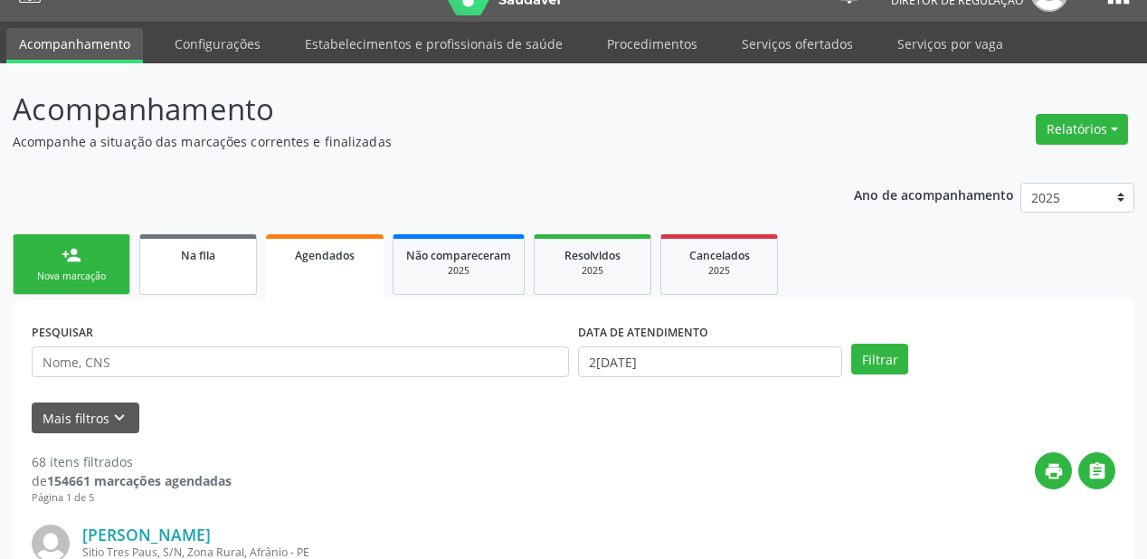
click at [165, 258] on div "Na fila" at bounding box center [198, 254] width 90 height 19
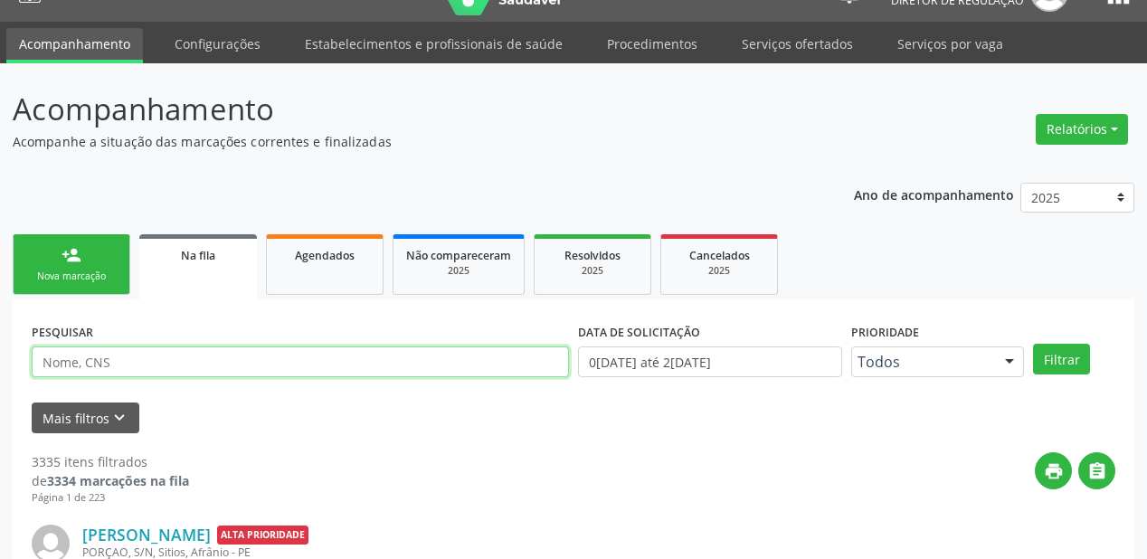
click at [99, 359] on input "text" at bounding box center [300, 361] width 537 height 31
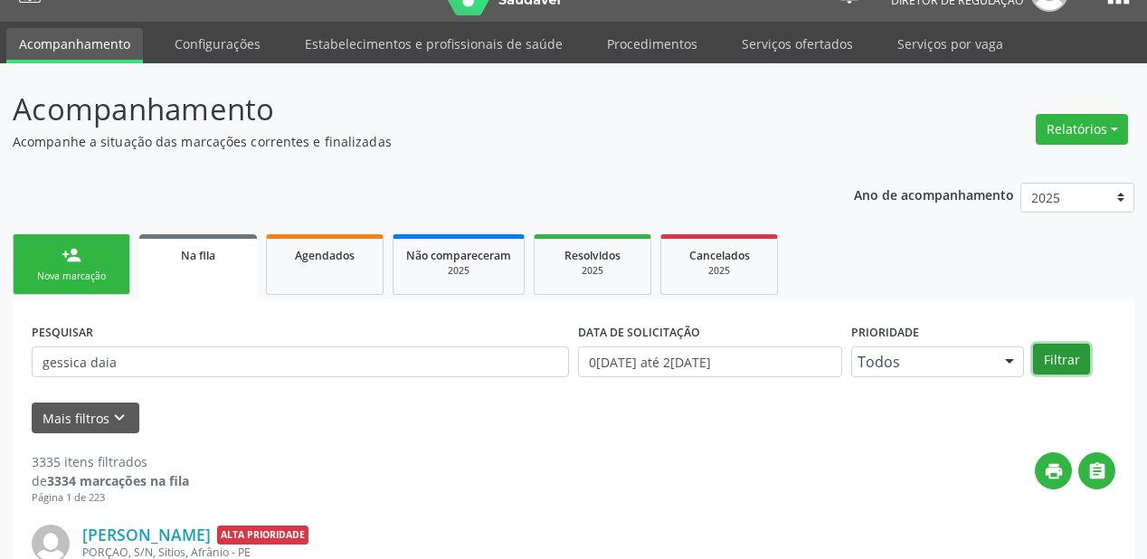
click at [1049, 362] on button "Filtrar" at bounding box center [1061, 359] width 57 height 31
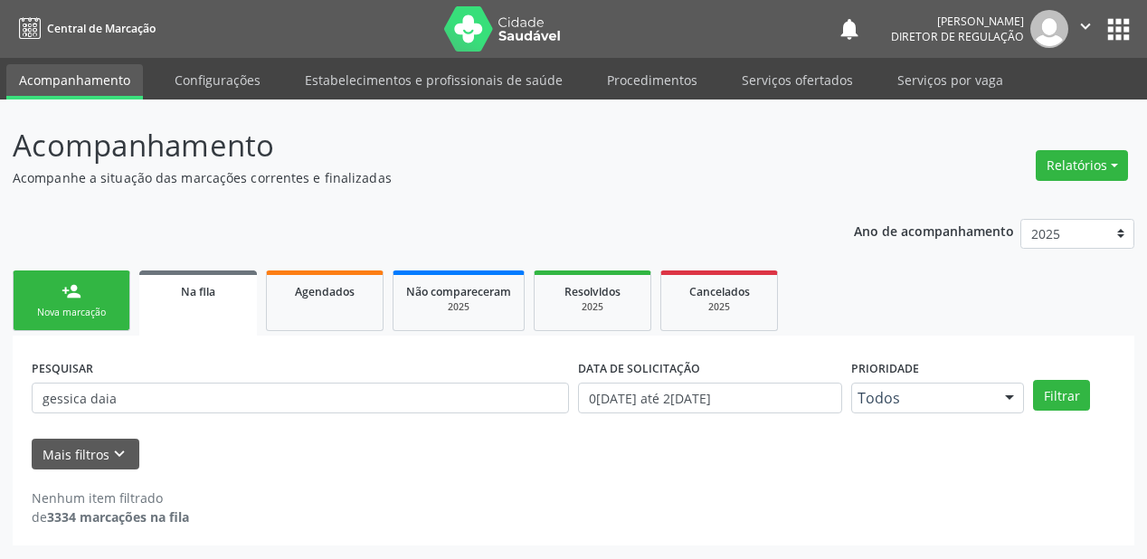
scroll to position [0, 0]
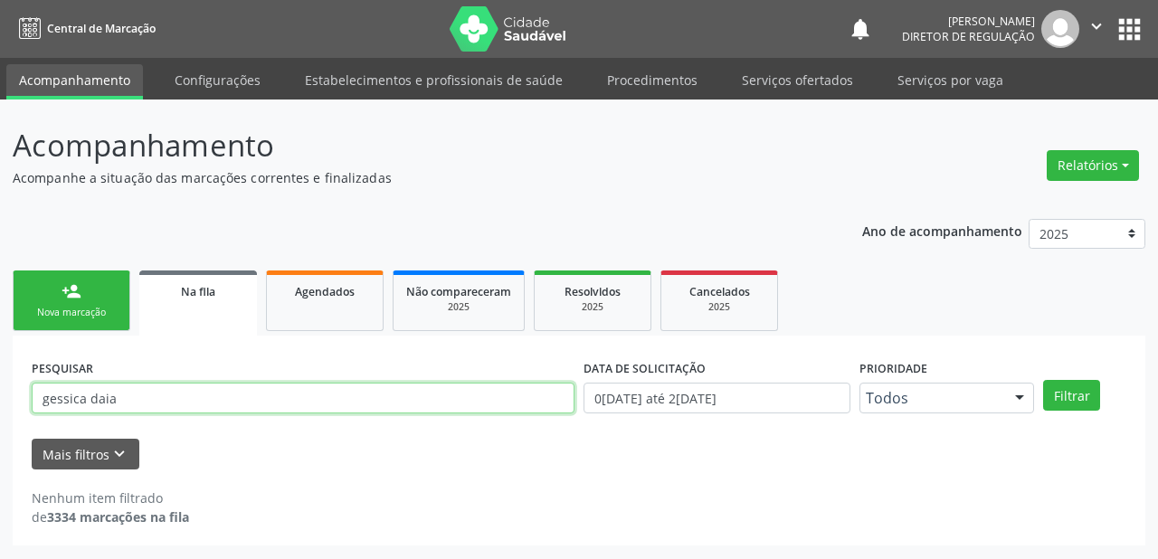
click at [159, 383] on input "gessica daia" at bounding box center [303, 398] width 543 height 31
type input "g"
type input "898002309804896"
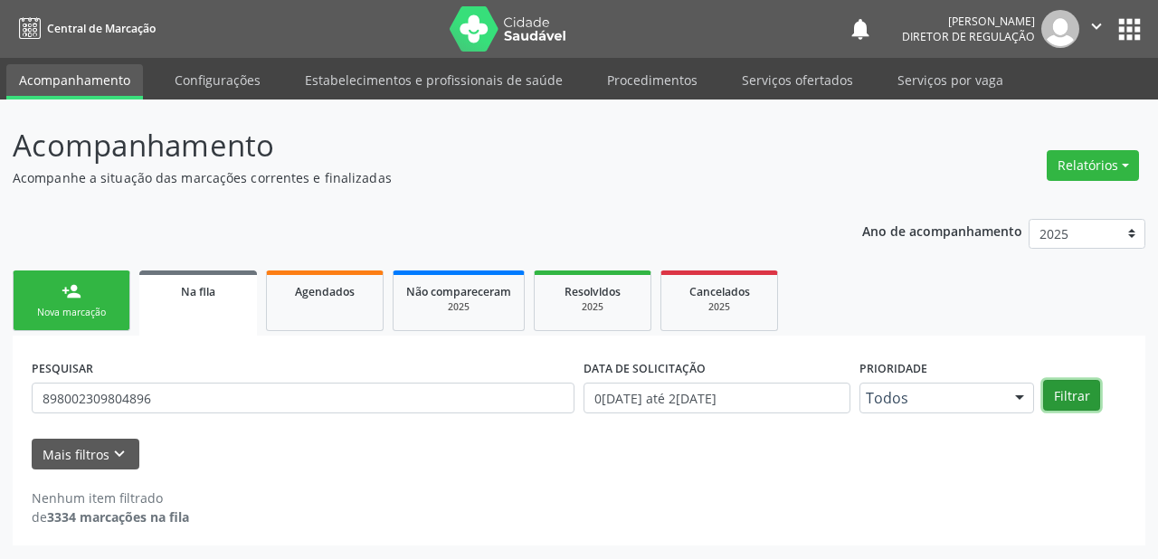
click at [1082, 391] on button "Filtrar" at bounding box center [1071, 395] width 57 height 31
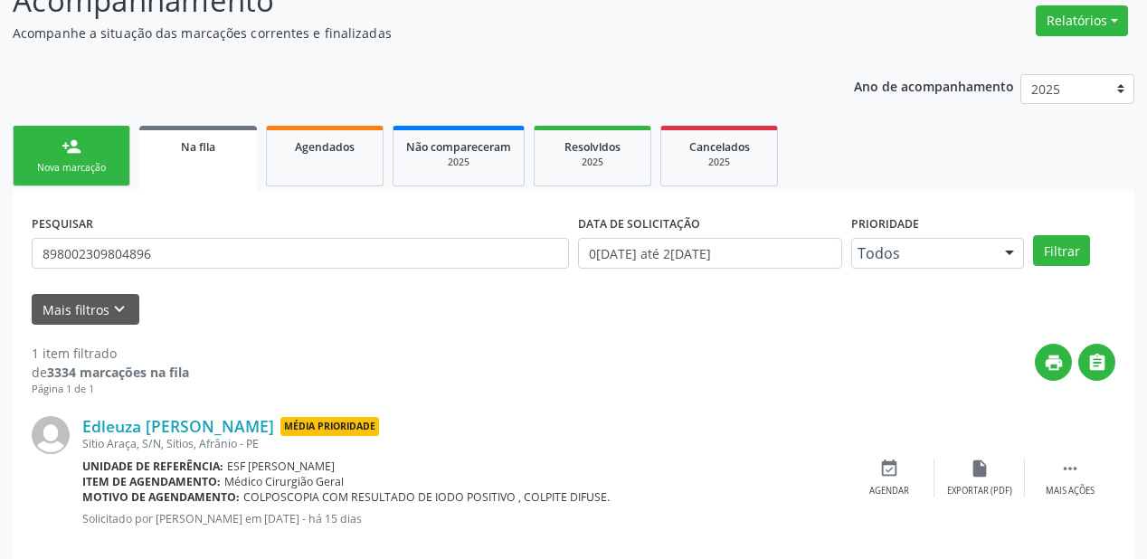
scroll to position [174, 0]
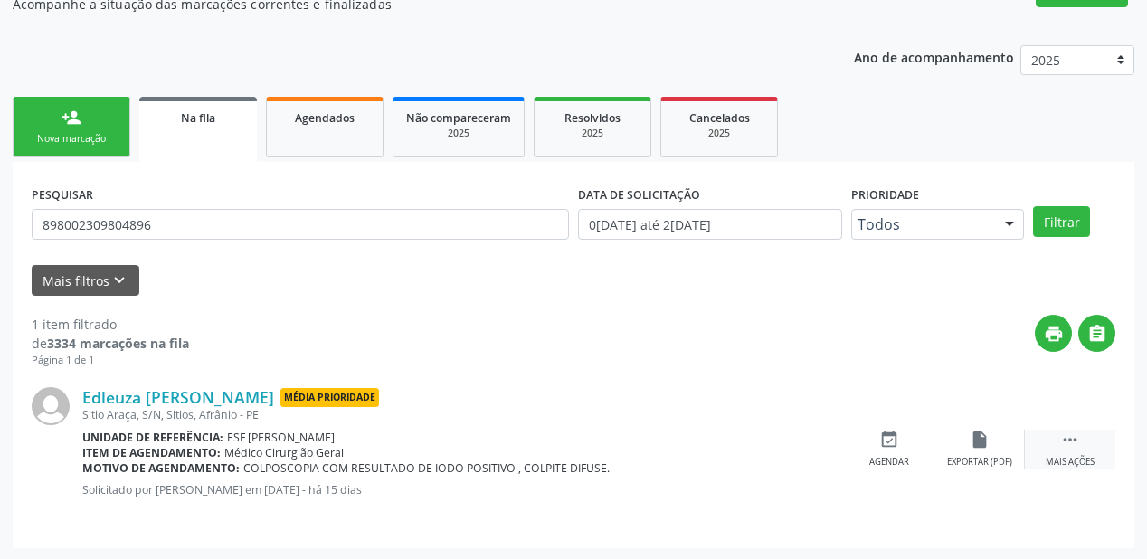
click at [1069, 438] on icon "" at bounding box center [1070, 440] width 20 height 20
click at [645, 447] on div "event_available Agendar" at bounding box center [618, 449] width 90 height 39
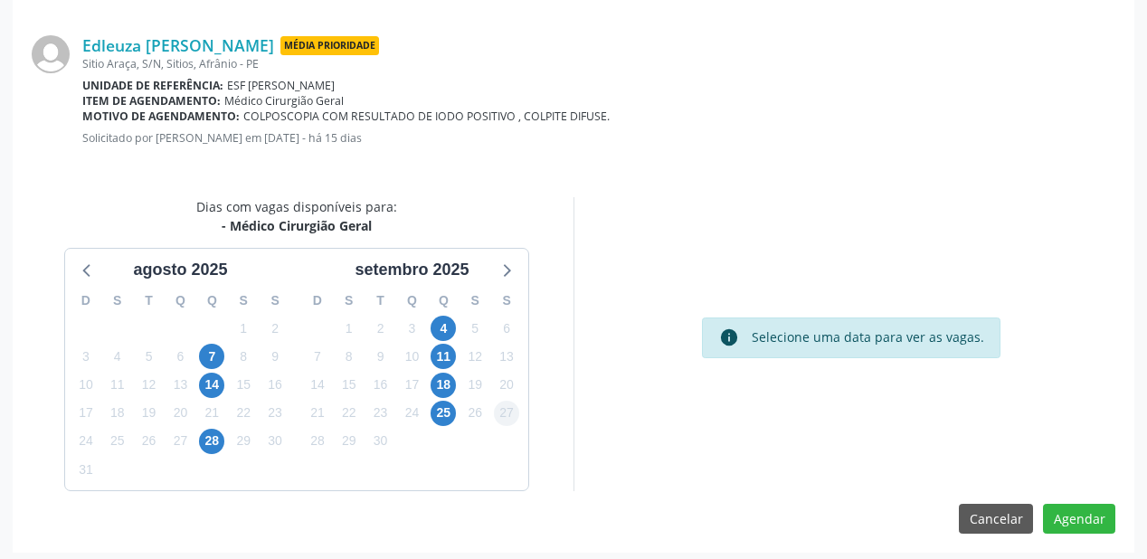
scroll to position [381, 0]
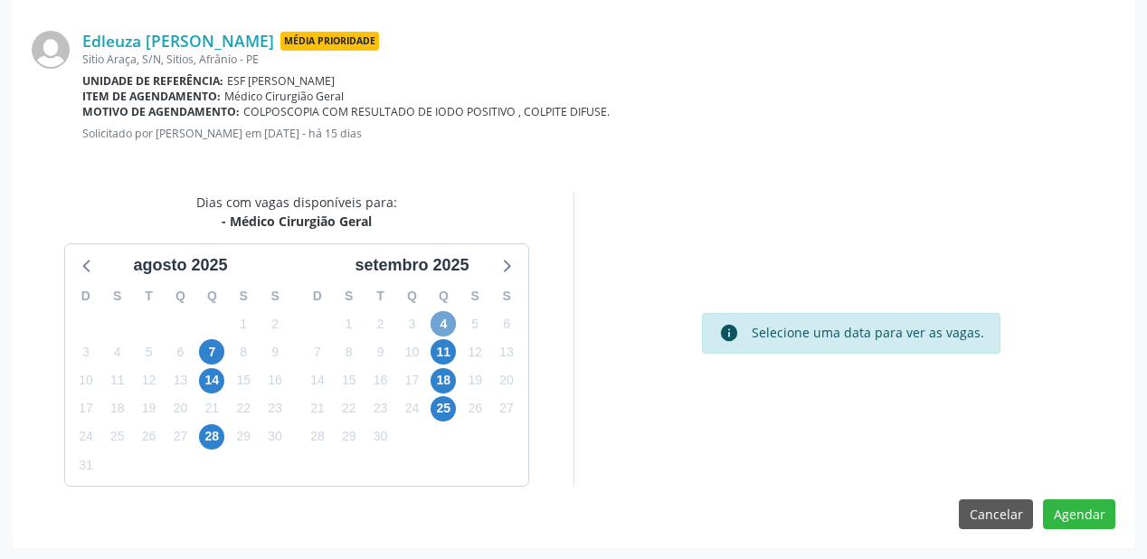
click at [438, 328] on span "4" at bounding box center [443, 323] width 25 height 25
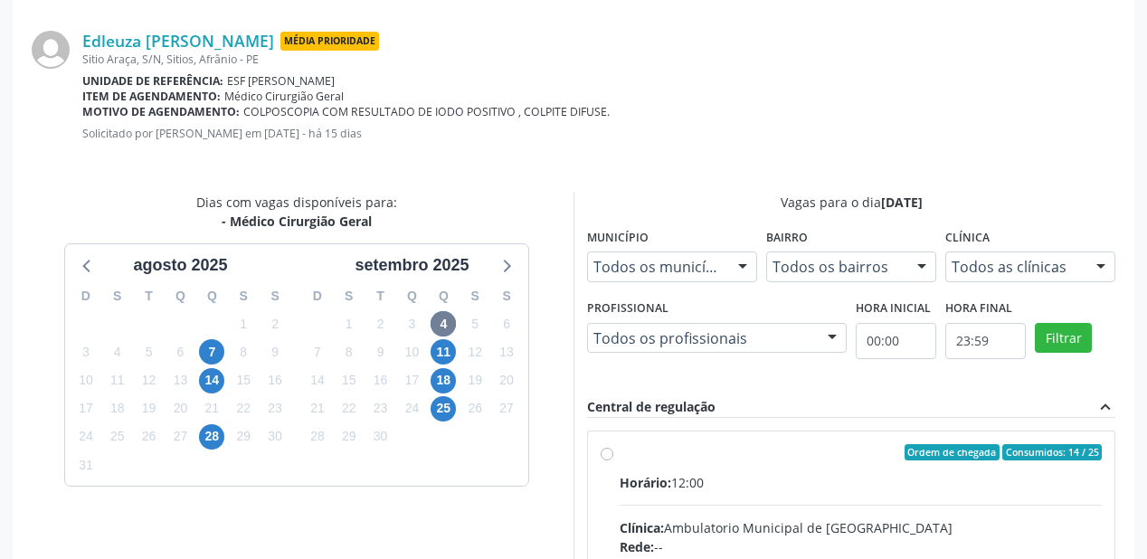
click at [890, 488] on div "Horário: 12:00" at bounding box center [861, 482] width 482 height 19
click at [613, 460] on input "Ordem de chegada Consumidos: 14 / 25 Horário: 12:00 Clínica: Ambulatorio Munici…" at bounding box center [607, 452] width 13 height 16
radio input "true"
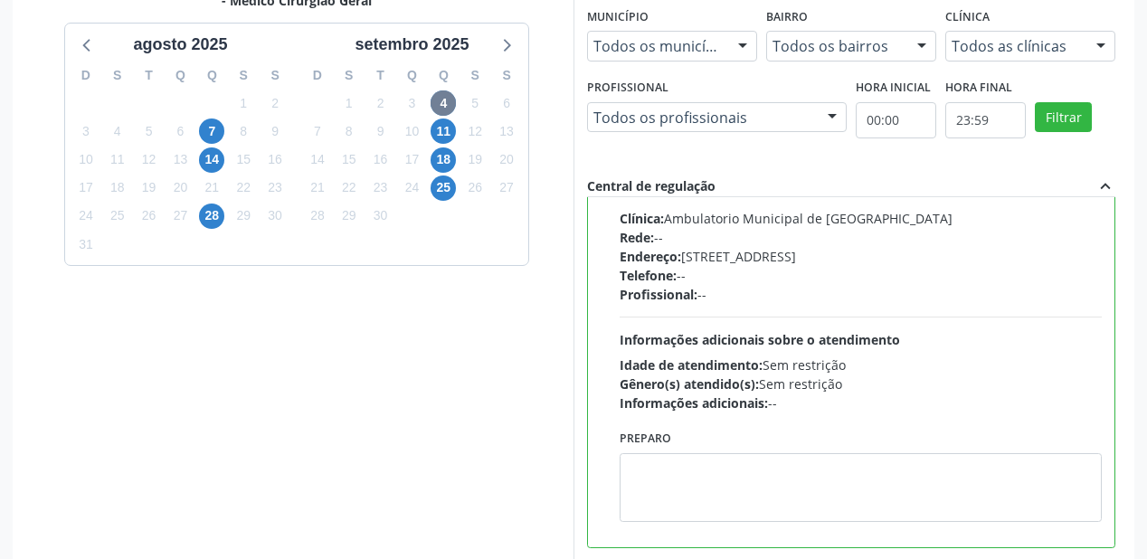
scroll to position [675, 0]
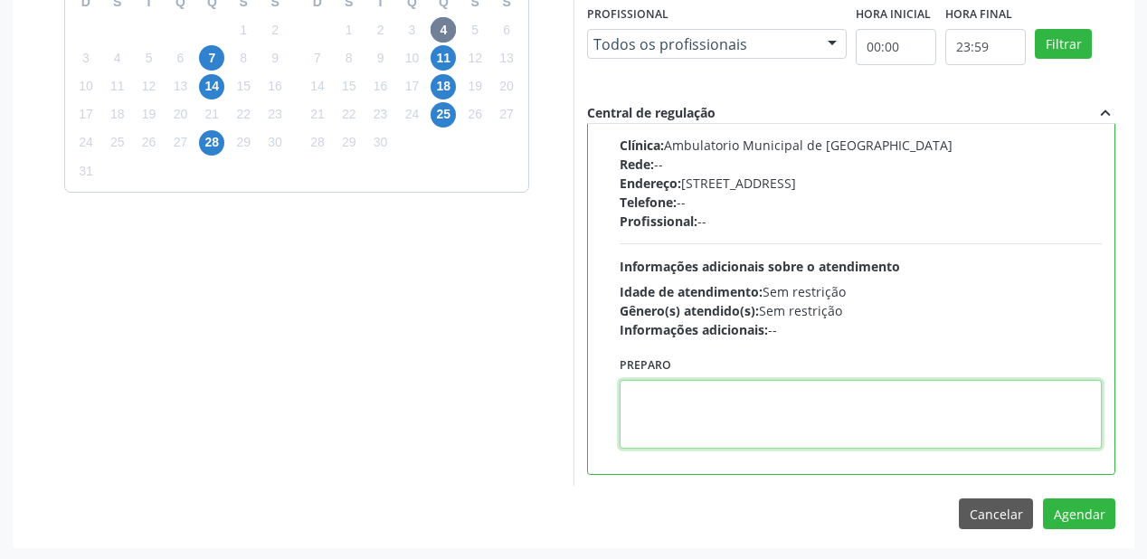
click at [879, 427] on textarea at bounding box center [861, 414] width 482 height 69
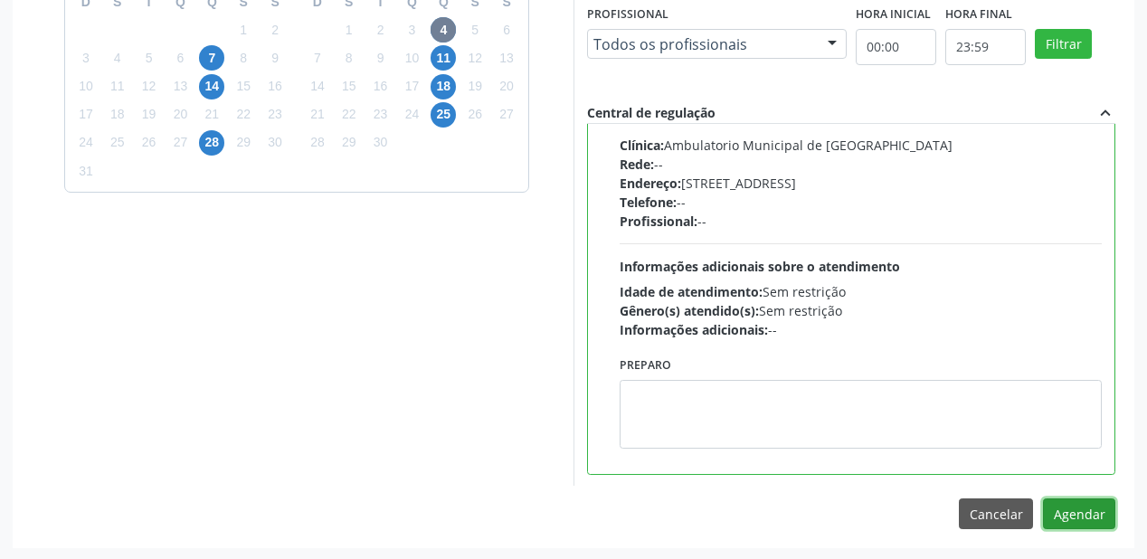
click at [1053, 510] on button "Agendar" at bounding box center [1079, 513] width 72 height 31
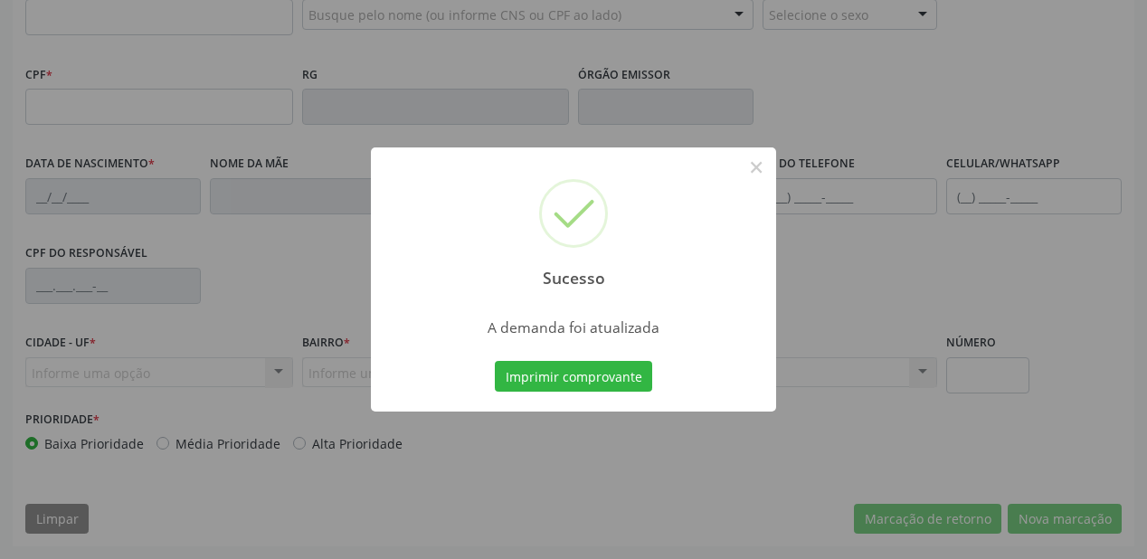
scroll to position [473, 0]
click at [586, 378] on button "Imprimir comprovante" at bounding box center [573, 376] width 157 height 31
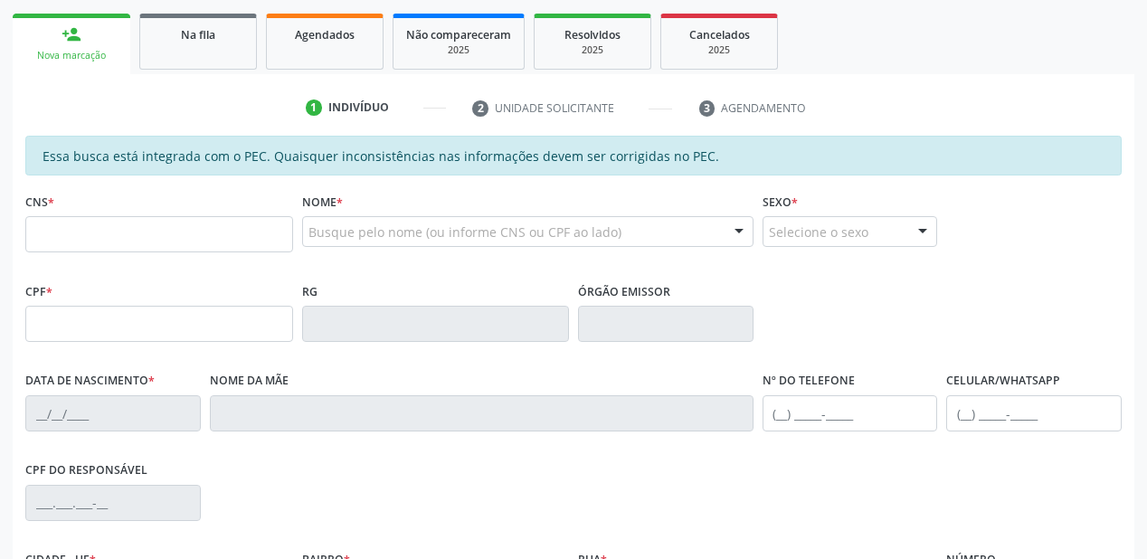
scroll to position [256, 0]
click at [202, 47] on link "Na fila" at bounding box center [198, 42] width 118 height 56
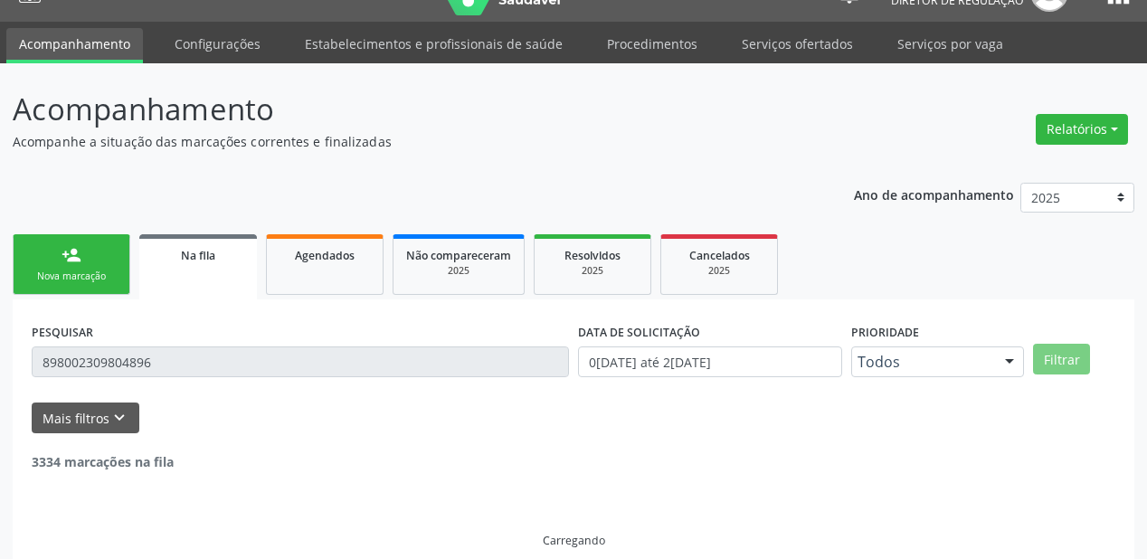
scroll to position [0, 0]
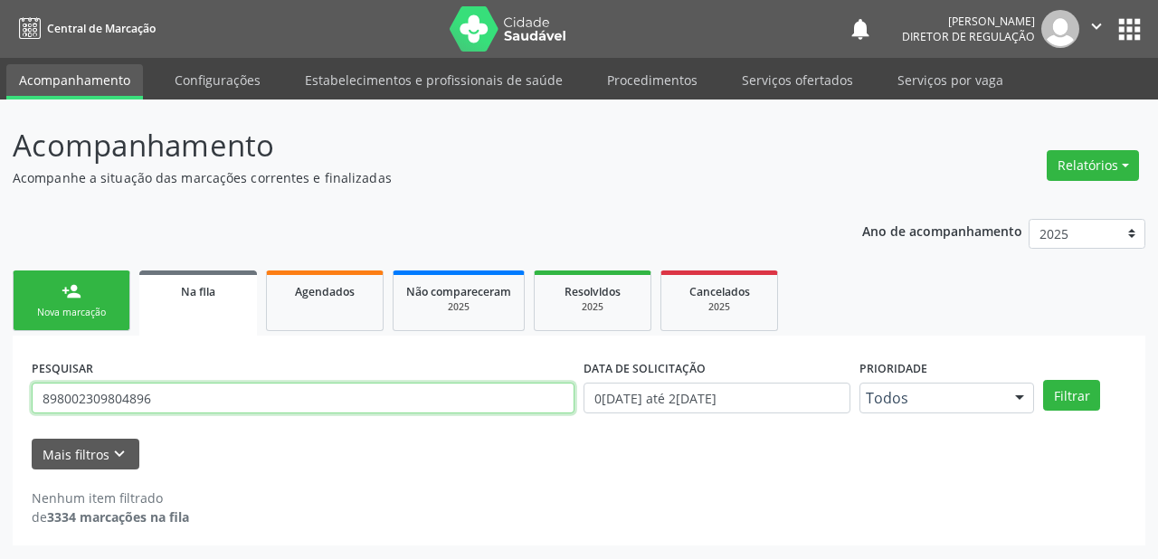
click at [236, 404] on input "898002309804896" at bounding box center [303, 398] width 543 height 31
type input "8"
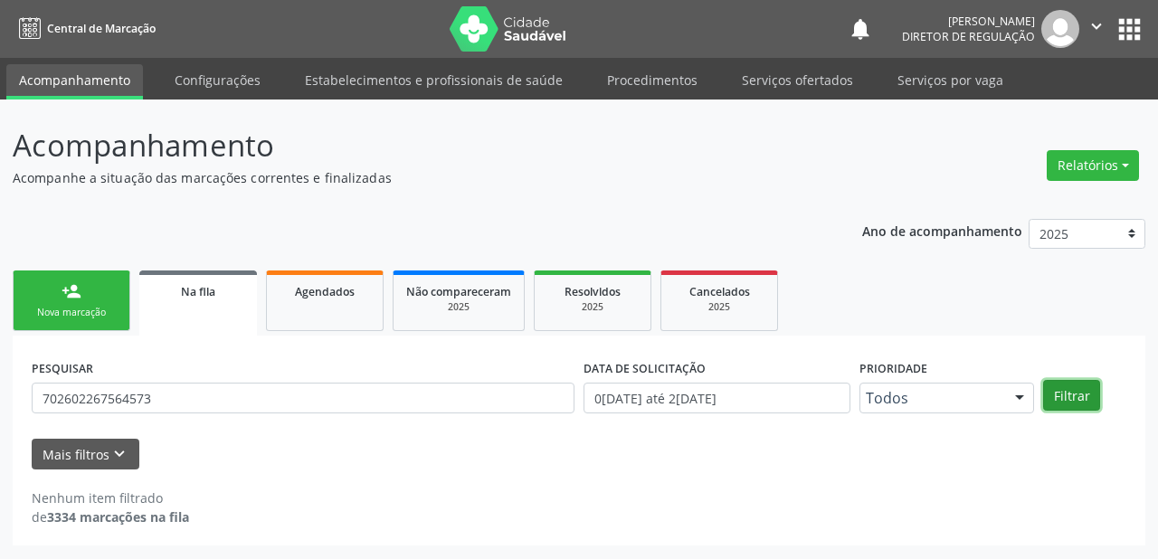
click at [1070, 385] on button "Filtrar" at bounding box center [1071, 395] width 57 height 31
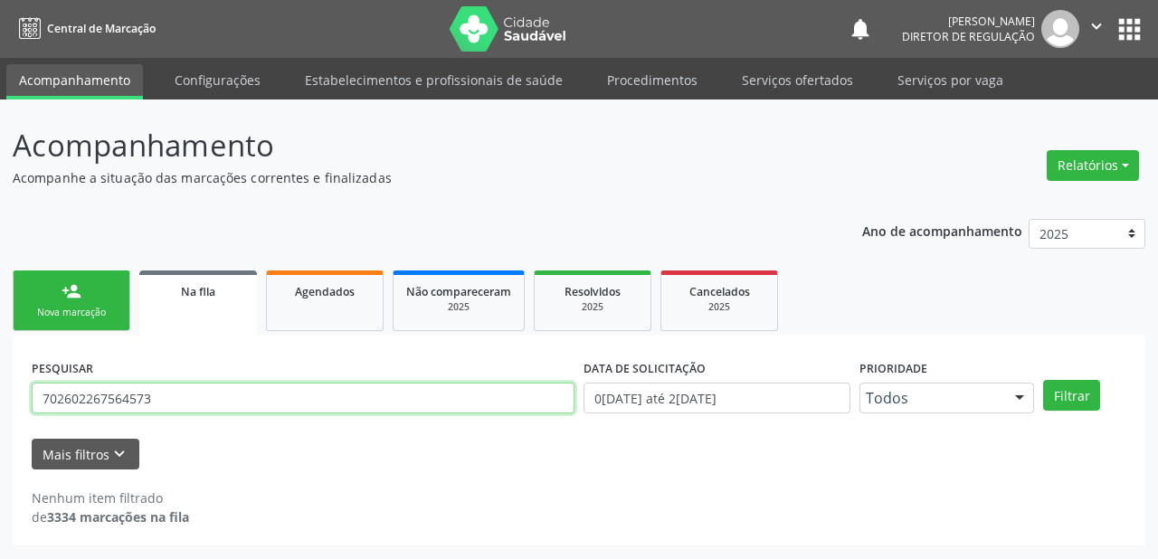
click at [156, 395] on input "702602267564573" at bounding box center [303, 398] width 543 height 31
type input "7"
type input "702002267564543"
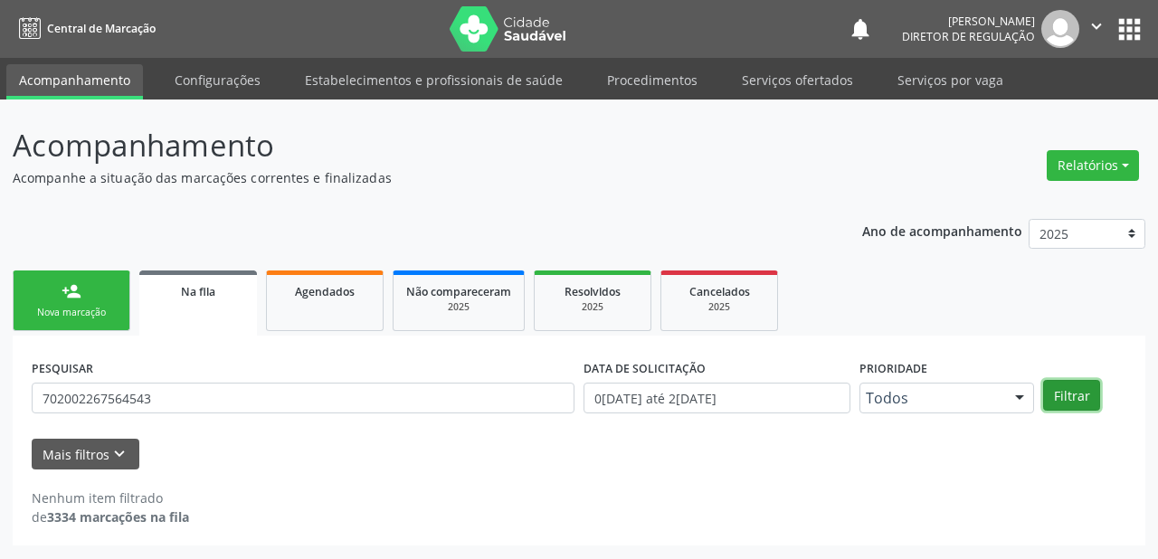
click at [1065, 392] on button "Filtrar" at bounding box center [1071, 395] width 57 height 31
click at [91, 304] on link "person_add Nova marcação" at bounding box center [72, 300] width 118 height 61
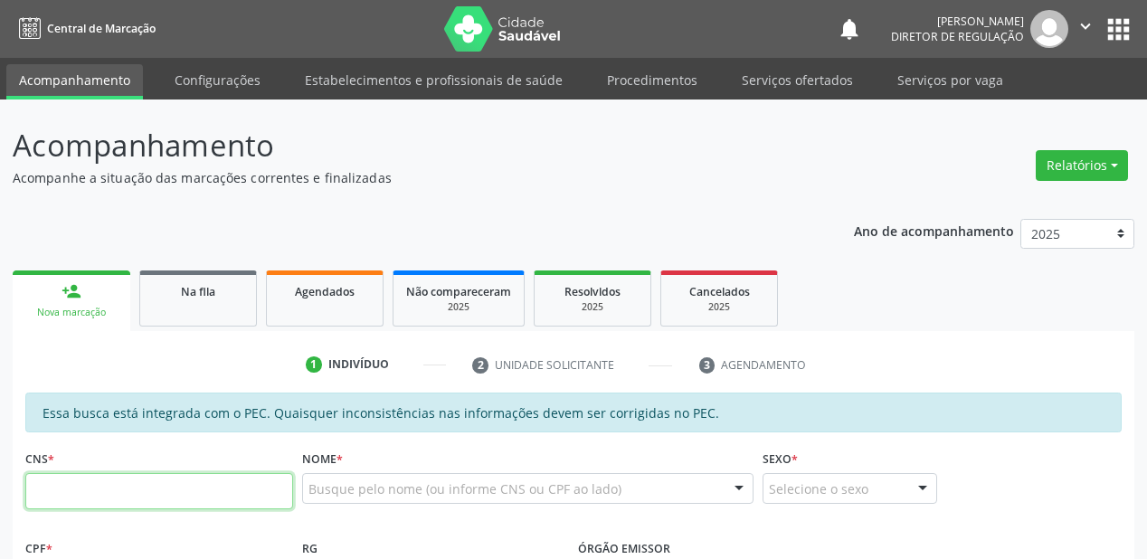
click at [160, 488] on input "text" at bounding box center [159, 491] width 268 height 36
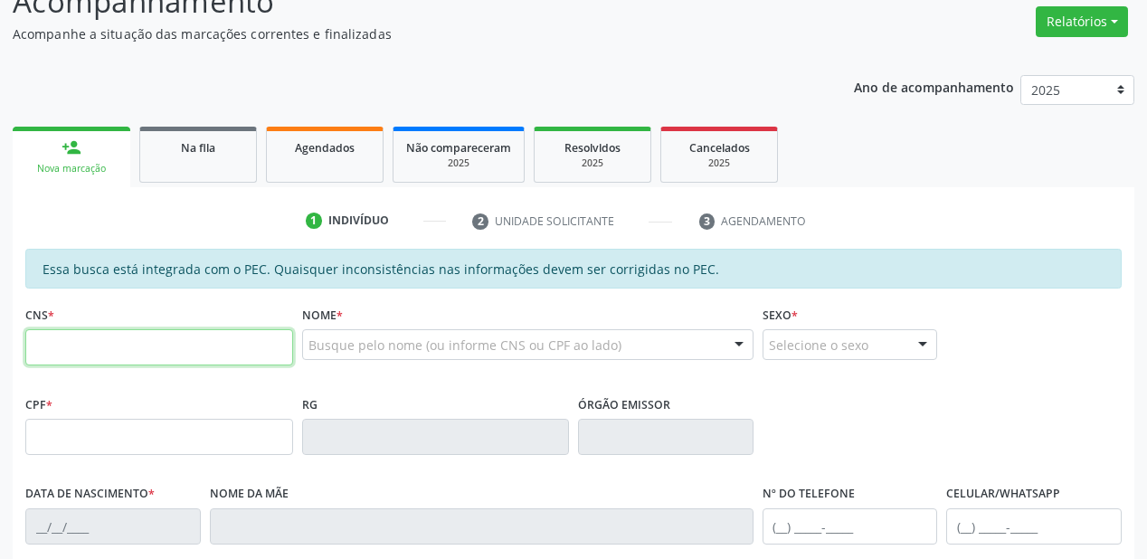
scroll to position [145, 0]
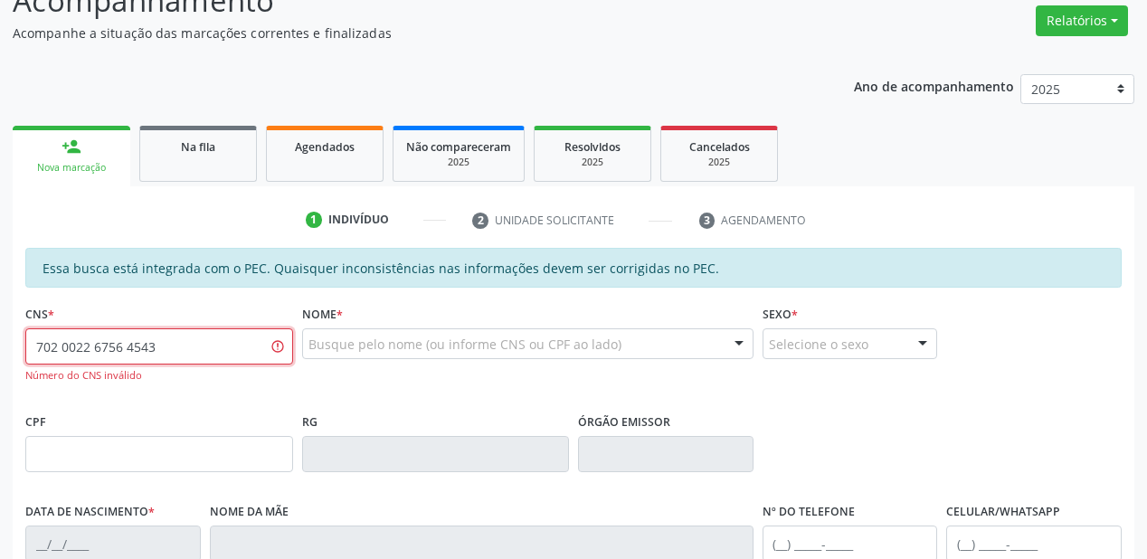
click at [65, 347] on input "702 0022 6756 4543" at bounding box center [159, 346] width 268 height 36
type input "702 0226 7564 5436"
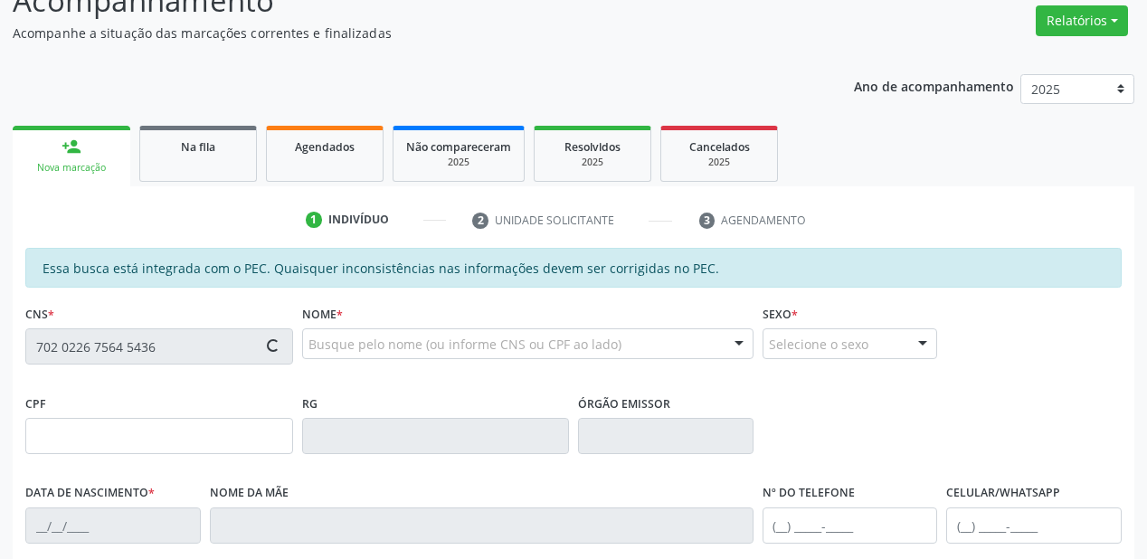
click at [285, 384] on div "CNS * 702 0226 7564 5436" at bounding box center [159, 345] width 277 height 90
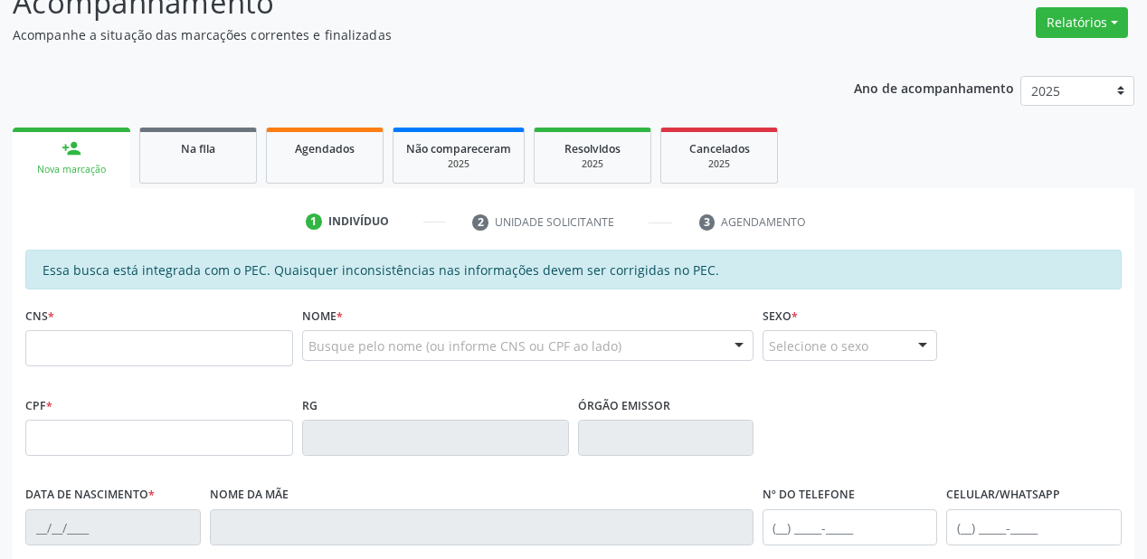
scroll to position [143, 0]
type input "702 6022 6756 4543"
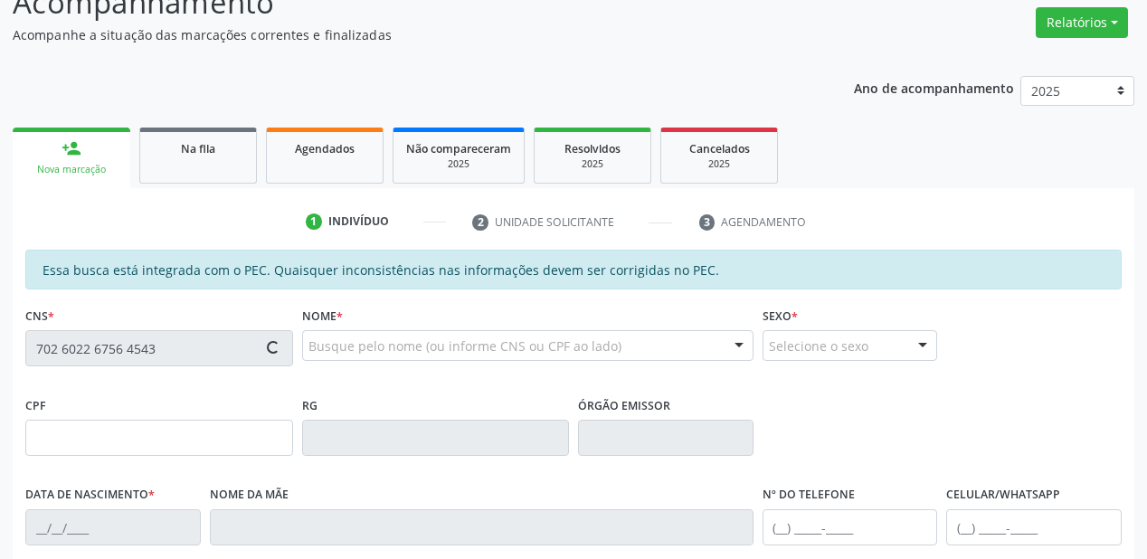
type input "123.697.254-60"
type input "[DATE]"
type input "[PERSON_NAME]"
type input "[PHONE_NUMBER]"
type input "S/N"
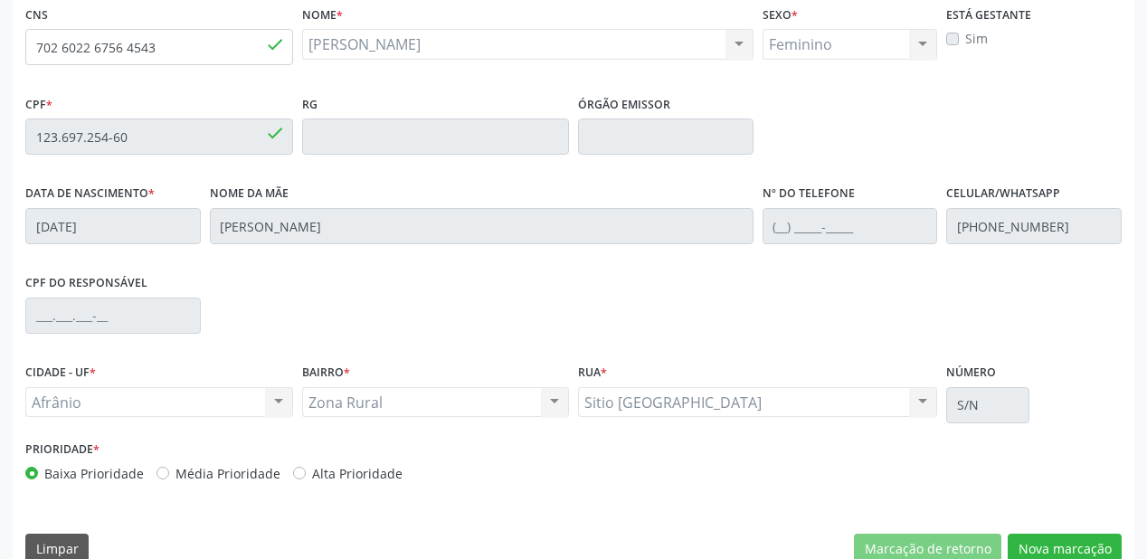
scroll to position [473, 0]
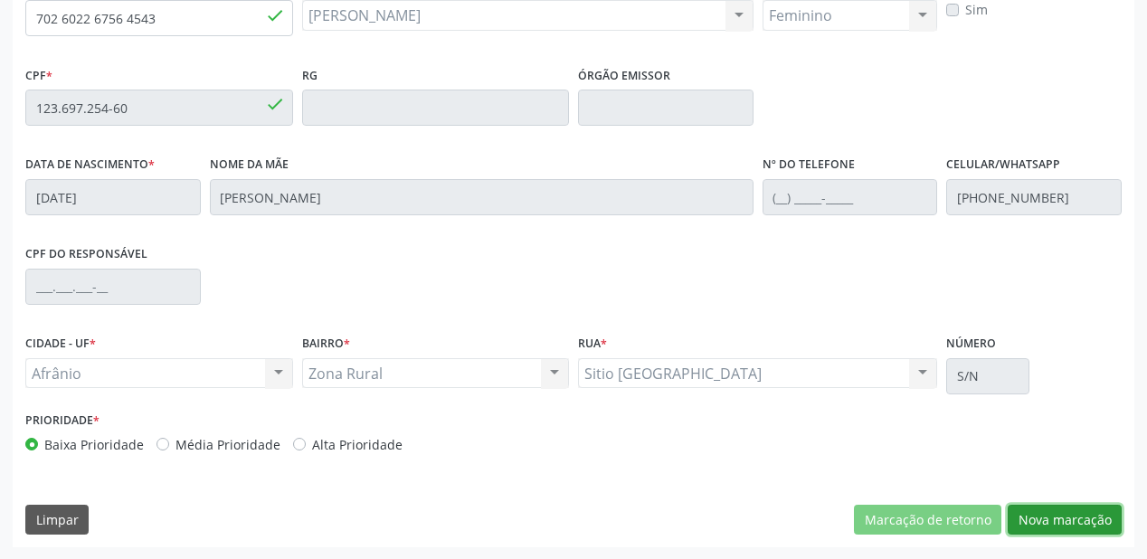
click at [1042, 525] on button "Nova marcação" at bounding box center [1065, 520] width 114 height 31
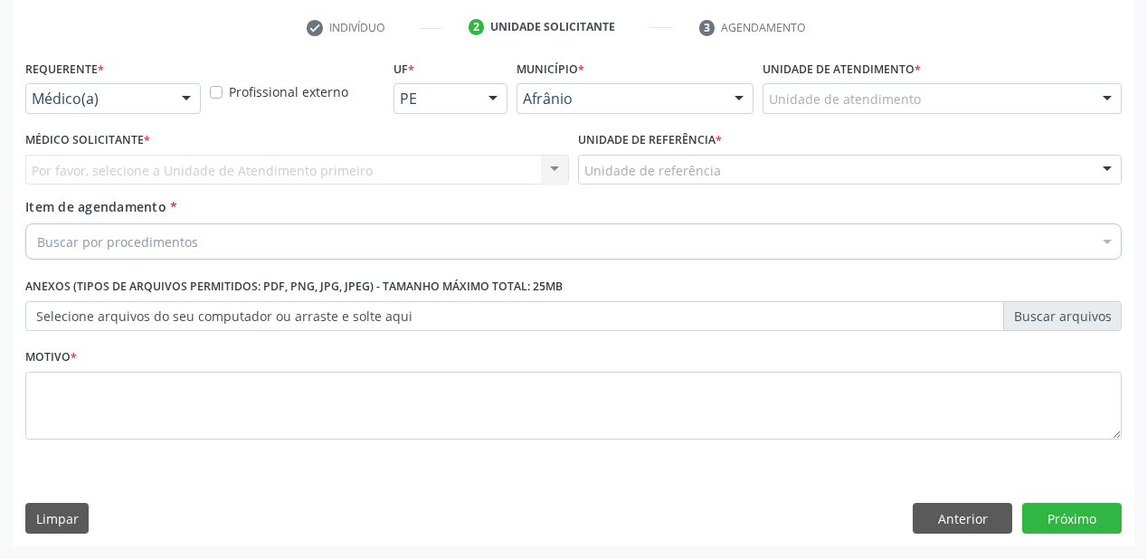
scroll to position [336, 0]
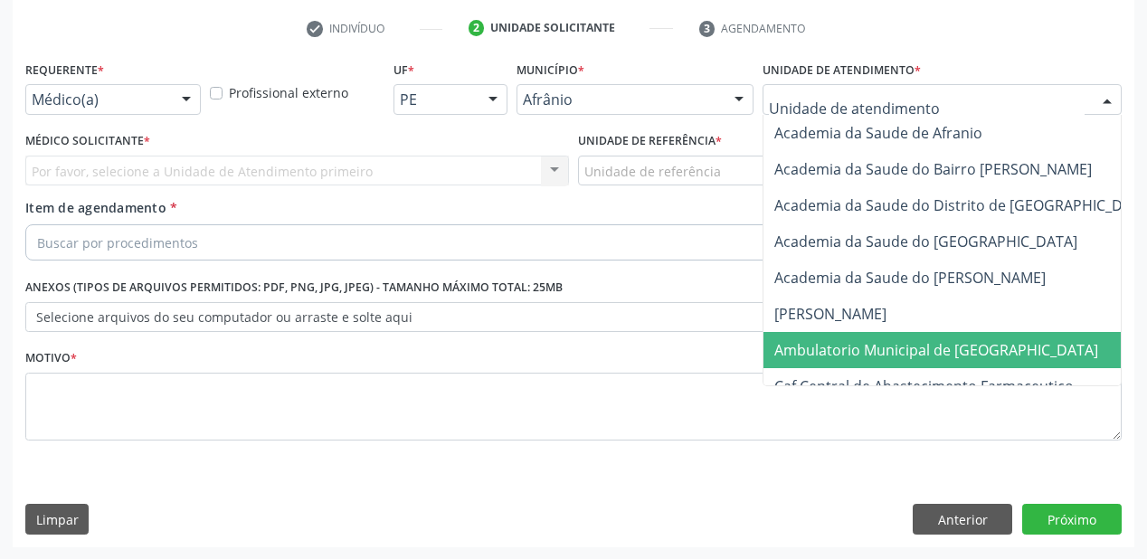
drag, startPoint x: 835, startPoint y: 345, endPoint x: 720, endPoint y: 225, distance: 165.7
click at [833, 345] on span "Ambulatorio Municipal de [GEOGRAPHIC_DATA]" at bounding box center [936, 350] width 324 height 20
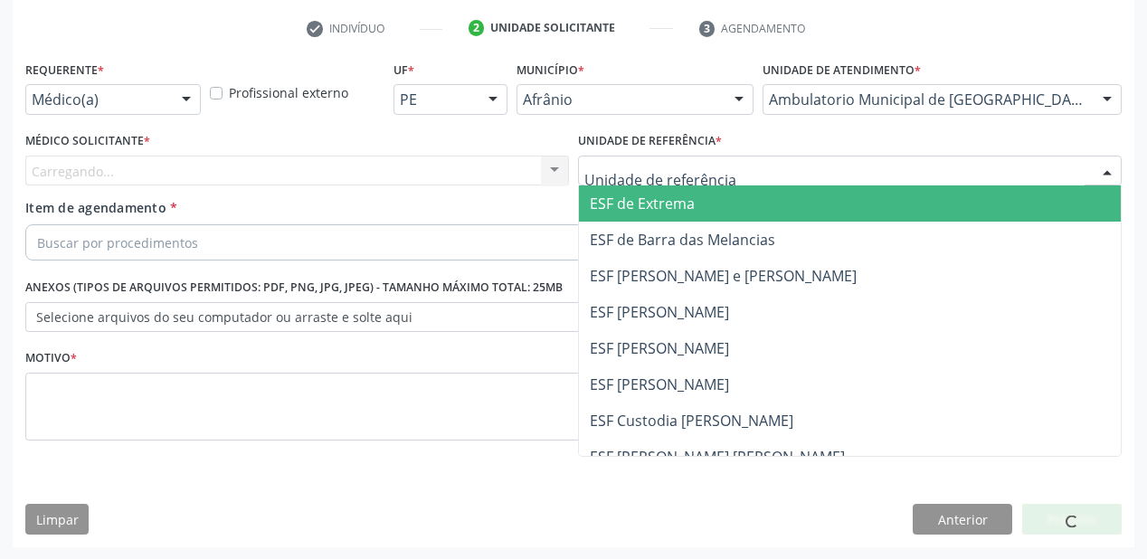
drag, startPoint x: 650, startPoint y: 165, endPoint x: 655, endPoint y: 260, distance: 95.1
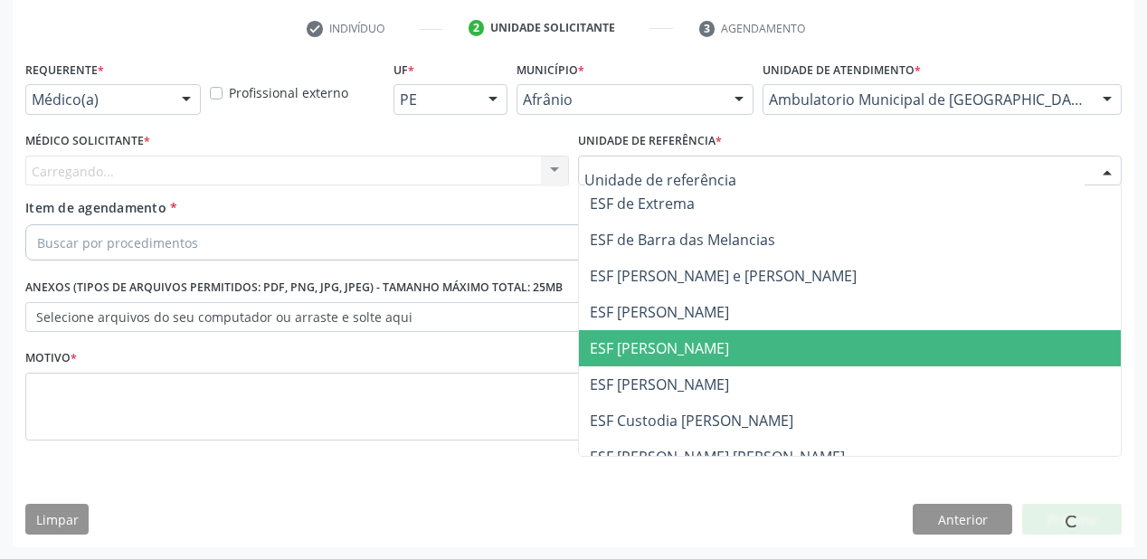
click at [655, 330] on span "ESF [PERSON_NAME]" at bounding box center [850, 348] width 542 height 36
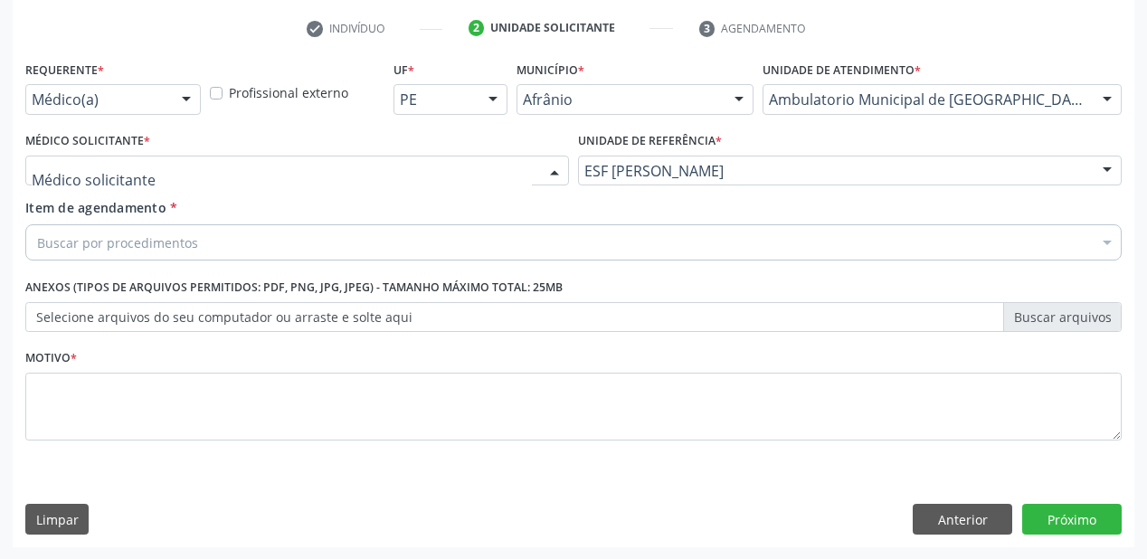
drag, startPoint x: 145, startPoint y: 171, endPoint x: 142, endPoint y: 203, distance: 31.8
click at [145, 172] on div at bounding box center [297, 171] width 544 height 31
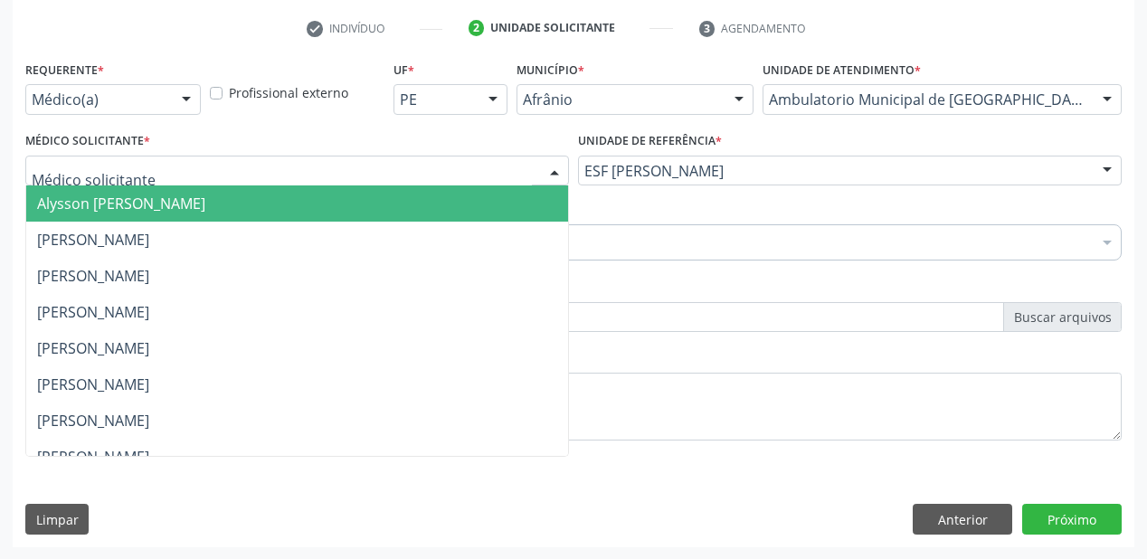
click at [142, 203] on span "Alysson [PERSON_NAME]" at bounding box center [121, 204] width 168 height 20
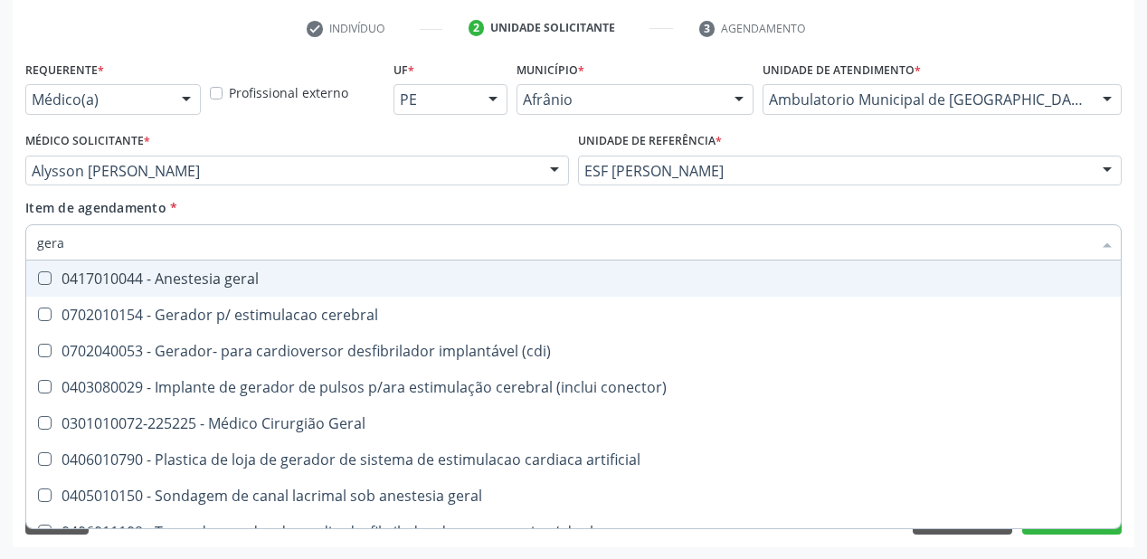
type input "geral"
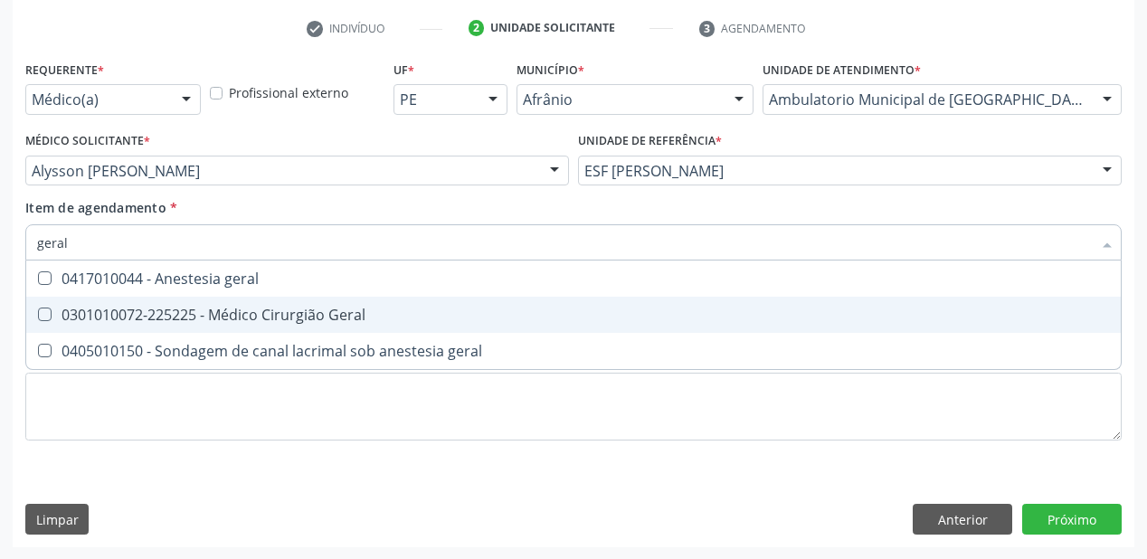
click at [148, 301] on span "0301010072-225225 - Médico Cirurgião Geral" at bounding box center [573, 315] width 1094 height 36
checkbox Geral "true"
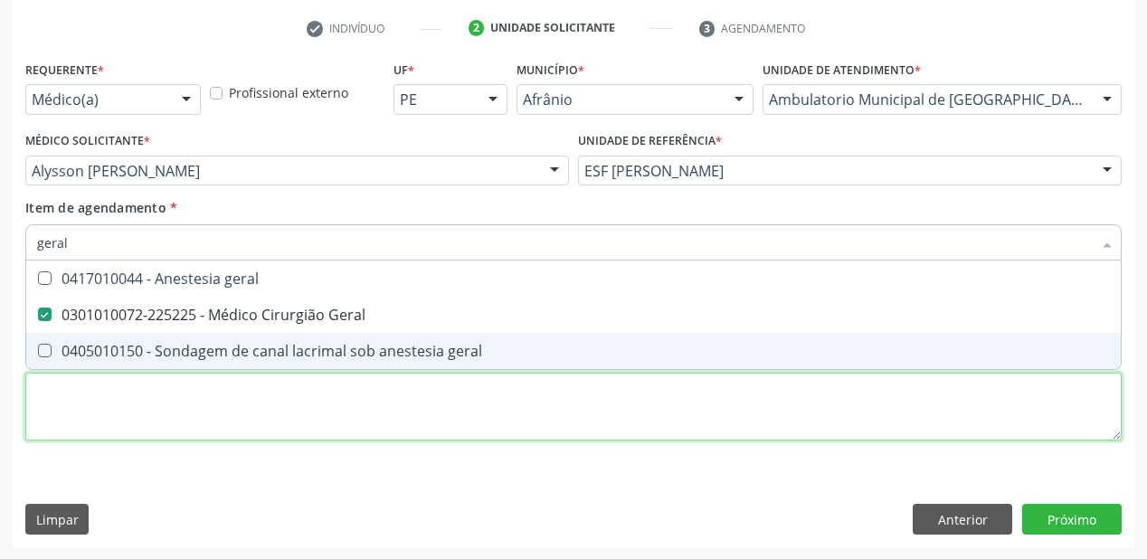
click at [125, 410] on div "Requerente * Médico(a) Médico(a) Enfermeiro(a) Paciente Nenhum resultado encont…" at bounding box center [573, 261] width 1096 height 410
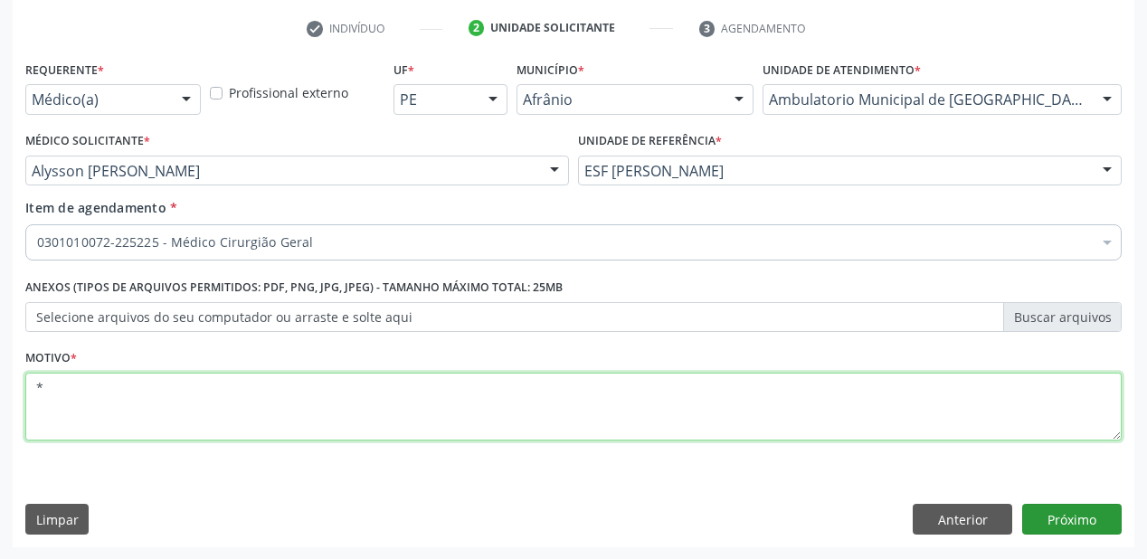
type textarea "*"
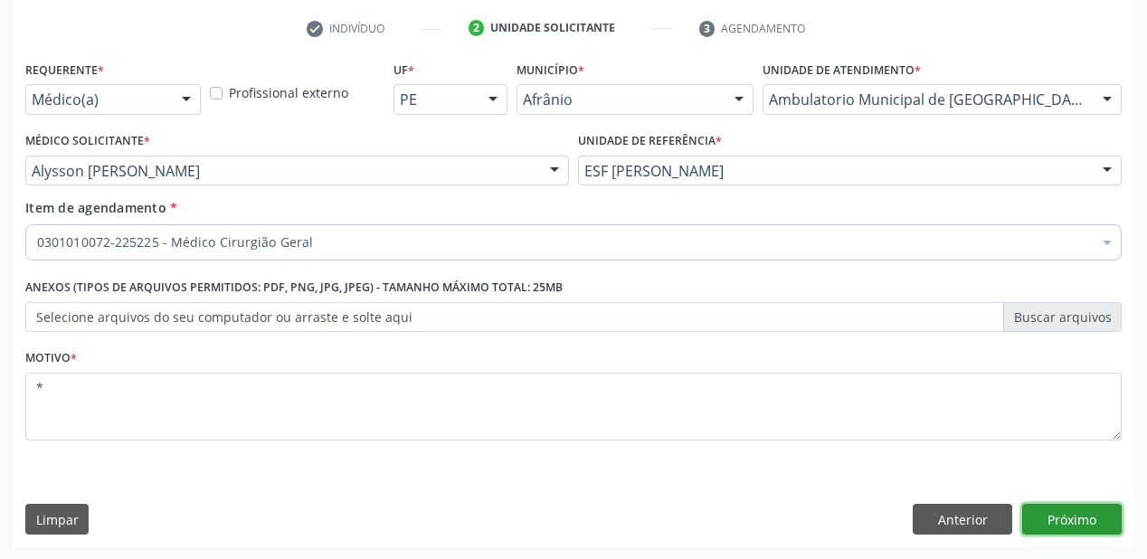
click at [1052, 513] on button "Próximo" at bounding box center [1071, 519] width 99 height 31
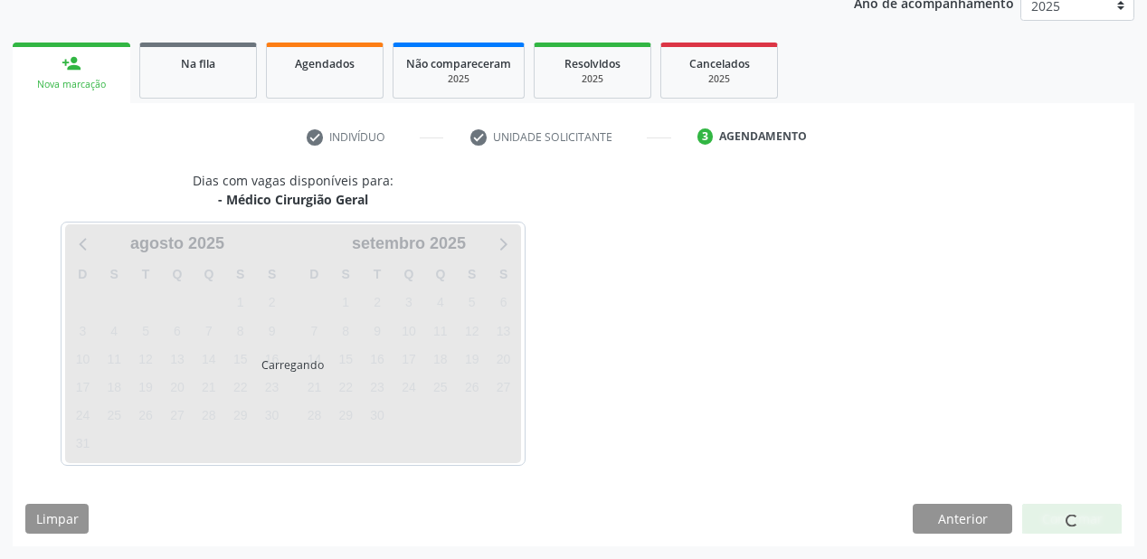
scroll to position [227, 0]
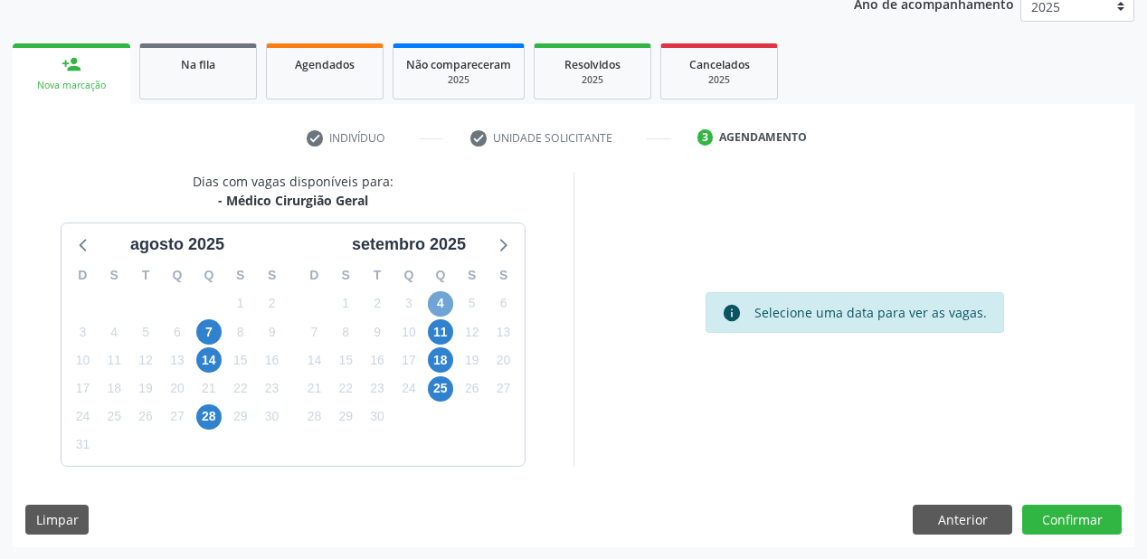
click at [442, 304] on span "4" at bounding box center [440, 303] width 25 height 25
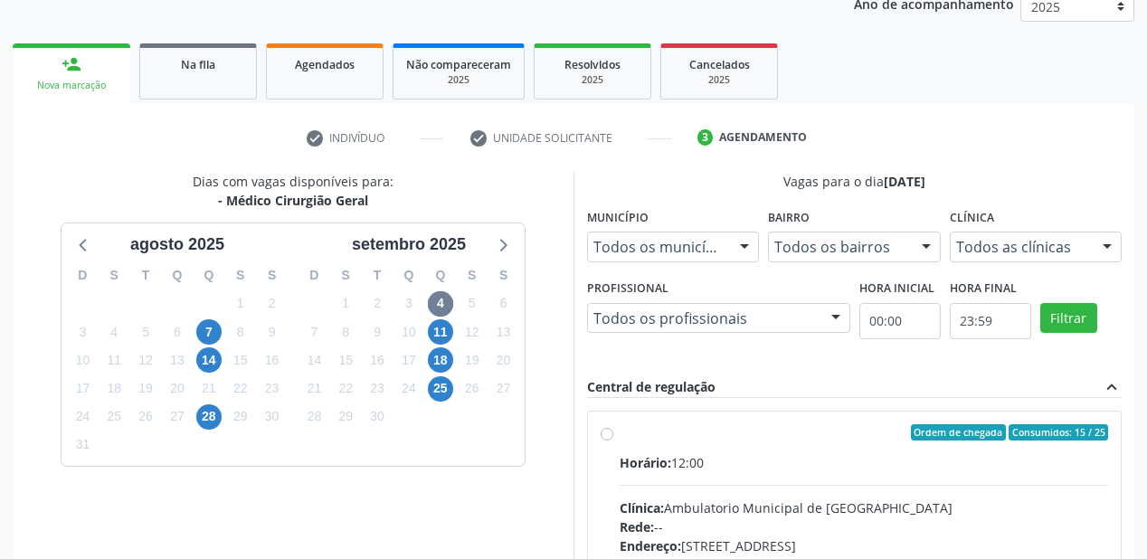
click at [613, 440] on input "Ordem de chegada Consumidos: 15 / 25 Horário: 12:00 Clínica: Ambulatorio Munici…" at bounding box center [607, 432] width 13 height 16
radio input "true"
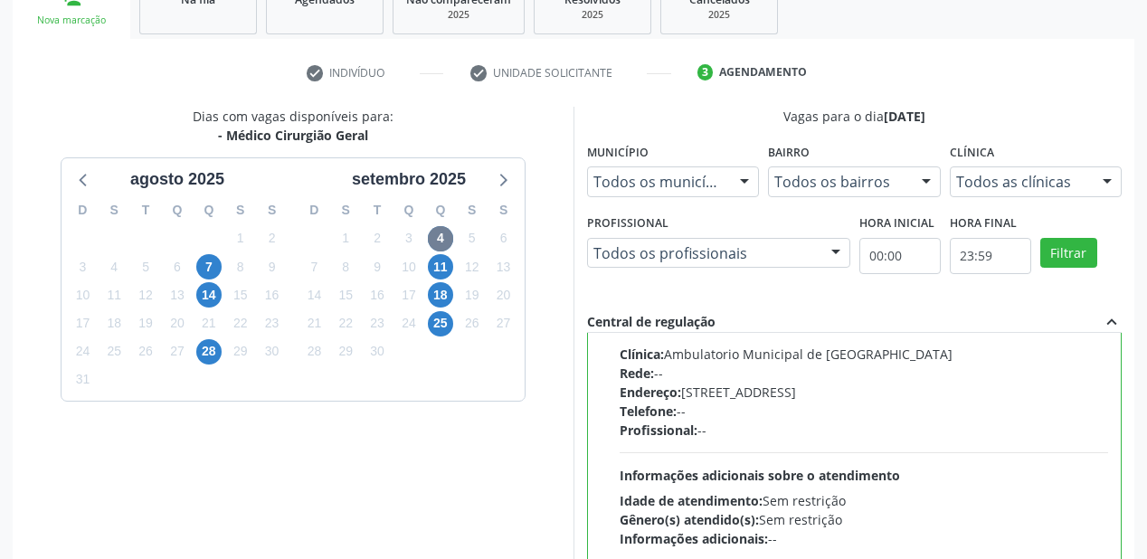
scroll to position [521, 0]
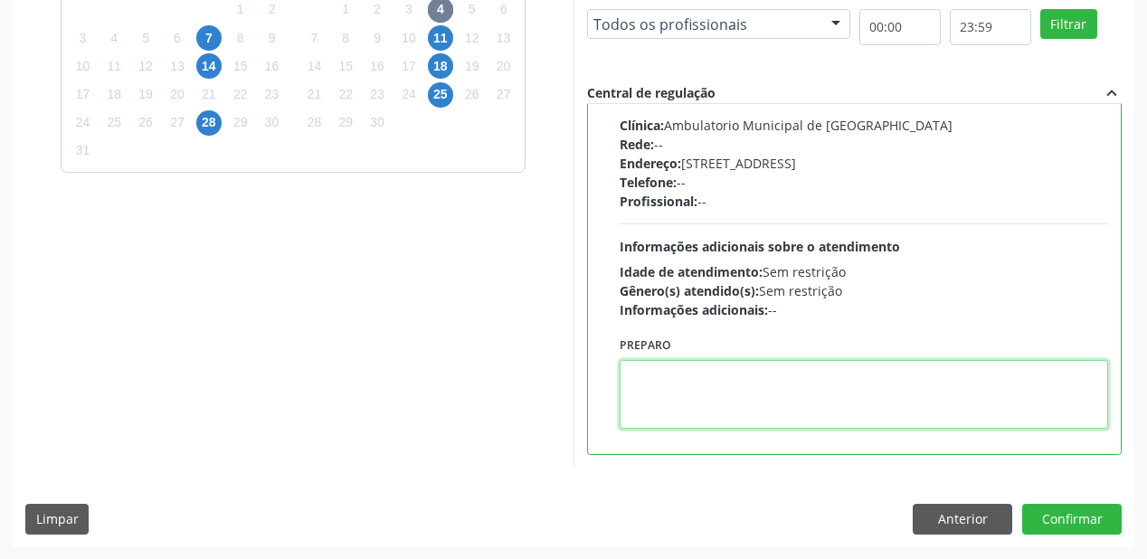
click at [819, 418] on textarea at bounding box center [864, 394] width 488 height 69
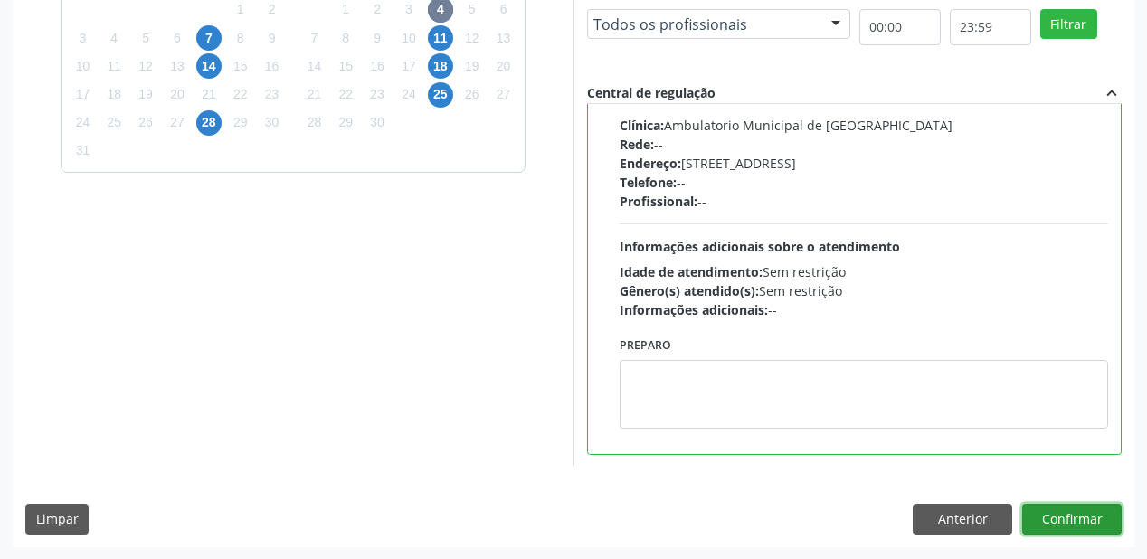
click at [1046, 512] on button "Confirmar" at bounding box center [1071, 519] width 99 height 31
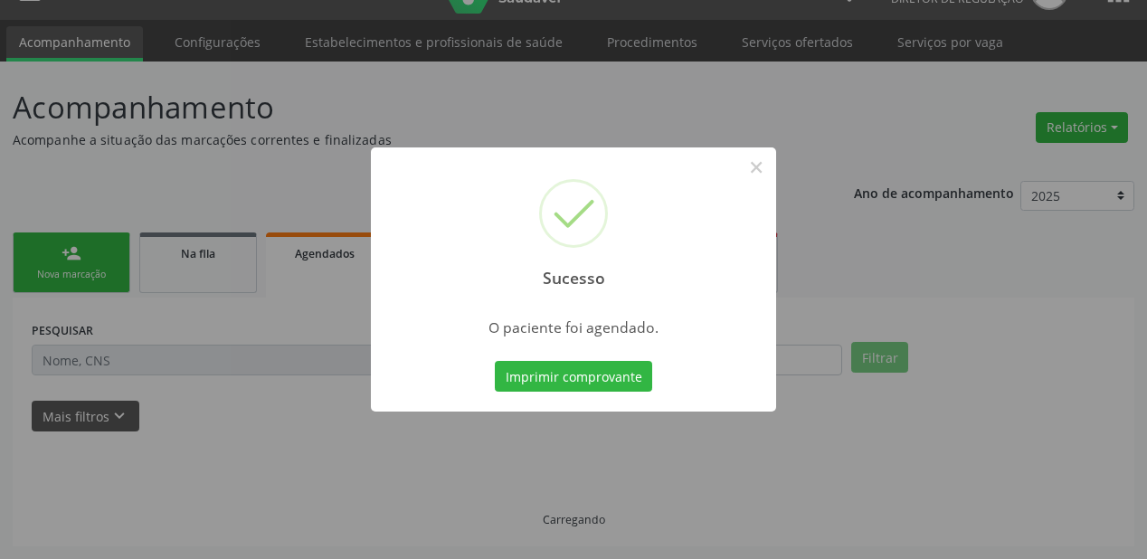
scroll to position [36, 0]
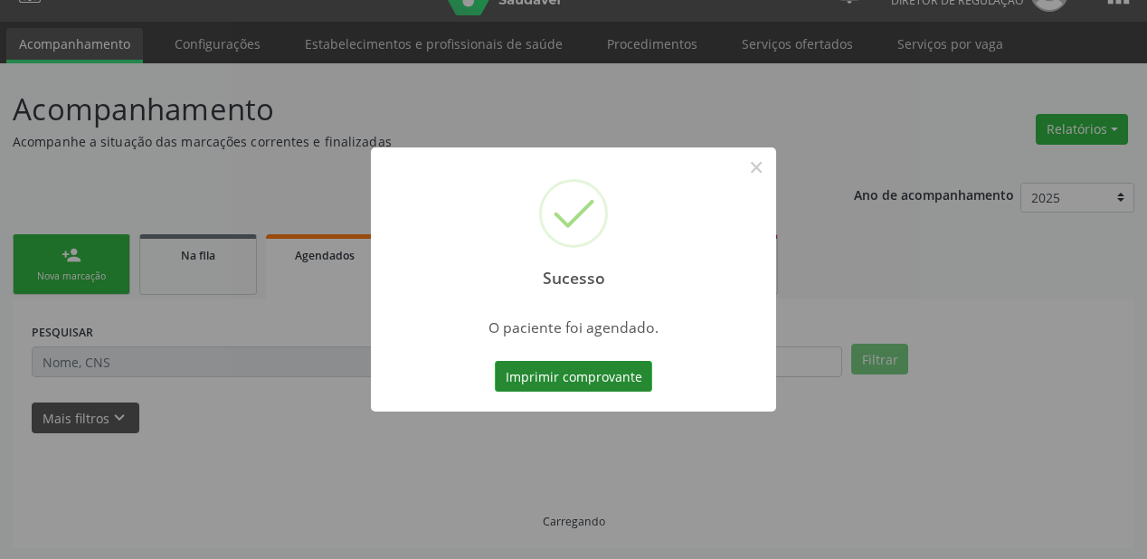
click at [552, 374] on button "Imprimir comprovante" at bounding box center [573, 376] width 157 height 31
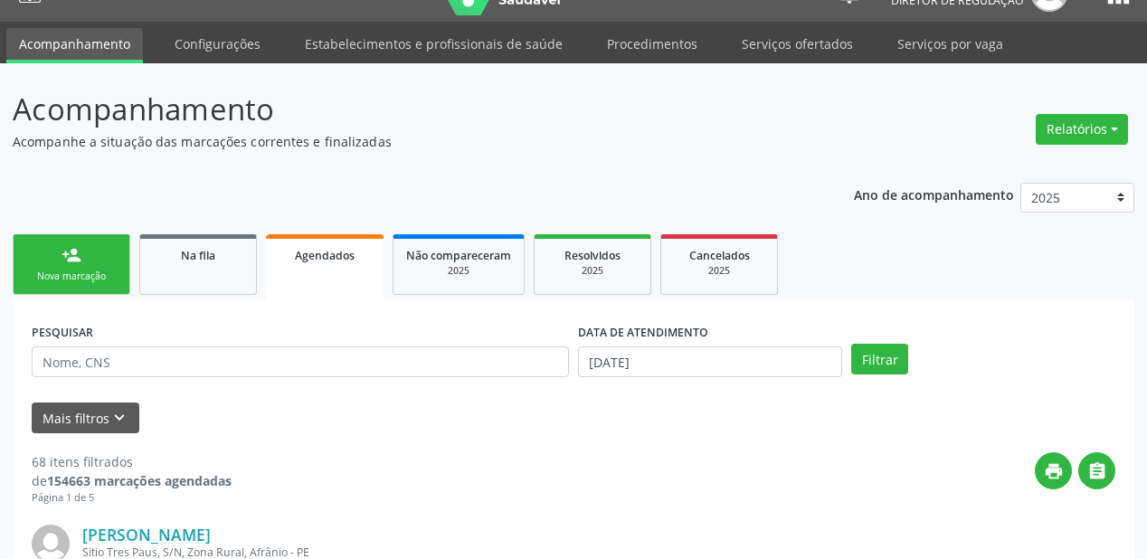
click at [95, 262] on link "person_add Nova marcação" at bounding box center [72, 264] width 118 height 61
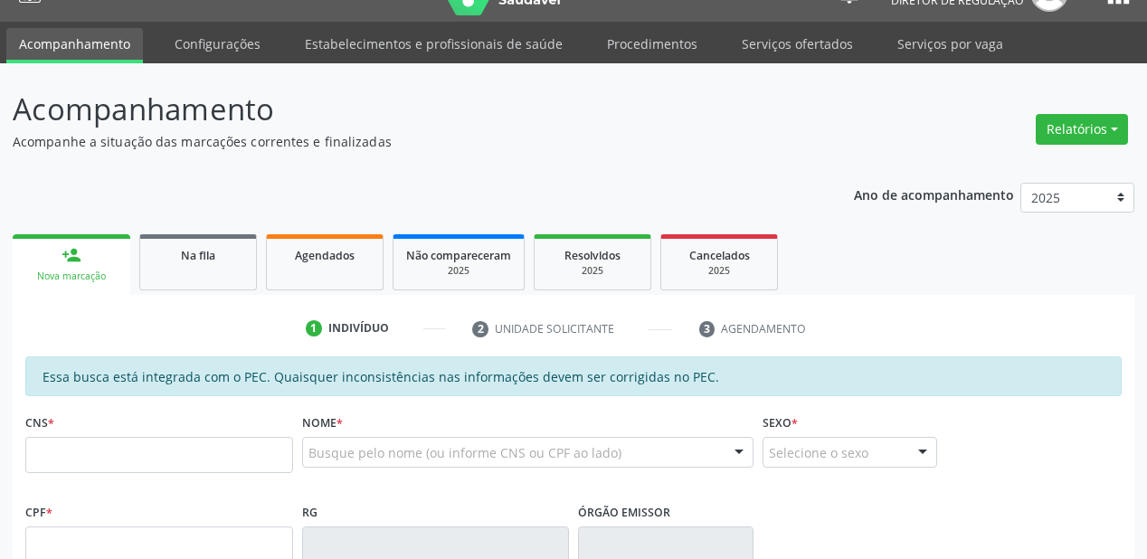
click at [102, 434] on div "CNS *" at bounding box center [159, 441] width 268 height 64
click at [99, 463] on input "text" at bounding box center [159, 455] width 268 height 36
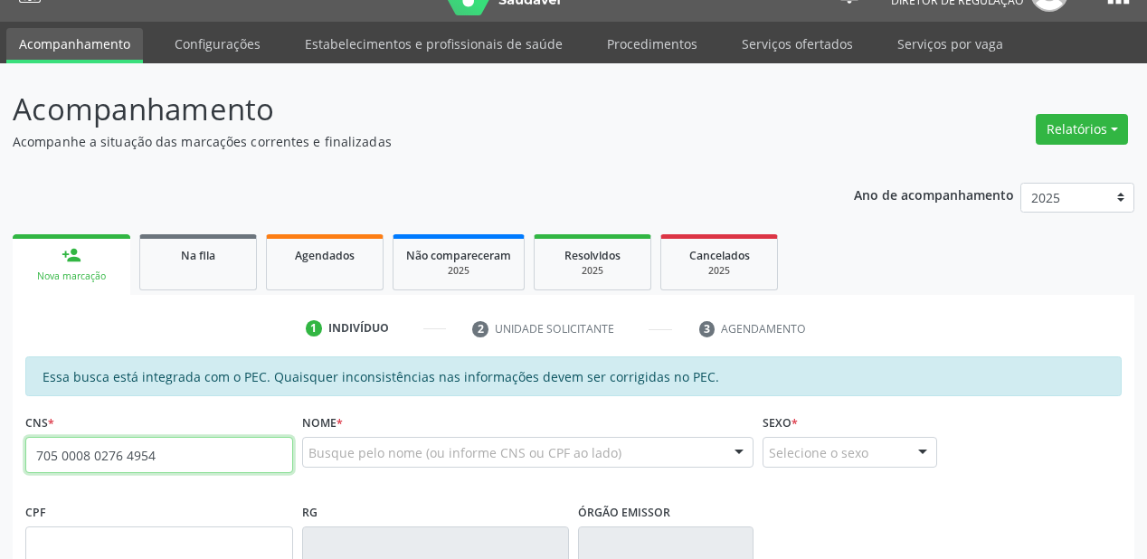
type input "705 0008 0276 4954"
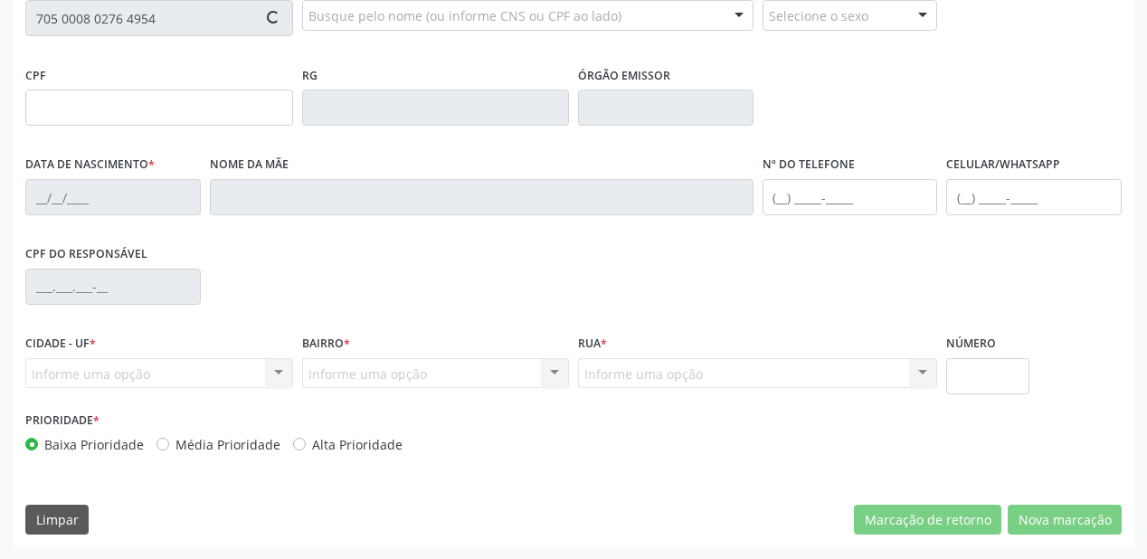
scroll to position [328, 0]
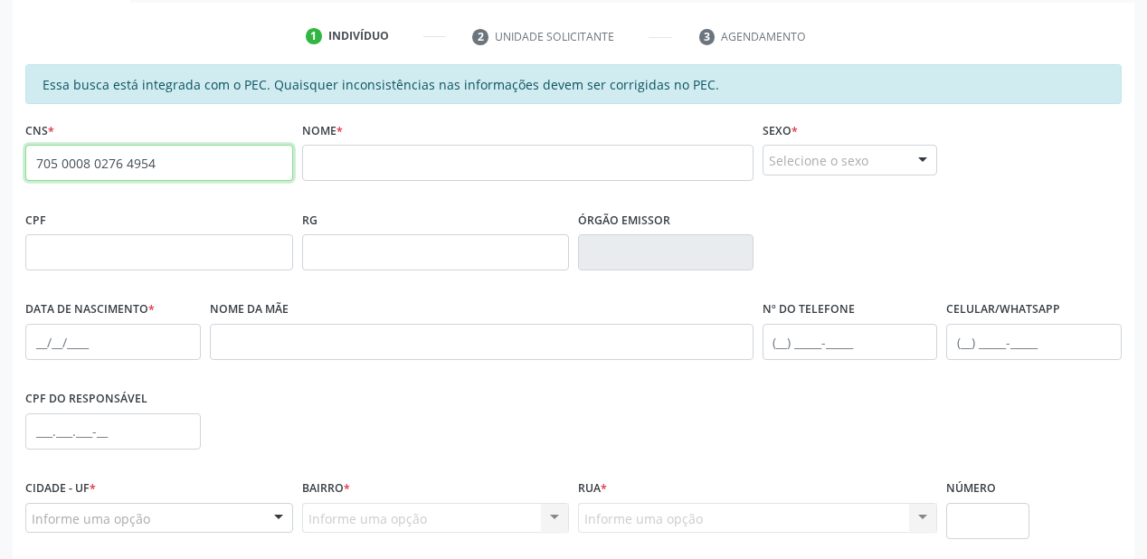
drag, startPoint x: 163, startPoint y: 163, endPoint x: 0, endPoint y: 166, distance: 162.8
click at [0, 166] on div "Acompanhamento Acompanhe a situação das marcações correntes e finalizadas Relat…" at bounding box center [573, 237] width 1147 height 933
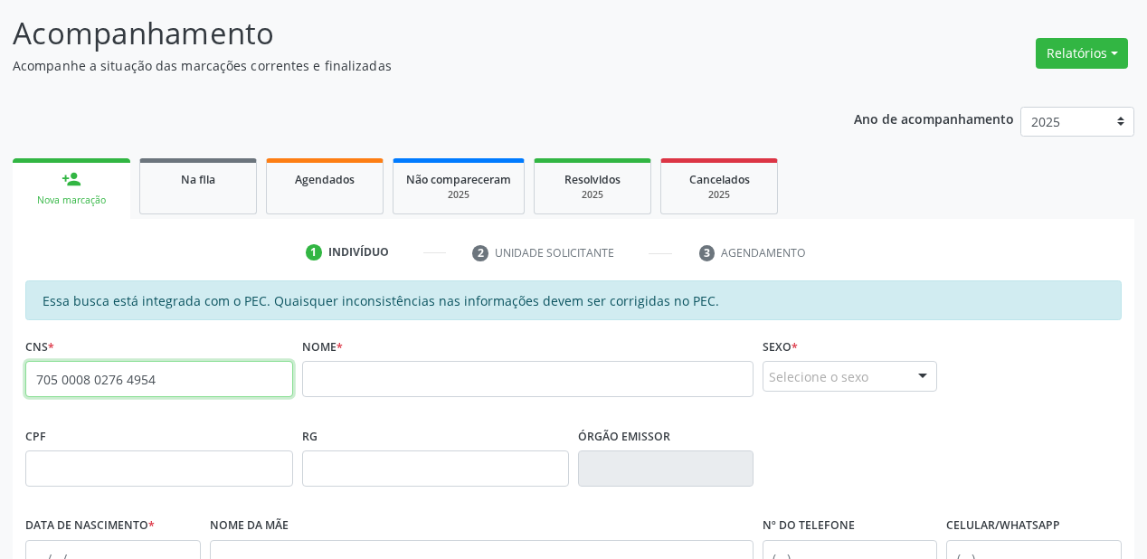
scroll to position [111, 0]
click at [188, 162] on link "Na fila" at bounding box center [198, 187] width 118 height 56
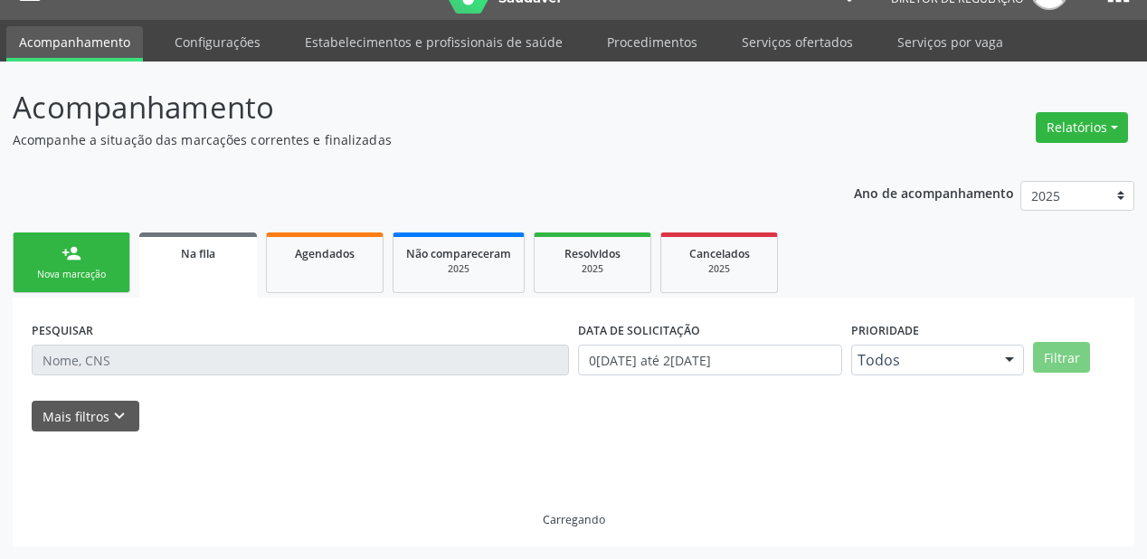
scroll to position [36, 0]
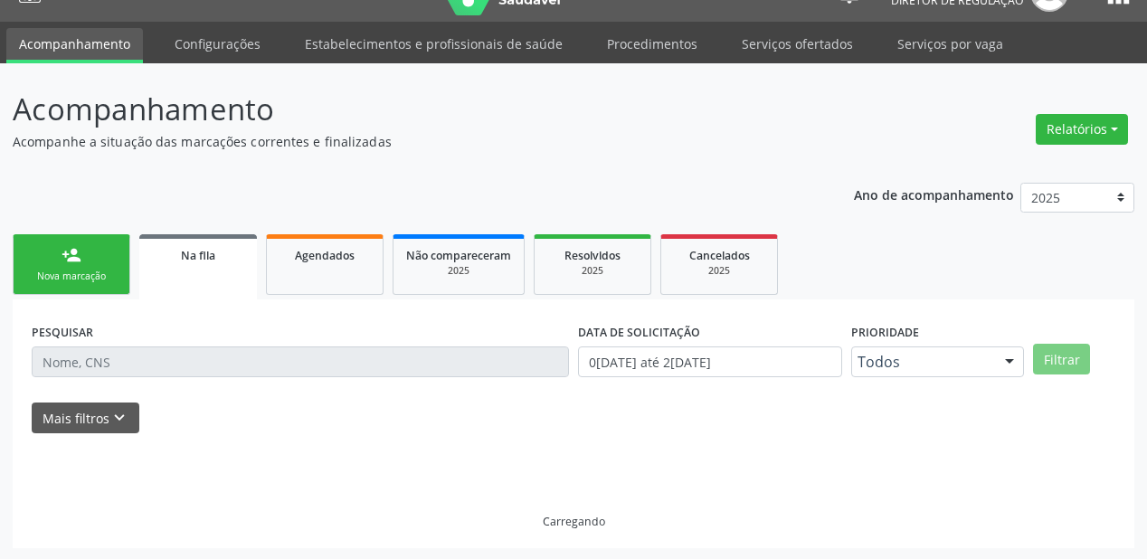
click at [200, 176] on div "Ano de acompanhamento 2025 2024 2023 2022 2021 2020 2019 2018 person_add Nova m…" at bounding box center [574, 359] width 1122 height 379
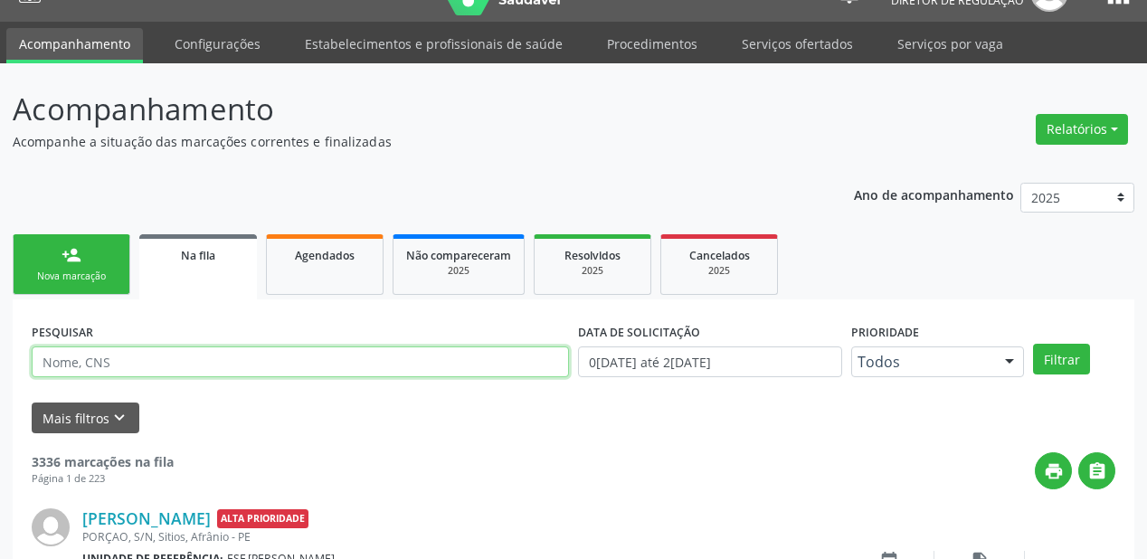
click at [97, 364] on input "text" at bounding box center [300, 361] width 537 height 31
paste input "705 0008 0276 4954"
type input "705 0008 0276 4954"
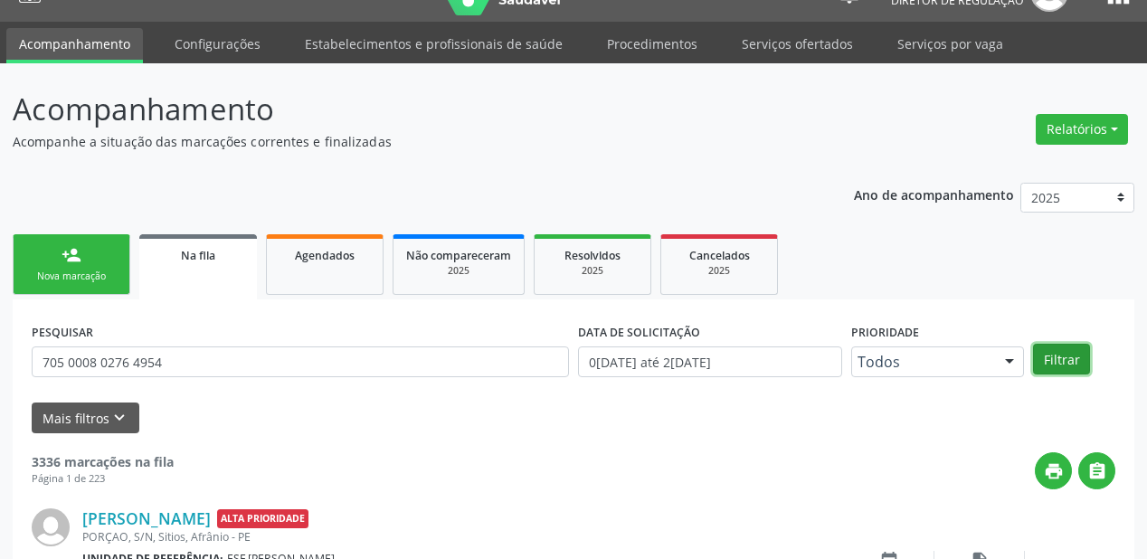
click at [1056, 351] on button "Filtrar" at bounding box center [1061, 359] width 57 height 31
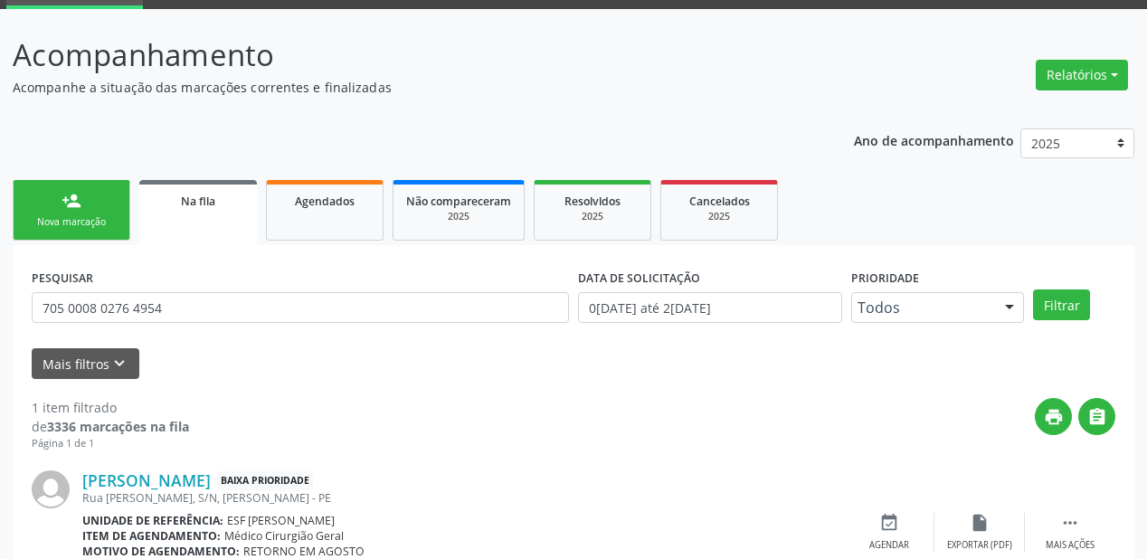
scroll to position [174, 0]
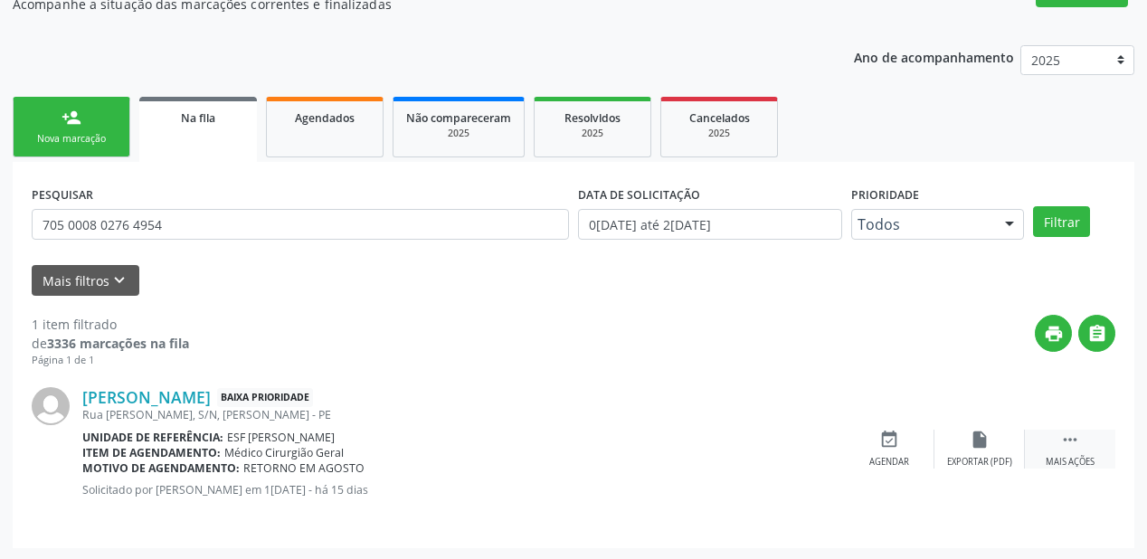
click at [1074, 441] on icon "" at bounding box center [1070, 440] width 20 height 20
click at [613, 442] on icon "event_available" at bounding box center [618, 440] width 20 height 20
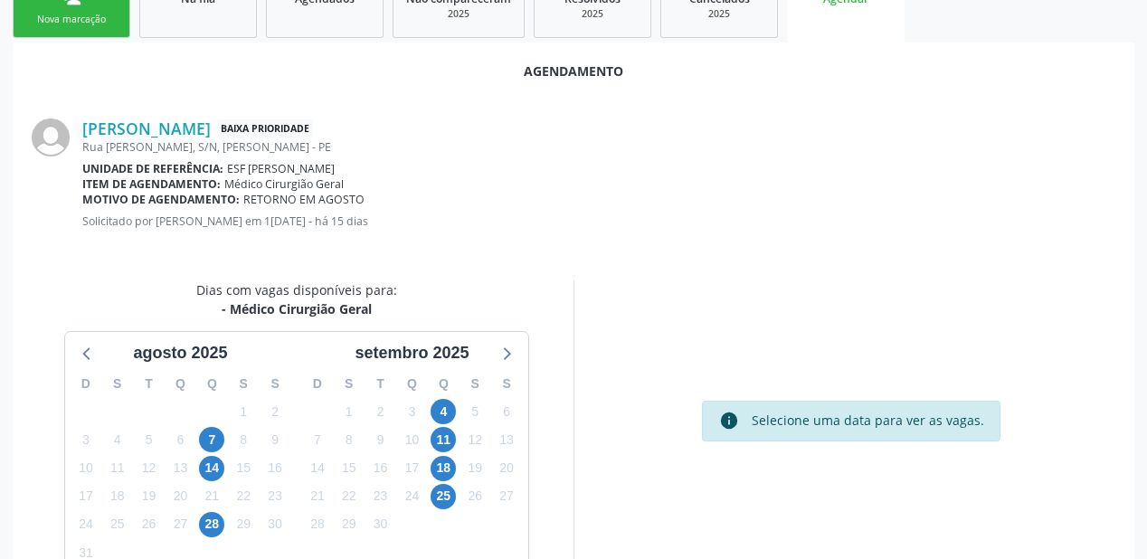
scroll to position [381, 0]
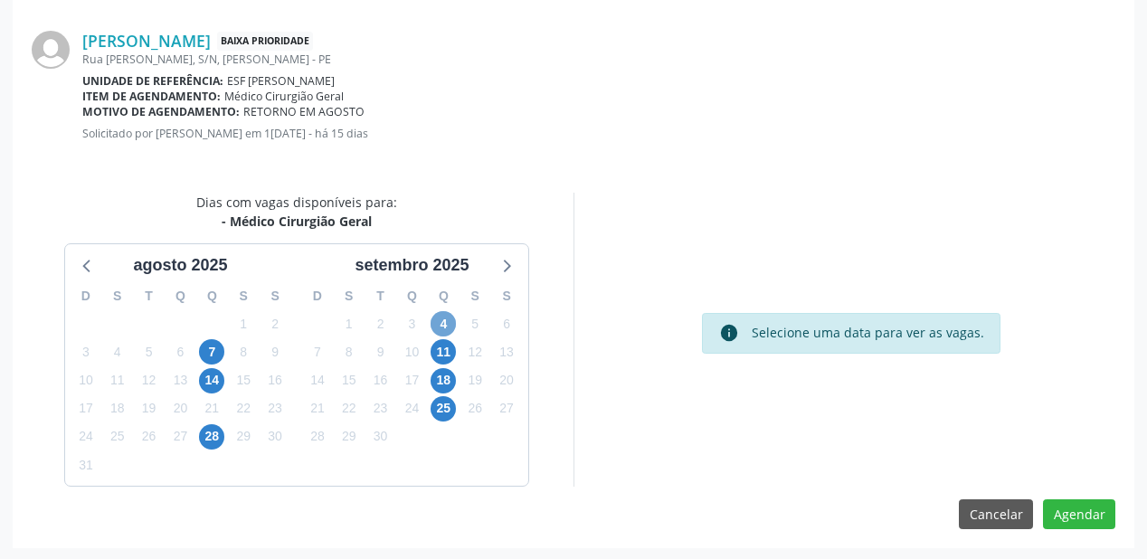
click at [441, 327] on span "4" at bounding box center [443, 323] width 25 height 25
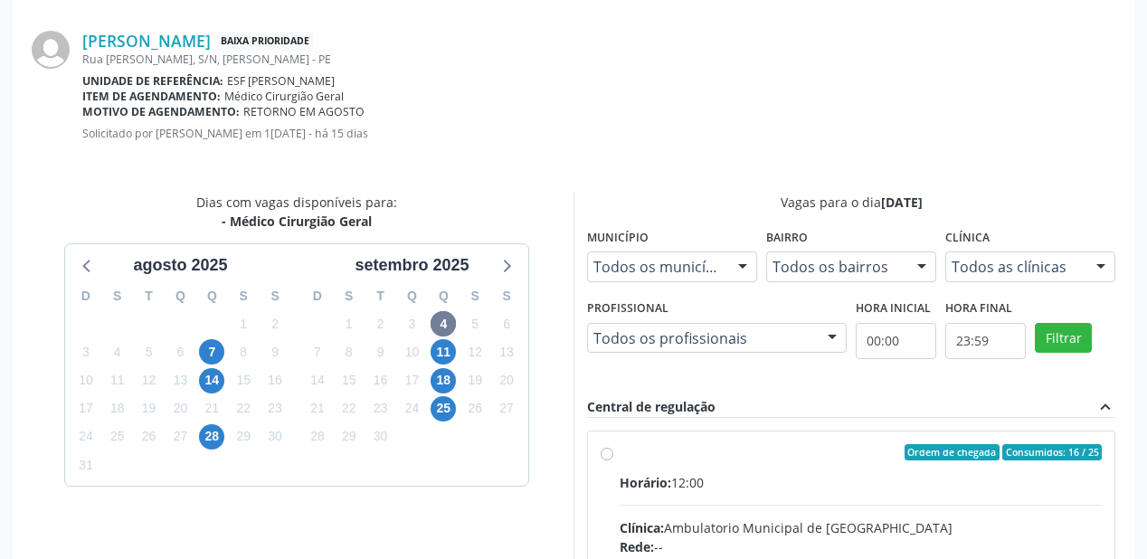
click at [613, 460] on input "Ordem de chegada Consumidos: 16 / 25 Horário: 12:00 Clínica: Ambulatorio Munici…" at bounding box center [607, 452] width 13 height 16
radio input "true"
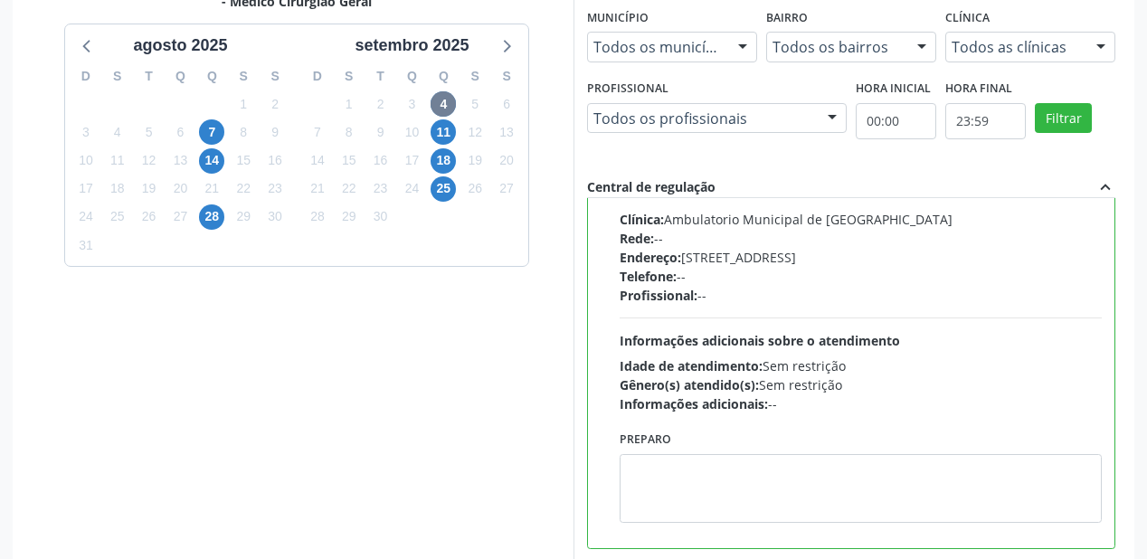
scroll to position [675, 0]
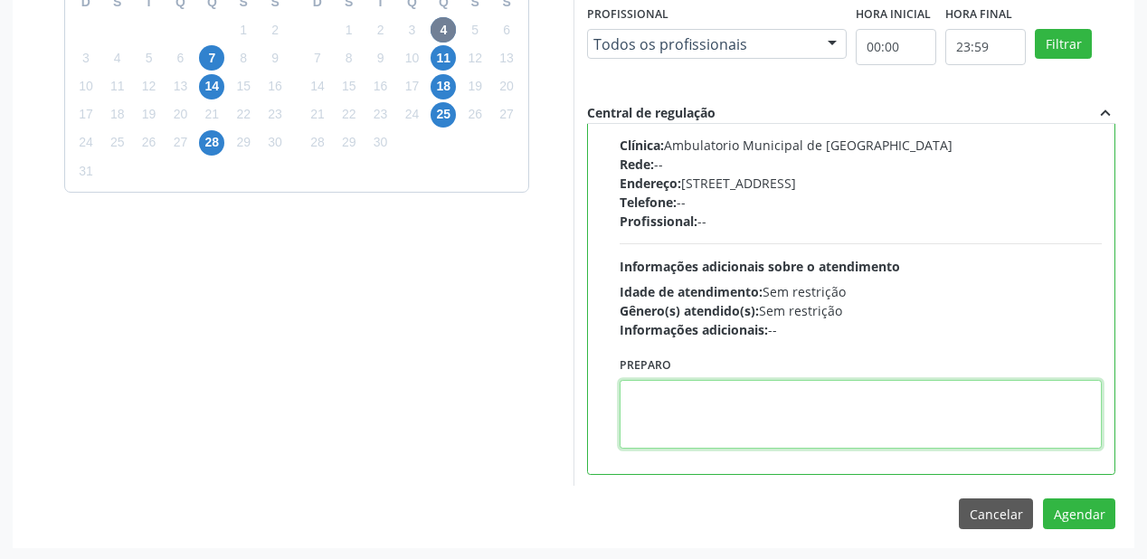
click at [743, 412] on textarea at bounding box center [861, 414] width 482 height 69
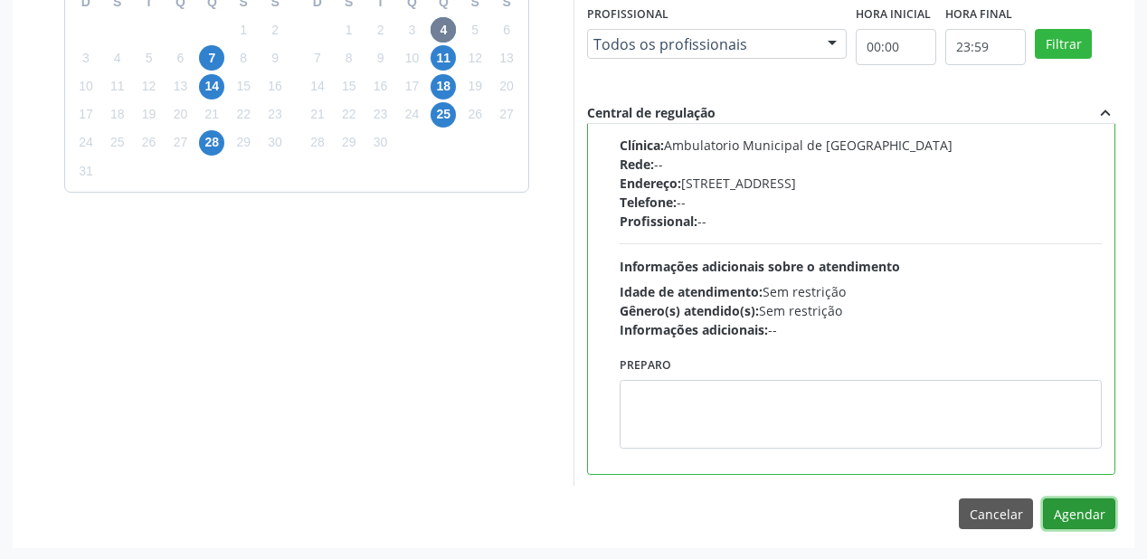
click at [1058, 510] on button "Agendar" at bounding box center [1079, 513] width 72 height 31
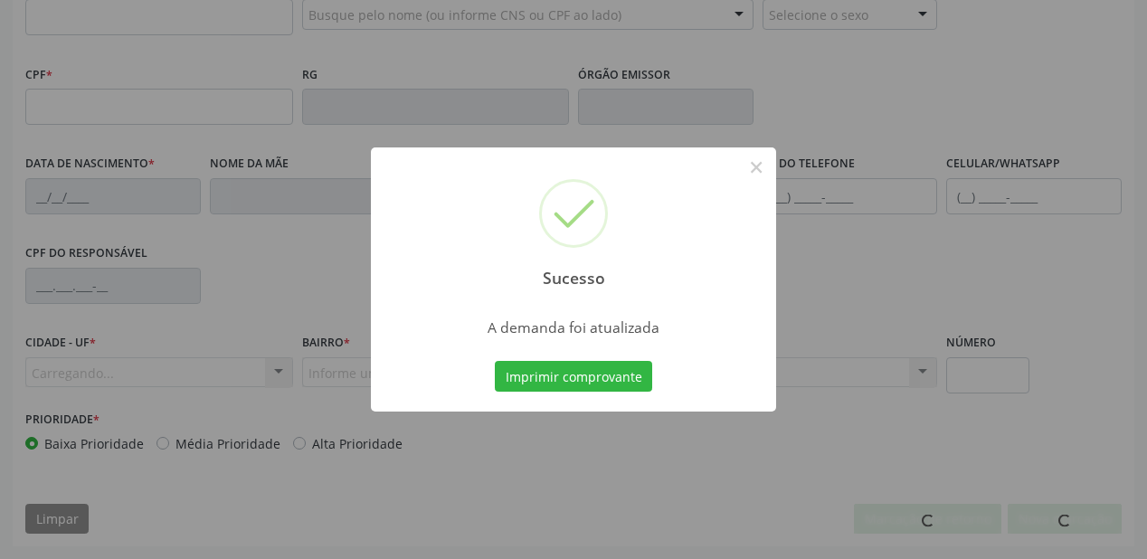
scroll to position [473, 0]
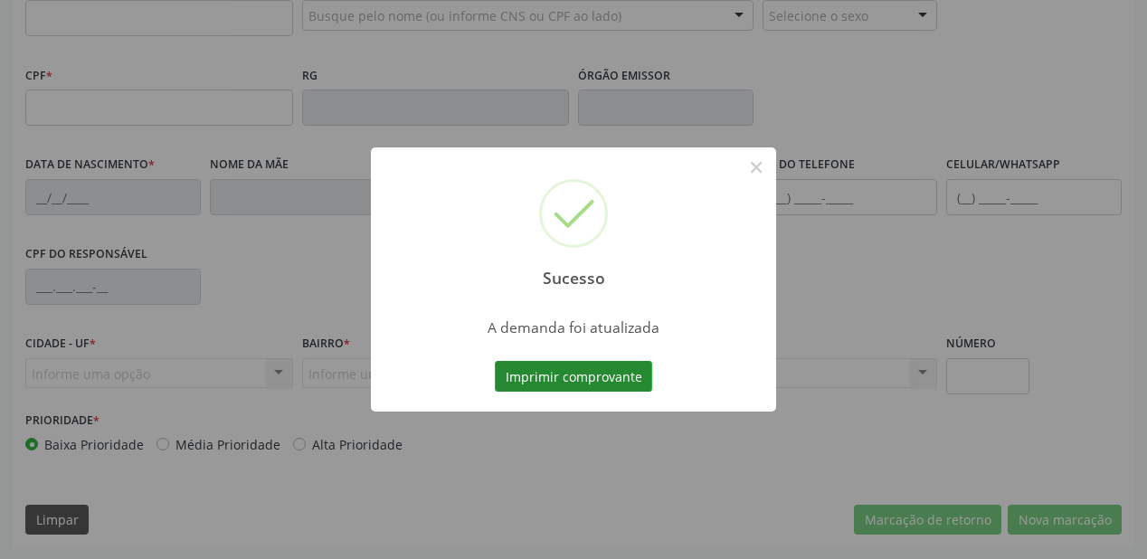
click at [568, 377] on button "Imprimir comprovante" at bounding box center [573, 376] width 157 height 31
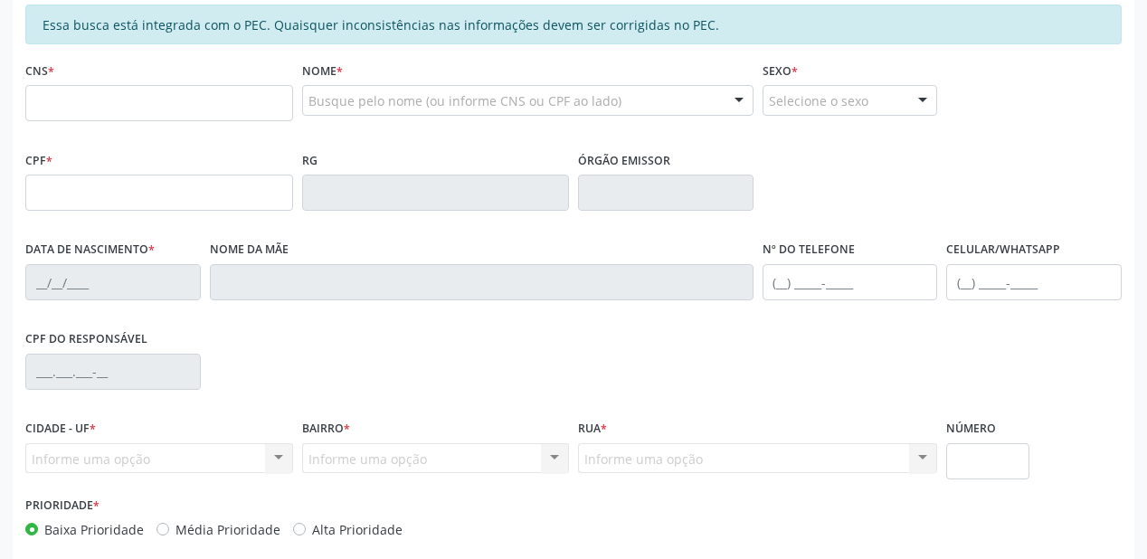
scroll to position [256, 0]
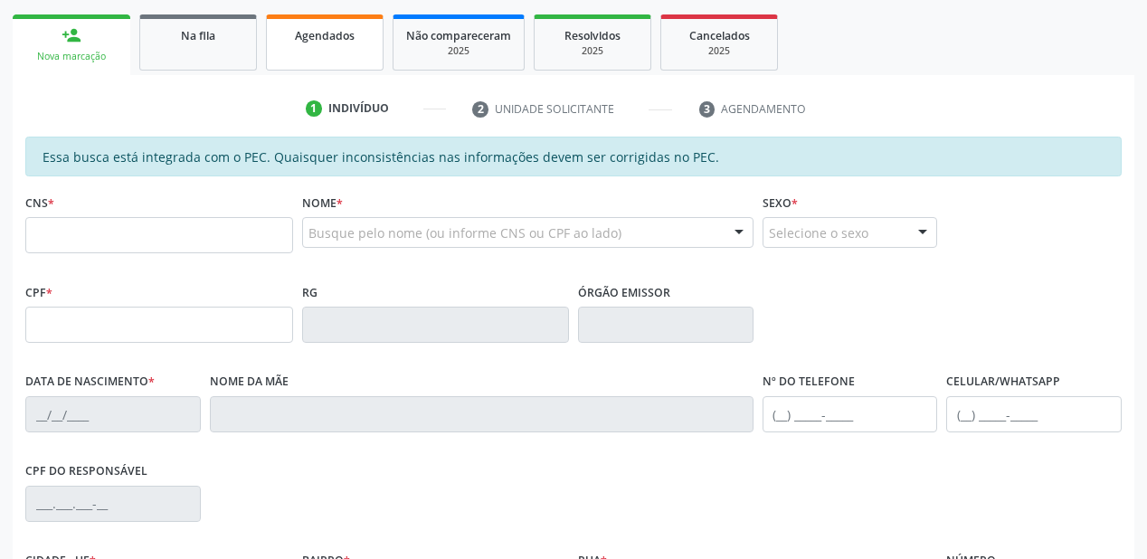
click at [322, 35] on span "Agendados" at bounding box center [325, 35] width 60 height 15
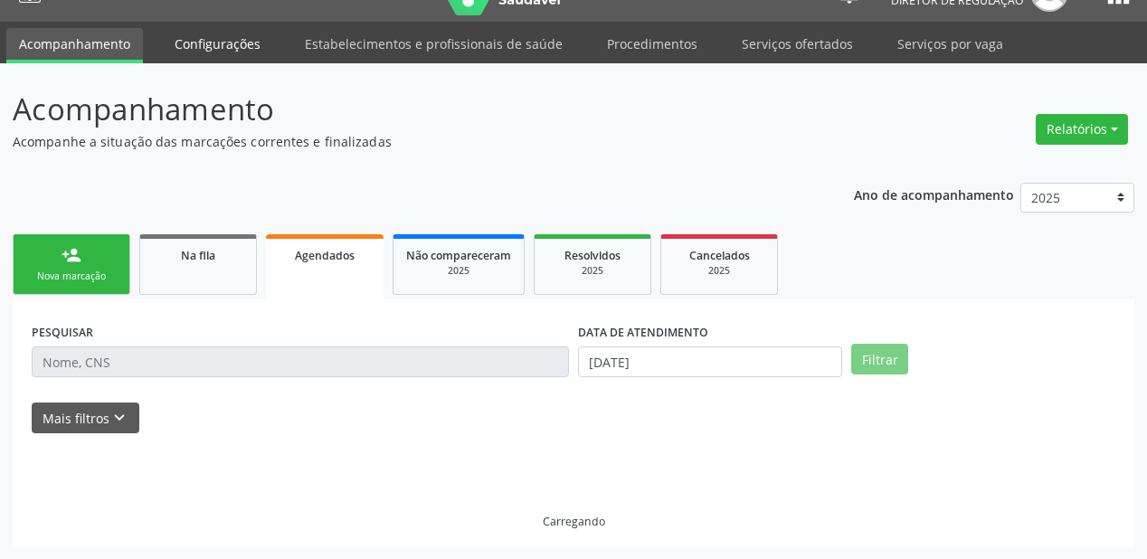
click at [199, 52] on link "Configurações" at bounding box center [217, 44] width 111 height 32
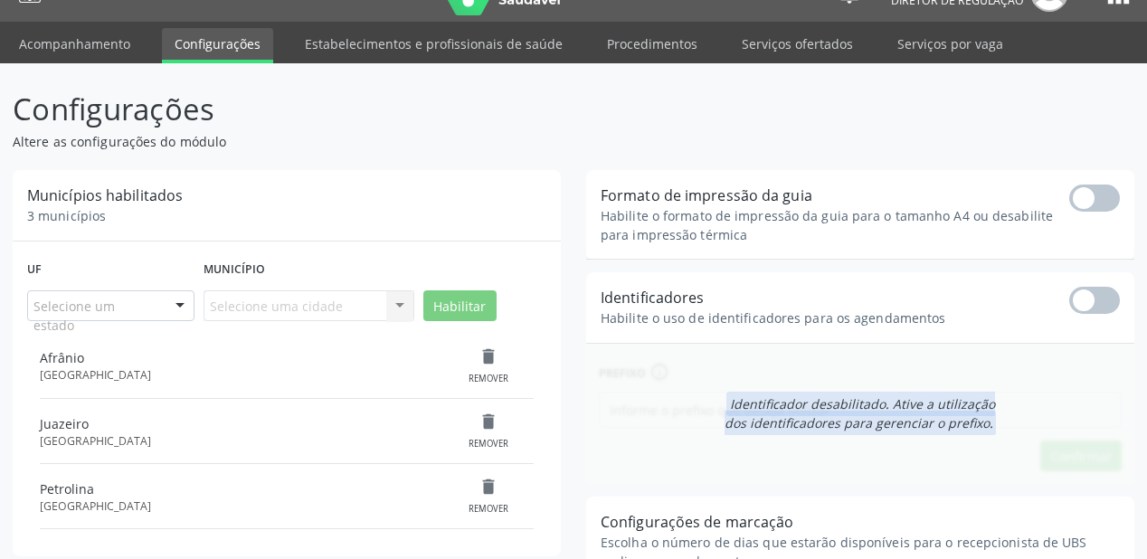
click at [387, 207] on div "Municípios habilitados 3 municípios" at bounding box center [287, 205] width 548 height 71
drag, startPoint x: 1040, startPoint y: 136, endPoint x: 669, endPoint y: 90, distance: 373.6
click at [1038, 136] on header "Configurações Altere as configurações do módulo" at bounding box center [574, 119] width 1122 height 64
click at [117, 49] on link "Acompanhamento" at bounding box center [74, 44] width 137 height 32
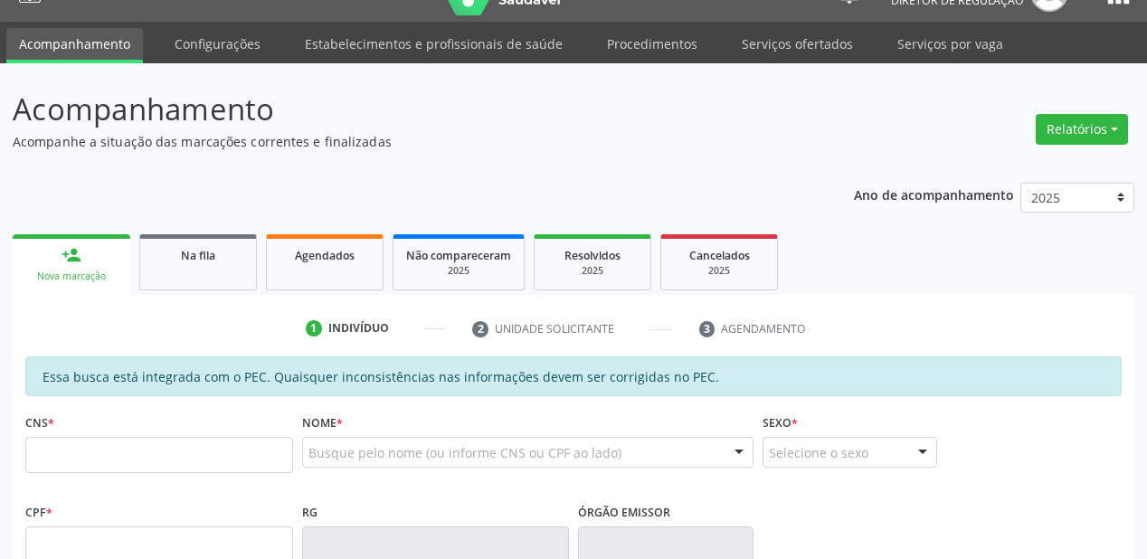
click at [426, 151] on p "Acompanhe a situação das marcações correntes e finalizadas" at bounding box center [405, 141] width 785 height 19
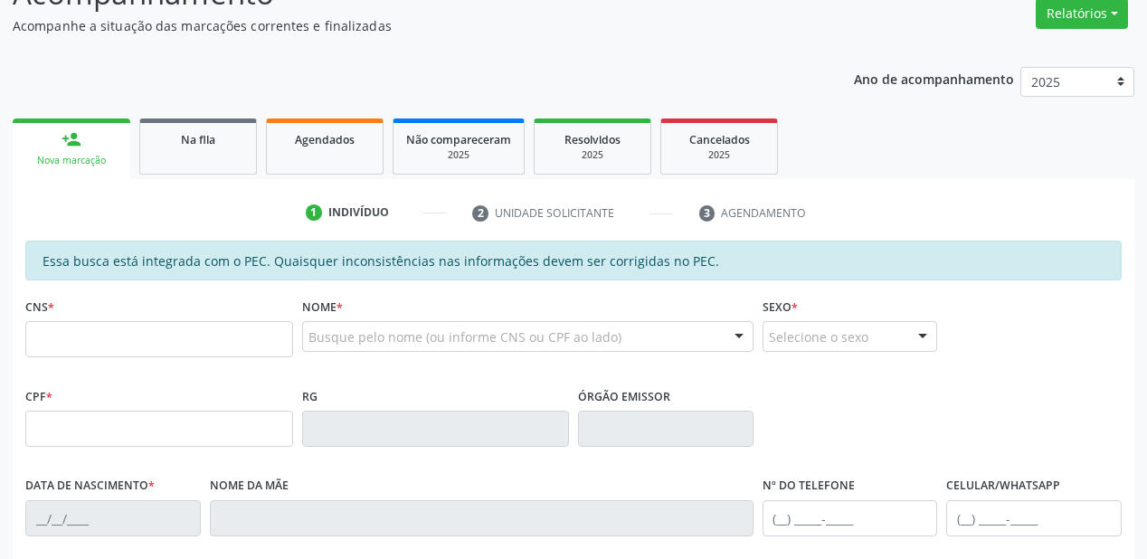
scroll to position [145, 0]
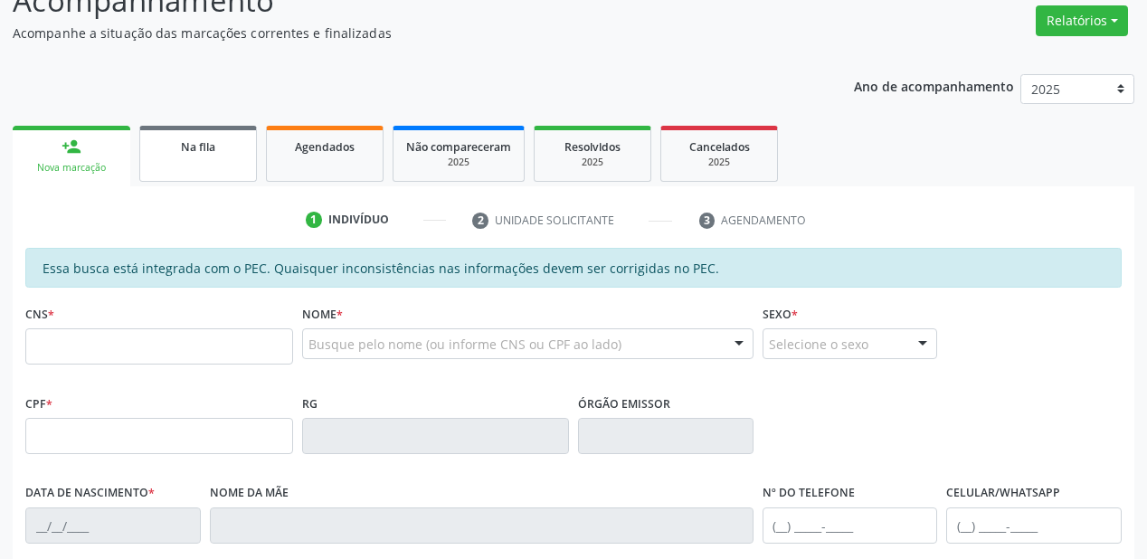
click at [192, 149] on span "Na fila" at bounding box center [198, 146] width 34 height 15
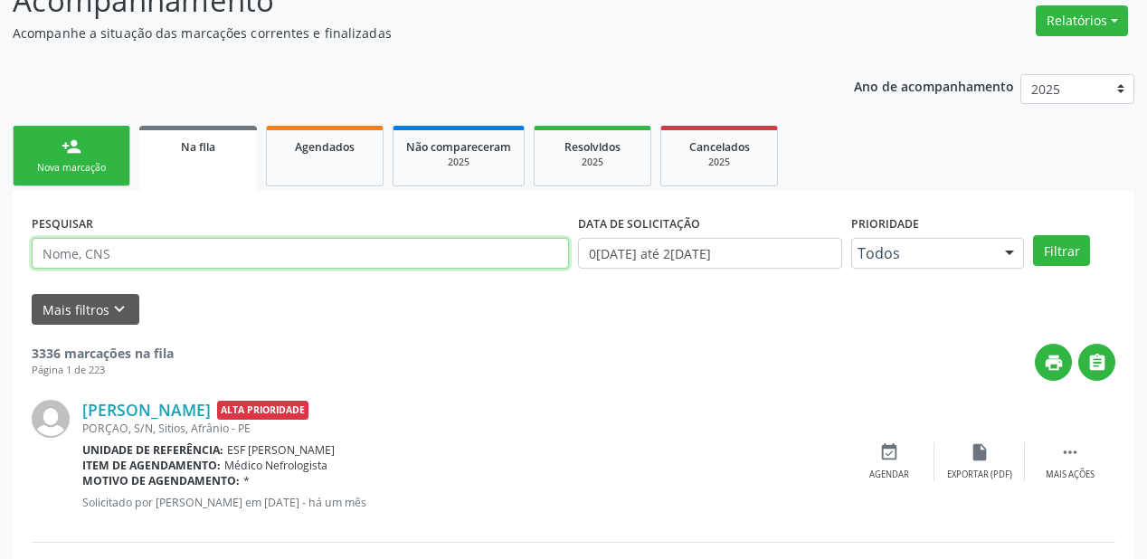
click at [105, 262] on input "text" at bounding box center [300, 253] width 537 height 31
type input "700808440790187"
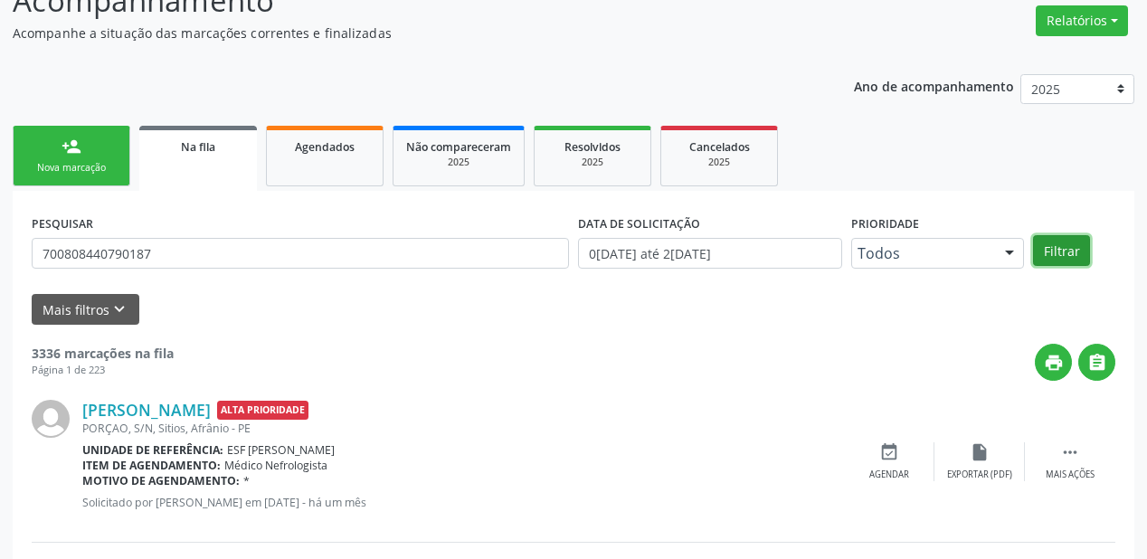
click at [1064, 240] on button "Filtrar" at bounding box center [1061, 250] width 57 height 31
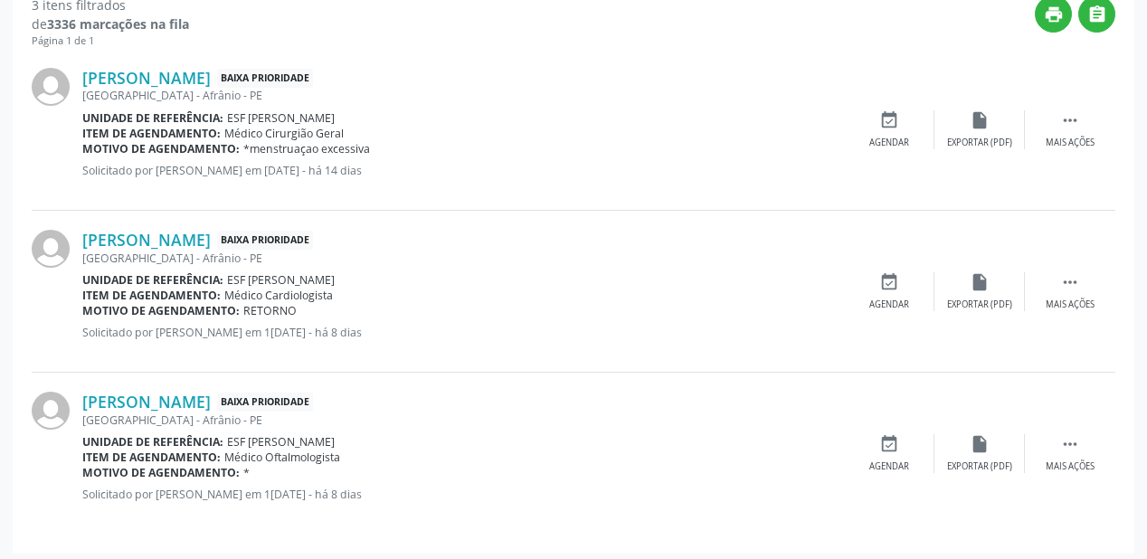
scroll to position [497, 0]
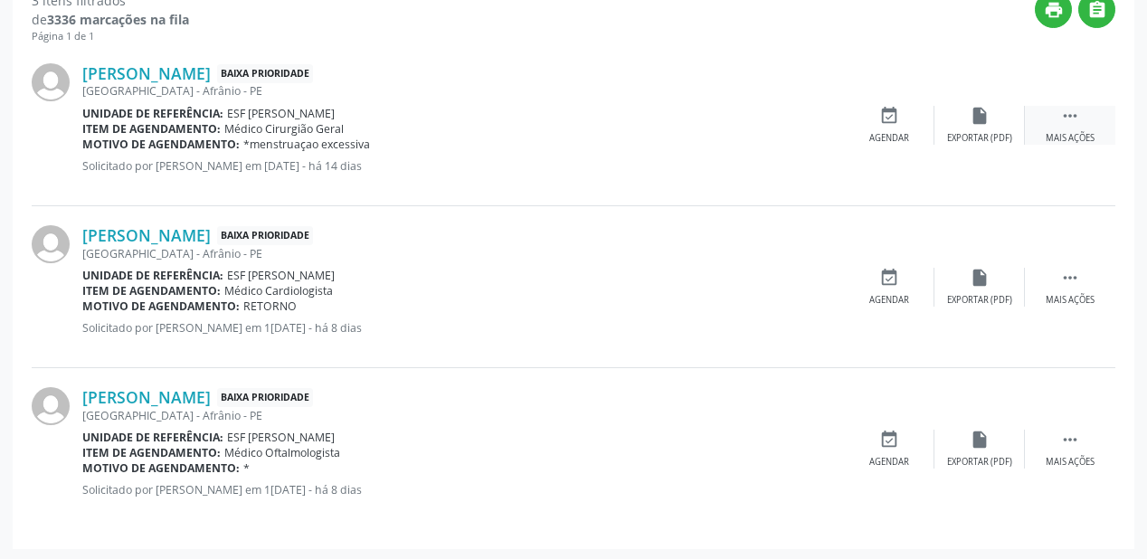
click at [1077, 106] on icon "" at bounding box center [1070, 116] width 20 height 20
click at [592, 119] on div "event_available Agendar" at bounding box center [618, 125] width 90 height 39
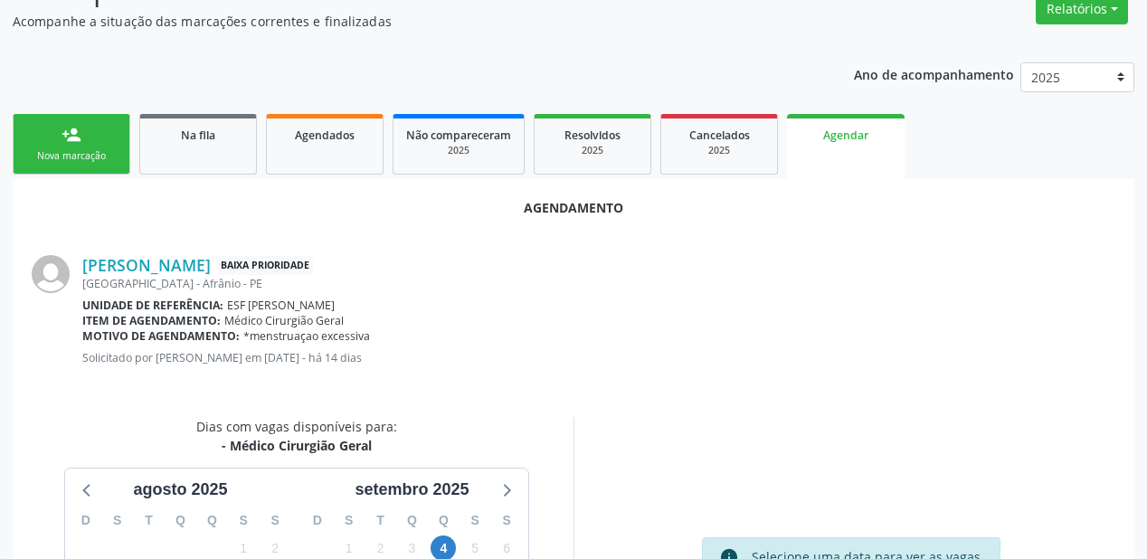
scroll to position [289, 0]
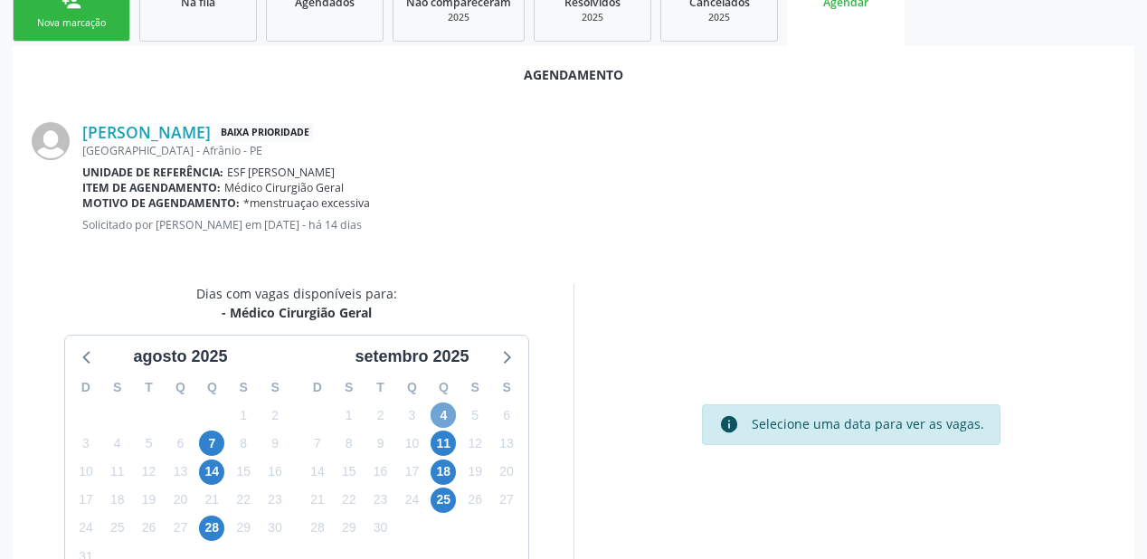
click at [445, 412] on span "4" at bounding box center [443, 414] width 25 height 25
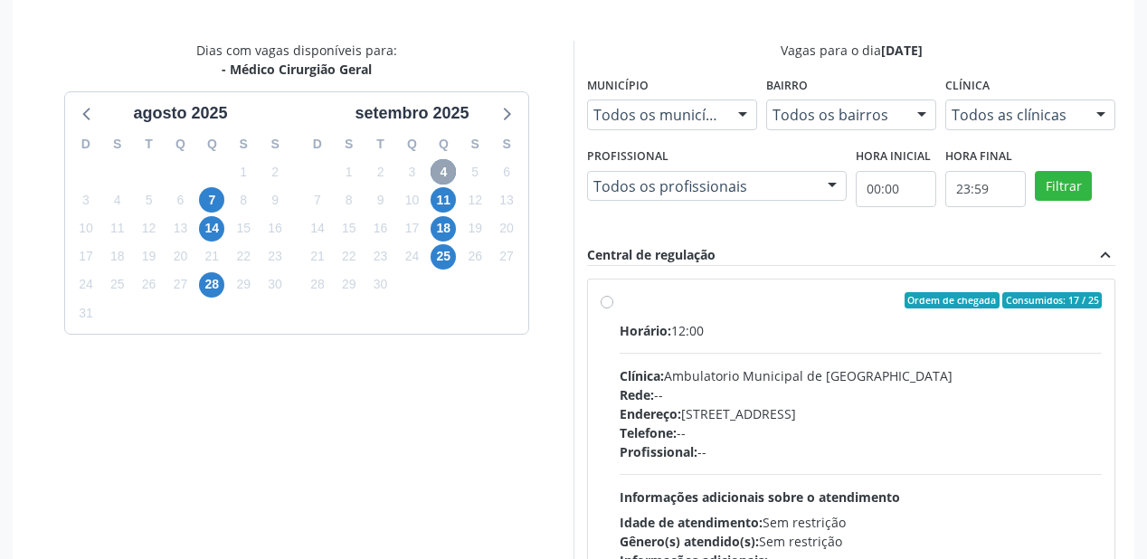
scroll to position [579, 0]
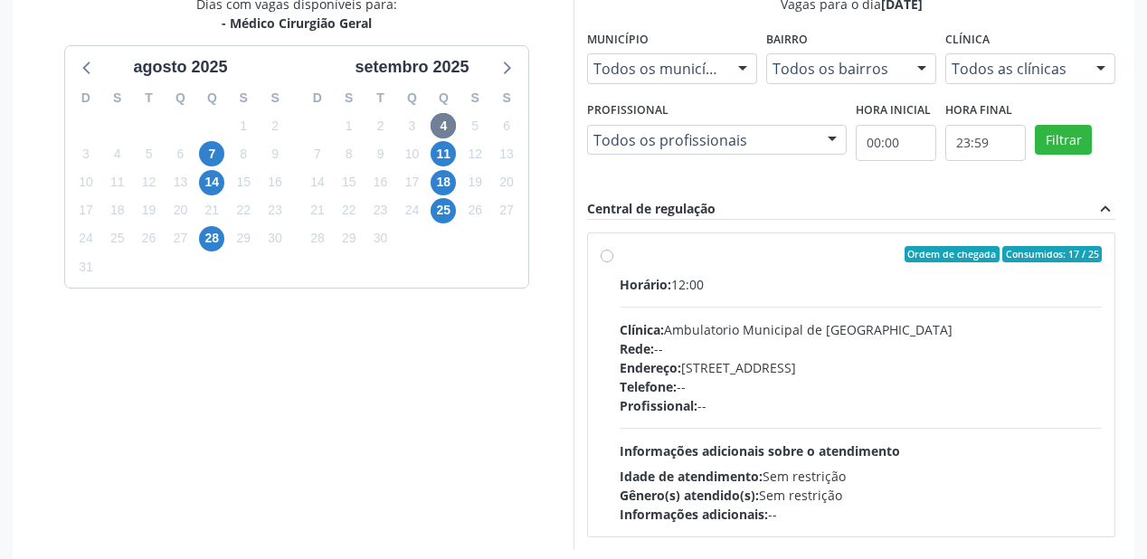
click at [736, 442] on span "Informações adicionais sobre o atendimento" at bounding box center [760, 450] width 280 height 17
click at [613, 262] on input "Ordem de chegada Consumidos: 17 / 25 Horário: 12:00 Clínica: Ambulatorio Munici…" at bounding box center [607, 254] width 13 height 16
radio input "true"
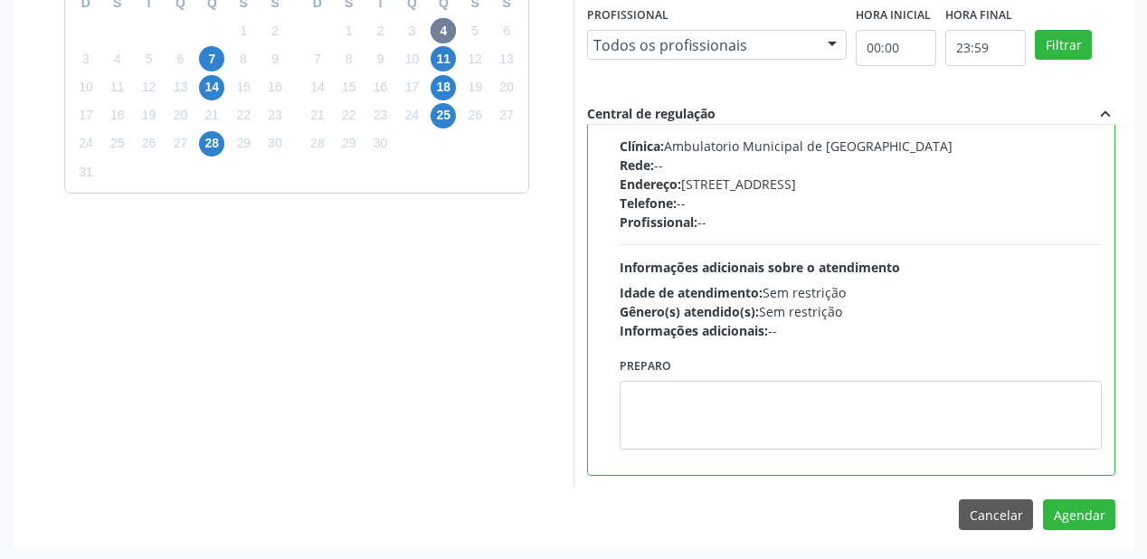
scroll to position [675, 0]
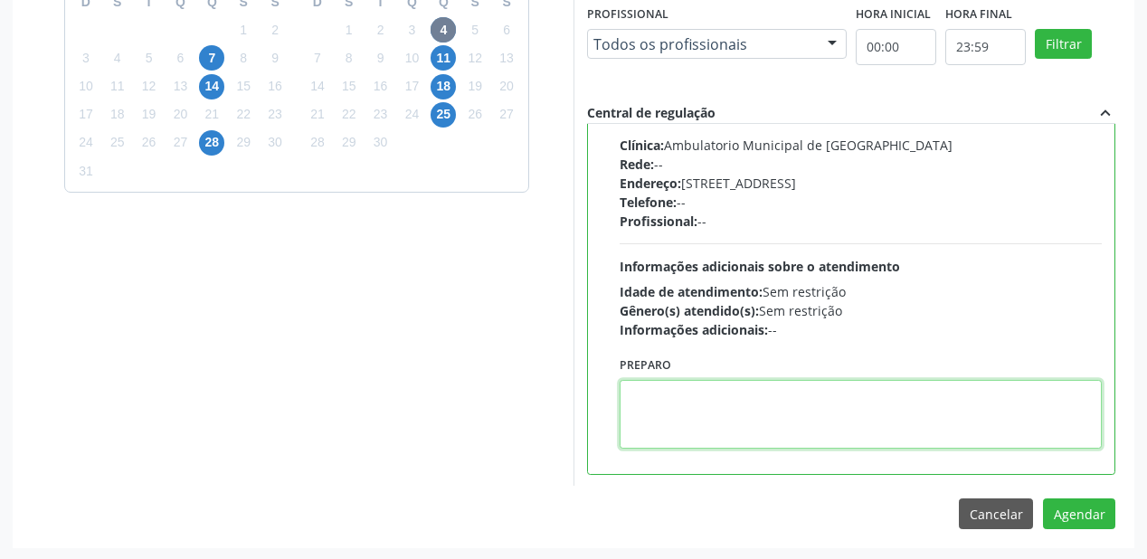
click at [713, 417] on textarea at bounding box center [861, 414] width 482 height 69
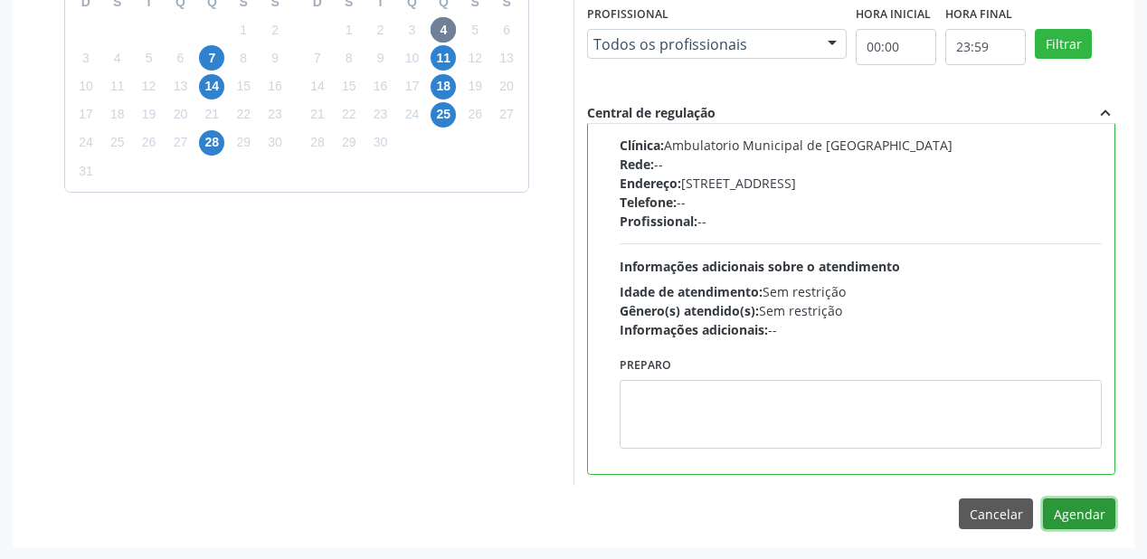
click at [1053, 506] on button "Agendar" at bounding box center [1079, 513] width 72 height 31
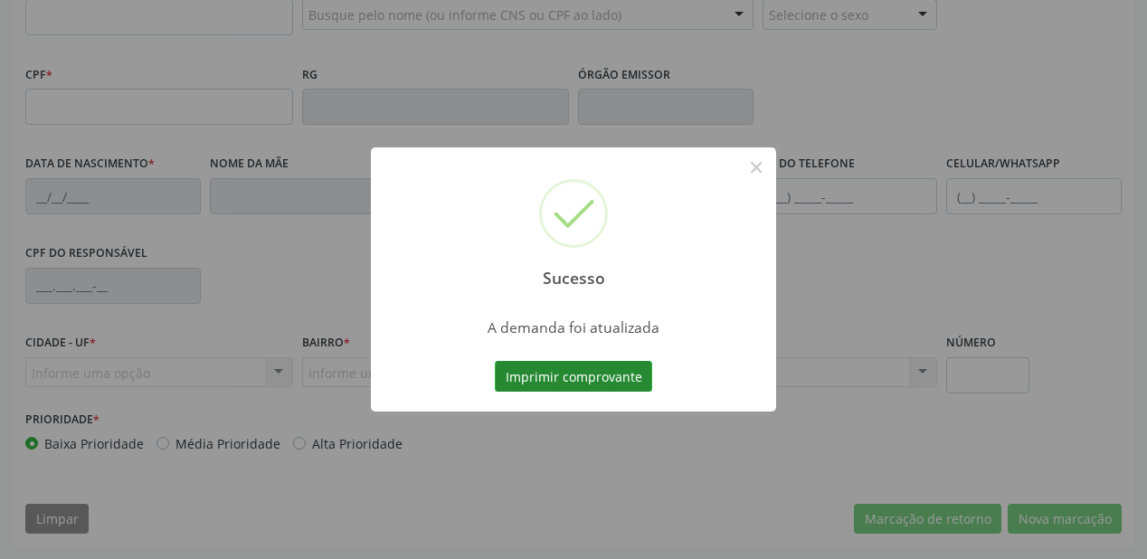
scroll to position [473, 0]
click at [612, 376] on button "Imprimir comprovante" at bounding box center [573, 376] width 157 height 31
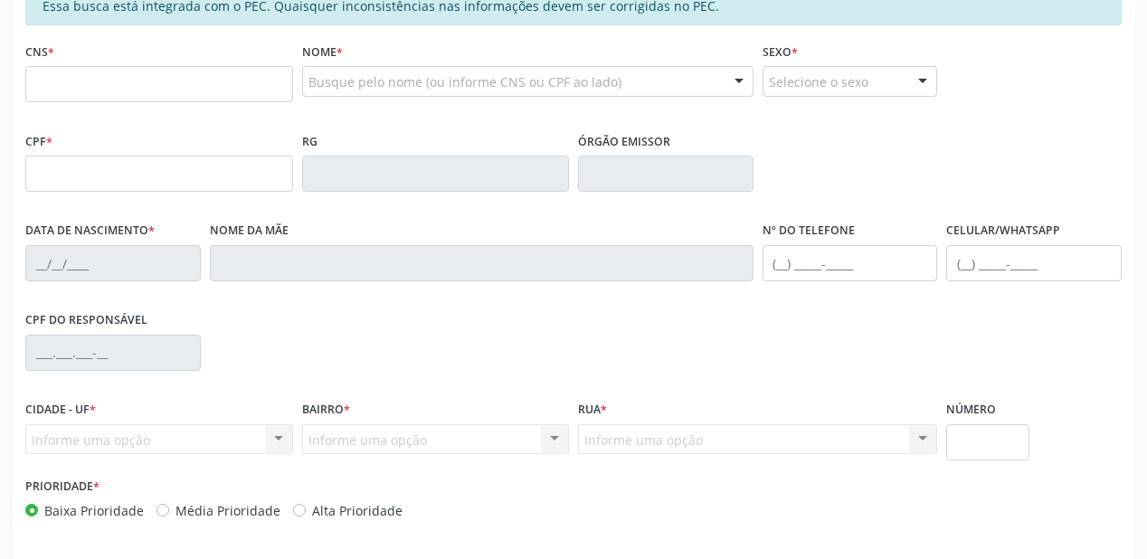
scroll to position [256, 0]
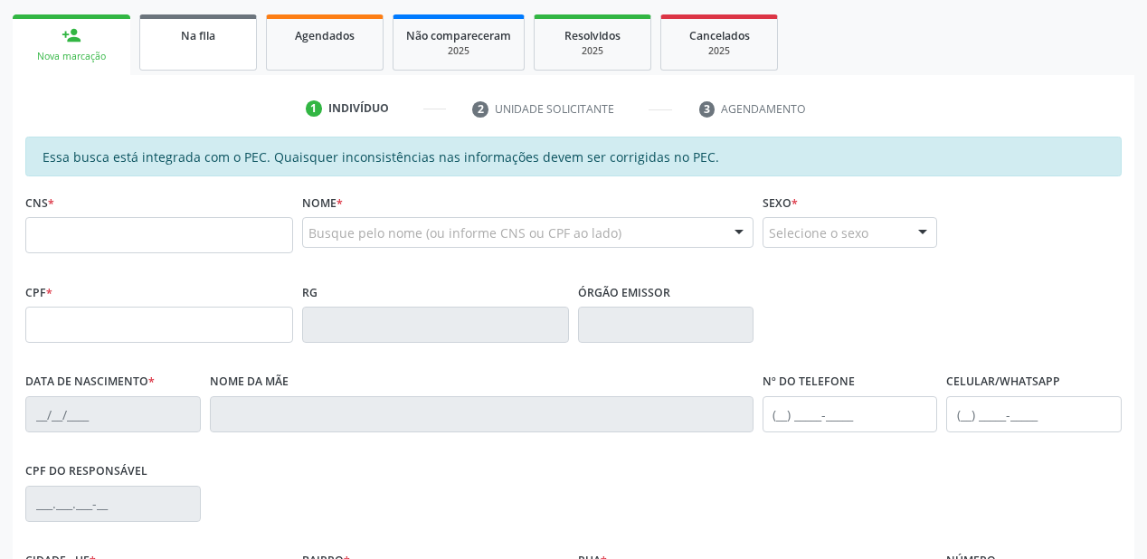
click at [197, 53] on link "Na fila" at bounding box center [198, 42] width 118 height 56
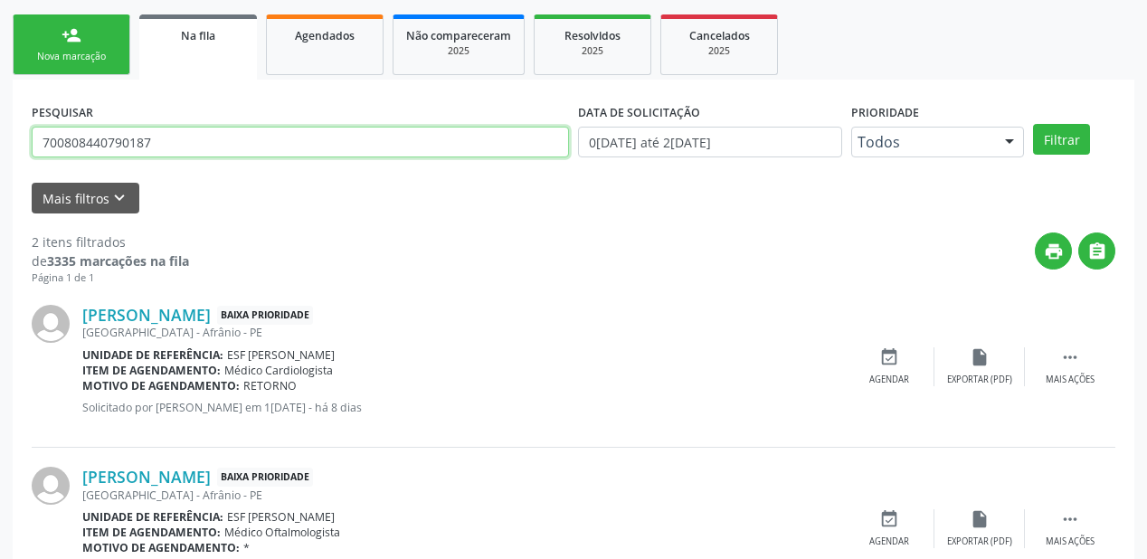
click at [153, 144] on input "700808440790187" at bounding box center [300, 142] width 537 height 31
type input "7"
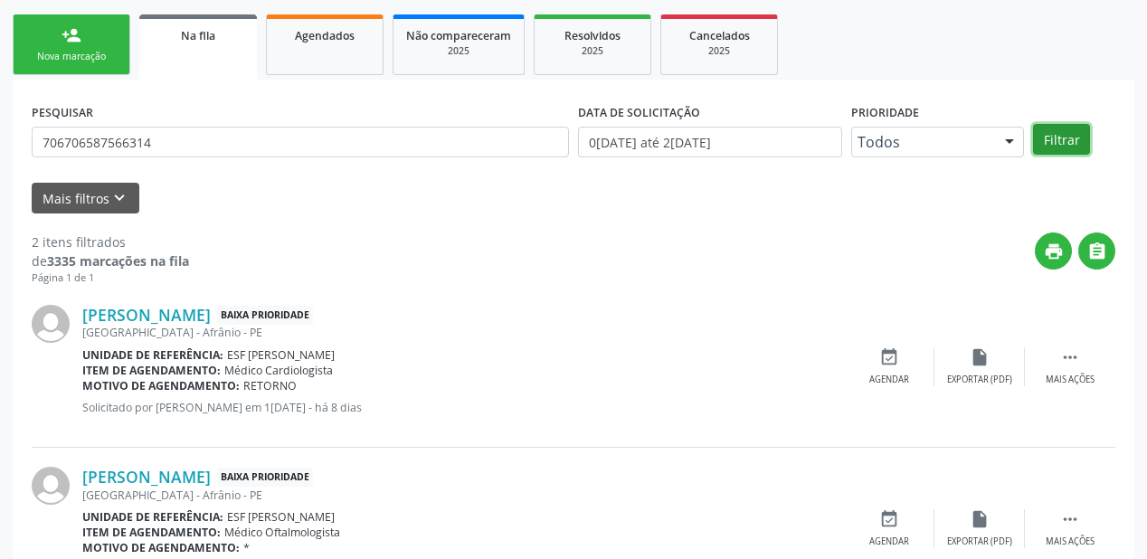
click at [1062, 149] on button "Filtrar" at bounding box center [1061, 139] width 57 height 31
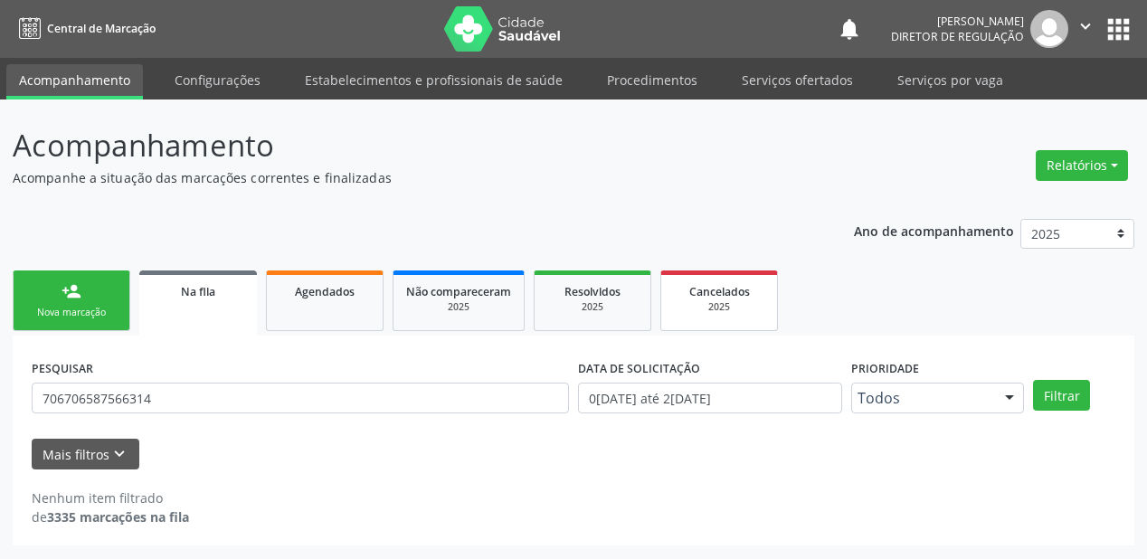
scroll to position [0, 0]
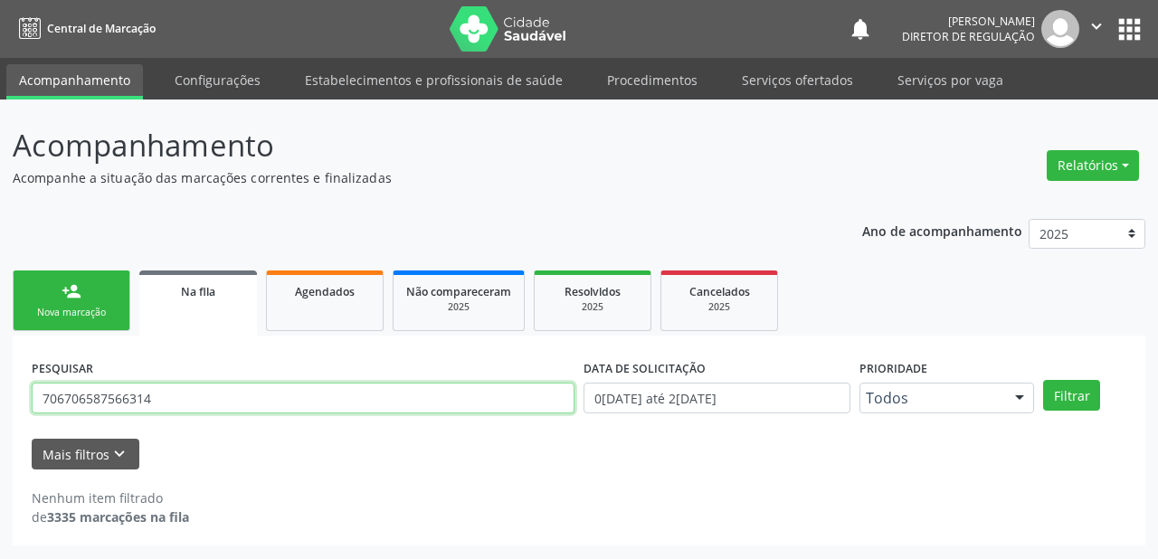
click at [156, 405] on input "706706587566314" at bounding box center [303, 398] width 543 height 31
type input "7"
type input "706706589756314"
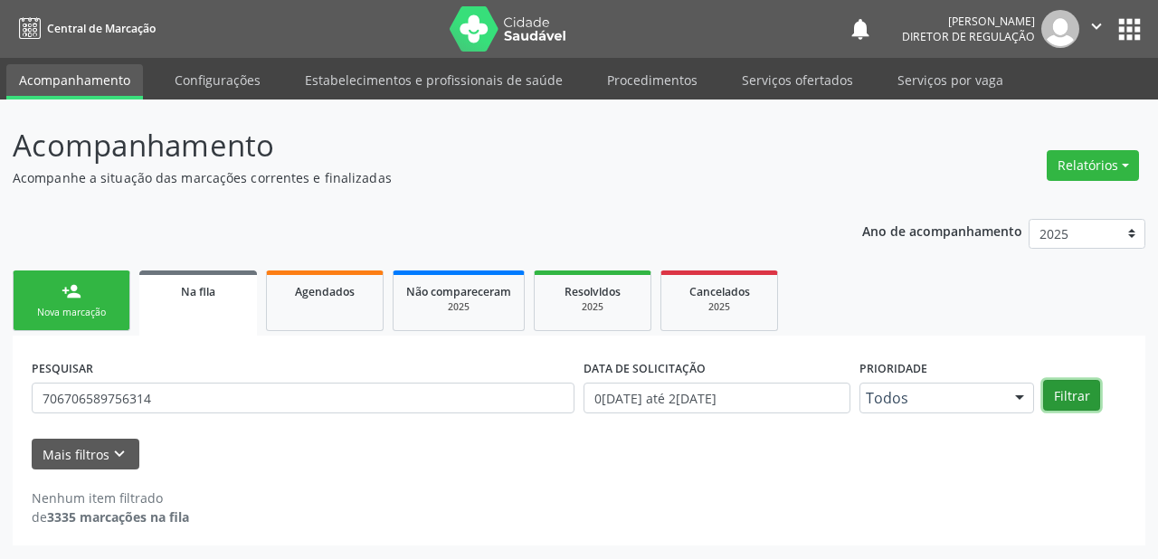
click at [1053, 405] on button "Filtrar" at bounding box center [1071, 395] width 57 height 31
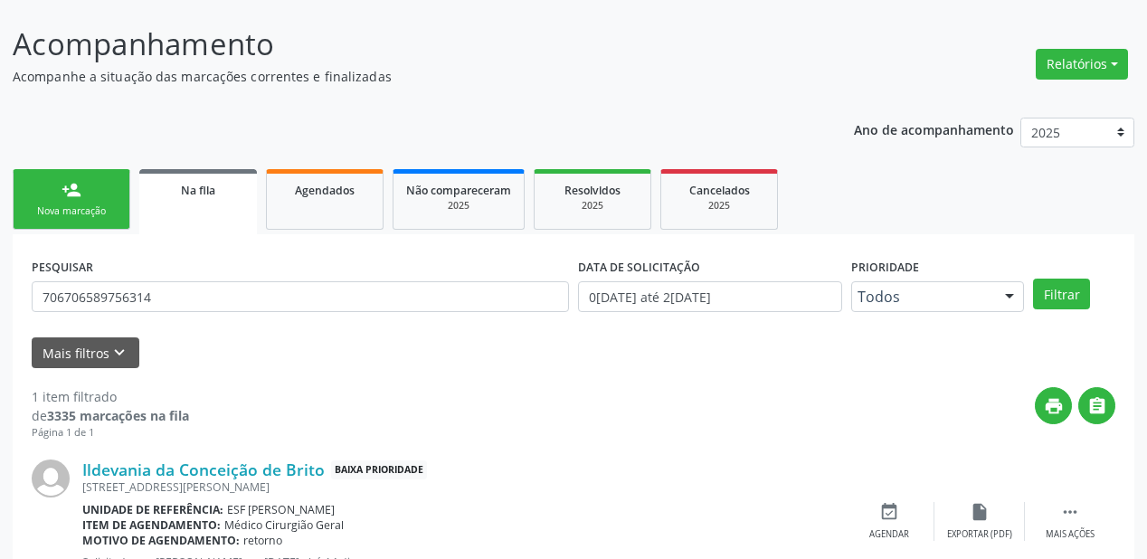
scroll to position [174, 0]
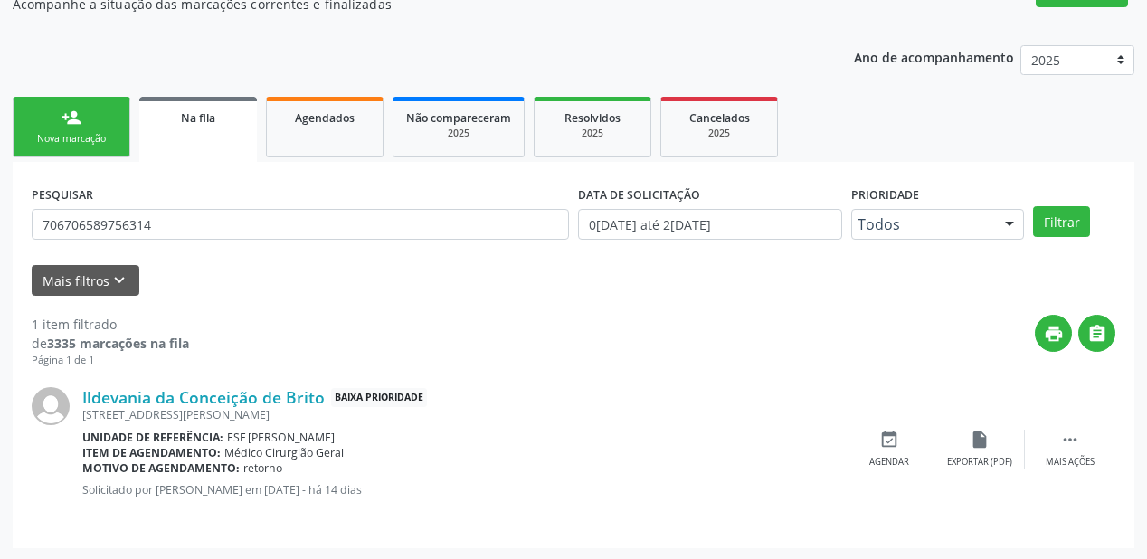
drag, startPoint x: 1063, startPoint y: 438, endPoint x: 990, endPoint y: 423, distance: 73.8
click at [1060, 438] on icon "" at bounding box center [1070, 440] width 20 height 20
click at [639, 450] on div "event_available Agendar" at bounding box center [618, 449] width 90 height 39
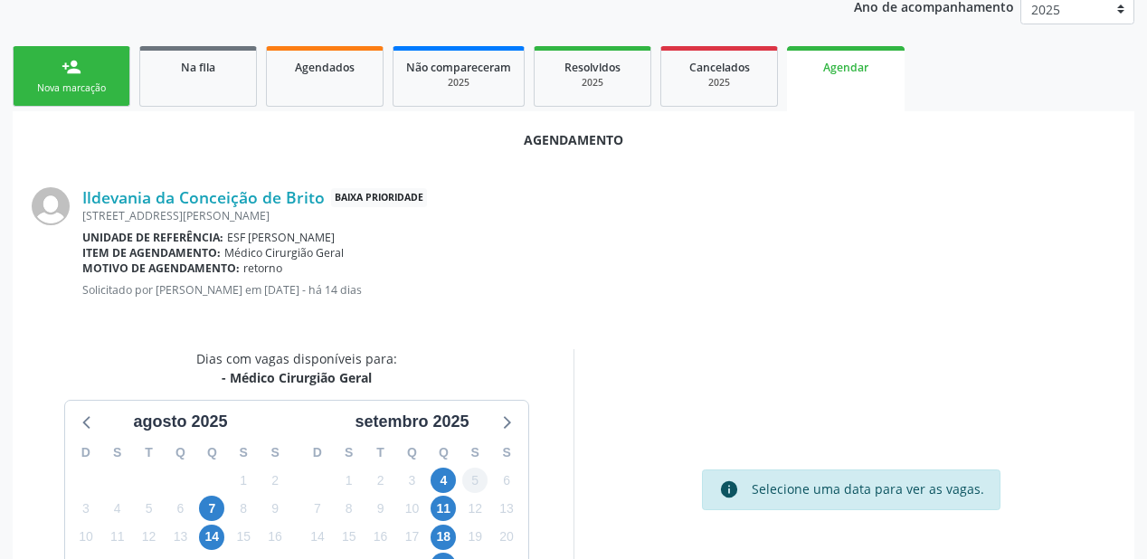
scroll to position [338, 0]
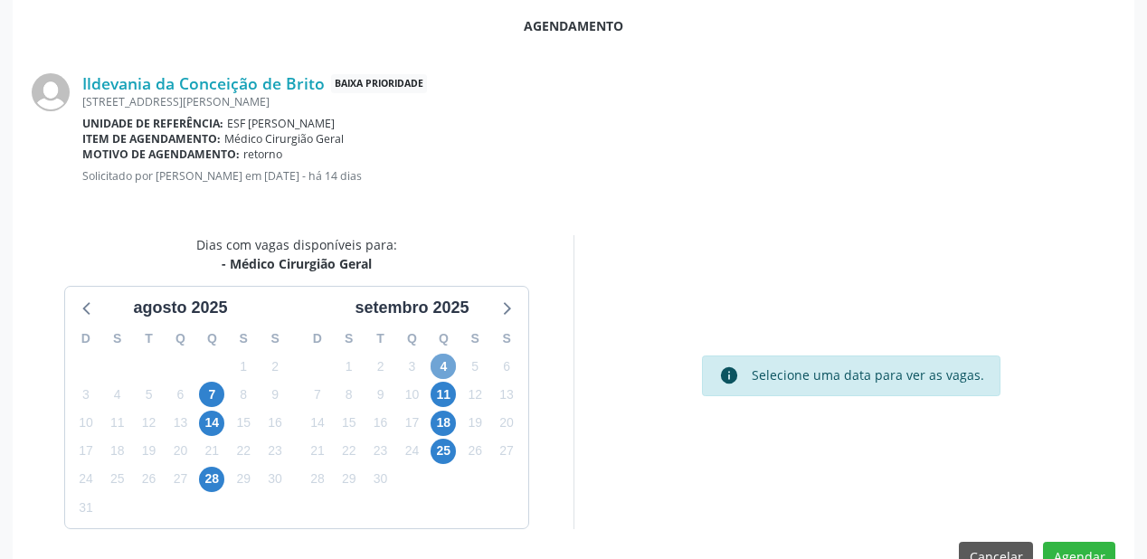
click at [441, 364] on span "4" at bounding box center [443, 366] width 25 height 25
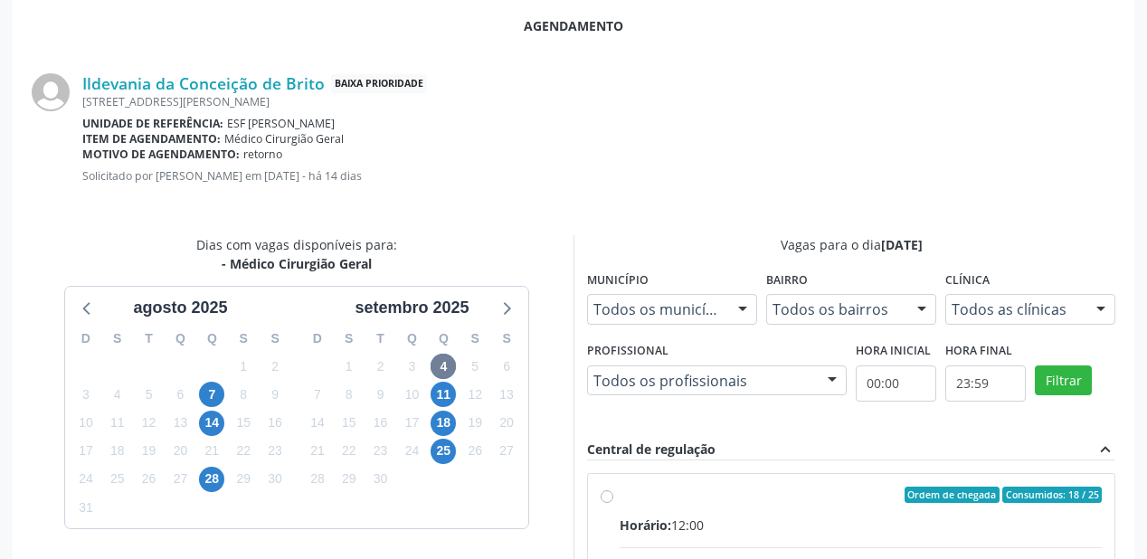
click at [904, 524] on div "Horário: 12:00" at bounding box center [861, 525] width 482 height 19
click at [613, 503] on input "Ordem de chegada Consumidos: 18 / 25 Horário: 12:00 Clínica: Ambulatorio Munici…" at bounding box center [607, 495] width 13 height 16
radio input "true"
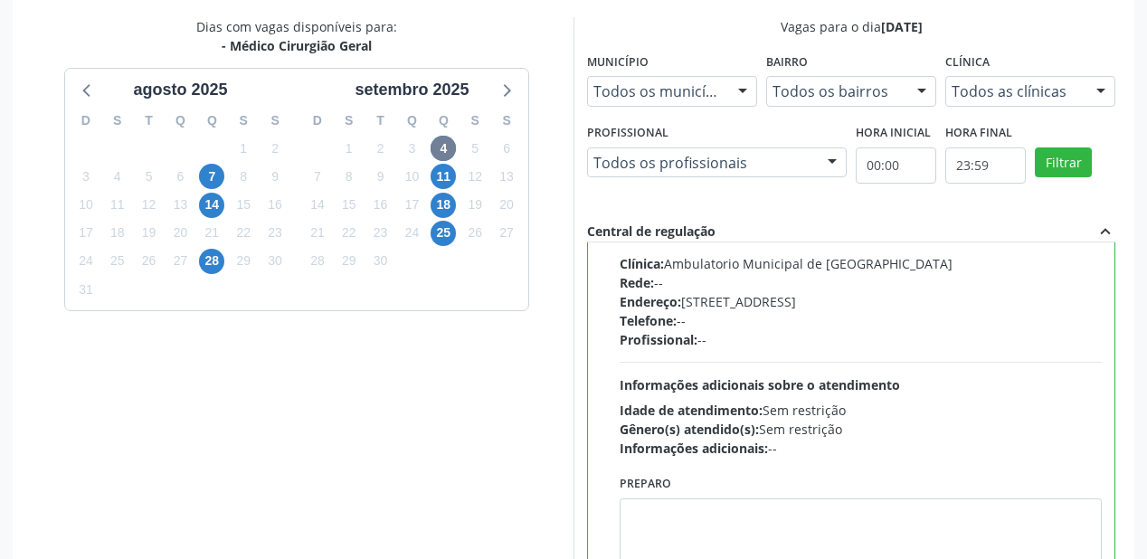
scroll to position [675, 0]
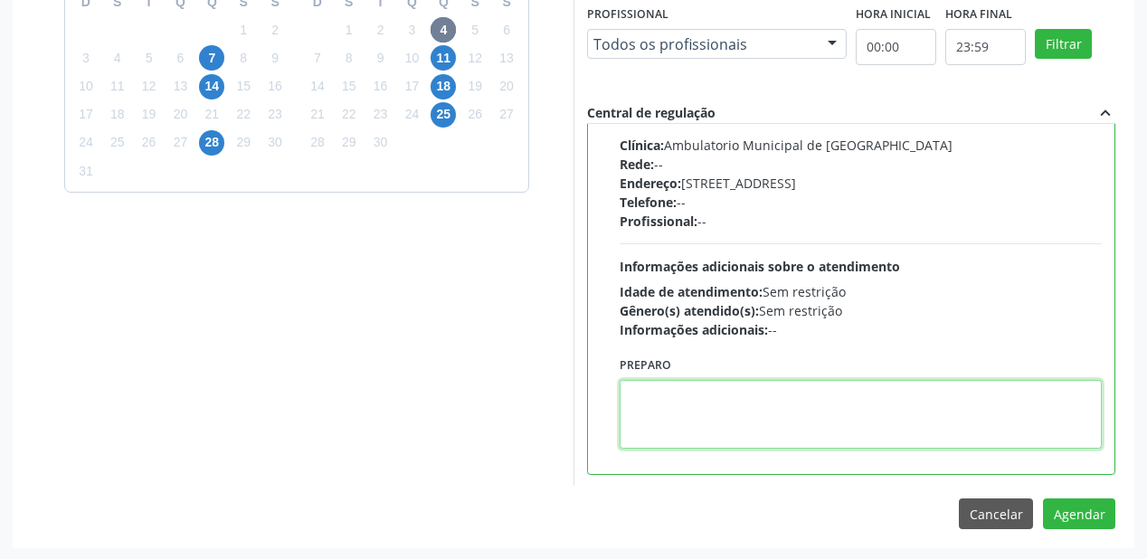
drag, startPoint x: 723, startPoint y: 433, endPoint x: 895, endPoint y: 461, distance: 175.0
click at [723, 432] on textarea at bounding box center [861, 414] width 482 height 69
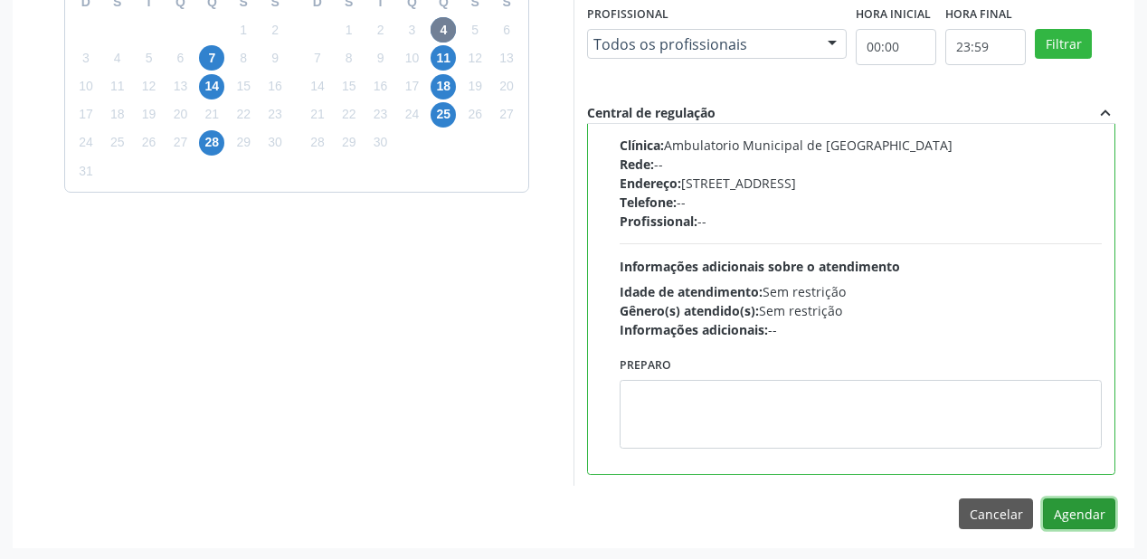
click at [1060, 512] on button "Agendar" at bounding box center [1079, 513] width 72 height 31
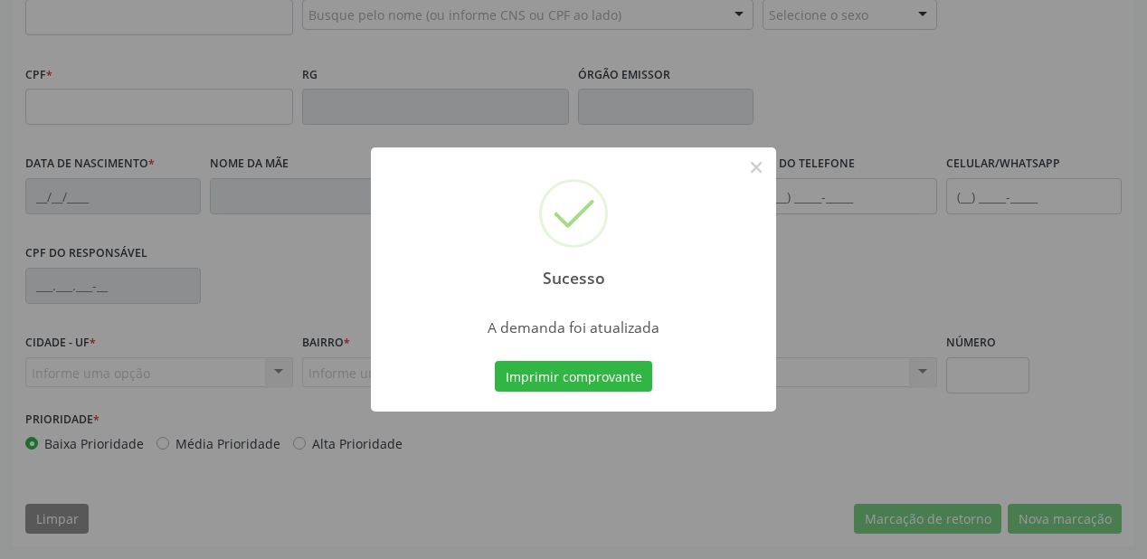
scroll to position [473, 0]
click at [595, 376] on button "Imprimir comprovante" at bounding box center [573, 376] width 157 height 31
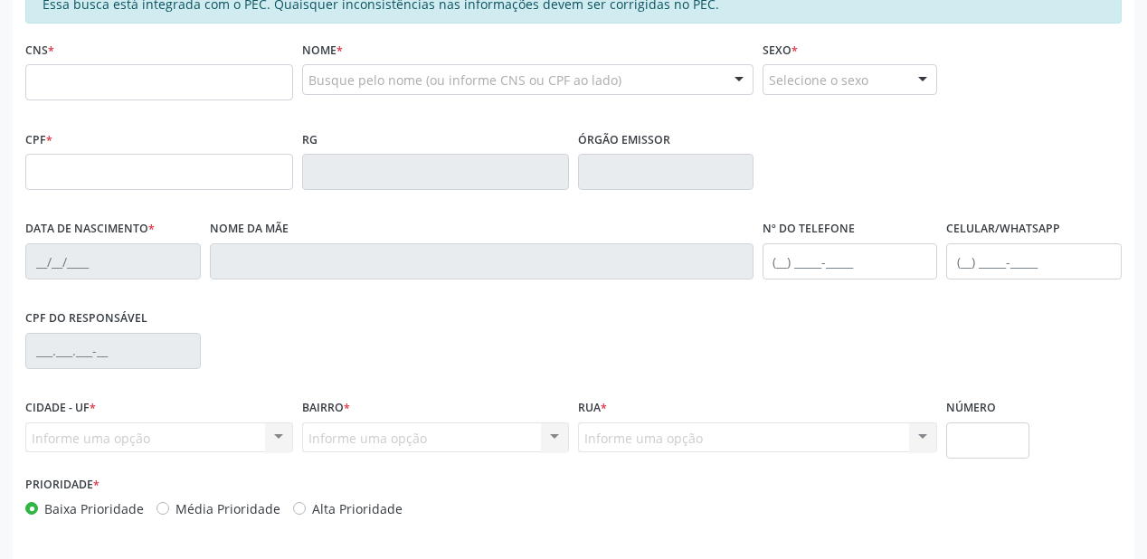
scroll to position [256, 0]
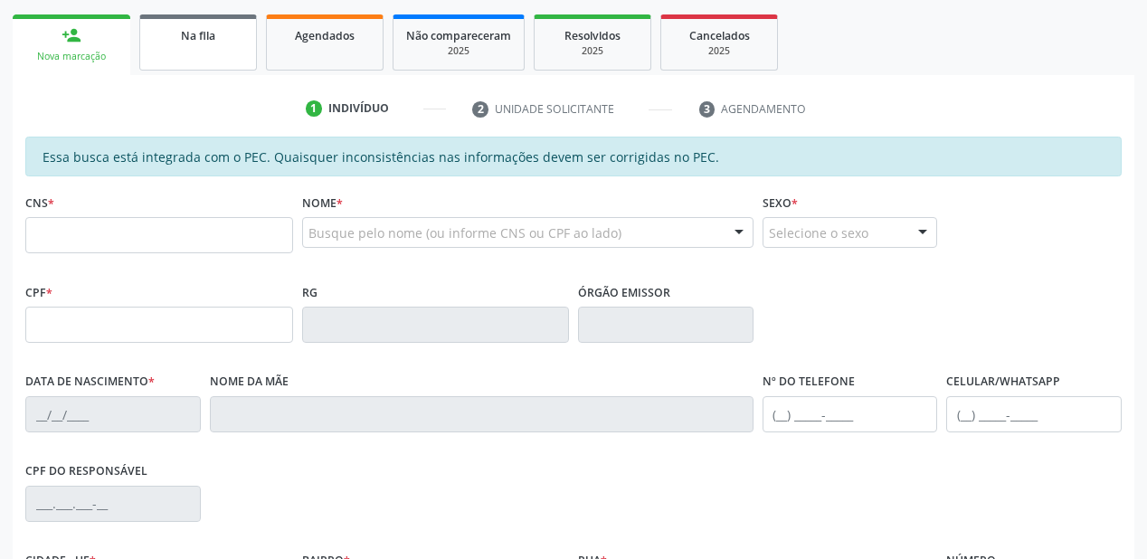
click at [208, 52] on link "Na fila" at bounding box center [198, 42] width 118 height 56
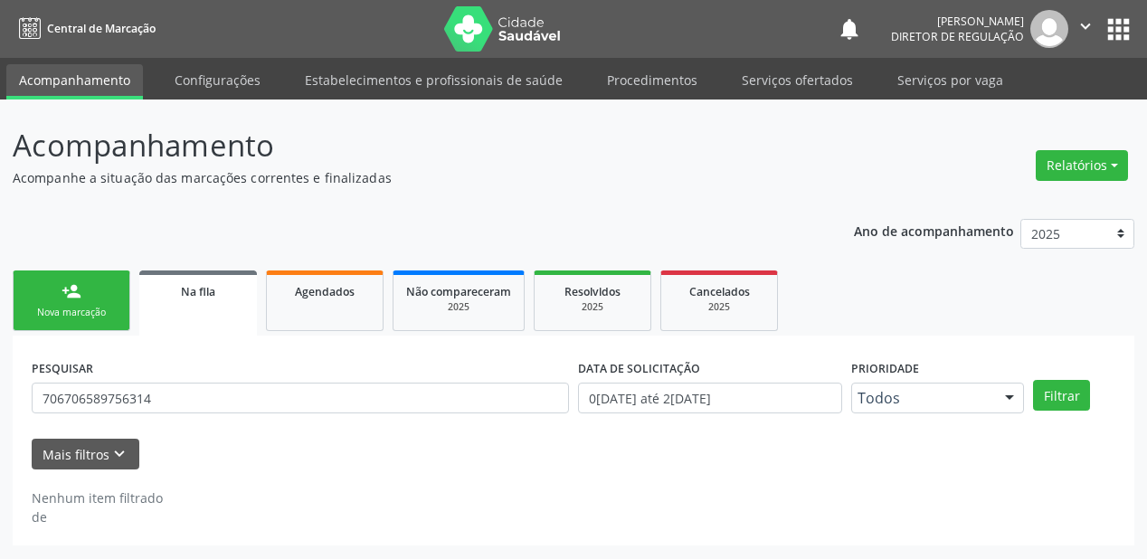
scroll to position [0, 0]
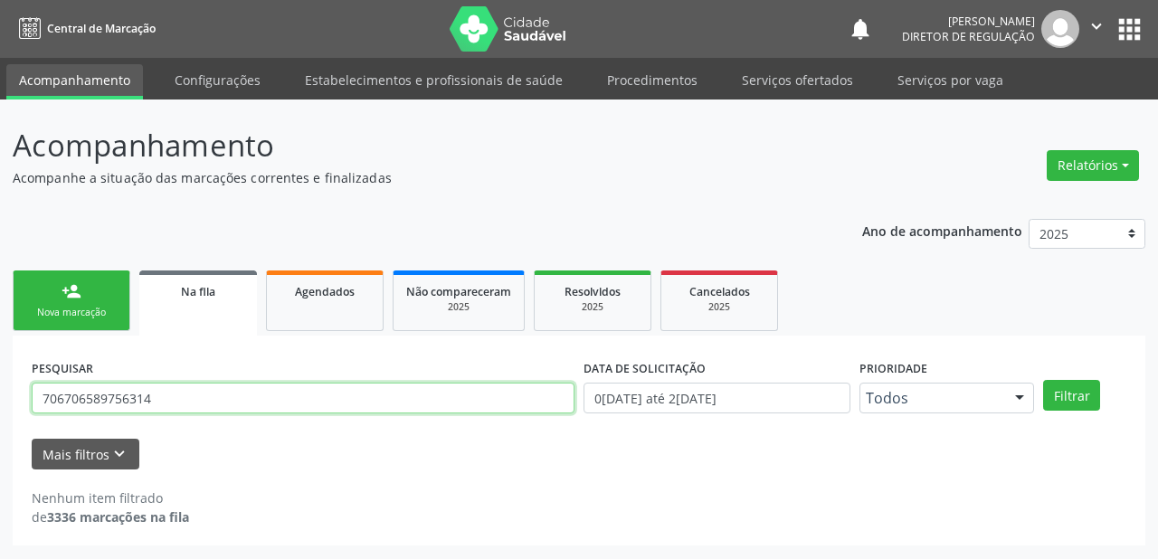
click at [159, 404] on input "706706589756314" at bounding box center [303, 398] width 543 height 31
type input "7"
type input "708403237718064"
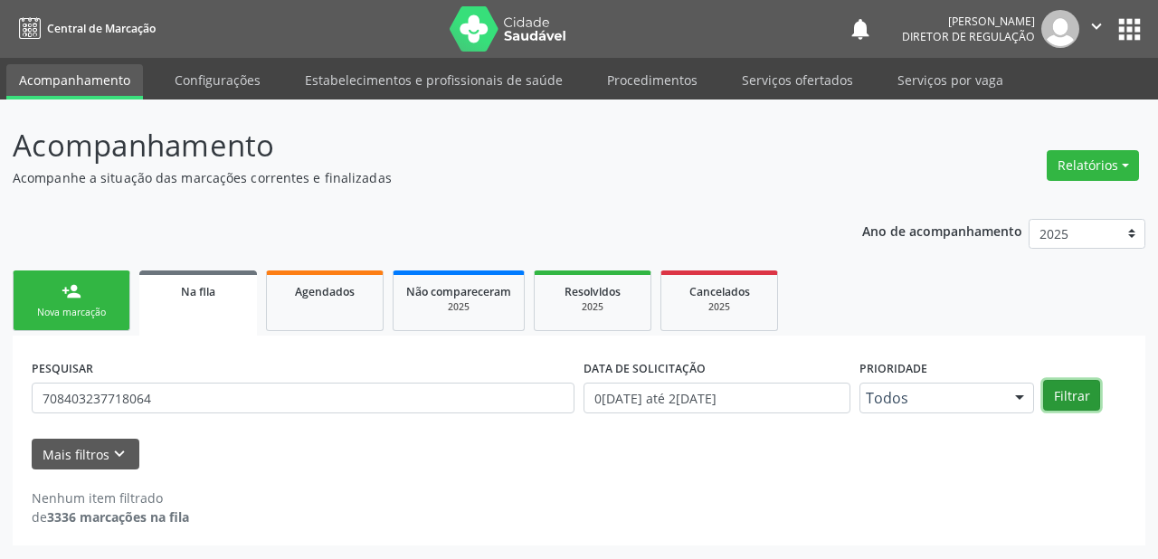
click at [1056, 382] on button "Filtrar" at bounding box center [1071, 395] width 57 height 31
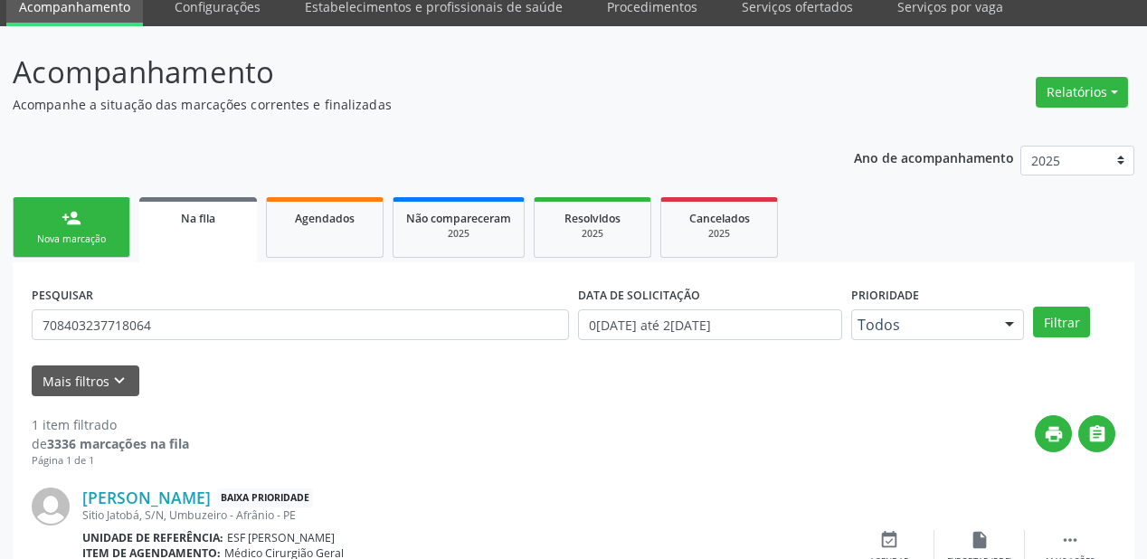
scroll to position [174, 0]
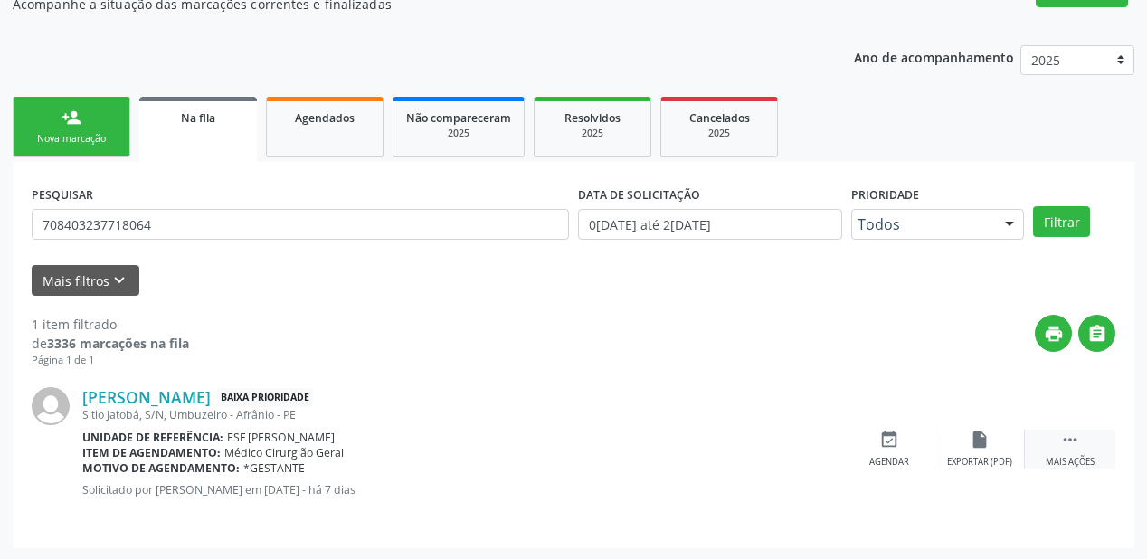
click at [1067, 430] on icon "" at bounding box center [1070, 440] width 20 height 20
click at [621, 449] on div "event_available Agendar" at bounding box center [618, 449] width 90 height 39
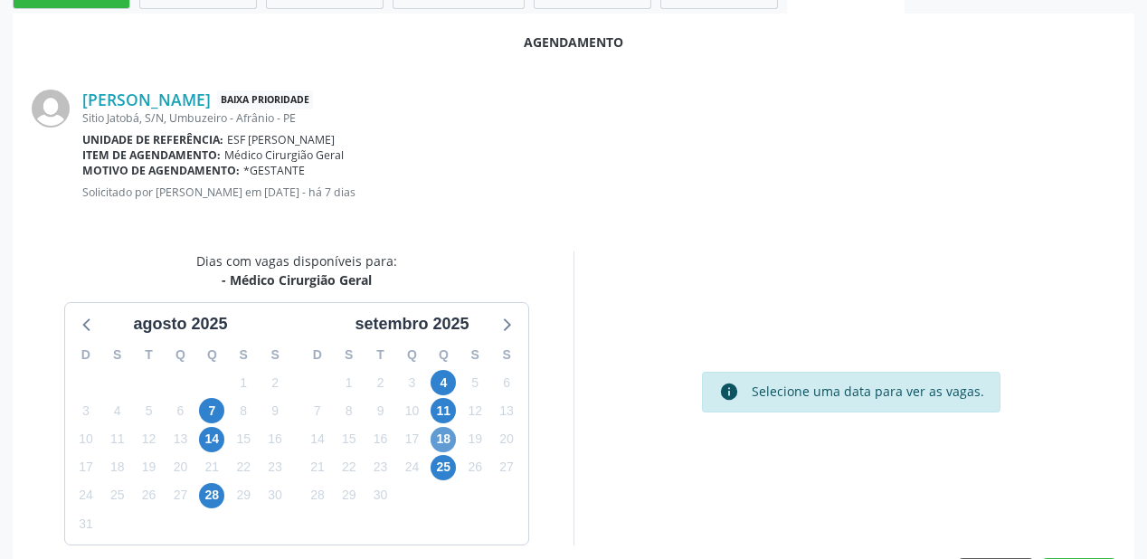
scroll to position [381, 0]
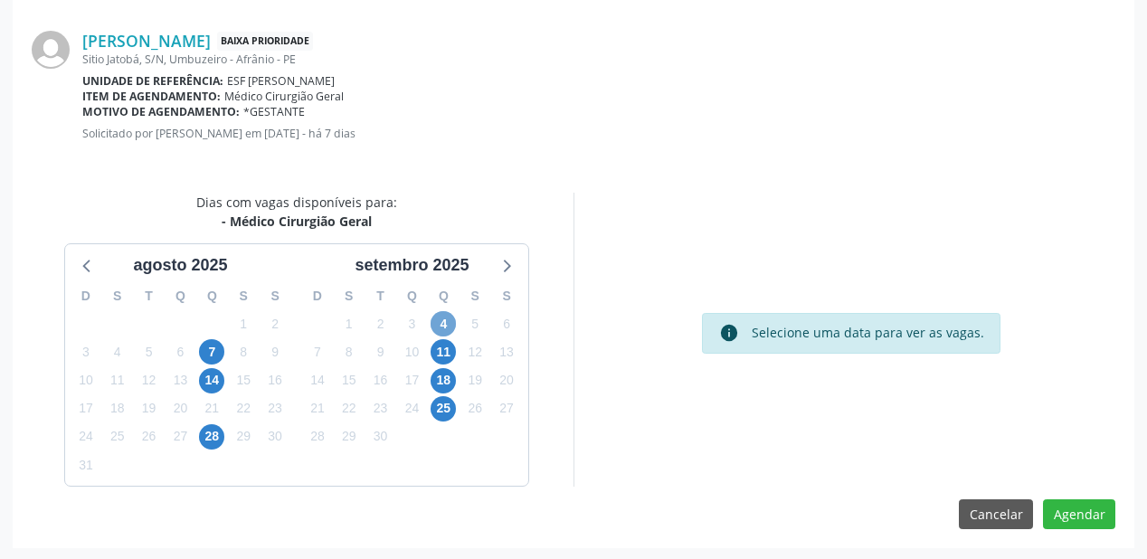
click at [445, 320] on span "4" at bounding box center [443, 323] width 25 height 25
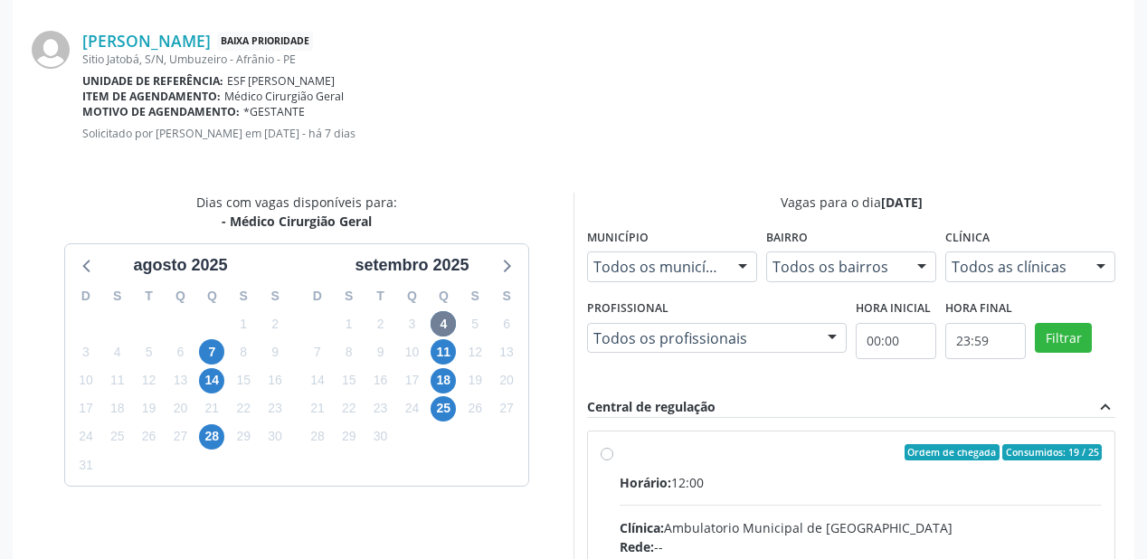
click at [797, 489] on div "Horário: 12:00" at bounding box center [861, 482] width 482 height 19
click at [613, 460] on input "Ordem de chegada Consumidos: 19 / 25 Horário: 12:00 Clínica: Ambulatorio Munici…" at bounding box center [607, 452] width 13 height 16
radio input "true"
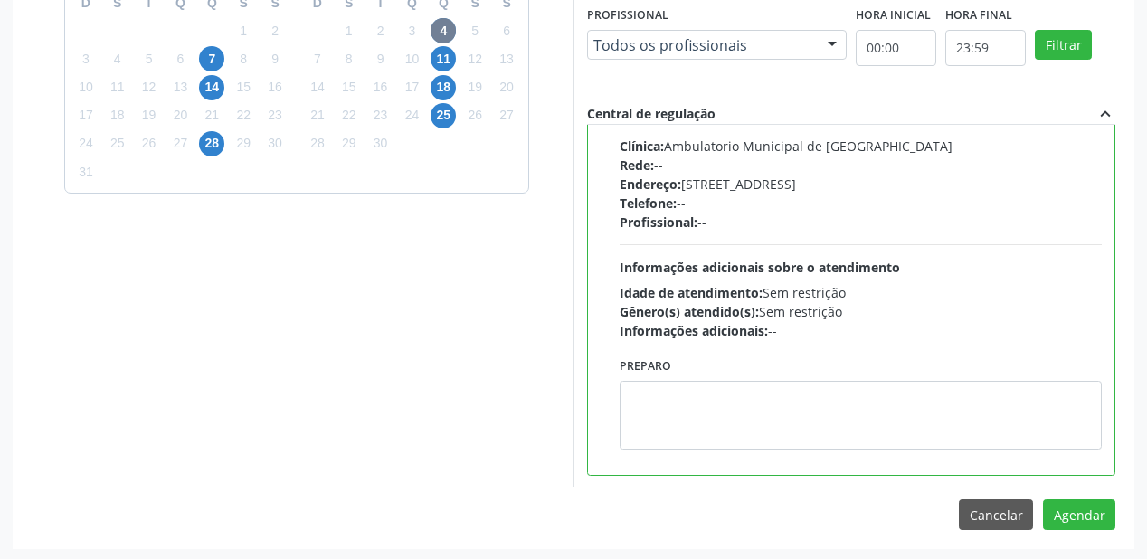
scroll to position [675, 0]
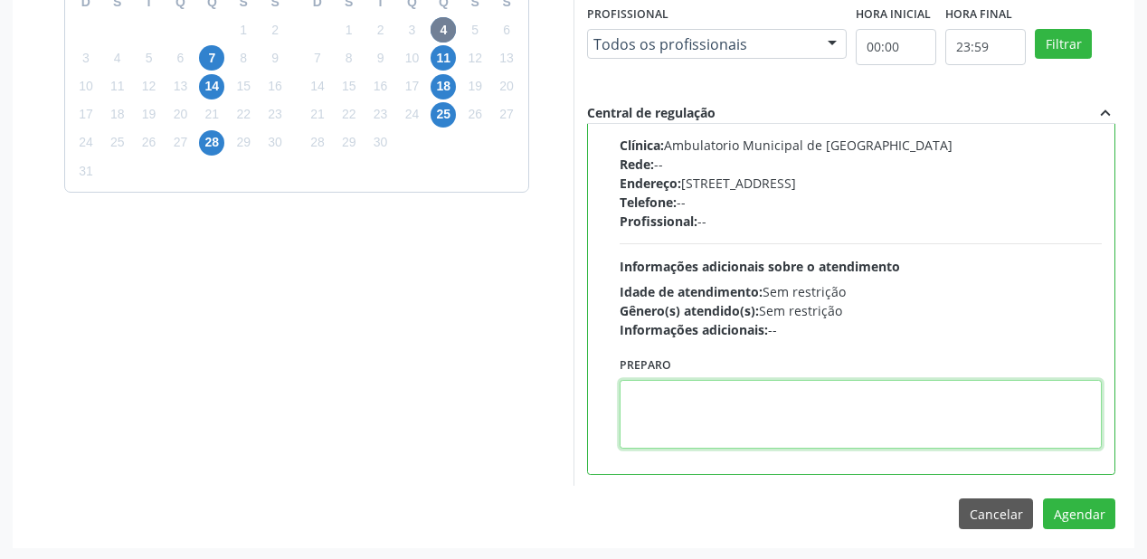
click at [768, 419] on textarea at bounding box center [861, 414] width 482 height 69
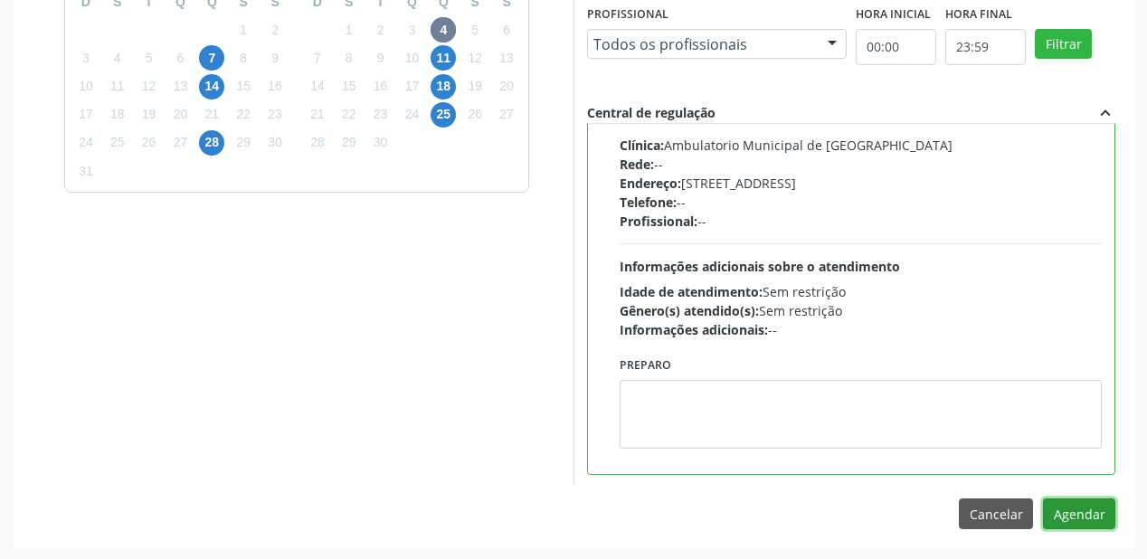
click at [1078, 514] on button "Agendar" at bounding box center [1079, 513] width 72 height 31
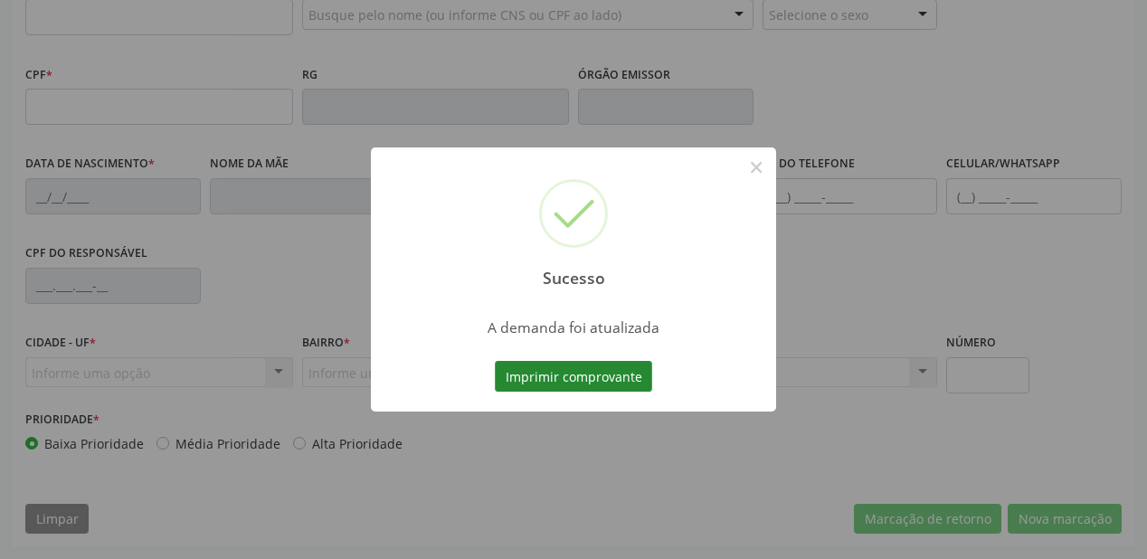
scroll to position [473, 0]
click at [578, 365] on button "Imprimir comprovante" at bounding box center [573, 376] width 157 height 31
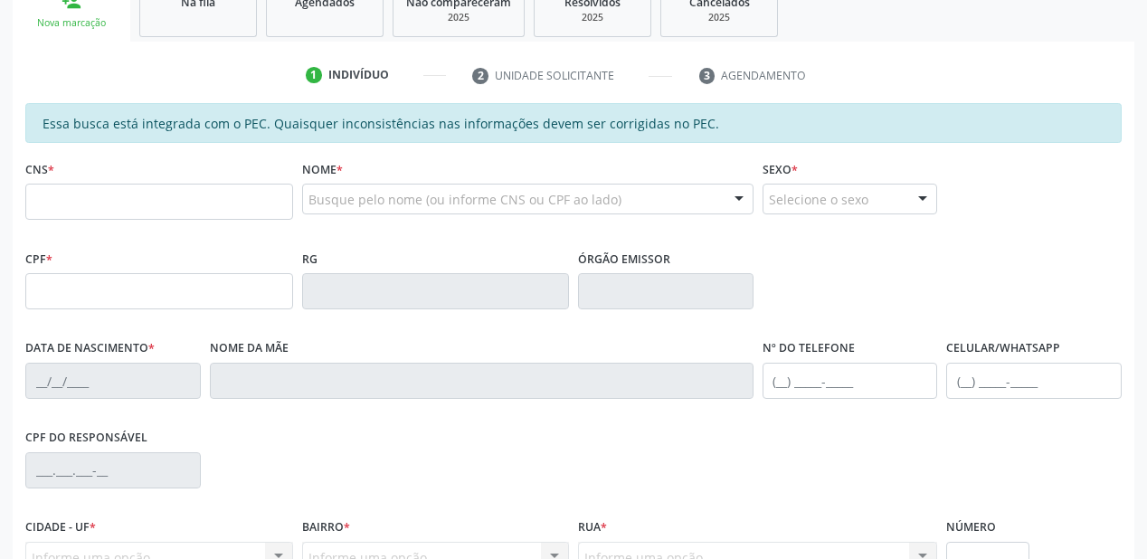
scroll to position [256, 0]
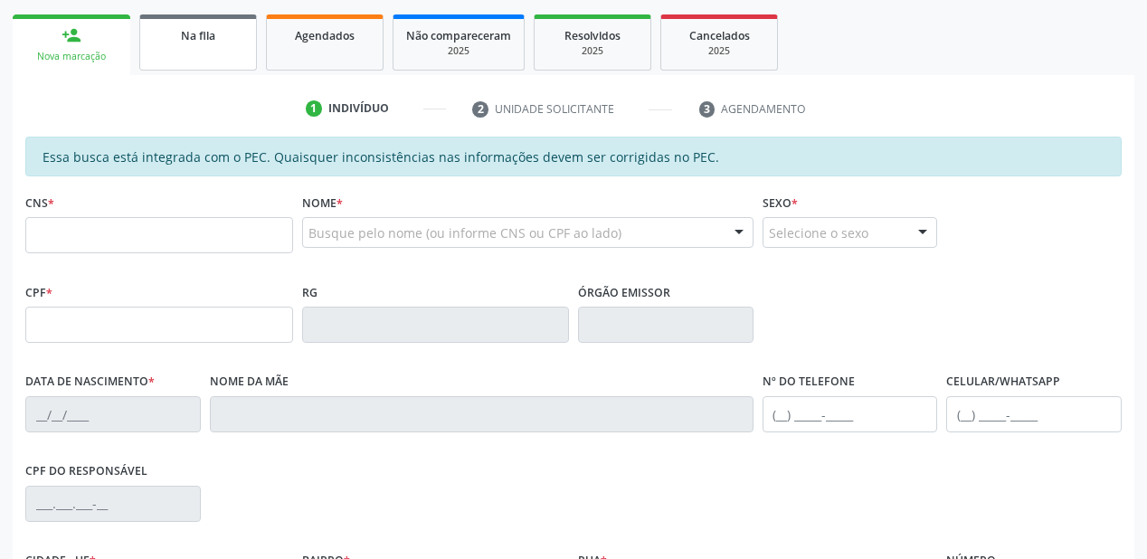
click at [236, 54] on link "Na fila" at bounding box center [198, 42] width 118 height 56
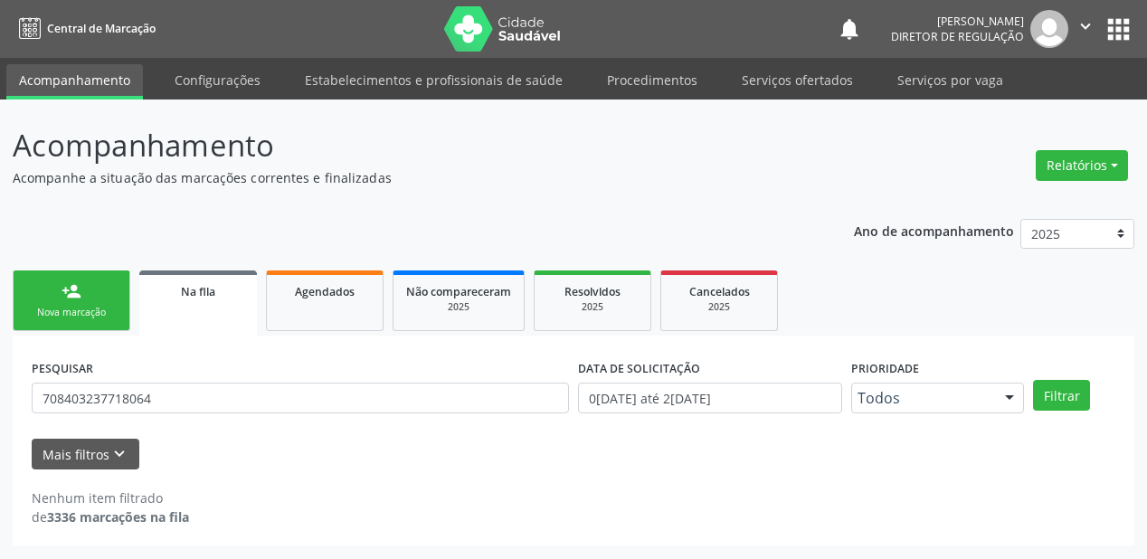
scroll to position [0, 0]
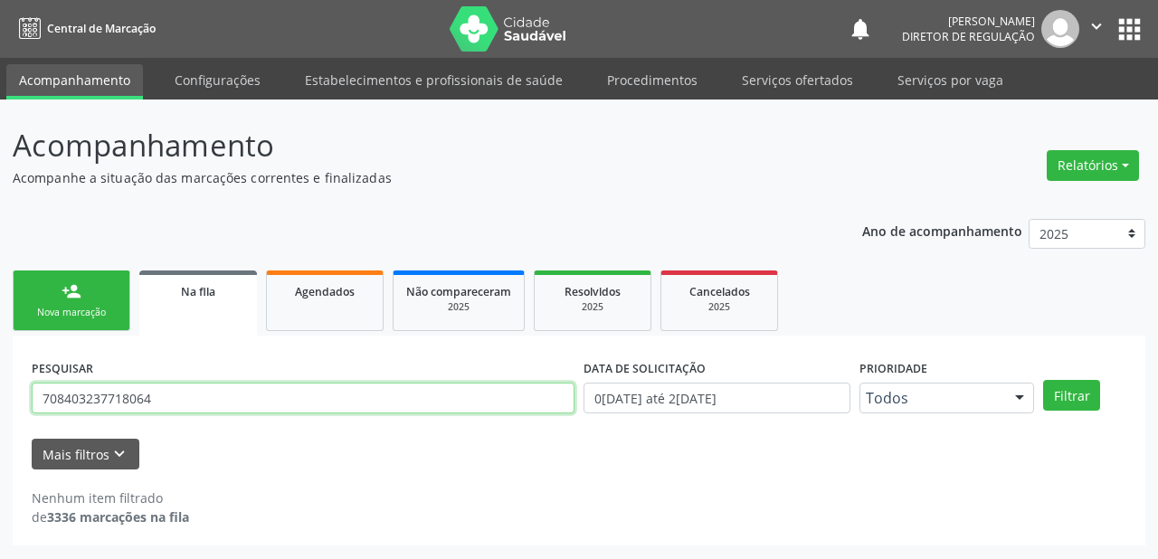
click at [163, 400] on input "708403237718064" at bounding box center [303, 398] width 543 height 31
type input "7"
type input "702402515610428"
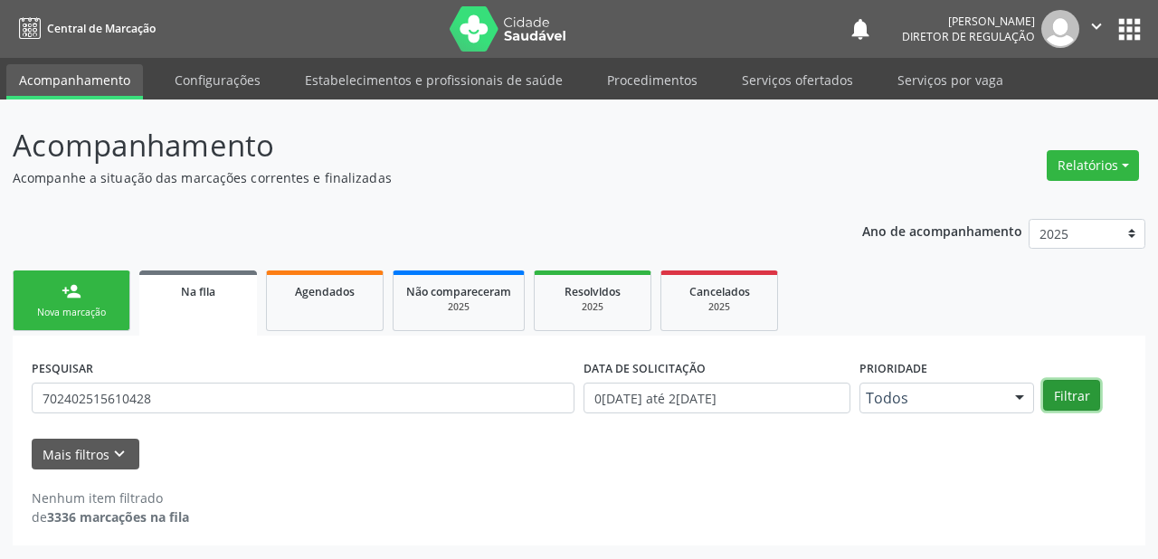
click at [1055, 389] on button "Filtrar" at bounding box center [1071, 395] width 57 height 31
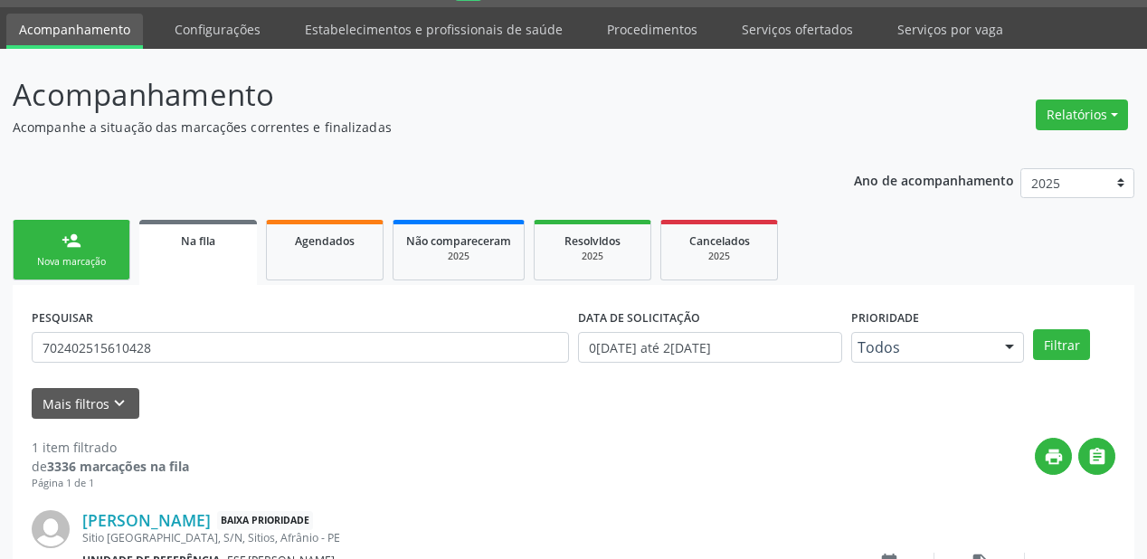
scroll to position [174, 0]
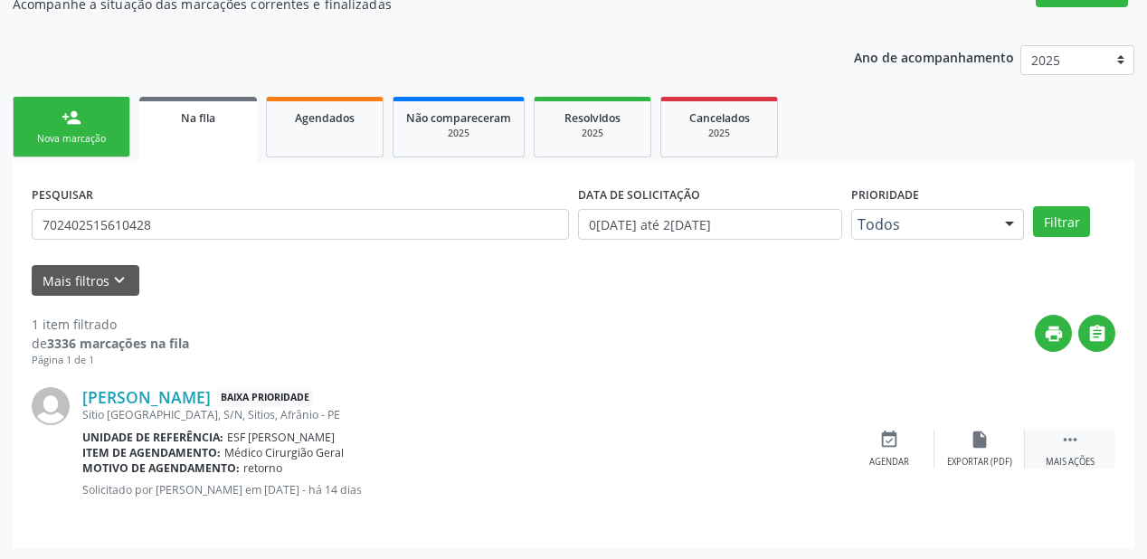
click at [1073, 433] on icon "" at bounding box center [1070, 440] width 20 height 20
click at [631, 441] on div "event_available Agendar" at bounding box center [618, 449] width 90 height 39
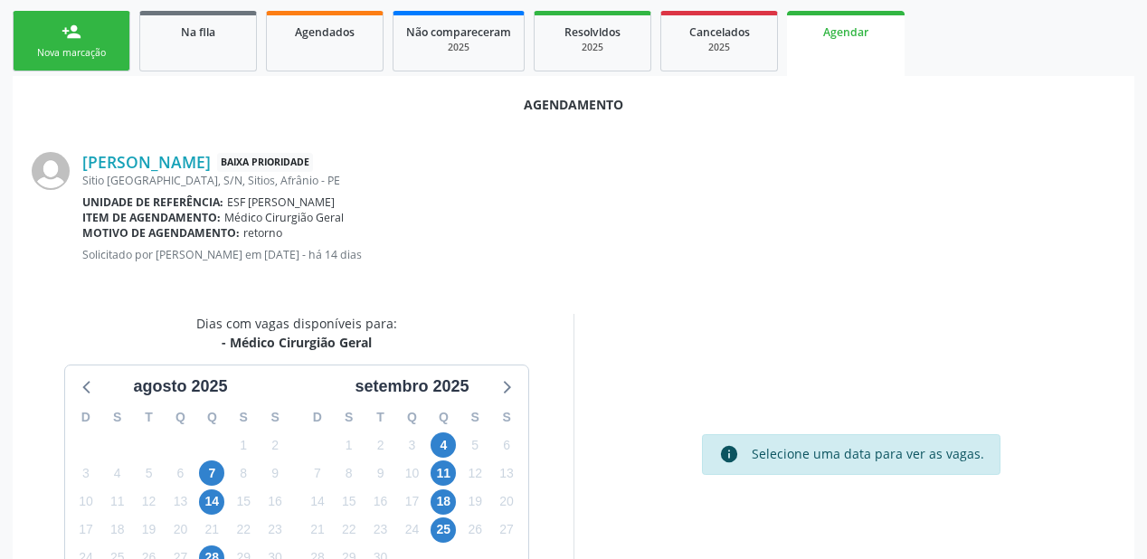
scroll to position [381, 0]
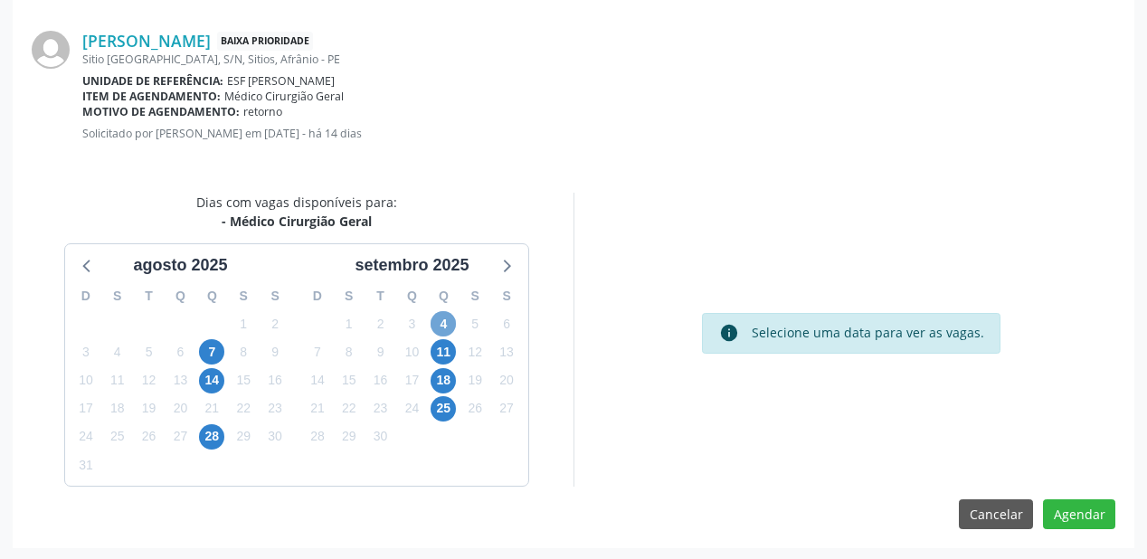
click at [440, 326] on span "4" at bounding box center [443, 323] width 25 height 25
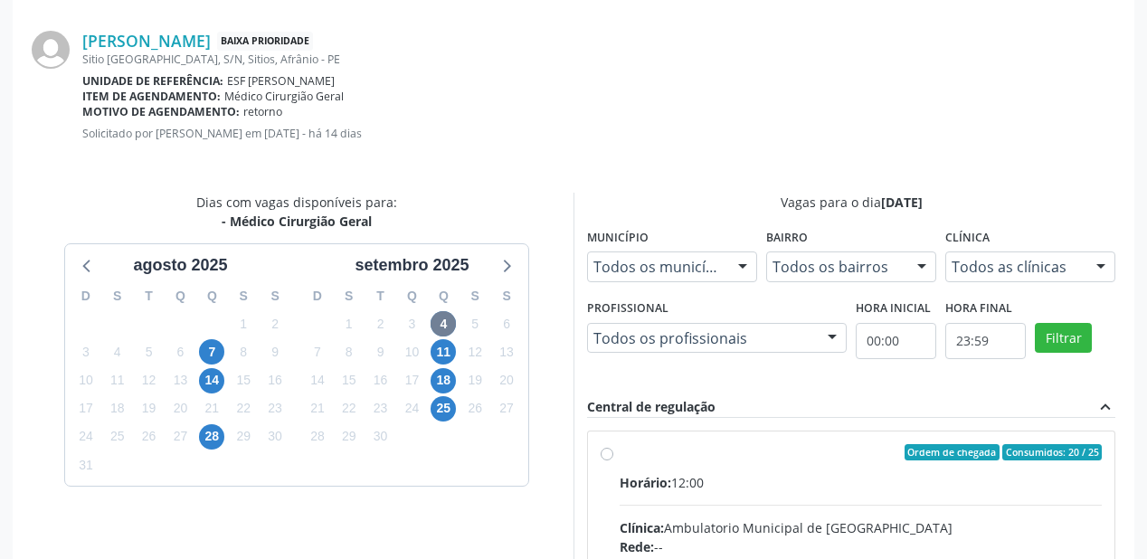
click at [868, 482] on div "Horário: 12:00" at bounding box center [861, 482] width 482 height 19
click at [613, 460] on input "Ordem de chegada Consumidos: 20 / 25 Horário: 12:00 Clínica: Ambulatorio Munici…" at bounding box center [607, 452] width 13 height 16
radio input "true"
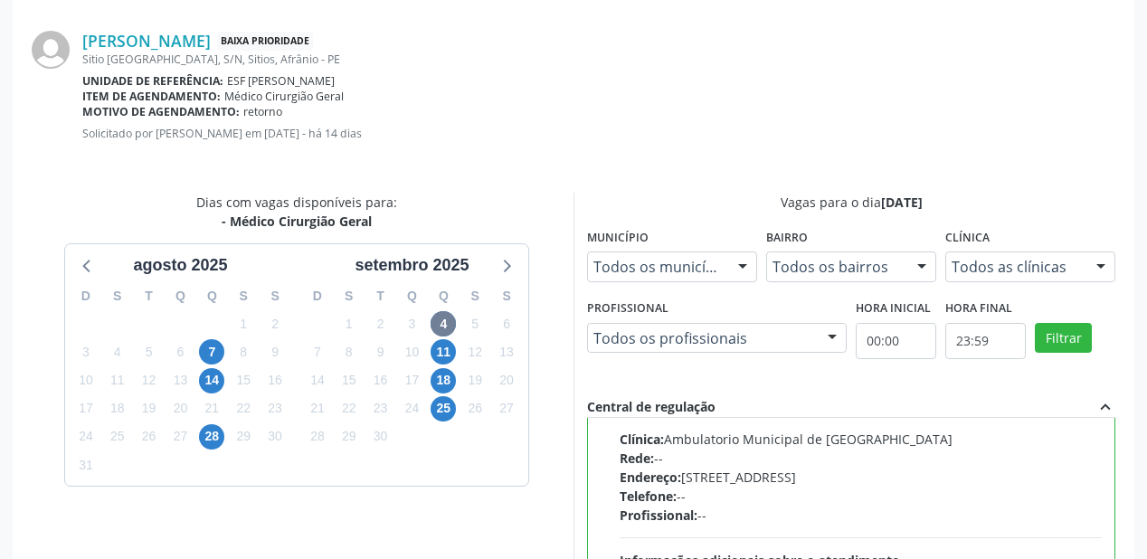
scroll to position [675, 0]
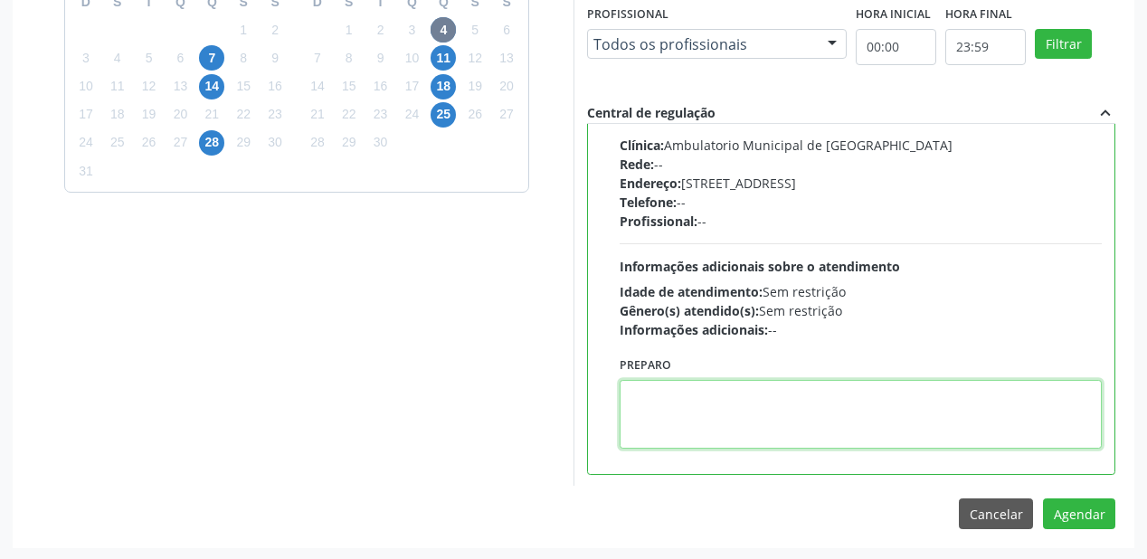
click at [765, 416] on textarea at bounding box center [861, 414] width 482 height 69
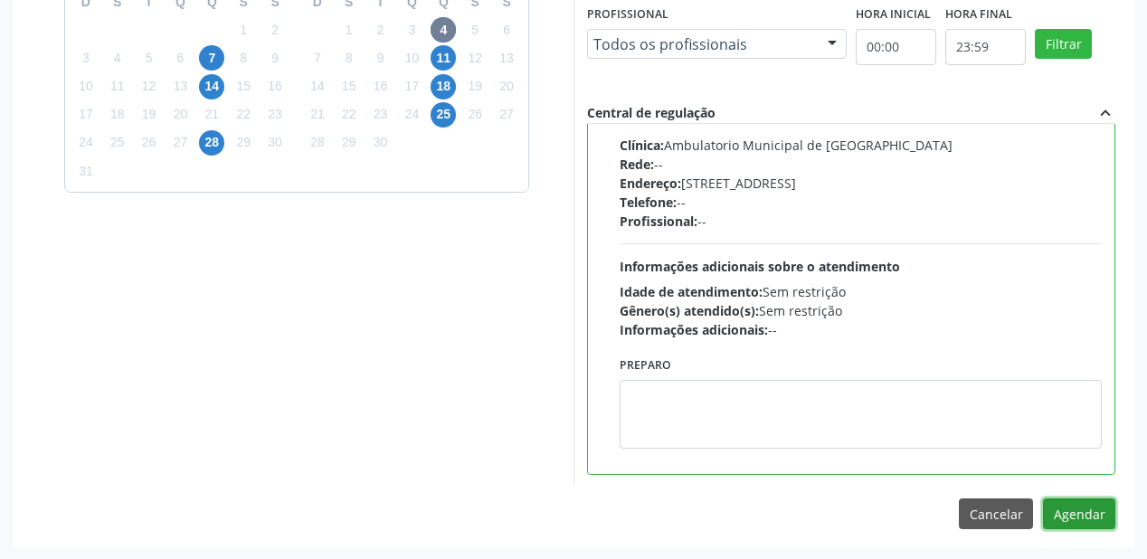
click at [1069, 507] on button "Agendar" at bounding box center [1079, 513] width 72 height 31
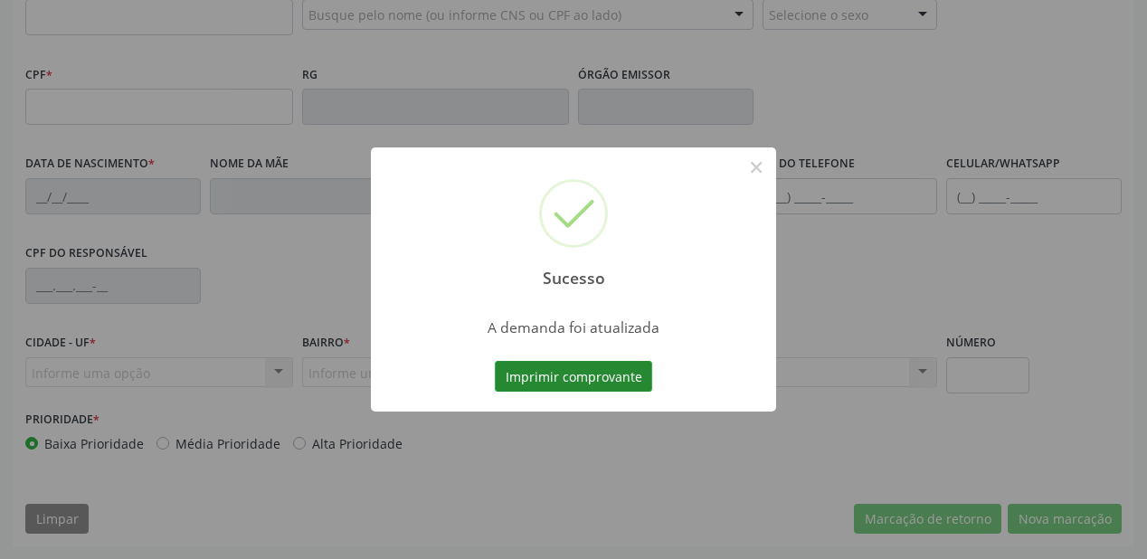
scroll to position [473, 0]
click at [598, 380] on button "Imprimir comprovante" at bounding box center [573, 376] width 157 height 31
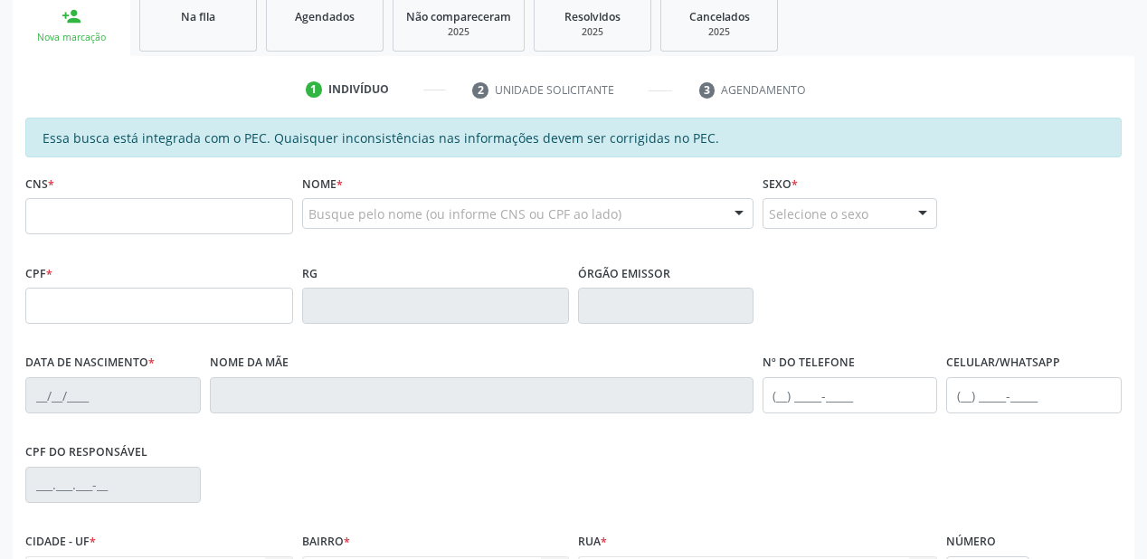
scroll to position [256, 0]
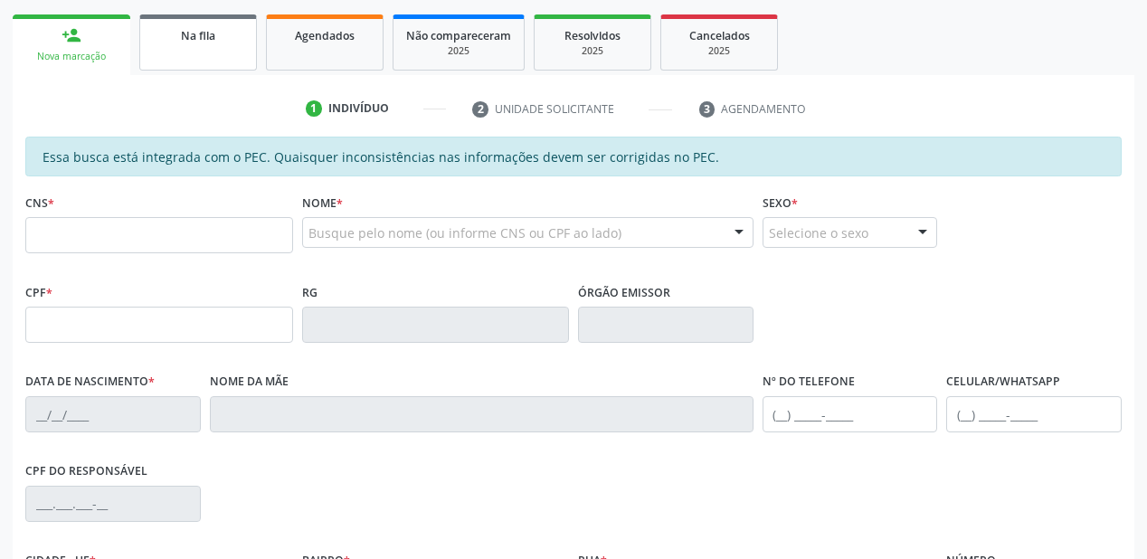
click at [195, 49] on link "Na fila" at bounding box center [198, 42] width 118 height 56
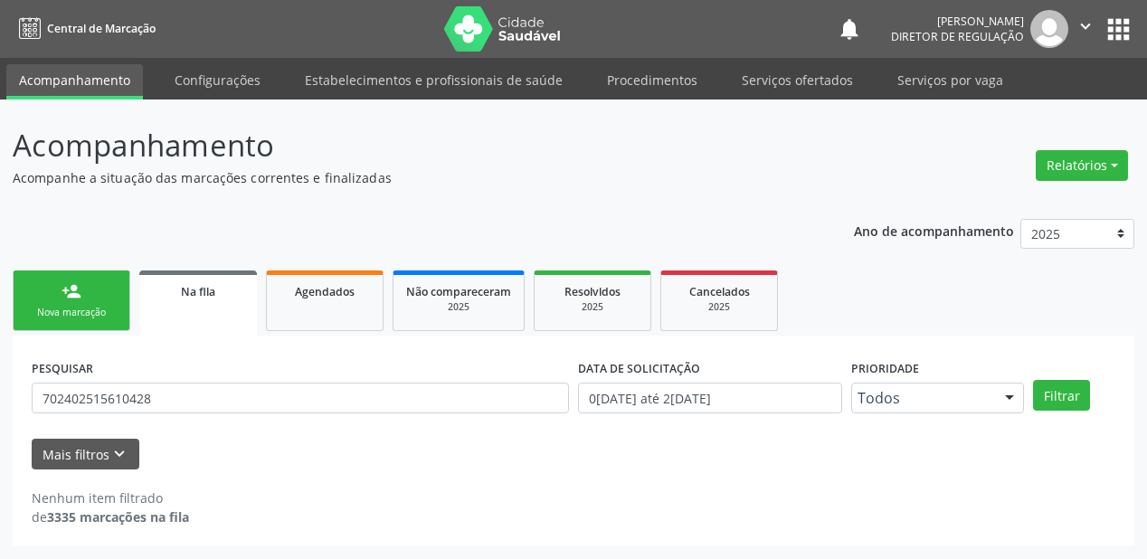
scroll to position [0, 0]
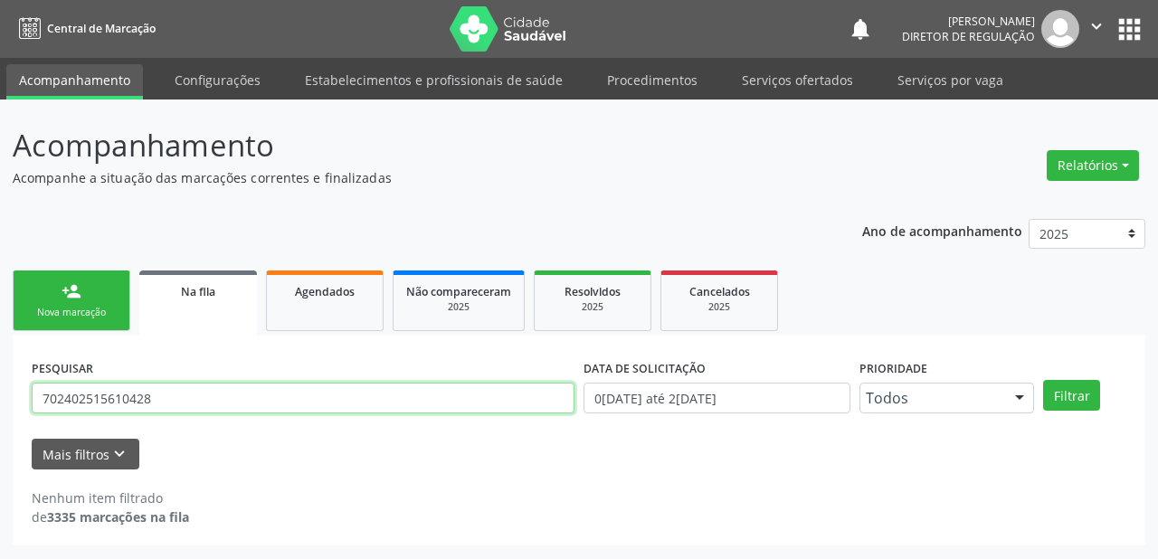
click at [179, 403] on input "702402515610428" at bounding box center [303, 398] width 543 height 31
type input "7"
type input "705007267275252"
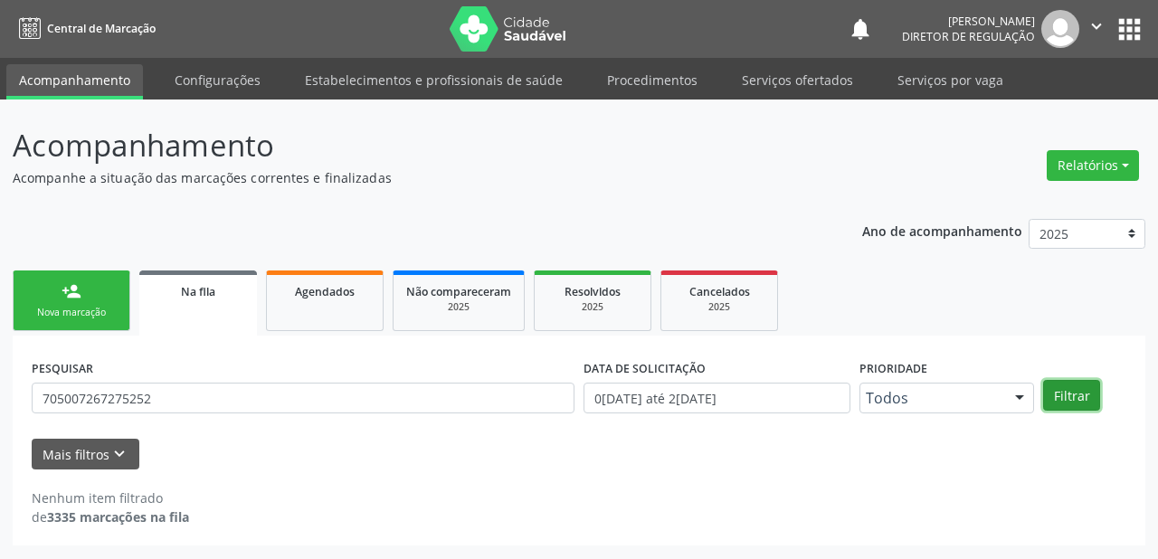
click at [1057, 390] on button "Filtrar" at bounding box center [1071, 395] width 57 height 31
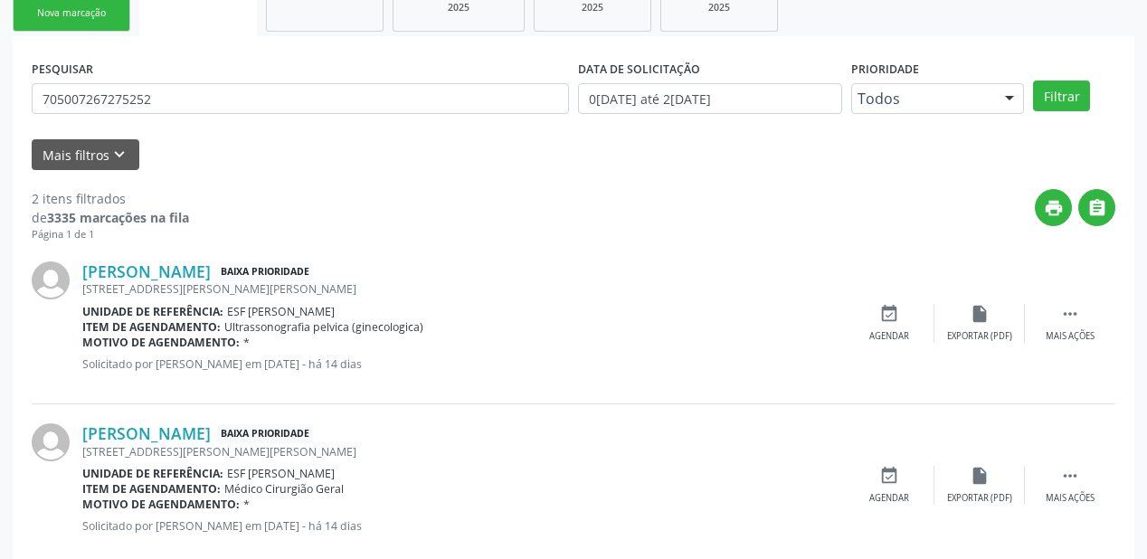
scroll to position [336, 0]
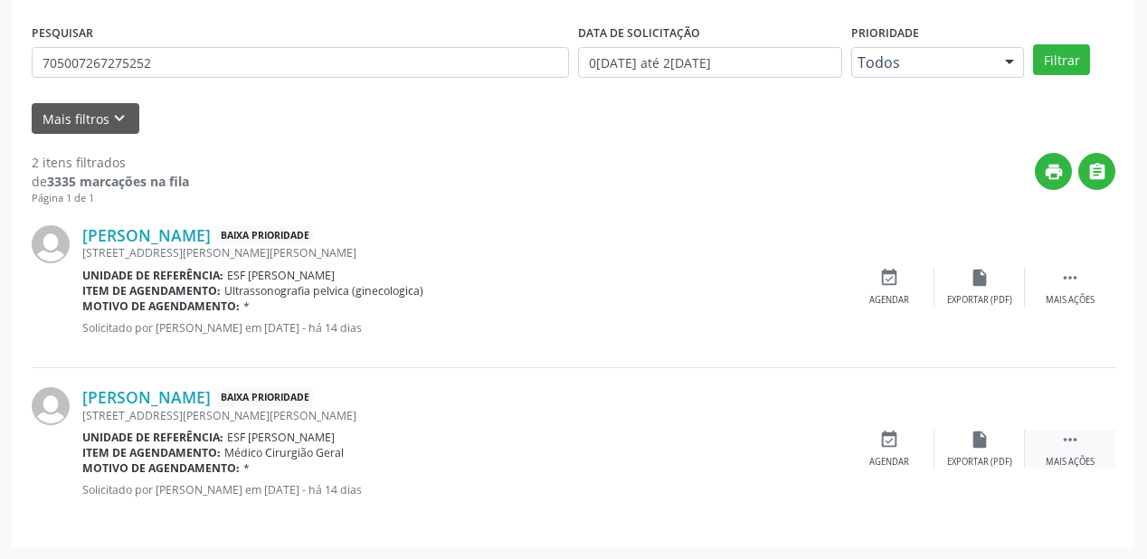
click at [1067, 434] on icon "" at bounding box center [1070, 440] width 20 height 20
click at [627, 449] on div "event_available Agendar" at bounding box center [618, 449] width 90 height 39
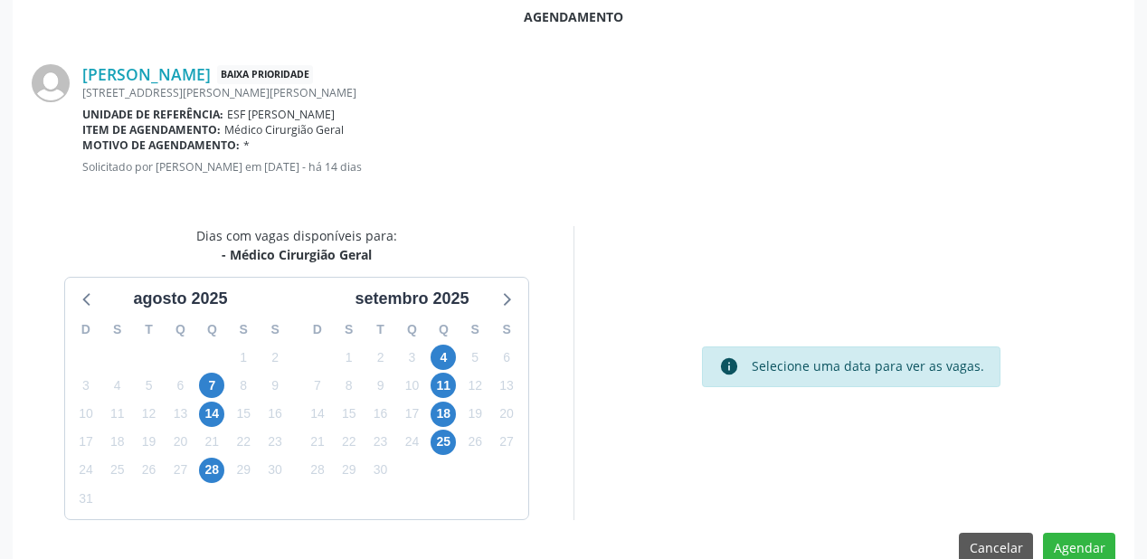
scroll to position [381, 0]
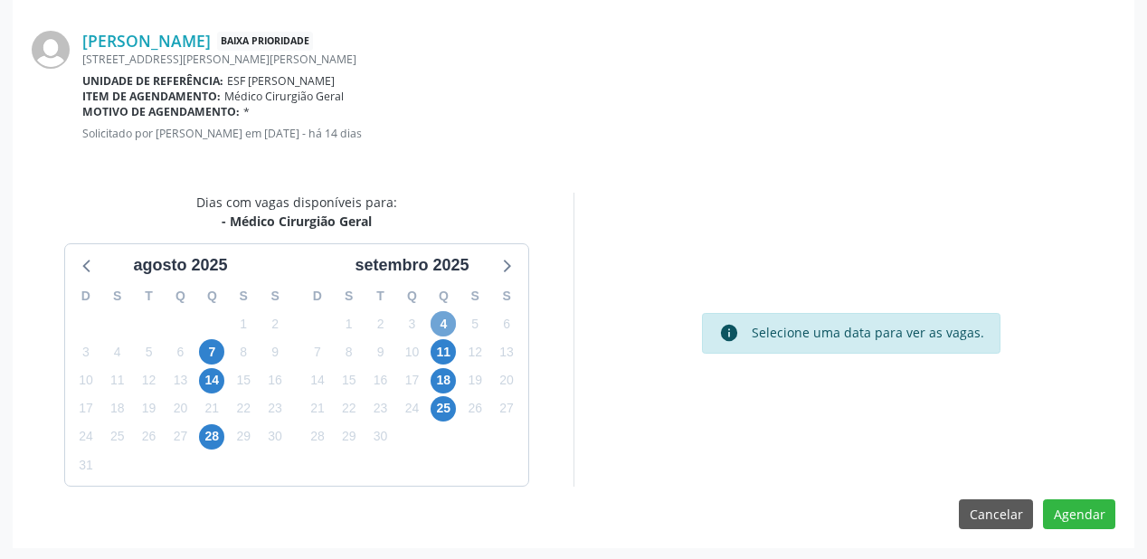
click at [447, 323] on span "4" at bounding box center [443, 323] width 25 height 25
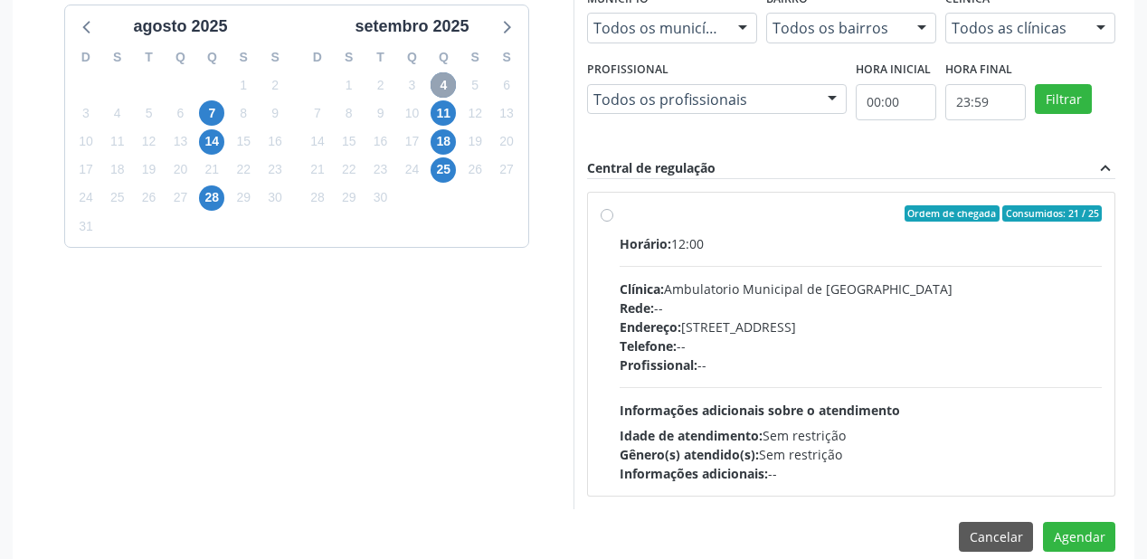
scroll to position [641, 0]
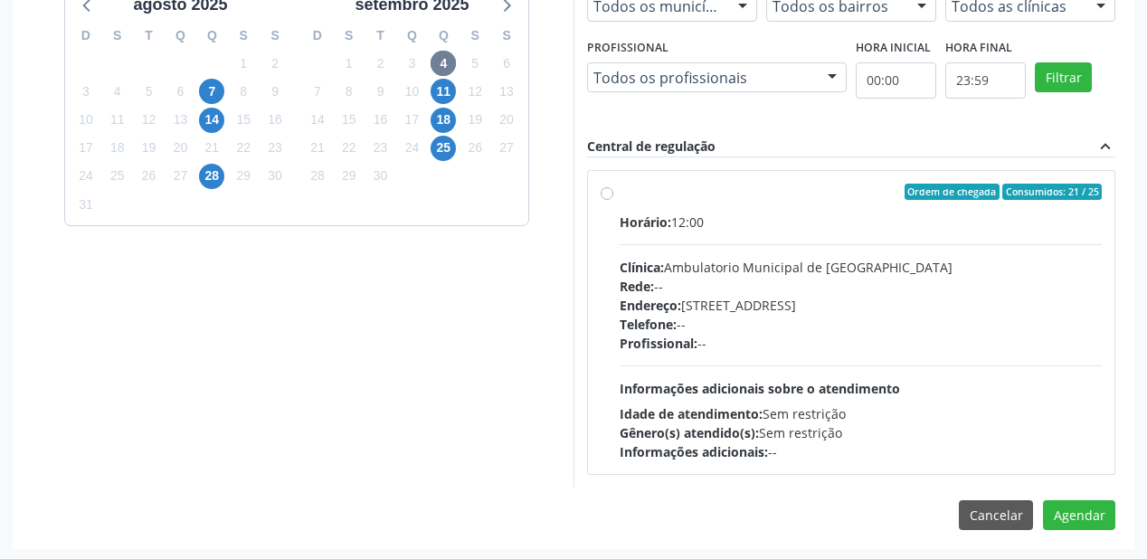
click at [733, 320] on div "Telefone: --" at bounding box center [861, 324] width 482 height 19
click at [613, 200] on input "Ordem de chegada Consumidos: 21 / 25 Horário: 12:00 Clínica: Ambulatorio Munici…" at bounding box center [607, 192] width 13 height 16
radio input "true"
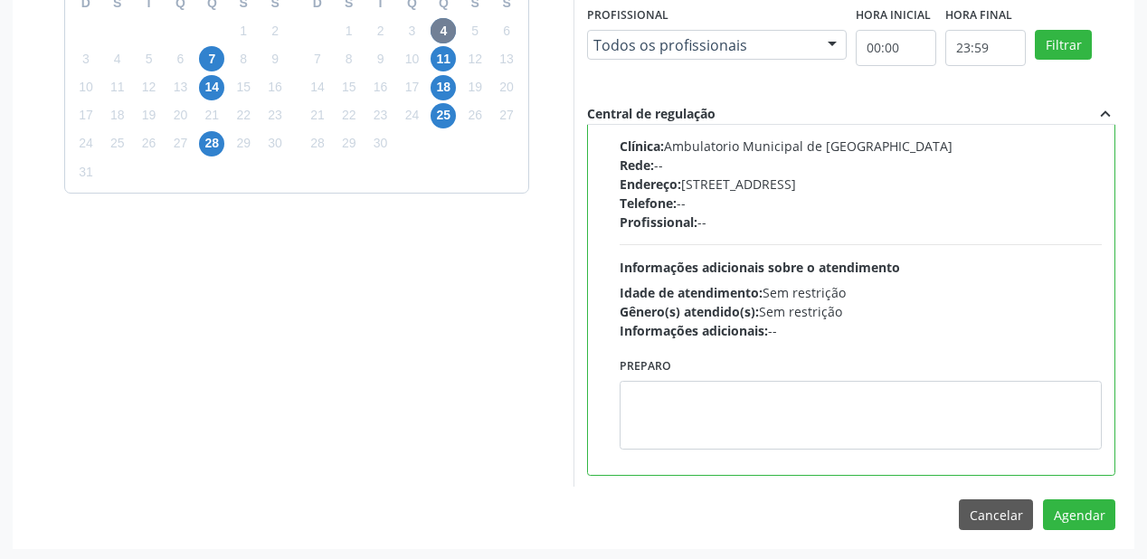
scroll to position [675, 0]
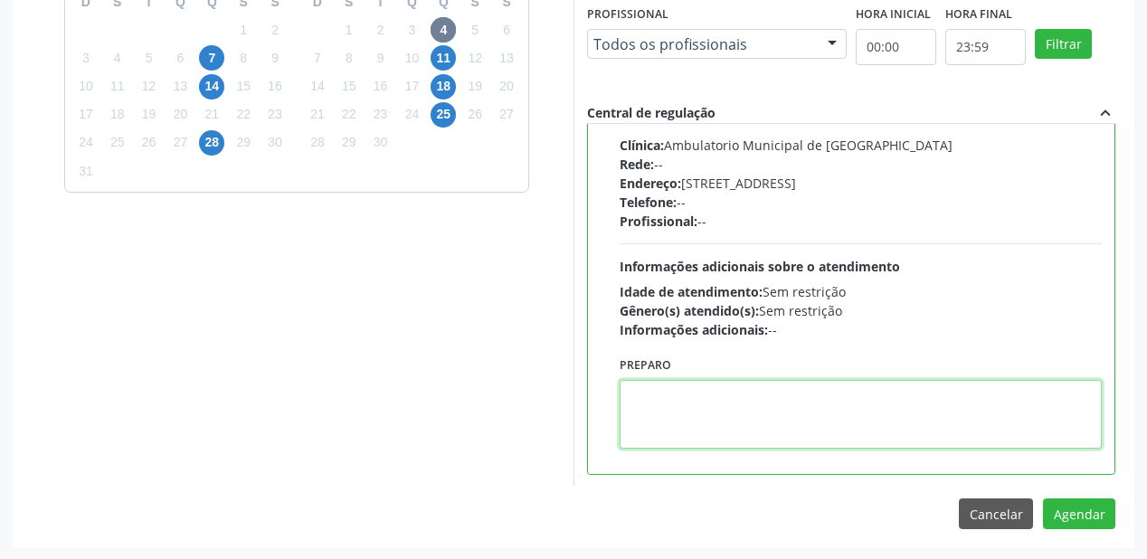
click at [723, 383] on textarea at bounding box center [861, 414] width 482 height 69
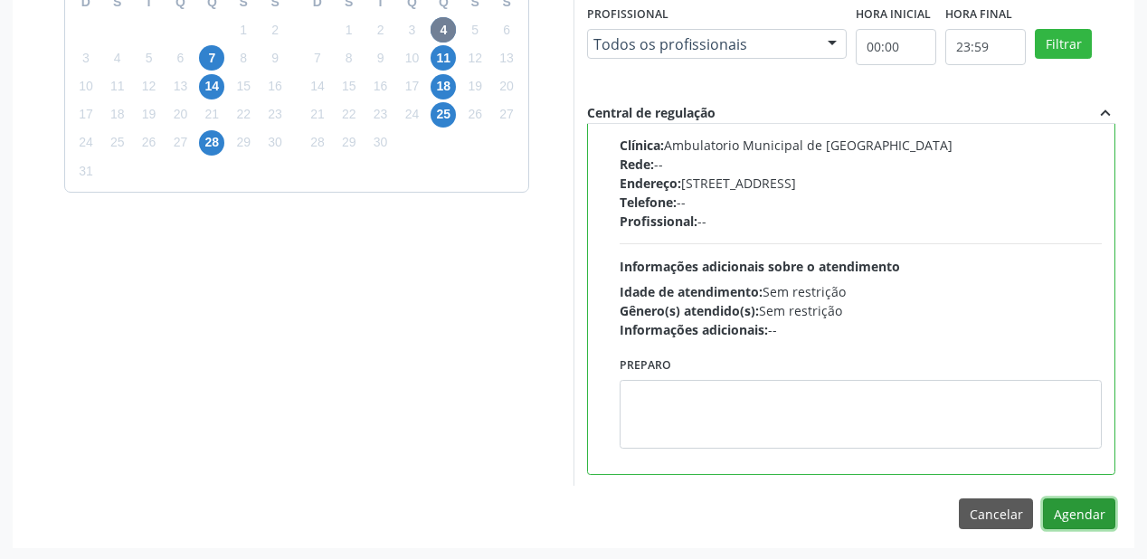
click at [1071, 516] on button "Agendar" at bounding box center [1079, 513] width 72 height 31
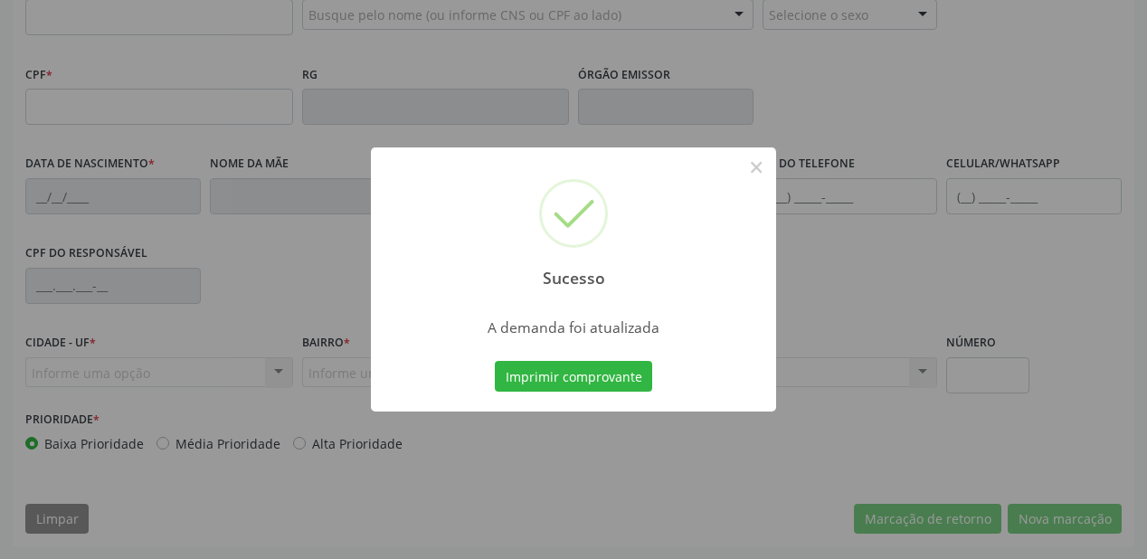
scroll to position [473, 0]
click at [586, 367] on button "Imprimir comprovante" at bounding box center [573, 376] width 157 height 31
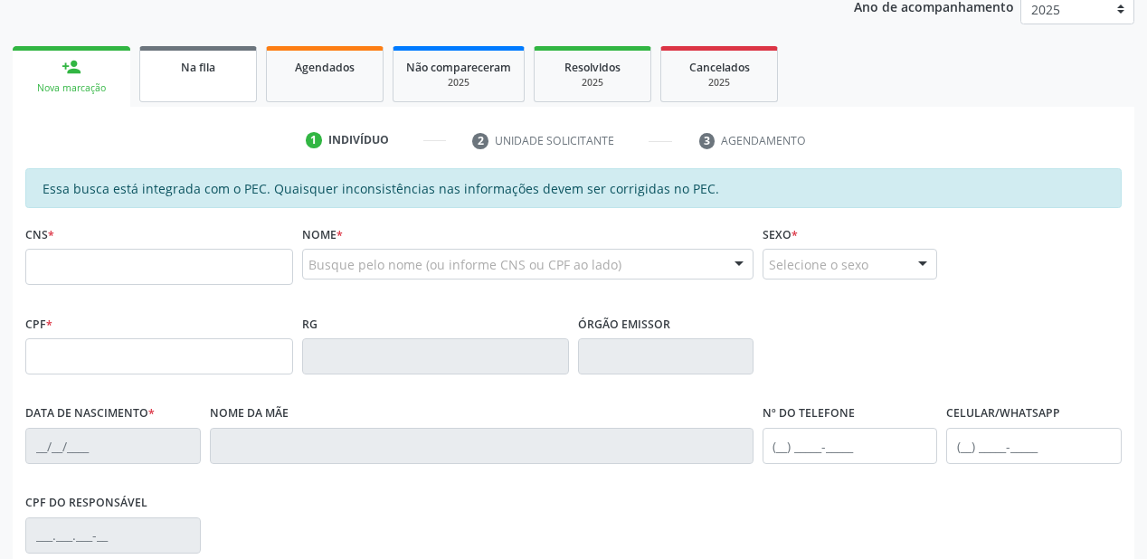
scroll to position [184, 0]
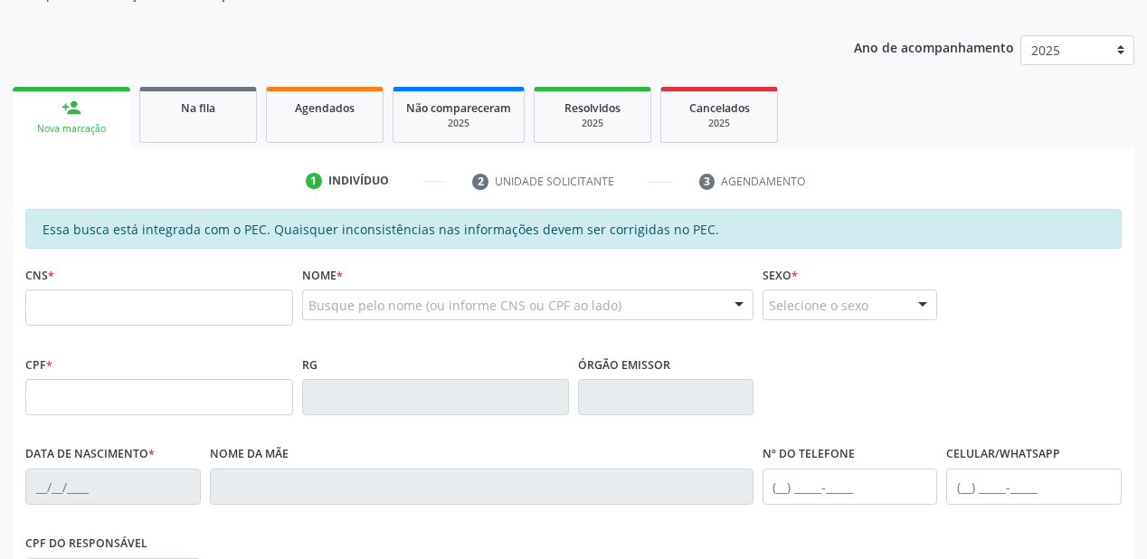
click at [218, 109] on div "Na fila" at bounding box center [198, 107] width 90 height 19
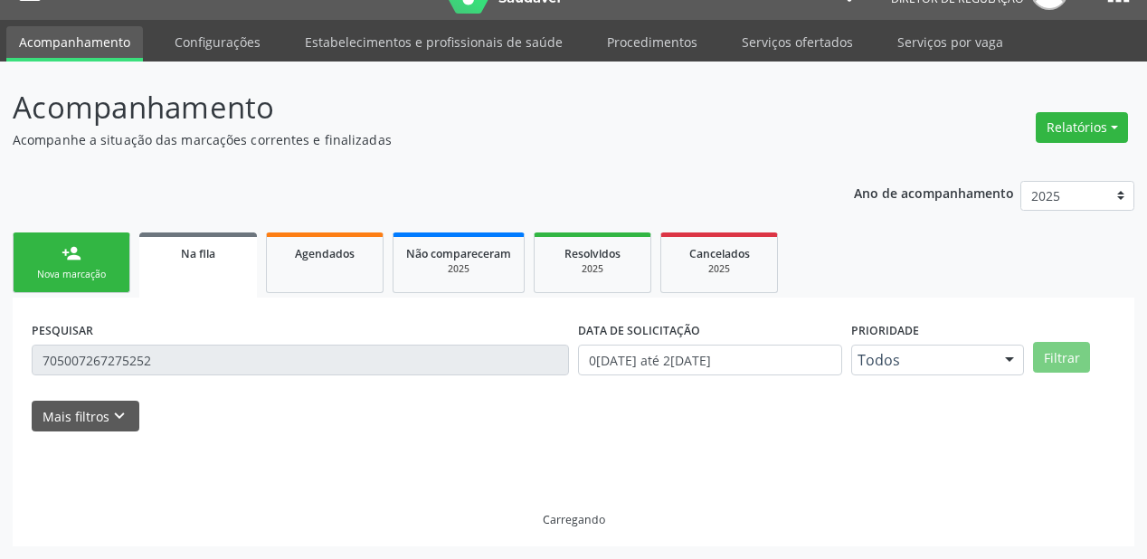
scroll to position [36, 0]
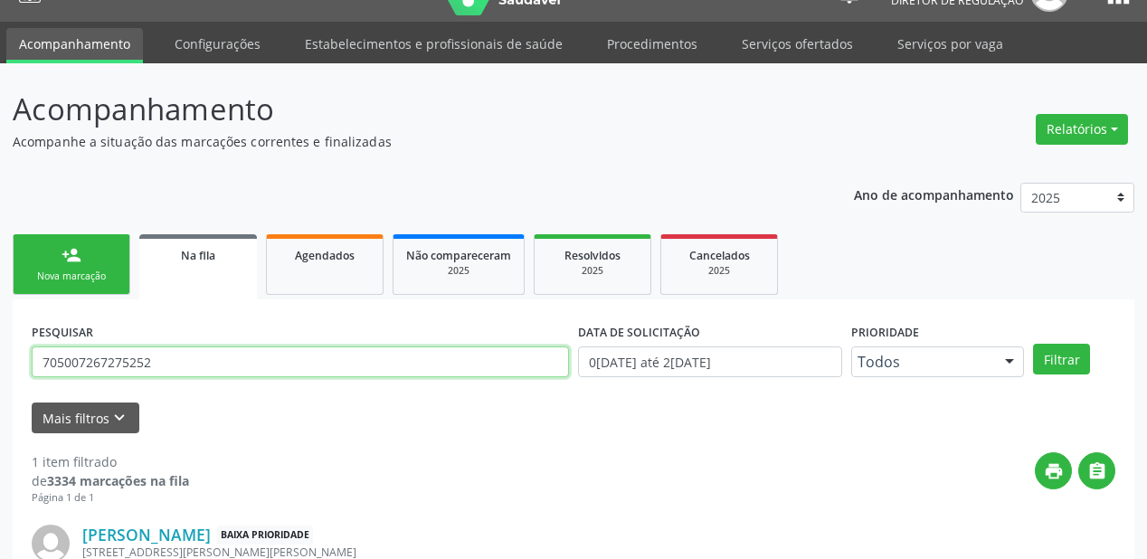
click at [199, 361] on input "705007267275252" at bounding box center [300, 361] width 537 height 31
type input "7"
type input "genelucia"
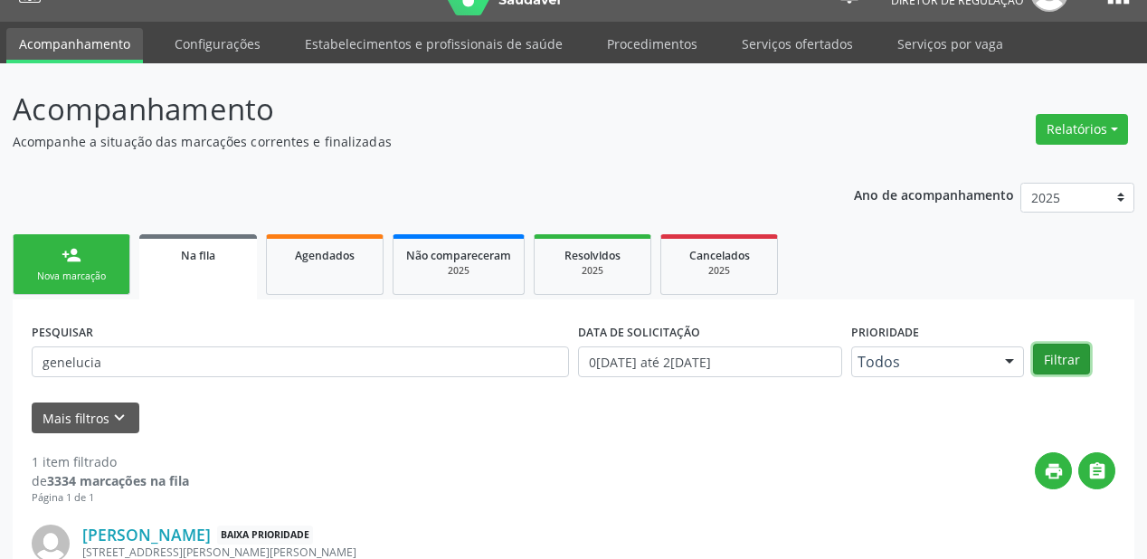
click at [1041, 354] on button "Filtrar" at bounding box center [1061, 359] width 57 height 31
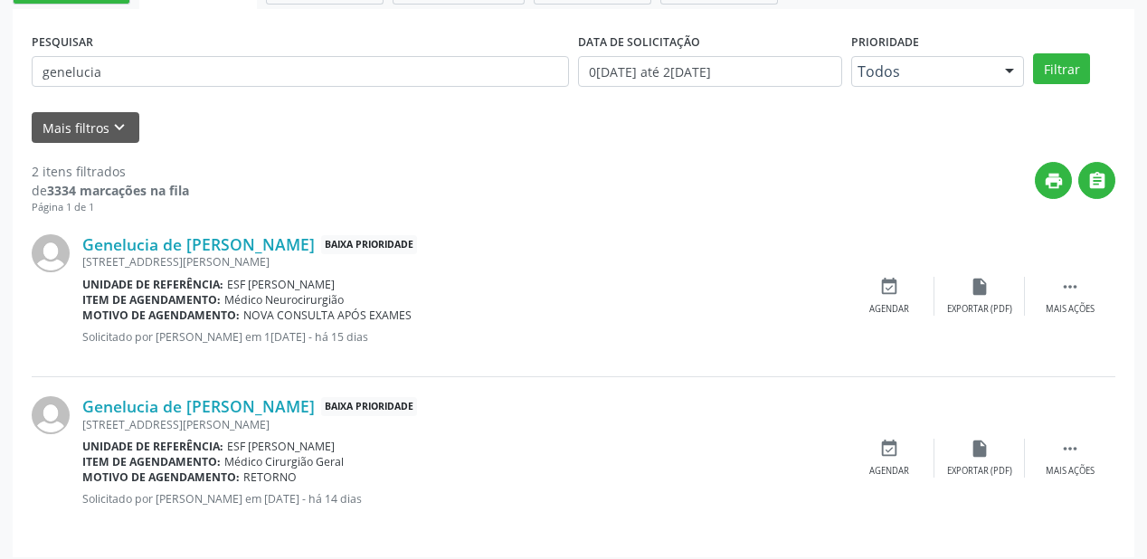
scroll to position [336, 0]
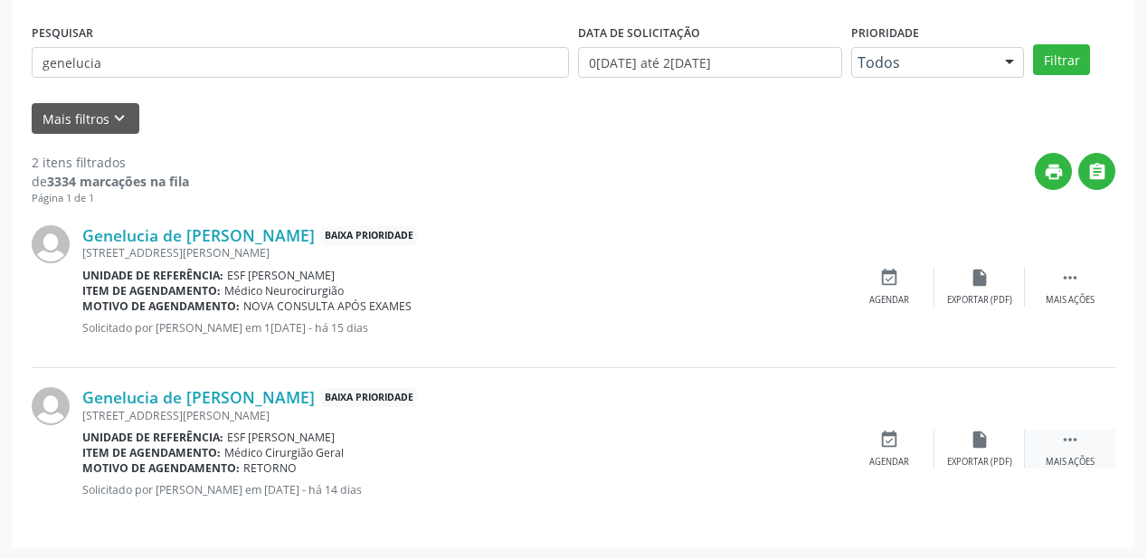
drag, startPoint x: 1065, startPoint y: 436, endPoint x: 1046, endPoint y: 431, distance: 19.8
click at [1064, 436] on icon "" at bounding box center [1070, 440] width 20 height 20
click at [603, 444] on div "event_available Agendar" at bounding box center [618, 449] width 90 height 39
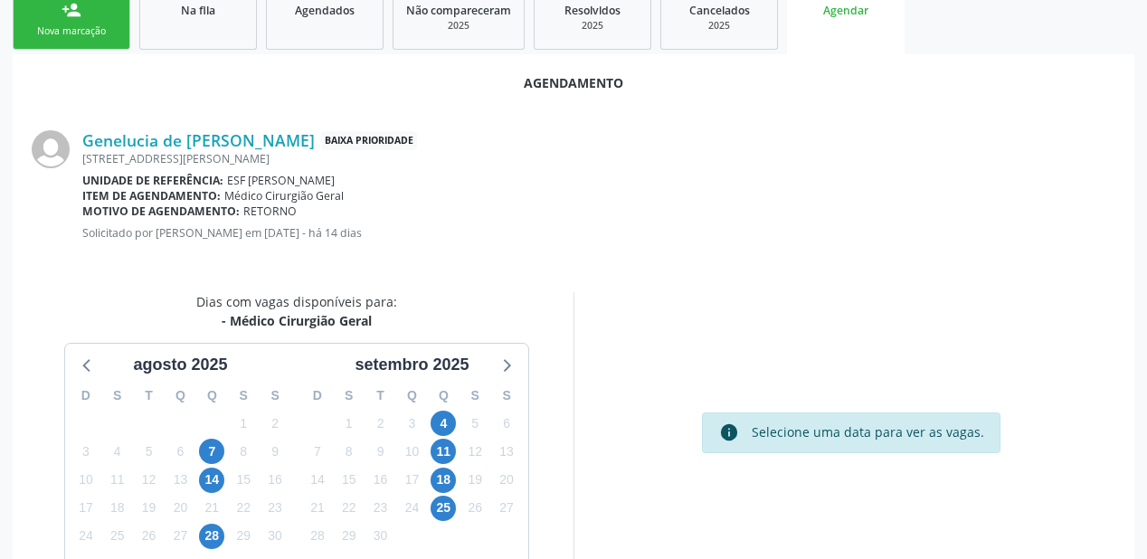
scroll to position [381, 0]
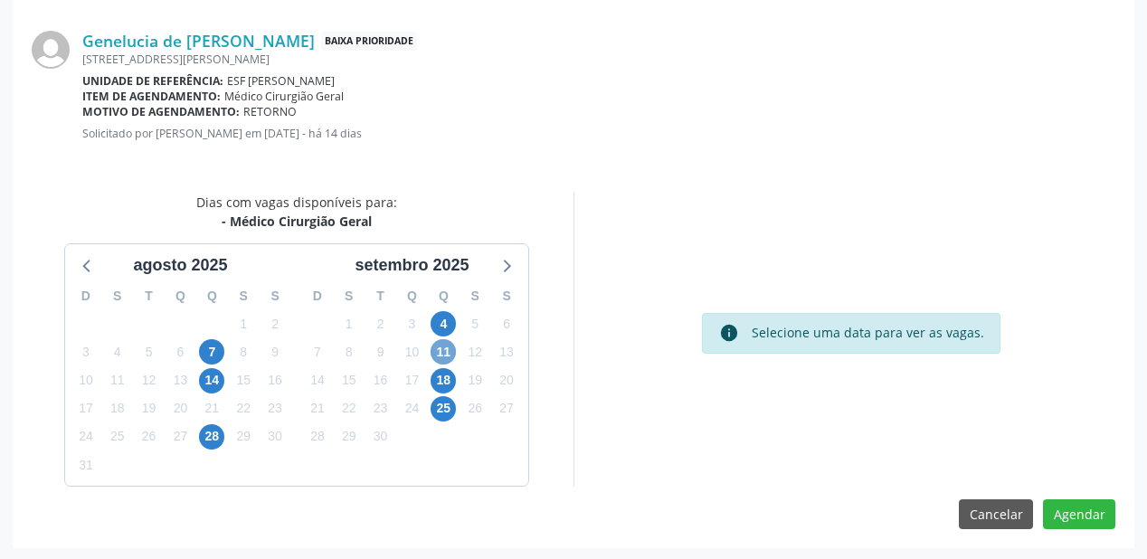
click at [449, 347] on span "11" at bounding box center [443, 351] width 25 height 25
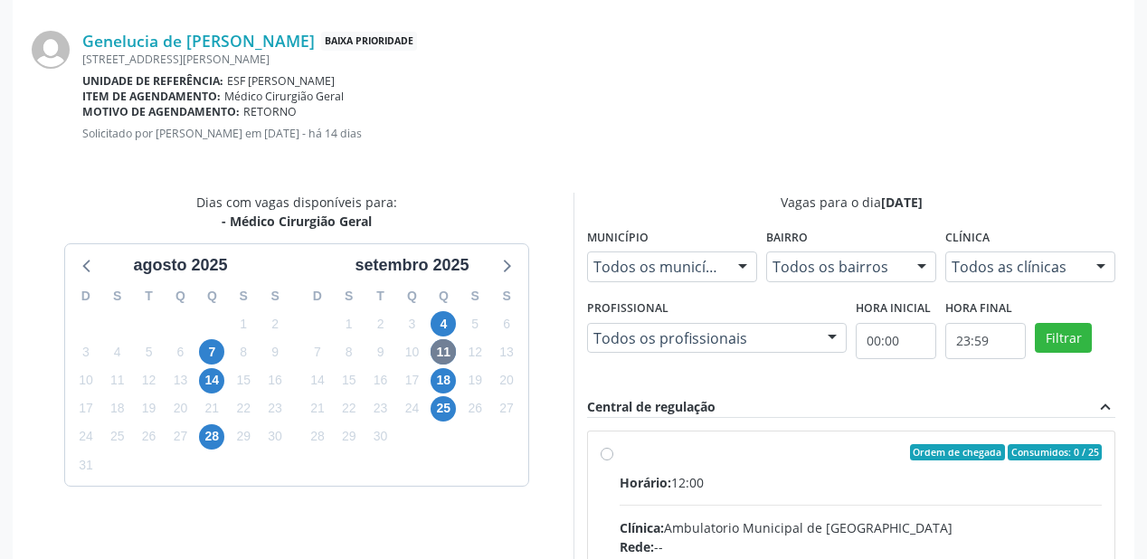
click at [828, 457] on div "Ordem de chegada Consumidos: 0 / 25" at bounding box center [861, 452] width 482 height 16
click at [613, 457] on input "Ordem de chegada Consumidos: 0 / 25 Horário: 12:00 Clínica: Ambulatorio Municip…" at bounding box center [607, 452] width 13 height 16
radio input "true"
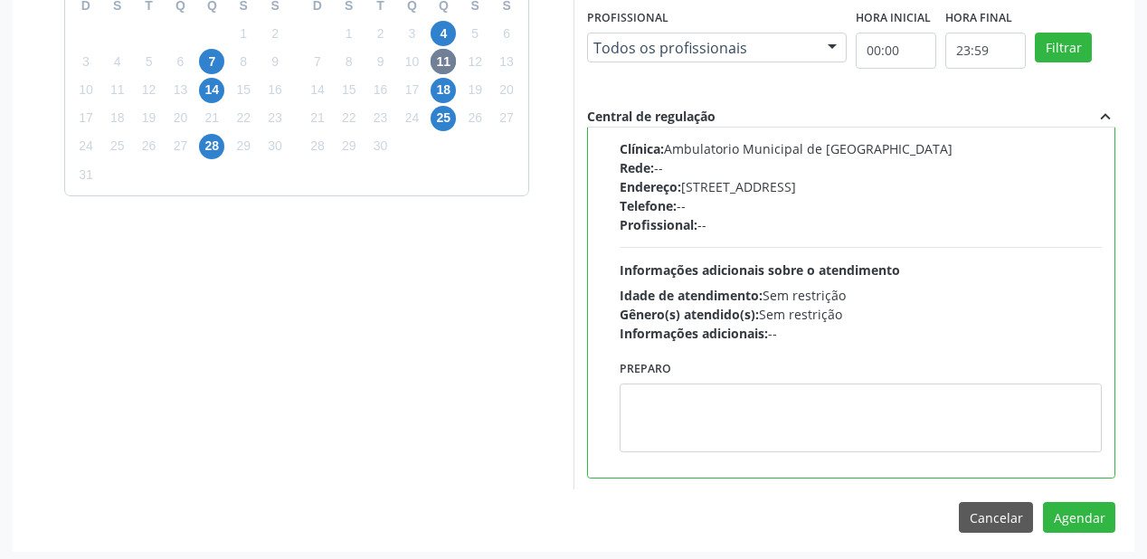
scroll to position [675, 0]
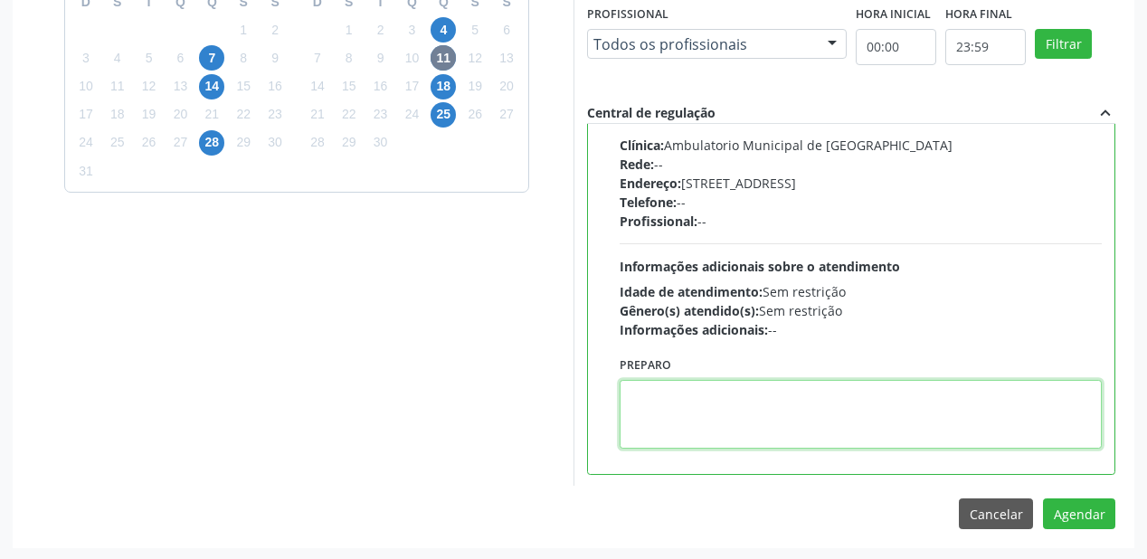
click at [759, 398] on textarea at bounding box center [861, 414] width 482 height 69
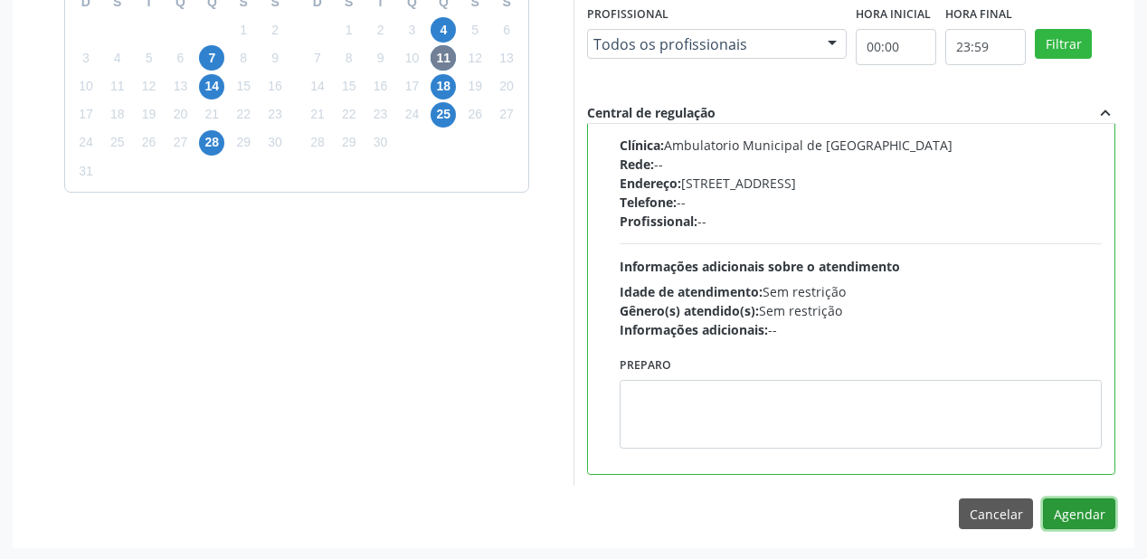
click at [1057, 507] on button "Agendar" at bounding box center [1079, 513] width 72 height 31
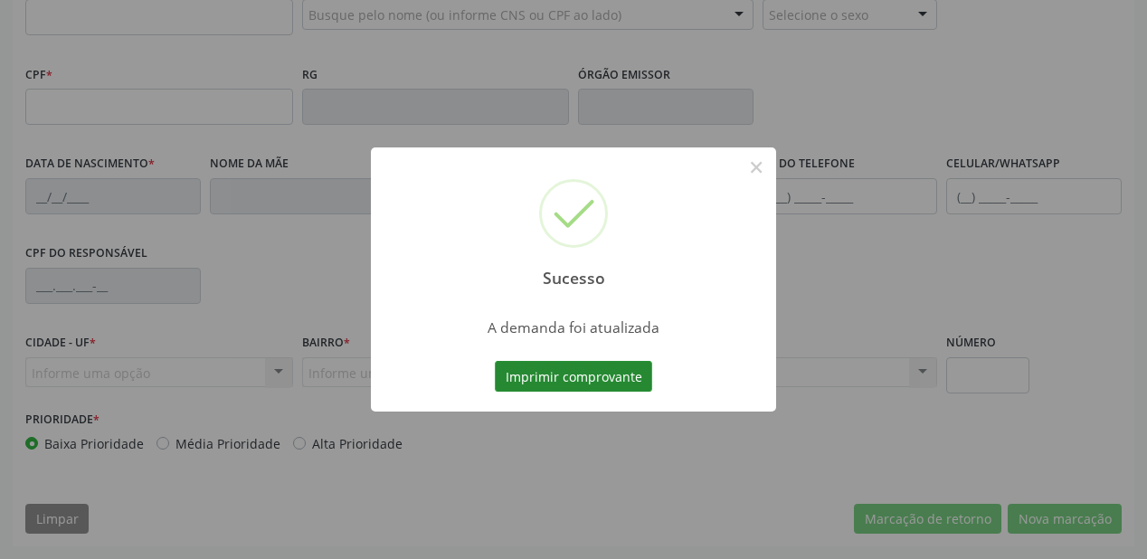
click at [596, 368] on div "Sucesso × A demanda foi atualizada Imprimir comprovante Cancel" at bounding box center [573, 279] width 405 height 264
click at [559, 364] on button "Imprimir comprovante" at bounding box center [573, 376] width 157 height 31
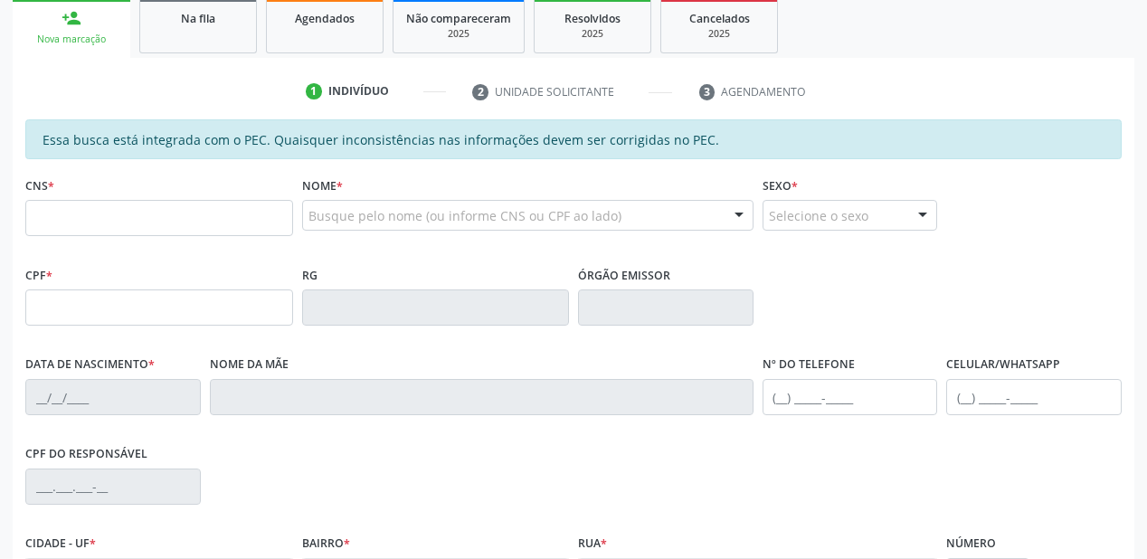
scroll to position [256, 0]
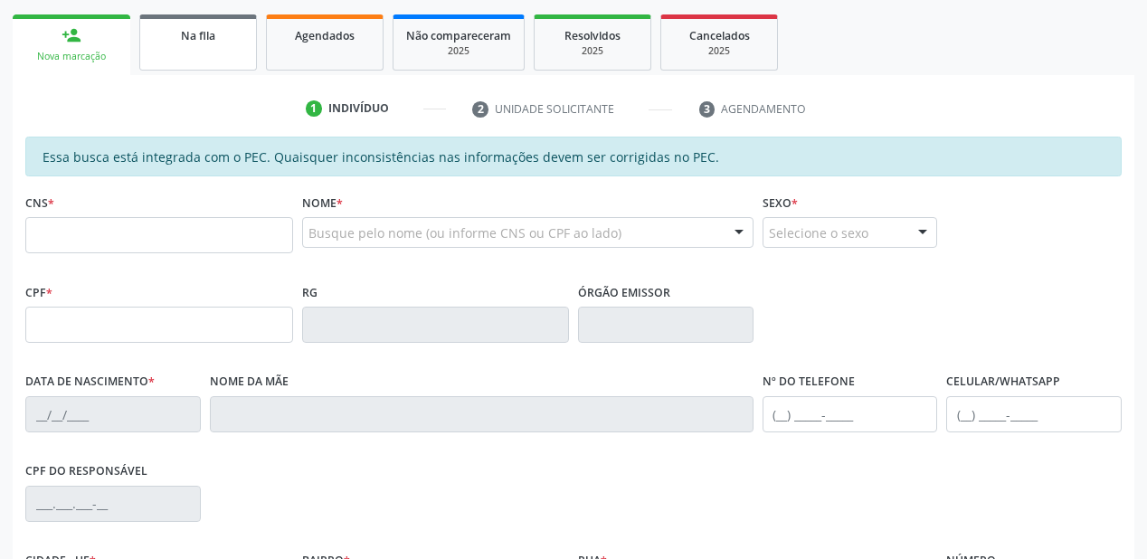
click at [197, 44] on link "Na fila" at bounding box center [198, 42] width 118 height 56
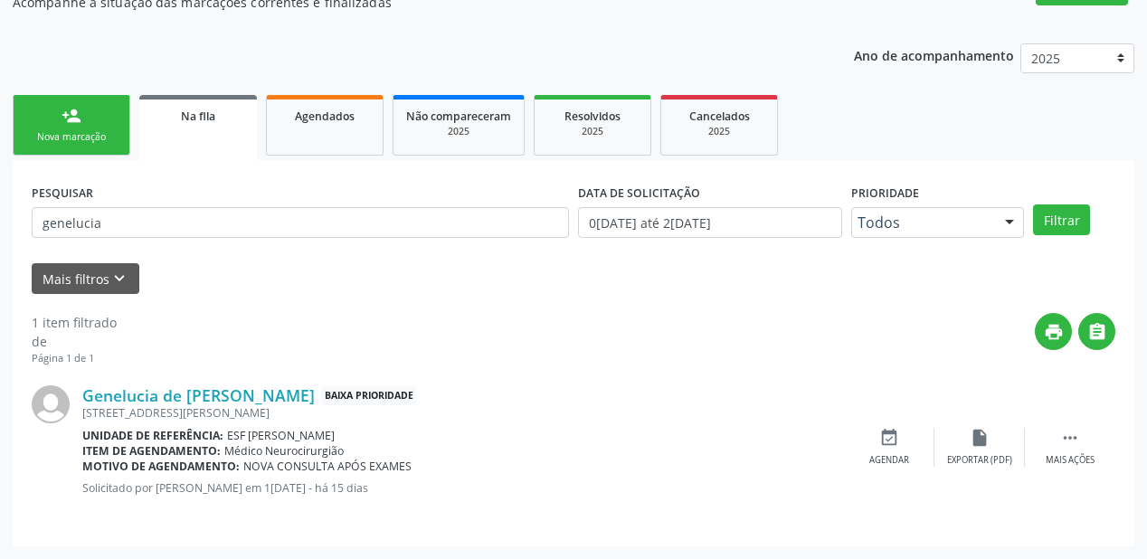
scroll to position [174, 0]
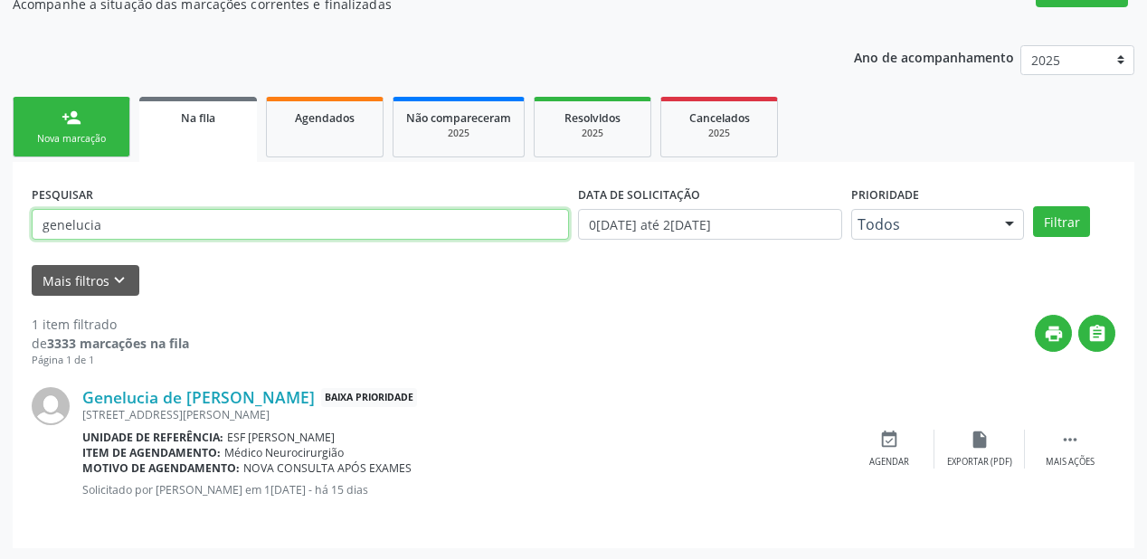
click at [140, 232] on input "genelucia" at bounding box center [300, 224] width 537 height 31
type input "g"
type input "700401440317241"
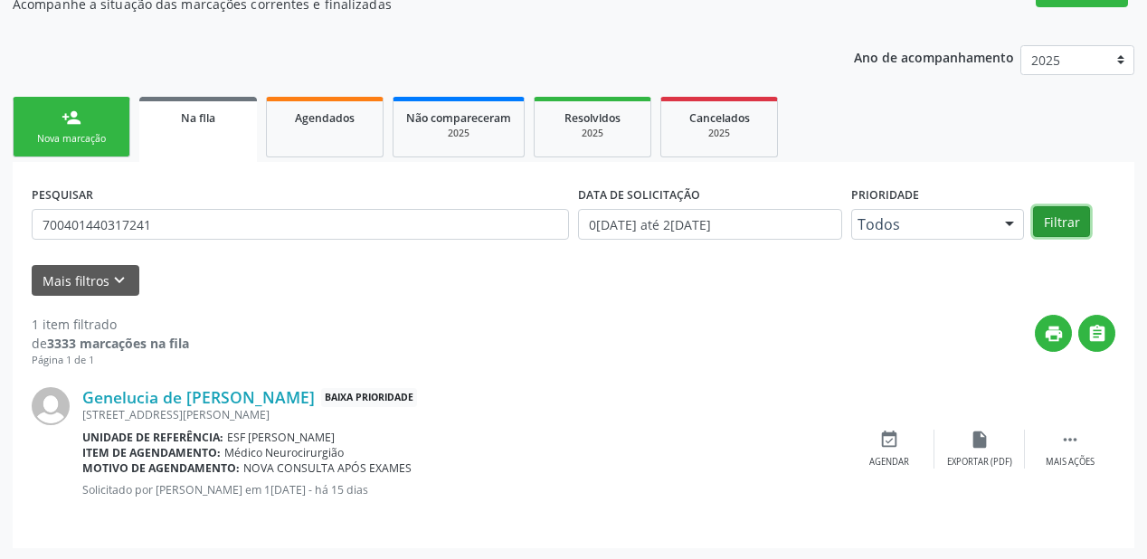
click at [1056, 217] on button "Filtrar" at bounding box center [1061, 221] width 57 height 31
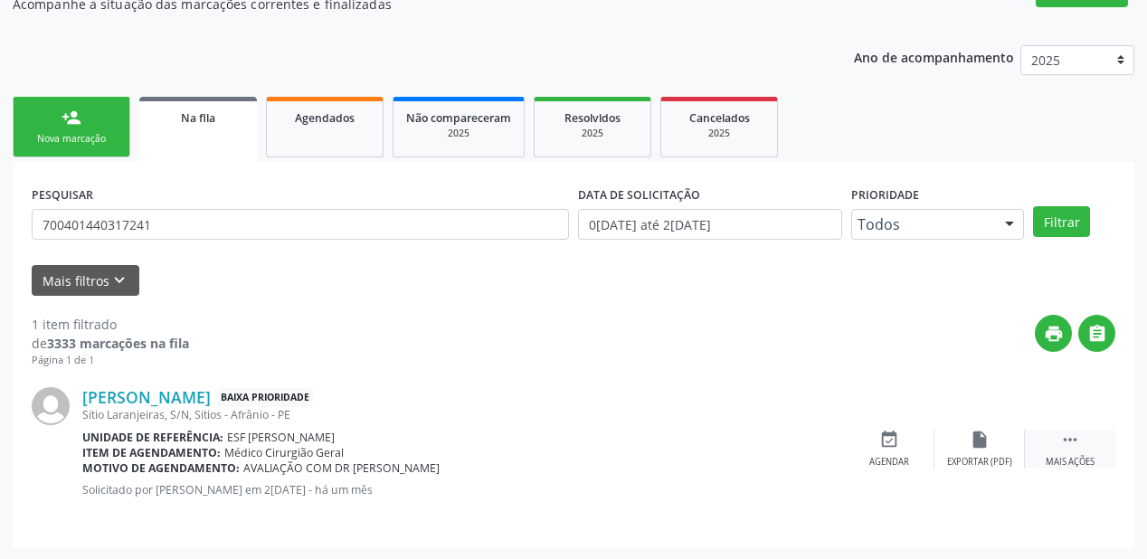
click at [1064, 441] on icon "" at bounding box center [1070, 440] width 20 height 20
click at [621, 456] on div "Agendar" at bounding box center [618, 462] width 40 height 13
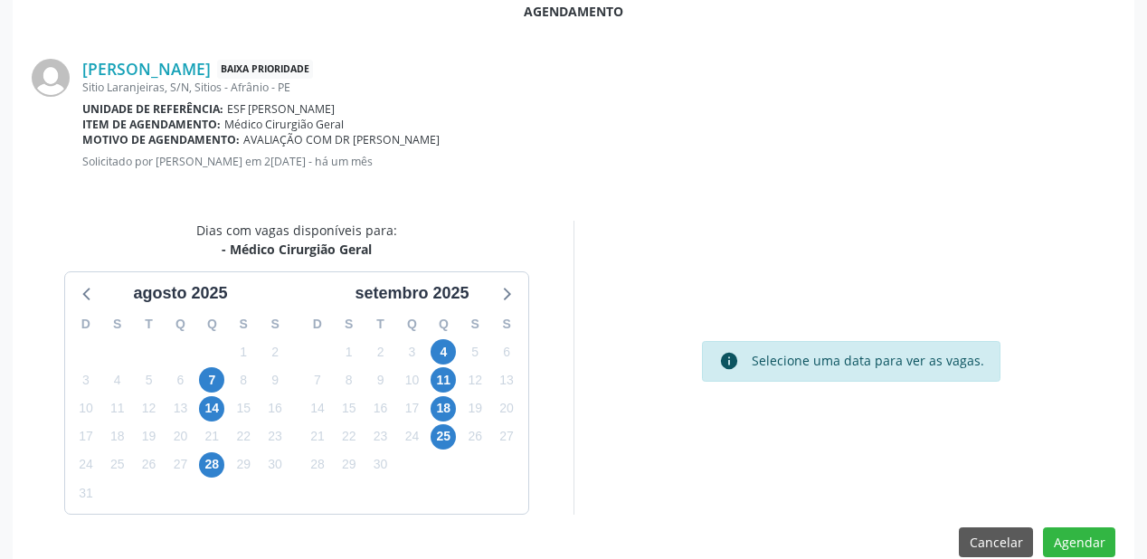
scroll to position [381, 0]
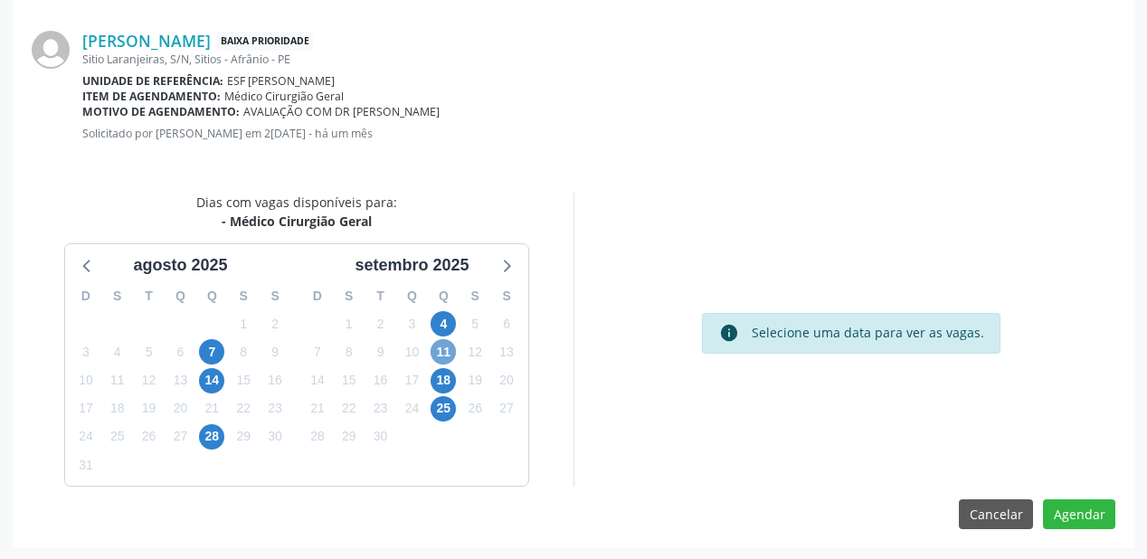
click at [444, 343] on span "11" at bounding box center [443, 351] width 25 height 25
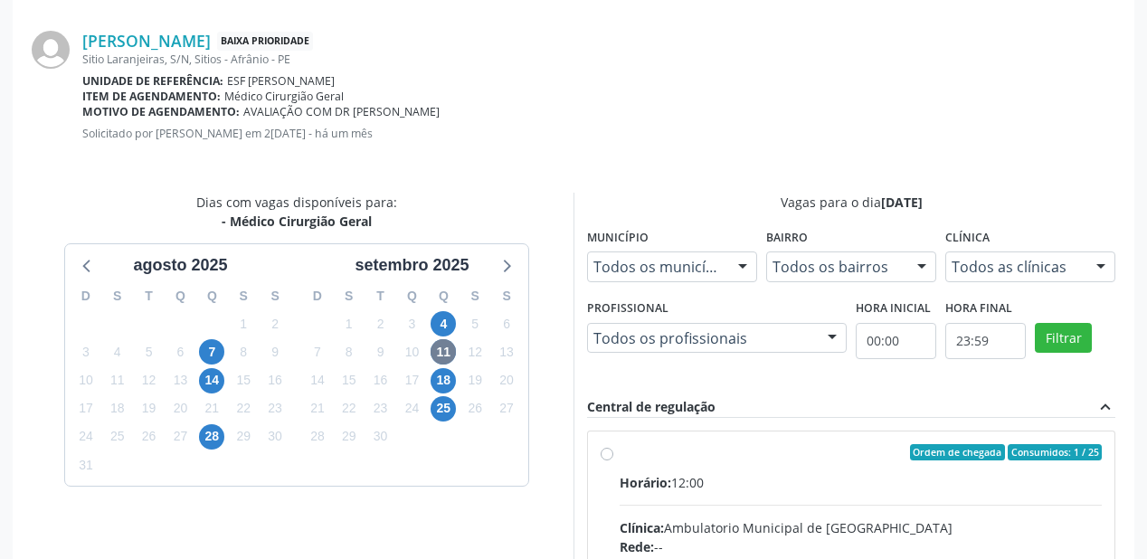
click at [613, 459] on input "Ordem de chegada Consumidos: 1 / 25 Horário: 12:00 Clínica: Ambulatorio Municip…" at bounding box center [607, 452] width 13 height 16
radio input "true"
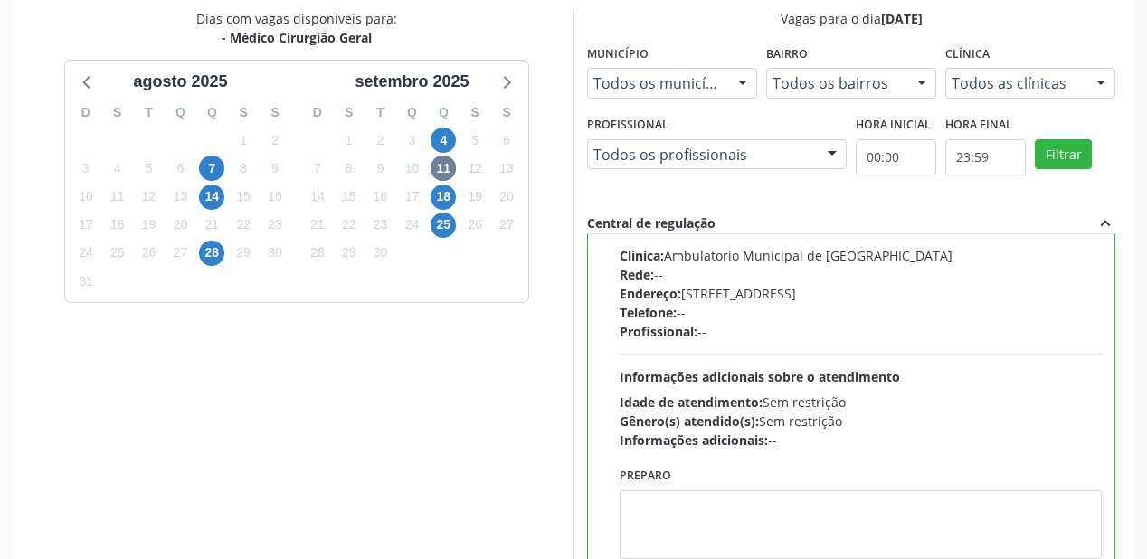
scroll to position [670, 0]
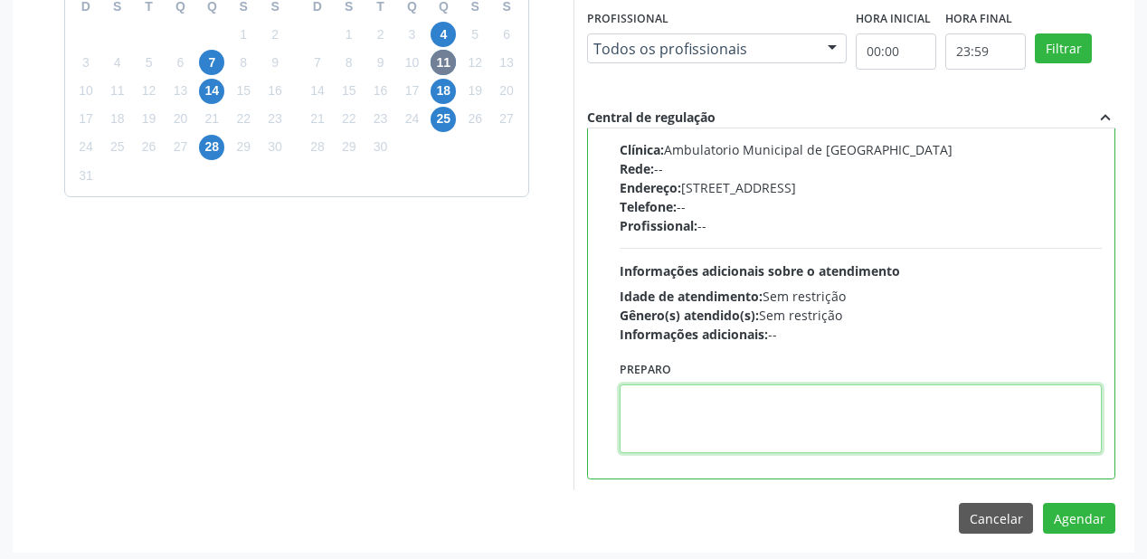
click at [805, 420] on textarea at bounding box center [861, 418] width 482 height 69
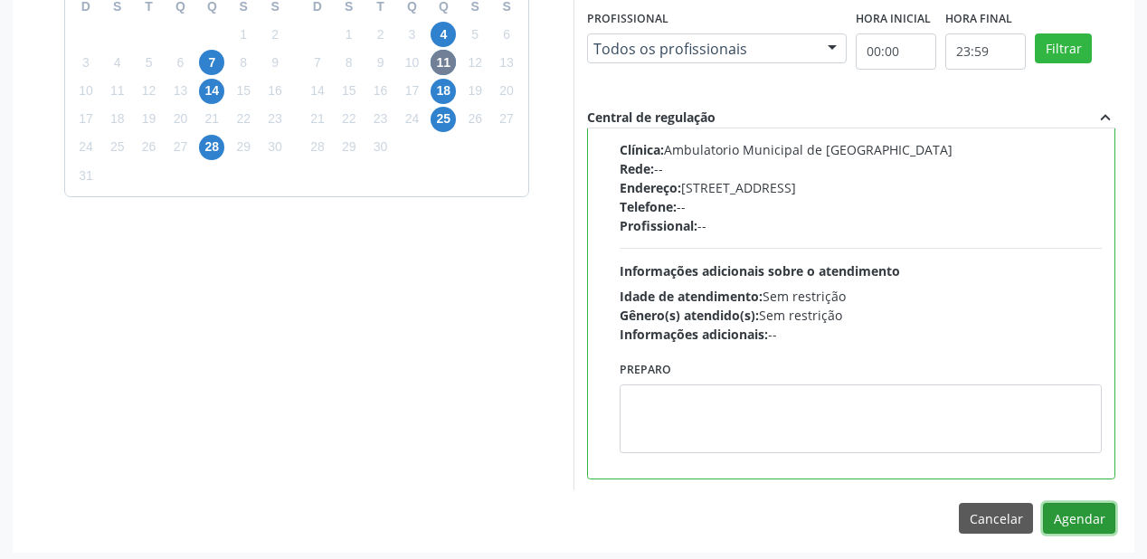
click at [1085, 520] on button "Agendar" at bounding box center [1079, 518] width 72 height 31
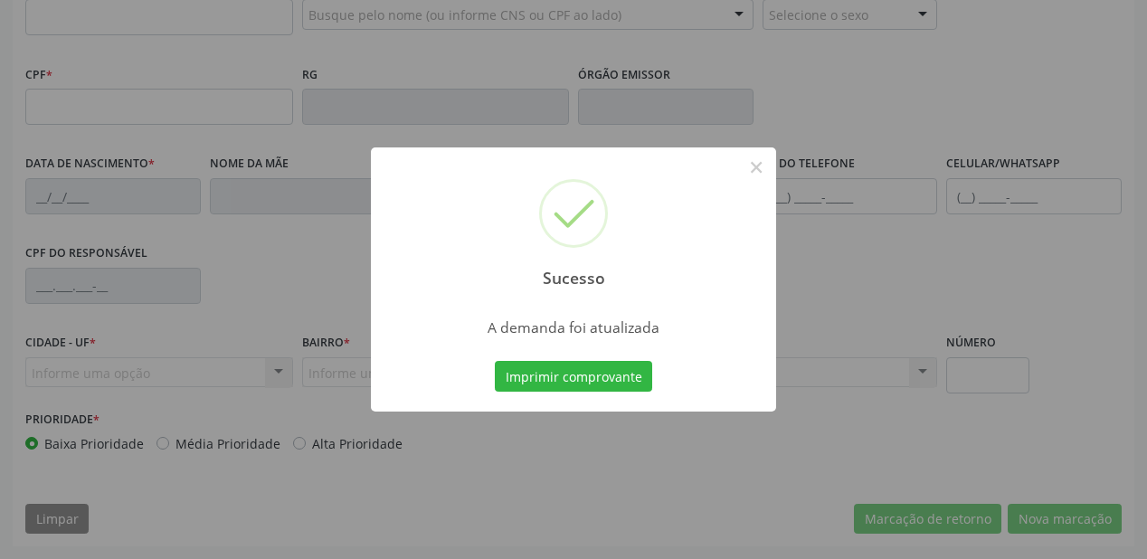
click at [618, 379] on div "Sucesso × A demanda foi atualizada Imprimir comprovante Cancel" at bounding box center [573, 279] width 1147 height 559
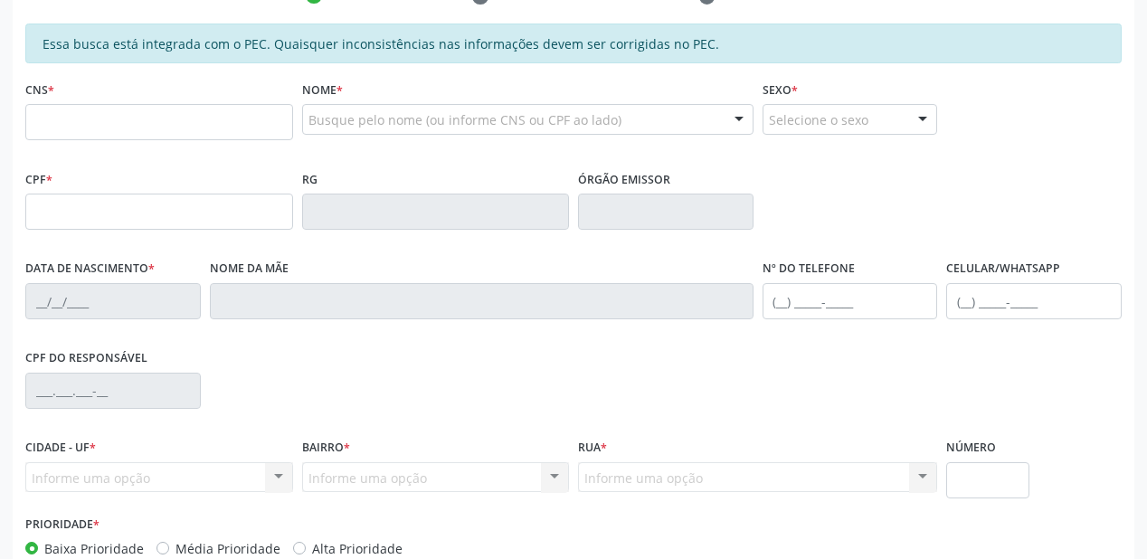
scroll to position [256, 0]
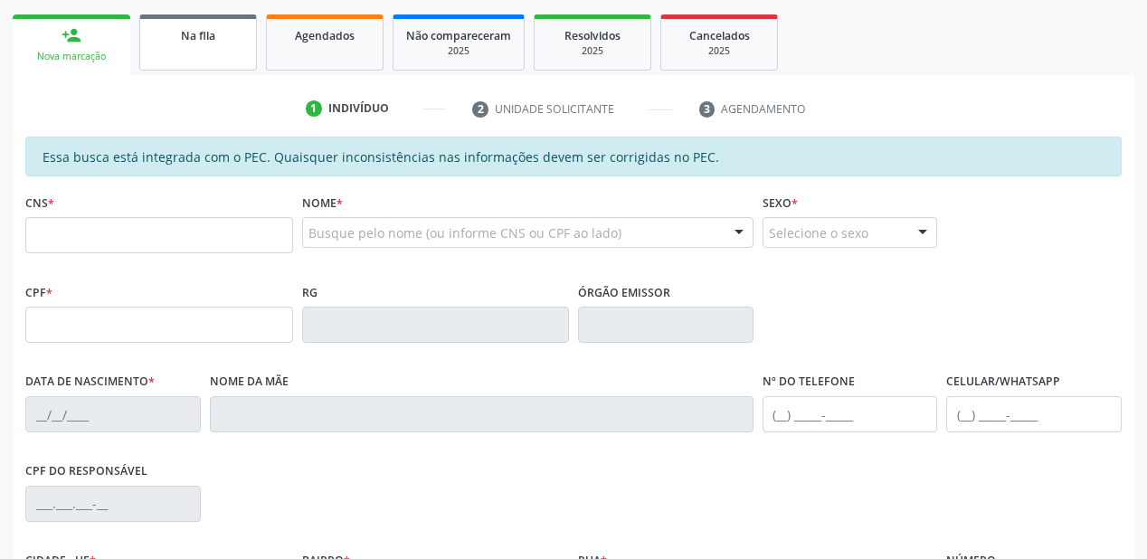
click at [204, 43] on div "Na fila" at bounding box center [198, 34] width 90 height 19
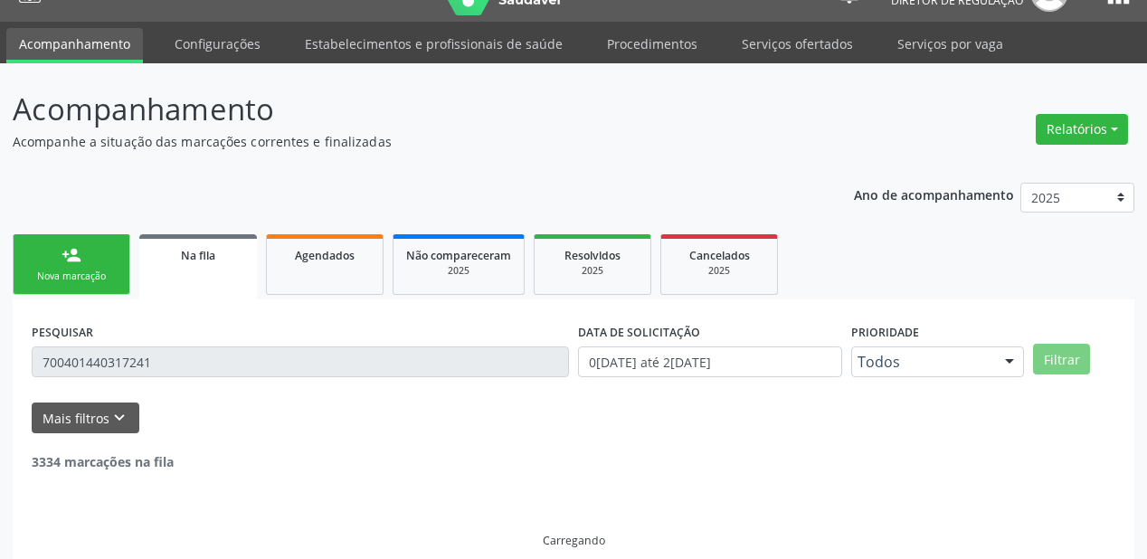
scroll to position [0, 0]
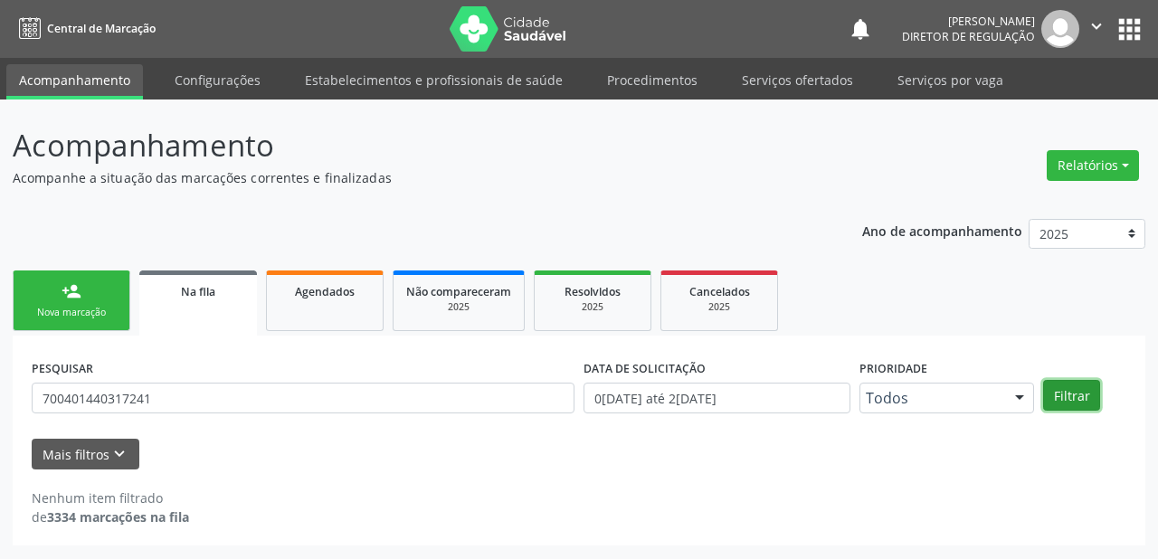
click at [1063, 393] on button "Filtrar" at bounding box center [1071, 395] width 57 height 31
drag, startPoint x: 196, startPoint y: 476, endPoint x: 197, endPoint y: 465, distance: 10.9
click at [195, 469] on div "Nenhum item filtrado de 3334 marcações na fila" at bounding box center [579, 497] width 1094 height 57
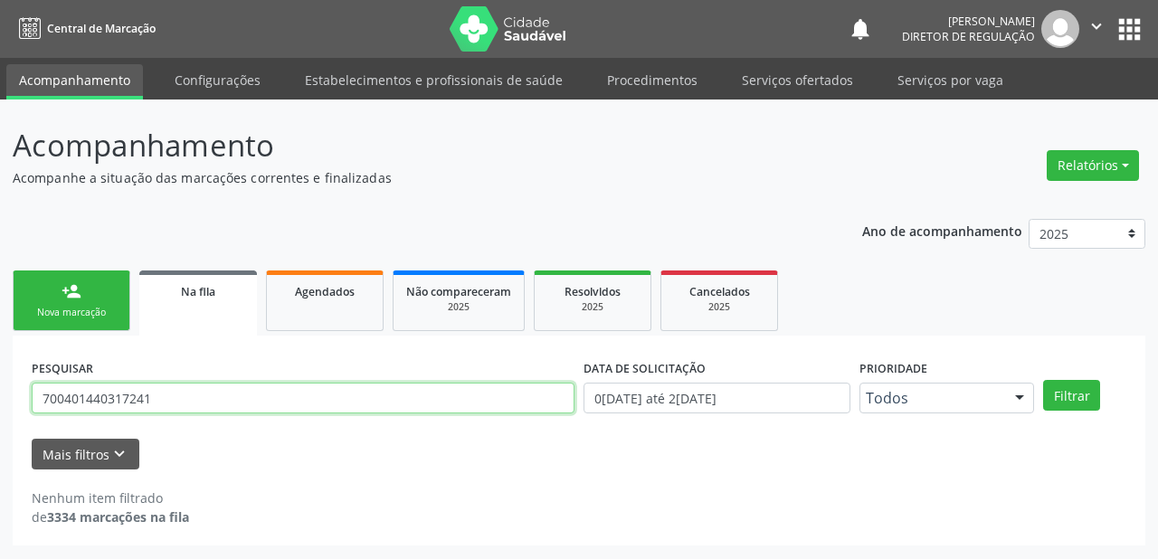
click at [160, 387] on input "700401440317241" at bounding box center [303, 398] width 543 height 31
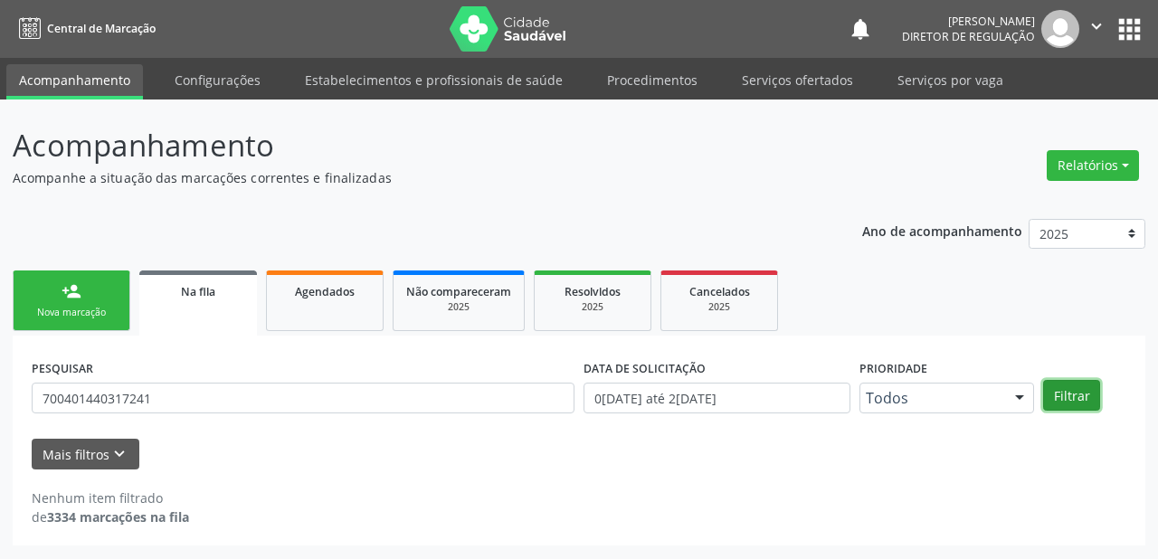
click at [1074, 401] on button "Filtrar" at bounding box center [1071, 395] width 57 height 31
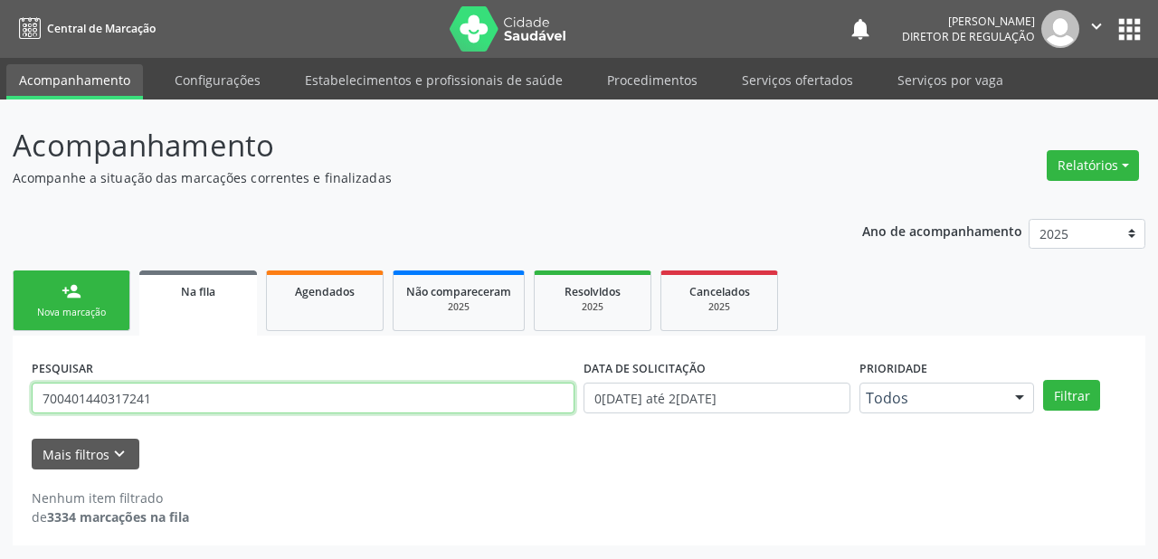
drag, startPoint x: 170, startPoint y: 398, endPoint x: 22, endPoint y: 393, distance: 148.4
click at [22, 393] on div "PESQUISAR 700401440317241 DATA DE SOLICITAÇÃO 01/01/2018 até 26/08/2025 Priorid…" at bounding box center [579, 441] width 1132 height 210
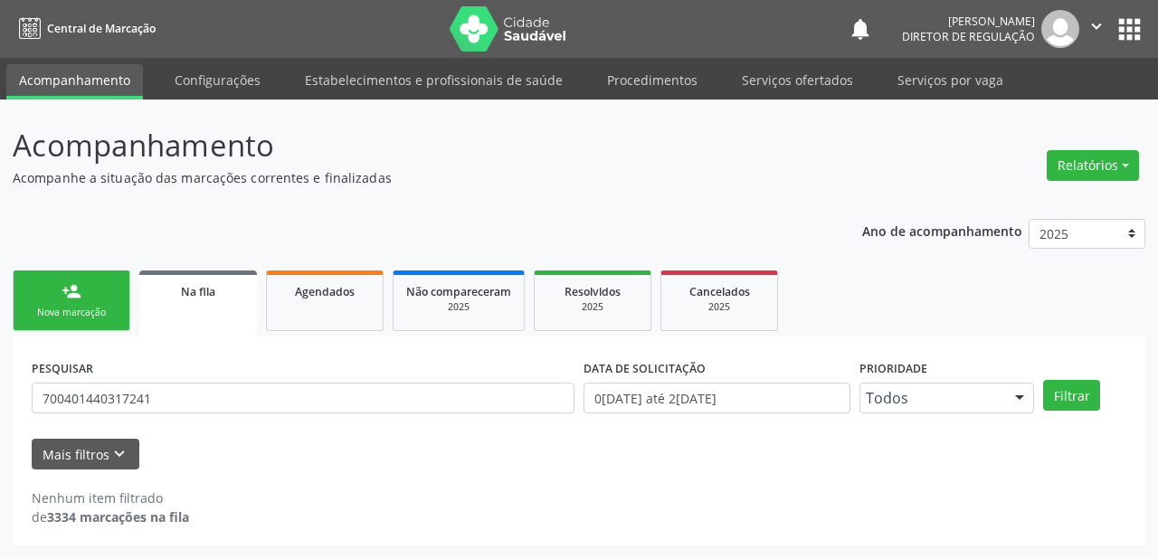
click at [101, 300] on link "person_add Nova marcação" at bounding box center [72, 300] width 118 height 61
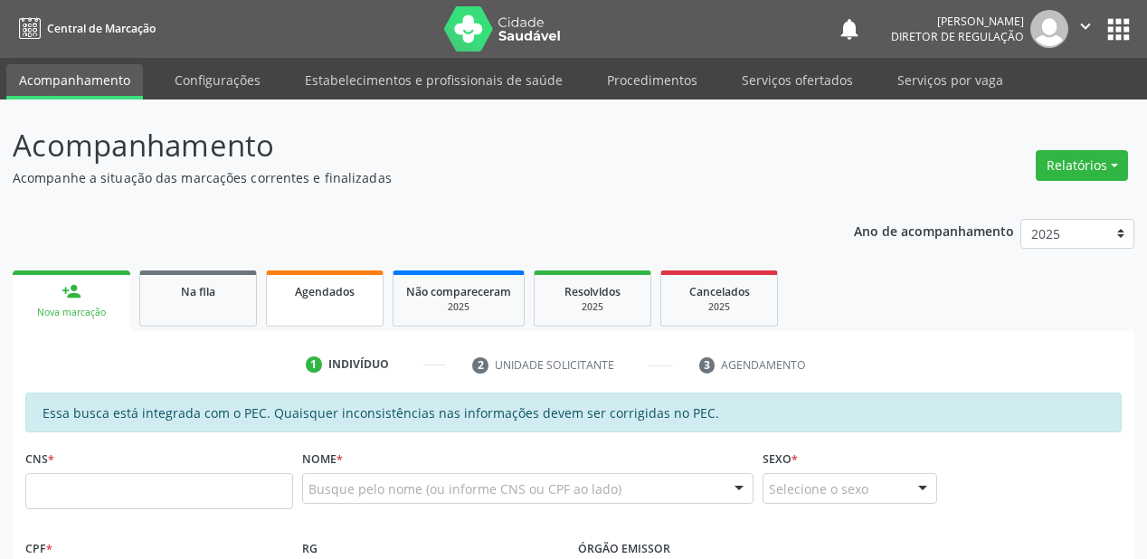
click at [321, 301] on link "Agendados" at bounding box center [325, 298] width 118 height 56
select select "7"
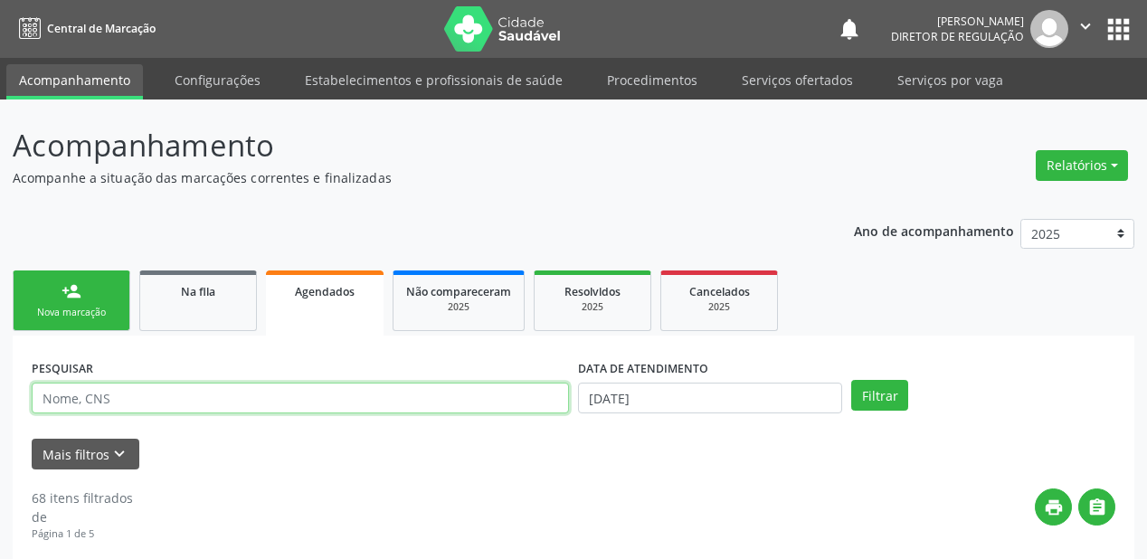
click at [123, 402] on input "text" at bounding box center [300, 398] width 537 height 31
paste input "700401440317241"
type input "700401440317241"
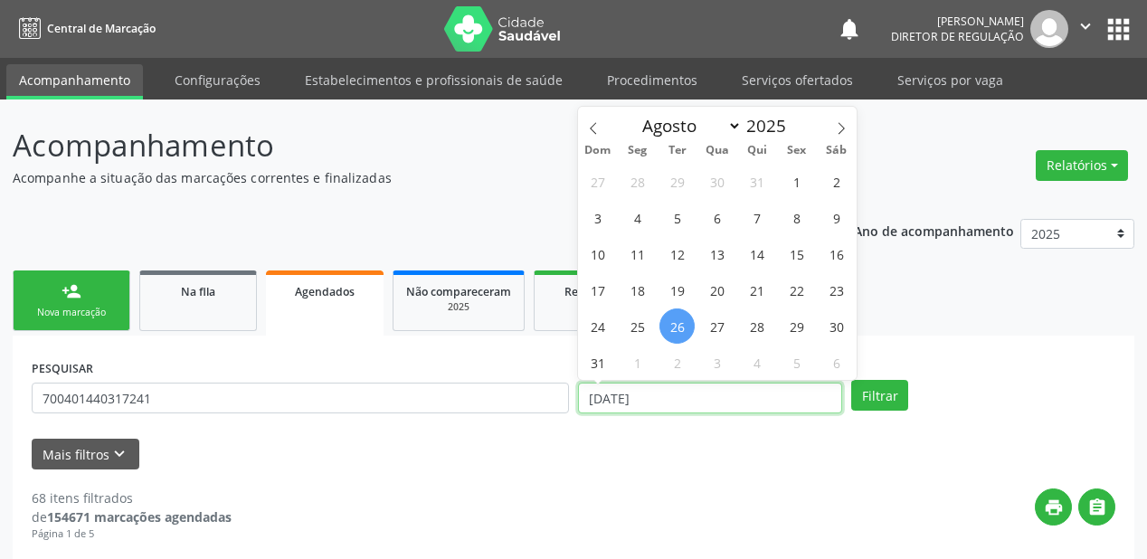
click at [658, 398] on input "2[DATE]" at bounding box center [710, 398] width 264 height 31
click at [839, 125] on icon at bounding box center [841, 128] width 13 height 13
select select "8"
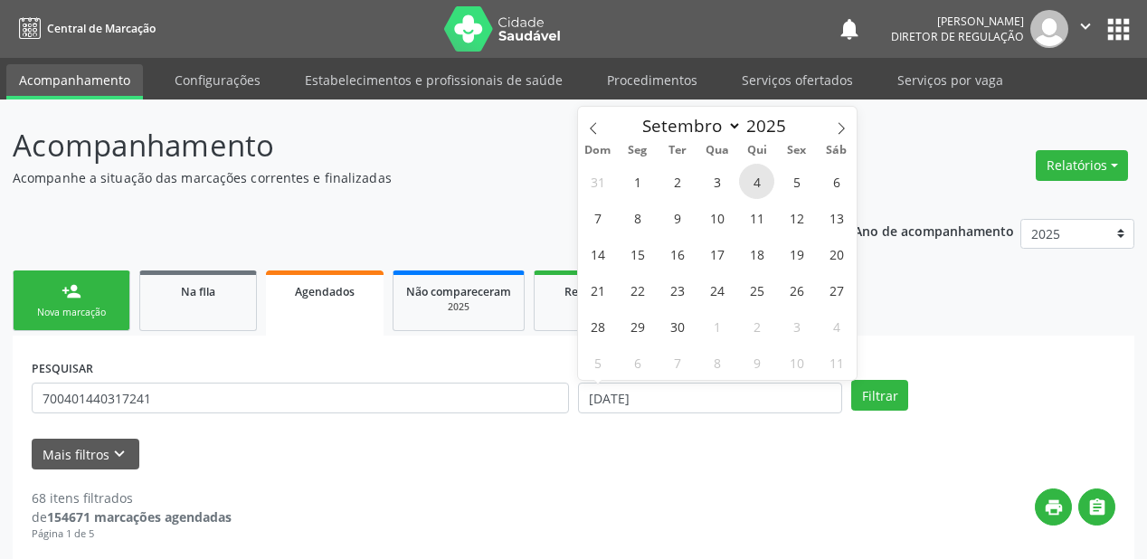
click at [762, 177] on span "4" at bounding box center [756, 181] width 35 height 35
type input "04/09/2025"
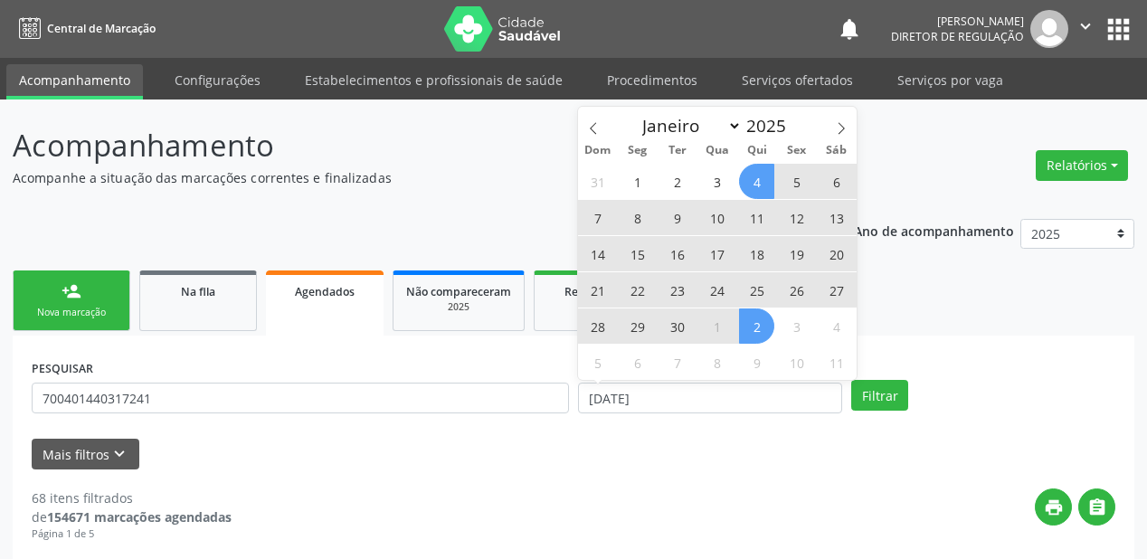
click at [760, 323] on span "2" at bounding box center [756, 325] width 35 height 35
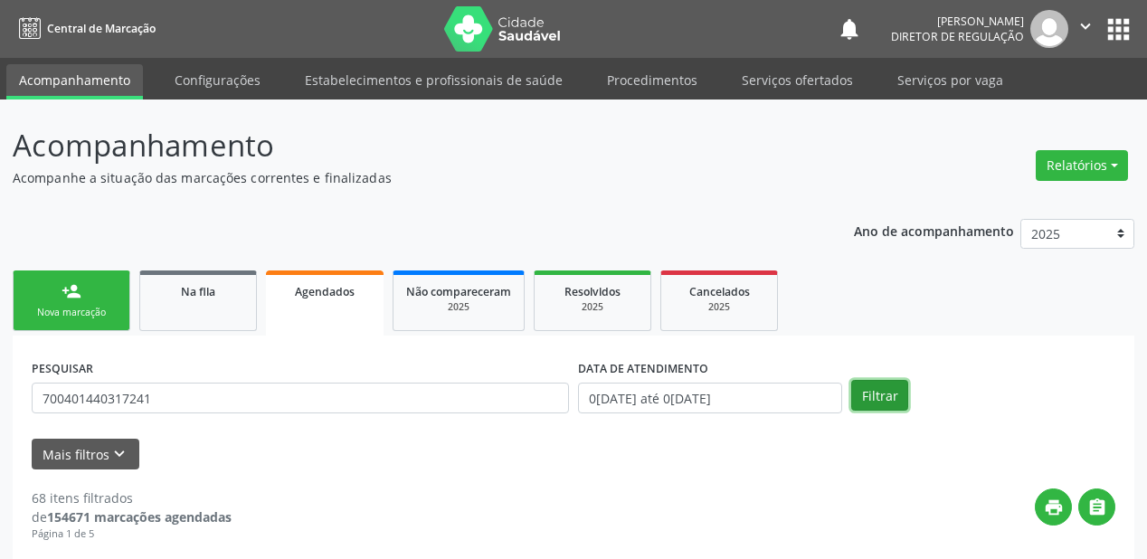
click at [876, 383] on button "Filtrar" at bounding box center [879, 395] width 57 height 31
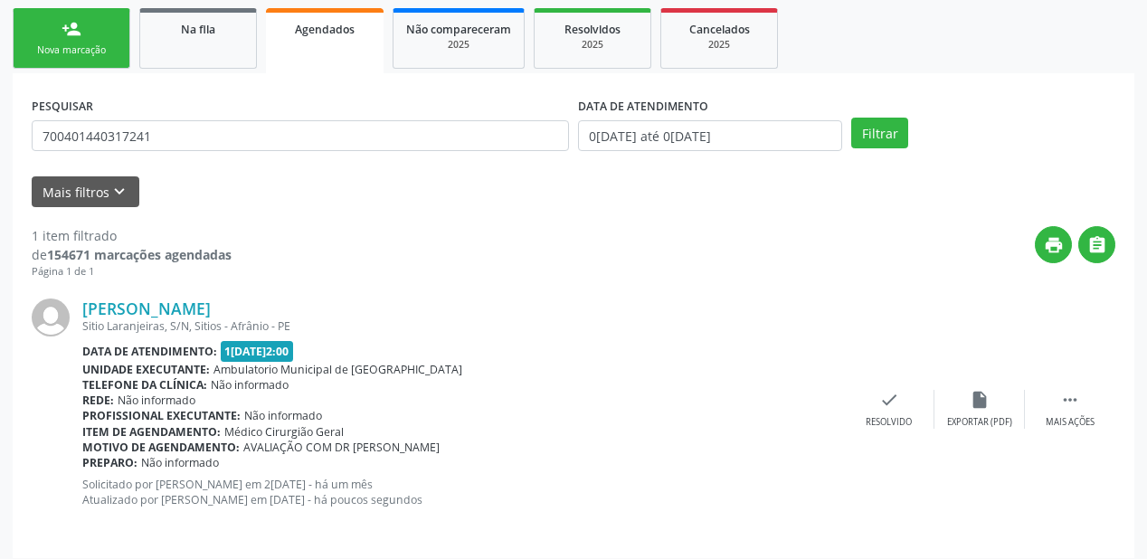
scroll to position [272, 0]
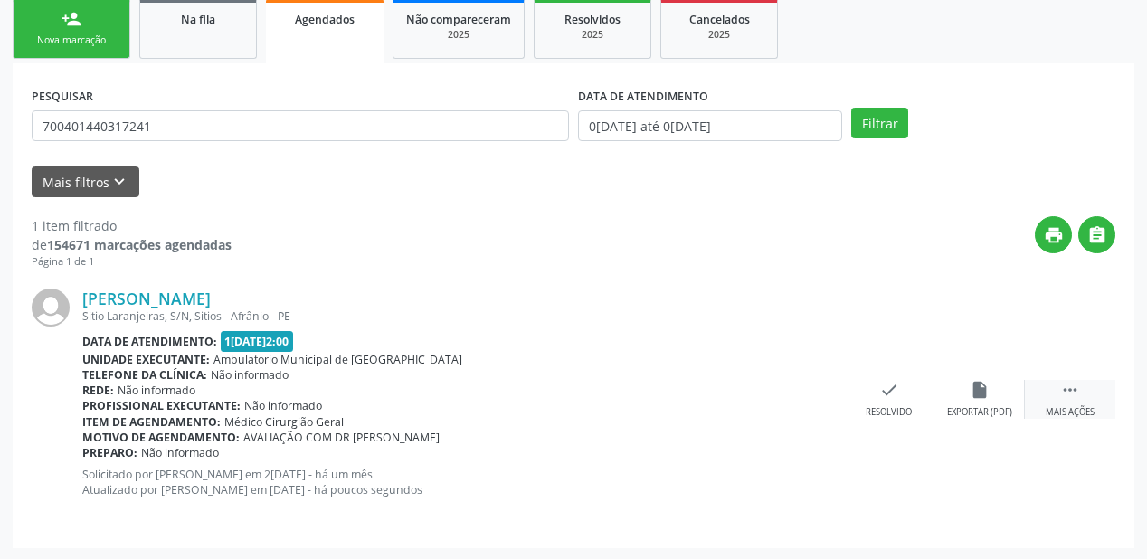
click at [1070, 387] on icon "" at bounding box center [1070, 390] width 20 height 20
click at [710, 400] on div "print Imprimir" at bounding box center [708, 399] width 90 height 39
click at [199, 24] on span "Na fila" at bounding box center [198, 19] width 34 height 15
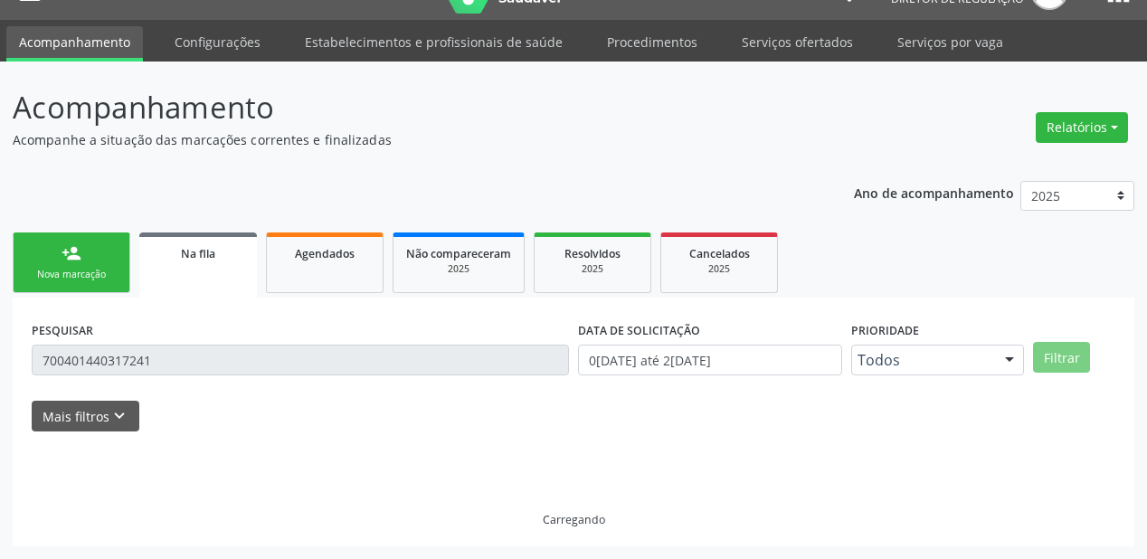
click at [199, 24] on ul "Acompanhamento Configurações Estabelecimentos e profissionais de saúde Procedim…" at bounding box center [573, 41] width 1147 height 42
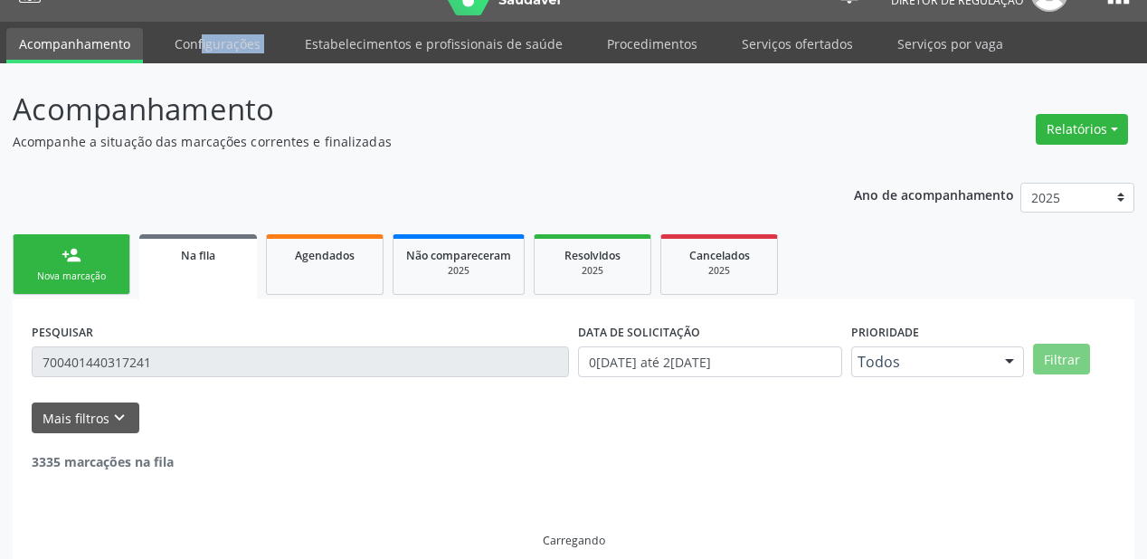
scroll to position [0, 0]
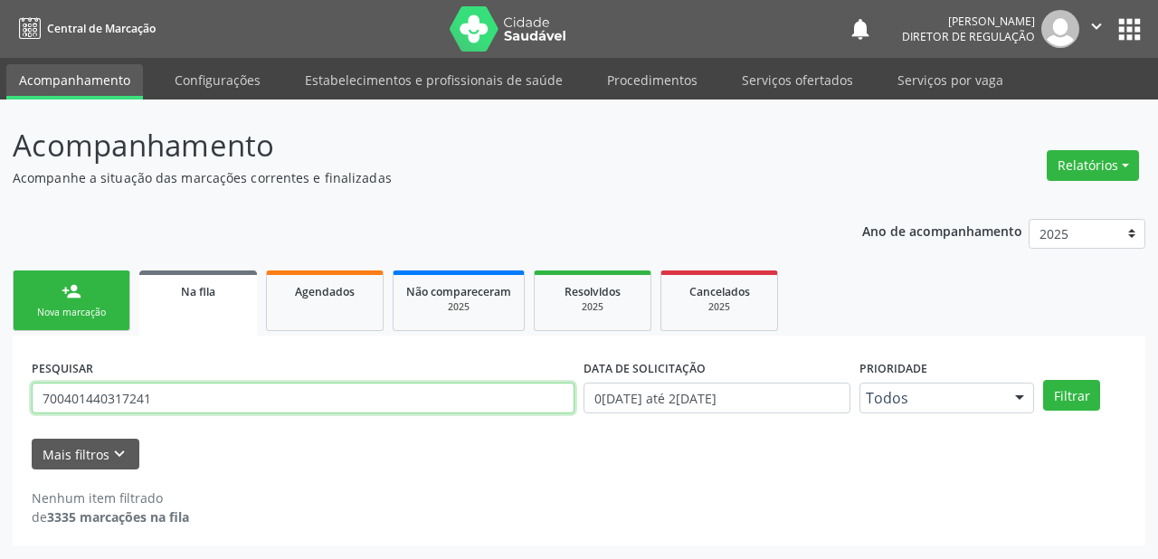
click at [158, 399] on input "700401440317241" at bounding box center [303, 398] width 543 height 31
type input "7"
type input "702800143251566"
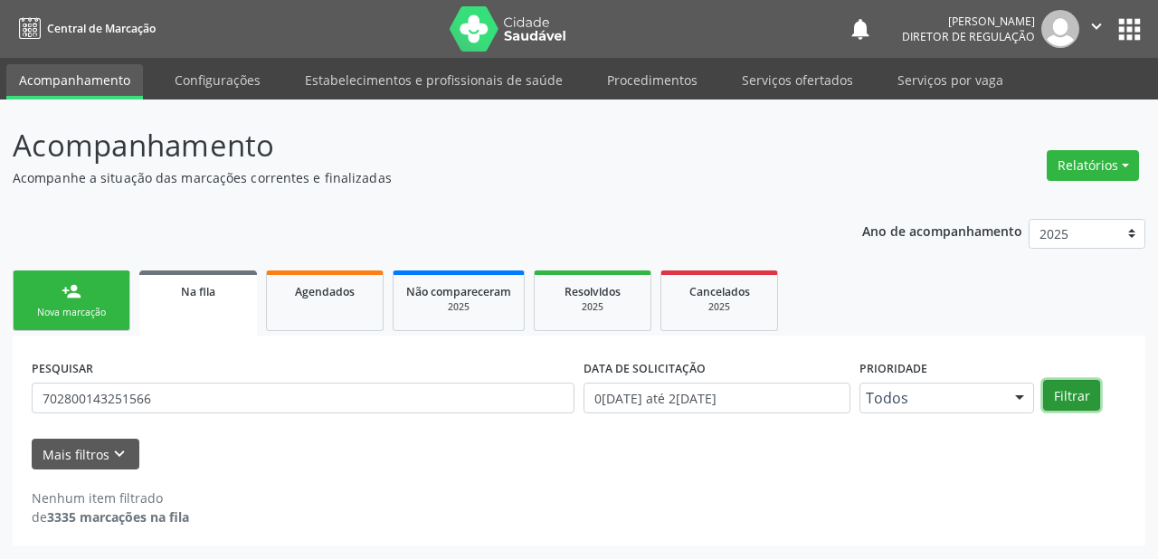
click at [1061, 396] on button "Filtrar" at bounding box center [1071, 395] width 57 height 31
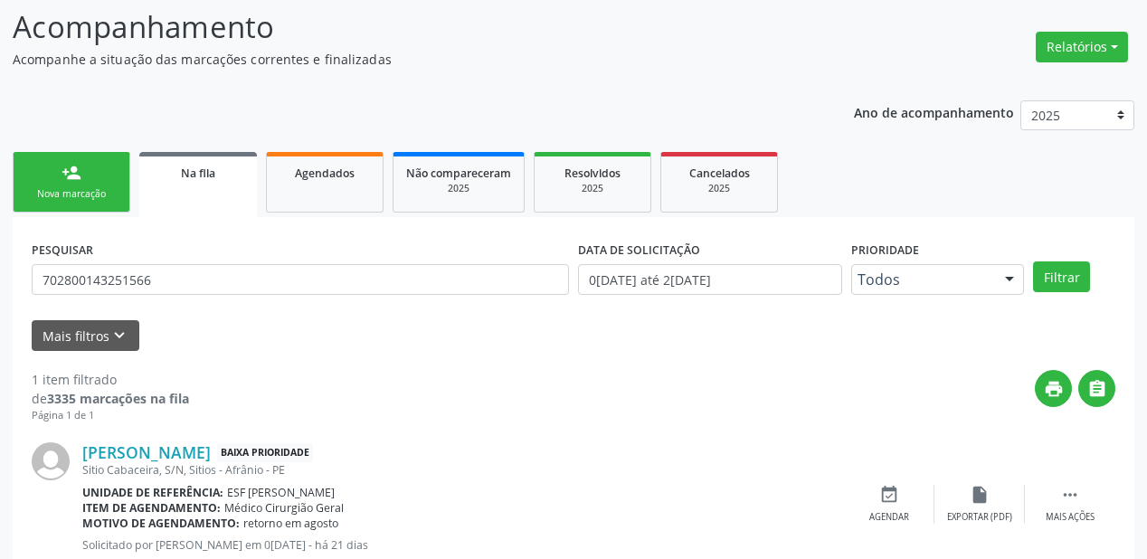
scroll to position [174, 0]
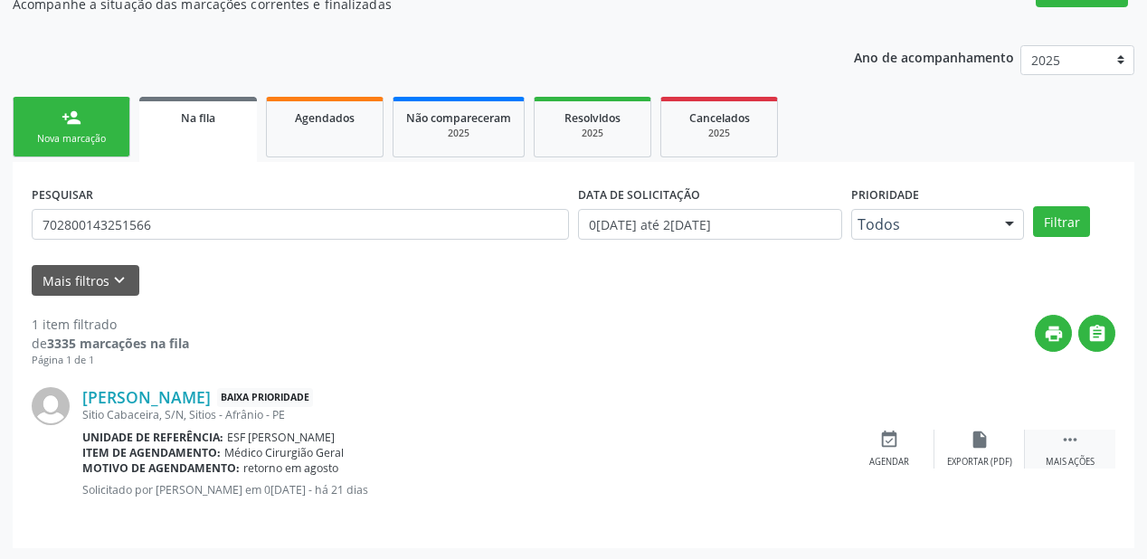
click at [1056, 433] on div " Mais ações" at bounding box center [1070, 449] width 90 height 39
click at [601, 434] on div "event_available Agendar" at bounding box center [618, 449] width 90 height 39
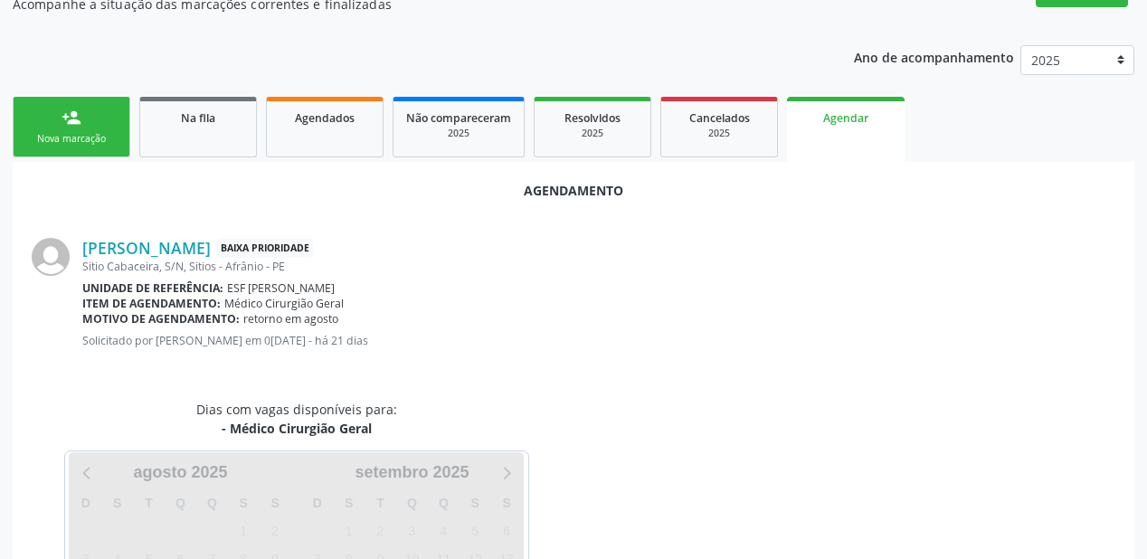
click at [608, 436] on div "Dias com vagas disponíveis para: - Médico Cirurgião Geral Carregando agosto 202…" at bounding box center [573, 547] width 1109 height 294
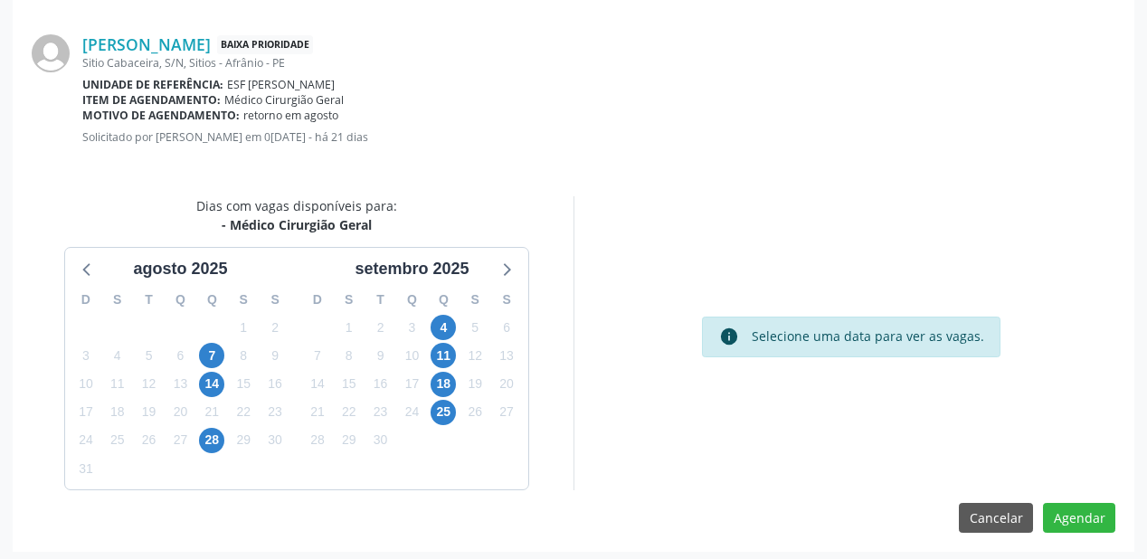
scroll to position [381, 0]
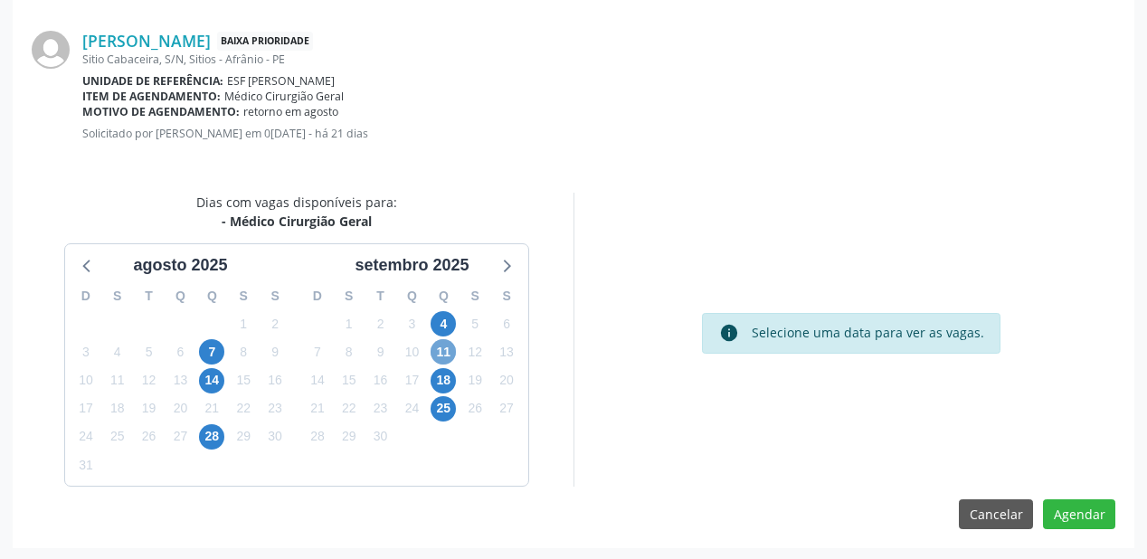
click at [435, 351] on span "11" at bounding box center [443, 351] width 25 height 25
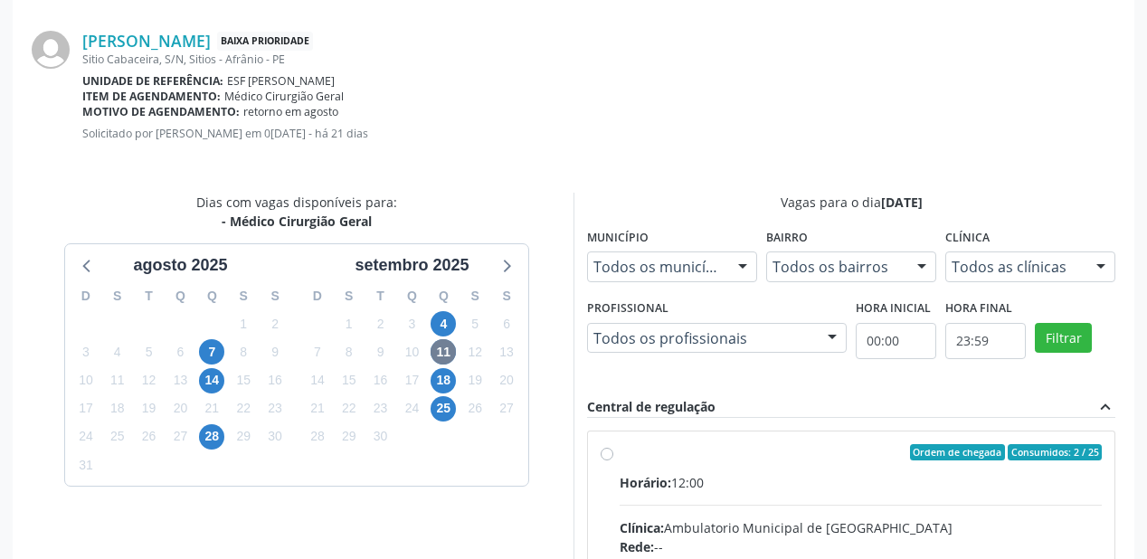
click at [905, 457] on div "Ordem de chegada Consumidos: 2 / 25" at bounding box center [861, 452] width 482 height 16
click at [613, 457] on input "Ordem de chegada Consumidos: 2 / 25 Horário: 12:00 Clínica: Ambulatorio Municip…" at bounding box center [607, 452] width 13 height 16
radio input "true"
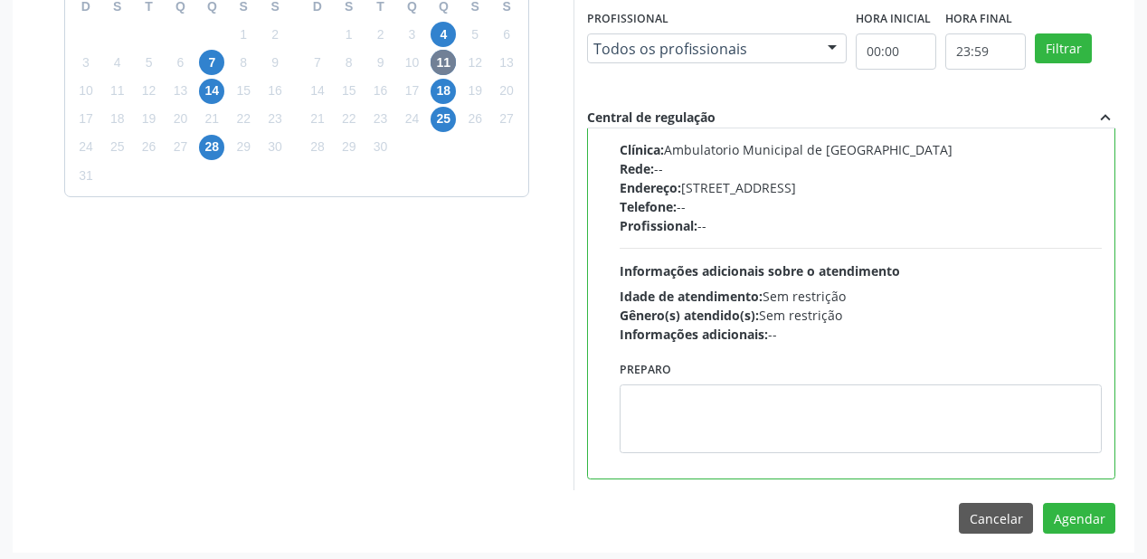
scroll to position [675, 0]
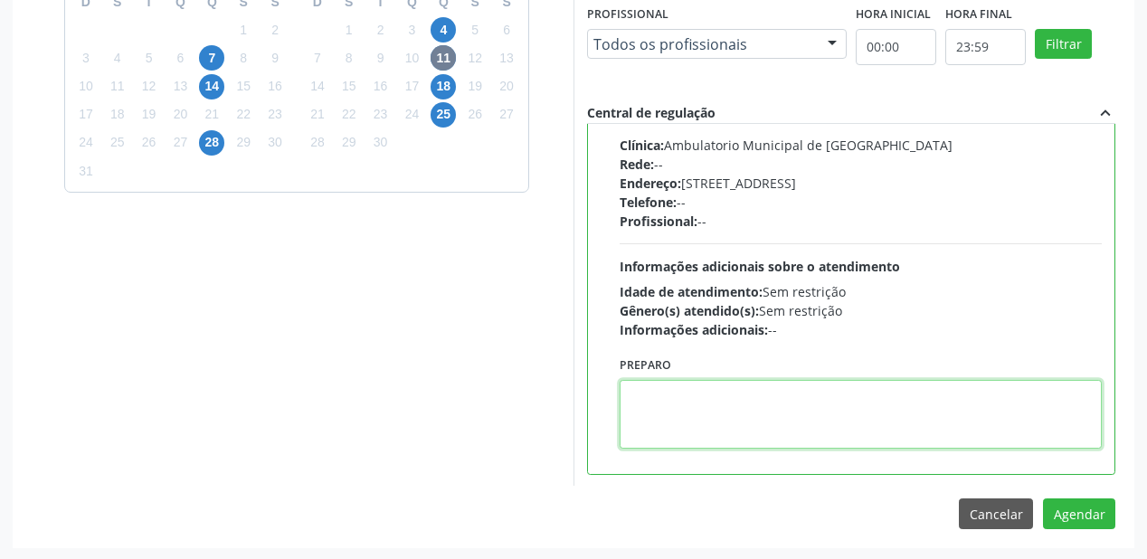
click at [814, 388] on textarea at bounding box center [861, 414] width 482 height 69
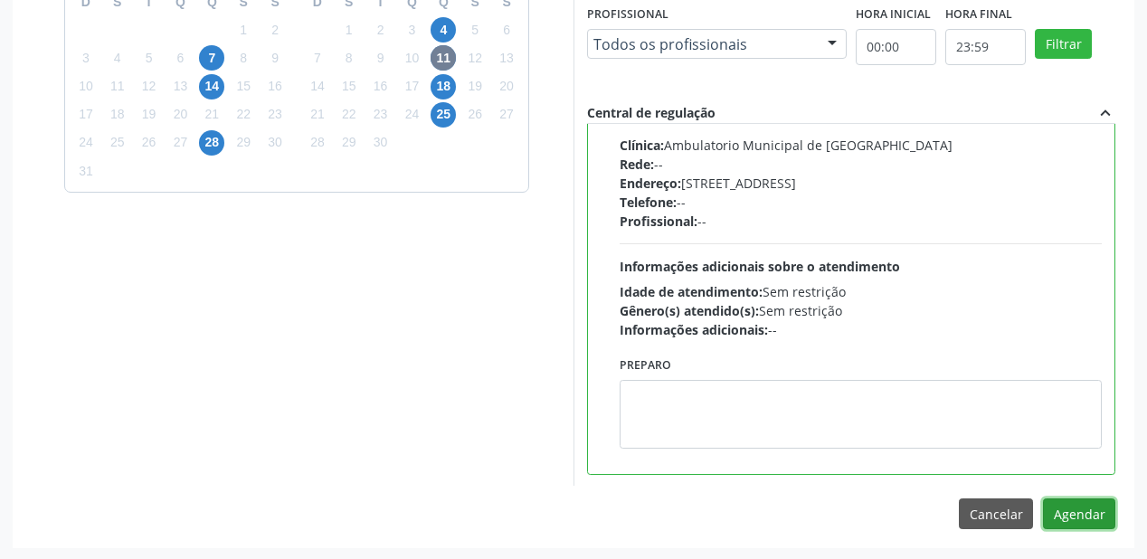
click at [1064, 506] on button "Agendar" at bounding box center [1079, 513] width 72 height 31
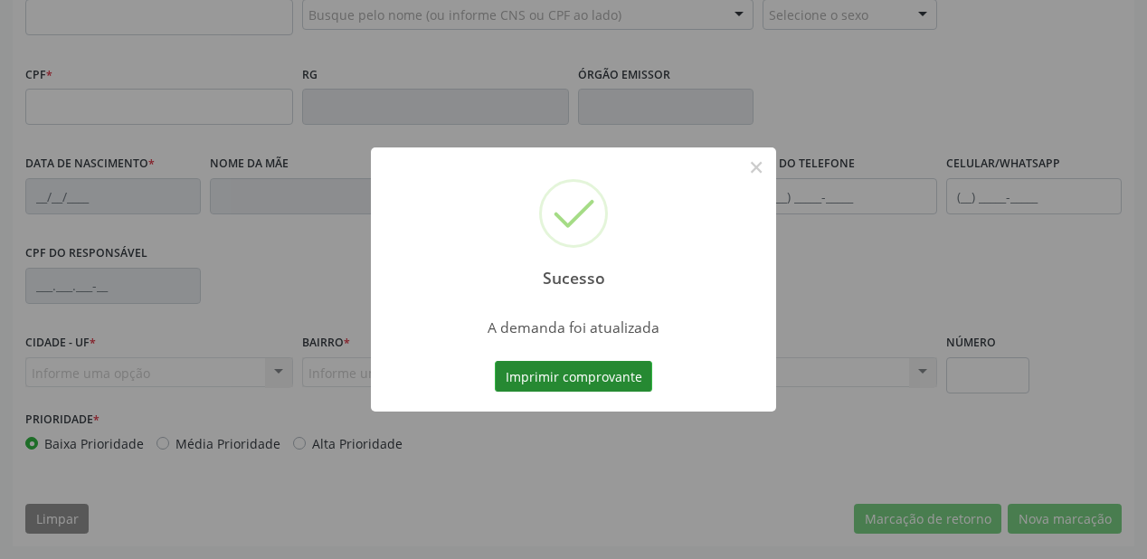
scroll to position [473, 0]
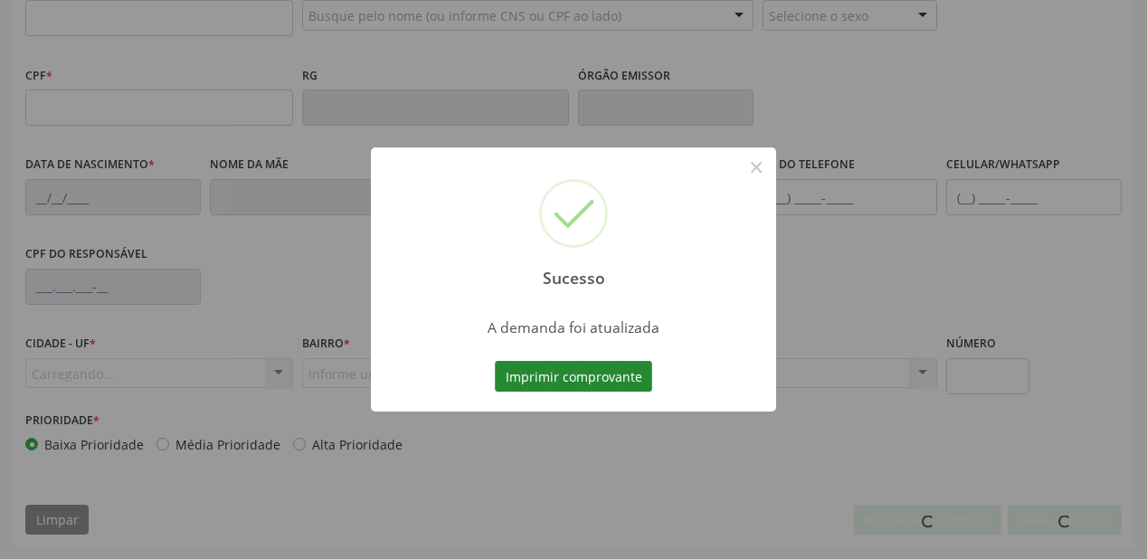
click at [609, 383] on button "Imprimir comprovante" at bounding box center [573, 376] width 157 height 31
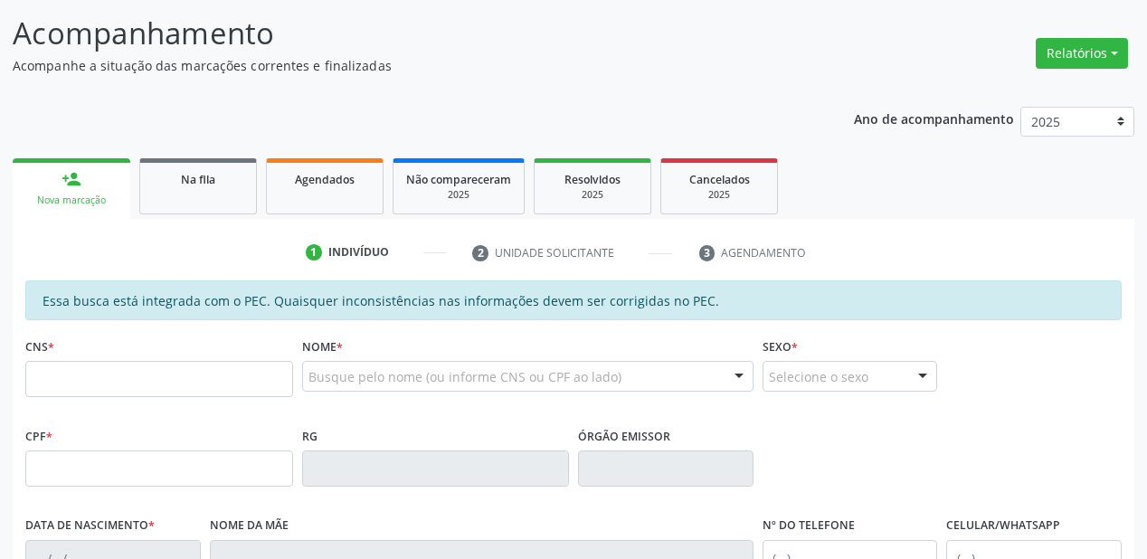
scroll to position [111, 0]
click at [188, 173] on span "Na fila" at bounding box center [198, 180] width 34 height 15
click at [188, 172] on div "Ano de acompanhamento 2025 2024 2023 2022 2021 2020 2019 2018 person_add Nova m…" at bounding box center [574, 502] width 1122 height 815
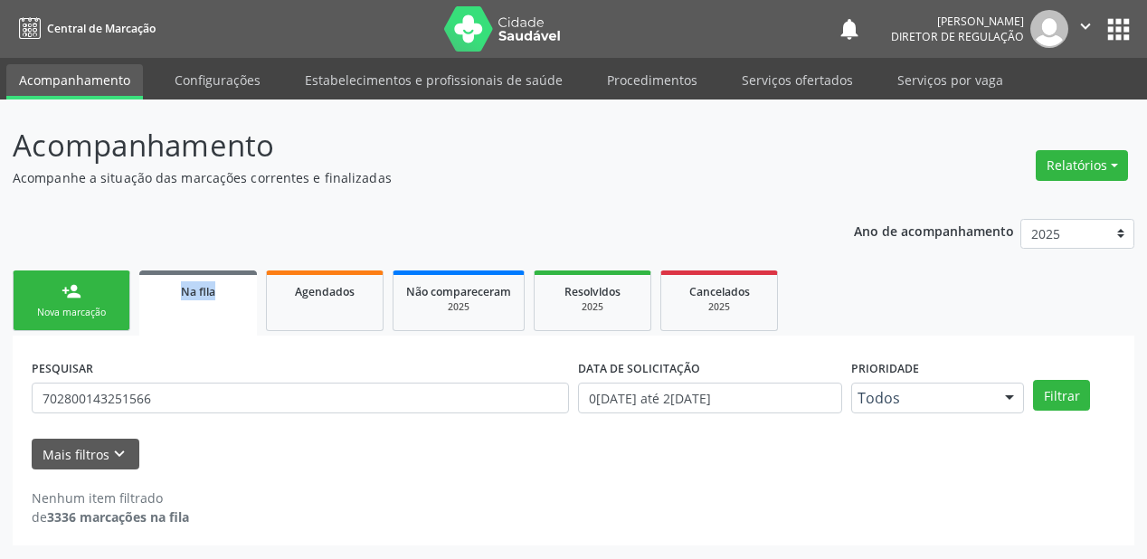
scroll to position [0, 0]
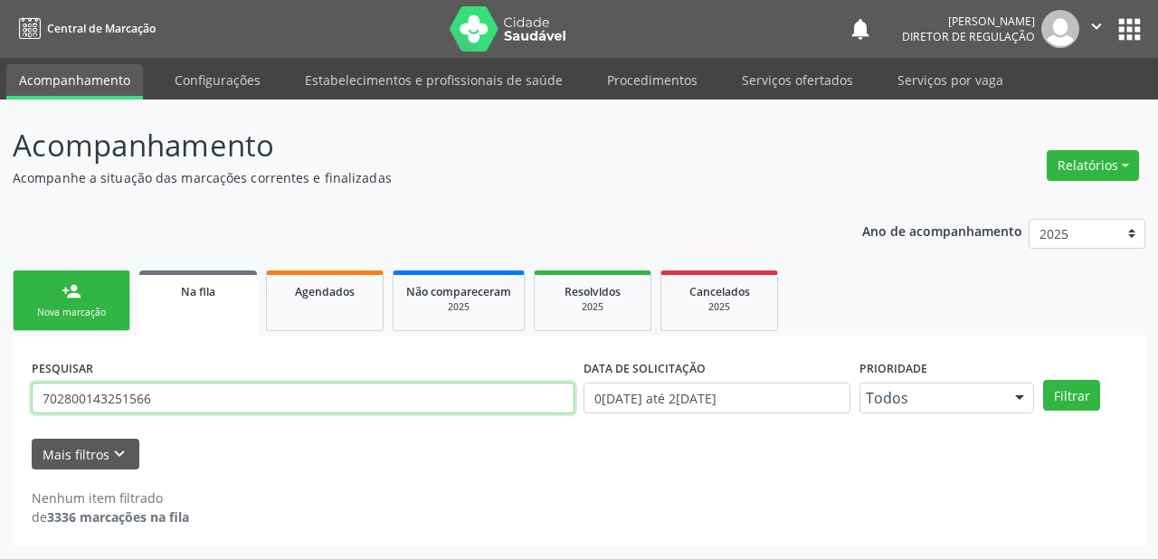
drag, startPoint x: 158, startPoint y: 383, endPoint x: 161, endPoint y: 399, distance: 16.5
click at [161, 397] on input "702800143251566" at bounding box center [303, 398] width 543 height 31
type input "7"
type input "702300196792817"
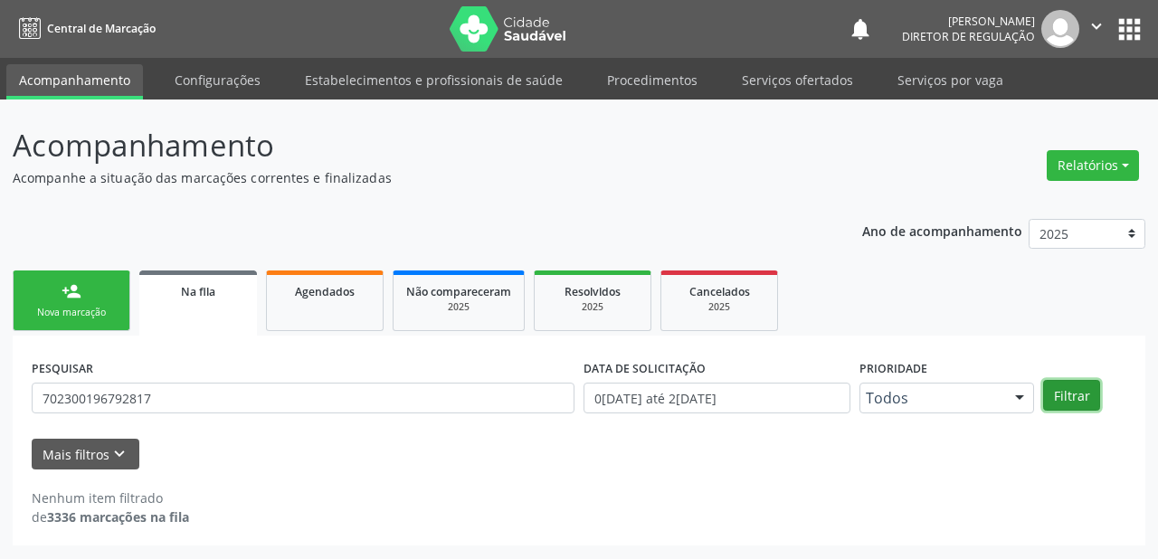
click at [1071, 391] on button "Filtrar" at bounding box center [1071, 395] width 57 height 31
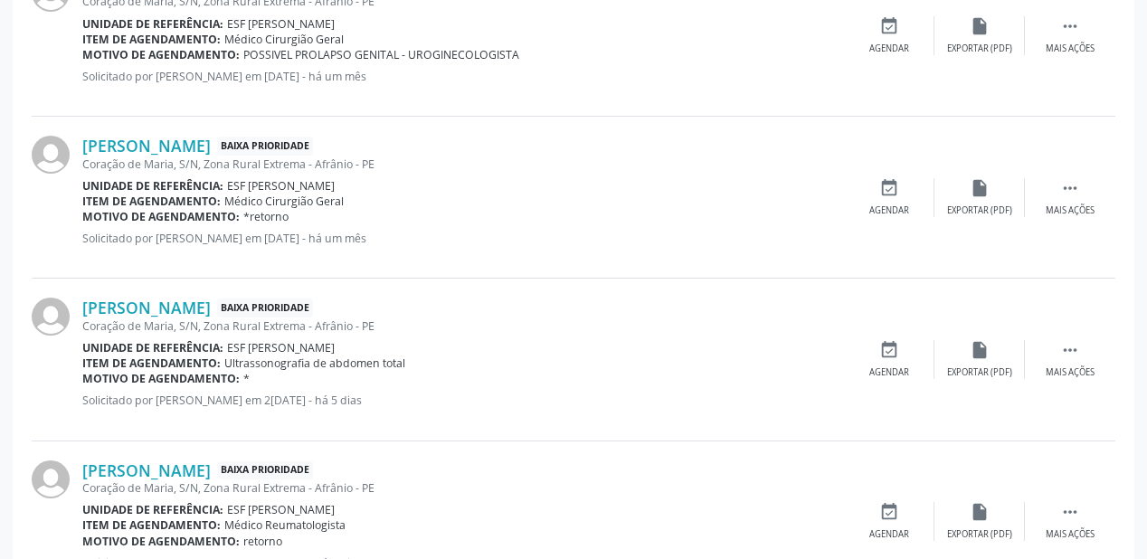
scroll to position [515, 0]
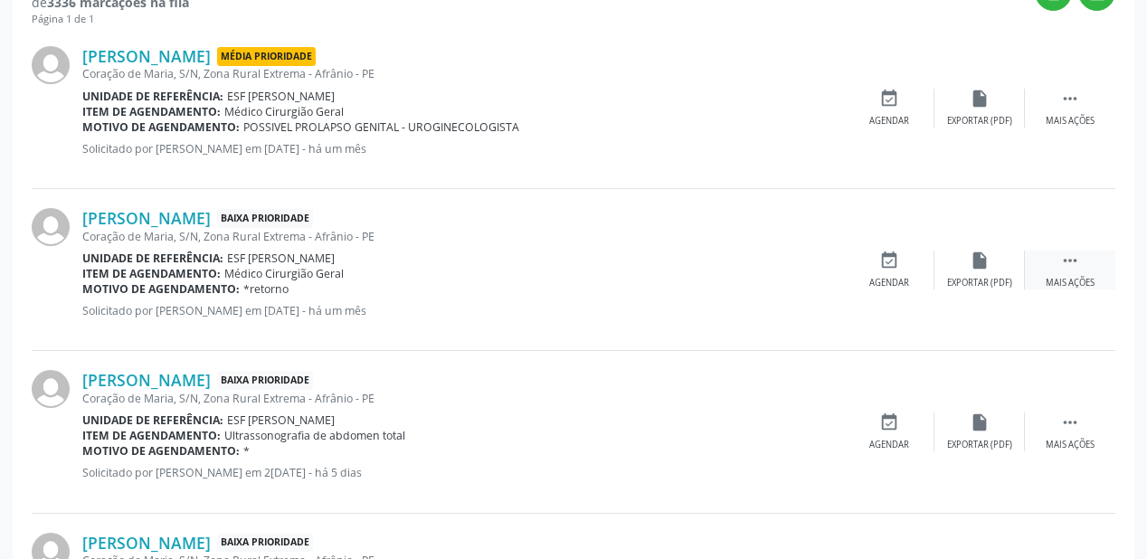
click at [1059, 257] on div " Mais ações" at bounding box center [1070, 270] width 90 height 39
click at [624, 269] on div "event_available Agendar" at bounding box center [618, 270] width 90 height 39
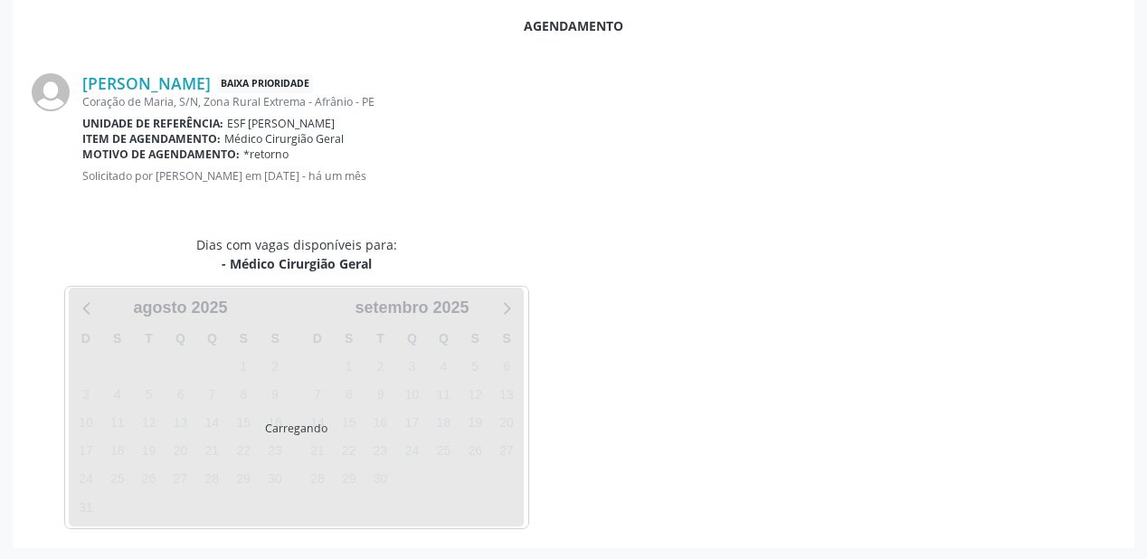
scroll to position [381, 0]
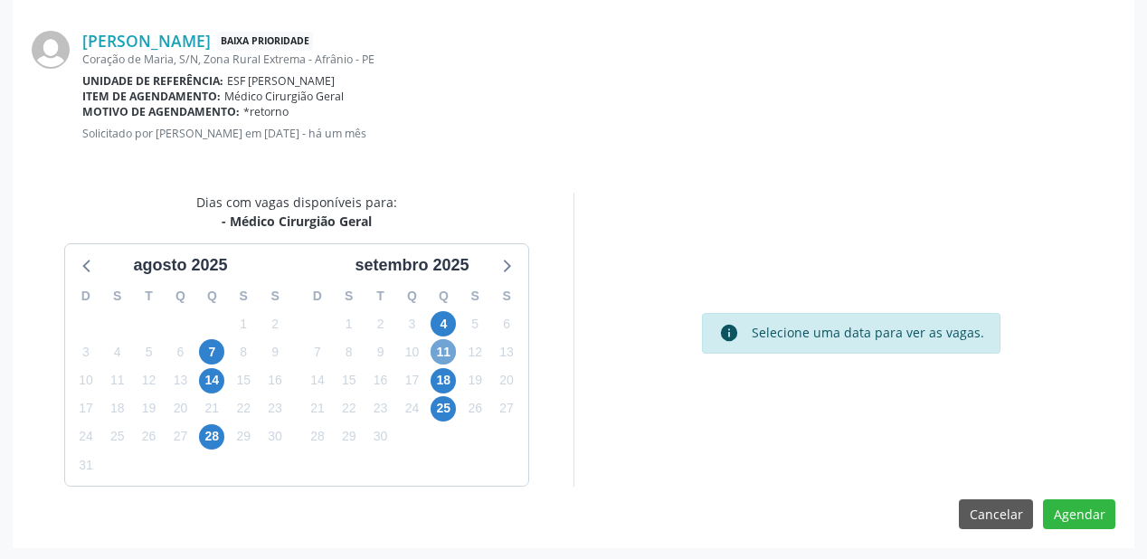
click at [446, 347] on span "11" at bounding box center [443, 351] width 25 height 25
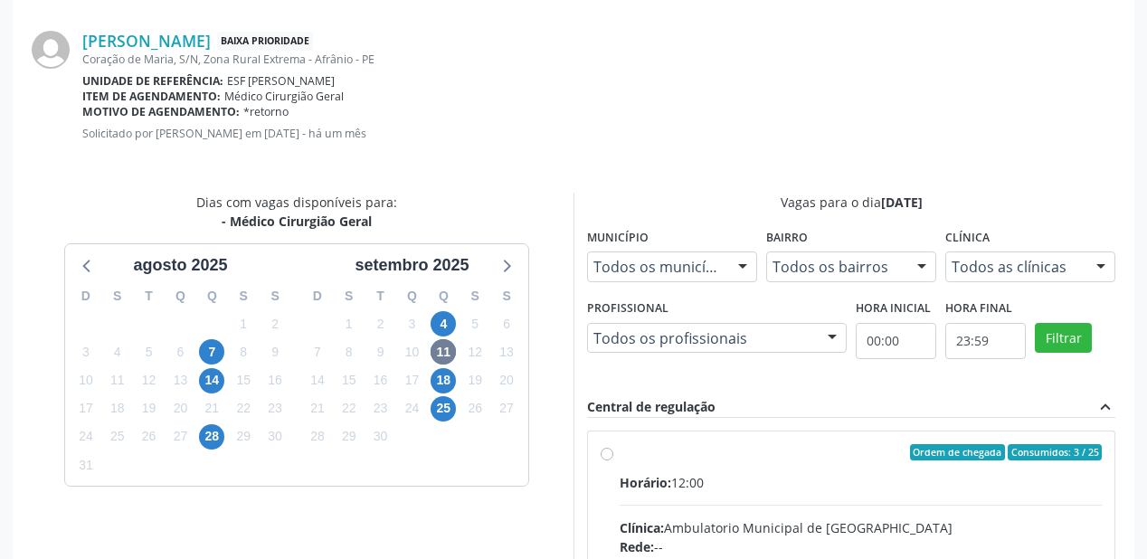
click at [613, 460] on input "Ordem de chegada Consumidos: 3 / 25 Horário: 12:00 Clínica: Ambulatorio Municip…" at bounding box center [607, 452] width 13 height 16
radio input "true"
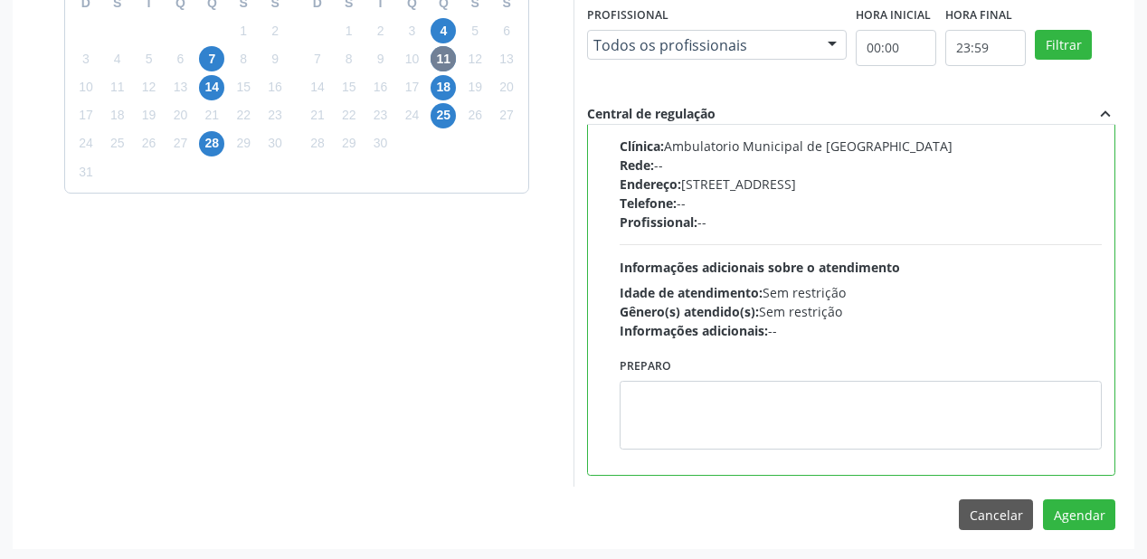
scroll to position [675, 0]
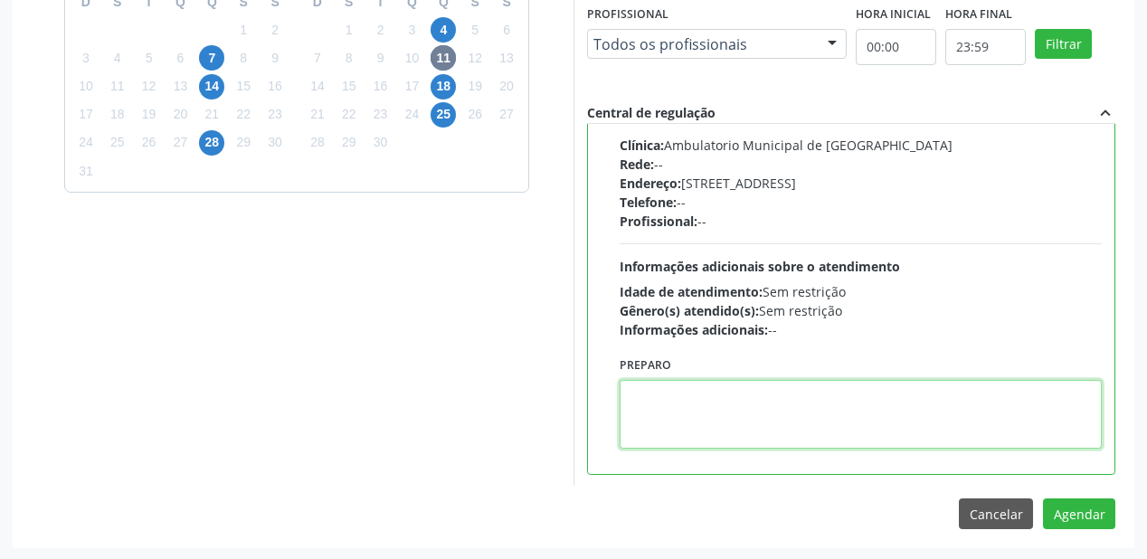
click at [811, 415] on textarea at bounding box center [861, 414] width 482 height 69
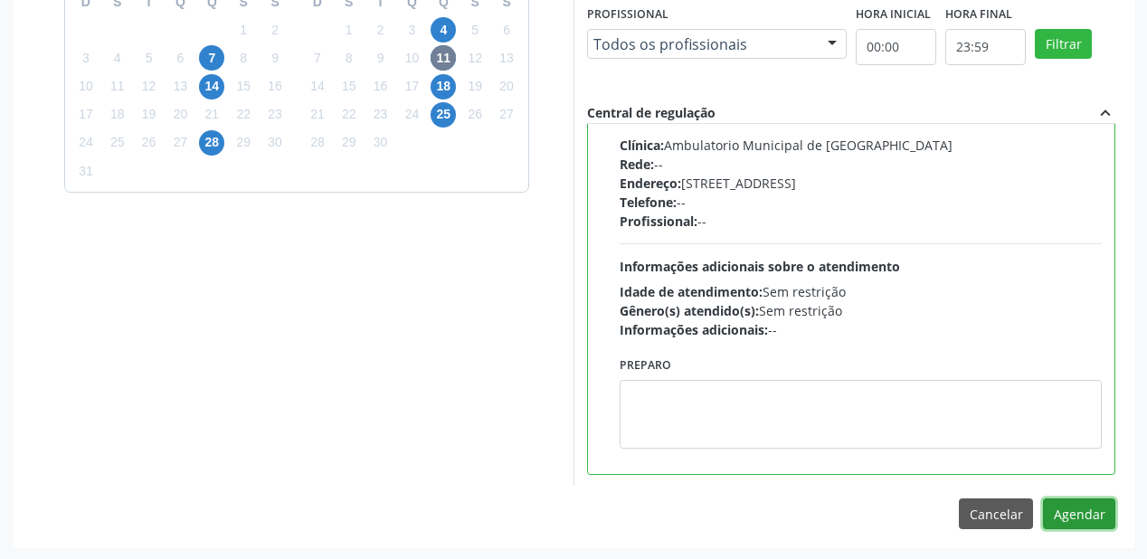
click at [1074, 515] on button "Agendar" at bounding box center [1079, 513] width 72 height 31
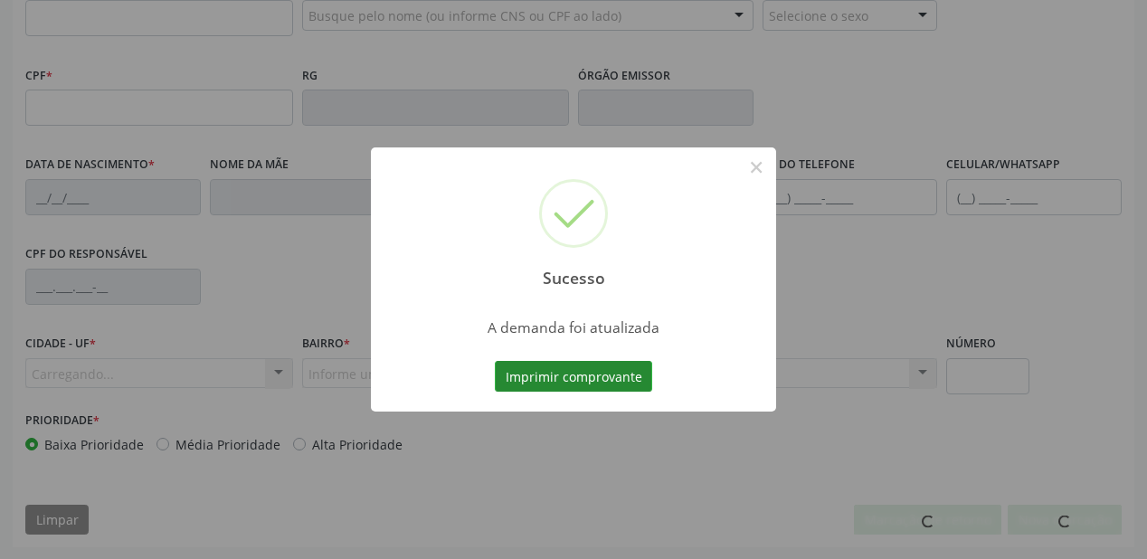
click at [590, 369] on button "Imprimir comprovante" at bounding box center [573, 376] width 157 height 31
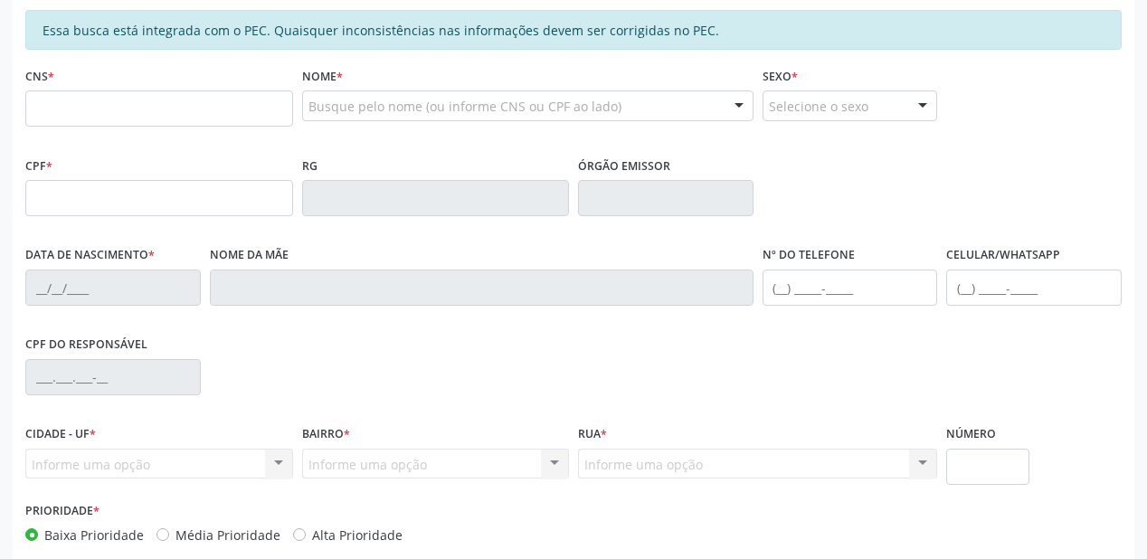
scroll to position [256, 0]
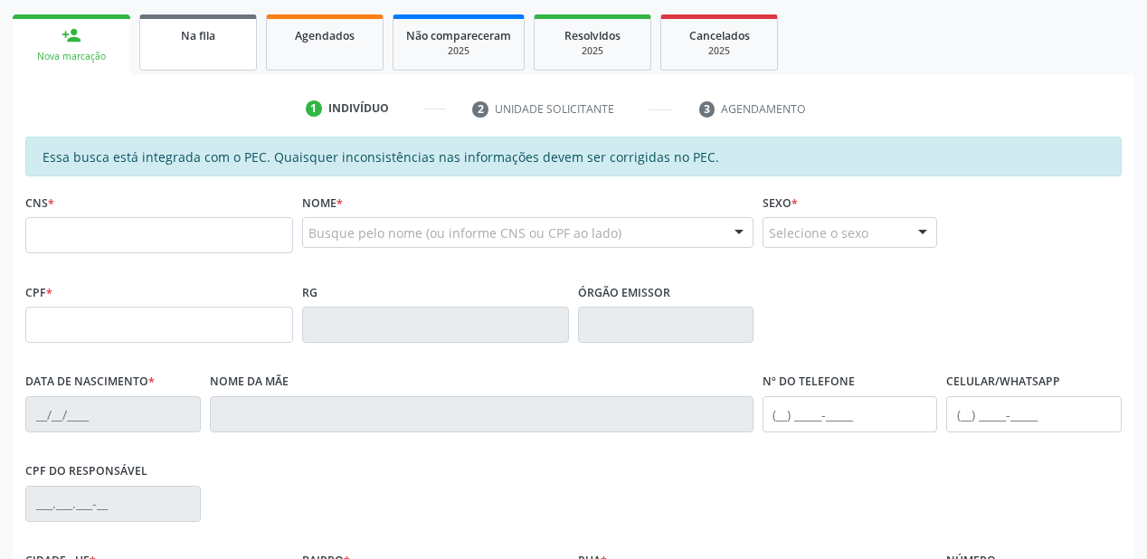
click at [204, 57] on link "Na fila" at bounding box center [198, 42] width 118 height 56
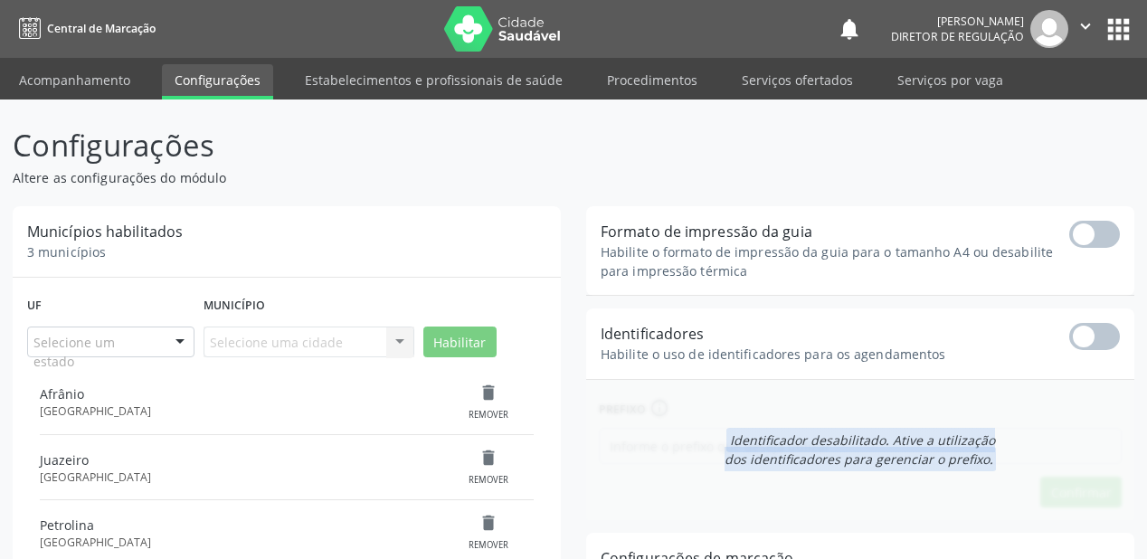
click at [478, 152] on p "Configurações" at bounding box center [405, 145] width 785 height 45
click at [74, 74] on link "Acompanhamento" at bounding box center [74, 80] width 137 height 32
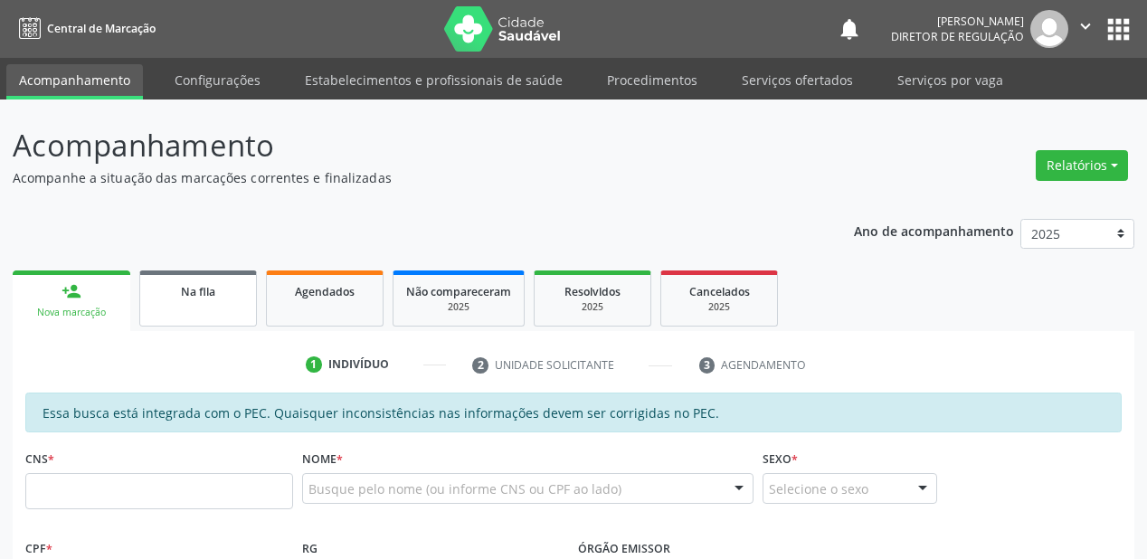
click at [217, 299] on div "Na fila" at bounding box center [198, 290] width 90 height 19
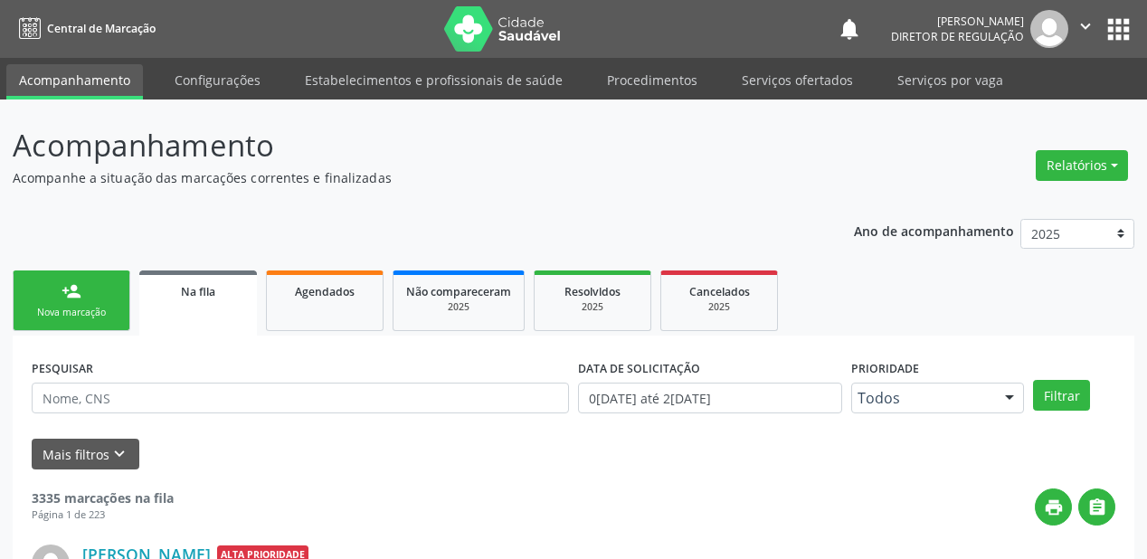
scroll to position [55, 0]
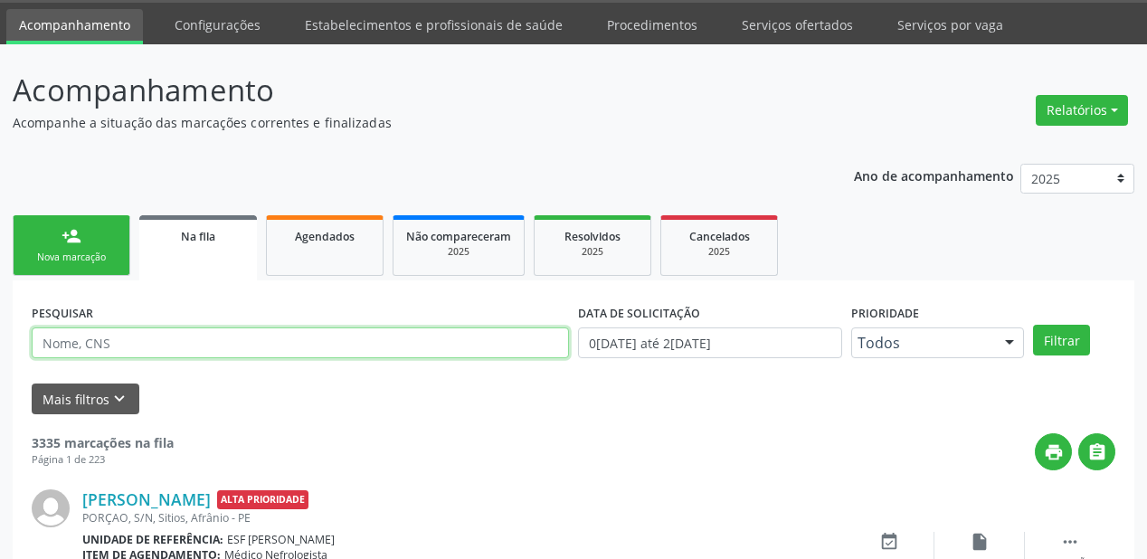
click at [116, 346] on input "text" at bounding box center [300, 342] width 537 height 31
type input "700005991315706"
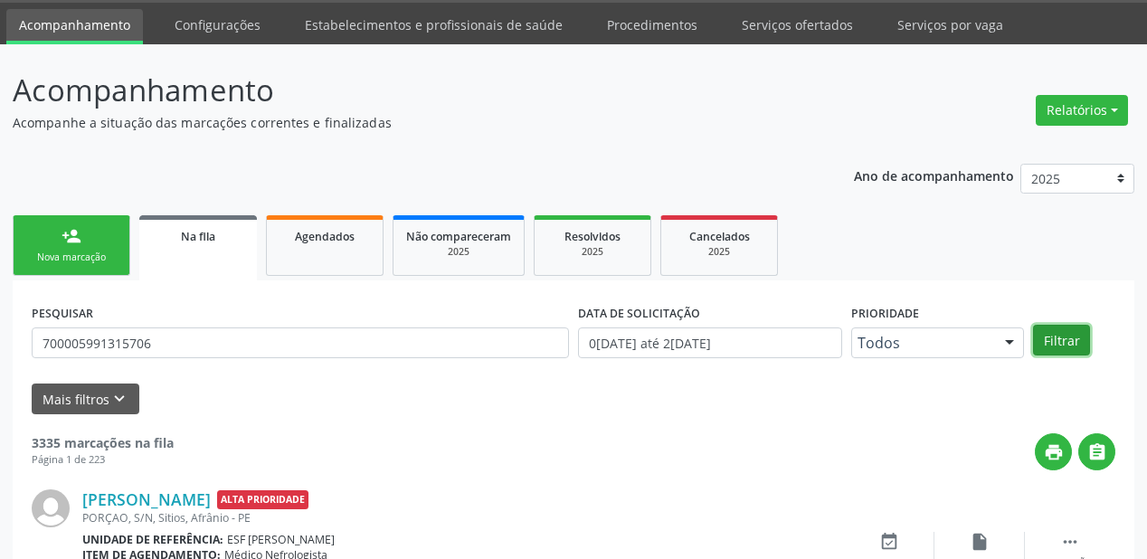
click at [1057, 336] on button "Filtrar" at bounding box center [1061, 340] width 57 height 31
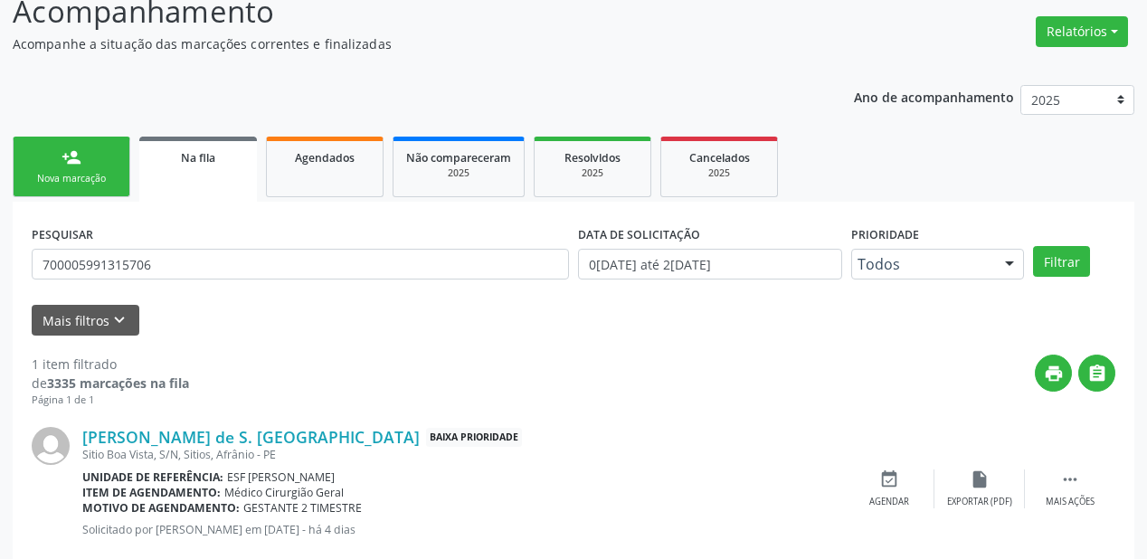
scroll to position [174, 0]
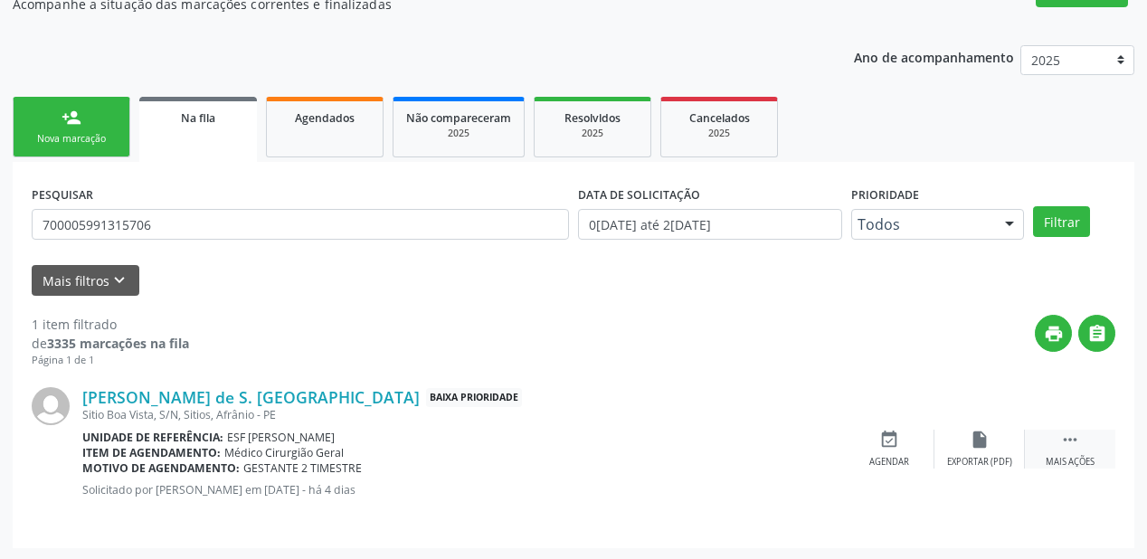
click at [1073, 439] on icon "" at bounding box center [1070, 440] width 20 height 20
click at [630, 446] on div "event_available Agendar" at bounding box center [618, 449] width 90 height 39
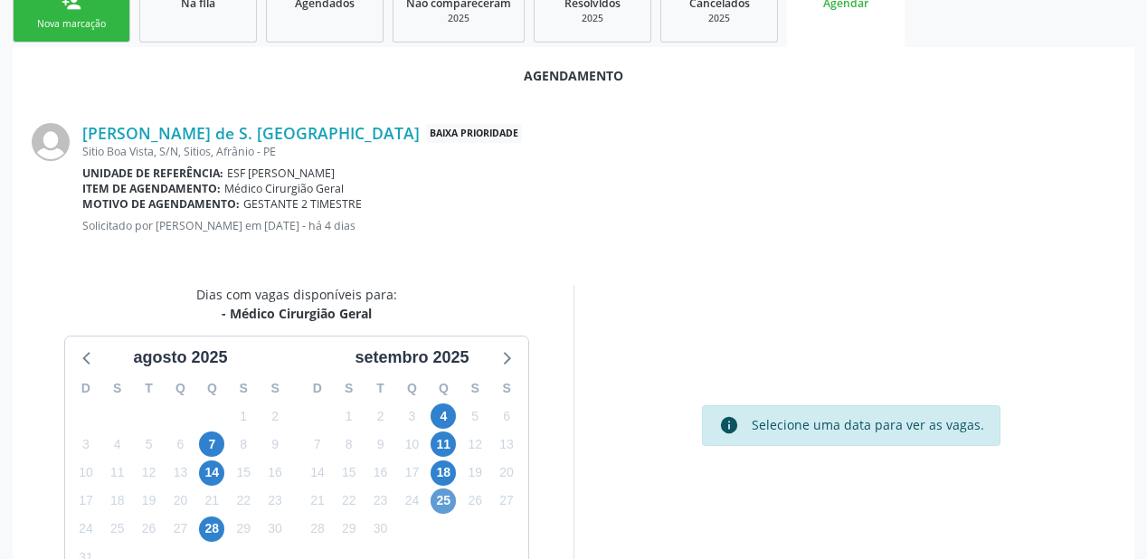
scroll to position [381, 0]
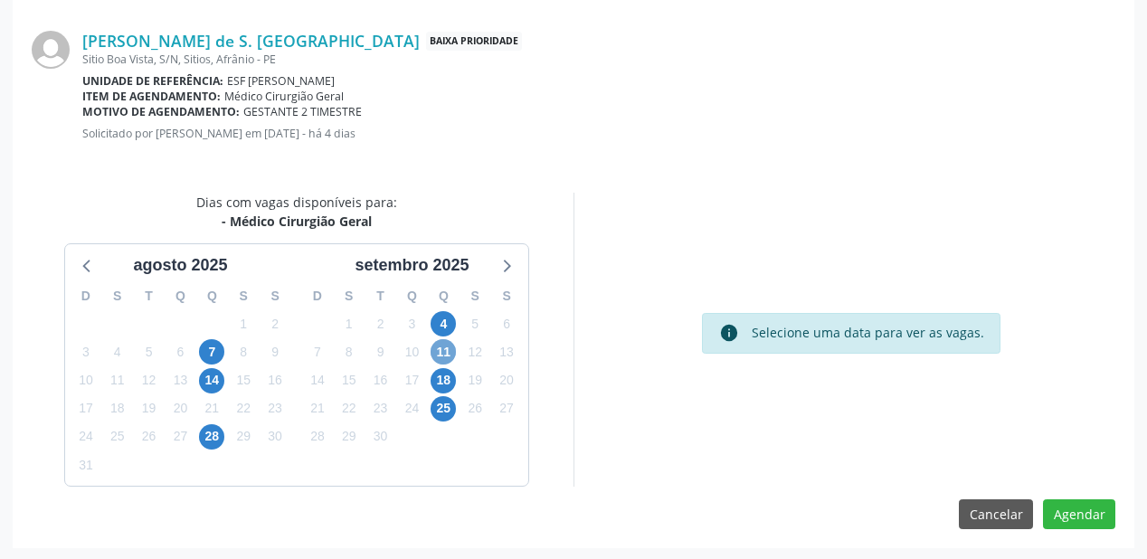
click at [445, 352] on span "11" at bounding box center [443, 351] width 25 height 25
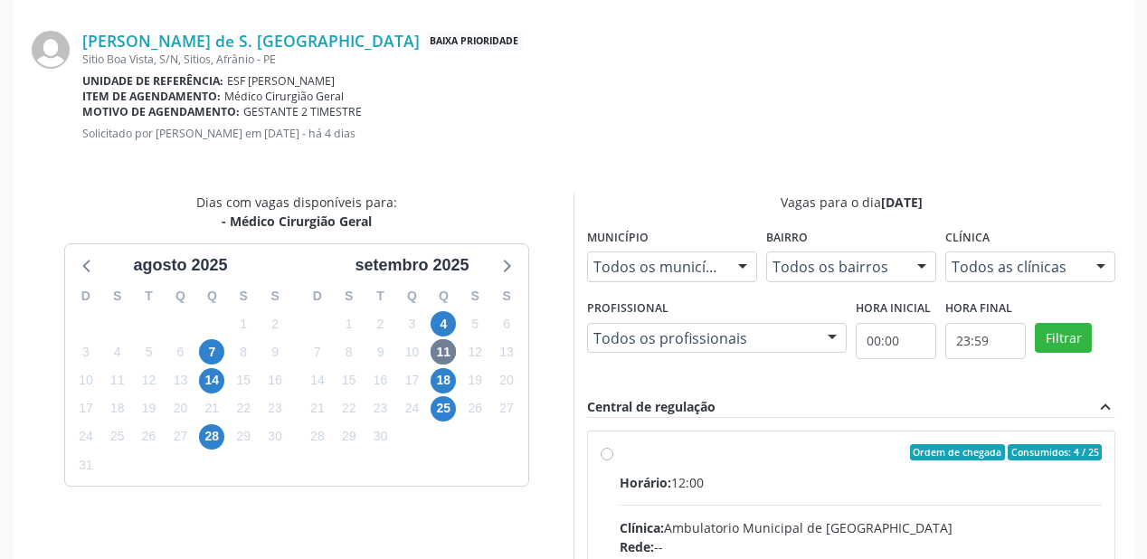
click at [866, 475] on div "Horário: 12:00" at bounding box center [861, 482] width 482 height 19
click at [613, 460] on input "Ordem de chegada Consumidos: 4 / 25 Horário: 12:00 Clínica: Ambulatorio Municip…" at bounding box center [607, 452] width 13 height 16
radio input "true"
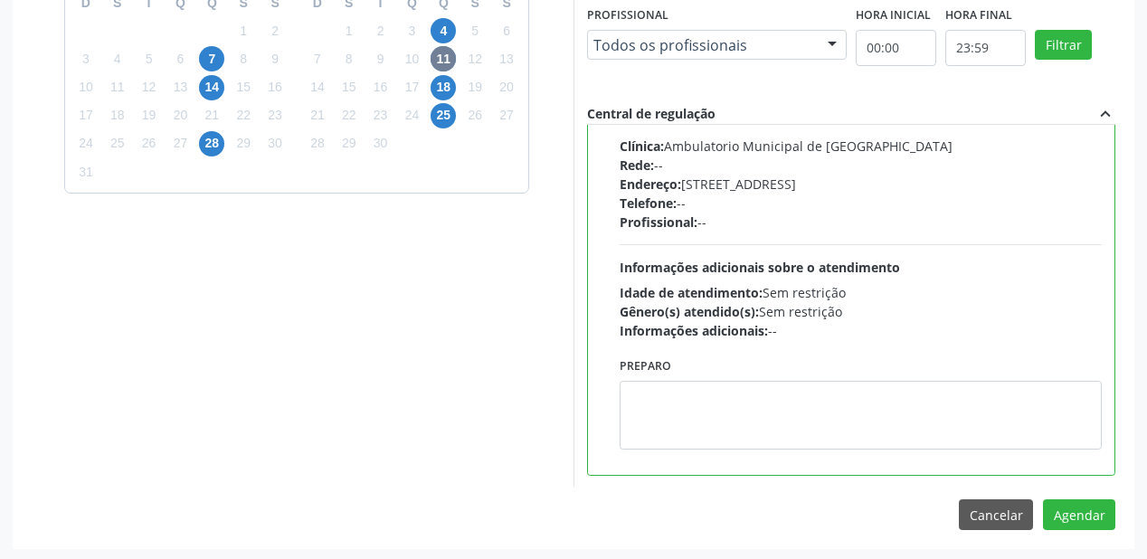
scroll to position [675, 0]
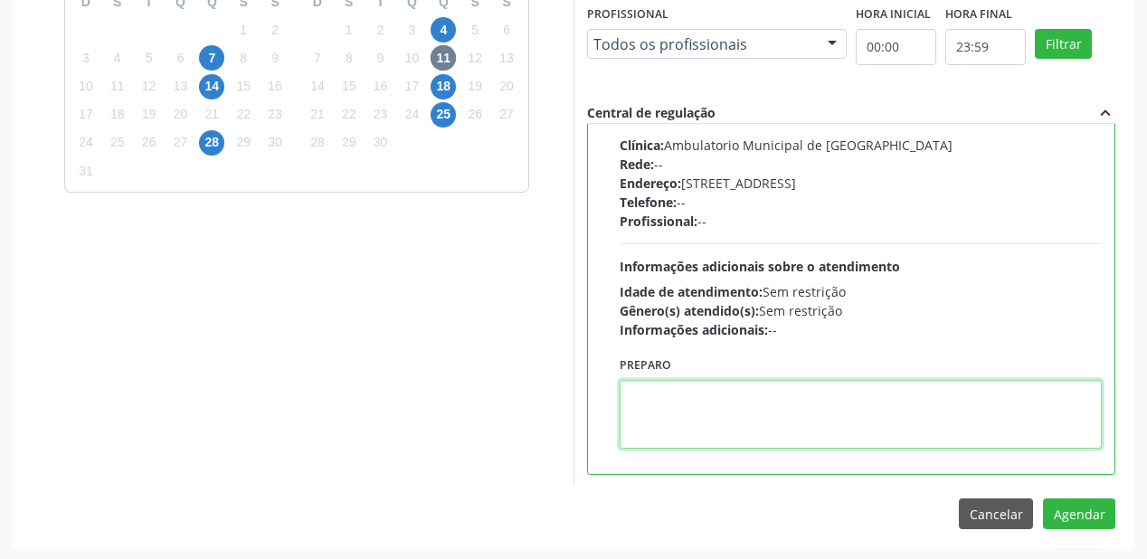
click at [832, 411] on textarea at bounding box center [861, 414] width 482 height 69
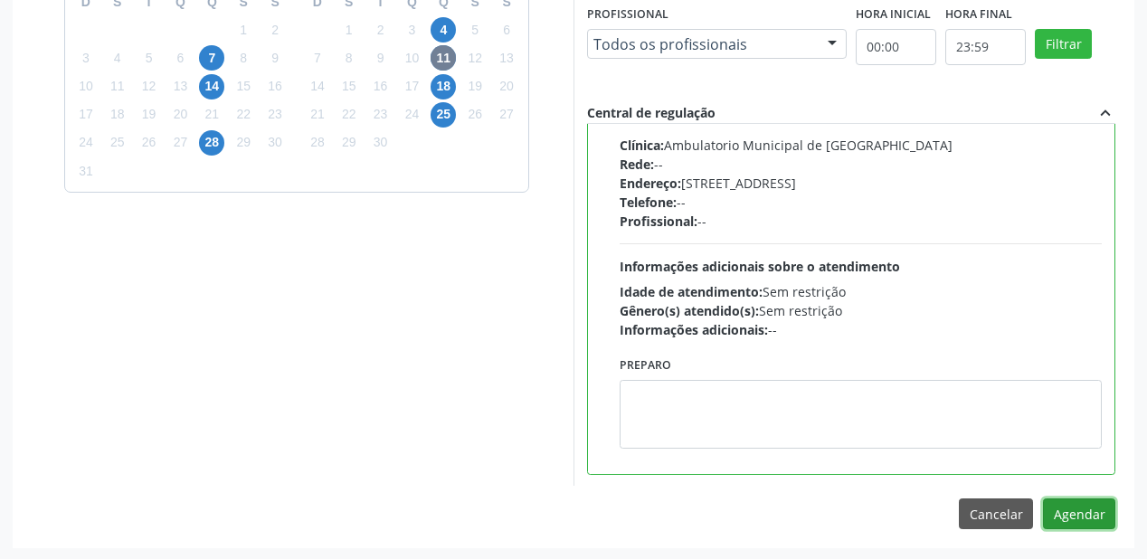
click at [1082, 510] on button "Agendar" at bounding box center [1079, 513] width 72 height 31
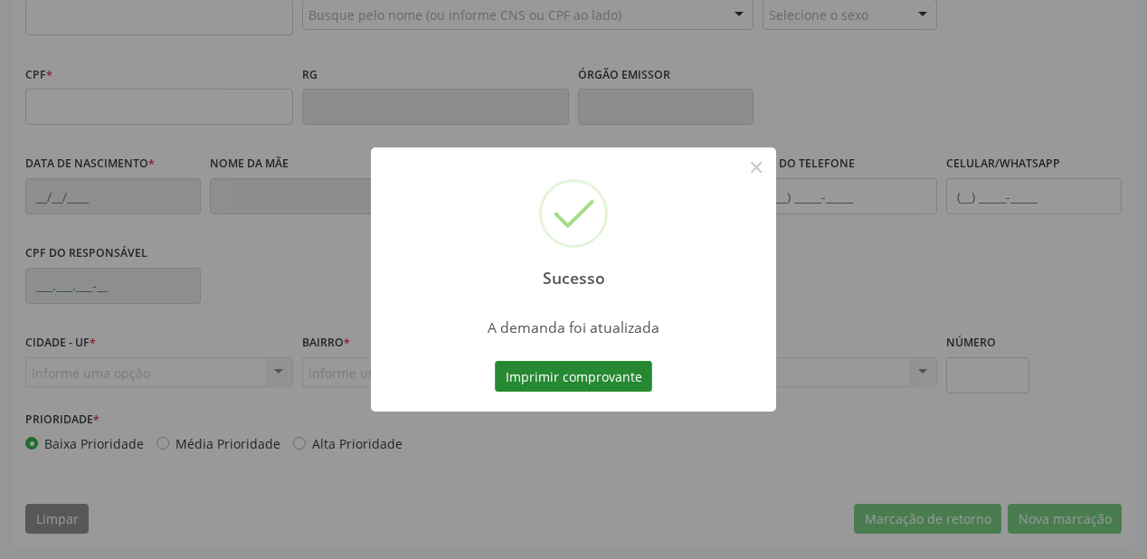
scroll to position [473, 0]
click at [596, 374] on button "Imprimir comprovante" at bounding box center [573, 376] width 157 height 31
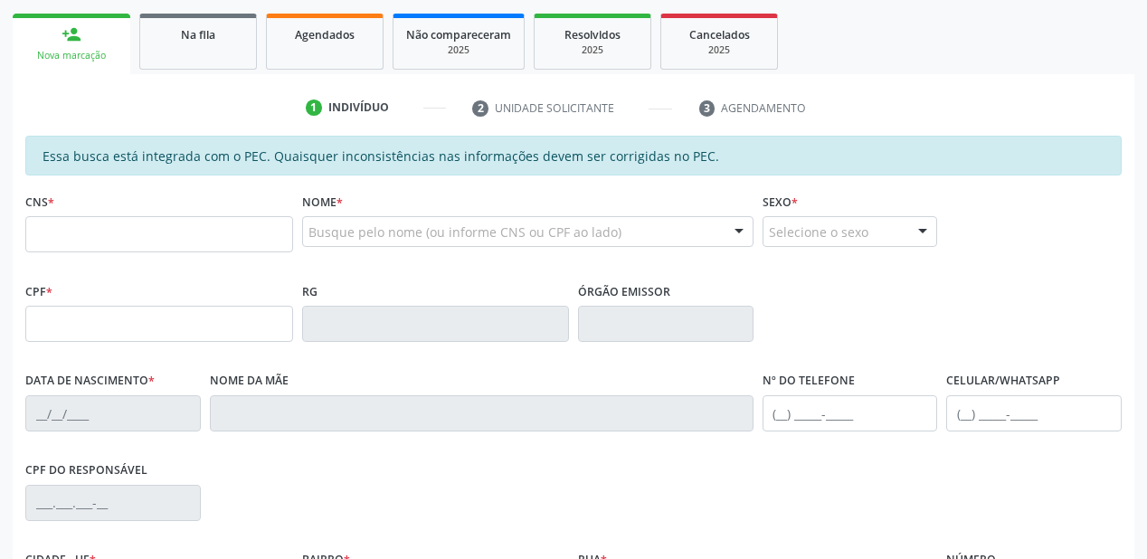
scroll to position [256, 0]
click at [173, 49] on link "Na fila" at bounding box center [198, 42] width 118 height 56
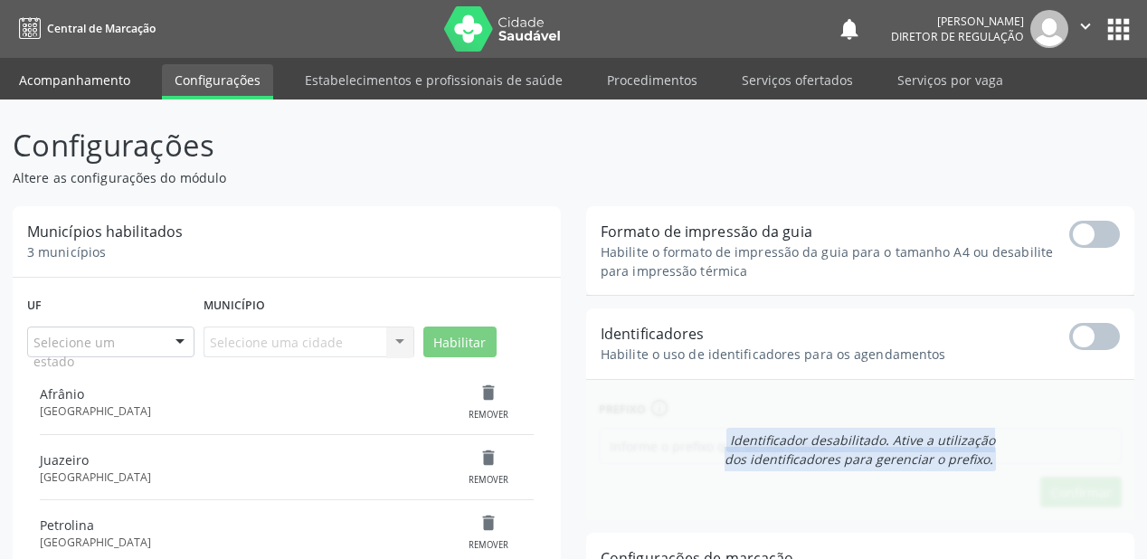
click at [54, 87] on link "Acompanhamento" at bounding box center [74, 80] width 137 height 32
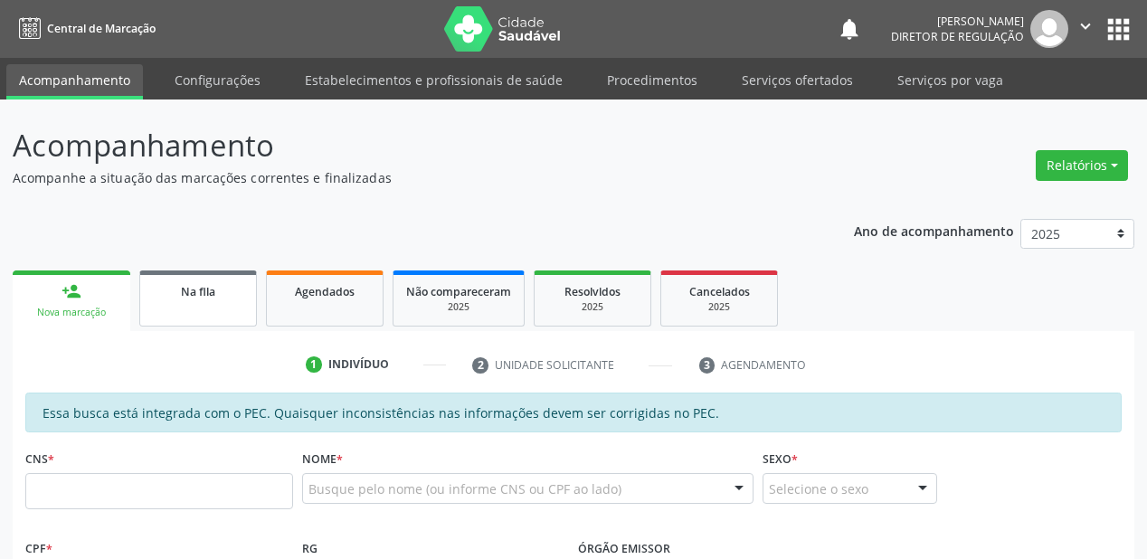
click at [188, 281] on div "Na fila" at bounding box center [198, 290] width 90 height 19
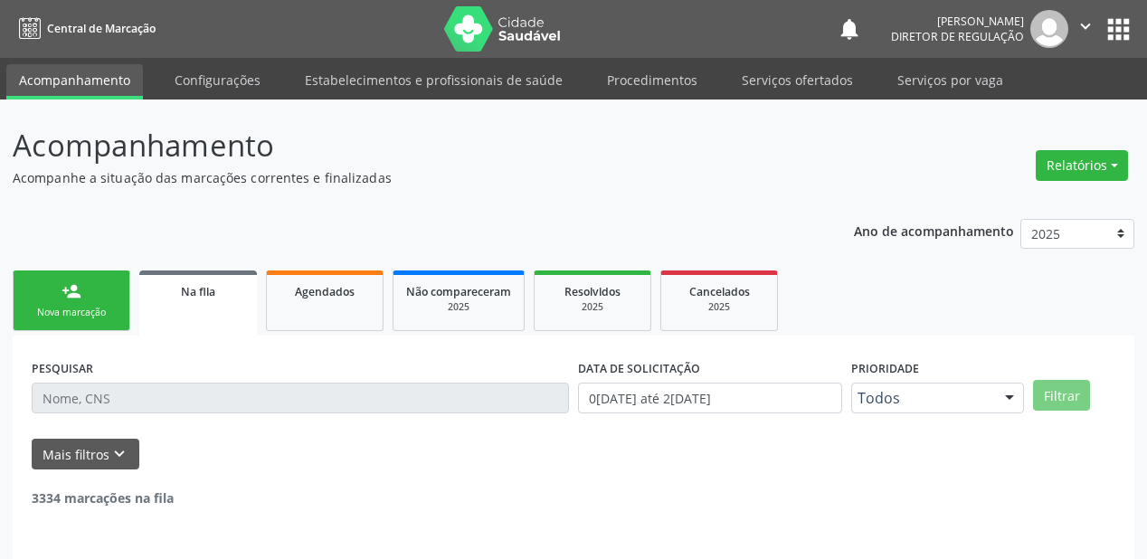
click at [98, 134] on p "Acompanhamento" at bounding box center [405, 145] width 785 height 45
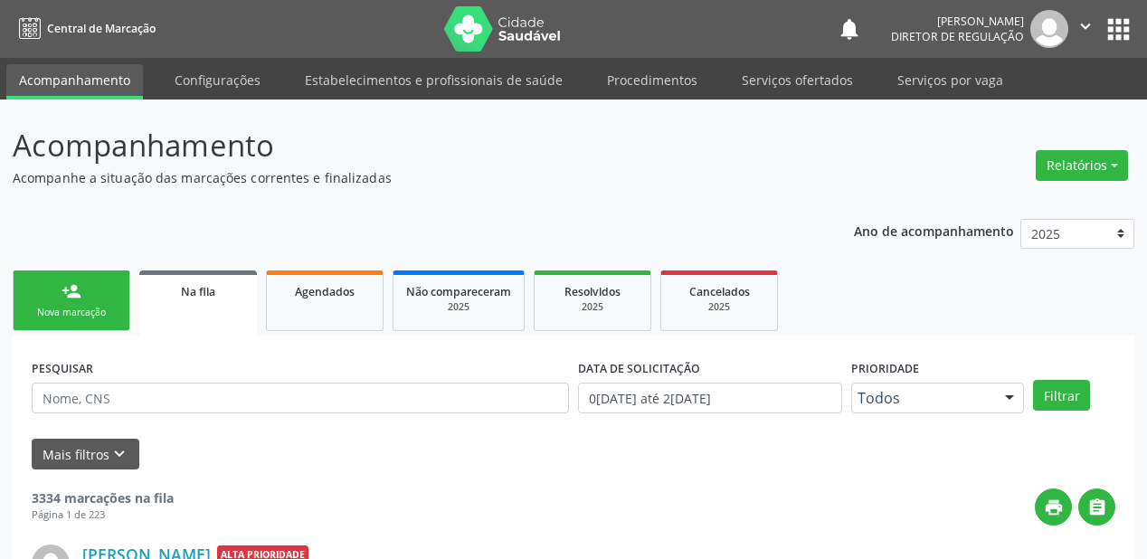
scroll to position [55, 0]
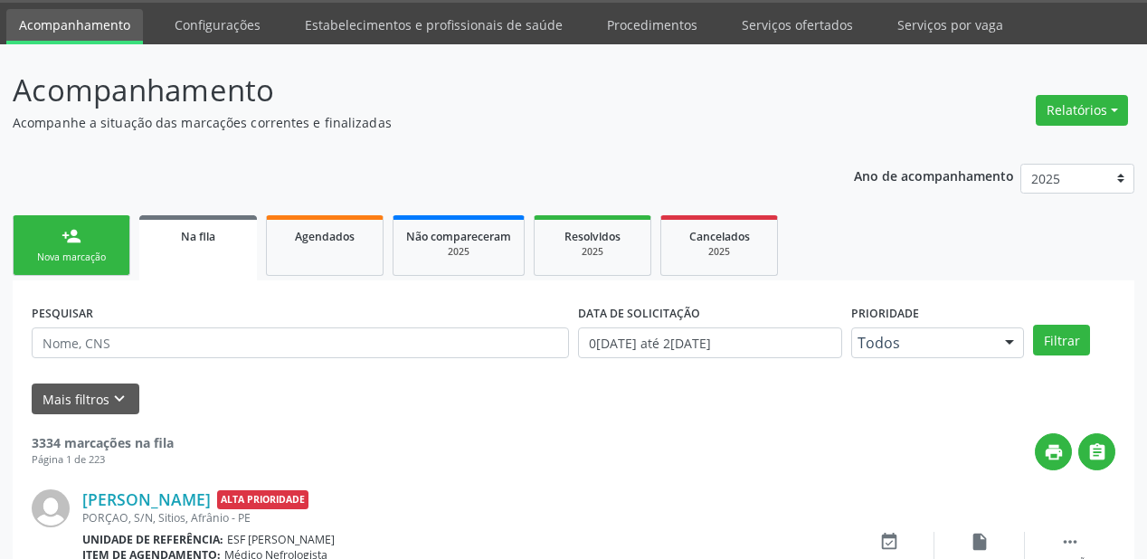
click at [173, 242] on div "Na fila" at bounding box center [198, 235] width 92 height 19
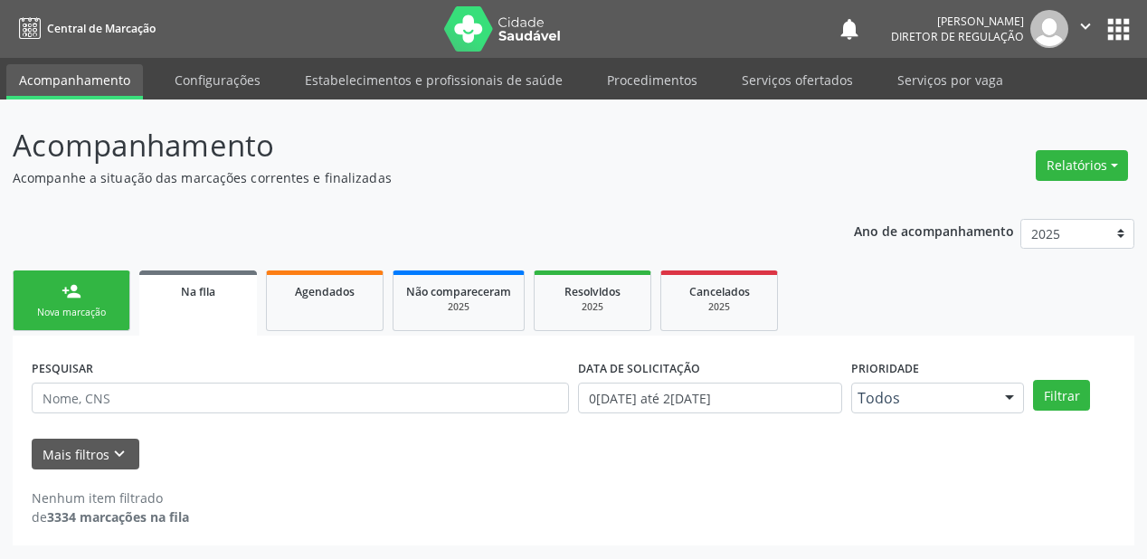
scroll to position [0, 0]
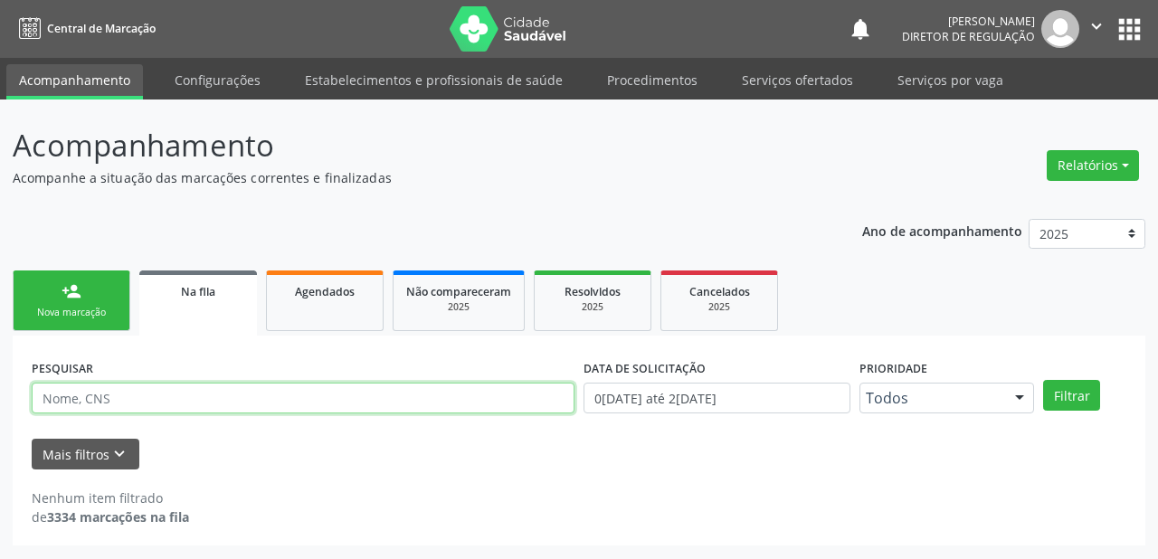
click at [114, 411] on input "text" at bounding box center [303, 398] width 543 height 31
type input "700001932952106"
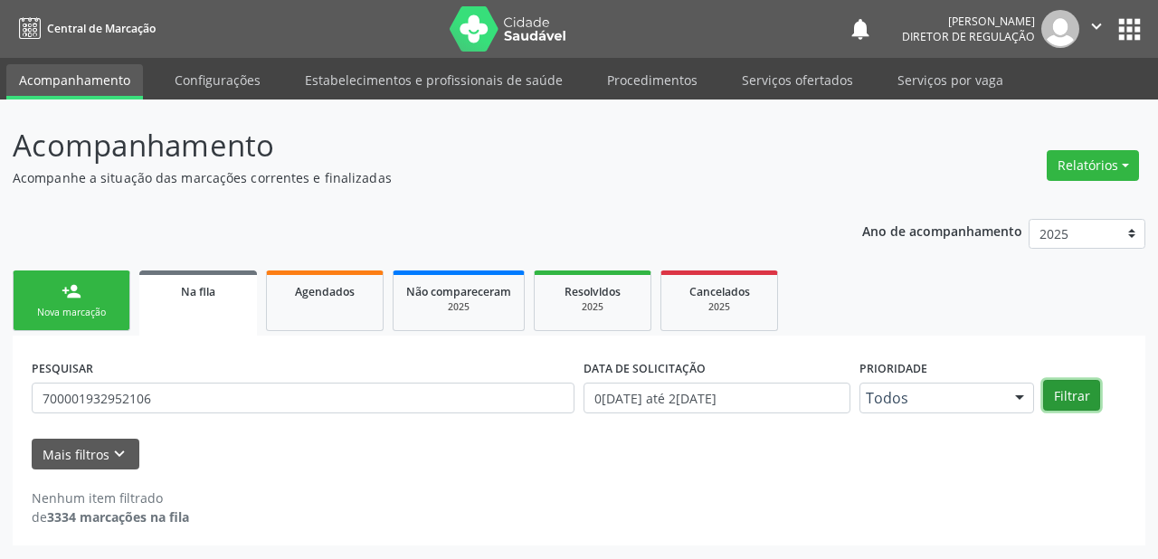
click at [1065, 394] on button "Filtrar" at bounding box center [1071, 395] width 57 height 31
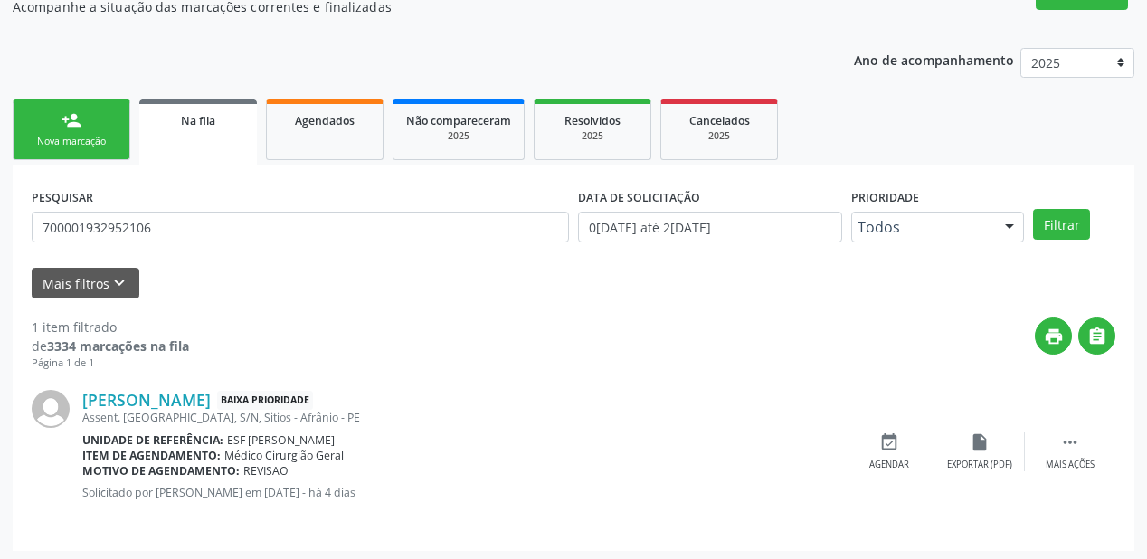
scroll to position [174, 0]
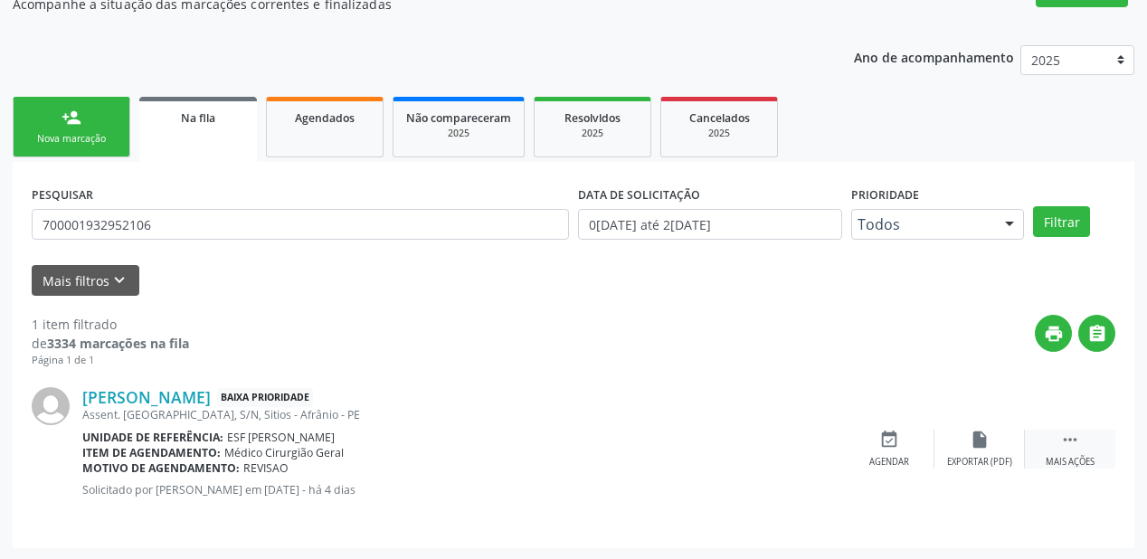
click at [1061, 438] on icon "" at bounding box center [1070, 440] width 20 height 20
click at [633, 448] on div "event_available Agendar" at bounding box center [618, 449] width 90 height 39
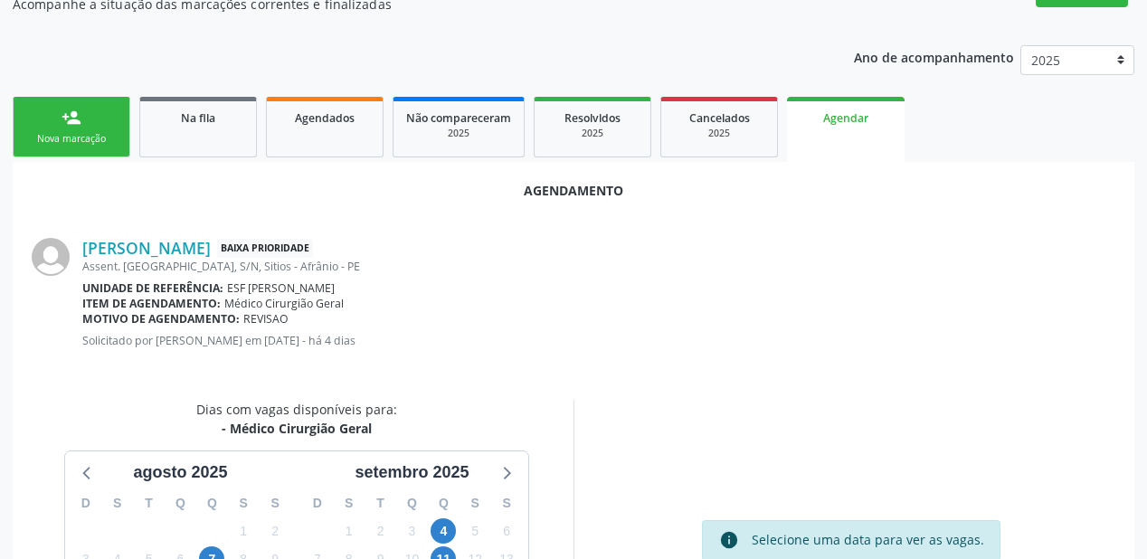
scroll to position [338, 0]
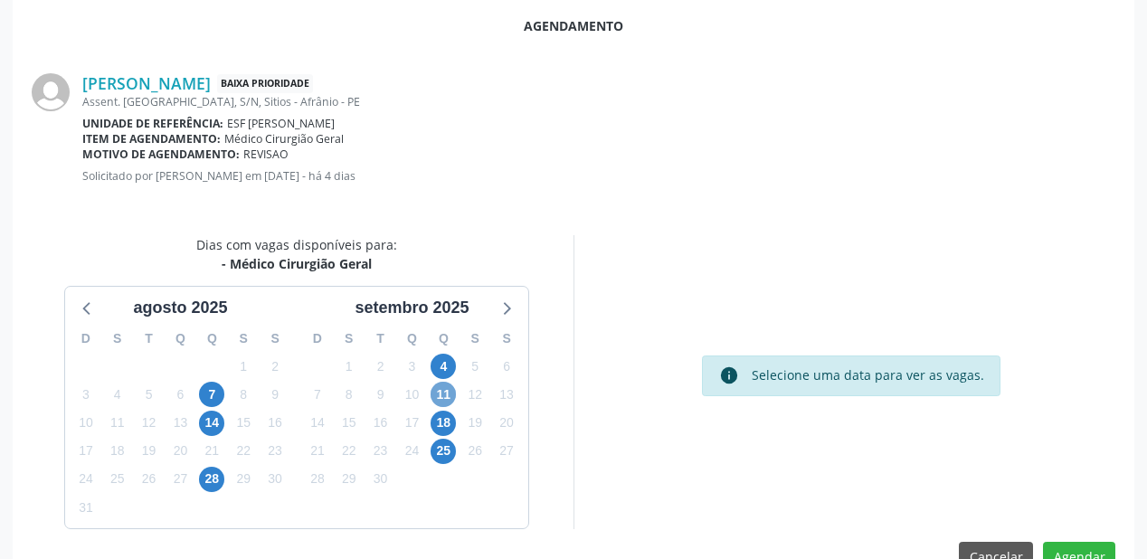
click at [441, 394] on span "11" at bounding box center [443, 394] width 25 height 25
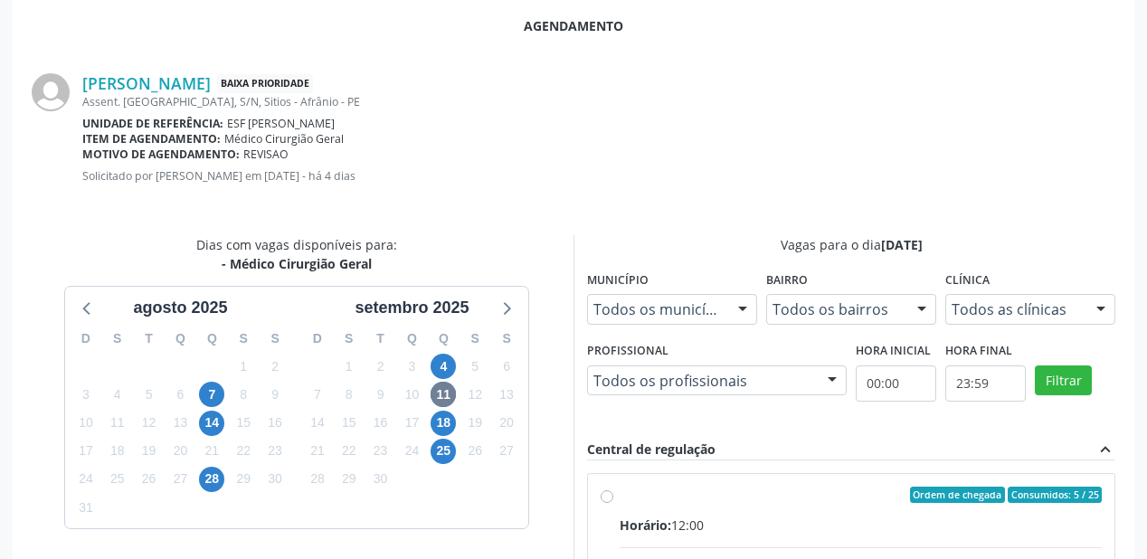
click at [822, 456] on div "Central de regulação expand_less" at bounding box center [851, 450] width 528 height 21
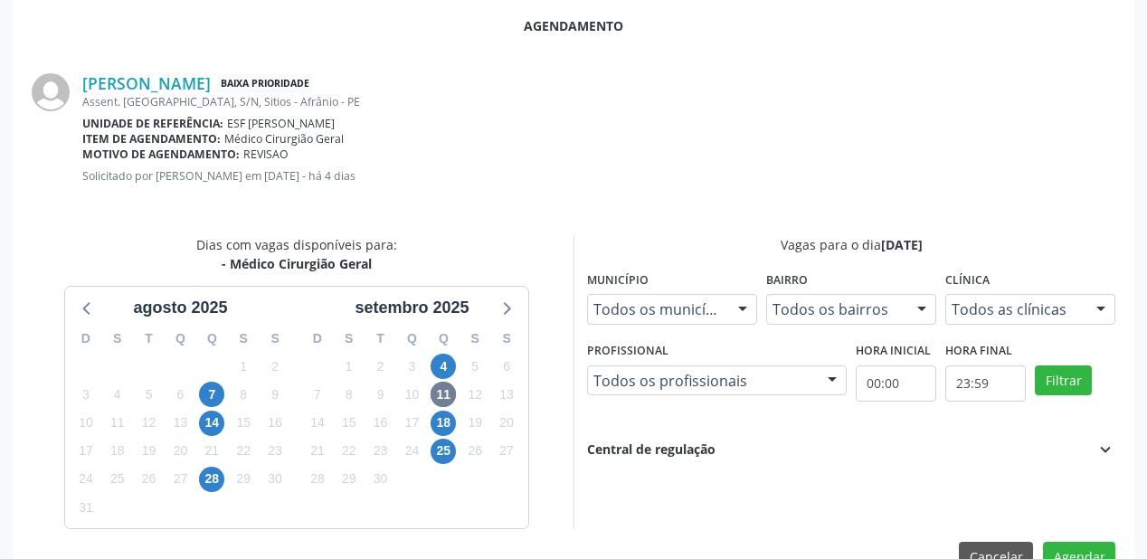
click at [824, 492] on div "Vagas para o dia 11/09/2025 Município Todos os municípios Todos os municípios A…" at bounding box center [850, 382] width 554 height 294
click at [445, 393] on span "11" at bounding box center [443, 394] width 25 height 25
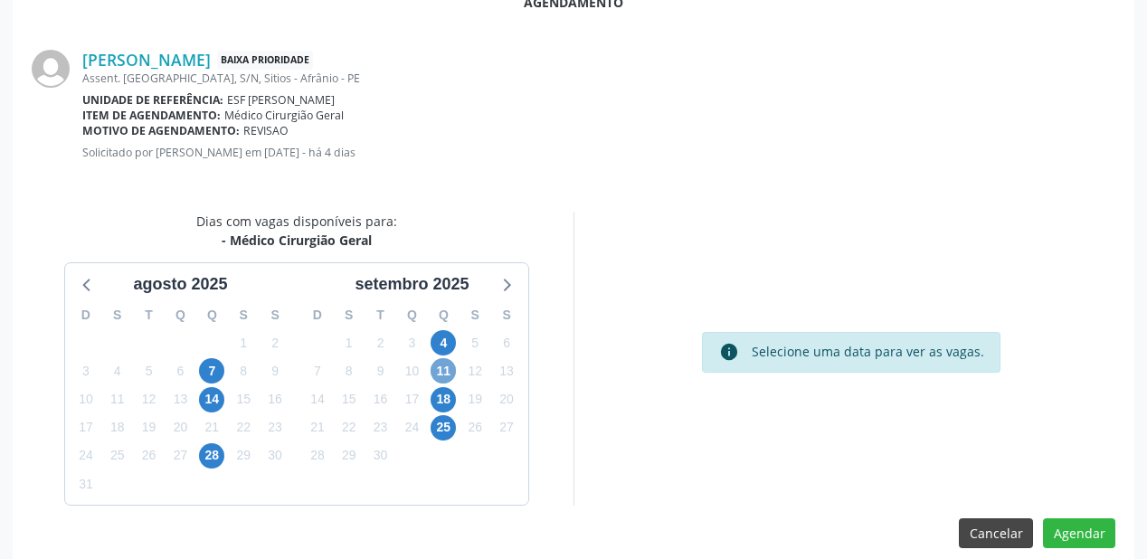
scroll to position [381, 0]
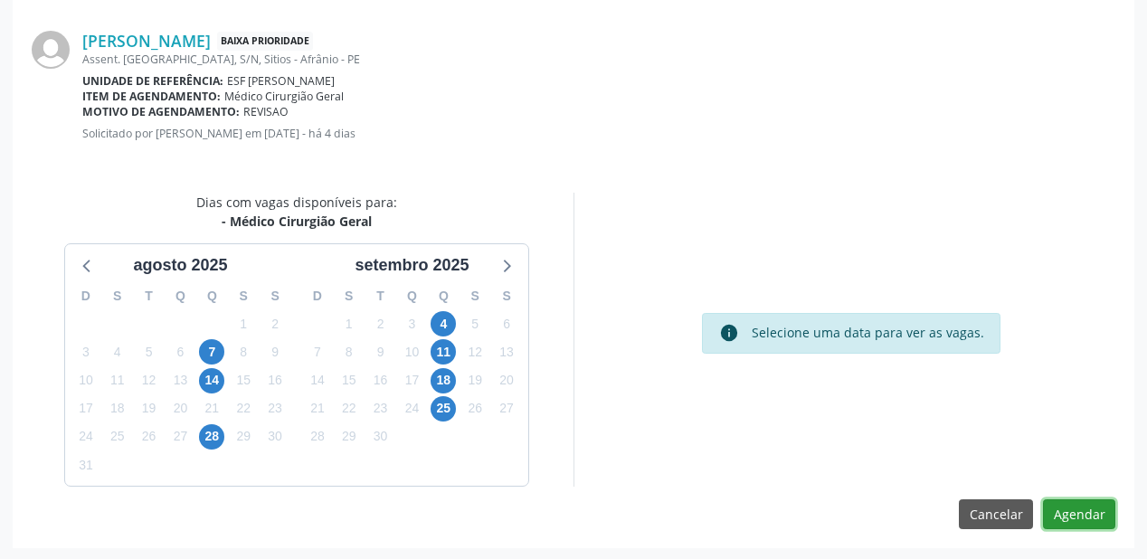
click at [1049, 510] on button "Agendar" at bounding box center [1079, 514] width 72 height 31
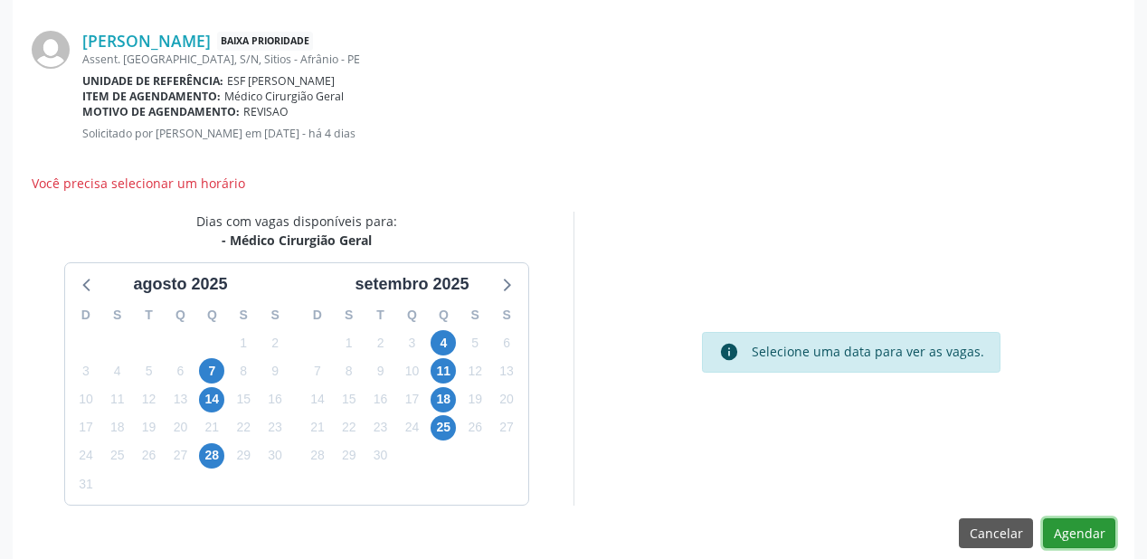
click at [1059, 528] on button "Agendar" at bounding box center [1079, 533] width 72 height 31
click at [781, 428] on div "info Selecione uma data para ver as vagas." at bounding box center [850, 359] width 554 height 294
click at [440, 371] on span "11" at bounding box center [443, 370] width 25 height 25
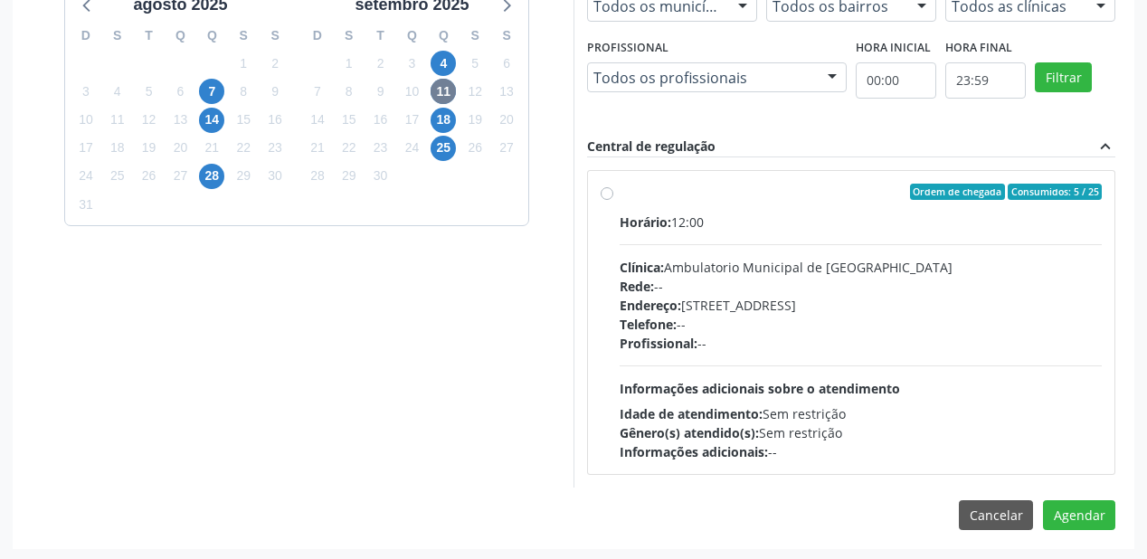
click at [842, 382] on span "Informações adicionais sobre o atendimento" at bounding box center [760, 388] width 280 height 17
click at [613, 200] on input "Ordem de chegada Consumidos: 5 / 25 Horário: 12:00 Clínica: Ambulatorio Municip…" at bounding box center [607, 192] width 13 height 16
radio input "true"
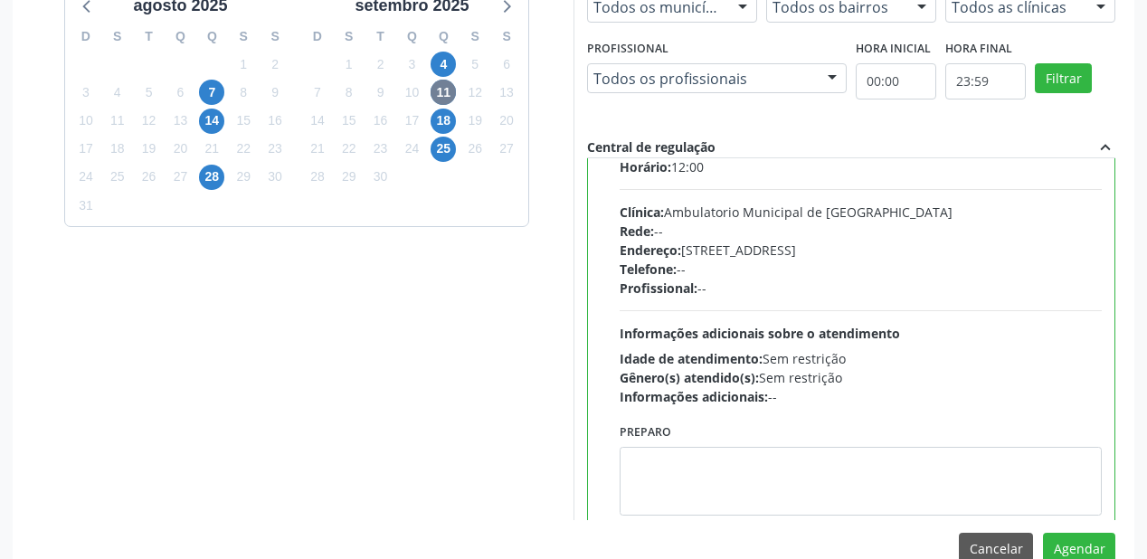
scroll to position [89, 0]
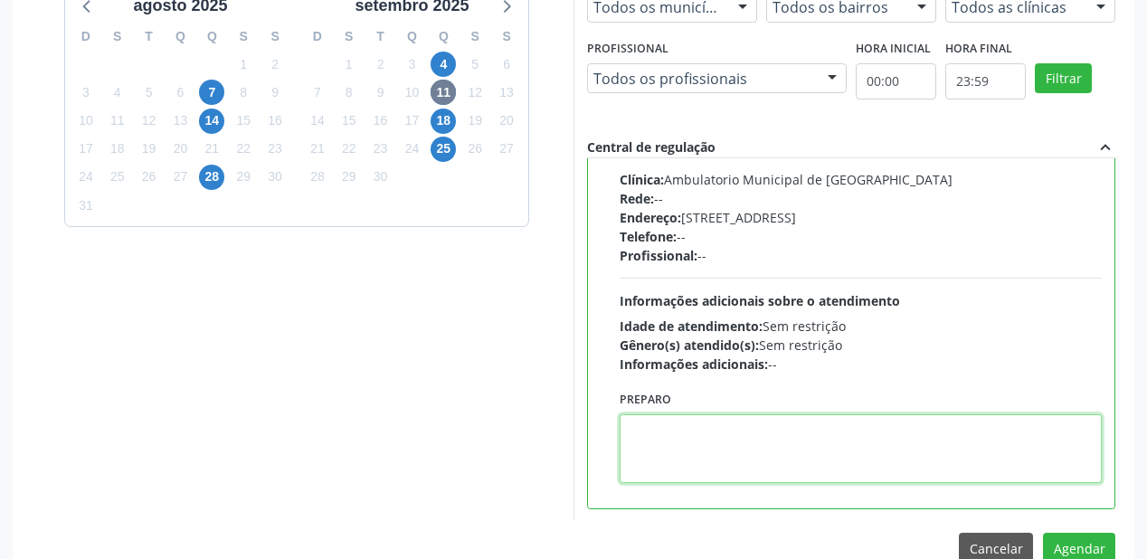
click at [725, 444] on textarea at bounding box center [861, 448] width 482 height 69
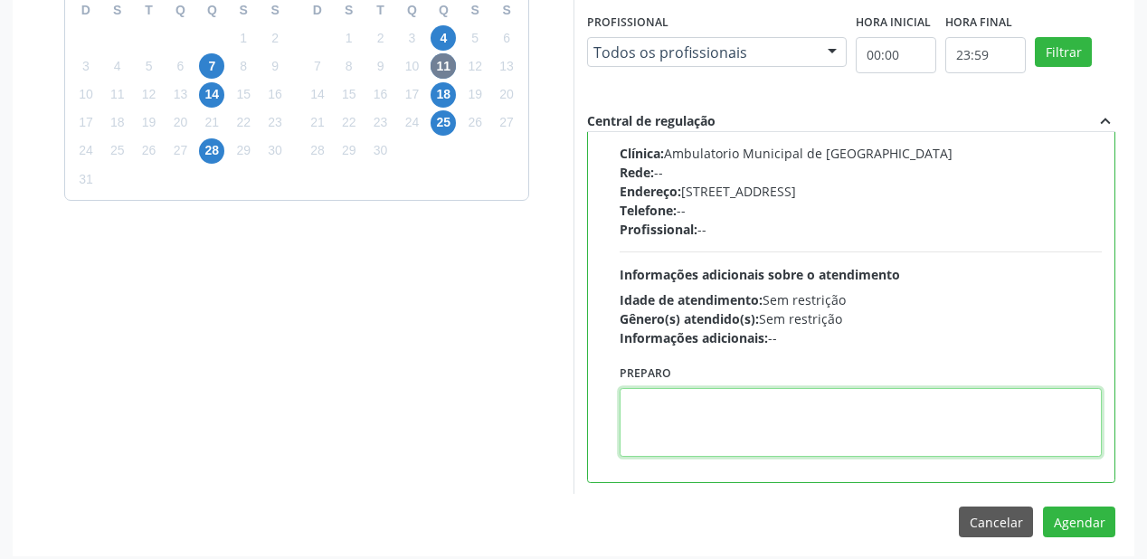
scroll to position [675, 0]
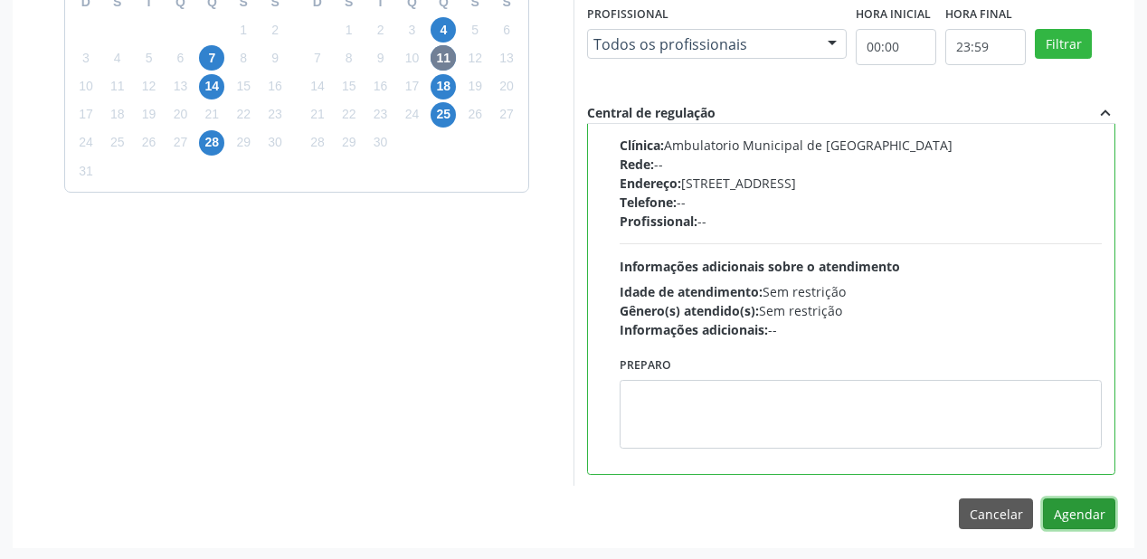
click at [1077, 513] on button "Agendar" at bounding box center [1079, 513] width 72 height 31
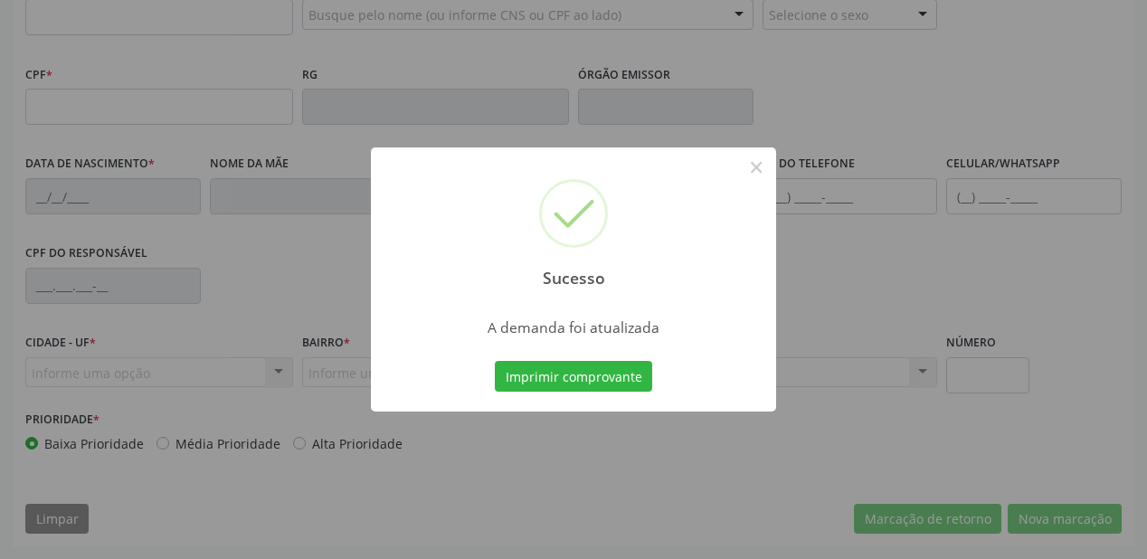
scroll to position [473, 0]
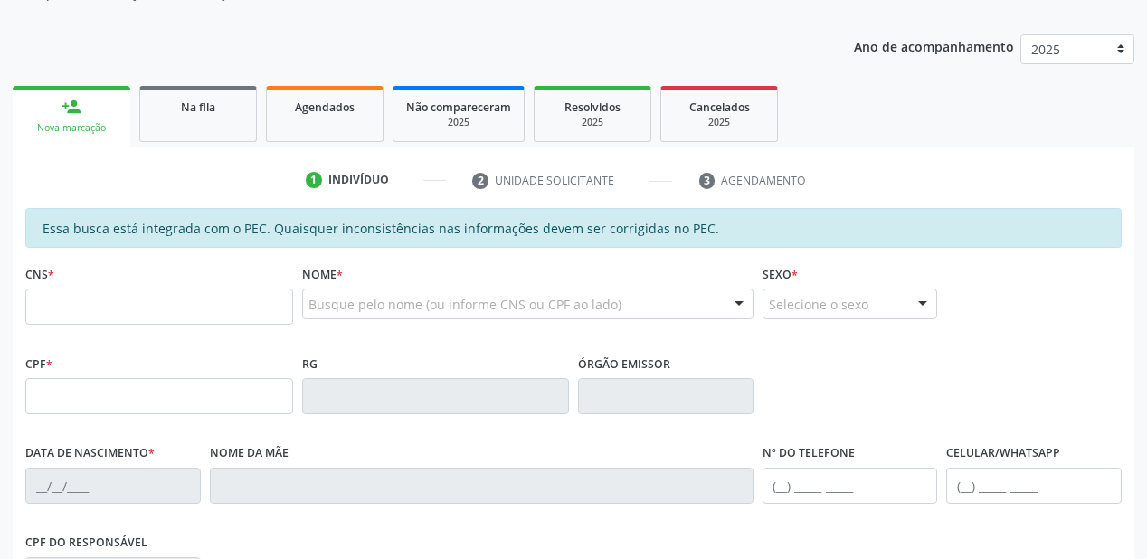
scroll to position [184, 0]
click at [194, 106] on span "Na fila" at bounding box center [198, 107] width 34 height 15
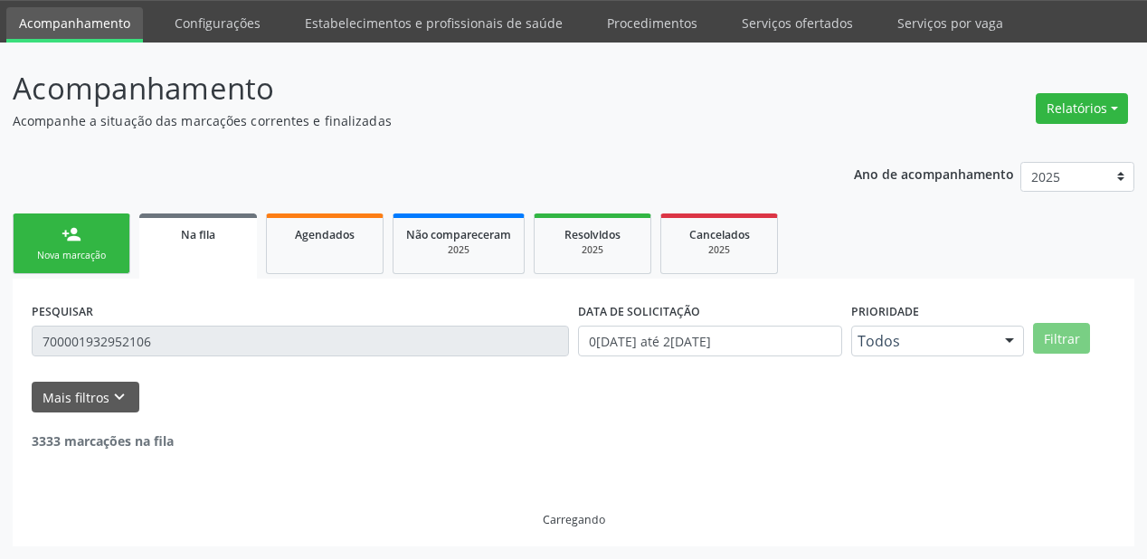
scroll to position [0, 0]
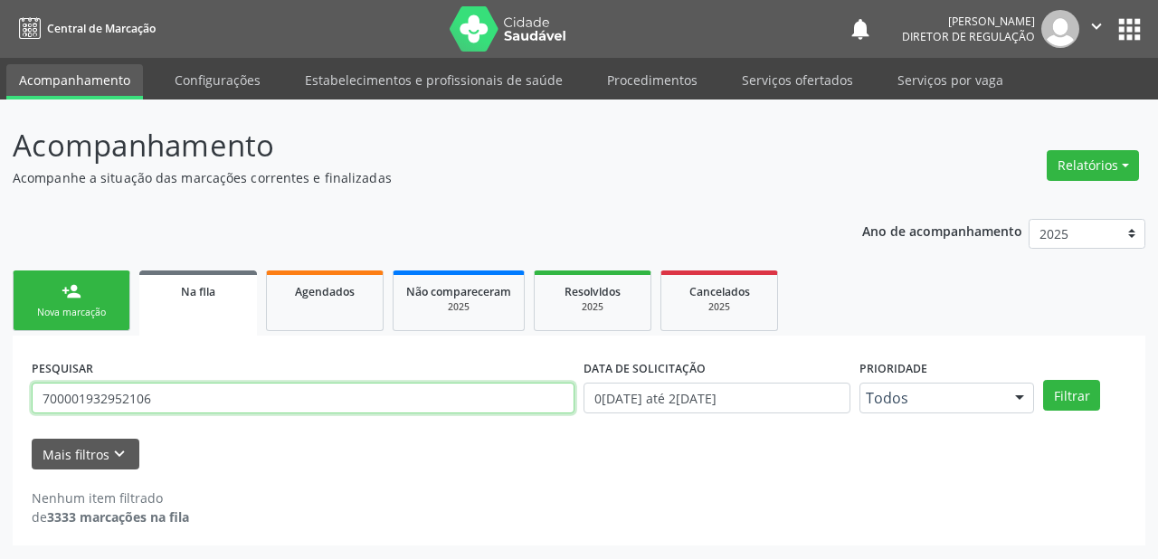
click at [185, 392] on input "700001932952106" at bounding box center [303, 398] width 543 height 31
type input "7"
type input "700509145613052"
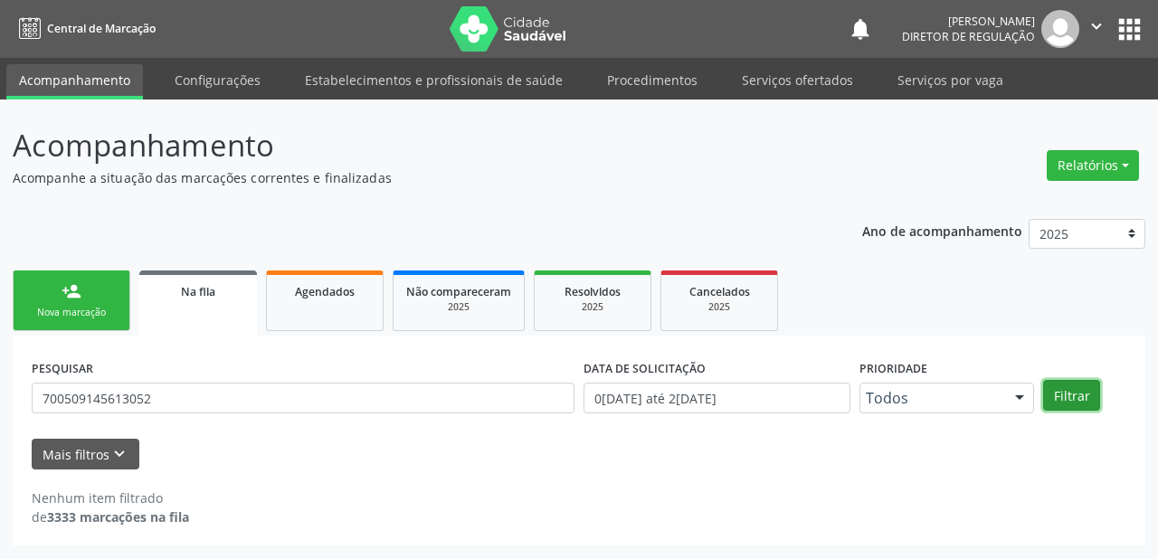
click at [1056, 398] on button "Filtrar" at bounding box center [1071, 395] width 57 height 31
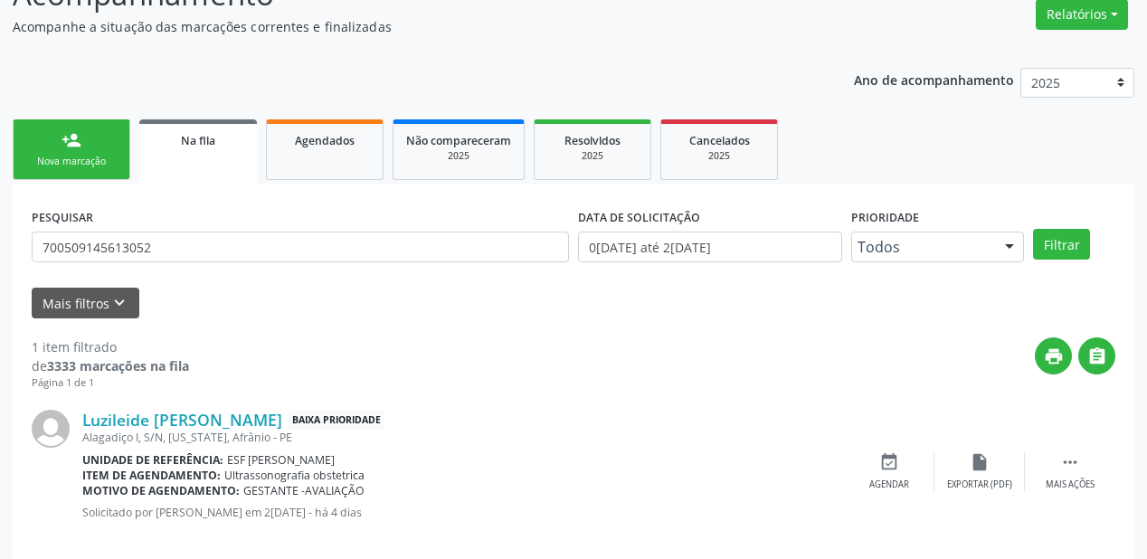
scroll to position [174, 0]
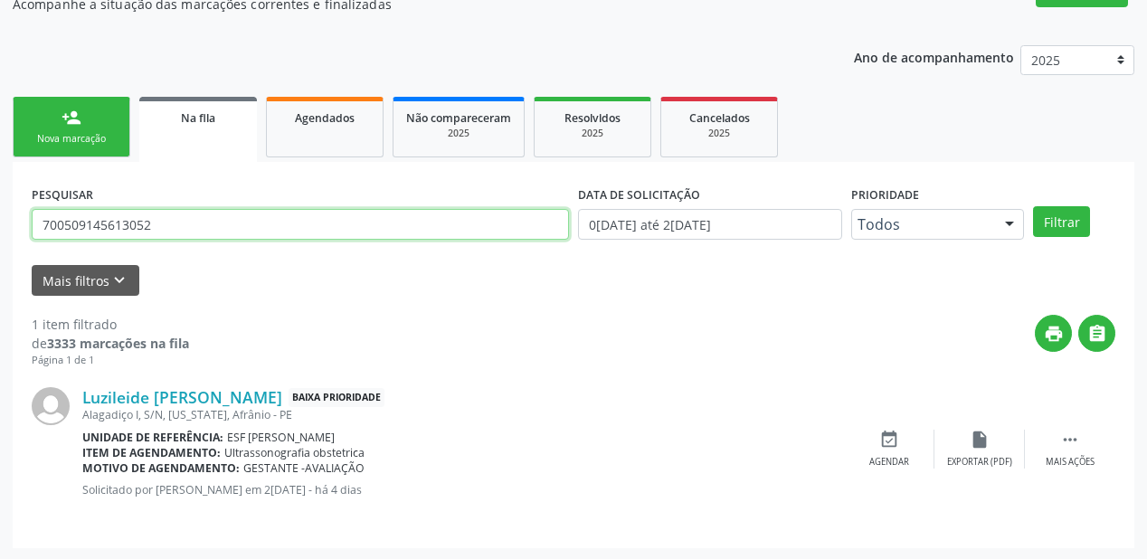
drag, startPoint x: 163, startPoint y: 232, endPoint x: 0, endPoint y: 224, distance: 163.0
click at [0, 224] on div "Acompanhamento Acompanhe a situação das marcações correntes e finalizadas Relat…" at bounding box center [573, 243] width 1147 height 635
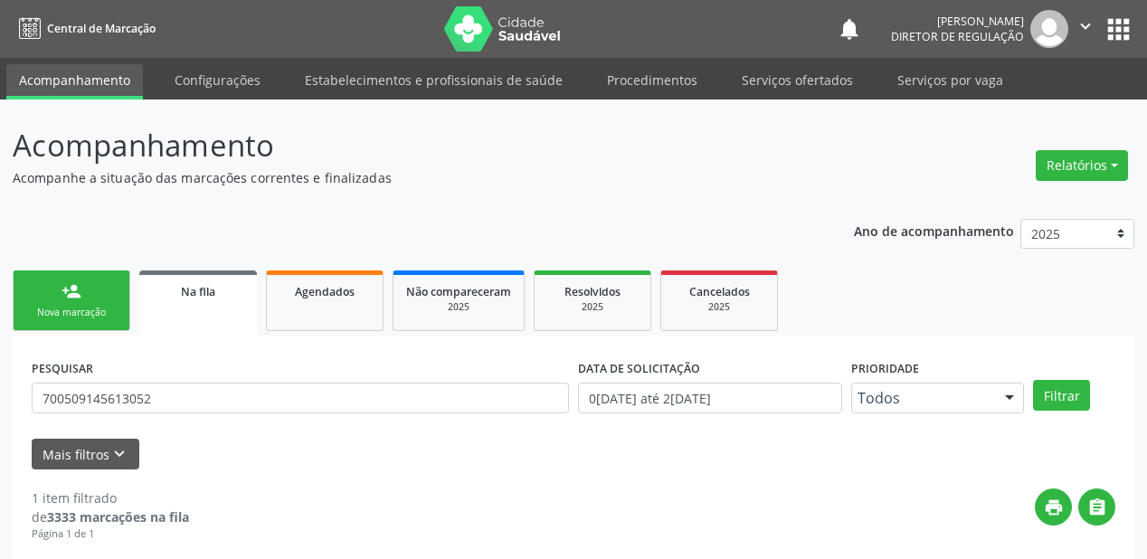
click at [91, 297] on link "person_add Nova marcação" at bounding box center [72, 300] width 118 height 61
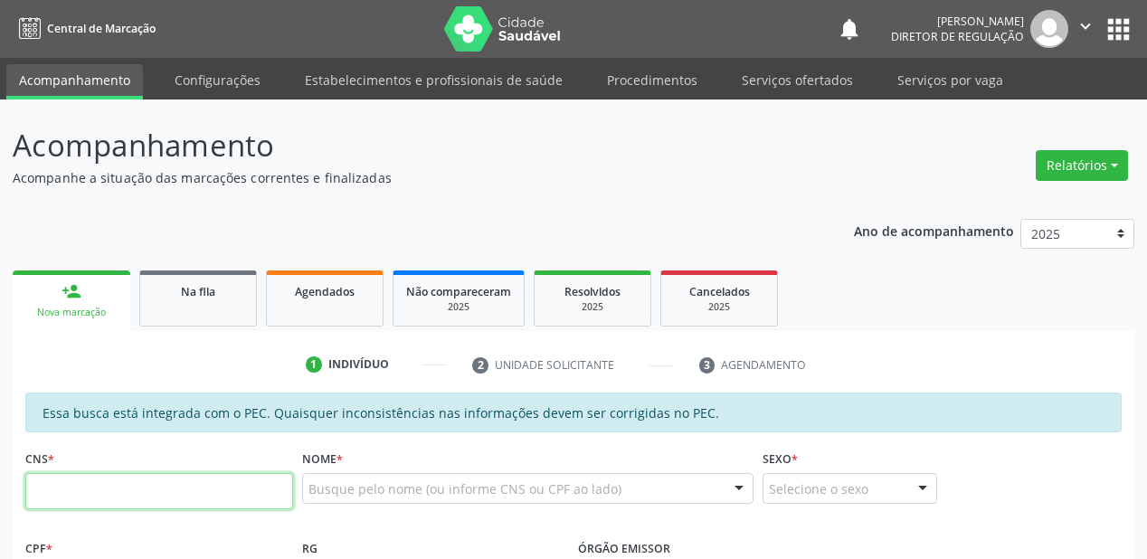
click at [110, 503] on input "text" at bounding box center [159, 491] width 268 height 36
paste input "700 5091 4561 3052"
type input "700 5091 4561 3052"
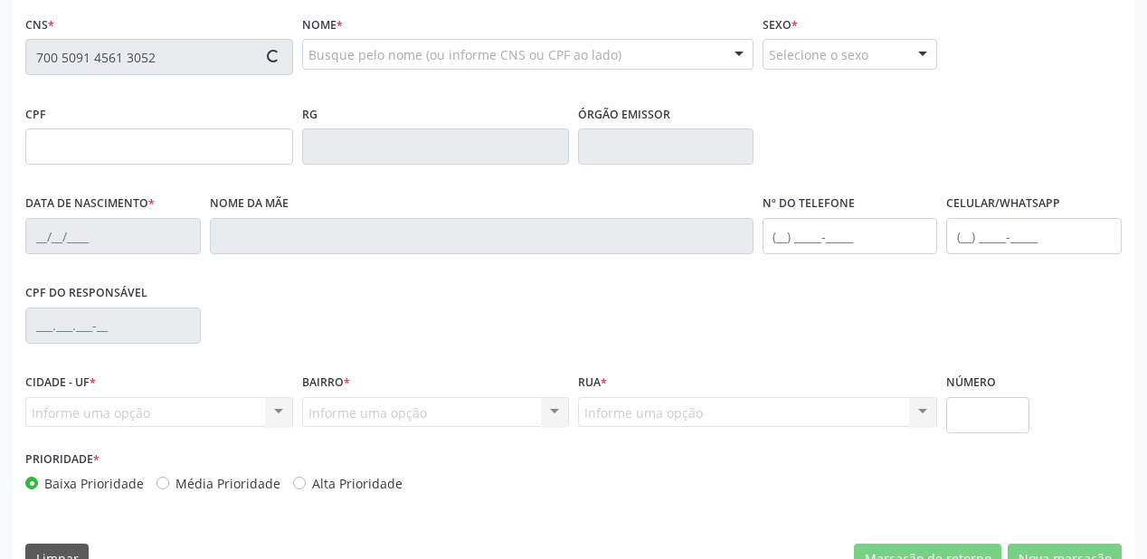
type input "139.254.244-82"
type input "3[DATE]"
type input "[PERSON_NAME]"
type input "[PHONE_NUMBER]"
type input "S/N"
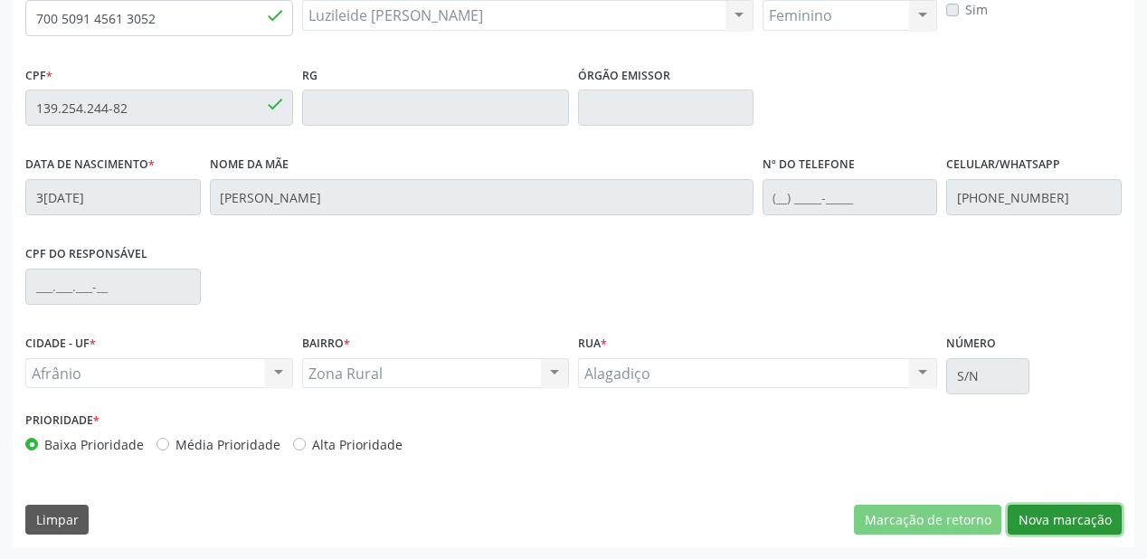
click at [1072, 517] on button "Nova marcação" at bounding box center [1065, 520] width 114 height 31
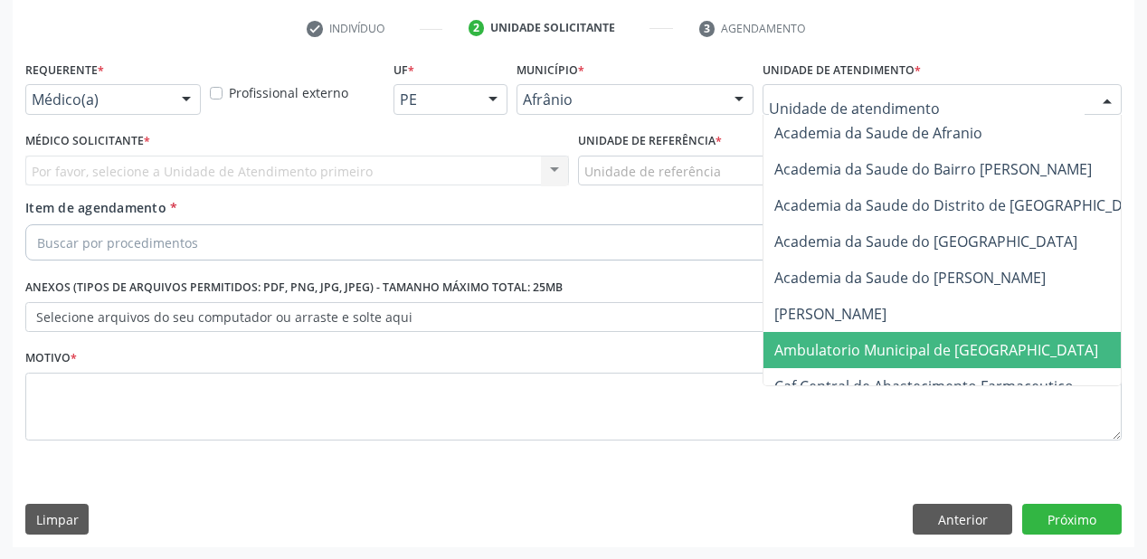
click at [814, 350] on span "Ambulatorio Municipal de [GEOGRAPHIC_DATA]" at bounding box center [936, 350] width 324 height 20
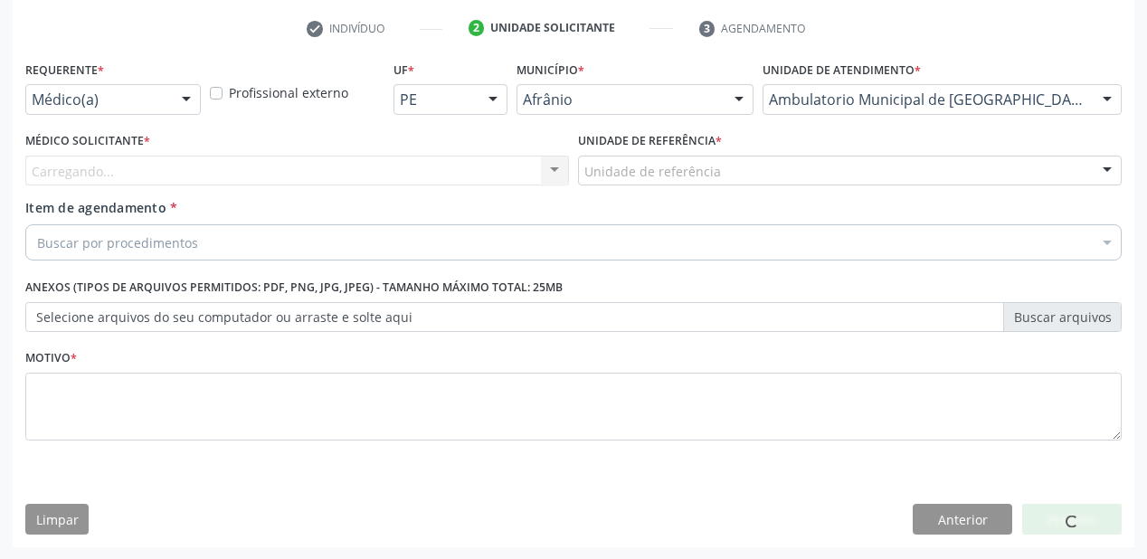
drag, startPoint x: 651, startPoint y: 175, endPoint x: 650, endPoint y: 299, distance: 124.8
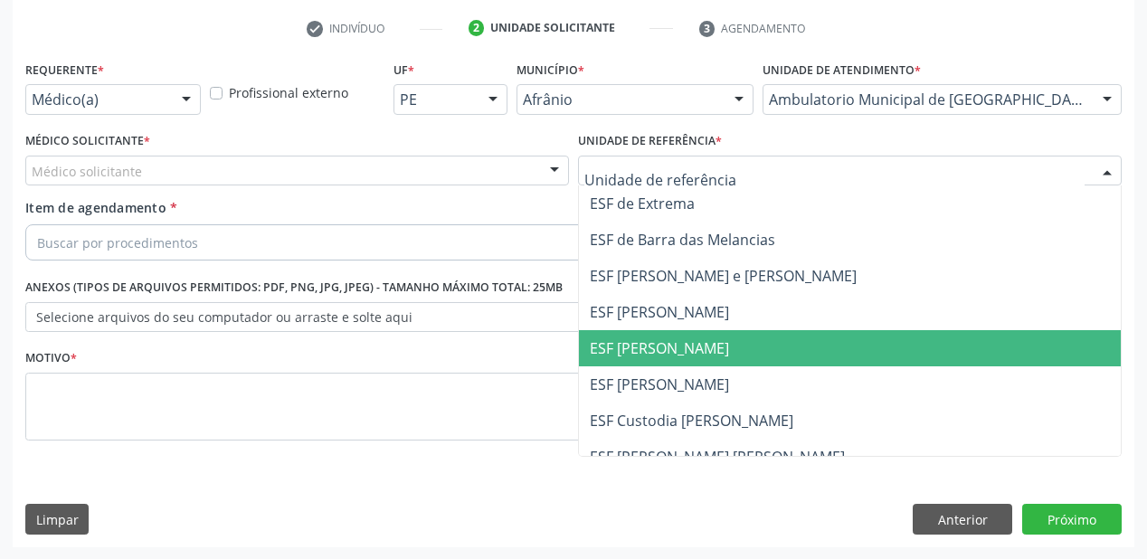
click at [644, 363] on span "ESF [PERSON_NAME]" at bounding box center [850, 348] width 542 height 36
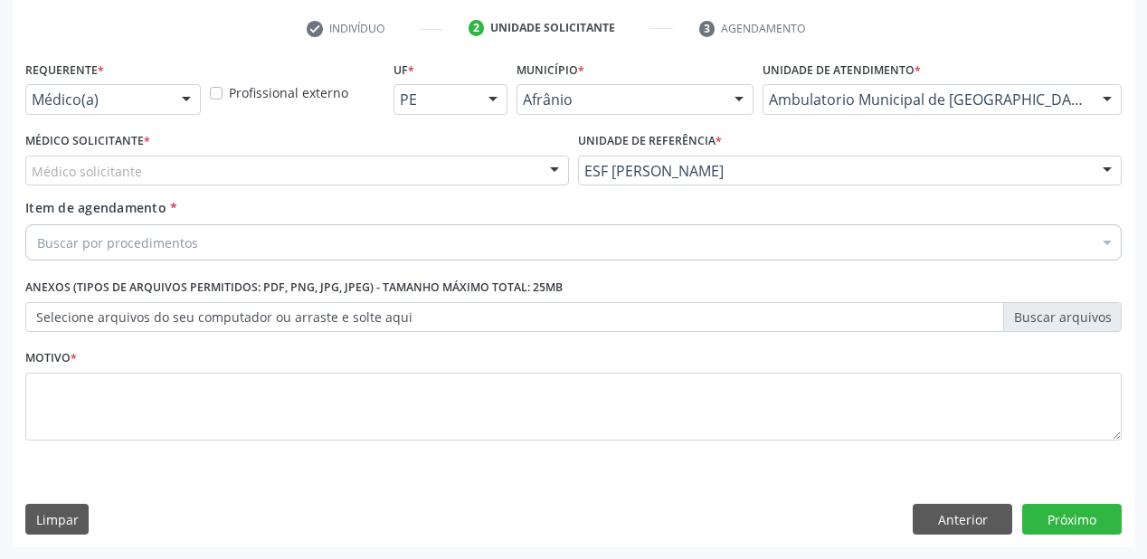
click at [168, 183] on div "Médico solicitante" at bounding box center [297, 171] width 544 height 31
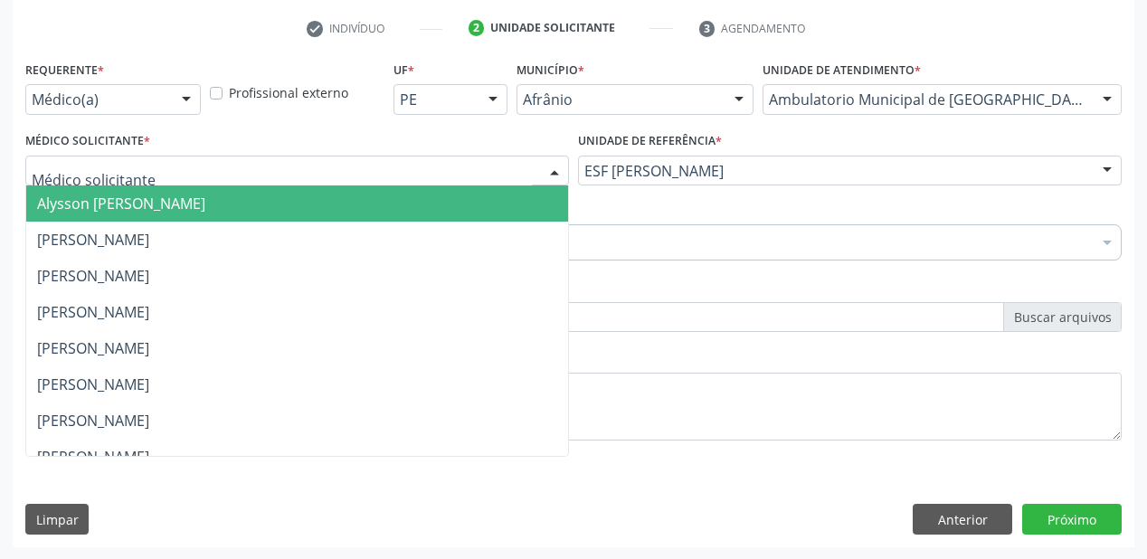
click at [164, 197] on span "Alysson [PERSON_NAME]" at bounding box center [121, 204] width 168 height 20
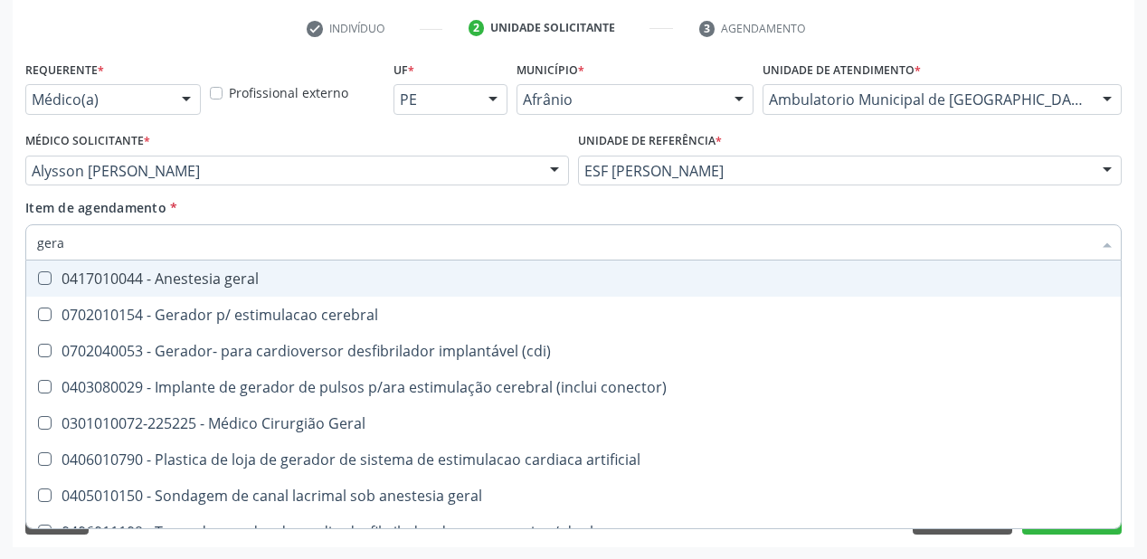
type input "geral"
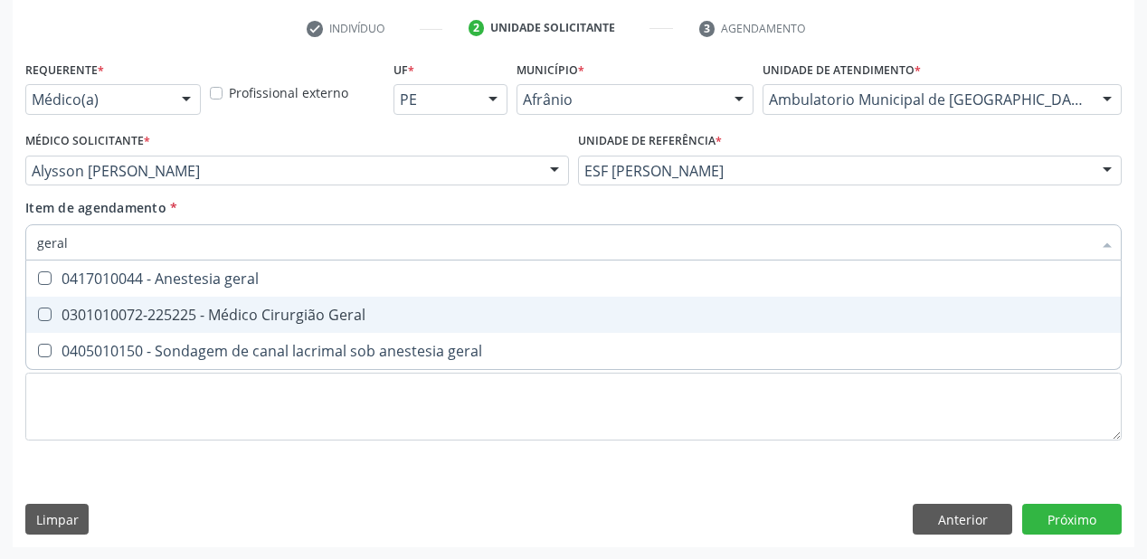
click at [156, 311] on div "0301010072-225225 - Médico Cirurgião Geral" at bounding box center [573, 315] width 1073 height 14
checkbox Geral "true"
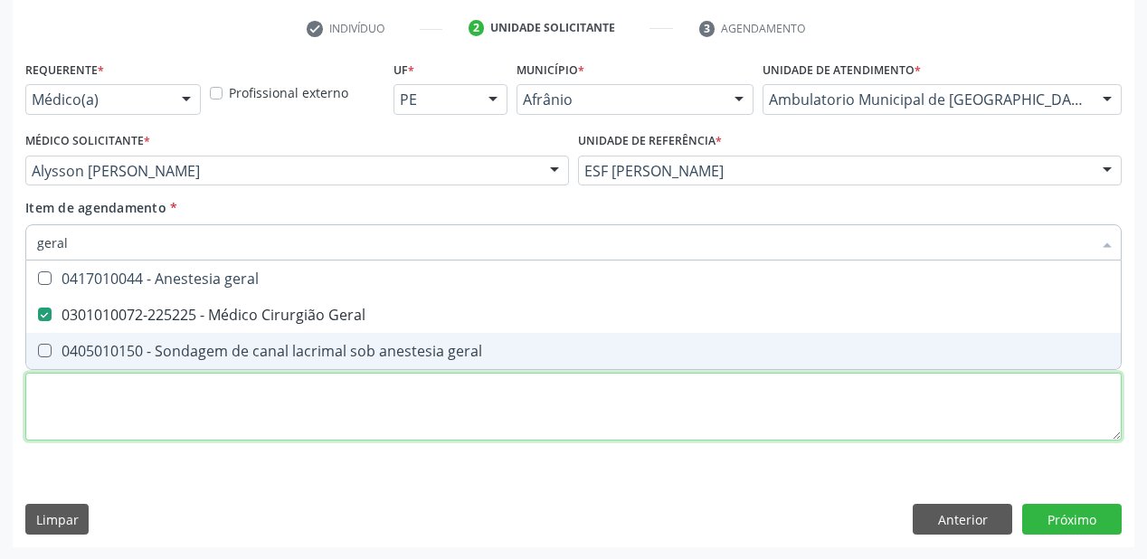
click at [76, 402] on div "Requerente * Médico(a) Médico(a) Enfermeiro(a) Paciente Nenhum resultado encont…" at bounding box center [573, 261] width 1096 height 410
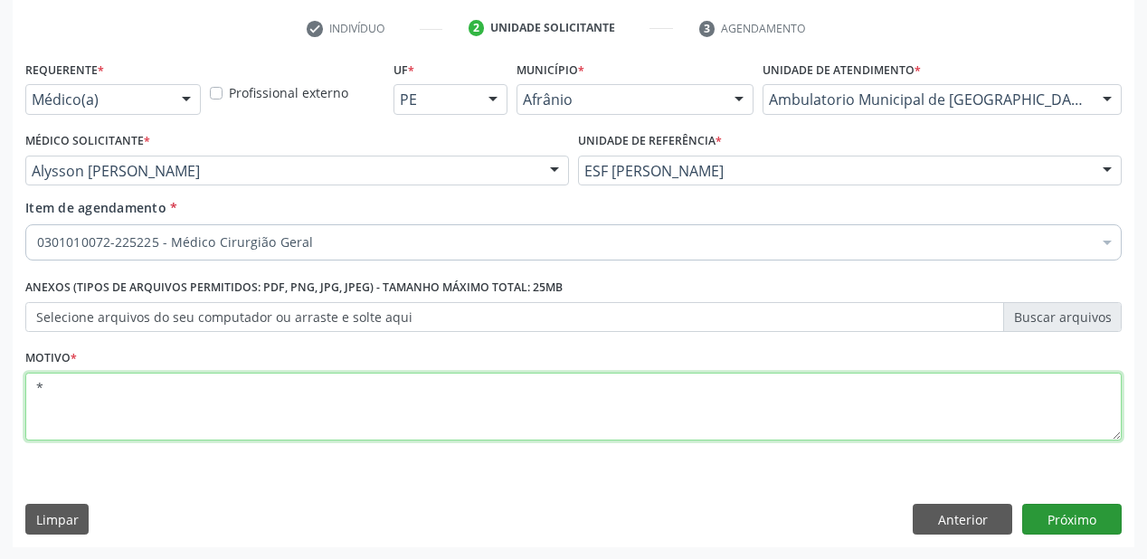
type textarea "*"
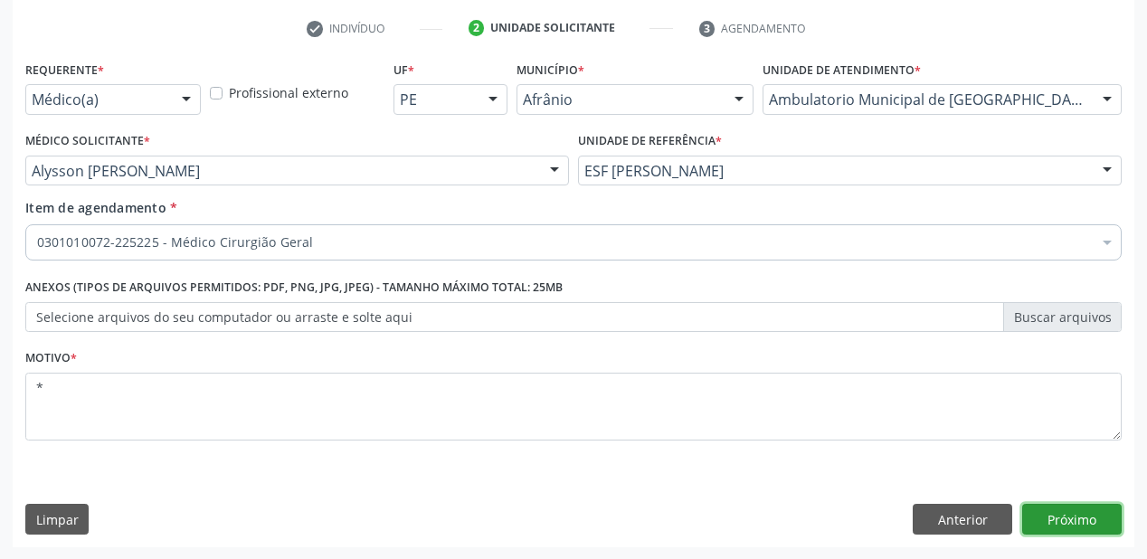
click at [1059, 521] on button "Próximo" at bounding box center [1071, 519] width 99 height 31
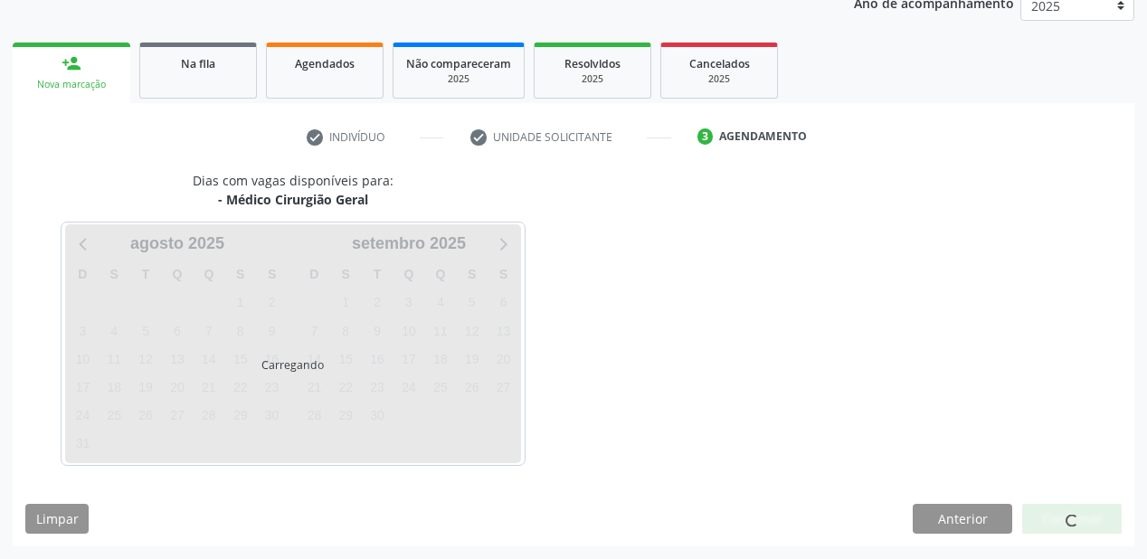
scroll to position [227, 0]
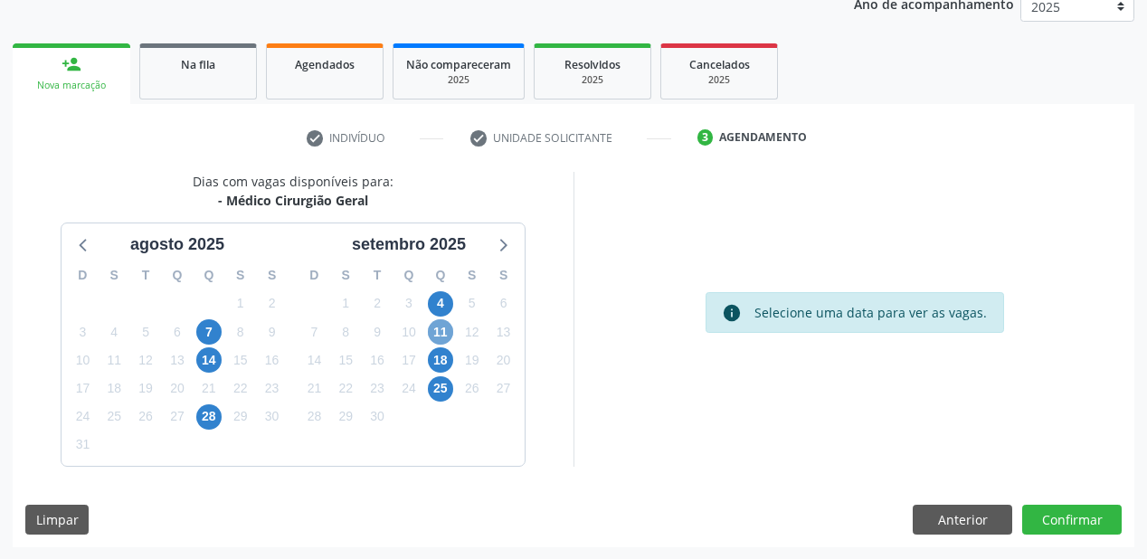
click at [428, 328] on span "11" at bounding box center [440, 331] width 25 height 25
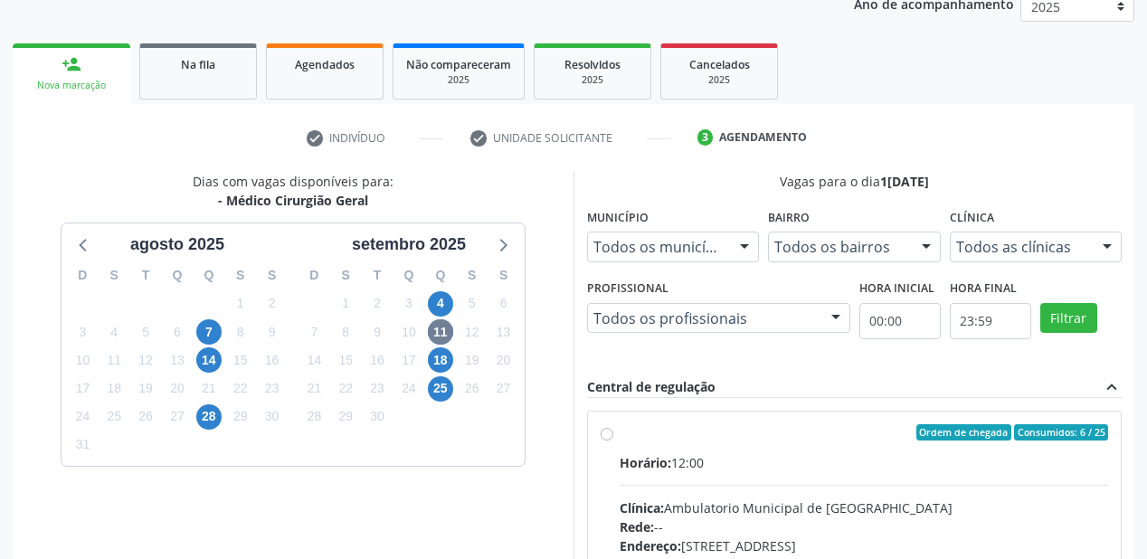
click at [613, 440] on input "Ordem de chegada Consumidos: 6 / 25 Horário: 12:00 Clínica: Ambulatorio Municip…" at bounding box center [607, 432] width 13 height 16
radio input "true"
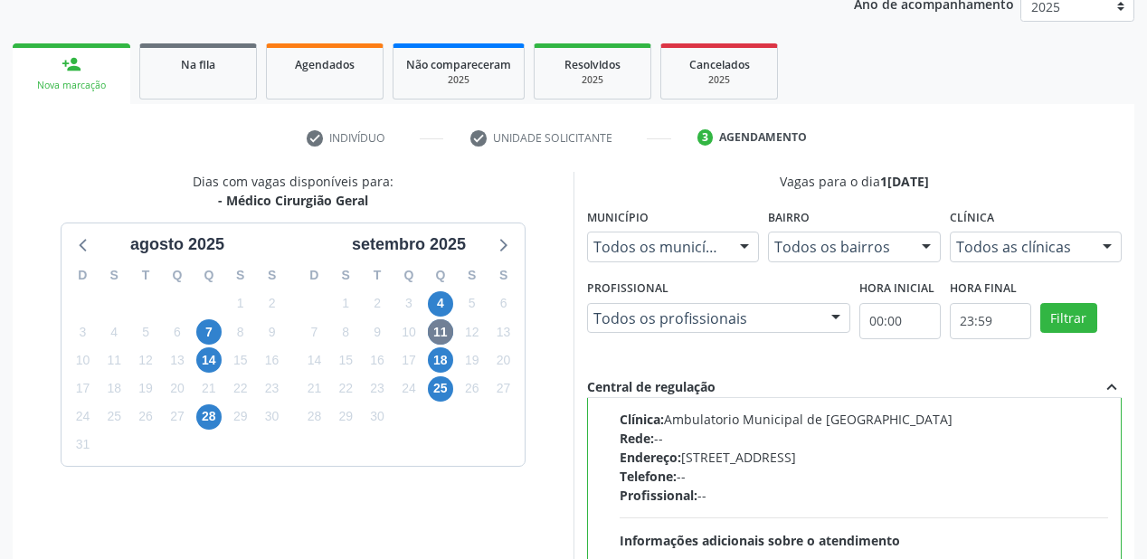
scroll to position [516, 0]
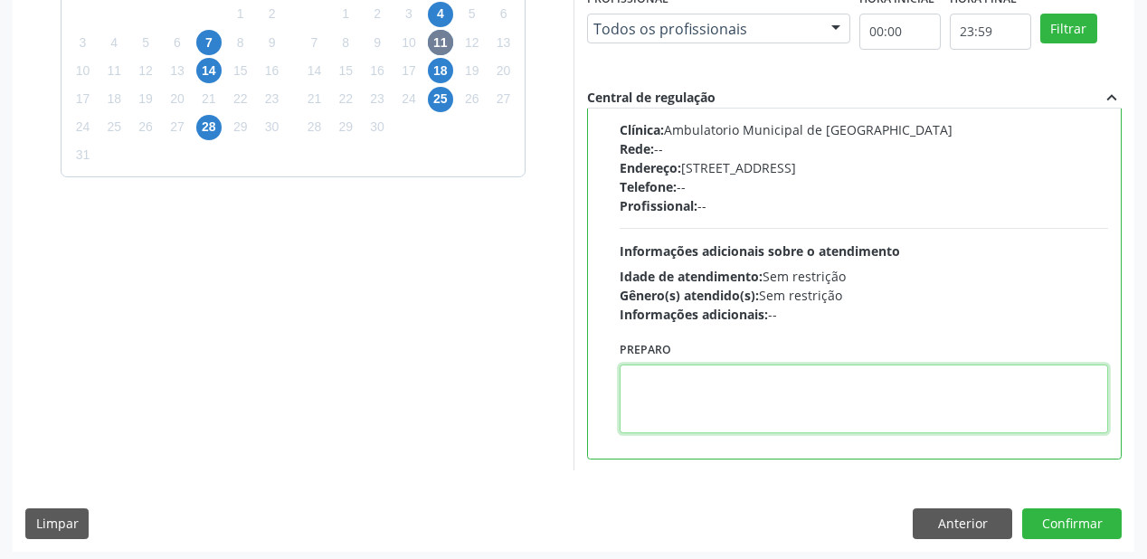
click at [753, 410] on textarea at bounding box center [864, 398] width 488 height 69
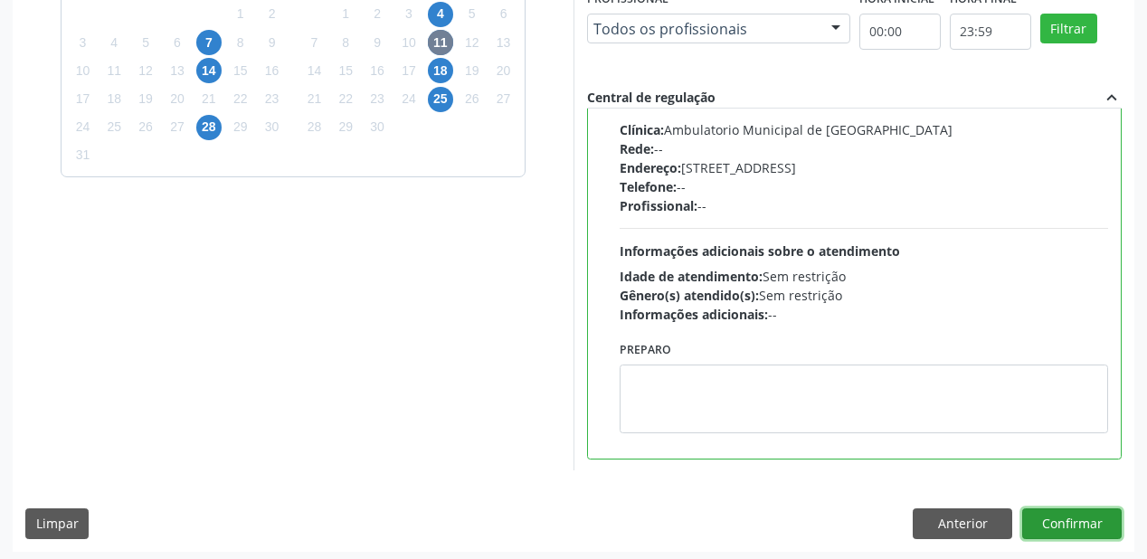
click at [1057, 521] on button "Confirmar" at bounding box center [1071, 523] width 99 height 31
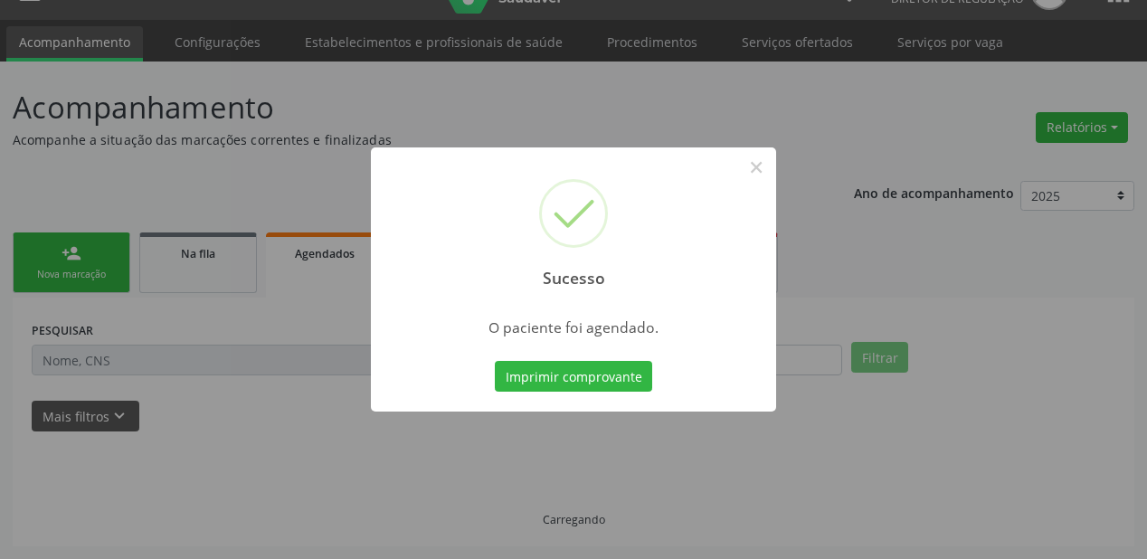
scroll to position [36, 0]
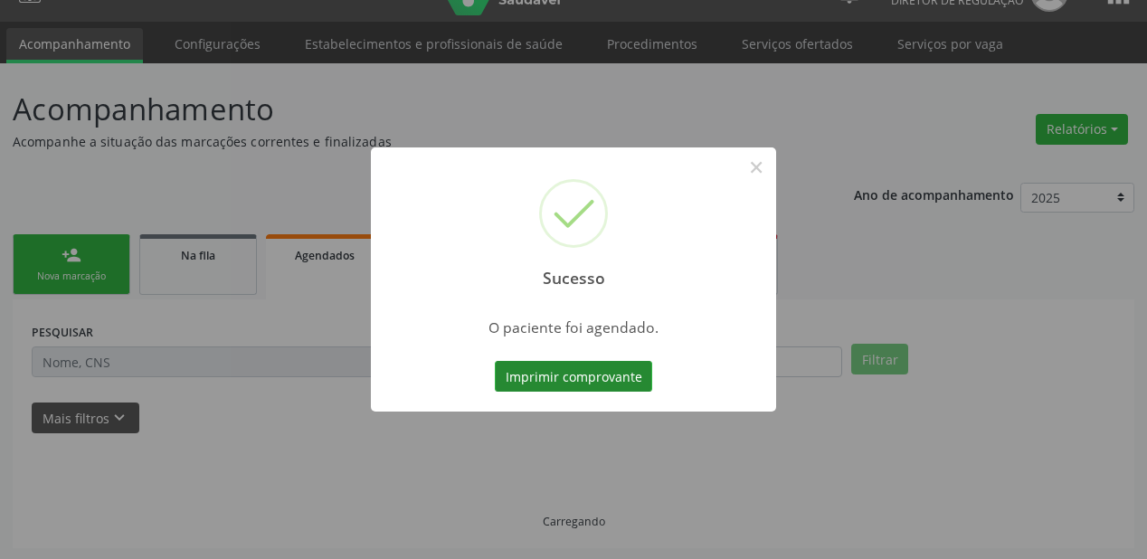
click at [577, 376] on button "Imprimir comprovante" at bounding box center [573, 376] width 157 height 31
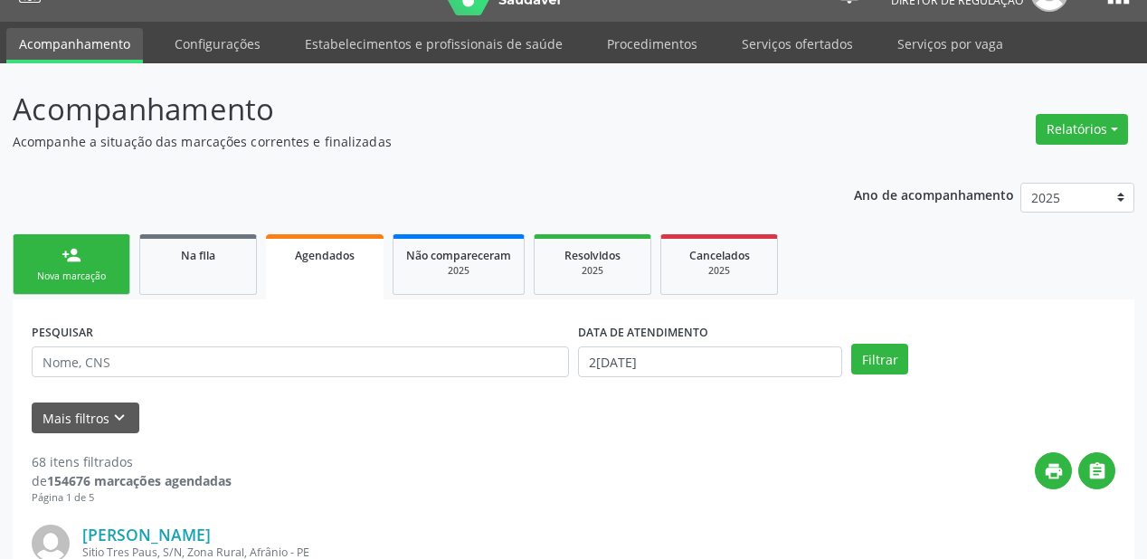
click at [88, 270] on div "Nova marcação" at bounding box center [71, 277] width 90 height 14
click at [195, 261] on div "Na fila" at bounding box center [198, 254] width 90 height 19
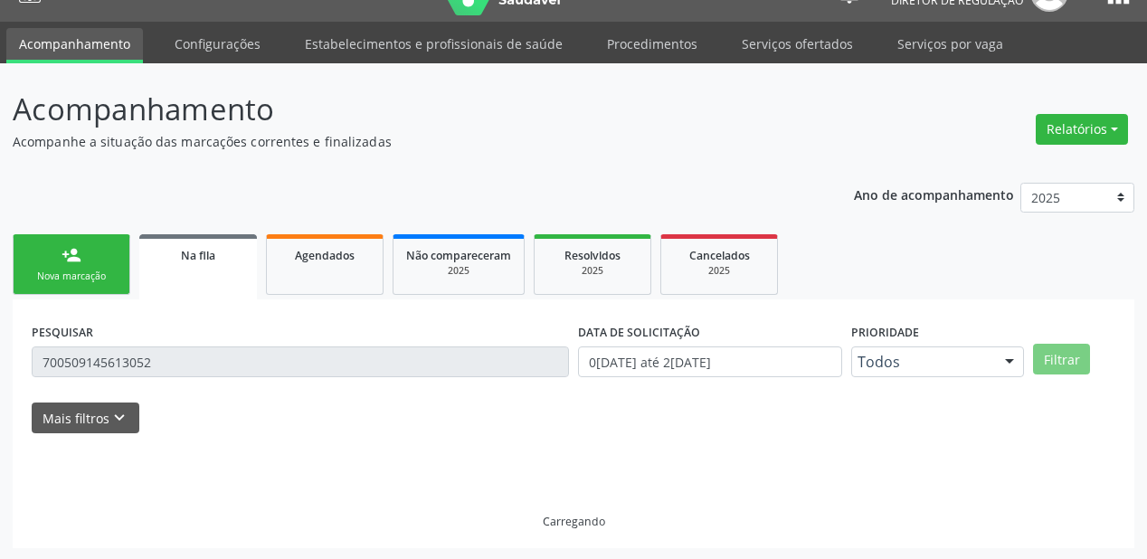
click at [195, 261] on div "Na fila" at bounding box center [198, 254] width 92 height 19
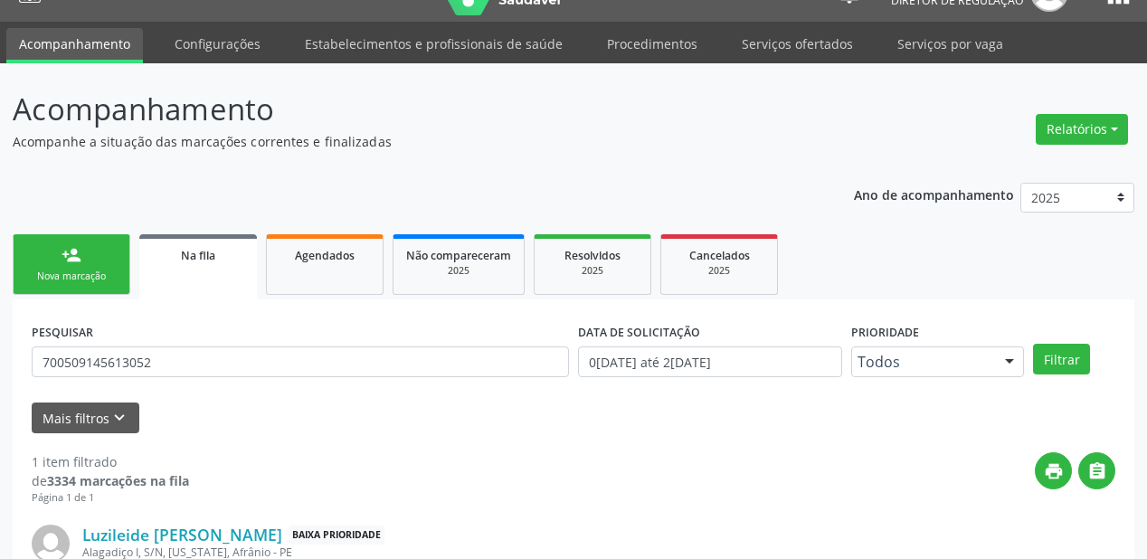
click at [210, 267] on link "Na fila" at bounding box center [198, 266] width 118 height 65
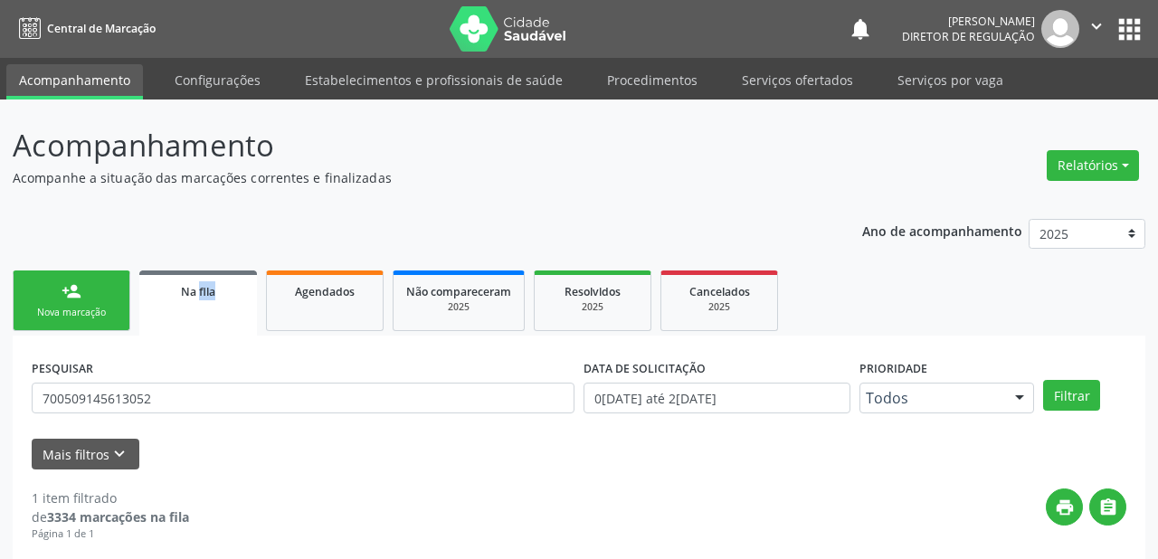
click at [210, 267] on ul "person_add Nova marcação Na fila Agendados Não compareceram 2025 Resolvidos 202…" at bounding box center [579, 301] width 1132 height 70
click at [210, 296] on span "Na fila" at bounding box center [198, 291] width 34 height 15
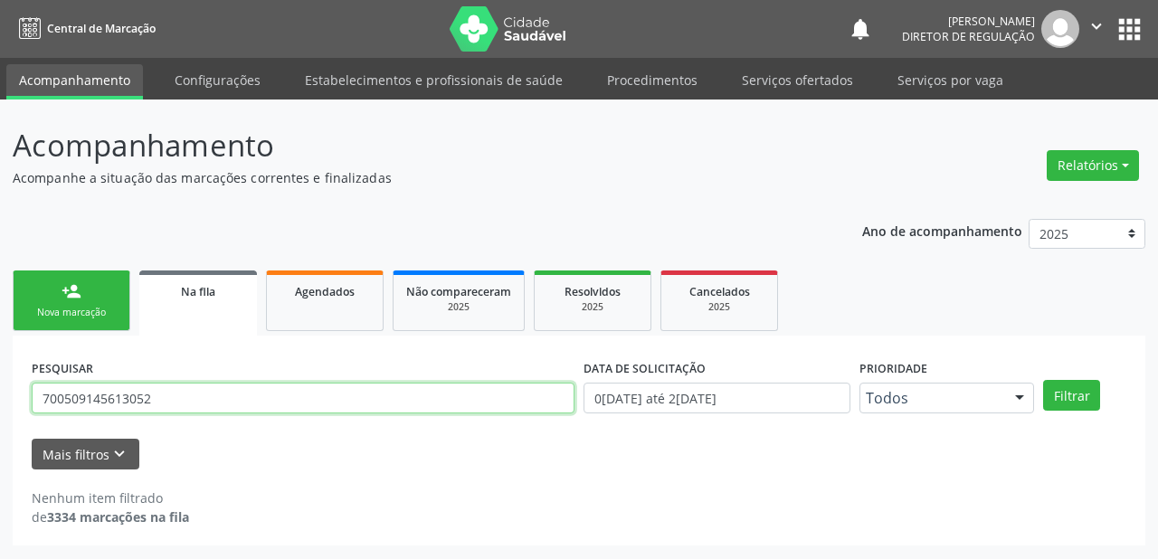
click at [163, 411] on input "700509145613052" at bounding box center [303, 398] width 543 height 31
type input "7"
type input "704108737553980"
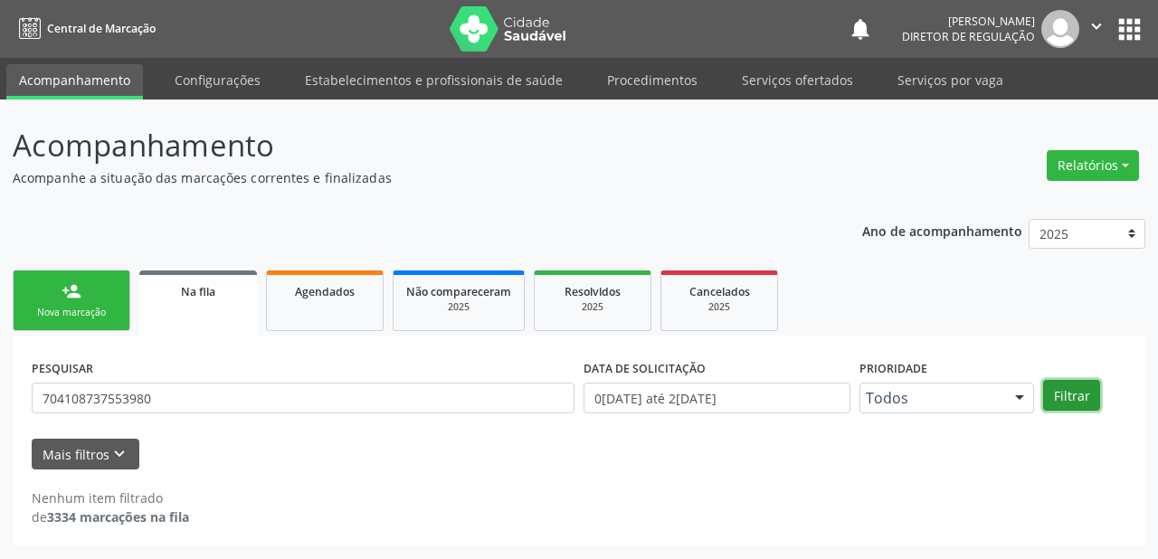
click at [1082, 394] on button "Filtrar" at bounding box center [1071, 395] width 57 height 31
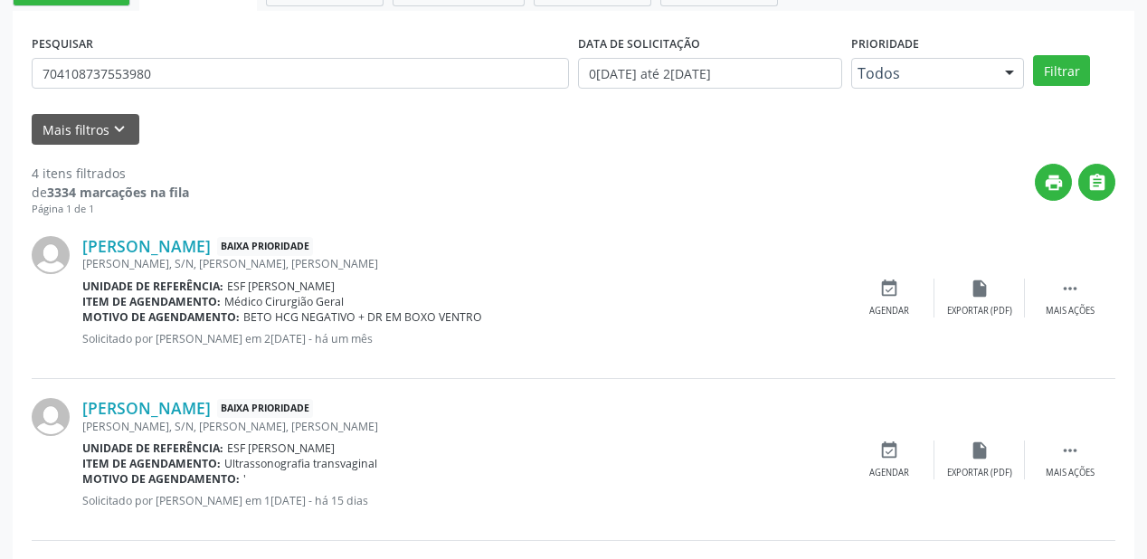
scroll to position [434, 0]
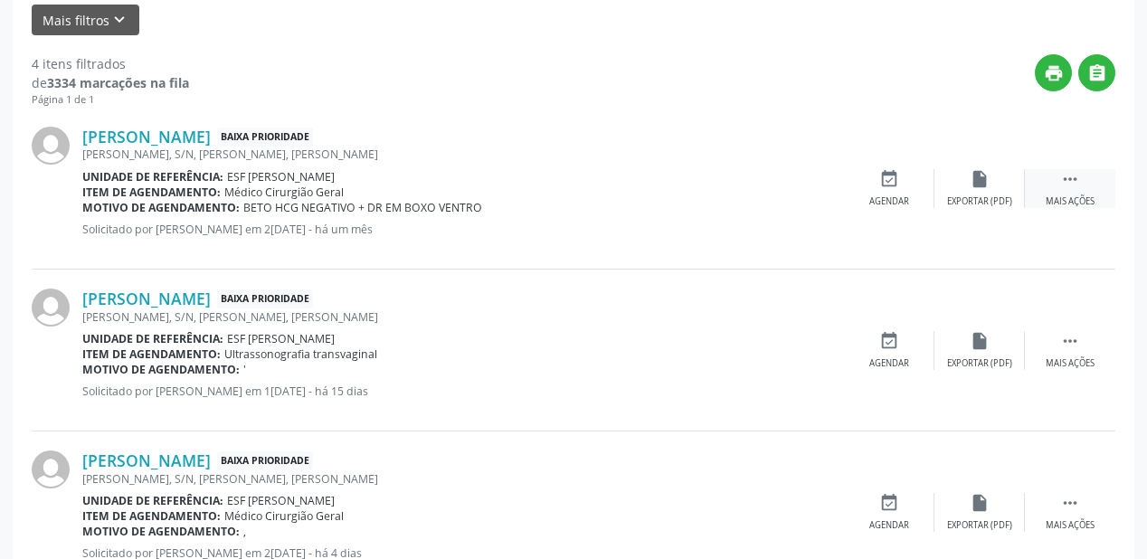
click at [1061, 175] on icon "" at bounding box center [1070, 179] width 20 height 20
click at [630, 188] on div "event_available Agendar" at bounding box center [618, 188] width 90 height 39
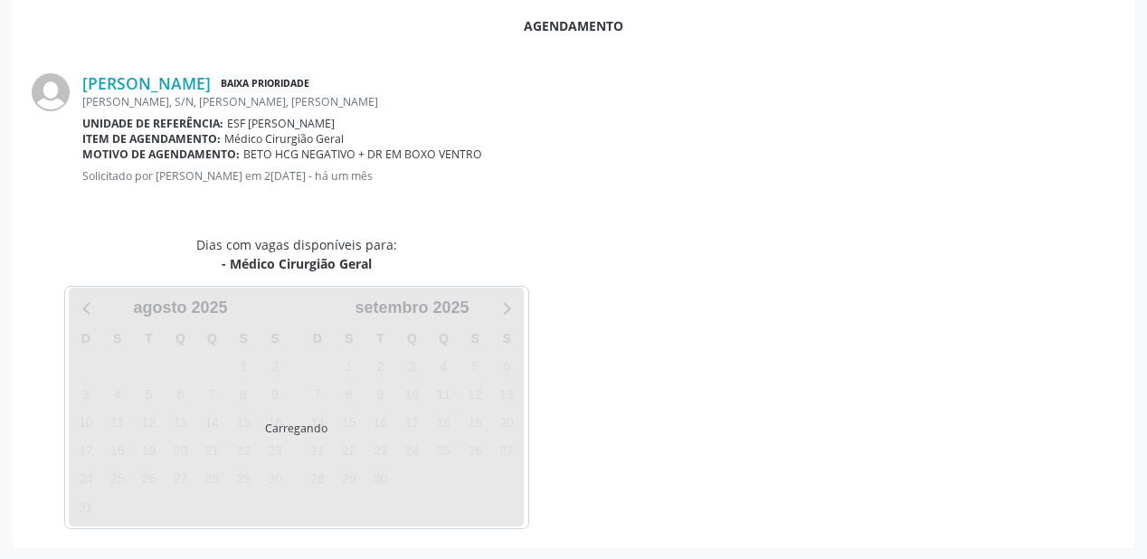
scroll to position [381, 0]
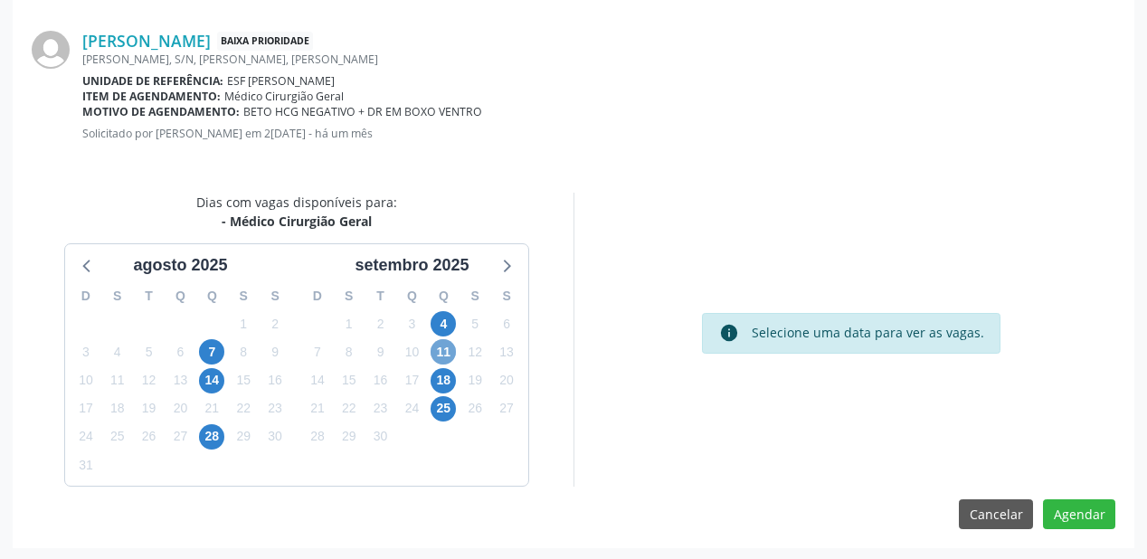
click at [450, 346] on span "11" at bounding box center [443, 351] width 25 height 25
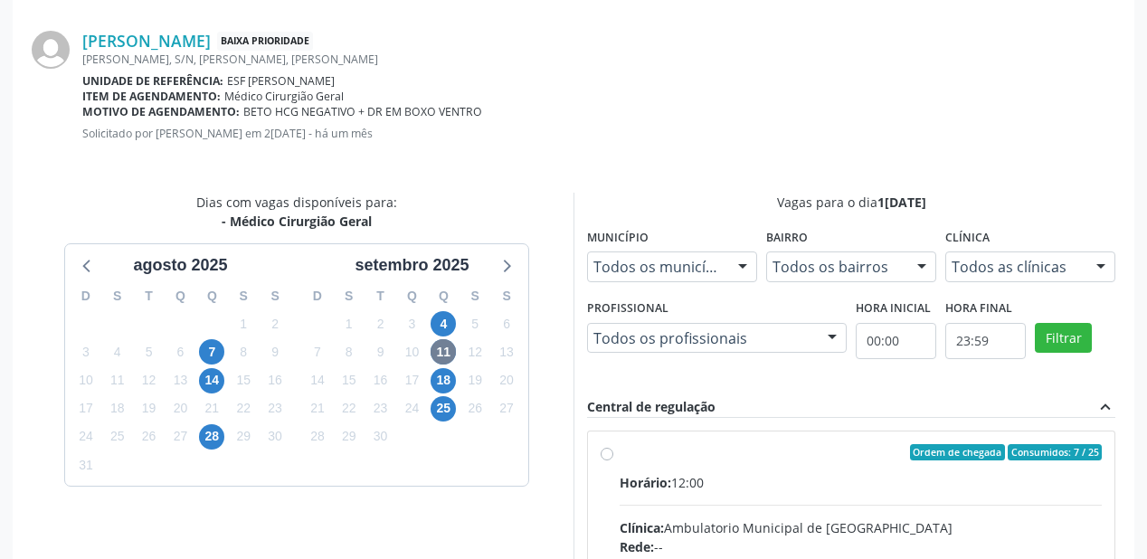
click at [820, 447] on div "Ordem de chegada Consumidos: 7 / 25" at bounding box center [861, 452] width 482 height 16
click at [613, 447] on input "Ordem de chegada Consumidos: 7 / 25 Horário: 12:00 Clínica: Ambulatorio Municip…" at bounding box center [607, 452] width 13 height 16
radio input "true"
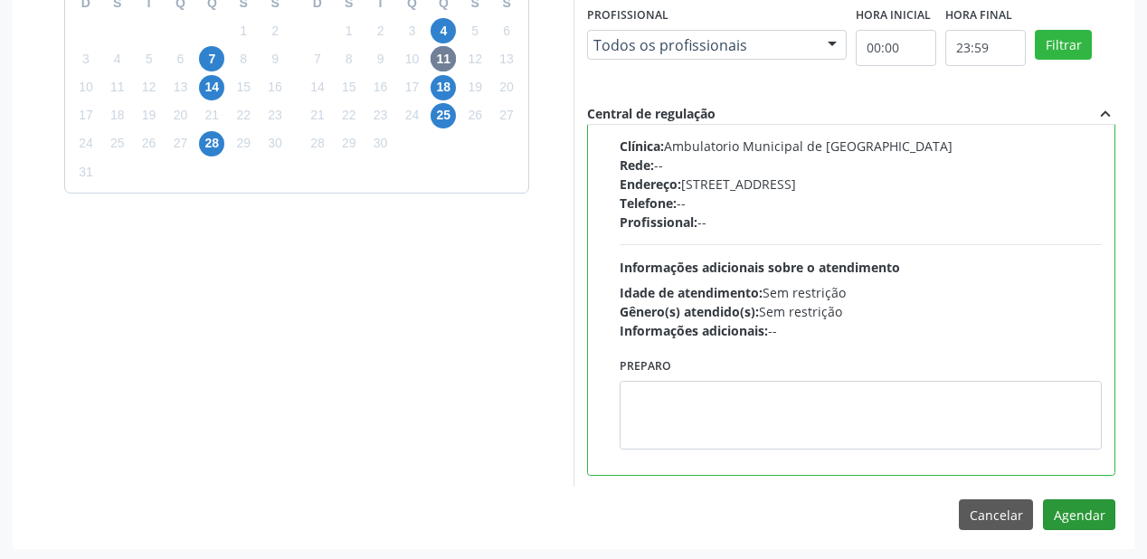
scroll to position [675, 0]
click at [1066, 510] on button "Agendar" at bounding box center [1079, 513] width 72 height 31
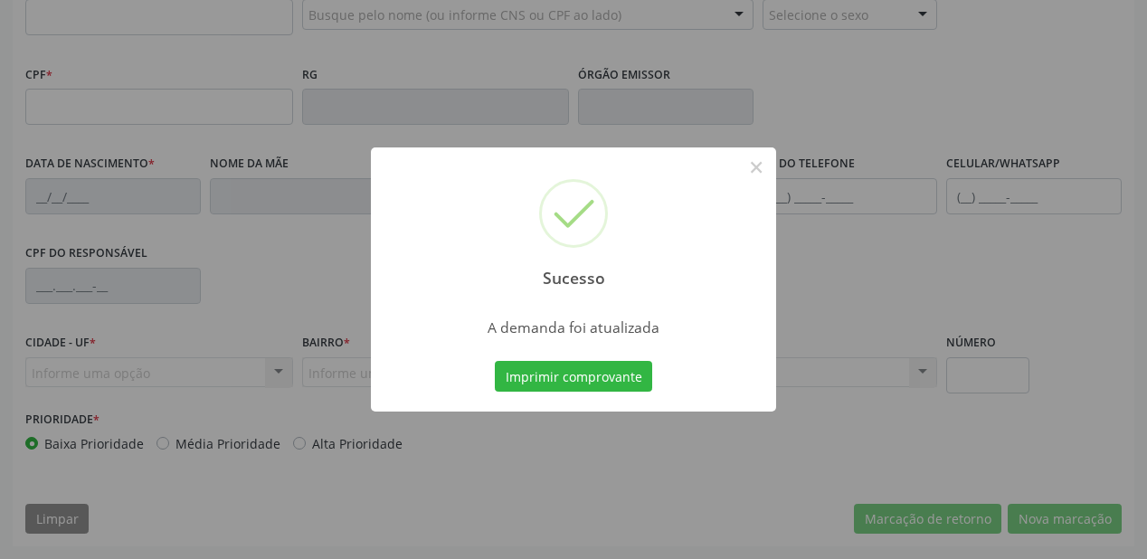
scroll to position [473, 0]
click at [621, 371] on button "Imprimir comprovante" at bounding box center [573, 376] width 157 height 31
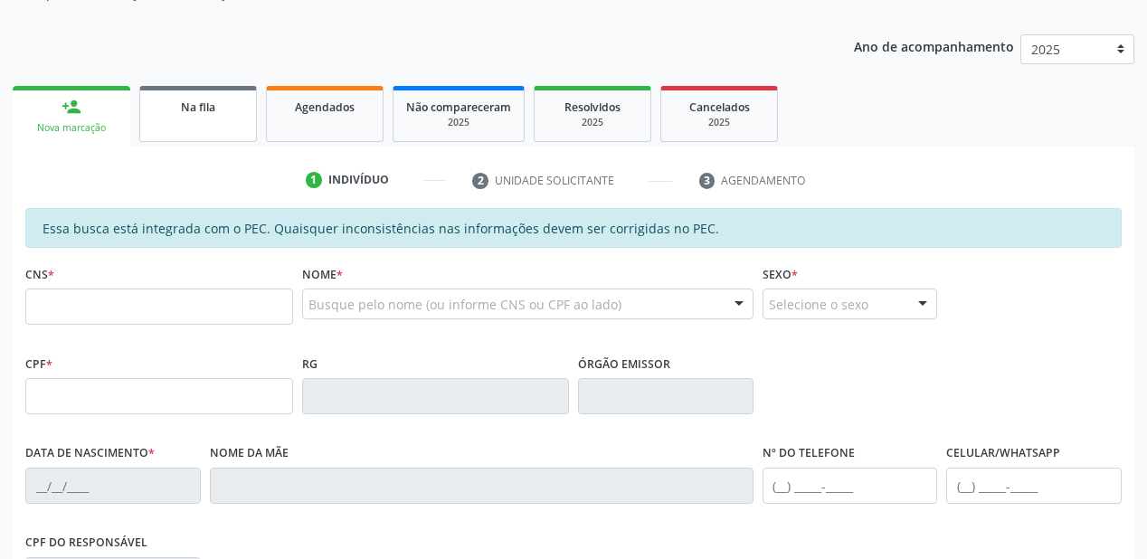
scroll to position [184, 0]
click at [193, 108] on span "Na fila" at bounding box center [198, 107] width 34 height 15
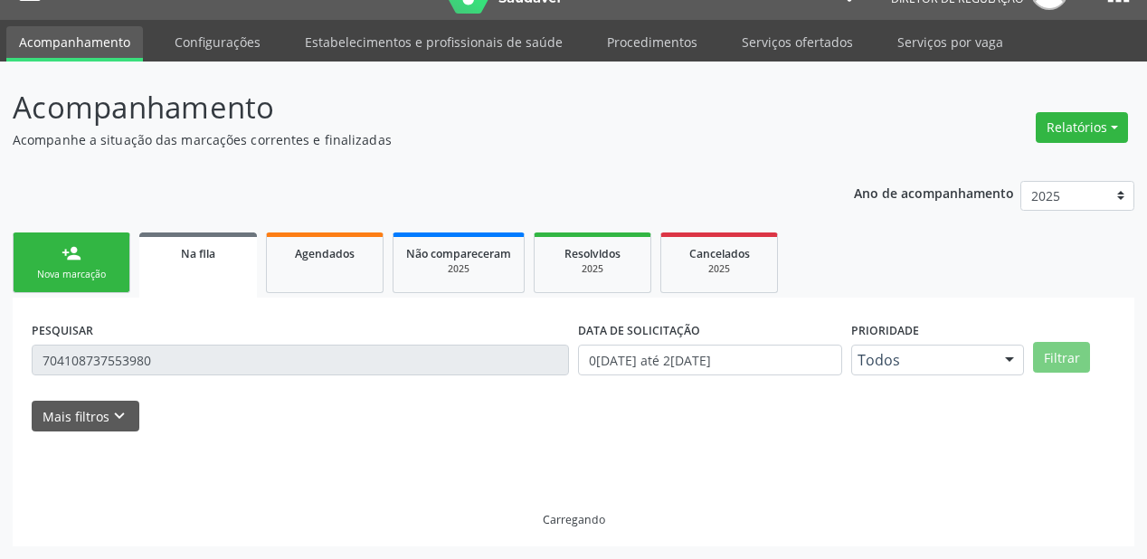
scroll to position [36, 0]
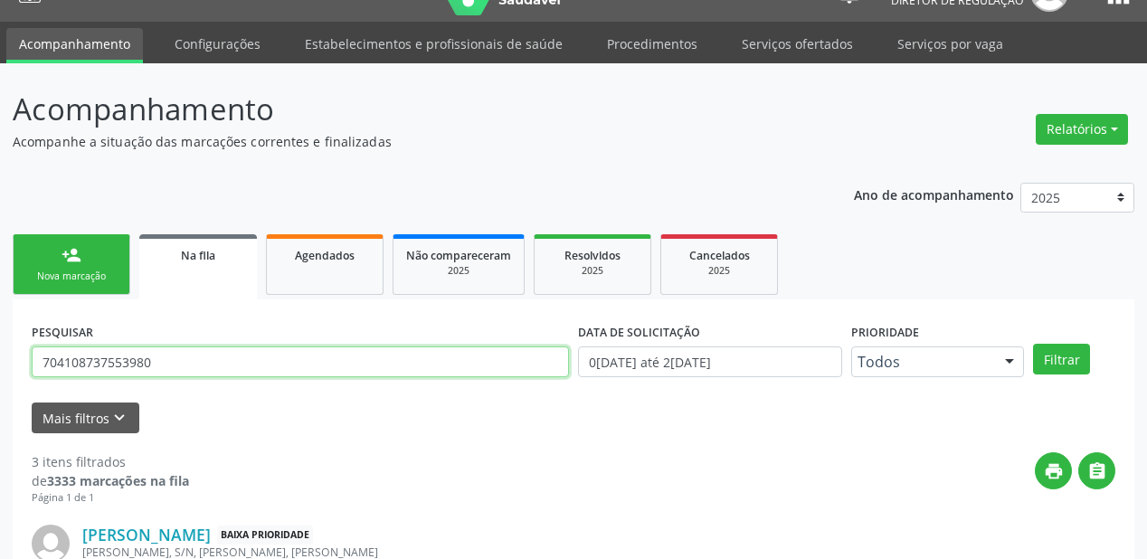
click at [163, 370] on input "704108737553980" at bounding box center [300, 361] width 537 height 31
type input "7"
type input "707606285636792"
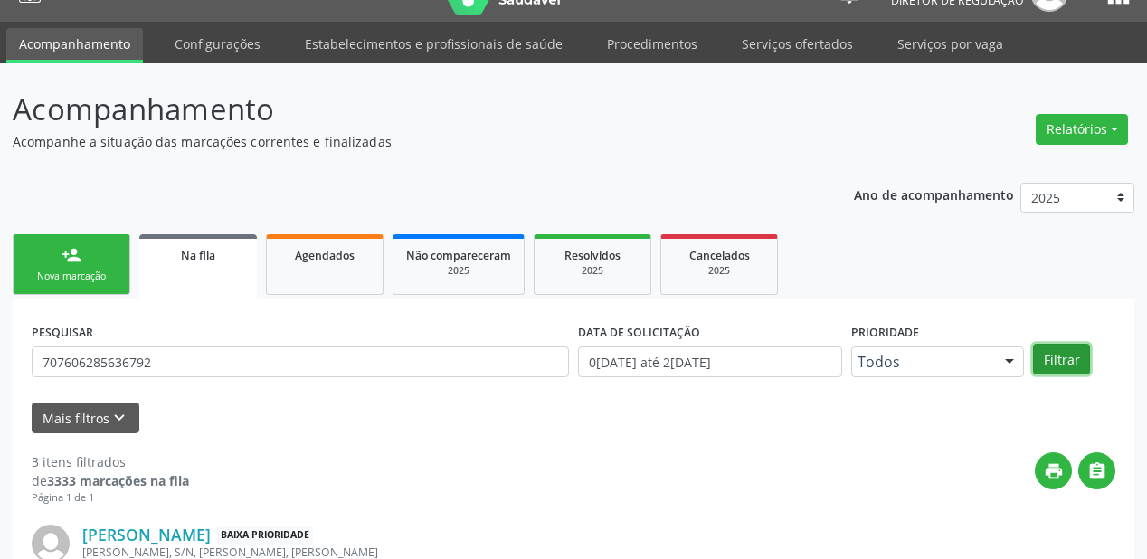
click at [1051, 356] on button "Filtrar" at bounding box center [1061, 359] width 57 height 31
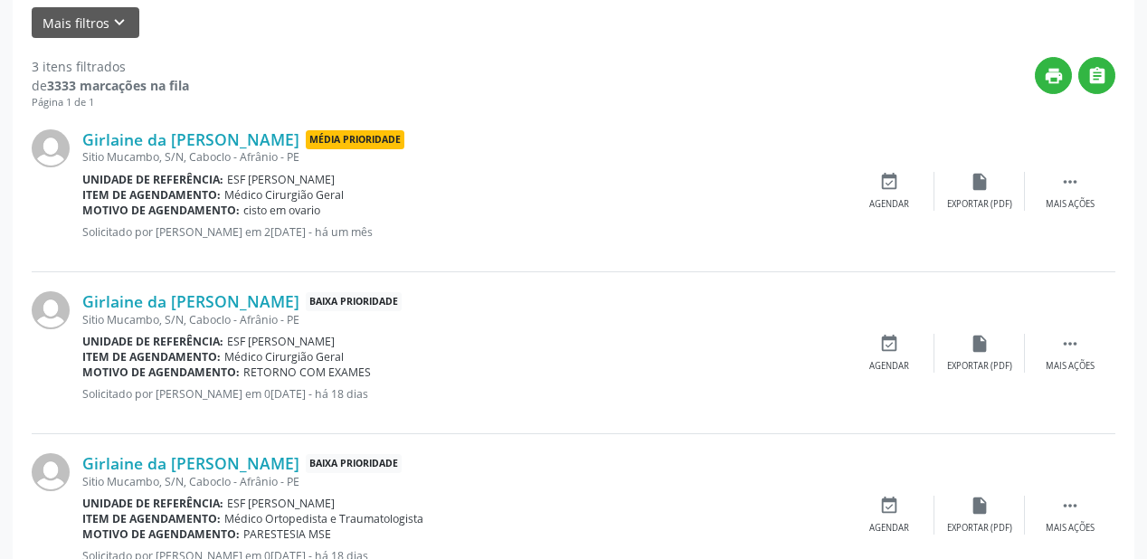
scroll to position [497, 0]
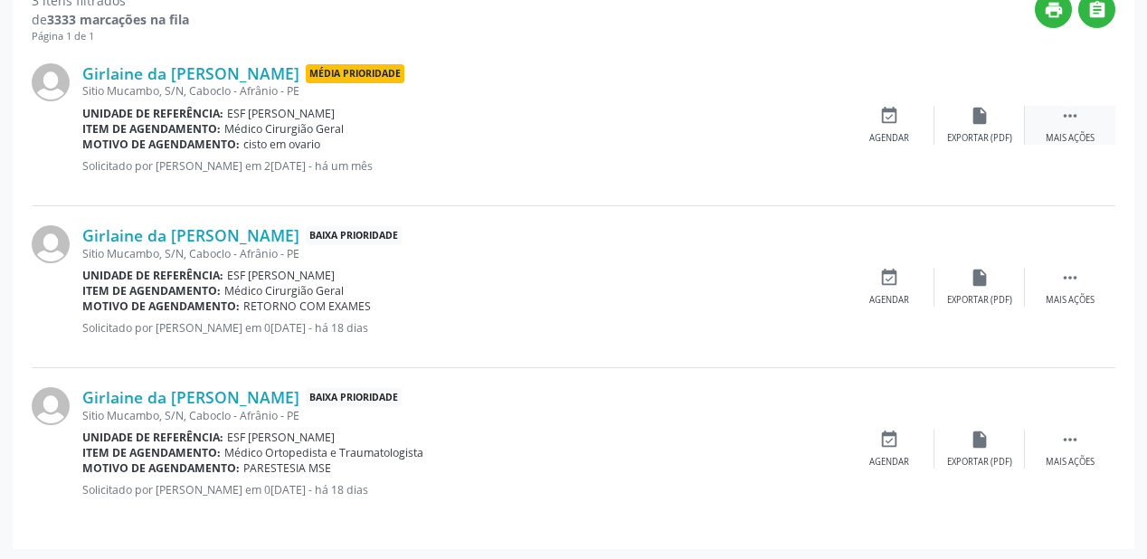
click at [1070, 113] on icon "" at bounding box center [1070, 116] width 20 height 20
click at [639, 123] on div "event_available Agendar" at bounding box center [618, 125] width 90 height 39
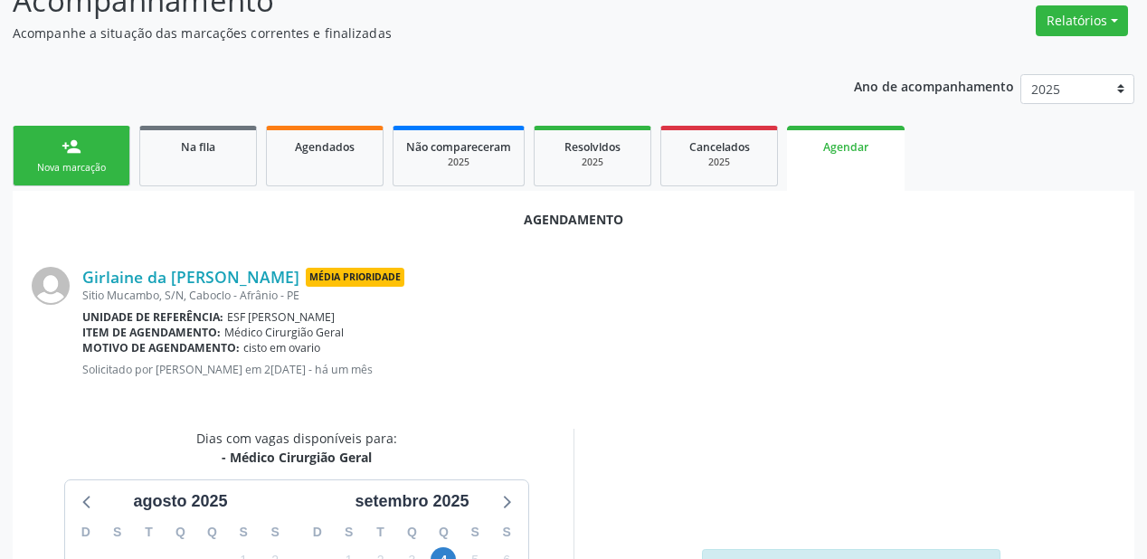
scroll to position [217, 0]
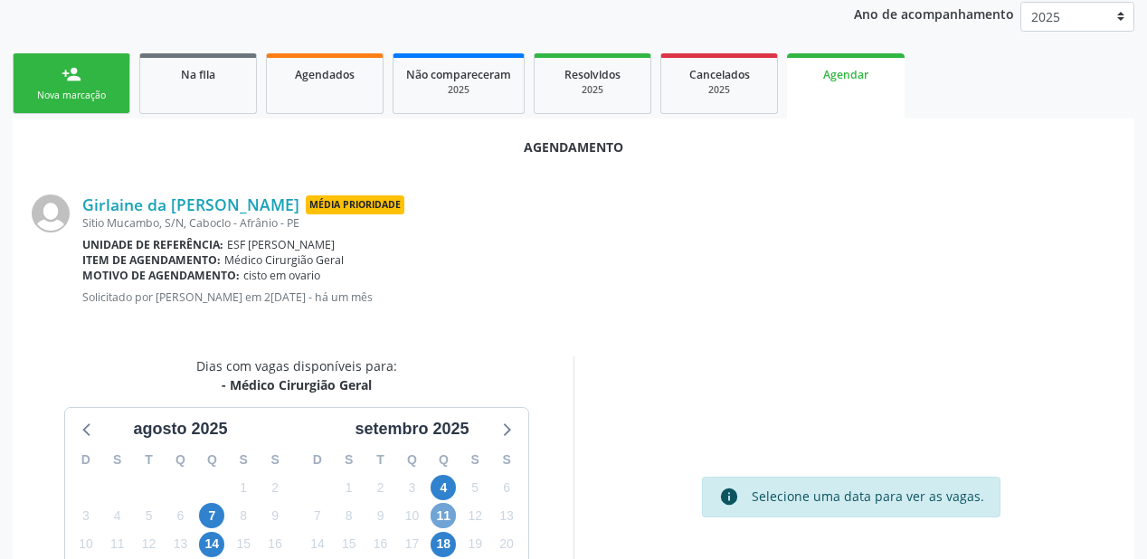
click at [445, 513] on span "11" at bounding box center [443, 515] width 25 height 25
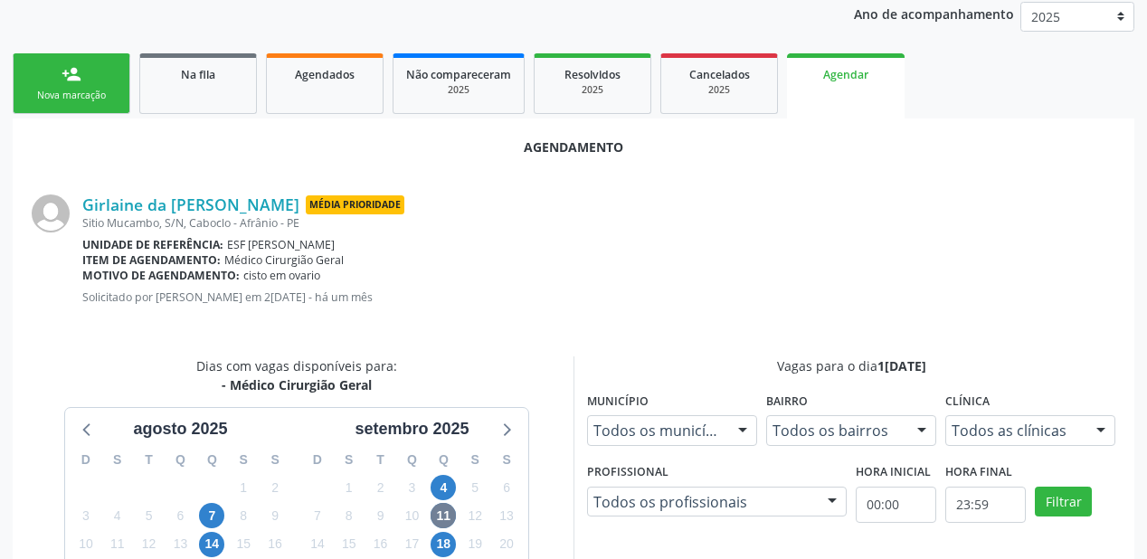
click at [873, 498] on input "00:00" at bounding box center [896, 505] width 80 height 36
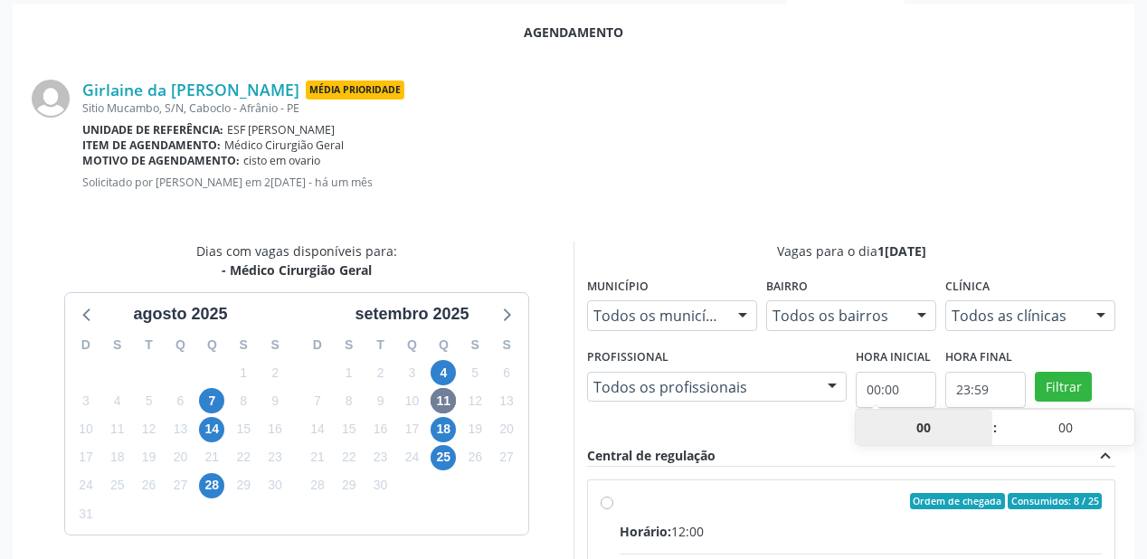
scroll to position [579, 0]
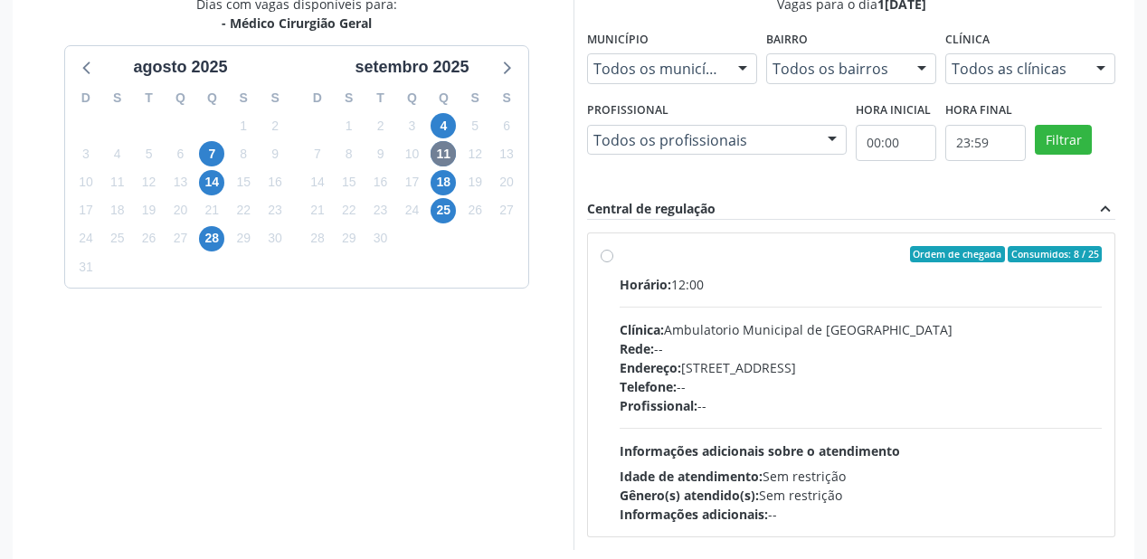
click at [836, 360] on div "Endereço: [STREET_ADDRESS]" at bounding box center [861, 367] width 482 height 19
click at [613, 262] on input "Ordem de chegada Consumidos: 8 / 25 Horário: 12:00 Clínica: Ambulatorio Municip…" at bounding box center [607, 254] width 13 height 16
radio input "true"
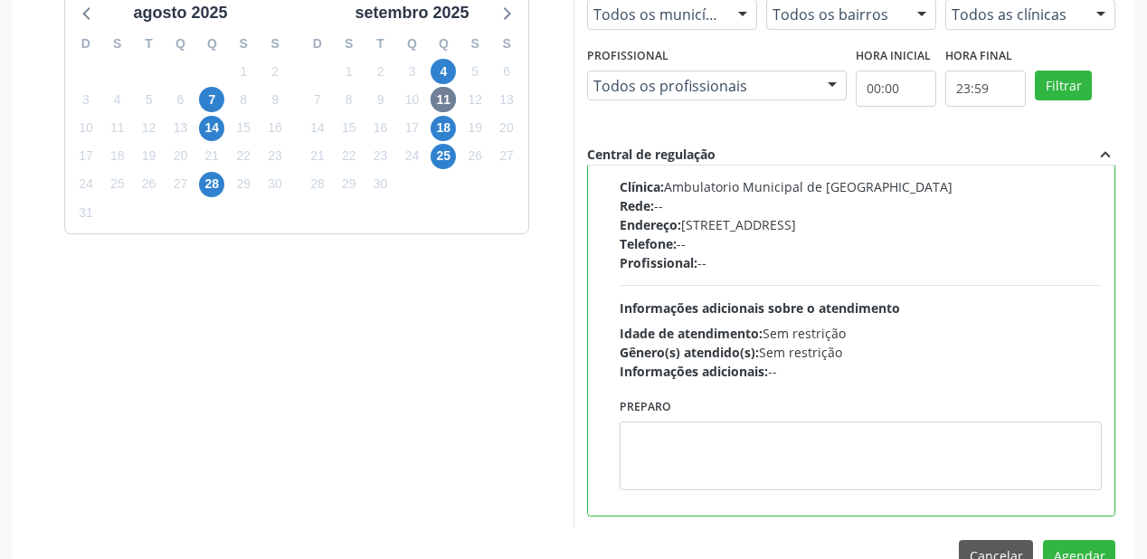
scroll to position [675, 0]
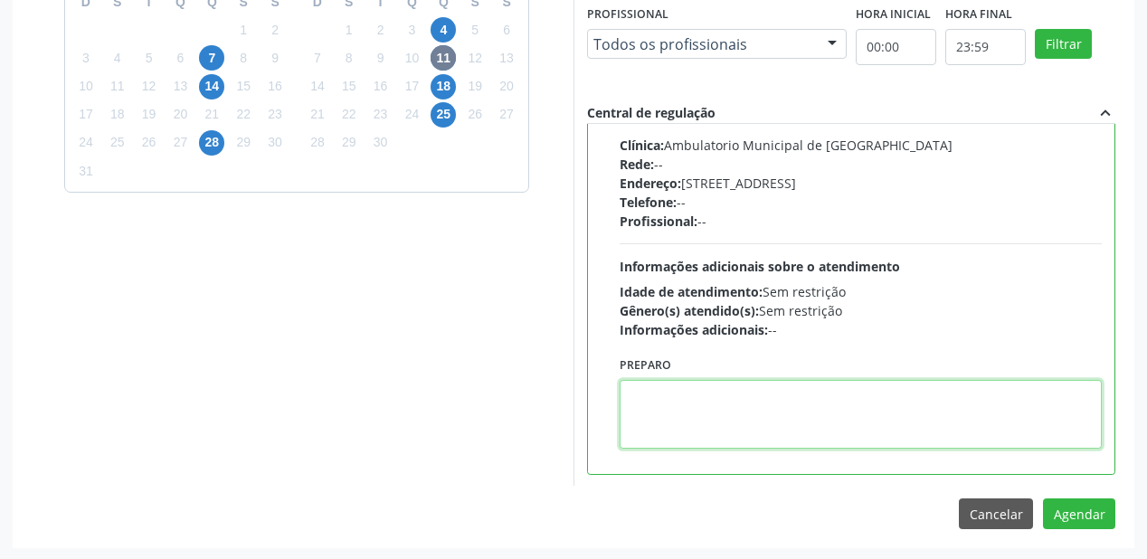
drag, startPoint x: 785, startPoint y: 431, endPoint x: 936, endPoint y: 461, distance: 154.1
click at [789, 431] on textarea at bounding box center [861, 414] width 482 height 69
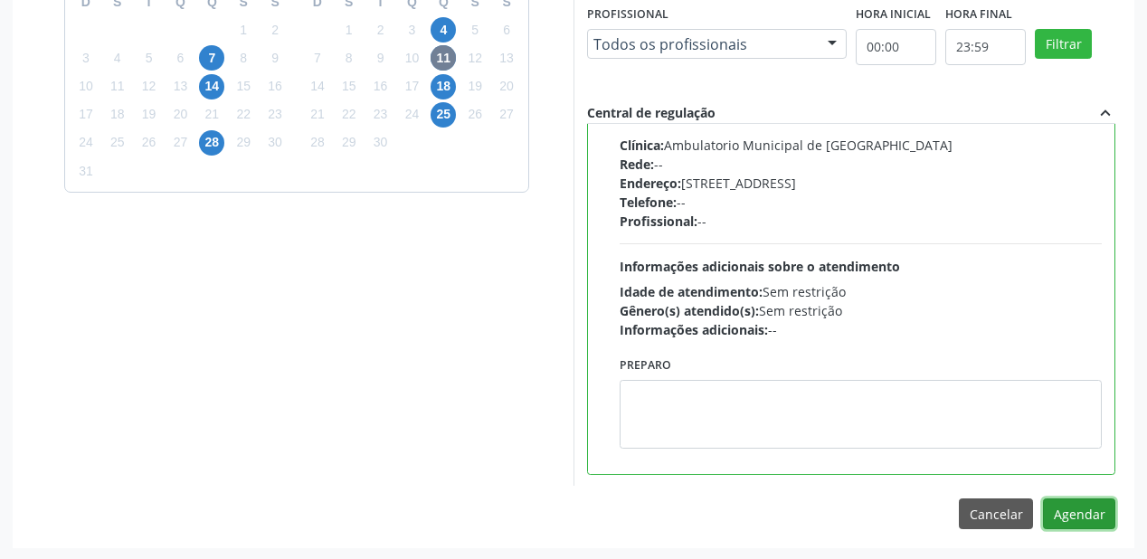
click at [1061, 511] on button "Agendar" at bounding box center [1079, 513] width 72 height 31
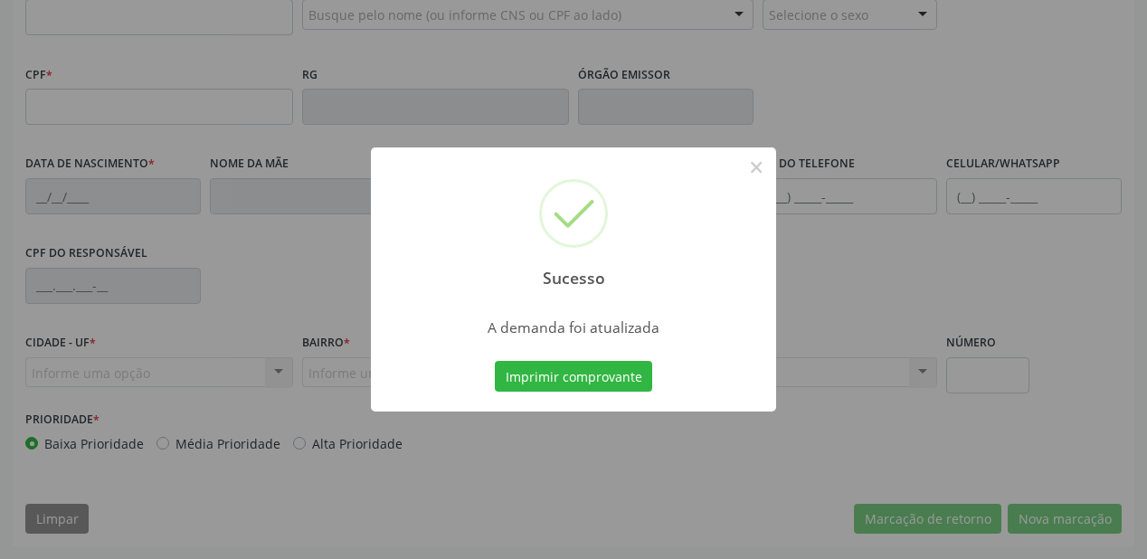
scroll to position [473, 0]
click at [587, 378] on button "Imprimir comprovante" at bounding box center [573, 376] width 157 height 31
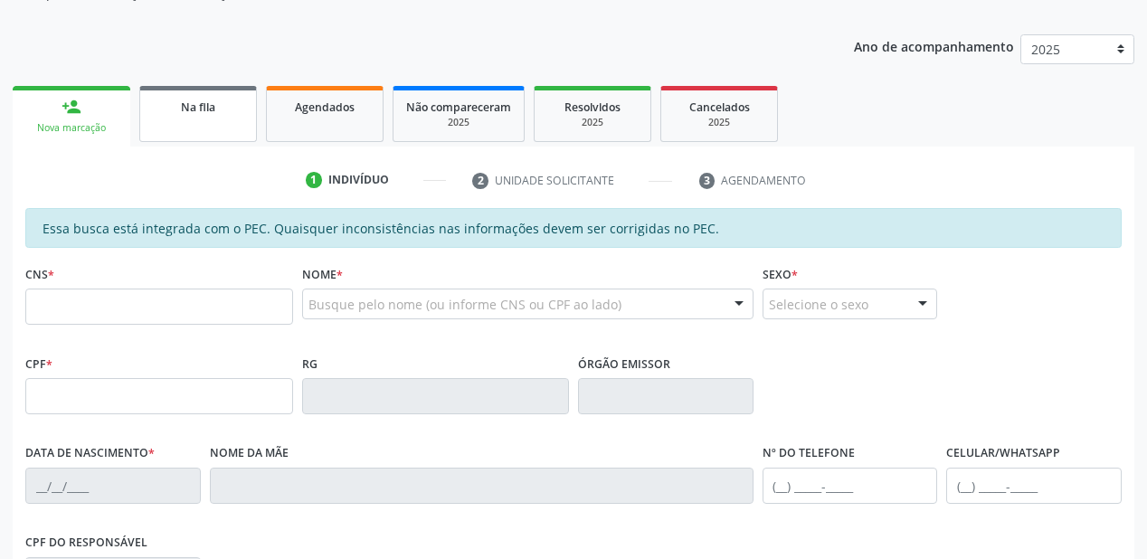
scroll to position [184, 0]
click at [185, 108] on span "Na fila" at bounding box center [198, 107] width 34 height 15
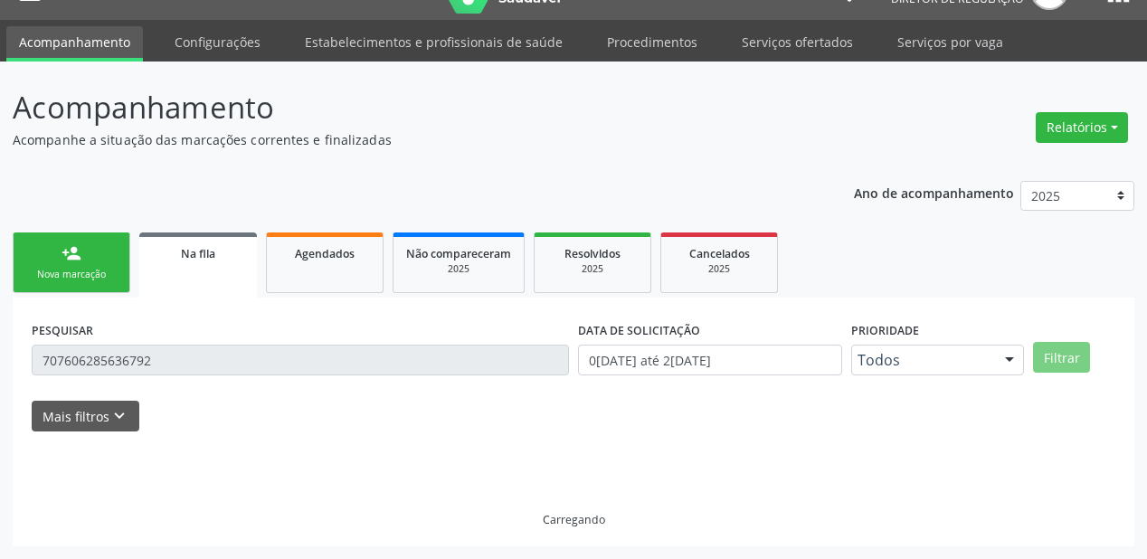
scroll to position [36, 0]
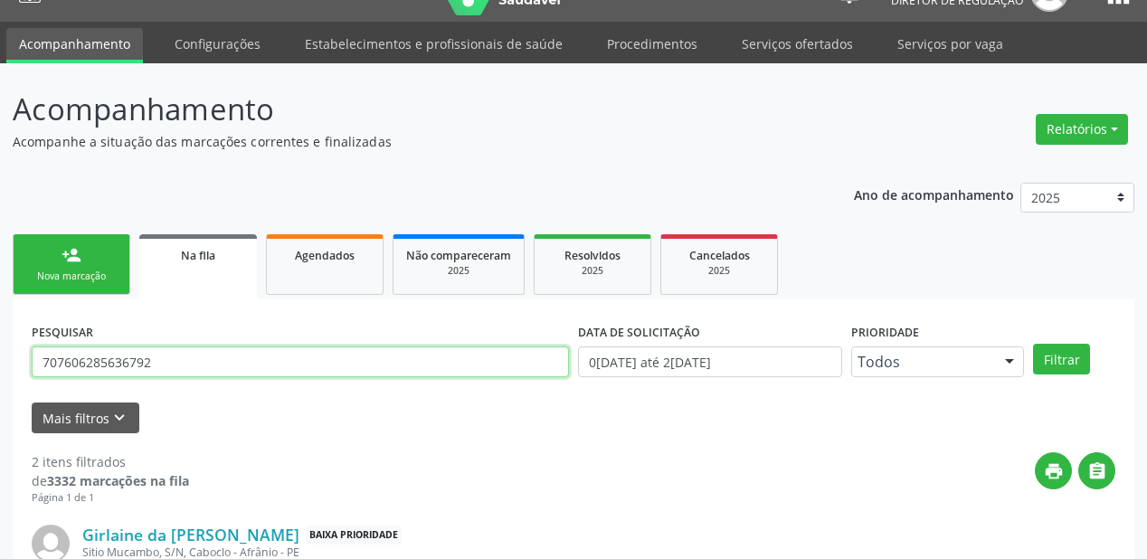
click at [174, 365] on input "707606285636792" at bounding box center [300, 361] width 537 height 31
type input "7"
type input "701009866239899"
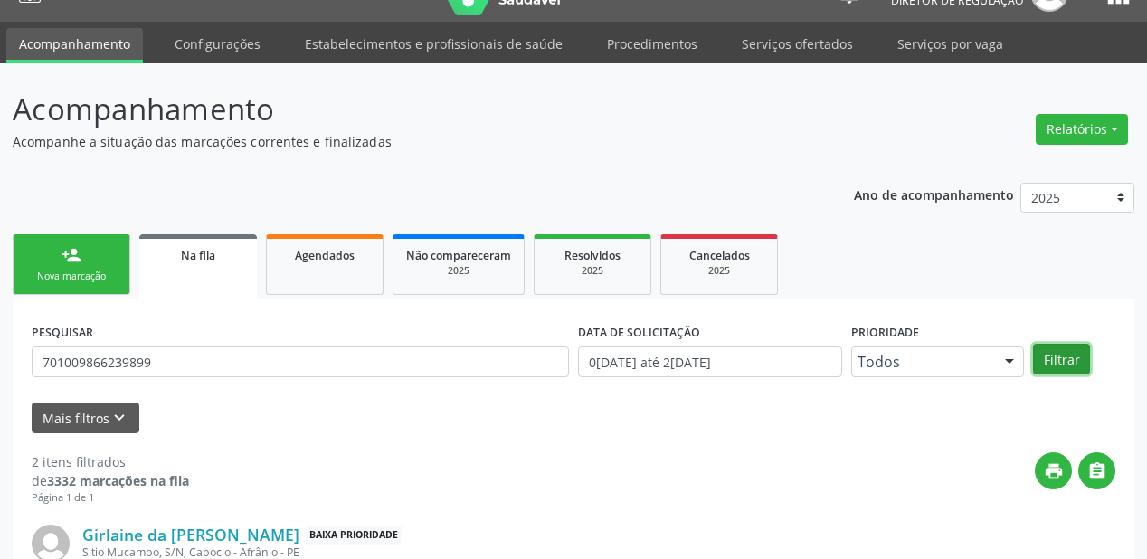
click at [1067, 362] on button "Filtrar" at bounding box center [1061, 359] width 57 height 31
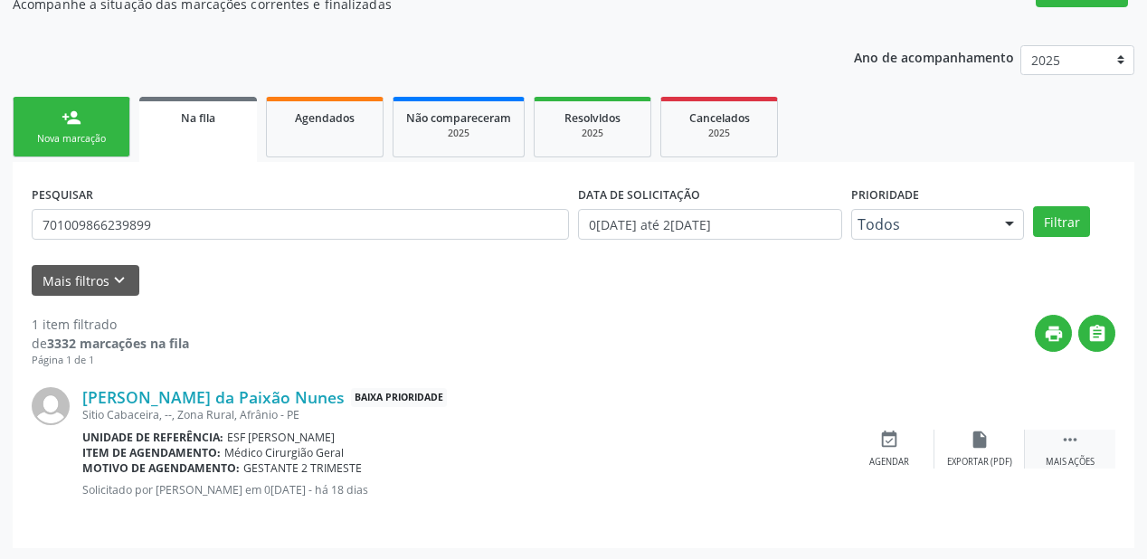
click at [1062, 433] on icon "" at bounding box center [1070, 440] width 20 height 20
click at [621, 442] on icon "event_available" at bounding box center [618, 440] width 20 height 20
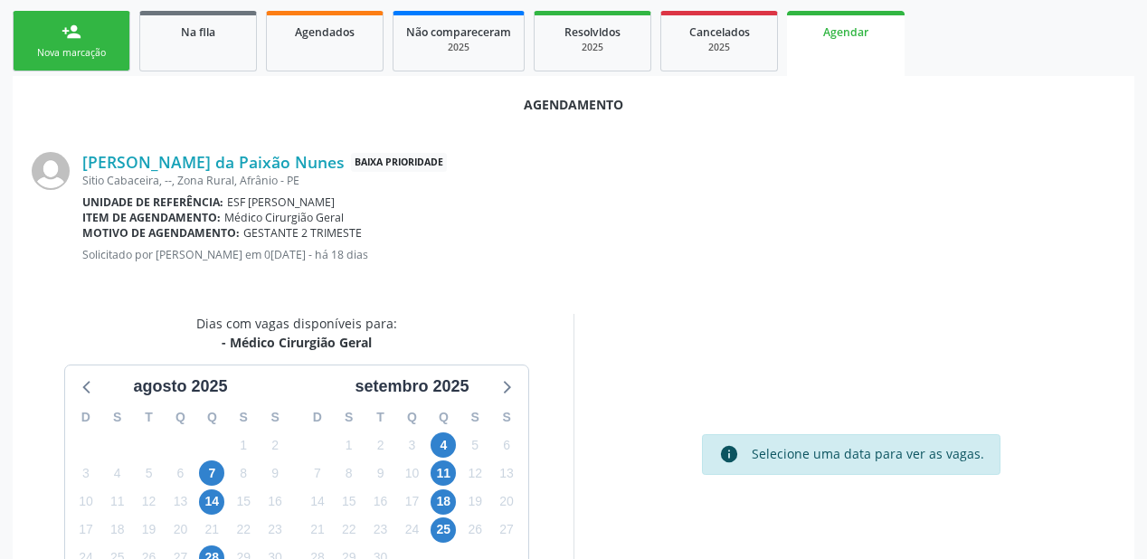
scroll to position [381, 0]
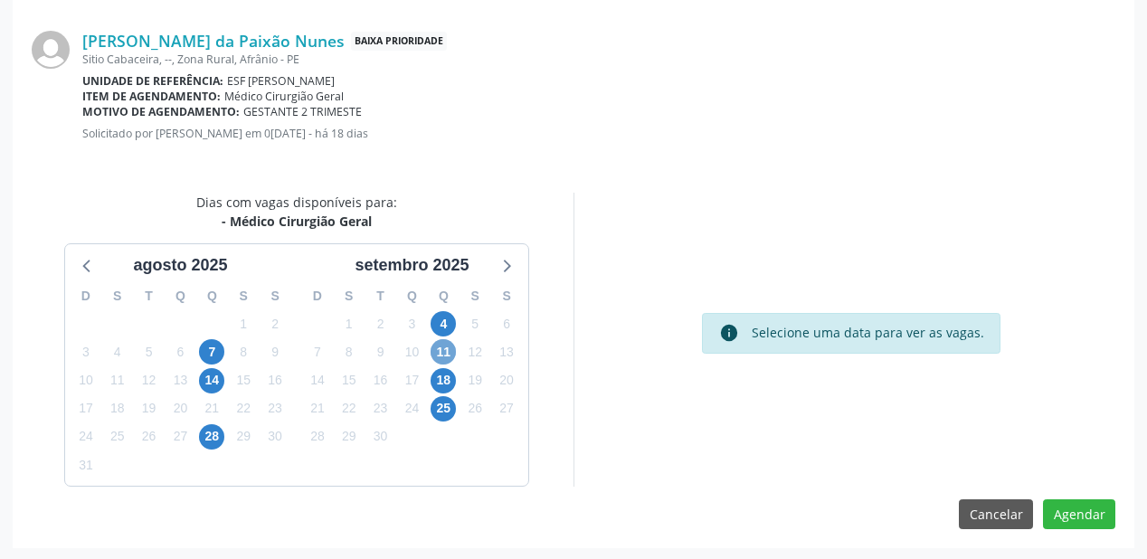
click at [441, 355] on span "11" at bounding box center [443, 351] width 25 height 25
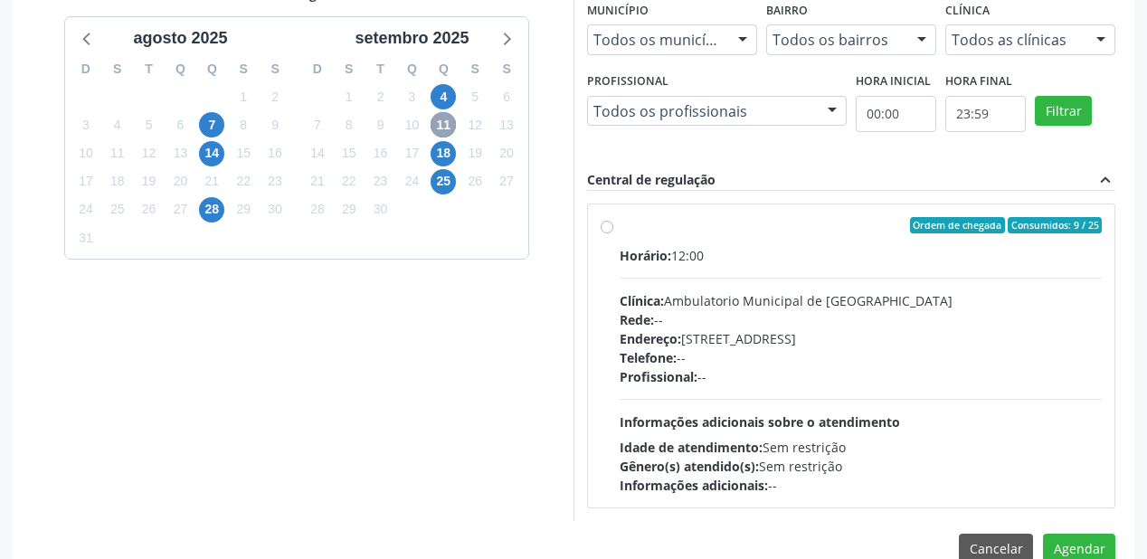
scroll to position [641, 0]
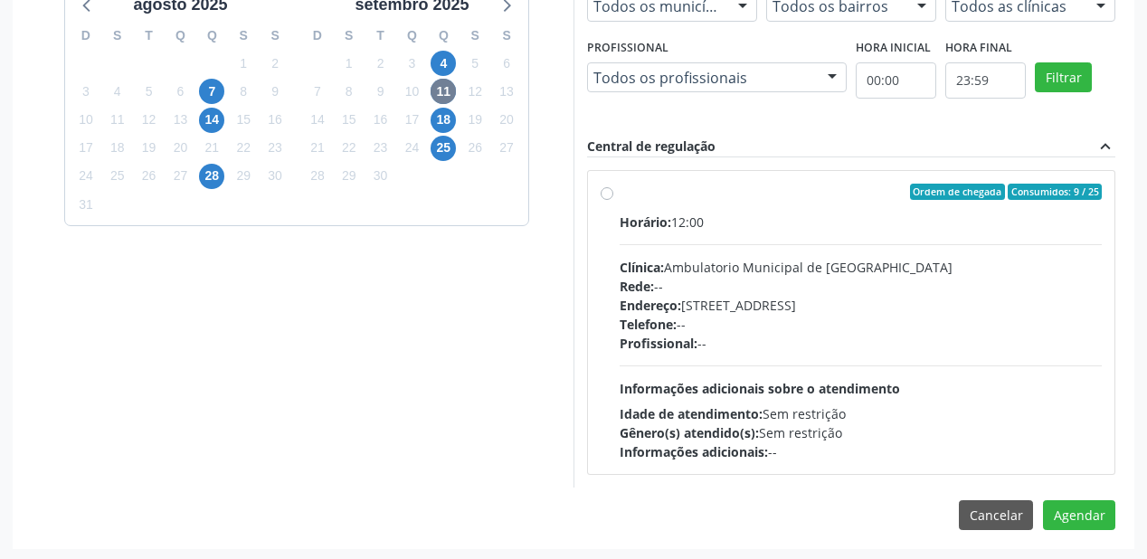
click at [838, 345] on div "Profissional: --" at bounding box center [861, 343] width 482 height 19
click at [613, 200] on input "Ordem de chegada Consumidos: 9 / 25 Horário: 12:00 Clínica: Ambulatorio Municip…" at bounding box center [607, 192] width 13 height 16
radio input "true"
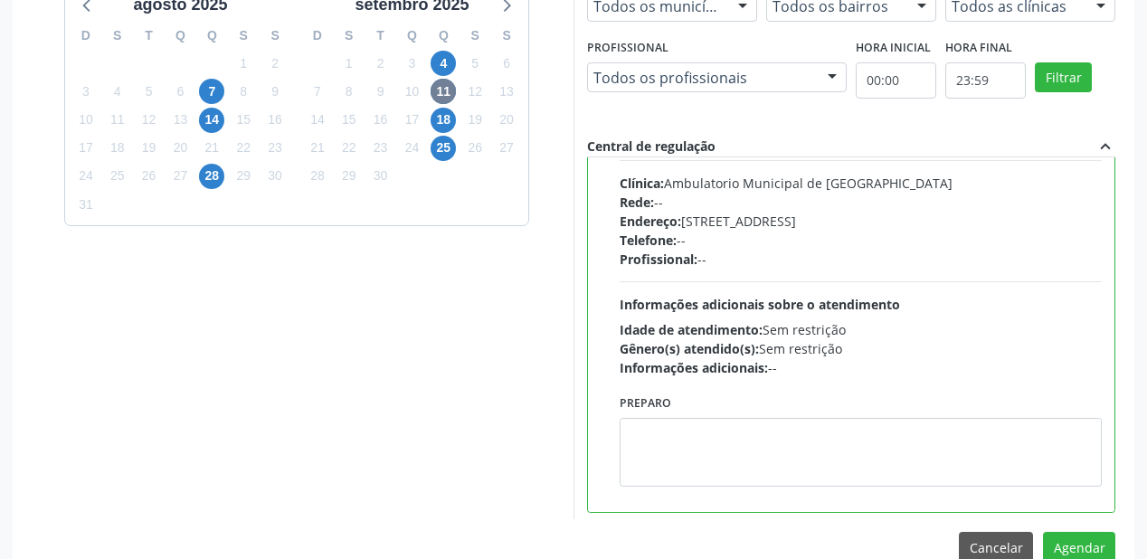
scroll to position [89, 0]
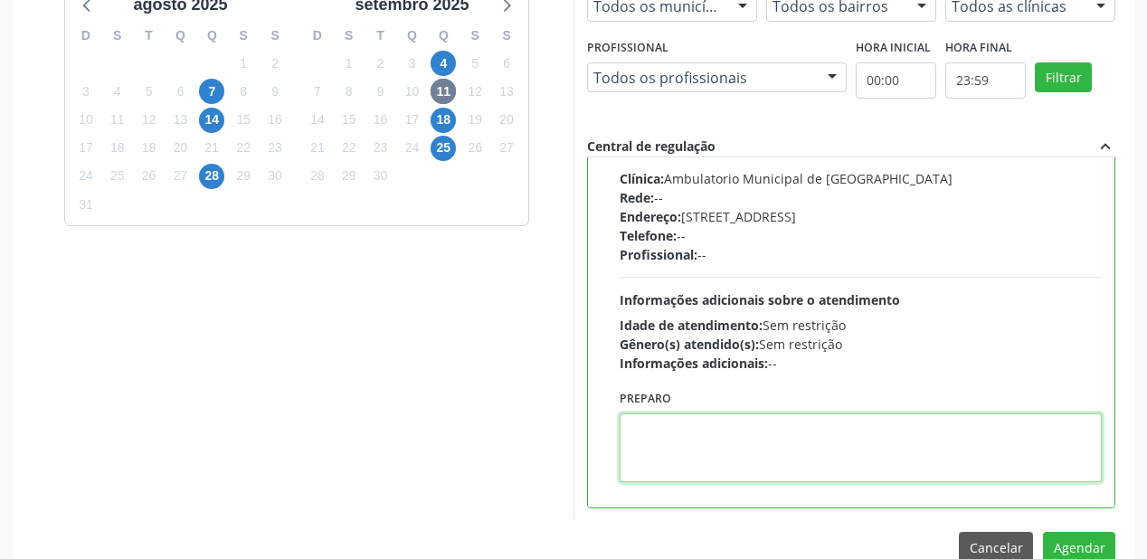
click at [716, 423] on textarea at bounding box center [861, 447] width 482 height 69
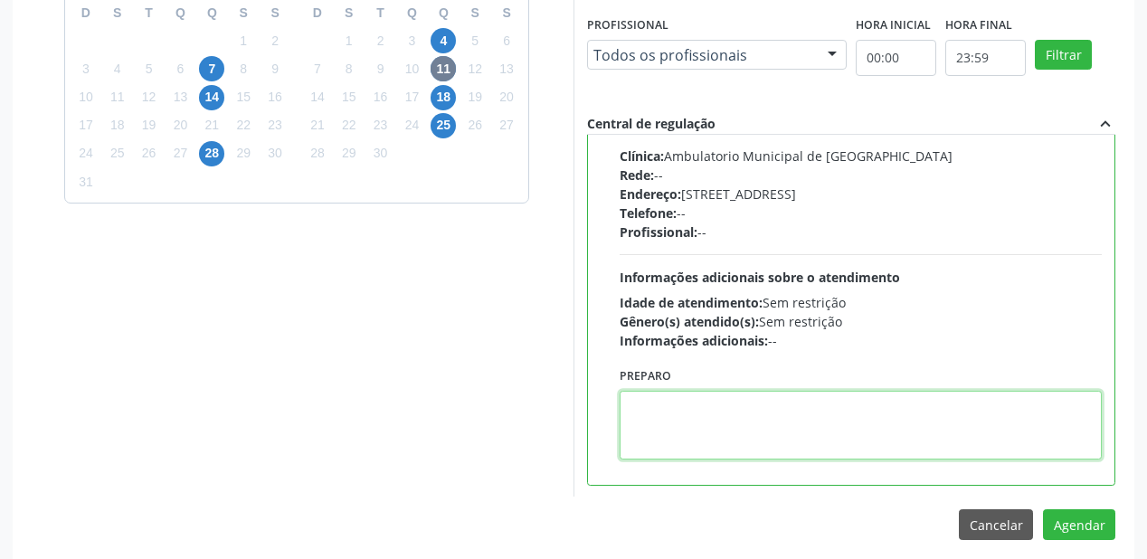
scroll to position [675, 0]
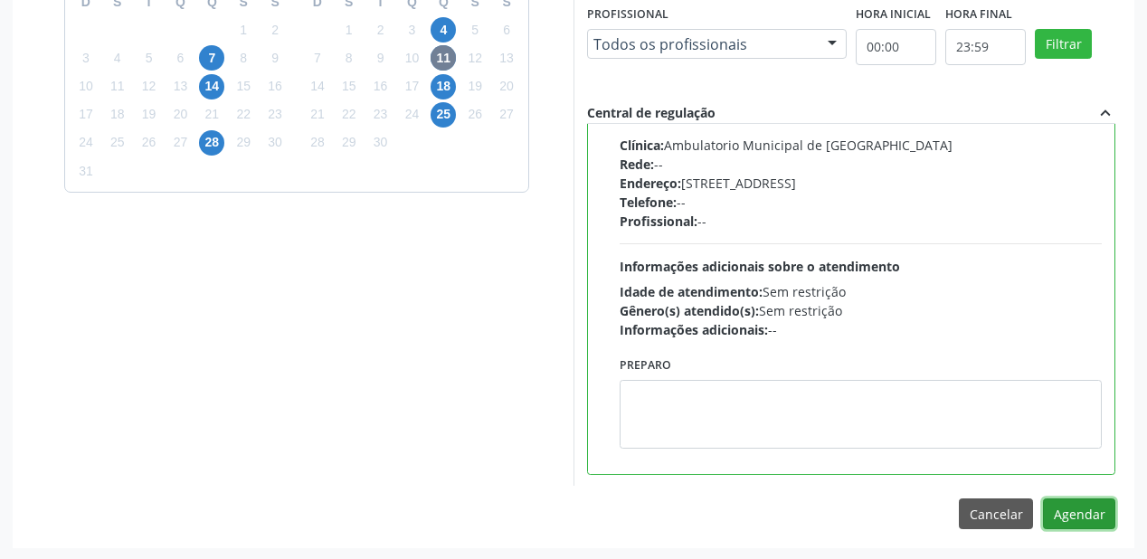
click at [1070, 508] on button "Agendar" at bounding box center [1079, 513] width 72 height 31
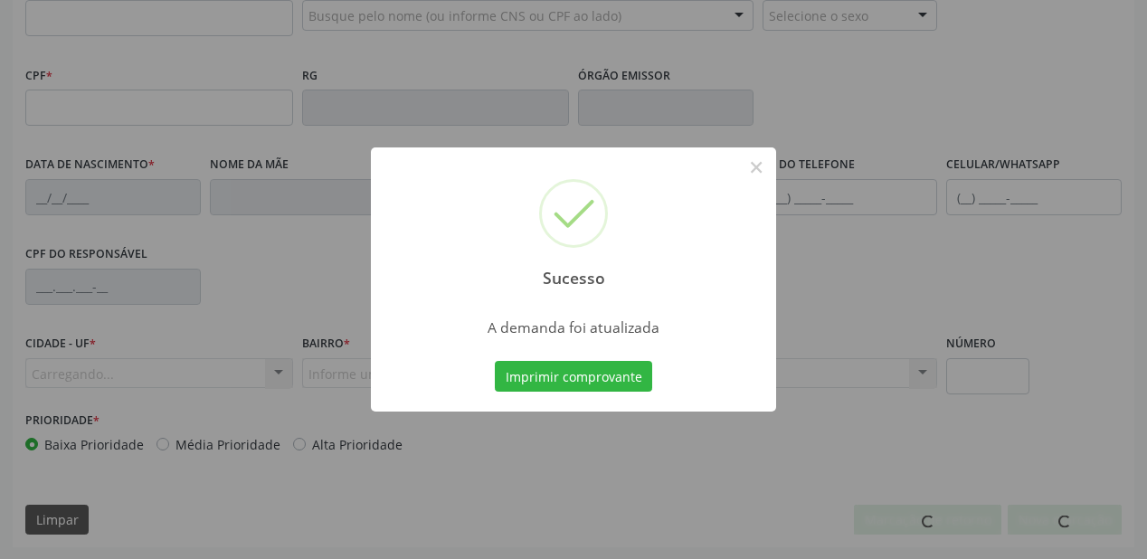
click at [542, 368] on button "Imprimir comprovante" at bounding box center [573, 376] width 157 height 31
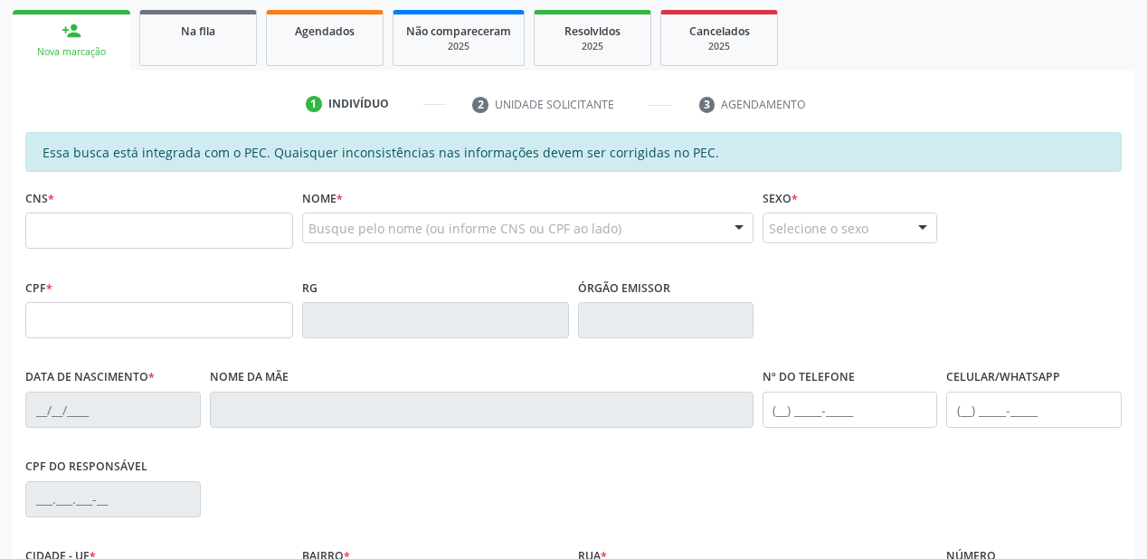
scroll to position [256, 0]
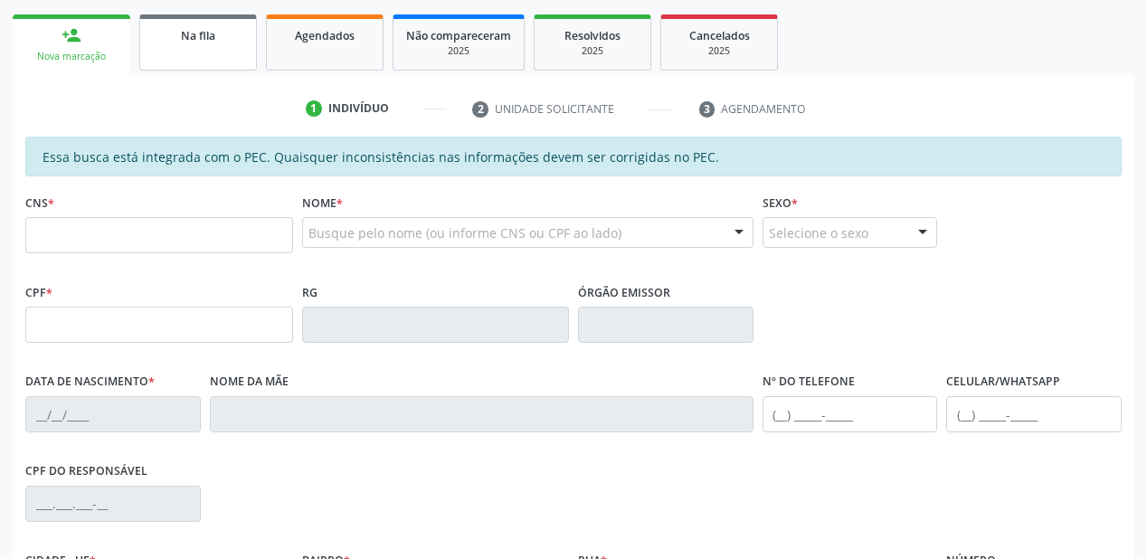
click at [199, 47] on link "Na fila" at bounding box center [198, 42] width 118 height 56
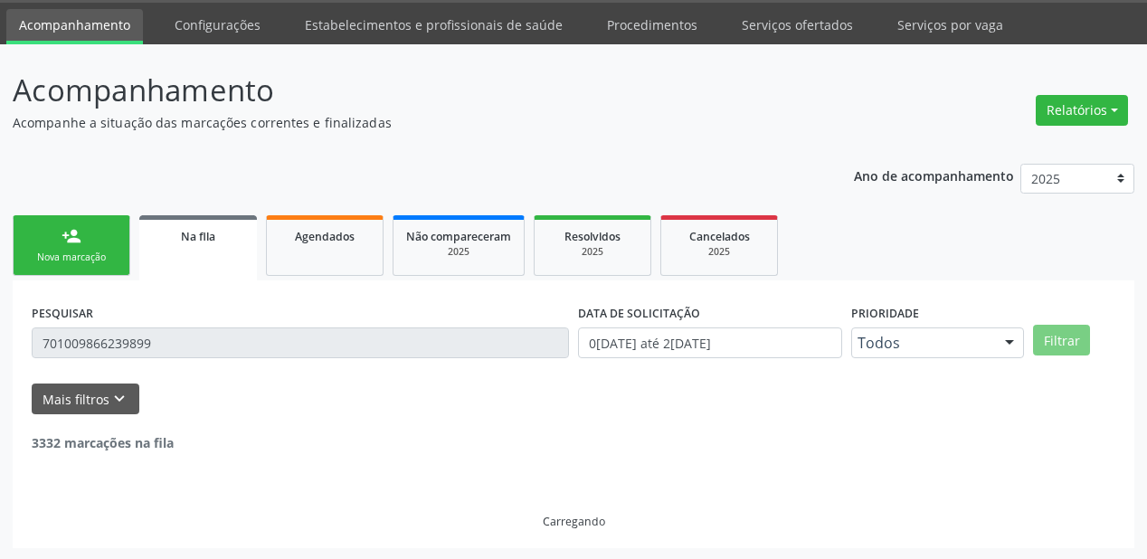
scroll to position [0, 0]
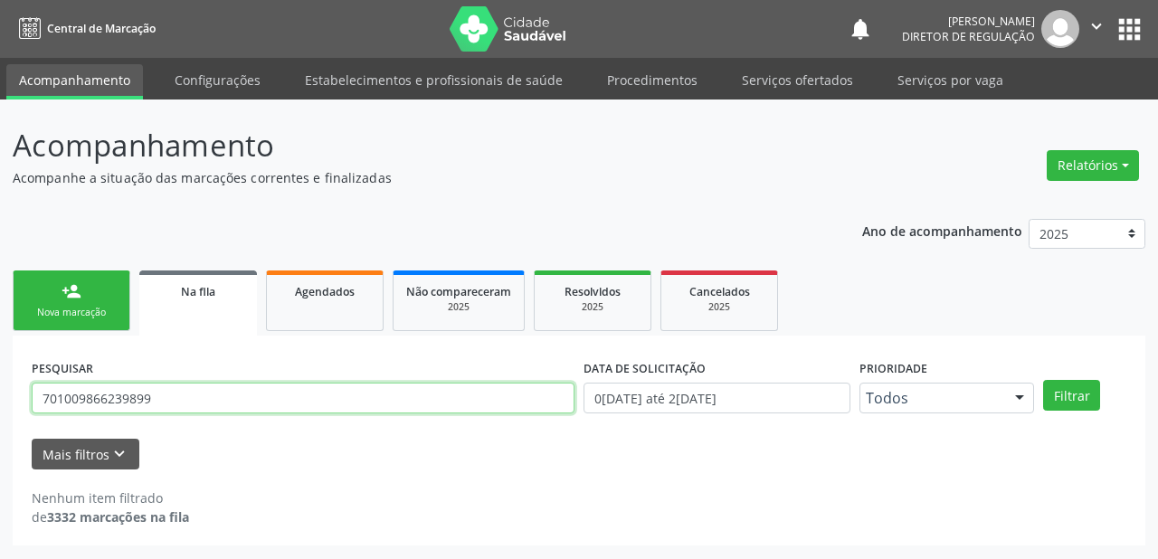
click at [203, 394] on input "701009866239899" at bounding box center [303, 398] width 543 height 31
type input "7"
type input "700509973443853"
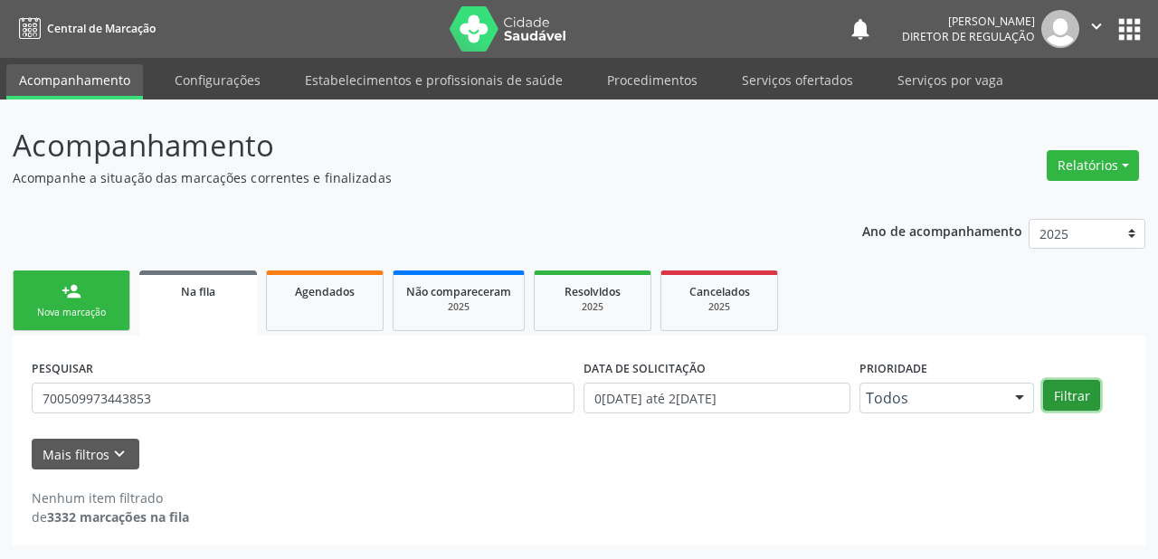
click at [1074, 391] on button "Filtrar" at bounding box center [1071, 395] width 57 height 31
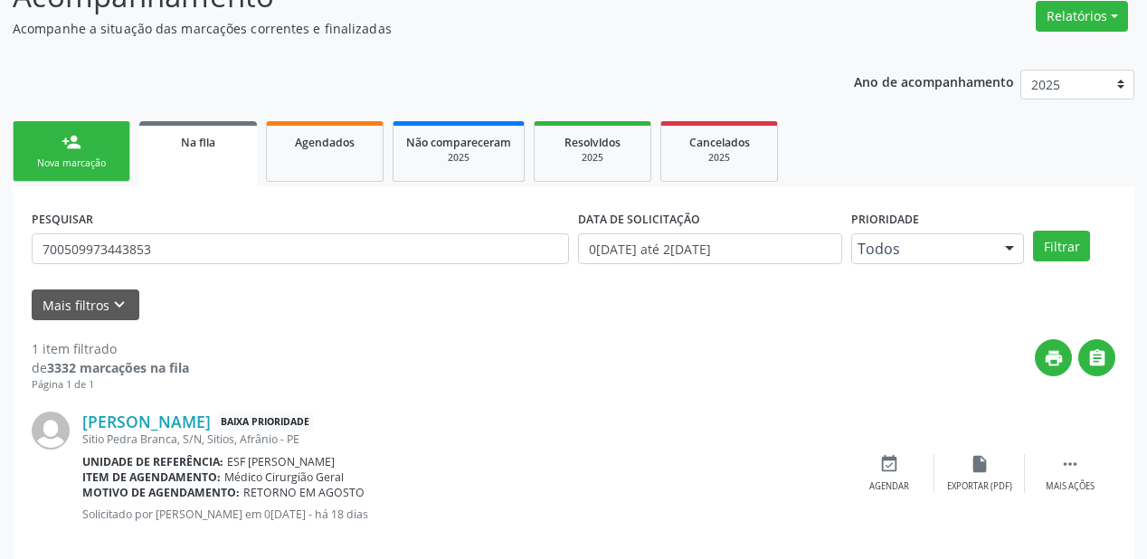
scroll to position [174, 0]
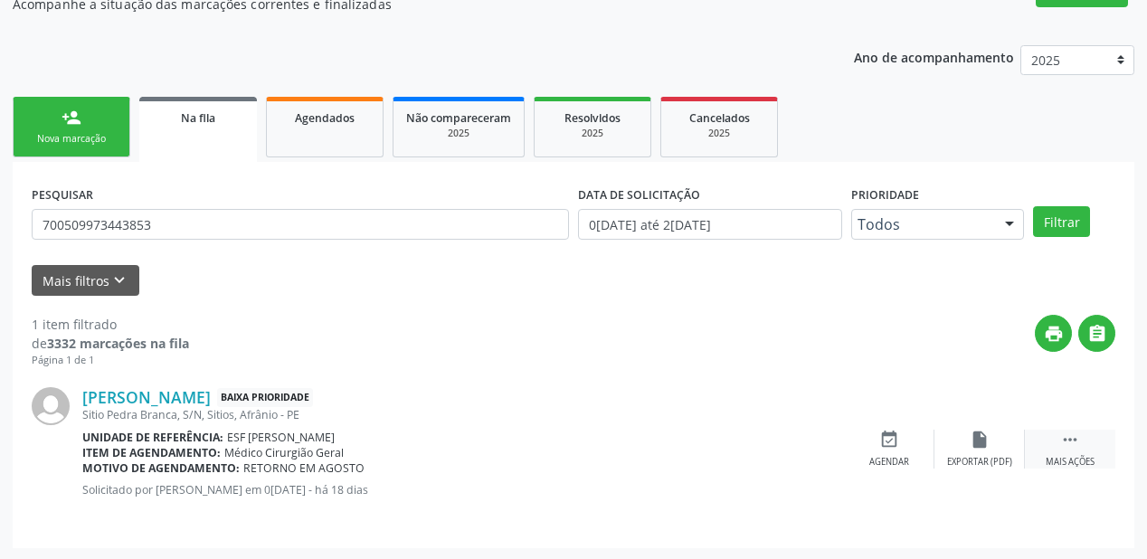
click at [1072, 437] on icon "" at bounding box center [1070, 440] width 20 height 20
click at [618, 456] on div "Agendar" at bounding box center [618, 462] width 40 height 13
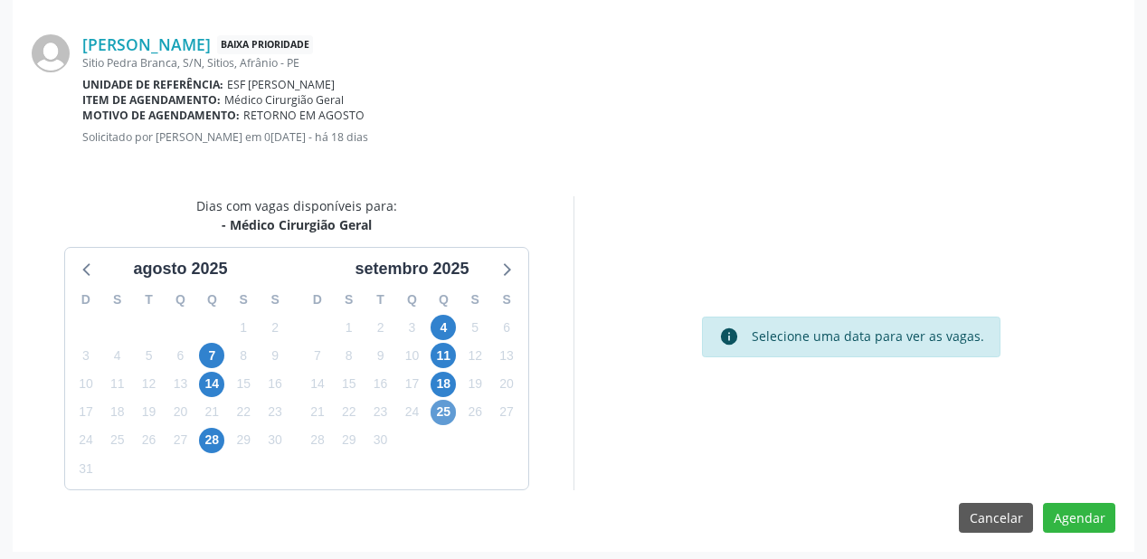
scroll to position [381, 0]
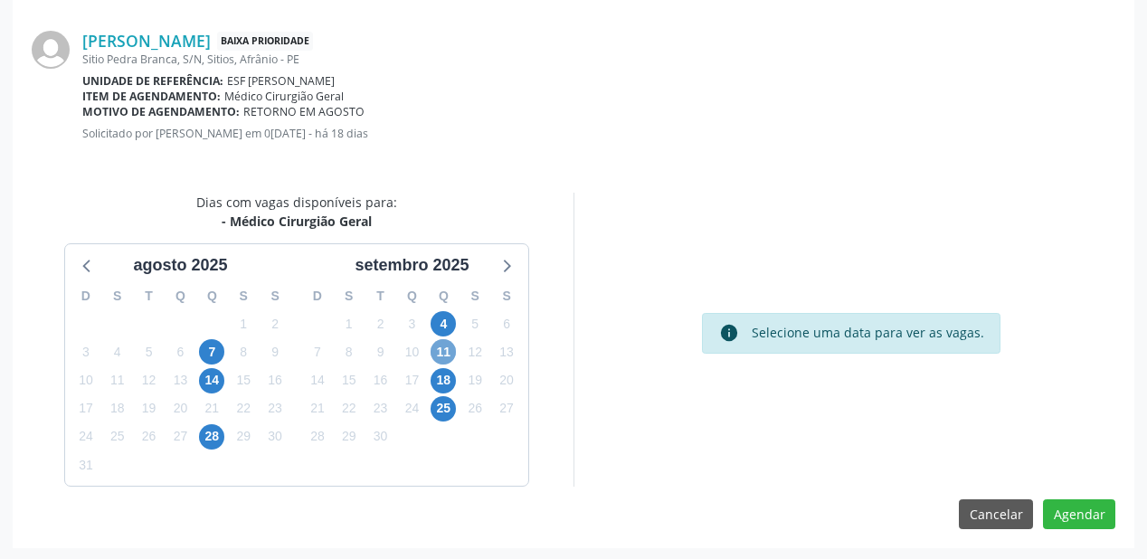
click at [440, 340] on span "11" at bounding box center [443, 351] width 25 height 25
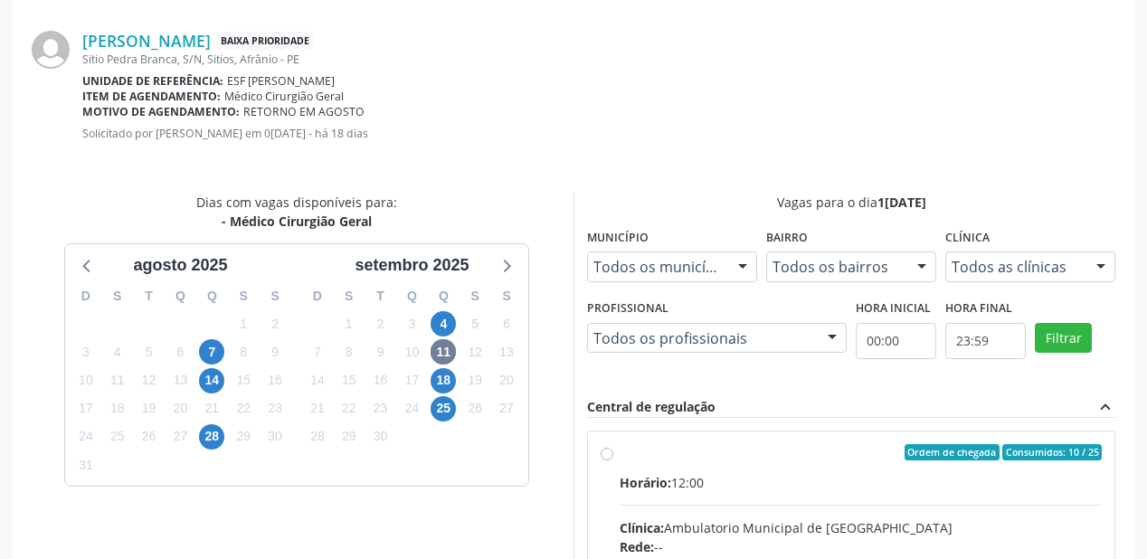
click at [613, 460] on input "Ordem de chegada Consumidos: 10 / 25 Horário: 12:00 Clínica: Ambulatorio Munici…" at bounding box center [607, 452] width 13 height 16
radio input "true"
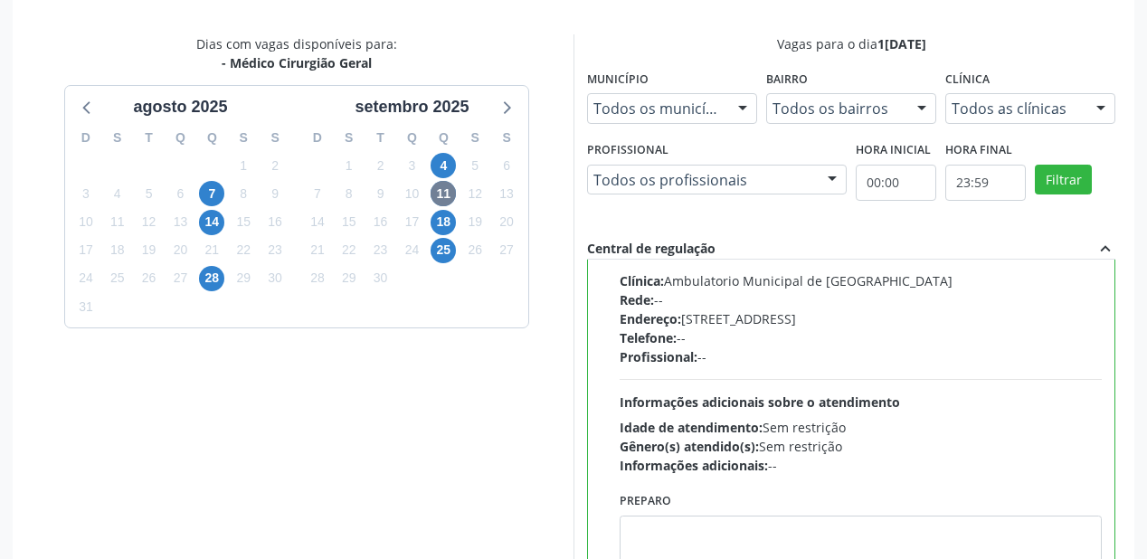
scroll to position [675, 0]
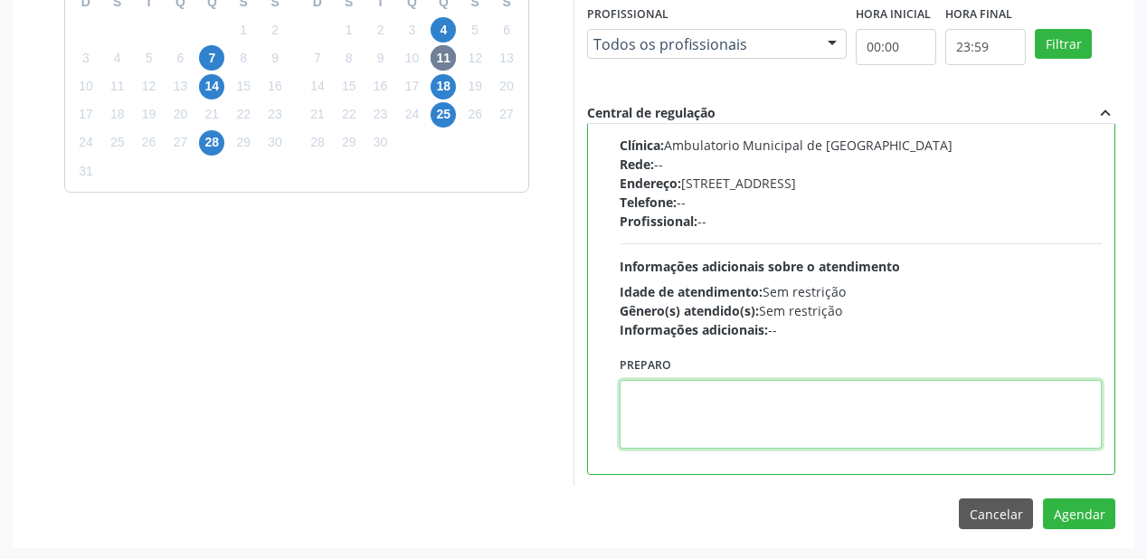
click at [847, 413] on textarea at bounding box center [861, 414] width 482 height 69
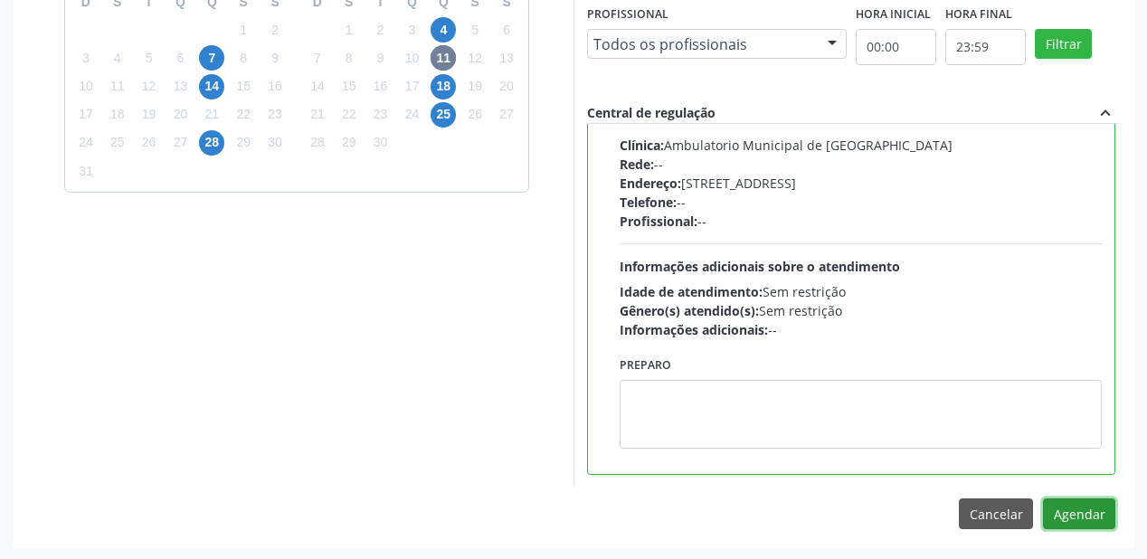
click at [1064, 501] on button "Agendar" at bounding box center [1079, 513] width 72 height 31
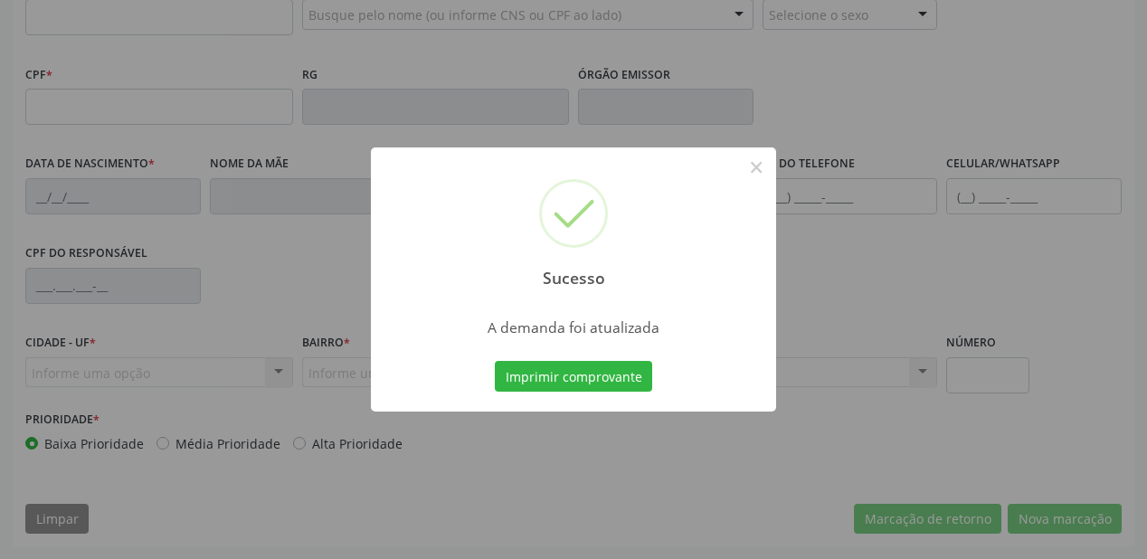
scroll to position [473, 0]
click at [604, 373] on button "Imprimir comprovante" at bounding box center [573, 376] width 157 height 31
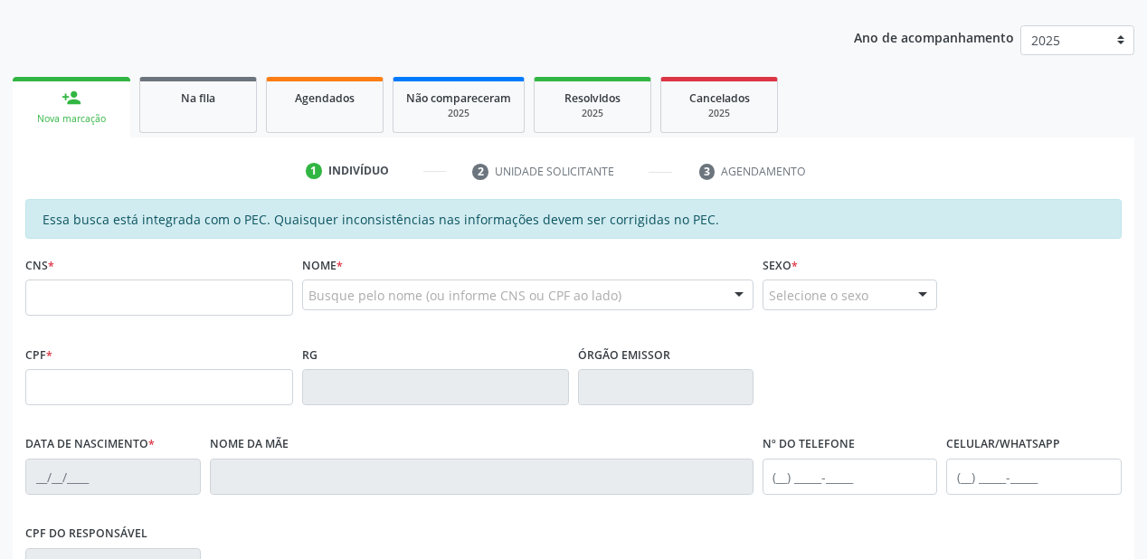
scroll to position [184, 0]
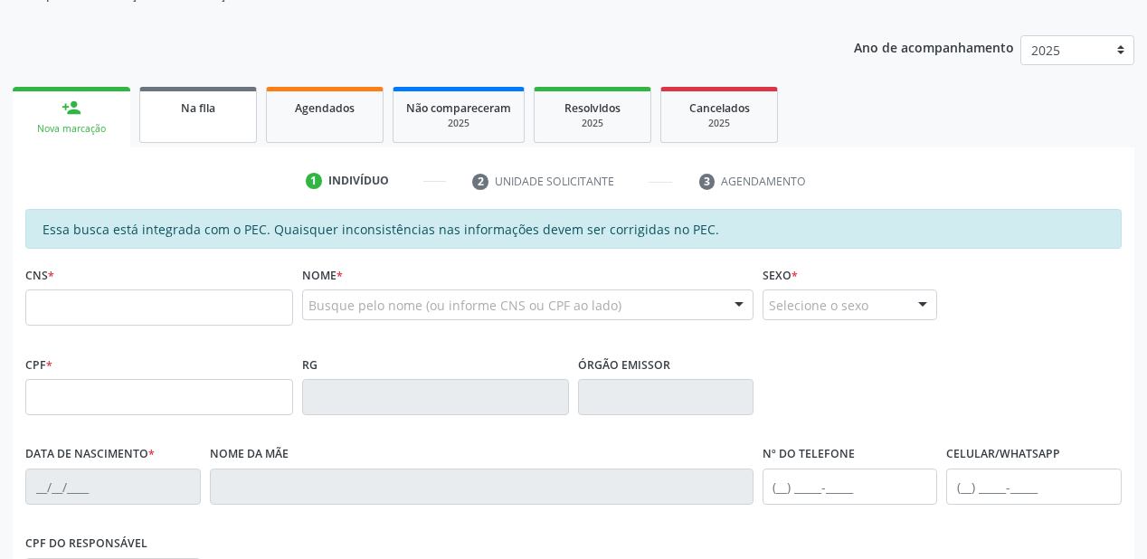
click at [166, 112] on div "Na fila" at bounding box center [198, 107] width 90 height 19
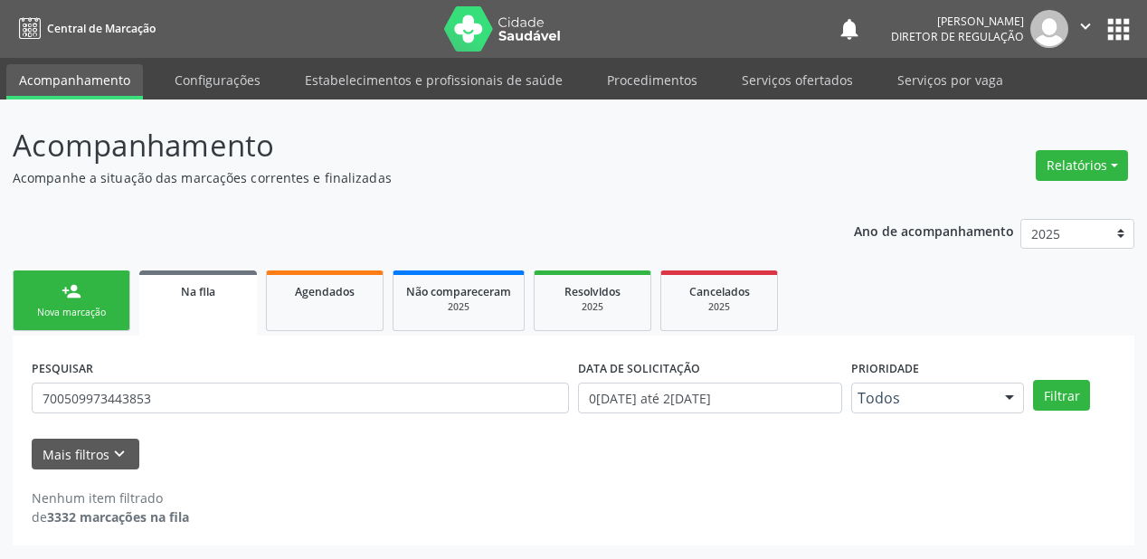
scroll to position [0, 0]
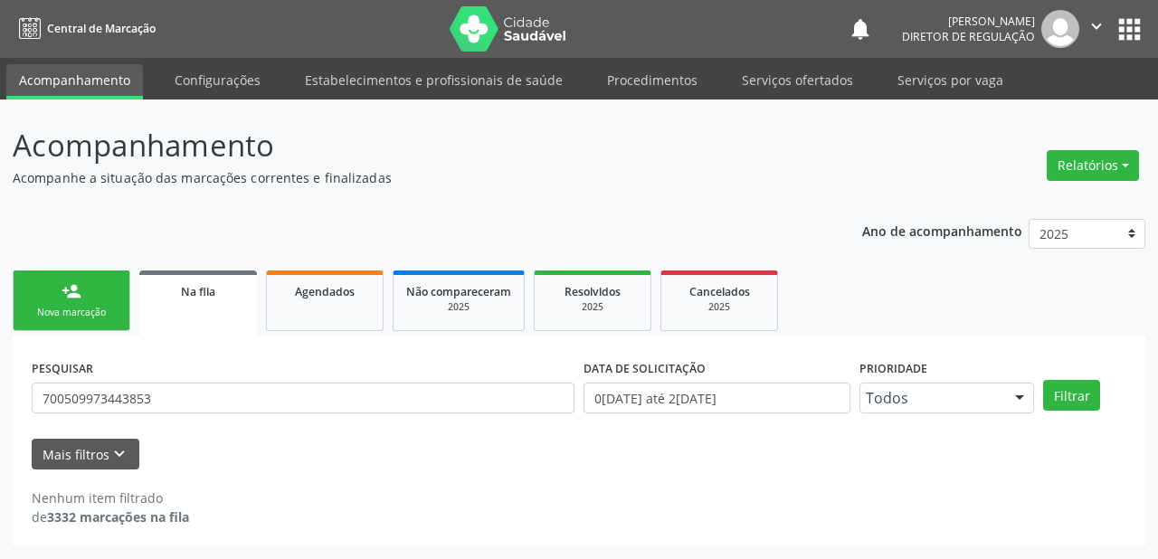
click at [220, 289] on div "Na fila" at bounding box center [198, 290] width 92 height 19
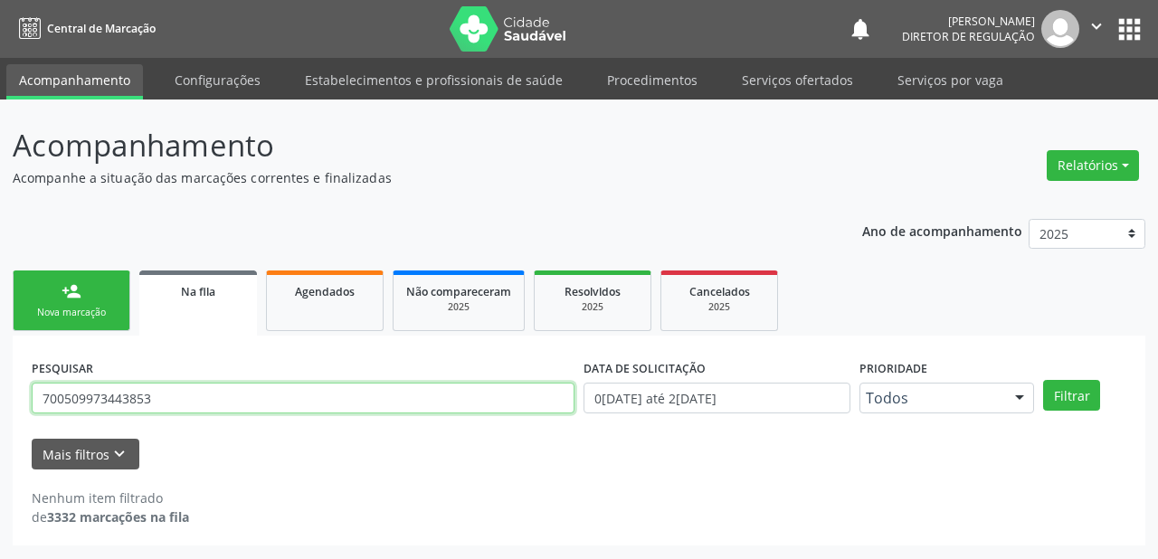
click at [166, 405] on input "700509973443853" at bounding box center [303, 398] width 543 height 31
type input "7"
type input "700004154655609"
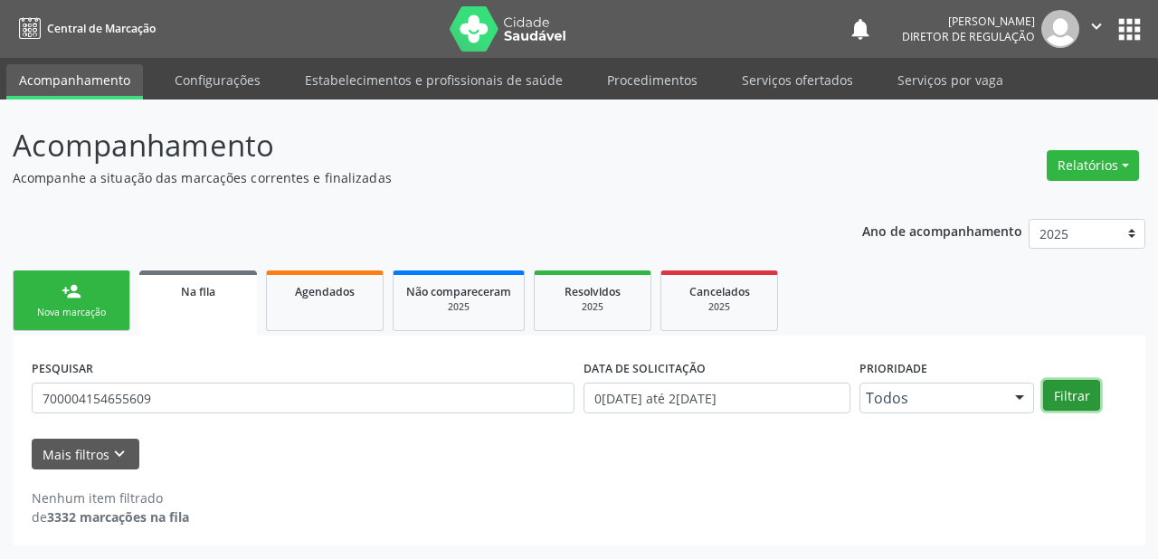
click at [1069, 396] on button "Filtrar" at bounding box center [1071, 395] width 57 height 31
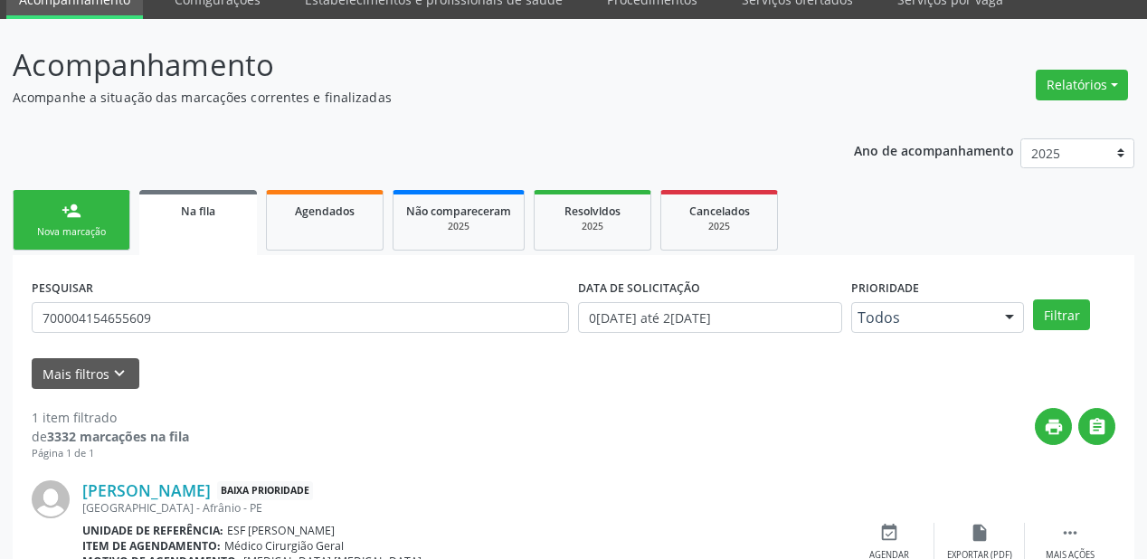
scroll to position [174, 0]
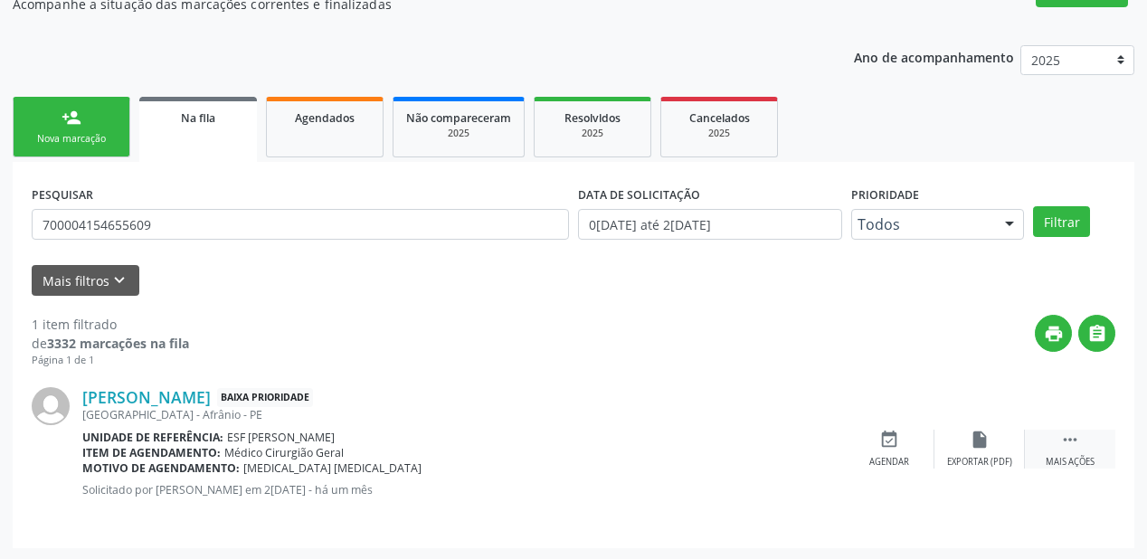
click at [1077, 435] on icon "" at bounding box center [1070, 440] width 20 height 20
click at [641, 441] on div "event_available Agendar" at bounding box center [618, 449] width 90 height 39
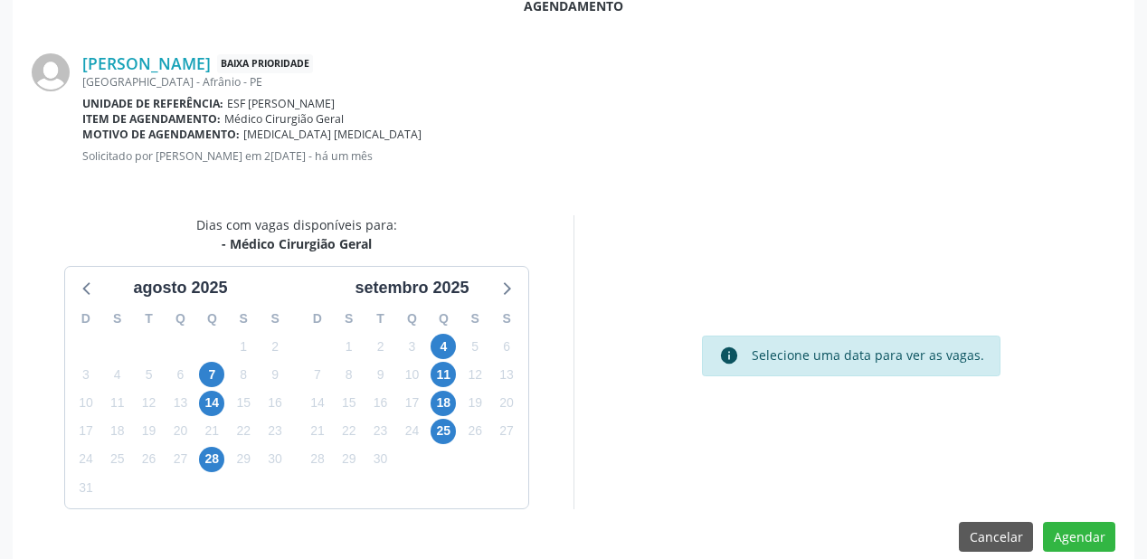
scroll to position [381, 0]
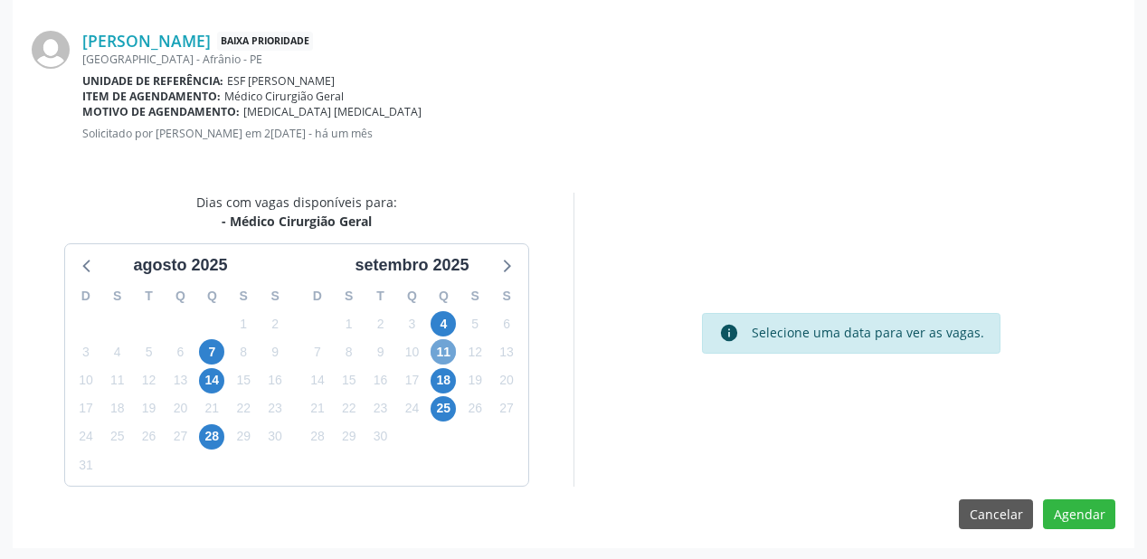
click at [443, 353] on span "11" at bounding box center [443, 351] width 25 height 25
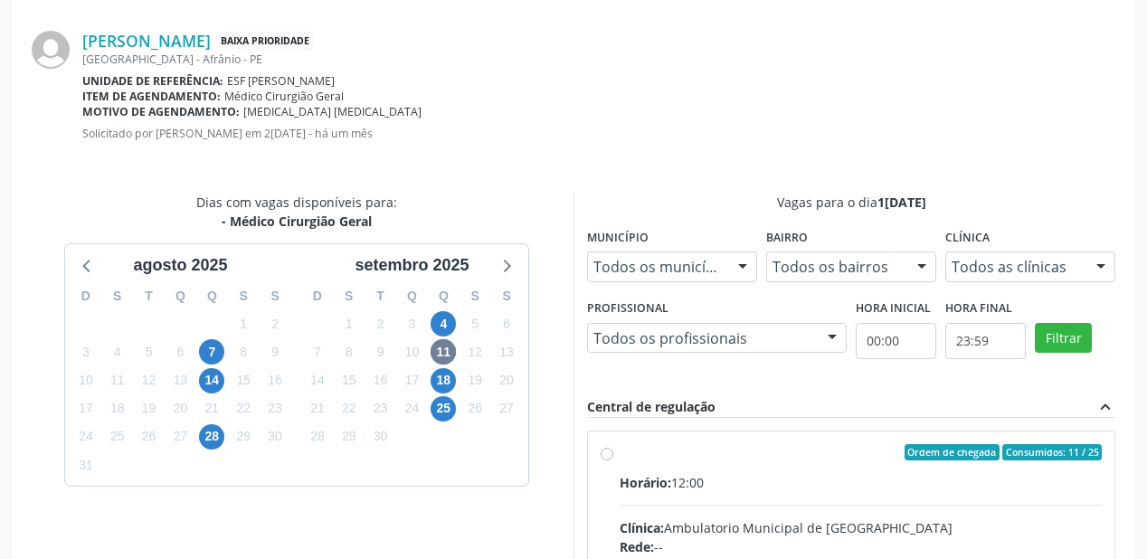
click at [923, 473] on div "Horário: 12:00" at bounding box center [861, 482] width 482 height 19
click at [613, 460] on input "Ordem de chegada Consumidos: 11 / 25 Horário: 12:00 Clínica: Ambulatorio Munici…" at bounding box center [607, 452] width 13 height 16
radio input "true"
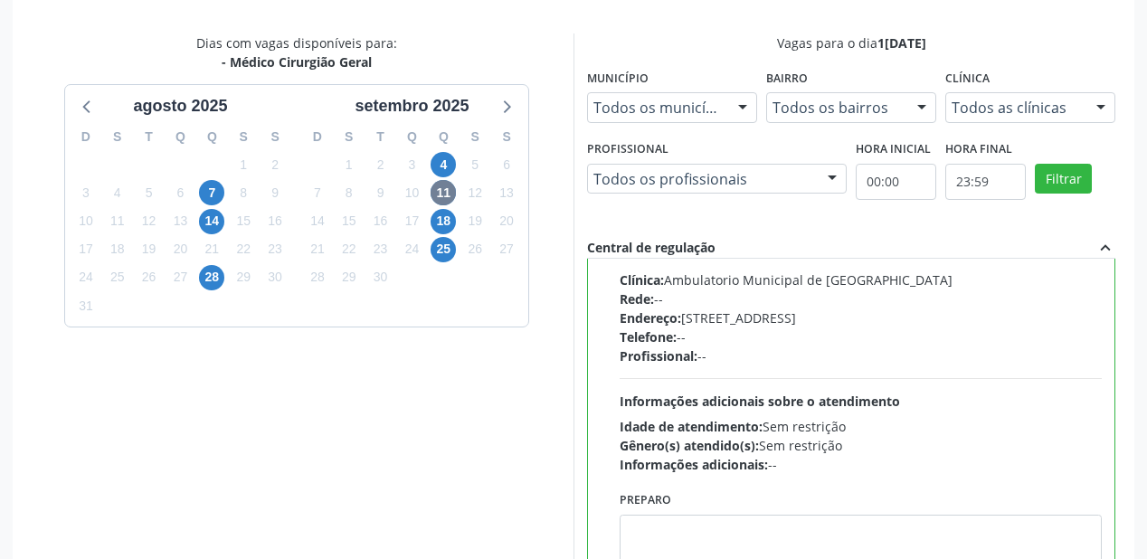
scroll to position [670, 0]
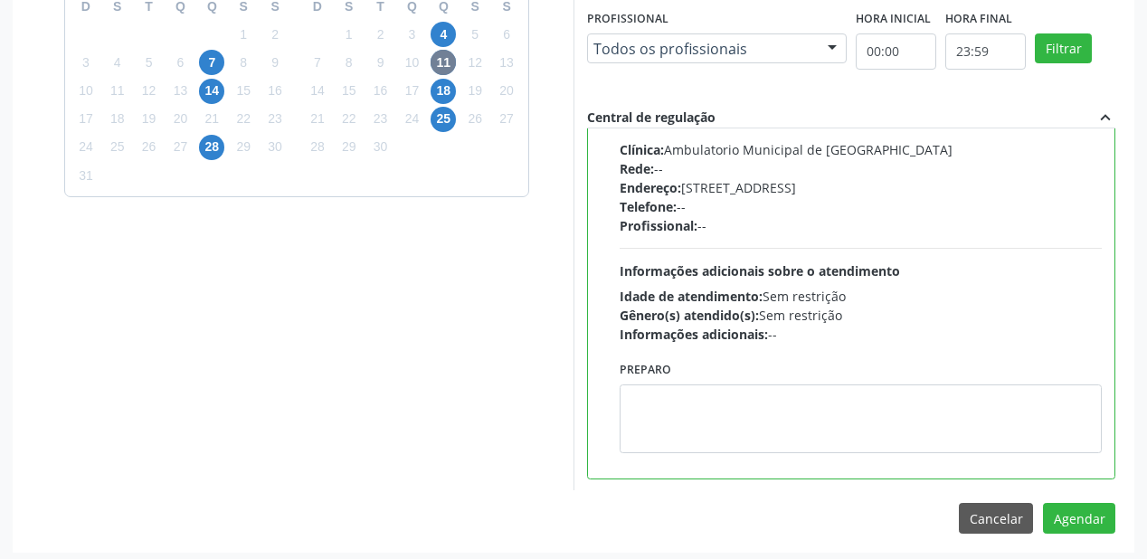
click at [805, 451] on div "Preparo" at bounding box center [860, 410] width 491 height 109
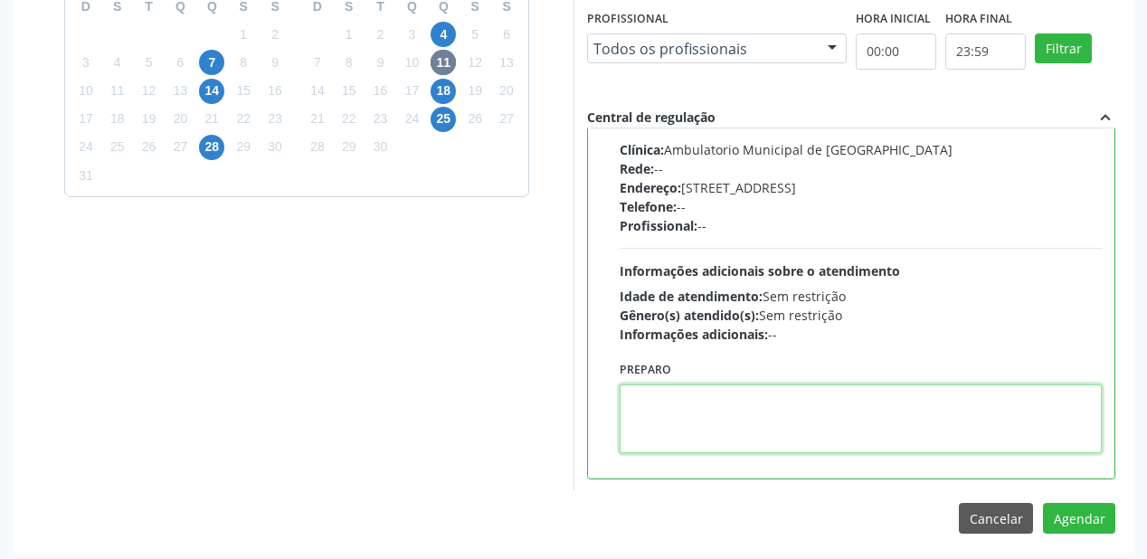
click at [810, 430] on textarea at bounding box center [861, 418] width 482 height 69
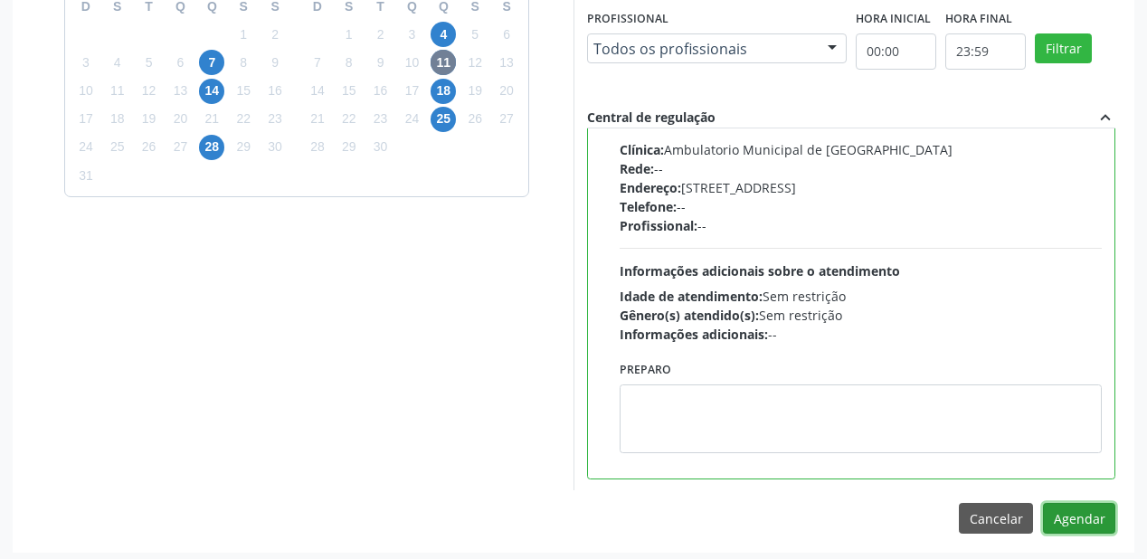
click at [1085, 509] on button "Agendar" at bounding box center [1079, 518] width 72 height 31
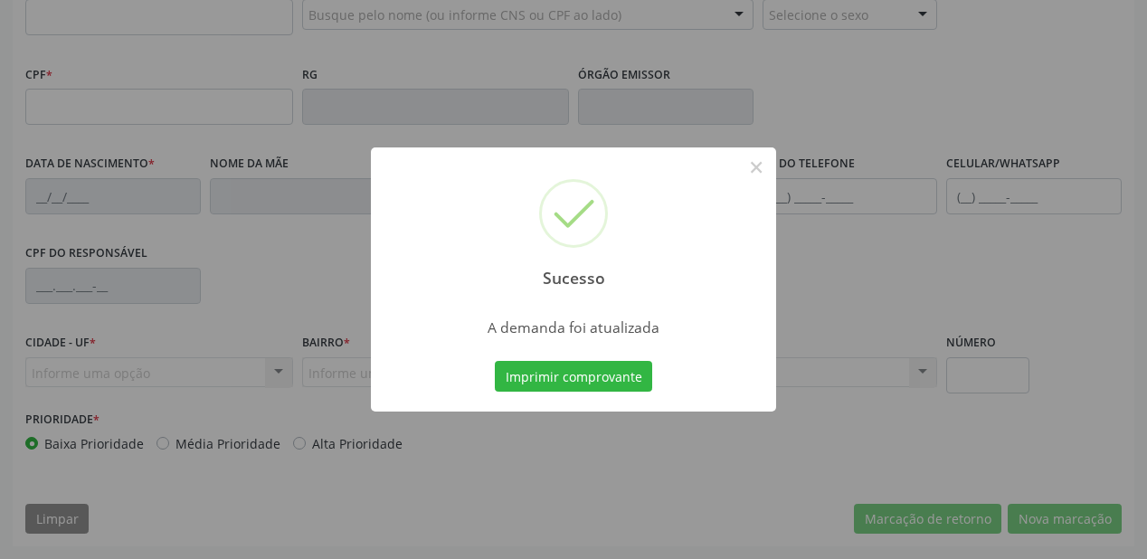
scroll to position [473, 0]
click at [612, 371] on button "Imprimir comprovante" at bounding box center [573, 376] width 157 height 31
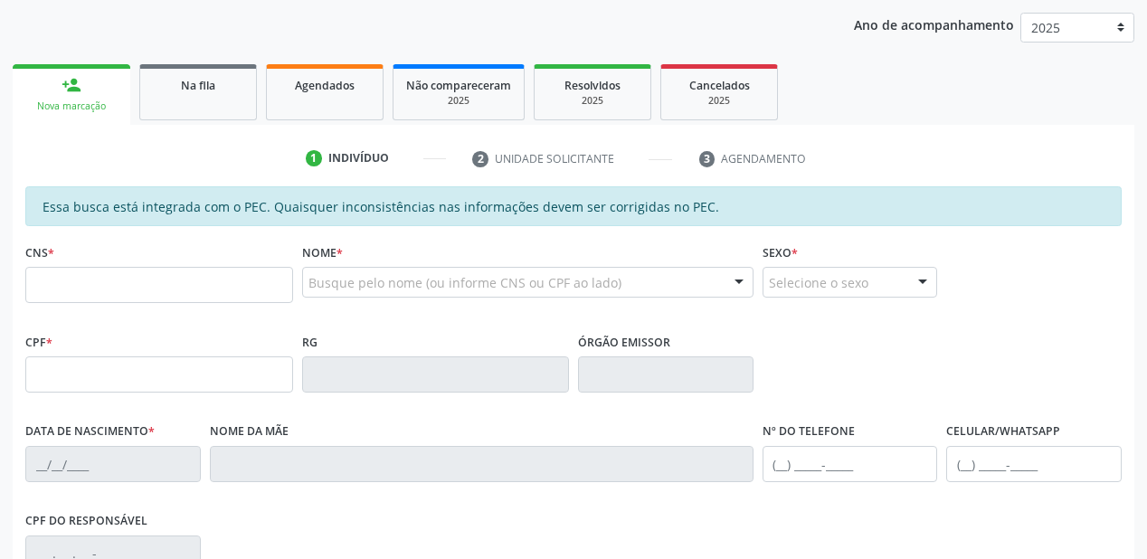
scroll to position [184, 0]
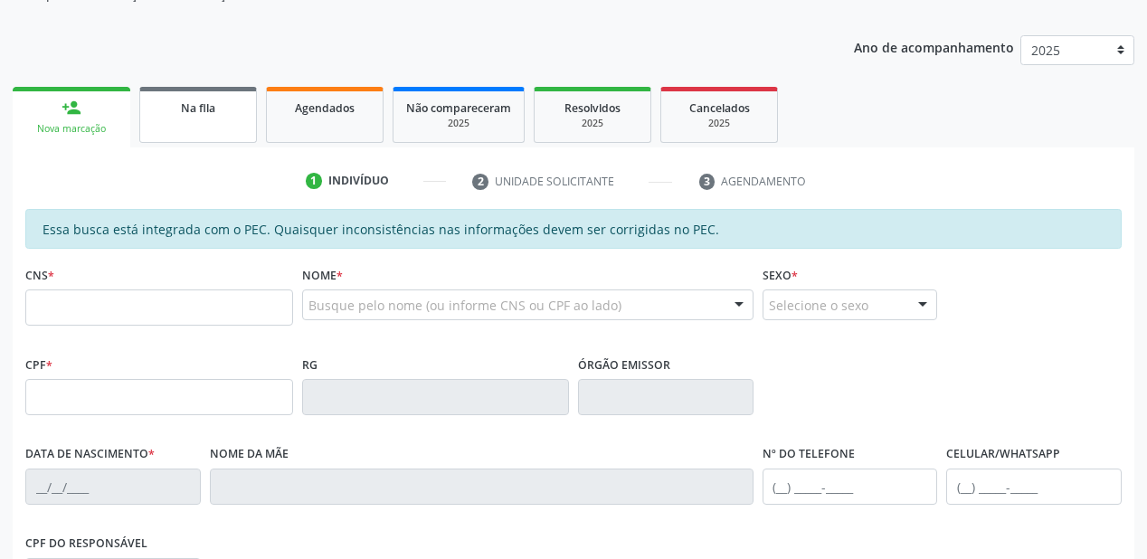
click at [213, 118] on link "Na fila" at bounding box center [198, 115] width 118 height 56
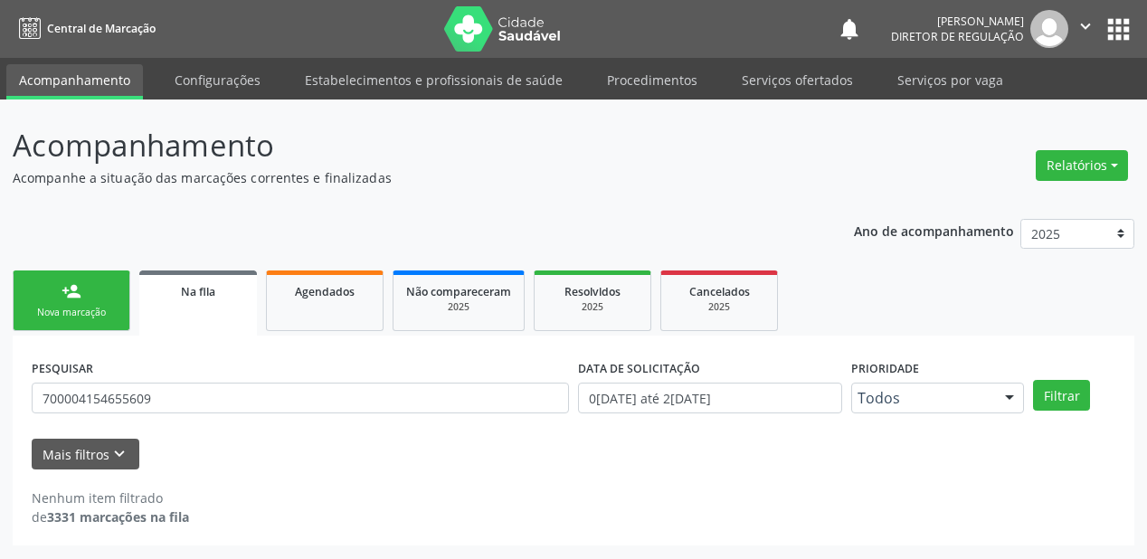
scroll to position [0, 0]
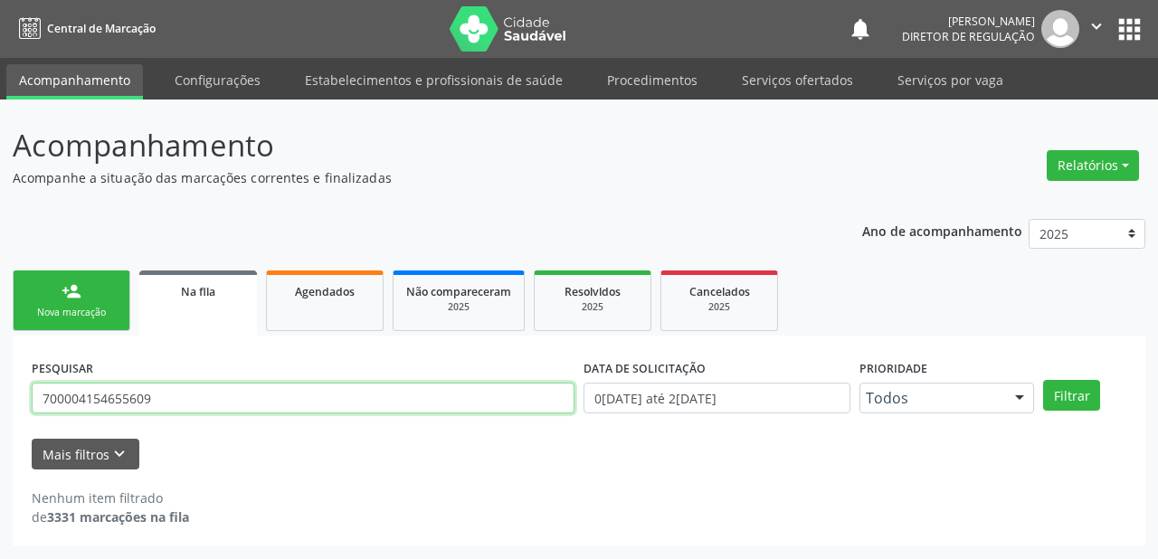
click at [168, 396] on input "700004154655609" at bounding box center [303, 398] width 543 height 31
type input "7"
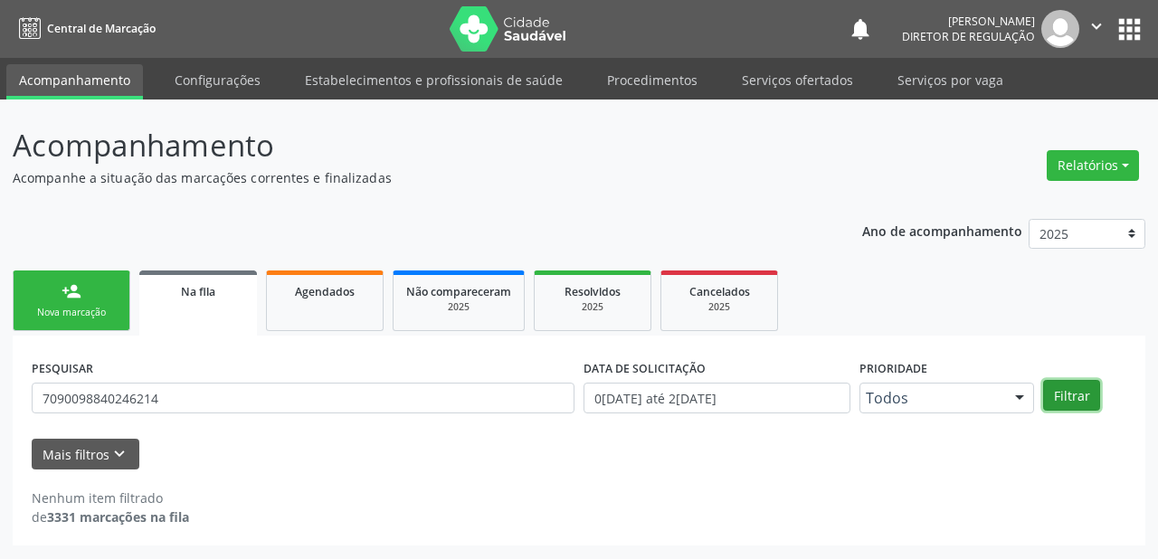
click at [1060, 382] on button "Filtrar" at bounding box center [1071, 395] width 57 height 31
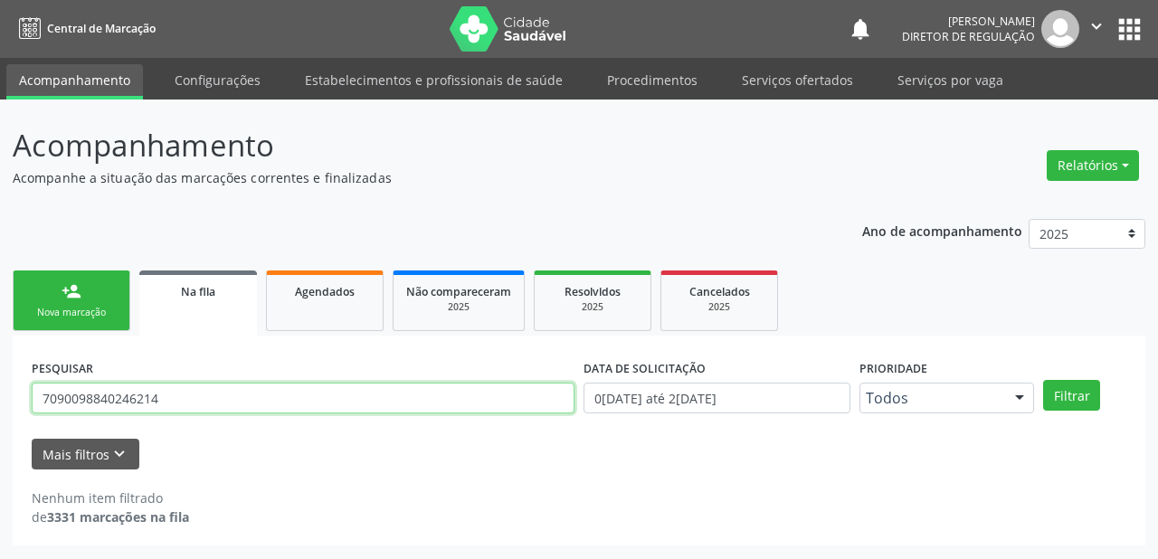
click at [184, 394] on input "7090098840246214" at bounding box center [303, 398] width 543 height 31
type input "7"
type input "709009840246214"
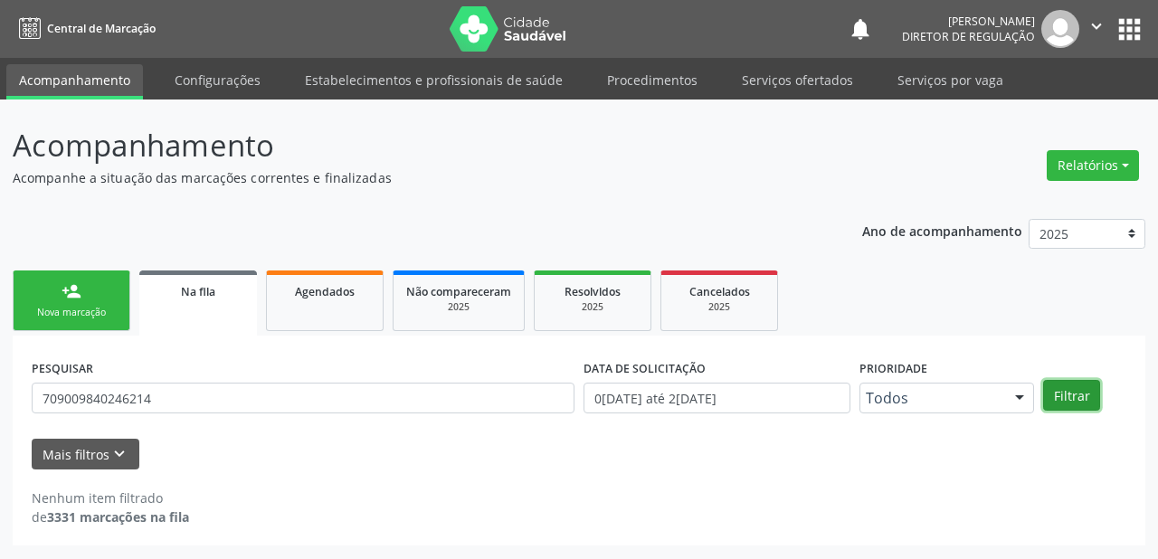
click at [1086, 384] on button "Filtrar" at bounding box center [1071, 395] width 57 height 31
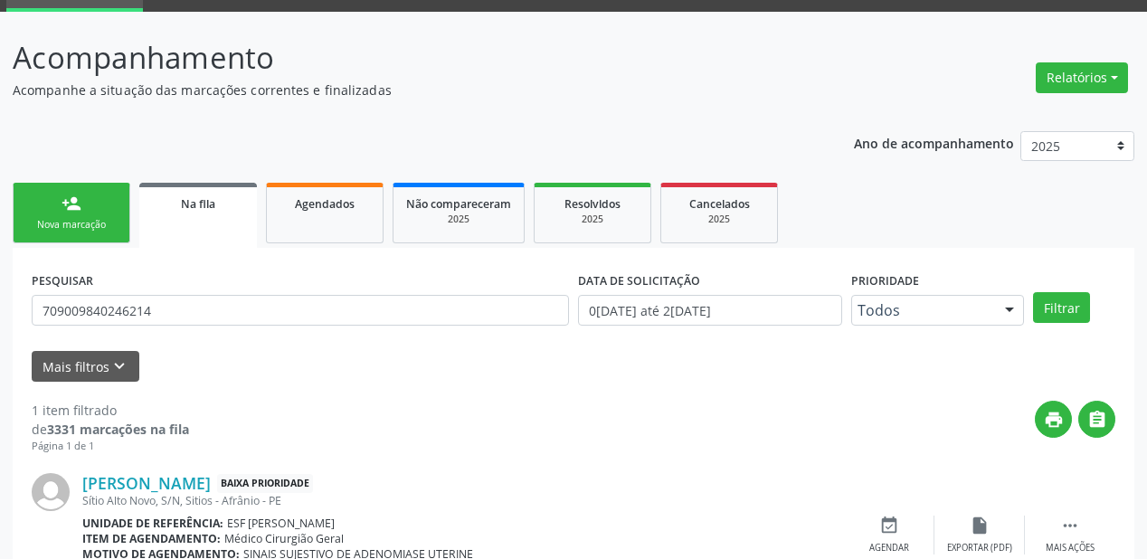
scroll to position [174, 0]
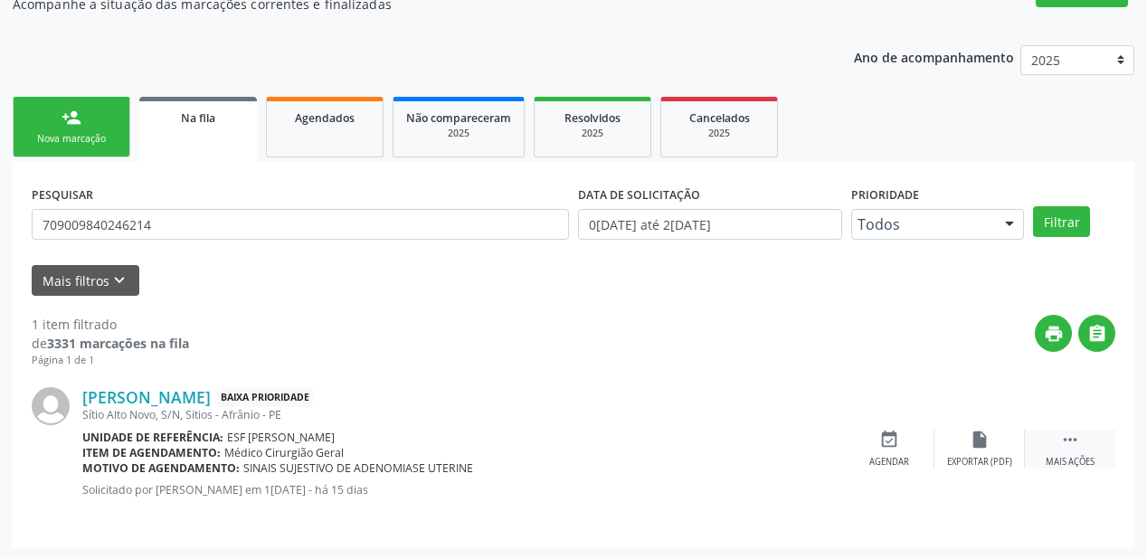
click at [1070, 438] on icon "" at bounding box center [1070, 440] width 20 height 20
click at [637, 456] on div "Agendar" at bounding box center [618, 462] width 40 height 13
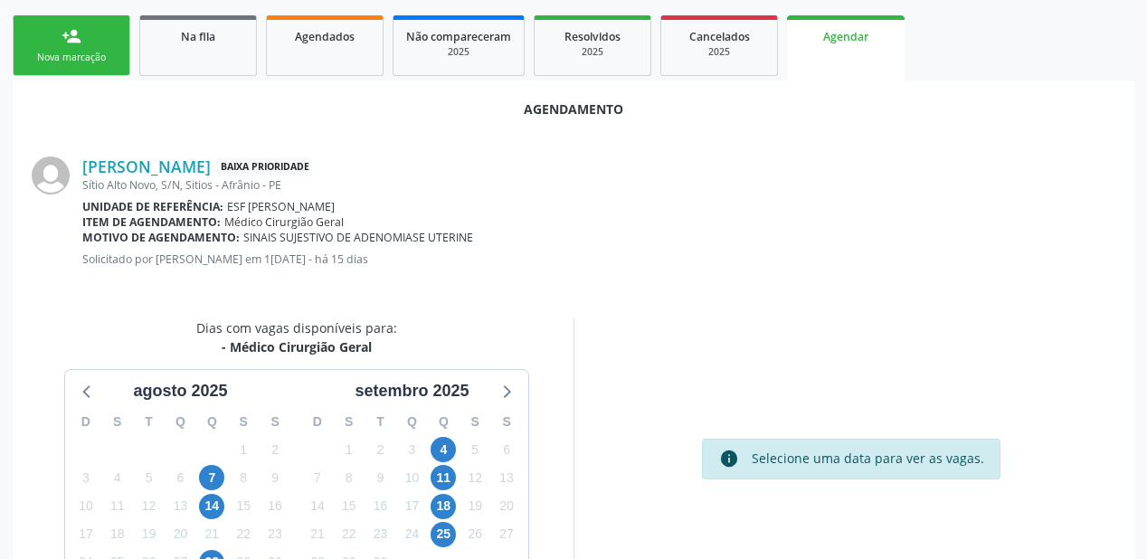
scroll to position [381, 0]
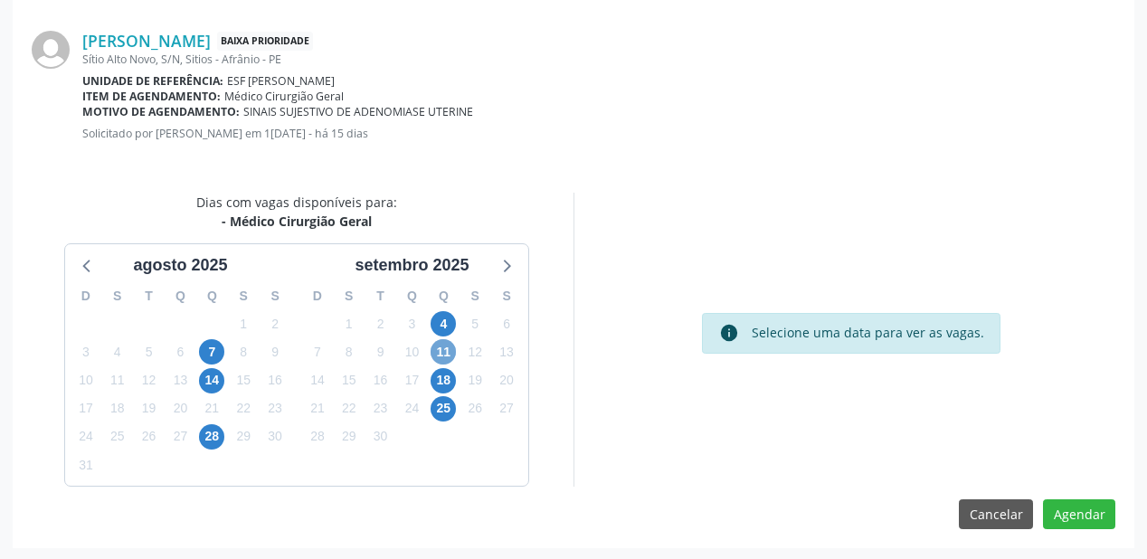
click at [450, 350] on span "11" at bounding box center [443, 351] width 25 height 25
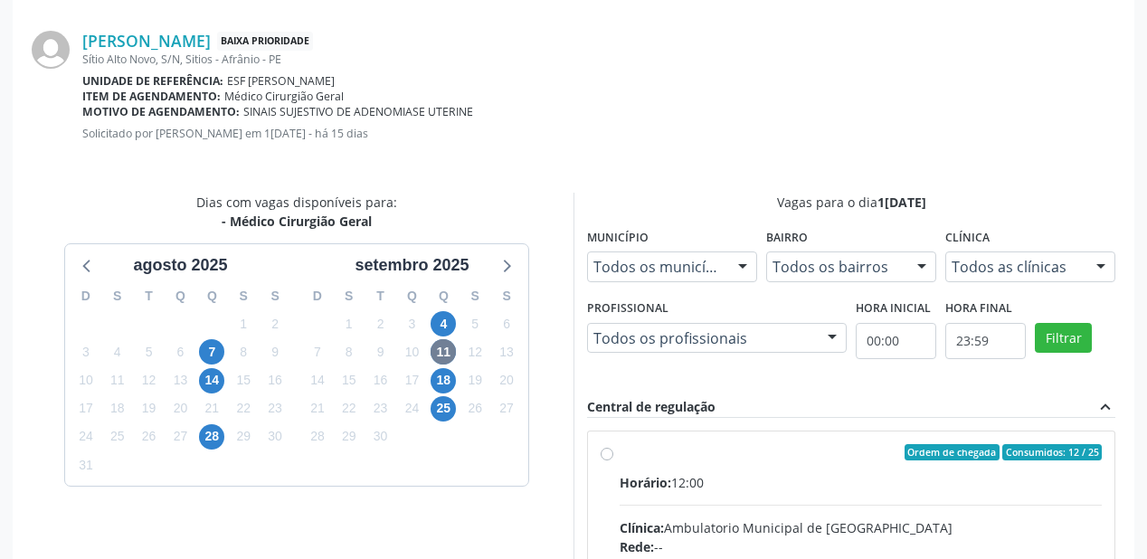
click at [613, 460] on input "Ordem de chegada Consumidos: 12 / 25 Horário: 12:00 Clínica: Ambulatorio Munici…" at bounding box center [607, 452] width 13 height 16
radio input "true"
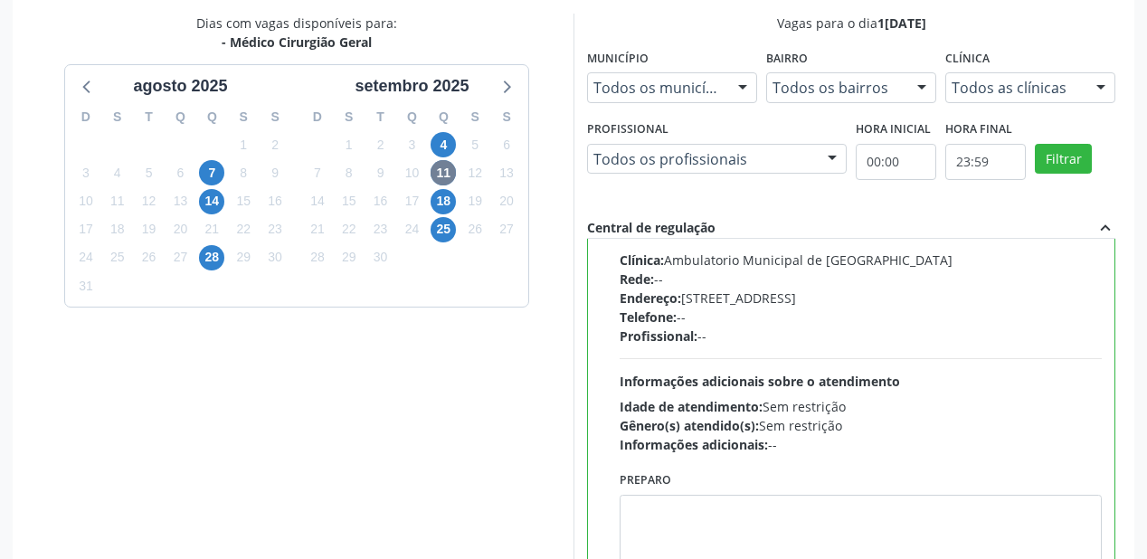
scroll to position [675, 0]
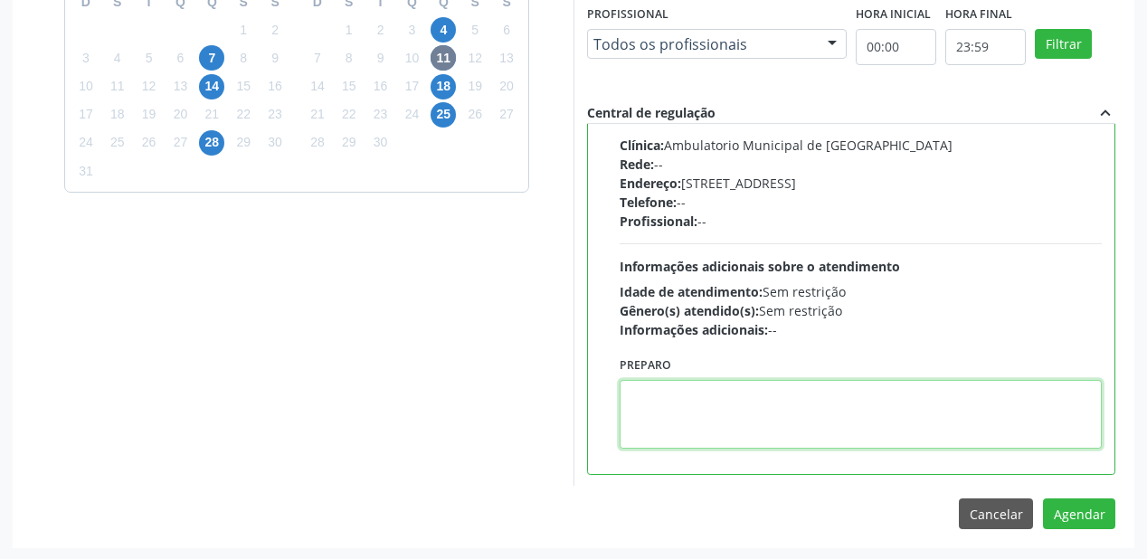
click at [810, 421] on textarea at bounding box center [861, 414] width 482 height 69
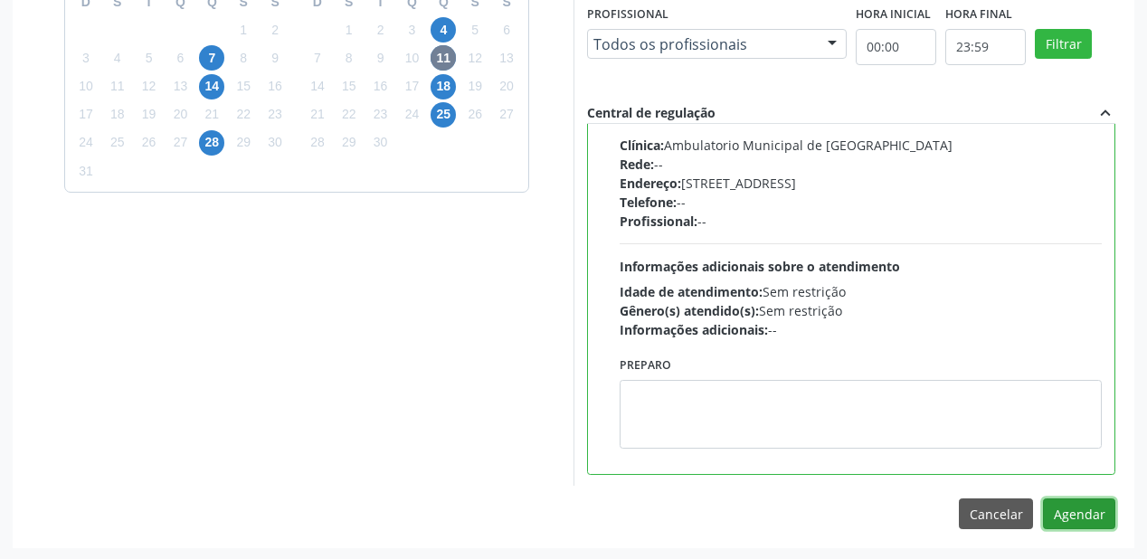
click at [1065, 521] on button "Agendar" at bounding box center [1079, 513] width 72 height 31
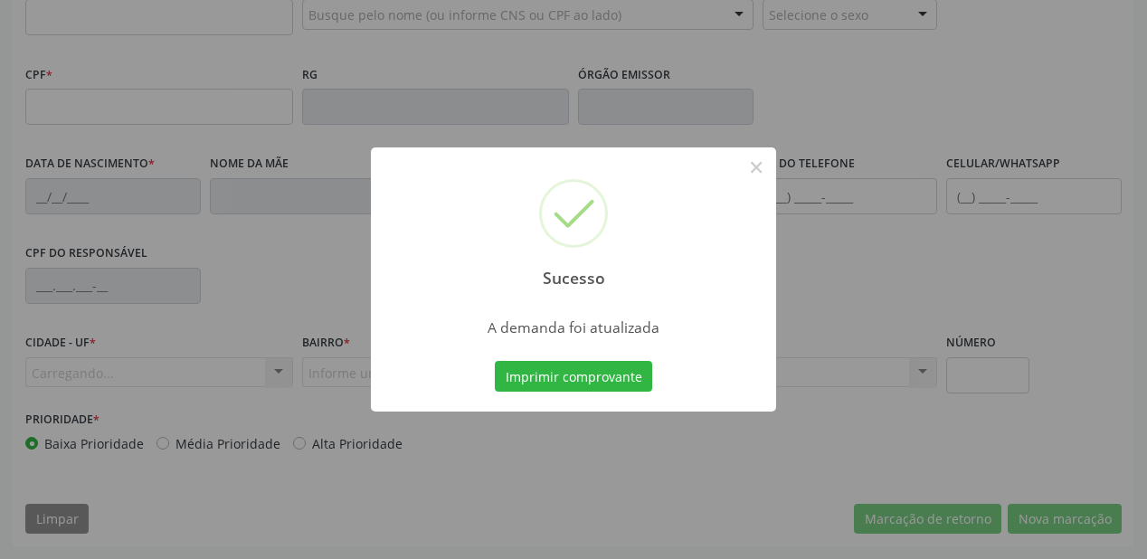
scroll to position [473, 0]
click at [596, 370] on button "Imprimir comprovante" at bounding box center [573, 376] width 157 height 31
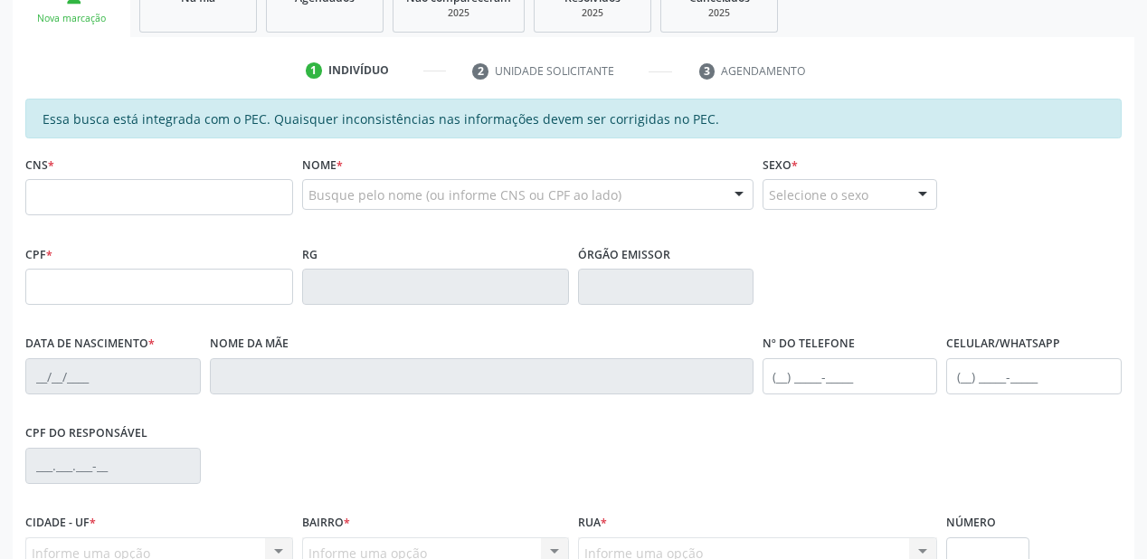
scroll to position [256, 0]
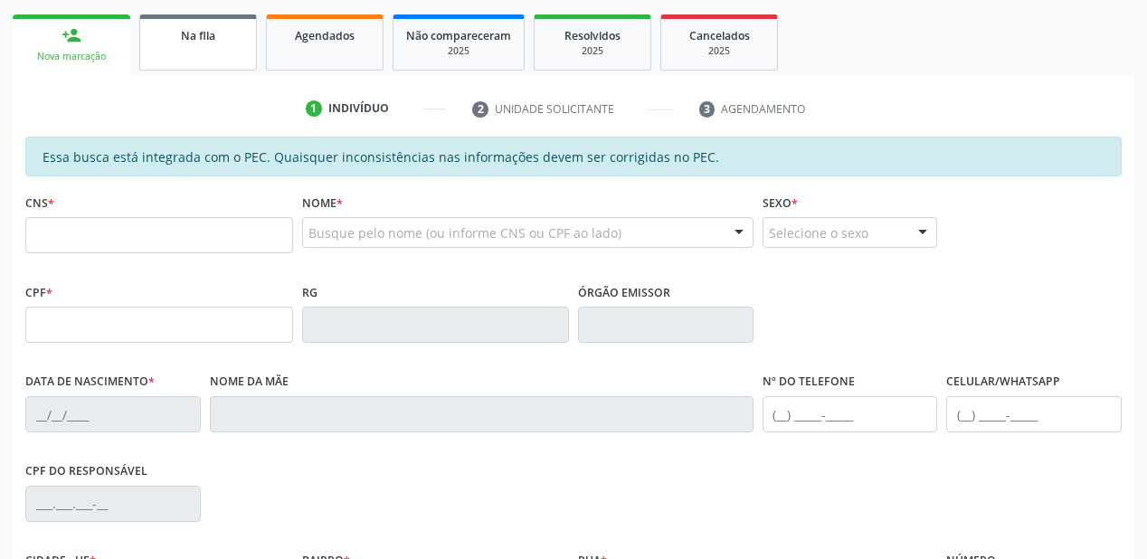
click at [221, 48] on link "Na fila" at bounding box center [198, 42] width 118 height 56
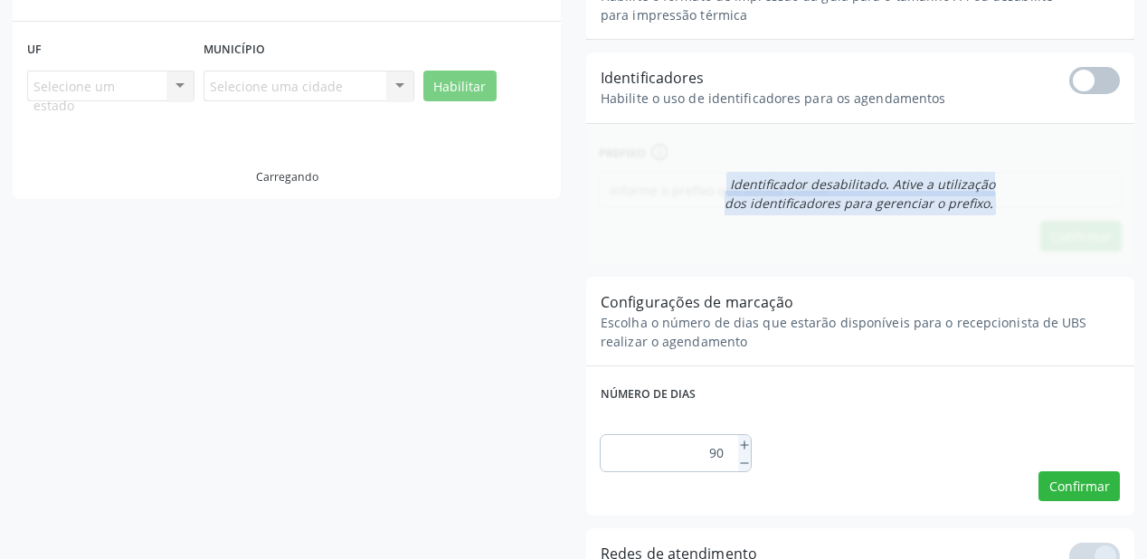
scroll to position [36, 0]
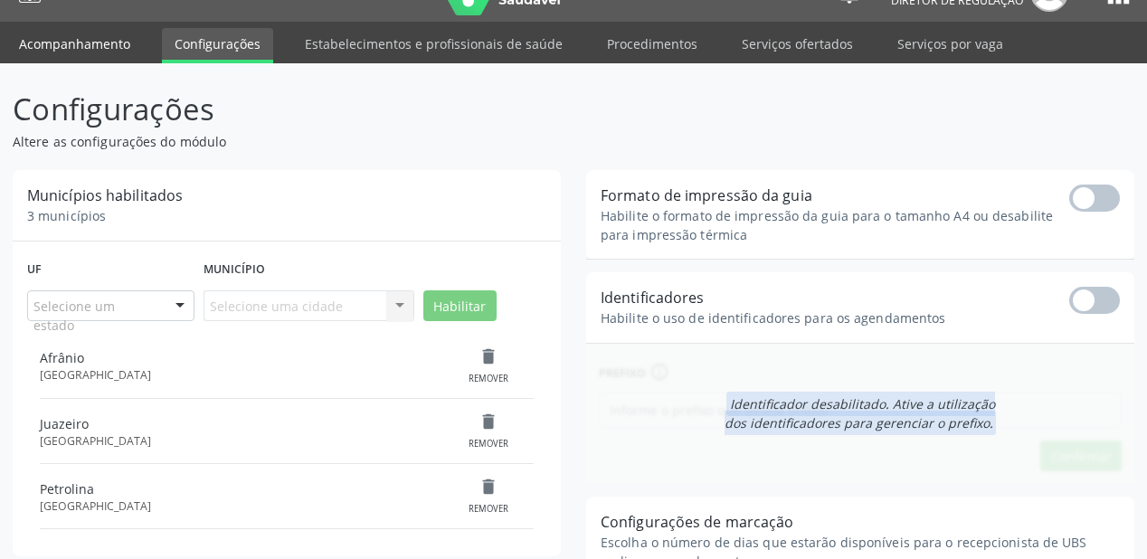
click at [85, 38] on link "Acompanhamento" at bounding box center [74, 44] width 137 height 32
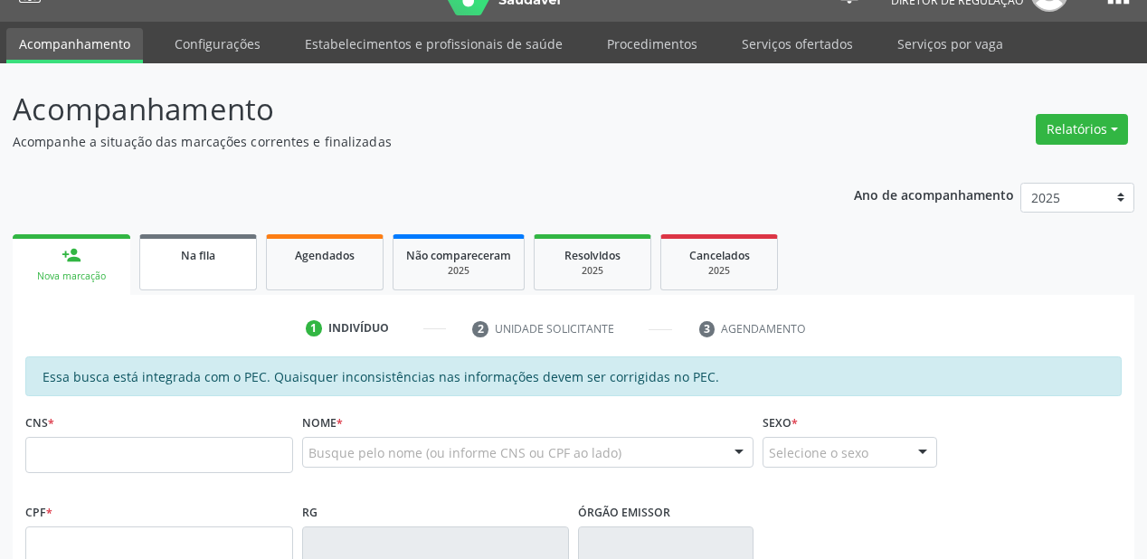
click at [204, 262] on div "Na fila" at bounding box center [198, 254] width 90 height 19
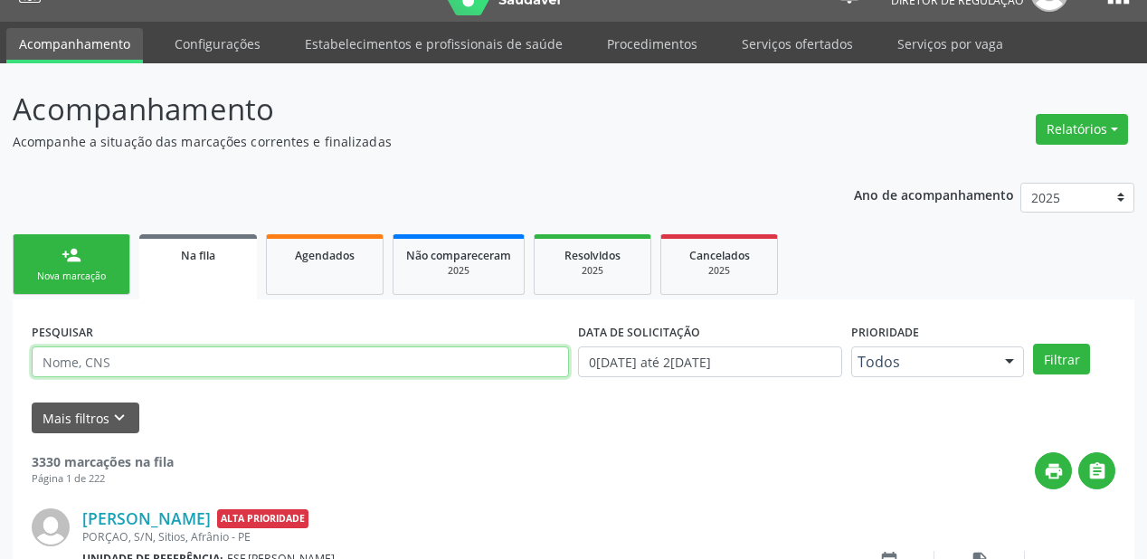
click at [157, 374] on input "text" at bounding box center [300, 361] width 537 height 31
type input "702508247919040"
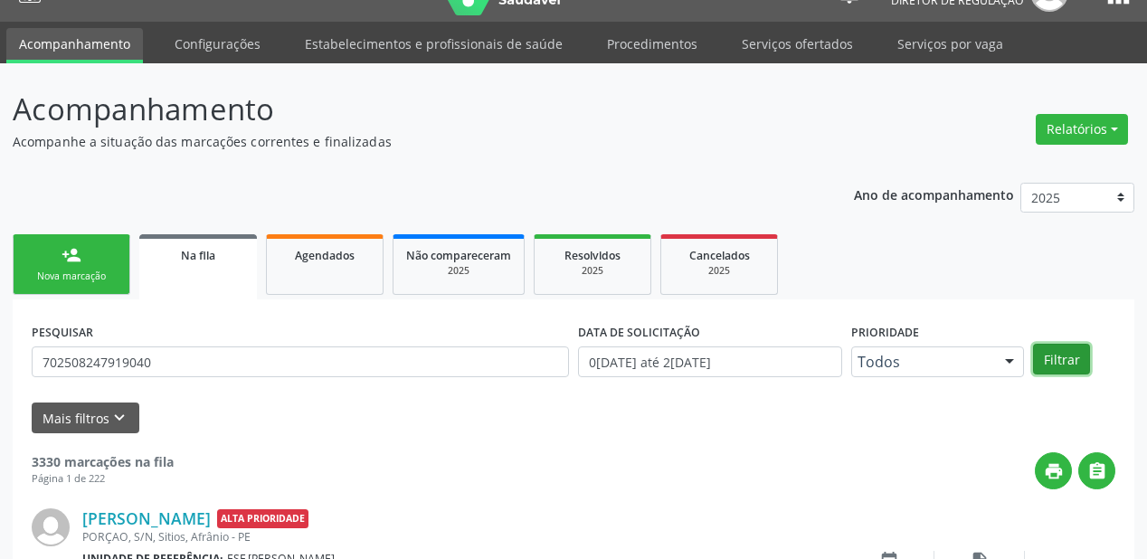
click at [1042, 362] on button "Filtrar" at bounding box center [1061, 359] width 57 height 31
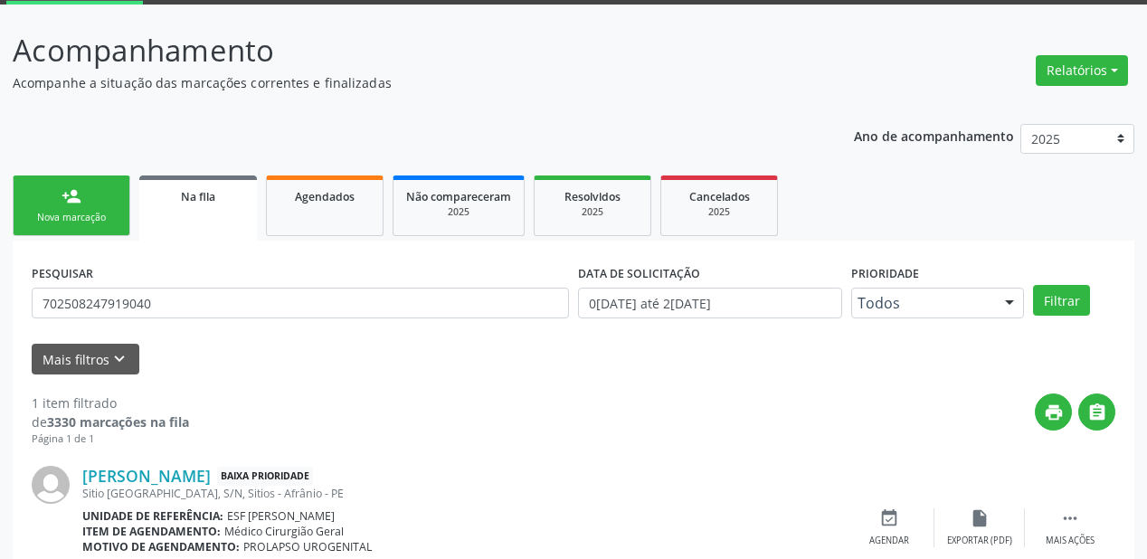
scroll to position [174, 0]
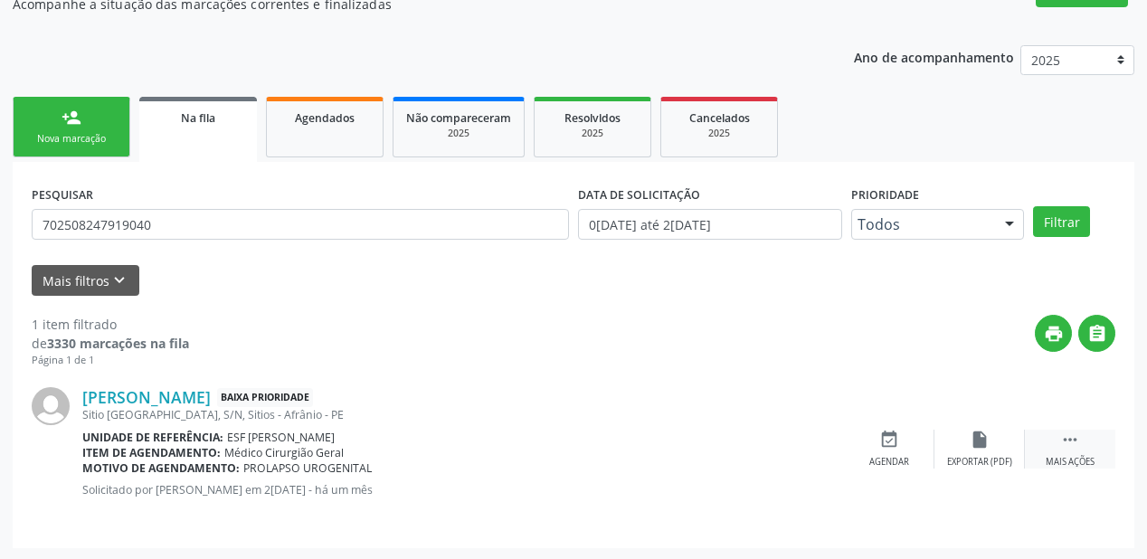
click at [1062, 434] on icon "" at bounding box center [1070, 440] width 20 height 20
click at [602, 449] on div "event_available Agendar" at bounding box center [618, 449] width 90 height 39
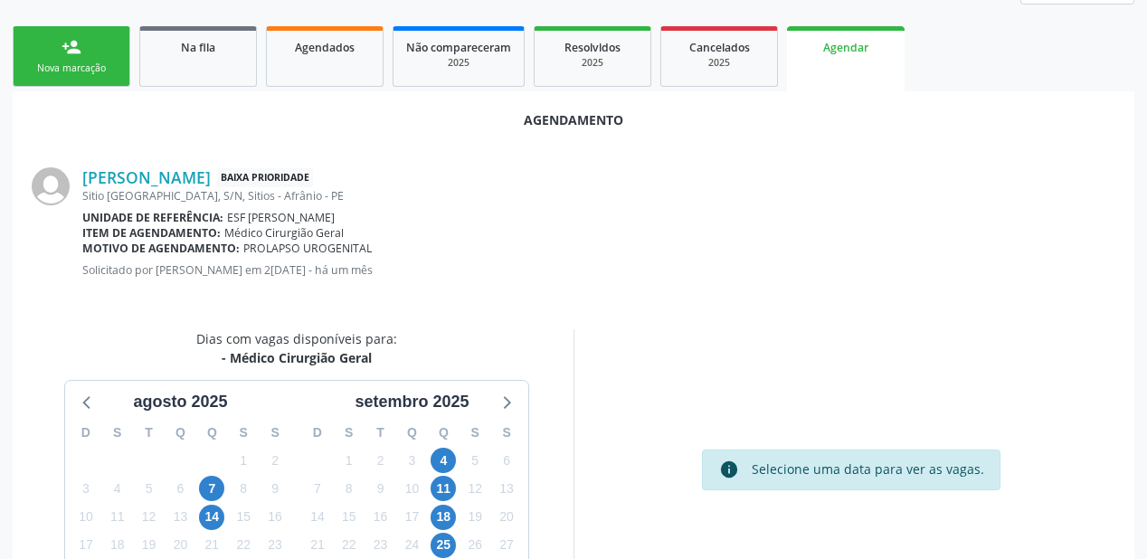
scroll to position [381, 0]
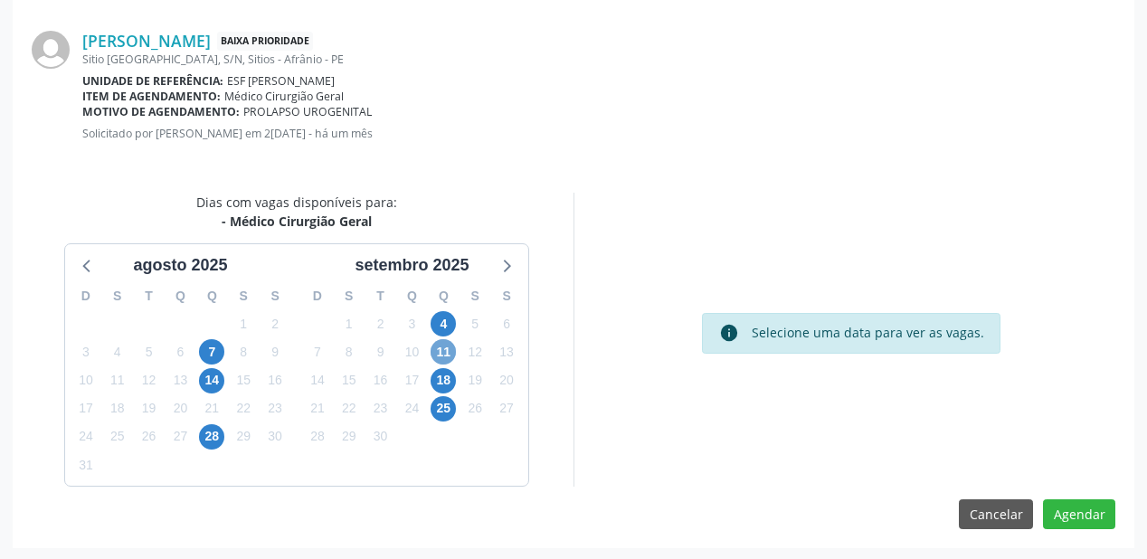
click at [445, 359] on span "11" at bounding box center [443, 351] width 25 height 25
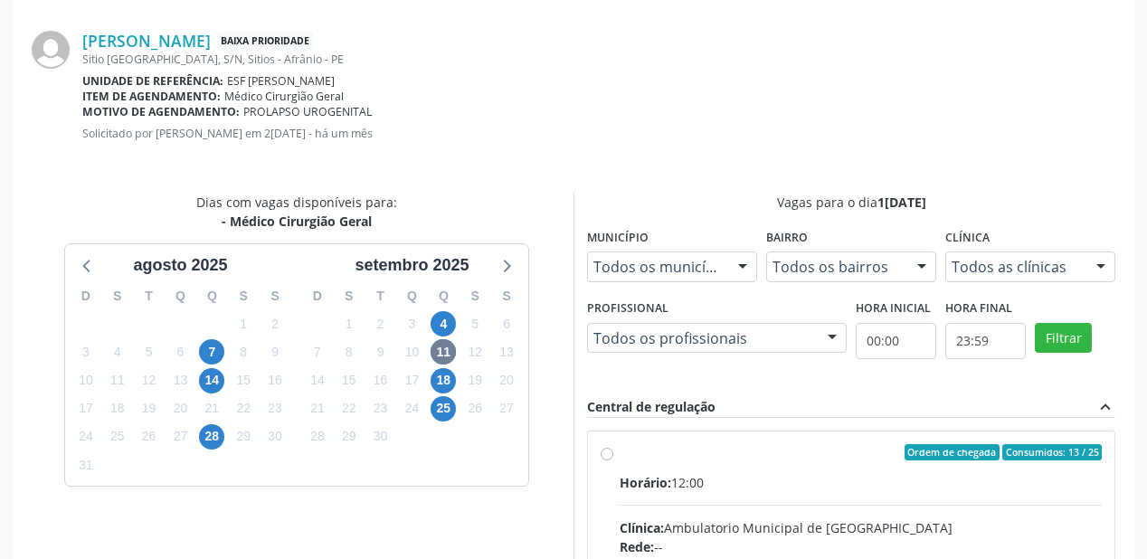
click at [691, 451] on div "Ordem de chegada Consumidos: 13 / 25" at bounding box center [861, 452] width 482 height 16
click at [613, 451] on input "Ordem de chegada Consumidos: 13 / 25 Horário: 12:00 Clínica: Ambulatorio Munici…" at bounding box center [607, 452] width 13 height 16
radio input "true"
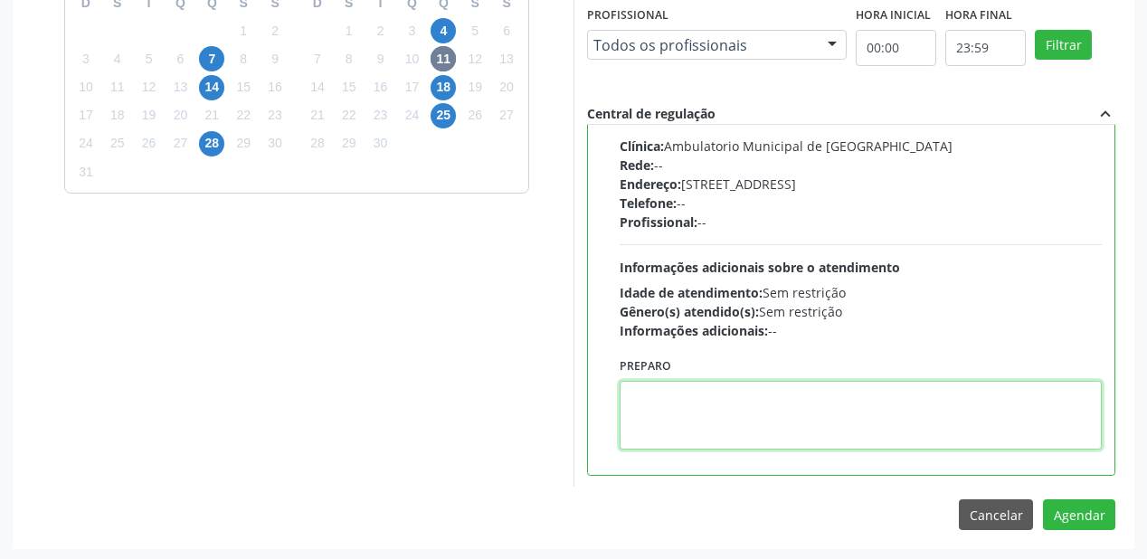
scroll to position [675, 0]
click at [697, 429] on textarea at bounding box center [861, 414] width 482 height 69
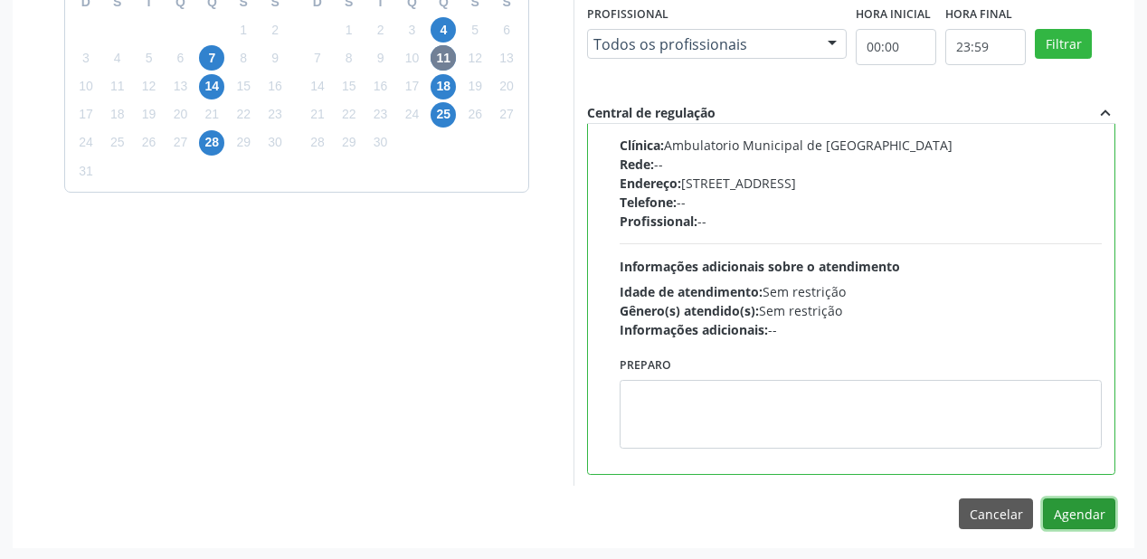
click at [1074, 500] on button "Agendar" at bounding box center [1079, 513] width 72 height 31
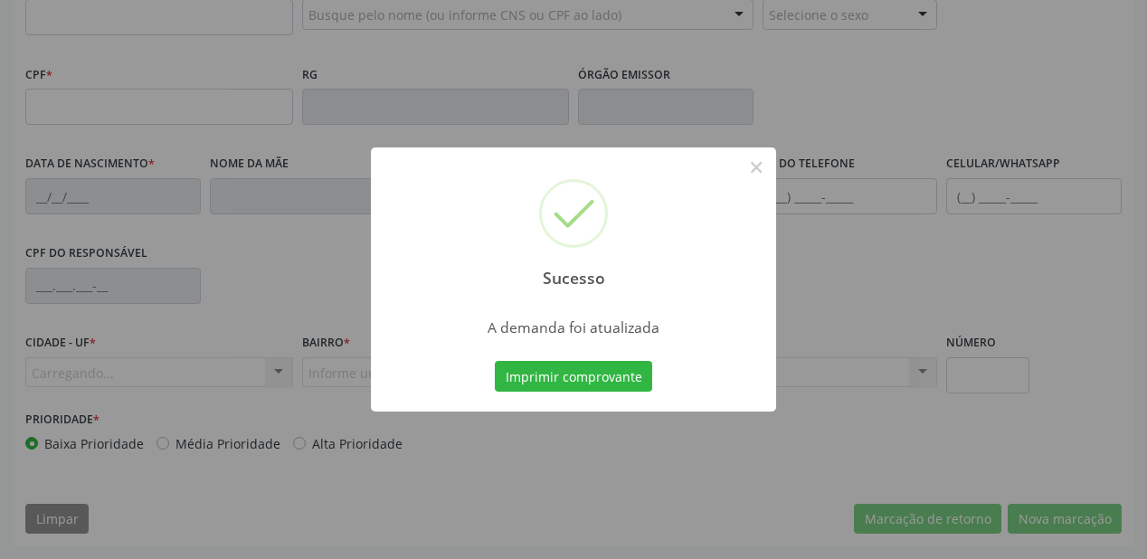
scroll to position [473, 0]
click at [557, 381] on button "Imprimir comprovante" at bounding box center [573, 376] width 157 height 31
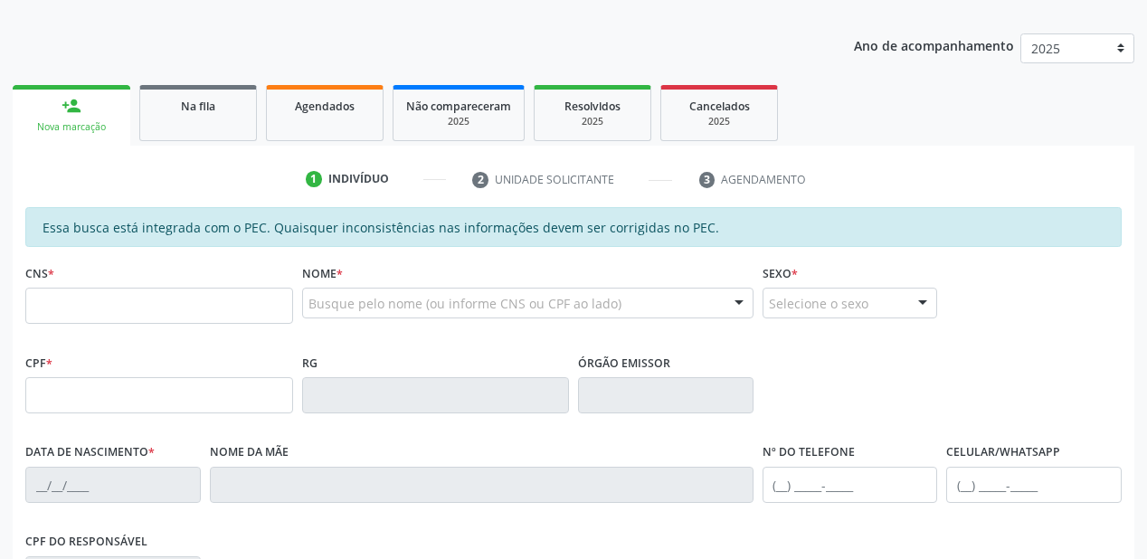
scroll to position [184, 0]
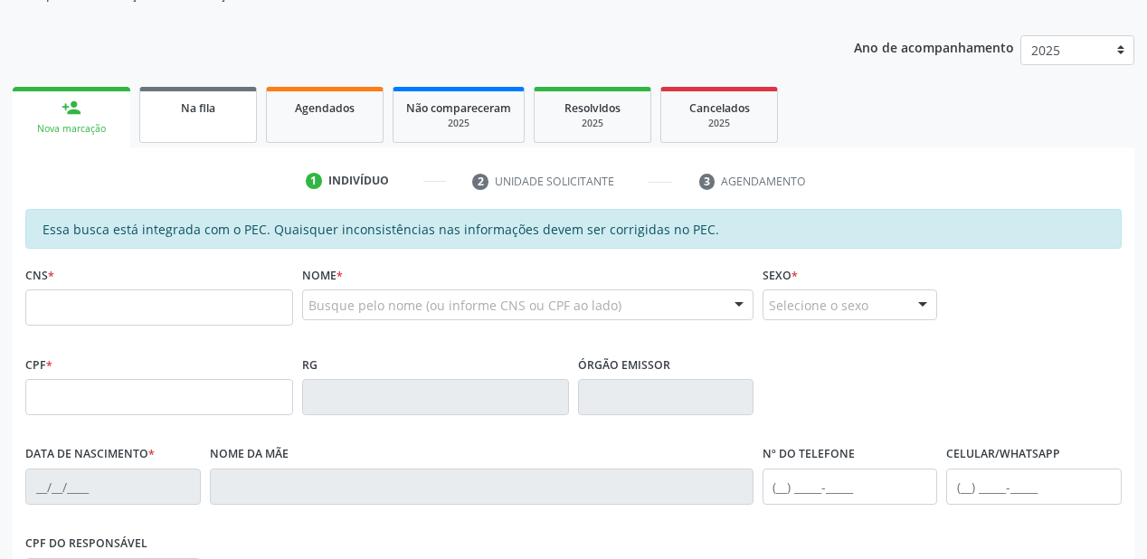
click at [200, 122] on link "Na fila" at bounding box center [198, 115] width 118 height 56
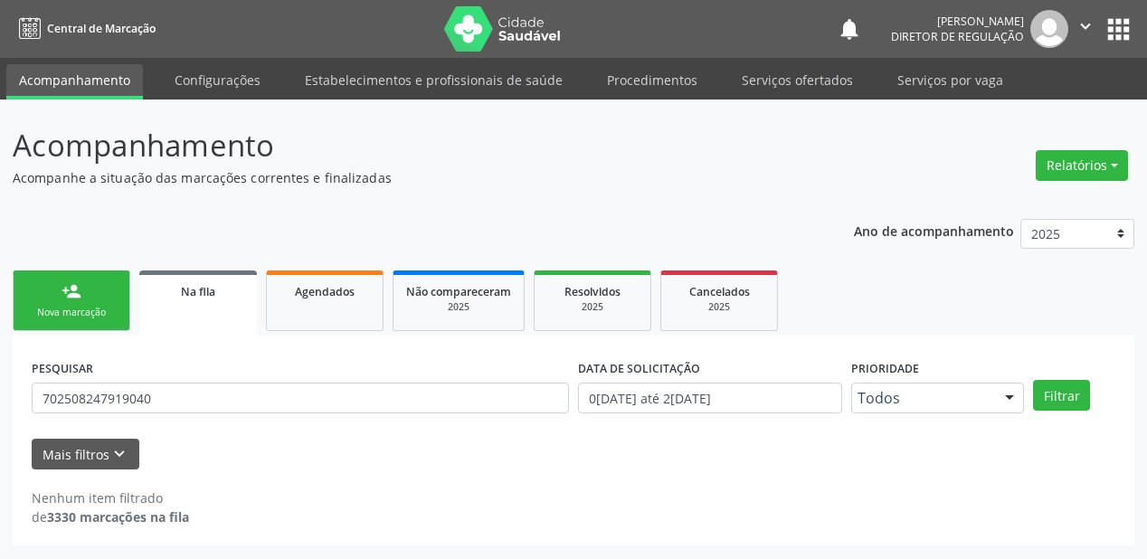
scroll to position [0, 0]
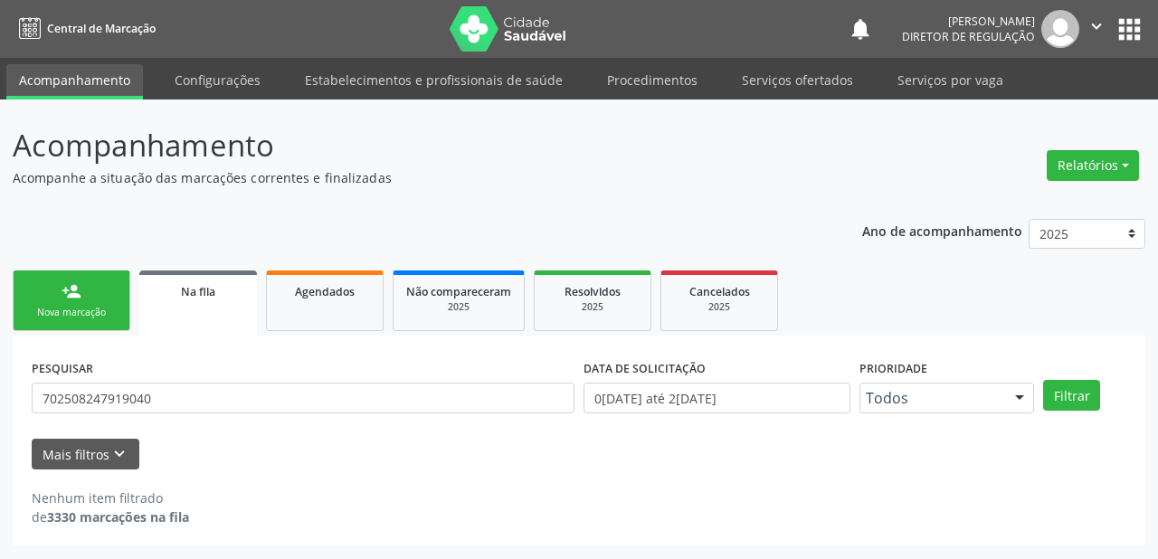
click at [93, 303] on link "person_add Nova marcação" at bounding box center [72, 300] width 118 height 61
click at [87, 313] on div "Nova marcação" at bounding box center [71, 313] width 90 height 14
click at [68, 301] on link "person_add Nova marcação" at bounding box center [72, 300] width 118 height 61
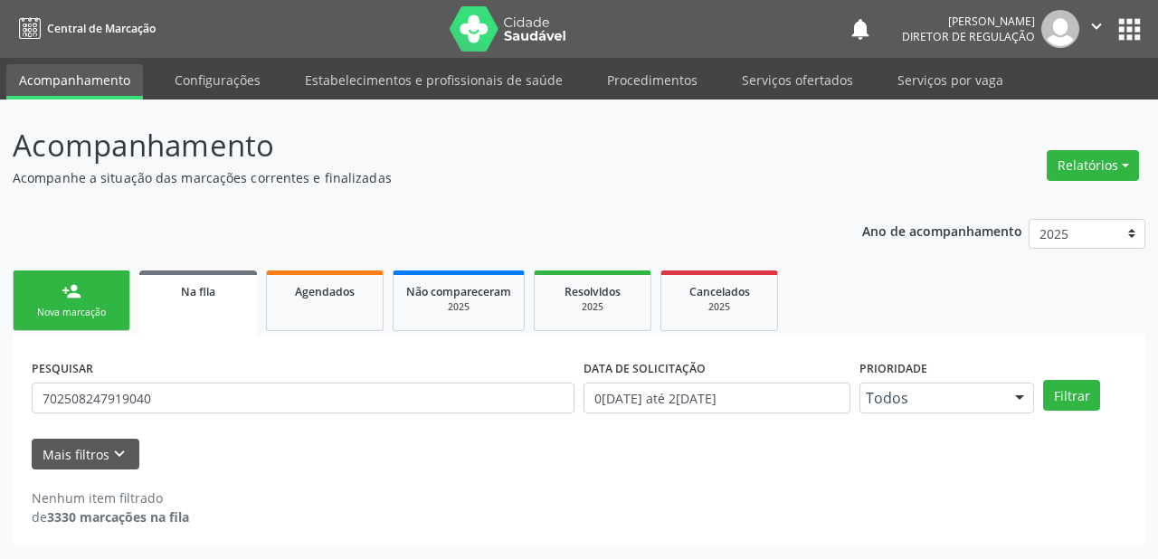
click at [68, 301] on link "person_add Nova marcação" at bounding box center [72, 300] width 118 height 61
